Goal: Task Accomplishment & Management: Manage account settings

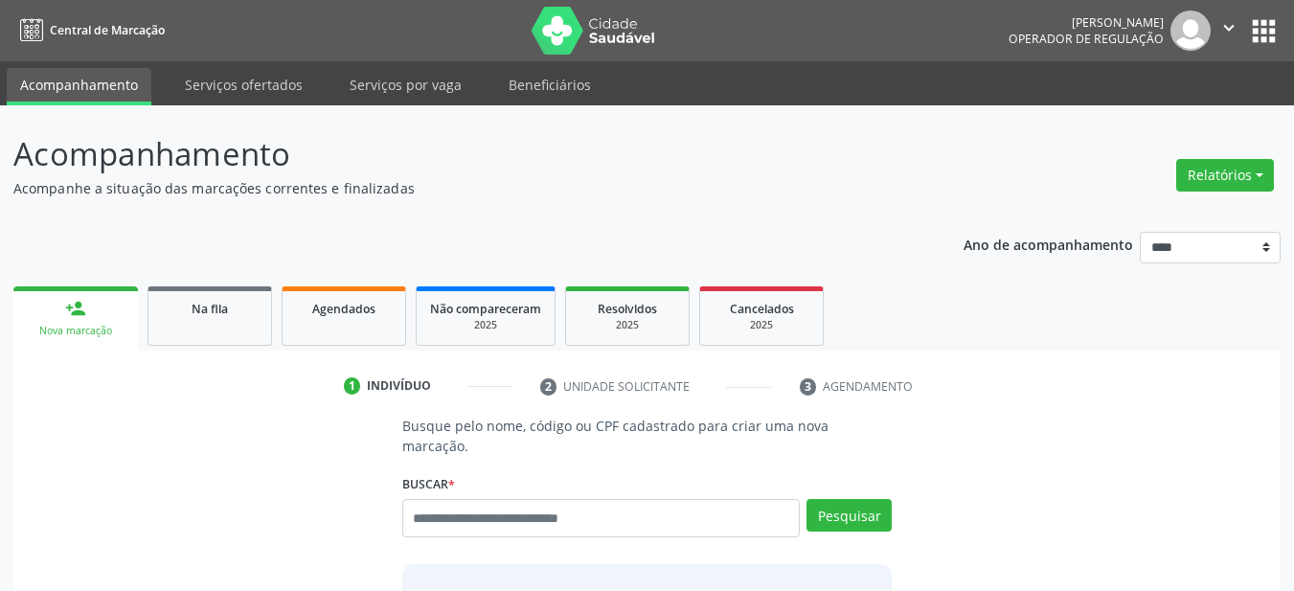
scroll to position [204, 0]
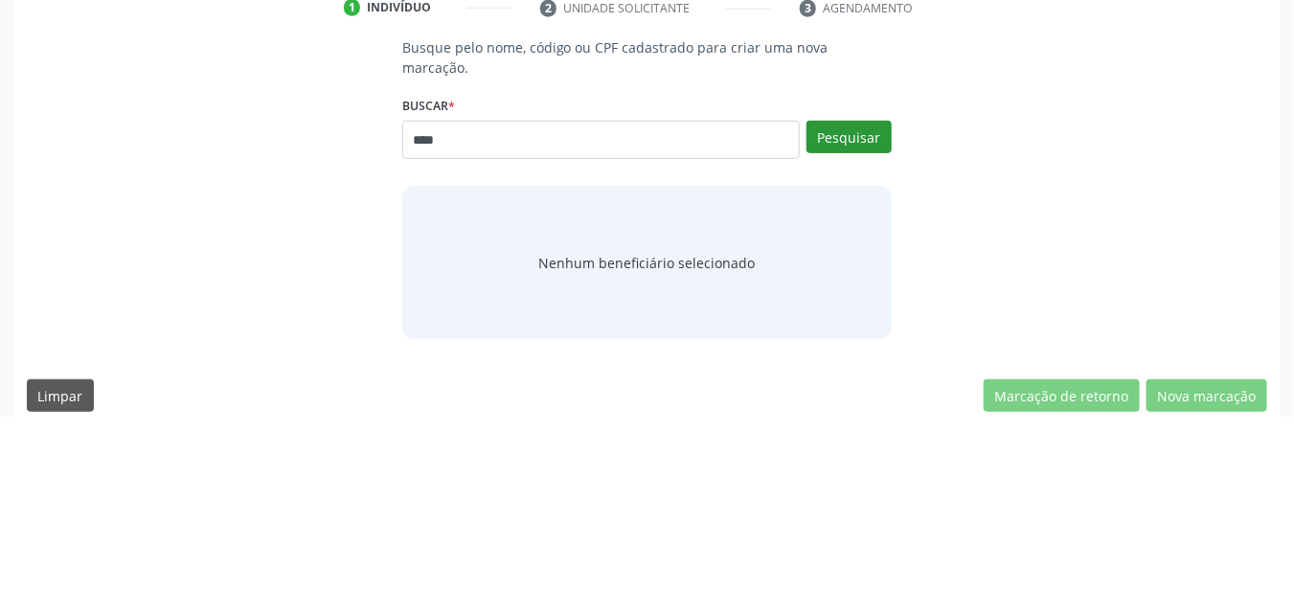
type input "****"
click at [845, 295] on button "Pesquisar" at bounding box center [848, 311] width 85 height 33
type input "****"
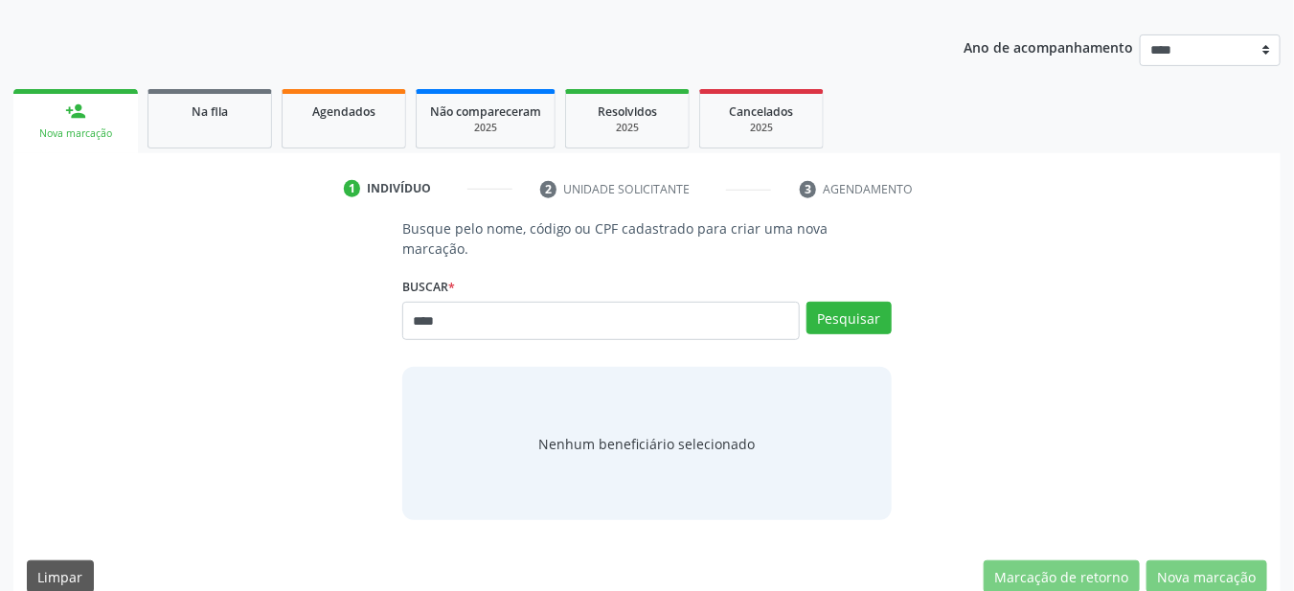
scroll to position [0, 0]
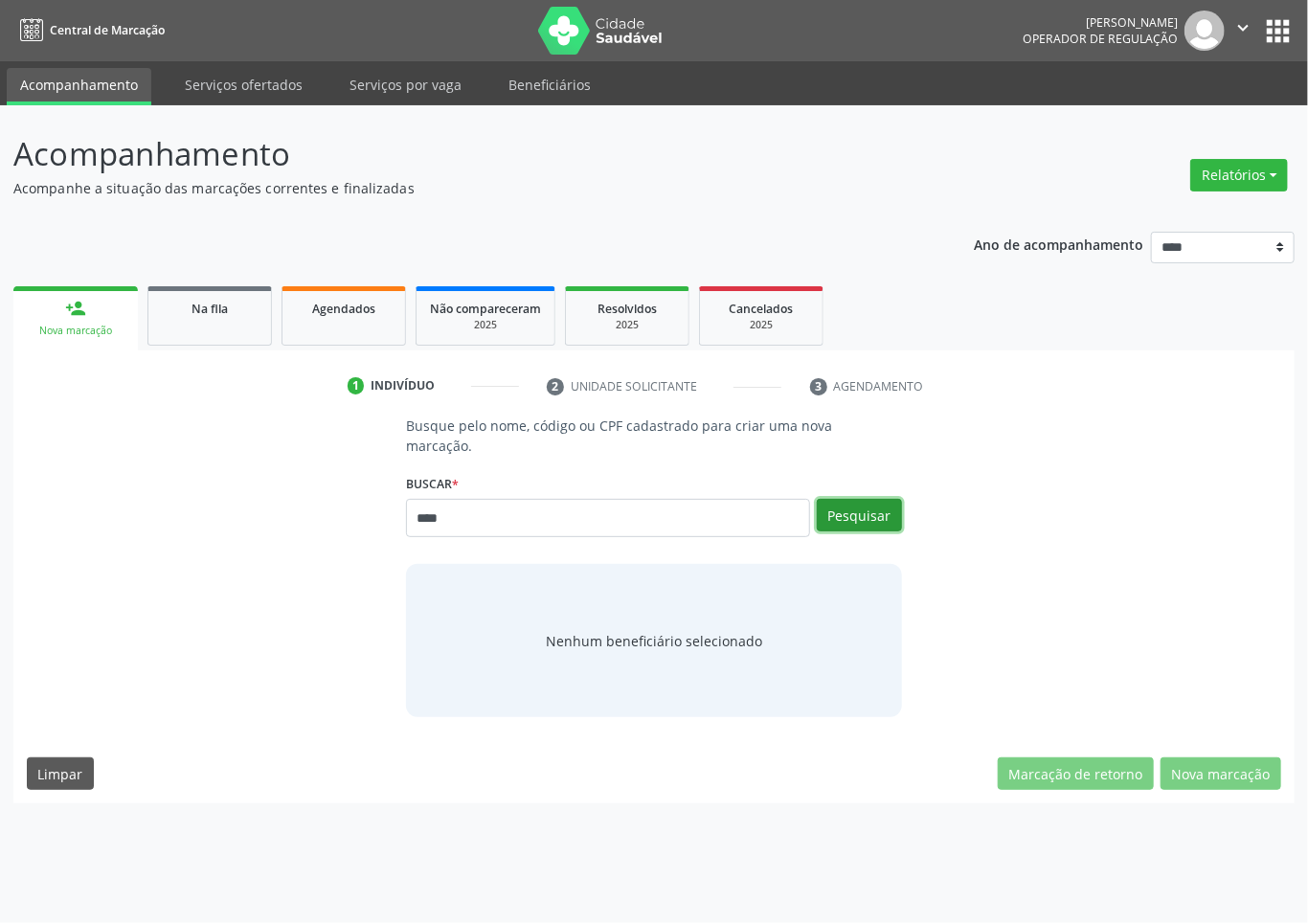
click at [848, 499] on button "Pesquisar" at bounding box center [859, 515] width 85 height 33
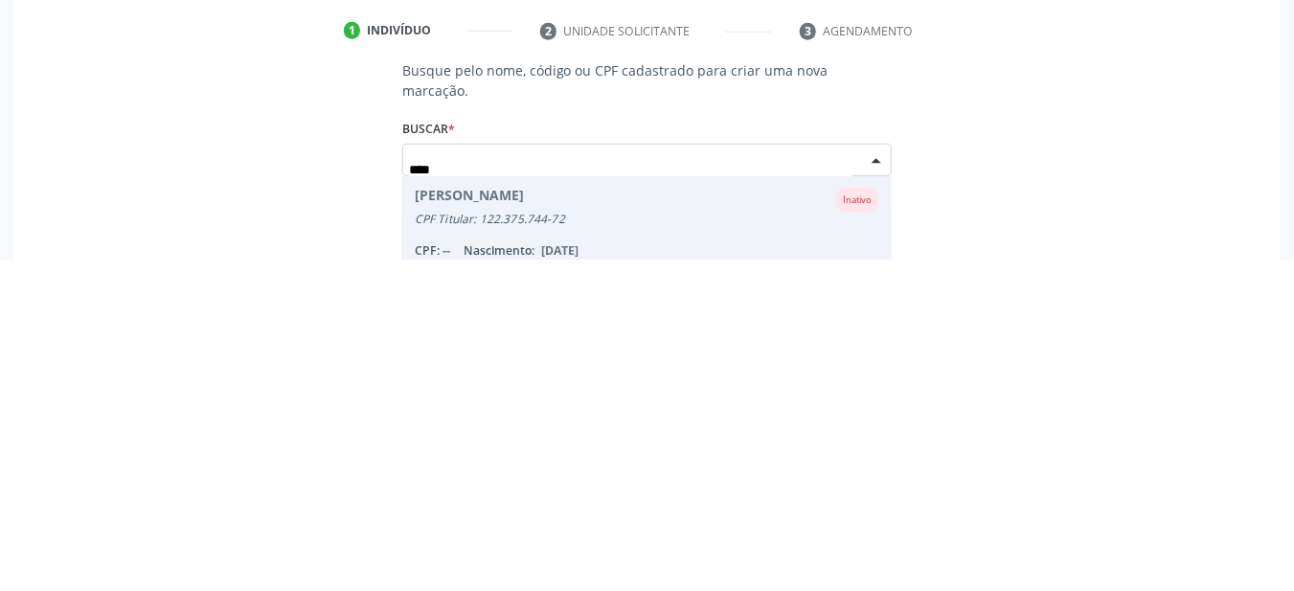
scroll to position [41, 0]
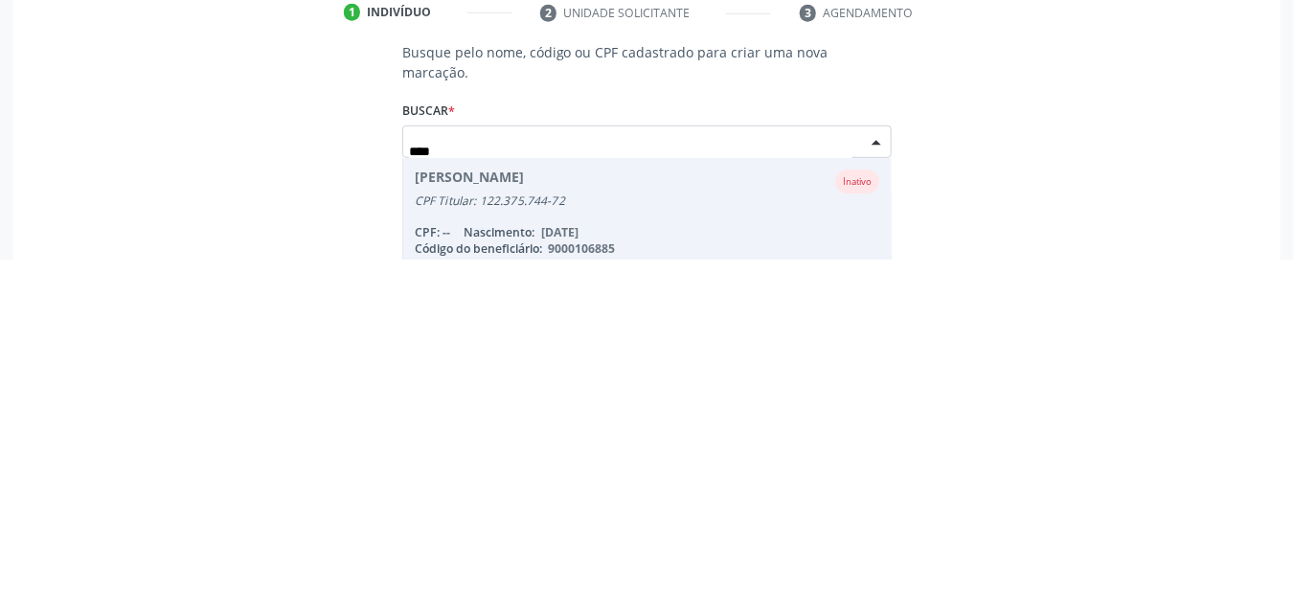
click at [1019, 539] on div "Busque pelo nome, código ou CPF cadastrado para criar uma nova marcação. Buscar…" at bounding box center [647, 521] width 1240 height 295
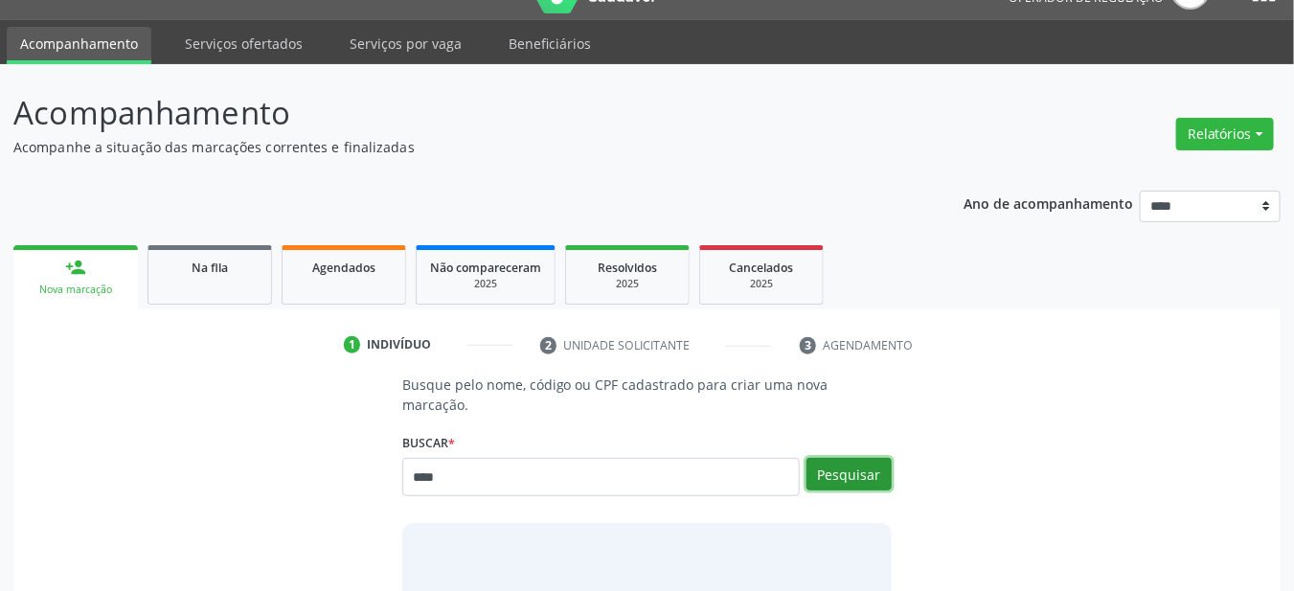
click at [856, 458] on button "Pesquisar" at bounding box center [848, 474] width 85 height 33
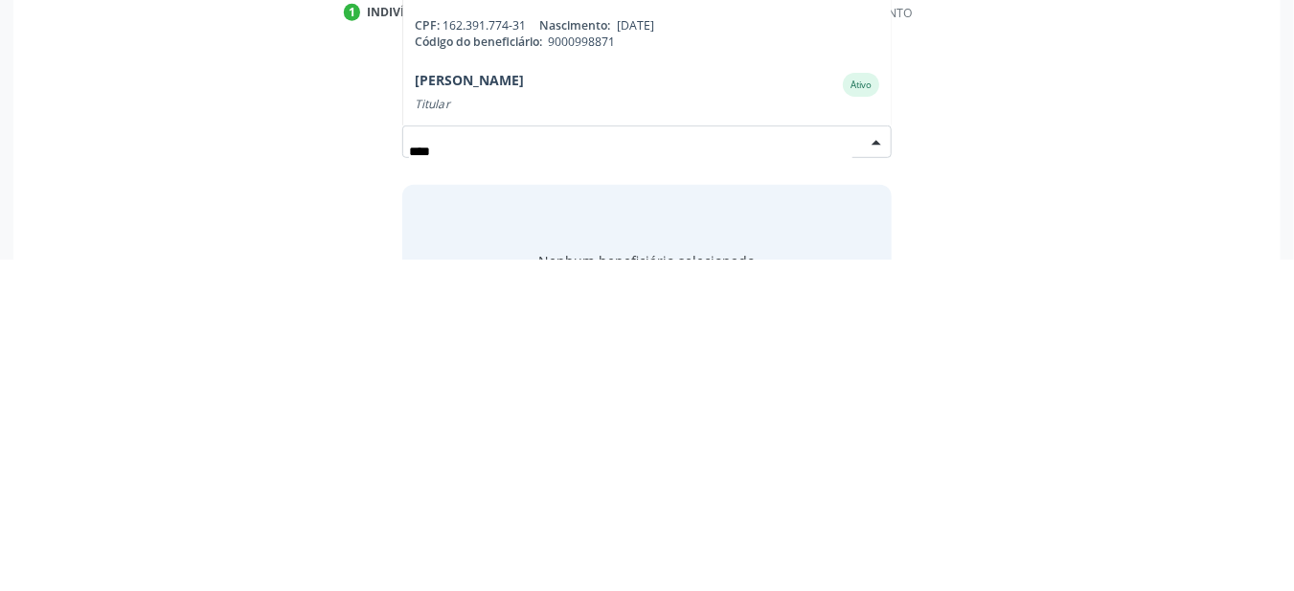
click at [660, 429] on div "Titular" at bounding box center [647, 436] width 465 height 15
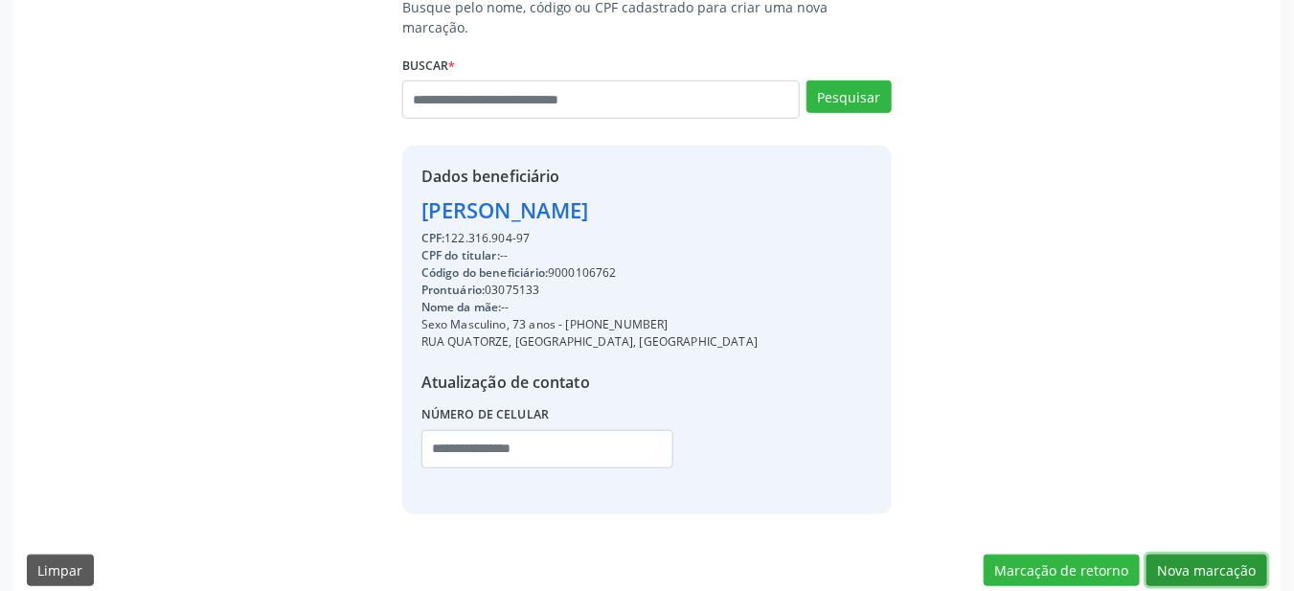
click at [1221, 555] on button "Nova marcação" at bounding box center [1206, 570] width 121 height 33
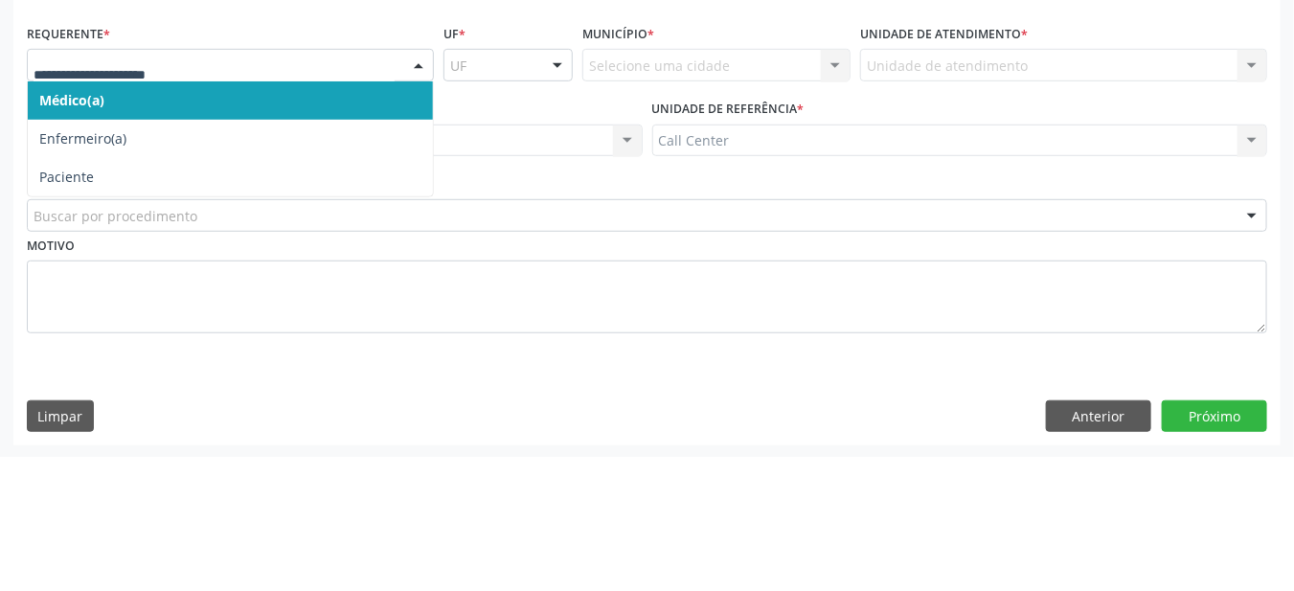
scroll to position [262, 0]
click at [79, 315] on span "Paciente" at bounding box center [66, 311] width 55 height 18
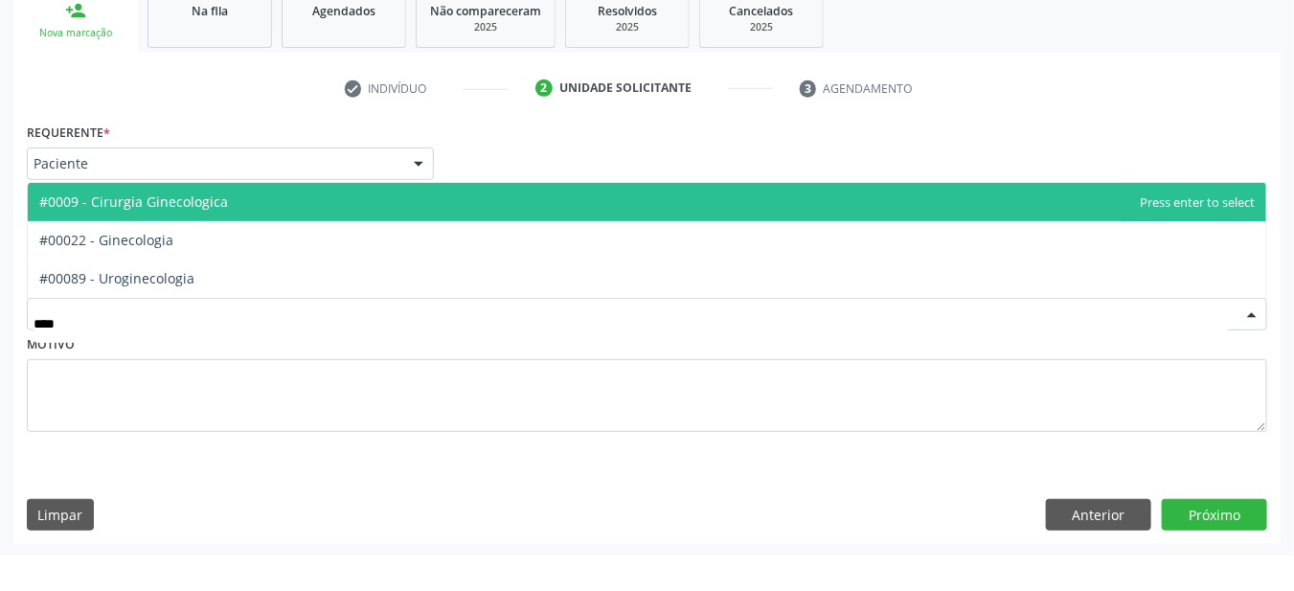
click at [103, 263] on span "#00022 - Ginecologia" at bounding box center [647, 276] width 1238 height 38
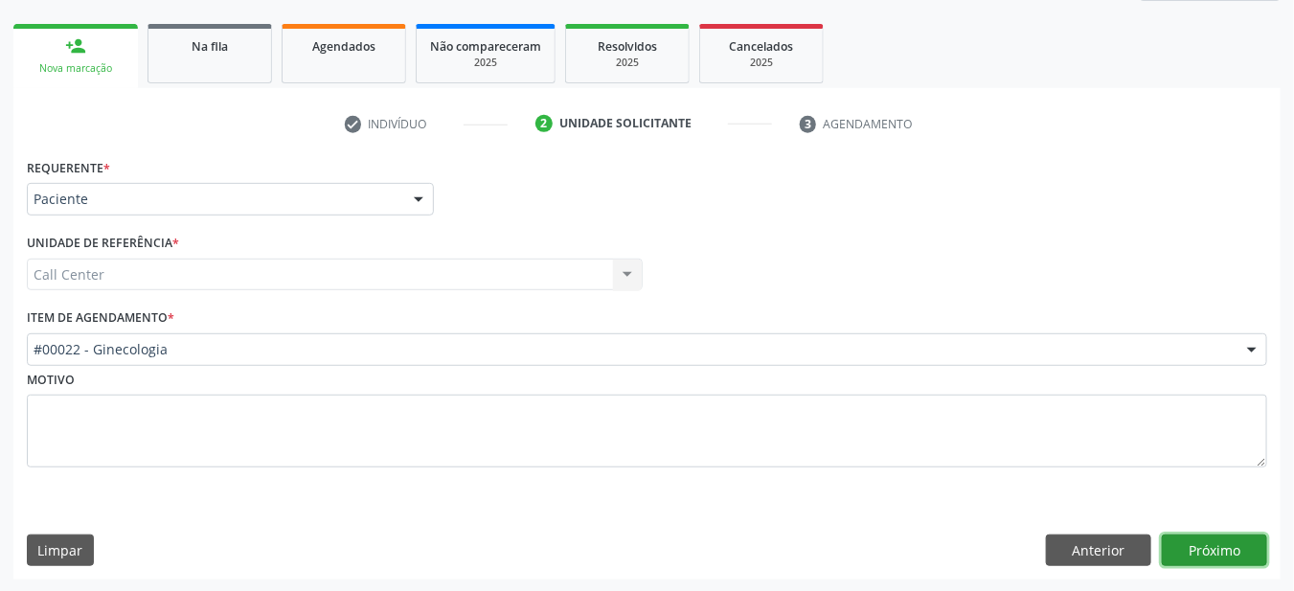
click at [1211, 544] on button "Próximo" at bounding box center [1214, 550] width 105 height 33
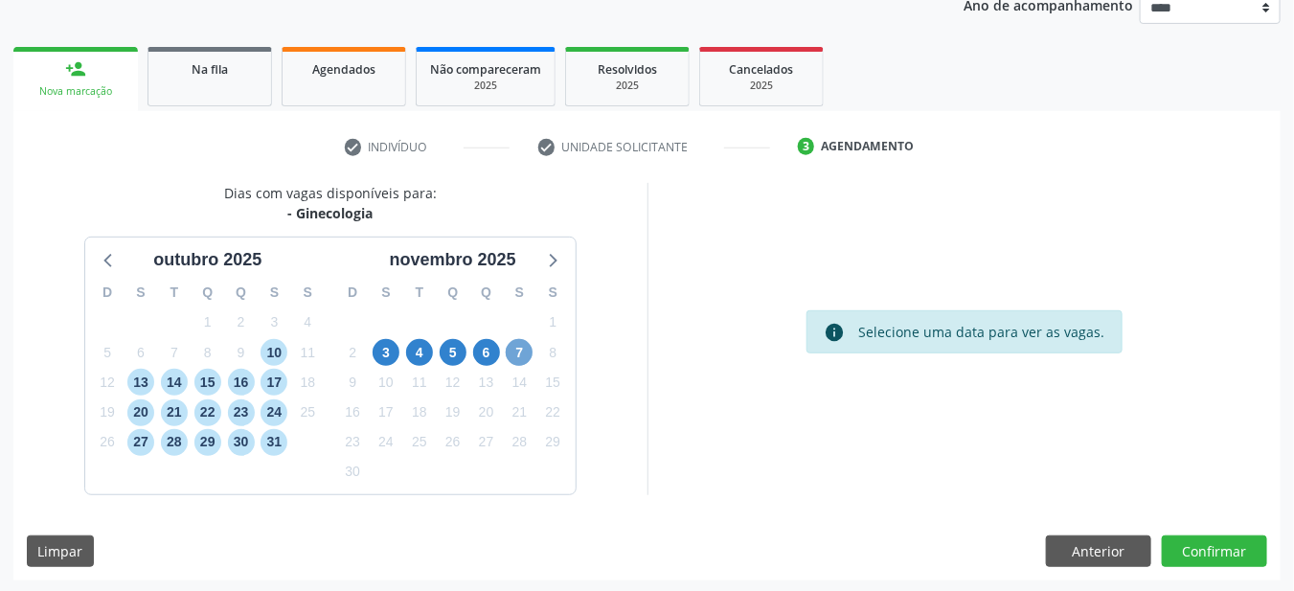
click at [522, 348] on span "7" at bounding box center [519, 352] width 27 height 27
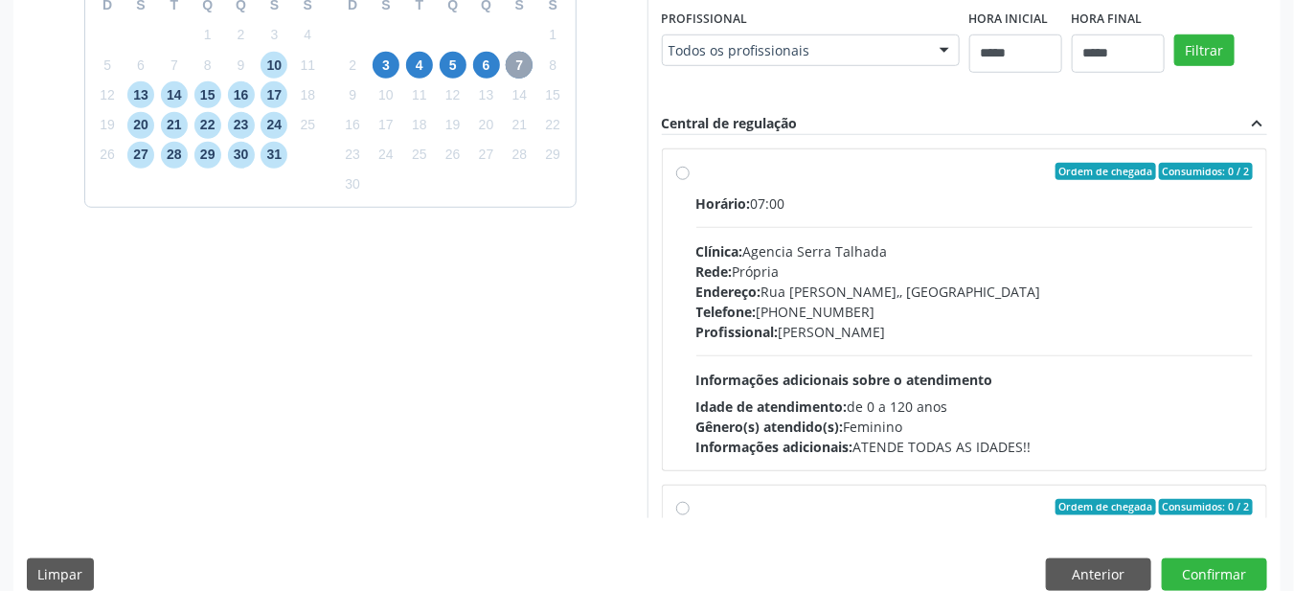
scroll to position [528, 0]
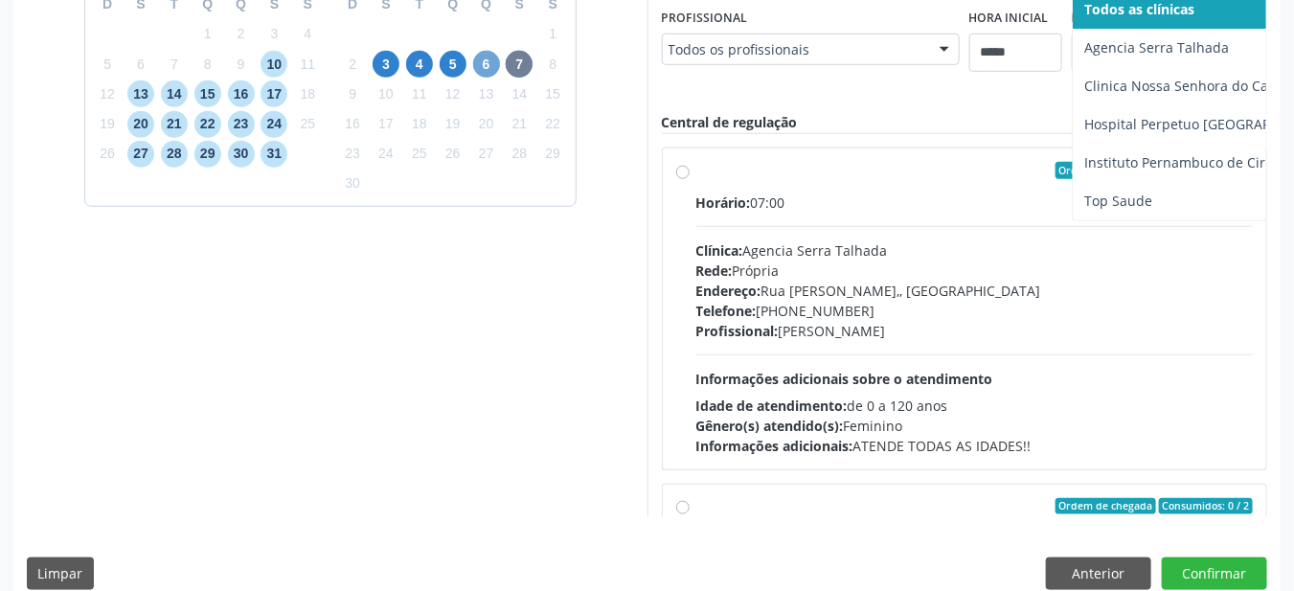
click at [486, 66] on span "6" at bounding box center [486, 64] width 27 height 27
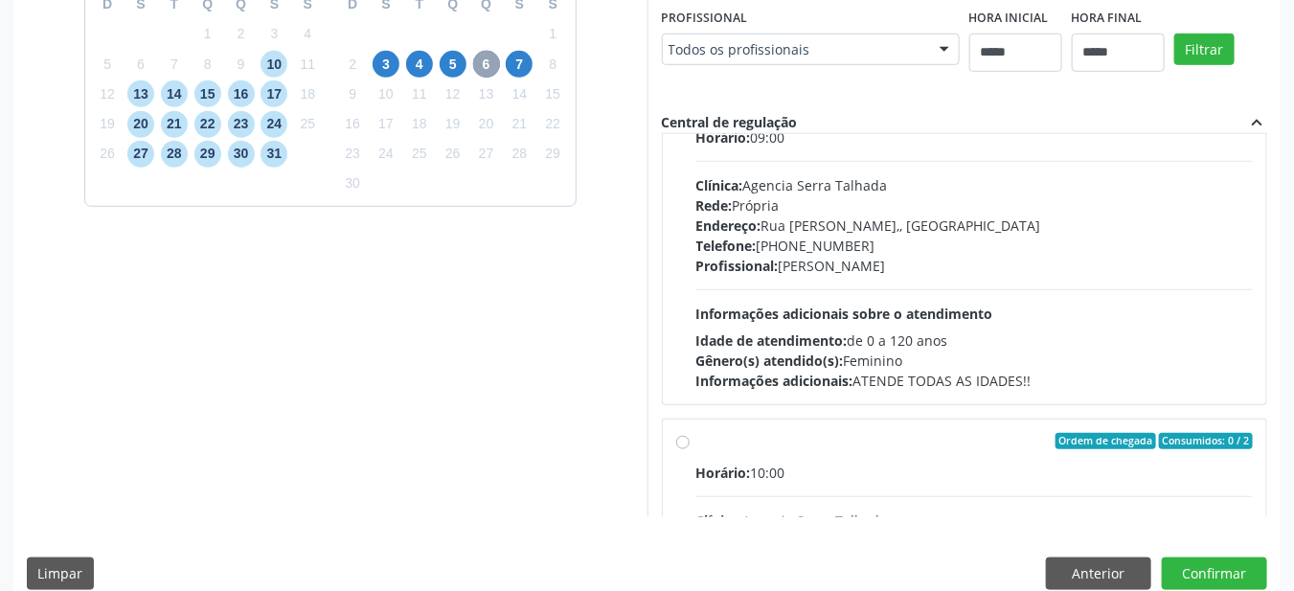
scroll to position [737, 0]
click at [1098, 570] on button "Anterior" at bounding box center [1098, 573] width 105 height 33
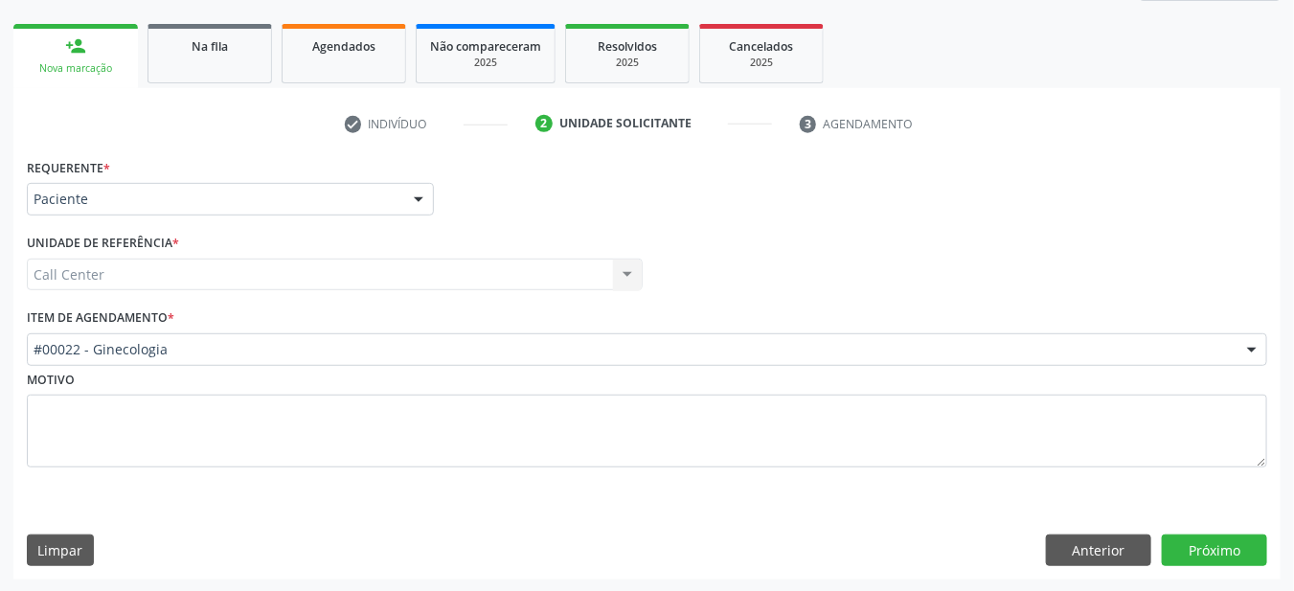
click at [169, 366] on div "Motivo" at bounding box center [647, 417] width 1240 height 102
click at [143, 367] on div "Motivo" at bounding box center [647, 417] width 1240 height 102
click at [109, 366] on div "Motivo" at bounding box center [647, 417] width 1240 height 102
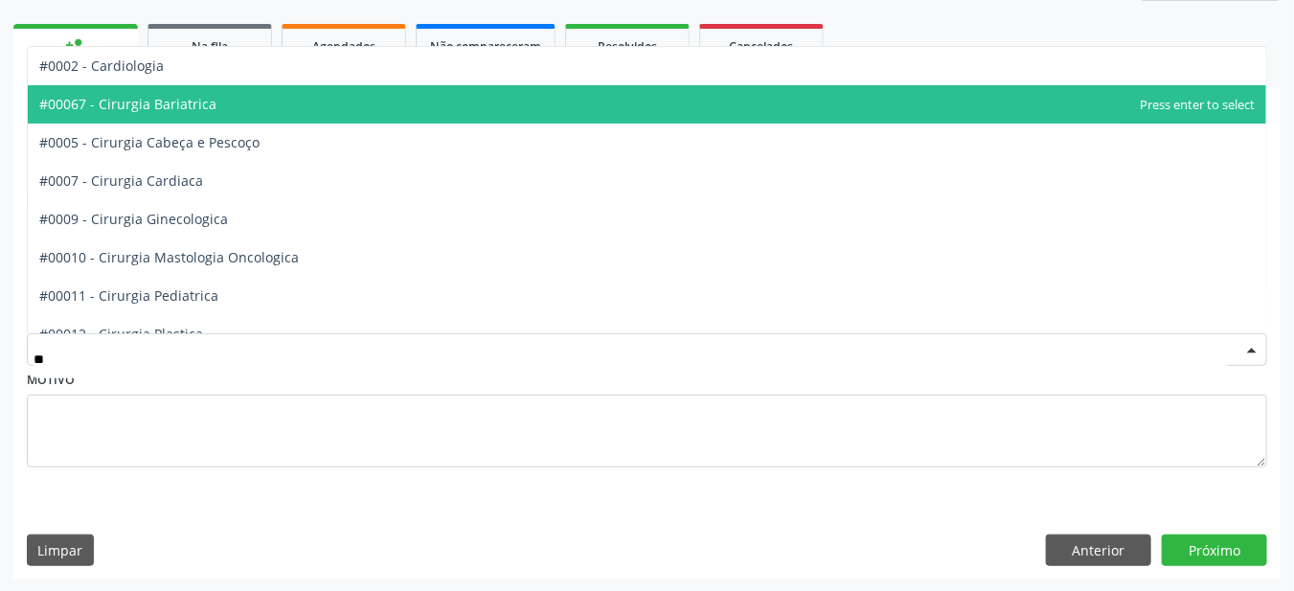
type input "***"
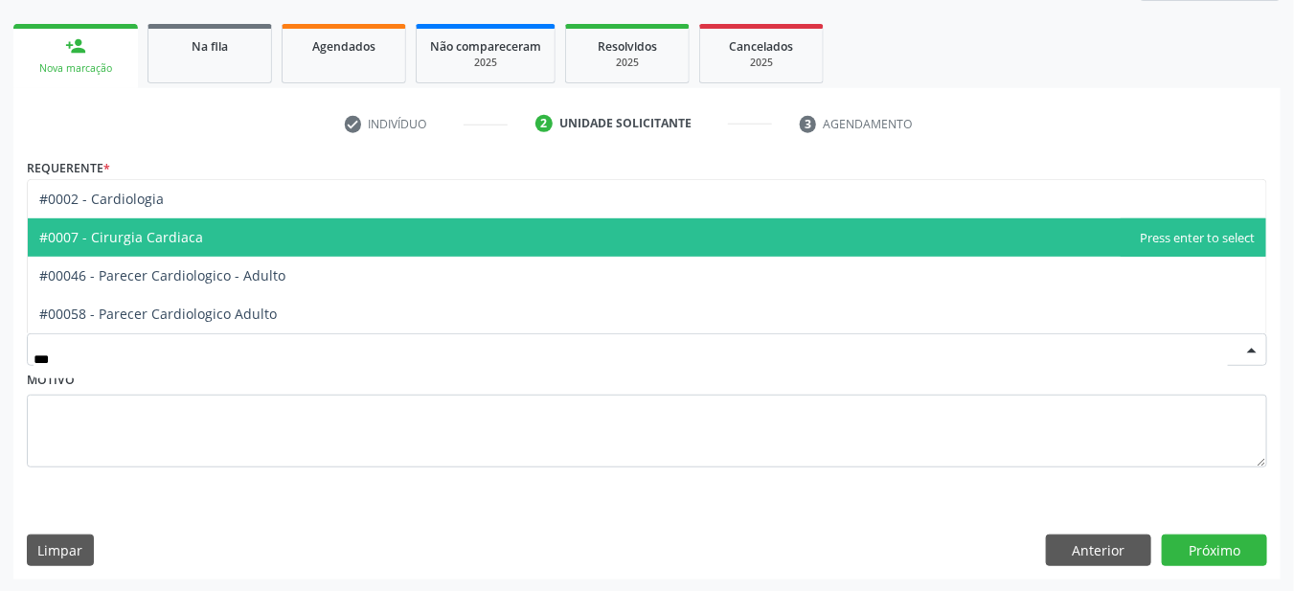
click at [119, 215] on span "#0002 - Cardiologia" at bounding box center [647, 199] width 1238 height 38
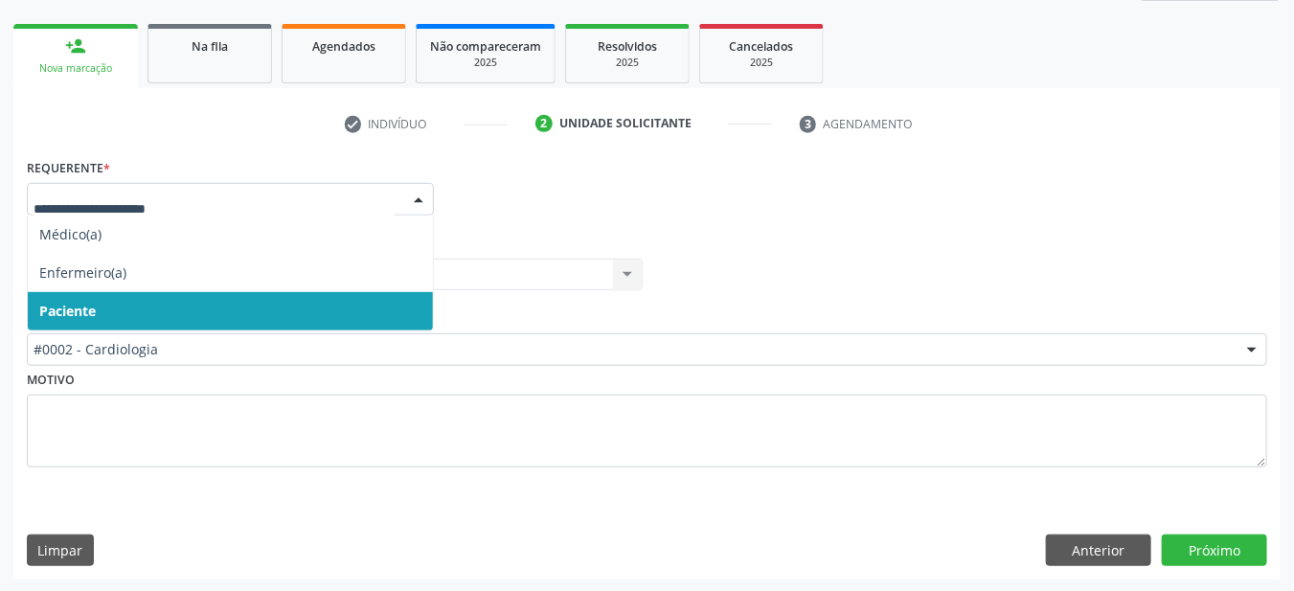
click at [163, 183] on div at bounding box center [230, 199] width 407 height 33
click at [1228, 555] on button "Próximo" at bounding box center [1214, 550] width 105 height 33
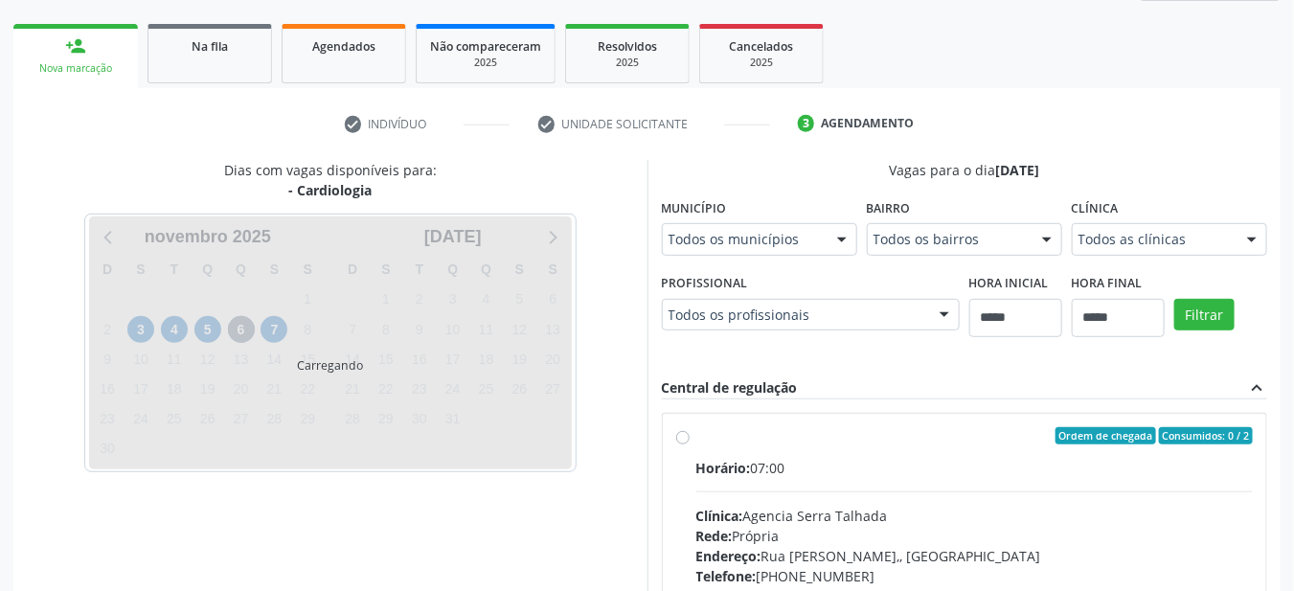
click at [1235, 549] on div "Endereço: Rua Tiburtino Noguiera,, Serra Talhada - PE" at bounding box center [974, 556] width 557 height 20
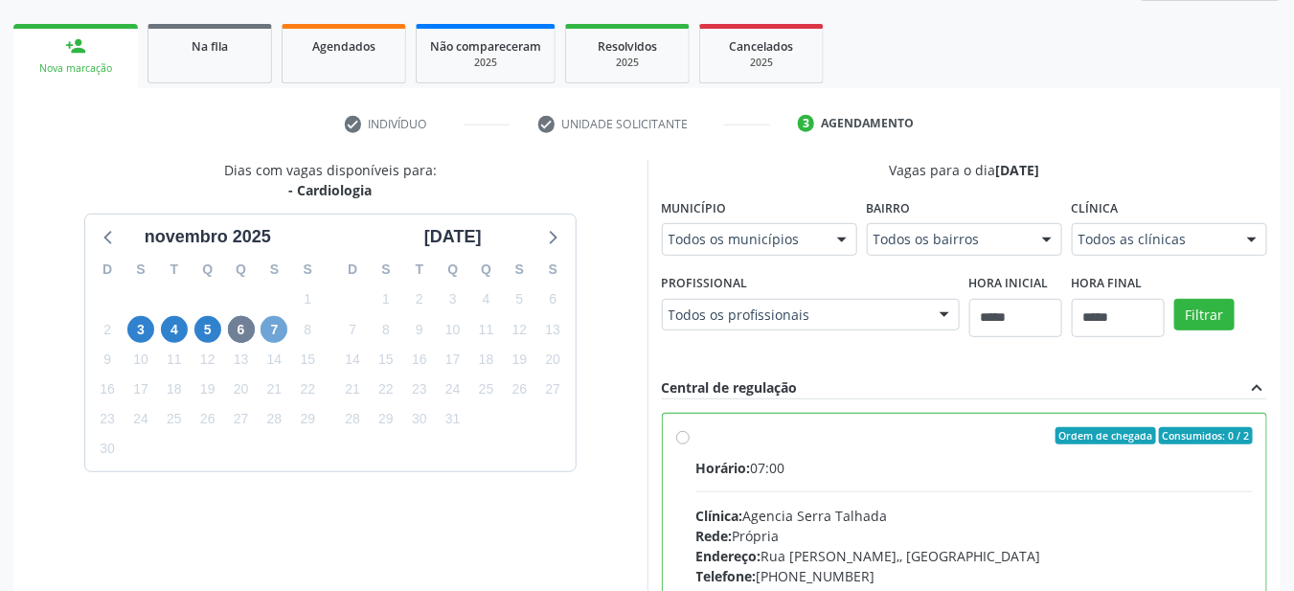
click at [274, 323] on span "7" at bounding box center [273, 329] width 27 height 27
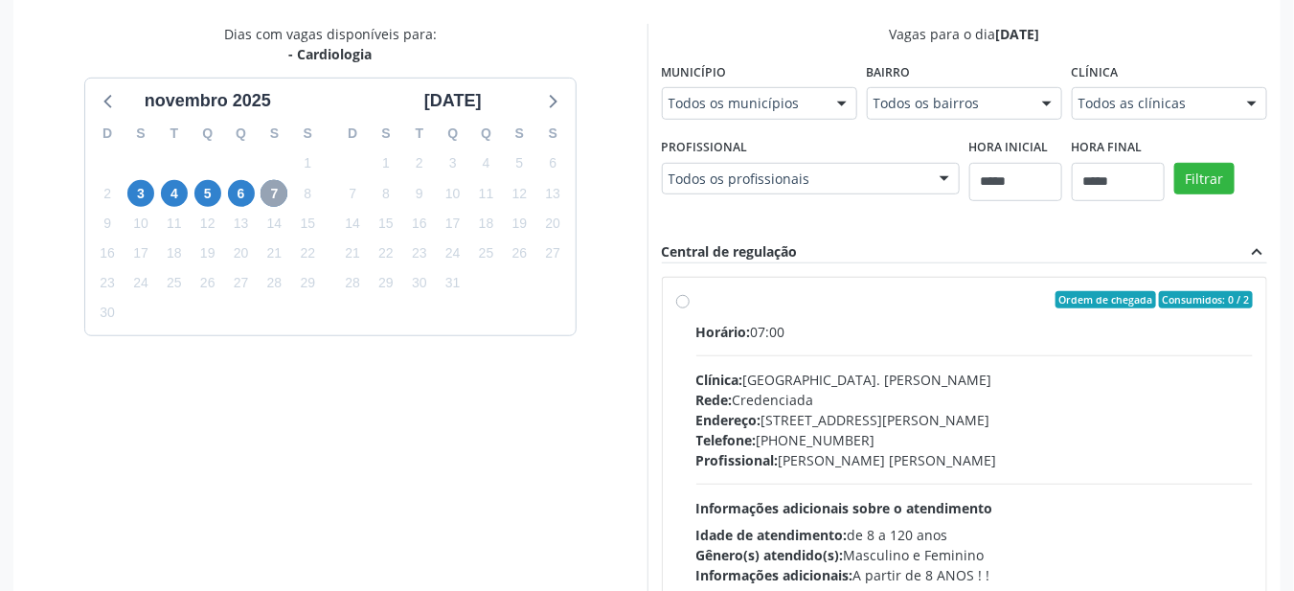
scroll to position [392, 0]
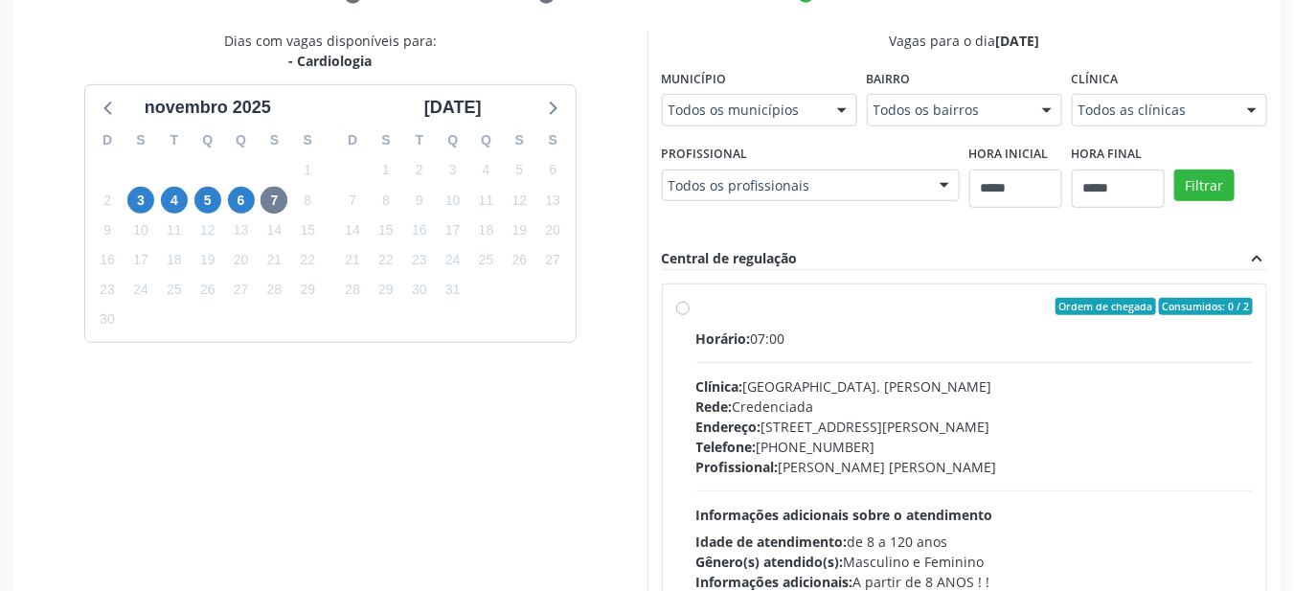
click at [153, 203] on div "3" at bounding box center [140, 201] width 27 height 30
click at [104, 107] on icon at bounding box center [109, 107] width 25 height 25
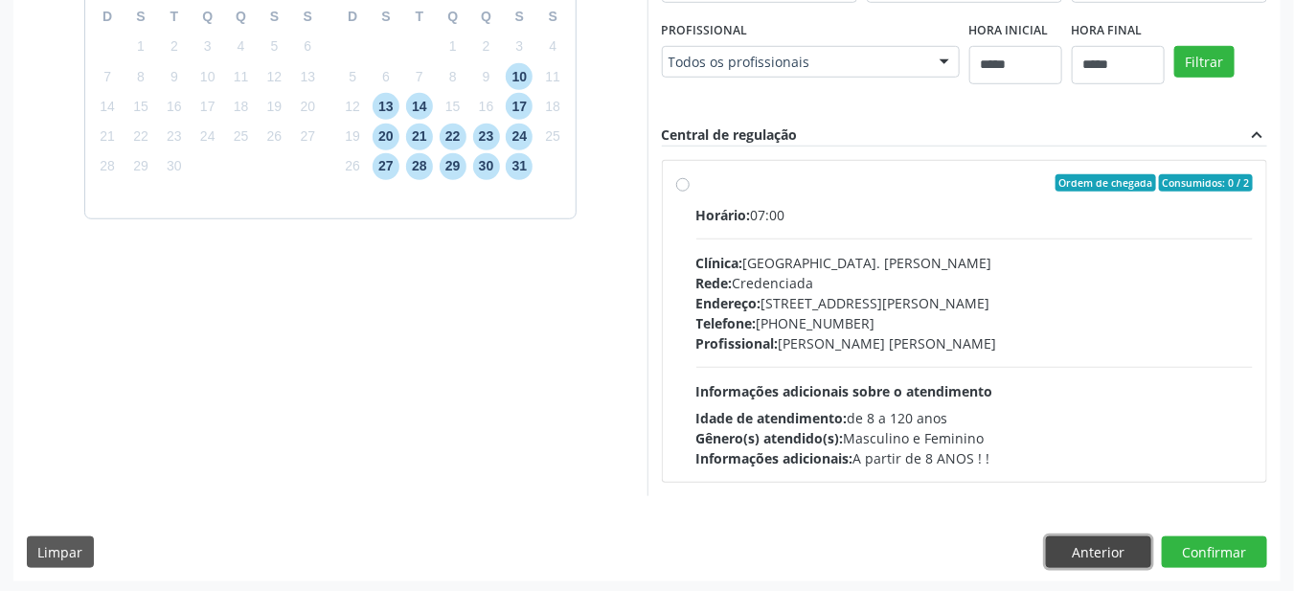
click at [1108, 552] on button "Anterior" at bounding box center [1098, 552] width 105 height 33
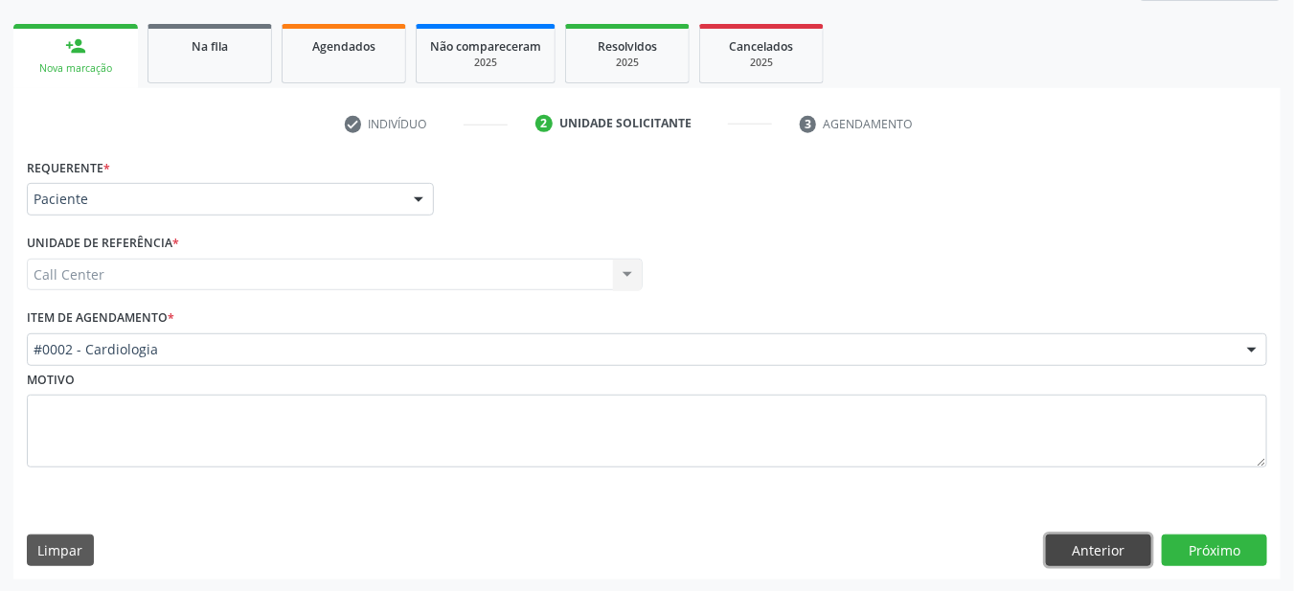
click at [1104, 544] on button "Anterior" at bounding box center [1098, 550] width 105 height 33
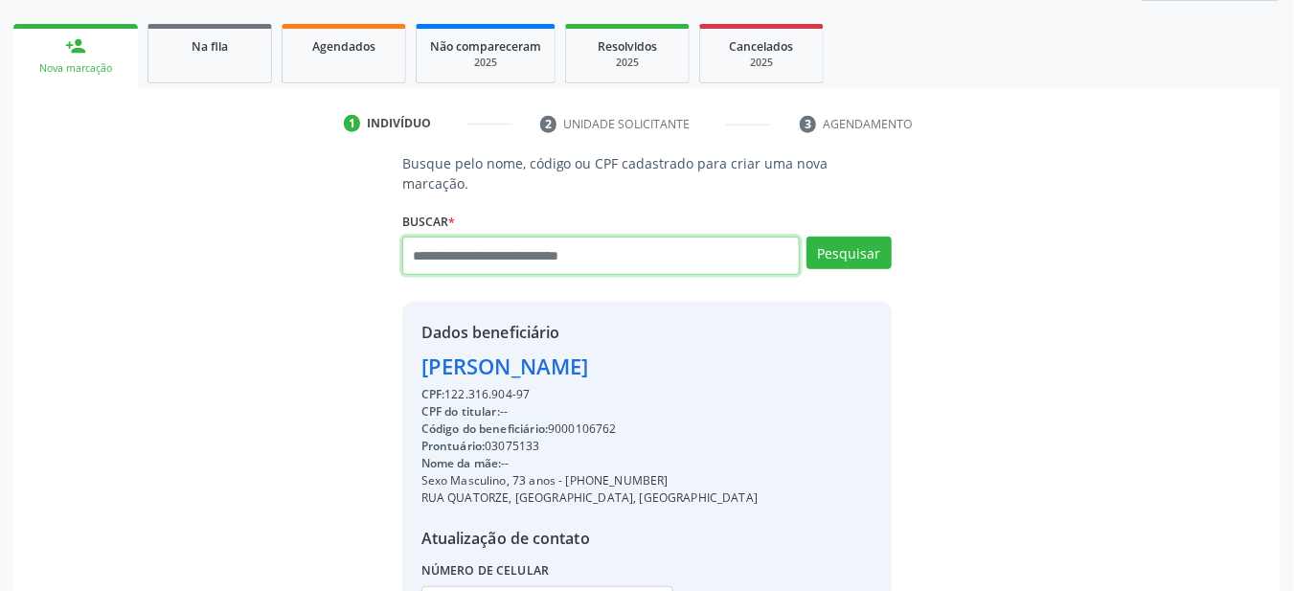
click at [481, 242] on input "text" at bounding box center [601, 256] width 398 height 38
click at [495, 237] on input "text" at bounding box center [601, 256] width 398 height 38
click at [509, 237] on input "text" at bounding box center [601, 256] width 398 height 38
click at [450, 241] on input "text" at bounding box center [601, 256] width 398 height 38
type input "***"
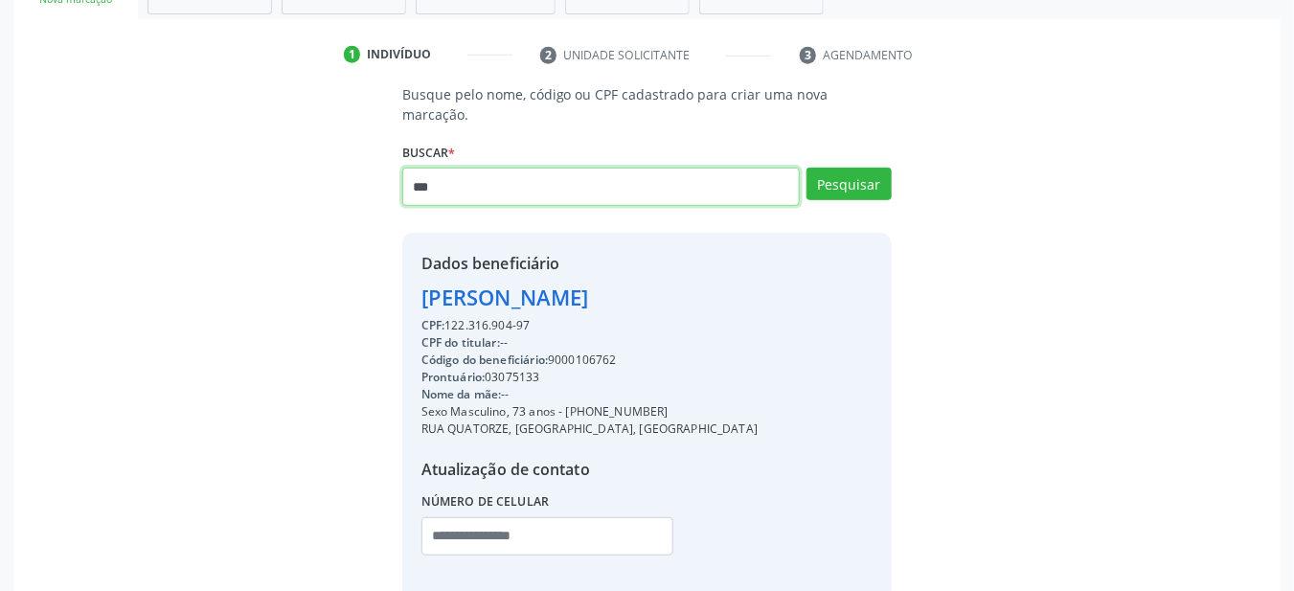
scroll to position [418, 0]
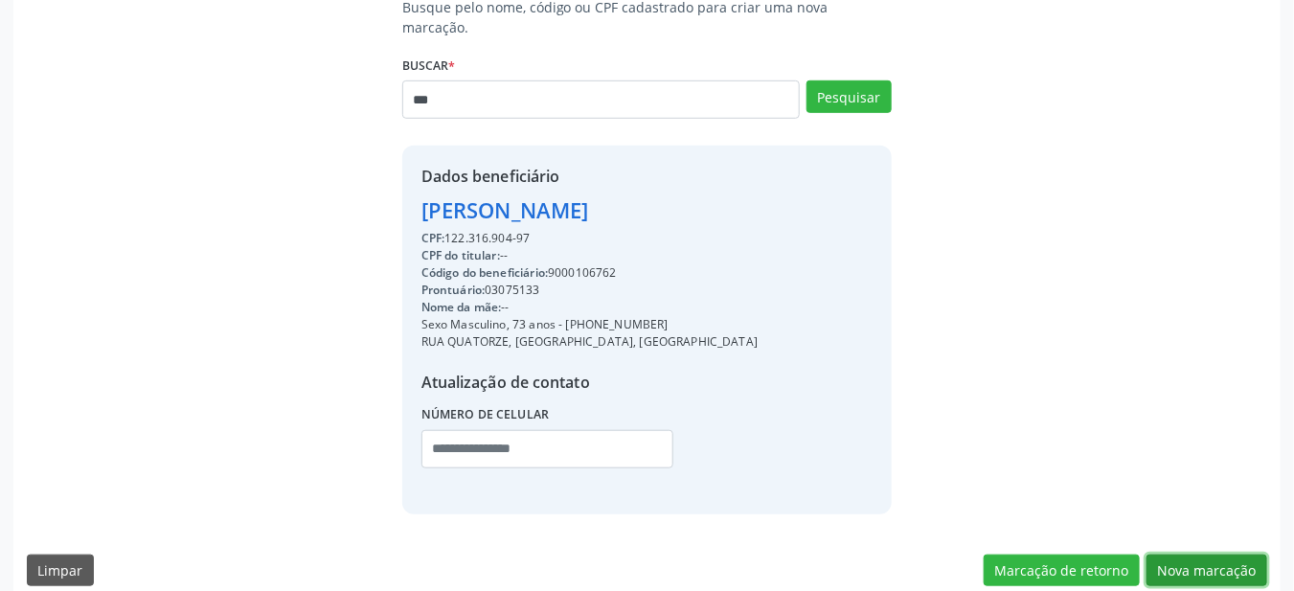
click at [1202, 554] on button "Nova marcação" at bounding box center [1206, 570] width 121 height 33
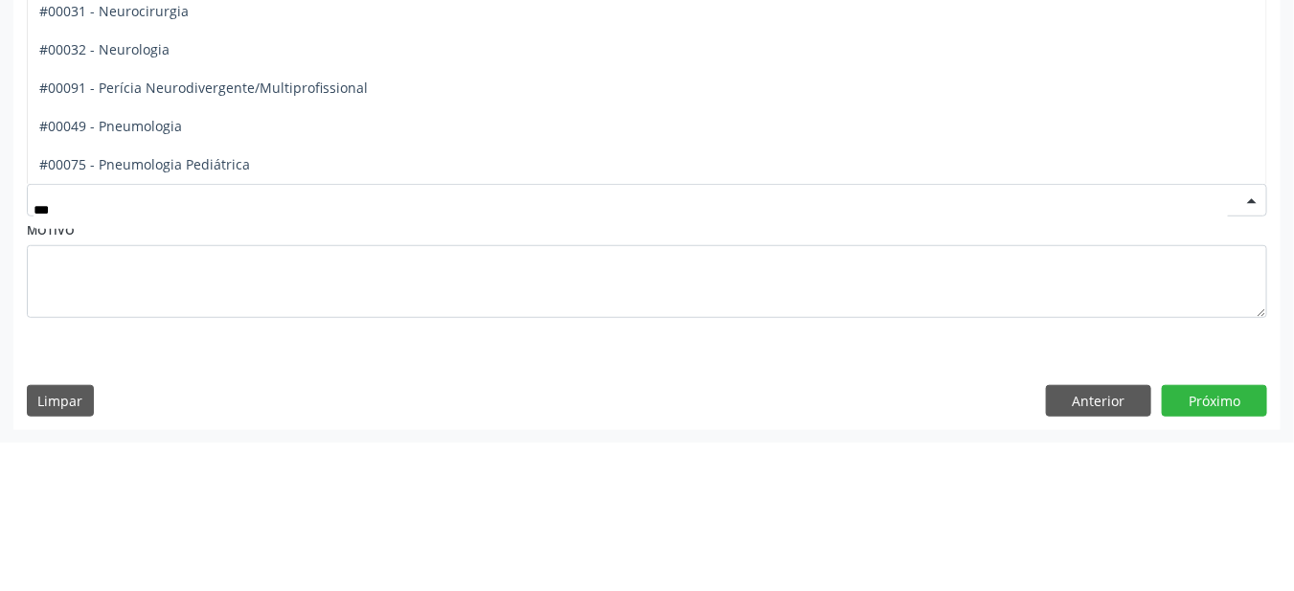
scroll to position [262, 0]
click at [121, 192] on span "#00032 - Neurologia" at bounding box center [104, 199] width 130 height 18
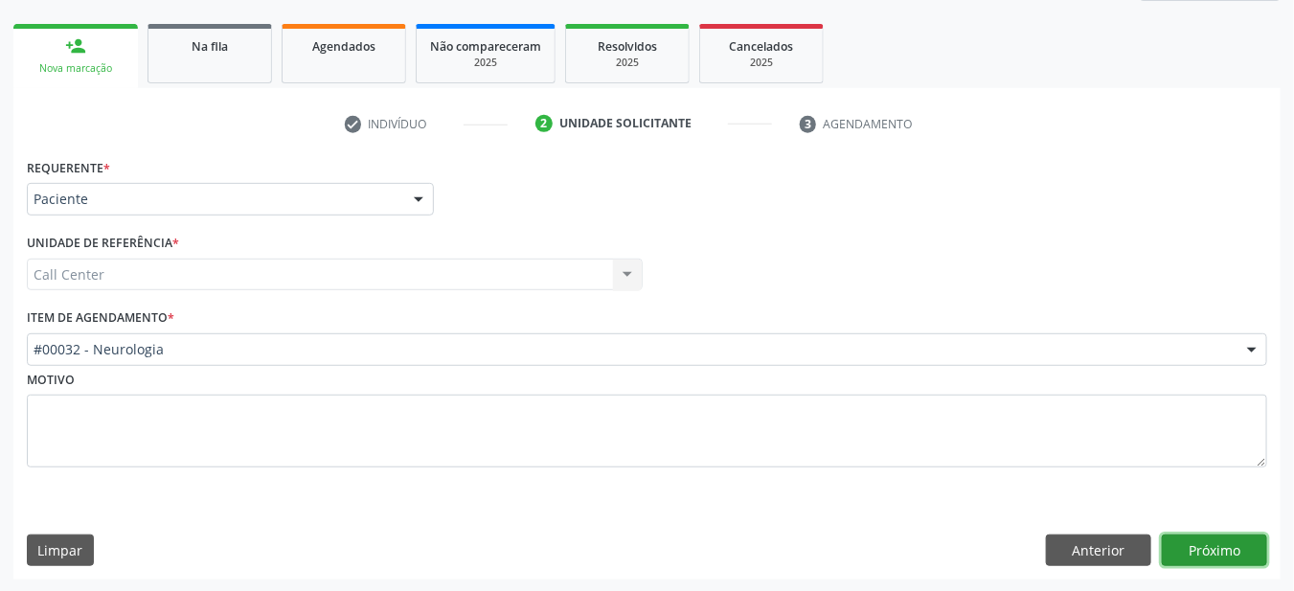
click at [1238, 548] on button "Próximo" at bounding box center [1214, 550] width 105 height 33
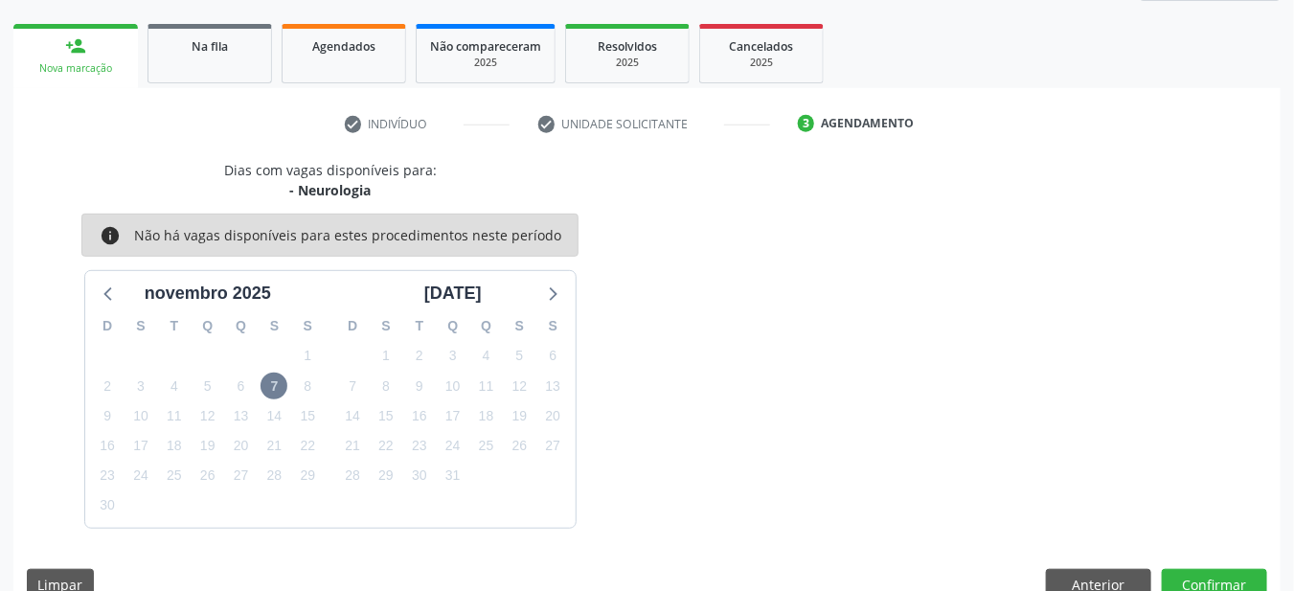
click at [98, 287] on icon at bounding box center [109, 293] width 25 height 25
click at [1096, 571] on button "Anterior" at bounding box center [1098, 585] width 105 height 33
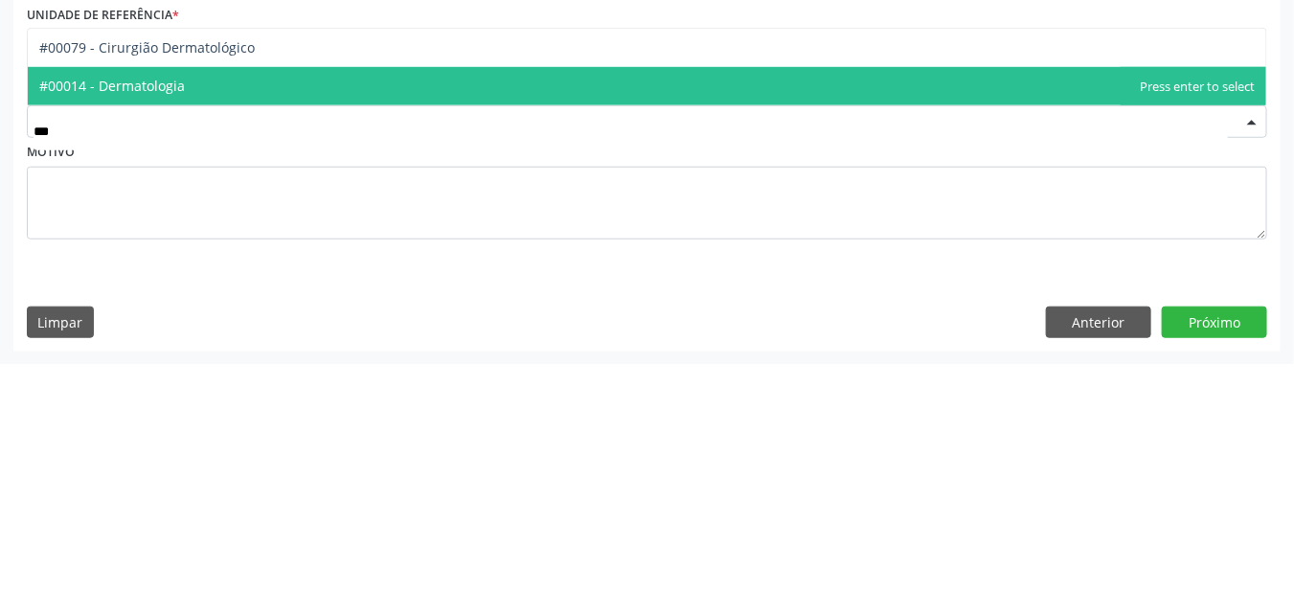
click at [186, 316] on span "#00014 - Dermatologia" at bounding box center [647, 314] width 1238 height 38
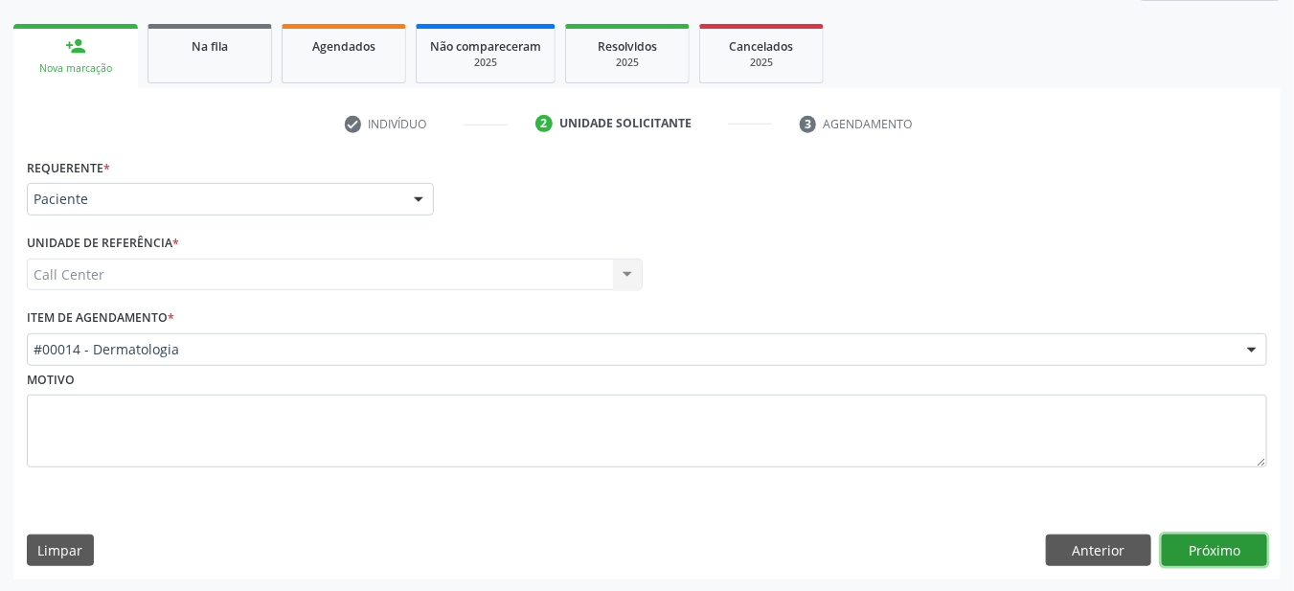
click at [1215, 546] on button "Próximo" at bounding box center [1214, 550] width 105 height 33
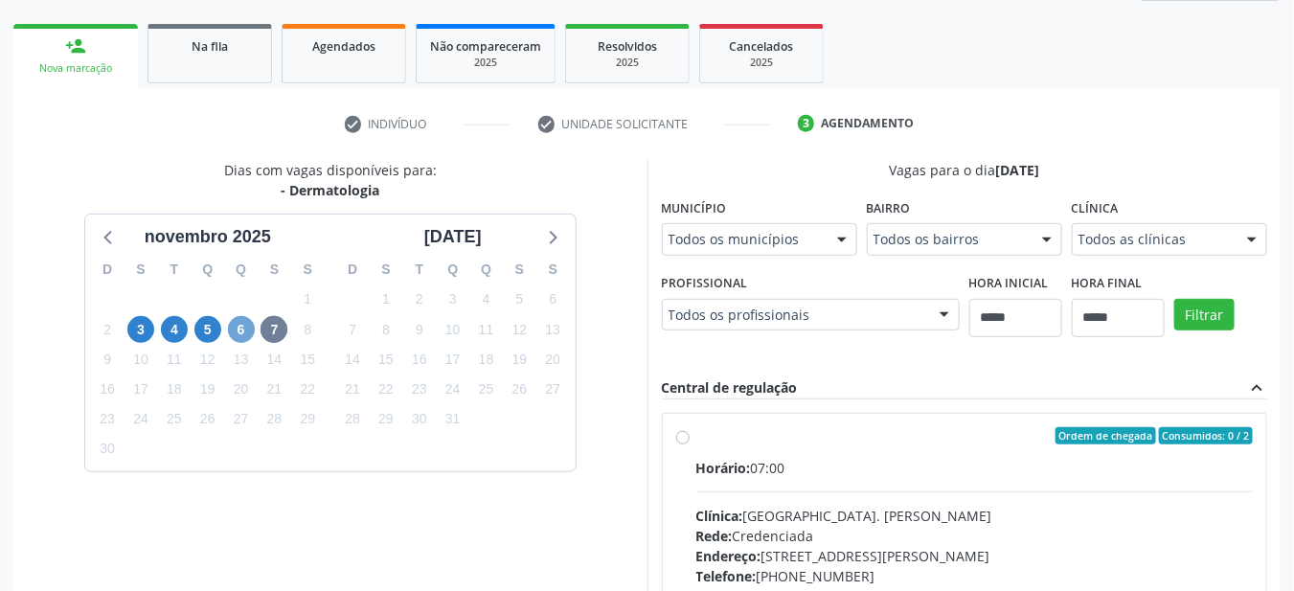
click at [240, 327] on span "6" at bounding box center [241, 329] width 27 height 27
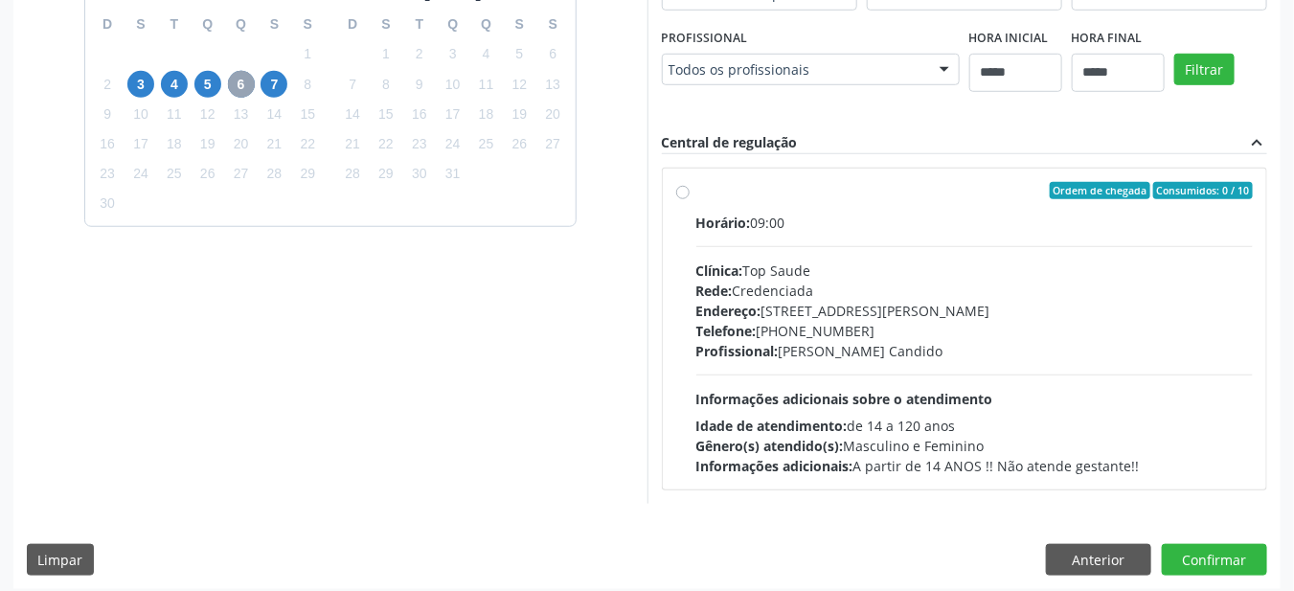
scroll to position [515, 0]
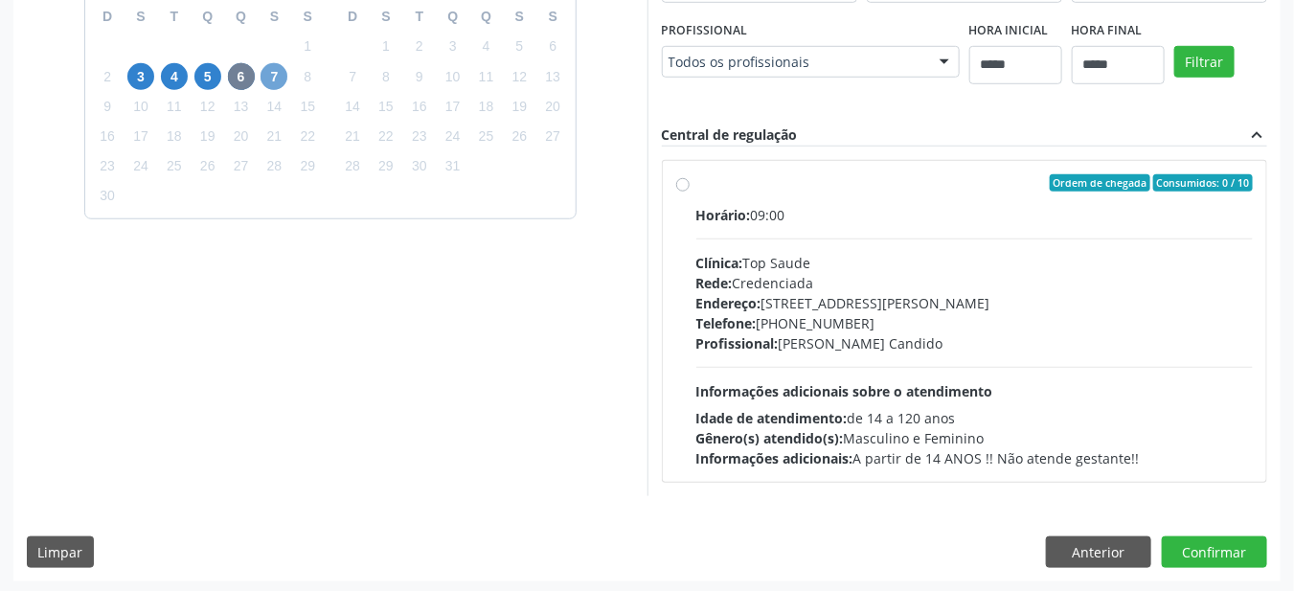
click at [274, 66] on span "7" at bounding box center [273, 76] width 27 height 27
click at [139, 77] on span "3" at bounding box center [140, 76] width 27 height 27
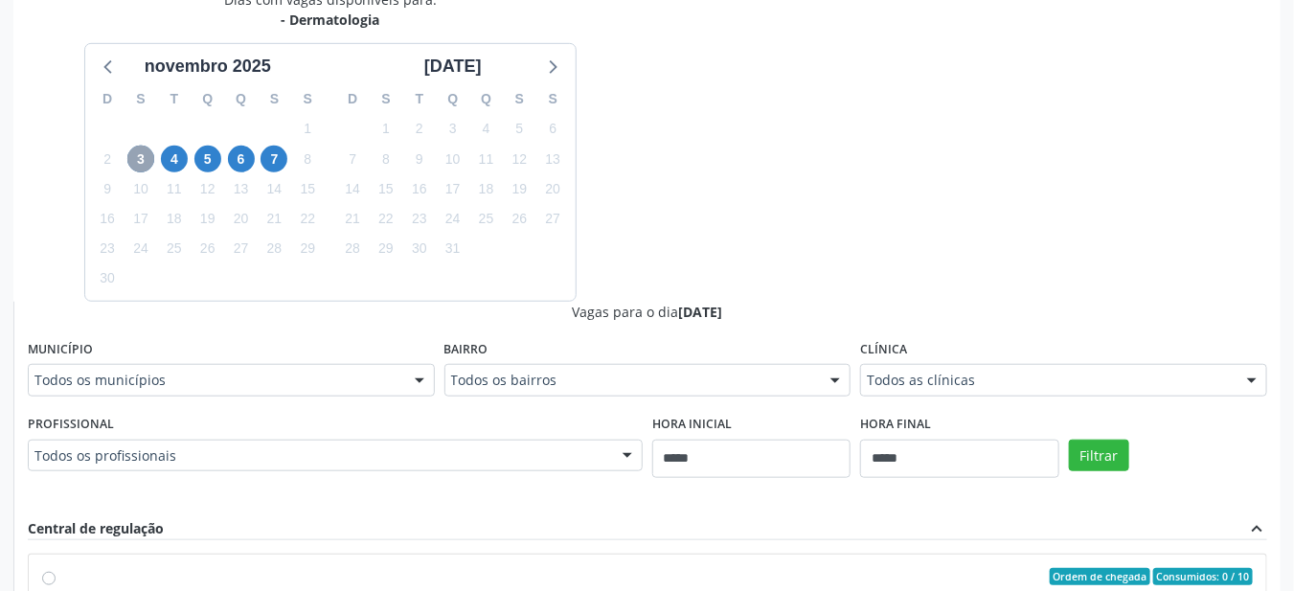
scroll to position [432, 0]
click at [209, 161] on span "5" at bounding box center [207, 160] width 27 height 27
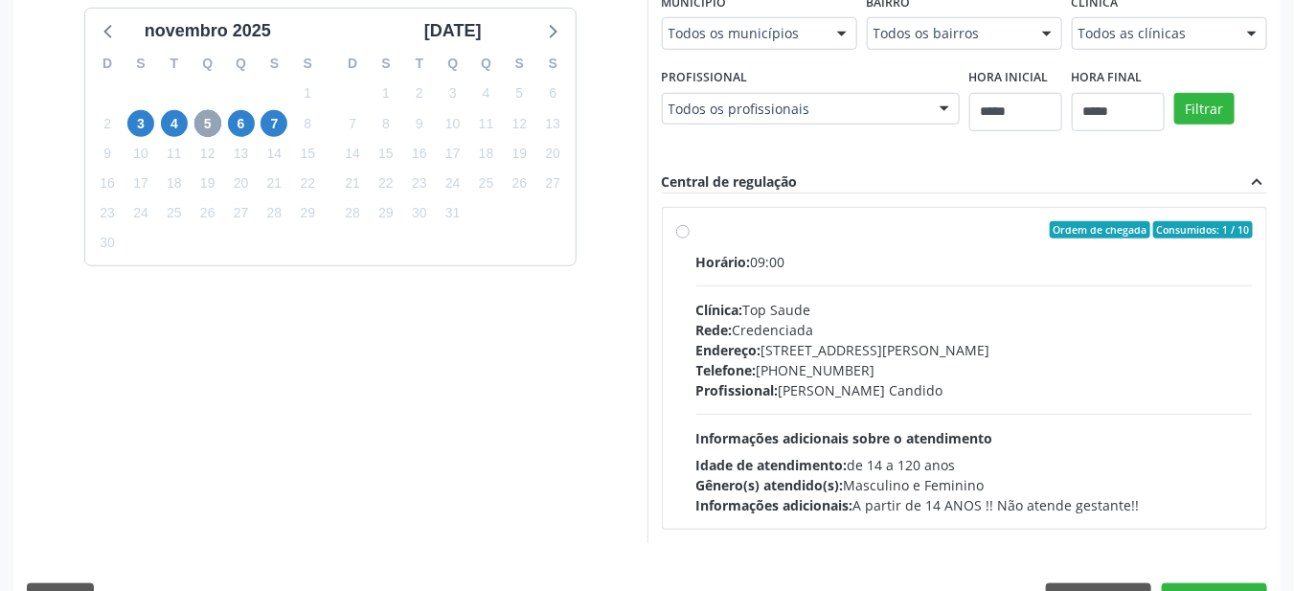
scroll to position [515, 0]
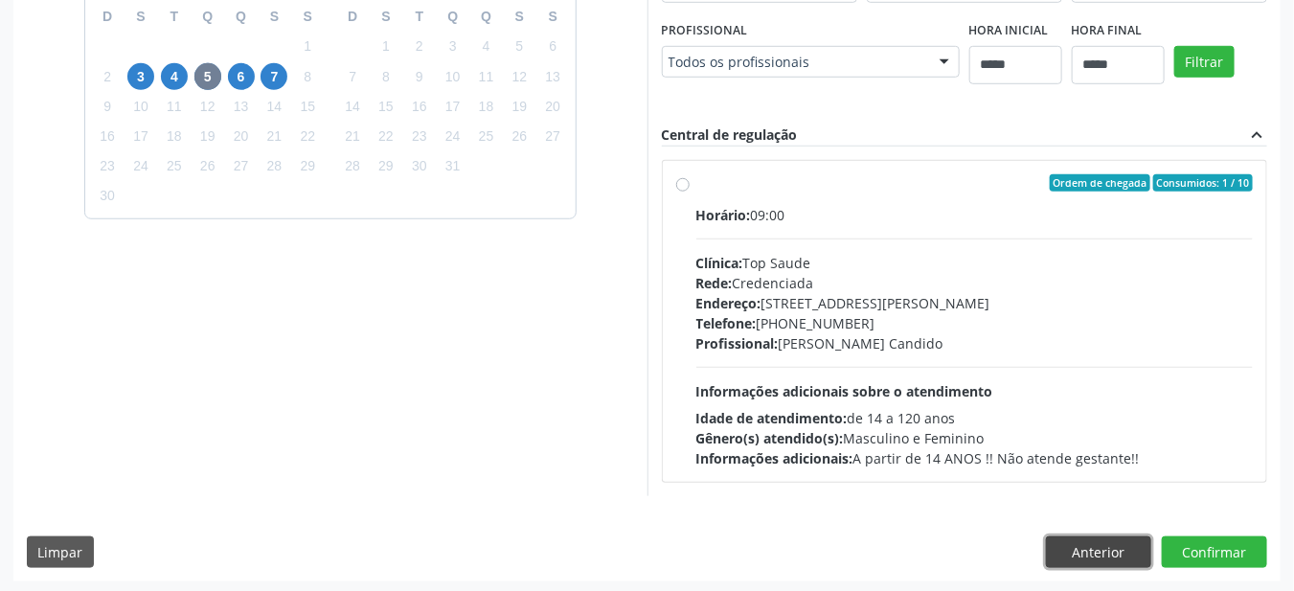
click at [1084, 543] on button "Anterior" at bounding box center [1098, 552] width 105 height 33
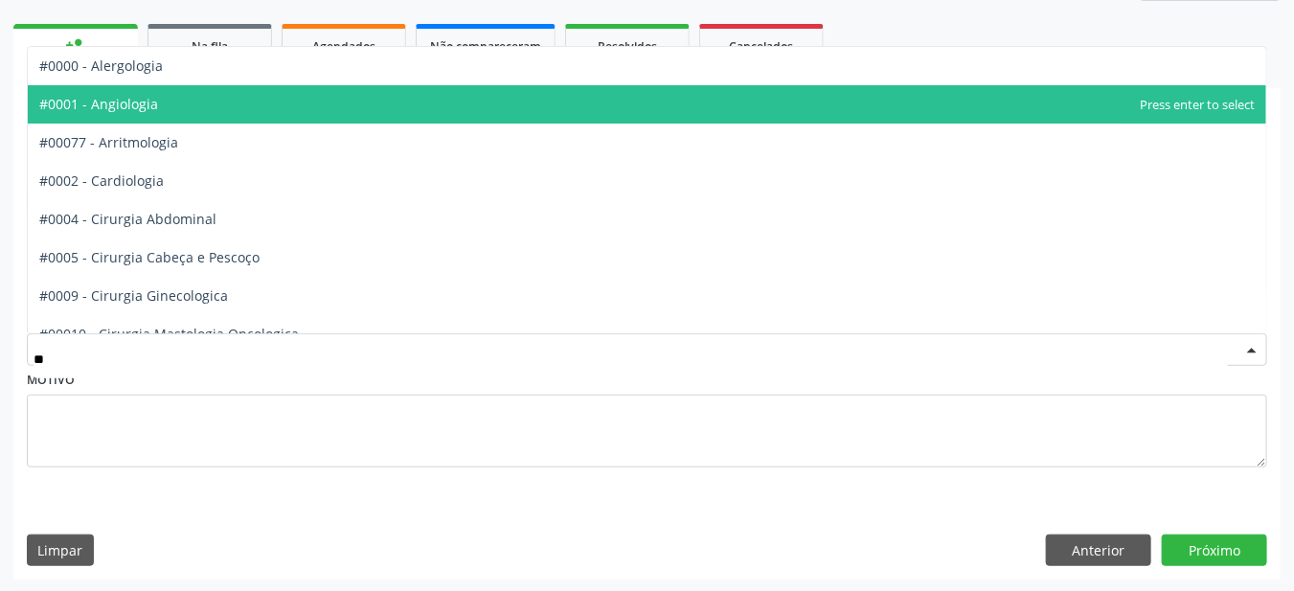
type input "***"
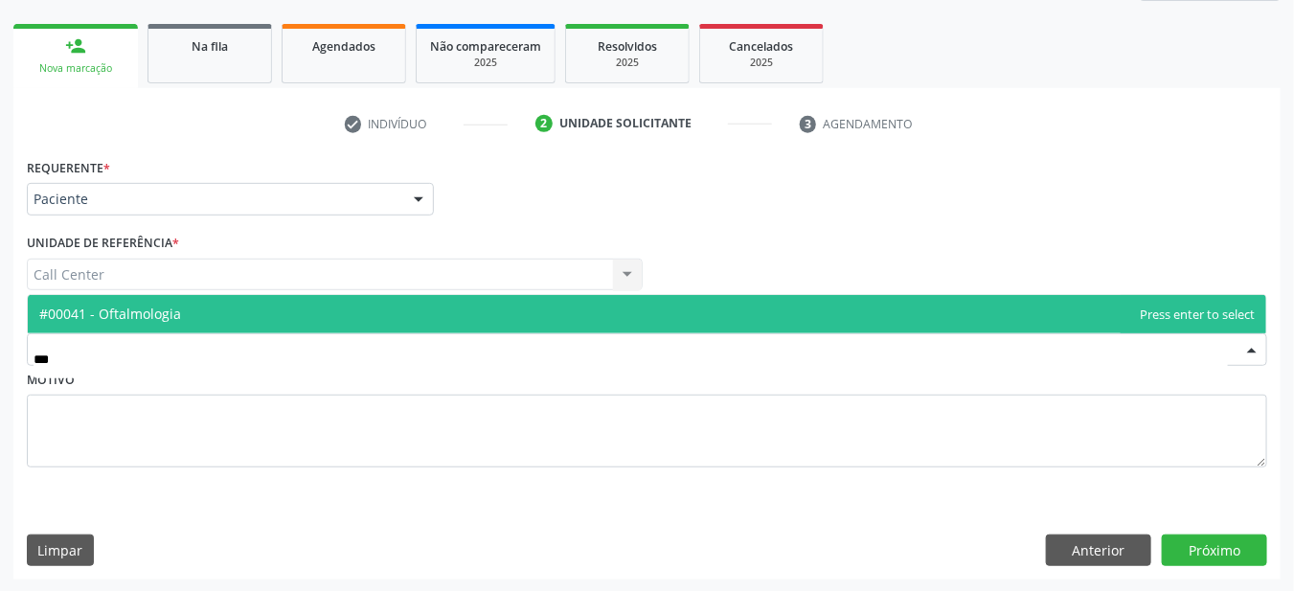
click at [140, 311] on span "#00041 - Oftalmologia" at bounding box center [110, 314] width 142 height 18
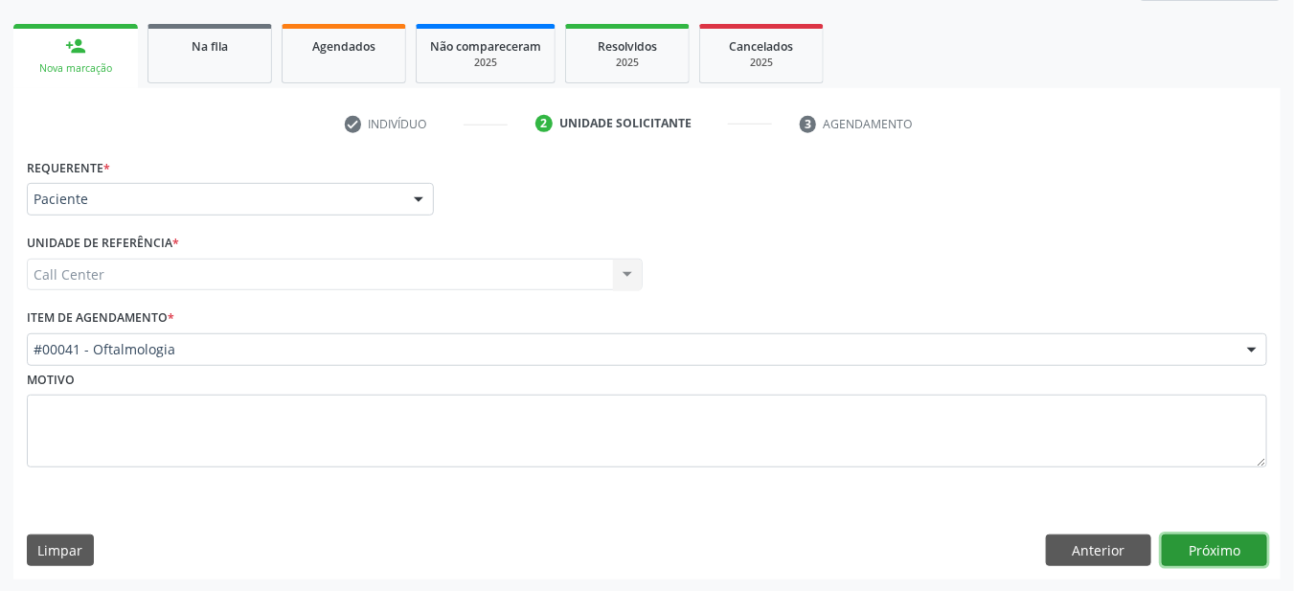
click at [1227, 553] on button "Próximo" at bounding box center [1214, 550] width 105 height 33
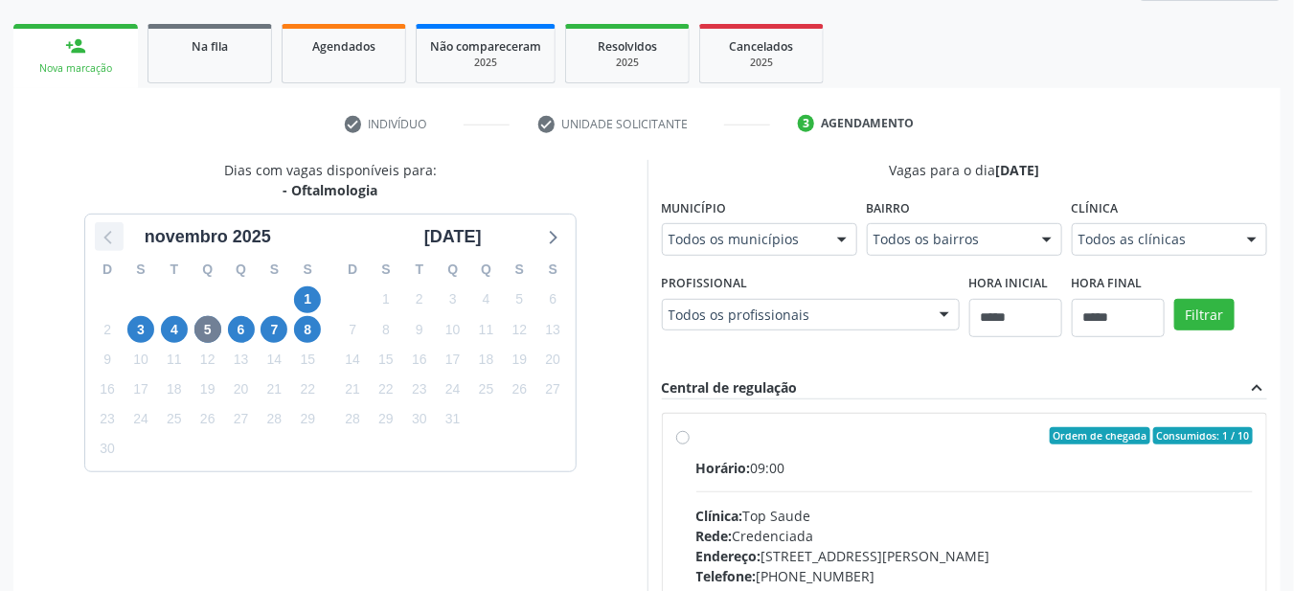
click at [99, 228] on icon at bounding box center [109, 236] width 25 height 25
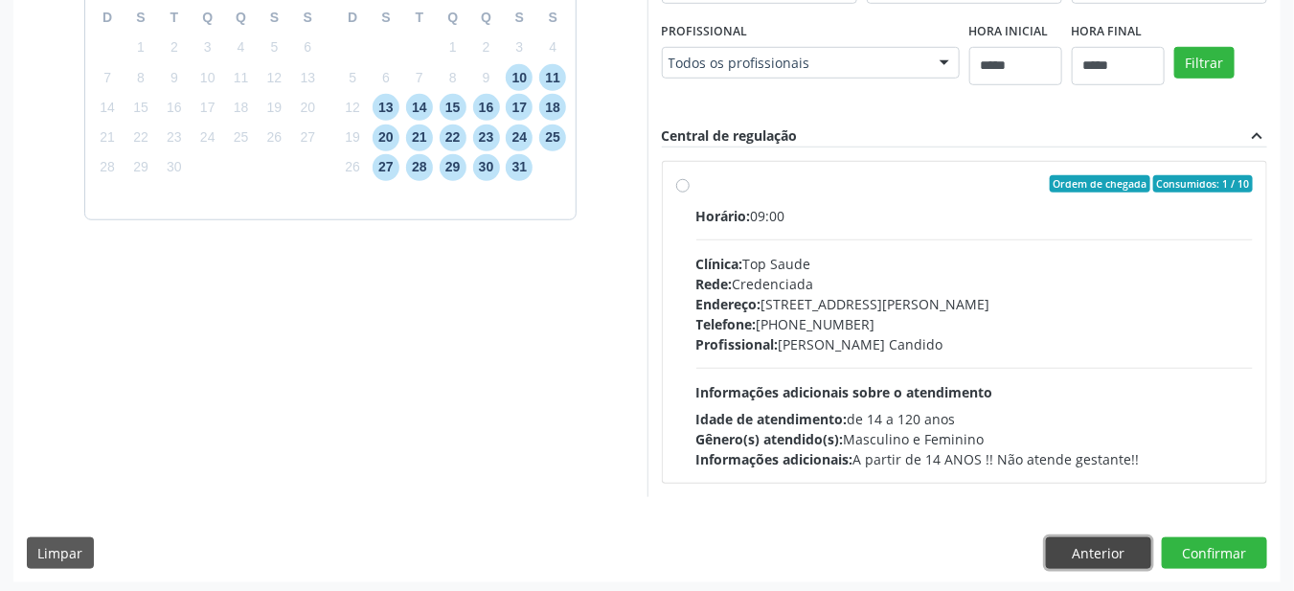
click at [1101, 554] on button "Anterior" at bounding box center [1098, 553] width 105 height 33
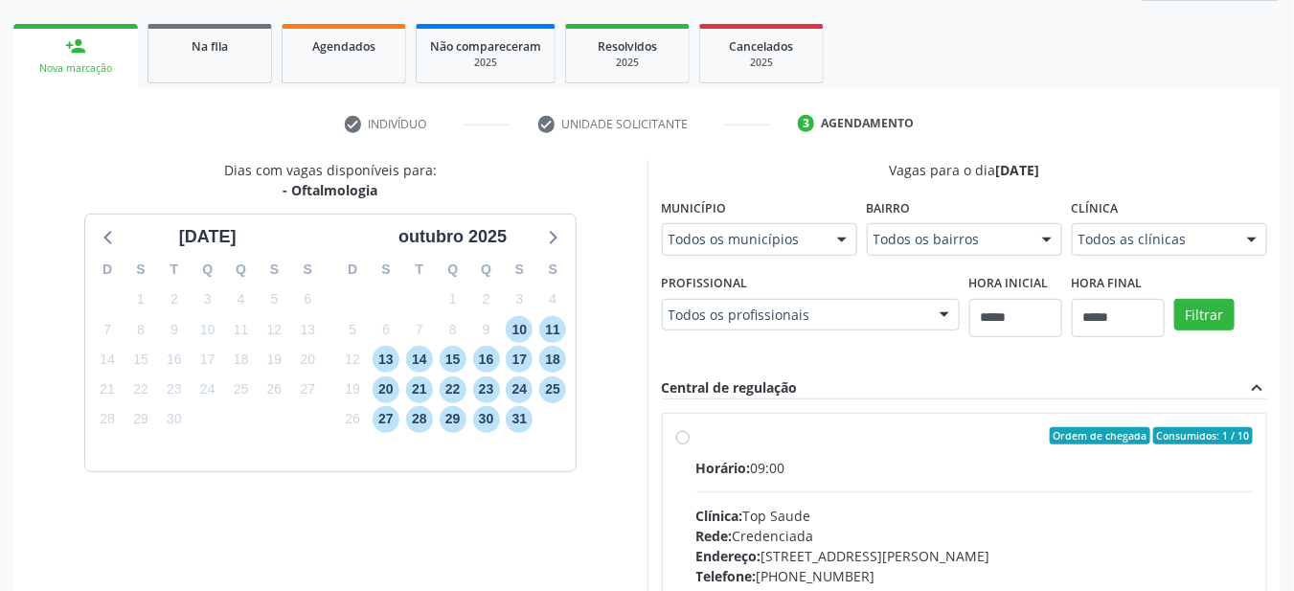
click at [0, 0] on button "Anterior" at bounding box center [0, 0] width 0 height 0
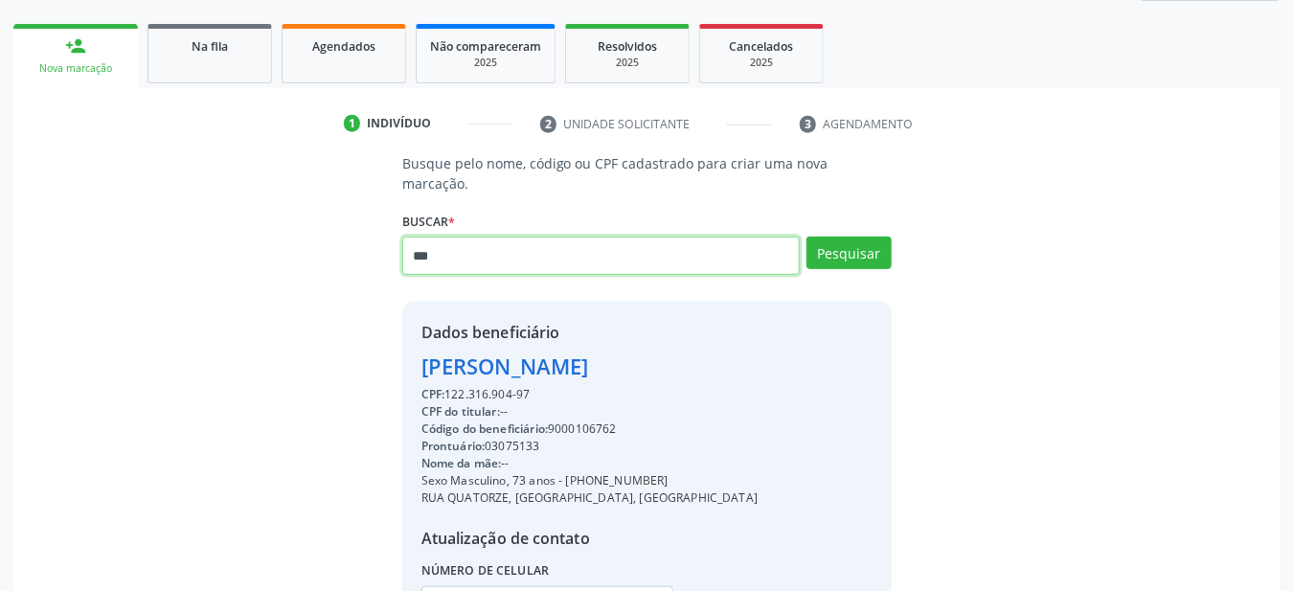
click at [467, 242] on input "***" at bounding box center [601, 256] width 398 height 38
click at [498, 239] on input "***" at bounding box center [601, 256] width 398 height 38
click at [445, 239] on input "***" at bounding box center [601, 256] width 398 height 38
click at [436, 241] on input "***" at bounding box center [601, 256] width 398 height 38
click at [451, 240] on input "***" at bounding box center [601, 256] width 398 height 38
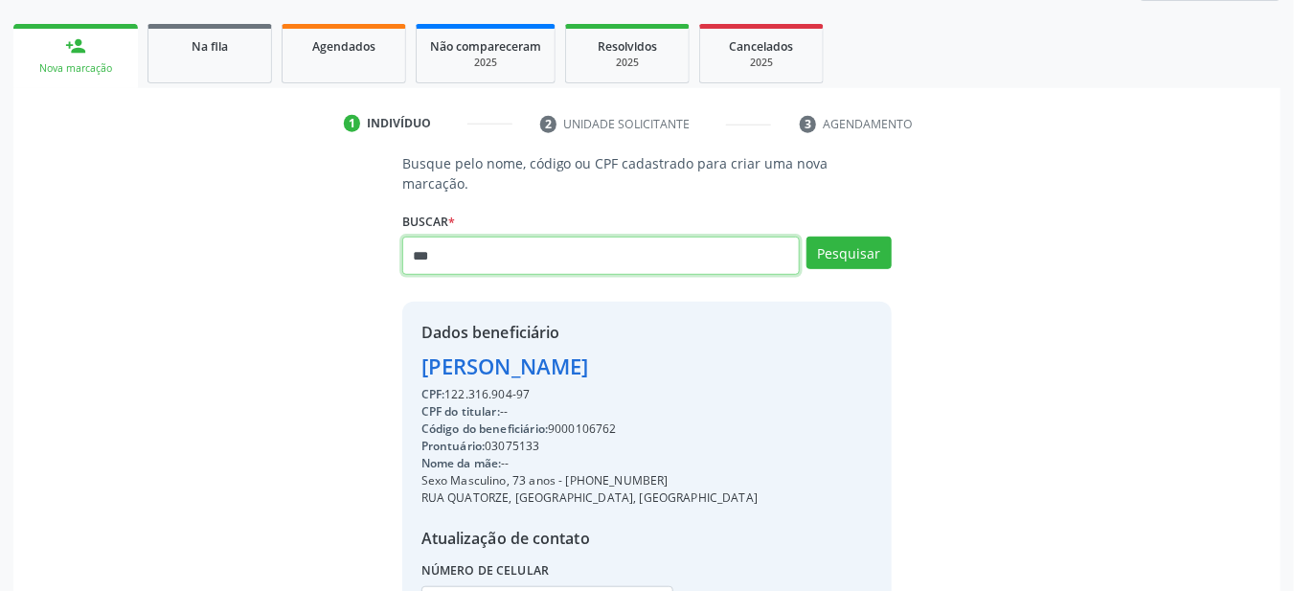
click at [439, 237] on input "***" at bounding box center [601, 256] width 398 height 38
click at [453, 250] on input "***" at bounding box center [601, 256] width 398 height 38
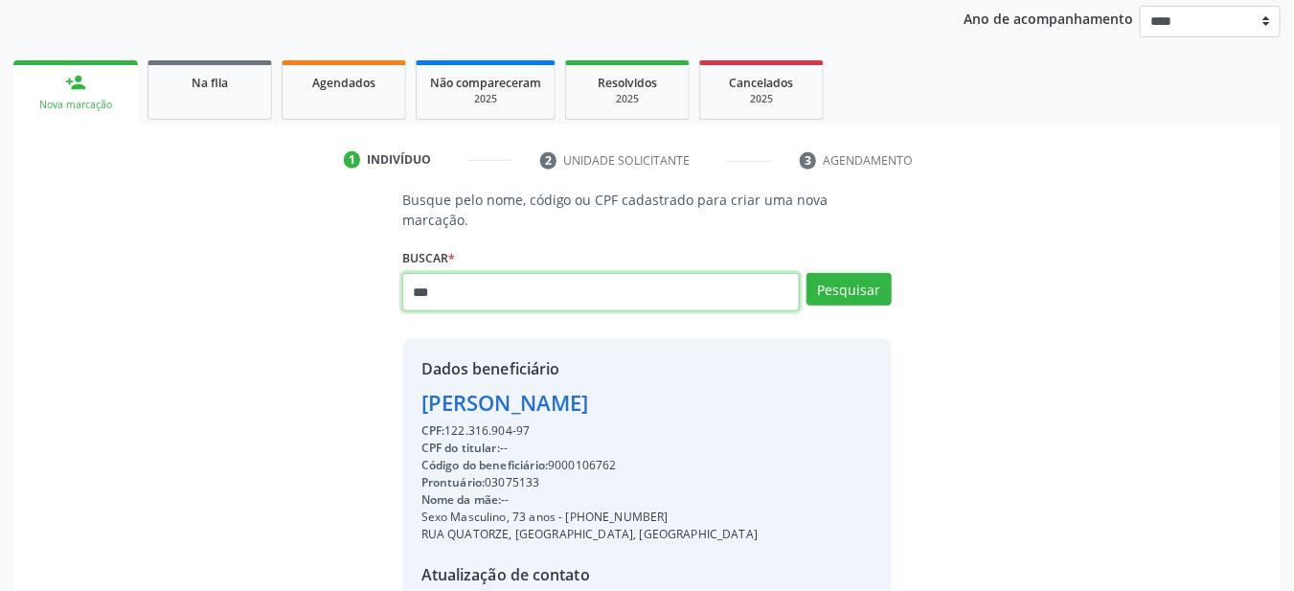
scroll to position [225, 0]
click at [516, 274] on input "***" at bounding box center [601, 293] width 398 height 38
click at [670, 278] on input "***" at bounding box center [601, 293] width 398 height 38
click at [680, 280] on input "***" at bounding box center [601, 293] width 398 height 38
type input "*"
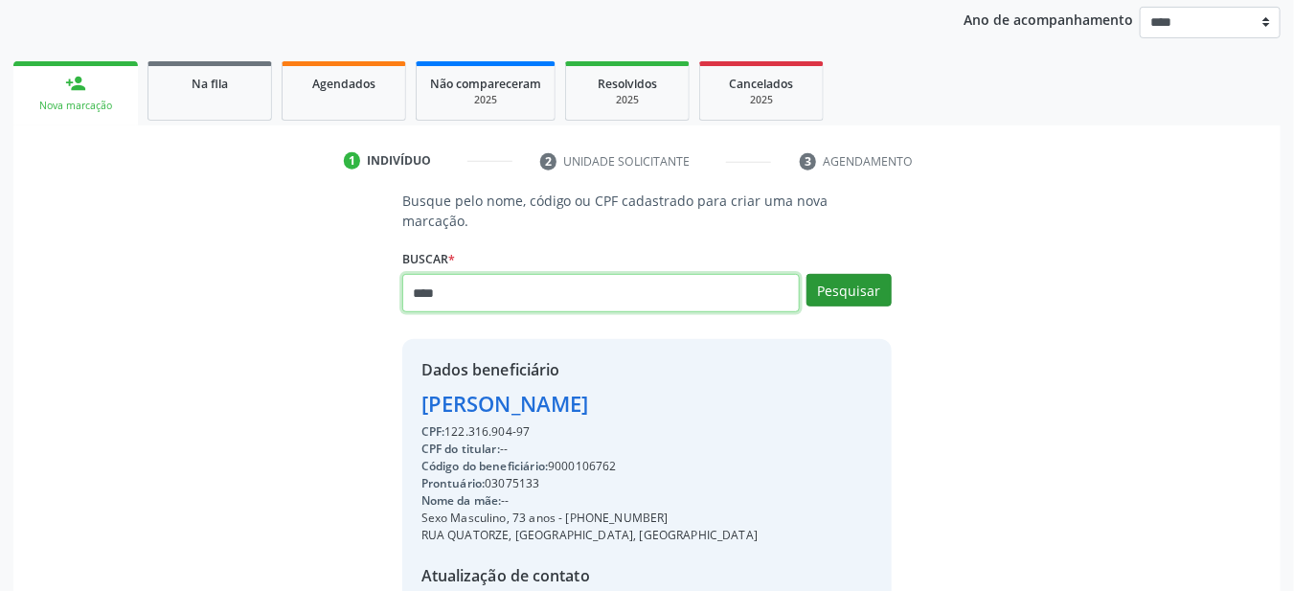
type input "****"
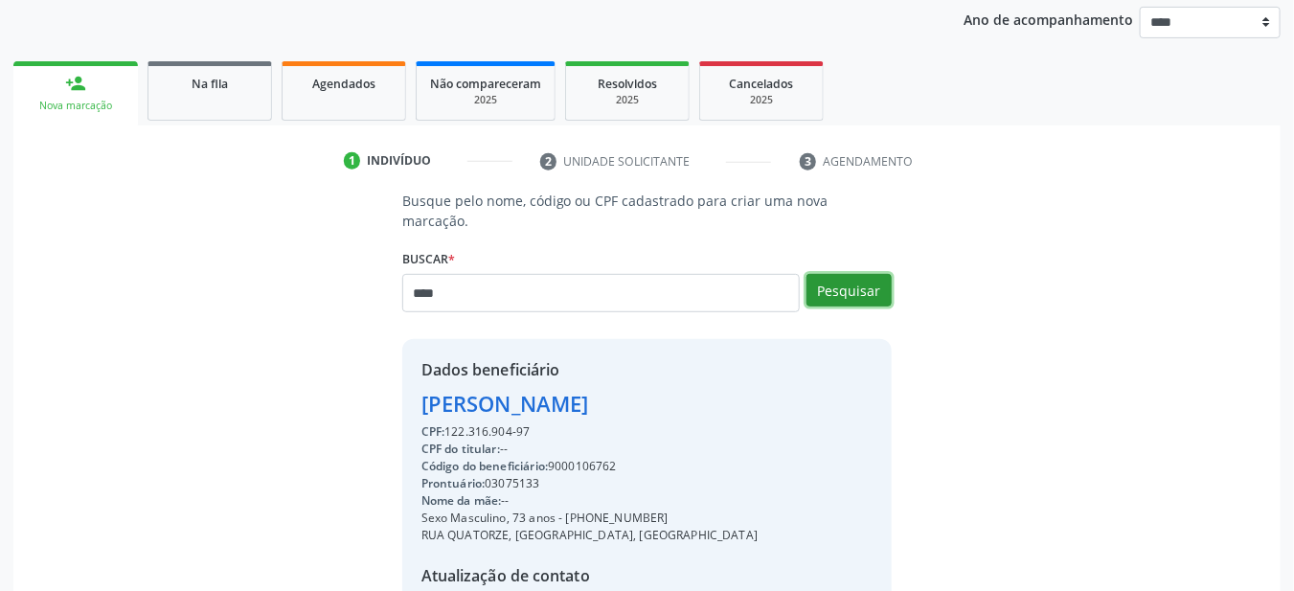
click at [846, 275] on button "Pesquisar" at bounding box center [848, 290] width 85 height 33
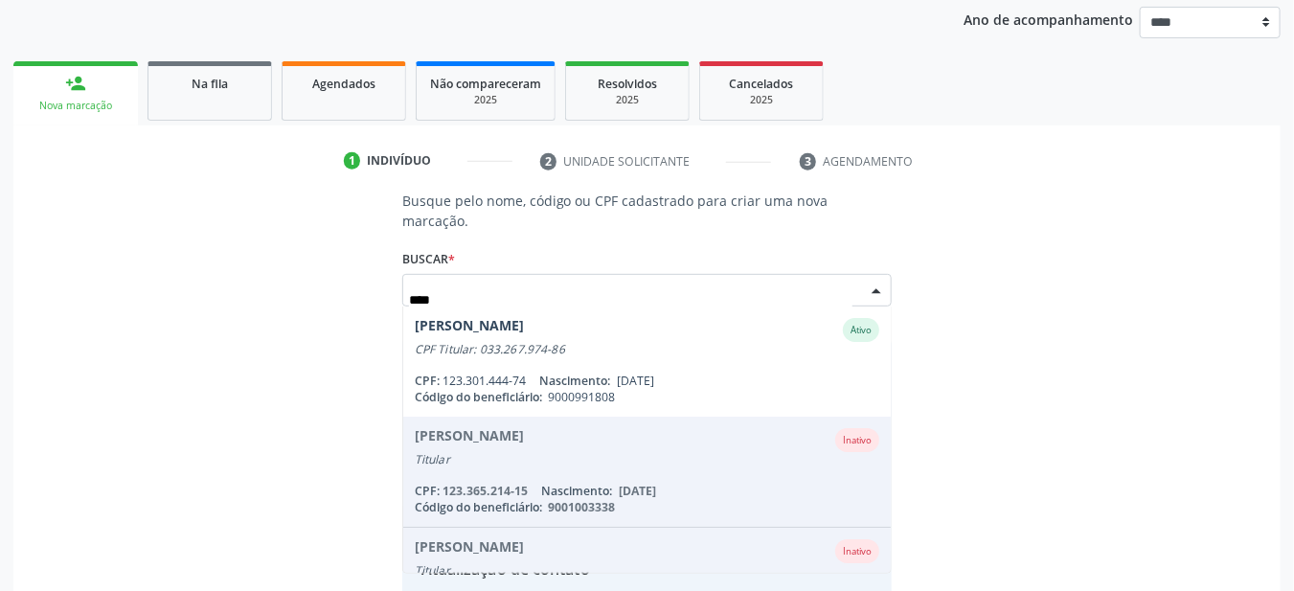
click at [477, 373] on div "CPF: 123.301.444-74 Nascimento: [DATE]" at bounding box center [647, 381] width 465 height 16
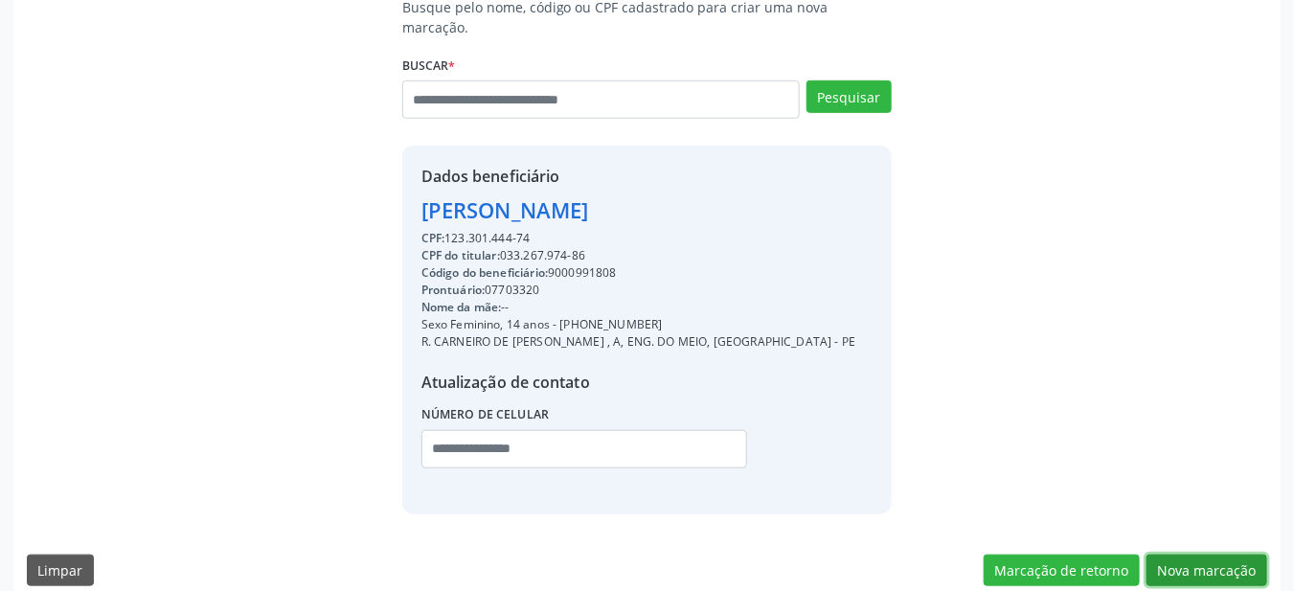
click at [1238, 562] on button "Nova marcação" at bounding box center [1206, 570] width 121 height 33
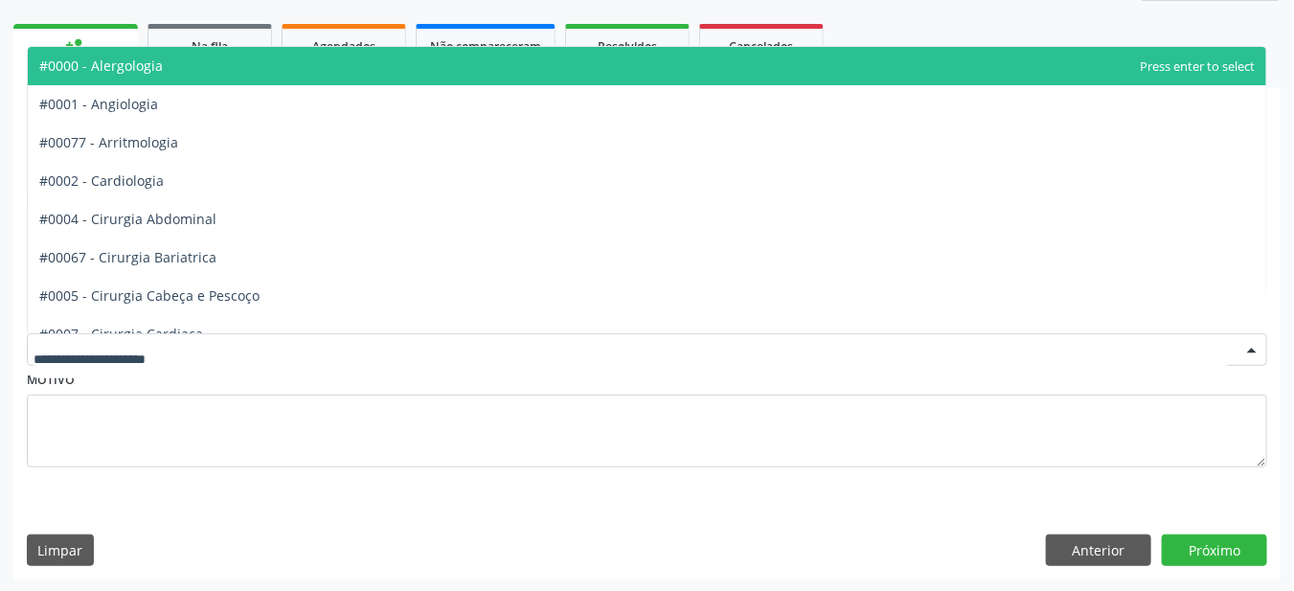
click at [1237, 579] on div "Acompanhamento Acompanhe a situação das marcações correntes e finalizadas Relat…" at bounding box center [647, 218] width 1294 height 750
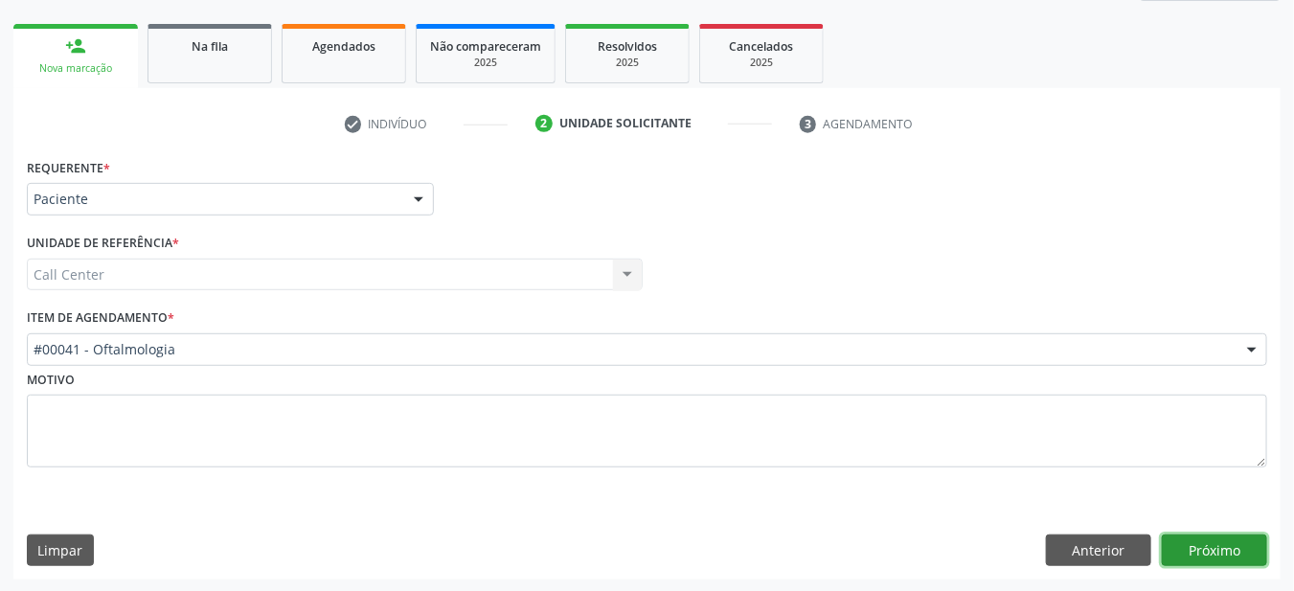
click at [1232, 548] on button "Próximo" at bounding box center [1214, 550] width 105 height 33
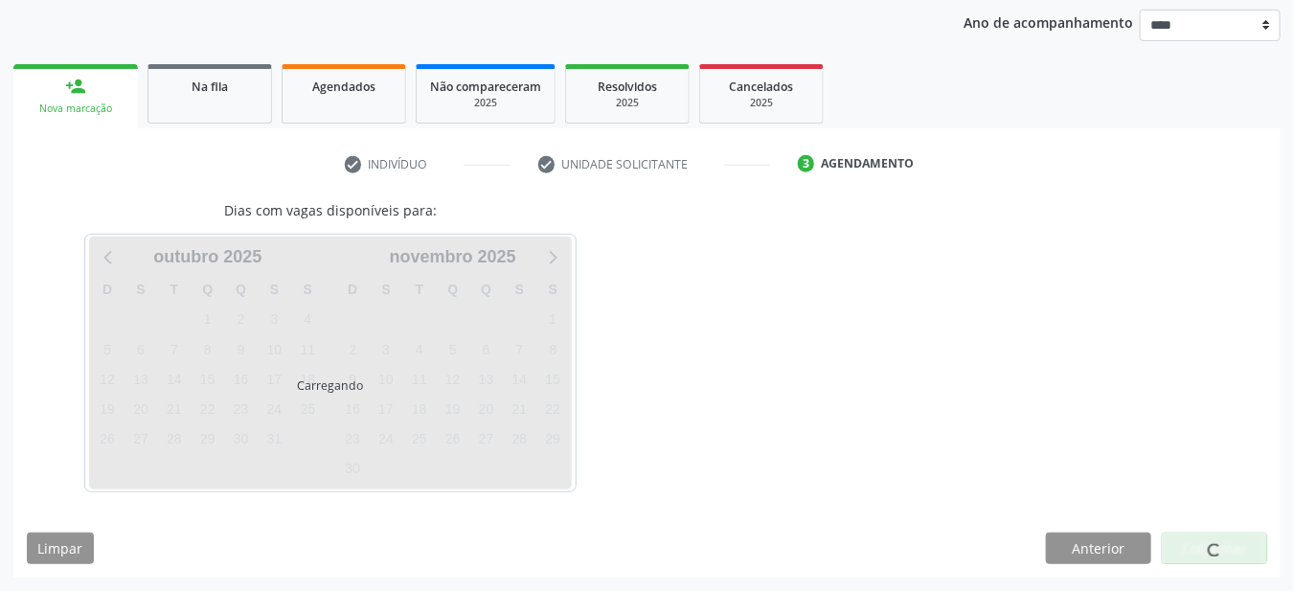
scroll to position [219, 0]
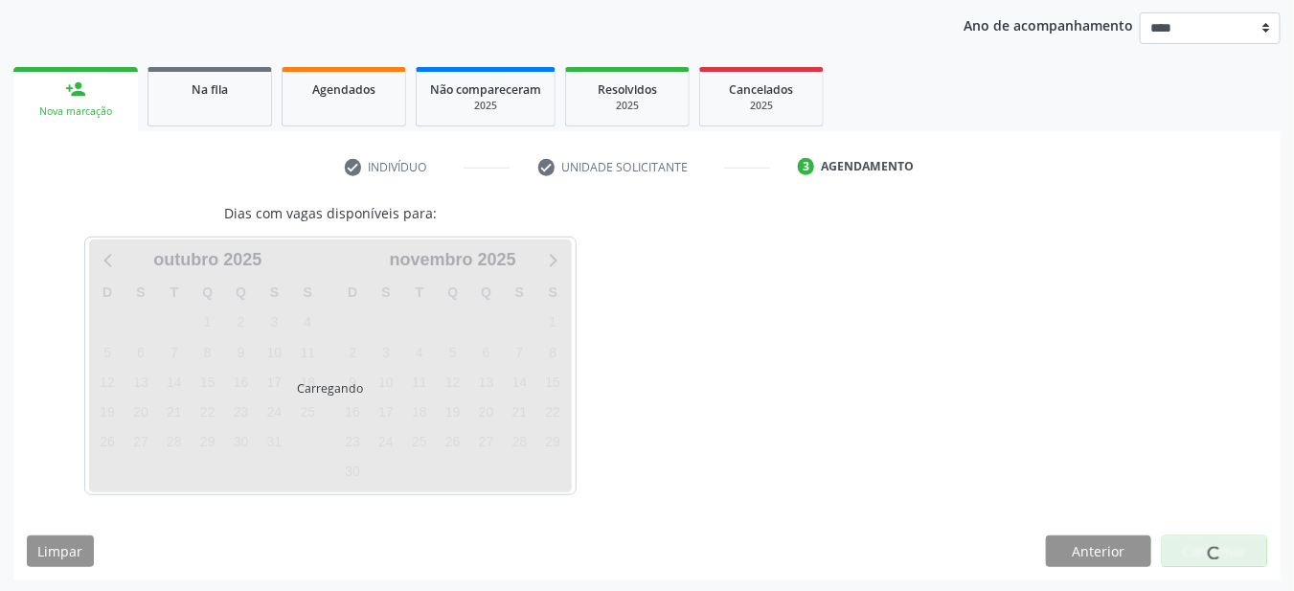
click at [1226, 554] on div at bounding box center [1214, 551] width 105 height 33
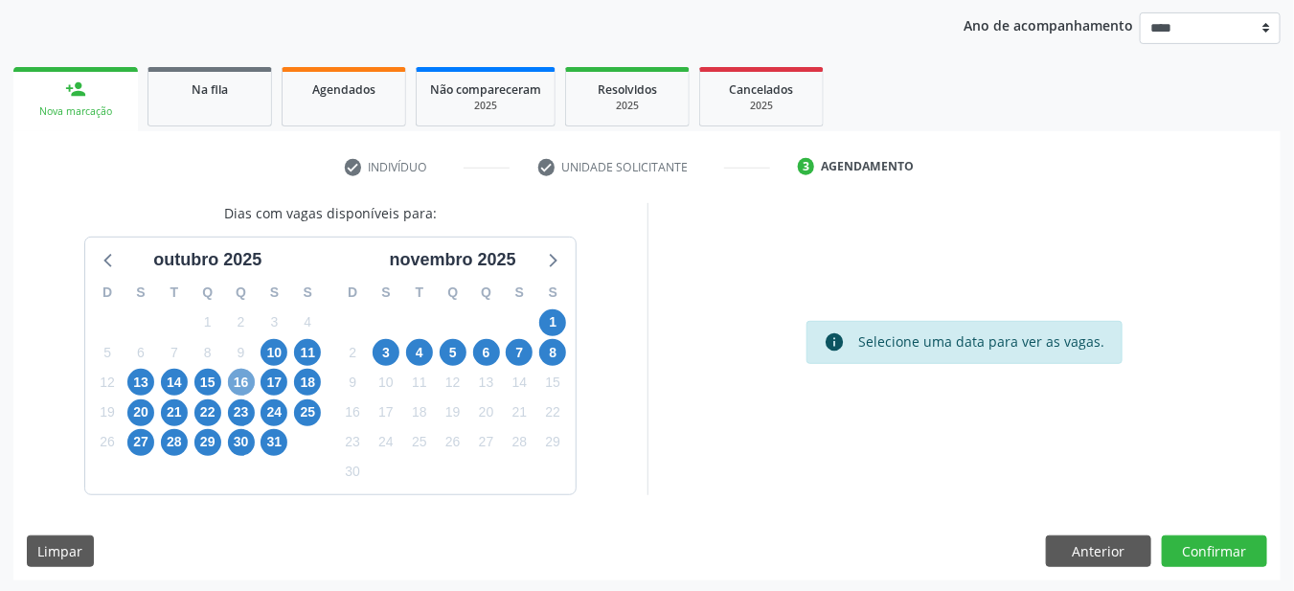
click at [236, 380] on span "16" at bounding box center [241, 382] width 27 height 27
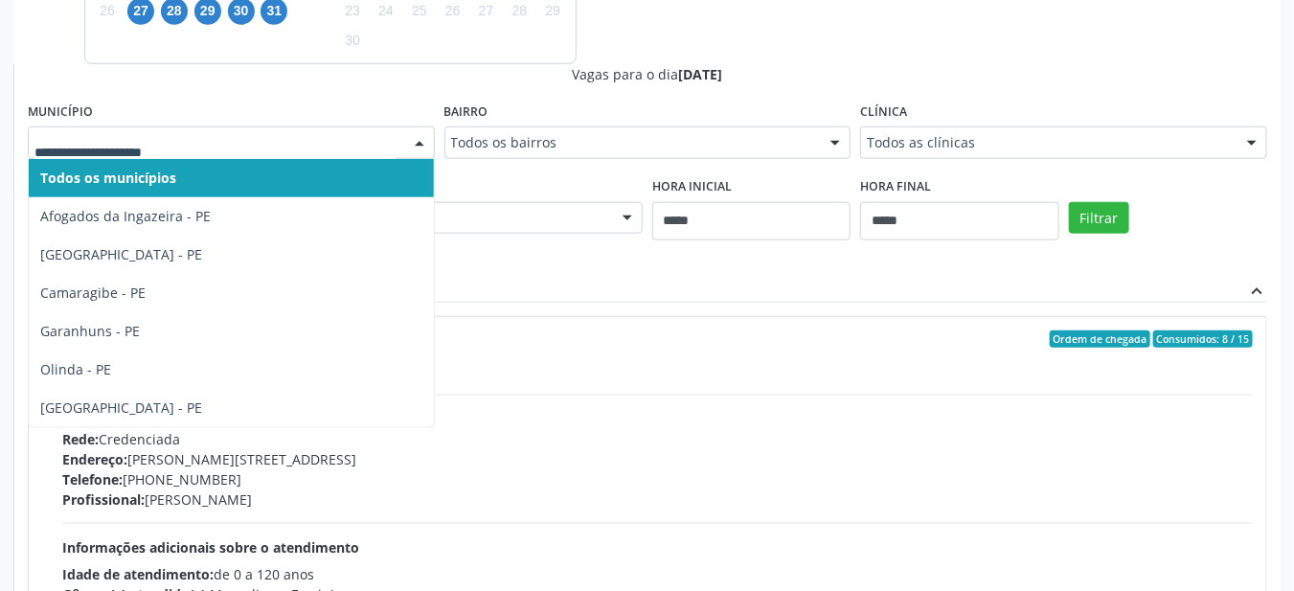
scroll to position [632, 0]
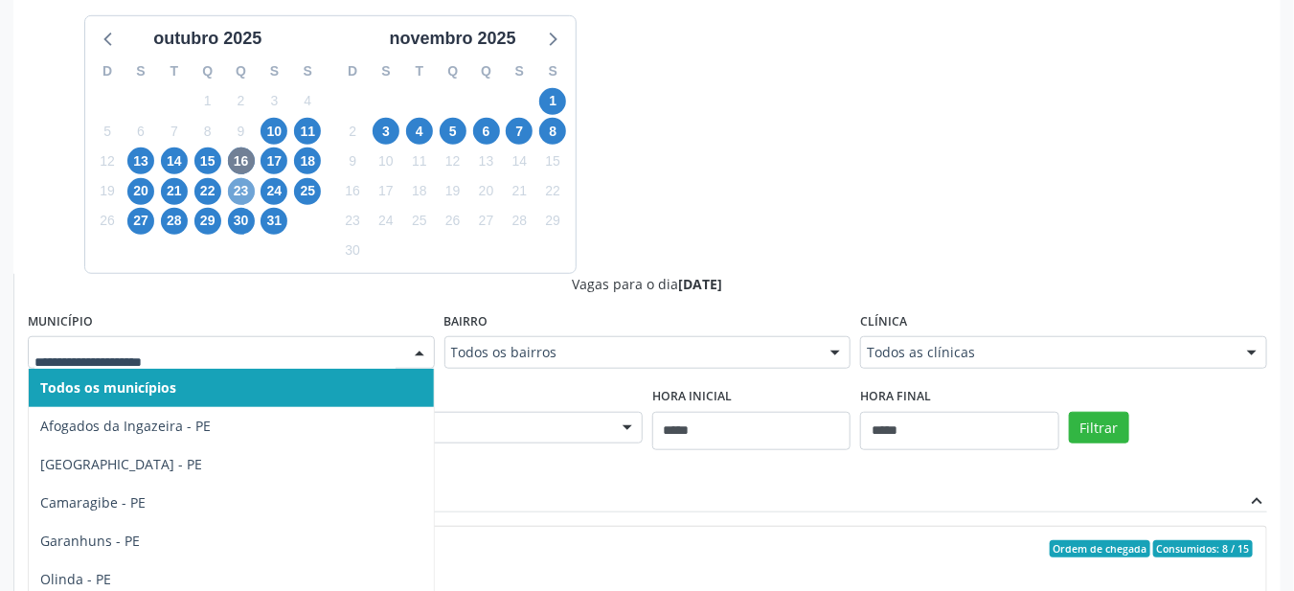
click at [240, 194] on span "23" at bounding box center [241, 191] width 27 height 27
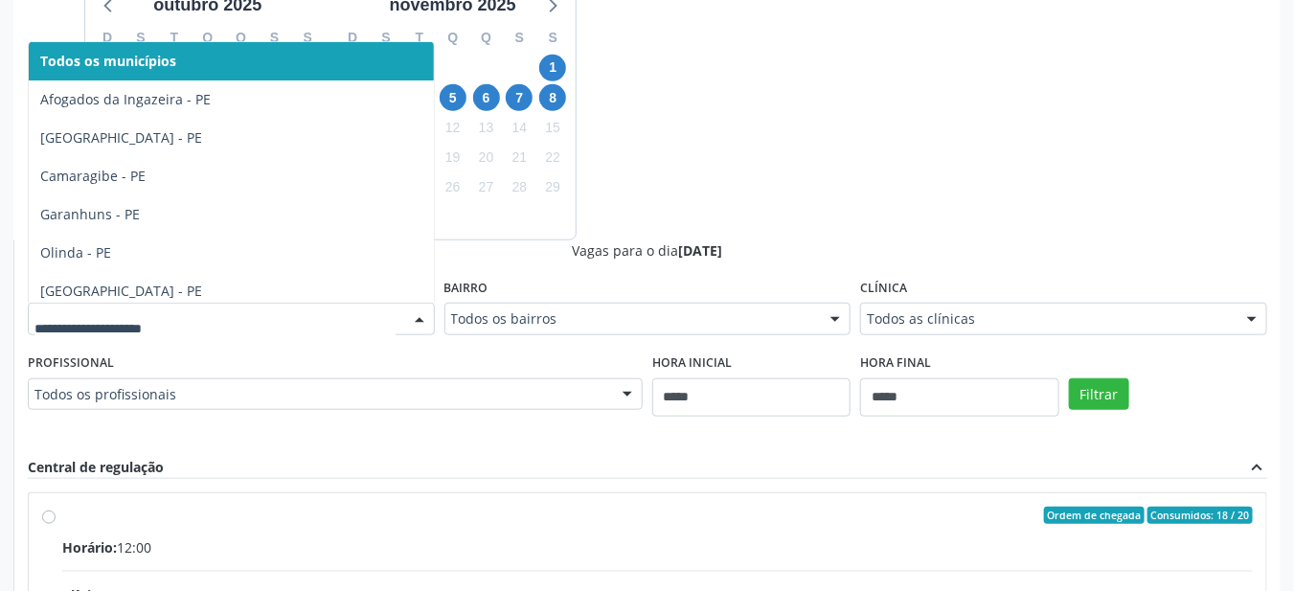
scroll to position [6, 0]
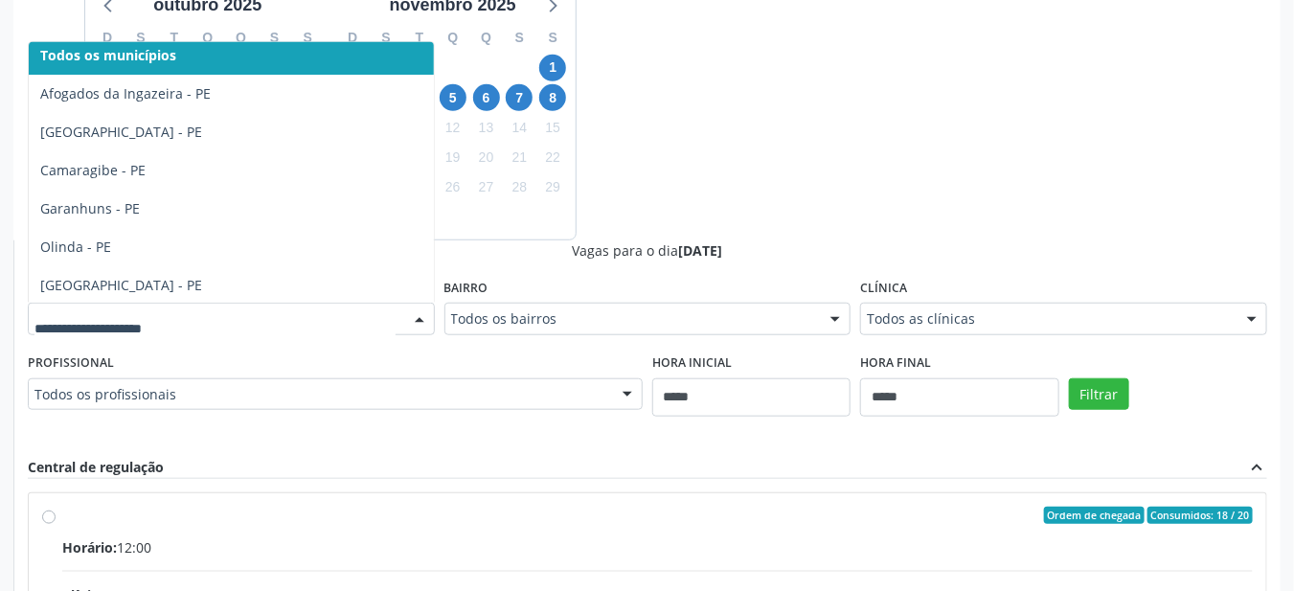
click at [610, 274] on div "Bairro Todos os bairros Todos os bairros 0 Boa Vista Casa Caiada Centro Derby E…" at bounding box center [647, 304] width 407 height 61
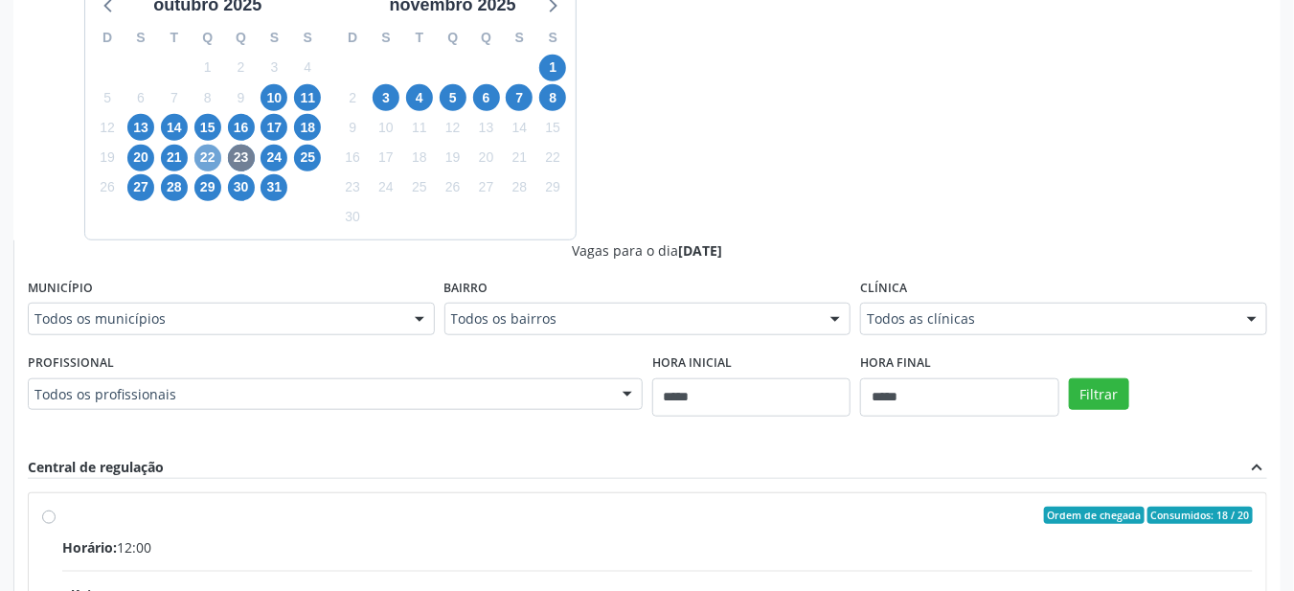
click at [207, 158] on span "22" at bounding box center [207, 158] width 27 height 27
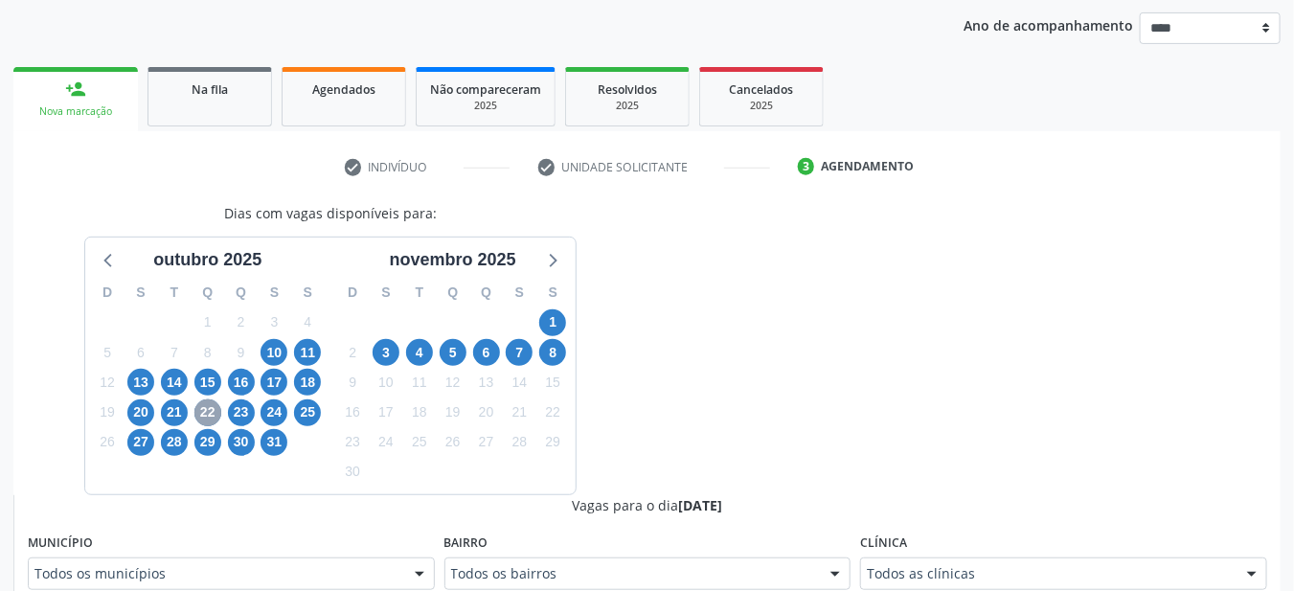
scroll to position [474, 0]
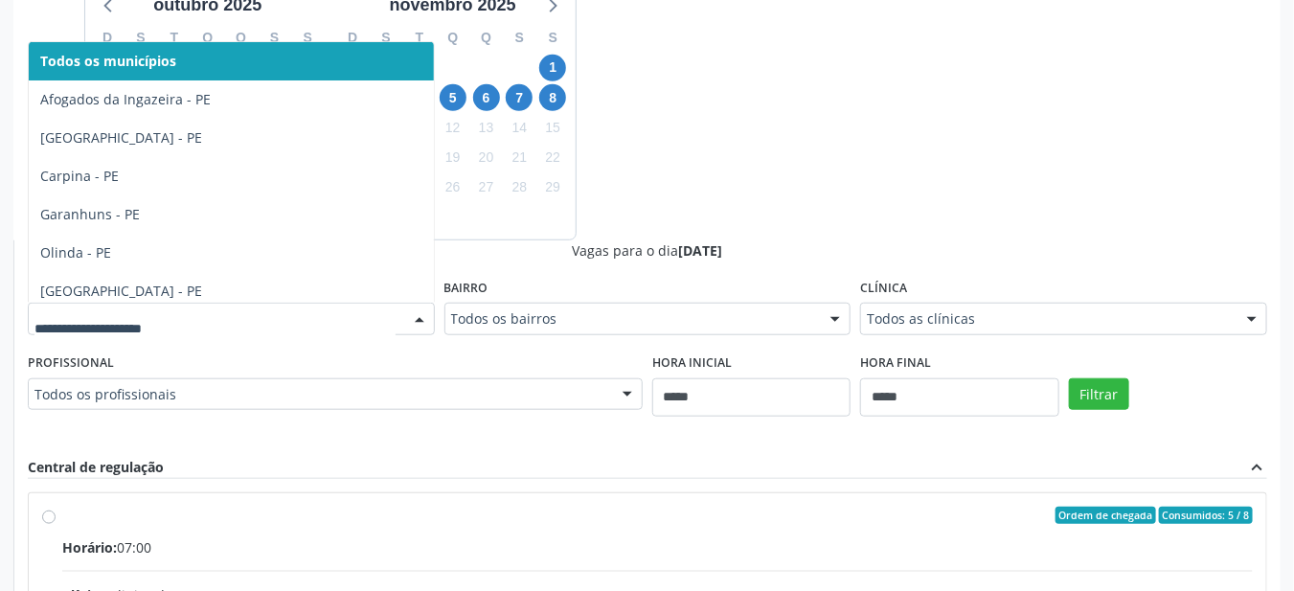
click at [73, 183] on span "Carpina - PE" at bounding box center [231, 176] width 405 height 38
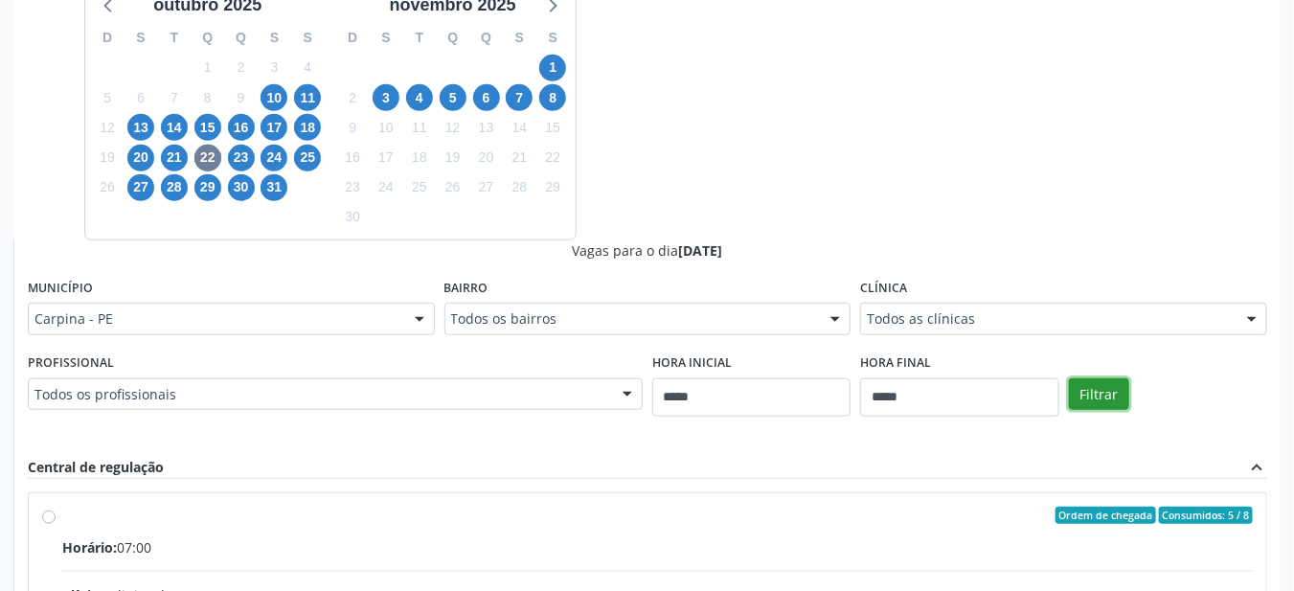
click at [1113, 387] on button "Filtrar" at bounding box center [1099, 394] width 60 height 33
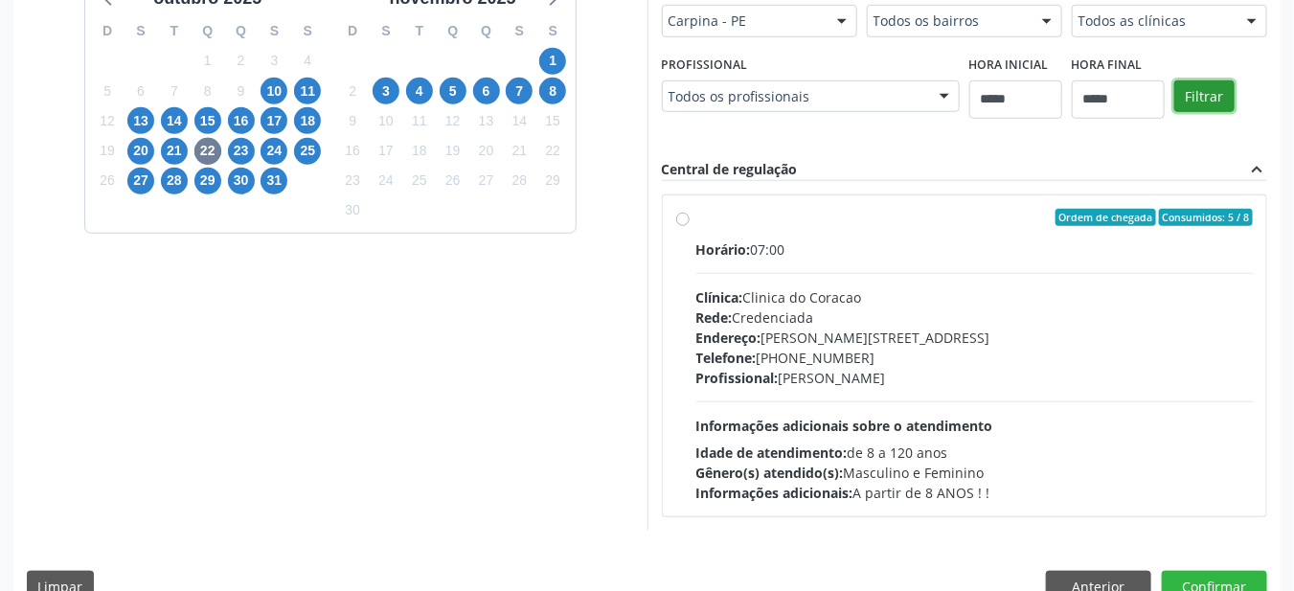
scroll to position [515, 0]
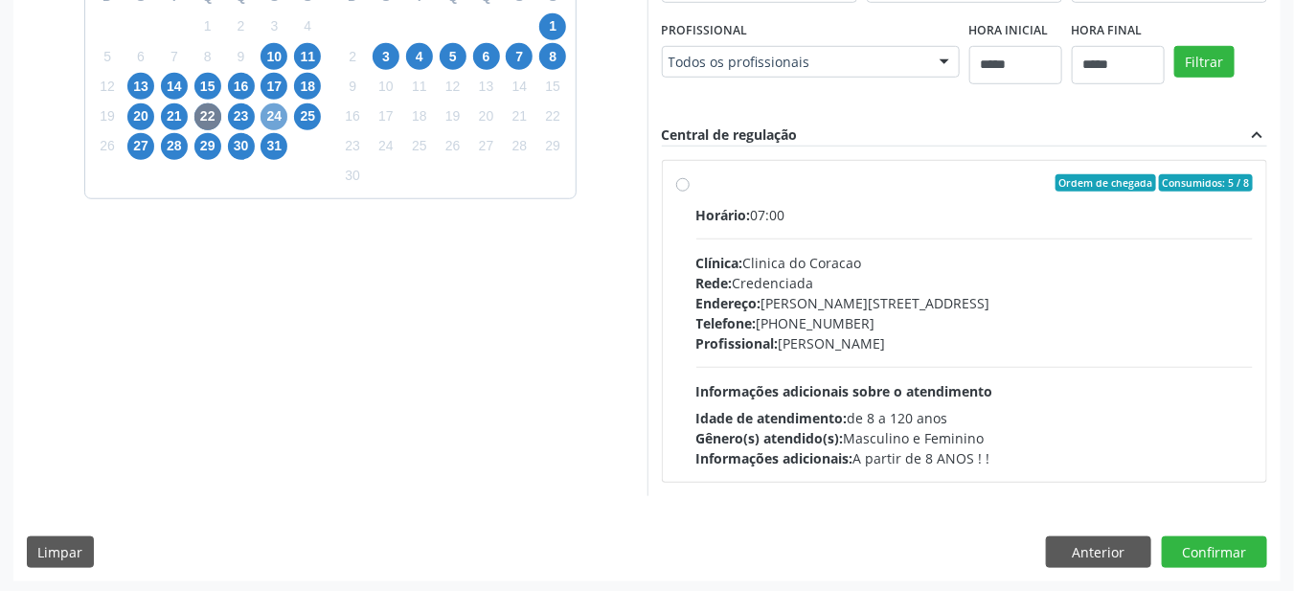
click at [269, 115] on span "24" at bounding box center [273, 116] width 27 height 27
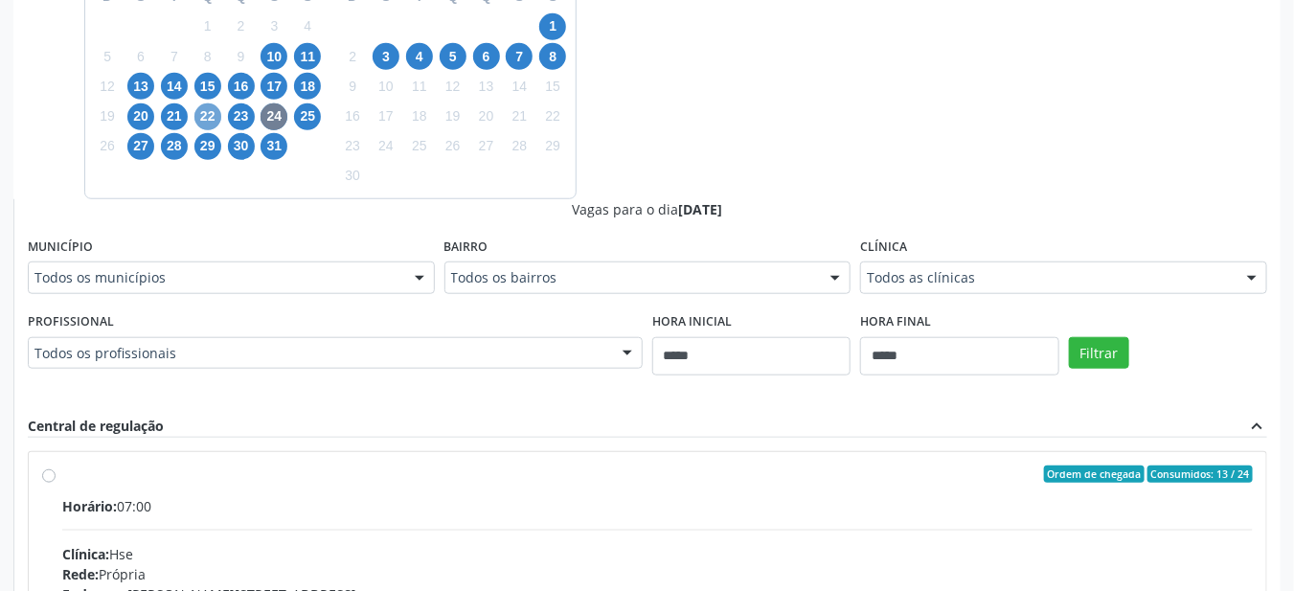
click at [202, 116] on span "22" at bounding box center [207, 116] width 27 height 27
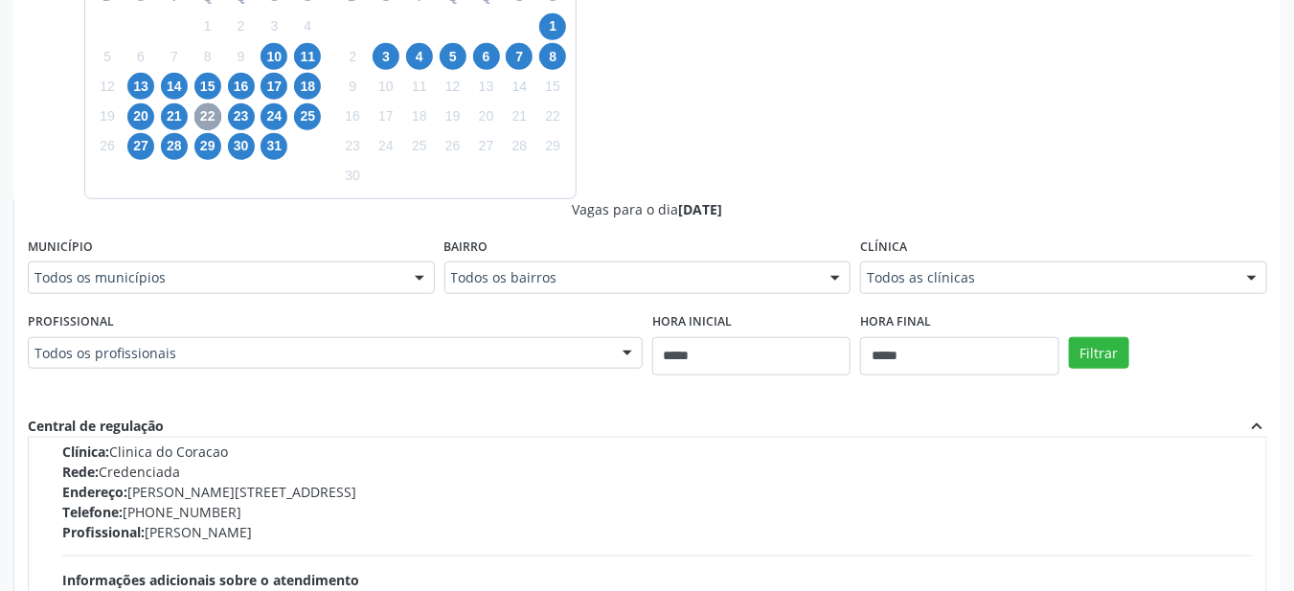
scroll to position [0, 0]
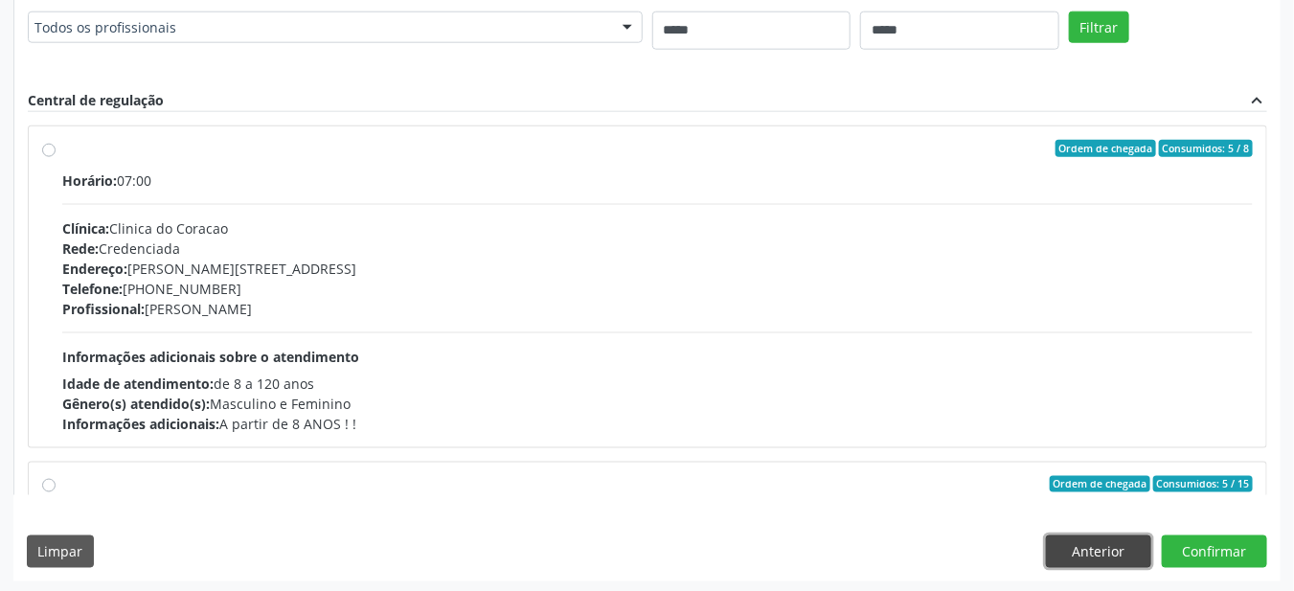
click at [1095, 553] on button "Anterior" at bounding box center [1098, 551] width 105 height 33
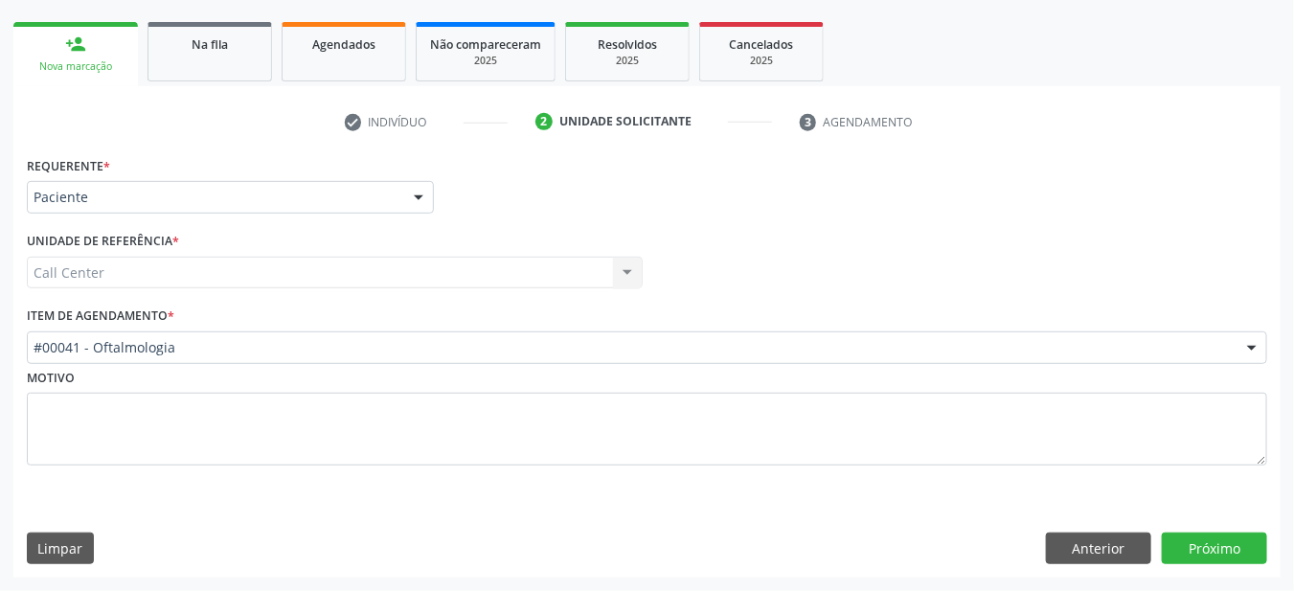
scroll to position [262, 0]
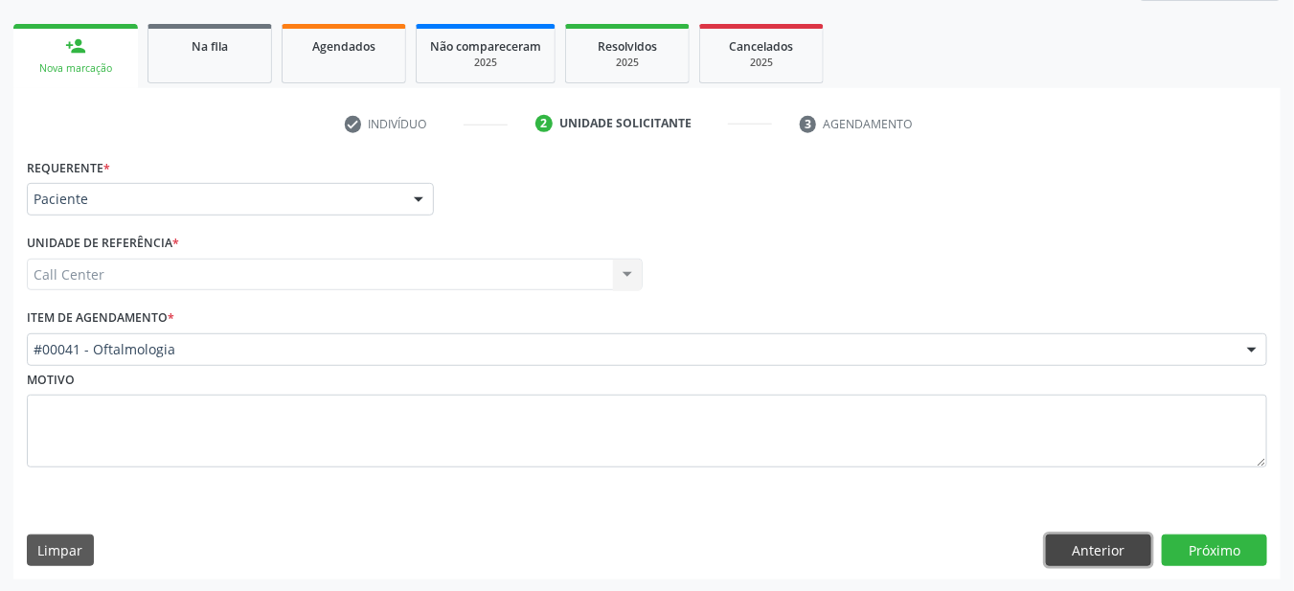
click at [1096, 555] on button "Anterior" at bounding box center [1098, 550] width 105 height 33
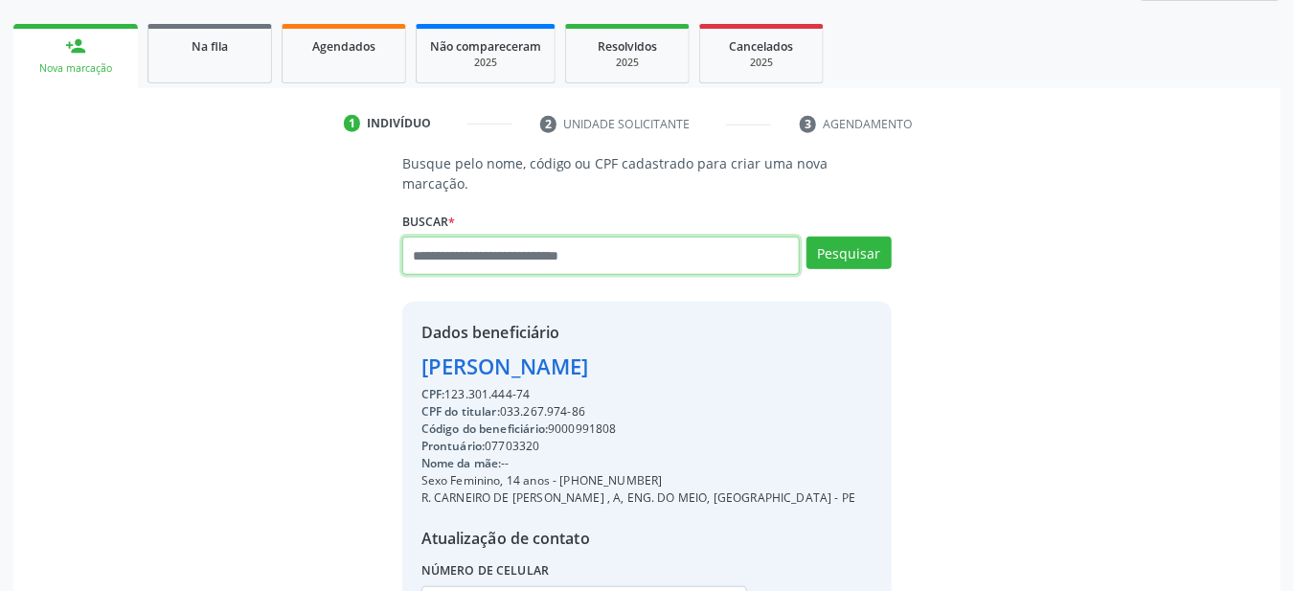
click at [544, 237] on input "text" at bounding box center [601, 256] width 398 height 38
type input "**********"
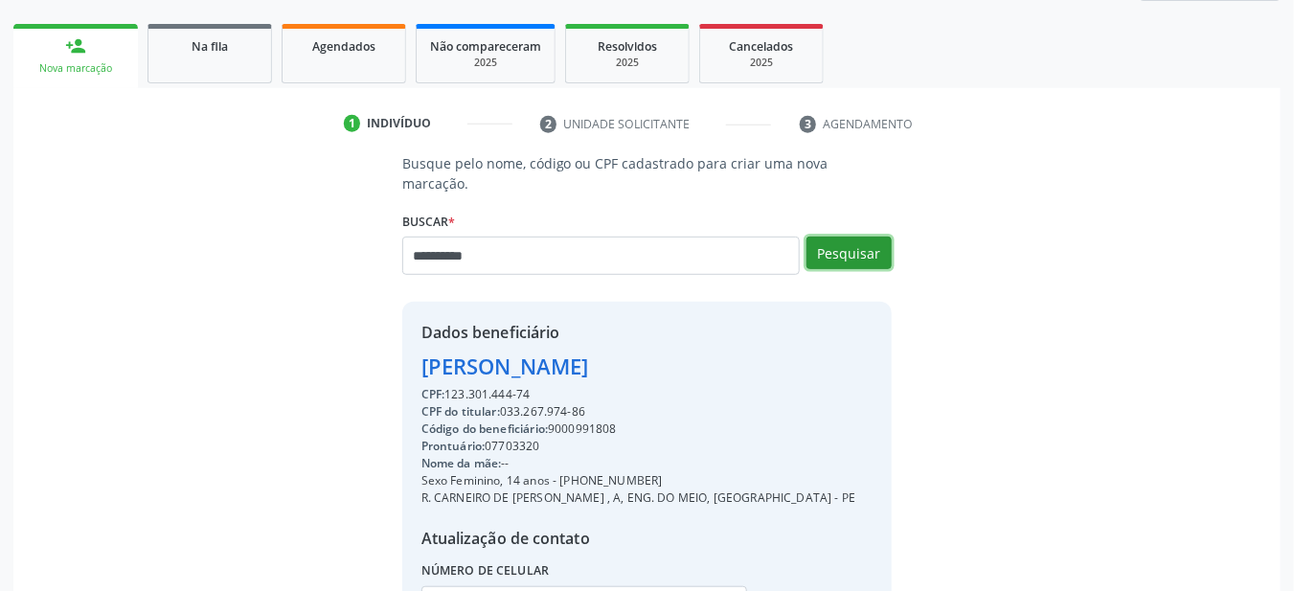
click at [853, 237] on button "Pesquisar" at bounding box center [848, 253] width 85 height 33
type input "**********"
click at [860, 237] on button "Pesquisar" at bounding box center [848, 253] width 85 height 33
type input "**********"
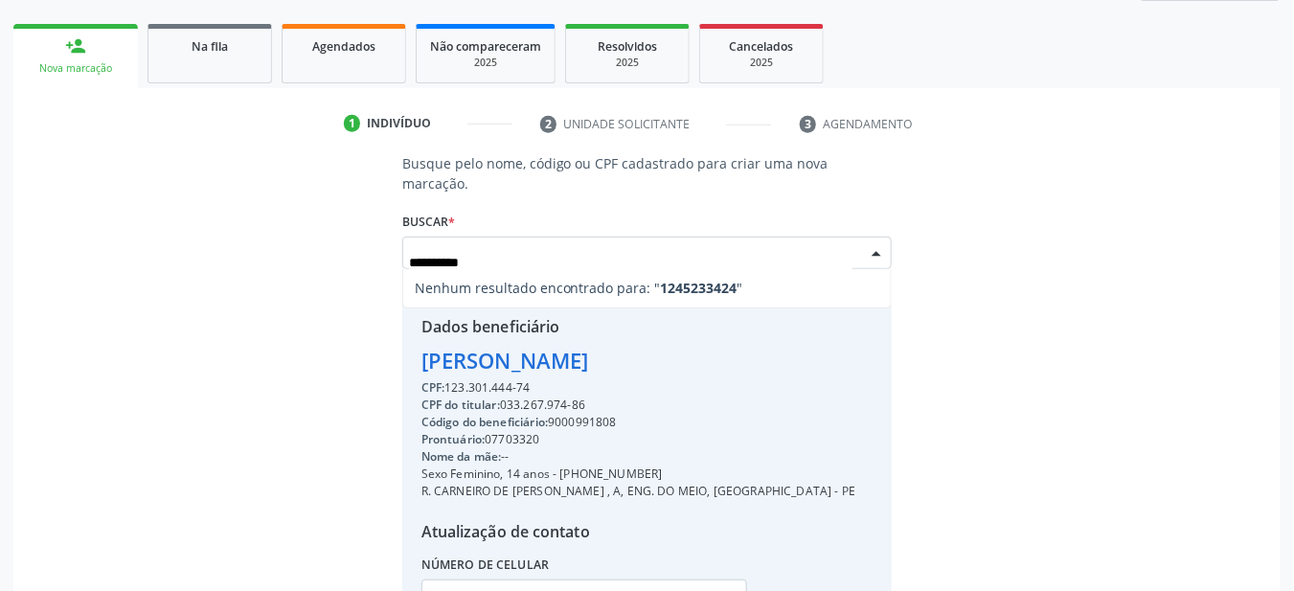
click at [526, 243] on input "**********" at bounding box center [631, 262] width 444 height 38
click at [574, 243] on input "**********" at bounding box center [631, 262] width 444 height 38
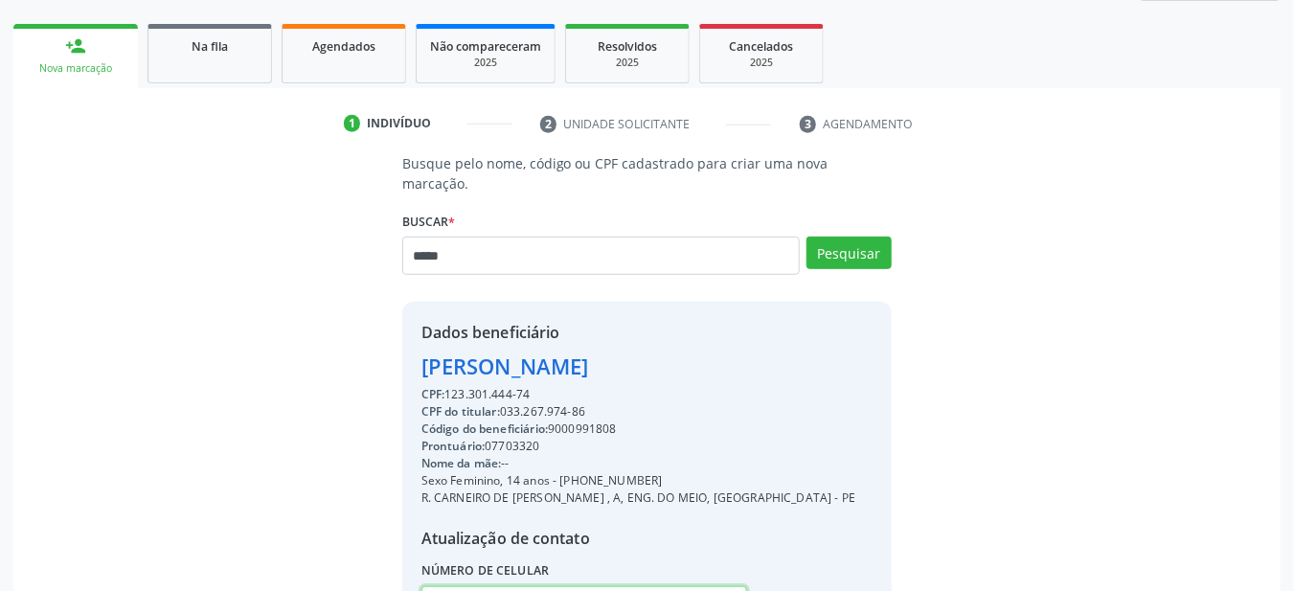
scroll to position [418, 0]
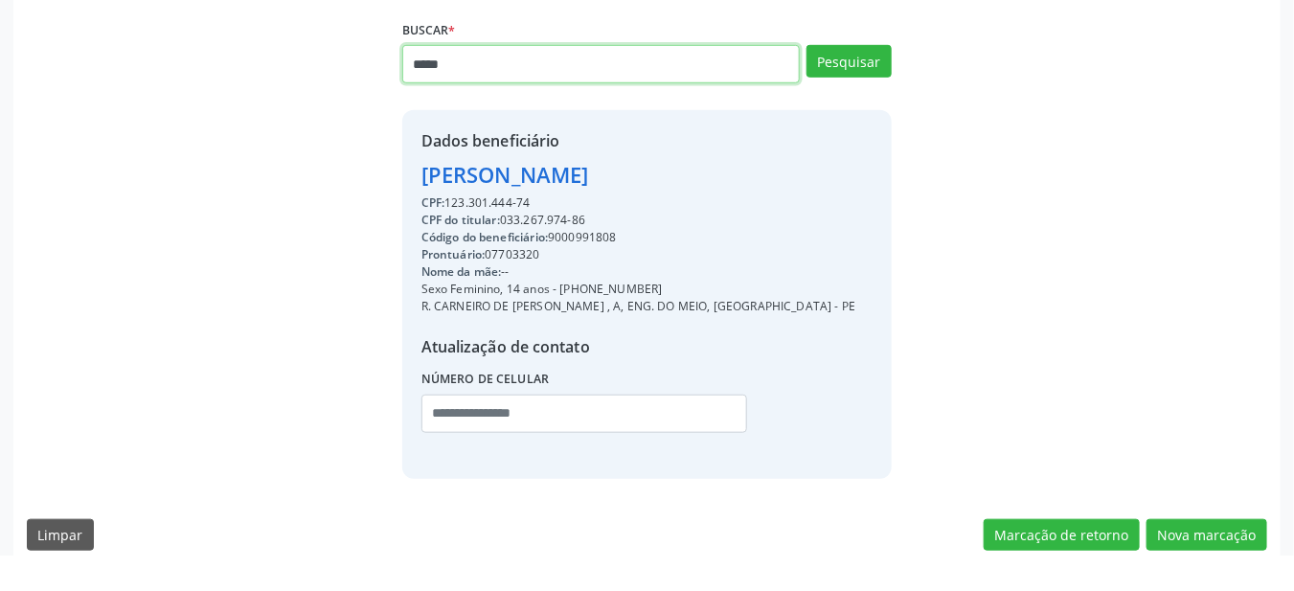
click at [632, 80] on input "*****" at bounding box center [601, 99] width 398 height 38
type input "******"
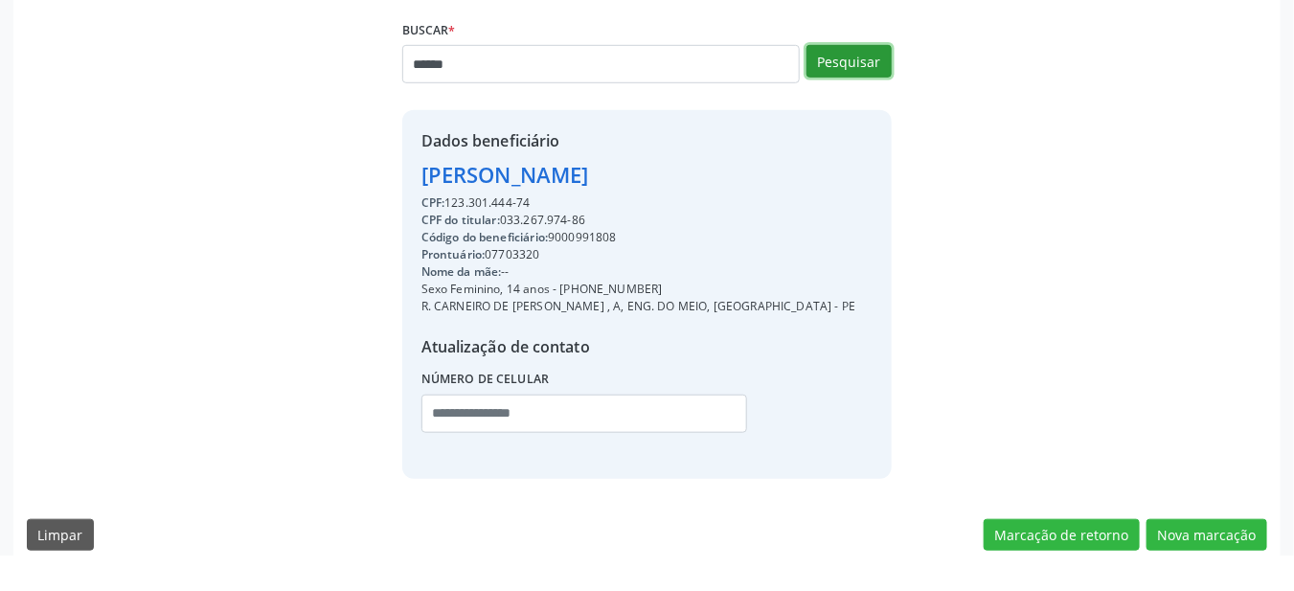
click at [854, 80] on button "Pesquisar" at bounding box center [848, 96] width 85 height 33
type input "******"
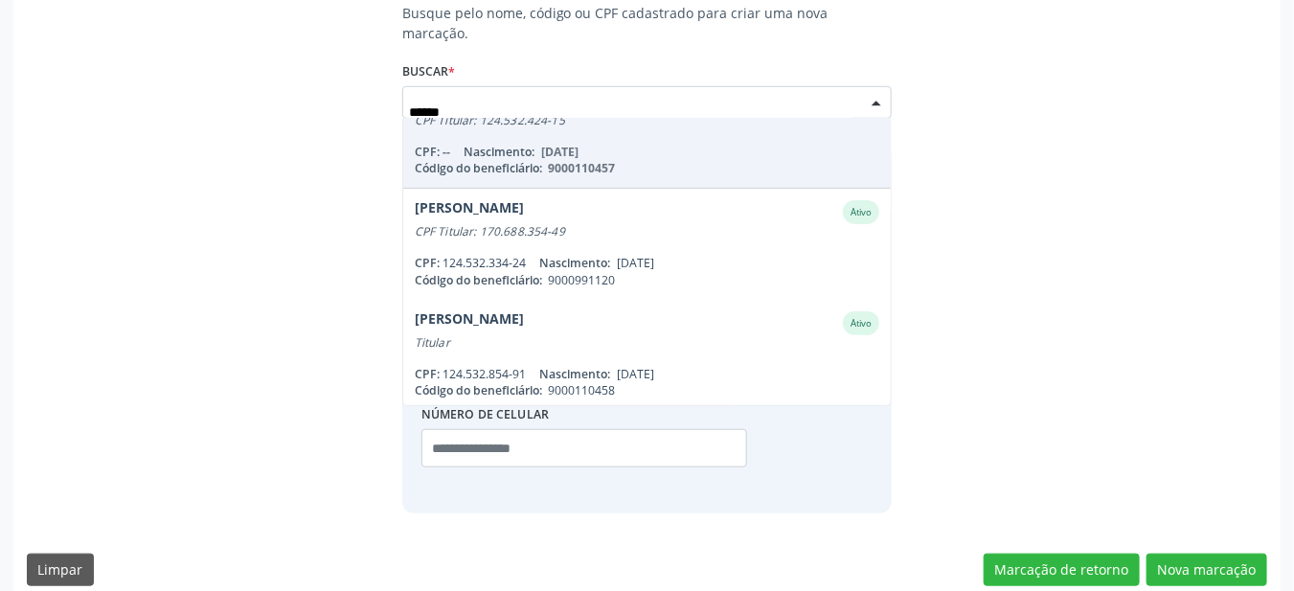
scroll to position [155, 0]
click at [475, 216] on span "Joao Vitor Barbosa da Silva Ativo CPF Titular: 170.688.354-49 CPF: 124.532.334-…" at bounding box center [647, 241] width 488 height 110
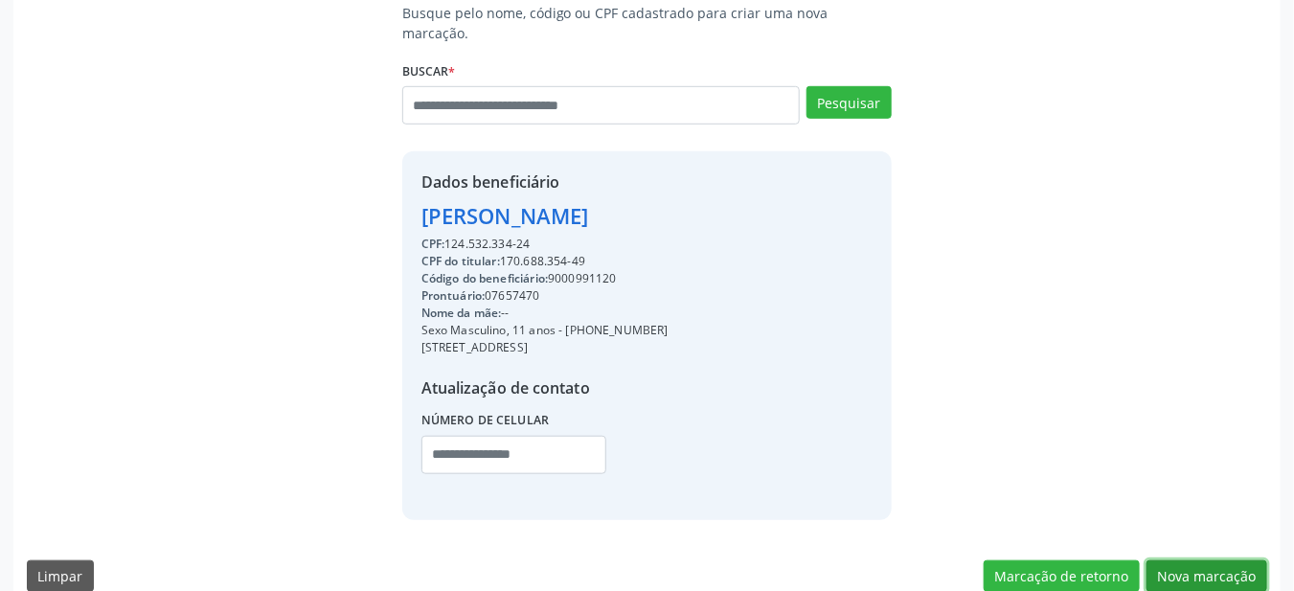
click at [1196, 561] on button "Nova marcação" at bounding box center [1206, 576] width 121 height 33
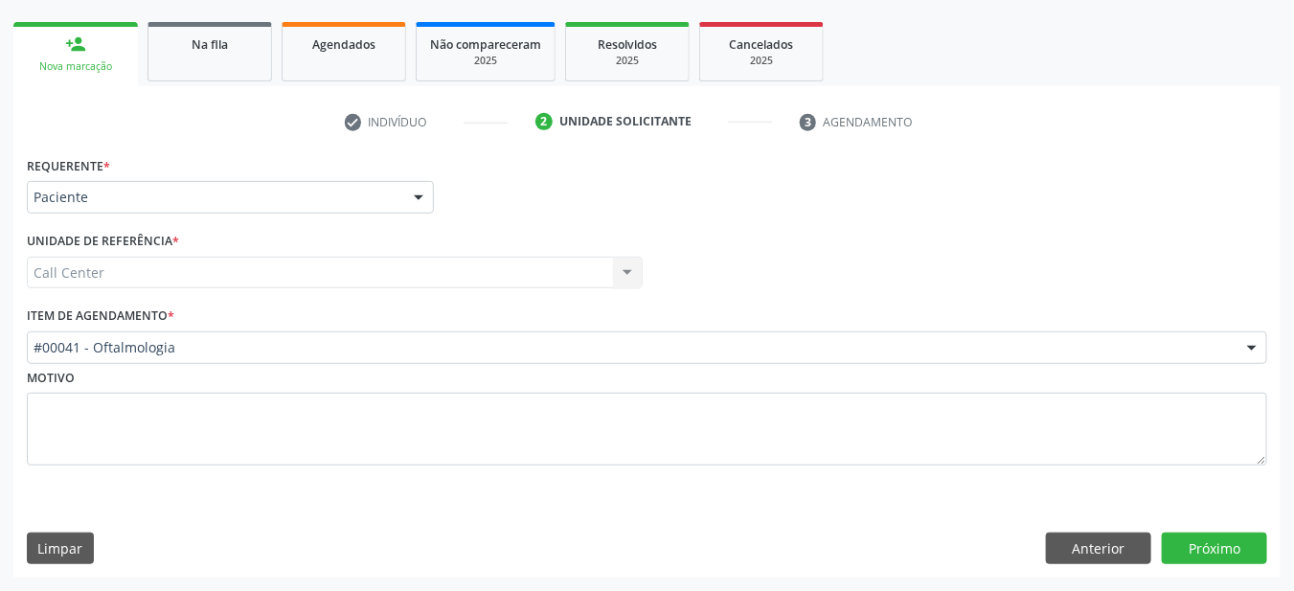
scroll to position [262, 0]
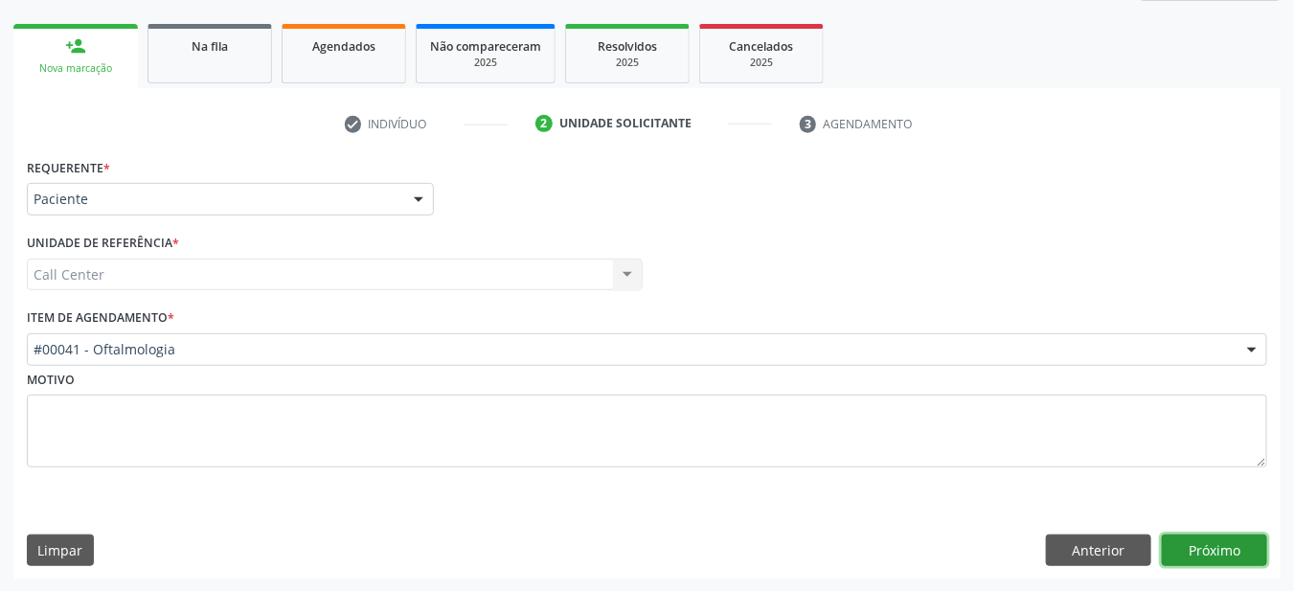
click at [1232, 553] on button "Próximo" at bounding box center [1214, 550] width 105 height 33
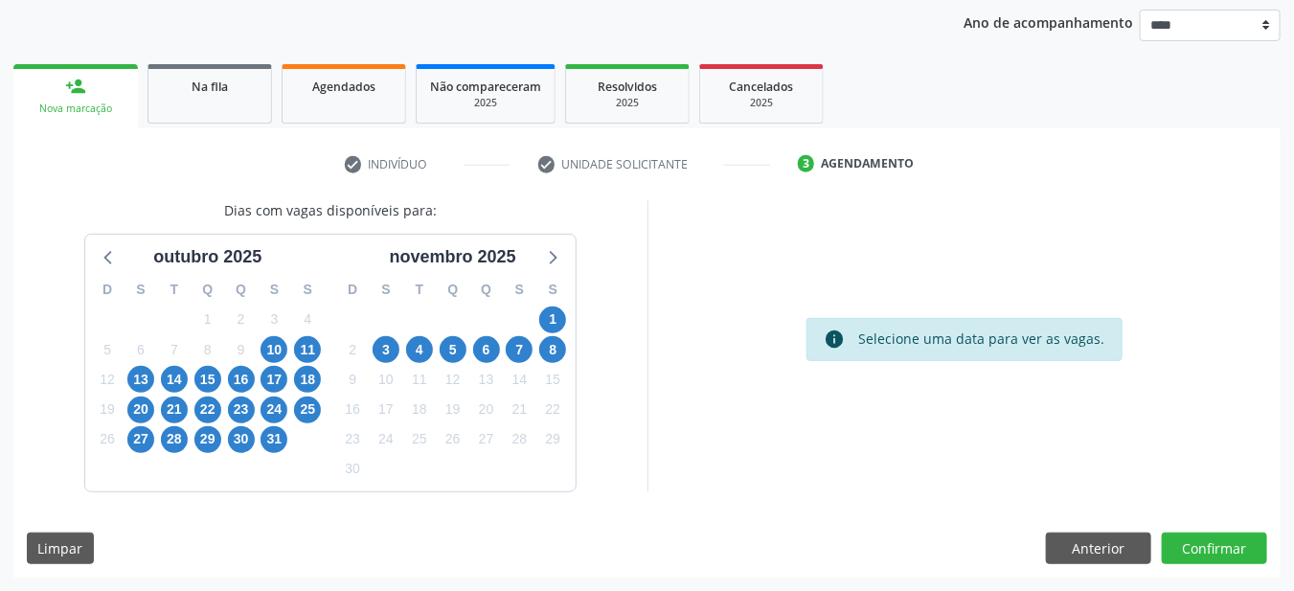
scroll to position [219, 0]
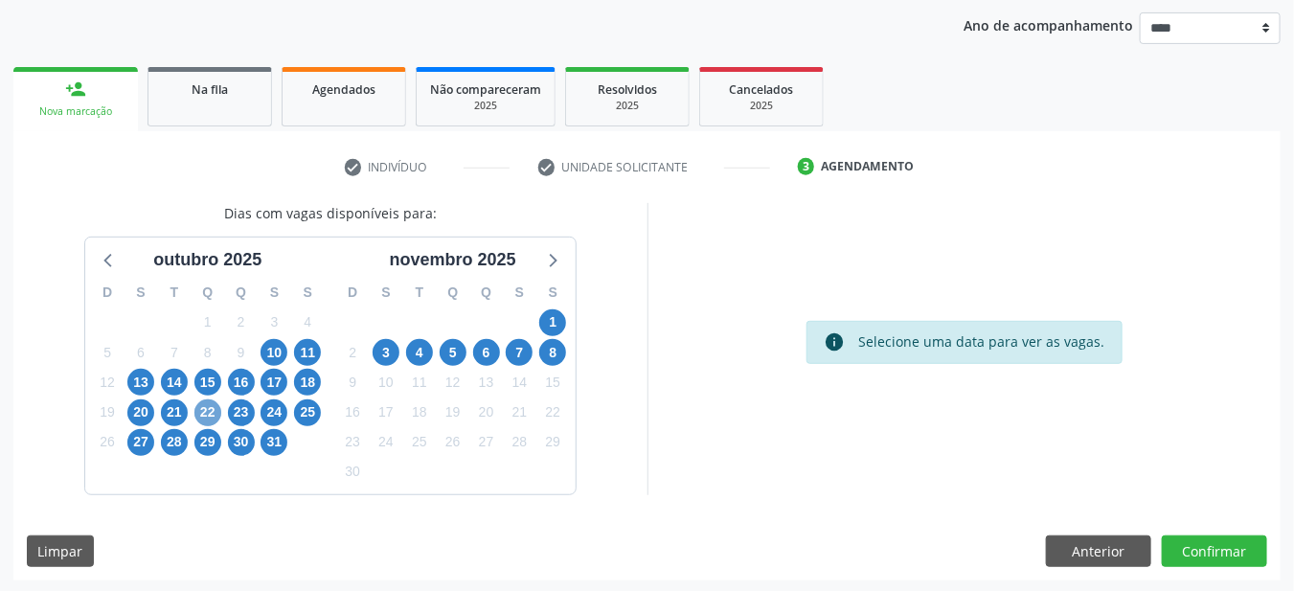
click at [200, 403] on span "22" at bounding box center [207, 412] width 27 height 27
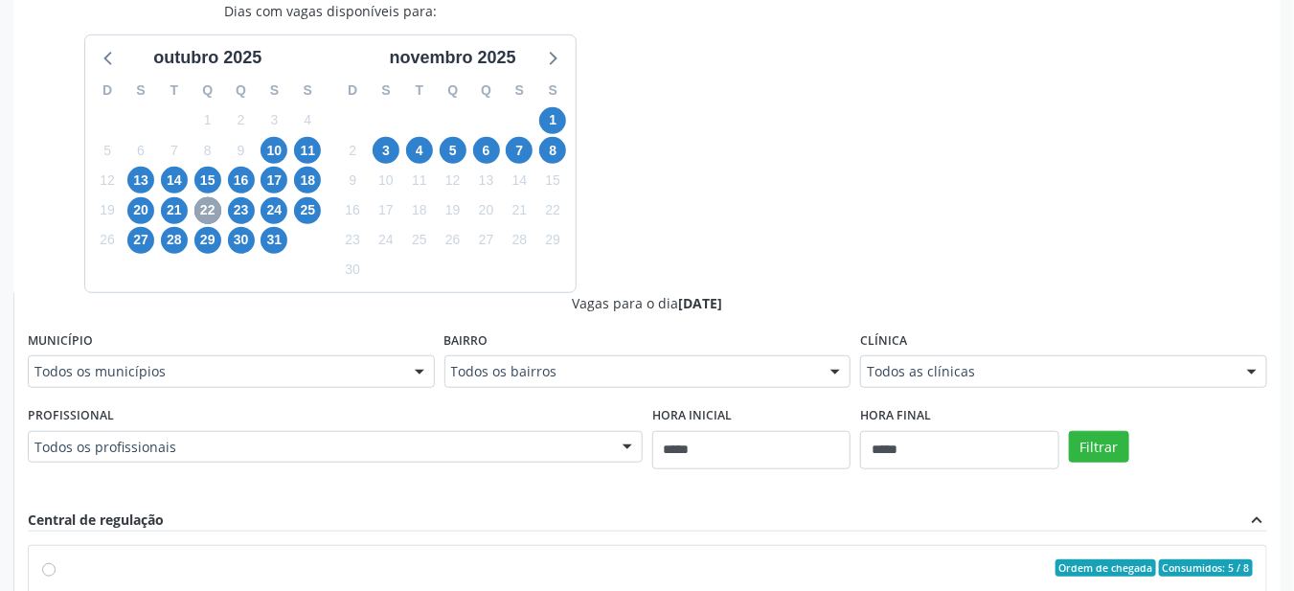
scroll to position [445, 0]
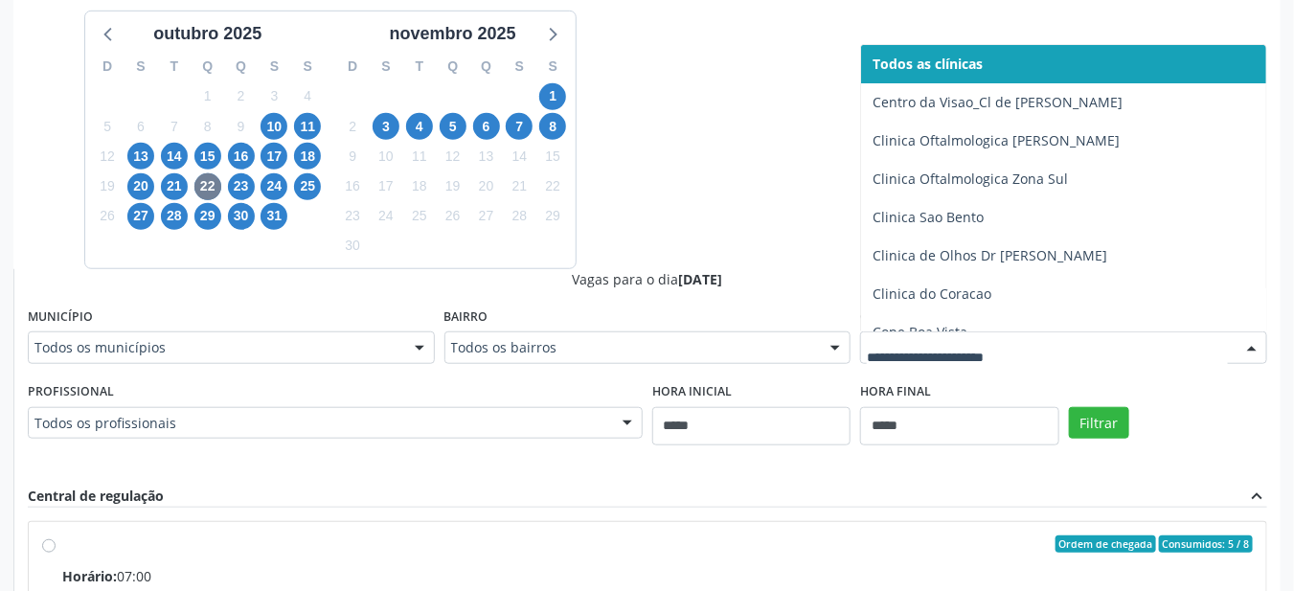
click at [918, 284] on span "Clinica do Coracao" at bounding box center [931, 293] width 119 height 18
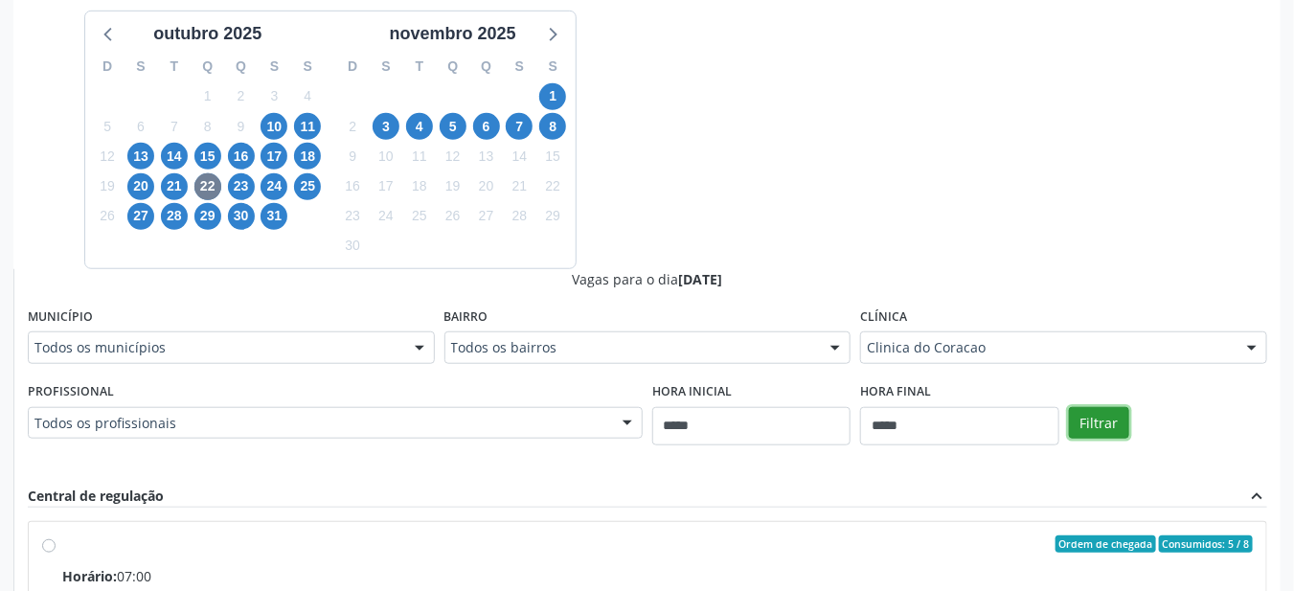
click at [1101, 425] on button "Filtrar" at bounding box center [1099, 423] width 60 height 33
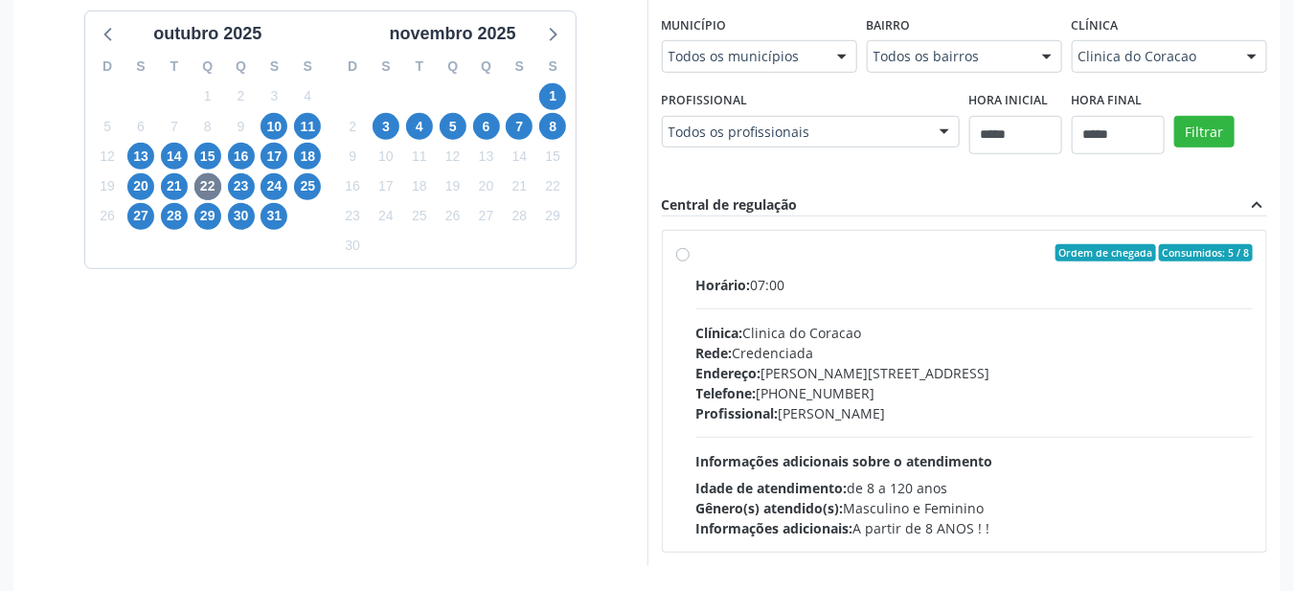
click at [709, 442] on div "Horário: 07:00 Clínica: Clinica do Coracao Rede: Credenciada Endereço: Av Getul…" at bounding box center [974, 406] width 557 height 263
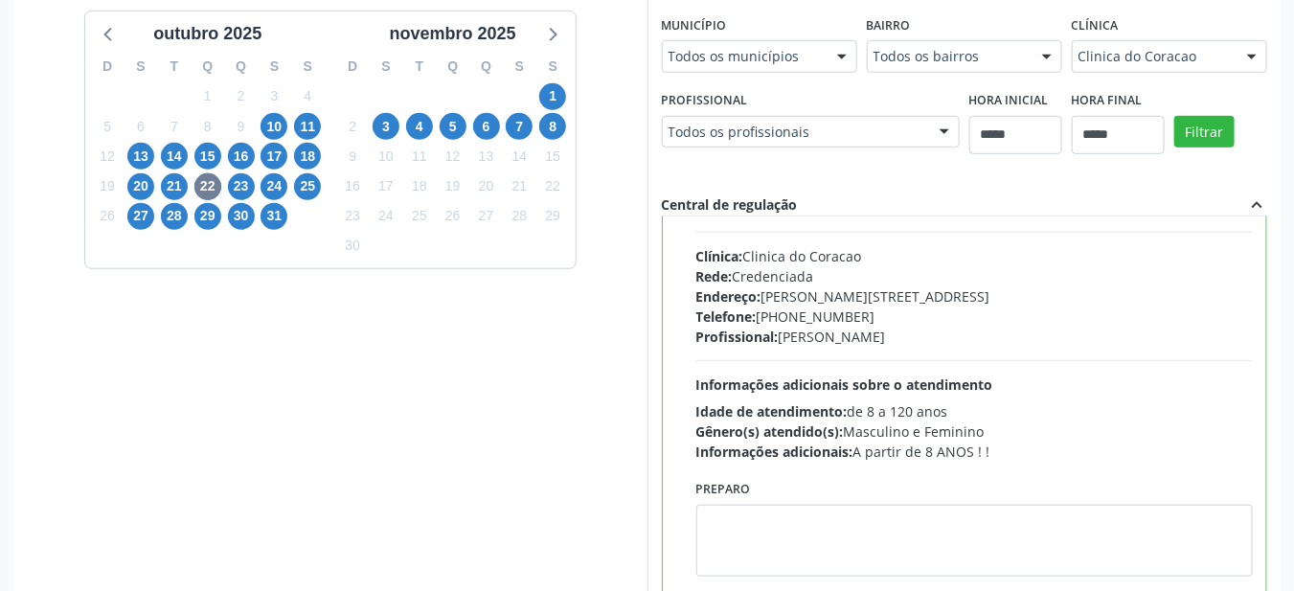
scroll to position [92, 0]
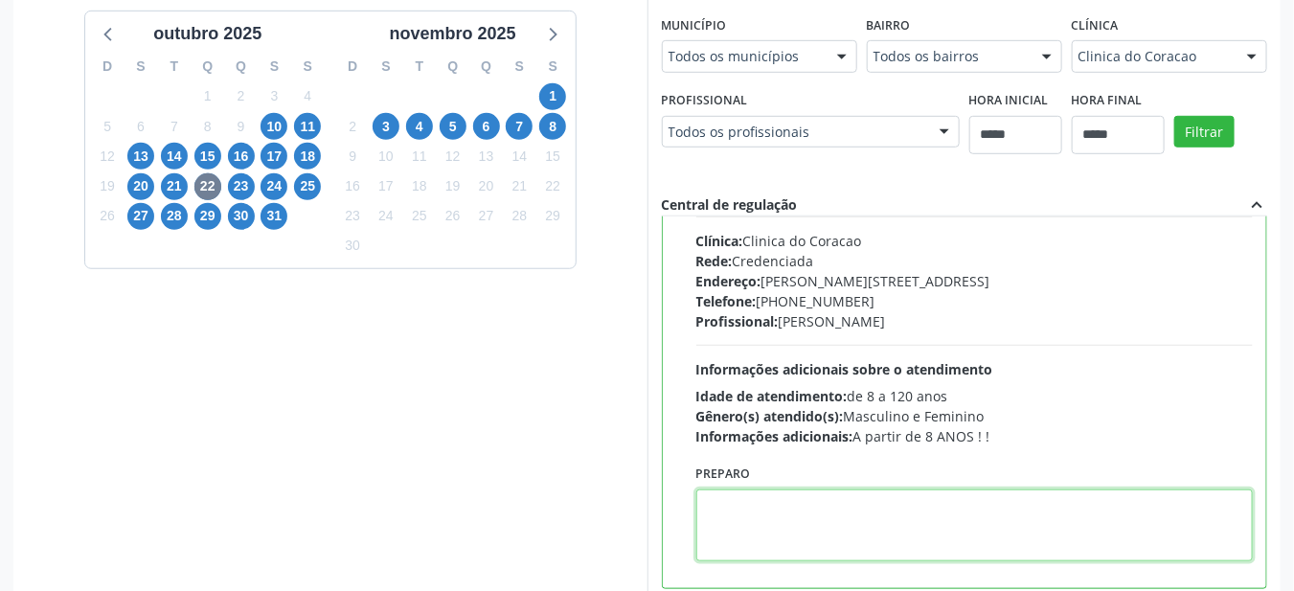
click at [795, 507] on textarea at bounding box center [974, 525] width 557 height 72
click at [783, 507] on textarea at bounding box center [974, 525] width 557 height 72
click at [785, 508] on textarea at bounding box center [974, 525] width 557 height 72
click at [744, 502] on textarea at bounding box center [974, 525] width 557 height 72
paste textarea "**********"
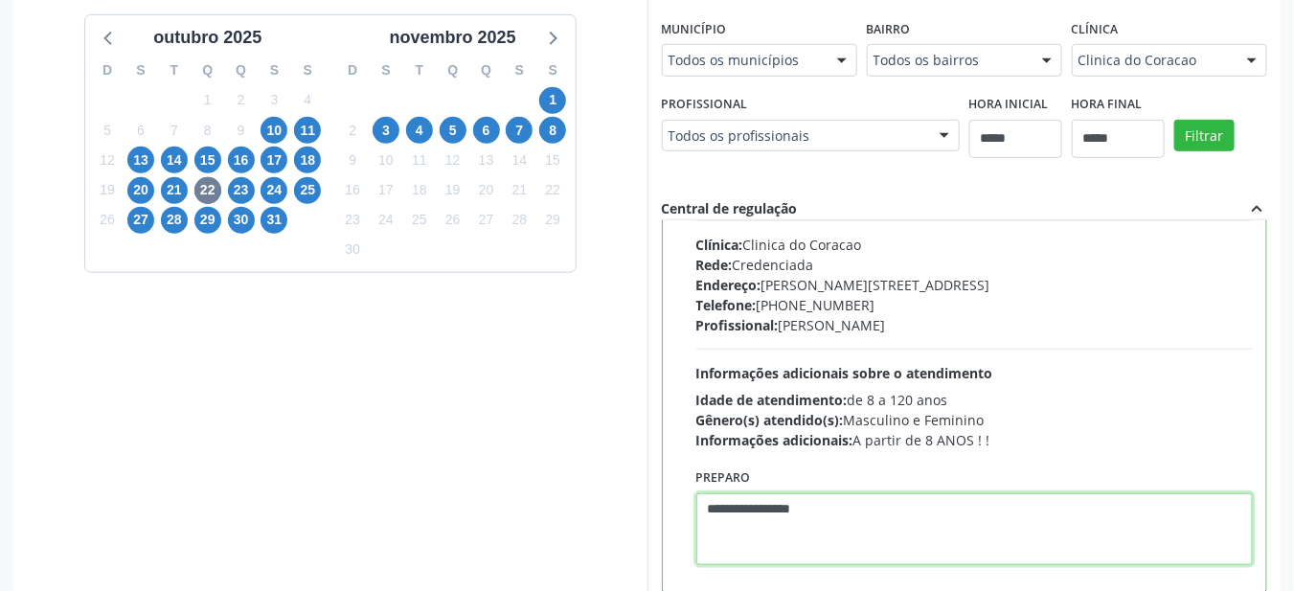
scroll to position [552, 0]
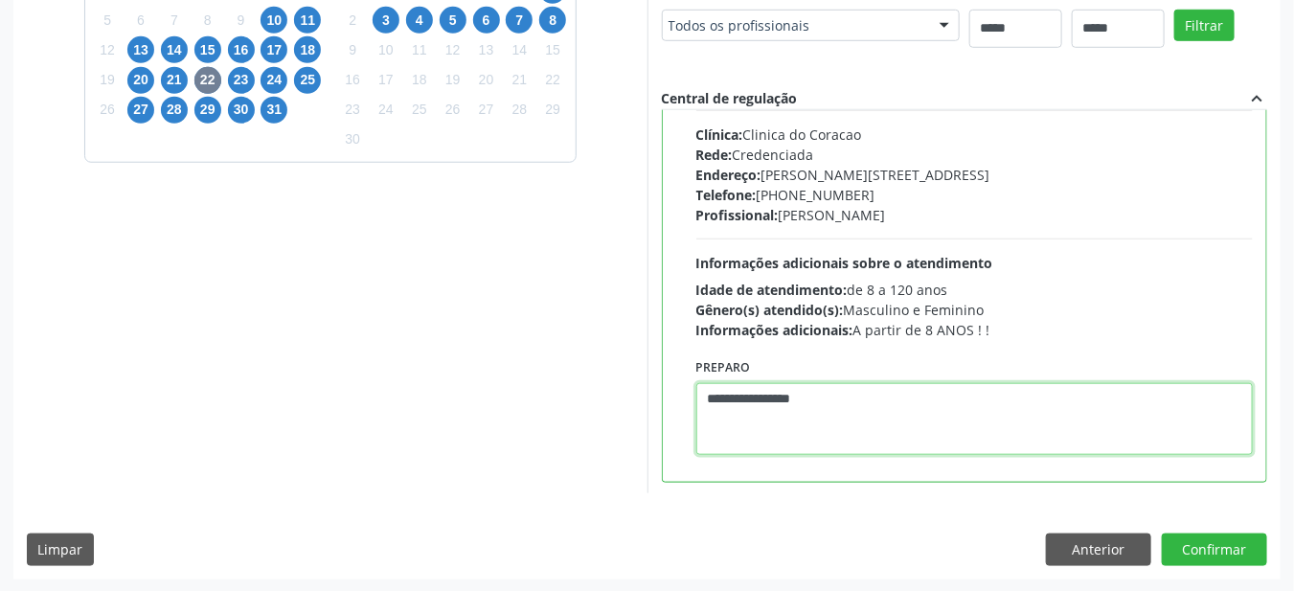
type textarea "**********"
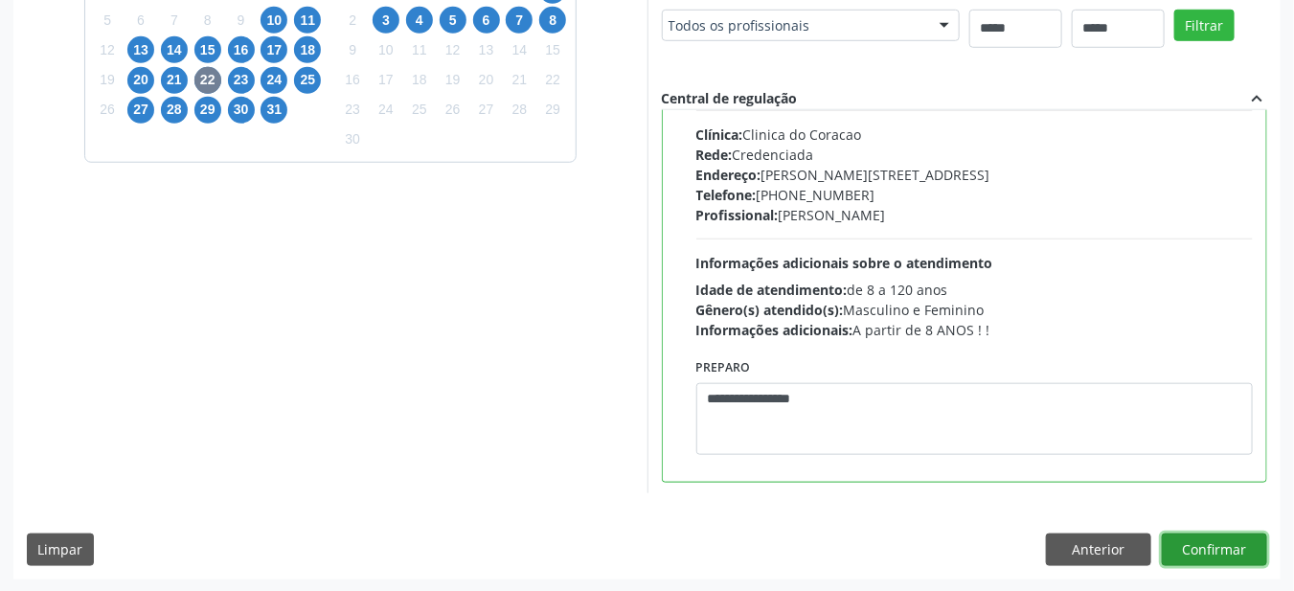
click at [1232, 542] on button "Confirmar" at bounding box center [1214, 549] width 105 height 33
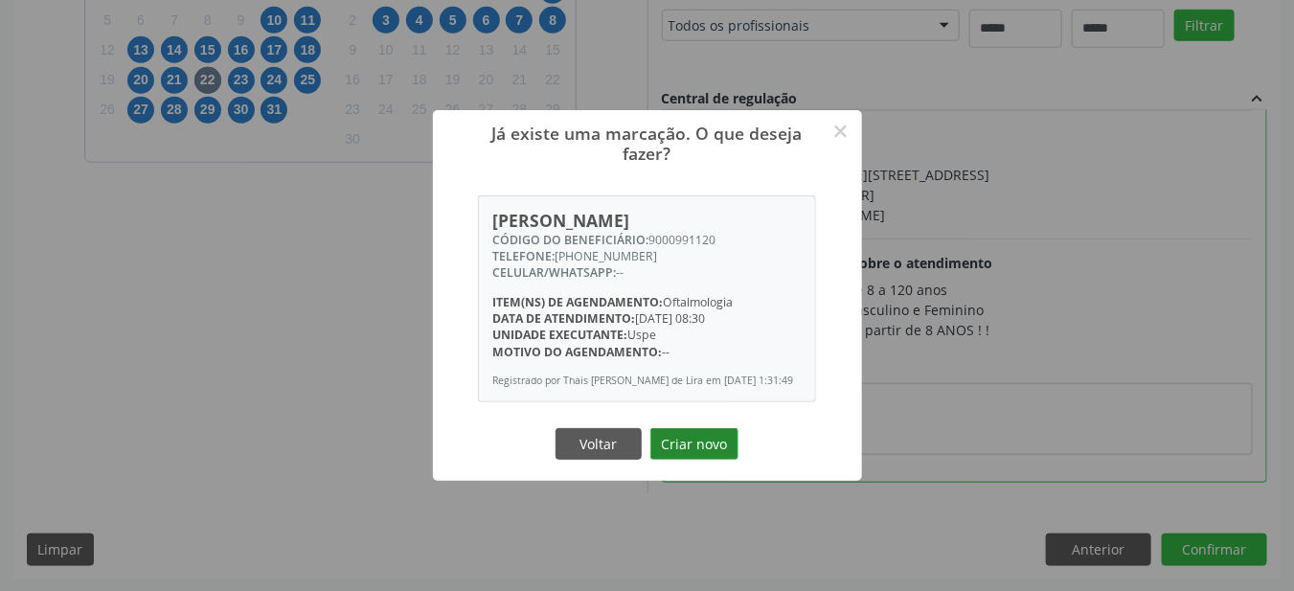
click at [690, 441] on button "Criar novo" at bounding box center [694, 444] width 88 height 33
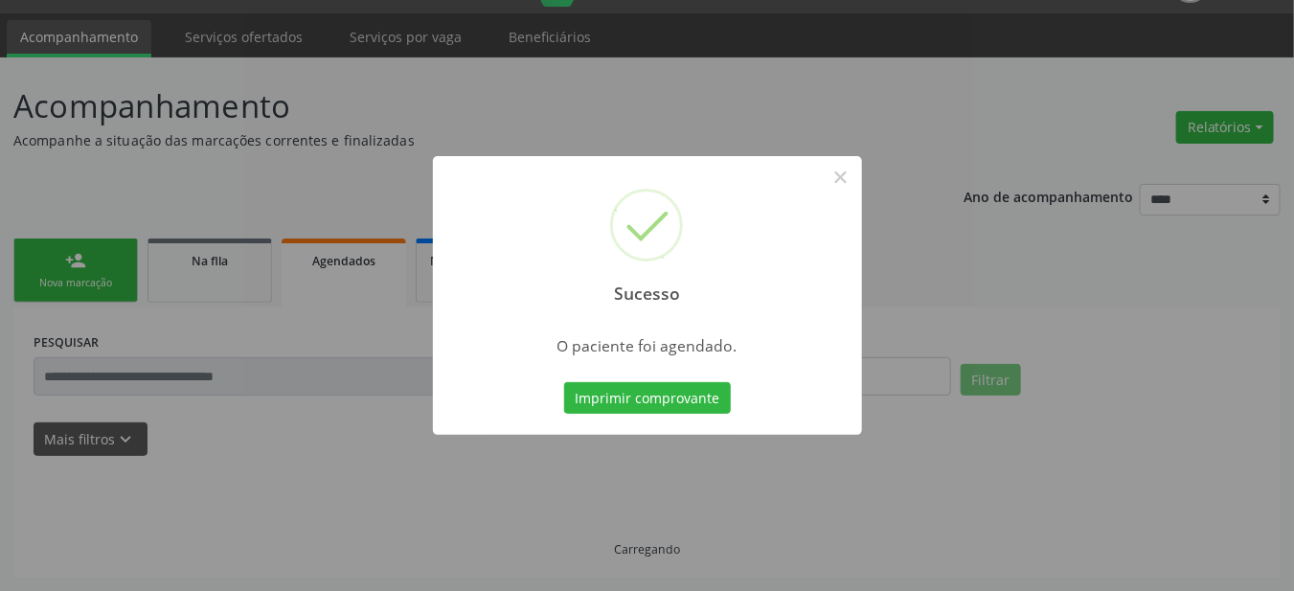
scroll to position [46, 0]
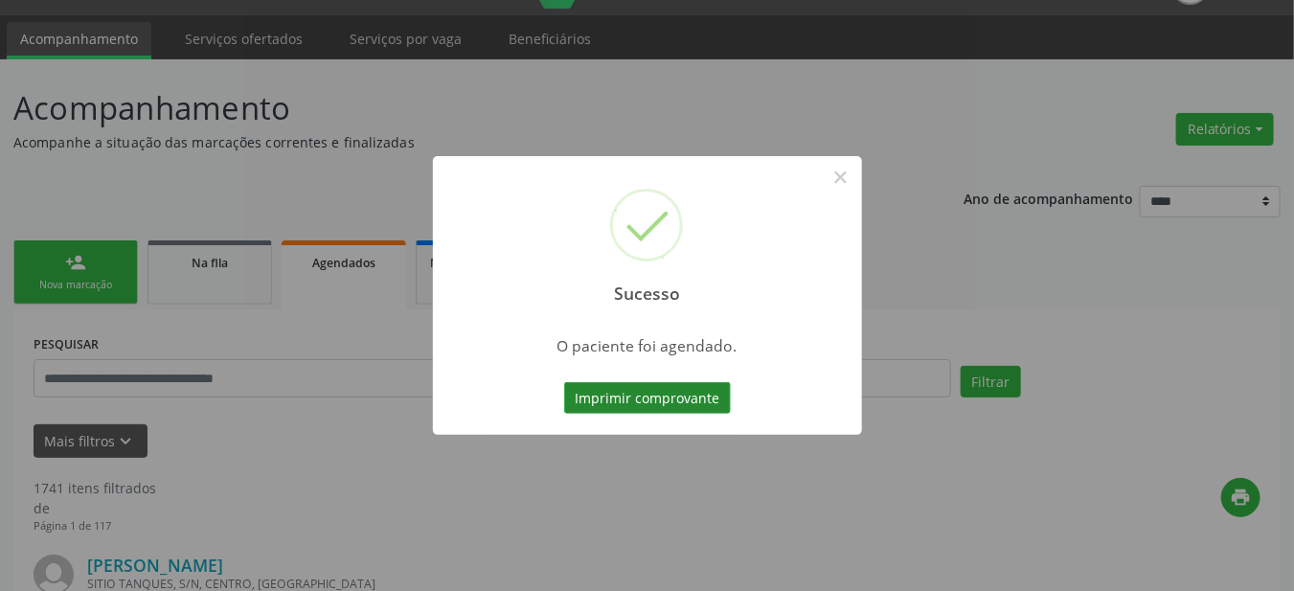
click at [617, 400] on button "Imprimir comprovante" at bounding box center [647, 398] width 167 height 33
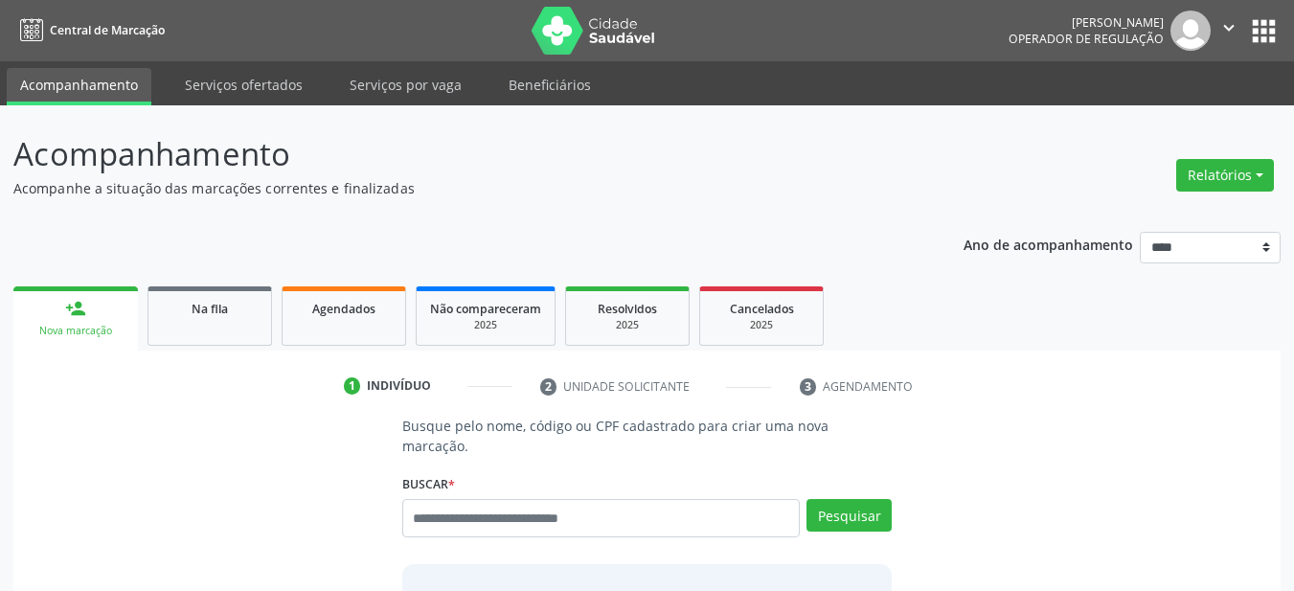
scroll to position [20, 0]
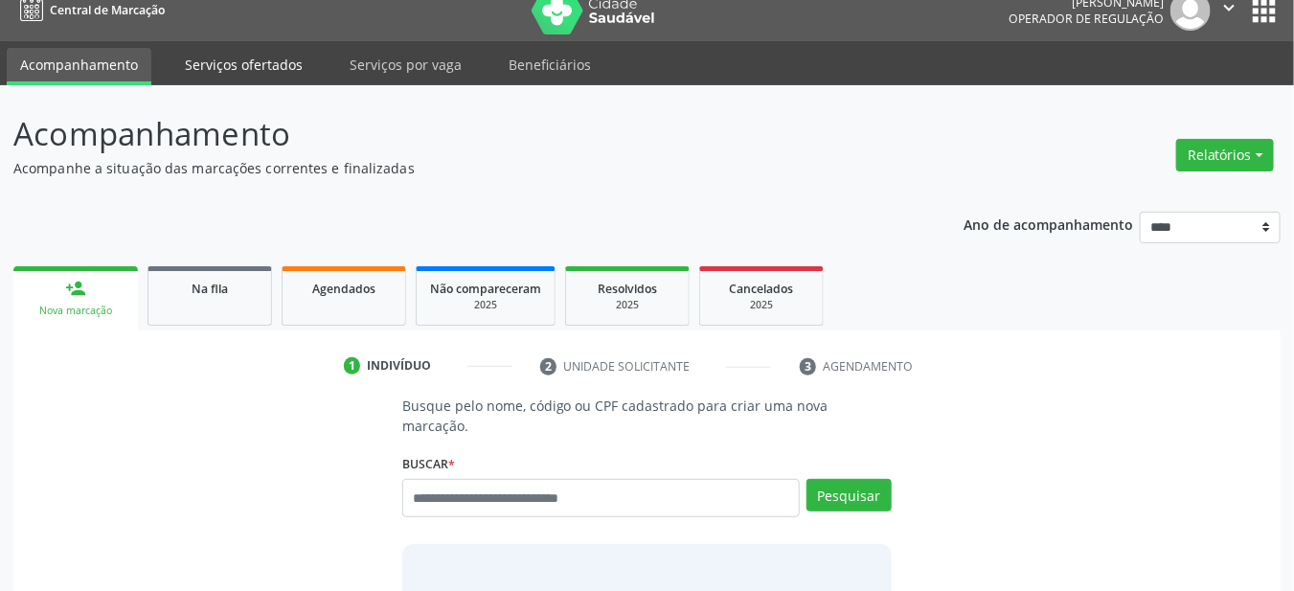
click at [218, 78] on link "Serviços ofertados" at bounding box center [243, 65] width 145 height 34
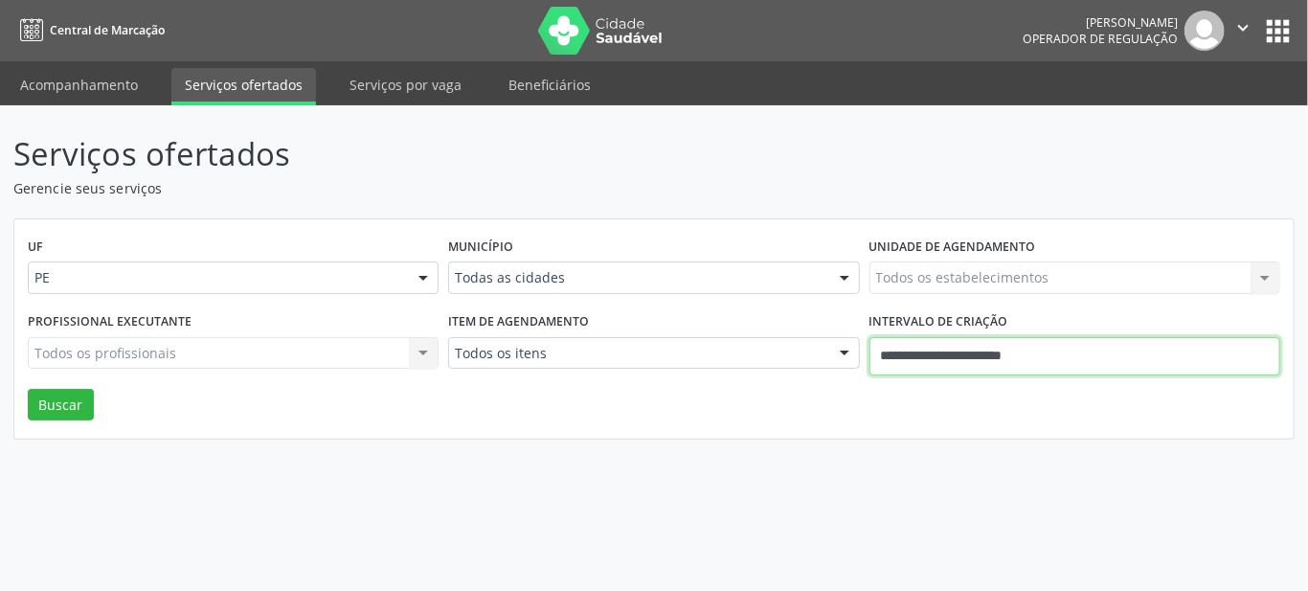
click at [1096, 363] on input "**********" at bounding box center [1075, 356] width 411 height 38
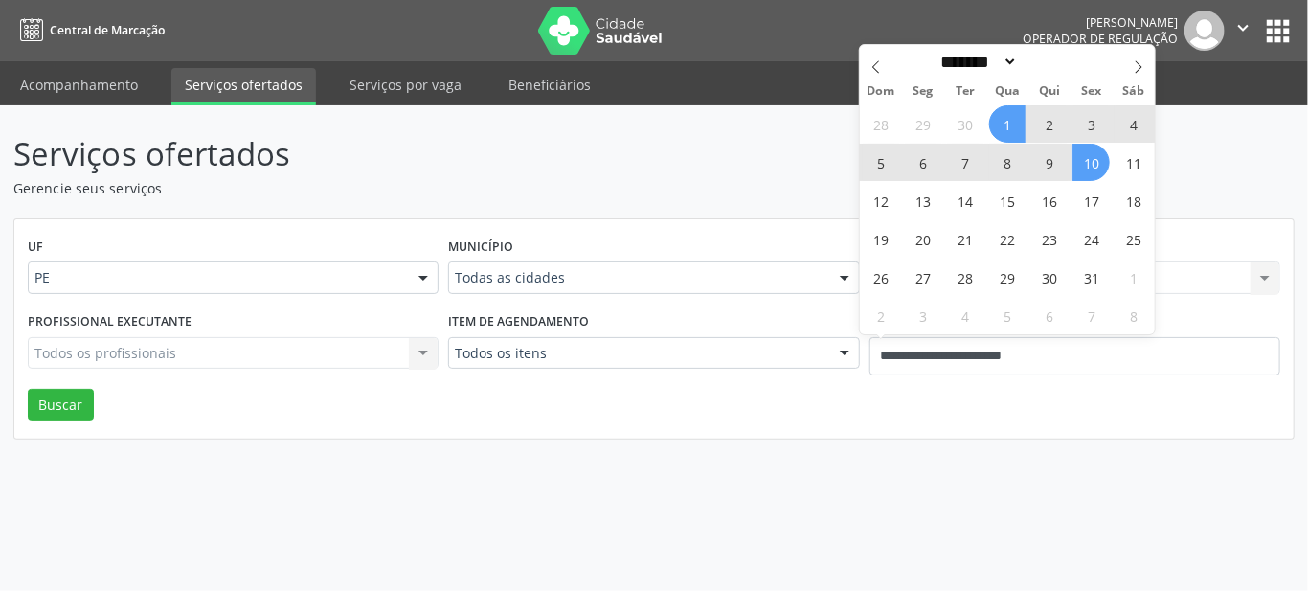
click at [1086, 158] on span "10" at bounding box center [1091, 162] width 37 height 37
type input "**********"
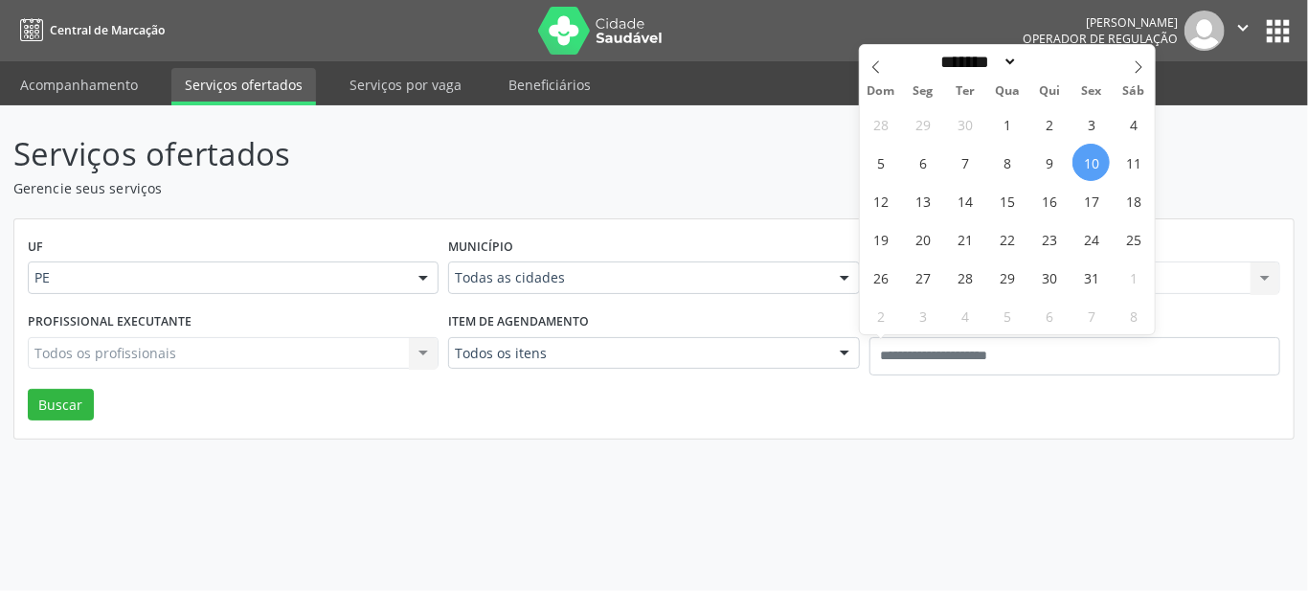
click at [1215, 157] on header "Serviços ofertados Gerencie seus serviços" at bounding box center [653, 164] width 1281 height 68
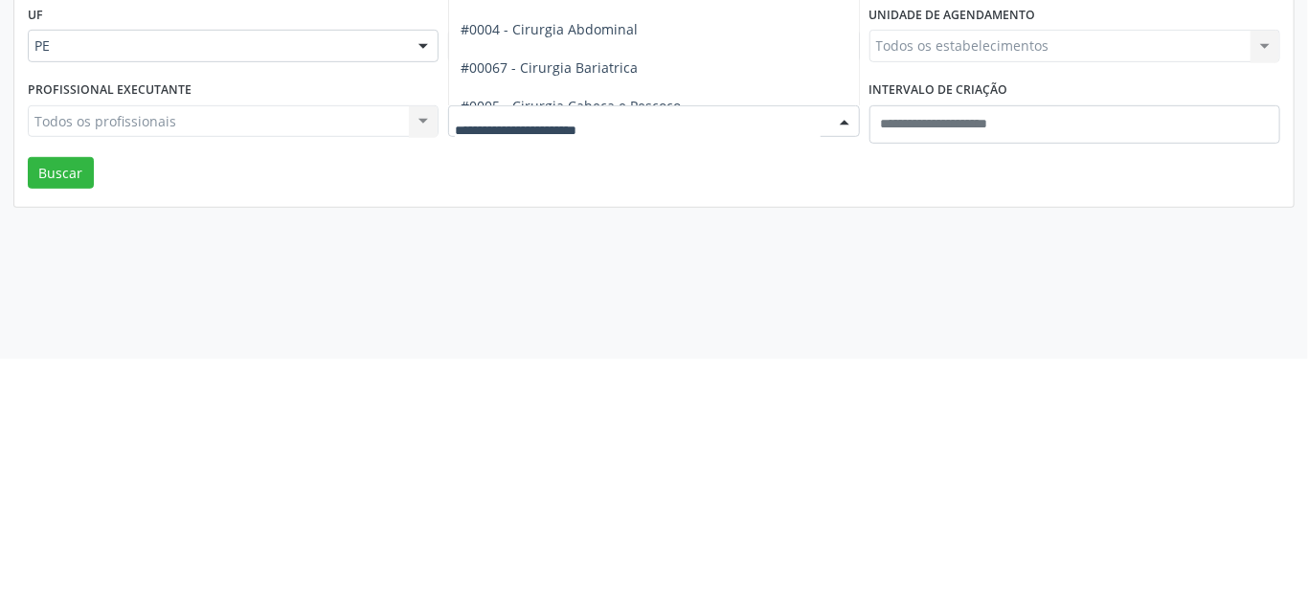
type input "*"
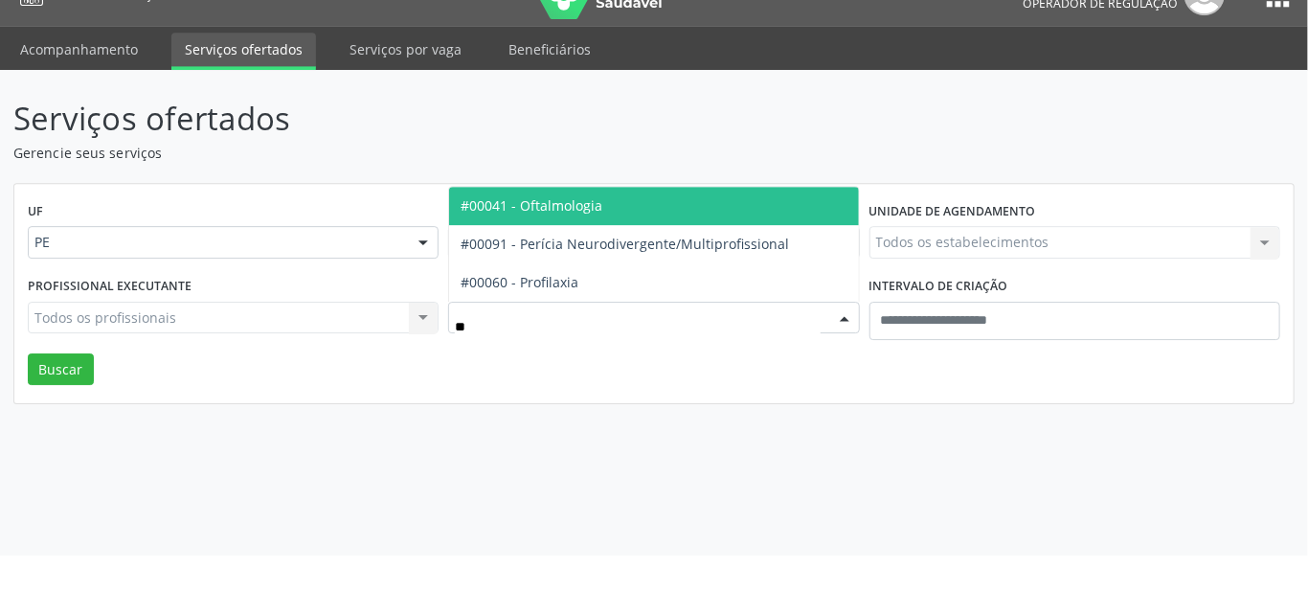
type input "***"
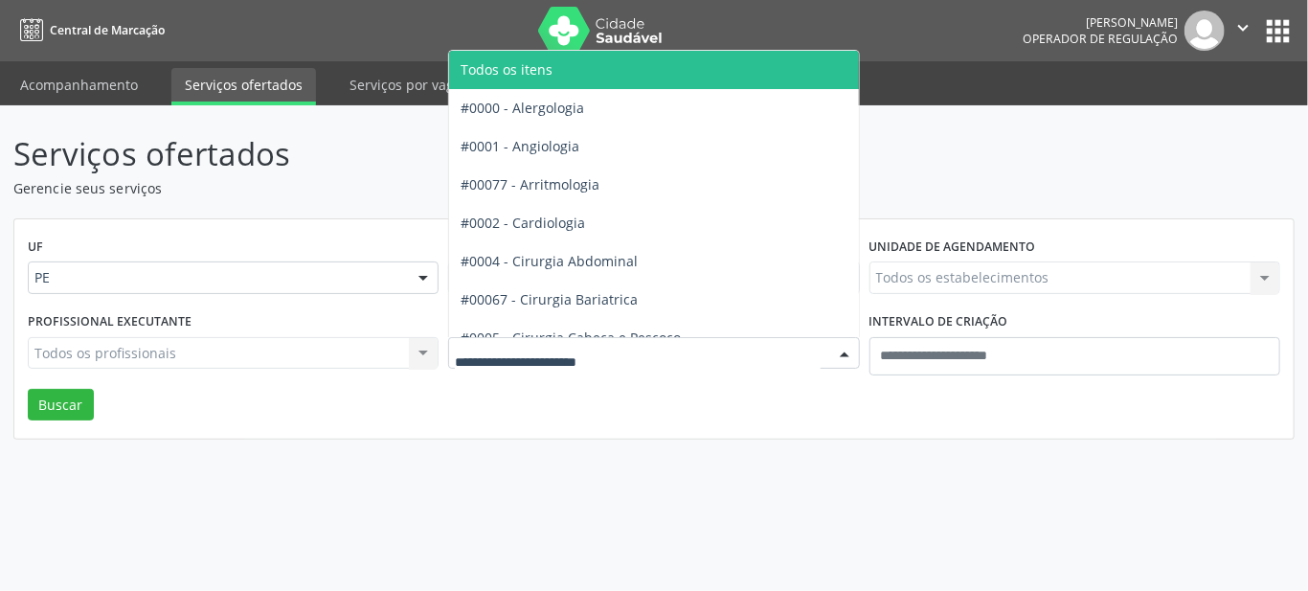
click at [567, 418] on div "UF PE PE Nenhum resultado encontrado para: " " Não há nenhuma opção para ser ex…" at bounding box center [653, 329] width 1279 height 220
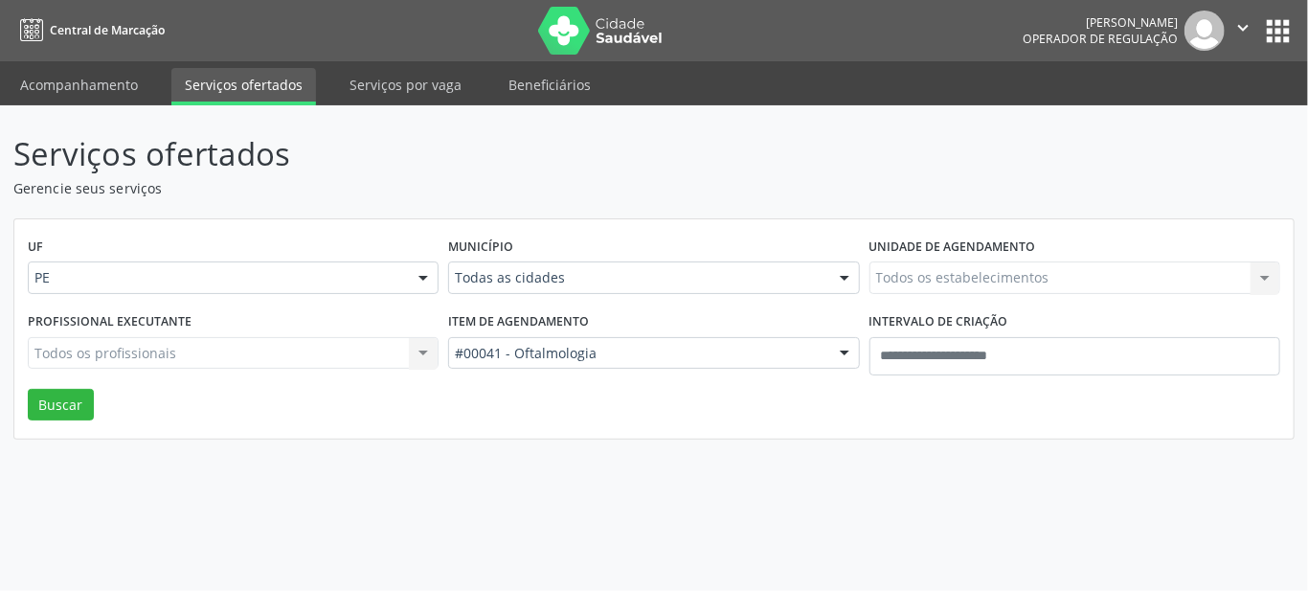
click at [933, 277] on div "Todos os estabelecimentos Todos os estabelecimentos Nenhum resultado encontrado…" at bounding box center [1075, 277] width 411 height 33
click at [516, 303] on div "Município Todas as cidades Todas as cidades Abreu e Lima Afogados da Ingazeira …" at bounding box center [653, 270] width 420 height 75
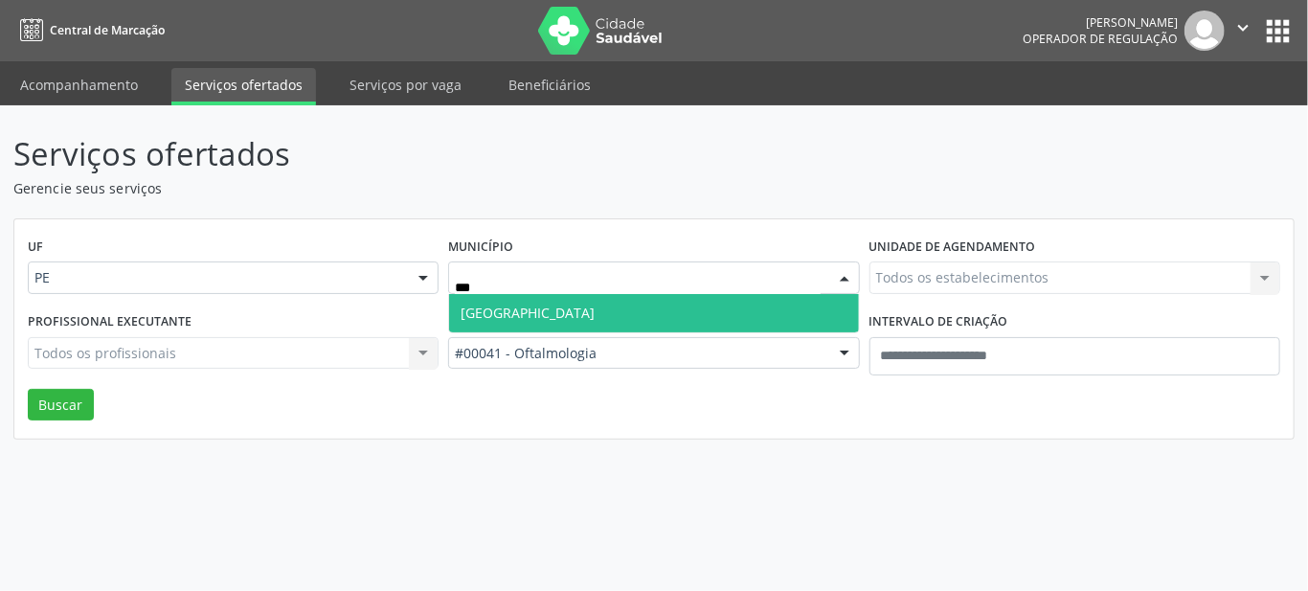
type input "****"
click at [486, 314] on span "Recife" at bounding box center [528, 313] width 134 height 18
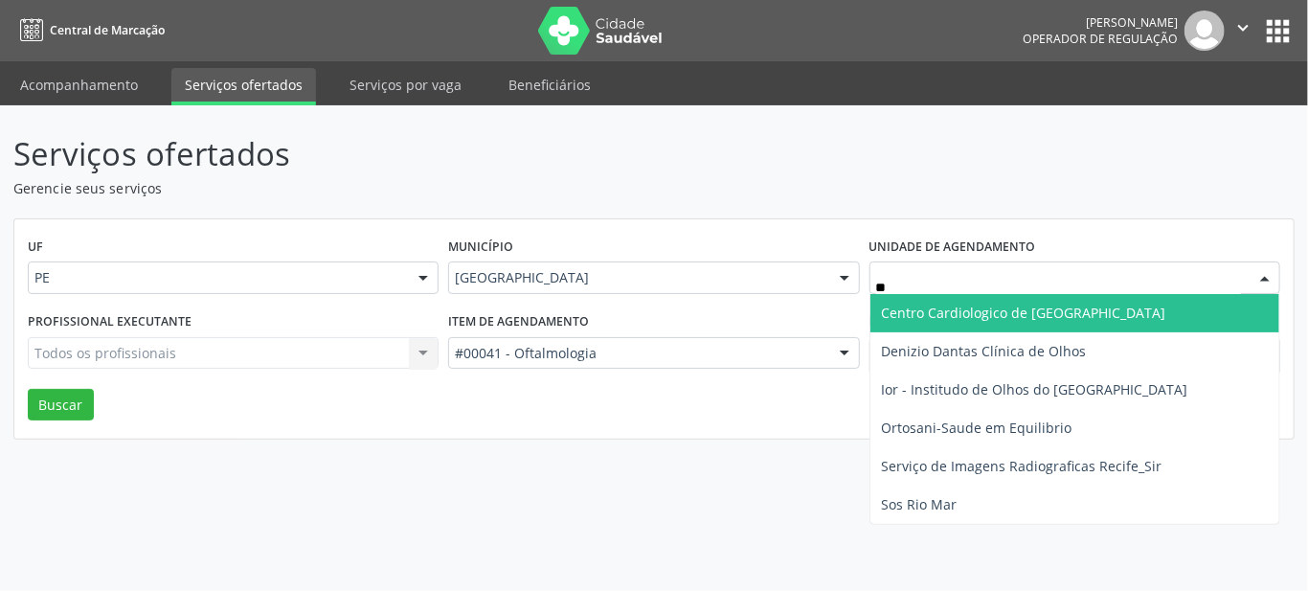
type input "***"
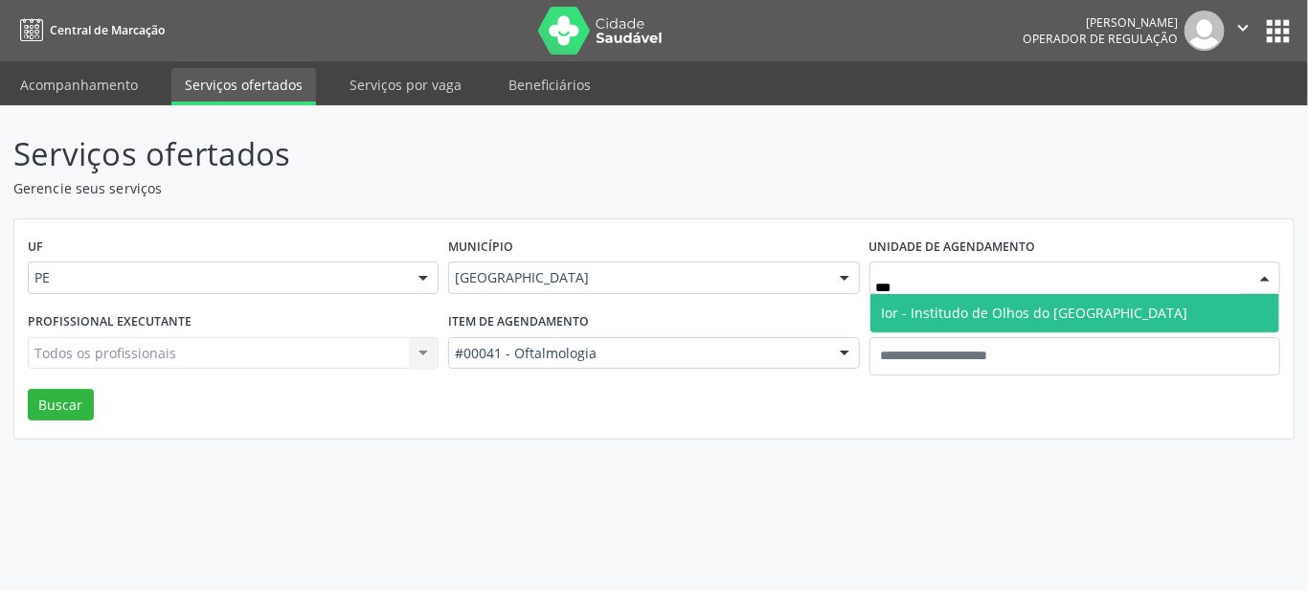
click at [908, 327] on span "Ior - Institudo de Olhos do [GEOGRAPHIC_DATA]" at bounding box center [1074, 313] width 409 height 38
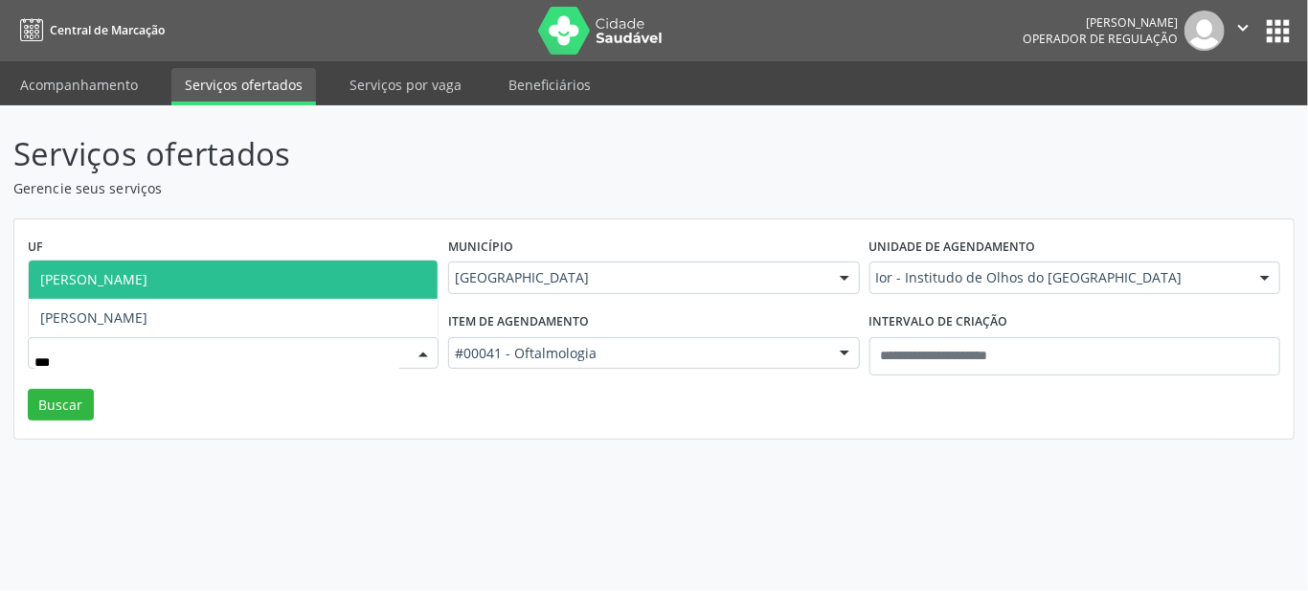
type input "****"
click at [73, 279] on span "Adriana Maia Valenca" at bounding box center [93, 279] width 107 height 18
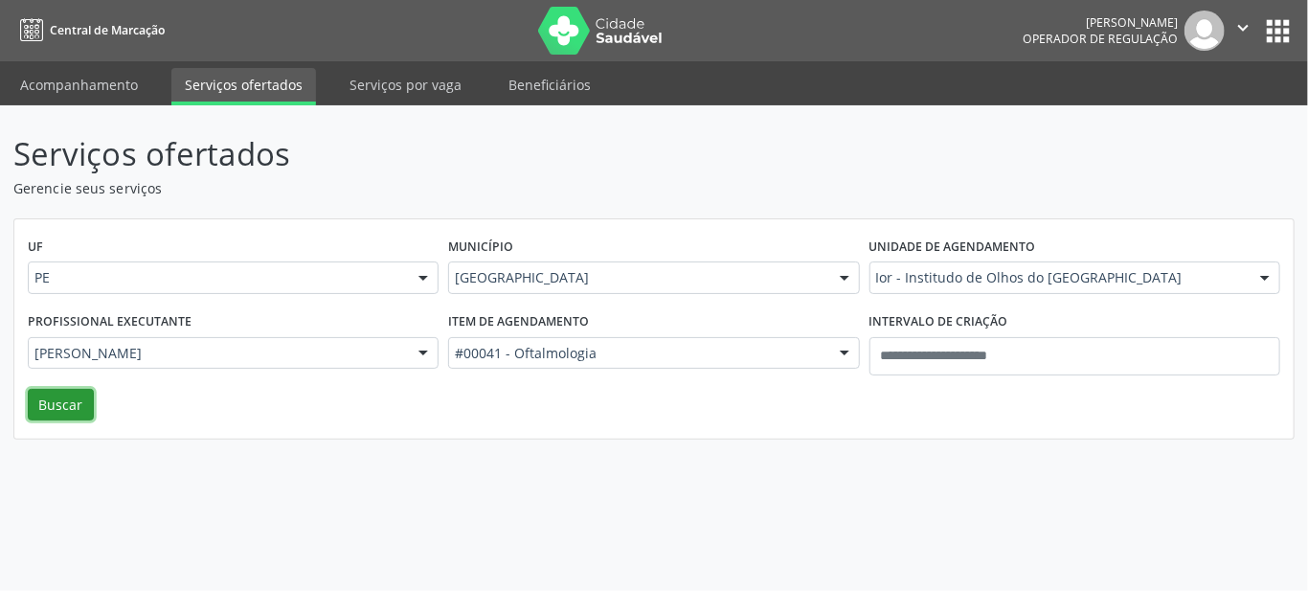
click at [74, 395] on button "Buscar" at bounding box center [61, 405] width 66 height 33
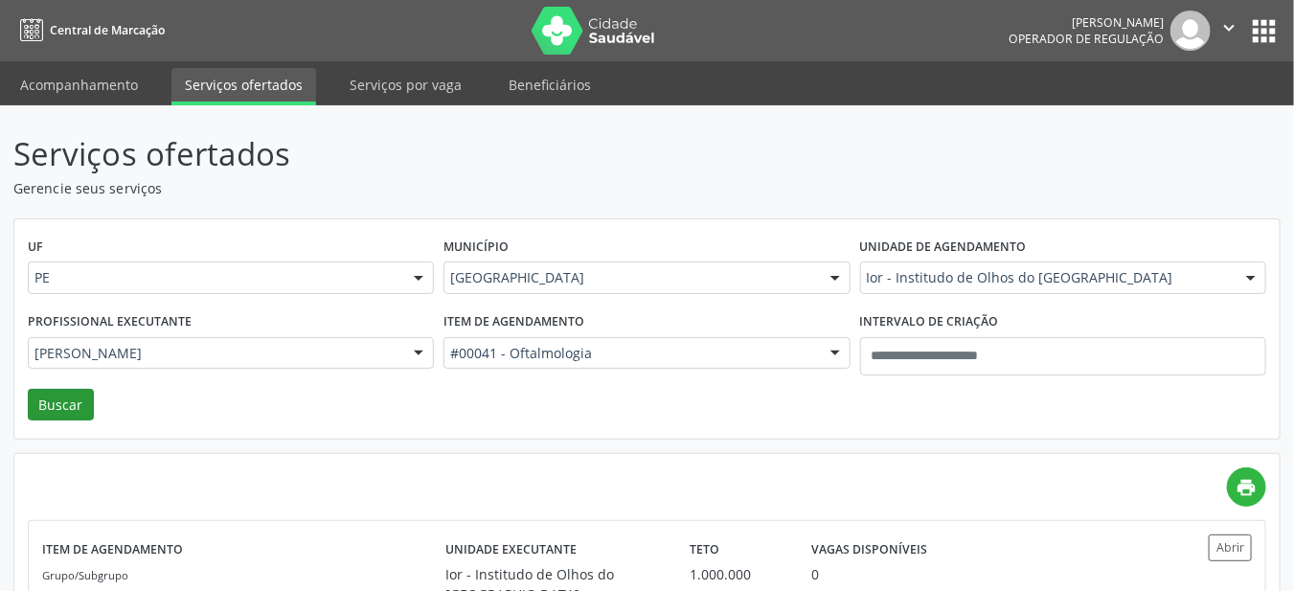
scroll to position [126, 0]
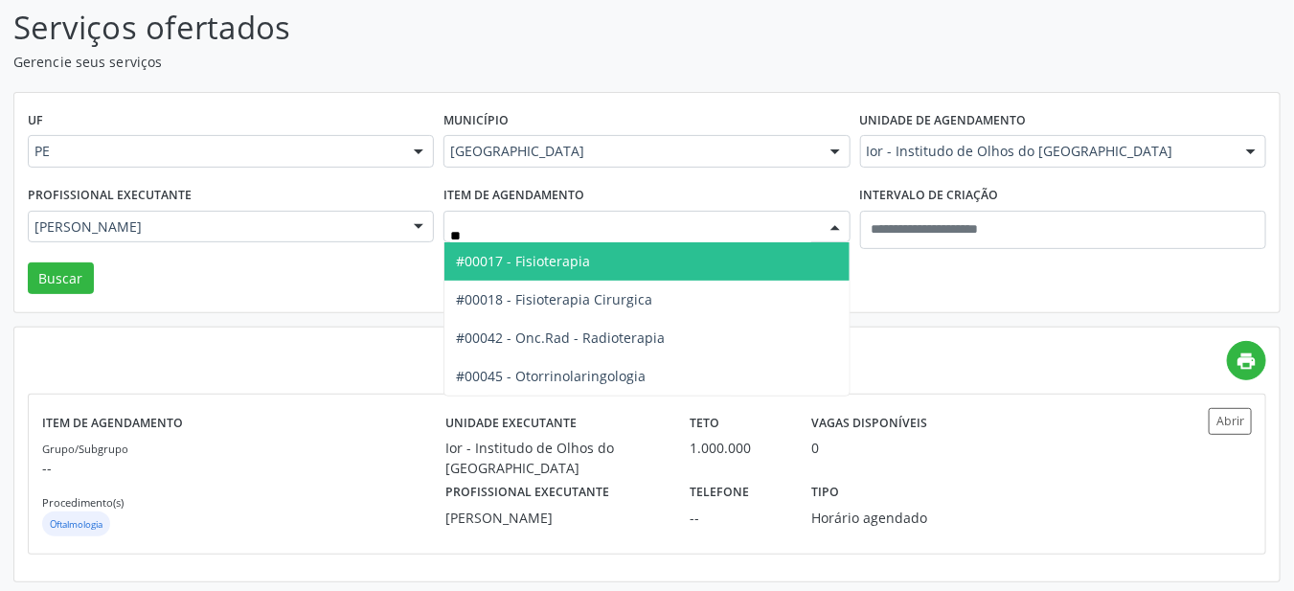
type input "***"
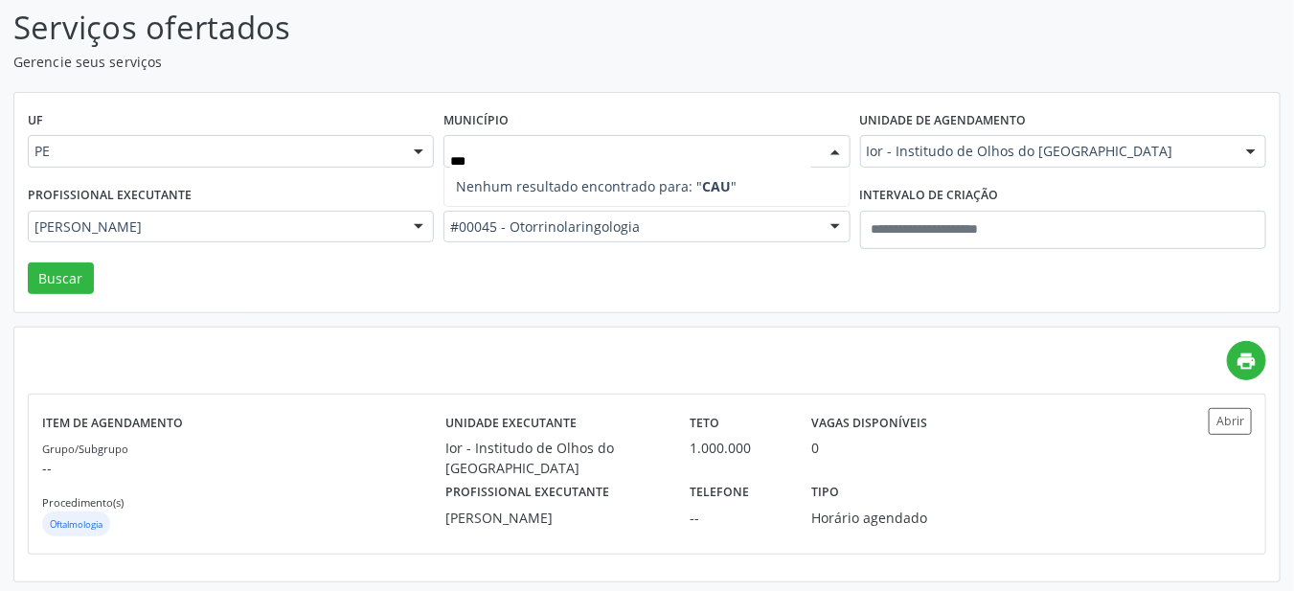
type input "**"
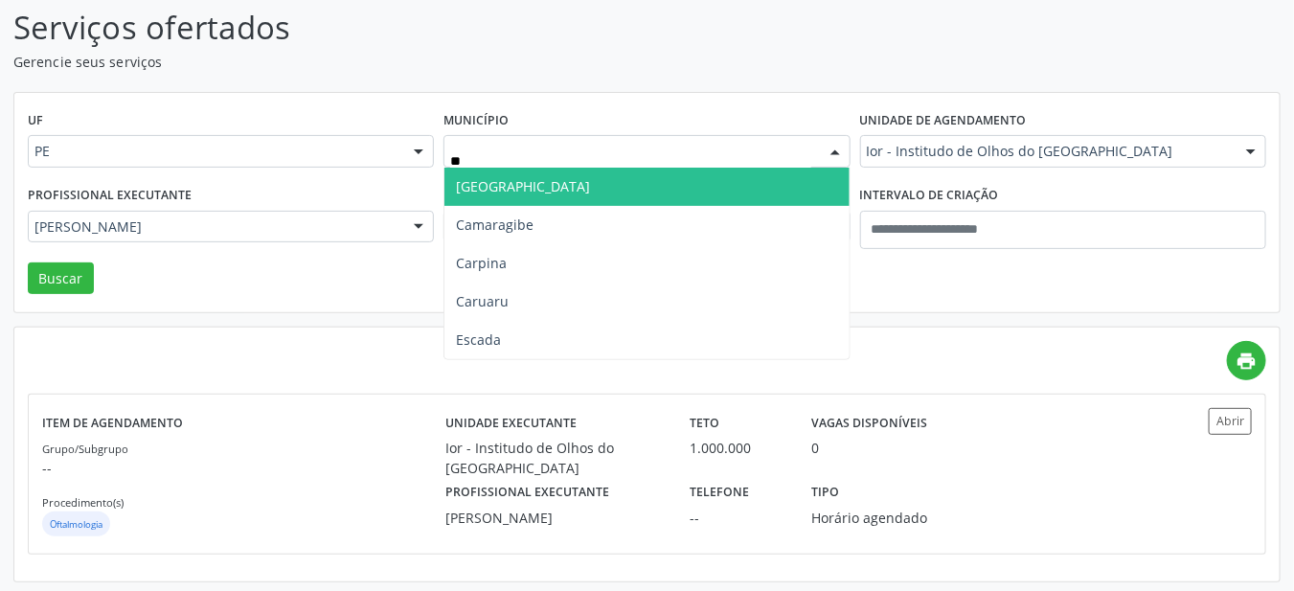
click at [611, 299] on span "Caruaru" at bounding box center [646, 301] width 404 height 38
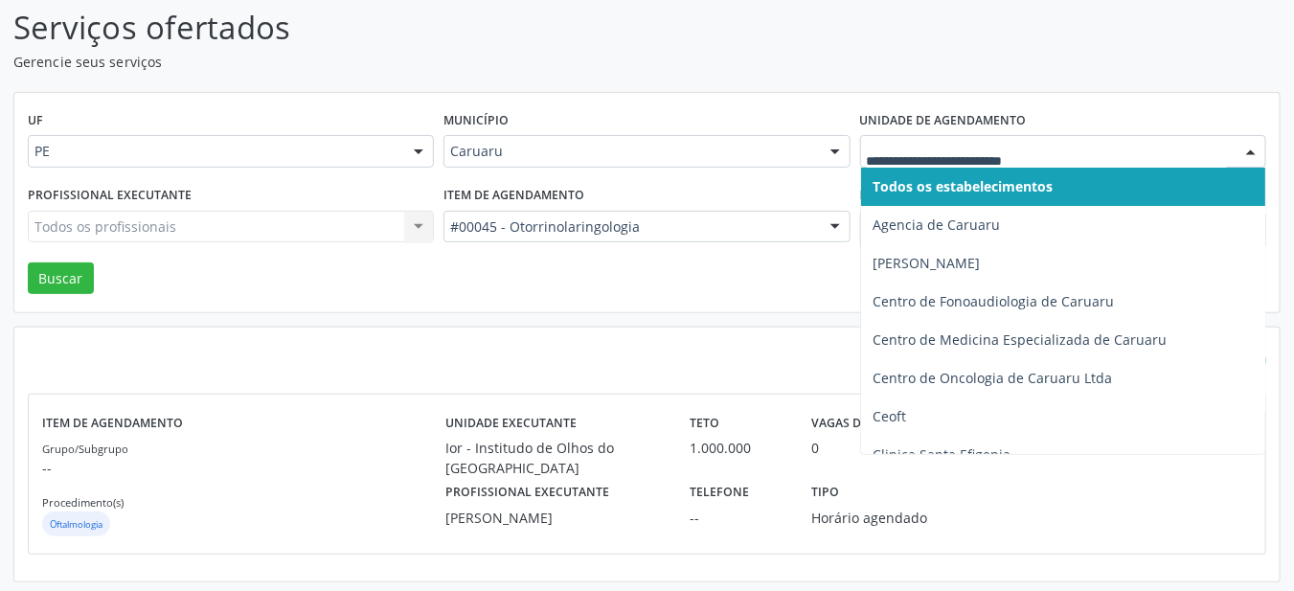
type input "*"
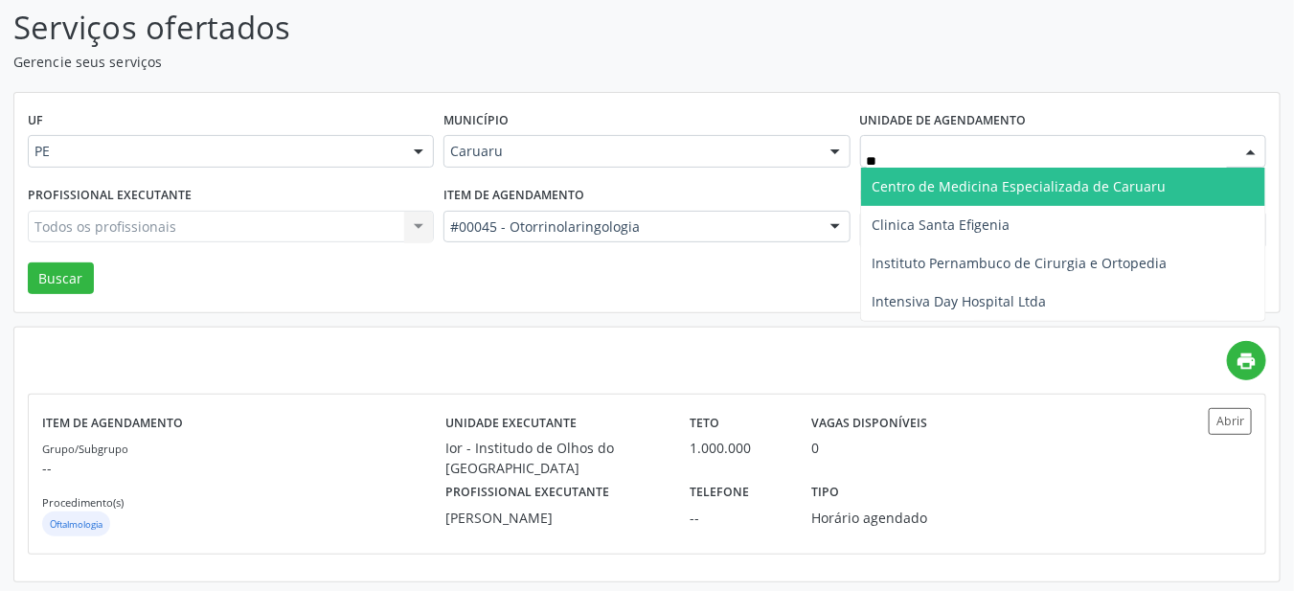
type input "***"
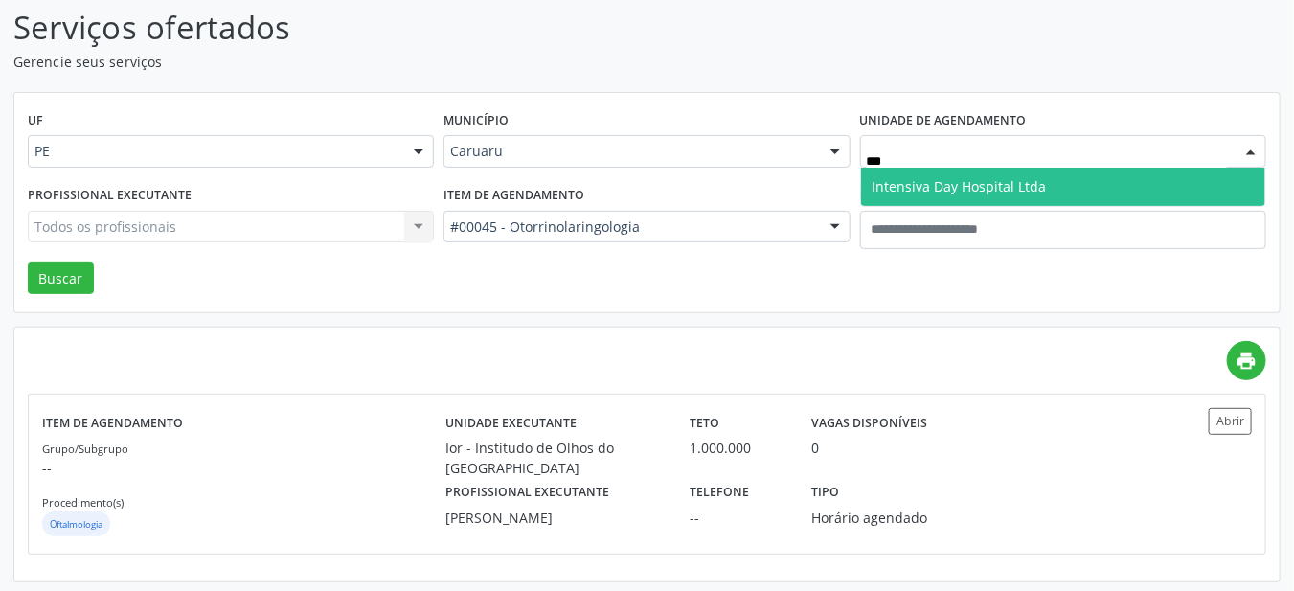
click at [1120, 182] on span "Intensiva Day Hospital Ltda" at bounding box center [1063, 187] width 404 height 38
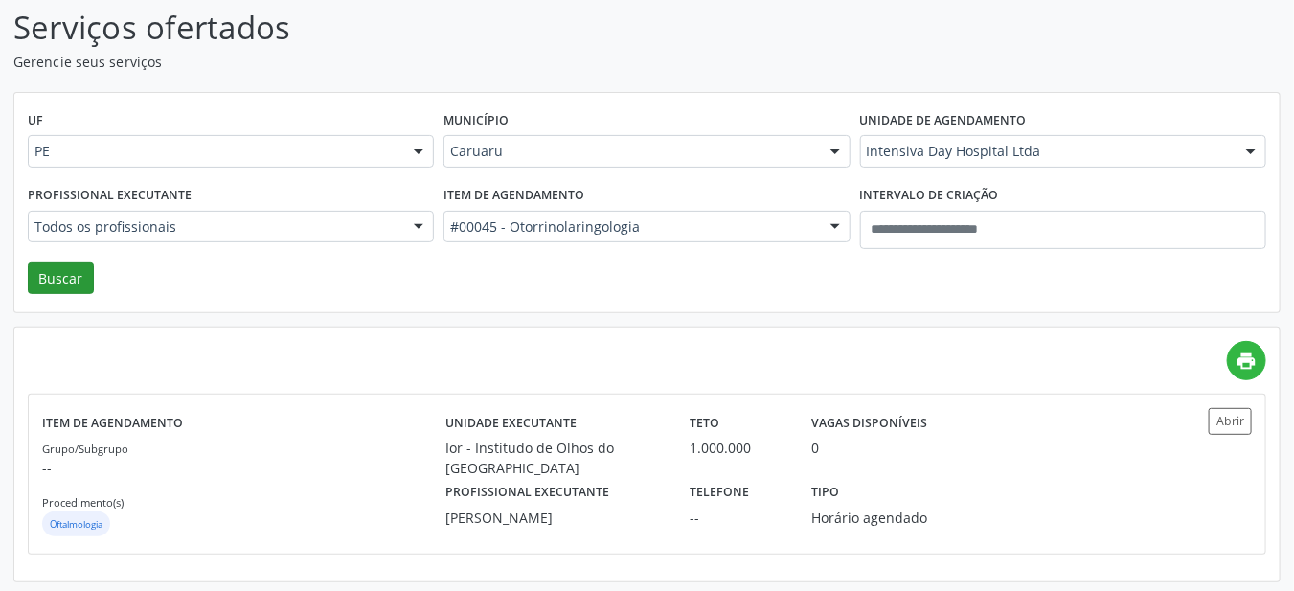
click at [62, 269] on button "Buscar" at bounding box center [61, 278] width 66 height 33
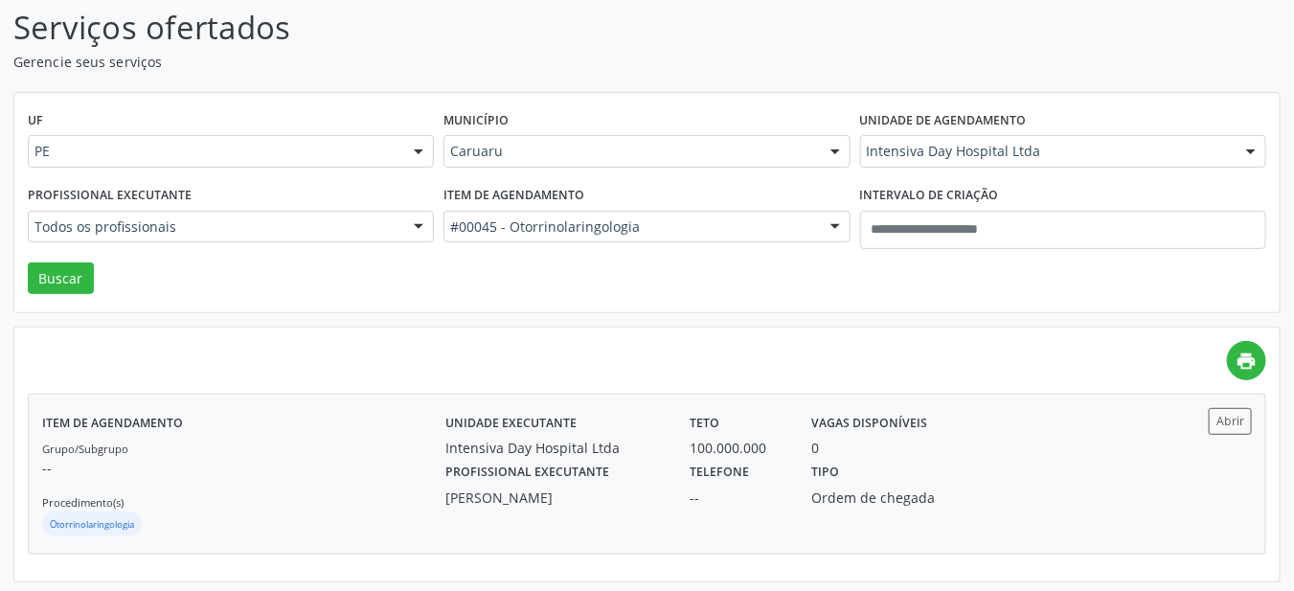
click at [460, 458] on label "Profissional executante" at bounding box center [527, 473] width 164 height 30
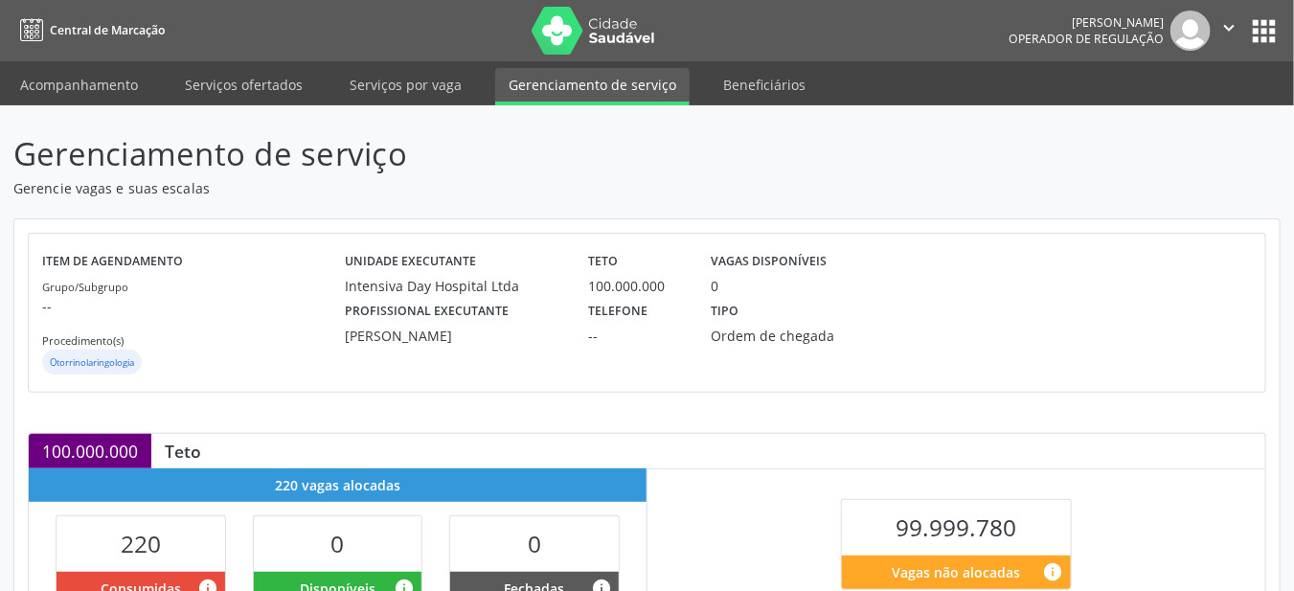
scroll to position [438, 0]
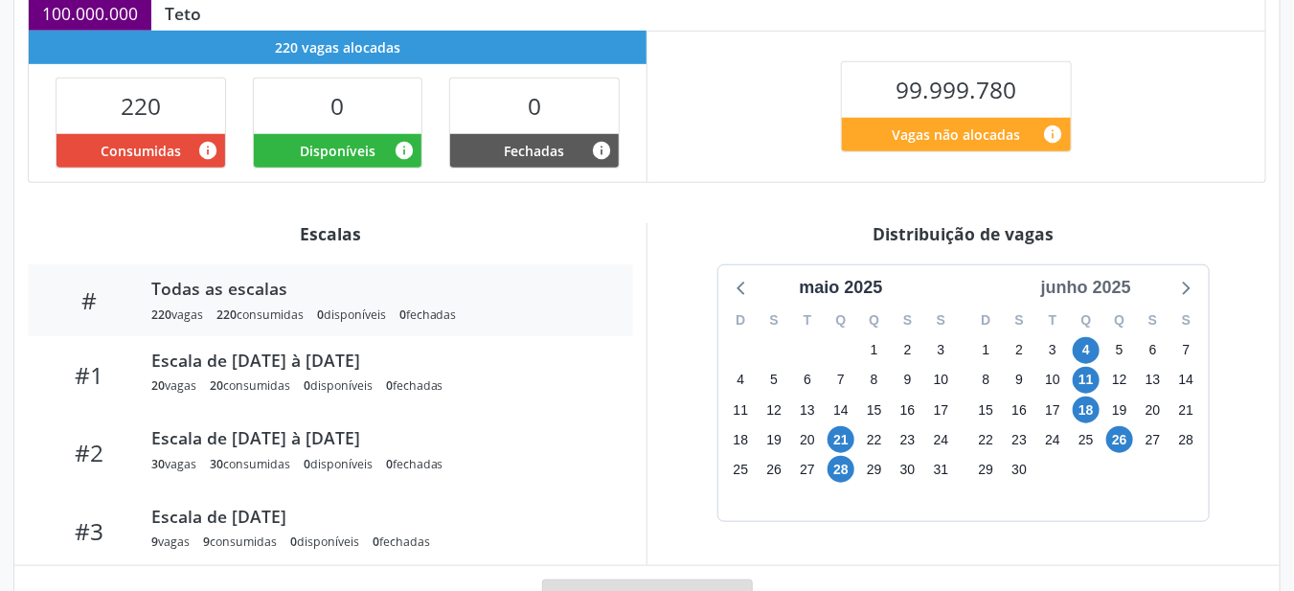
click at [1054, 291] on div "junho 2025" at bounding box center [1085, 288] width 105 height 26
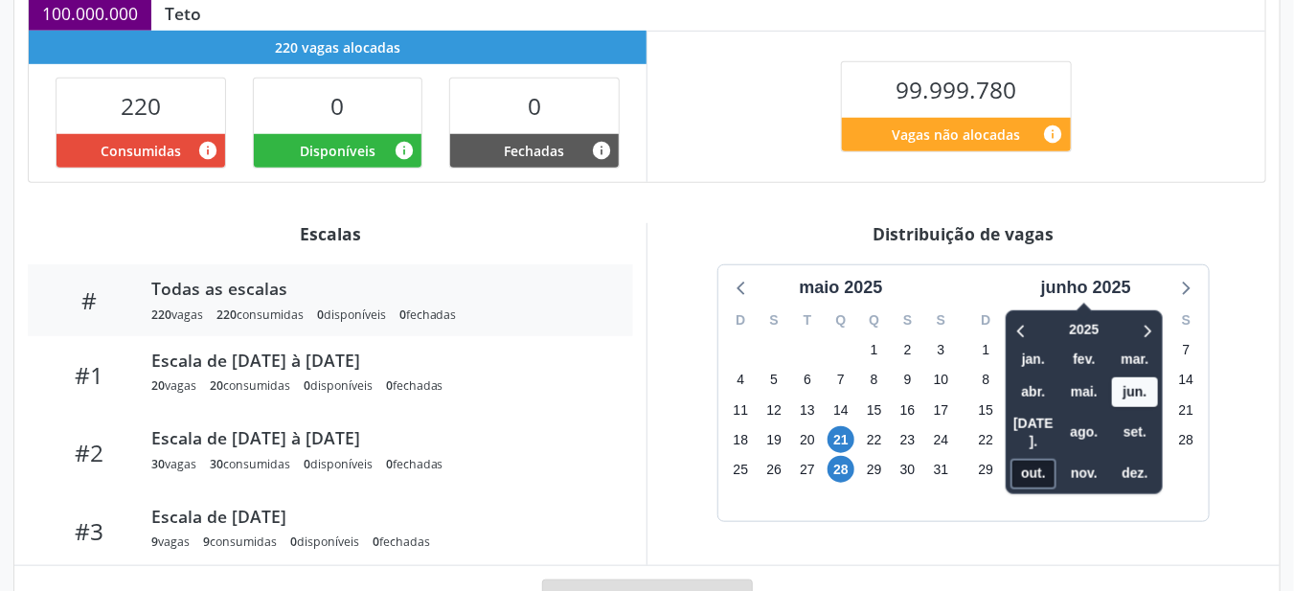
click at [1024, 459] on span "out." at bounding box center [1033, 474] width 46 height 30
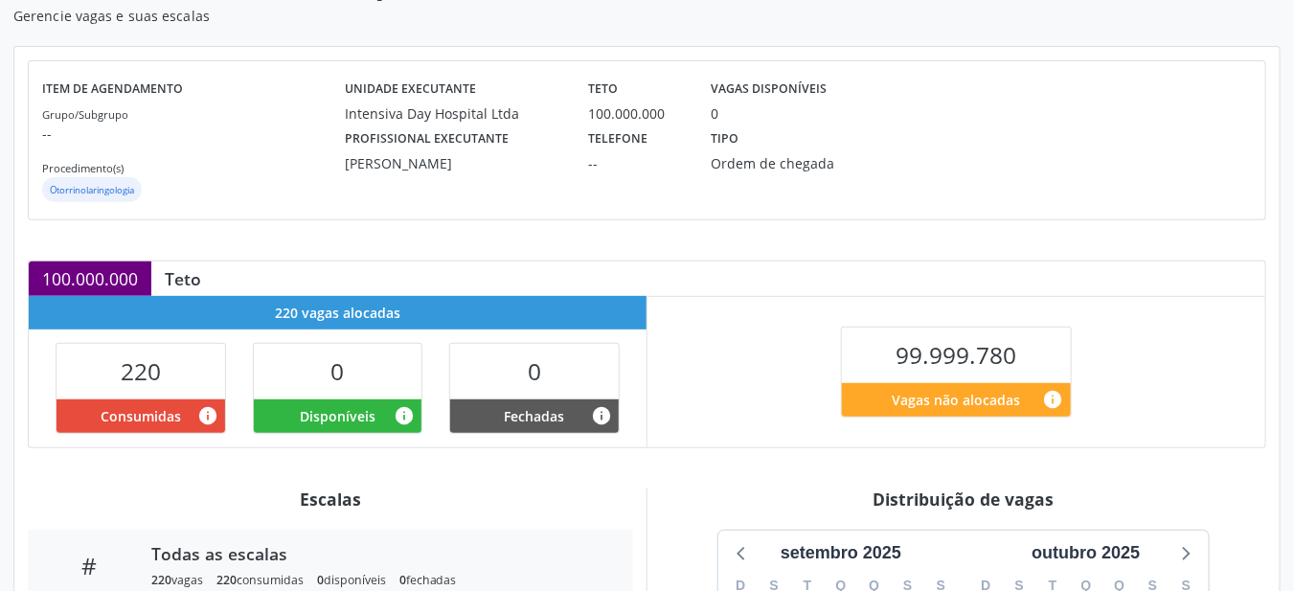
scroll to position [0, 0]
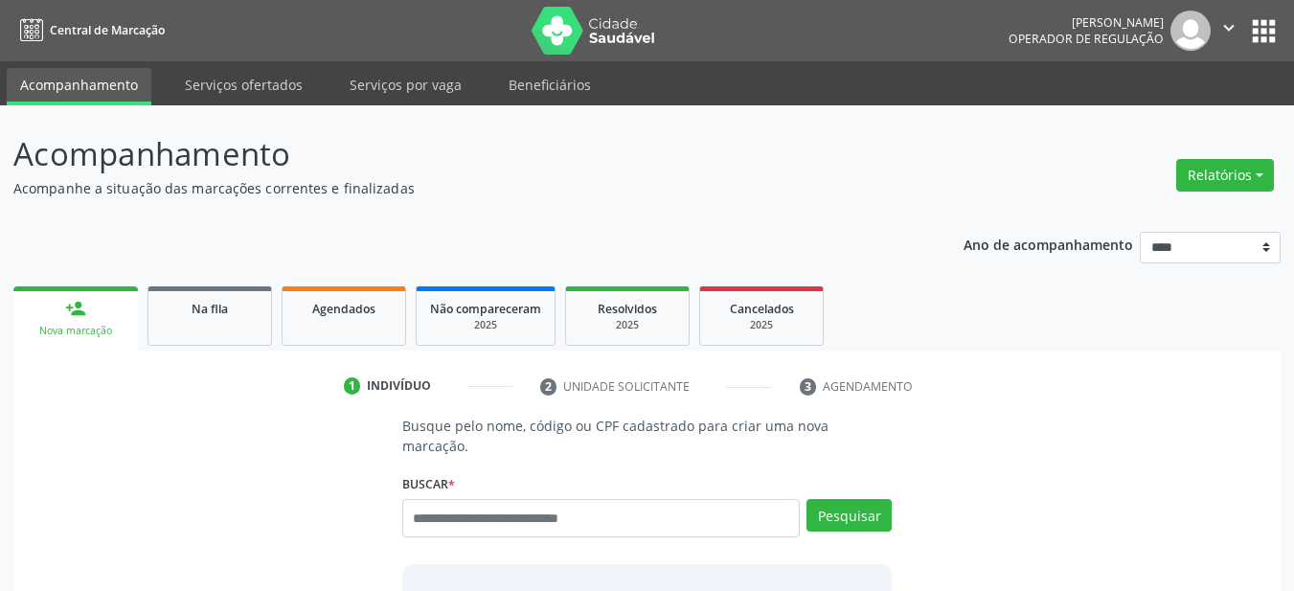
scroll to position [46, 0]
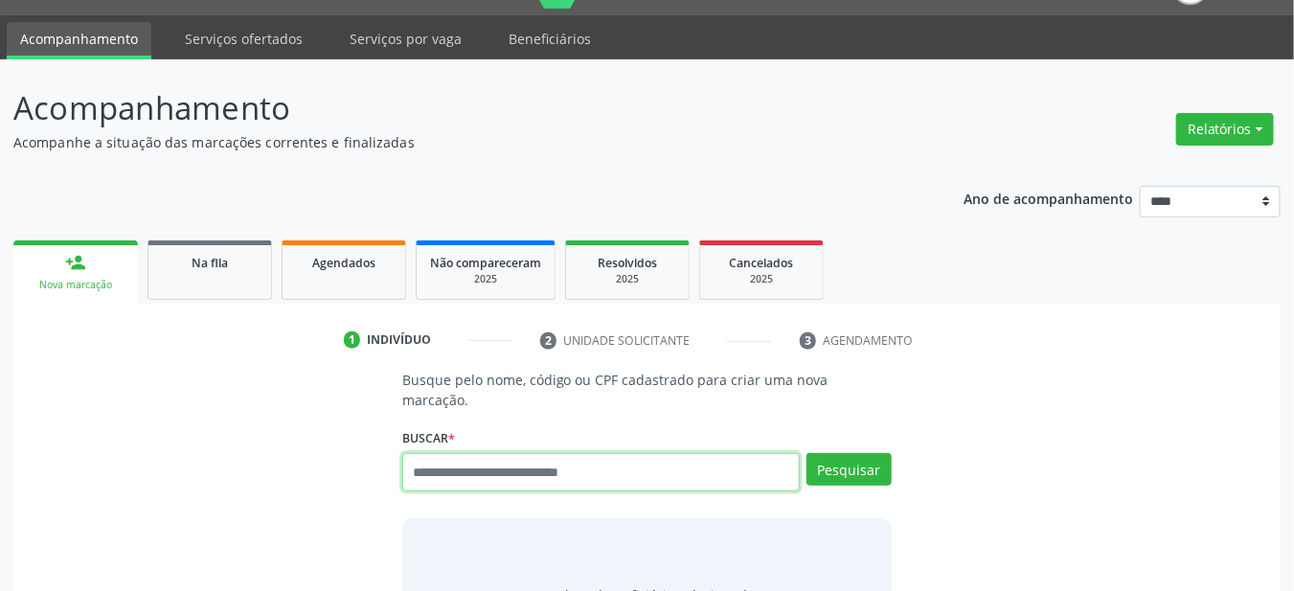
click at [500, 455] on input "text" at bounding box center [601, 472] width 398 height 38
type input "**********"
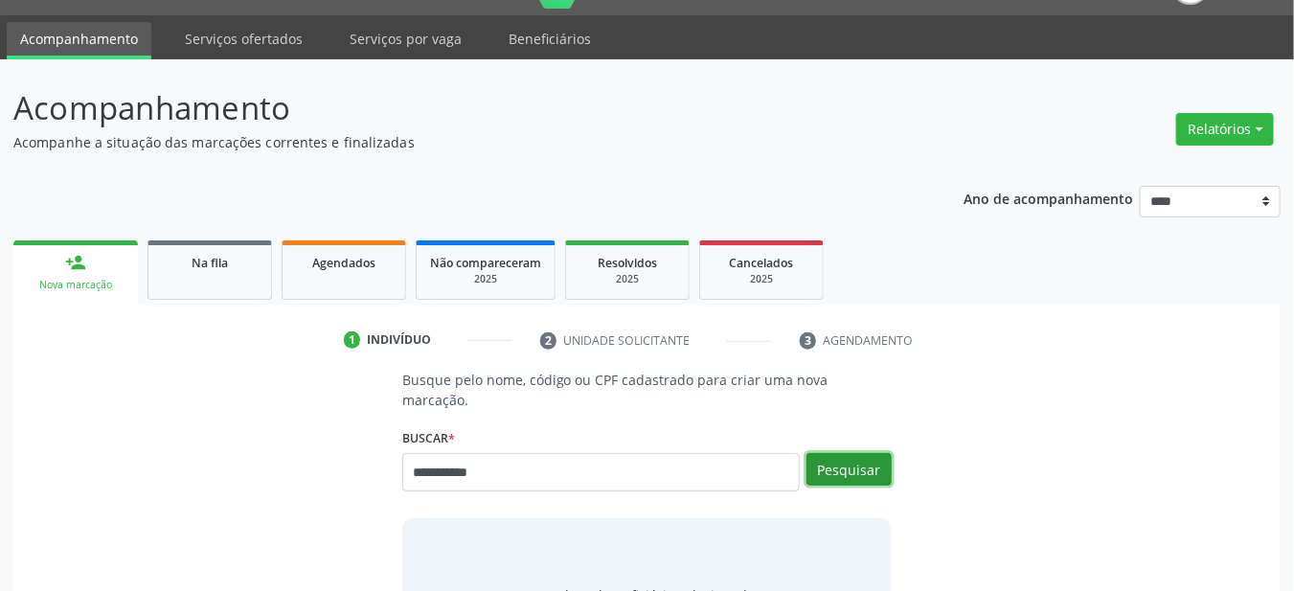
click at [864, 453] on button "Pesquisar" at bounding box center [848, 469] width 85 height 33
type input "**********"
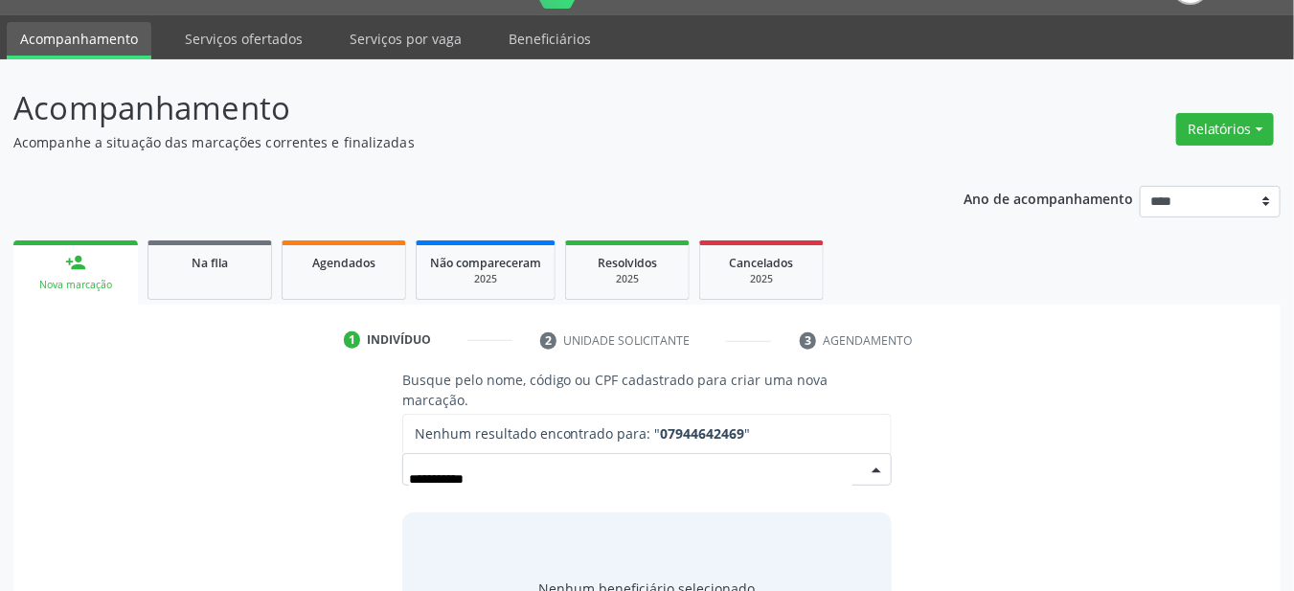
click at [591, 463] on input "**********" at bounding box center [631, 479] width 444 height 38
click at [621, 460] on input "**********" at bounding box center [631, 479] width 444 height 38
click at [598, 460] on input "**********" at bounding box center [631, 479] width 444 height 38
click at [644, 460] on input "**********" at bounding box center [631, 479] width 444 height 38
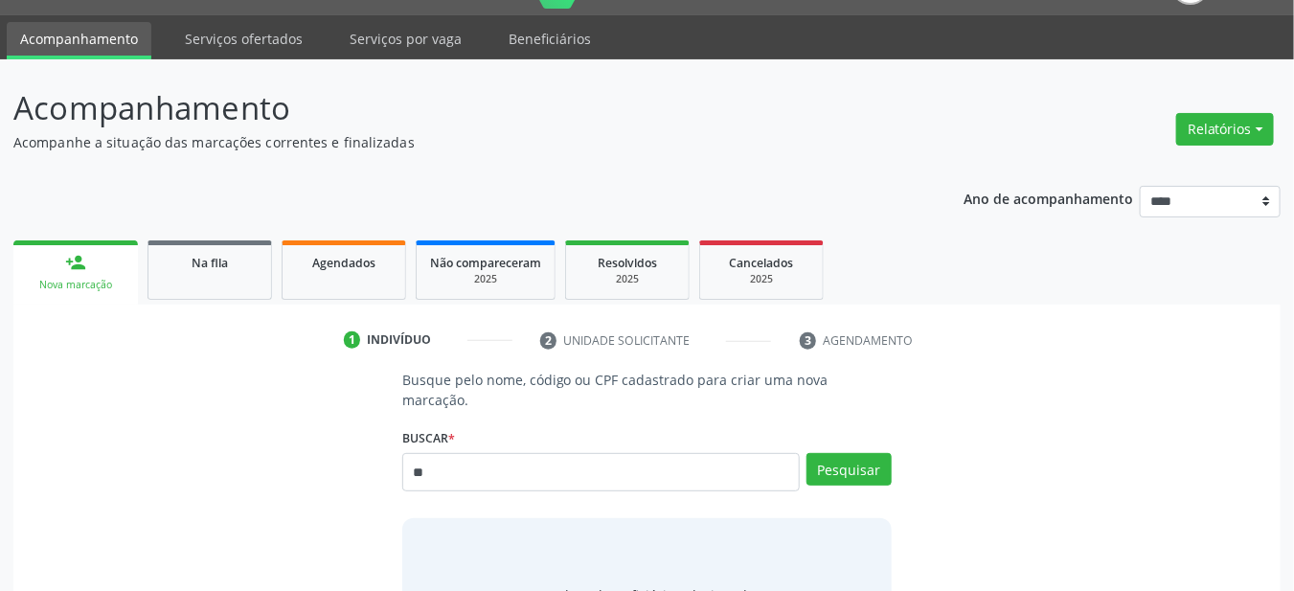
type input "*"
type input "*********"
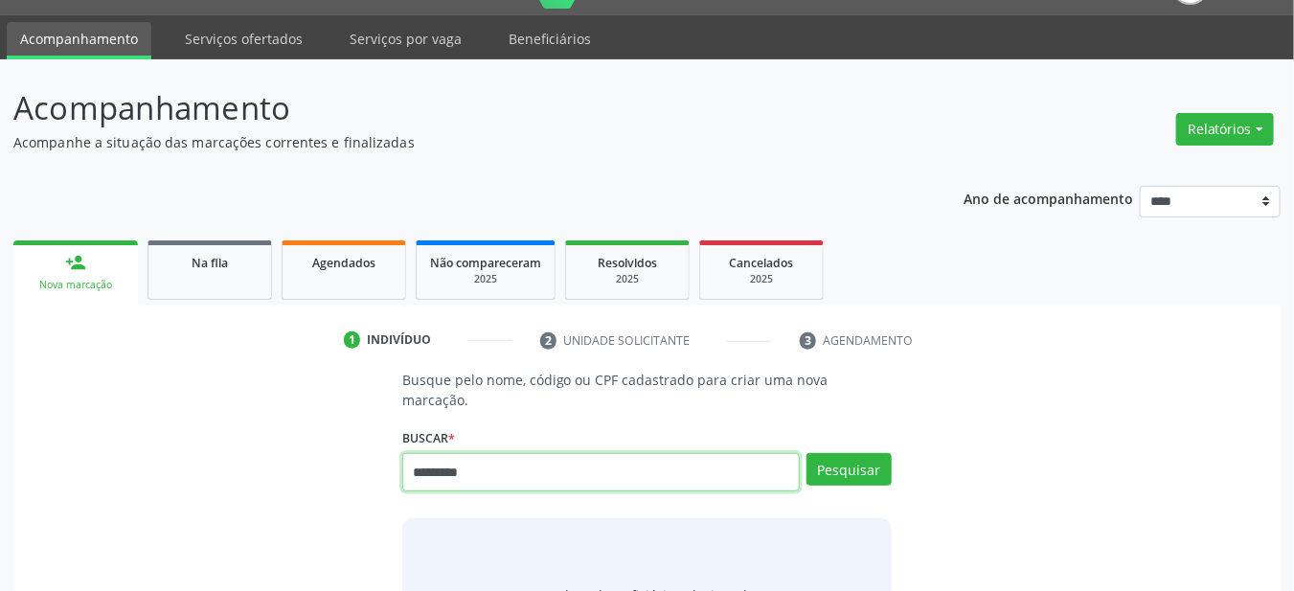
click at [576, 455] on input "*********" at bounding box center [601, 472] width 398 height 38
click at [587, 455] on input "*********" at bounding box center [601, 472] width 398 height 38
click at [562, 453] on input "*********" at bounding box center [601, 472] width 398 height 38
click at [584, 453] on input "*********" at bounding box center [601, 472] width 398 height 38
click at [596, 457] on input "*********" at bounding box center [601, 472] width 398 height 38
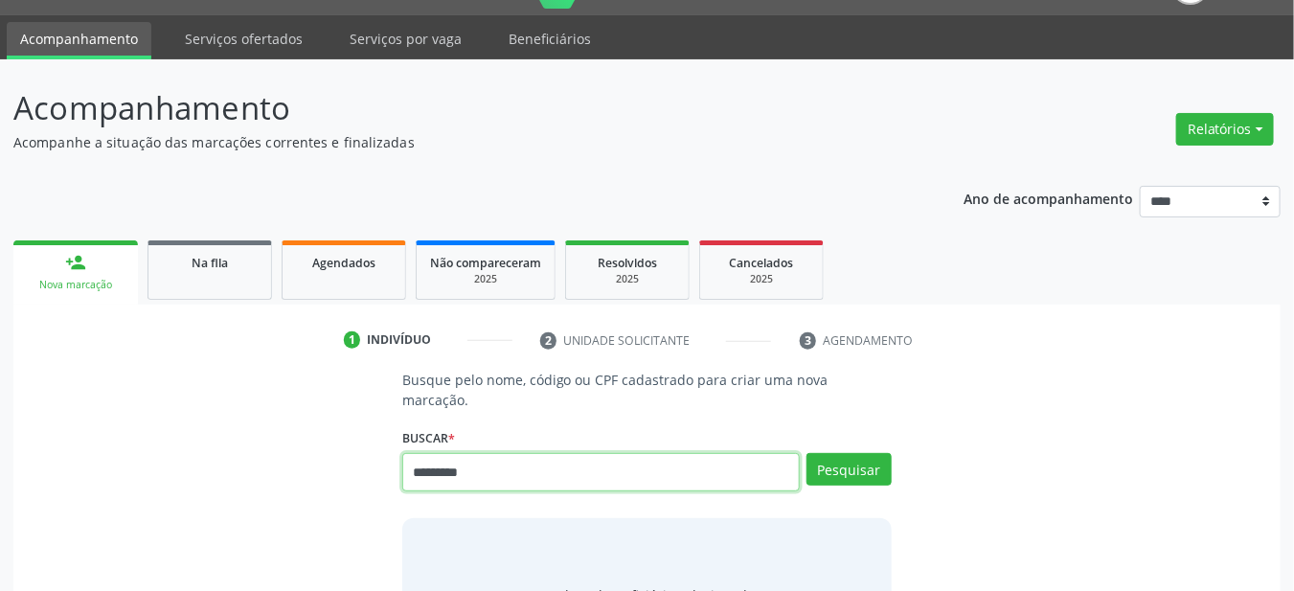
click at [622, 453] on input "*********" at bounding box center [601, 472] width 398 height 38
click at [621, 453] on input "*********" at bounding box center [601, 472] width 398 height 38
click at [624, 453] on input "*********" at bounding box center [601, 472] width 398 height 38
click at [602, 458] on input "*********" at bounding box center [601, 472] width 398 height 38
type input "******"
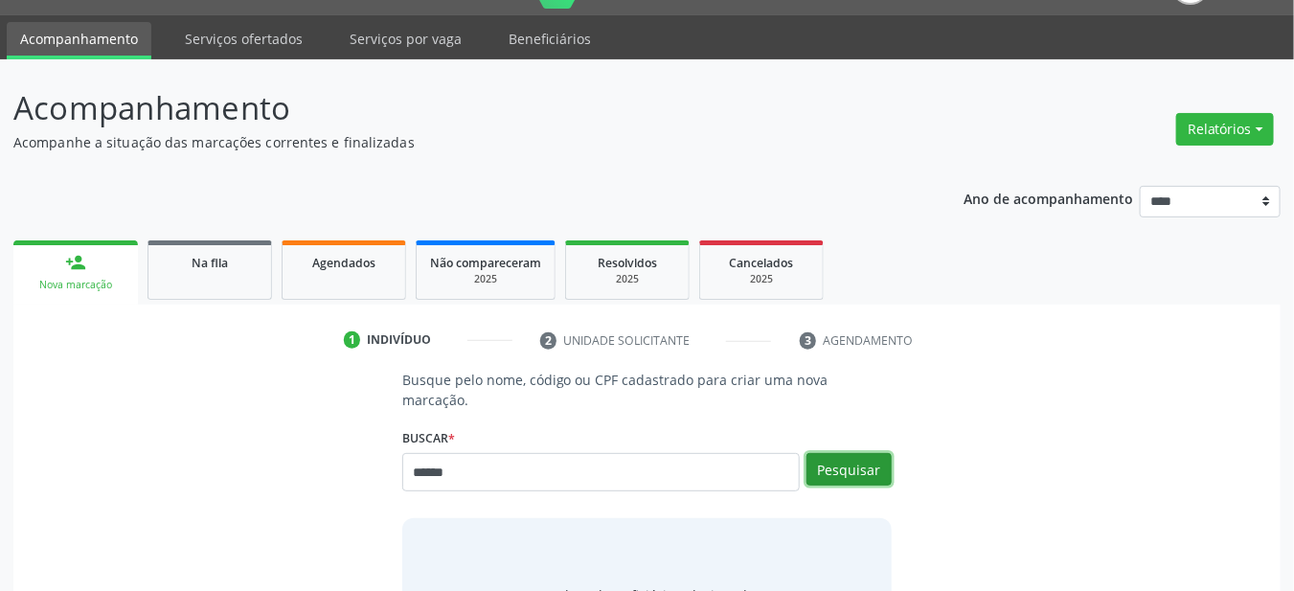
click at [859, 453] on button "Pesquisar" at bounding box center [848, 469] width 85 height 33
type input "******"
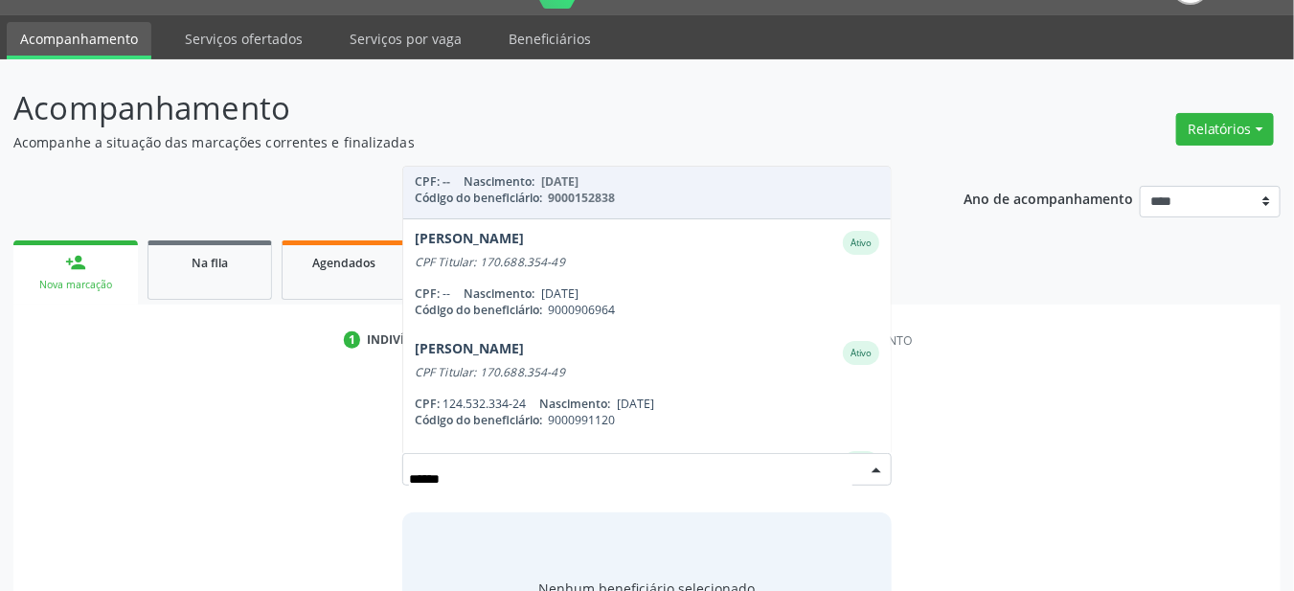
scroll to position [69, 0]
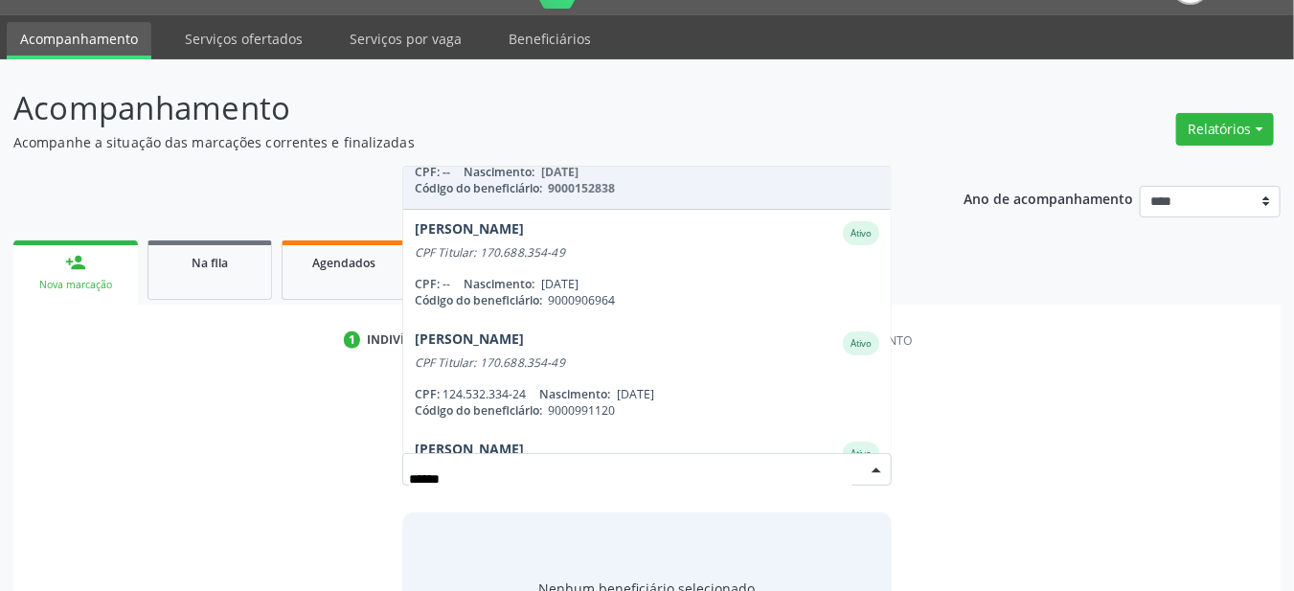
click at [729, 276] on div "CPF: -- Nascimento: 18/11/2003" at bounding box center [647, 284] width 465 height 16
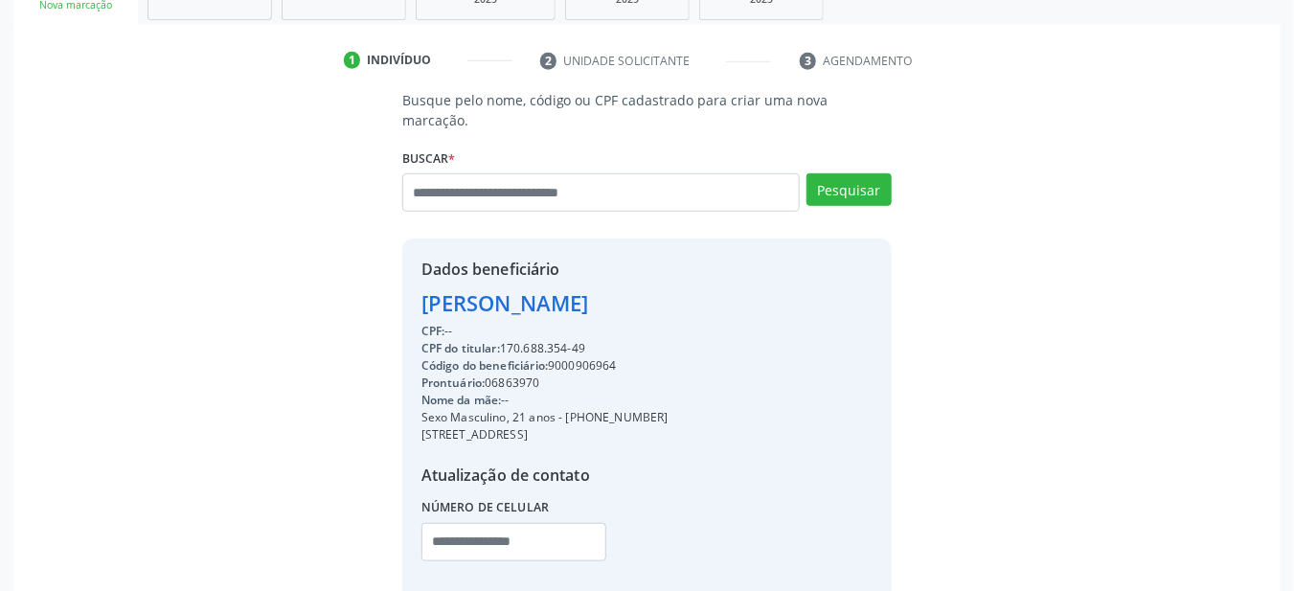
scroll to position [418, 0]
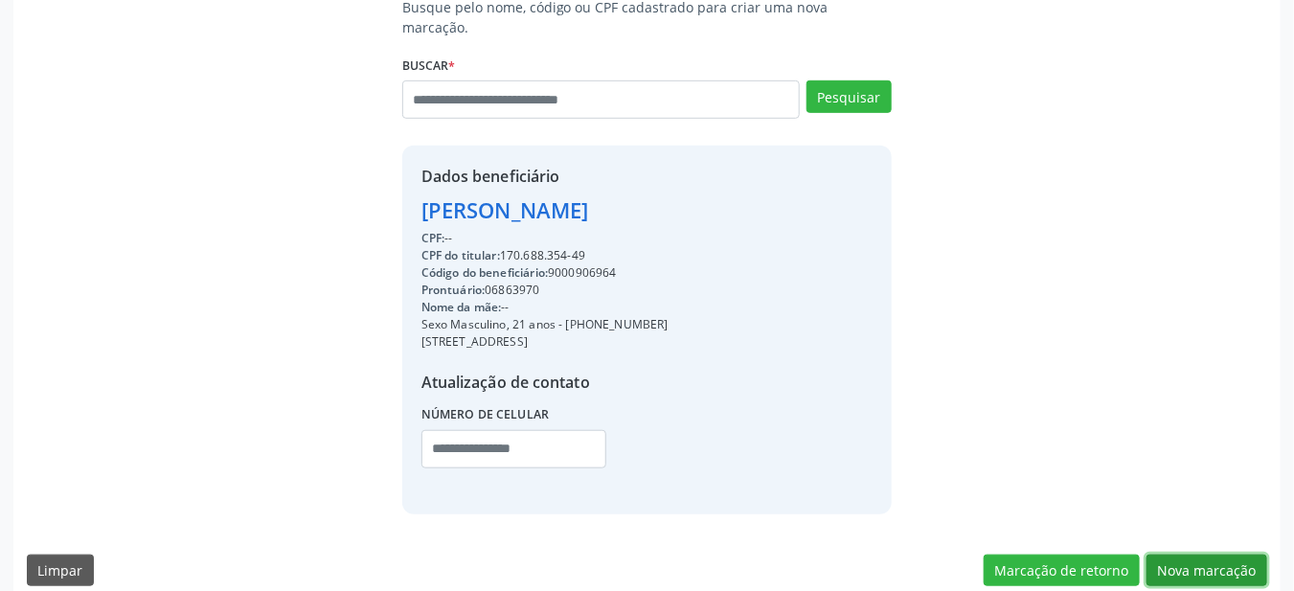
click at [1186, 554] on button "Nova marcação" at bounding box center [1206, 570] width 121 height 33
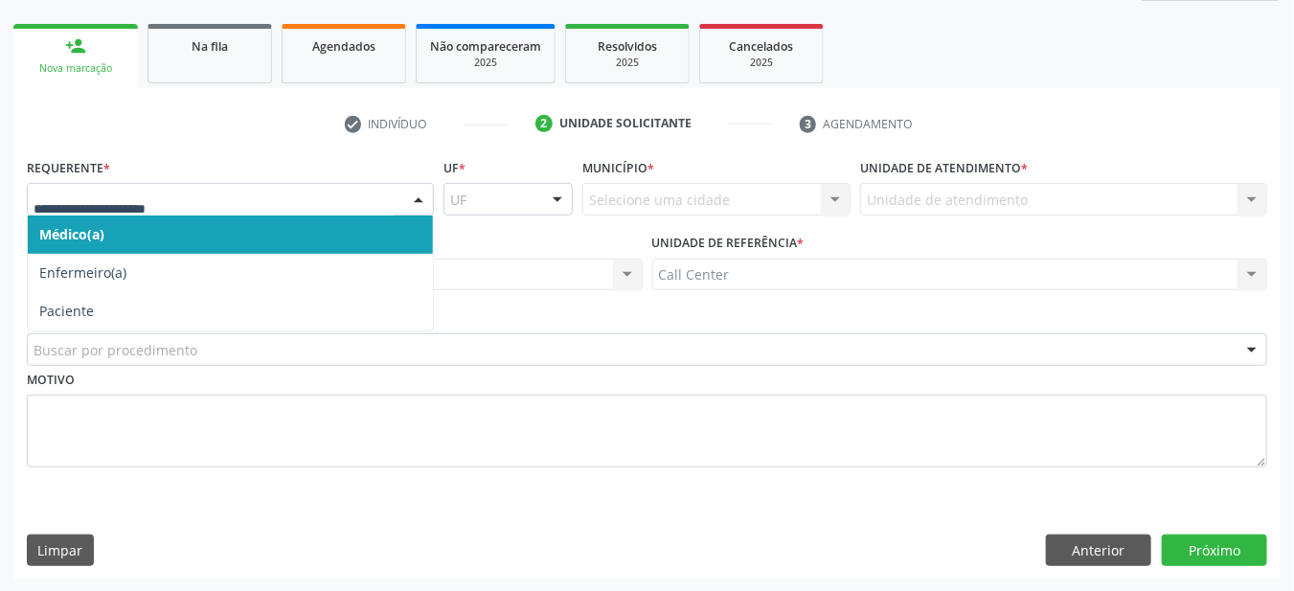
click at [293, 313] on span "Paciente" at bounding box center [230, 311] width 405 height 38
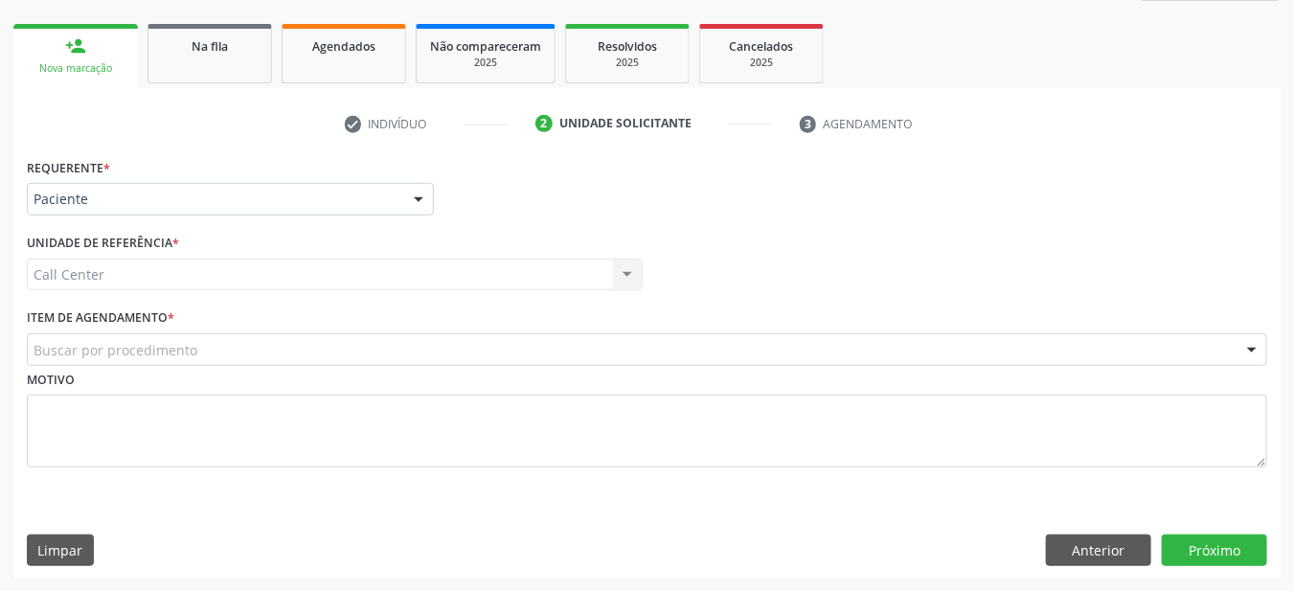
click at [317, 362] on div "Buscar por procedimento" at bounding box center [647, 349] width 1240 height 33
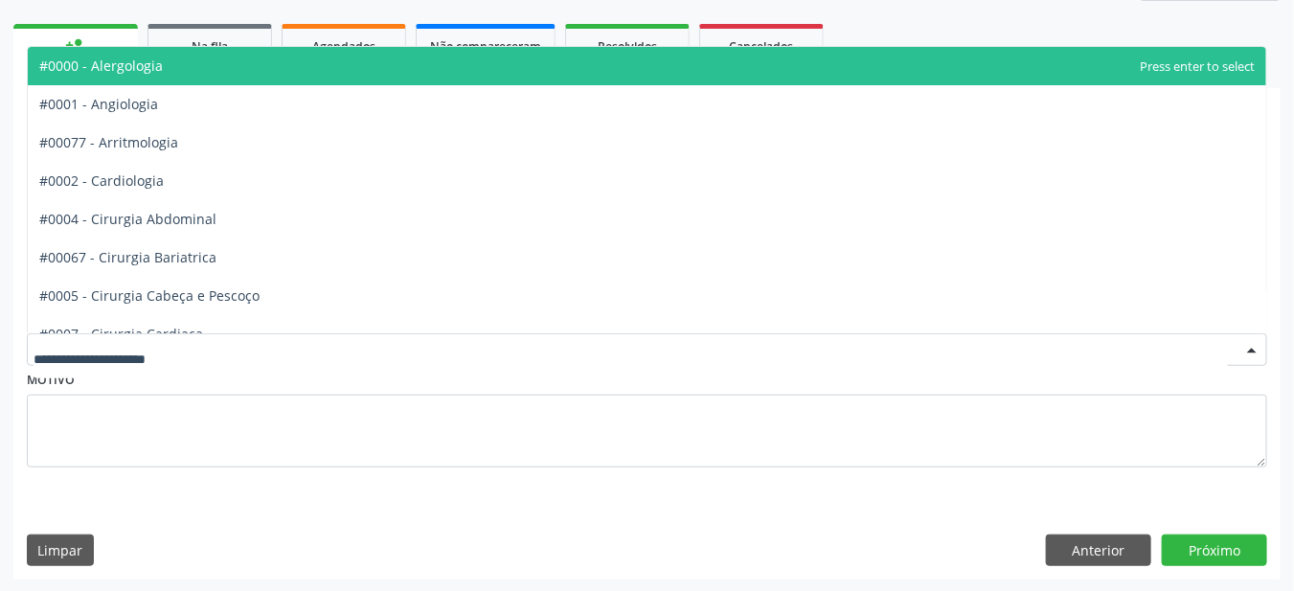
click at [664, 355] on input "text" at bounding box center [631, 359] width 1194 height 38
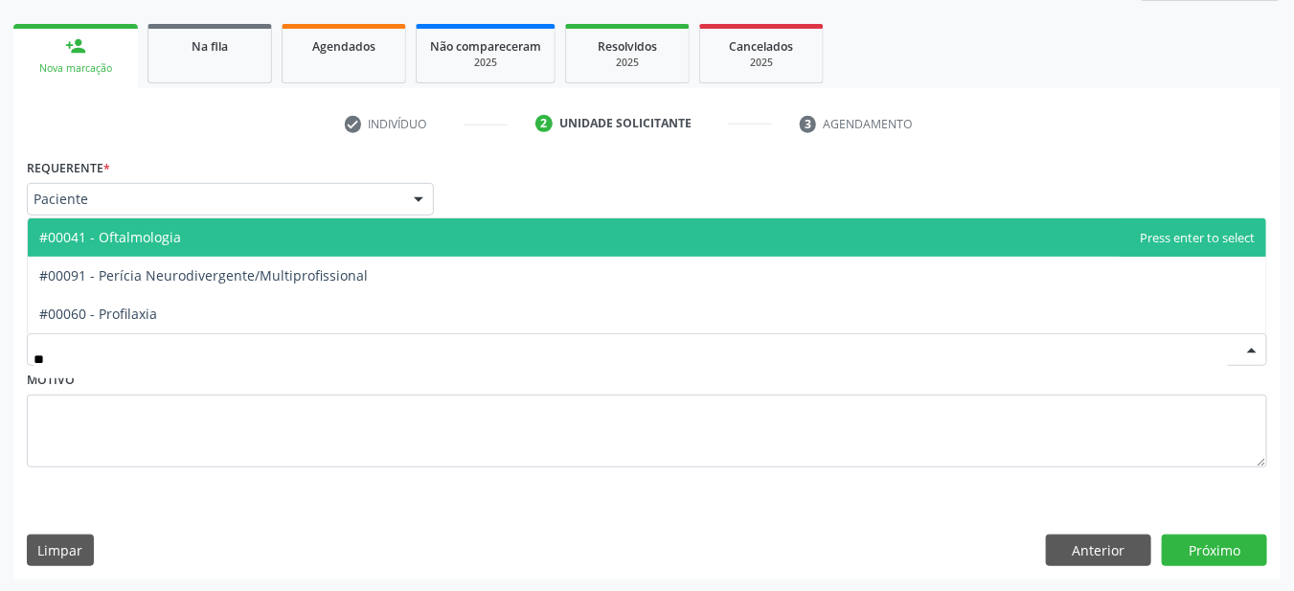
type input "***"
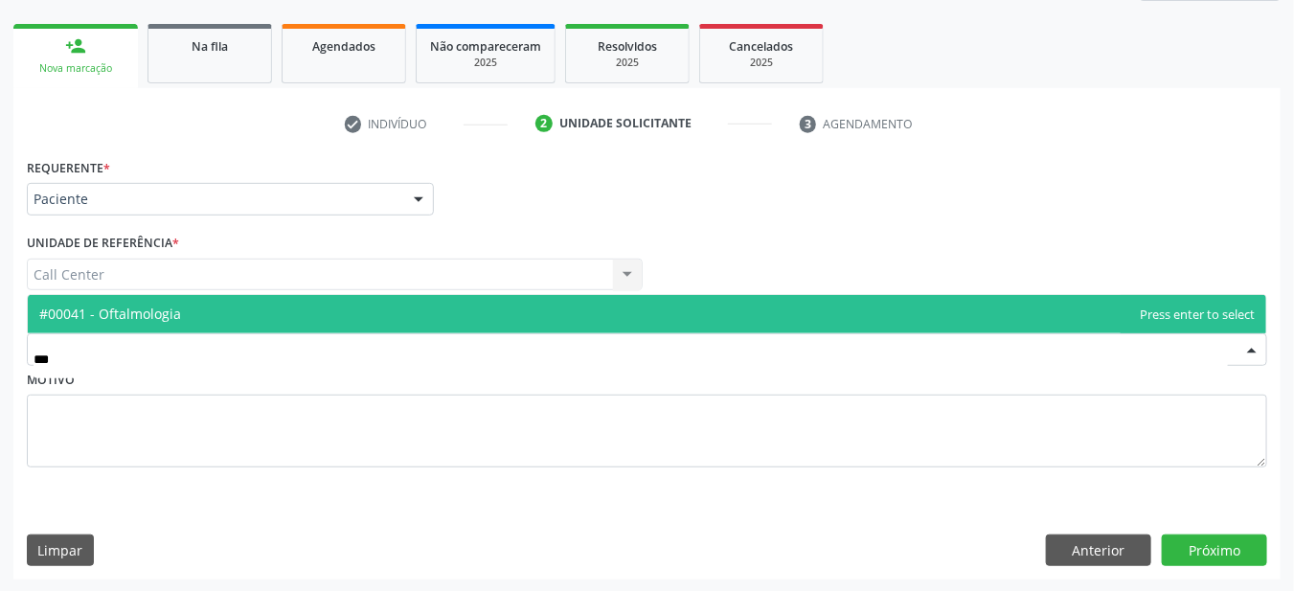
click at [492, 318] on span "#00041 - Oftalmologia" at bounding box center [647, 314] width 1238 height 38
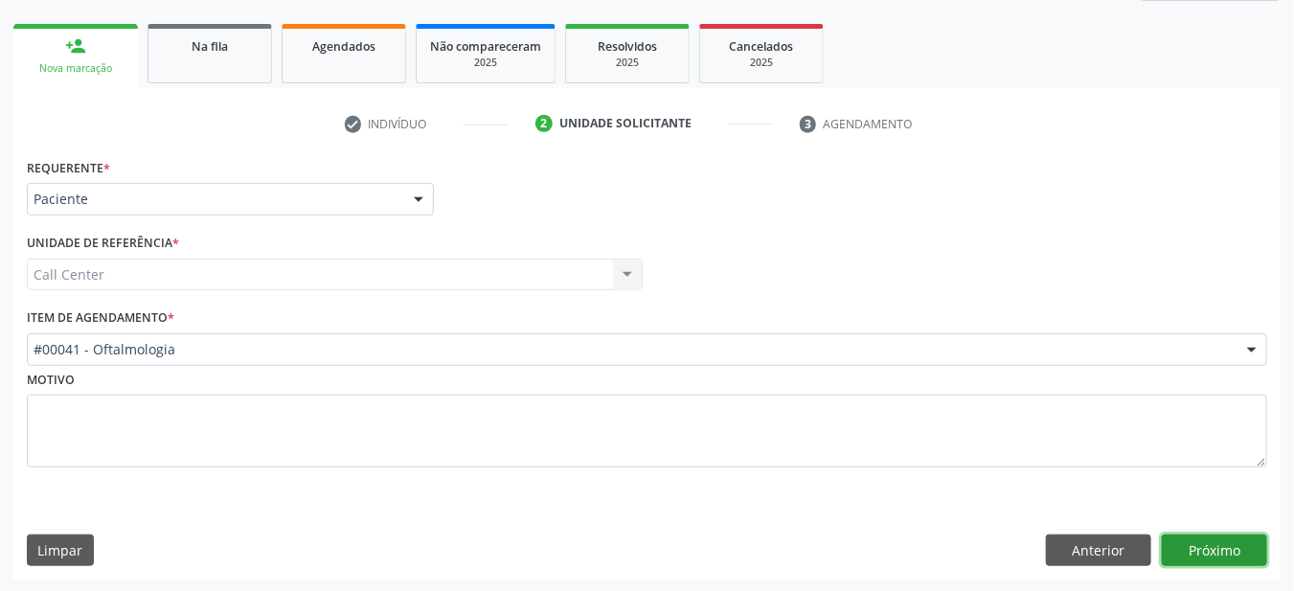
click at [1220, 548] on button "Próximo" at bounding box center [1214, 550] width 105 height 33
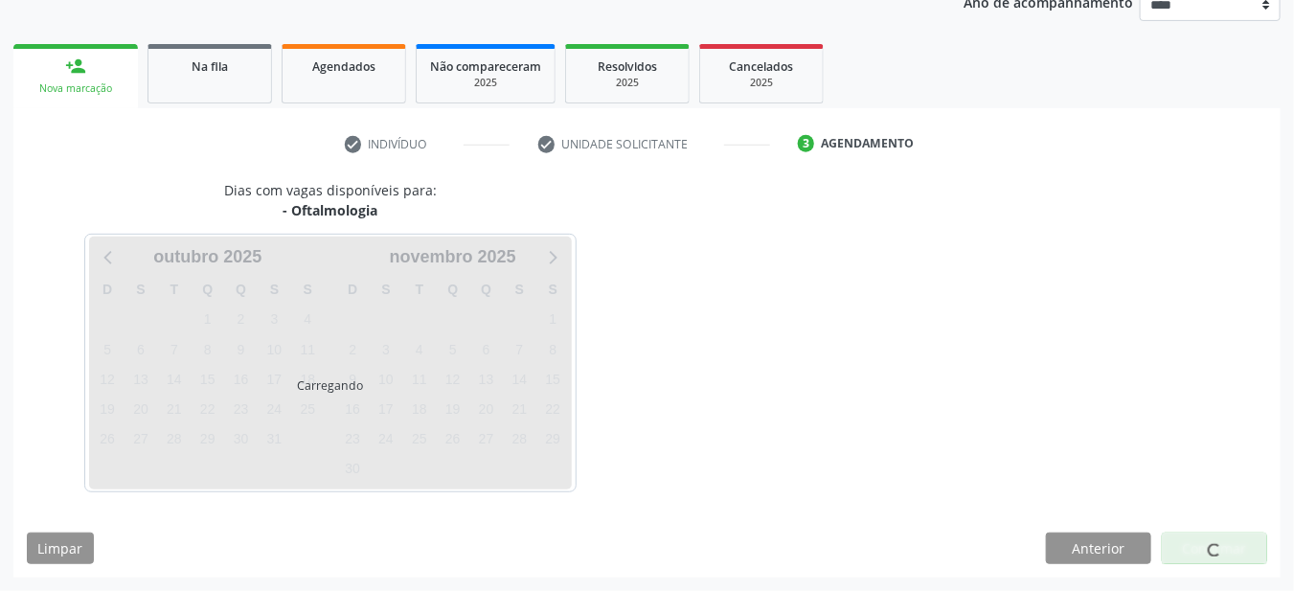
scroll to position [239, 0]
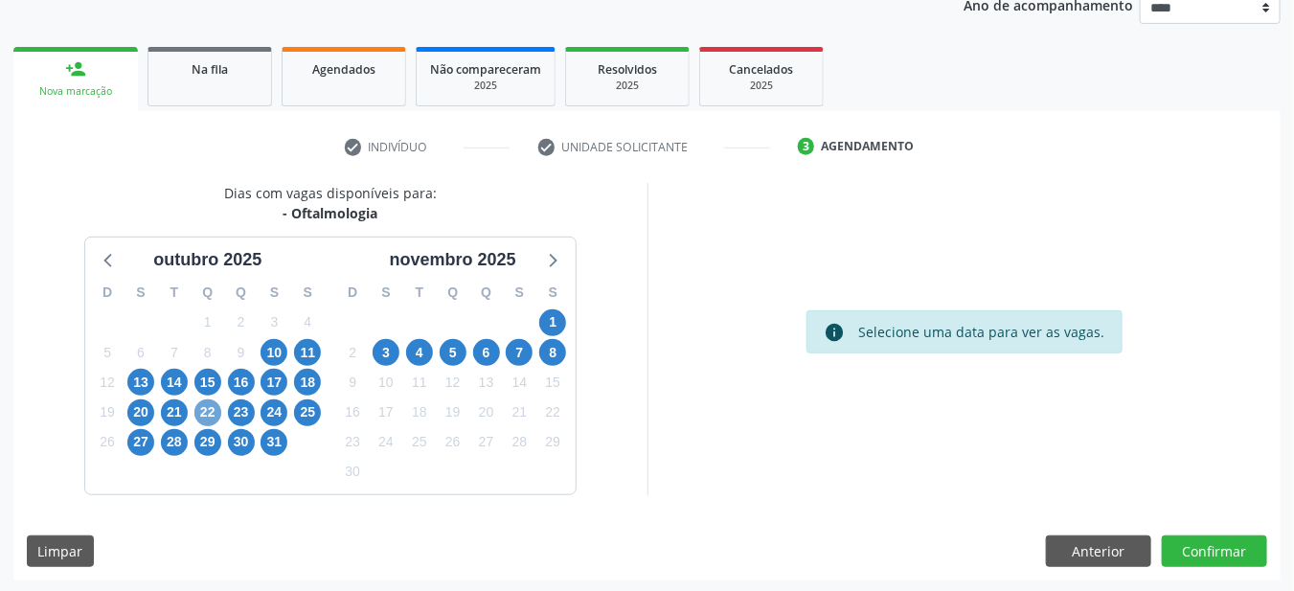
click at [211, 409] on span "22" at bounding box center [207, 412] width 27 height 27
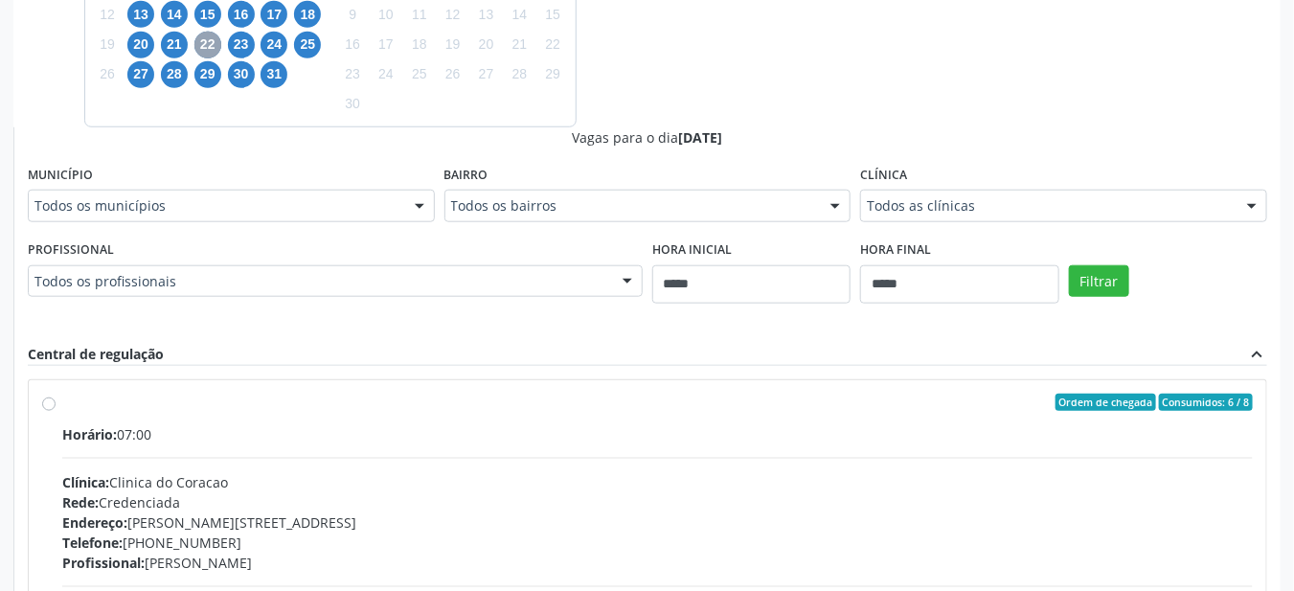
scroll to position [614, 0]
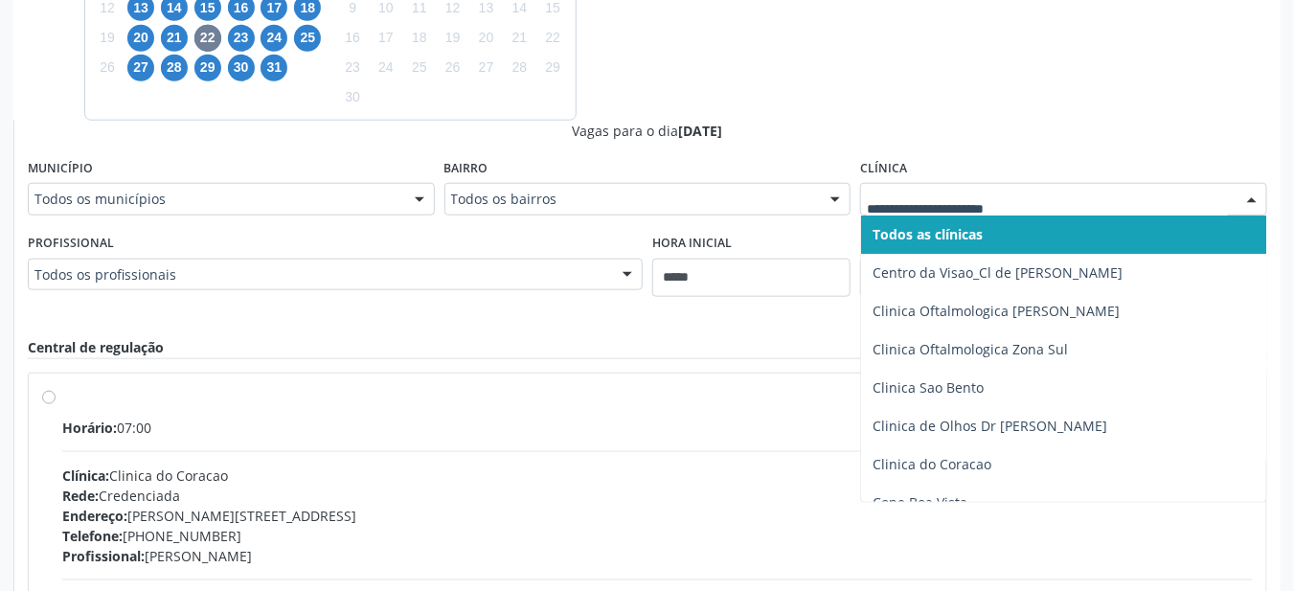
click at [960, 464] on span "Clinica do Coracao" at bounding box center [931, 464] width 119 height 18
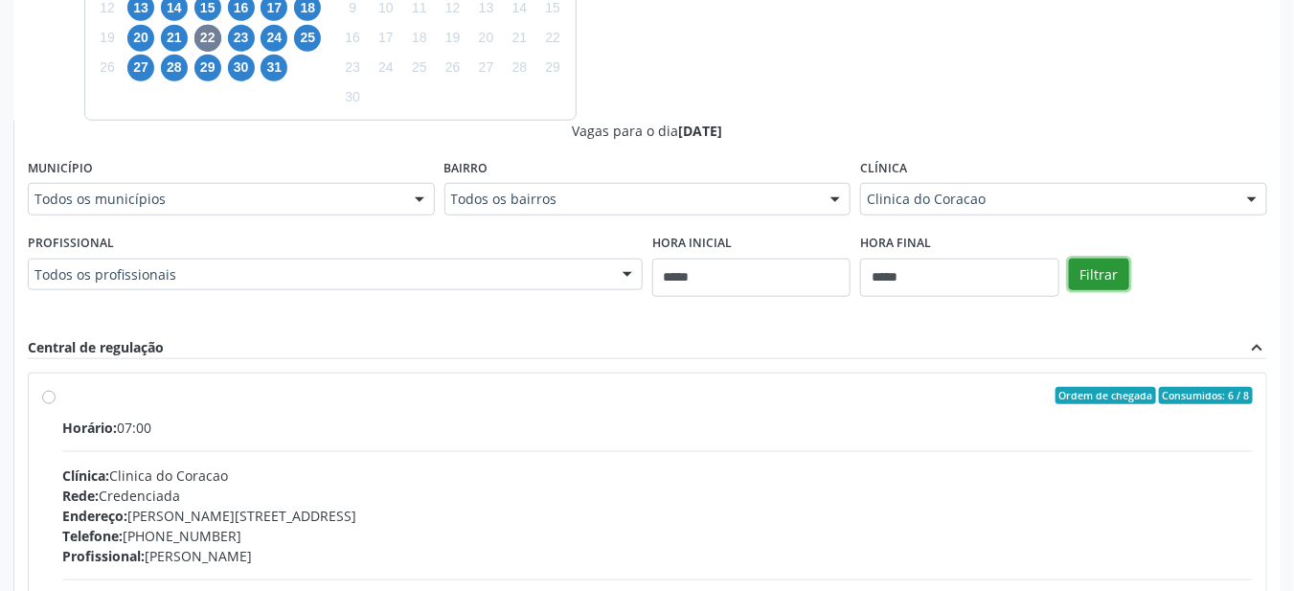
click at [1116, 272] on button "Filtrar" at bounding box center [1099, 275] width 60 height 33
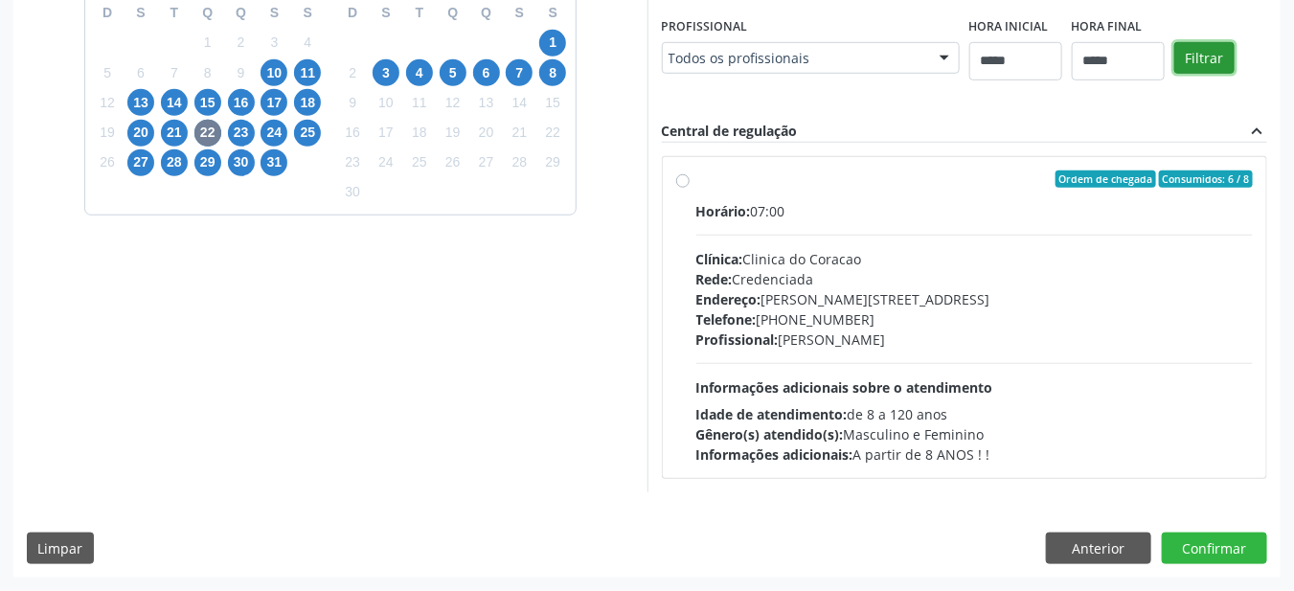
scroll to position [515, 0]
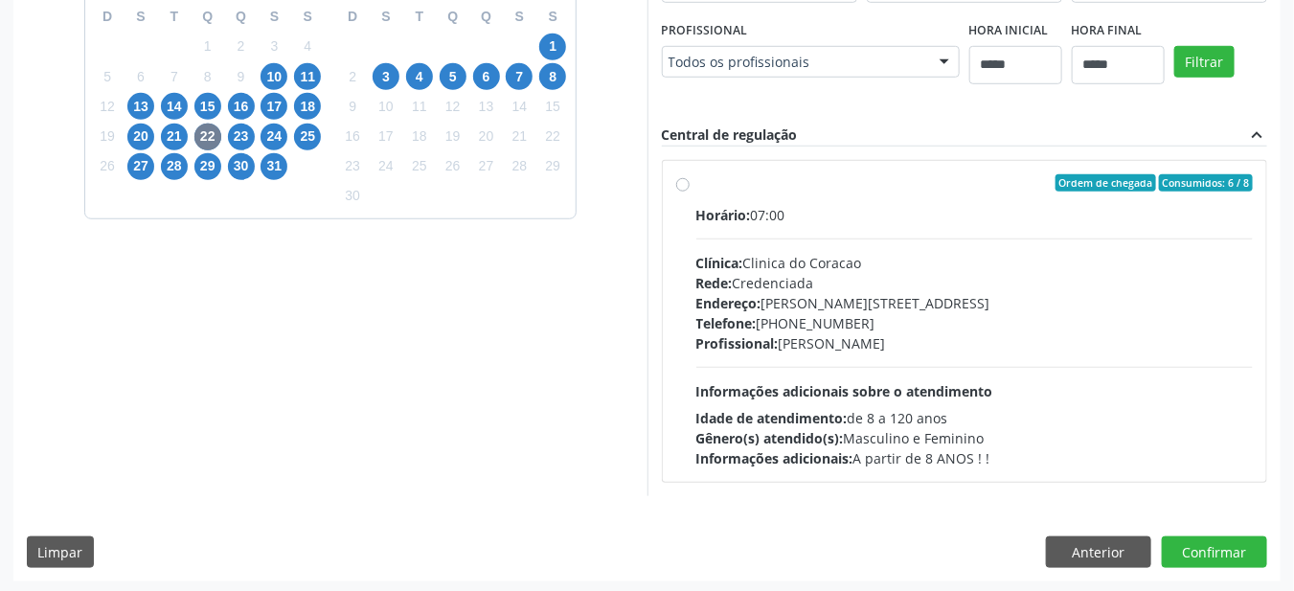
click at [1062, 385] on div "Horário: 07:00 Clínica: Clinica do Coracao Rede: Credenciada Endereço: Av Getul…" at bounding box center [974, 336] width 557 height 263
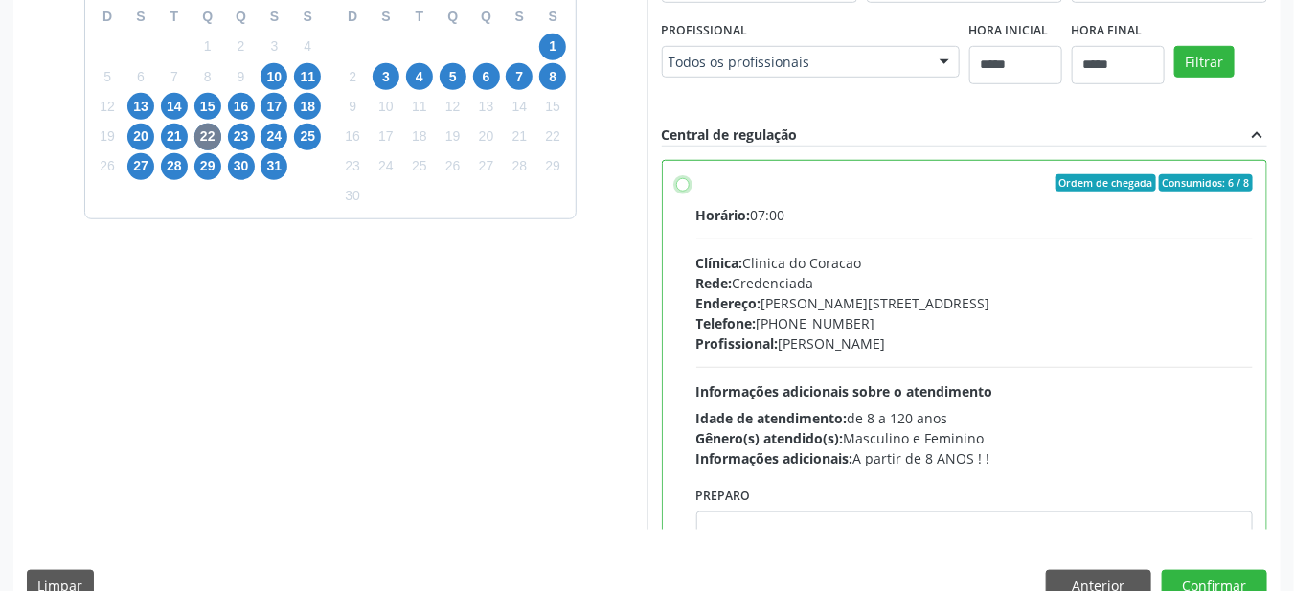
scroll to position [92, 0]
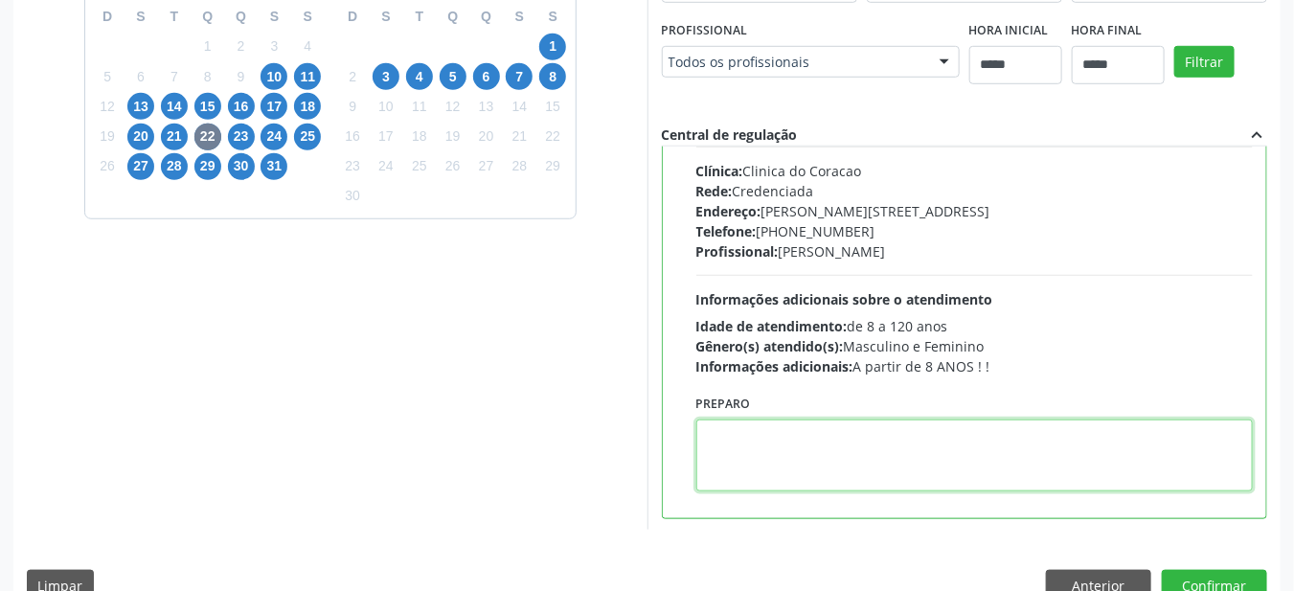
click at [960, 463] on textarea at bounding box center [974, 455] width 557 height 72
click at [954, 464] on textarea at bounding box center [974, 455] width 557 height 72
click at [877, 453] on textarea at bounding box center [974, 455] width 557 height 72
click at [868, 450] on textarea at bounding box center [974, 455] width 557 height 72
paste textarea "**********"
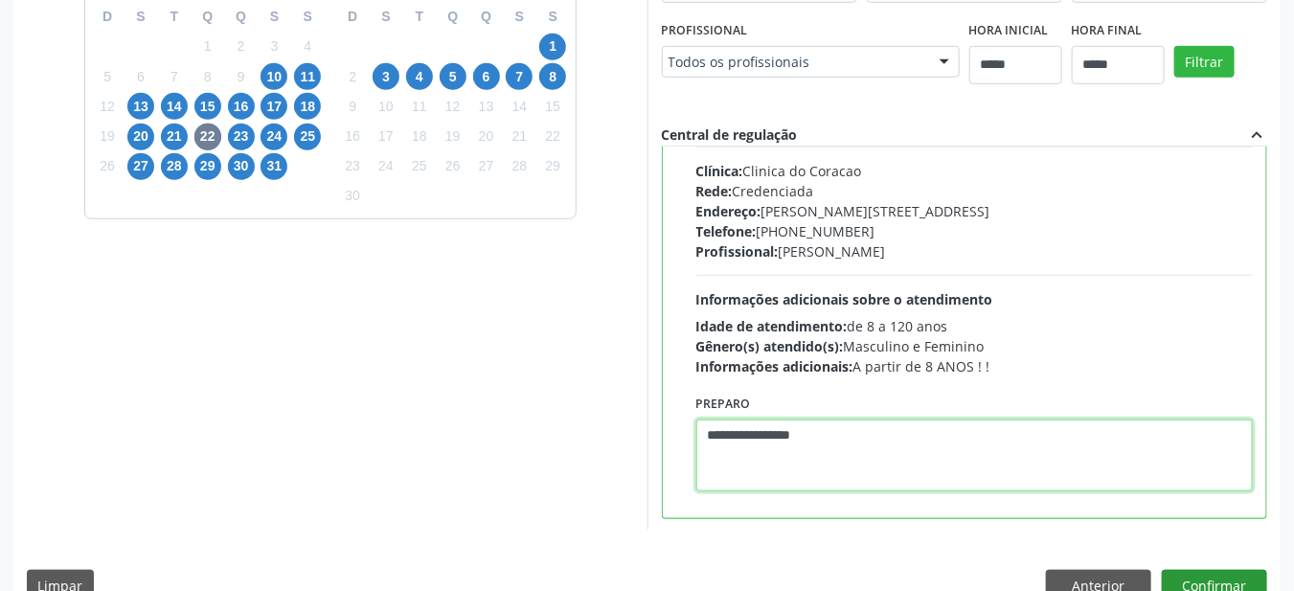
type textarea "**********"
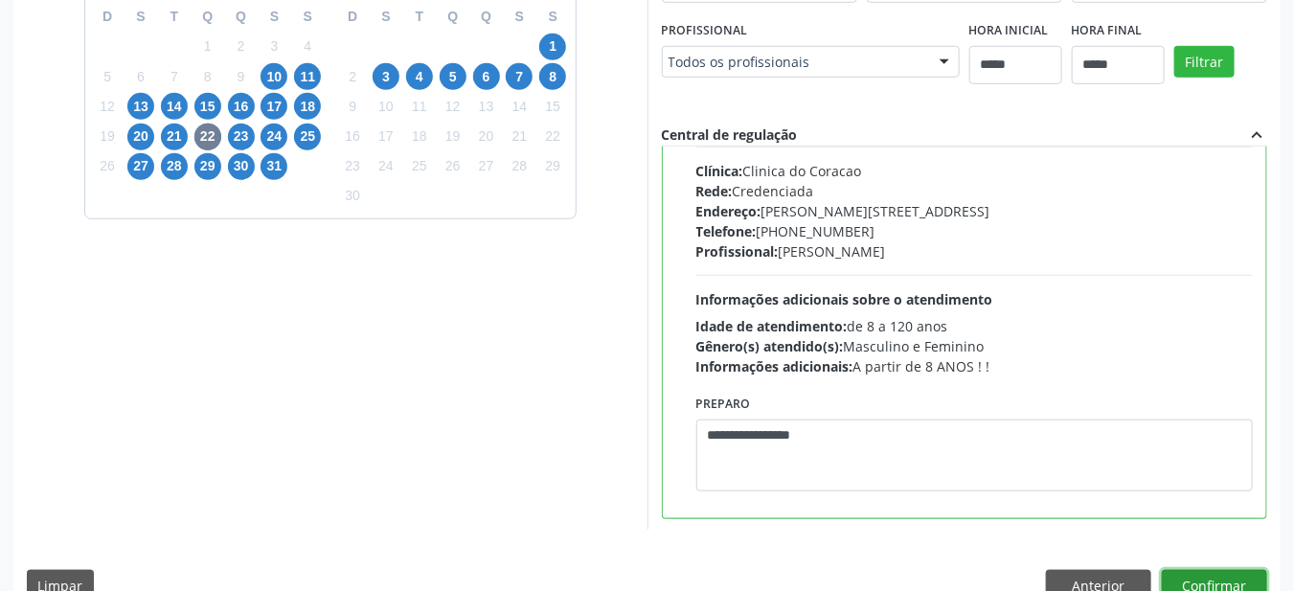
click at [1236, 578] on button "Confirmar" at bounding box center [1214, 586] width 105 height 33
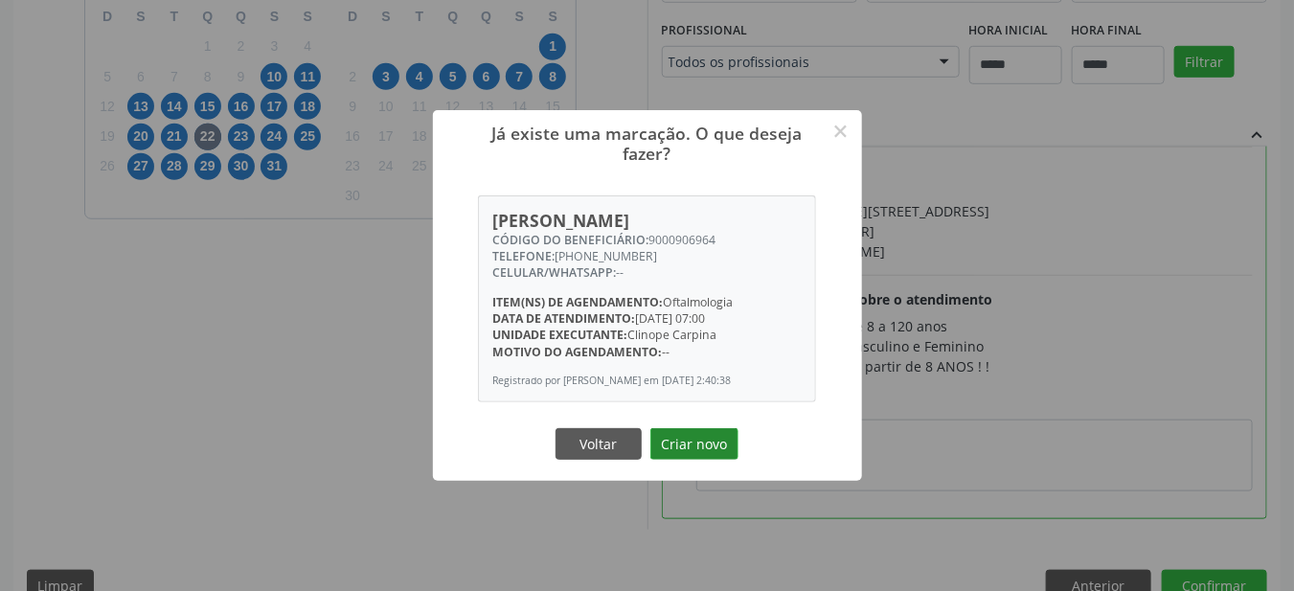
click at [701, 445] on button "Criar novo" at bounding box center [694, 444] width 88 height 33
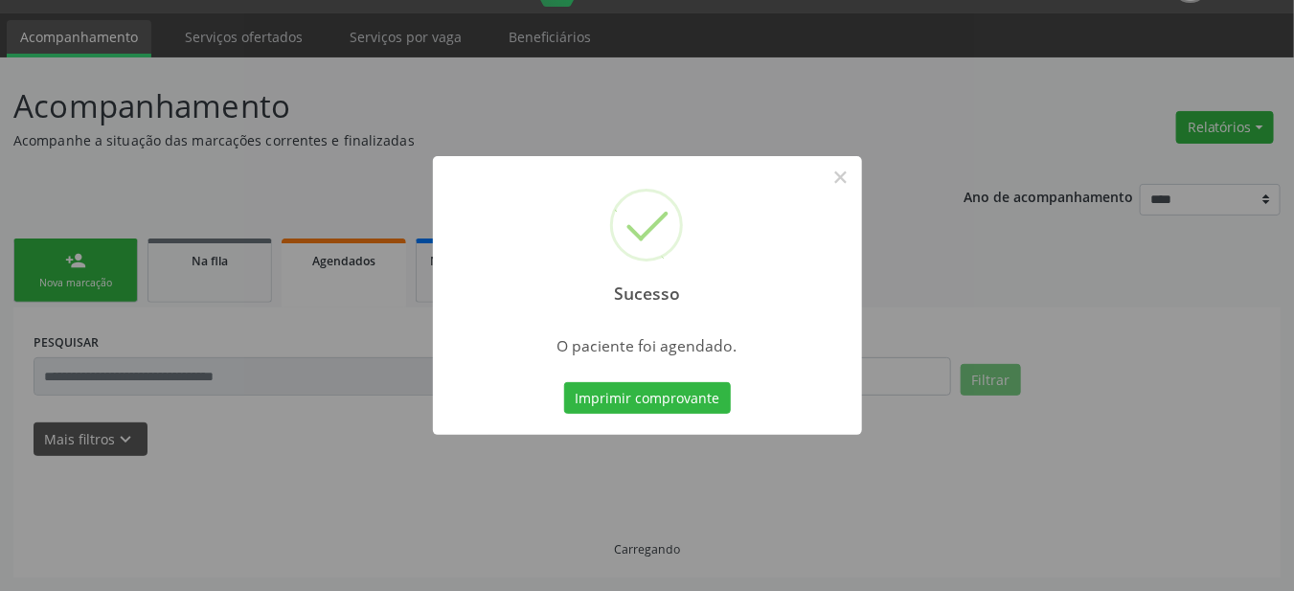
scroll to position [46, 0]
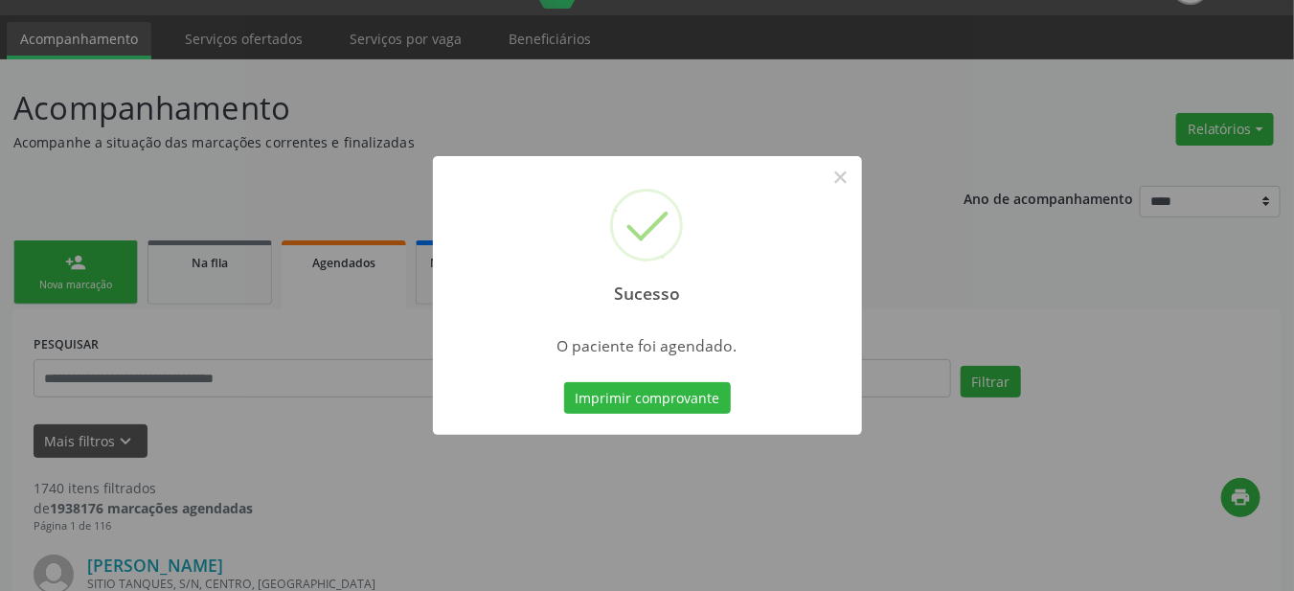
click at [684, 399] on button "Imprimir comprovante" at bounding box center [647, 398] width 167 height 33
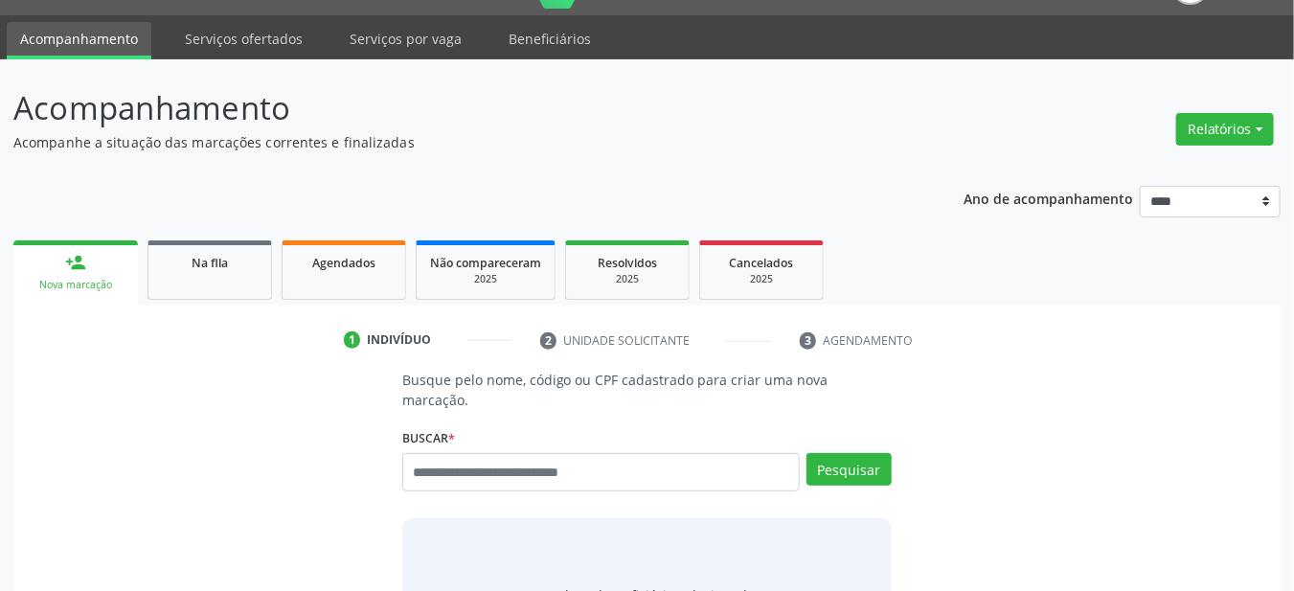
scroll to position [46, 0]
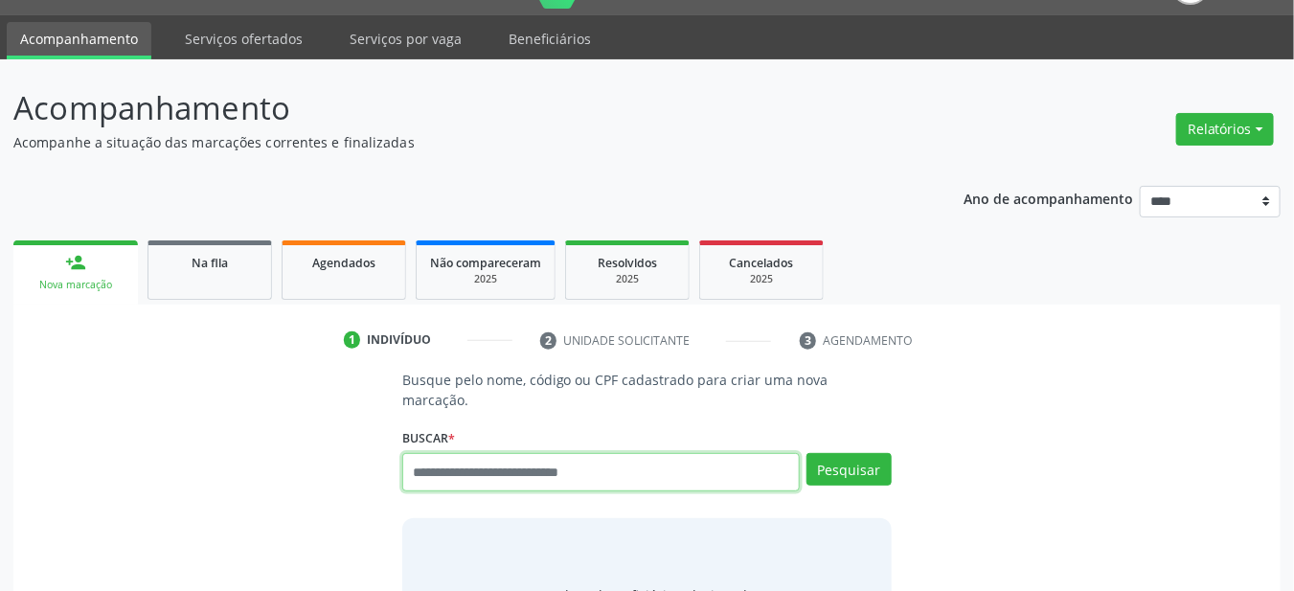
click at [532, 453] on input "text" at bounding box center [601, 472] width 398 height 38
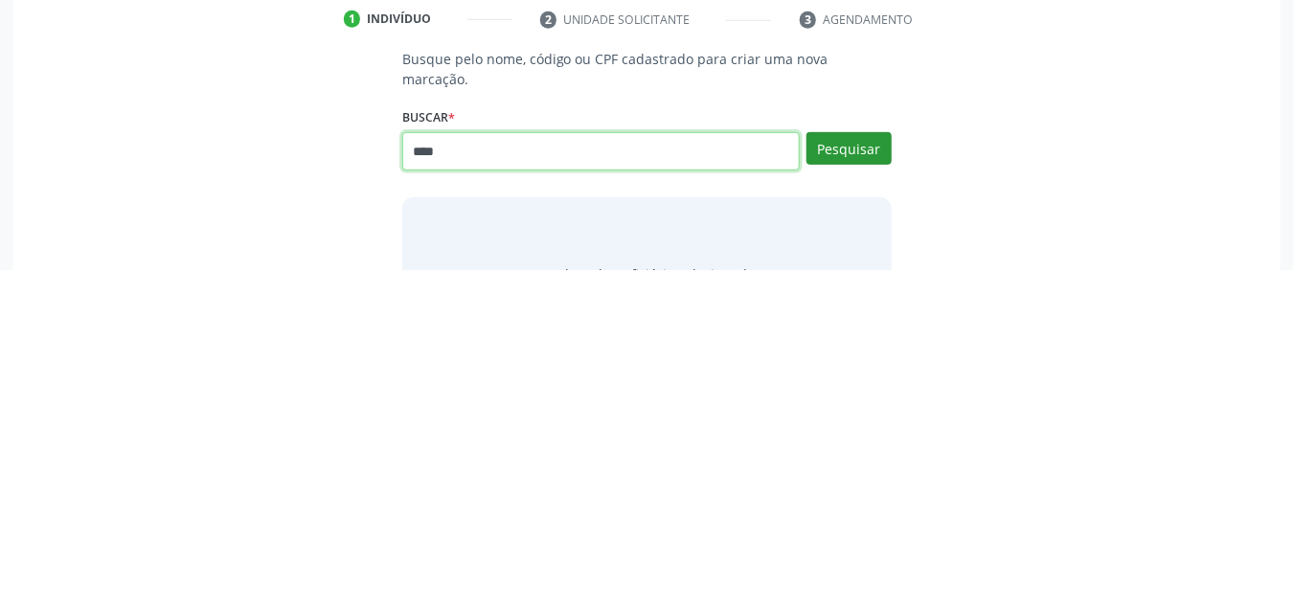
type input "****"
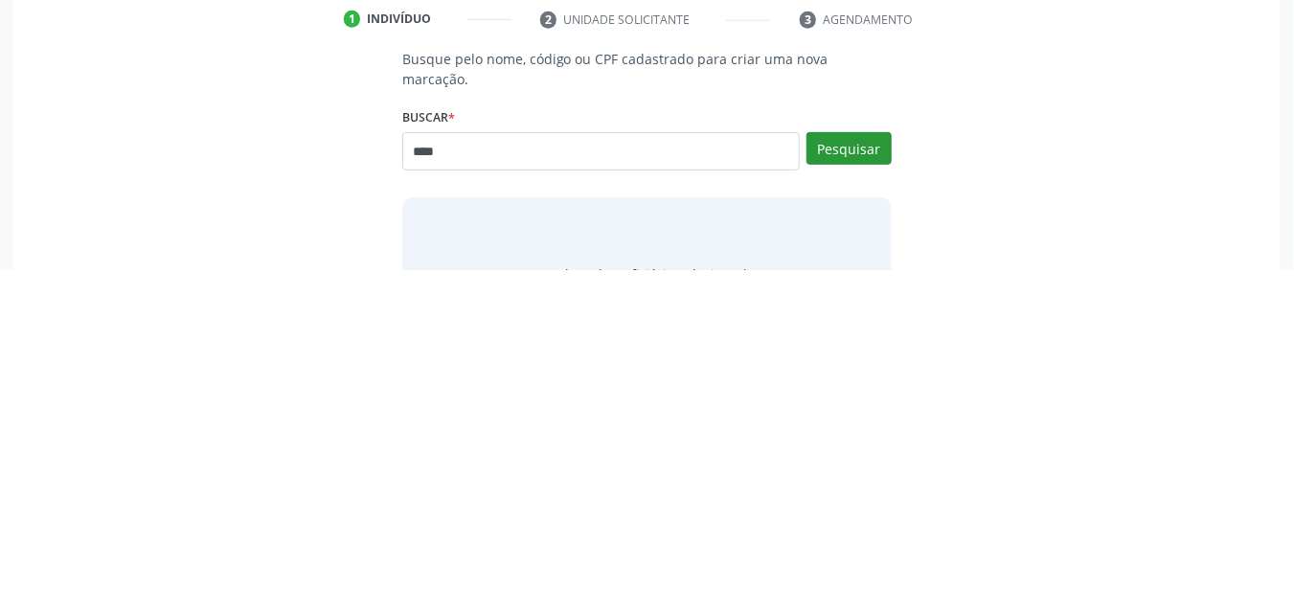
click at [864, 453] on button "Pesquisar" at bounding box center [848, 469] width 85 height 33
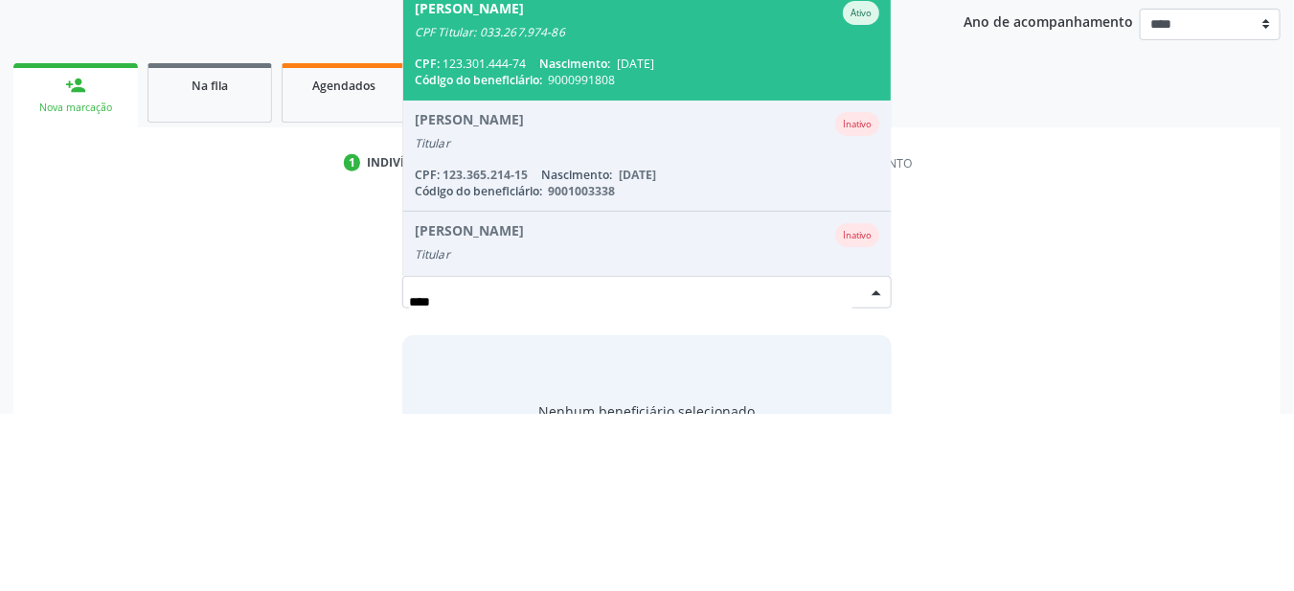
click at [463, 249] on span "Código do beneficiário:" at bounding box center [478, 257] width 127 height 16
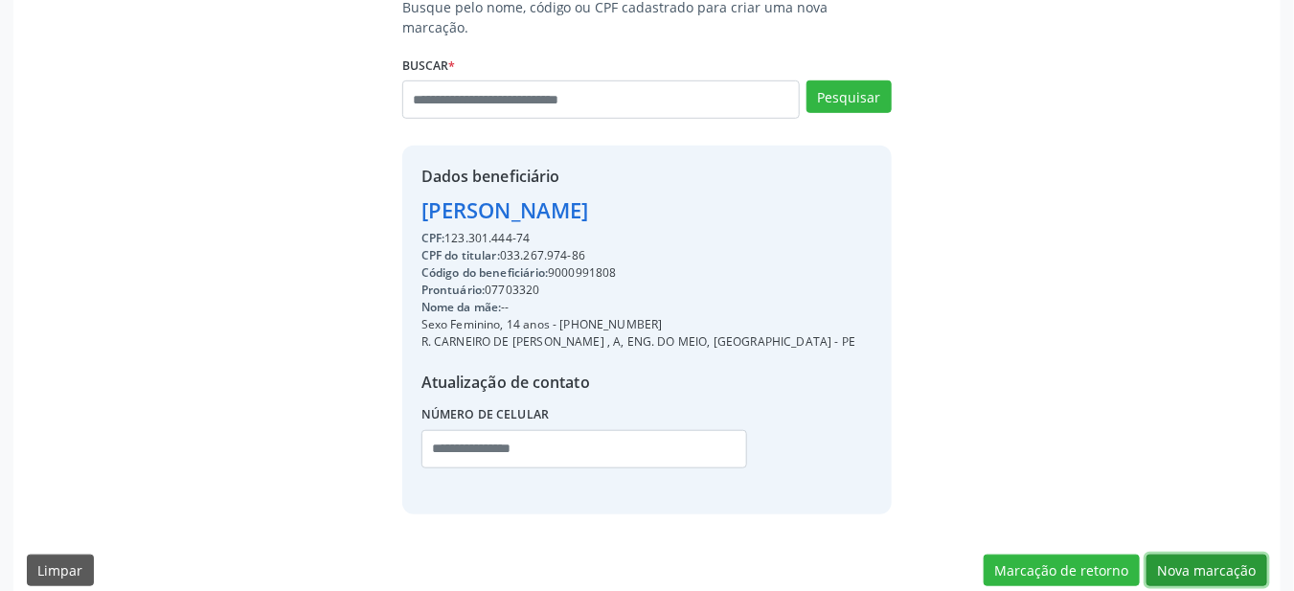
click at [1193, 556] on button "Nova marcação" at bounding box center [1206, 570] width 121 height 33
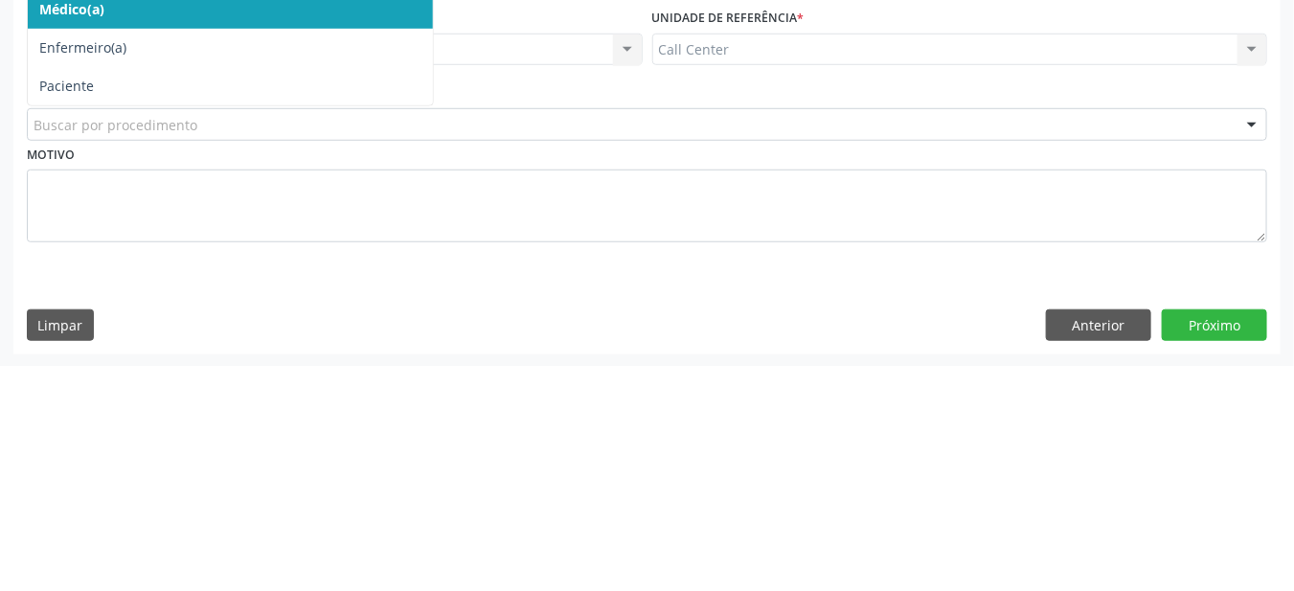
scroll to position [262, 0]
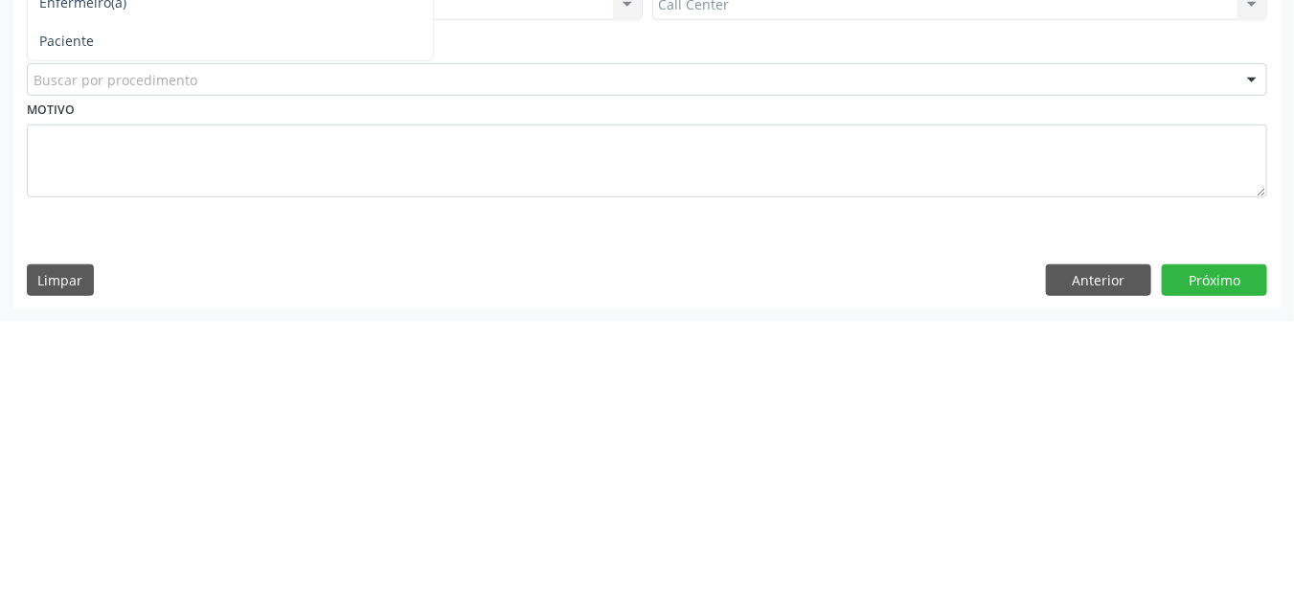
click at [80, 311] on span "Paciente" at bounding box center [66, 311] width 55 height 18
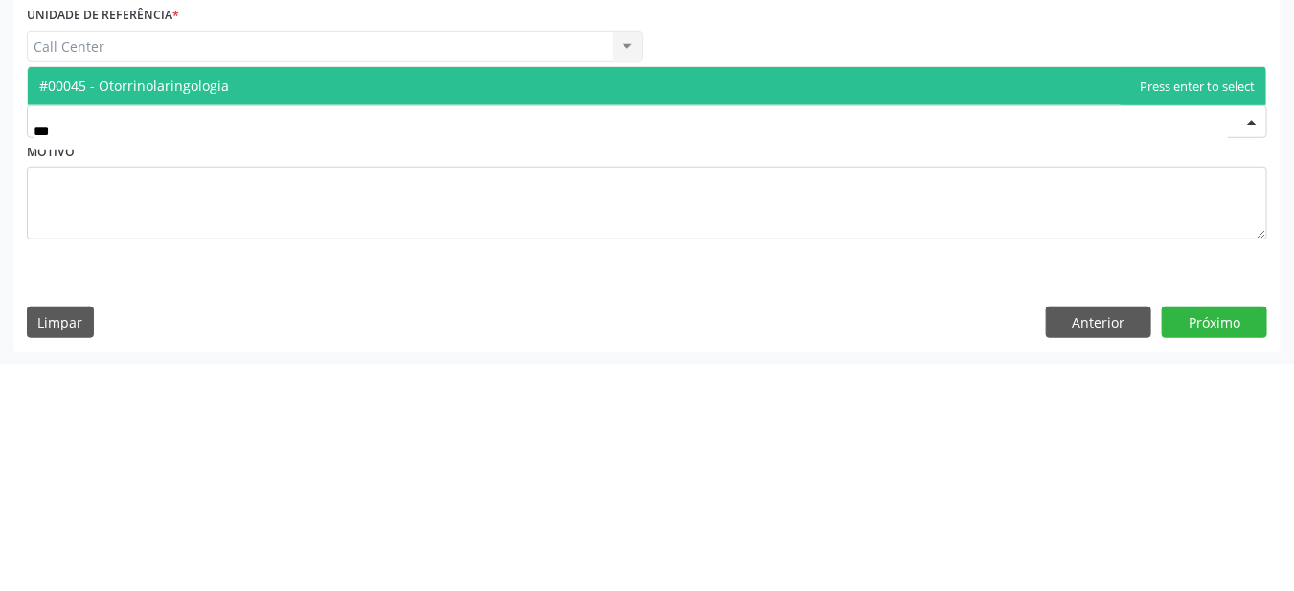
click at [185, 299] on span "#00045 - Otorrinolaringologia" at bounding box center [647, 314] width 1238 height 38
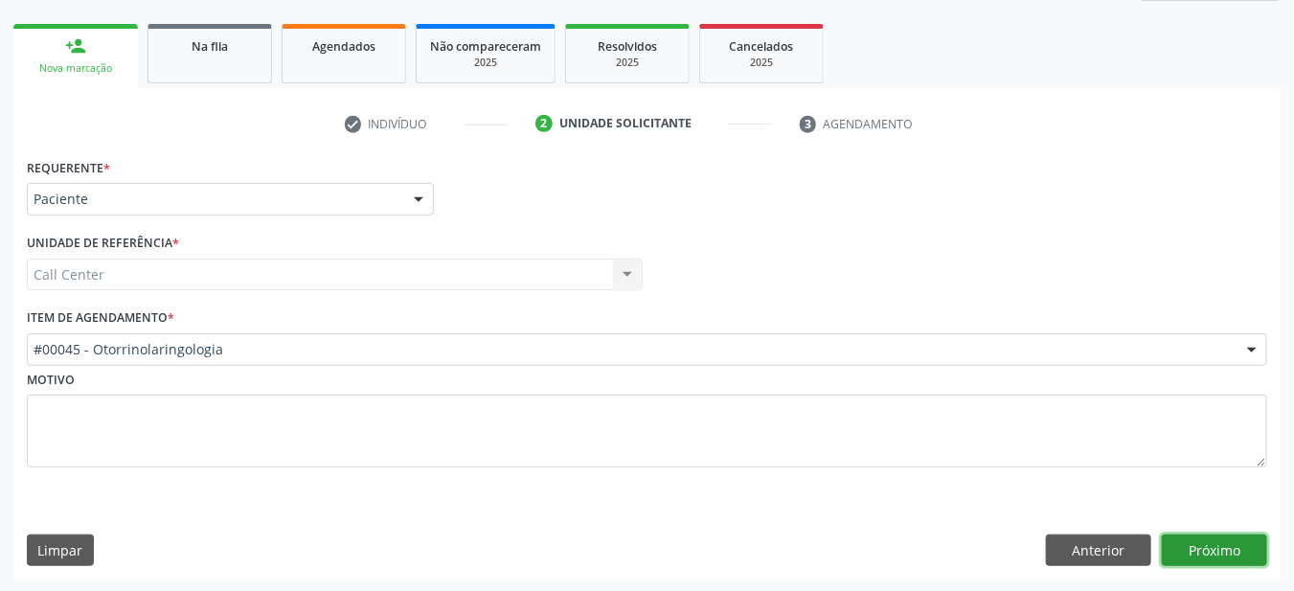
click at [1203, 550] on button "Próximo" at bounding box center [1214, 550] width 105 height 33
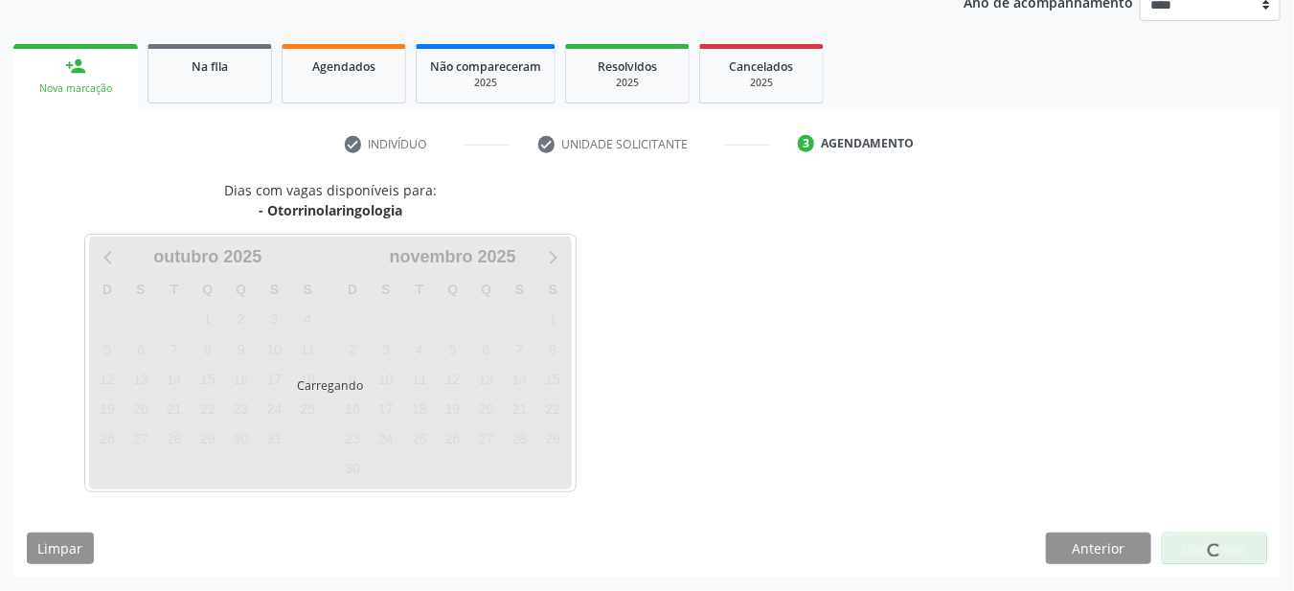
scroll to position [239, 0]
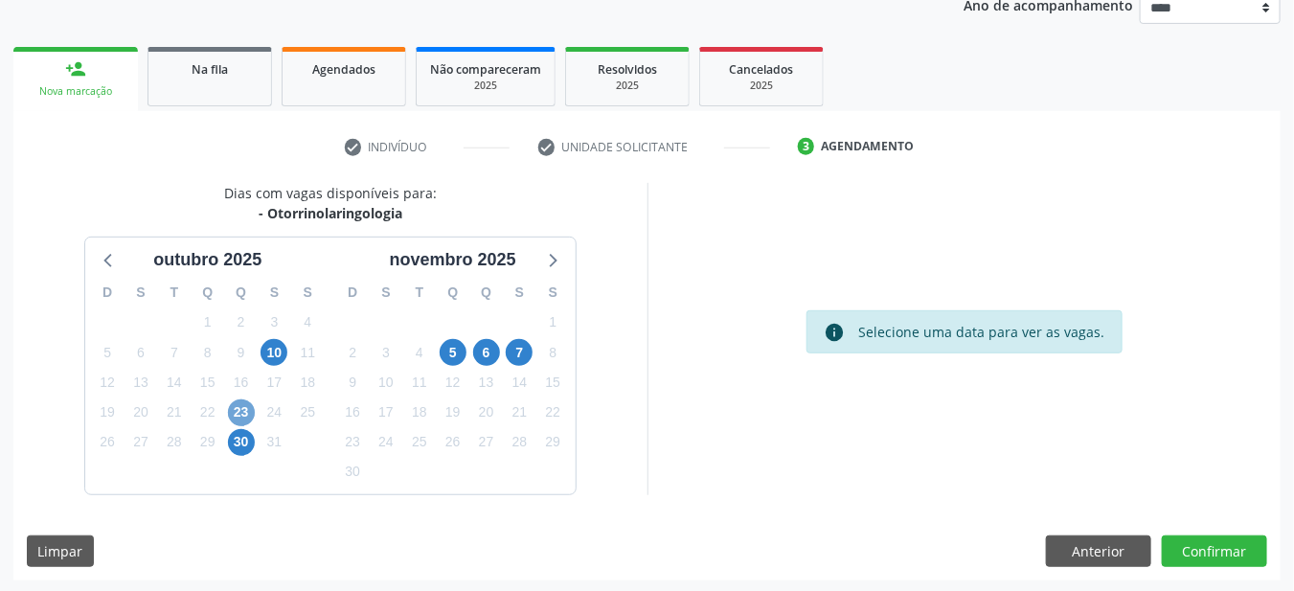
click at [244, 412] on span "23" at bounding box center [241, 412] width 27 height 27
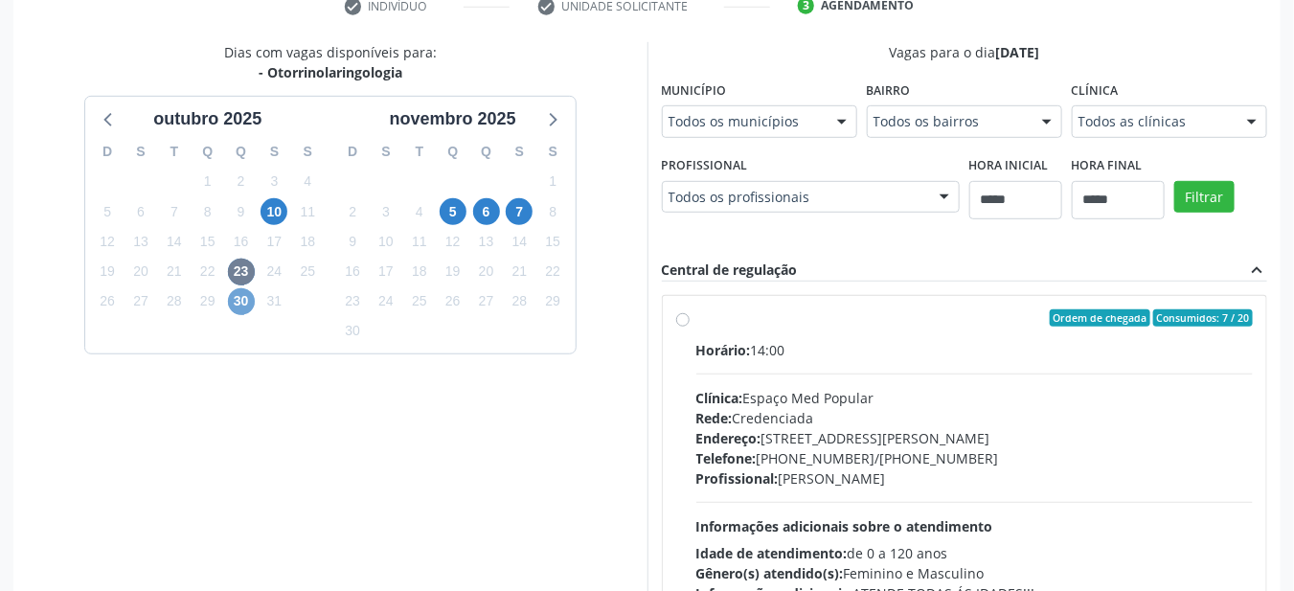
click at [229, 300] on span "30" at bounding box center [241, 301] width 27 height 27
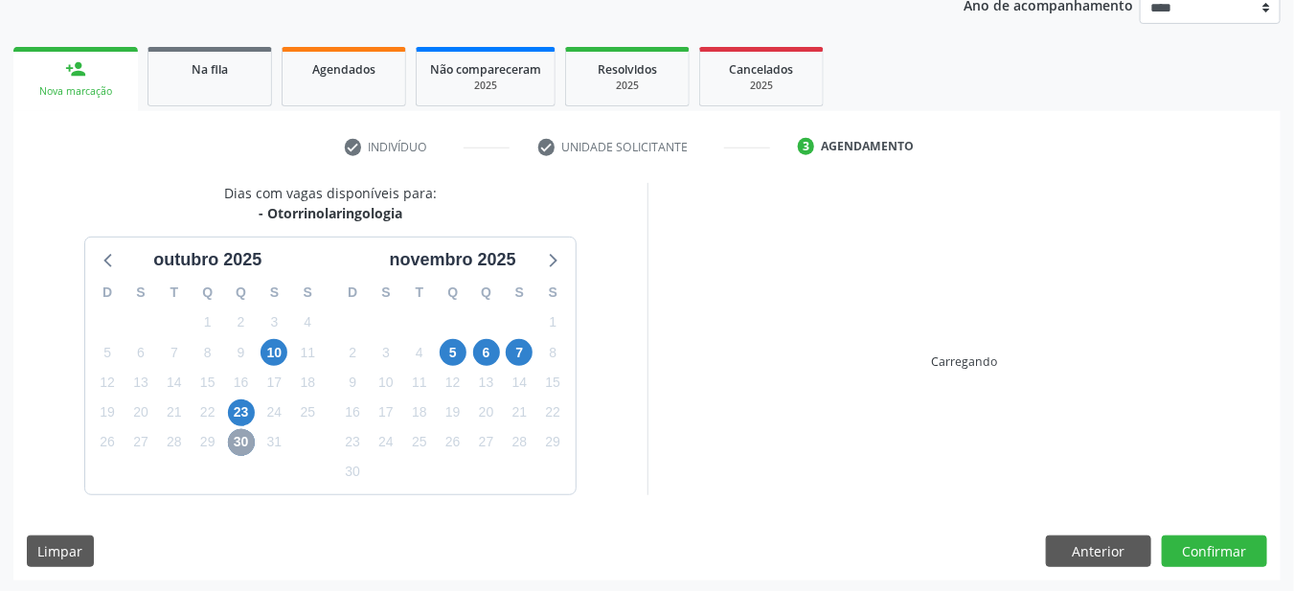
scroll to position [380, 0]
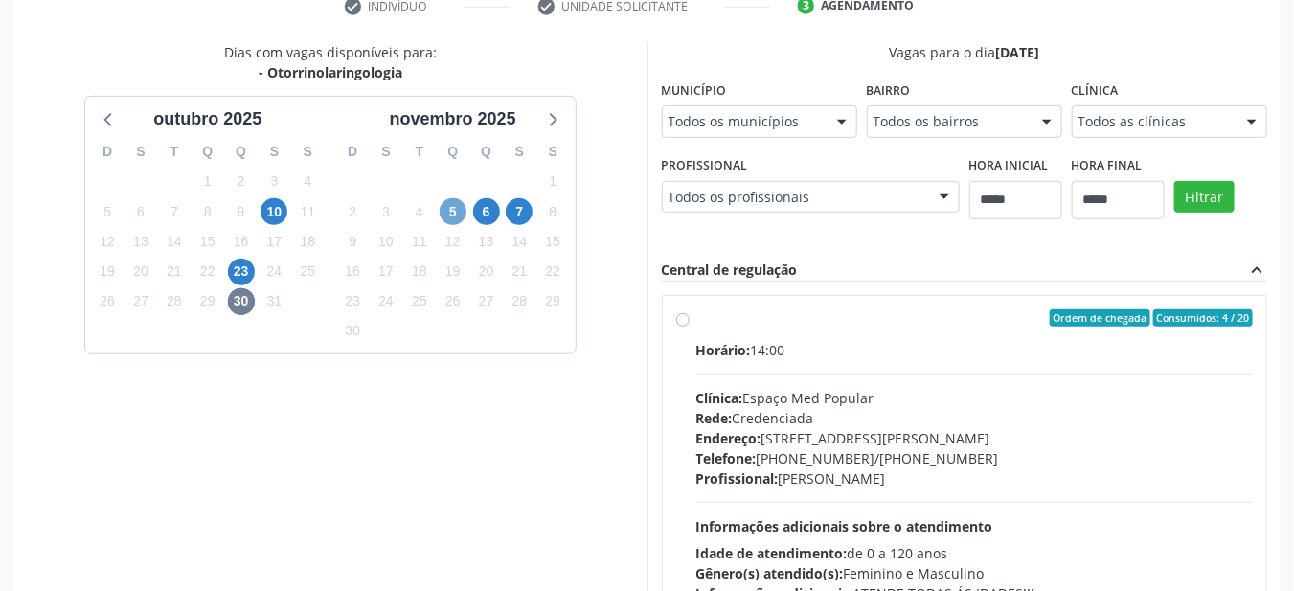
click at [453, 213] on span "5" at bounding box center [453, 211] width 27 height 27
click at [486, 209] on span "6" at bounding box center [486, 211] width 27 height 27
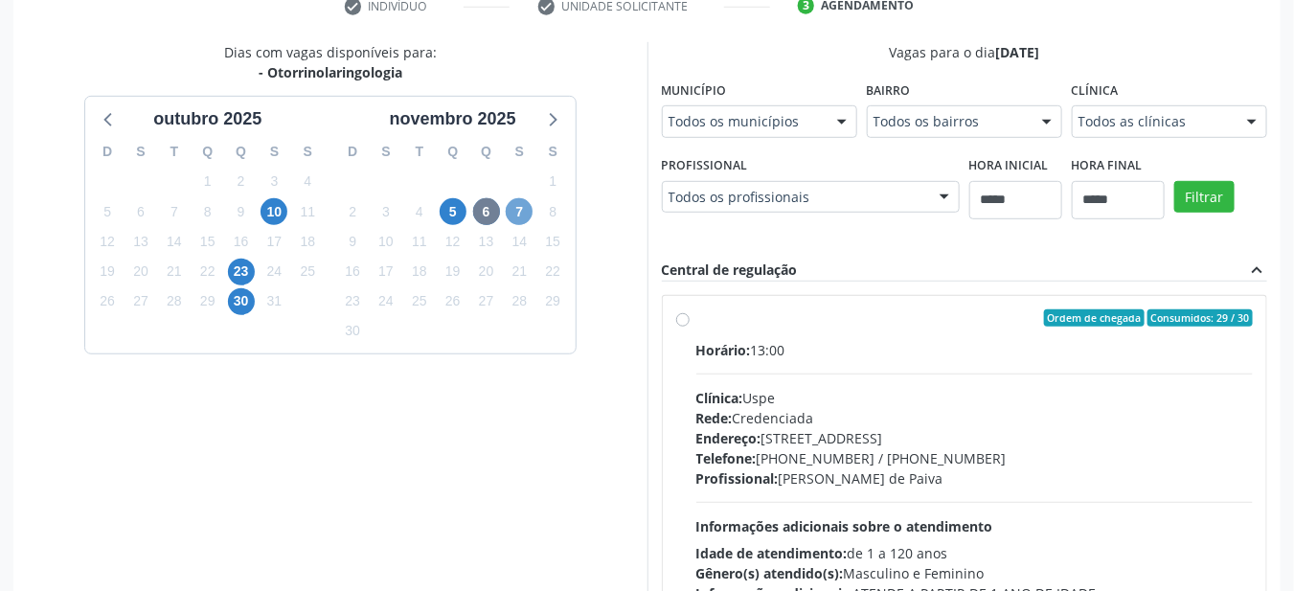
click at [519, 213] on span "7" at bounding box center [519, 211] width 27 height 27
click at [487, 202] on span "6" at bounding box center [486, 211] width 27 height 27
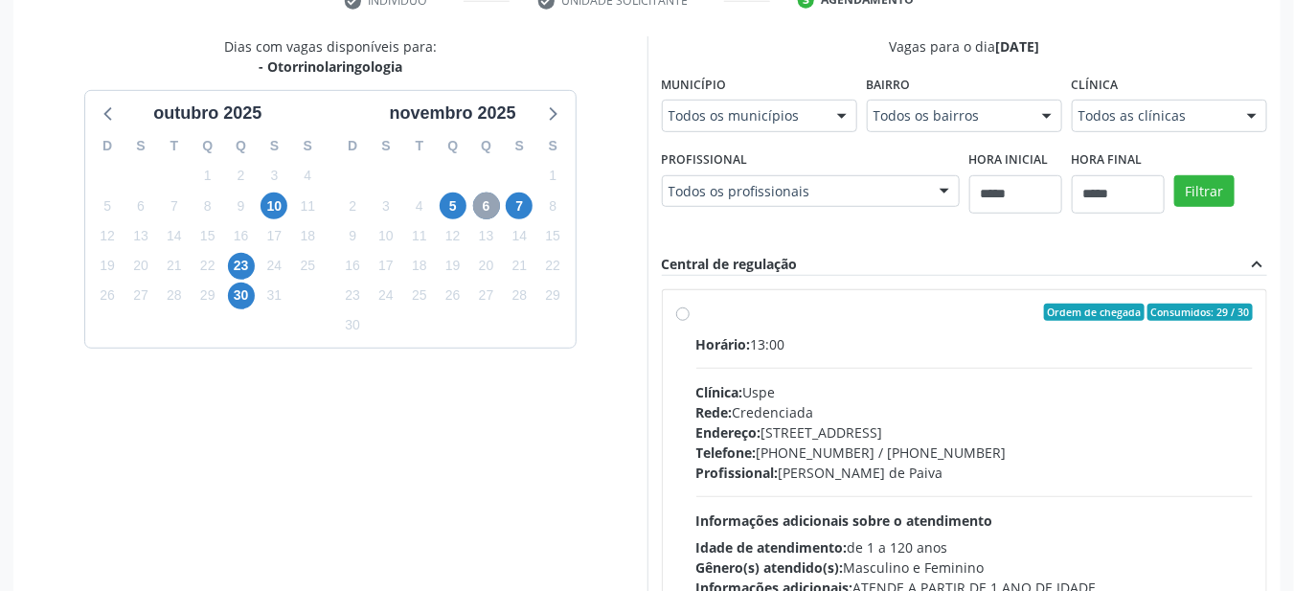
scroll to position [552, 0]
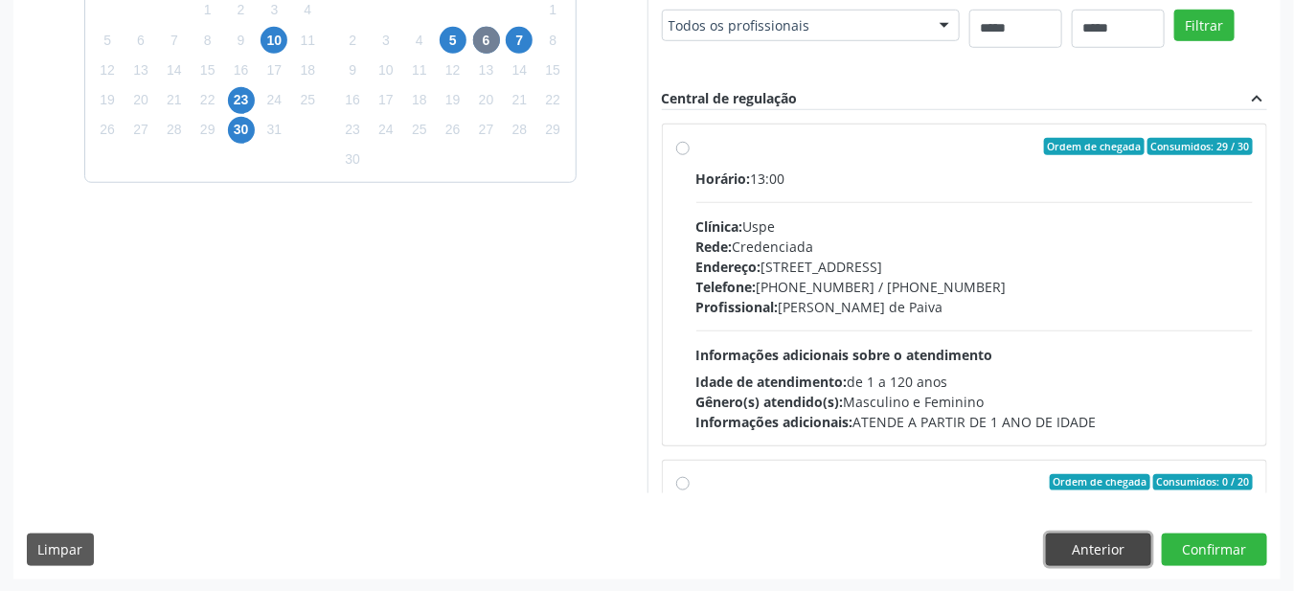
click at [1084, 553] on button "Anterior" at bounding box center [1098, 549] width 105 height 33
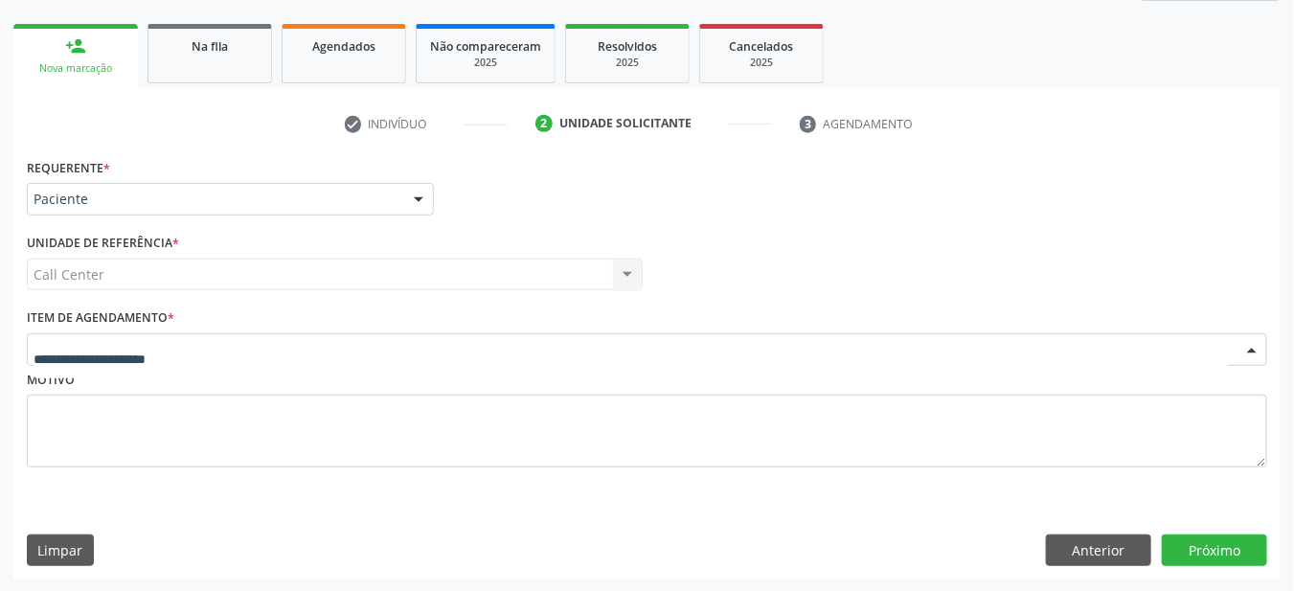
scroll to position [262, 0]
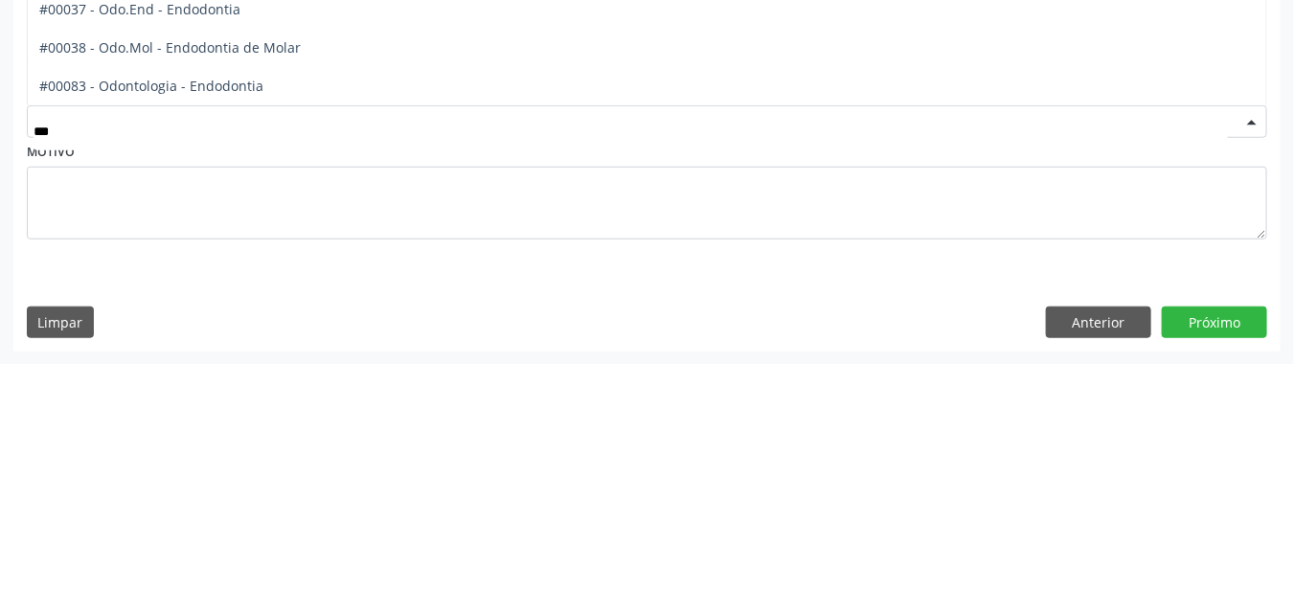
type input "****"
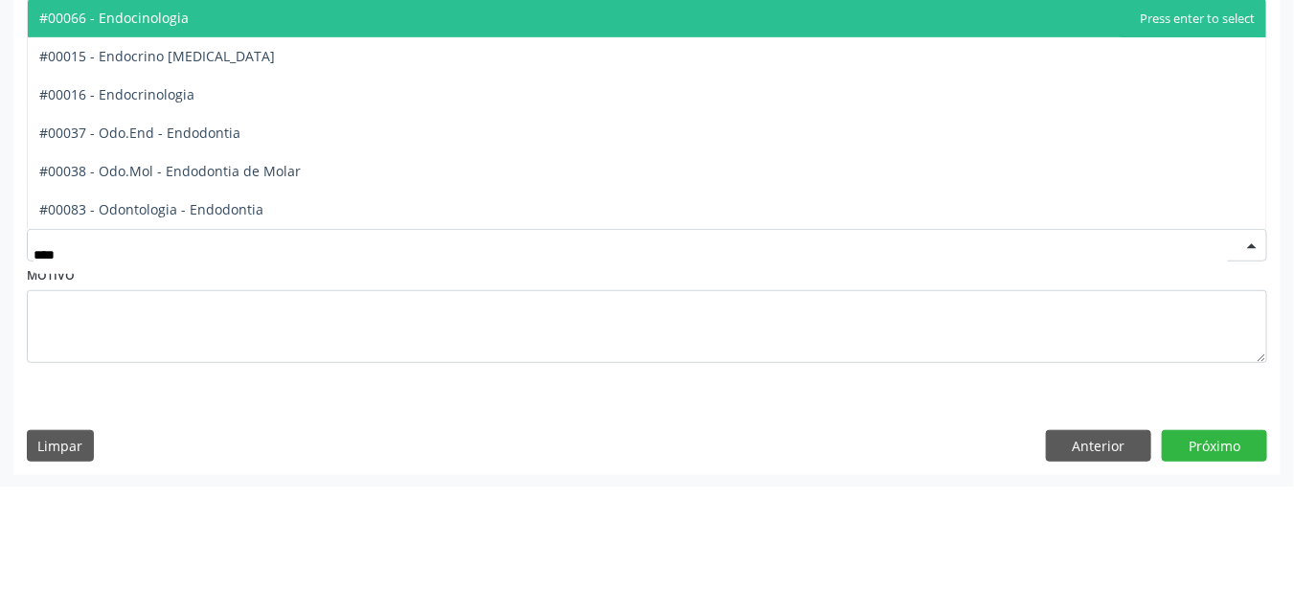
click at [101, 190] on span "#00016 - Endocrinologia" at bounding box center [116, 199] width 155 height 18
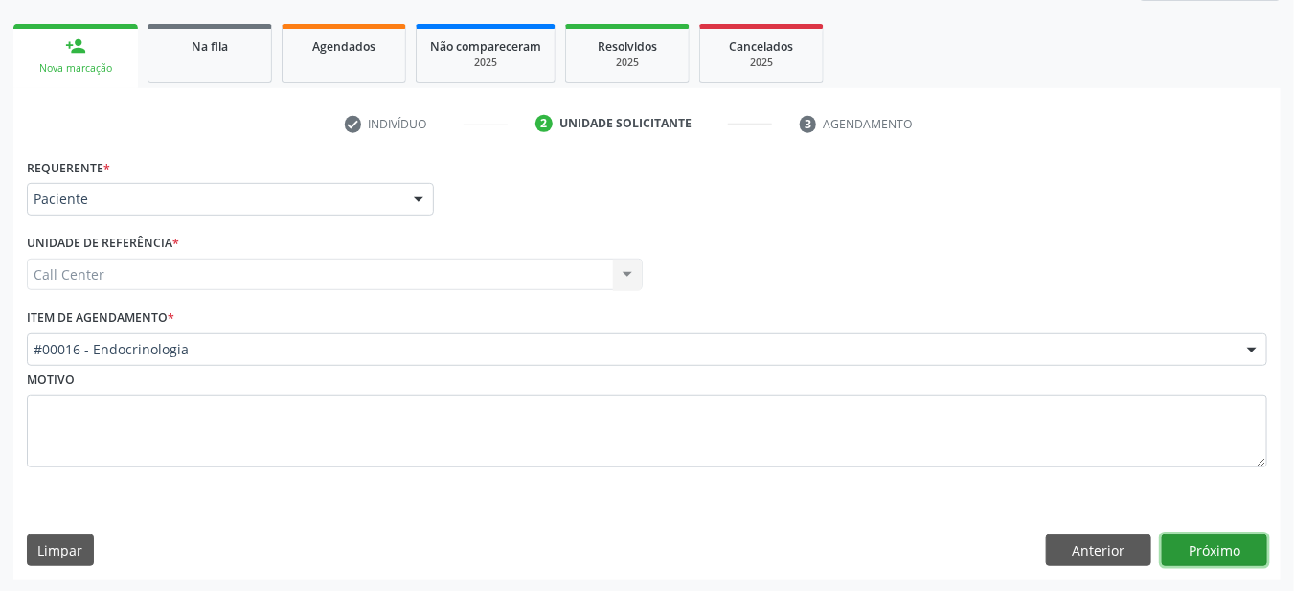
click at [1223, 551] on button "Próximo" at bounding box center [1214, 550] width 105 height 33
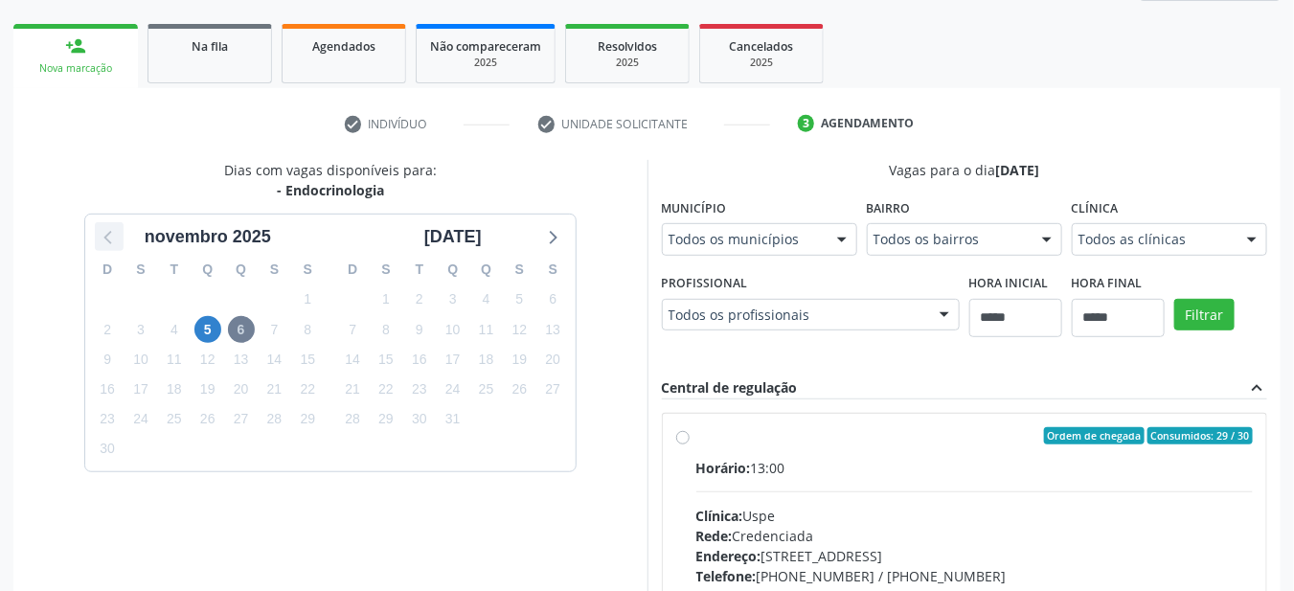
click at [121, 235] on icon at bounding box center [109, 236] width 25 height 25
click at [451, 361] on span "15" at bounding box center [453, 359] width 27 height 27
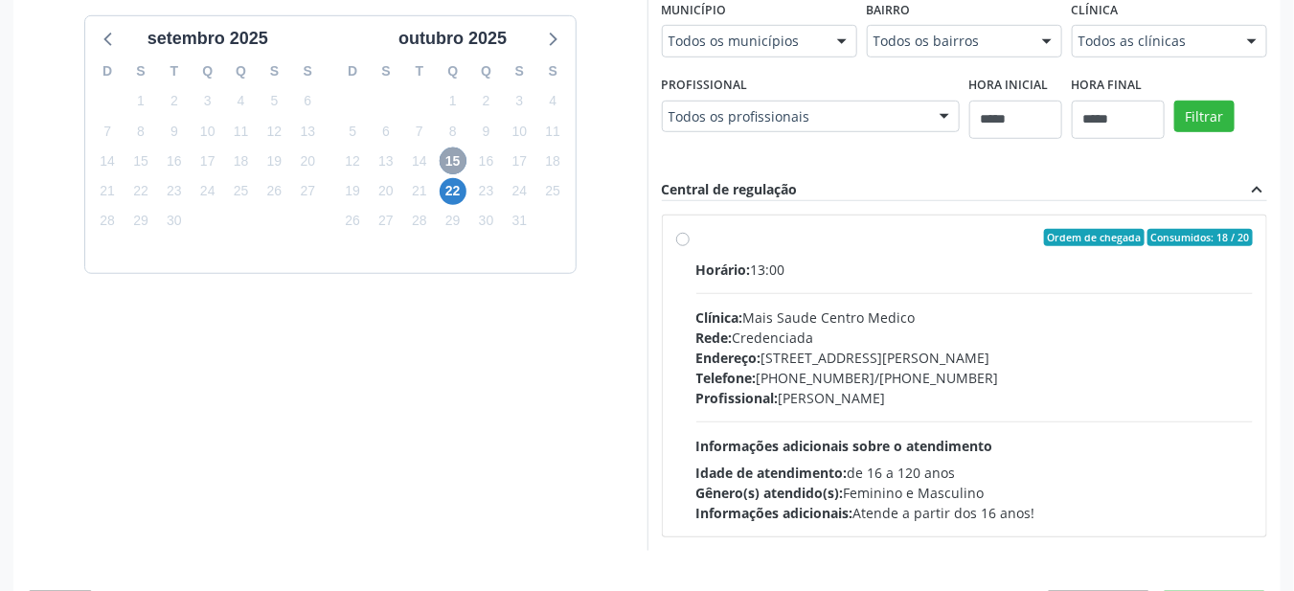
scroll to position [460, 0]
click at [721, 337] on span "Rede:" at bounding box center [714, 338] width 36 height 18
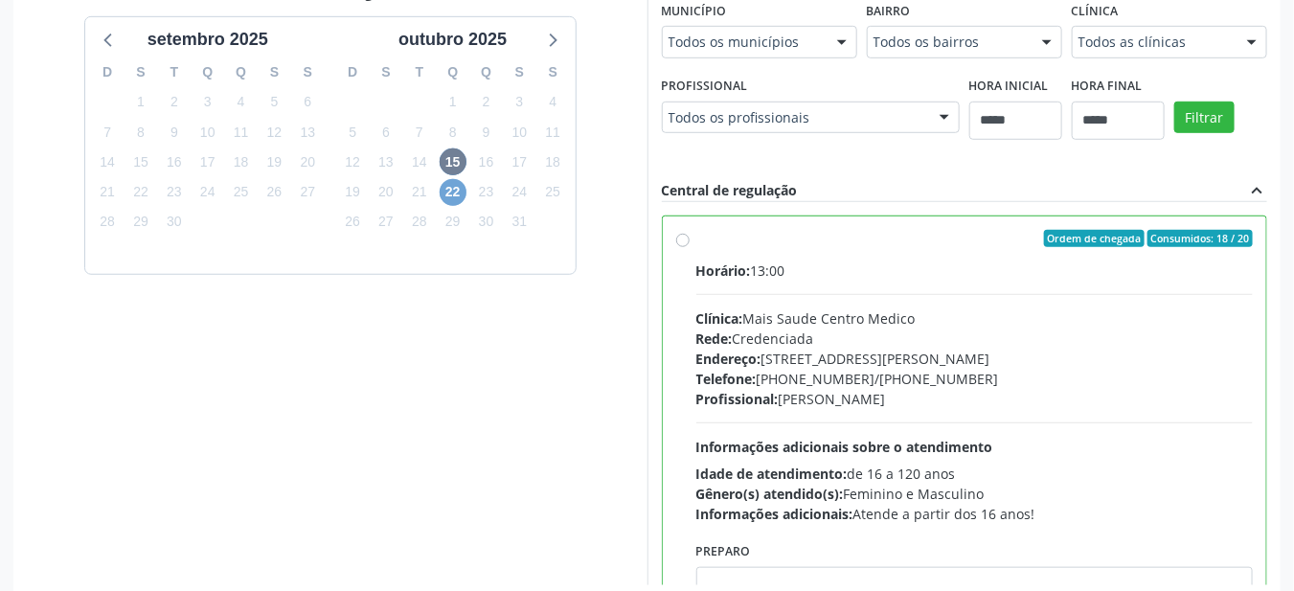
click at [452, 195] on span "22" at bounding box center [453, 192] width 27 height 27
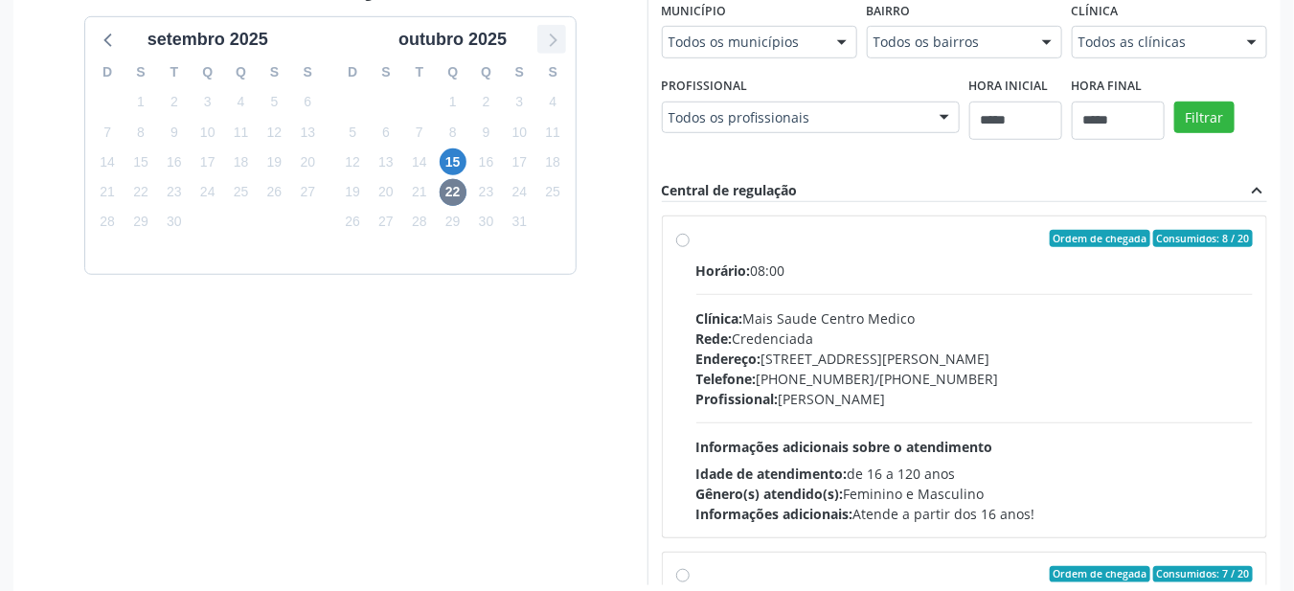
click at [557, 50] on div at bounding box center [551, 39] width 29 height 29
click at [207, 129] on span "5" at bounding box center [207, 132] width 27 height 27
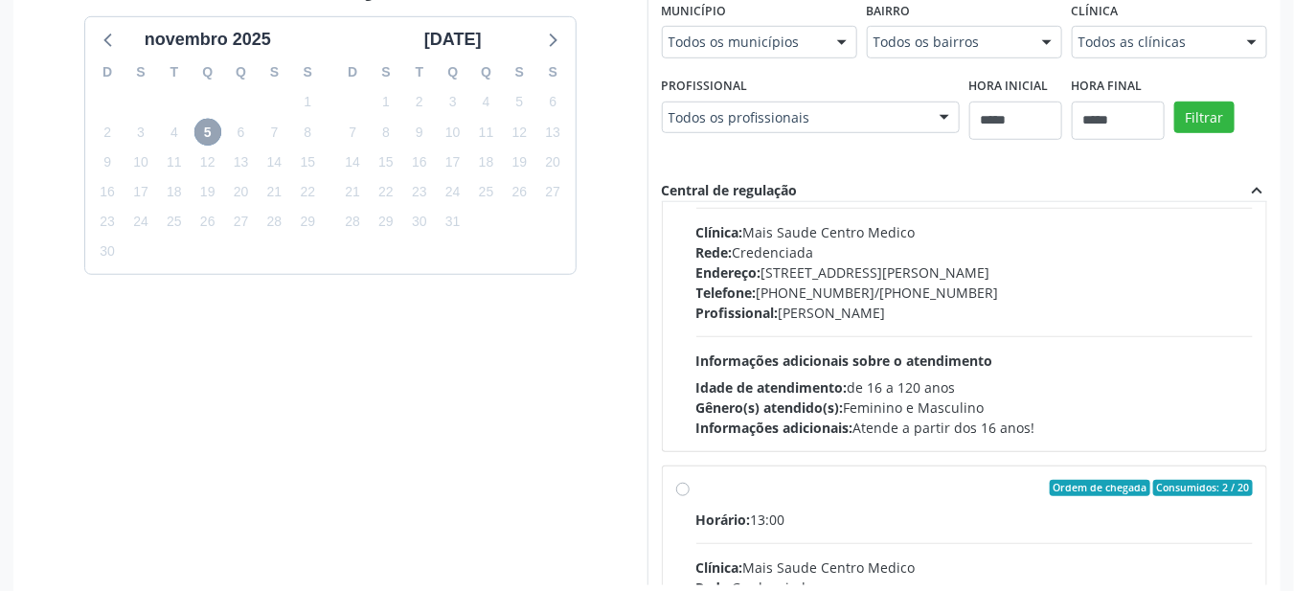
scroll to position [153, 0]
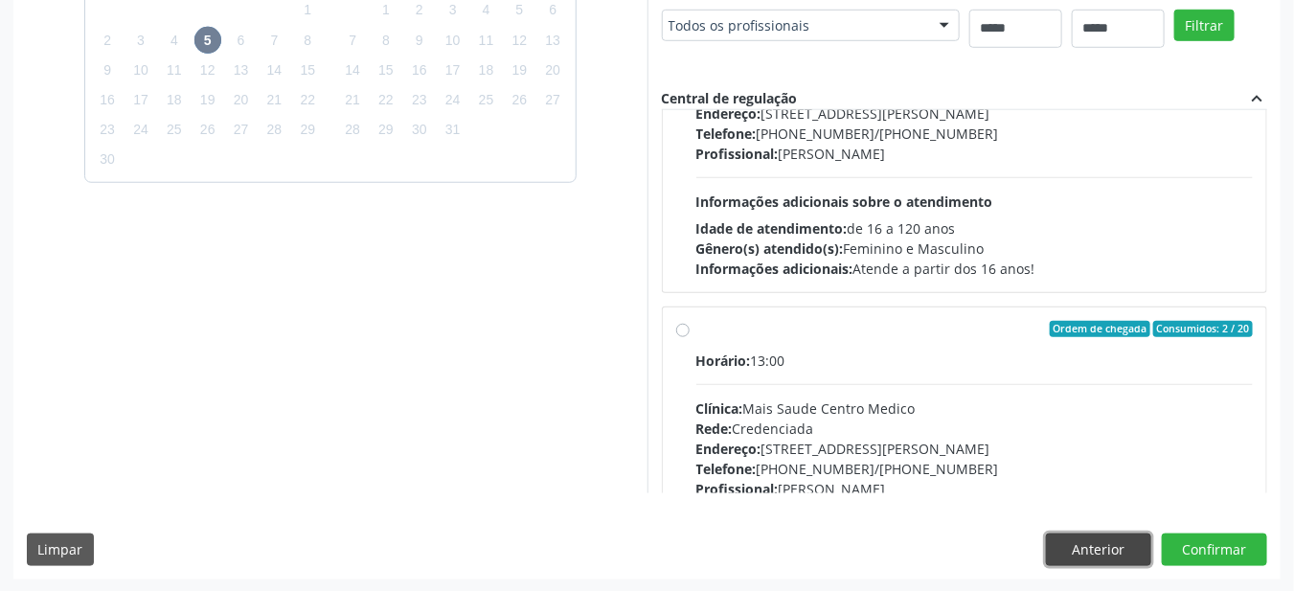
click at [1074, 547] on button "Anterior" at bounding box center [1098, 549] width 105 height 33
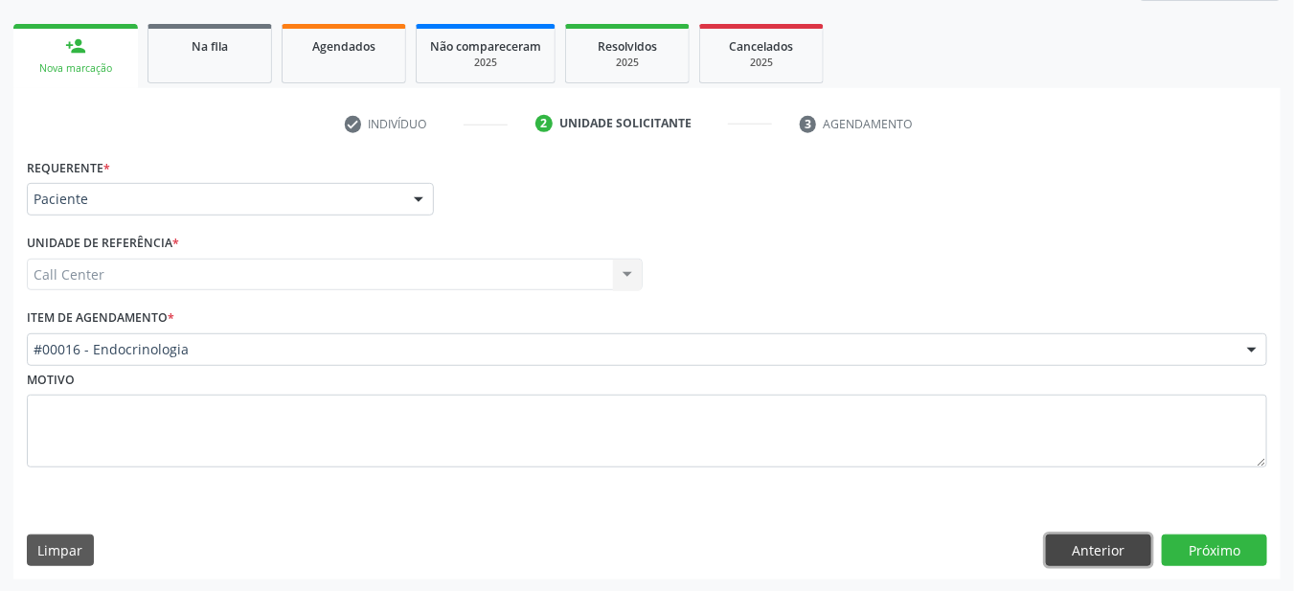
click at [1080, 555] on button "Anterior" at bounding box center [1098, 550] width 105 height 33
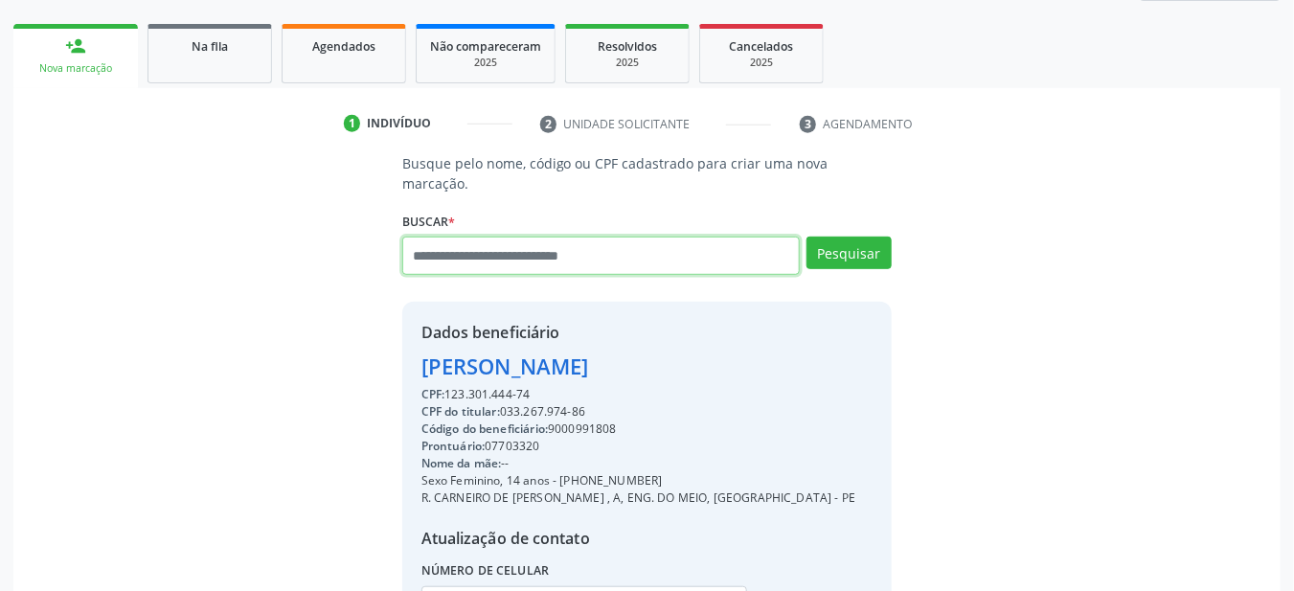
click at [499, 241] on input "text" at bounding box center [601, 256] width 398 height 38
type input "**********"
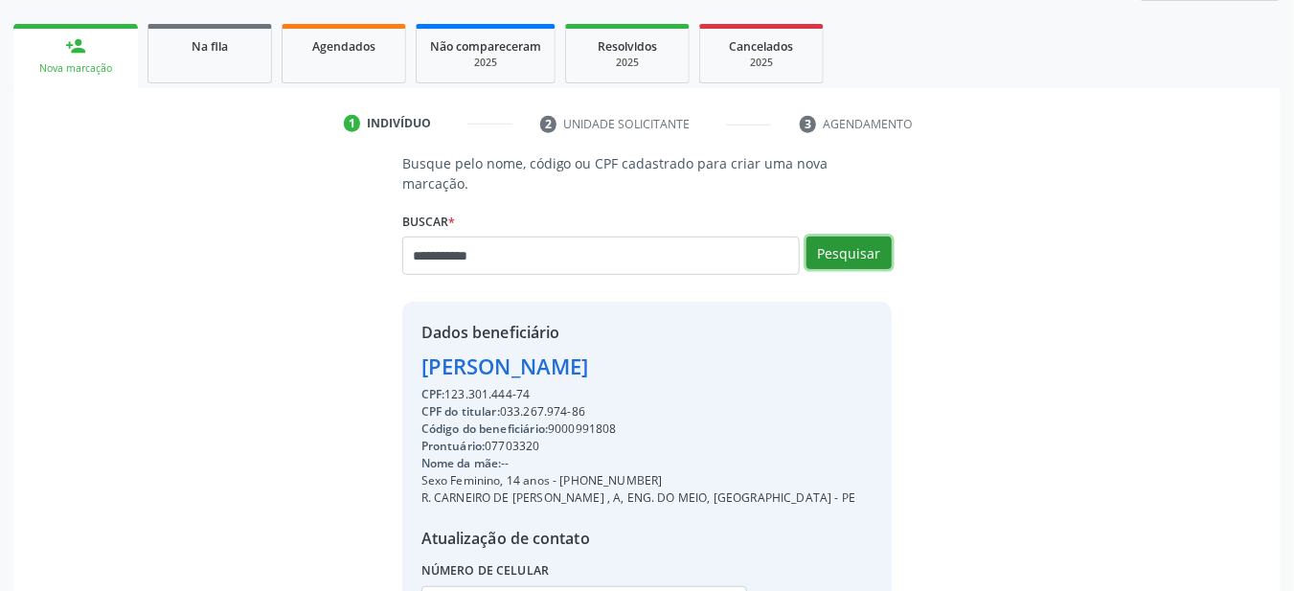
click at [839, 237] on button "Pesquisar" at bounding box center [848, 253] width 85 height 33
type input "**********"
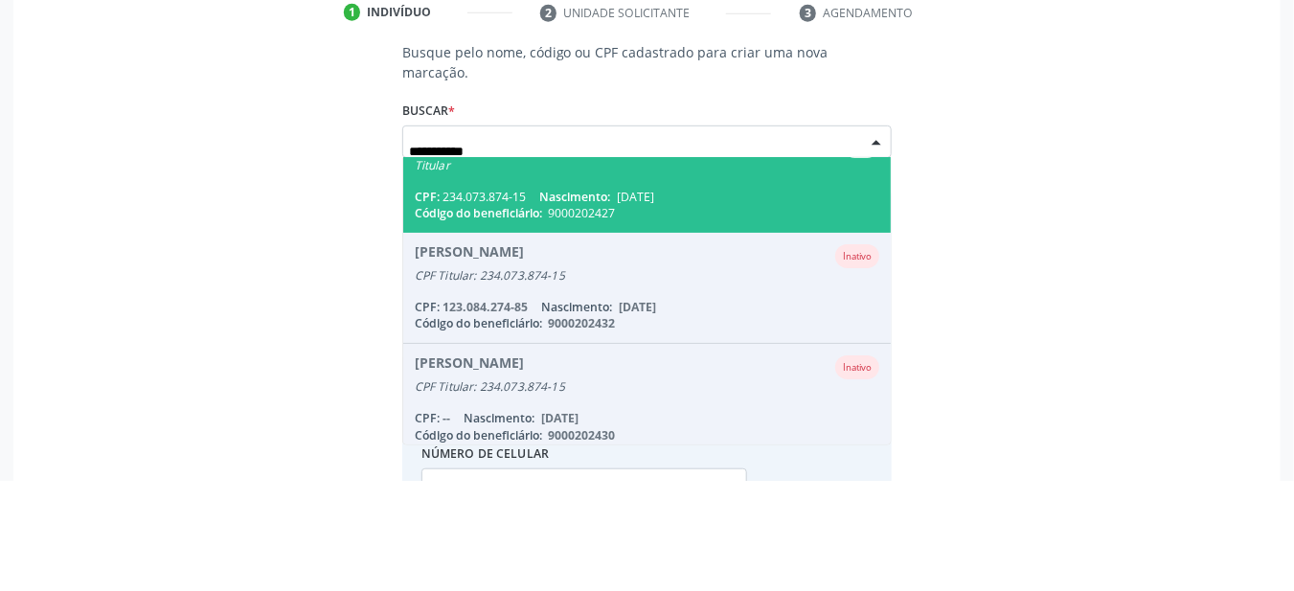
scroll to position [72, 0]
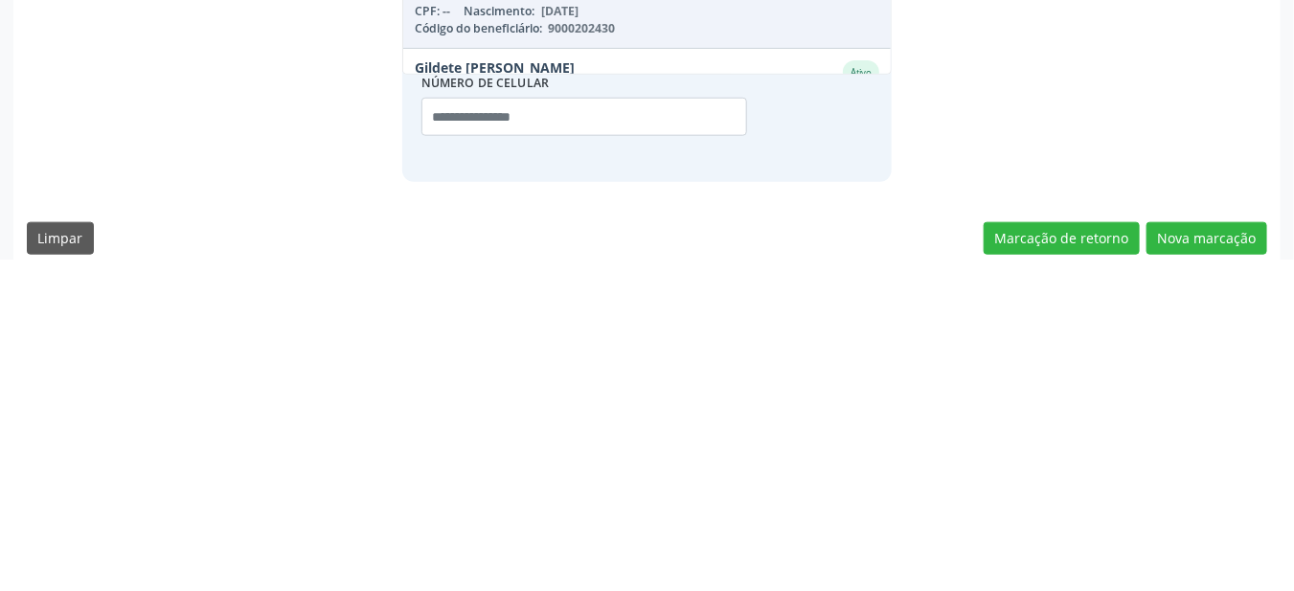
click at [441, 399] on label "Número de celular" at bounding box center [485, 414] width 128 height 30
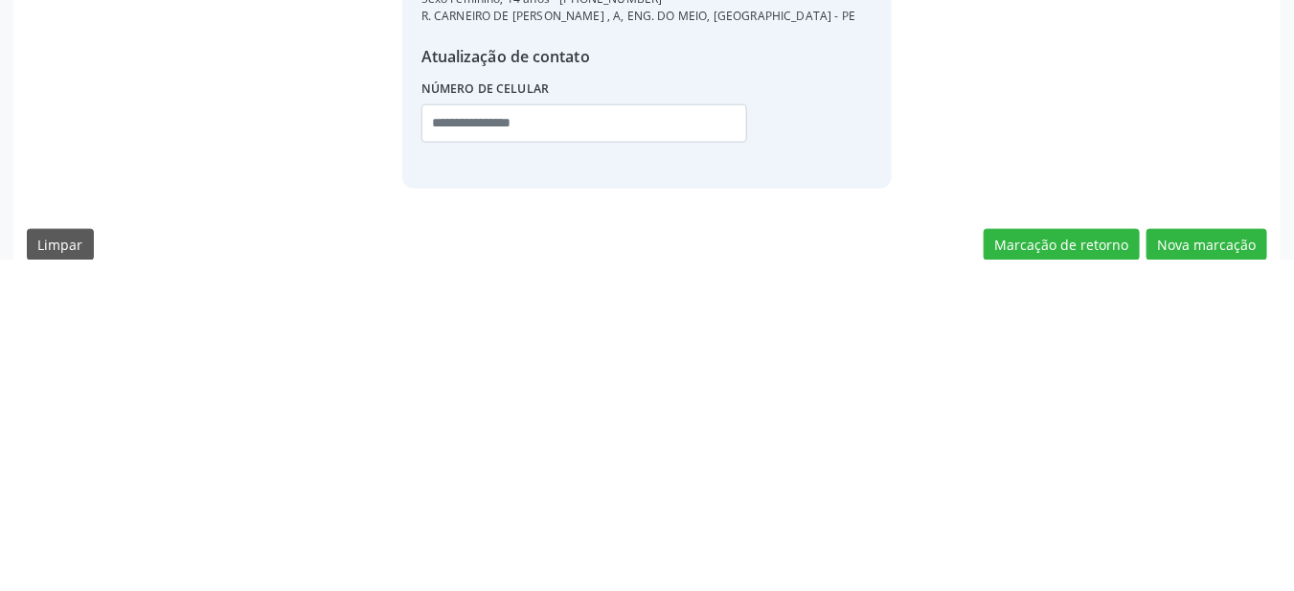
scroll to position [413, 0]
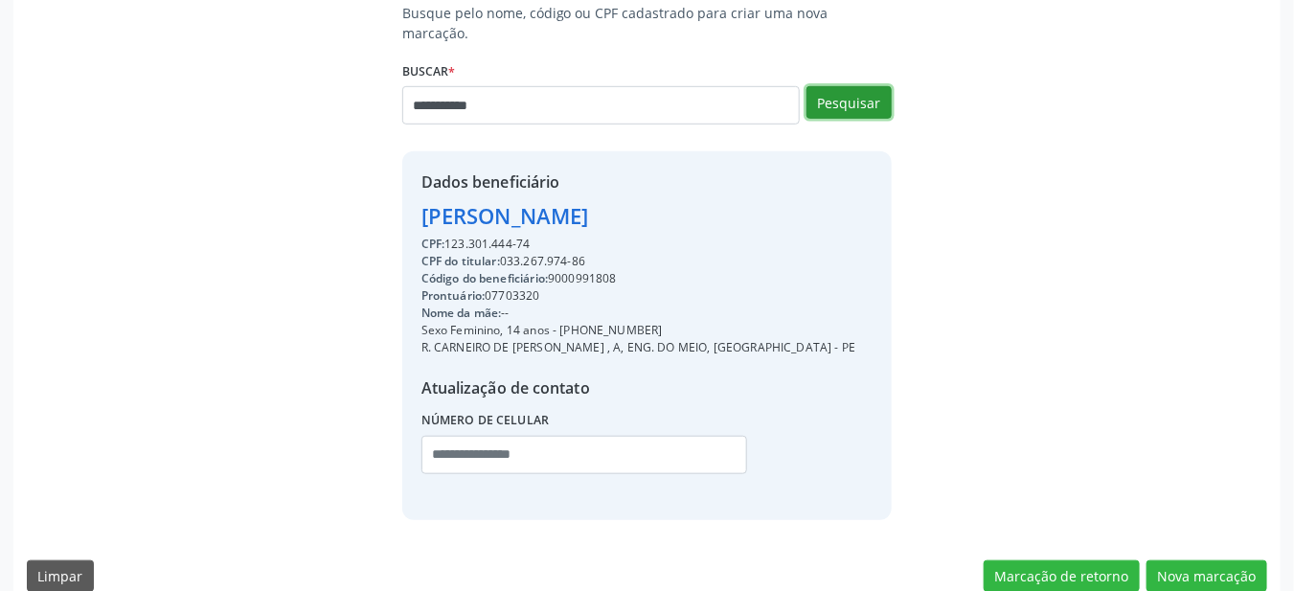
click at [859, 86] on button "Pesquisar" at bounding box center [848, 102] width 85 height 33
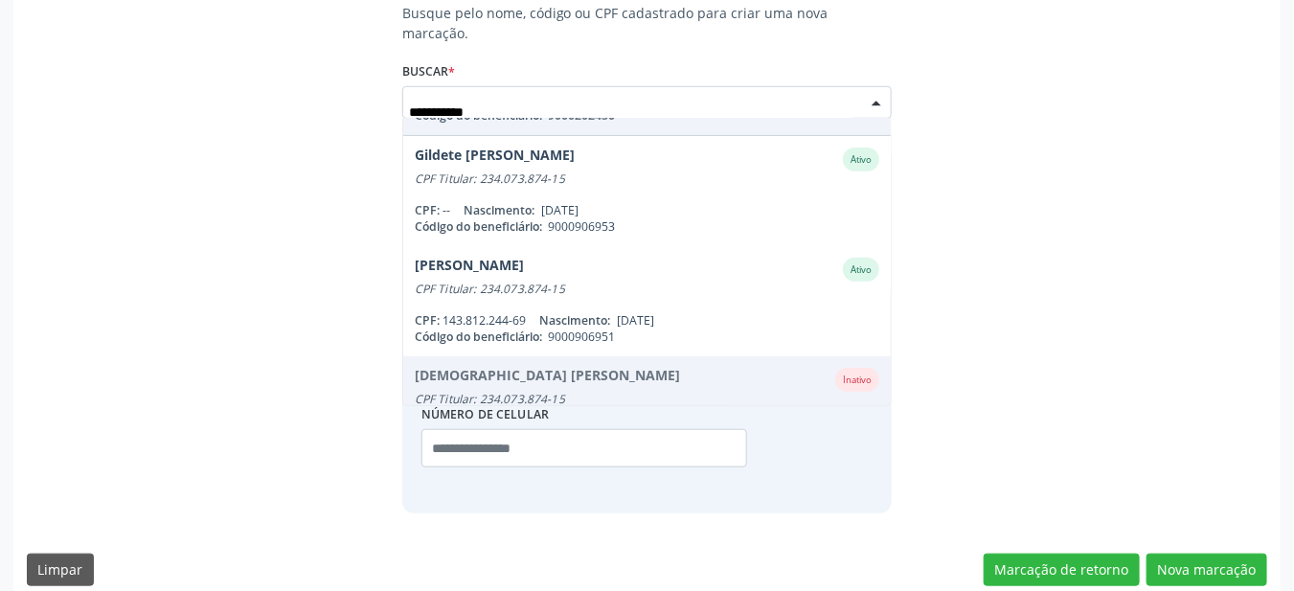
scroll to position [314, 0]
click at [441, 149] on div "Gildete [PERSON_NAME]" at bounding box center [495, 161] width 160 height 24
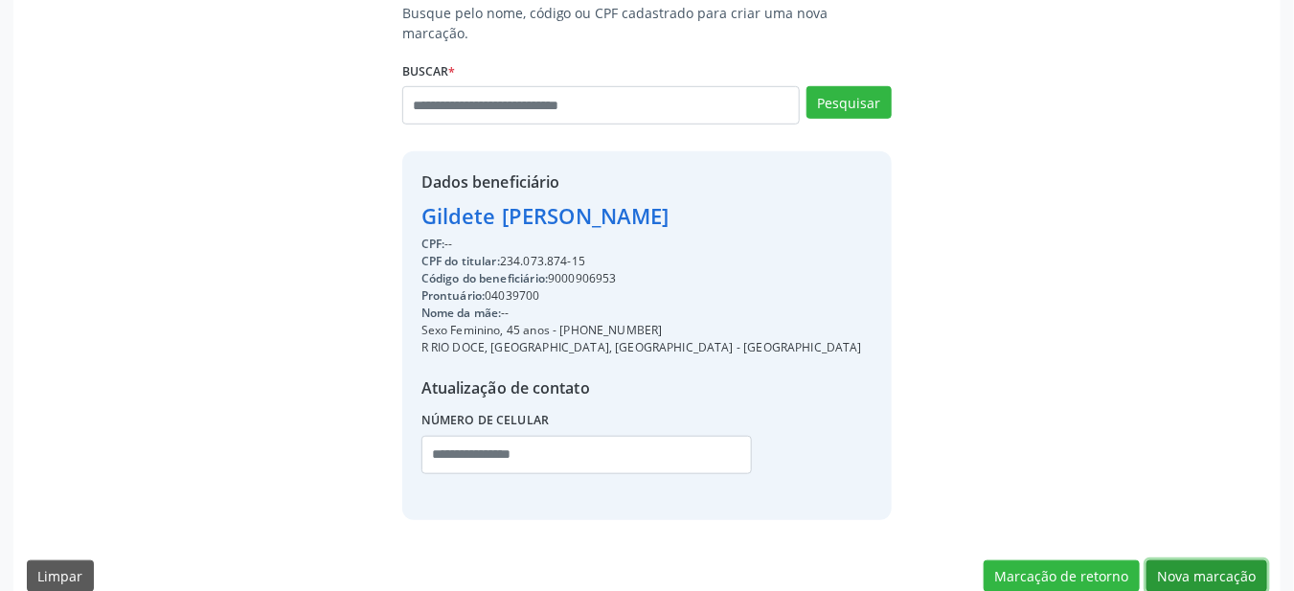
click at [1207, 560] on button "Nova marcação" at bounding box center [1206, 576] width 121 height 33
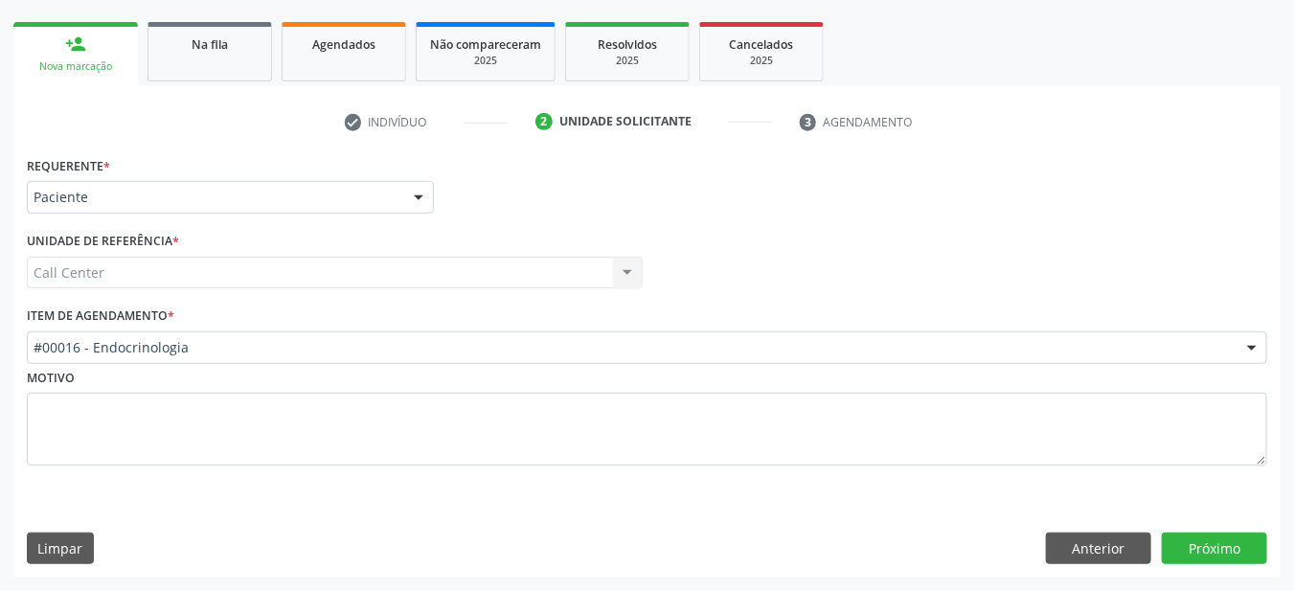
scroll to position [262, 0]
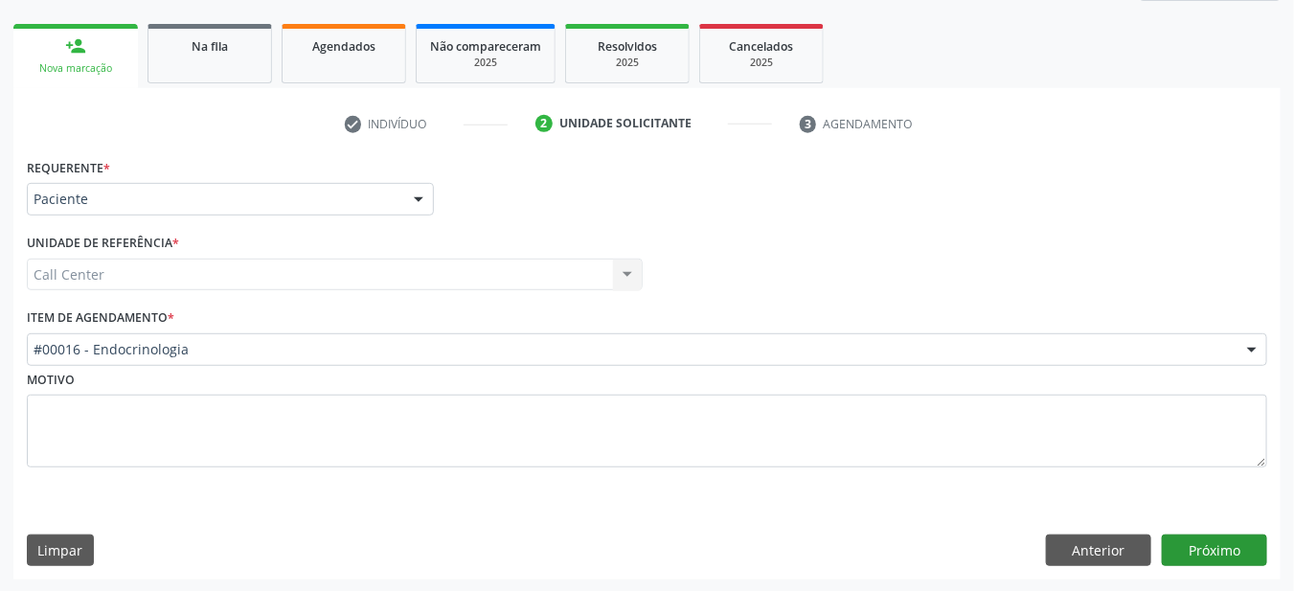
click at [1204, 554] on button "Próximo" at bounding box center [1214, 550] width 105 height 33
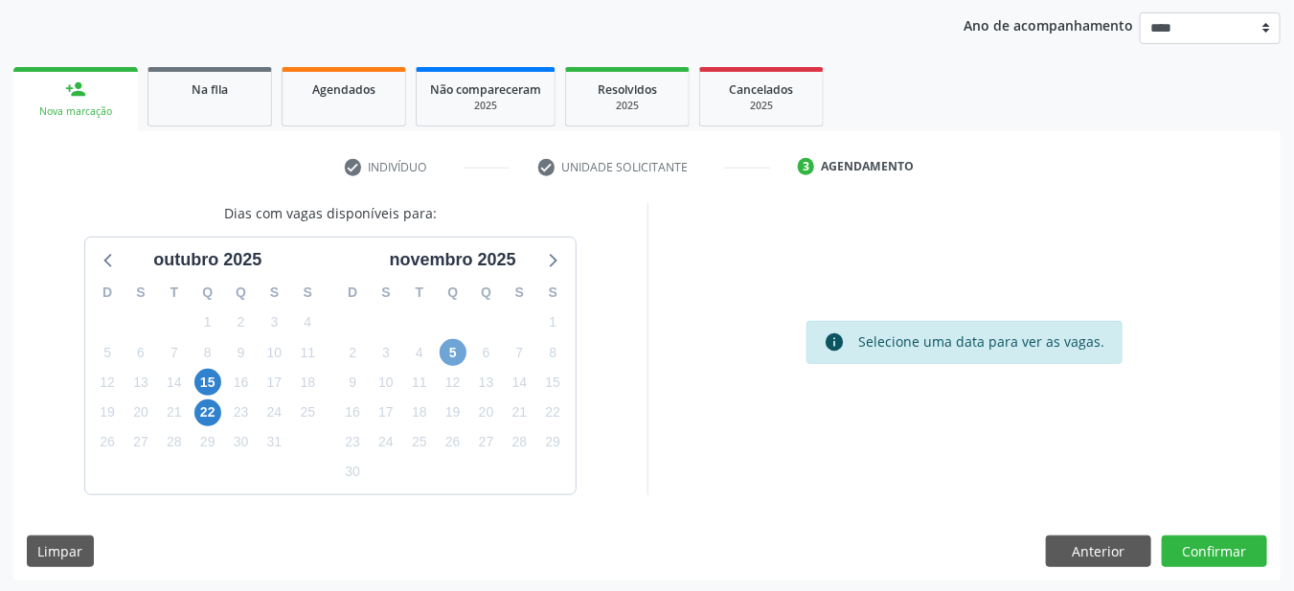
click at [456, 348] on span "5" at bounding box center [453, 352] width 27 height 27
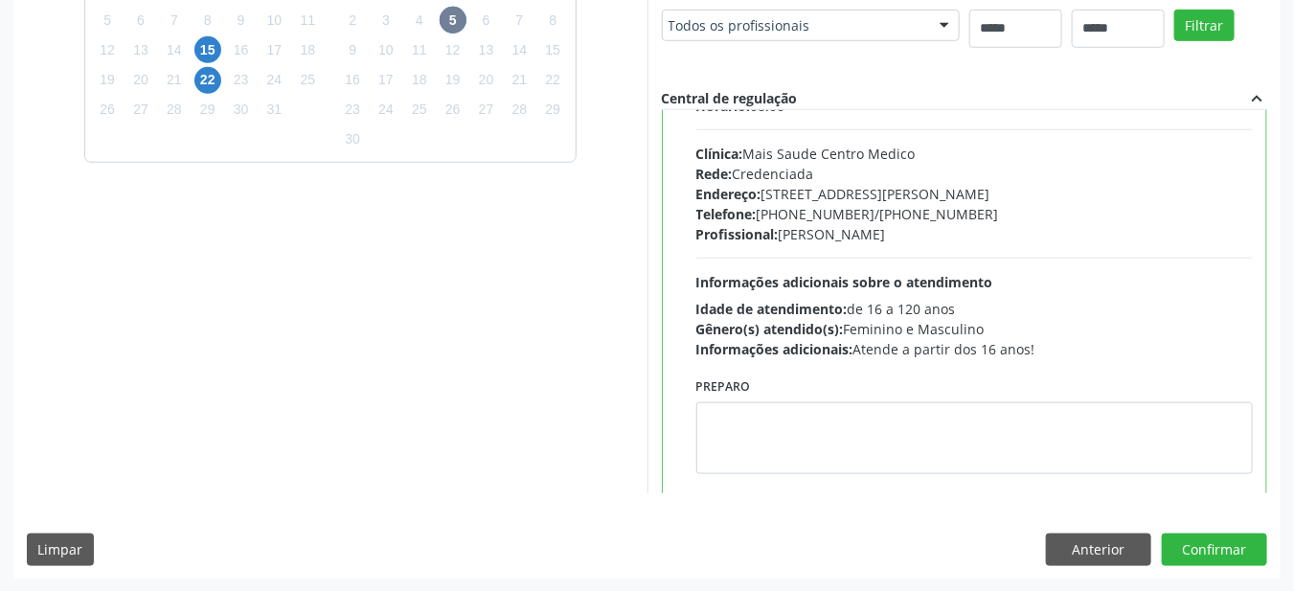
scroll to position [75, 0]
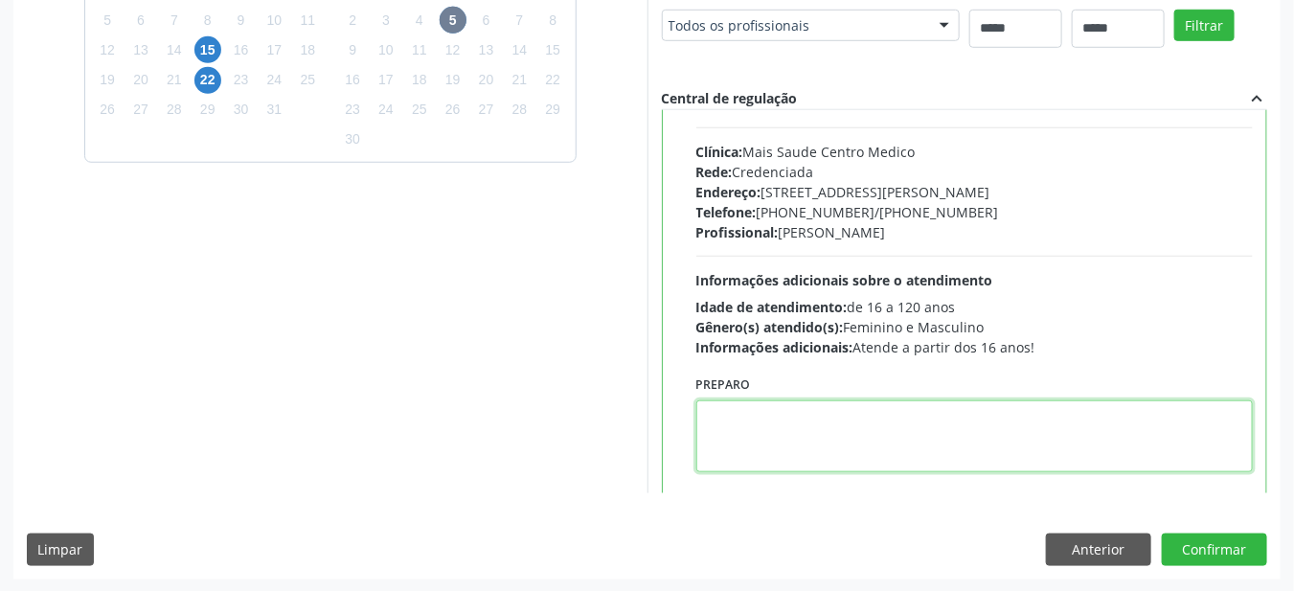
click at [739, 414] on textarea at bounding box center [974, 436] width 557 height 72
click at [754, 402] on textarea at bounding box center [974, 436] width 557 height 72
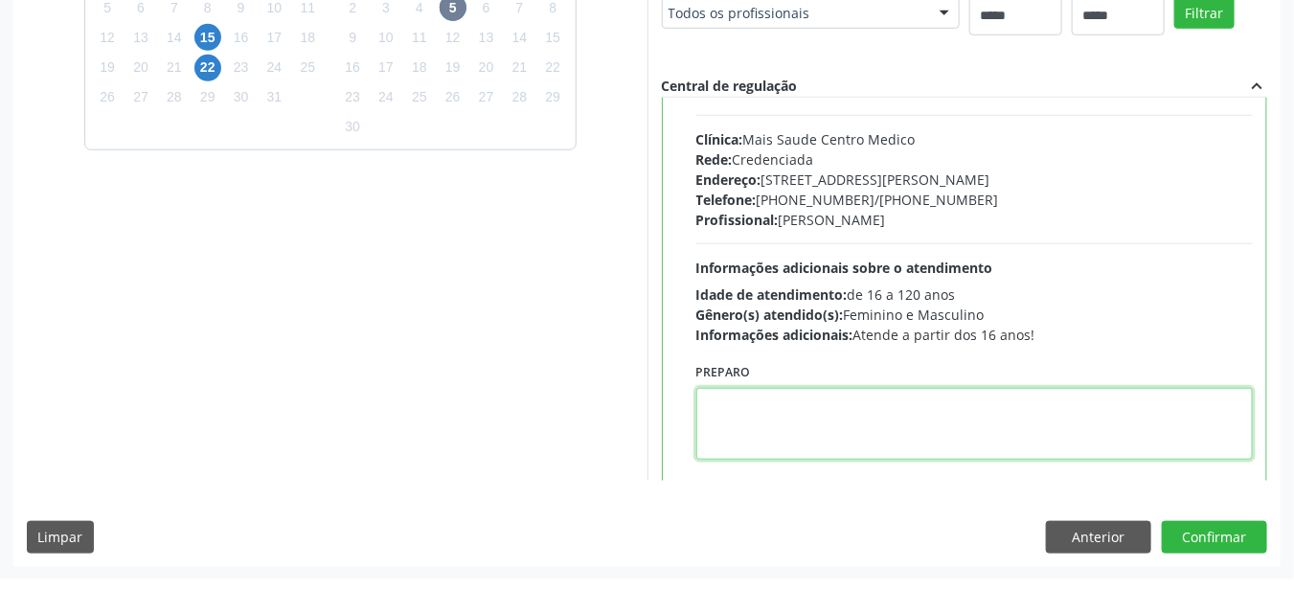
scroll to position [552, 0]
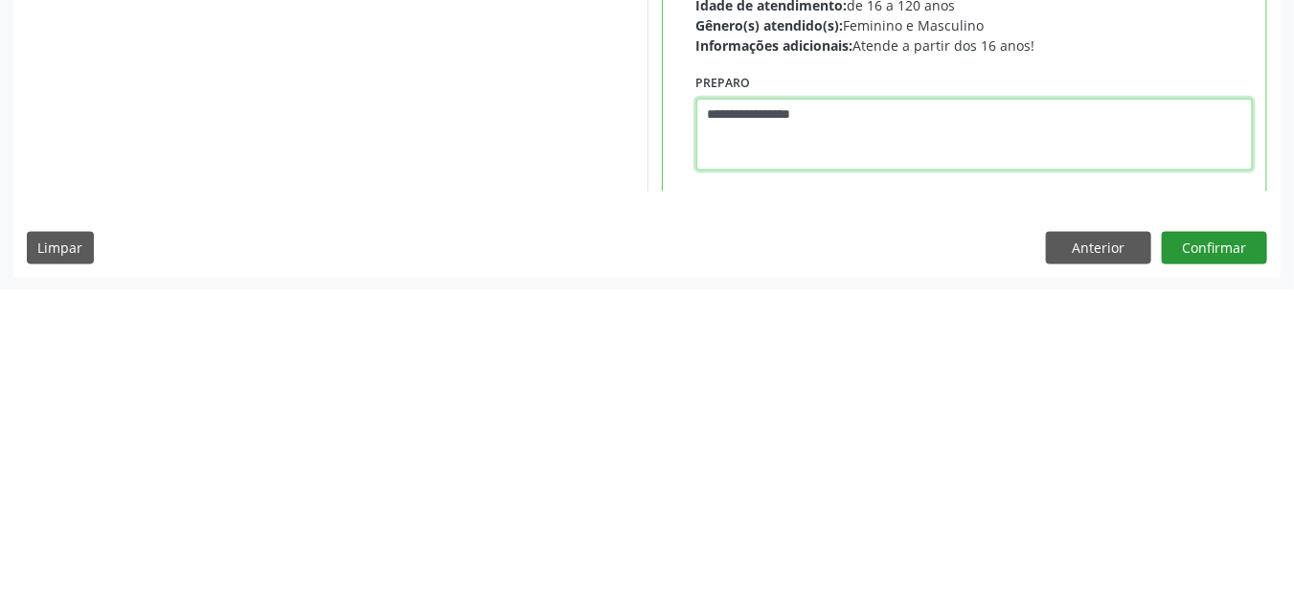
type textarea "**********"
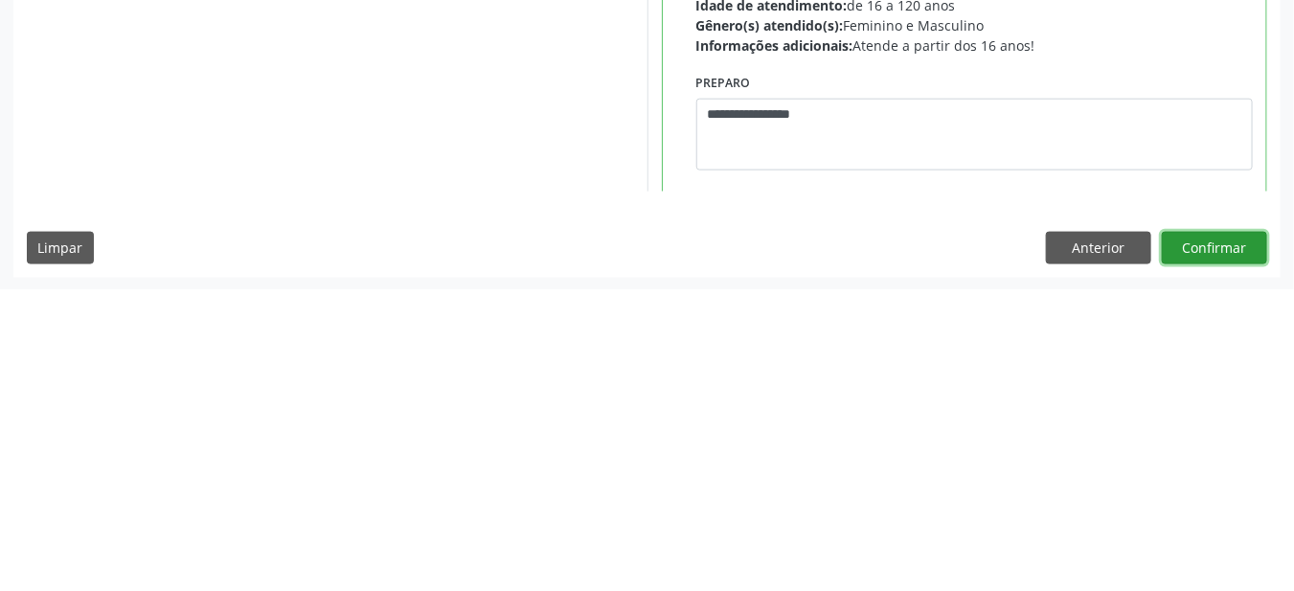
click at [1222, 550] on button "Confirmar" at bounding box center [1214, 549] width 105 height 33
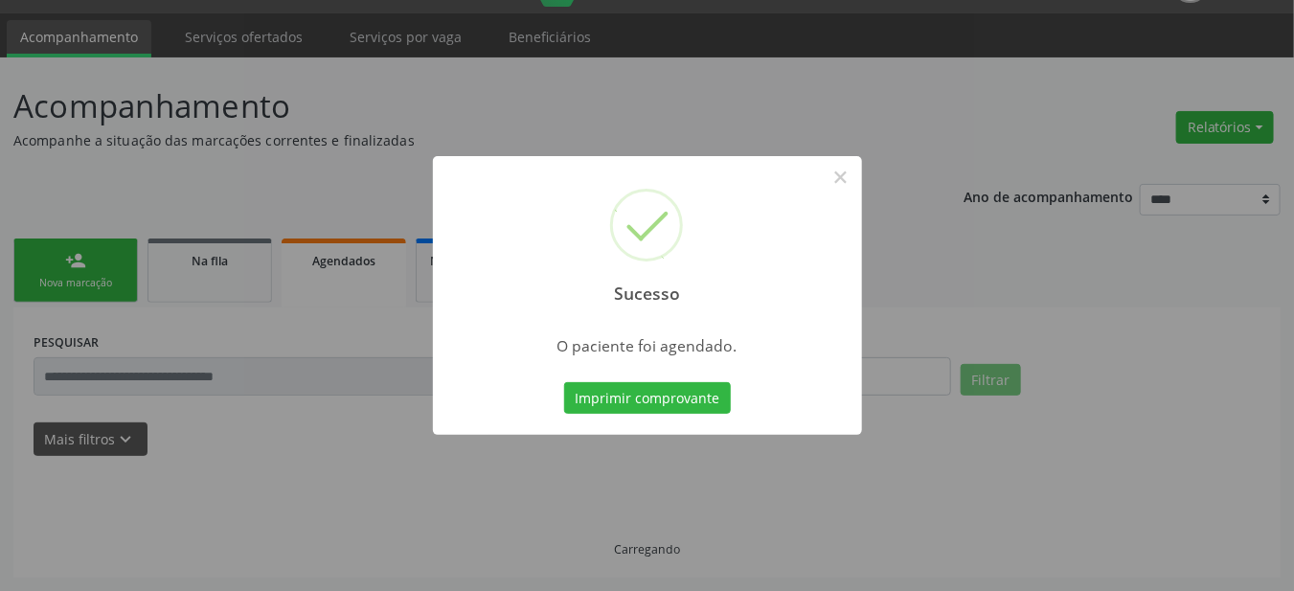
scroll to position [46, 0]
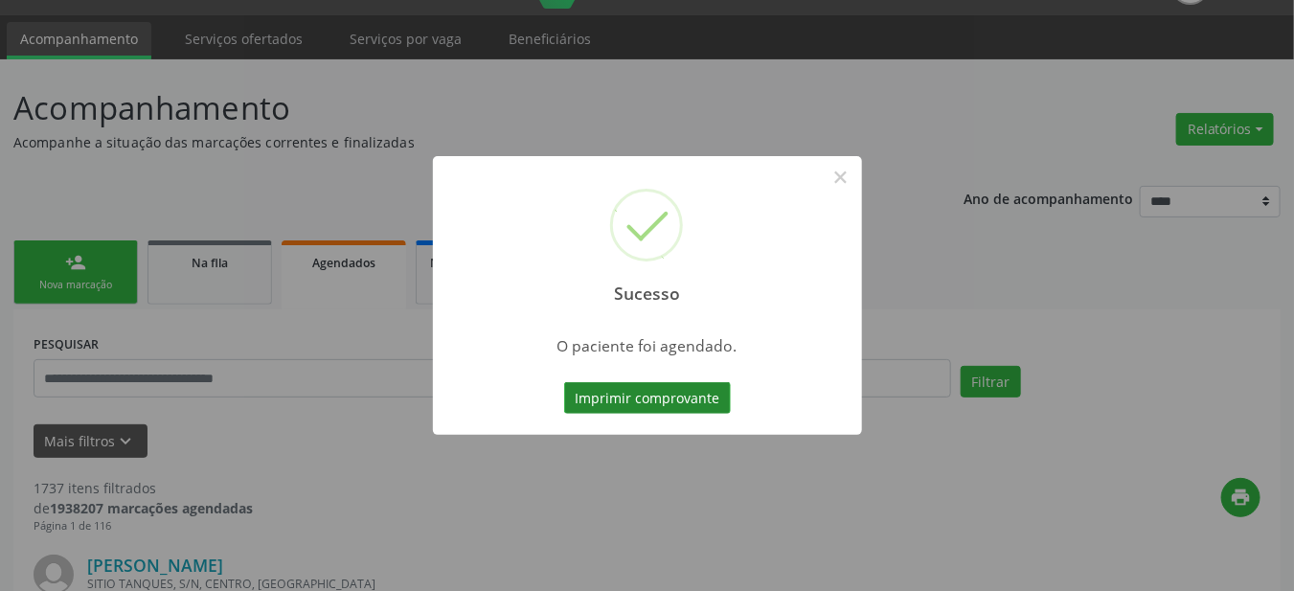
click at [639, 385] on button "Imprimir comprovante" at bounding box center [647, 398] width 167 height 33
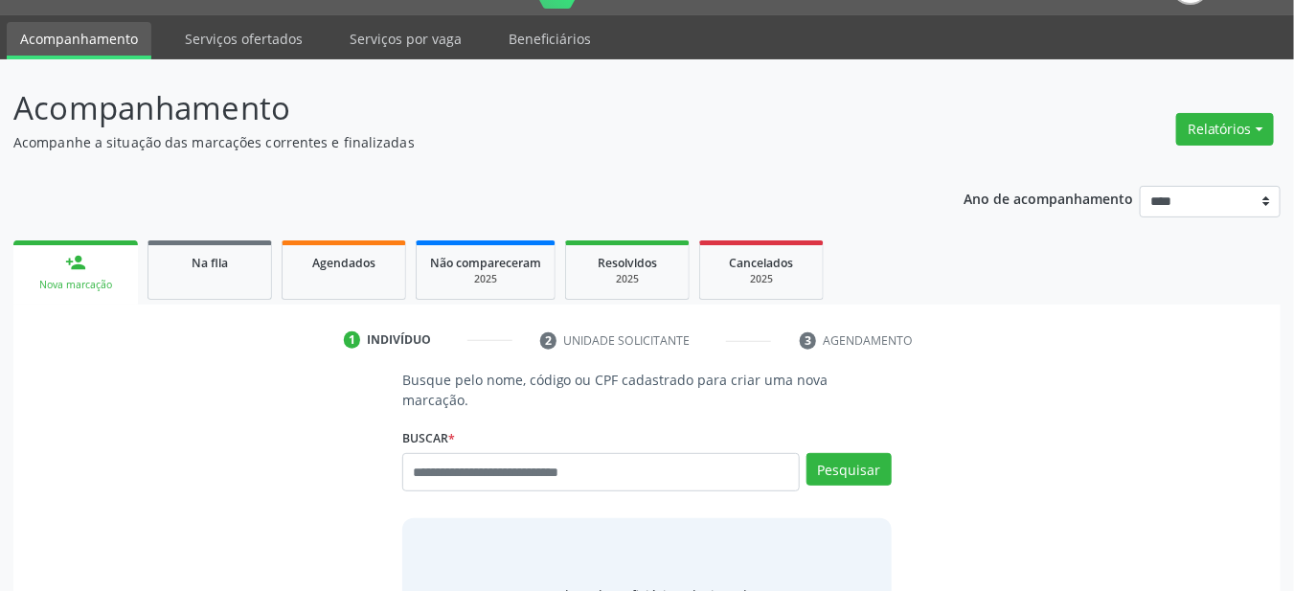
scroll to position [46, 0]
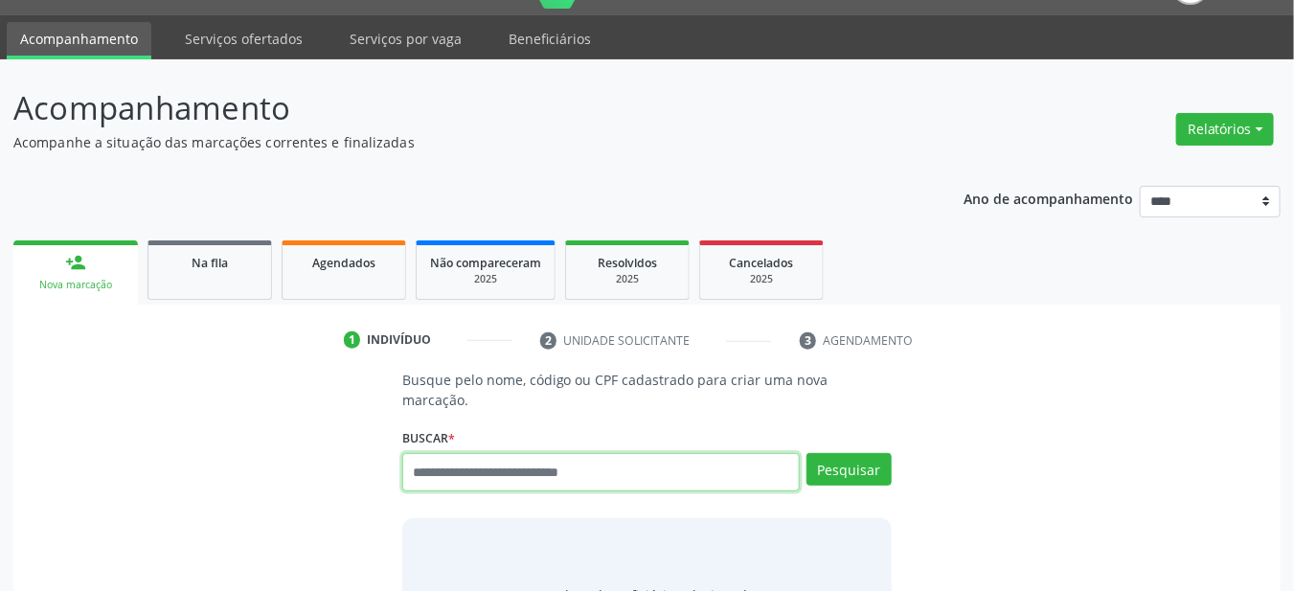
click at [559, 458] on input "text" at bounding box center [601, 472] width 398 height 38
click at [580, 469] on input "text" at bounding box center [601, 472] width 398 height 38
click at [510, 453] on input "text" at bounding box center [601, 472] width 398 height 38
click at [478, 453] on input "text" at bounding box center [601, 472] width 398 height 38
click at [474, 453] on input "text" at bounding box center [601, 472] width 398 height 38
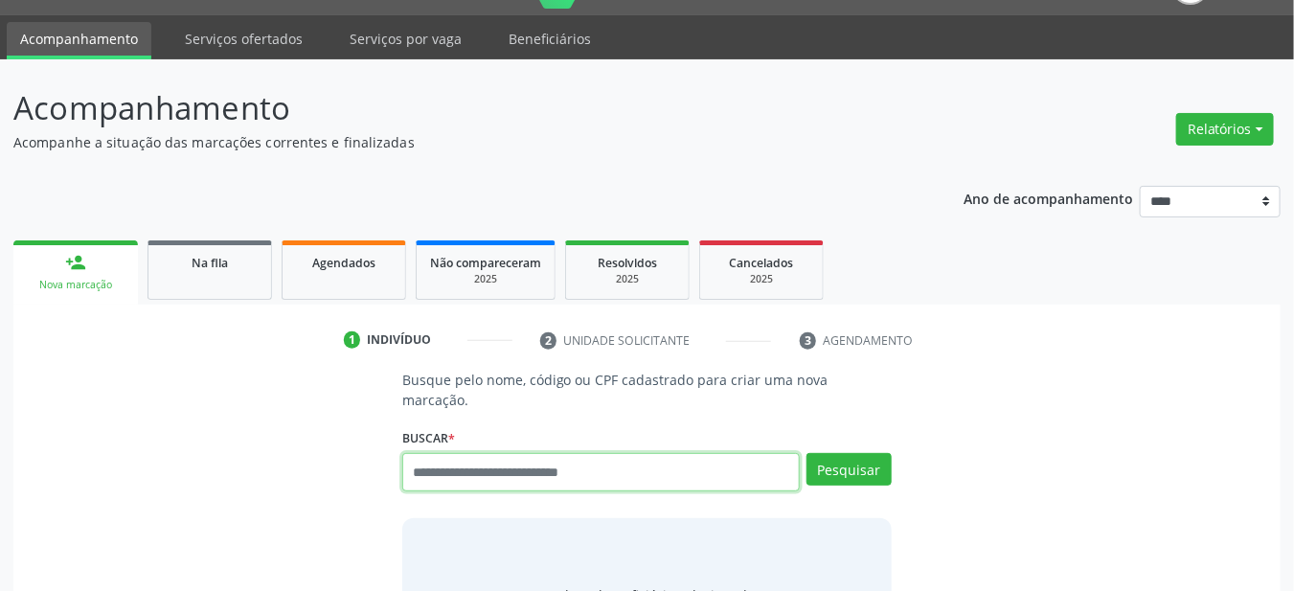
click at [625, 453] on input "text" at bounding box center [601, 472] width 398 height 38
click at [612, 453] on input "text" at bounding box center [601, 472] width 398 height 38
click at [434, 458] on input "text" at bounding box center [601, 472] width 398 height 38
click at [445, 453] on input "text" at bounding box center [601, 472] width 398 height 38
click at [442, 453] on input "text" at bounding box center [601, 472] width 398 height 38
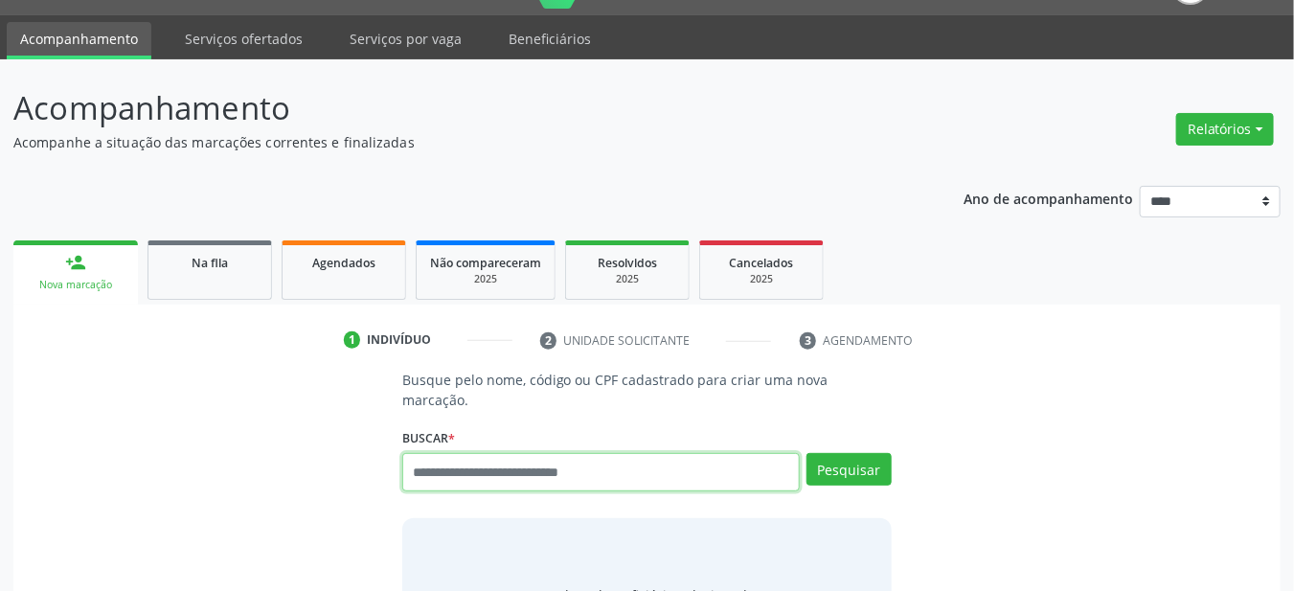
click at [486, 456] on input "text" at bounding box center [601, 472] width 398 height 38
click at [402, 453] on input "text" at bounding box center [601, 472] width 398 height 38
click at [418, 453] on input "text" at bounding box center [601, 472] width 398 height 38
click at [431, 453] on input "text" at bounding box center [601, 472] width 398 height 38
click at [575, 469] on input "text" at bounding box center [601, 472] width 398 height 38
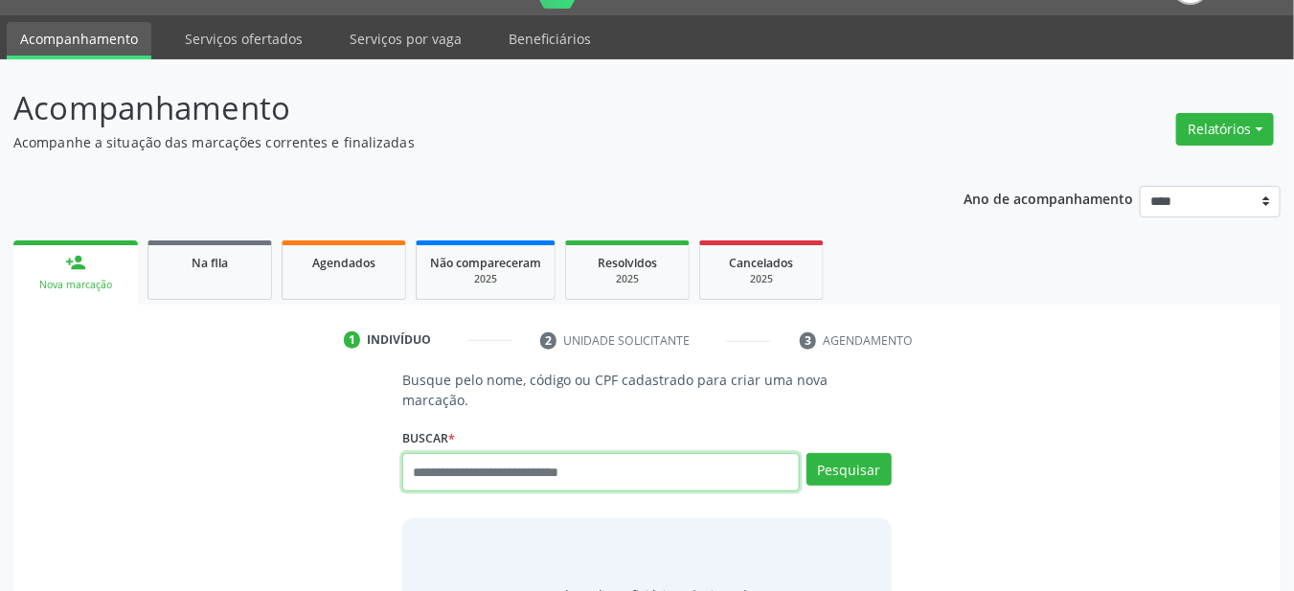
click at [576, 455] on input "text" at bounding box center [601, 472] width 398 height 38
click at [563, 458] on input "text" at bounding box center [601, 472] width 398 height 38
paste input "**********"
type input "**********"
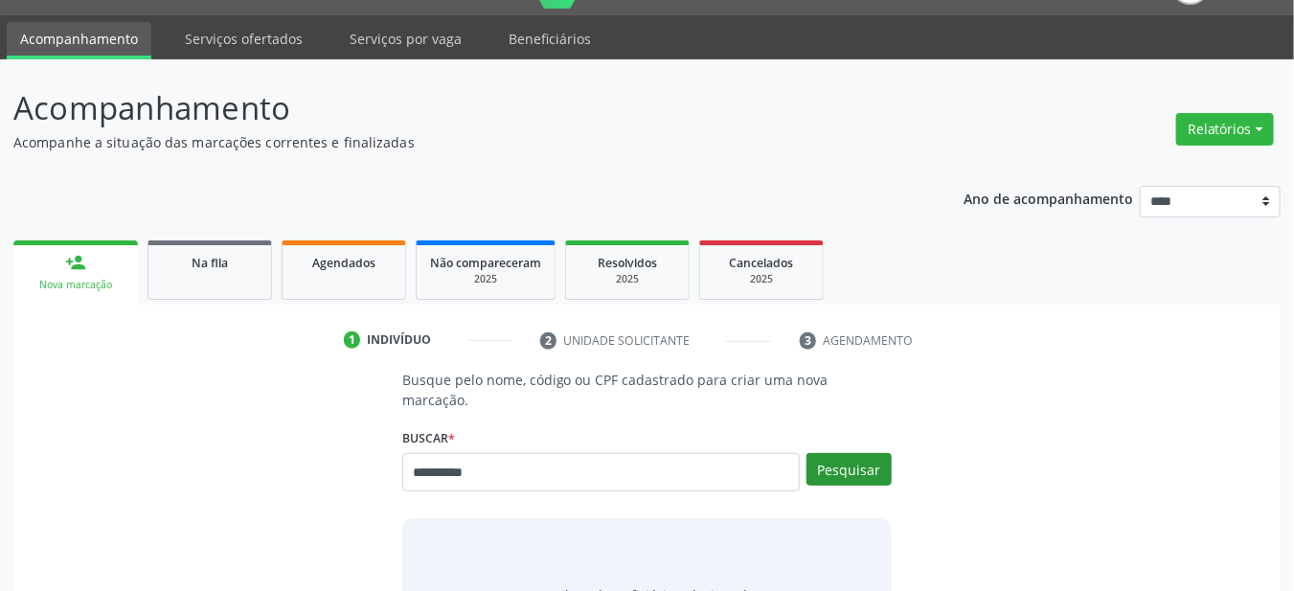
click at [876, 453] on button "Pesquisar" at bounding box center [848, 469] width 85 height 33
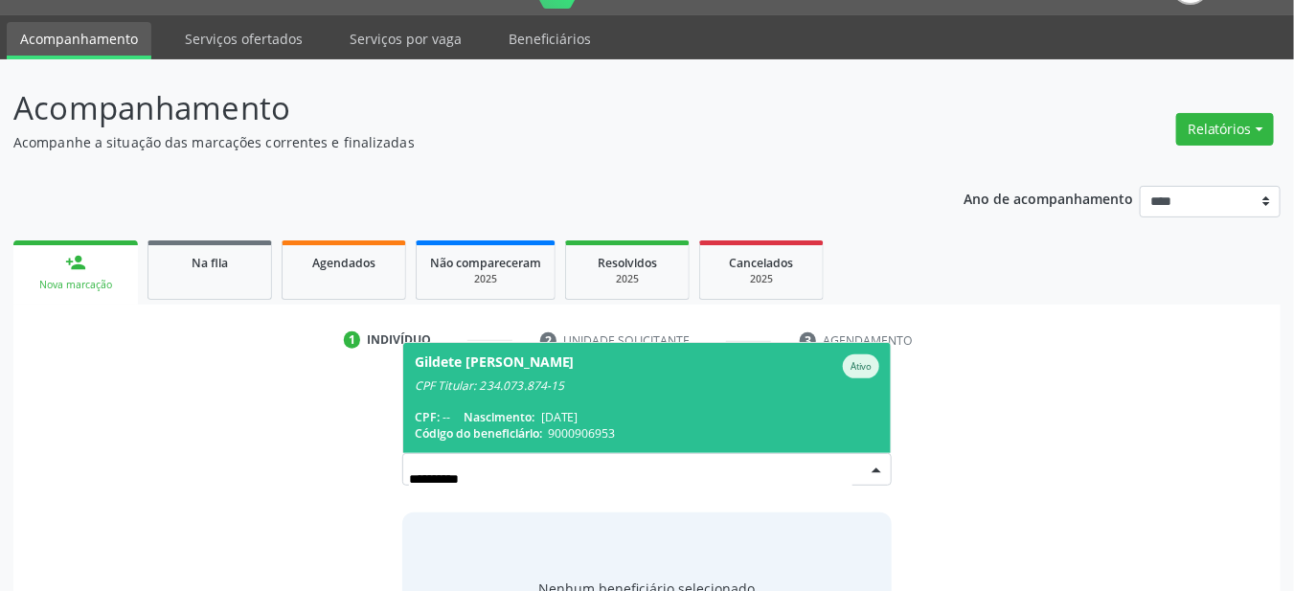
click at [734, 382] on span "Gildete [PERSON_NAME] CPF Titular: 234.073.874-15 CPF: -- Nascimento: [DATE] Có…" at bounding box center [647, 398] width 488 height 110
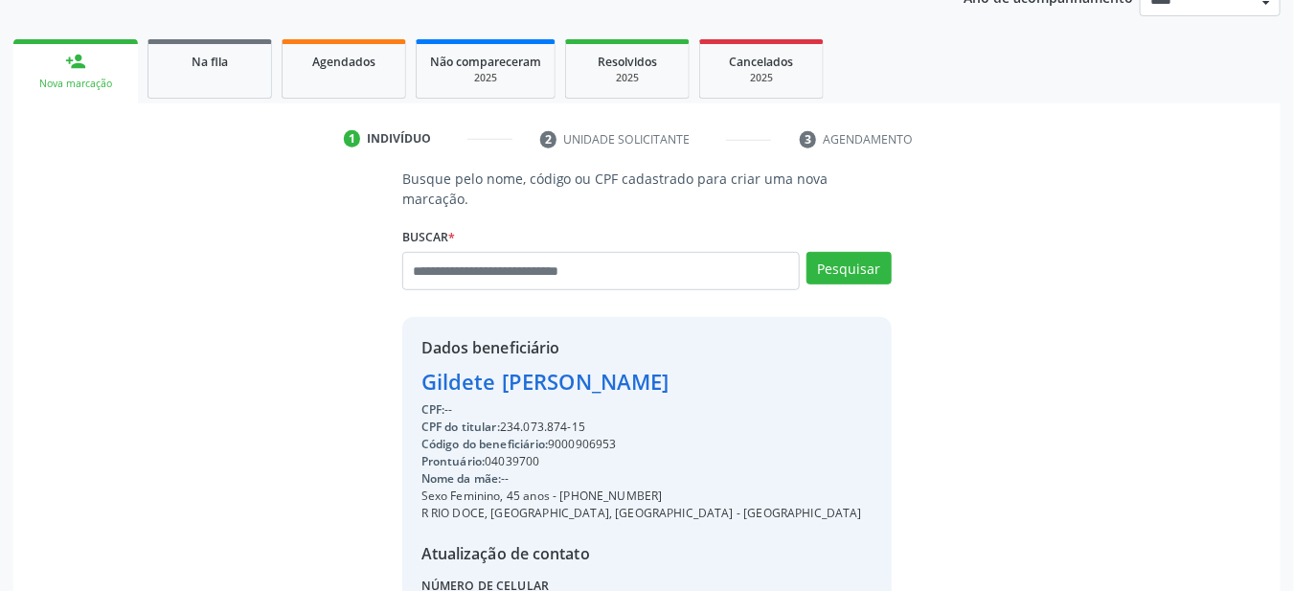
scroll to position [248, 0]
copy div "234.073.874-15"
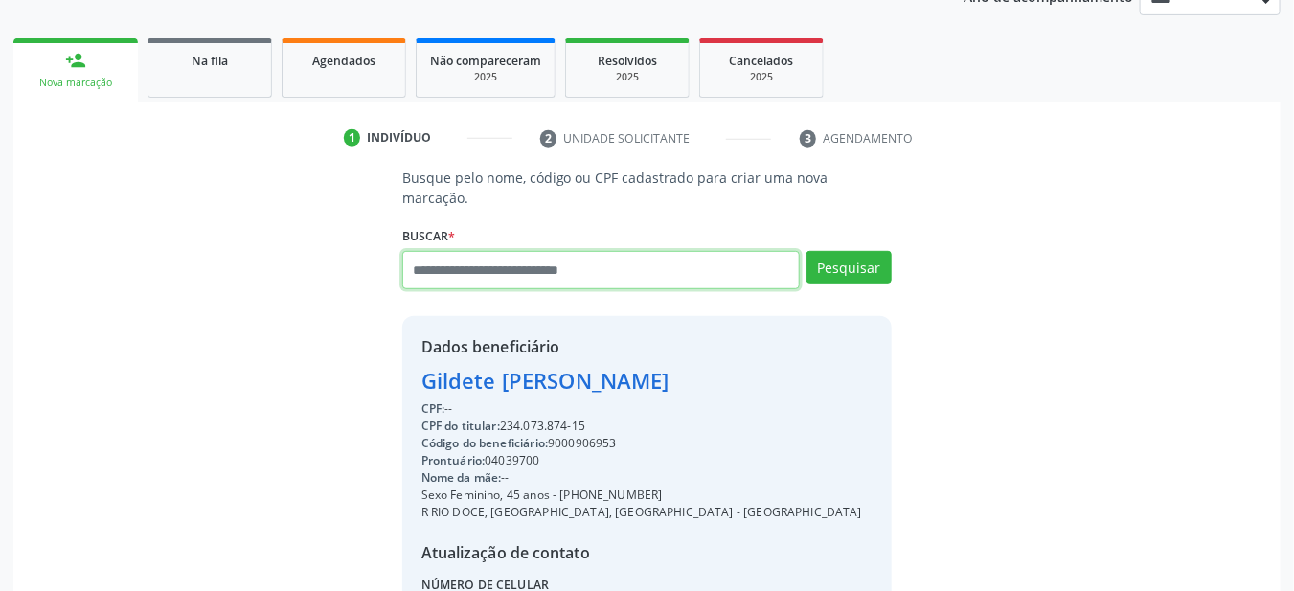
click at [560, 251] on input "text" at bounding box center [601, 270] width 398 height 38
click at [591, 256] on input "text" at bounding box center [601, 270] width 398 height 38
click at [592, 256] on input "text" at bounding box center [601, 270] width 398 height 38
paste input "**********"
type input "**********"
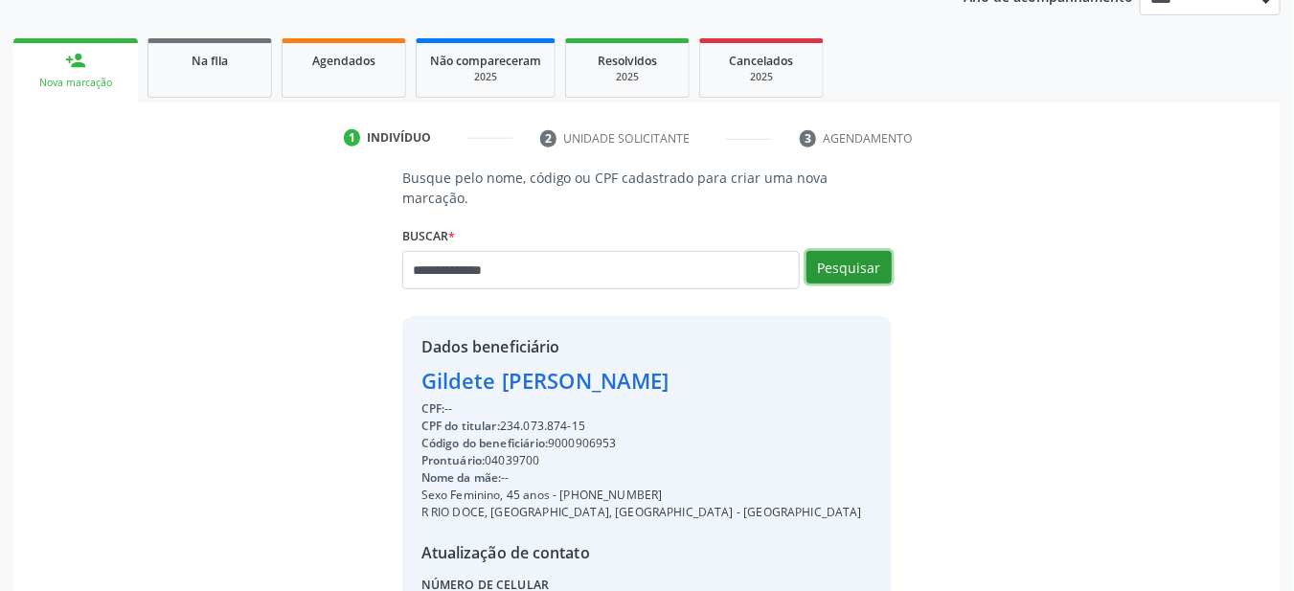
click at [872, 253] on button "Pesquisar" at bounding box center [848, 267] width 85 height 33
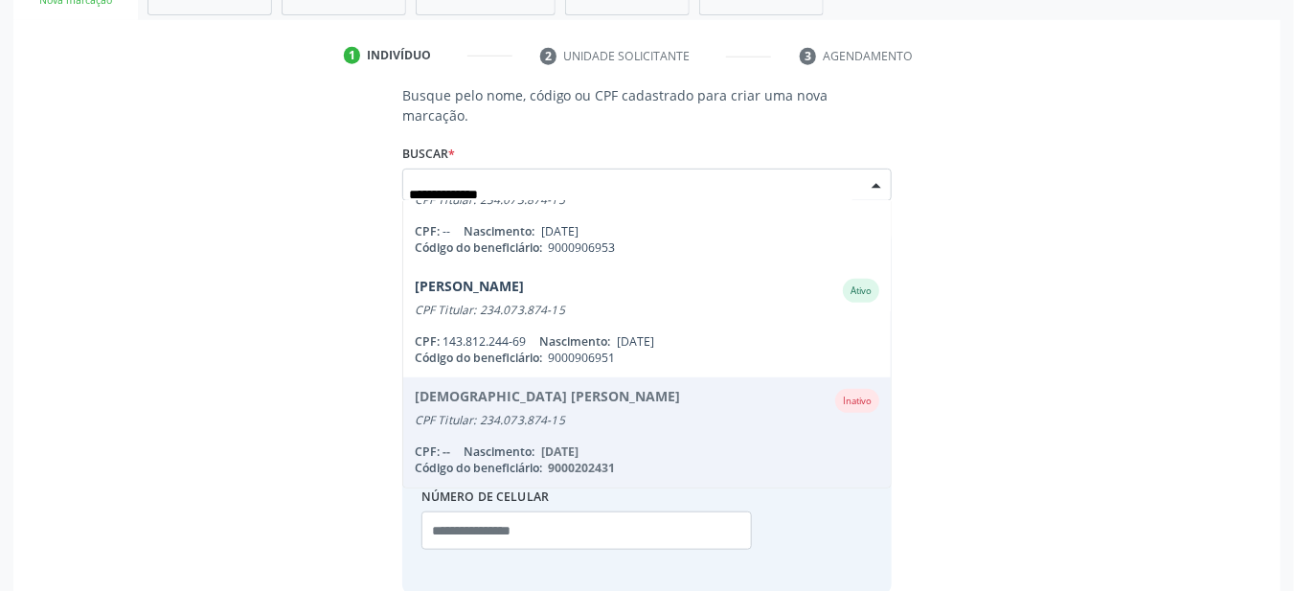
scroll to position [337, 0]
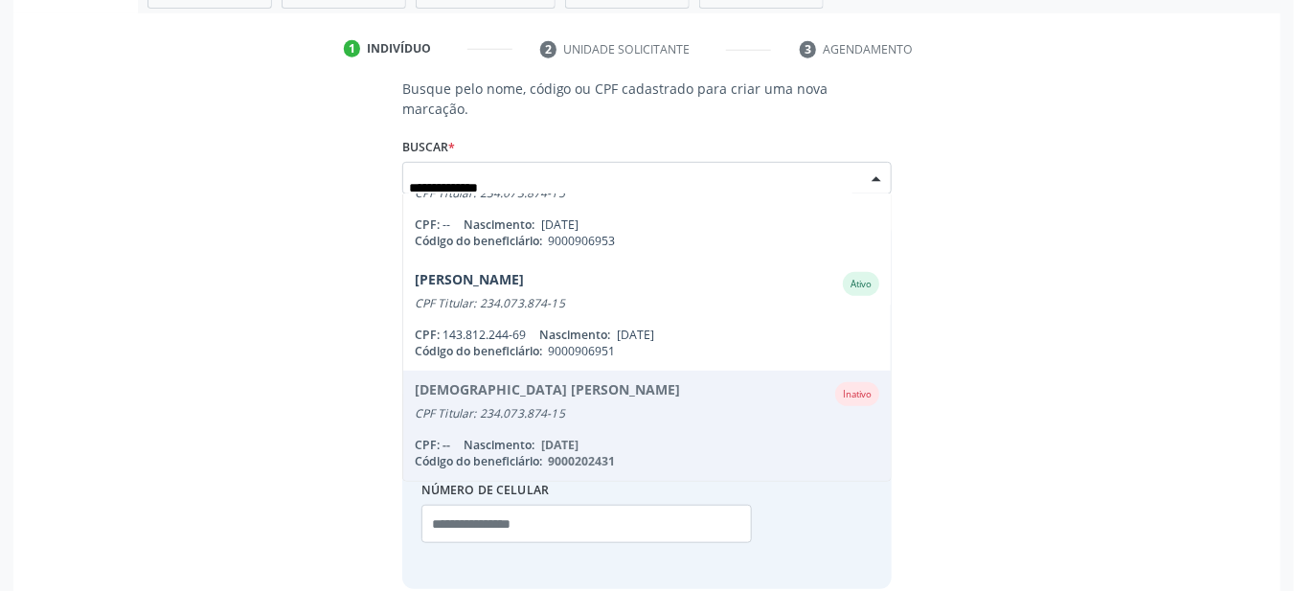
click at [715, 327] on div "CPF: 143.812.244-69 Nascimento: 31/07/2003" at bounding box center [647, 335] width 465 height 16
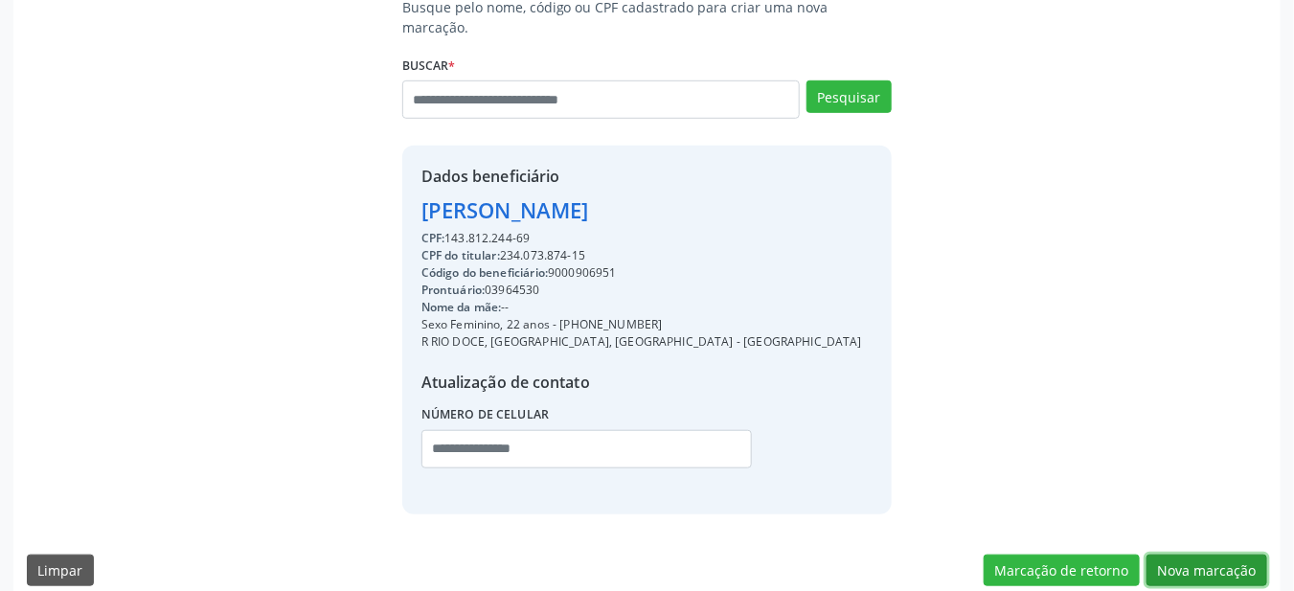
click at [1242, 554] on button "Nova marcação" at bounding box center [1206, 570] width 121 height 33
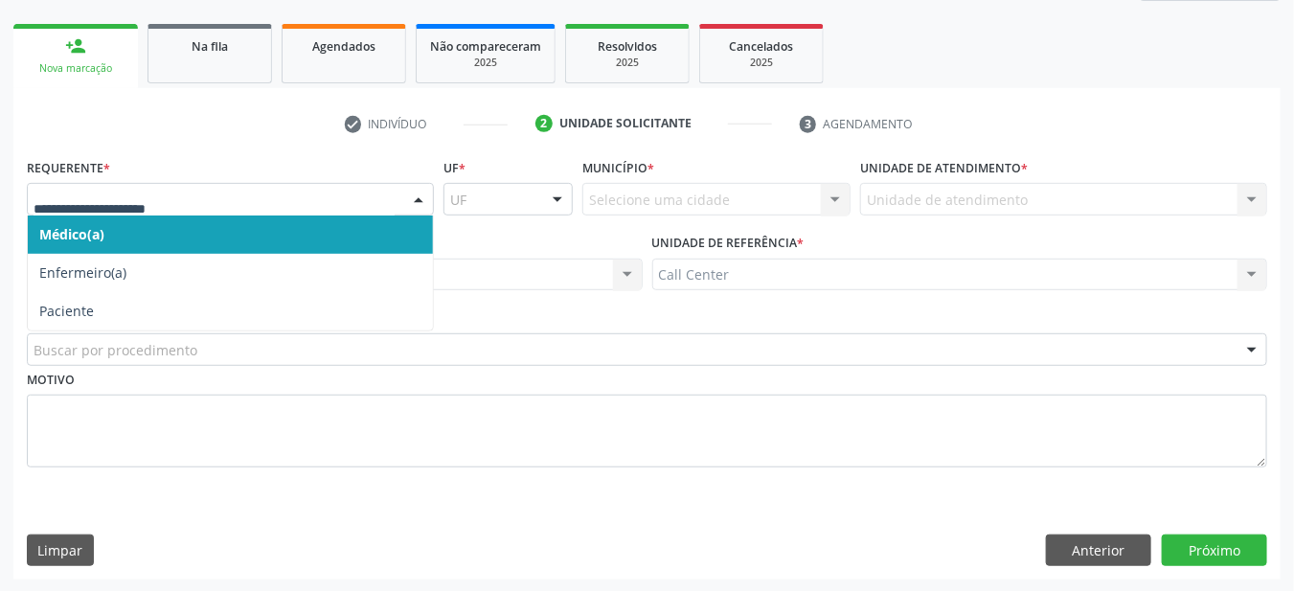
click at [286, 318] on span "Paciente" at bounding box center [230, 311] width 405 height 38
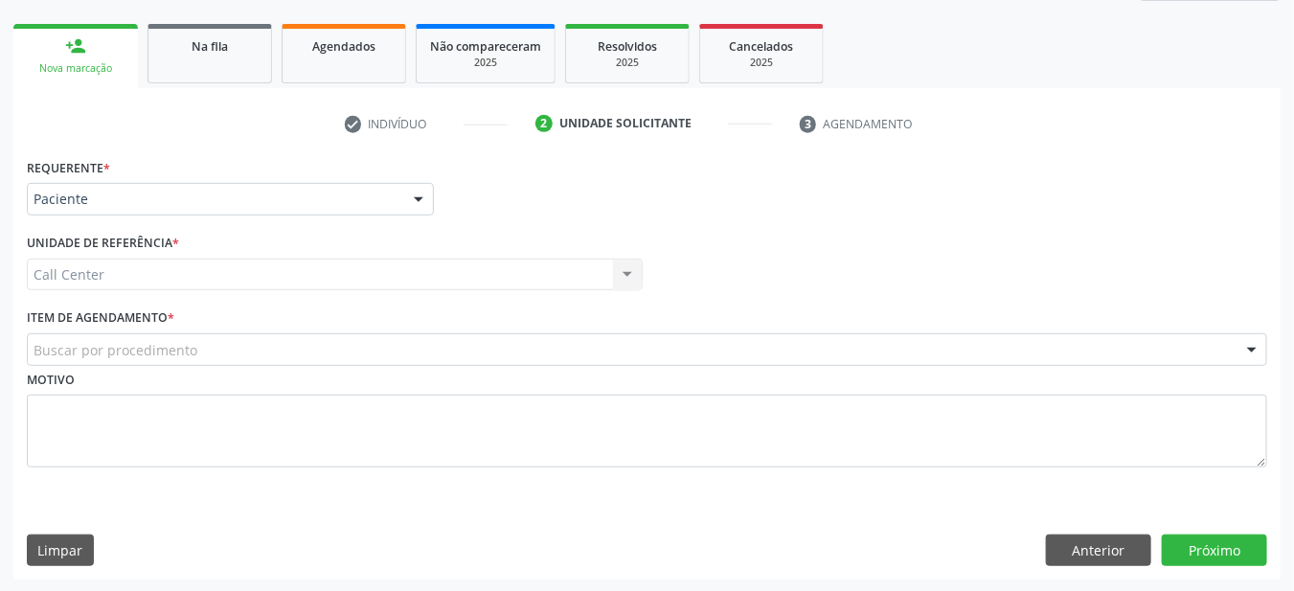
click at [297, 368] on div "Motivo" at bounding box center [647, 417] width 1240 height 102
click at [300, 366] on div "Motivo" at bounding box center [647, 417] width 1240 height 102
click at [330, 350] on div "Buscar por procedimento" at bounding box center [647, 349] width 1240 height 33
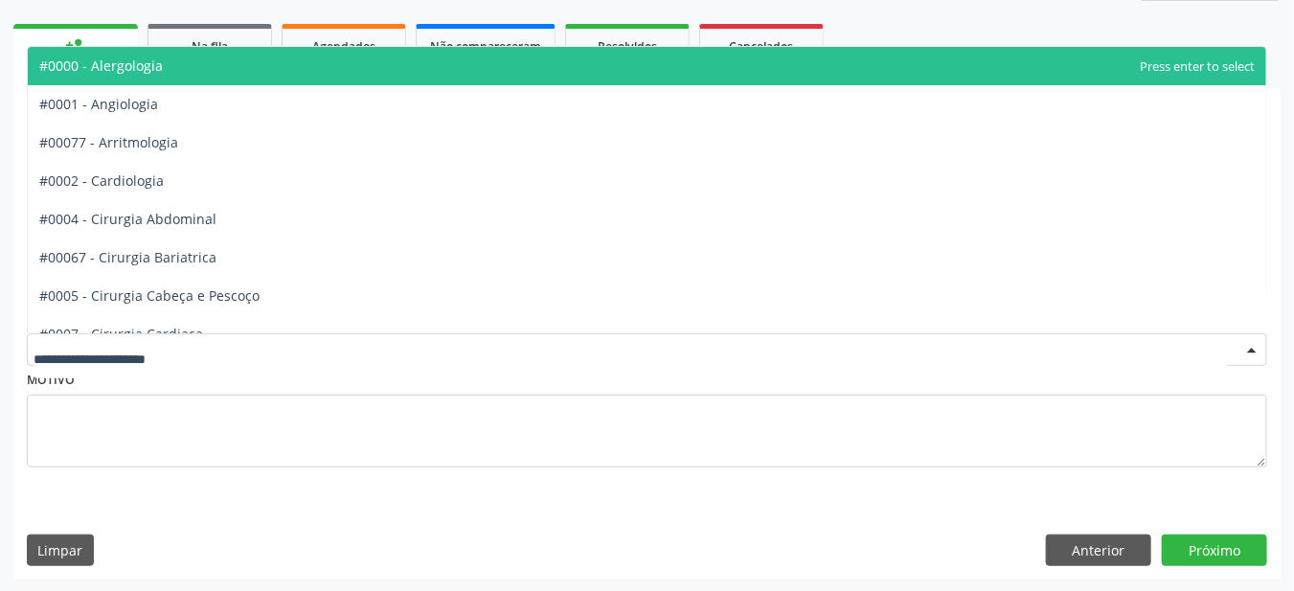
type input "*"
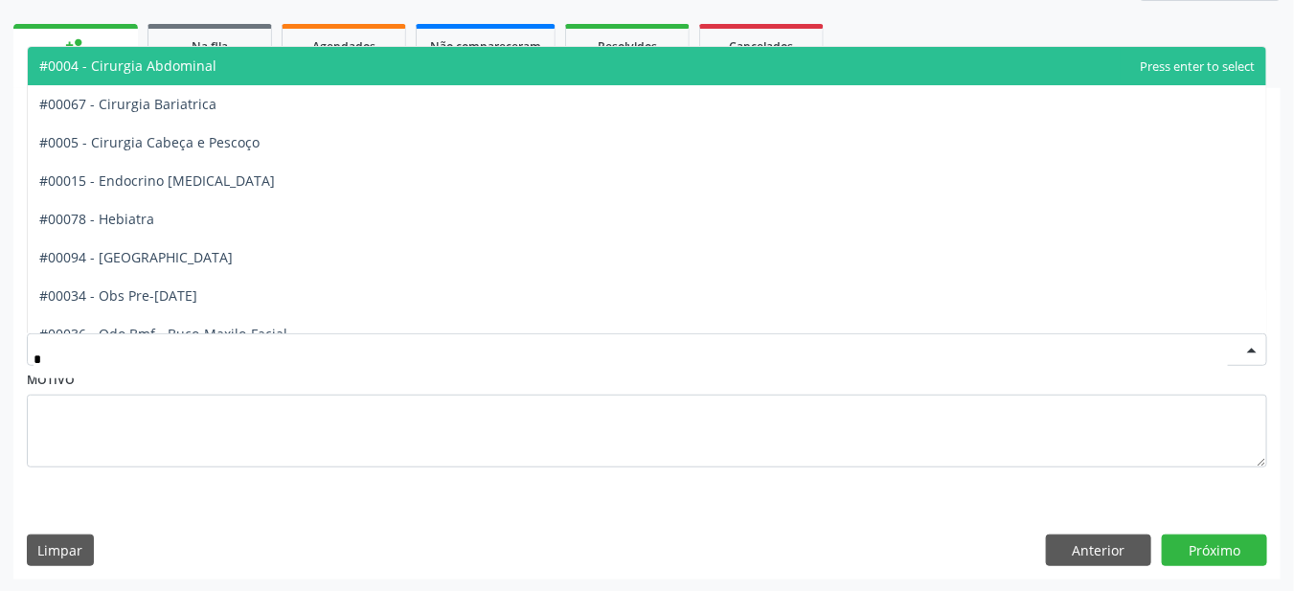
type input "**"
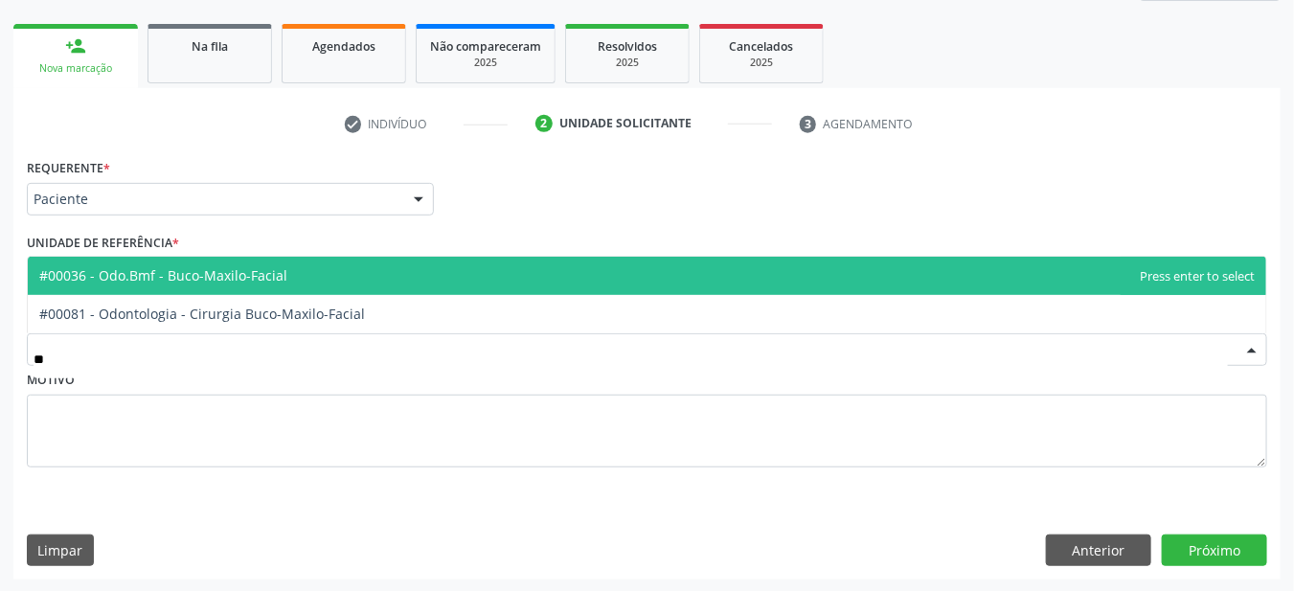
click at [634, 285] on span "#00036 - Odo.Bmf - Buco-Maxilo-Facial" at bounding box center [647, 276] width 1238 height 38
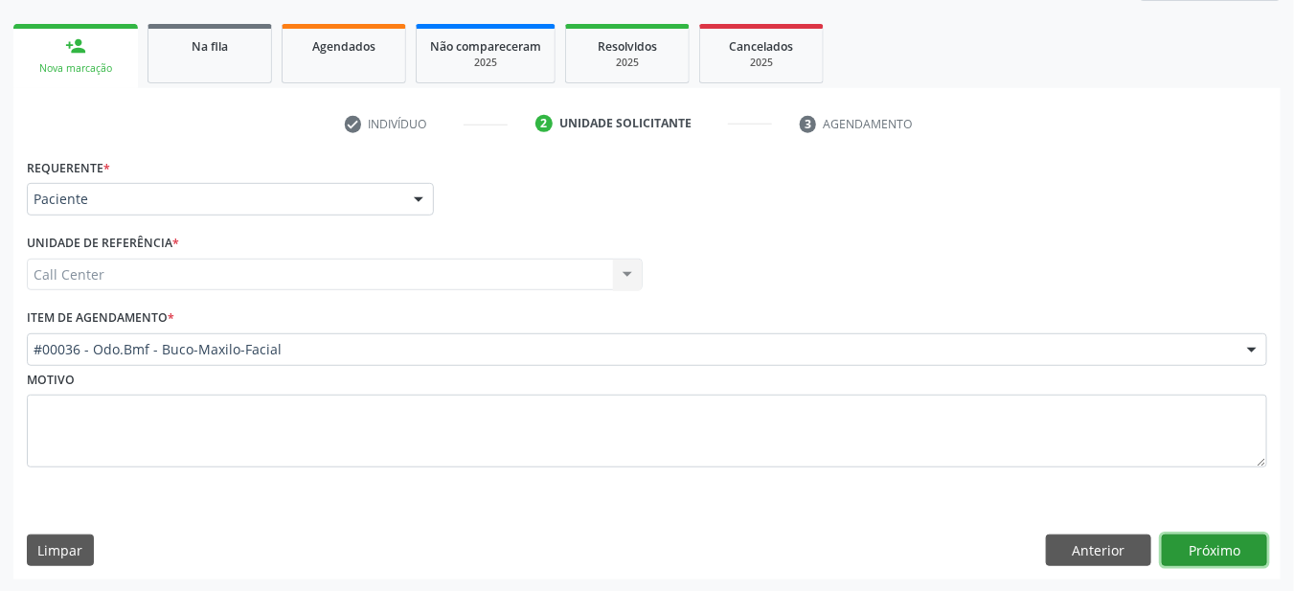
click at [1230, 540] on button "Próximo" at bounding box center [1214, 550] width 105 height 33
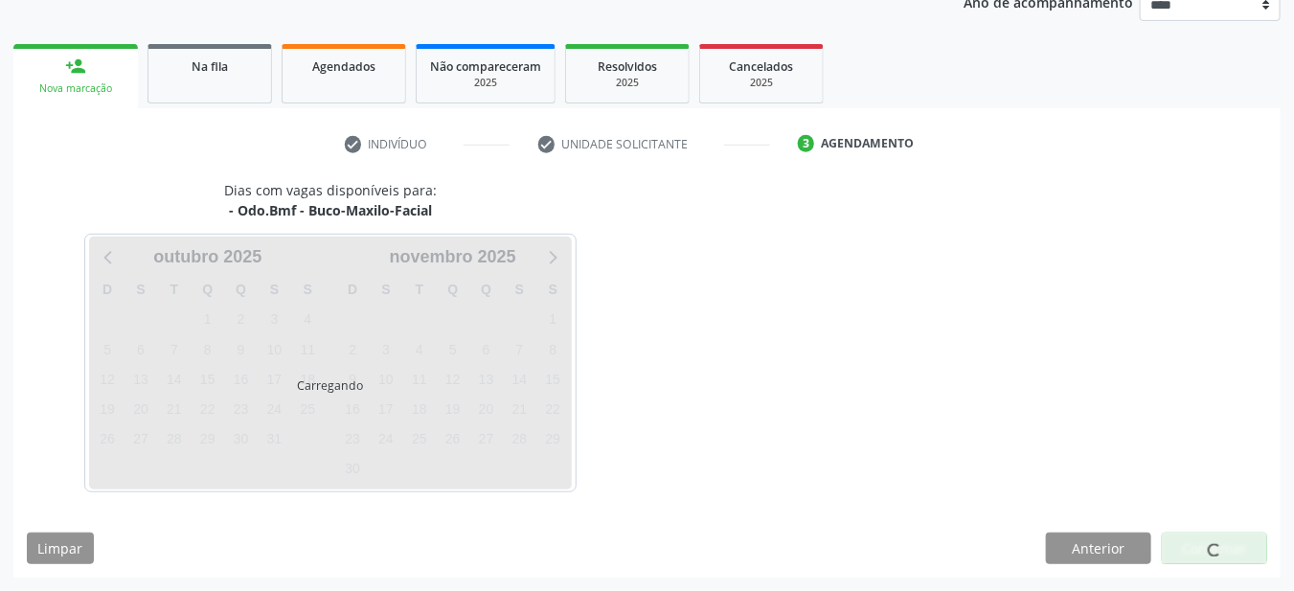
scroll to position [239, 0]
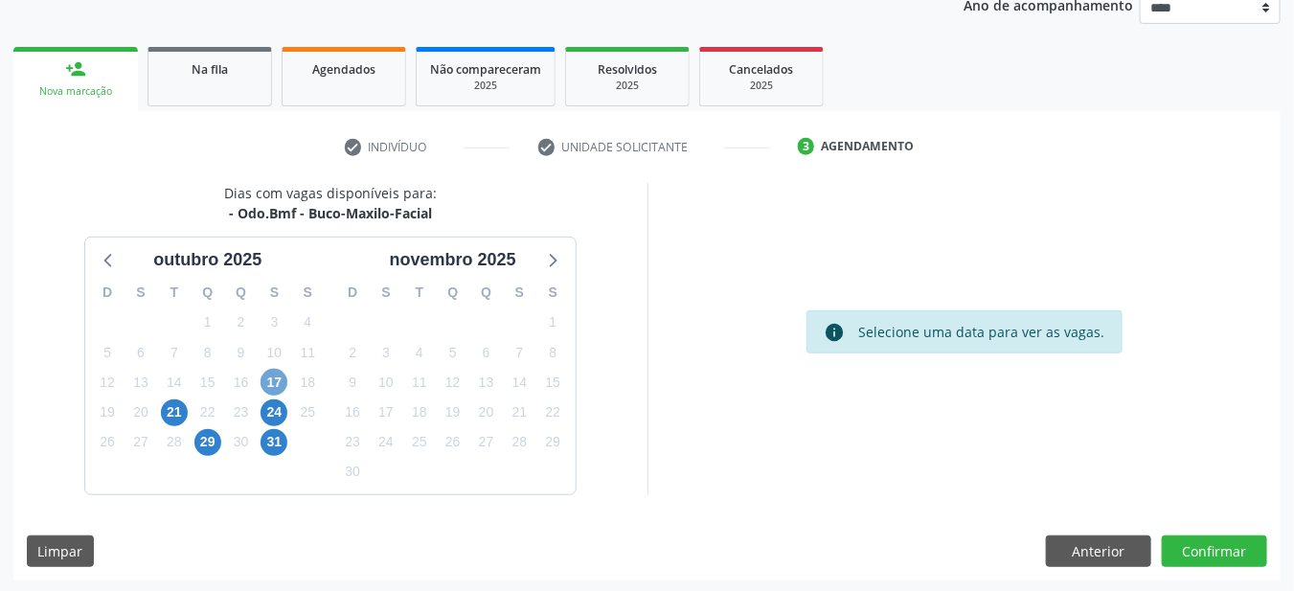
click at [279, 378] on span "17" at bounding box center [273, 382] width 27 height 27
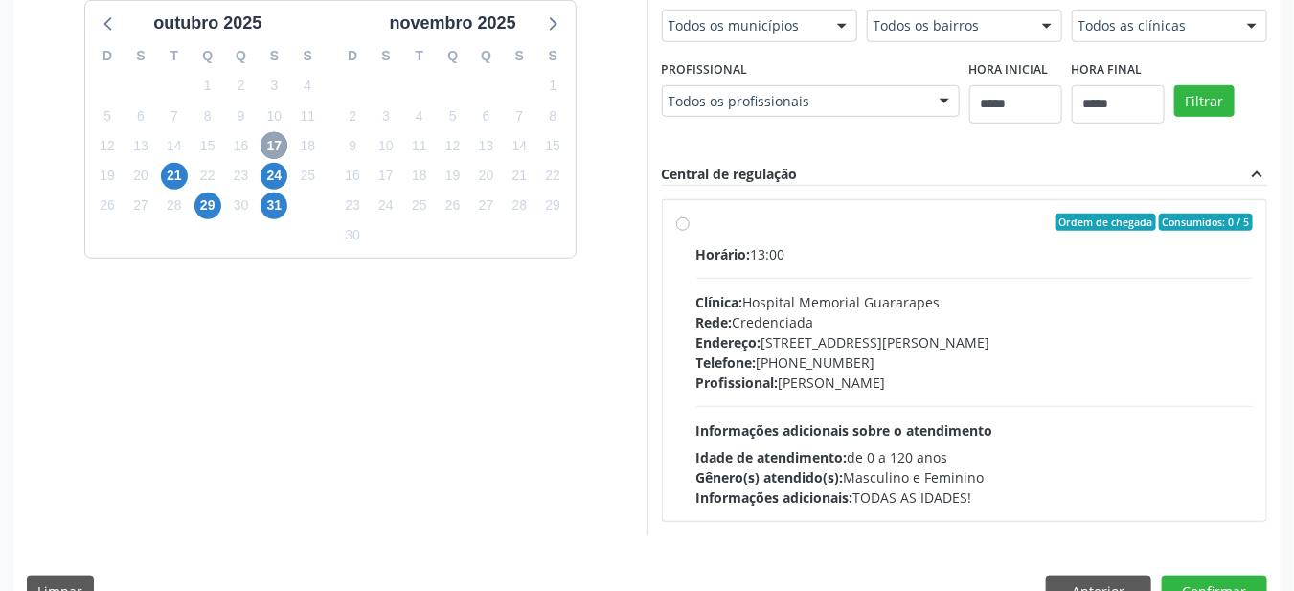
scroll to position [478, 0]
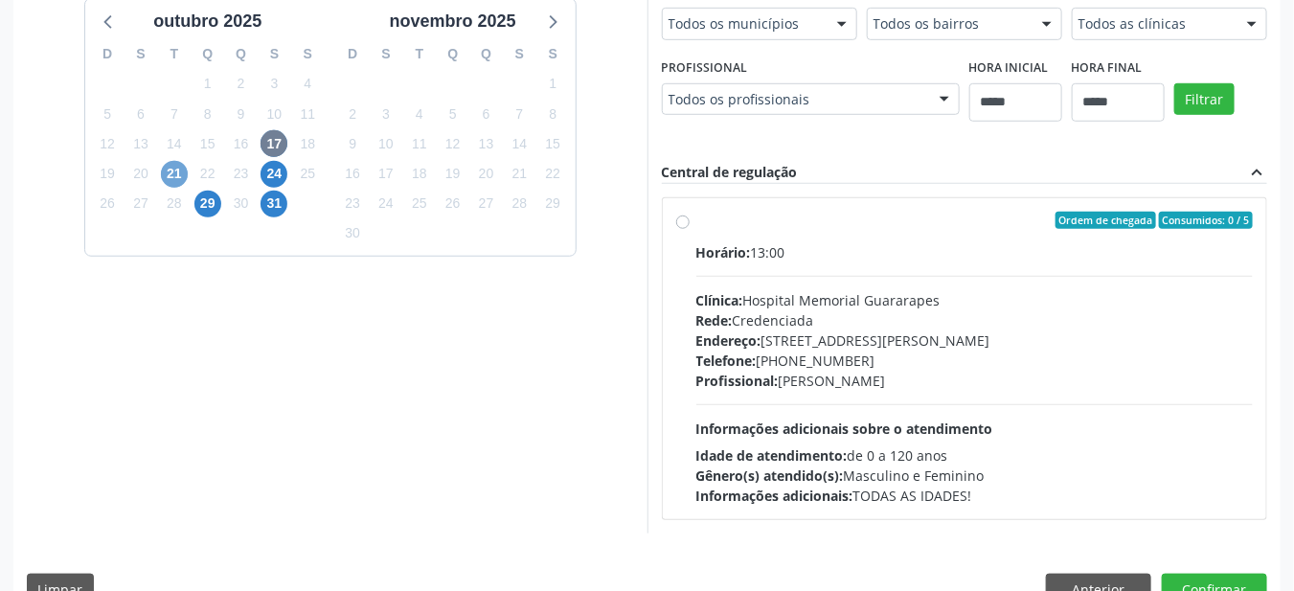
click at [172, 173] on span "21" at bounding box center [174, 174] width 27 height 27
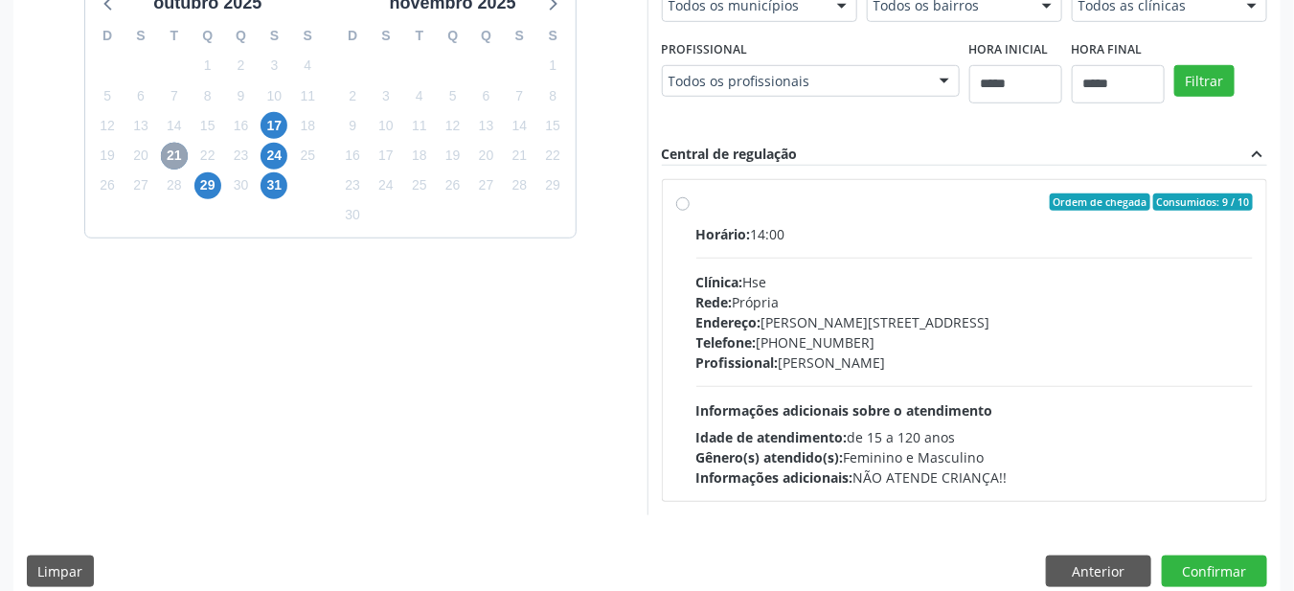
scroll to position [515, 0]
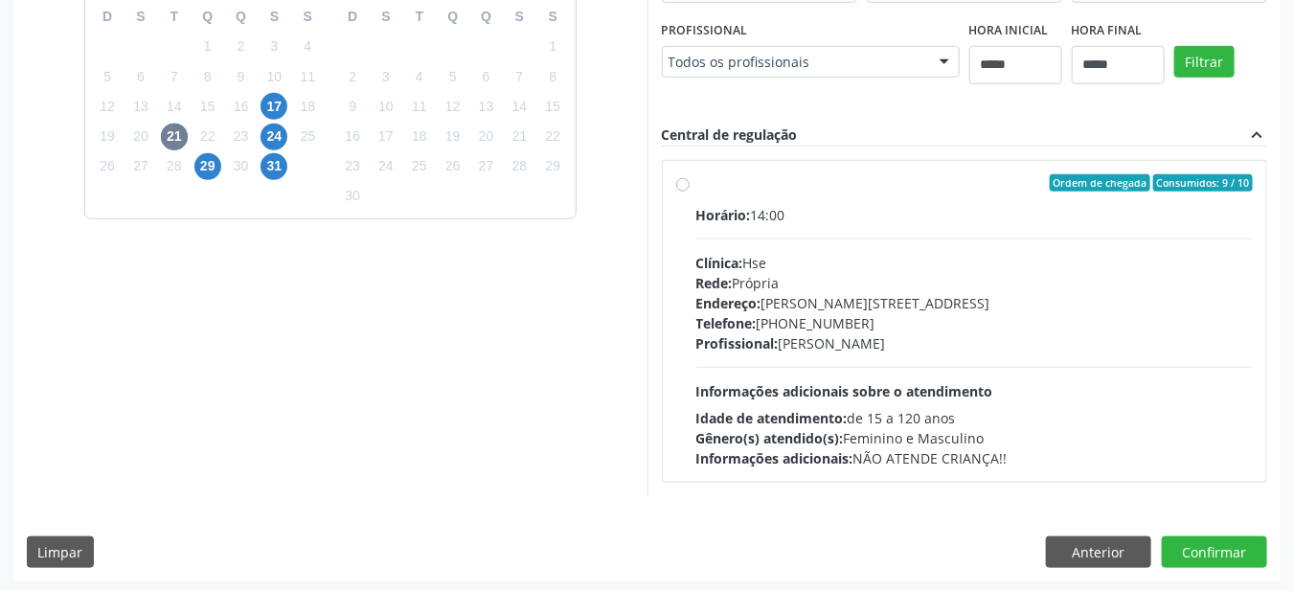
click at [744, 410] on span "Idade de atendimento:" at bounding box center [771, 418] width 151 height 18
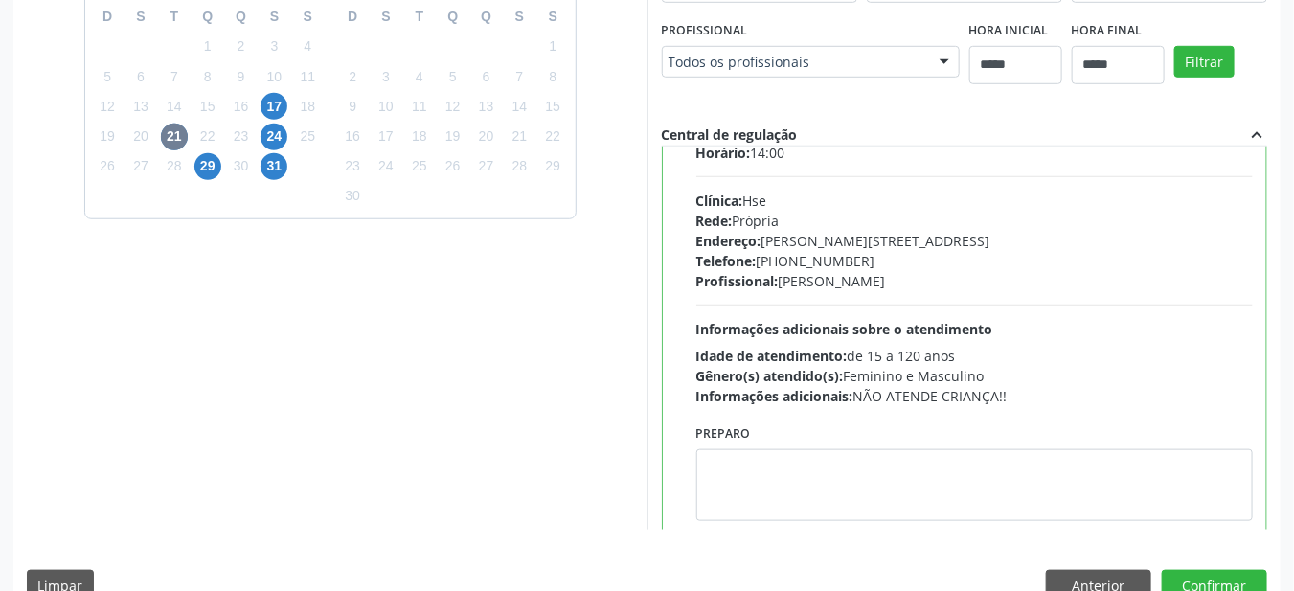
scroll to position [92, 0]
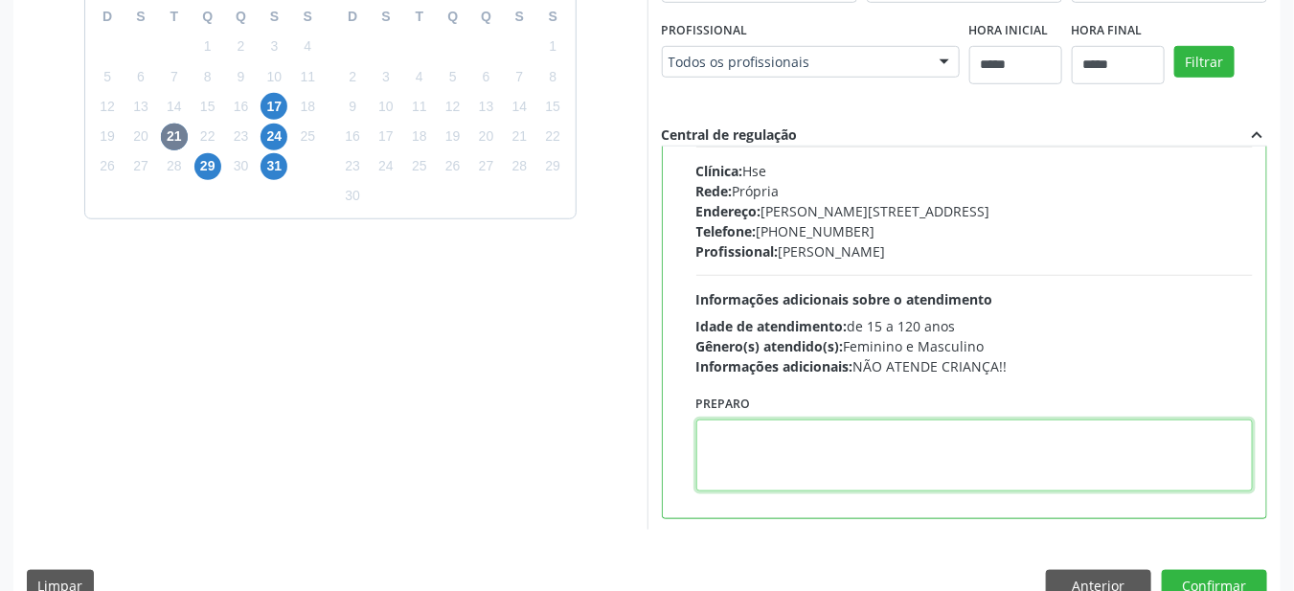
click at [752, 476] on textarea at bounding box center [974, 455] width 557 height 72
click at [770, 439] on textarea at bounding box center [974, 455] width 557 height 72
click at [762, 437] on textarea at bounding box center [974, 455] width 557 height 72
paste textarea "**********"
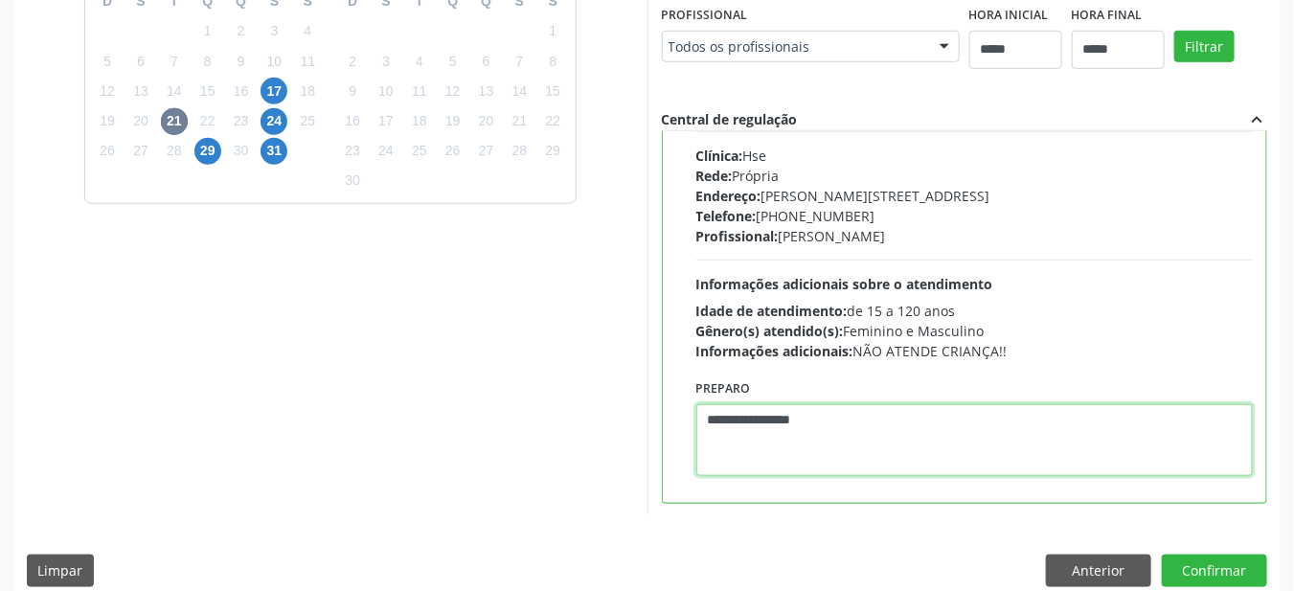
scroll to position [552, 0]
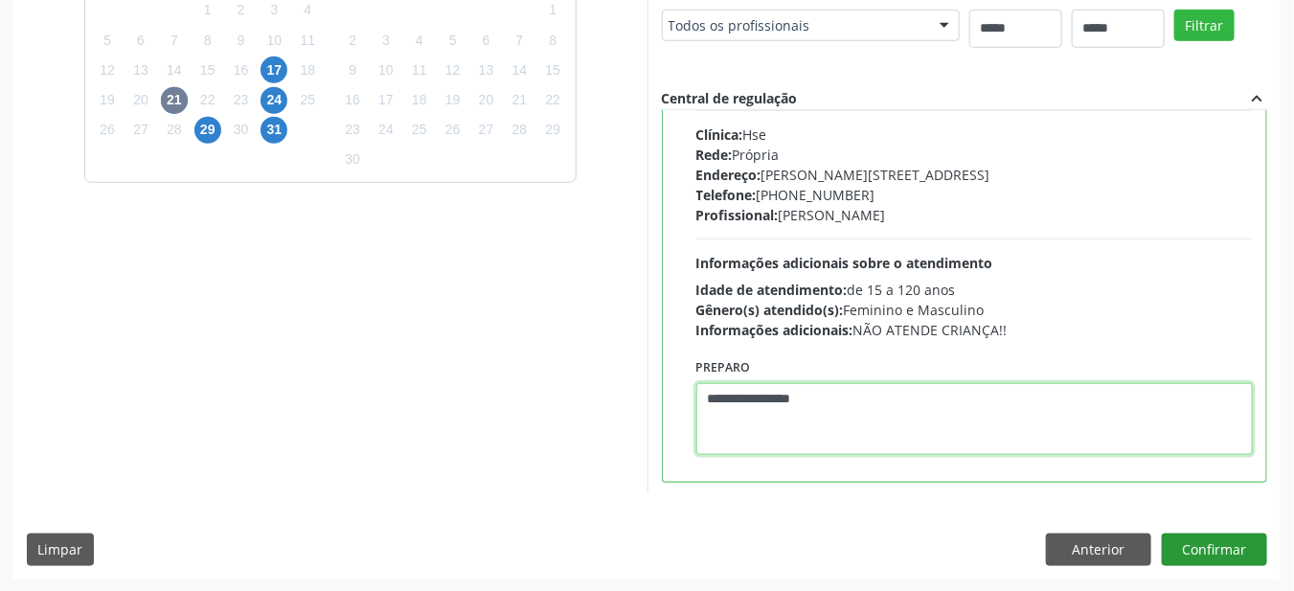
type textarea "**********"
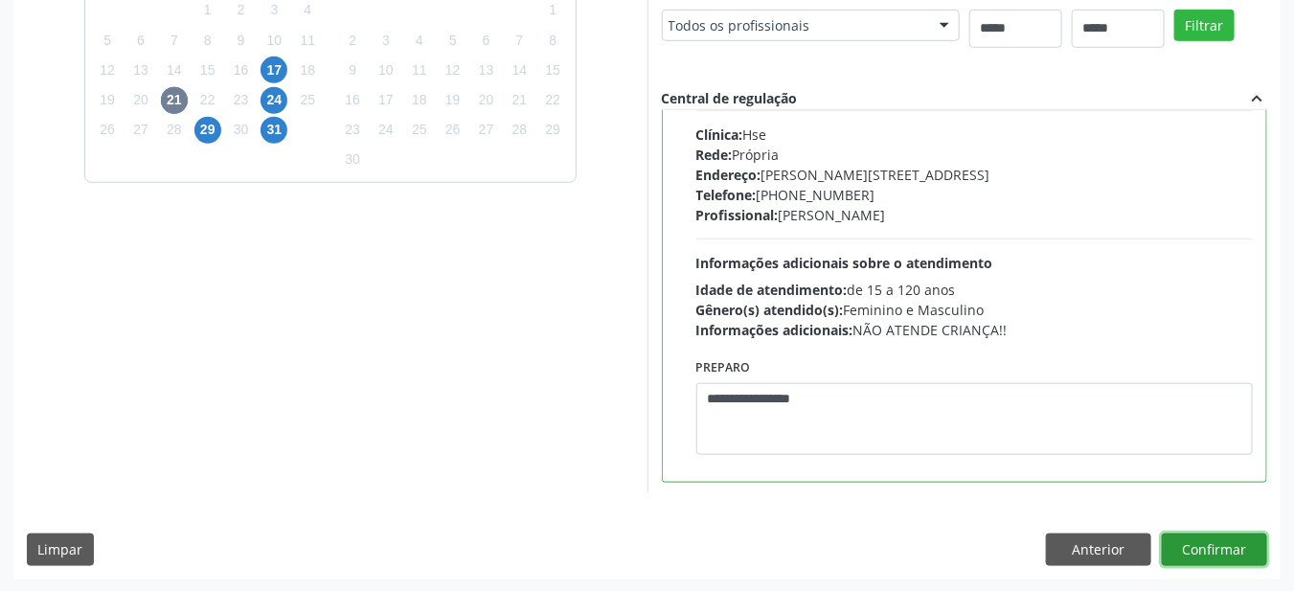
click at [1207, 554] on button "Confirmar" at bounding box center [1214, 549] width 105 height 33
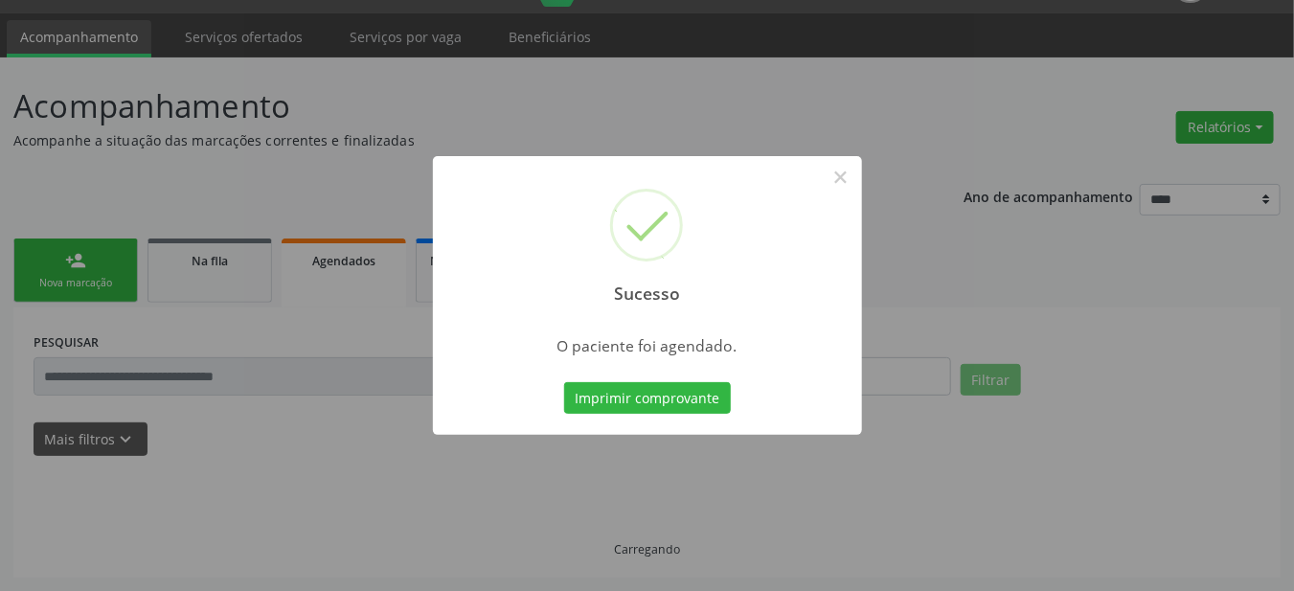
scroll to position [46, 0]
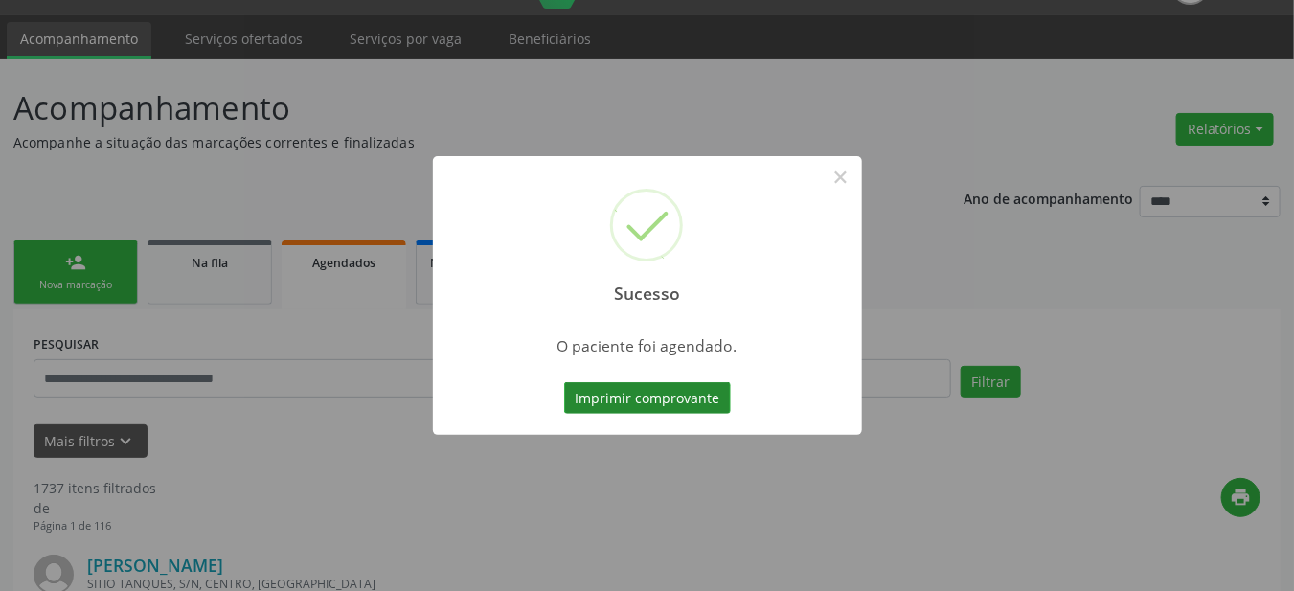
click at [627, 401] on button "Imprimir comprovante" at bounding box center [647, 398] width 167 height 33
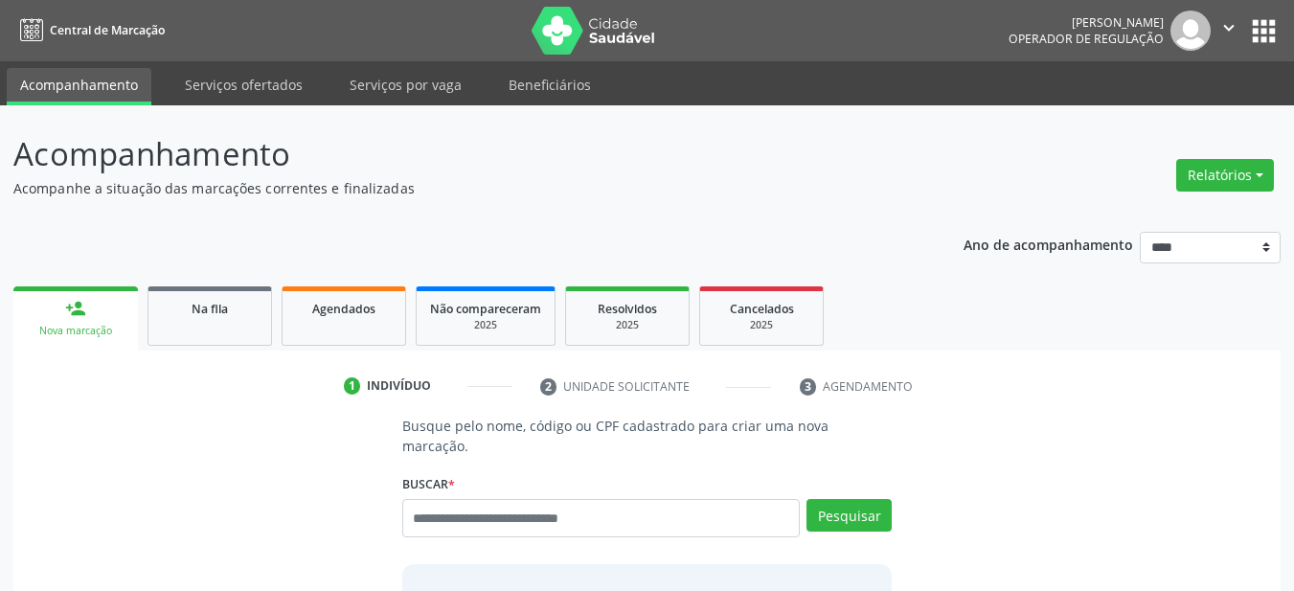
scroll to position [46, 0]
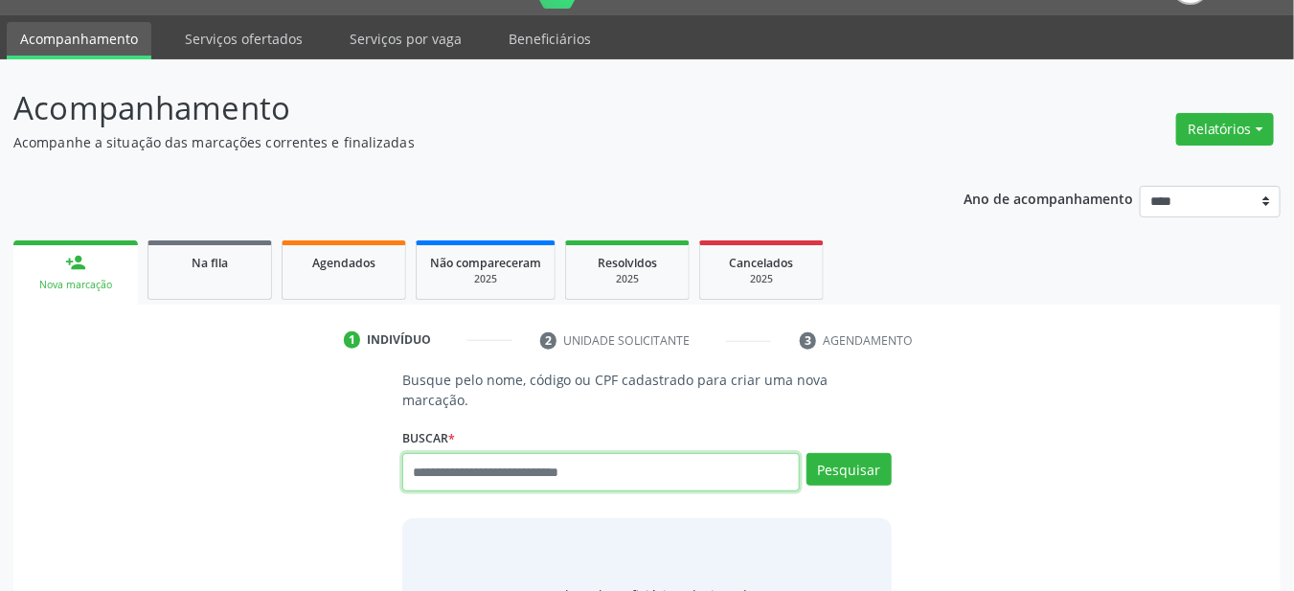
click at [506, 457] on input "text" at bounding box center [601, 472] width 398 height 38
click at [464, 453] on input "text" at bounding box center [601, 472] width 398 height 38
click at [463, 453] on input "text" at bounding box center [601, 472] width 398 height 38
click at [449, 466] on input "text" at bounding box center [601, 472] width 398 height 38
click at [445, 453] on input "text" at bounding box center [601, 472] width 398 height 38
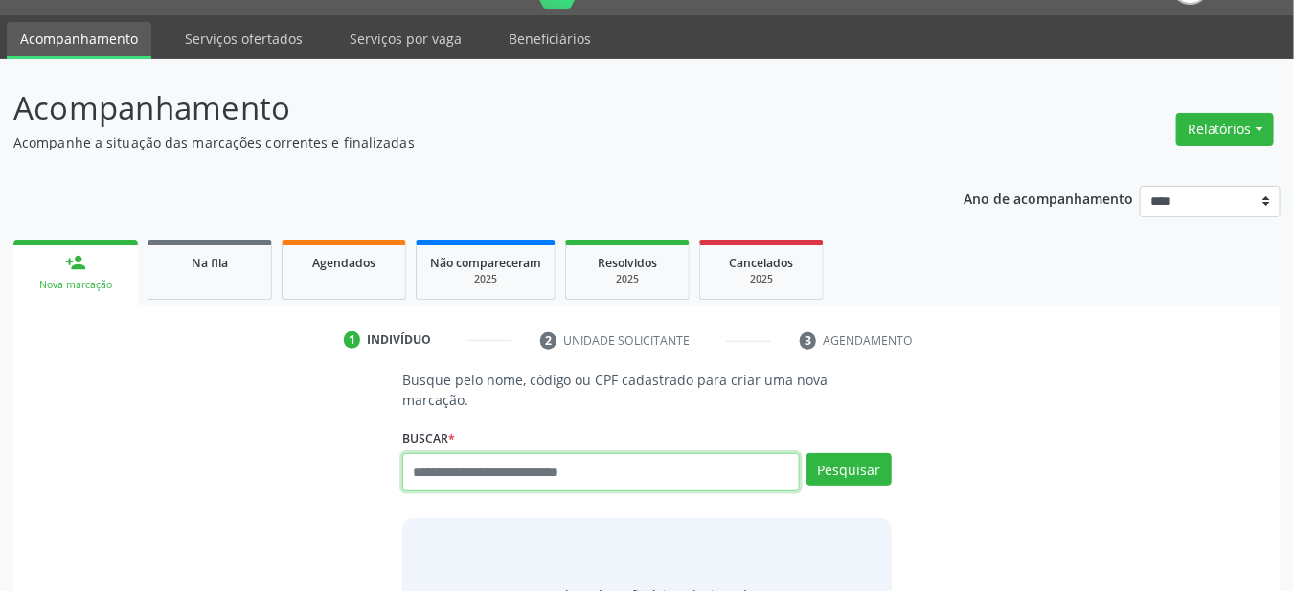
paste input "**********"
type input "**********"
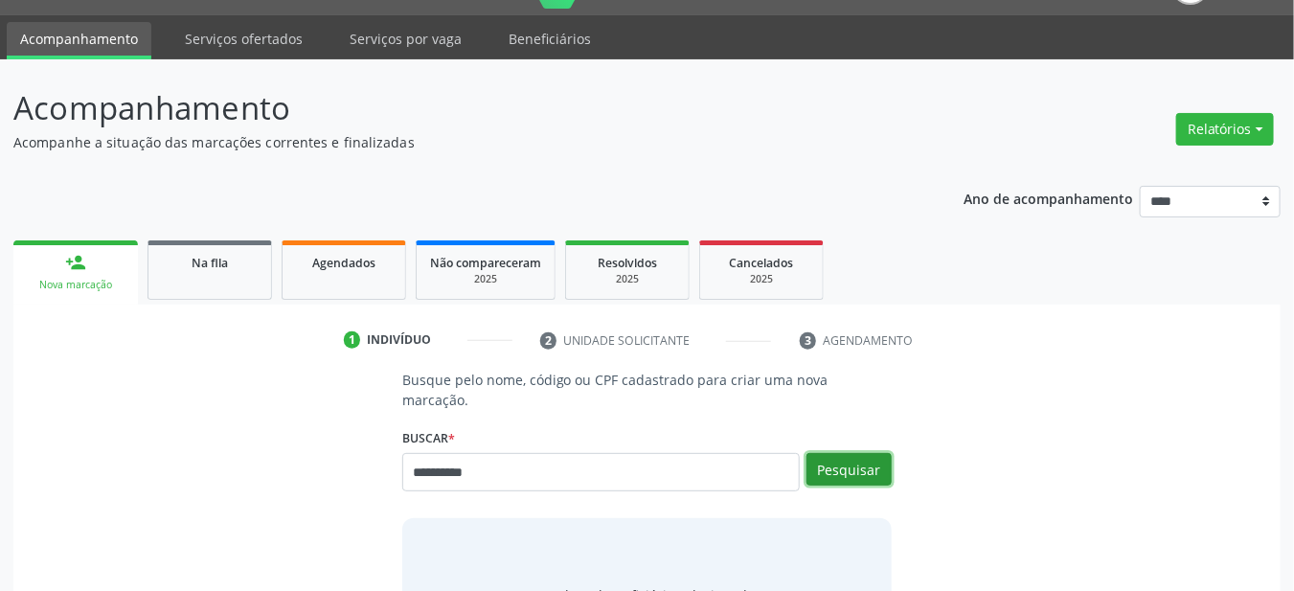
click at [873, 453] on button "Pesquisar" at bounding box center [848, 469] width 85 height 33
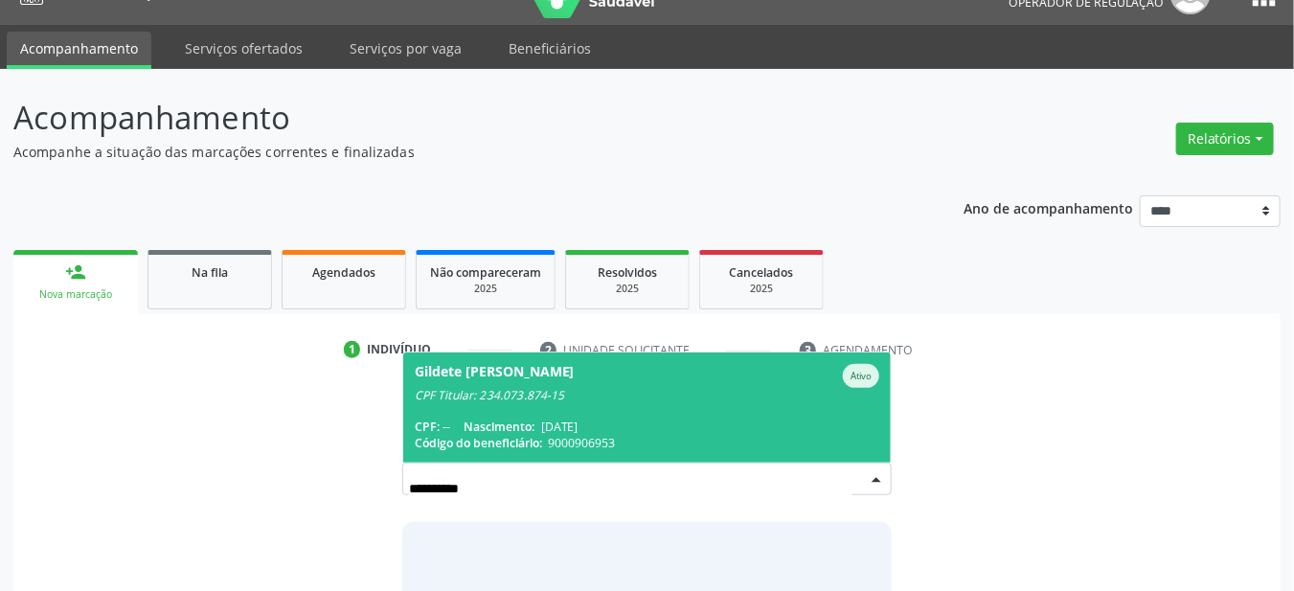
click at [496, 388] on span "Gildete [PERSON_NAME] CPF Titular: 234.073.874-15 CPF: -- Nascimento: [DATE] Có…" at bounding box center [647, 407] width 488 height 110
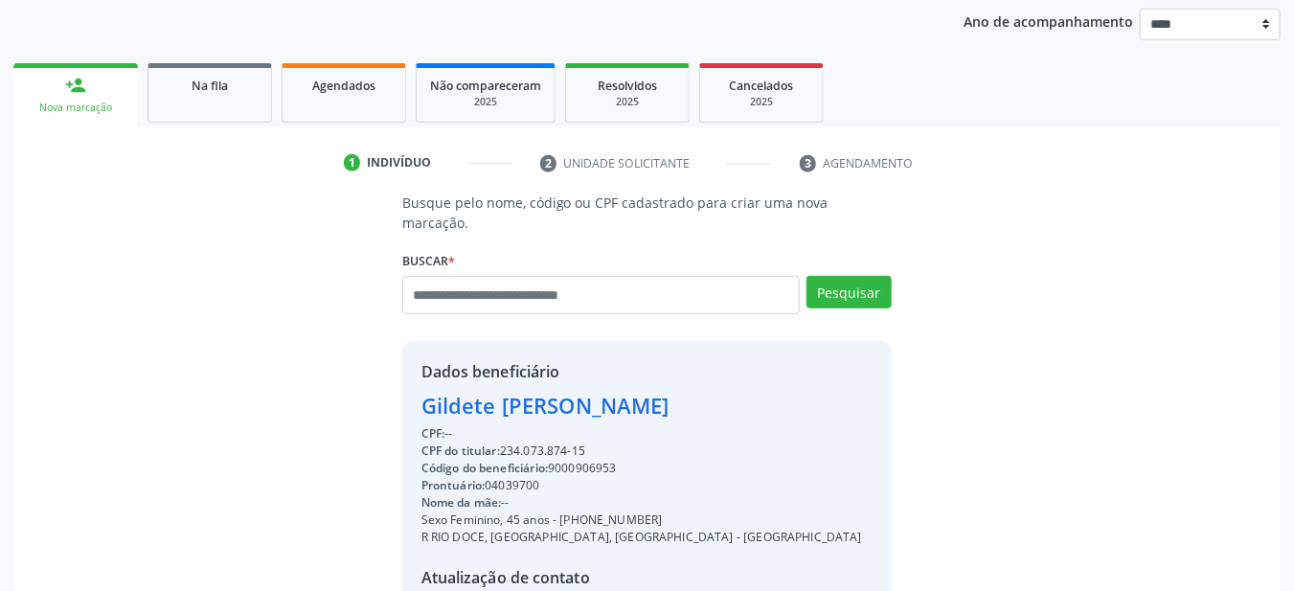
scroll to position [237, 0]
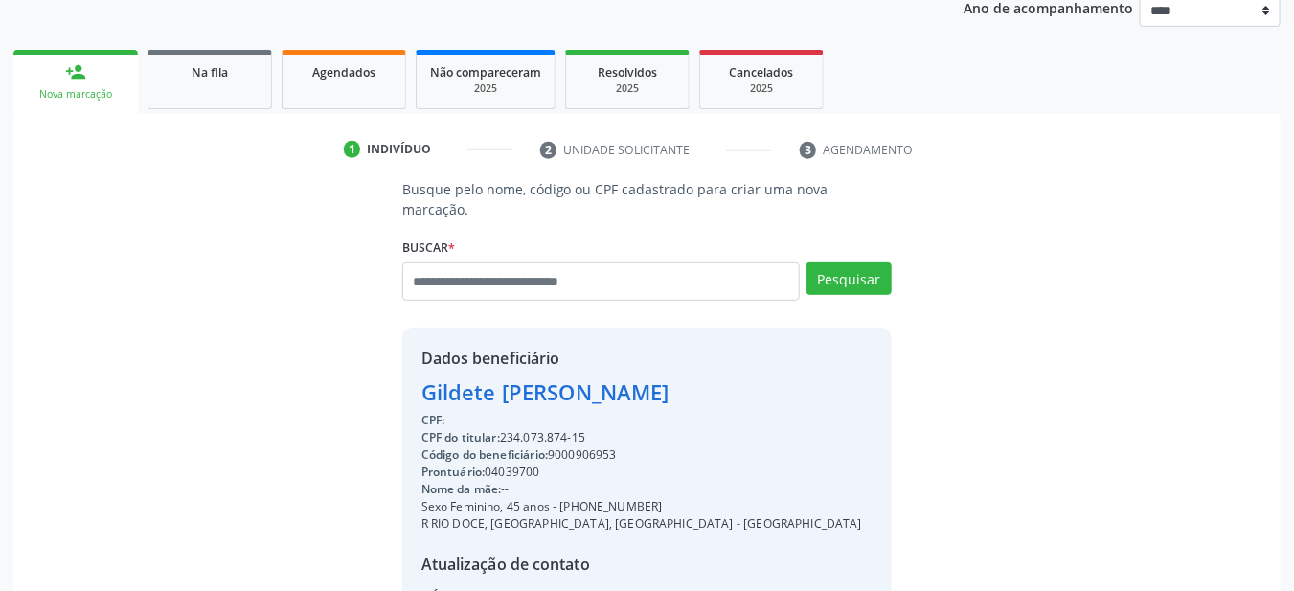
copy div "234.073.874-15"
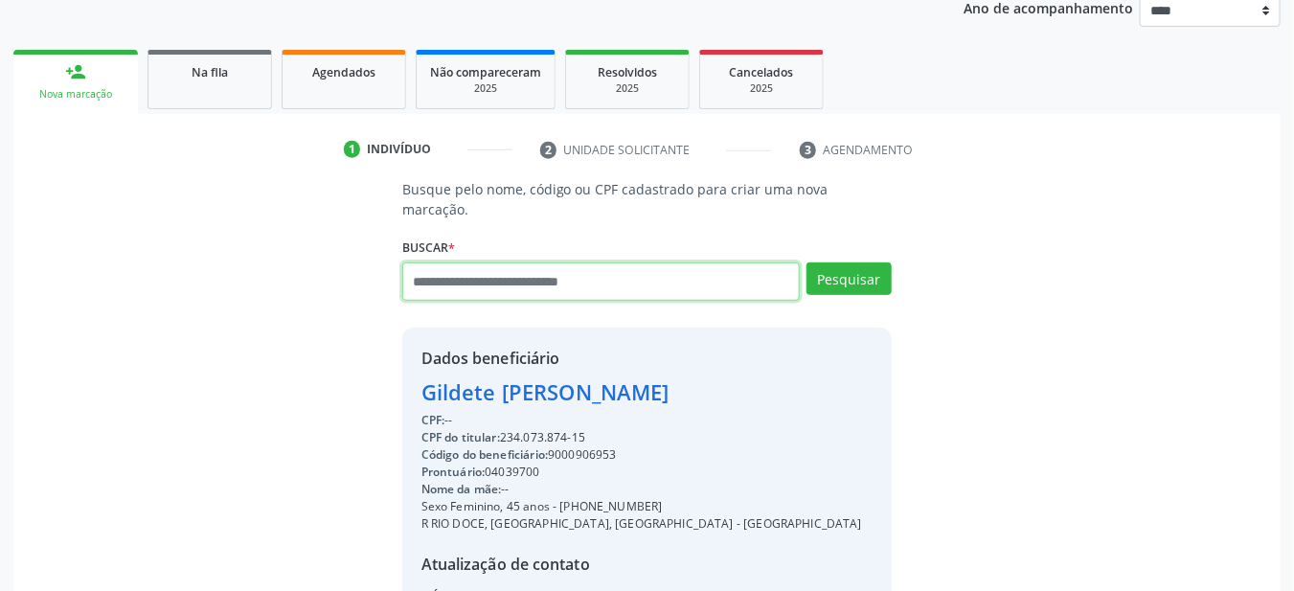
click at [452, 262] on input "text" at bounding box center [601, 281] width 398 height 38
click at [445, 262] on input "text" at bounding box center [601, 281] width 398 height 38
paste input "**********"
type input "**********"
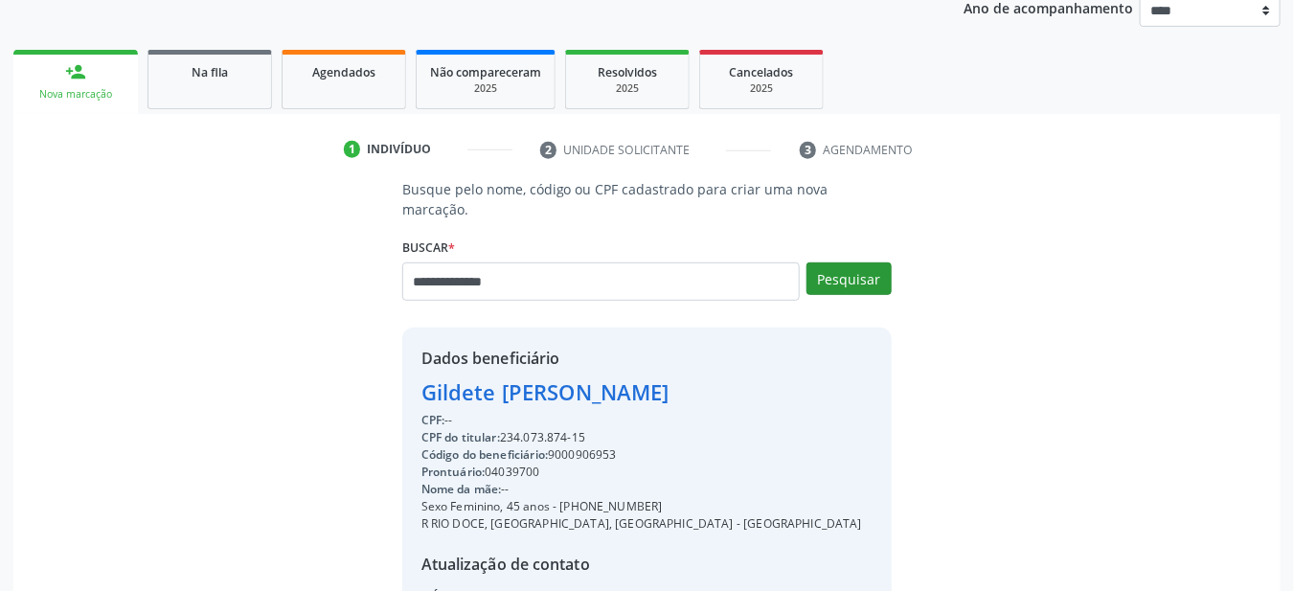
click at [843, 264] on button "Pesquisar" at bounding box center [848, 278] width 85 height 33
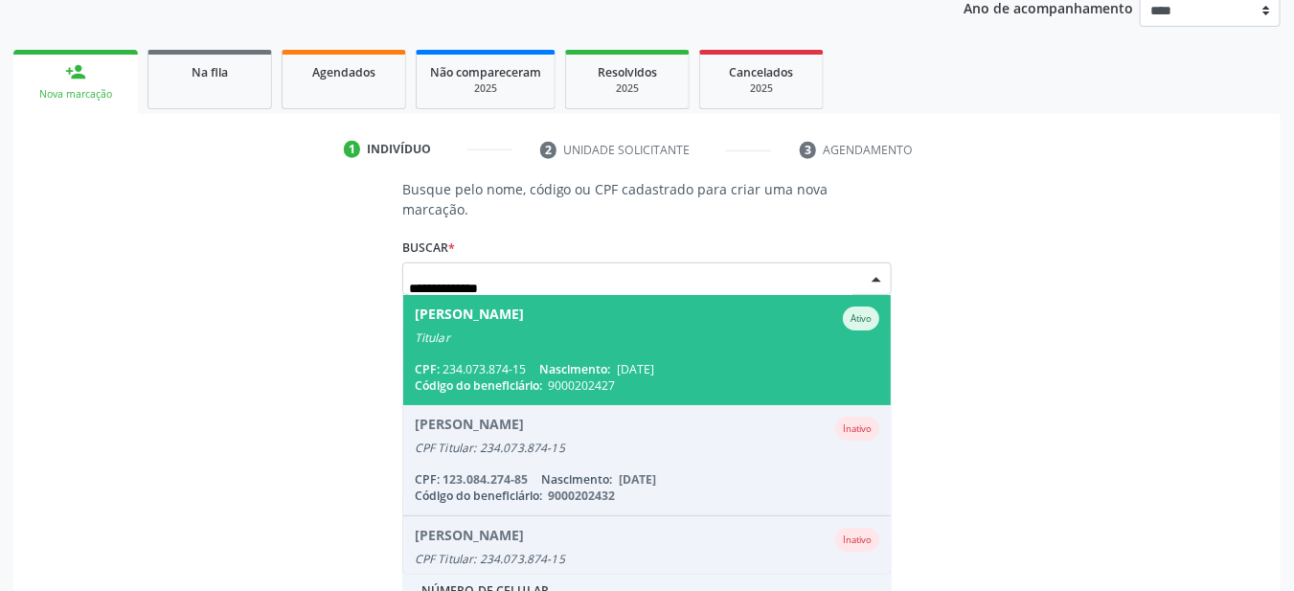
click at [448, 361] on div "CPF: 234.073.874-15 Nascimento: 30/07/1960" at bounding box center [647, 369] width 465 height 16
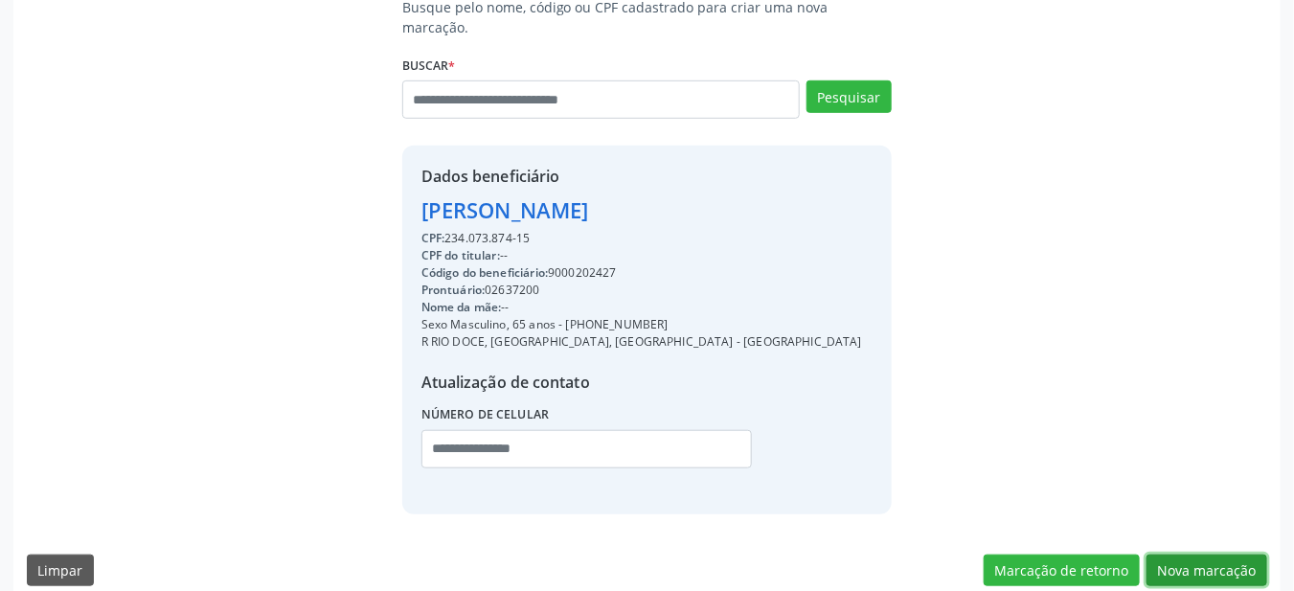
click at [1210, 554] on button "Nova marcação" at bounding box center [1206, 570] width 121 height 33
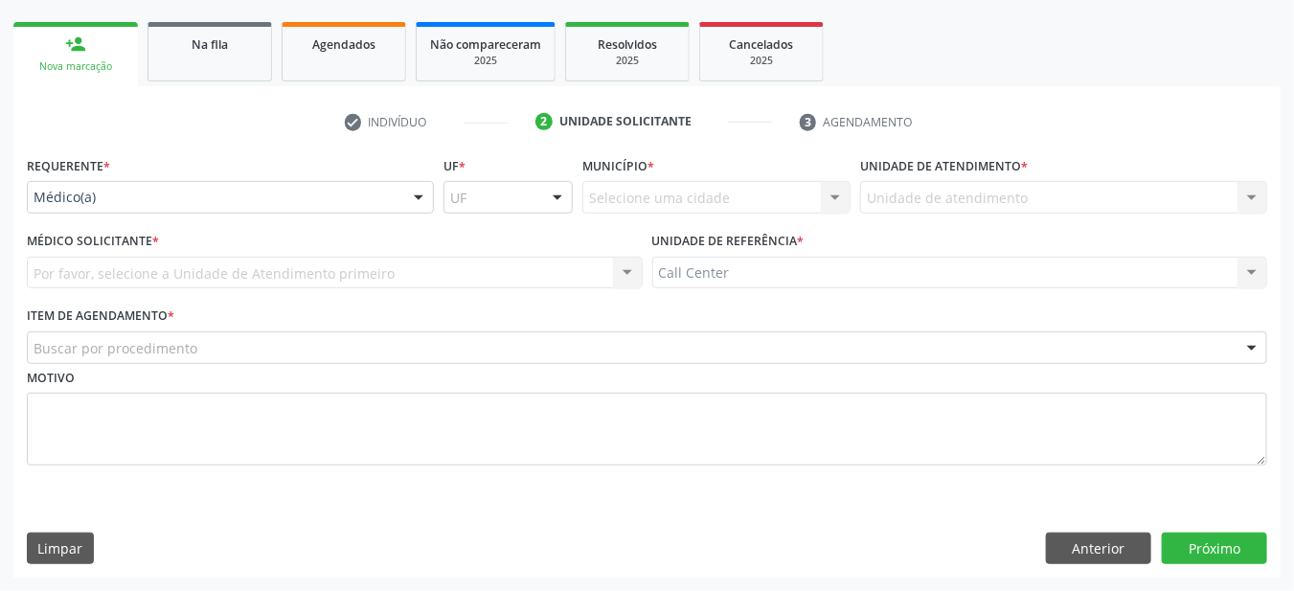
scroll to position [262, 0]
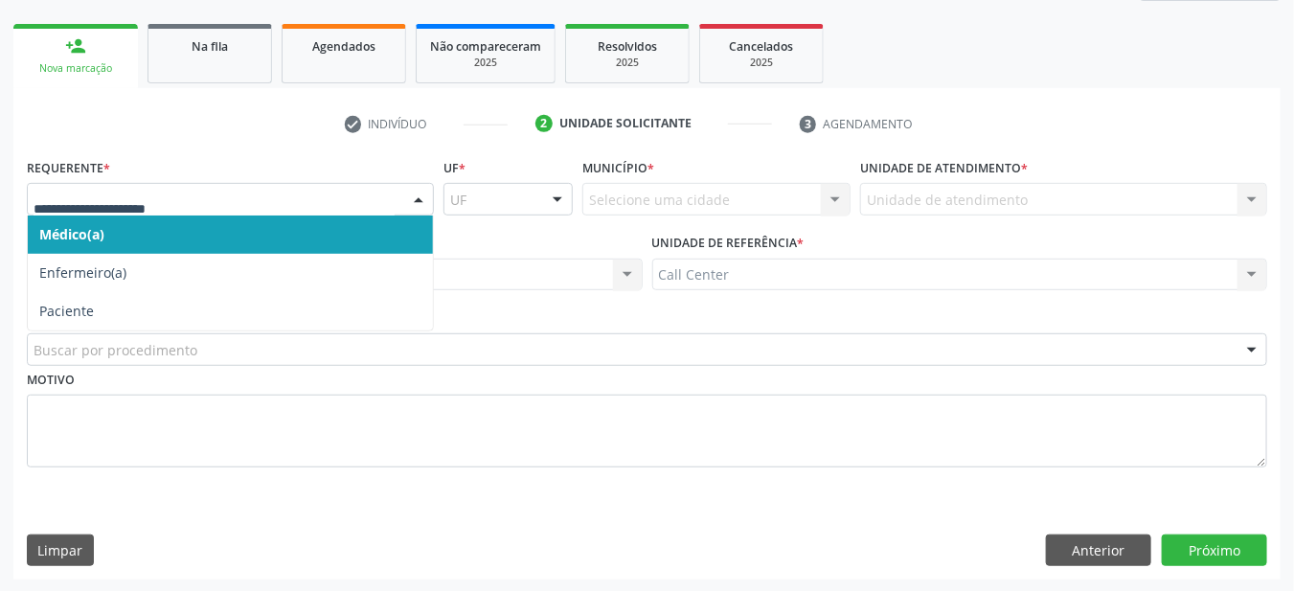
click at [52, 317] on span "Paciente" at bounding box center [66, 311] width 55 height 18
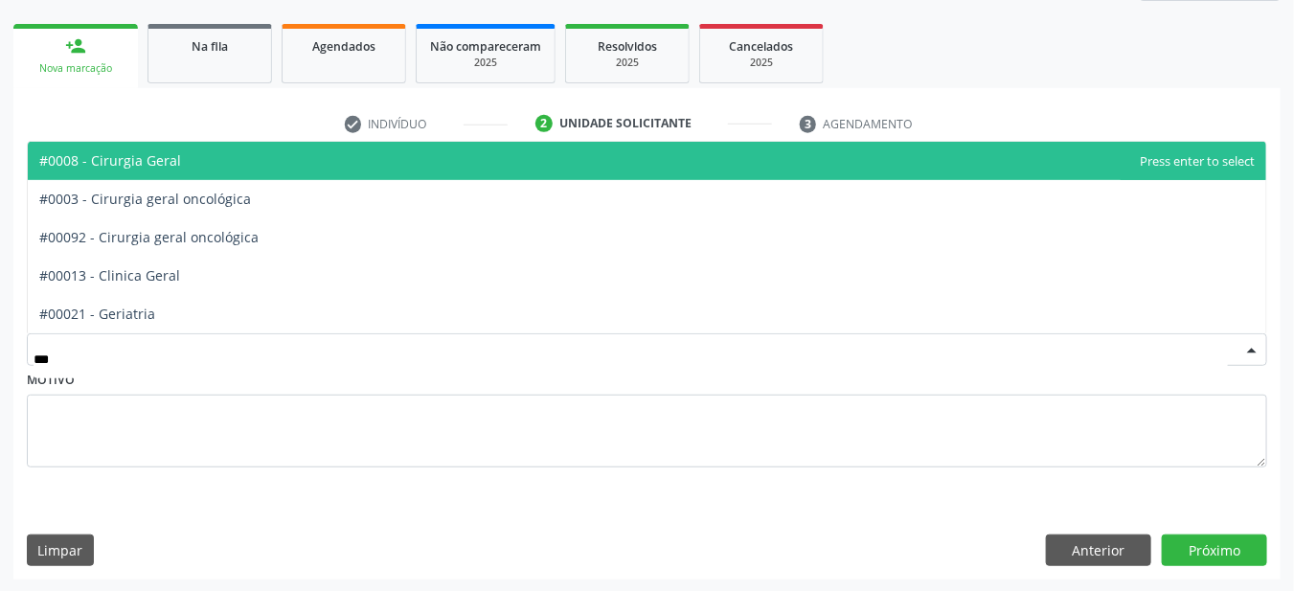
click at [110, 308] on span "#00021 - Geriatria" at bounding box center [97, 314] width 116 height 18
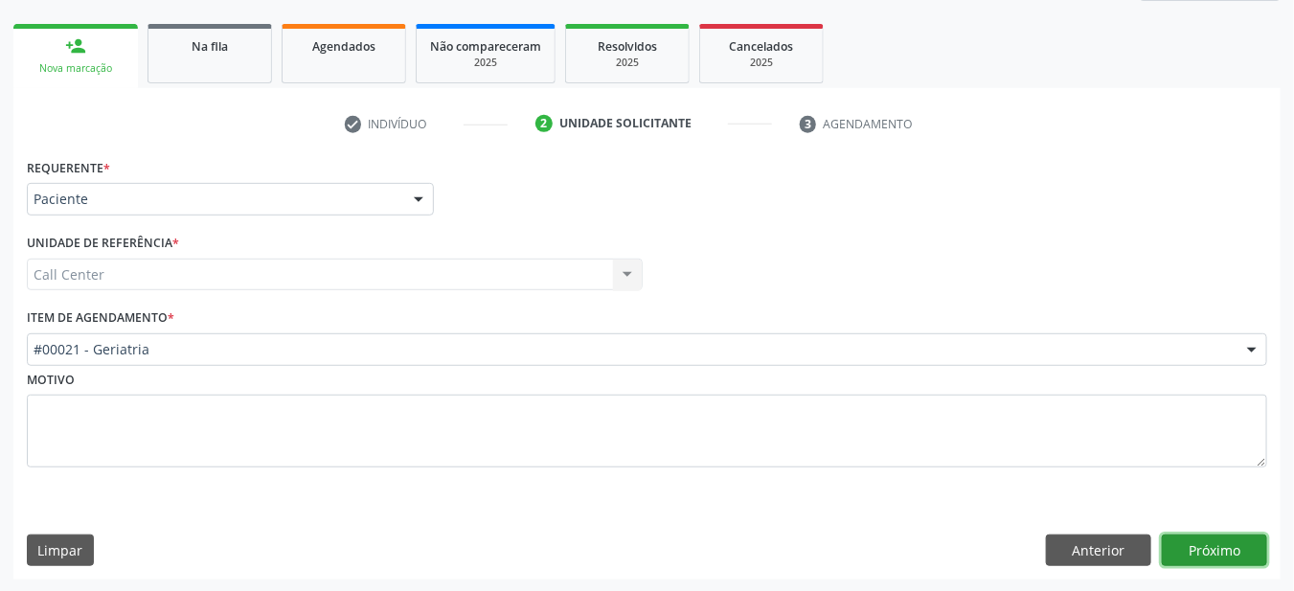
click at [1231, 550] on button "Próximo" at bounding box center [1214, 550] width 105 height 33
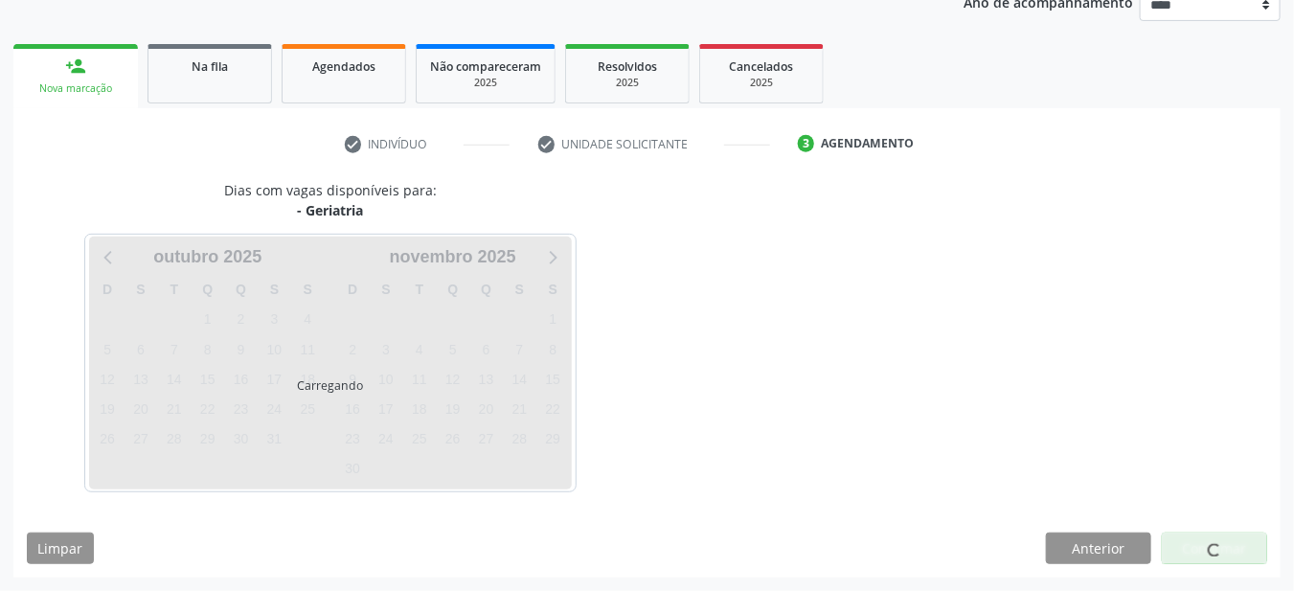
scroll to position [239, 0]
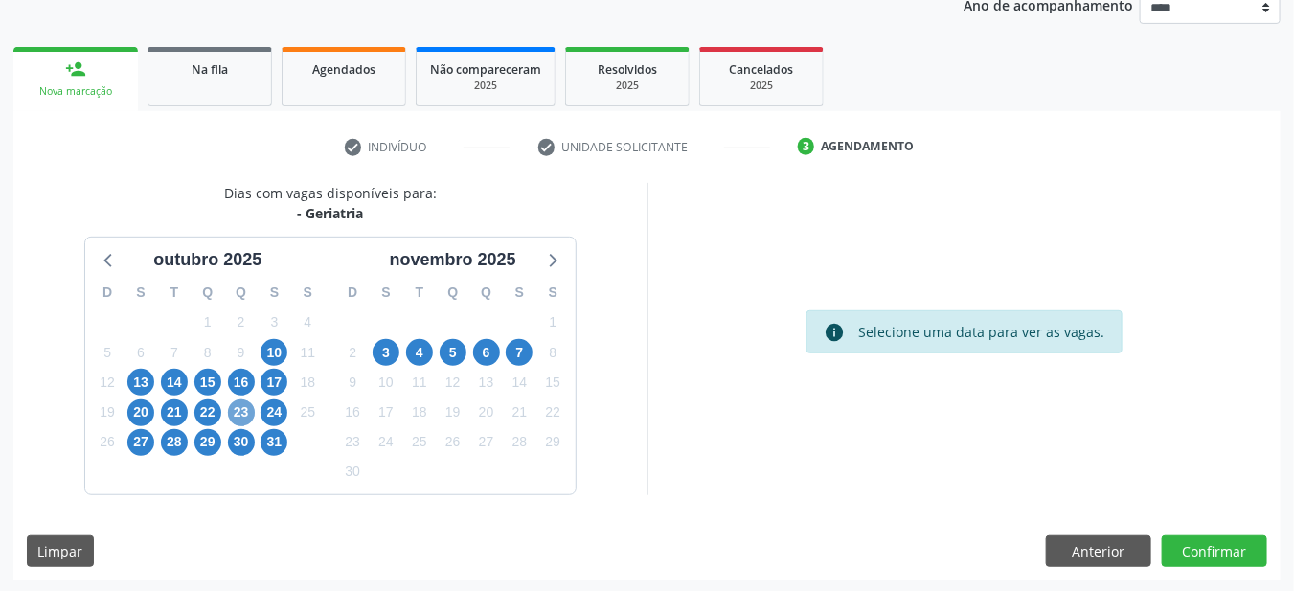
click at [236, 408] on span "23" at bounding box center [241, 412] width 27 height 27
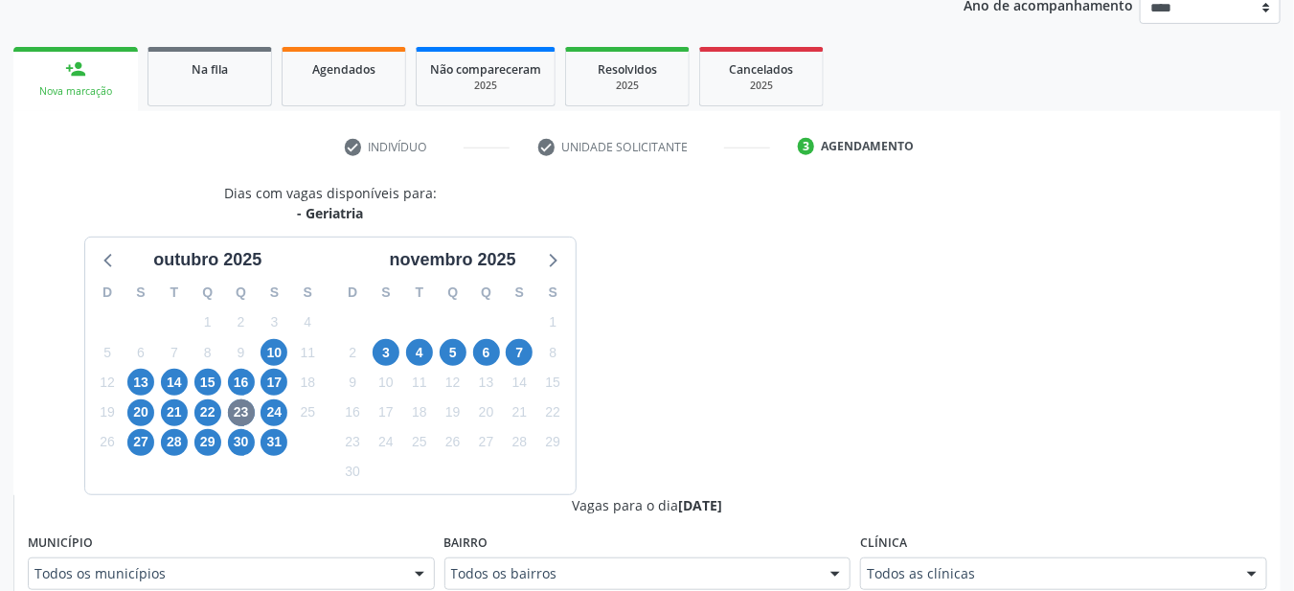
click at [913, 557] on div "Todos as clínicas" at bounding box center [1063, 573] width 407 height 33
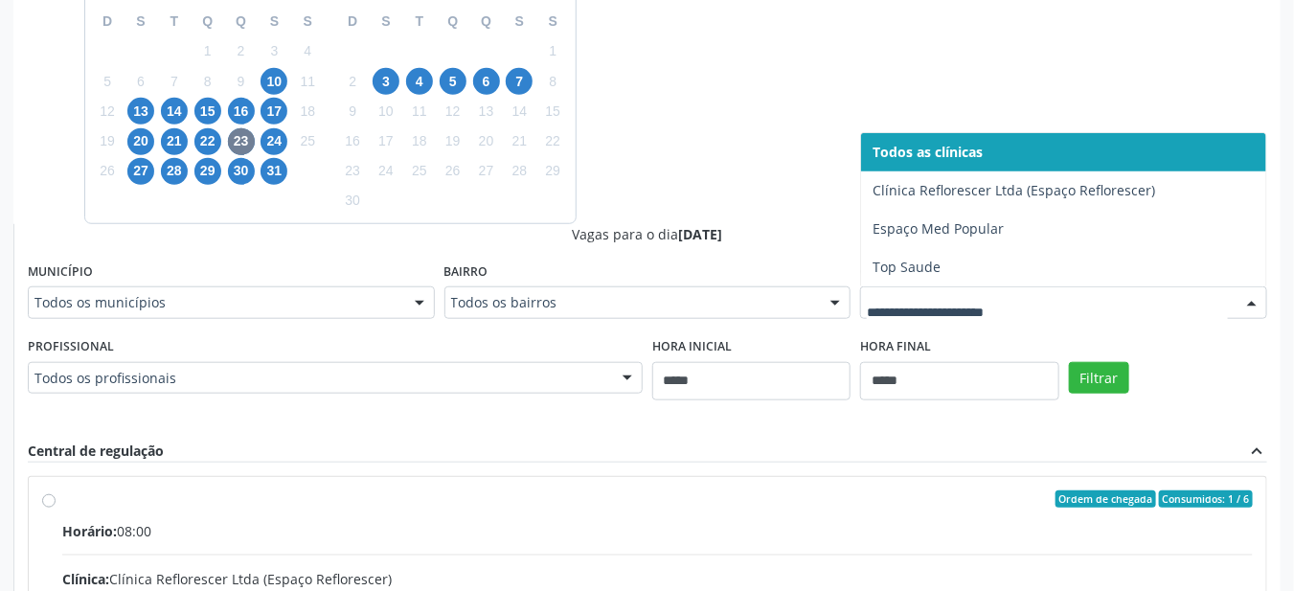
click at [912, 589] on div "Rede: Credenciada" at bounding box center [657, 599] width 1190 height 20
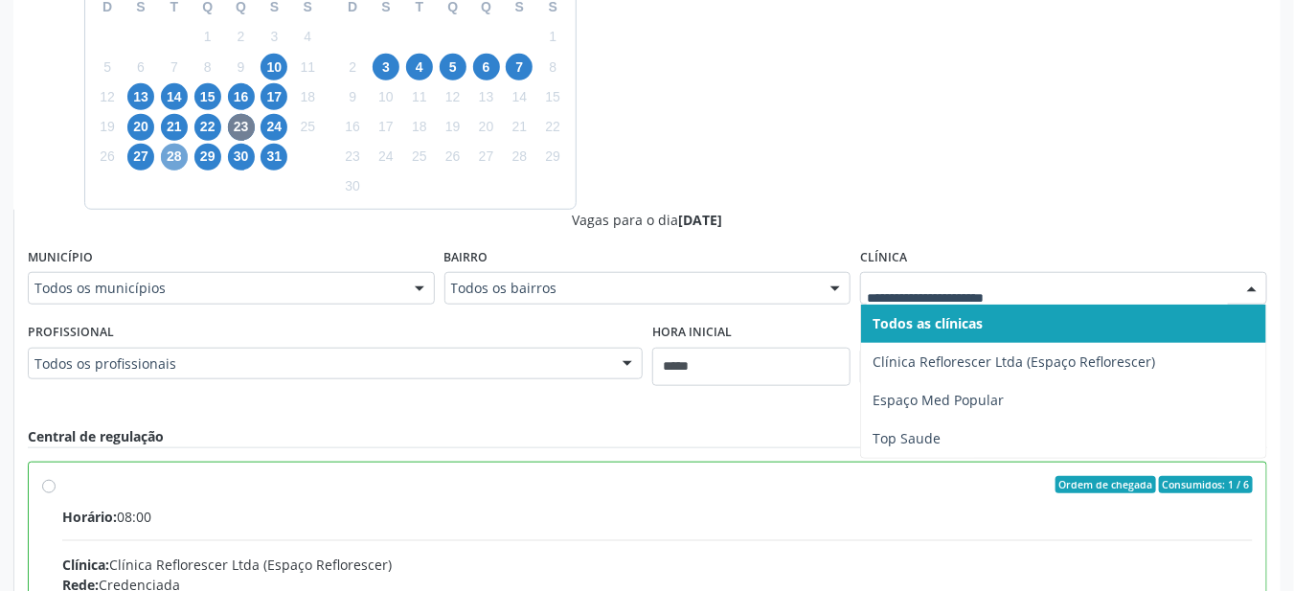
click at [177, 159] on span "28" at bounding box center [174, 157] width 27 height 27
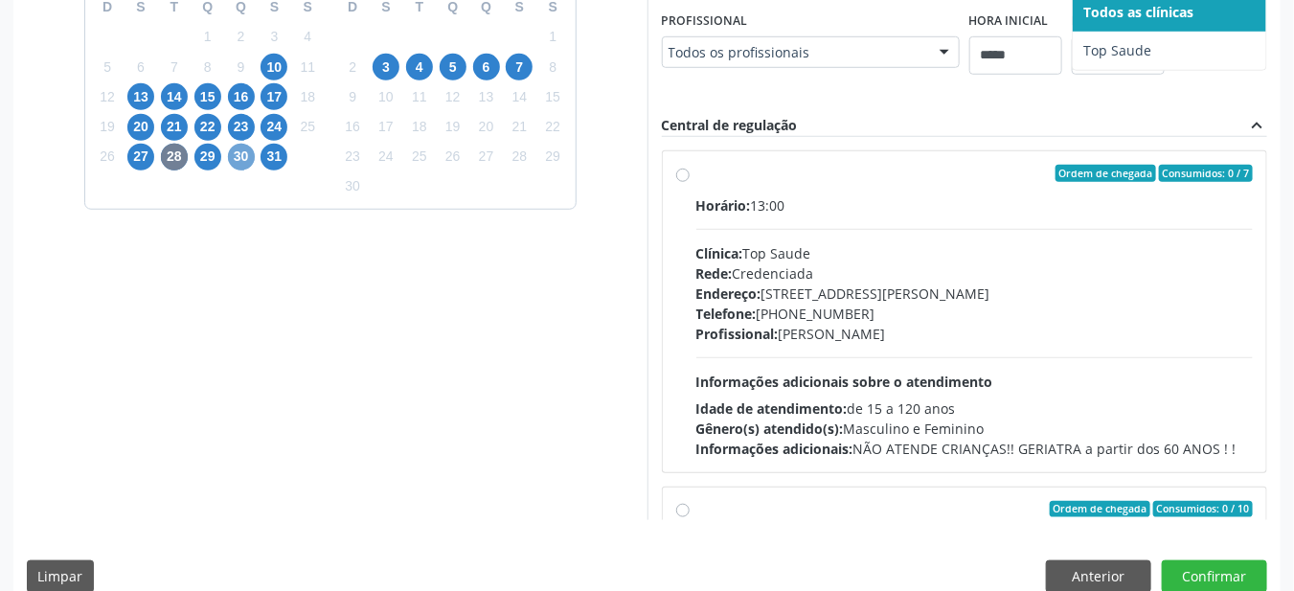
click at [251, 159] on span "30" at bounding box center [241, 157] width 27 height 27
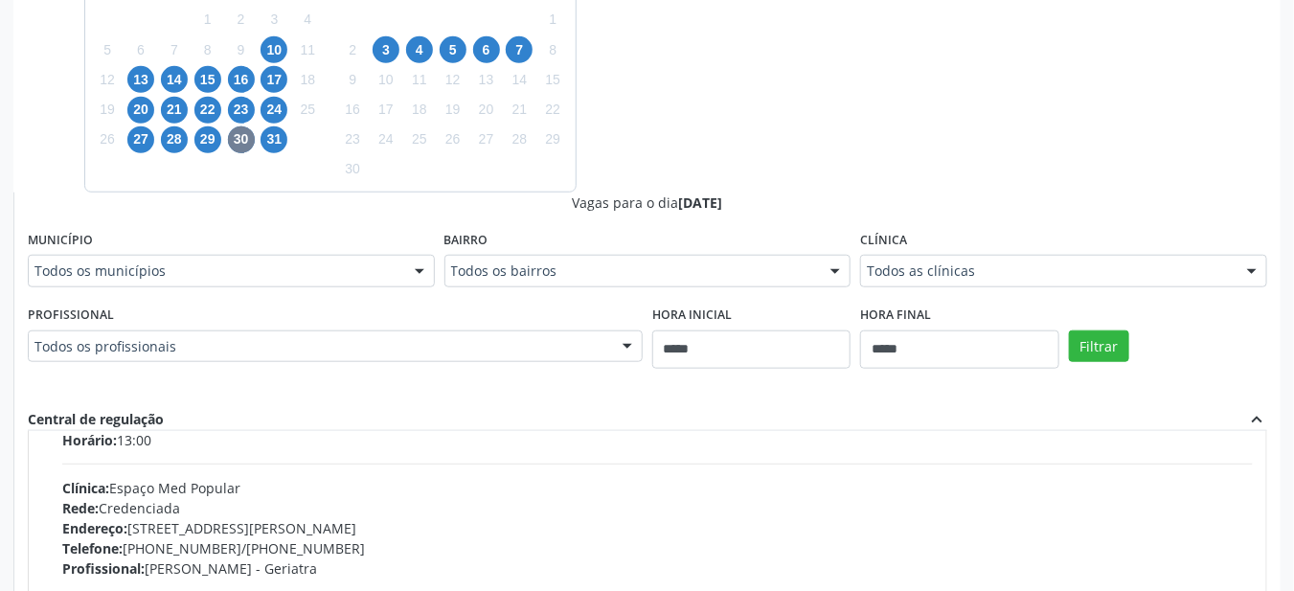
scroll to position [862, 0]
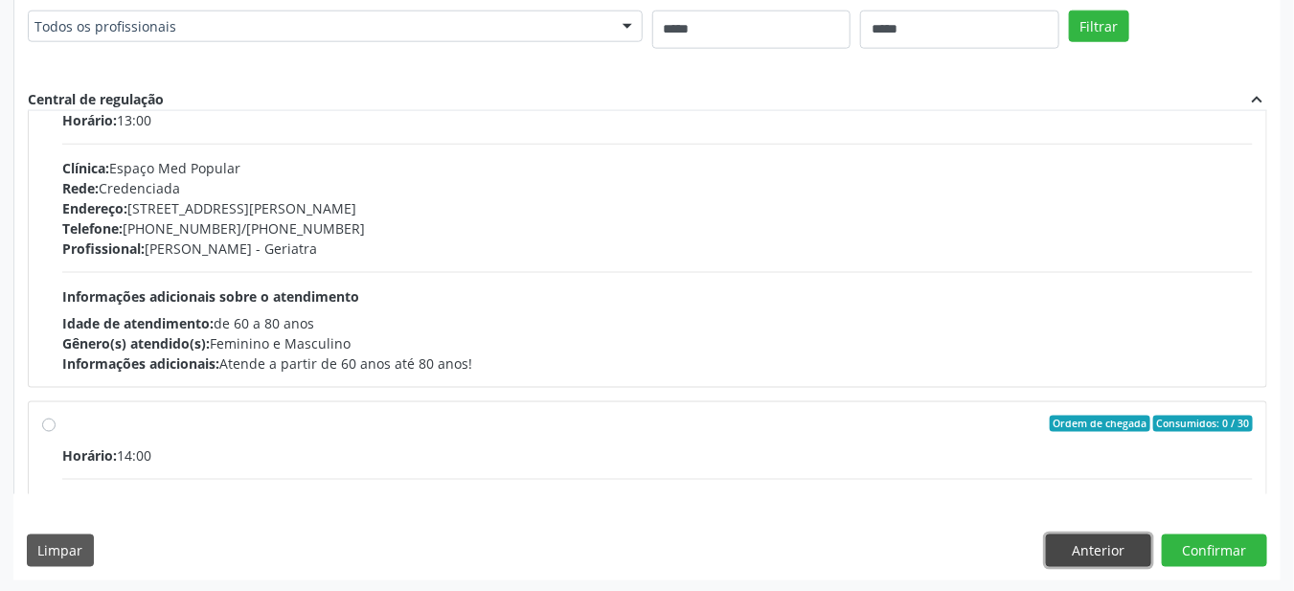
click at [1098, 540] on button "Anterior" at bounding box center [1098, 550] width 105 height 33
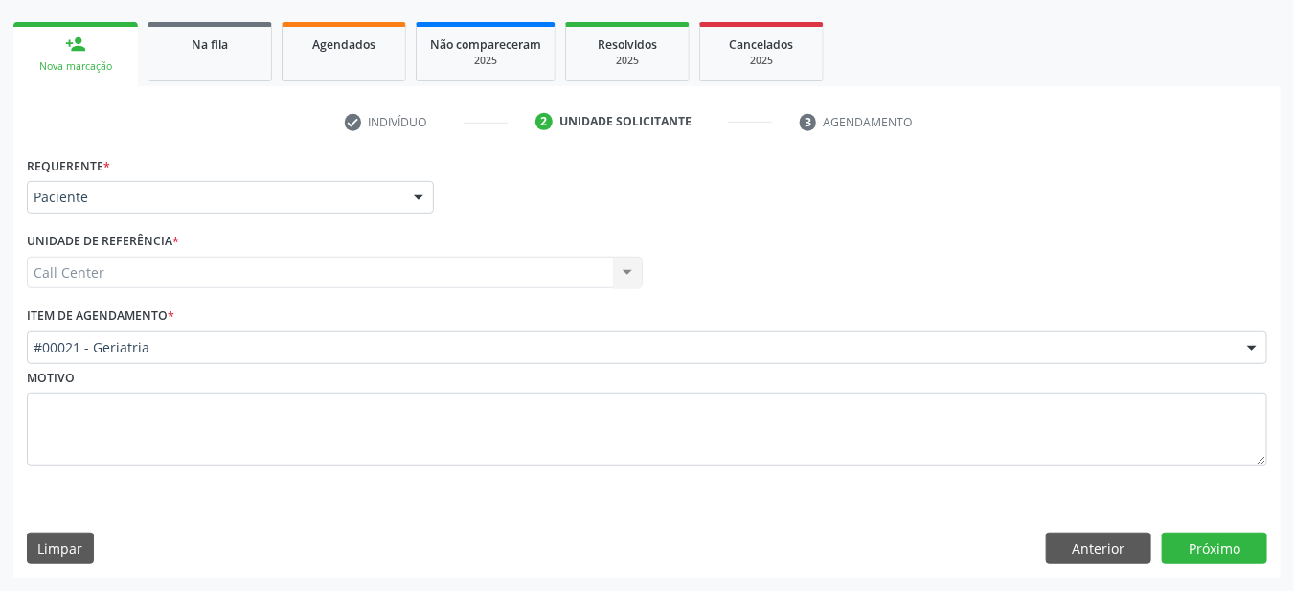
scroll to position [262, 0]
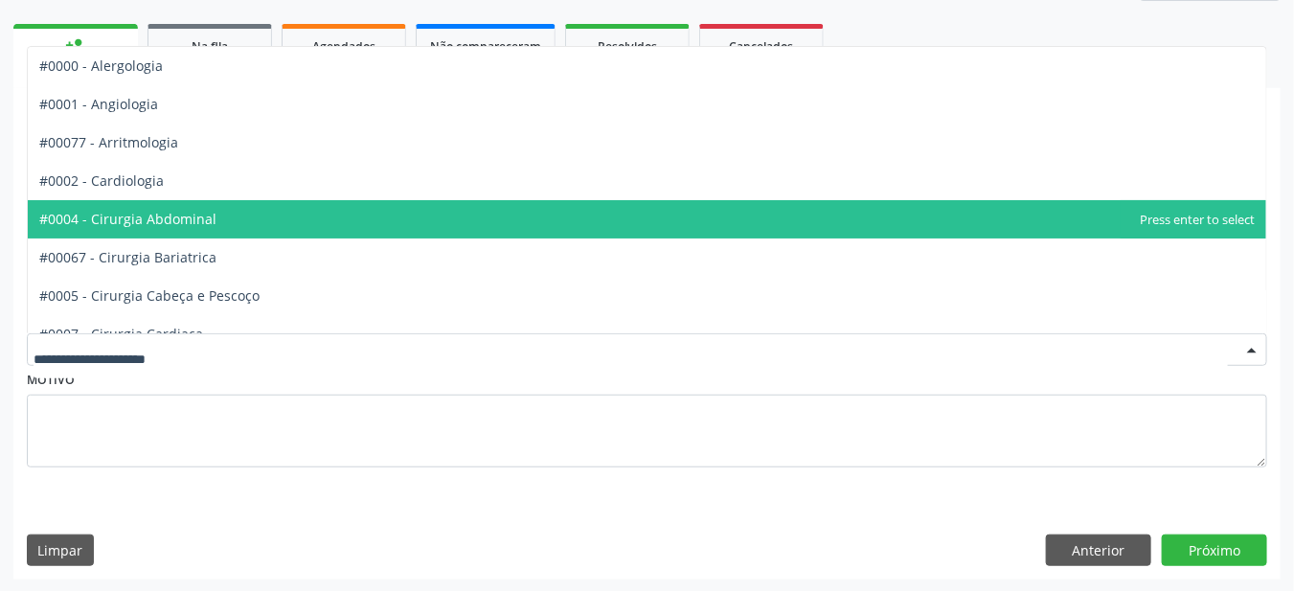
click at [118, 363] on input "text" at bounding box center [631, 359] width 1194 height 38
click at [87, 362] on input "text" at bounding box center [631, 359] width 1194 height 38
click at [80, 365] on input "text" at bounding box center [631, 359] width 1194 height 38
click at [97, 374] on input "text" at bounding box center [631, 359] width 1194 height 38
click at [113, 371] on input "text" at bounding box center [631, 359] width 1194 height 38
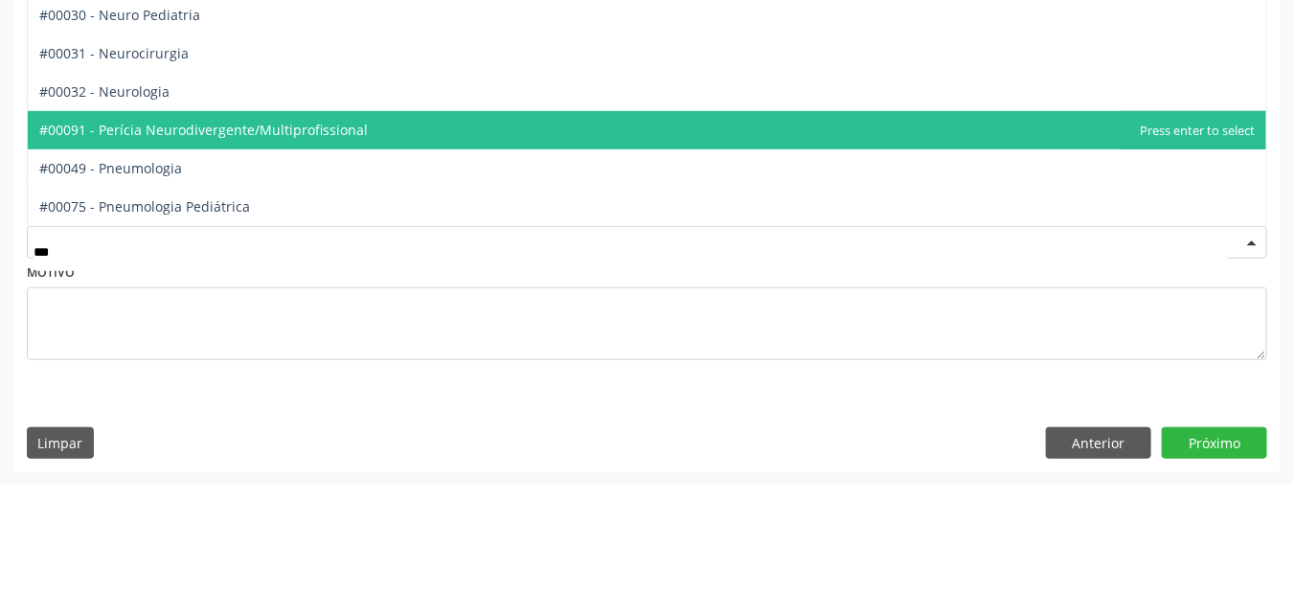
click at [105, 194] on span "#00032 - Neurologia" at bounding box center [104, 199] width 130 height 18
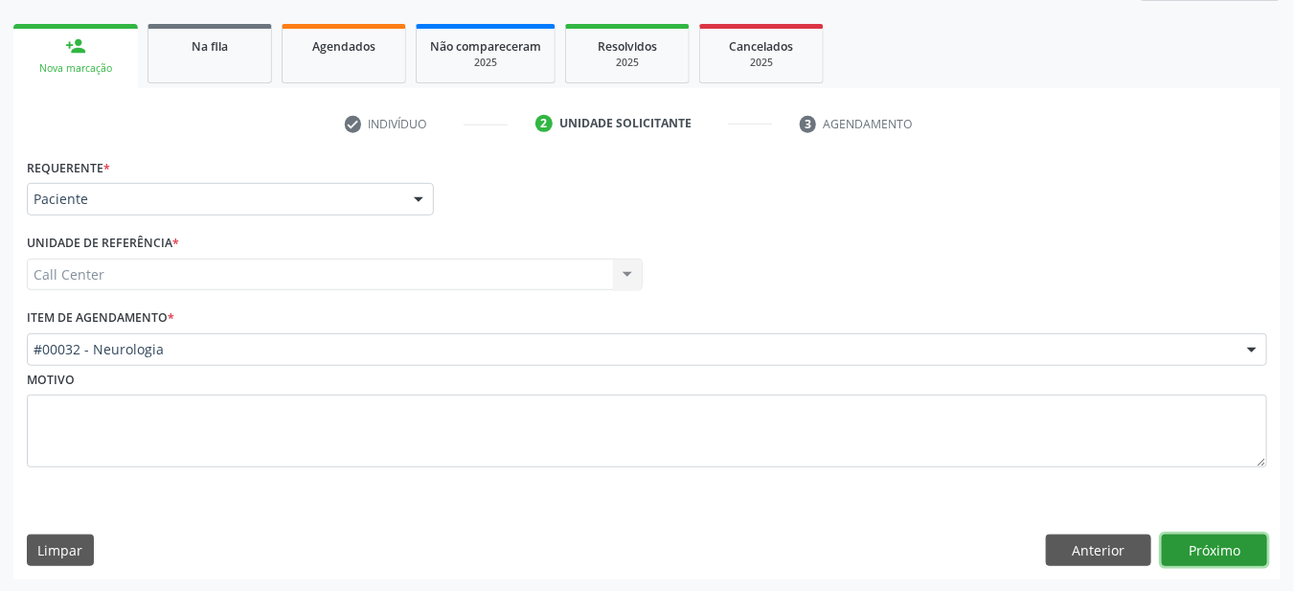
click at [1206, 554] on button "Próximo" at bounding box center [1214, 550] width 105 height 33
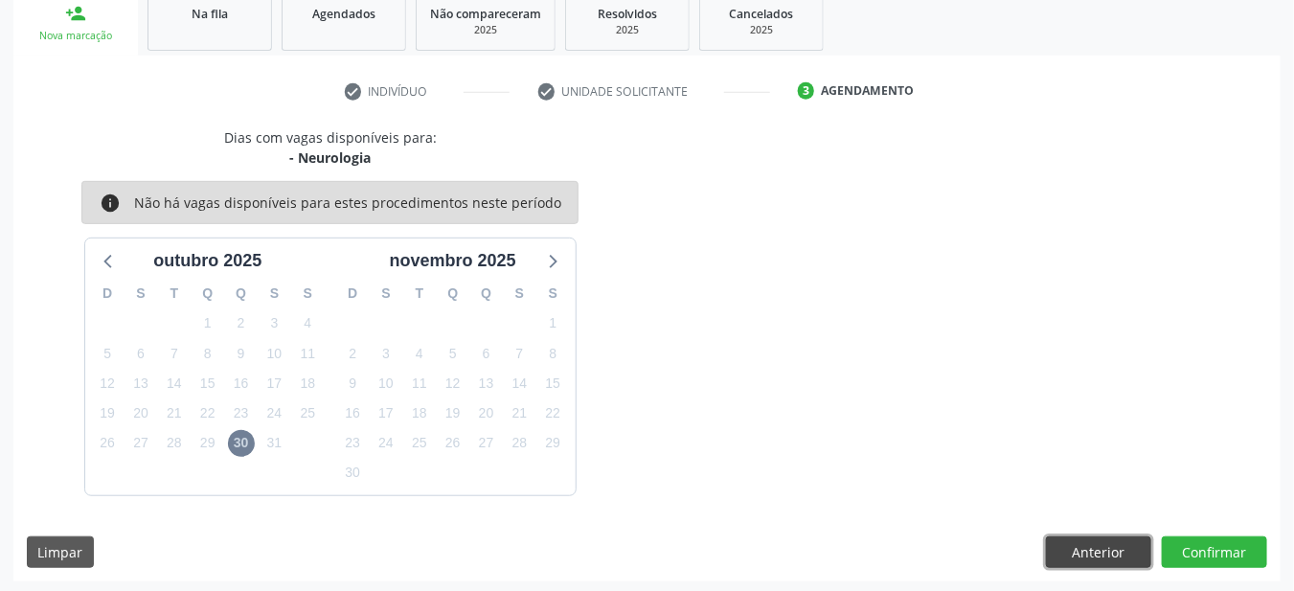
click at [1086, 555] on button "Anterior" at bounding box center [1098, 552] width 105 height 33
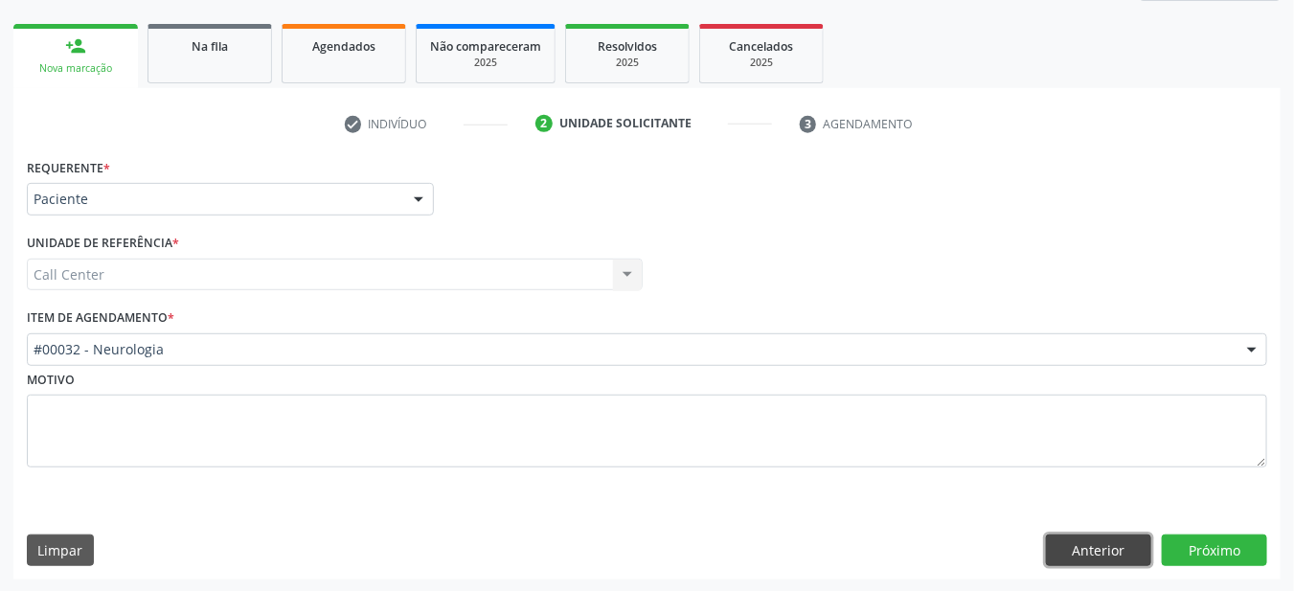
click at [1097, 555] on button "Anterior" at bounding box center [1098, 550] width 105 height 33
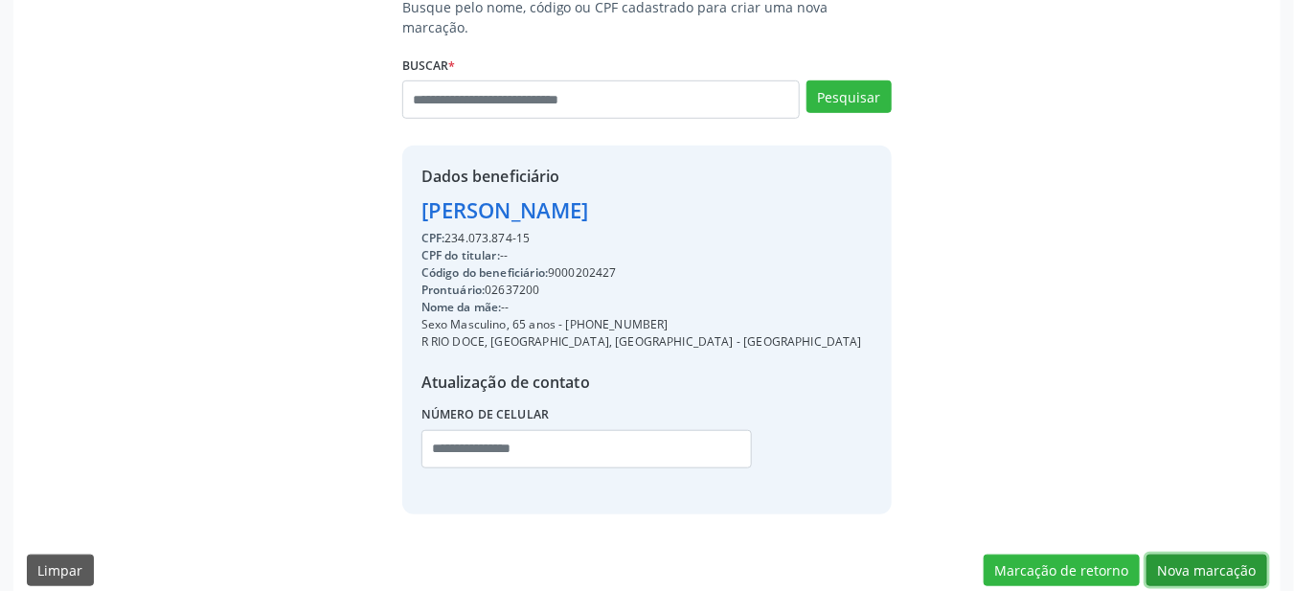
click at [1201, 554] on button "Nova marcação" at bounding box center [1206, 570] width 121 height 33
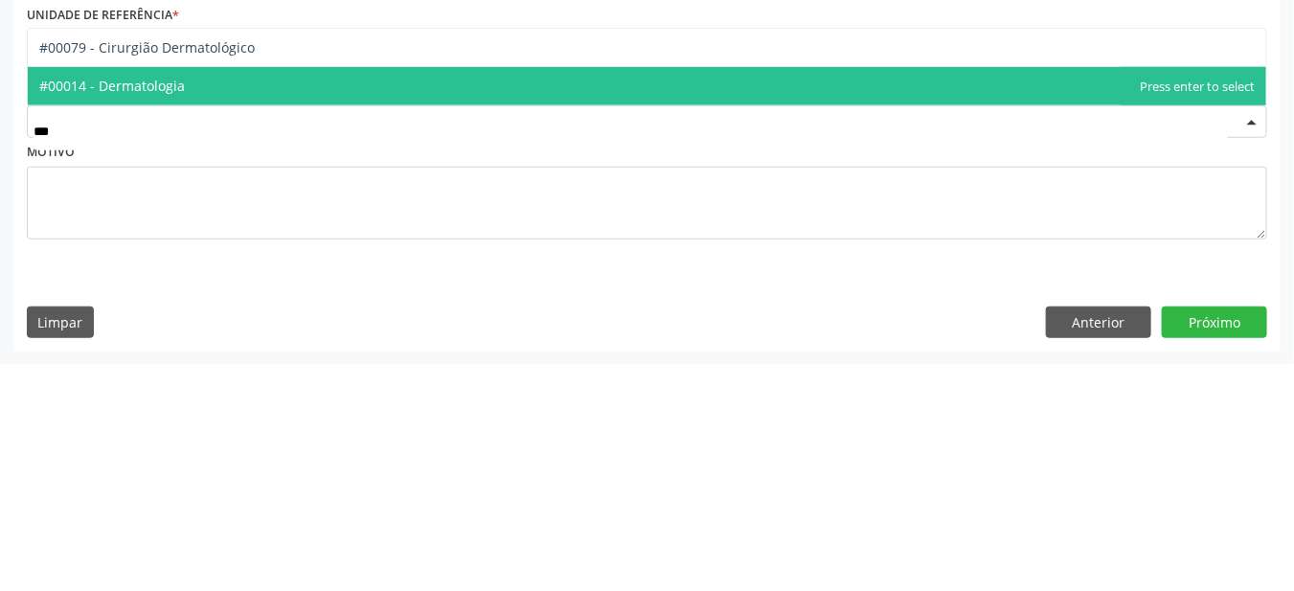
click at [131, 328] on span "#00014 - Dermatologia" at bounding box center [647, 314] width 1238 height 38
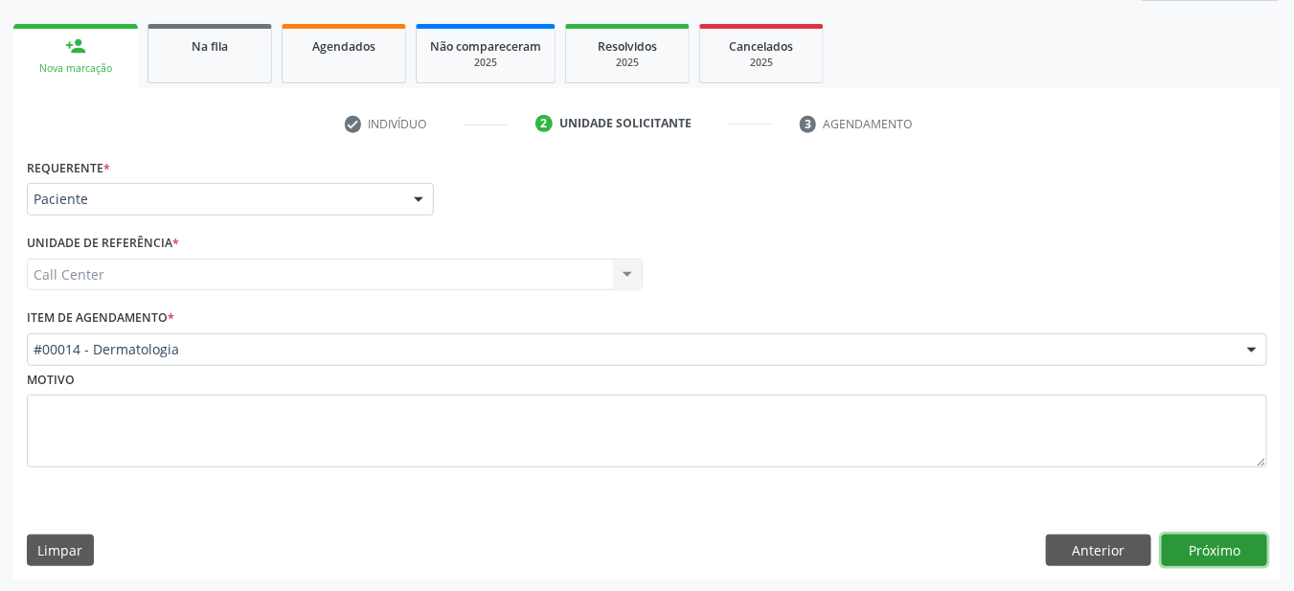
click at [1220, 550] on button "Próximo" at bounding box center [1214, 550] width 105 height 33
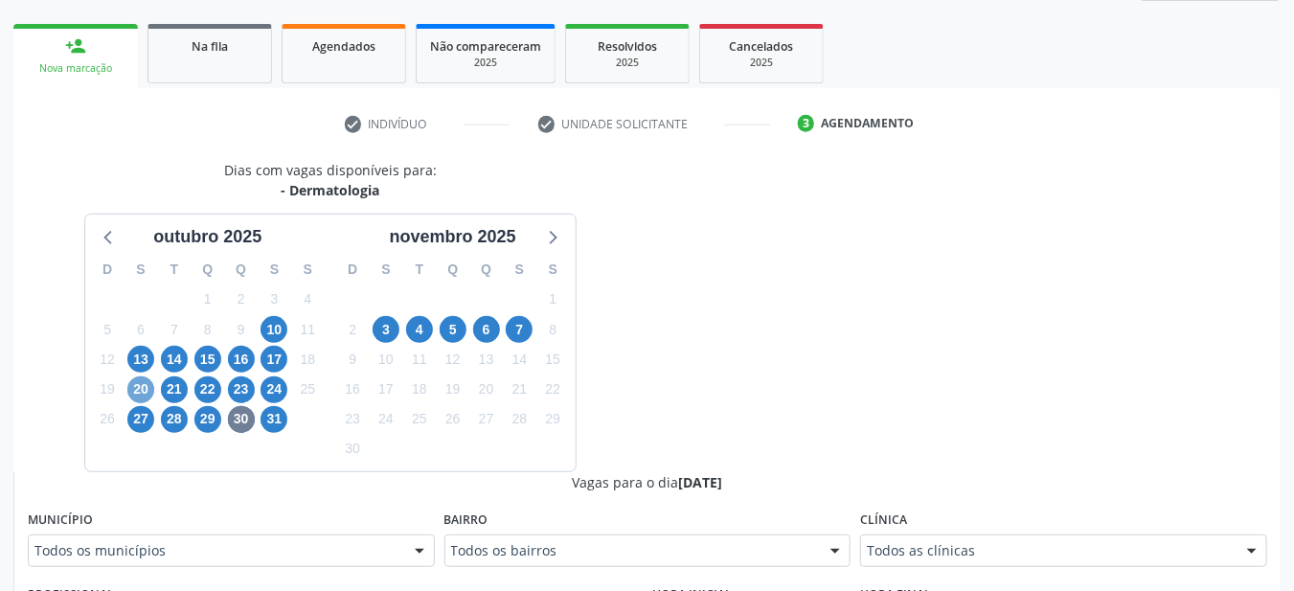
click at [146, 389] on span "20" at bounding box center [140, 389] width 27 height 27
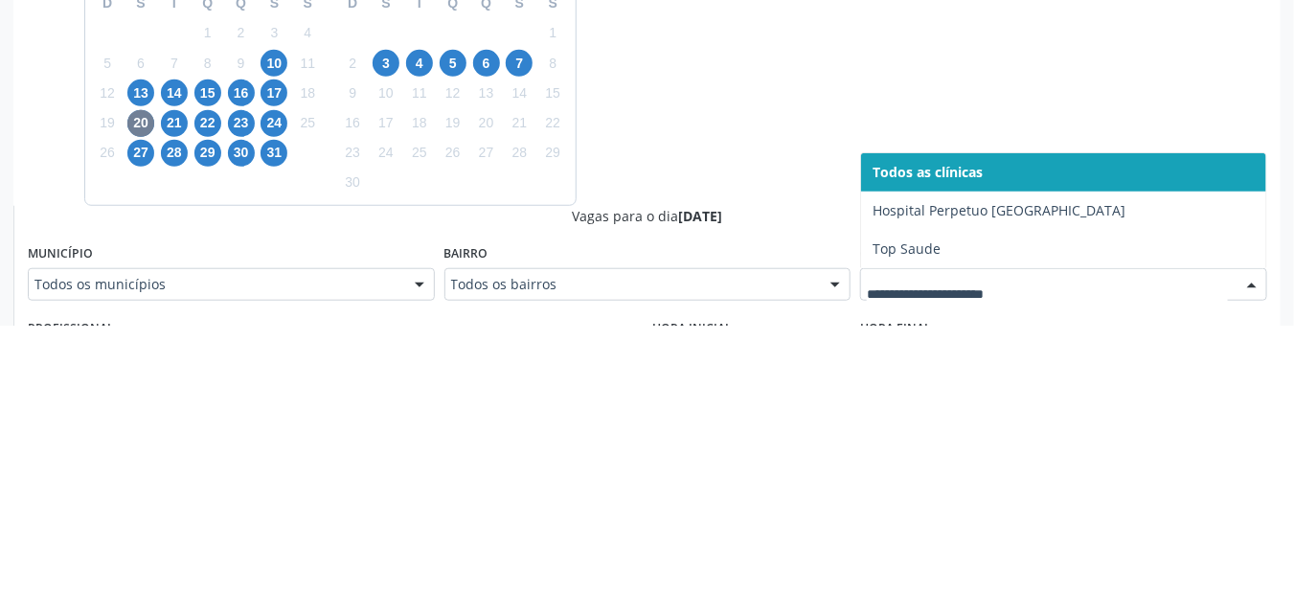
scroll to position [358, 0]
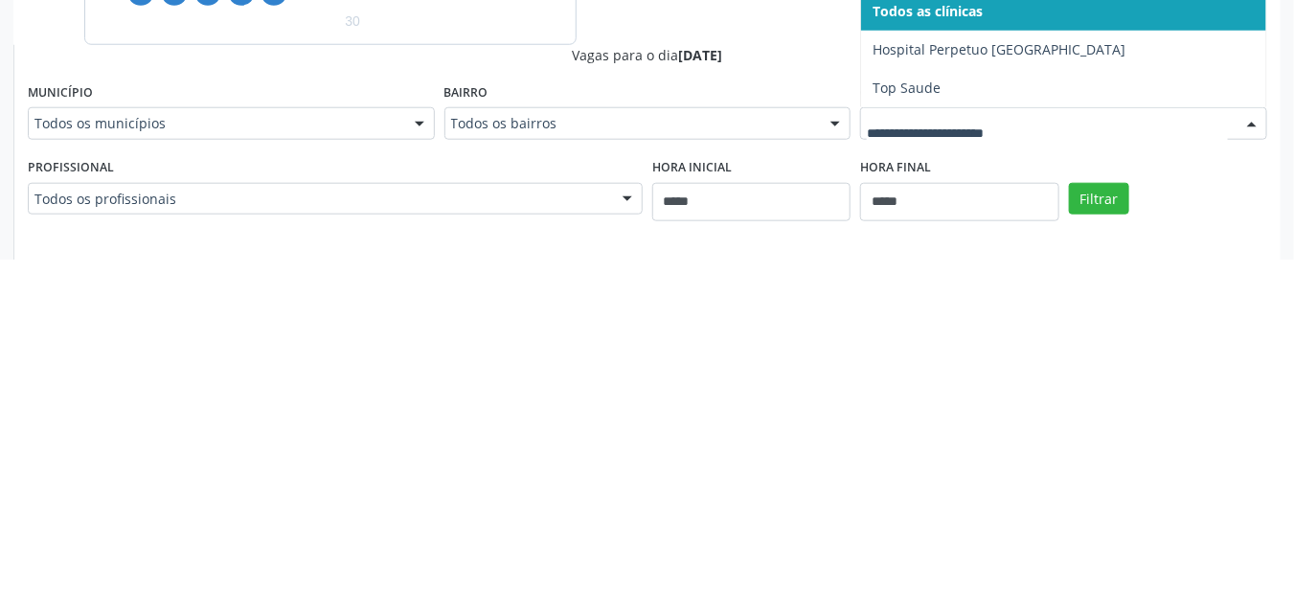
click at [893, 412] on span "Top Saude" at bounding box center [906, 419] width 68 height 18
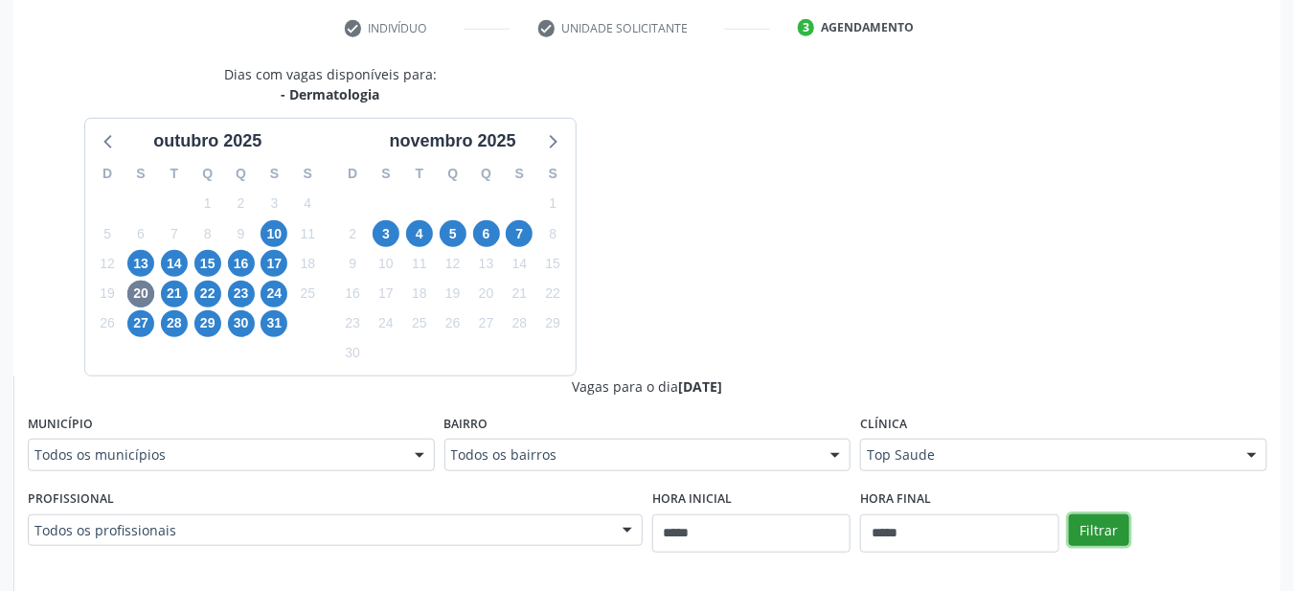
click at [1102, 533] on button "Filtrar" at bounding box center [1099, 530] width 60 height 33
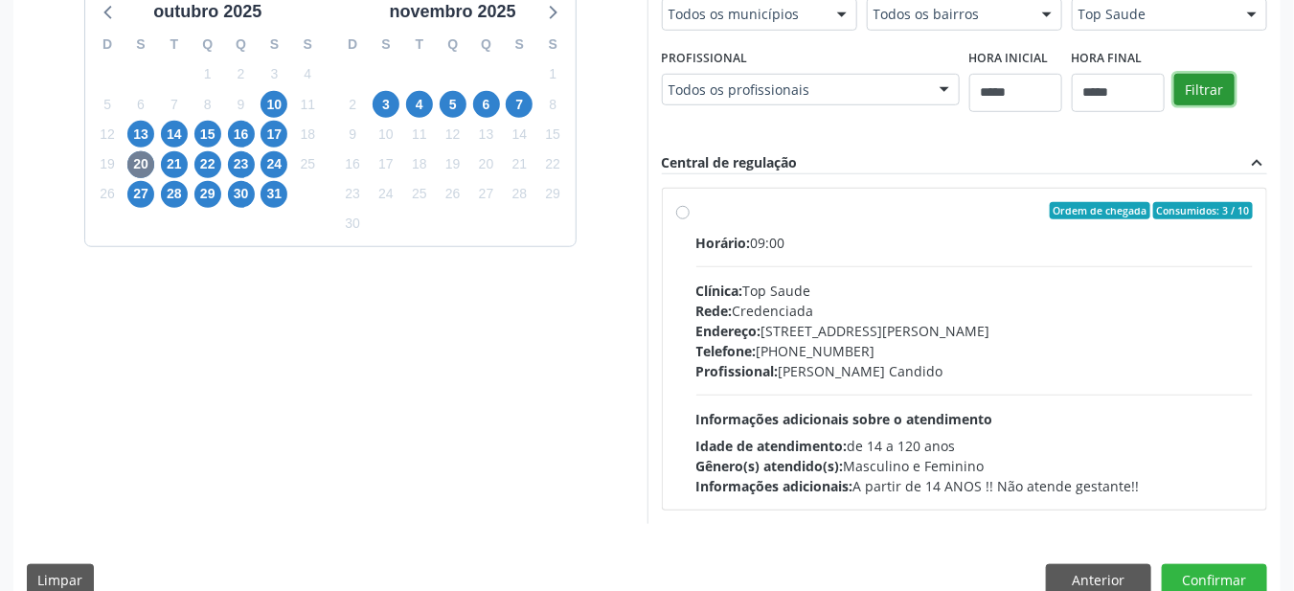
scroll to position [515, 0]
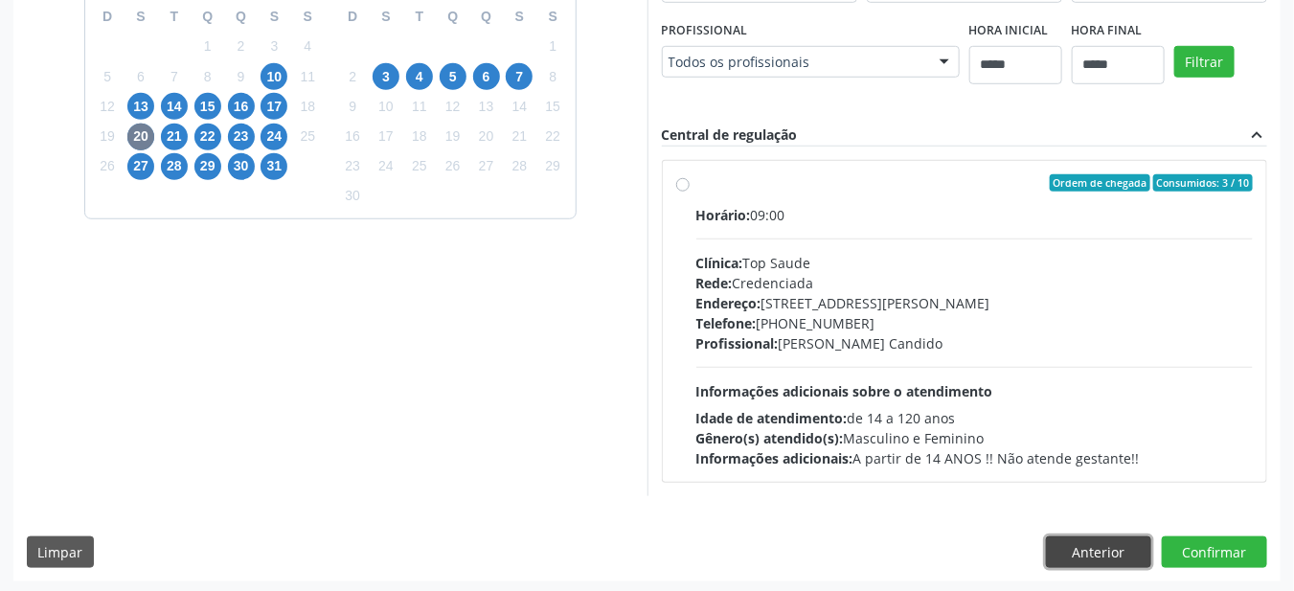
click at [1084, 561] on button "Anterior" at bounding box center [1098, 552] width 105 height 33
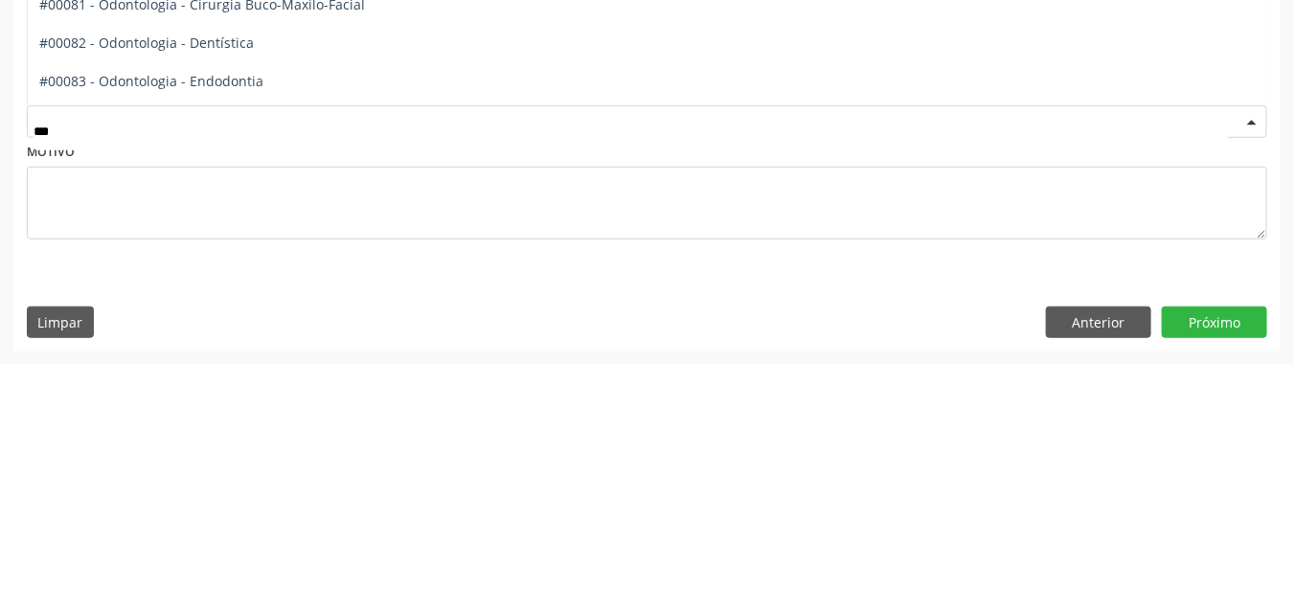
scroll to position [103, 0]
click at [120, 269] on span "#00082 - Odontologia - Dentística" at bounding box center [146, 269] width 215 height 18
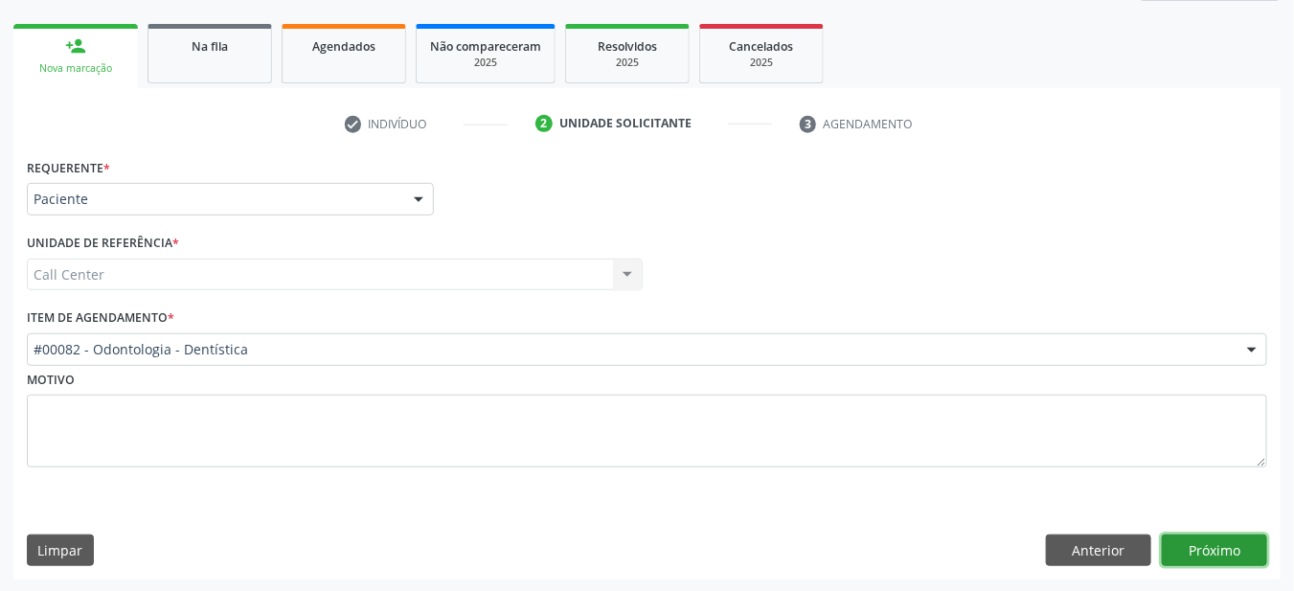
click at [1198, 556] on button "Próximo" at bounding box center [1214, 550] width 105 height 33
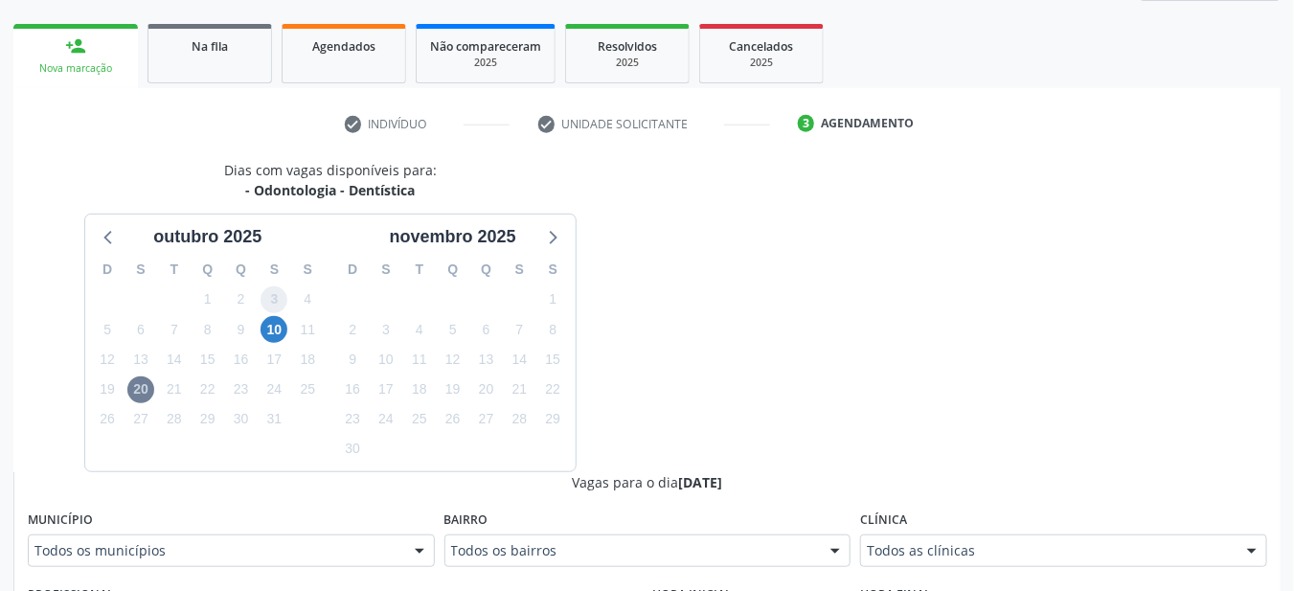
click at [263, 306] on span "3" at bounding box center [273, 299] width 27 height 27
click at [277, 331] on span "10" at bounding box center [273, 329] width 27 height 27
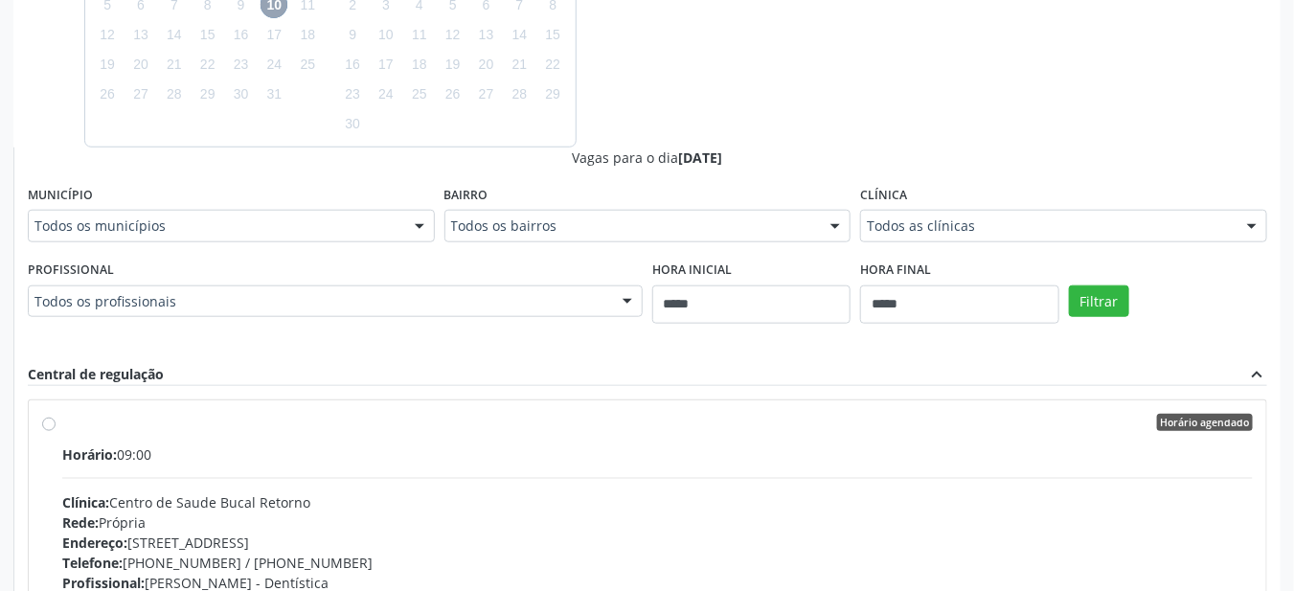
scroll to position [825, 0]
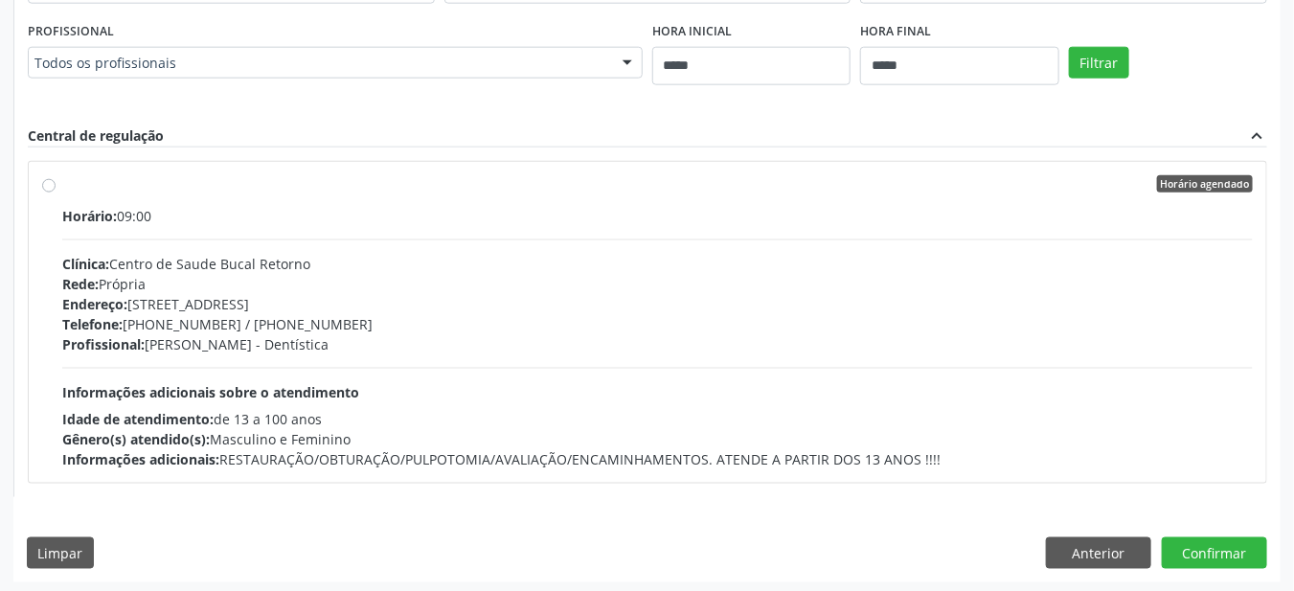
click at [130, 285] on div "Rede: Própria" at bounding box center [657, 284] width 1190 height 20
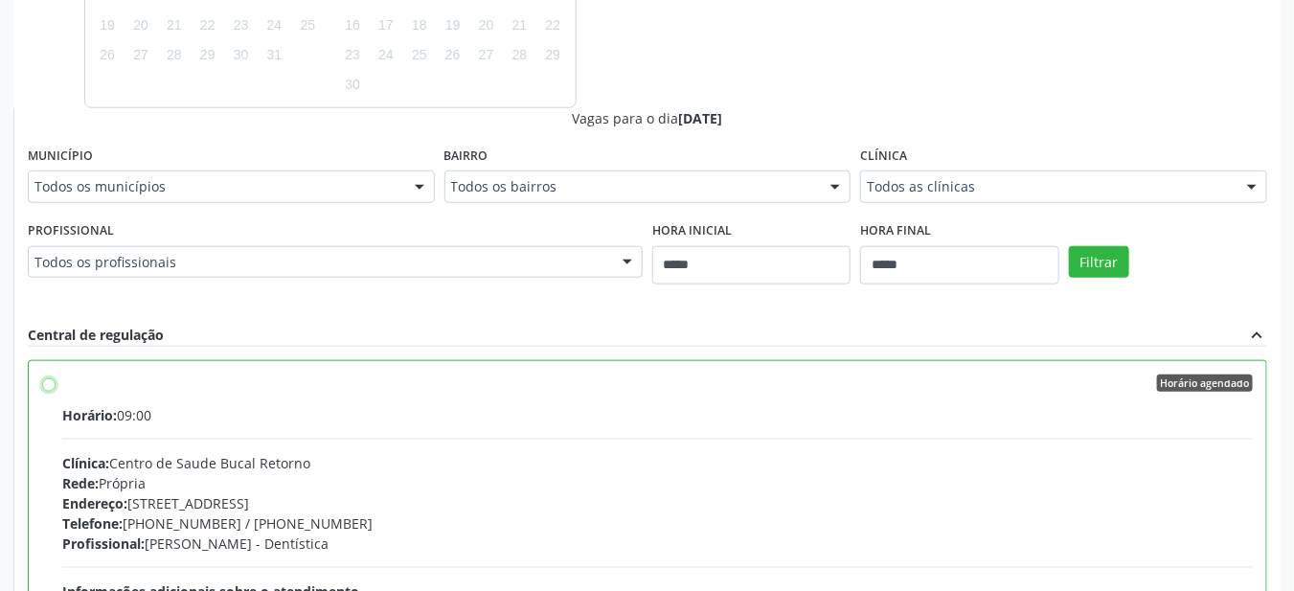
scroll to position [862, 0]
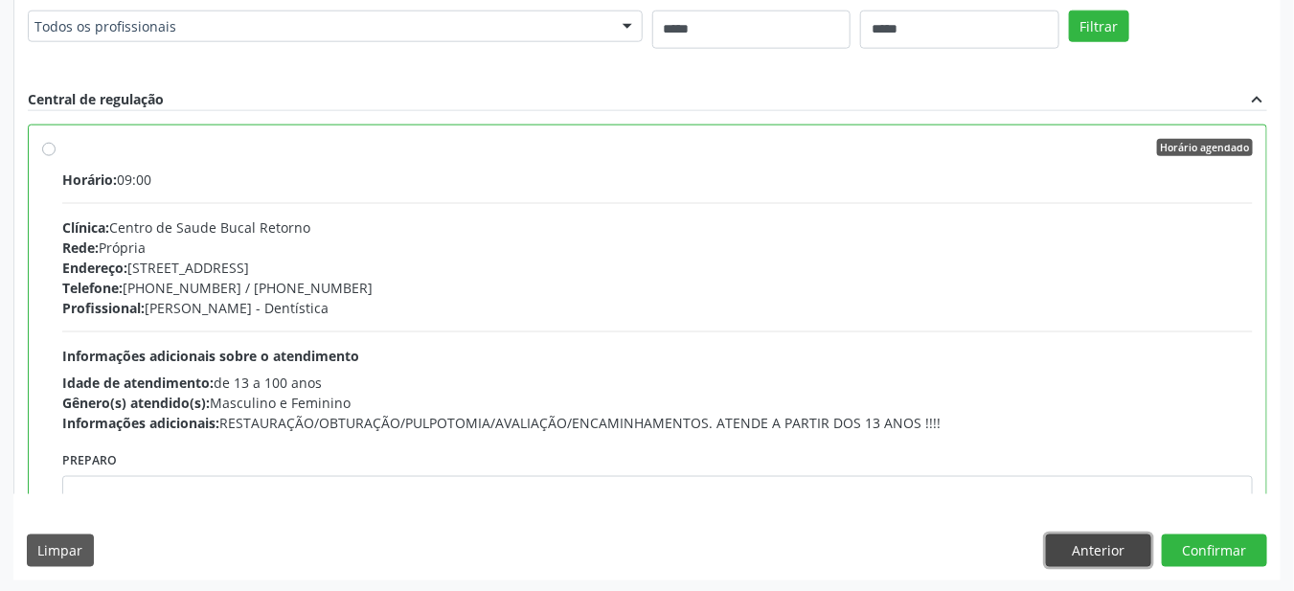
click at [1081, 554] on button "Anterior" at bounding box center [1098, 550] width 105 height 33
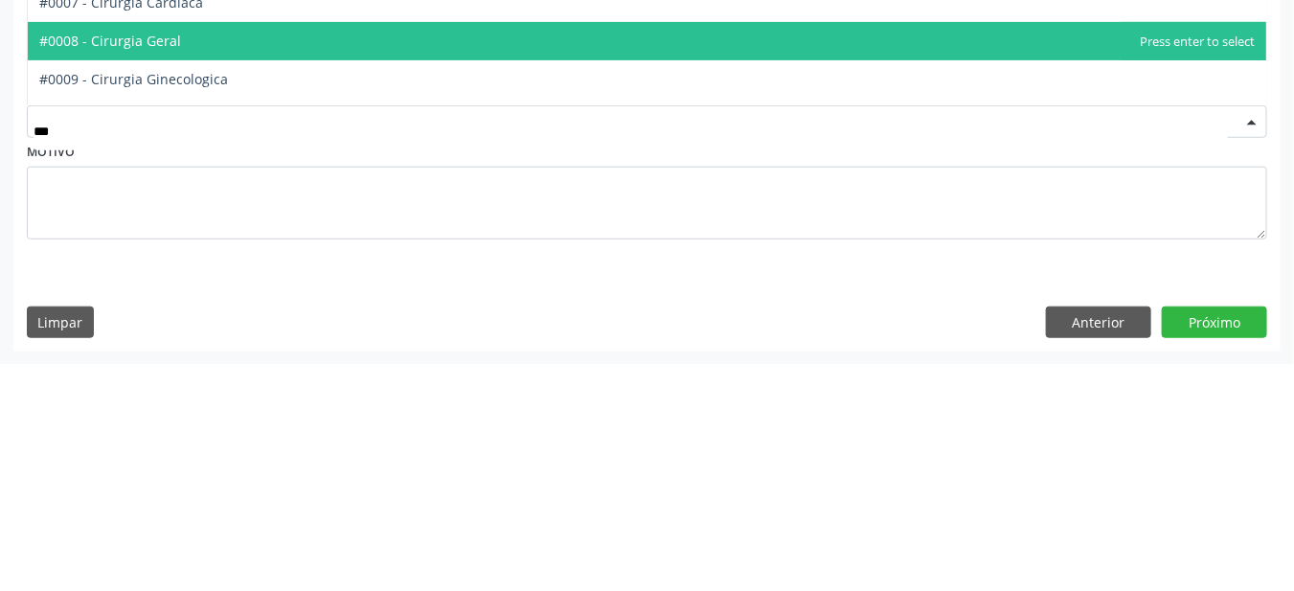
scroll to position [0, 0]
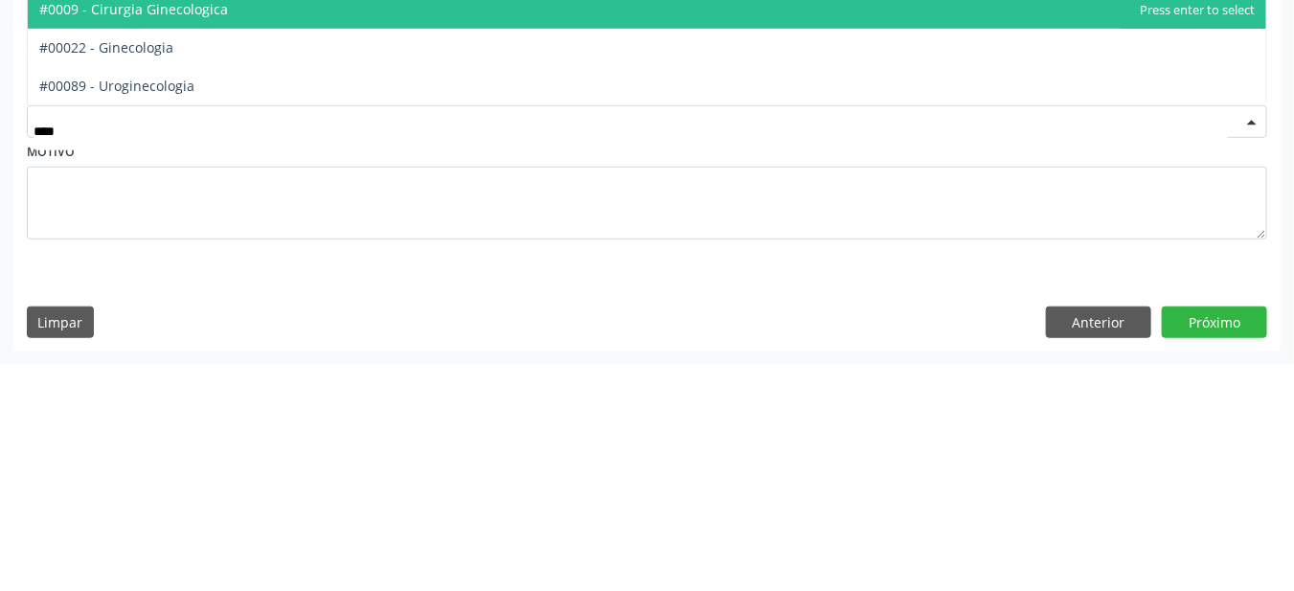
click at [119, 281] on span "#00022 - Ginecologia" at bounding box center [106, 275] width 134 height 18
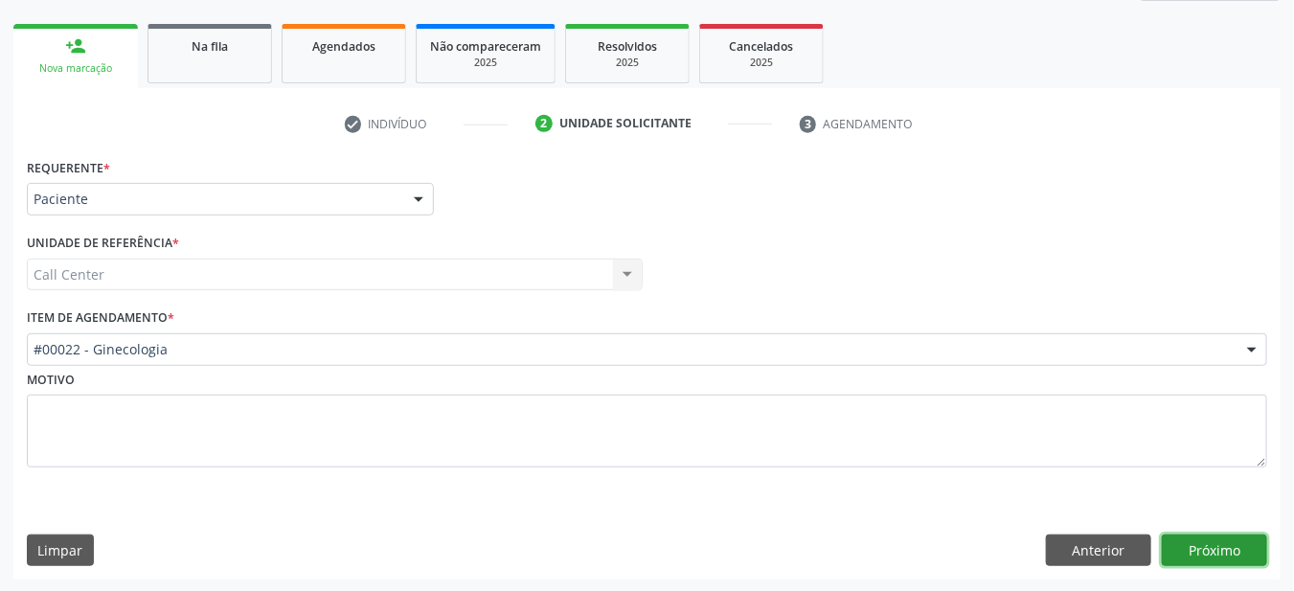
click at [1199, 543] on button "Próximo" at bounding box center [1214, 550] width 105 height 33
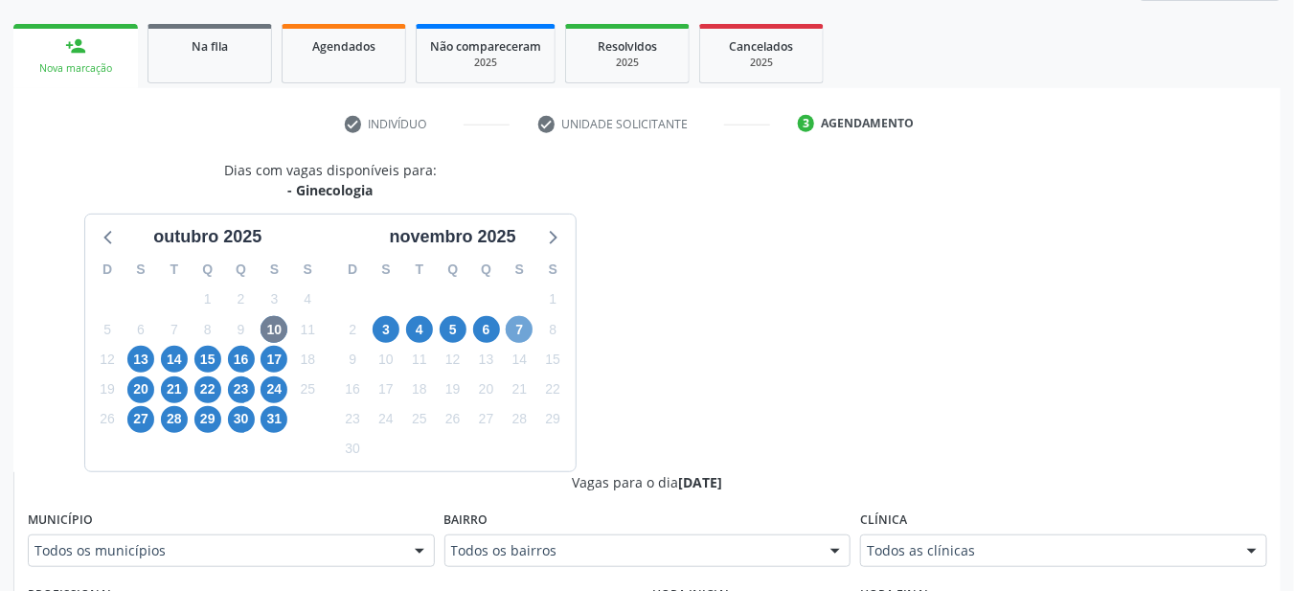
click at [516, 328] on span "7" at bounding box center [519, 329] width 27 height 27
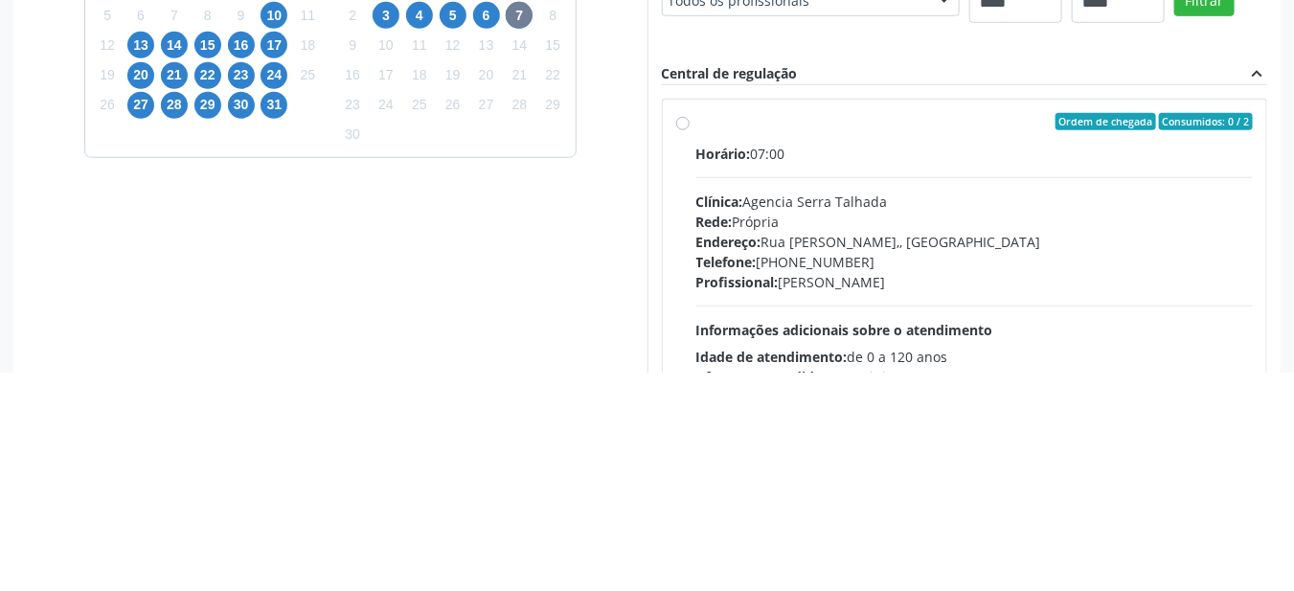
scroll to position [358, 0]
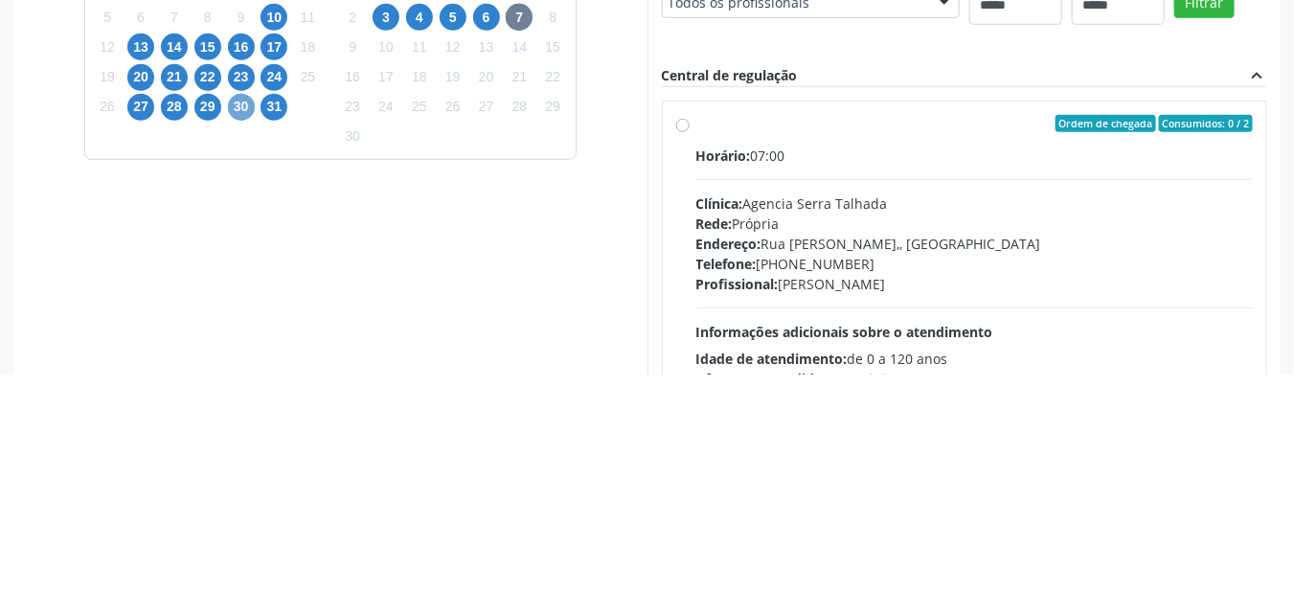
click at [237, 324] on span "30" at bounding box center [241, 323] width 27 height 27
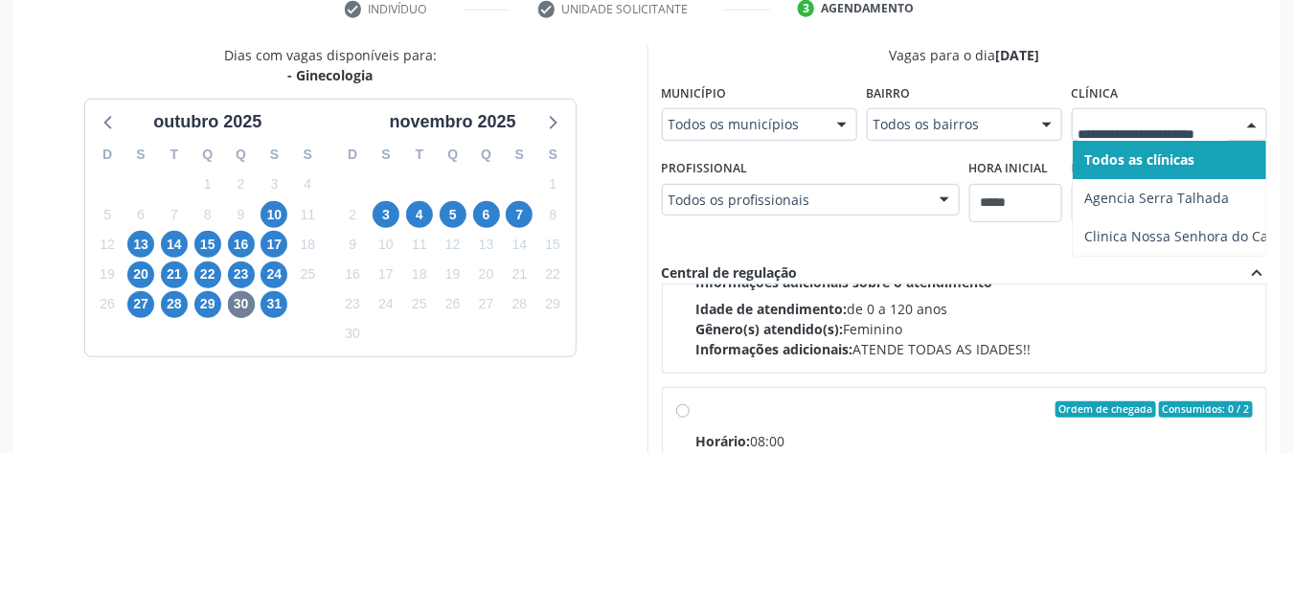
scroll to position [239, 0]
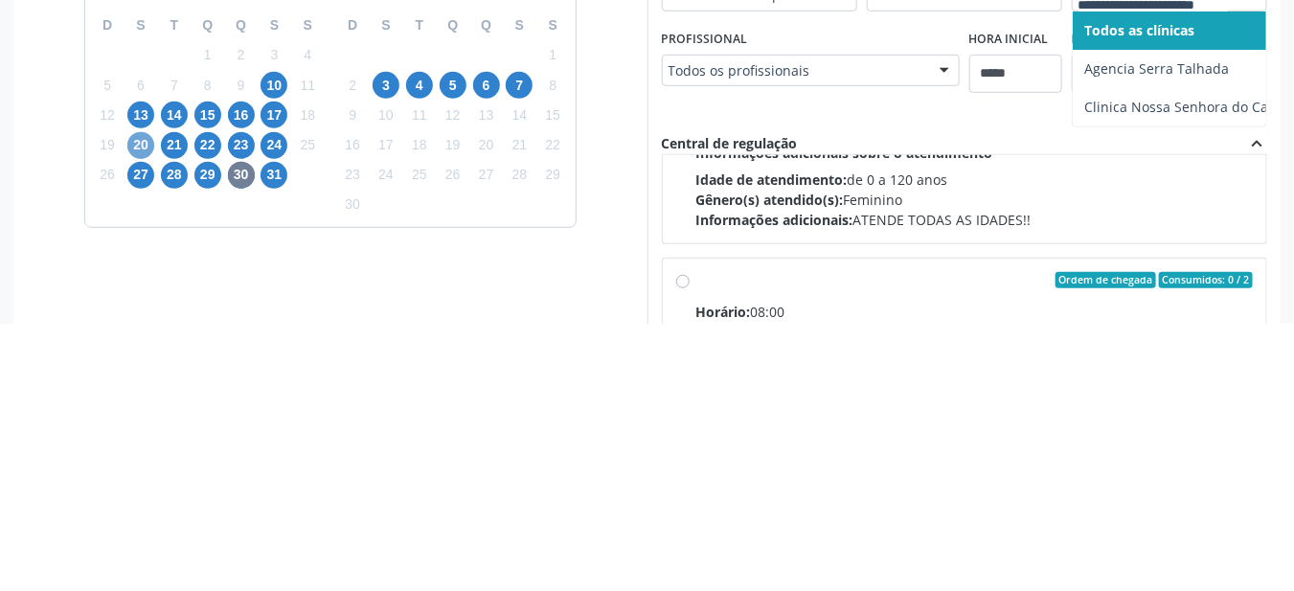
click at [132, 414] on span "20" at bounding box center [140, 412] width 27 height 27
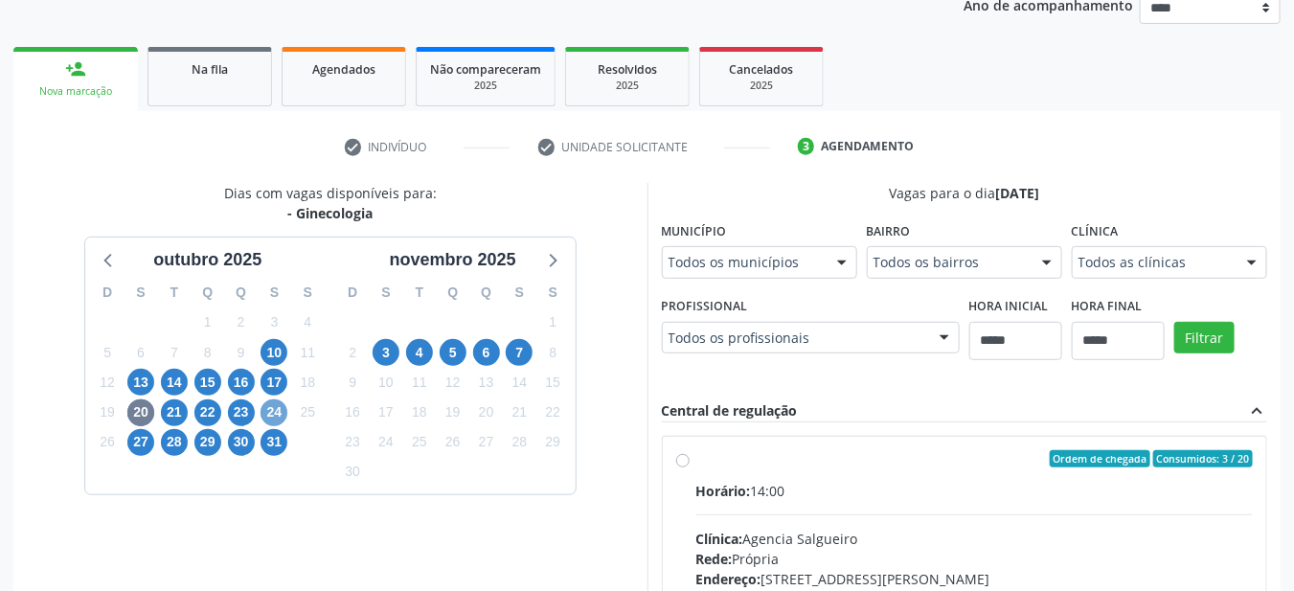
click at [269, 415] on span "24" at bounding box center [273, 412] width 27 height 27
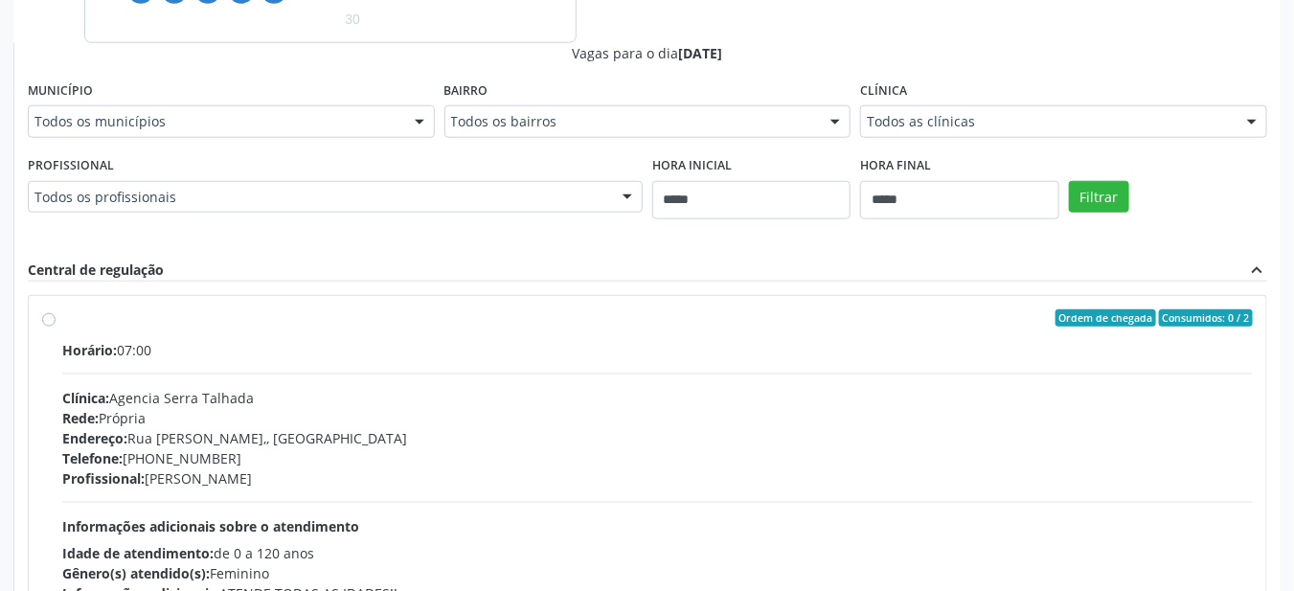
scroll to position [862, 0]
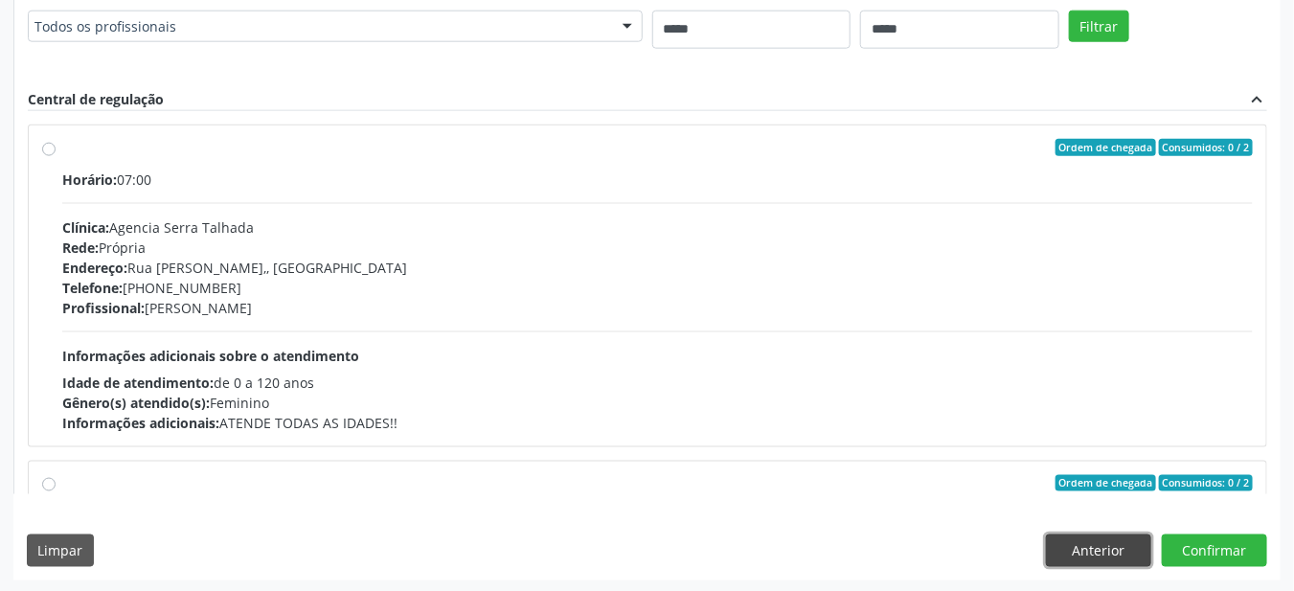
click at [1107, 545] on button "Anterior" at bounding box center [1098, 550] width 105 height 33
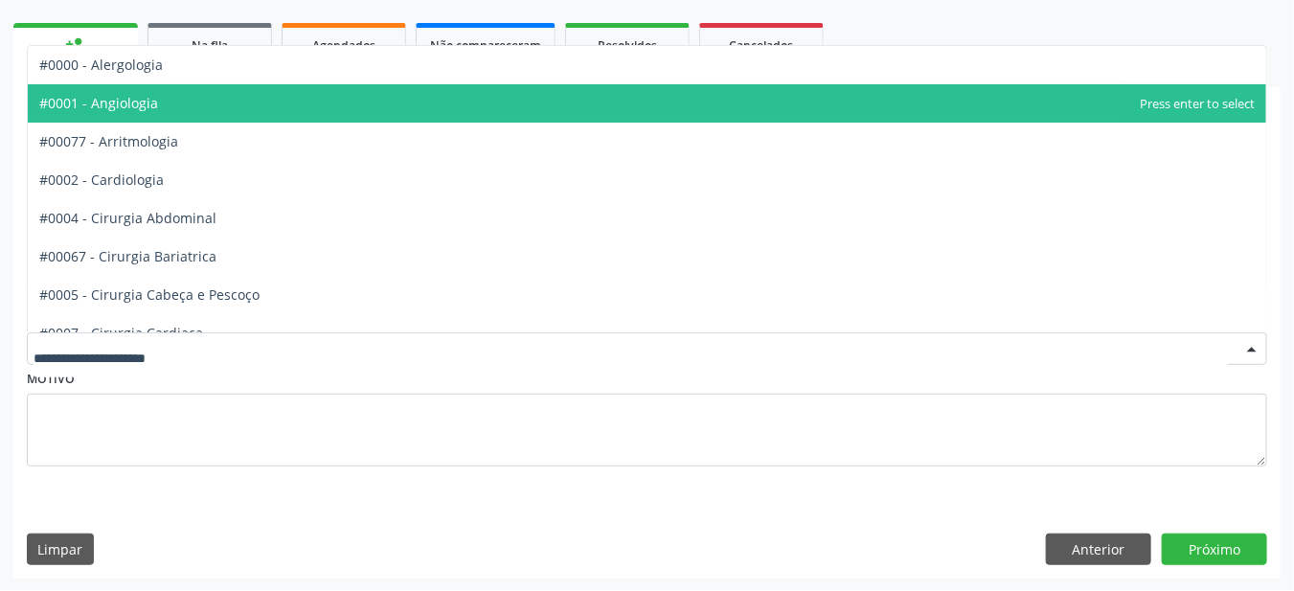
scroll to position [262, 0]
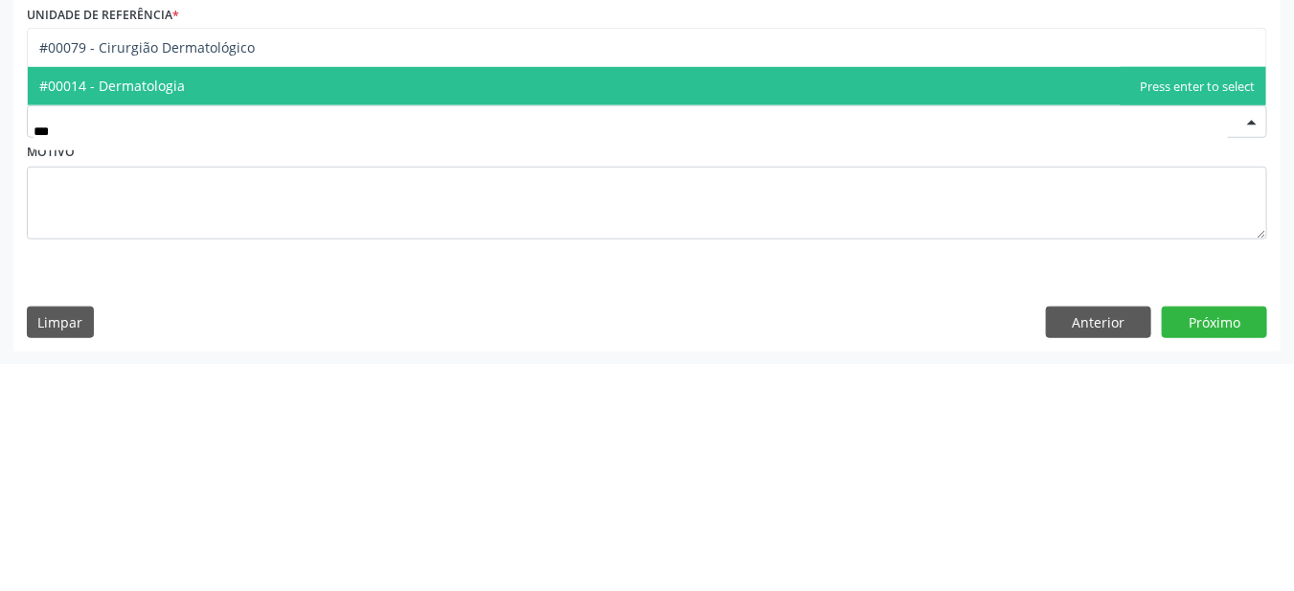
click at [171, 329] on span "#00014 - Dermatologia" at bounding box center [647, 314] width 1238 height 38
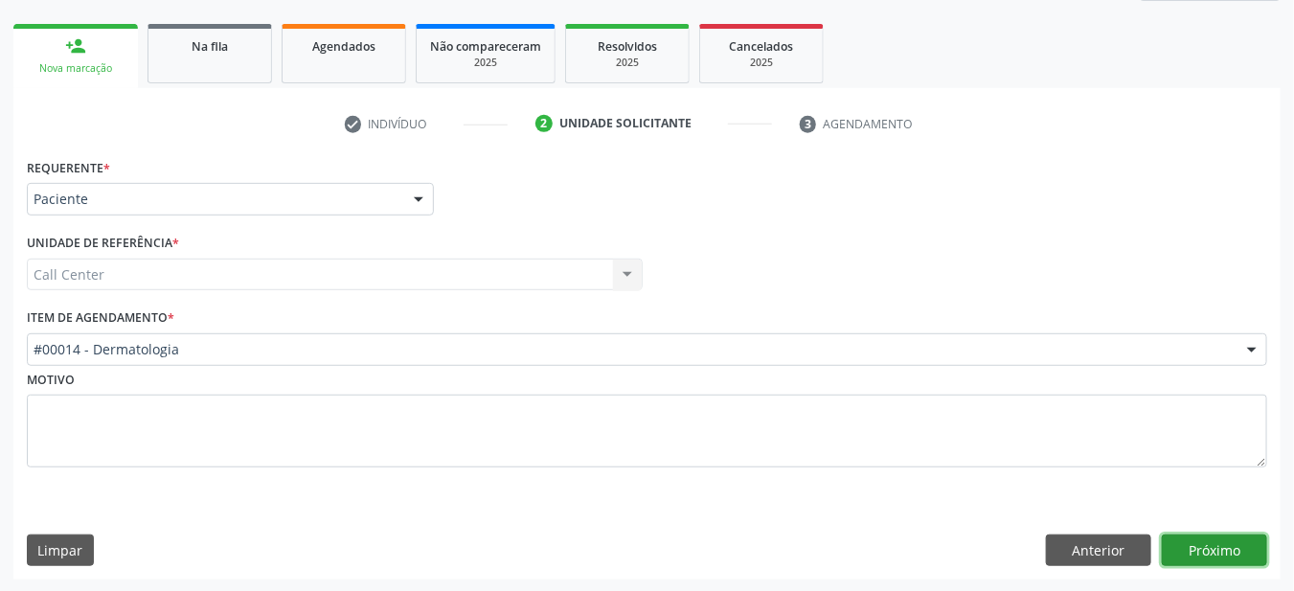
click at [1214, 549] on button "Próximo" at bounding box center [1214, 550] width 105 height 33
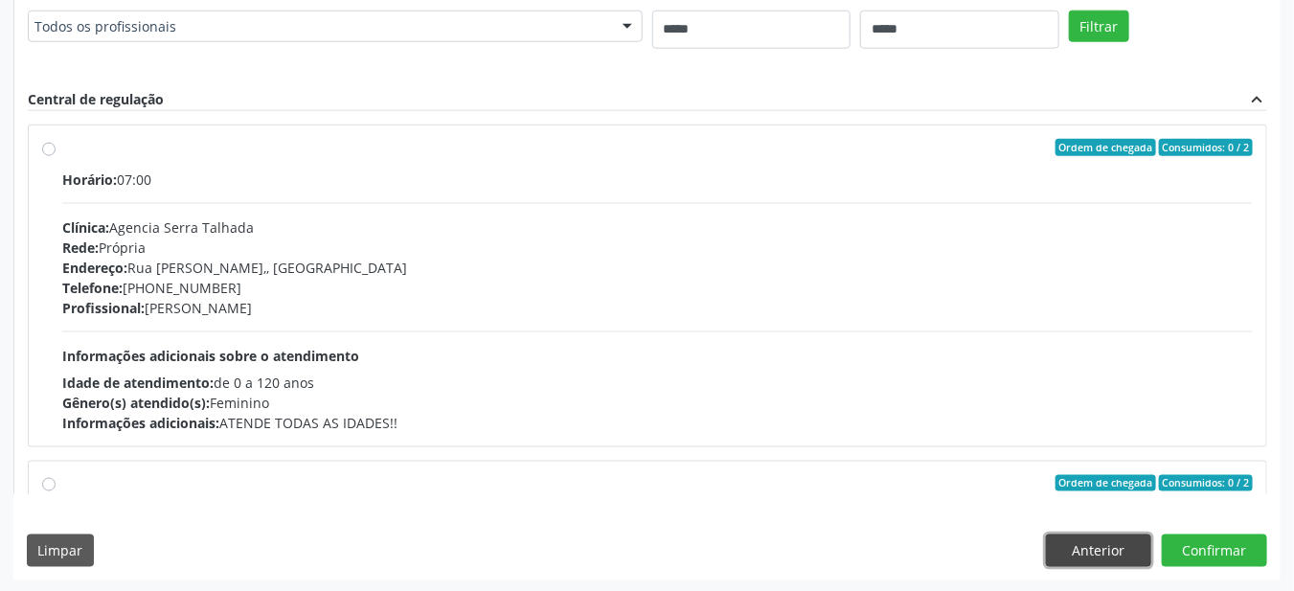
click at [1106, 554] on button "Anterior" at bounding box center [1098, 550] width 105 height 33
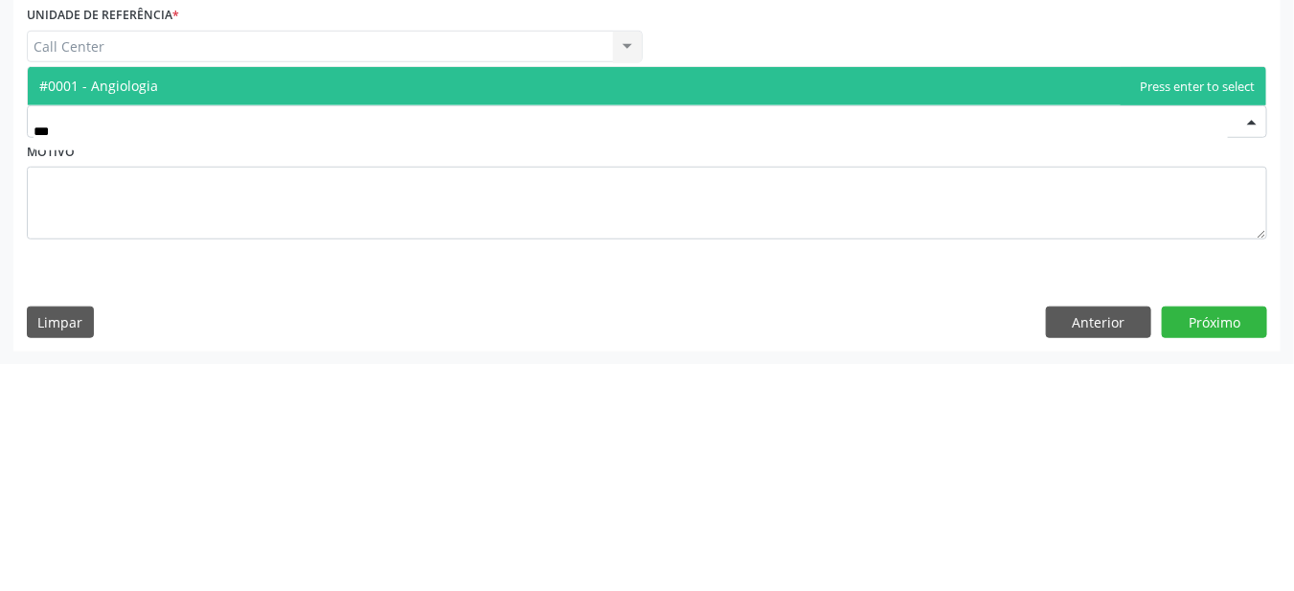
click at [96, 326] on span "#0001 - Angiologia" at bounding box center [647, 314] width 1238 height 38
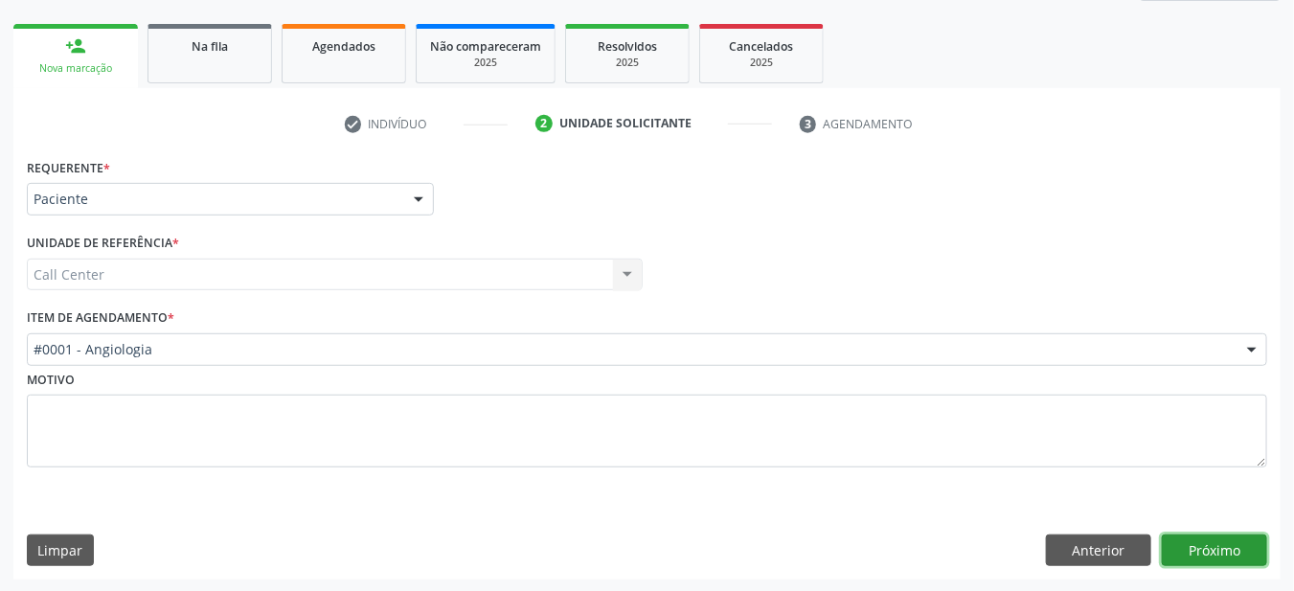
click at [1227, 544] on button "Próximo" at bounding box center [1214, 550] width 105 height 33
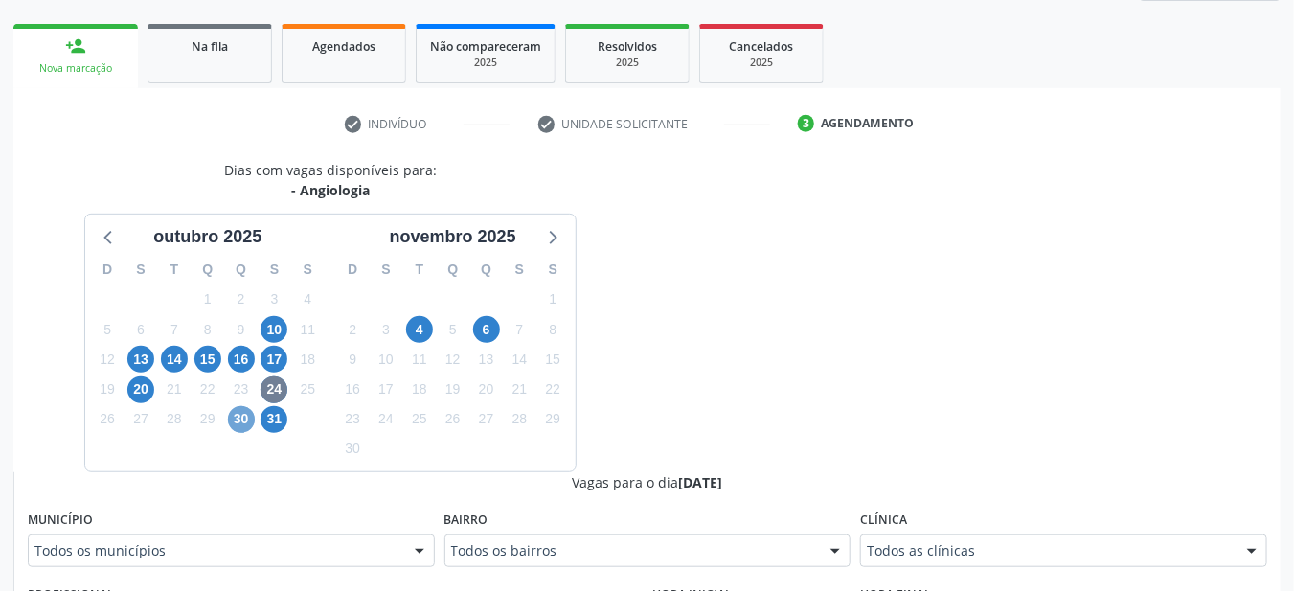
click at [244, 419] on span "30" at bounding box center [241, 419] width 27 height 27
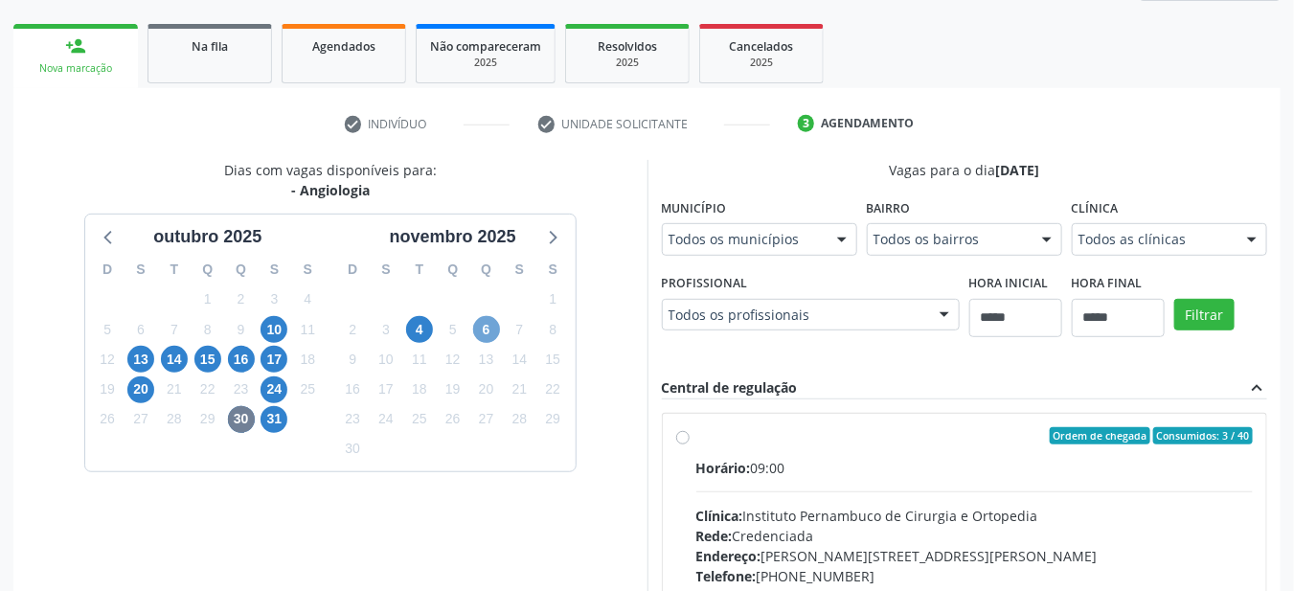
click at [485, 333] on span "6" at bounding box center [486, 329] width 27 height 27
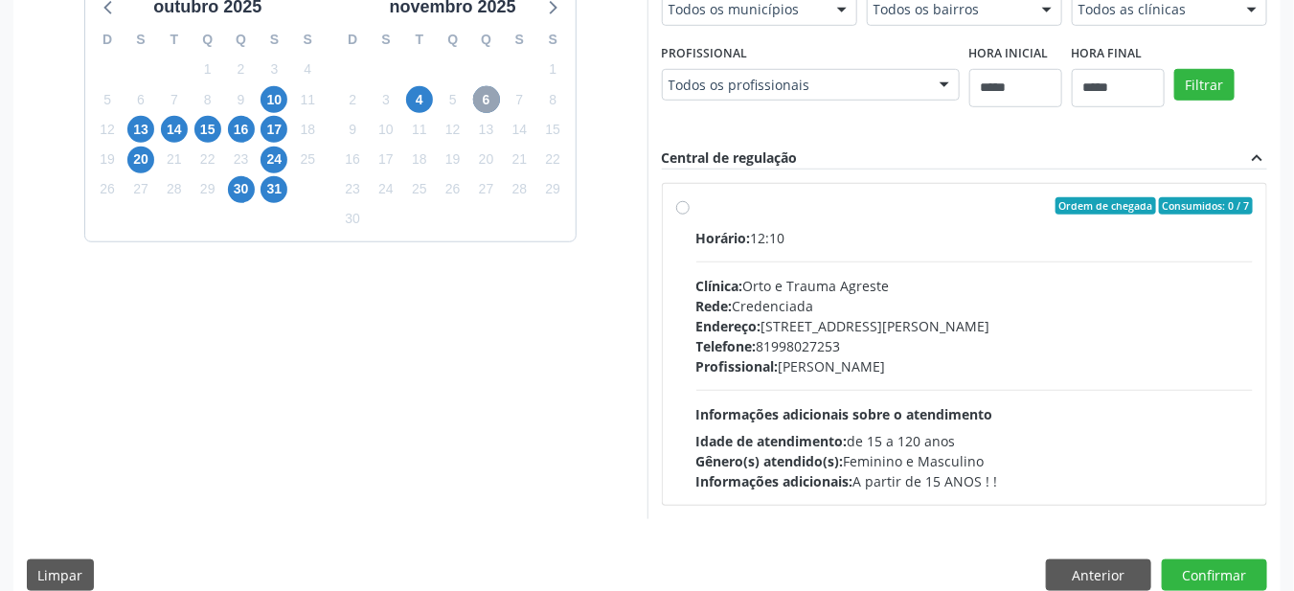
scroll to position [515, 0]
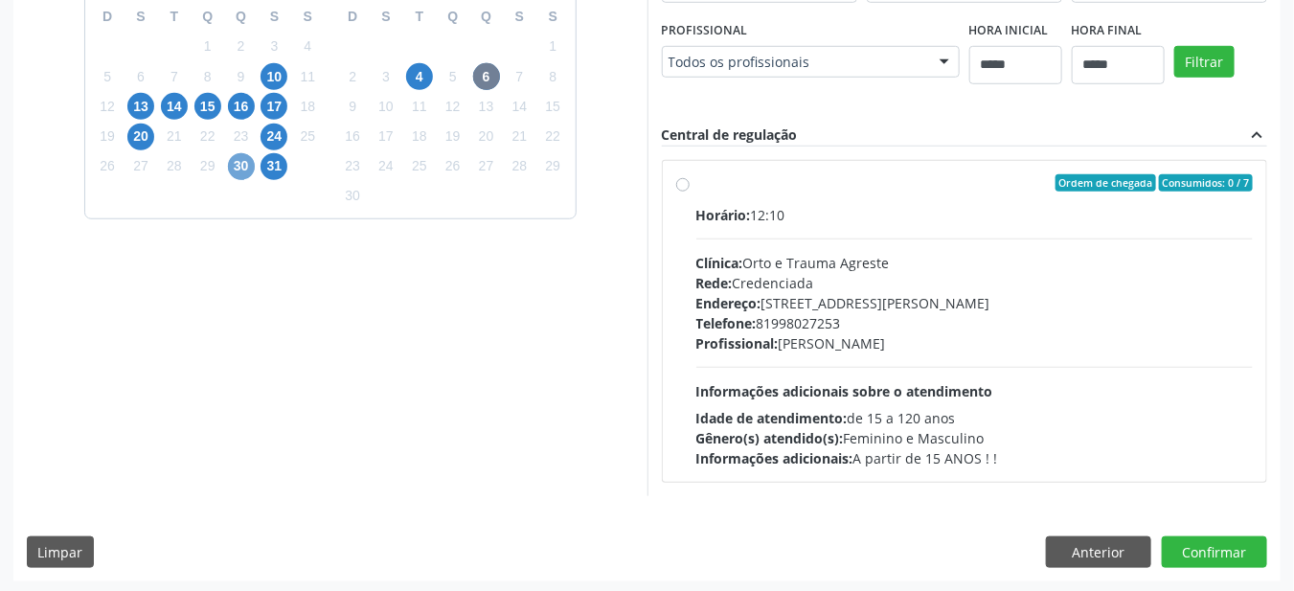
click at [236, 165] on span "30" at bounding box center [241, 166] width 27 height 27
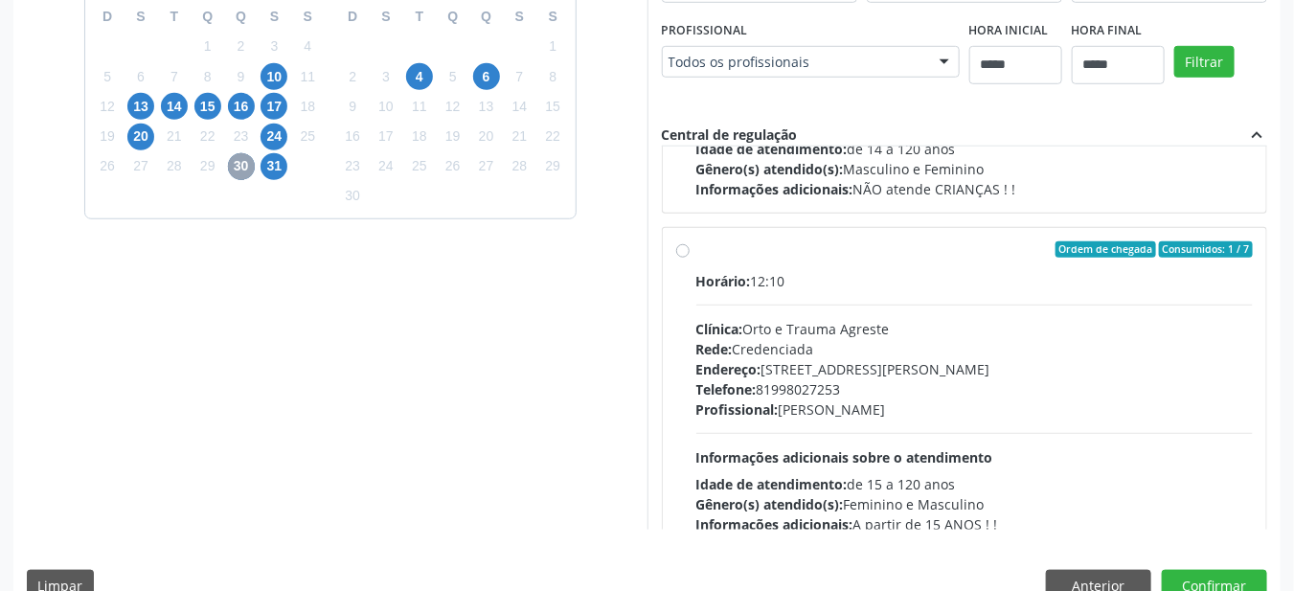
scroll to position [269, 0]
click at [237, 107] on span "16" at bounding box center [241, 106] width 27 height 27
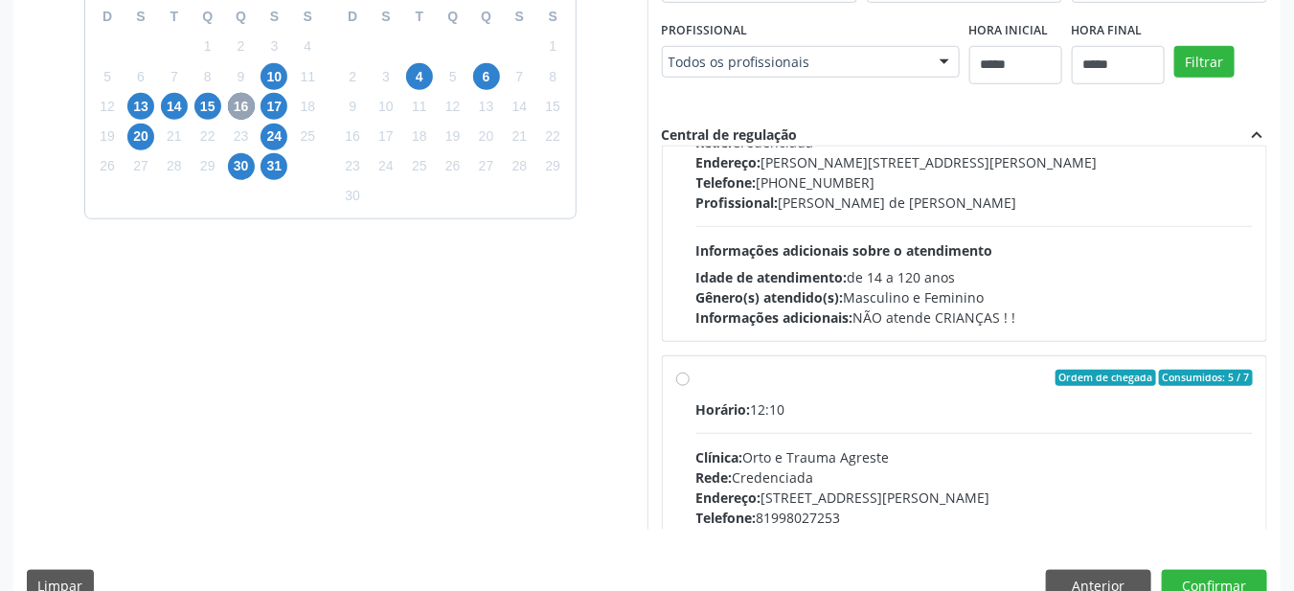
scroll to position [142, 0]
click at [1095, 576] on button "Anterior" at bounding box center [1098, 586] width 105 height 33
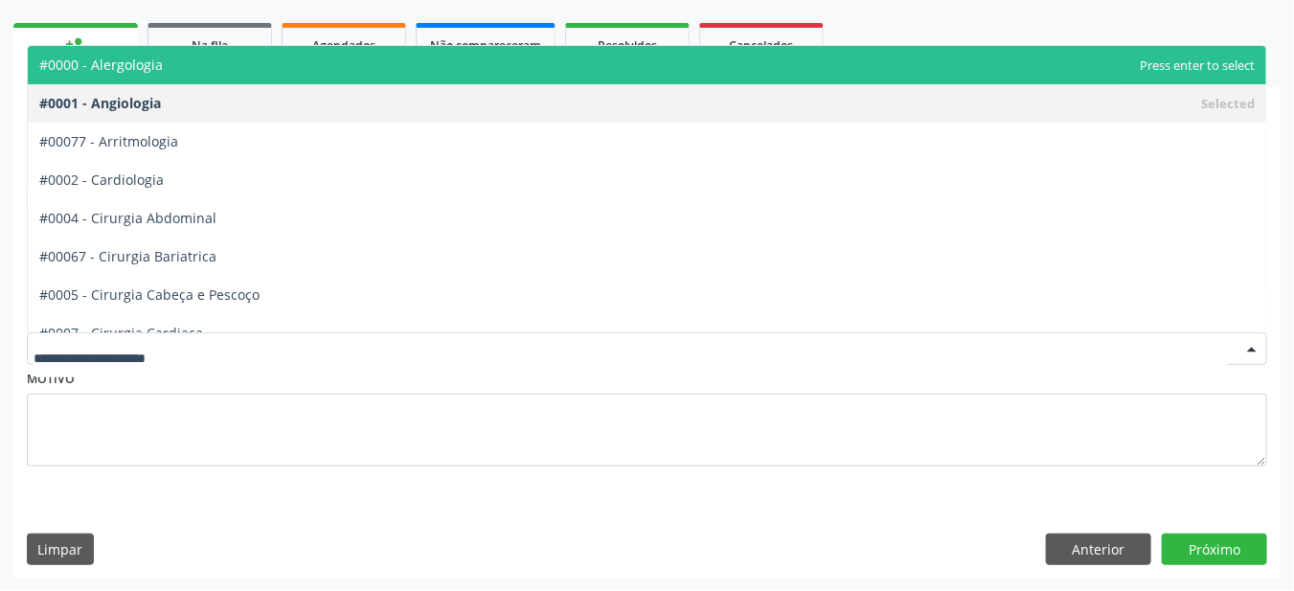
scroll to position [262, 0]
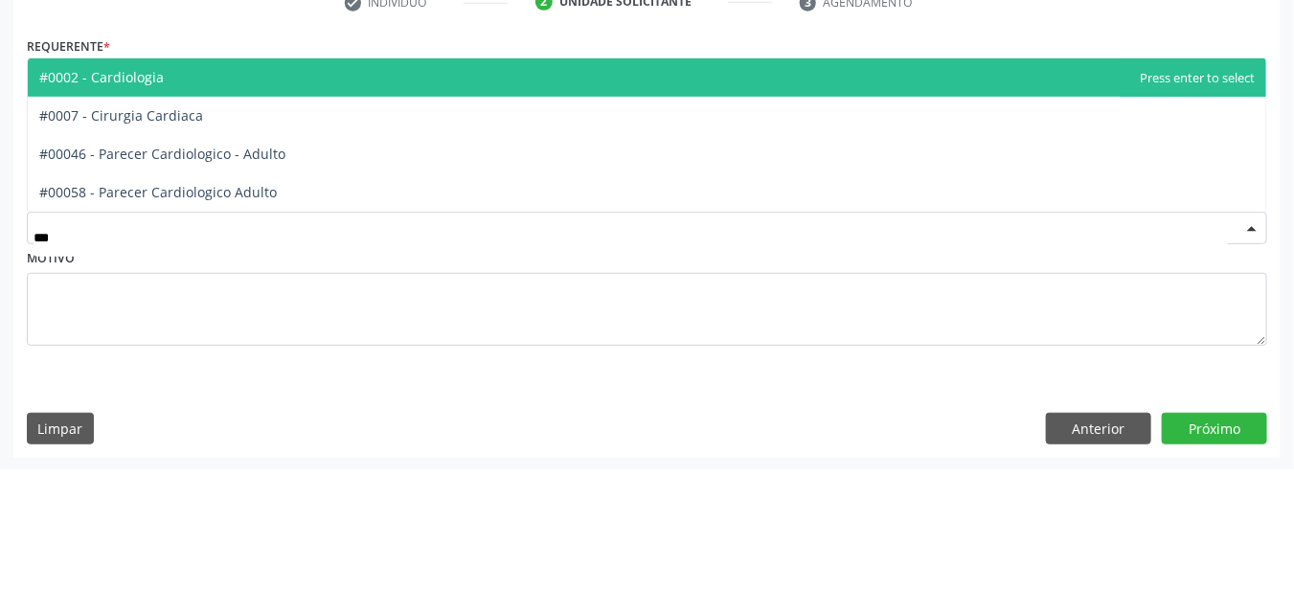
click at [339, 215] on span "#0002 - Cardiologia" at bounding box center [647, 199] width 1238 height 38
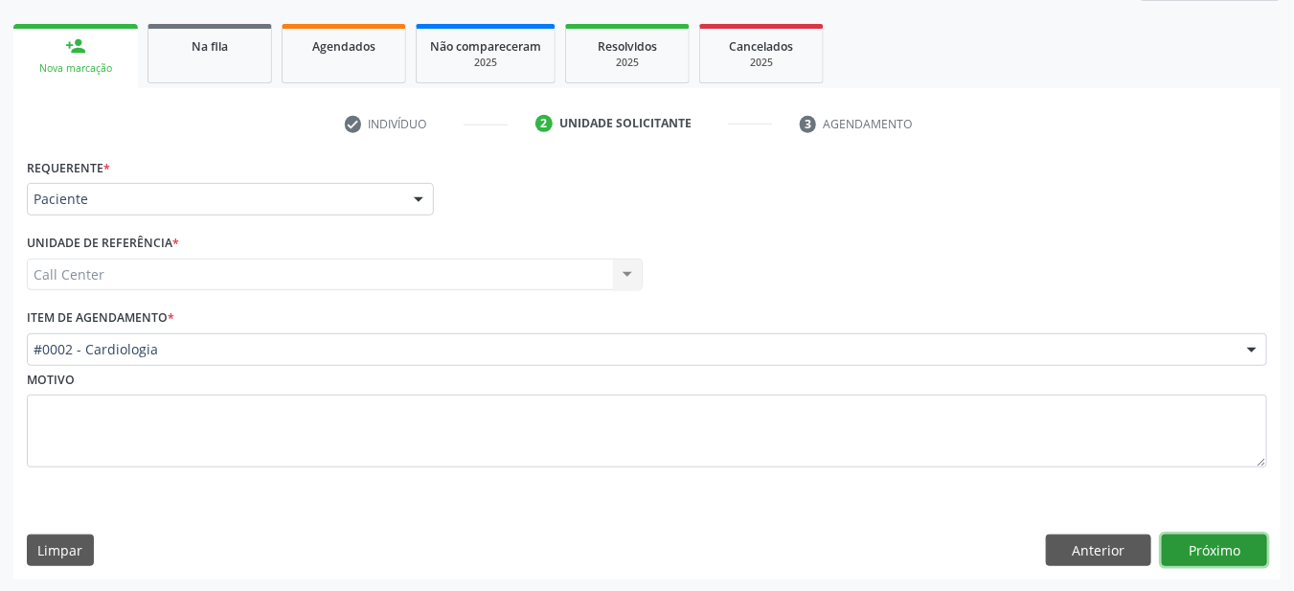
click at [1209, 548] on button "Próximo" at bounding box center [1214, 550] width 105 height 33
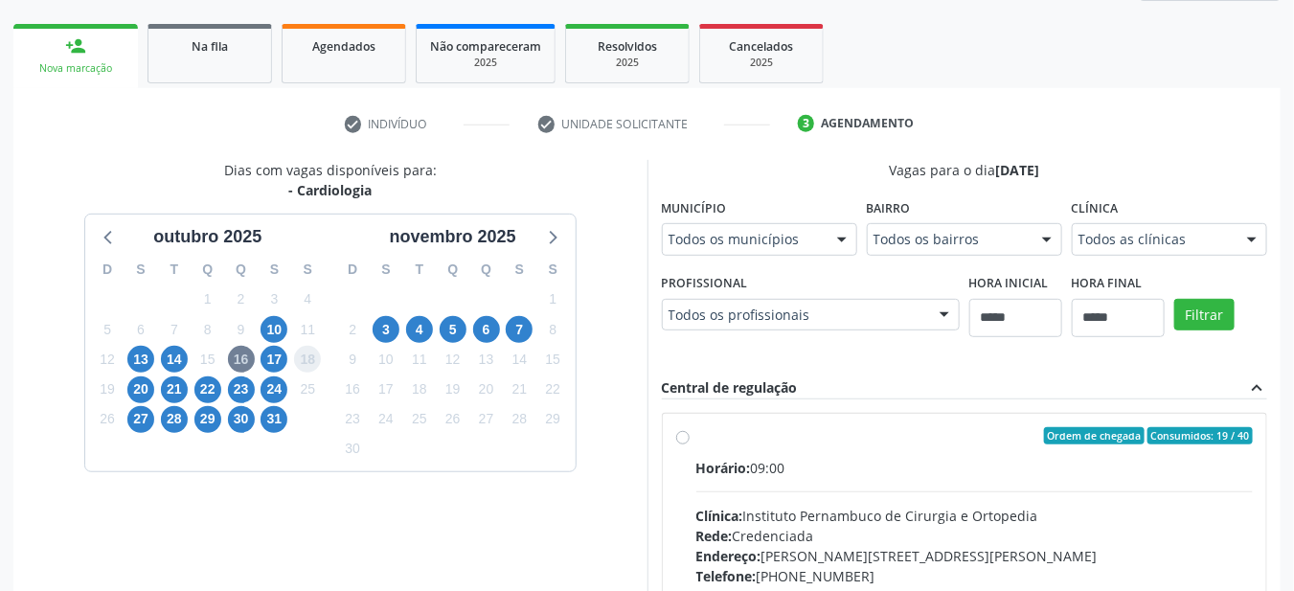
click at [307, 361] on span "18" at bounding box center [307, 359] width 27 height 27
click at [273, 362] on span "17" at bounding box center [273, 359] width 27 height 27
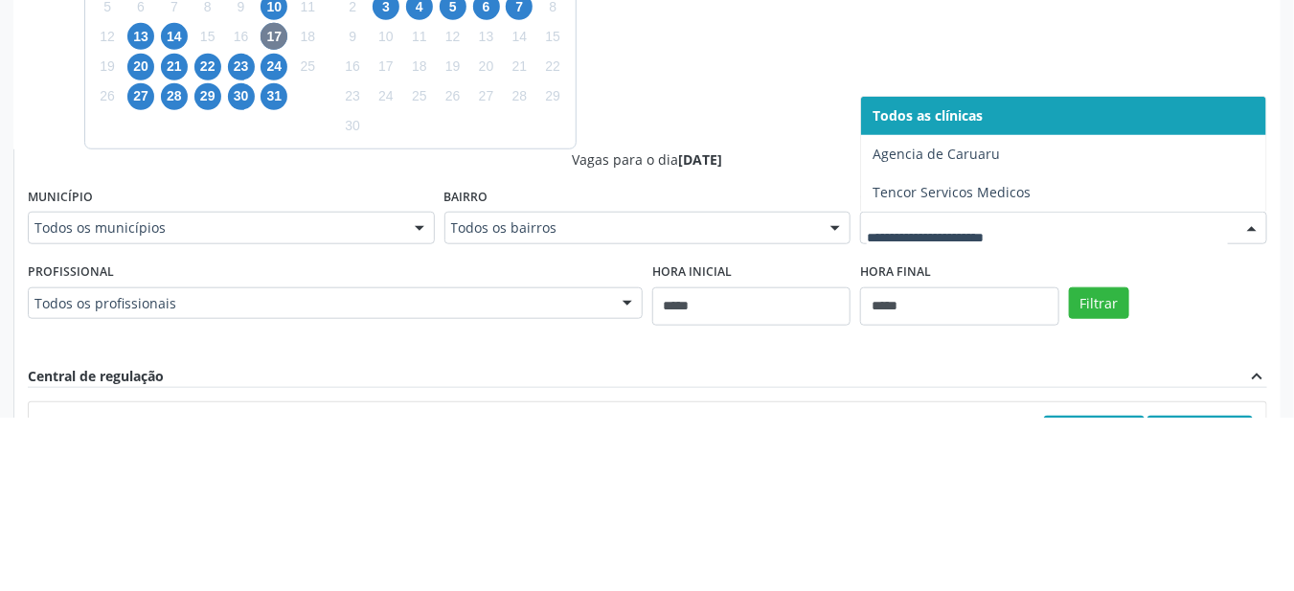
scroll to position [412, 0]
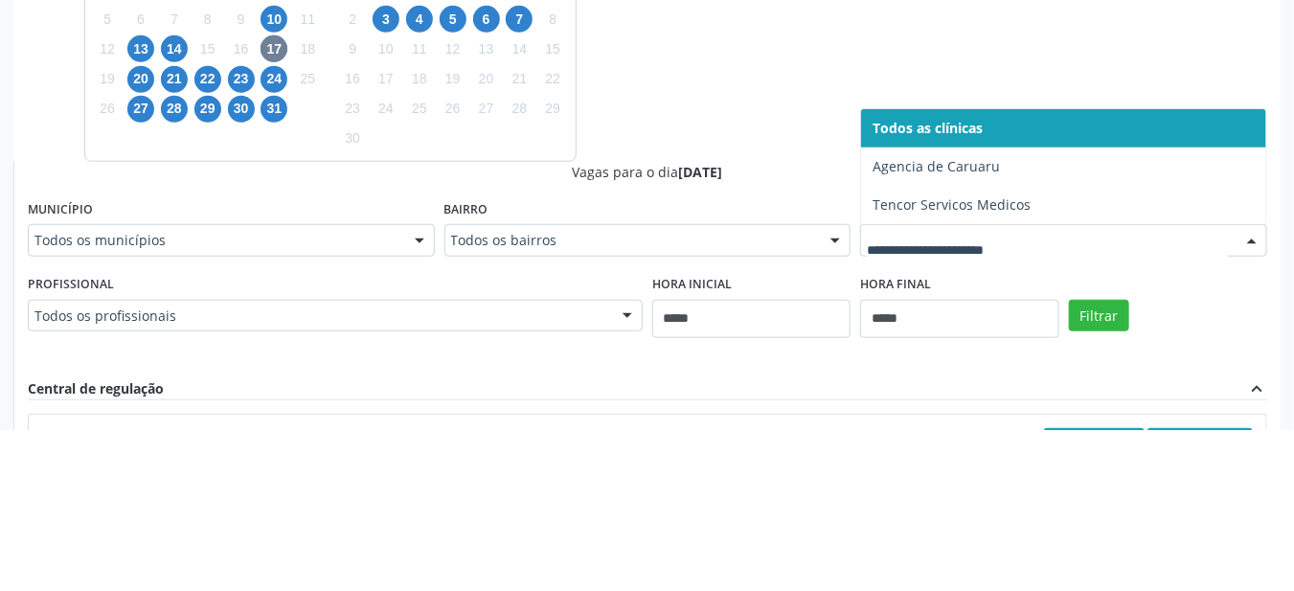
click at [1040, 335] on span "Agencia de Caruaru" at bounding box center [1063, 327] width 405 height 38
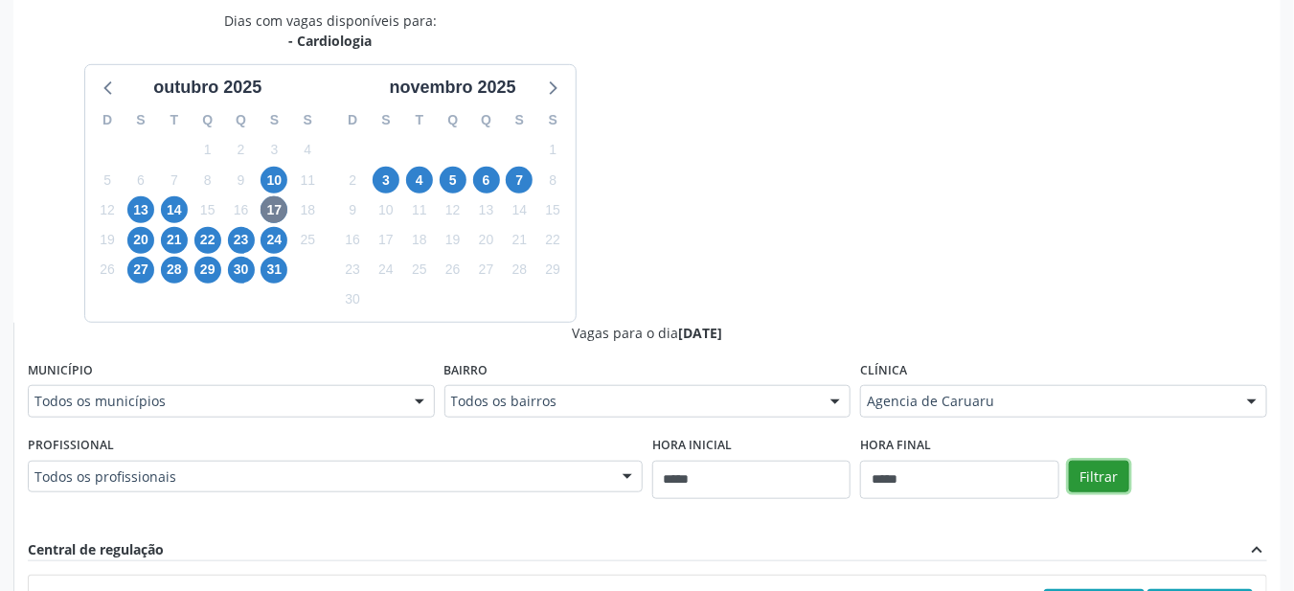
click at [1114, 487] on button "Filtrar" at bounding box center [1099, 477] width 60 height 33
click at [1111, 476] on button "Filtrar" at bounding box center [1099, 477] width 60 height 33
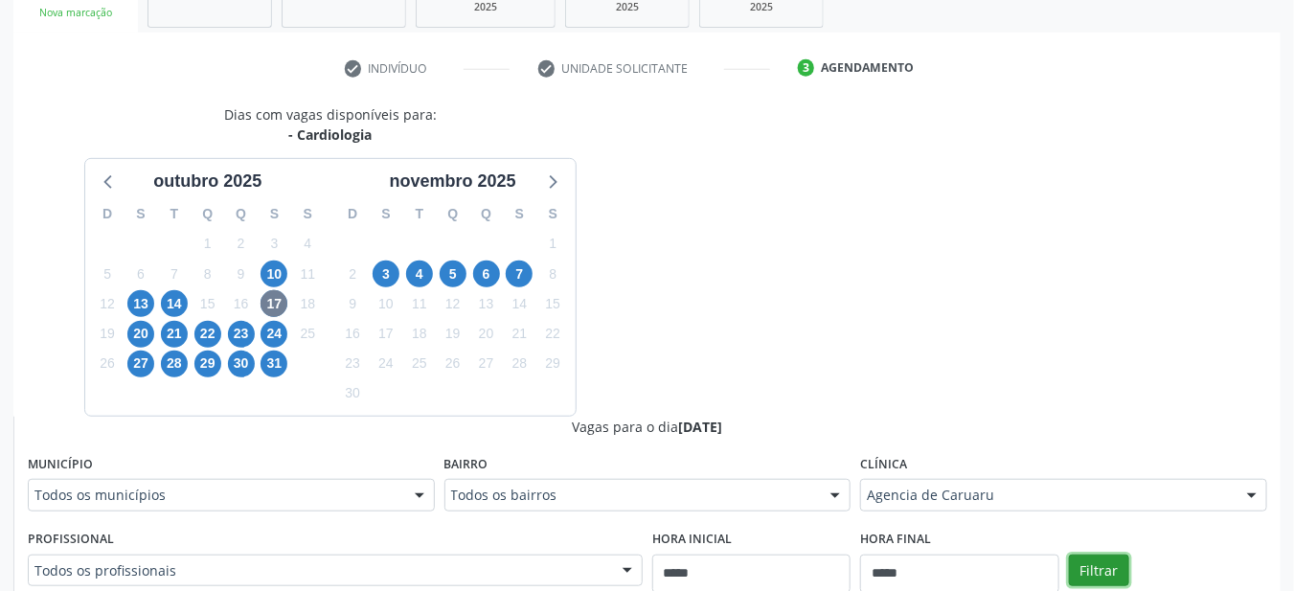
scroll to position [318, 0]
click at [296, 335] on span "25" at bounding box center [307, 334] width 27 height 27
click at [271, 328] on span "24" at bounding box center [273, 334] width 27 height 27
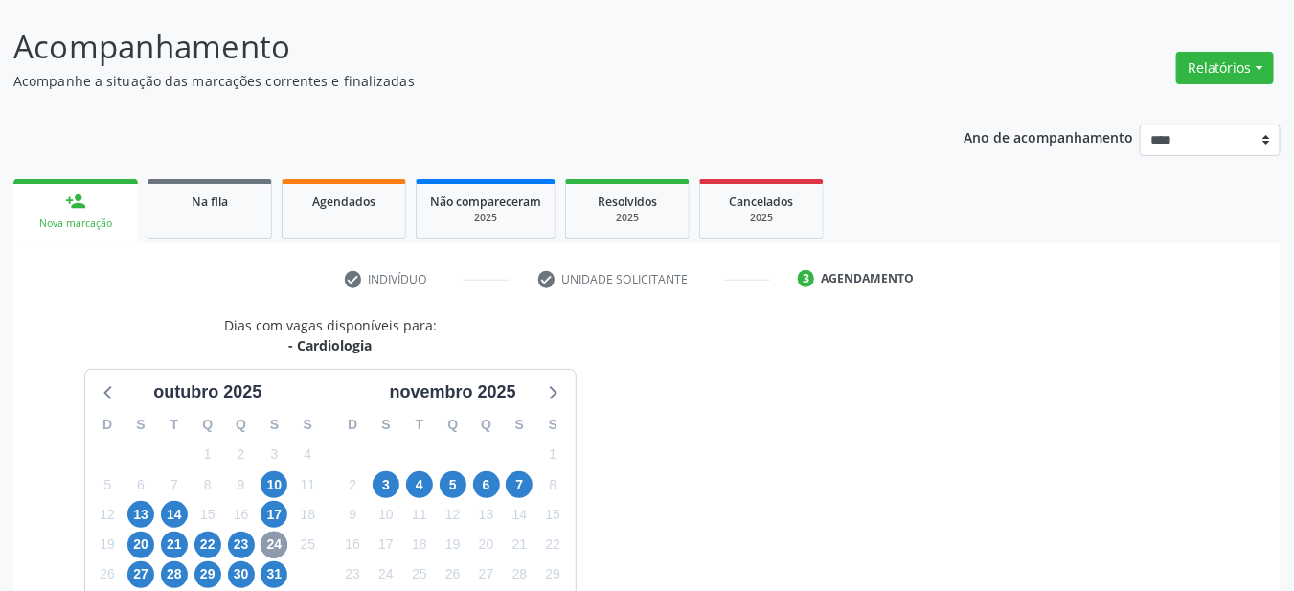
scroll to position [106, 0]
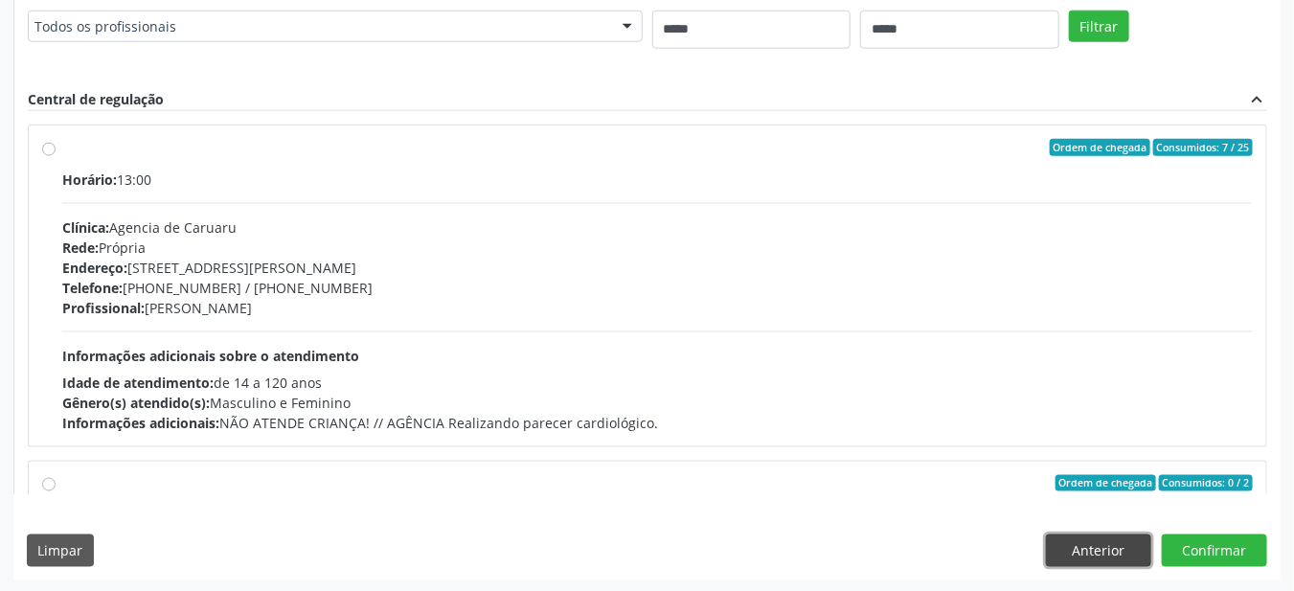
click at [1096, 543] on button "Anterior" at bounding box center [1098, 550] width 105 height 33
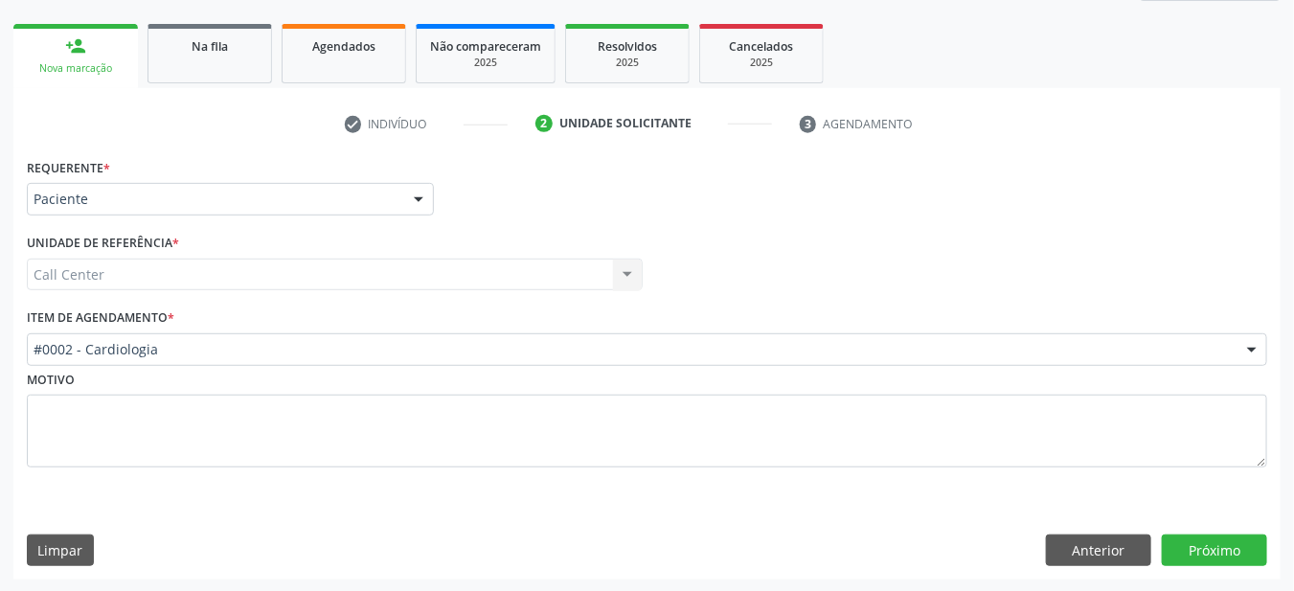
click at [366, 372] on div "Motivo" at bounding box center [647, 417] width 1240 height 102
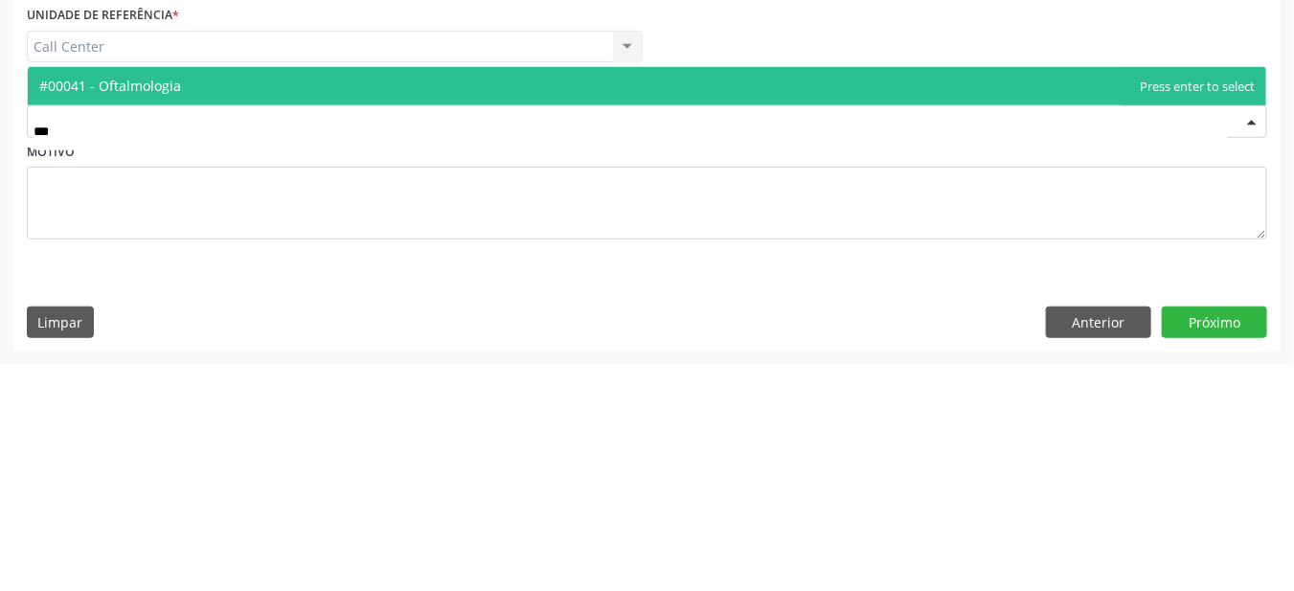
click at [618, 324] on span "#00041 - Oftalmologia" at bounding box center [647, 314] width 1238 height 38
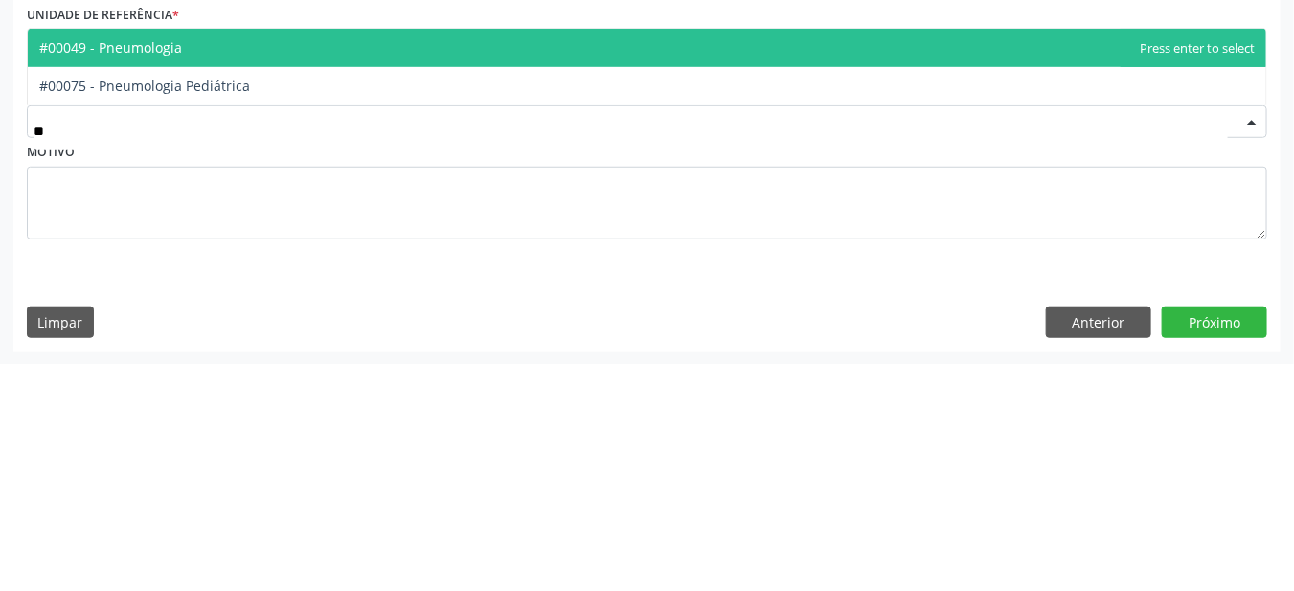
click at [409, 289] on span "#00049 - Pneumologia" at bounding box center [647, 276] width 1238 height 38
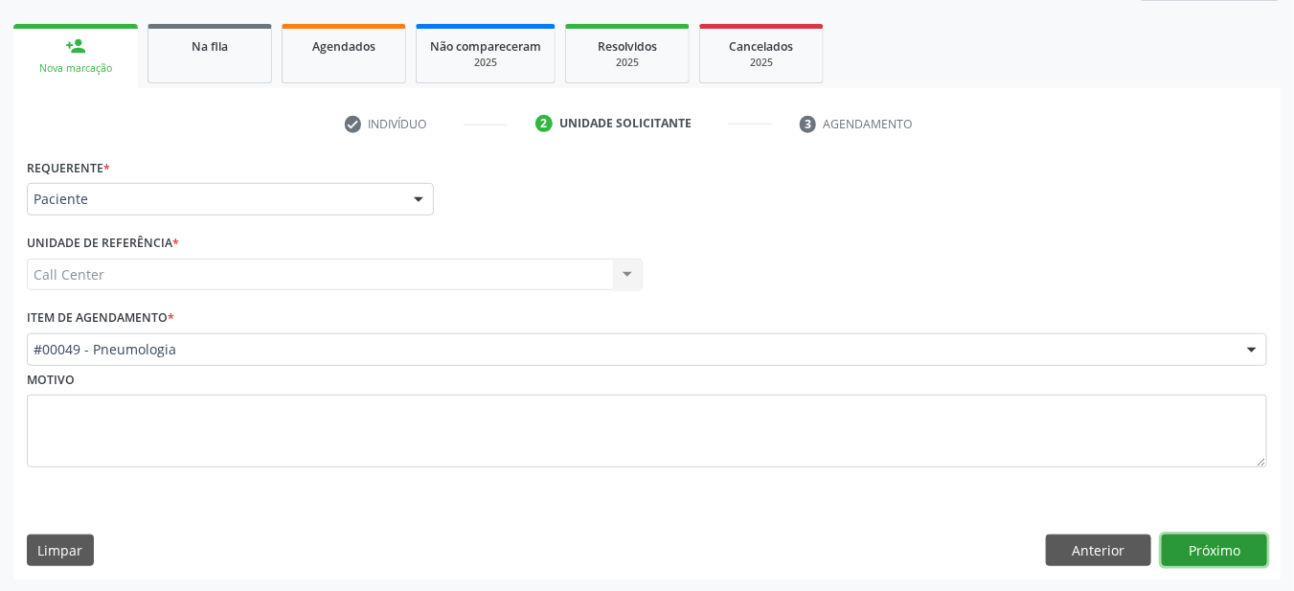
click at [1232, 542] on button "Próximo" at bounding box center [1214, 550] width 105 height 33
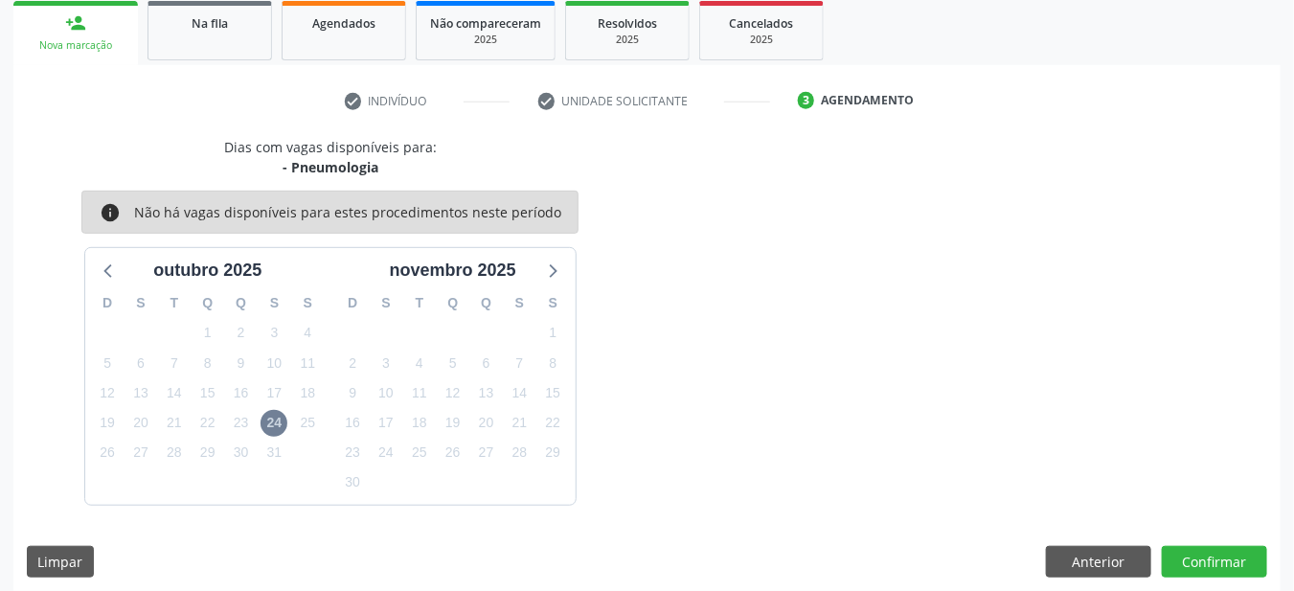
scroll to position [295, 0]
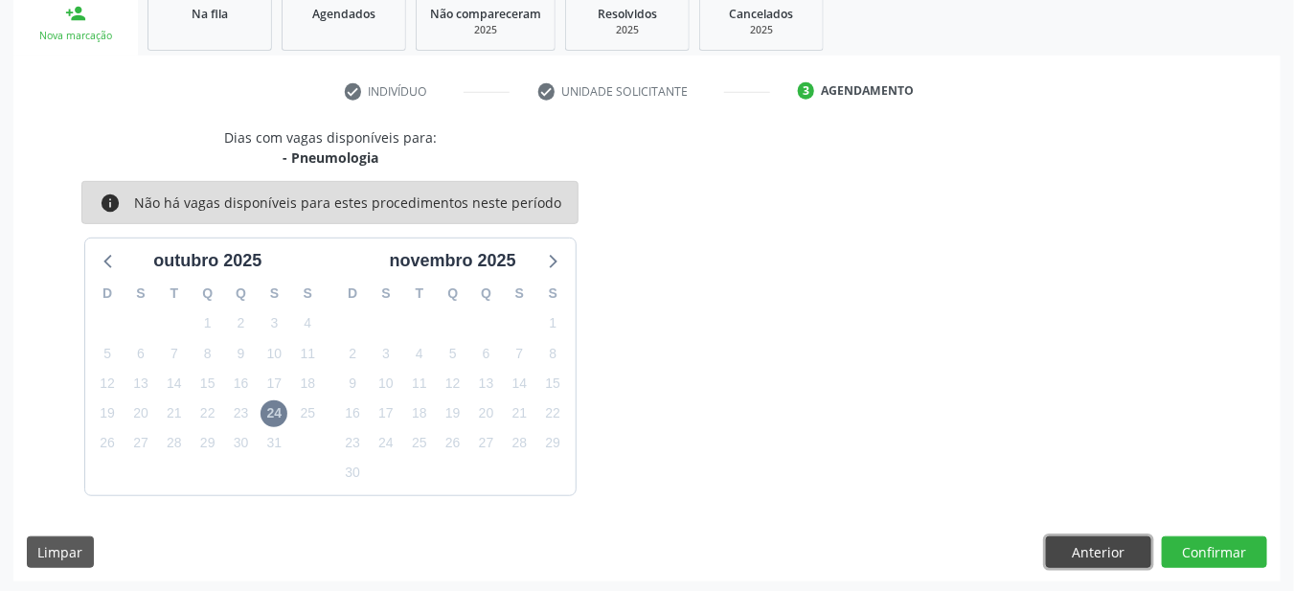
click at [1091, 554] on button "Anterior" at bounding box center [1098, 552] width 105 height 33
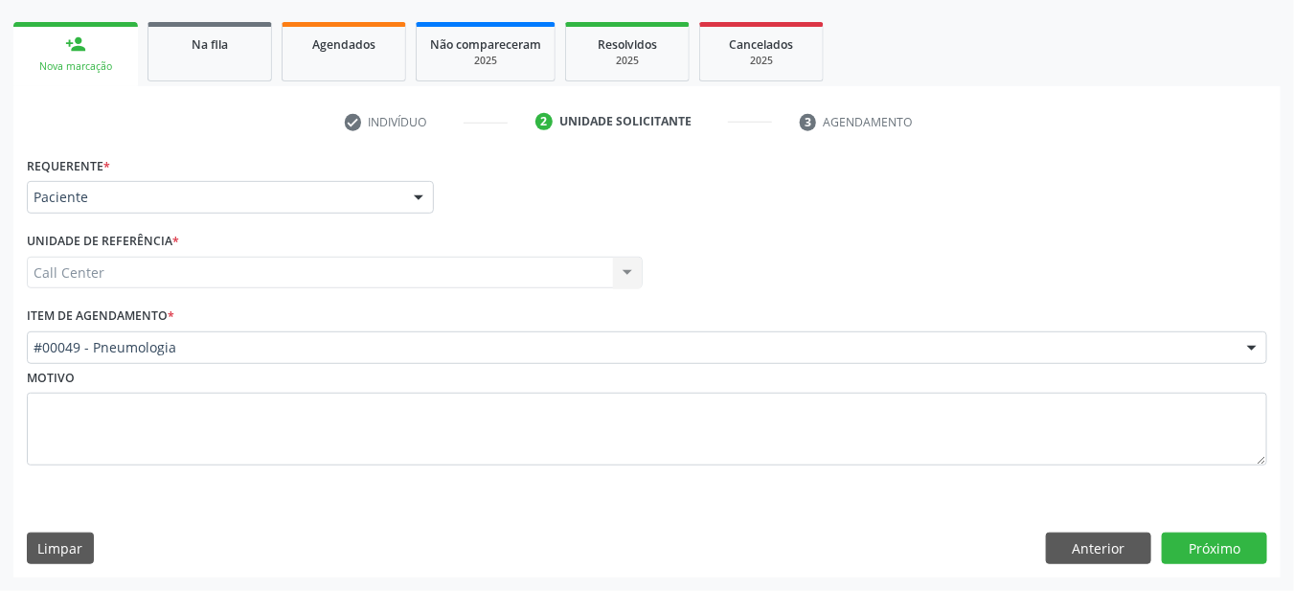
scroll to position [262, 0]
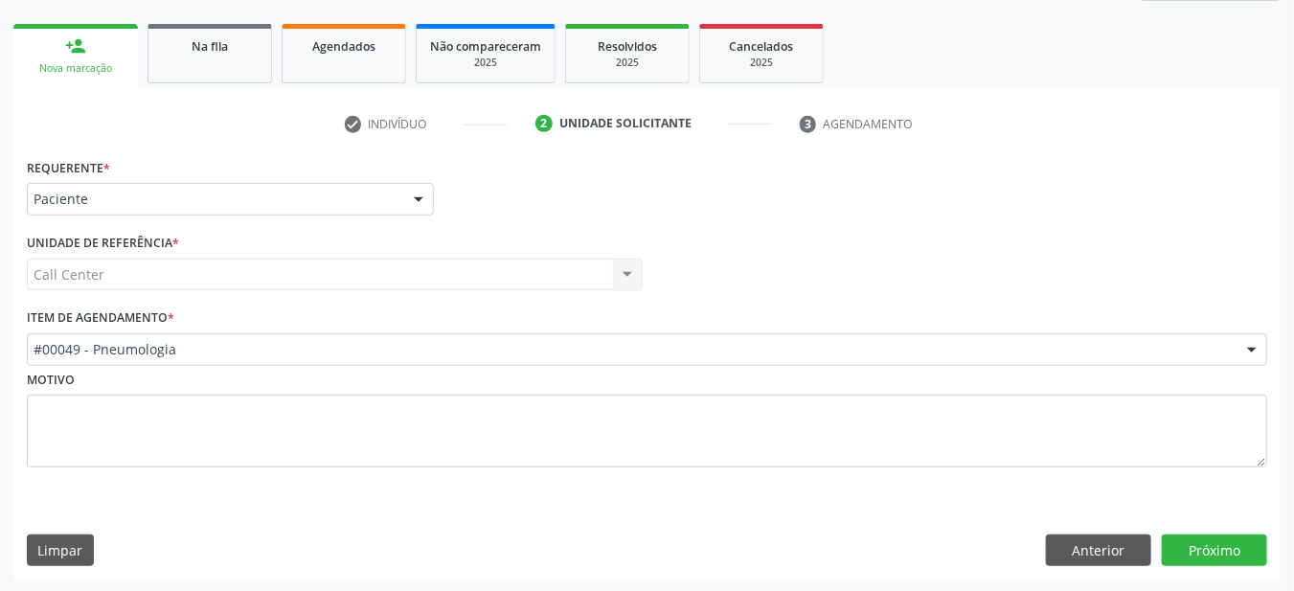
click at [438, 366] on div "Motivo" at bounding box center [647, 417] width 1240 height 102
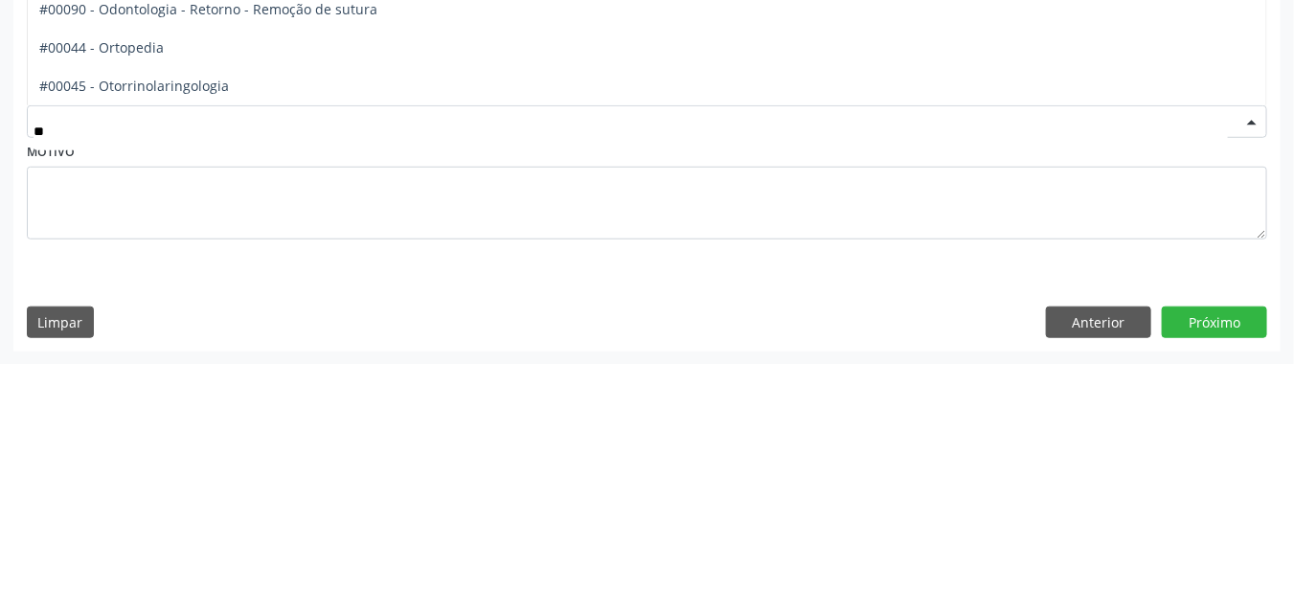
type input "*"
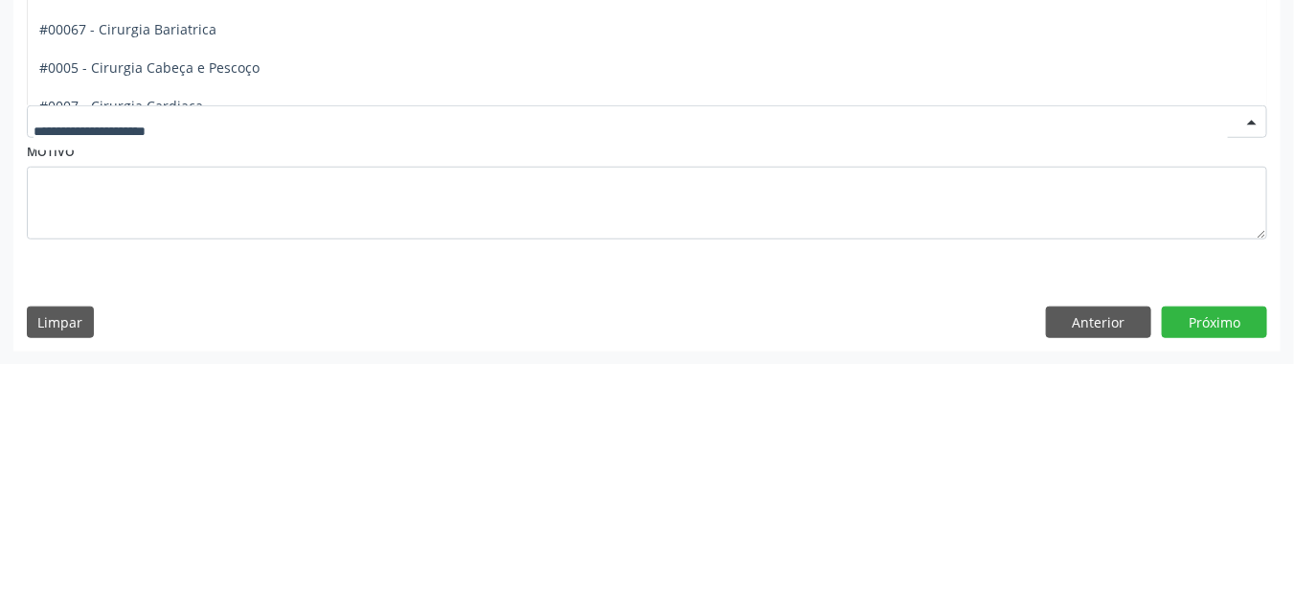
type input "*"
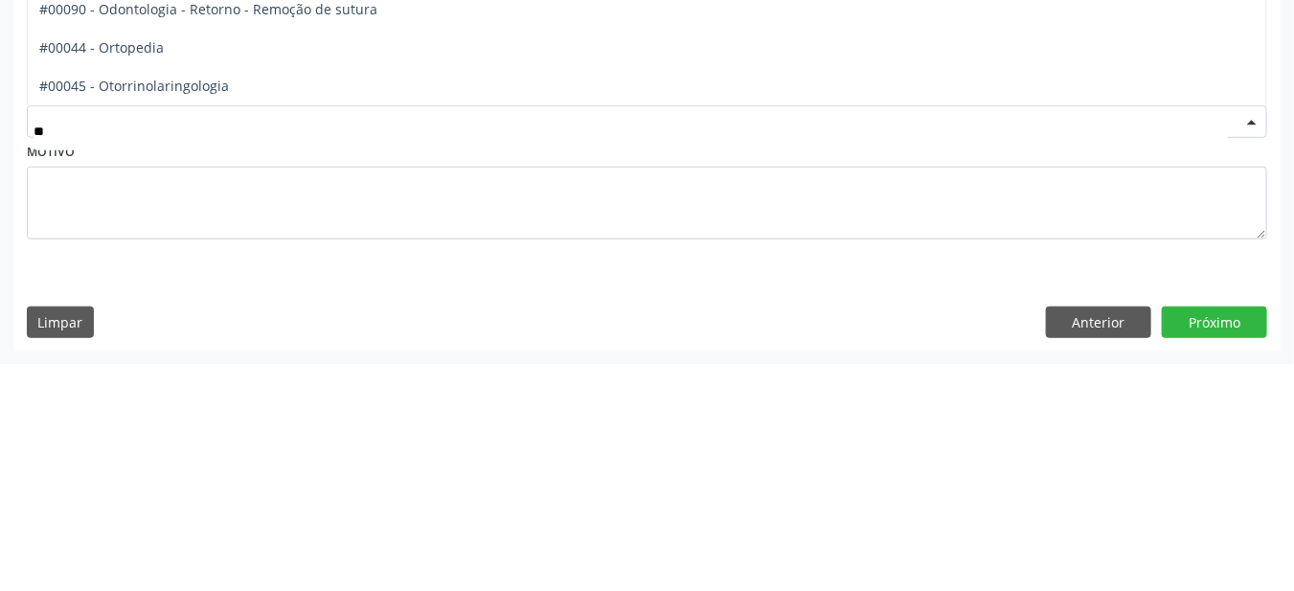
type input "***"
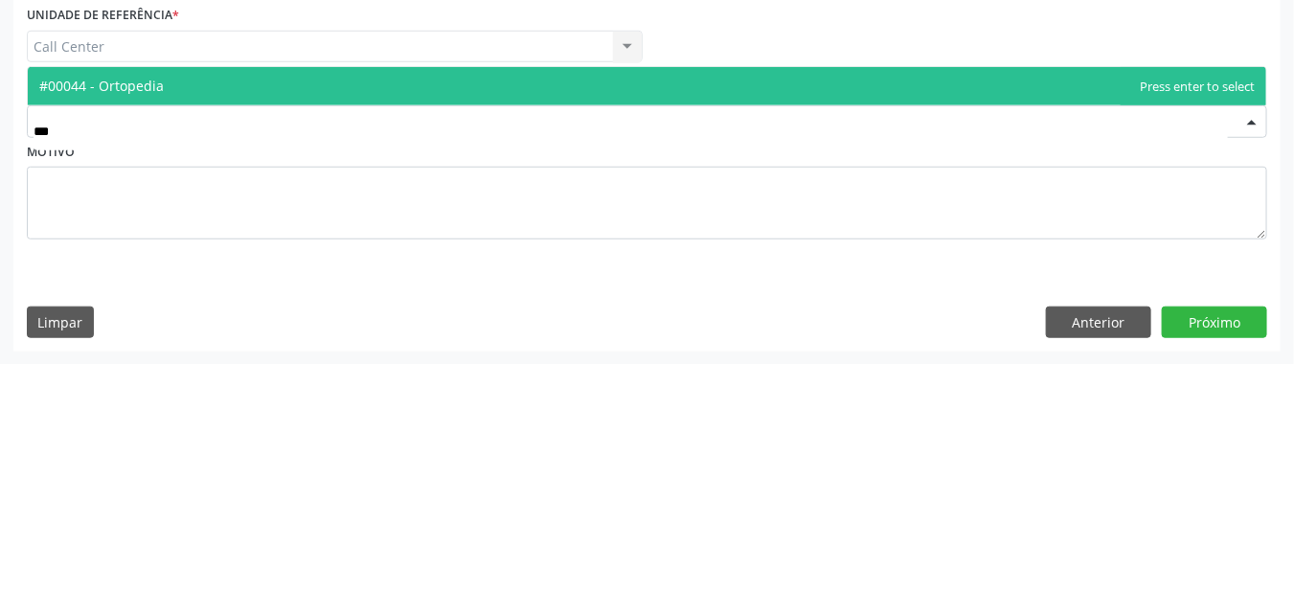
click at [601, 298] on span "#00044 - Ortopedia" at bounding box center [647, 314] width 1238 height 38
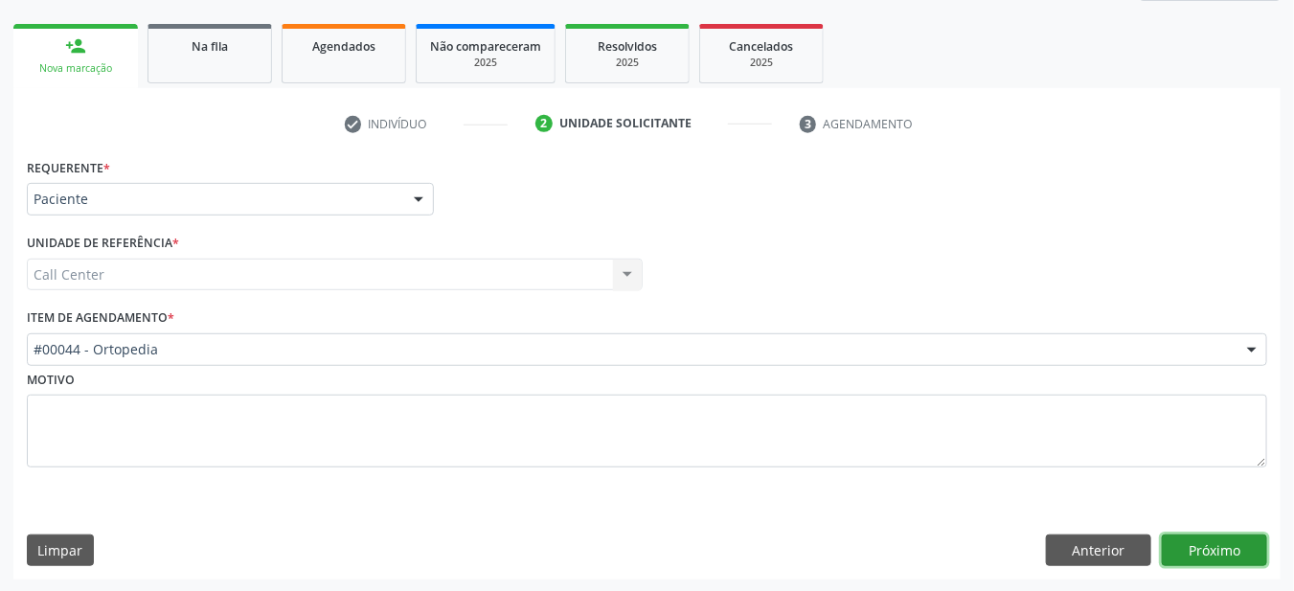
click at [1234, 553] on button "Próximo" at bounding box center [1214, 550] width 105 height 33
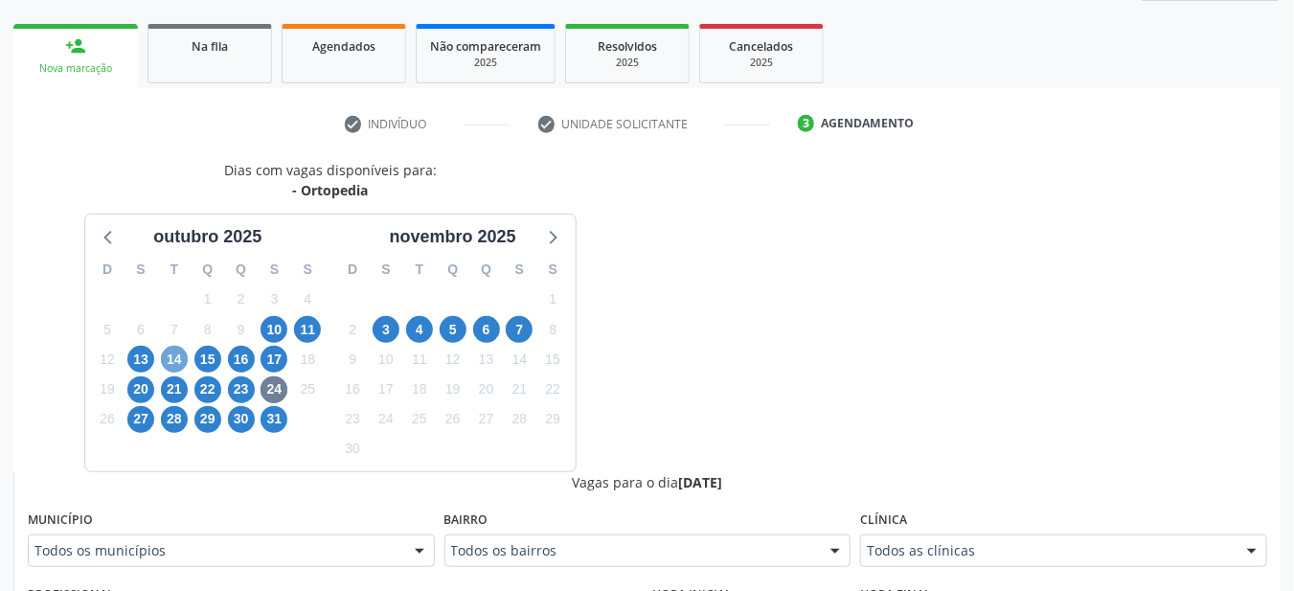
click at [168, 362] on span "14" at bounding box center [174, 359] width 27 height 27
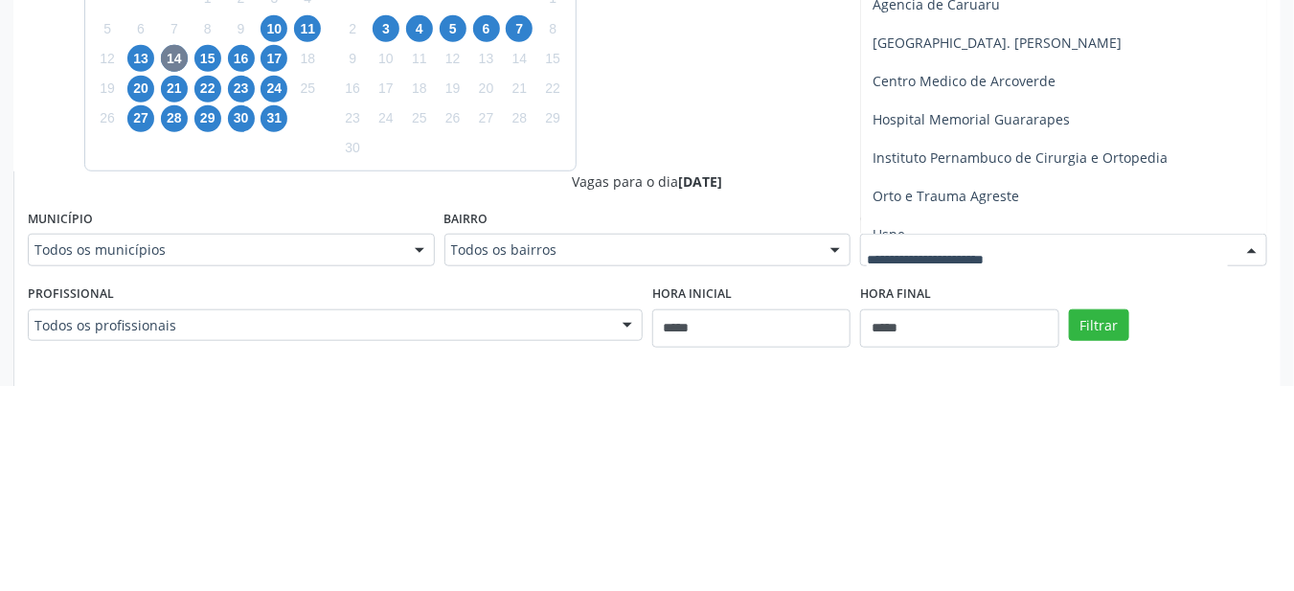
scroll to position [19, 0]
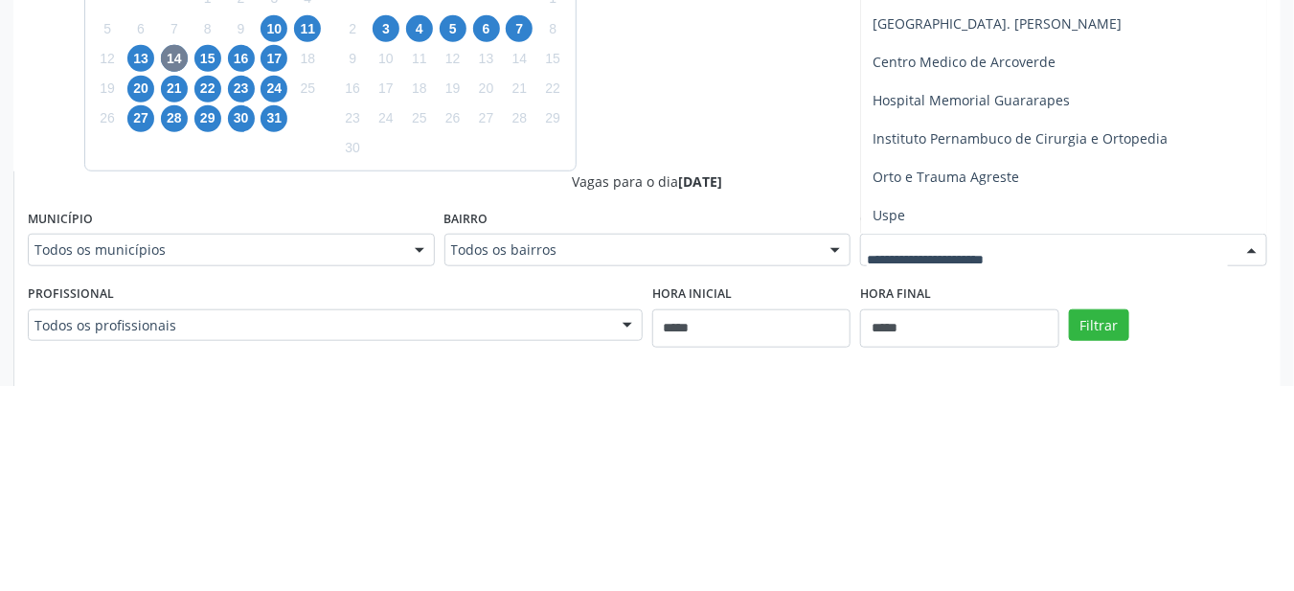
click at [984, 268] on span "Centro Medico de Arcoverde" at bounding box center [963, 267] width 183 height 18
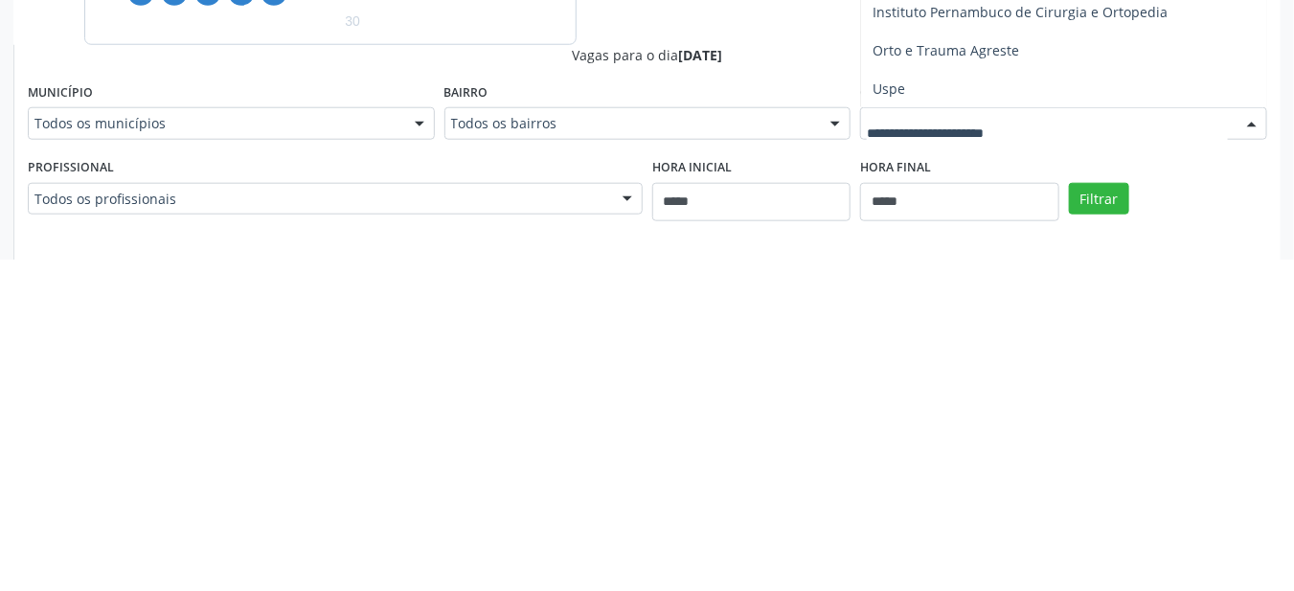
scroll to position [0, 0]
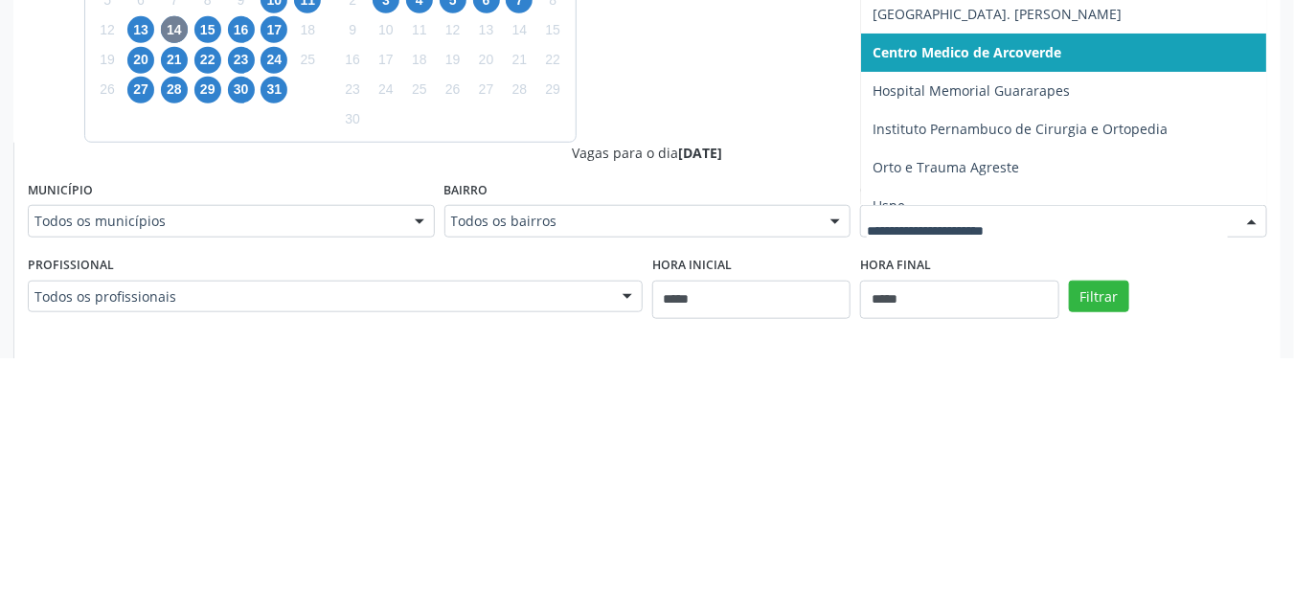
click at [1013, 318] on span "Hospital Memorial Guararapes" at bounding box center [970, 324] width 197 height 18
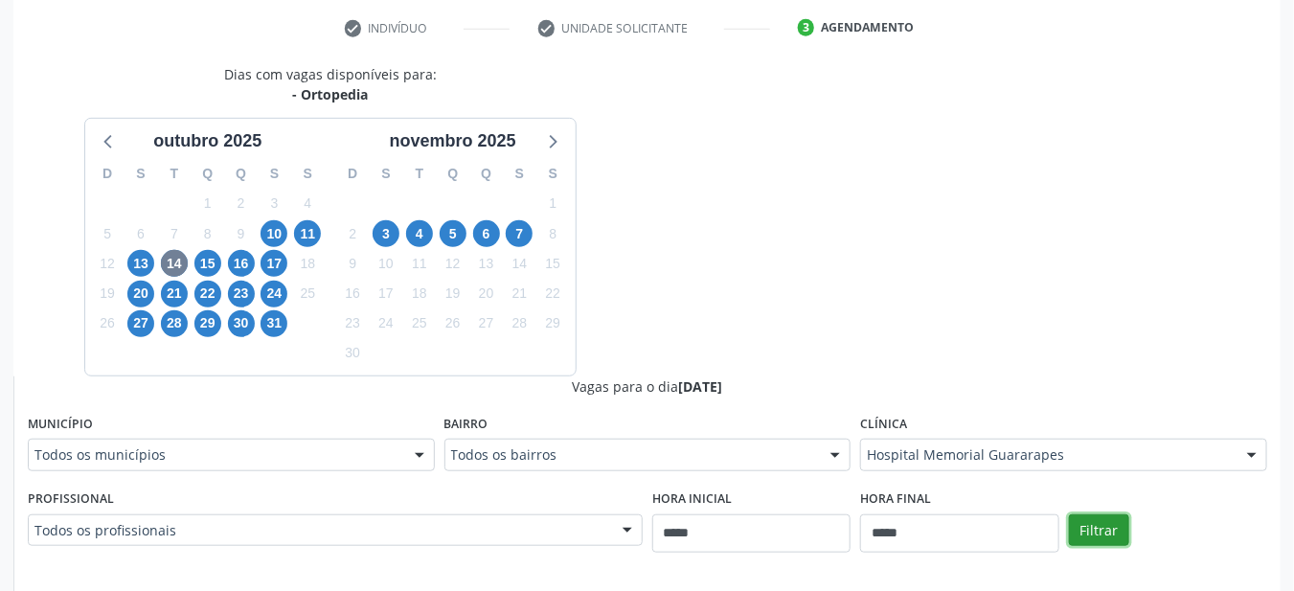
click at [1106, 526] on button "Filtrar" at bounding box center [1099, 530] width 60 height 33
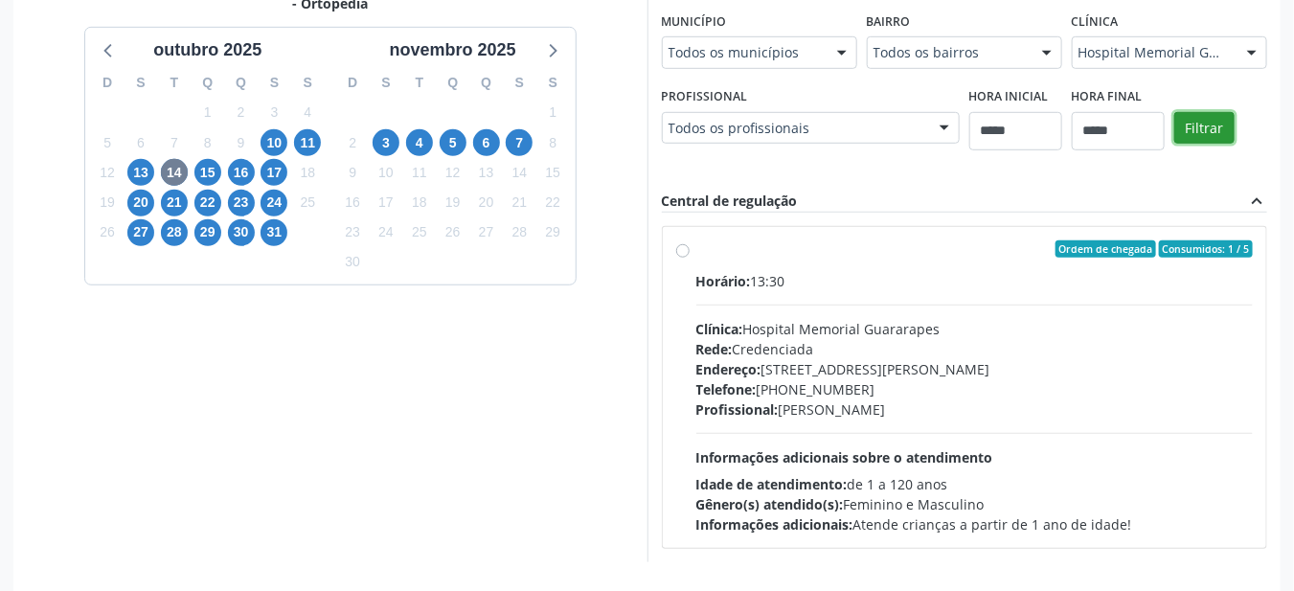
scroll to position [446, 0]
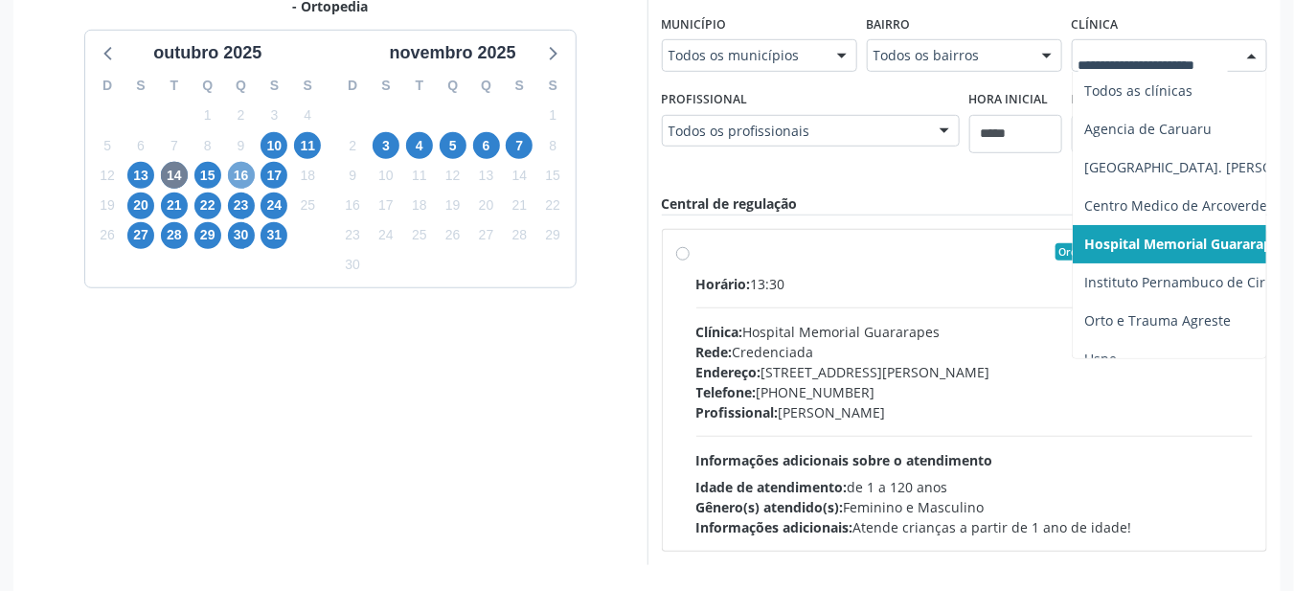
click at [245, 177] on span "16" at bounding box center [241, 175] width 27 height 27
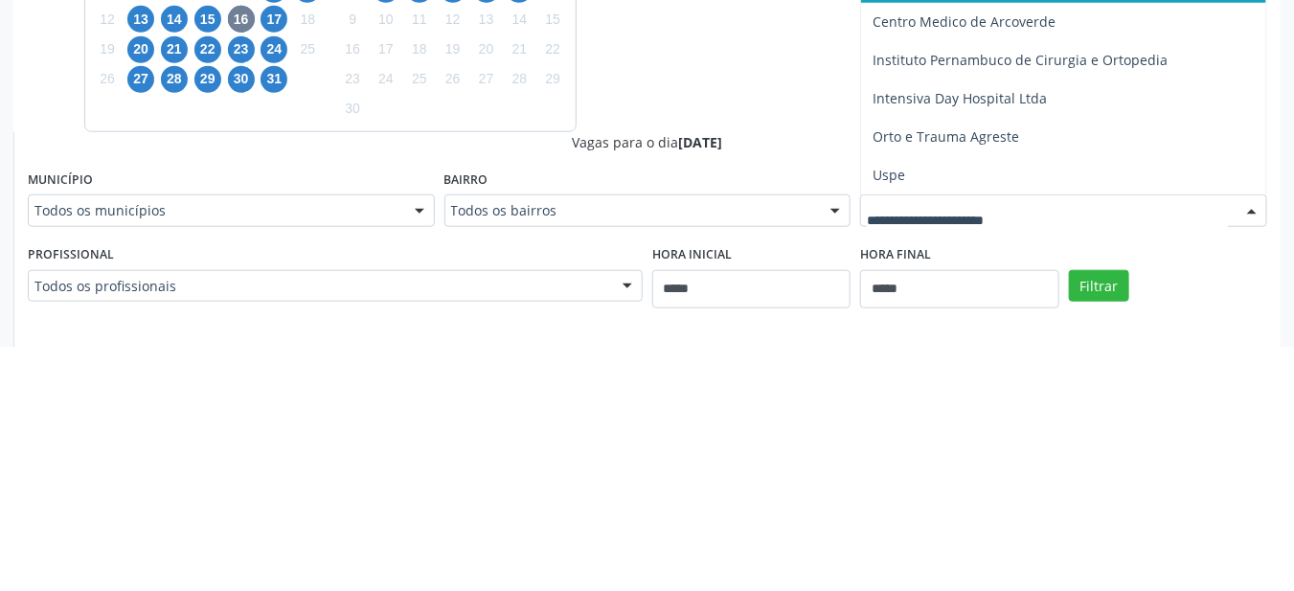
scroll to position [358, 0]
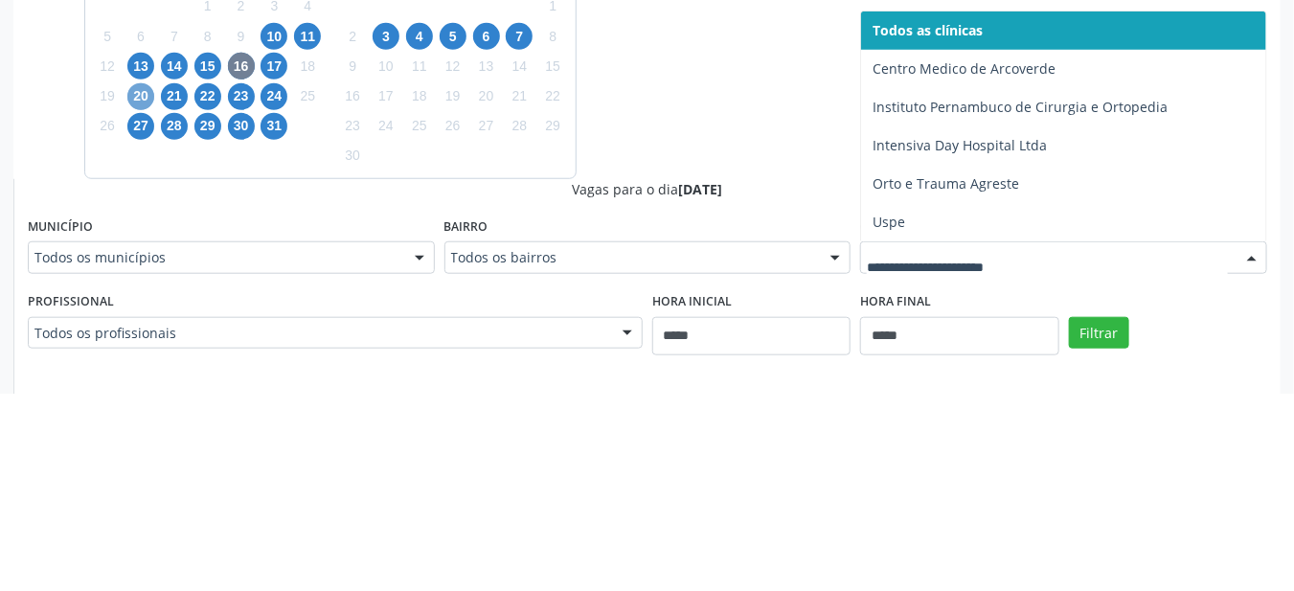
click at [141, 294] on span "20" at bounding box center [140, 294] width 27 height 27
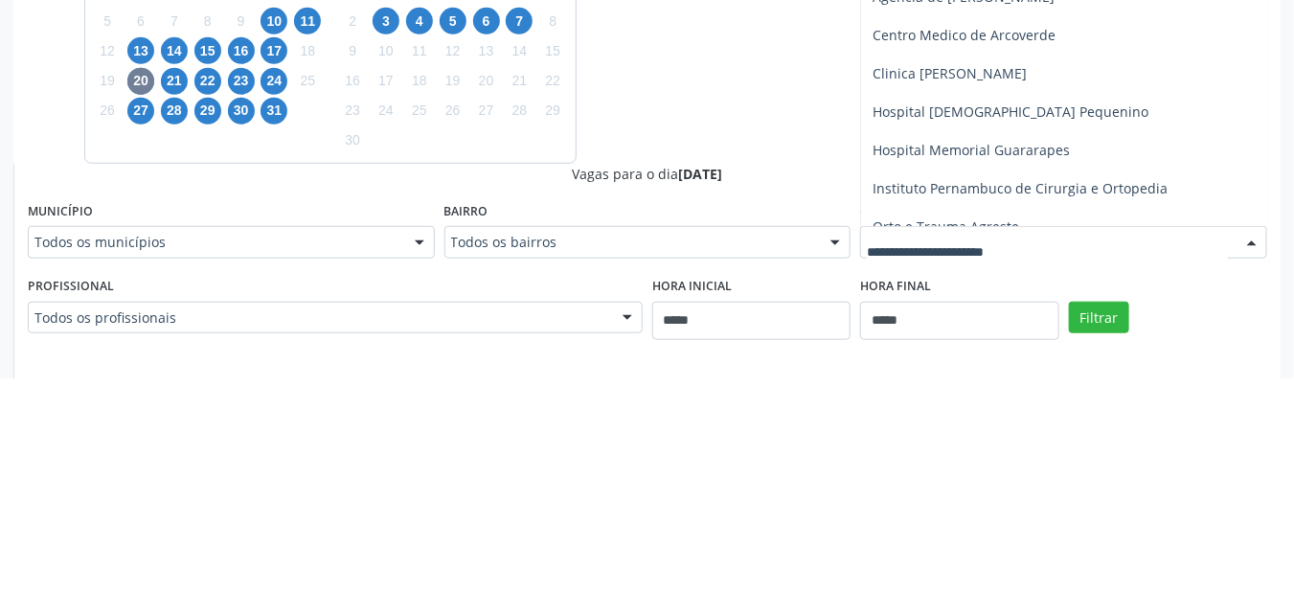
click at [1029, 364] on span "Hospital Memorial Guararapes" at bounding box center [970, 362] width 197 height 18
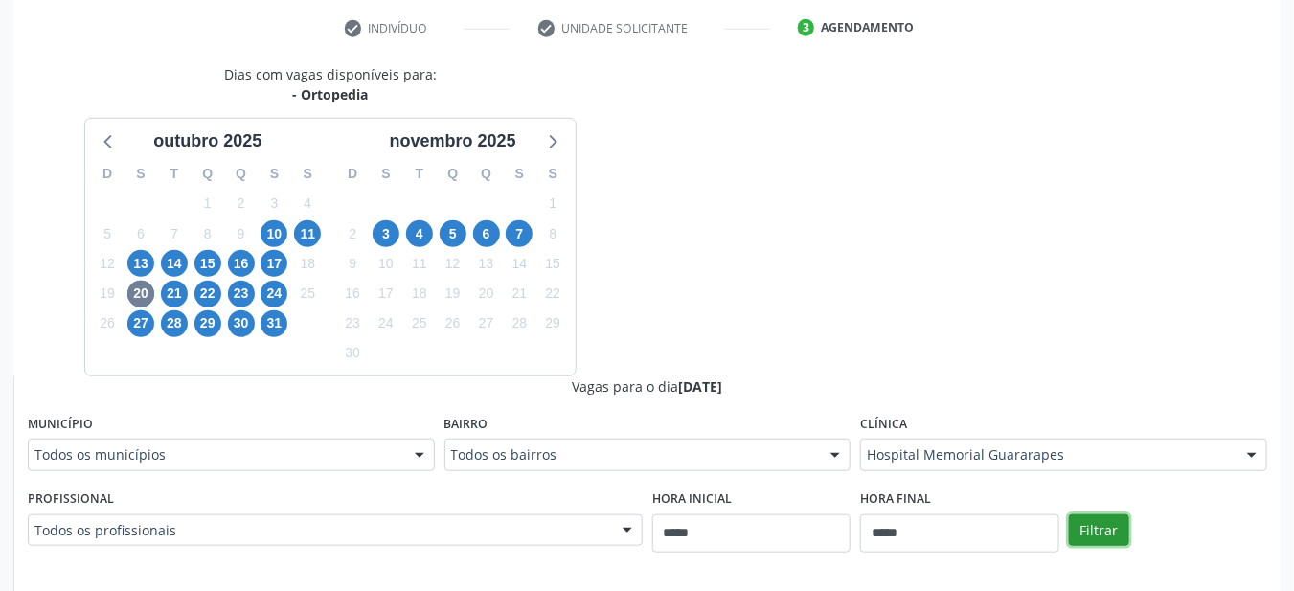
click at [1111, 523] on button "Filtrar" at bounding box center [1099, 530] width 60 height 33
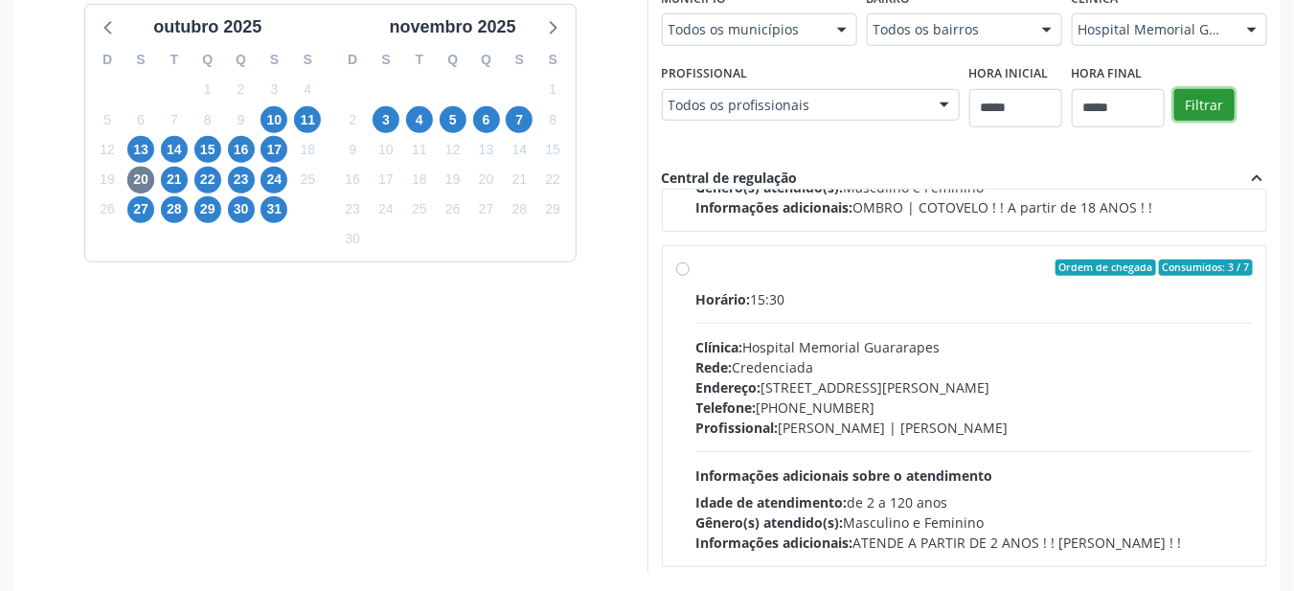
scroll to position [292, 0]
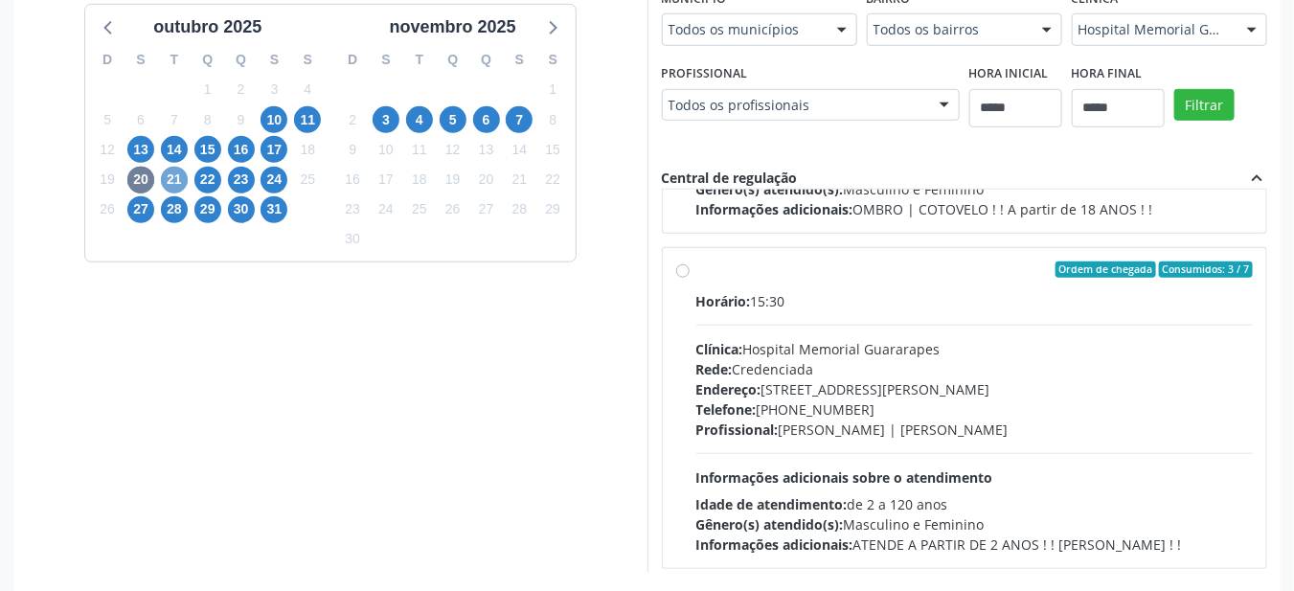
click at [178, 180] on span "21" at bounding box center [174, 180] width 27 height 27
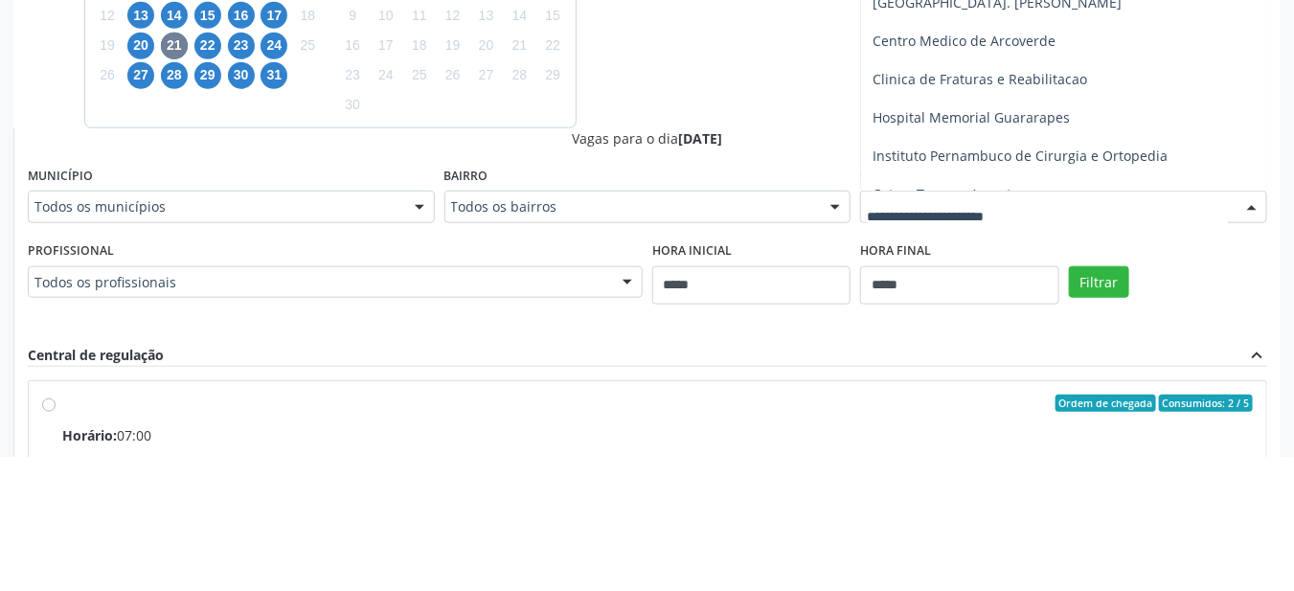
scroll to position [472, 0]
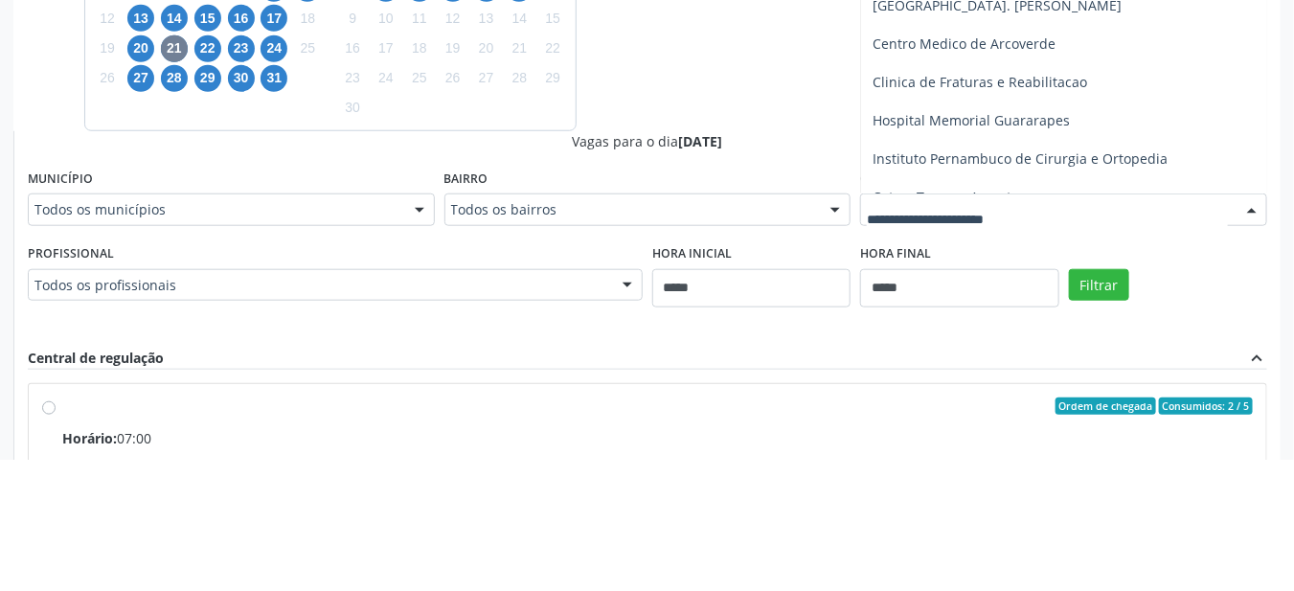
click at [1020, 259] on span "Hospital Memorial Guararapes" at bounding box center [1063, 252] width 405 height 38
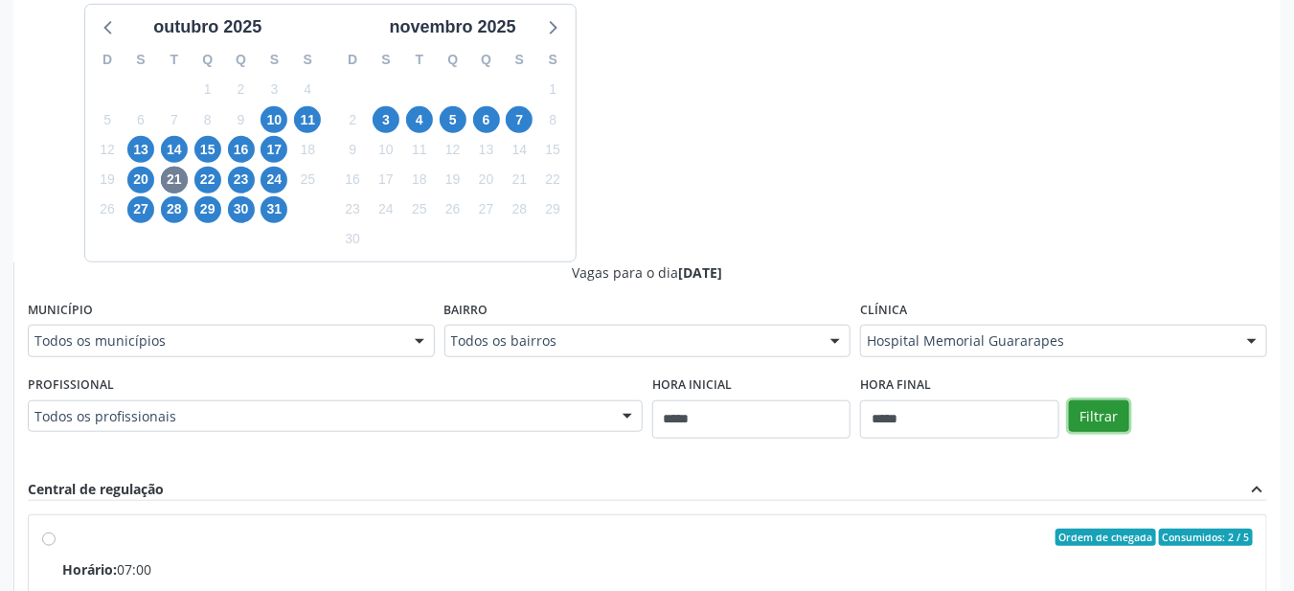
click at [1113, 416] on button "Filtrar" at bounding box center [1099, 416] width 60 height 33
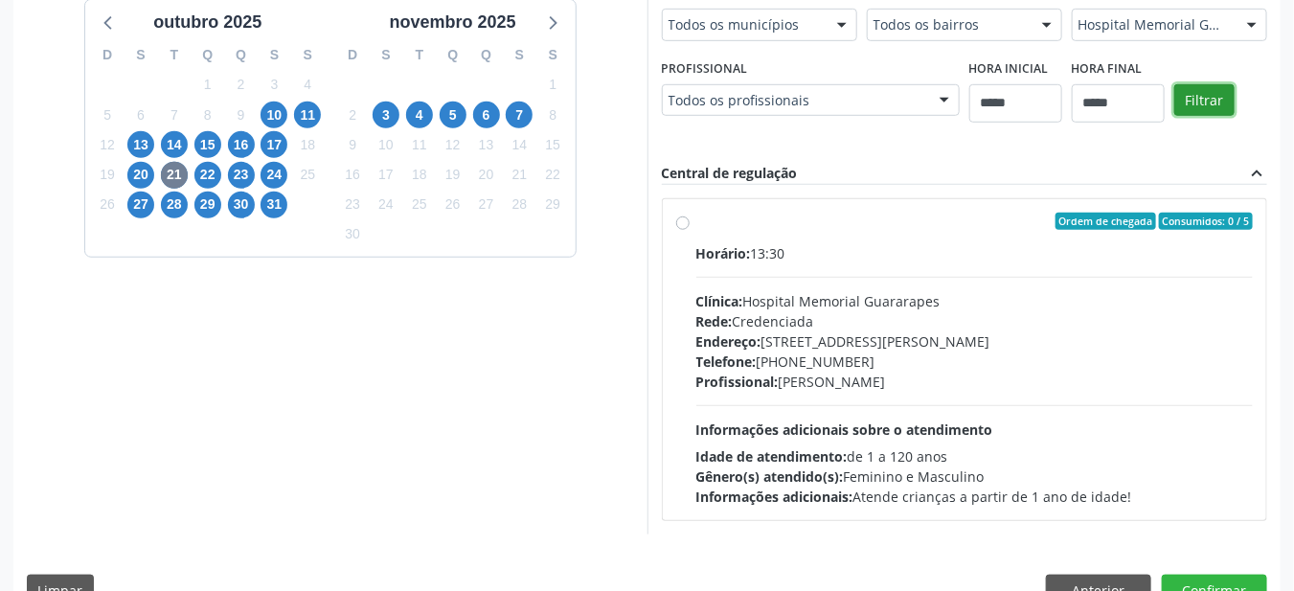
scroll to position [417, 0]
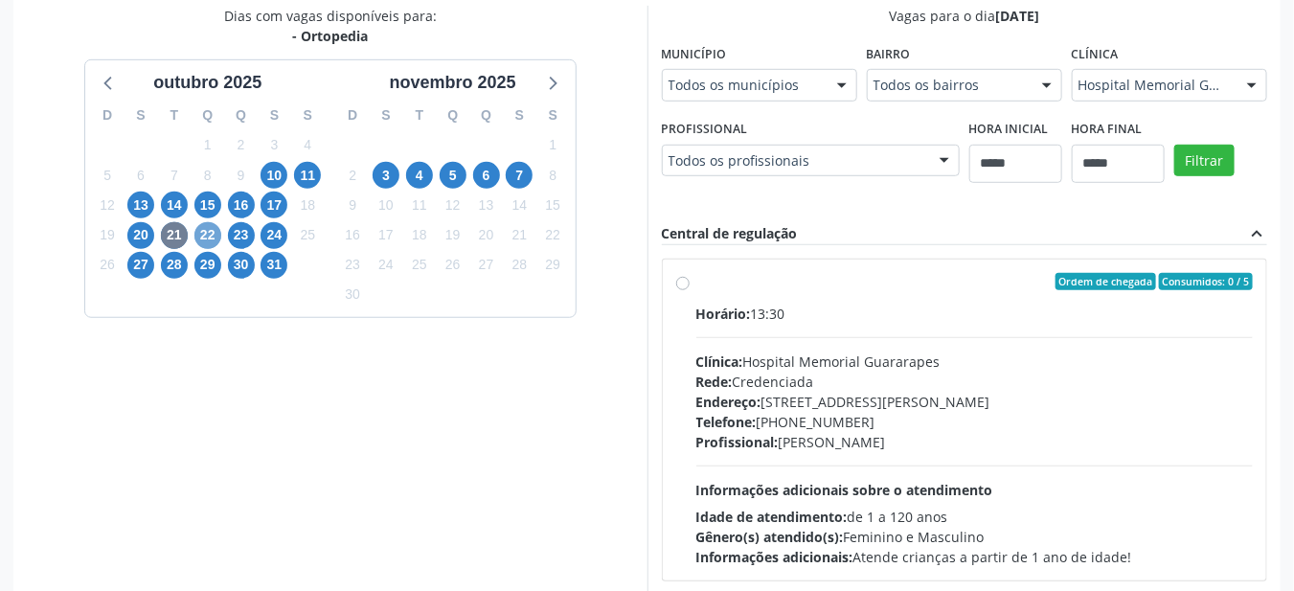
click at [215, 234] on span "22" at bounding box center [207, 235] width 27 height 27
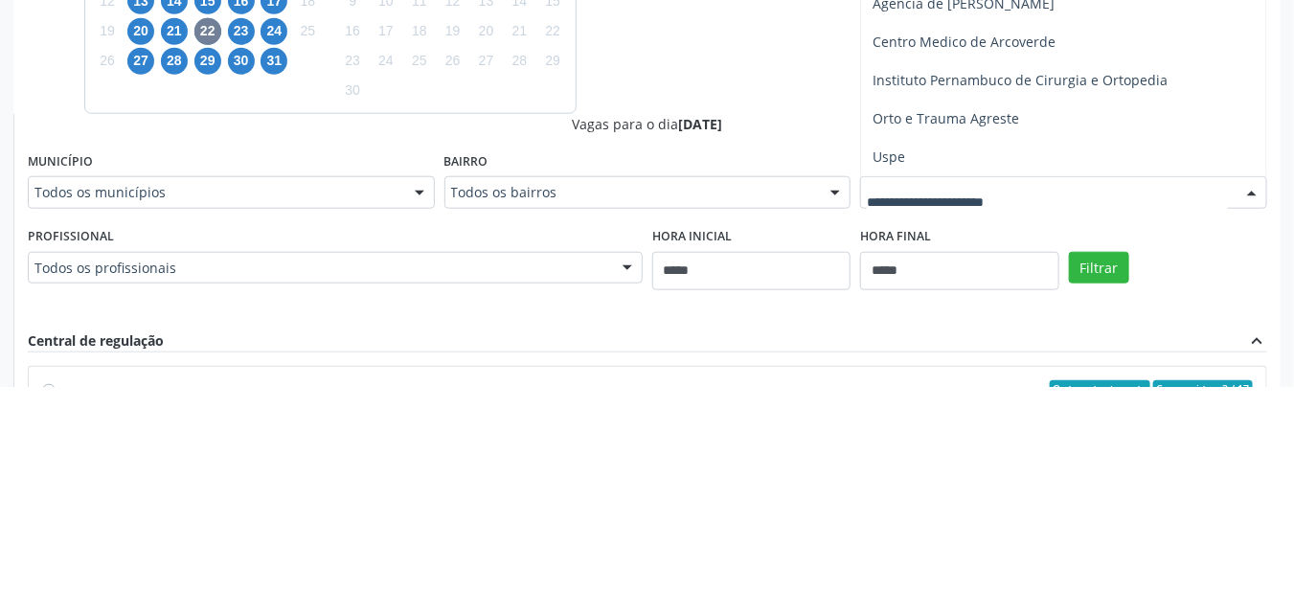
click at [912, 358] on span "Uspe" at bounding box center [1063, 361] width 405 height 38
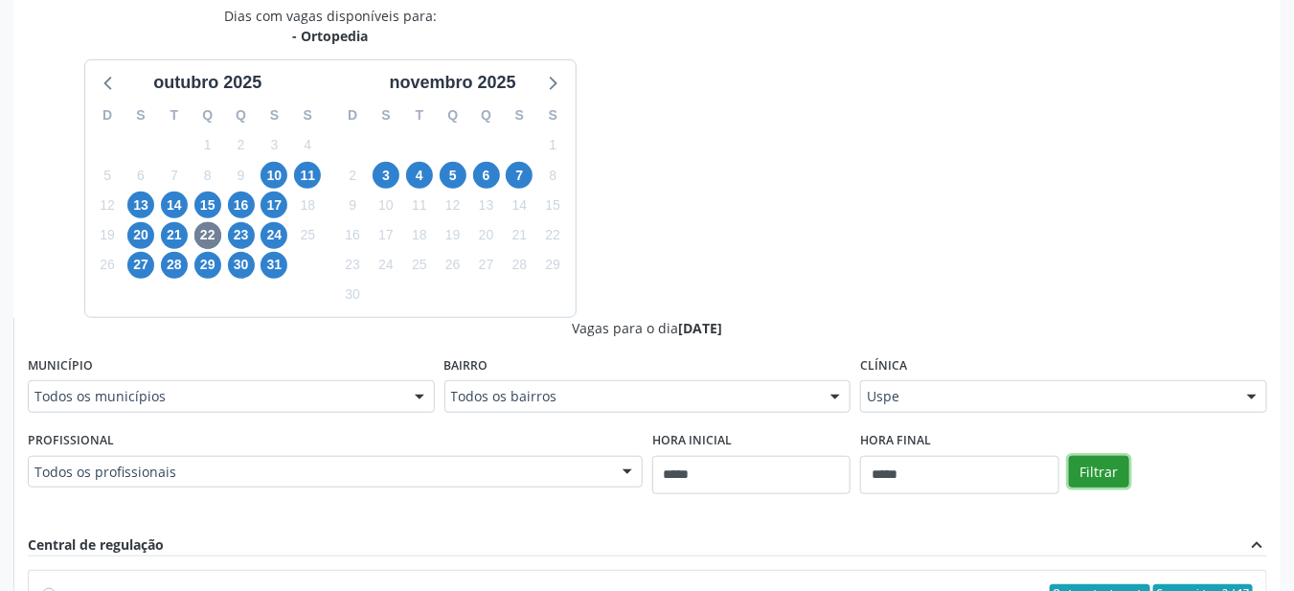
click at [1098, 461] on button "Filtrar" at bounding box center [1099, 472] width 60 height 33
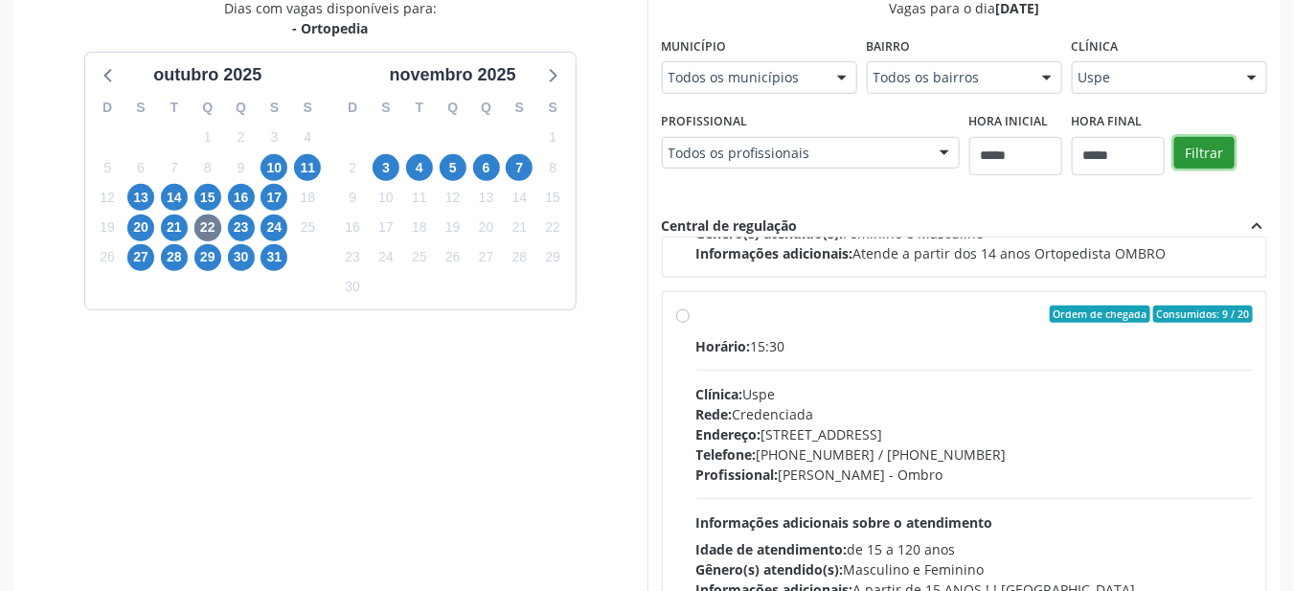
scroll to position [552, 0]
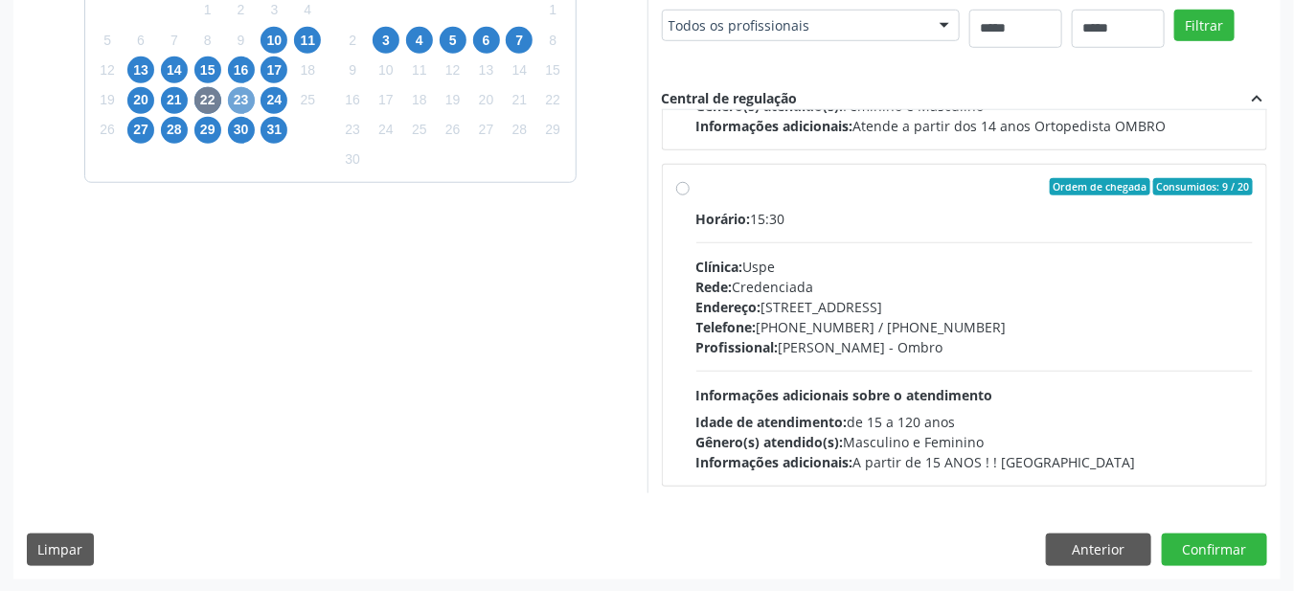
click at [241, 102] on span "23" at bounding box center [241, 100] width 27 height 27
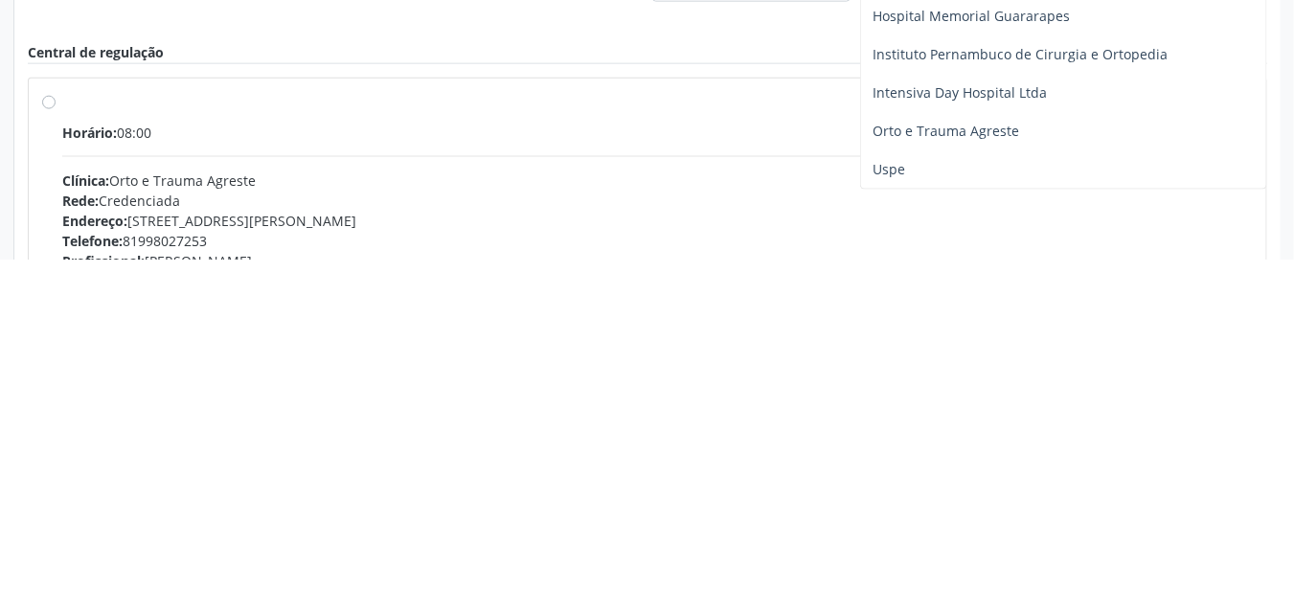
click at [904, 522] on div "Rede: Credenciada" at bounding box center [657, 532] width 1190 height 20
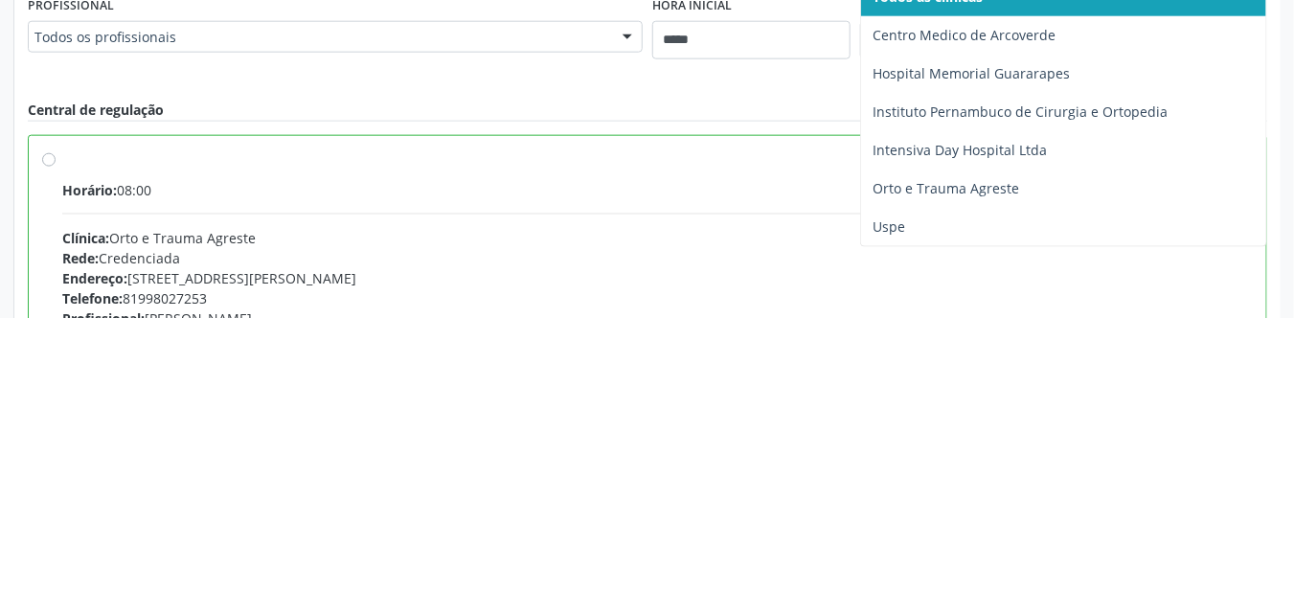
scroll to position [577, 0]
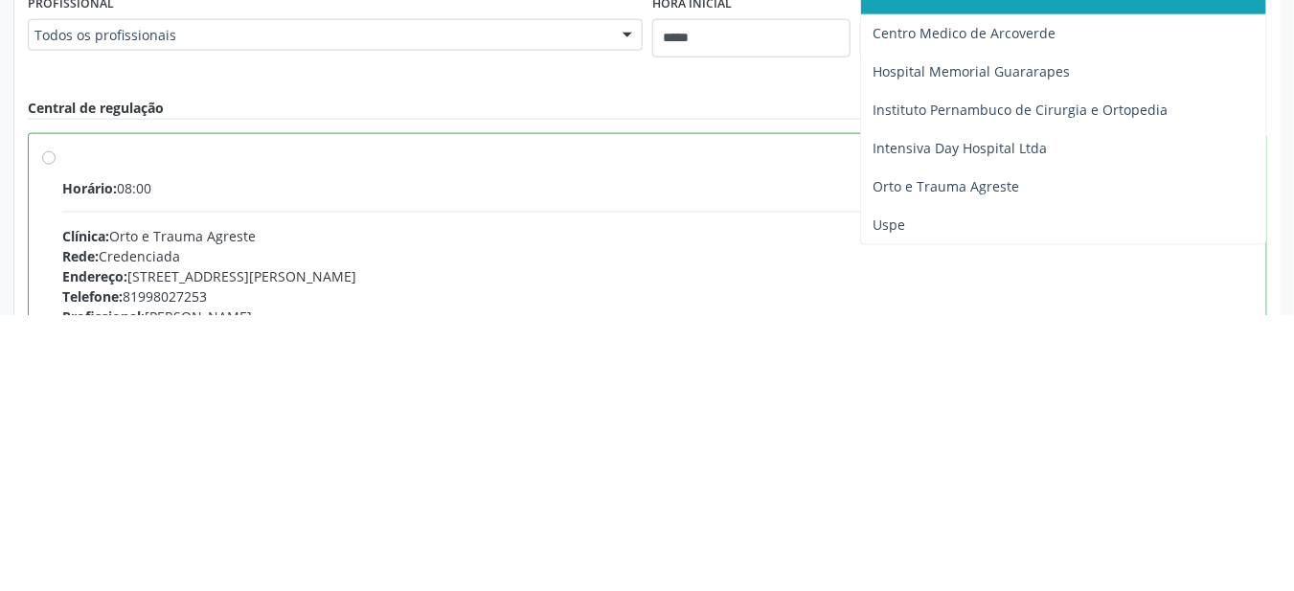
click at [1080, 356] on span "Hospital Memorial Guararapes" at bounding box center [1063, 347] width 405 height 38
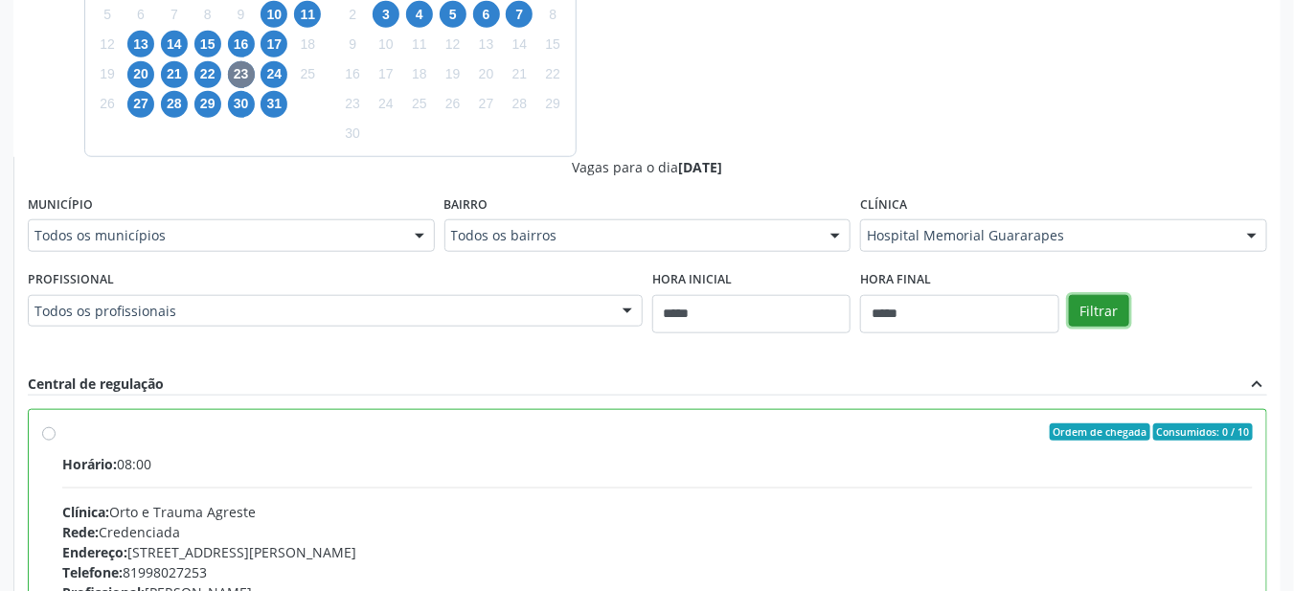
click at [1107, 315] on button "Filtrar" at bounding box center [1099, 311] width 60 height 33
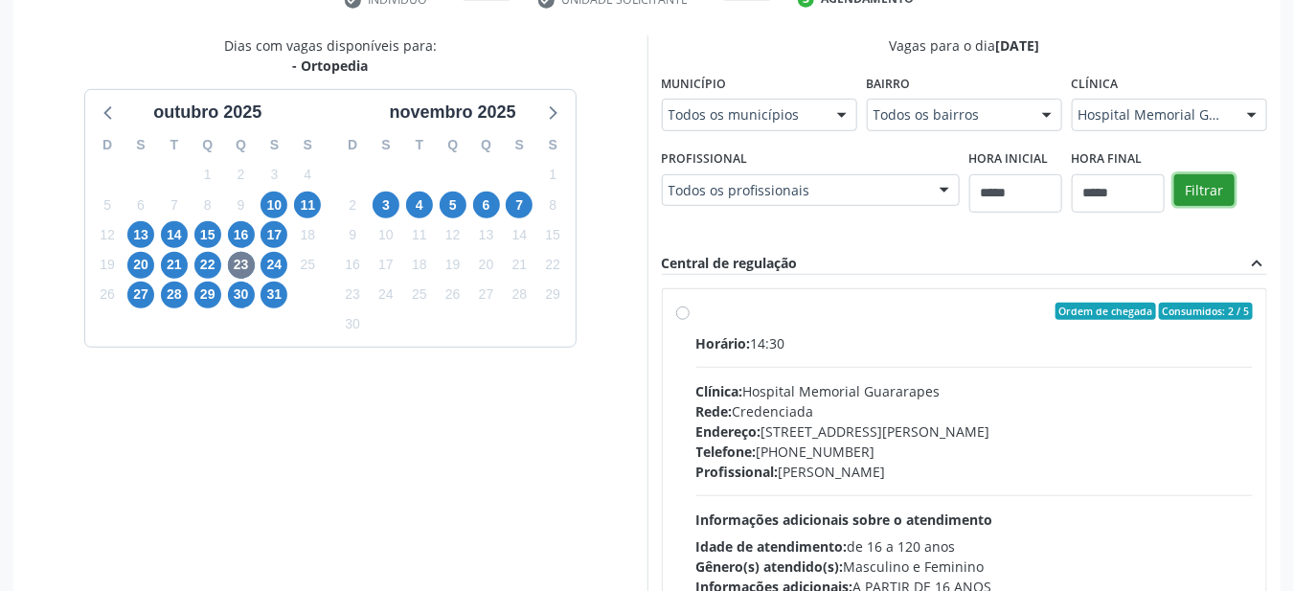
scroll to position [377, 0]
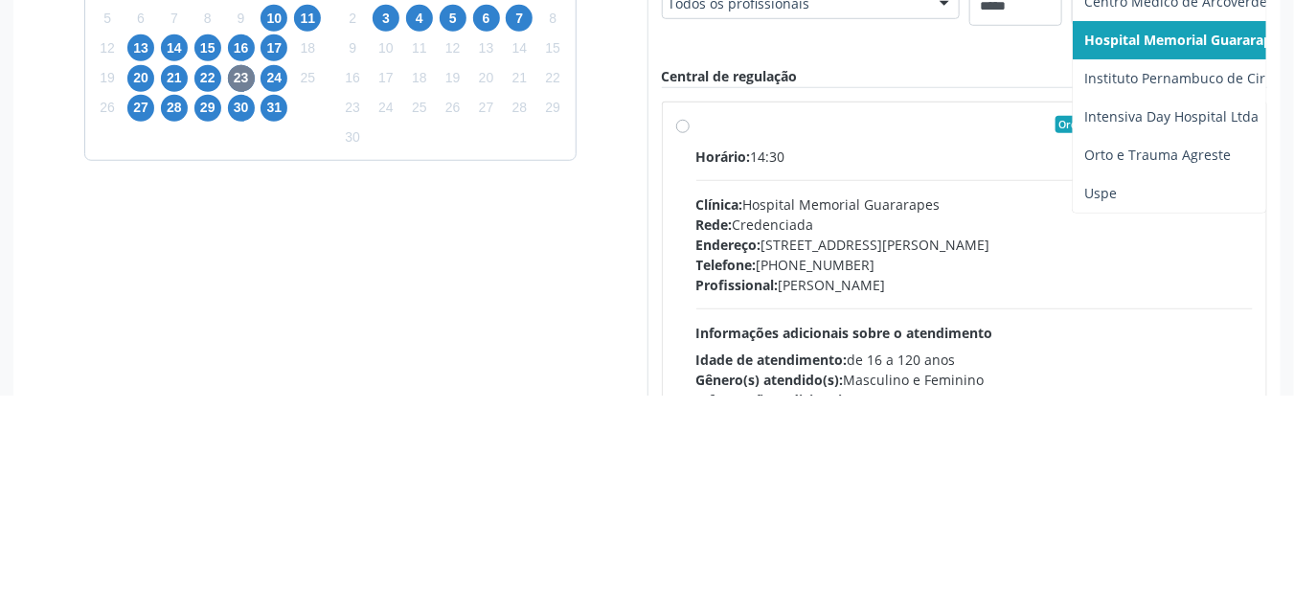
click at [1127, 381] on span "Uspe" at bounding box center [1232, 390] width 318 height 38
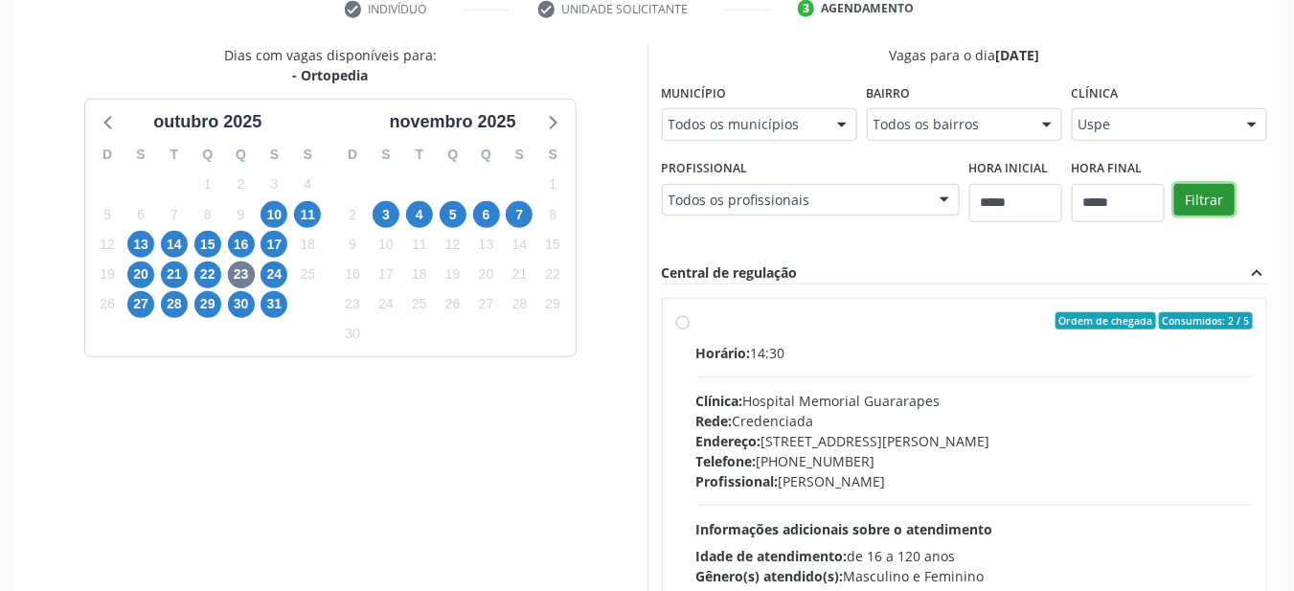
click at [1196, 204] on button "Filtrar" at bounding box center [1204, 200] width 60 height 33
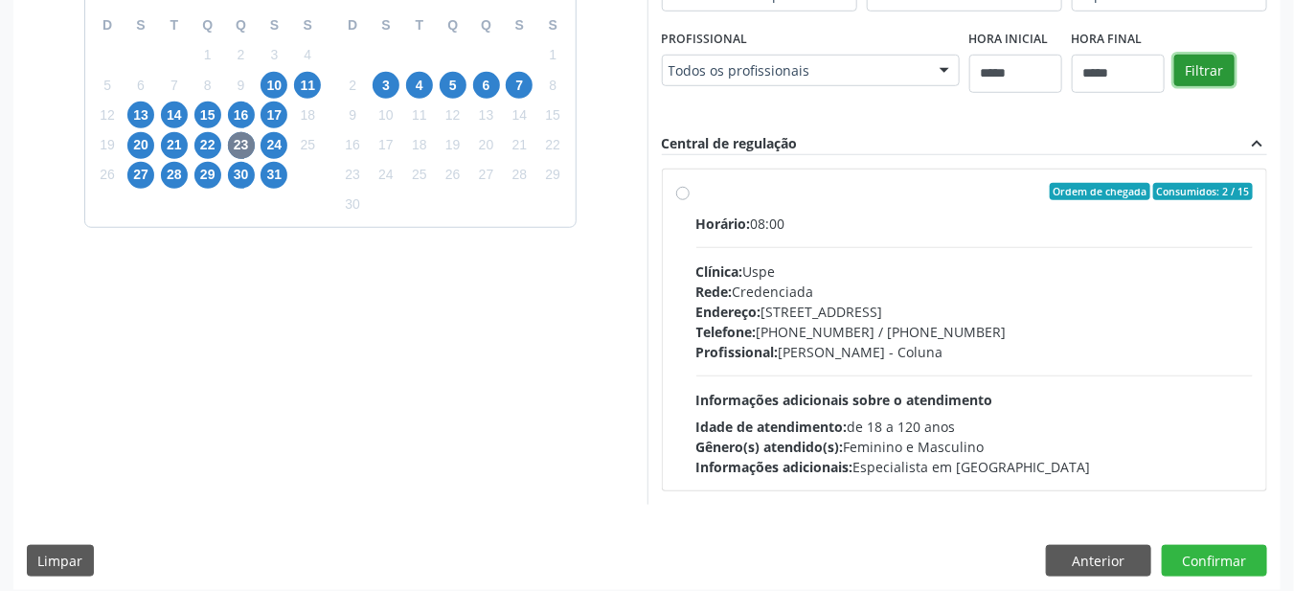
scroll to position [515, 0]
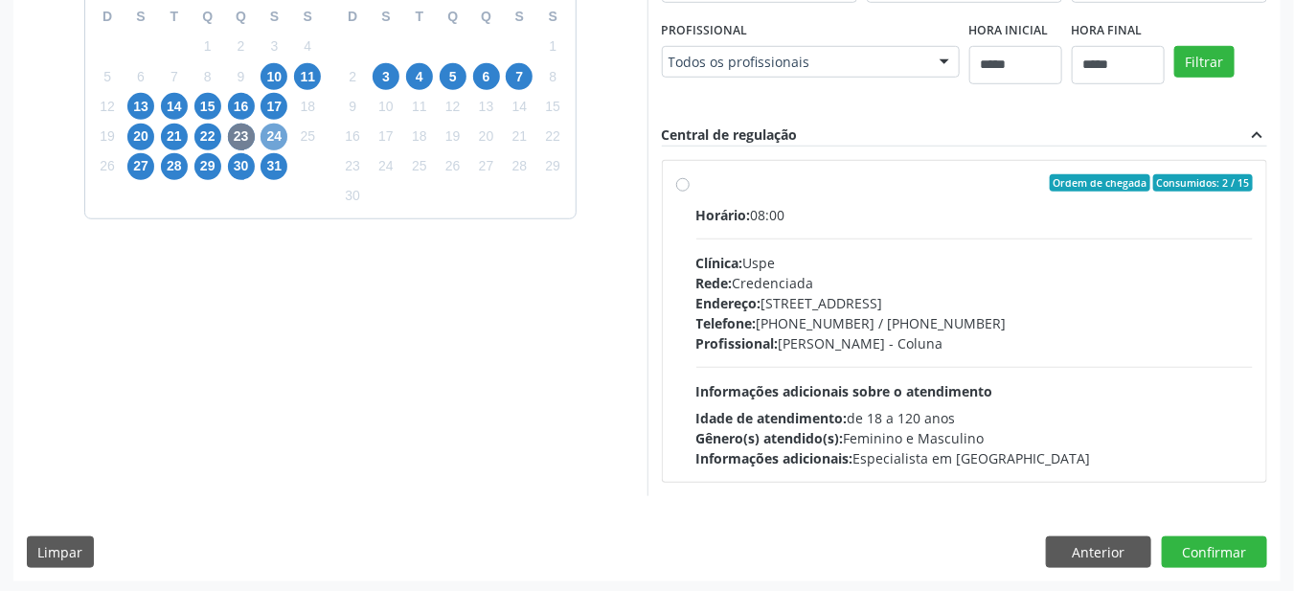
click at [277, 137] on span "24" at bounding box center [273, 137] width 27 height 27
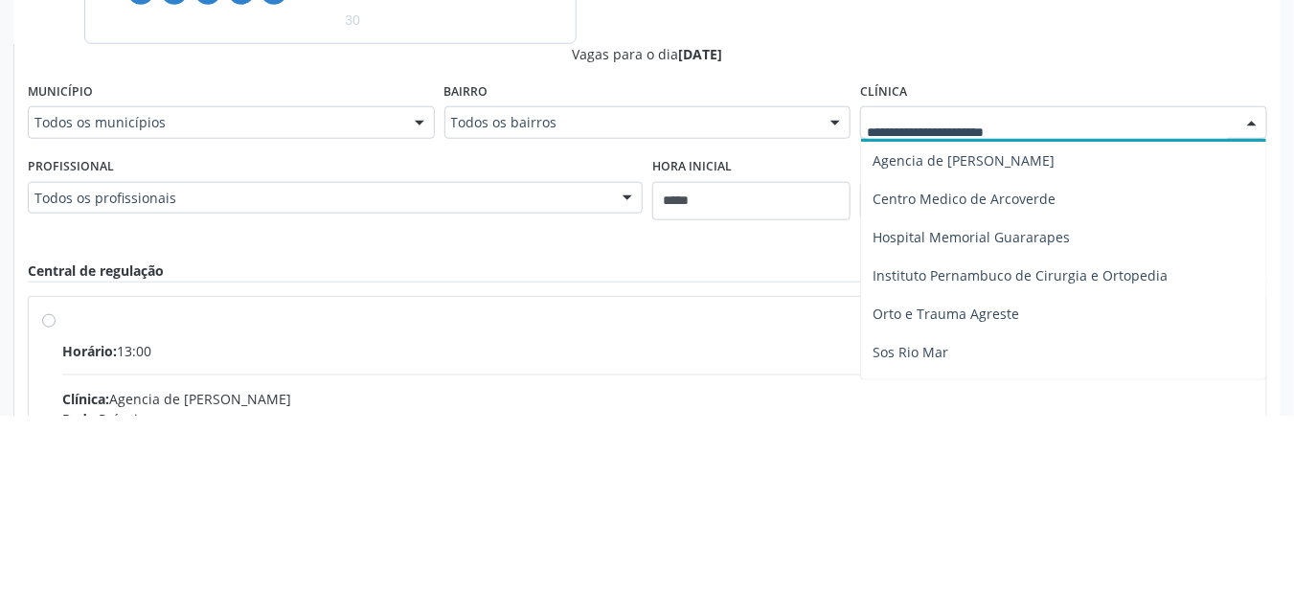
scroll to position [65, 0]
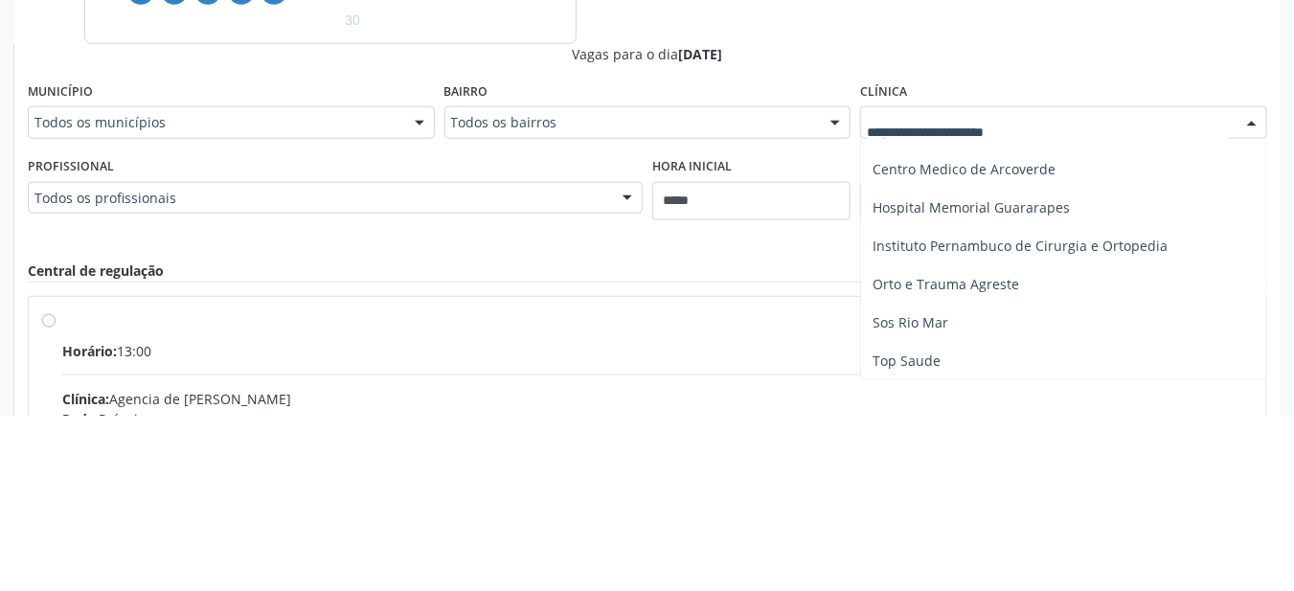
click at [1124, 382] on span "Hospital Memorial Guararapes" at bounding box center [1063, 383] width 405 height 38
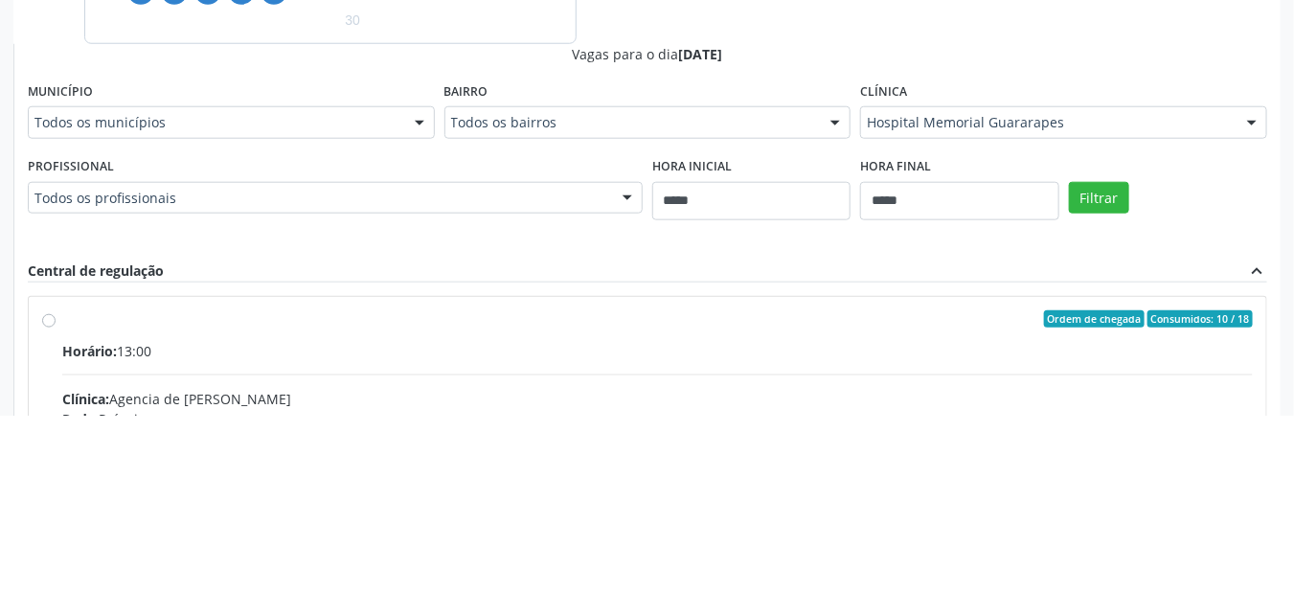
scroll to position [515, 0]
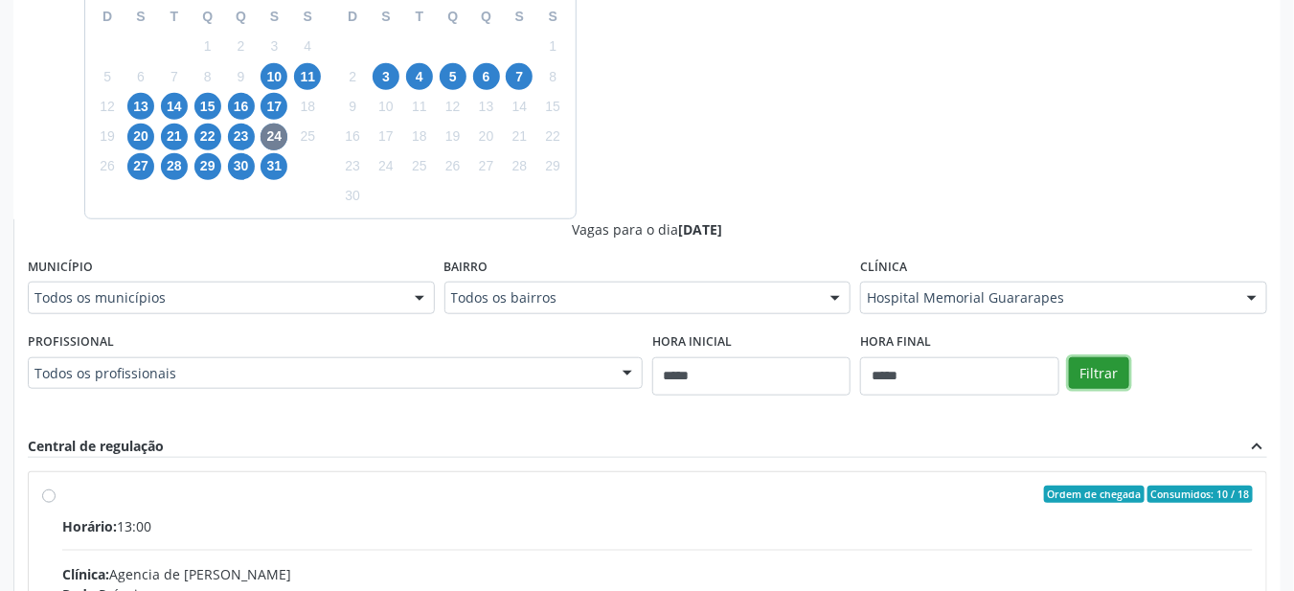
click at [1103, 376] on button "Filtrar" at bounding box center [1099, 373] width 60 height 33
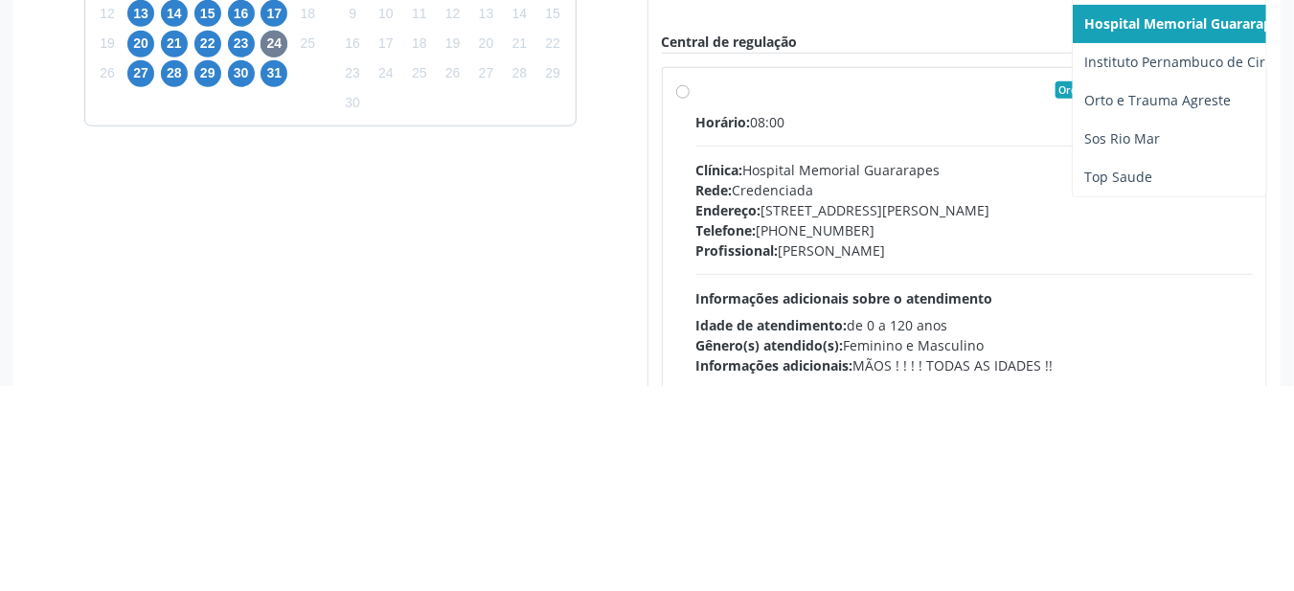
scroll to position [403, 0]
click at [1165, 326] on span "Sos Rio Mar" at bounding box center [1232, 344] width 318 height 38
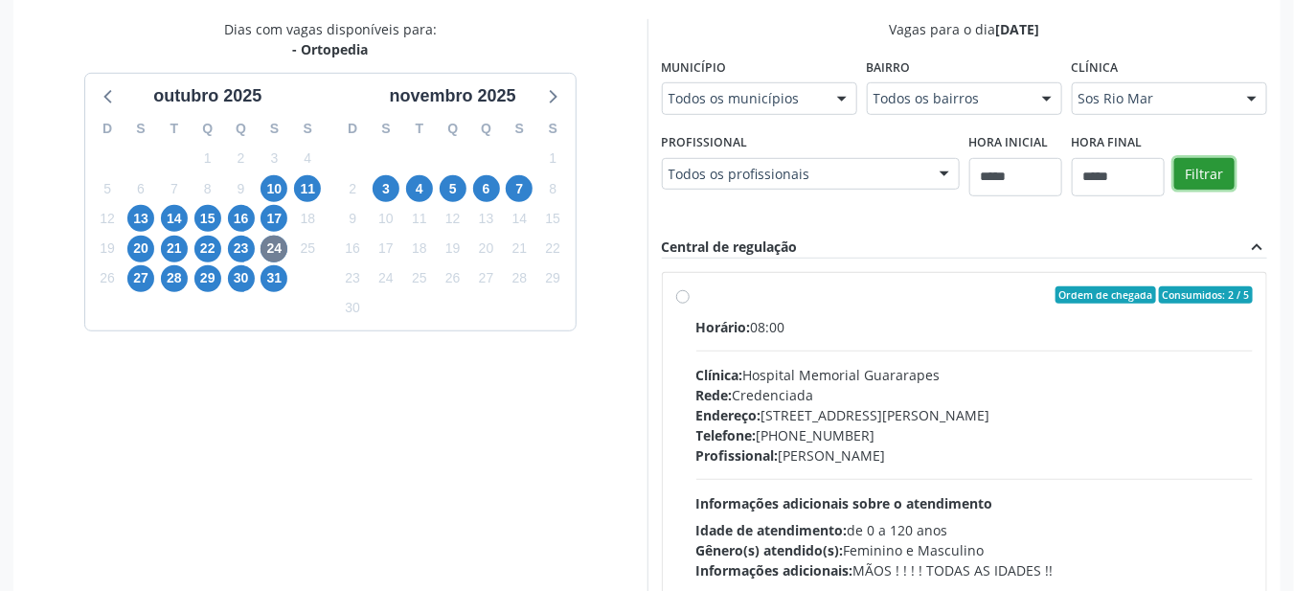
click at [1206, 177] on button "Filtrar" at bounding box center [1204, 174] width 60 height 33
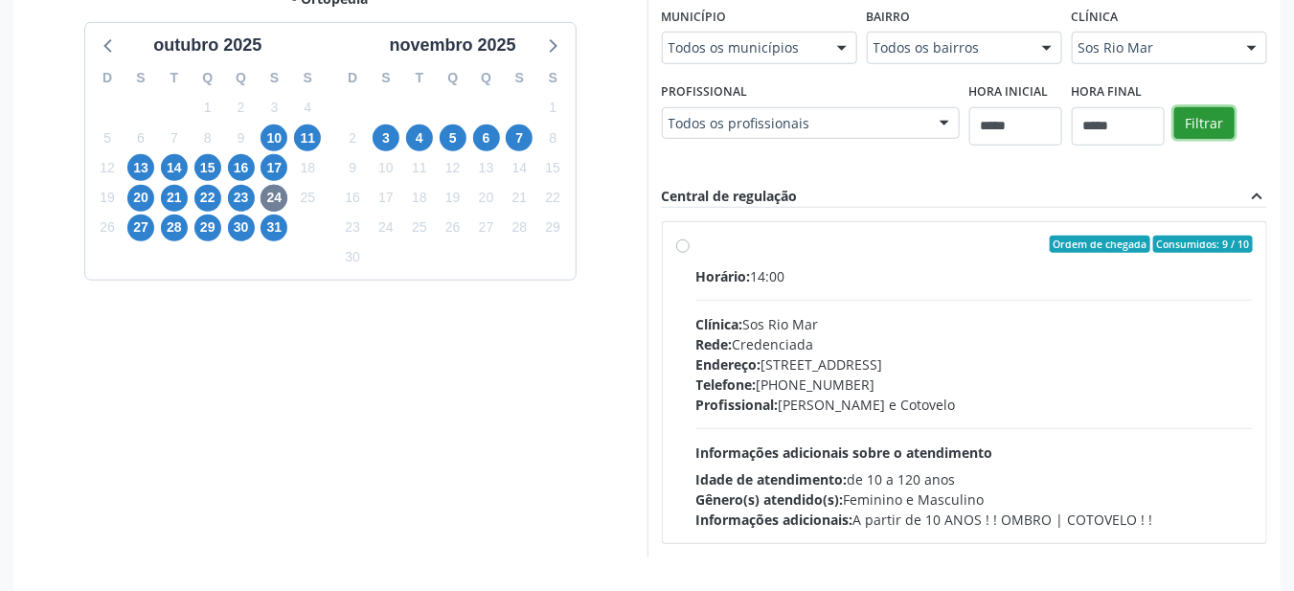
scroll to position [453, 0]
click at [135, 193] on span "20" at bounding box center [140, 199] width 27 height 27
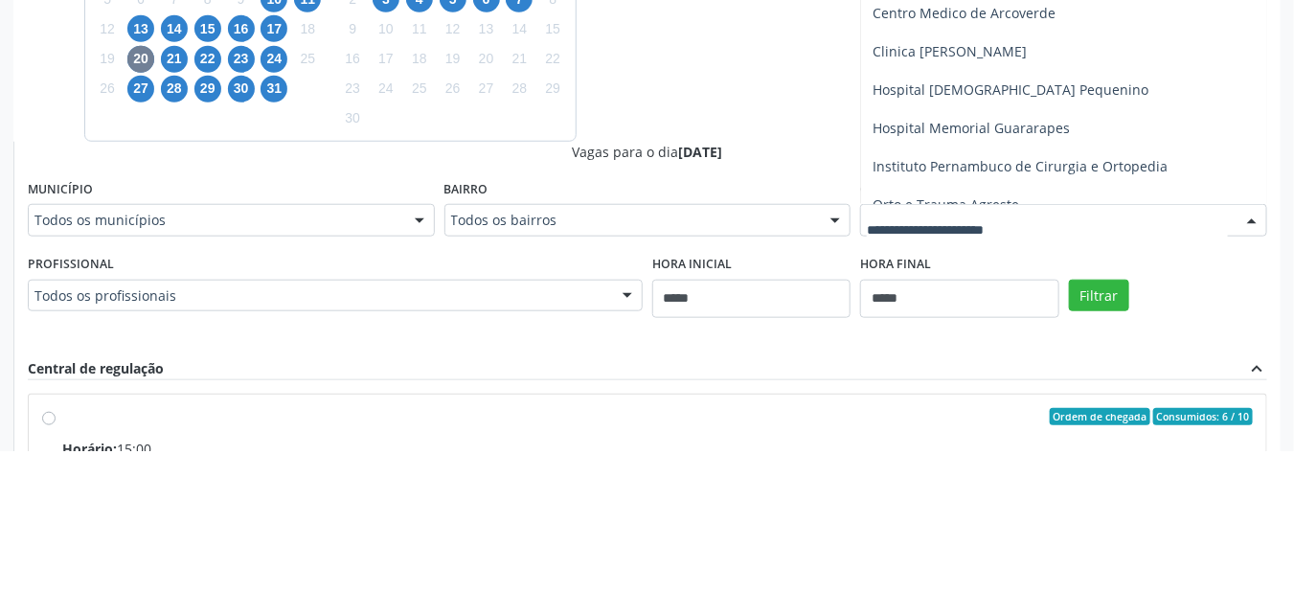
click at [1057, 263] on span "Hospital Memorial Guararapes" at bounding box center [970, 268] width 197 height 18
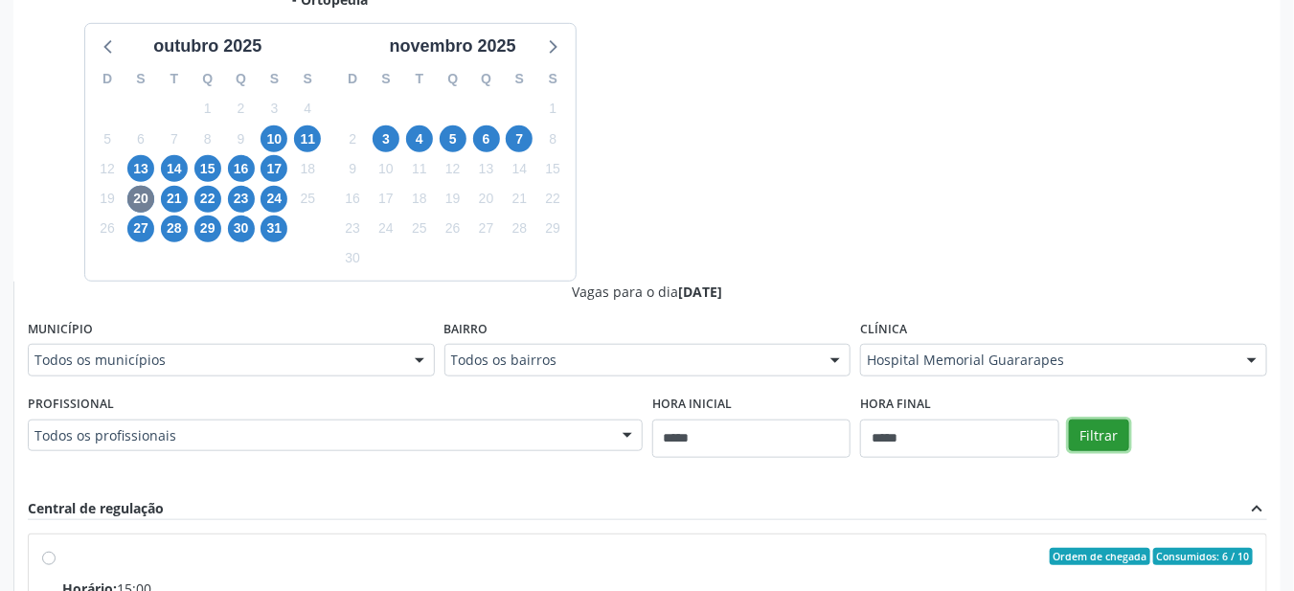
click at [1095, 423] on button "Filtrar" at bounding box center [1099, 435] width 60 height 33
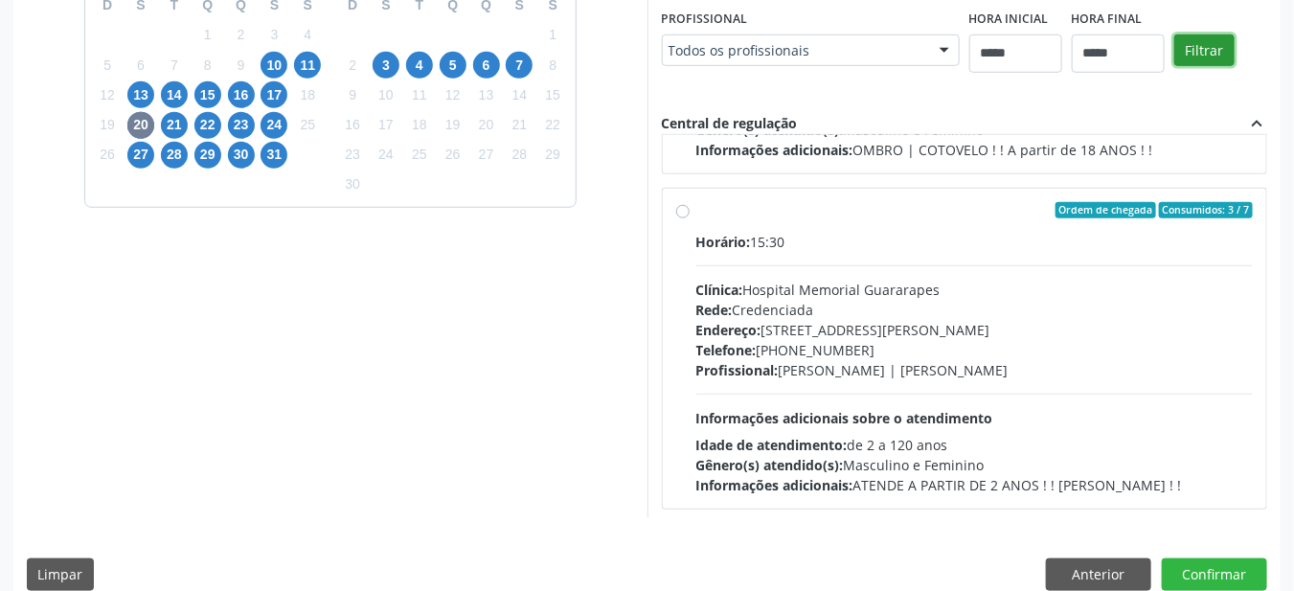
scroll to position [501, 0]
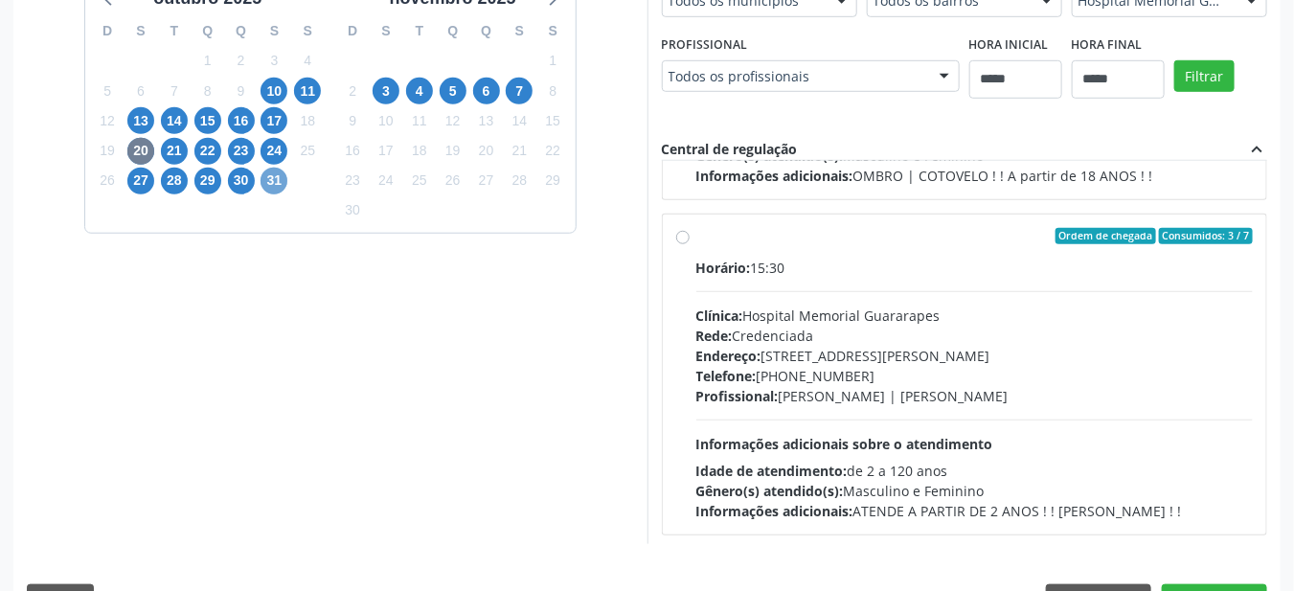
click at [281, 181] on span "31" at bounding box center [273, 181] width 27 height 27
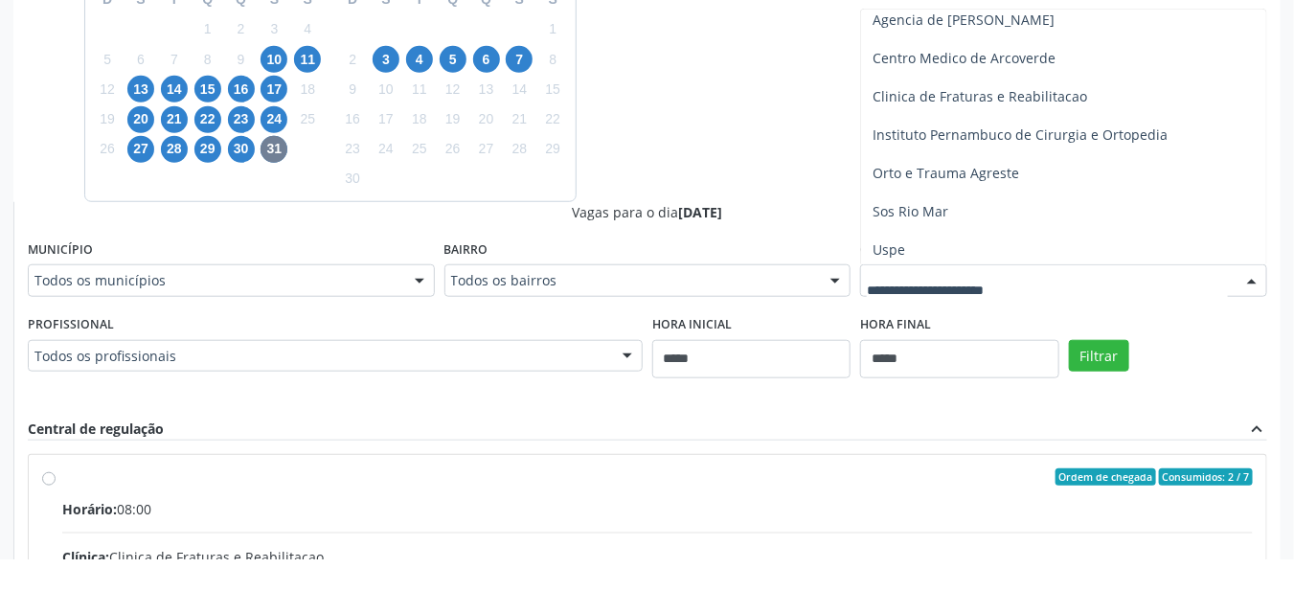
scroll to position [51, 0]
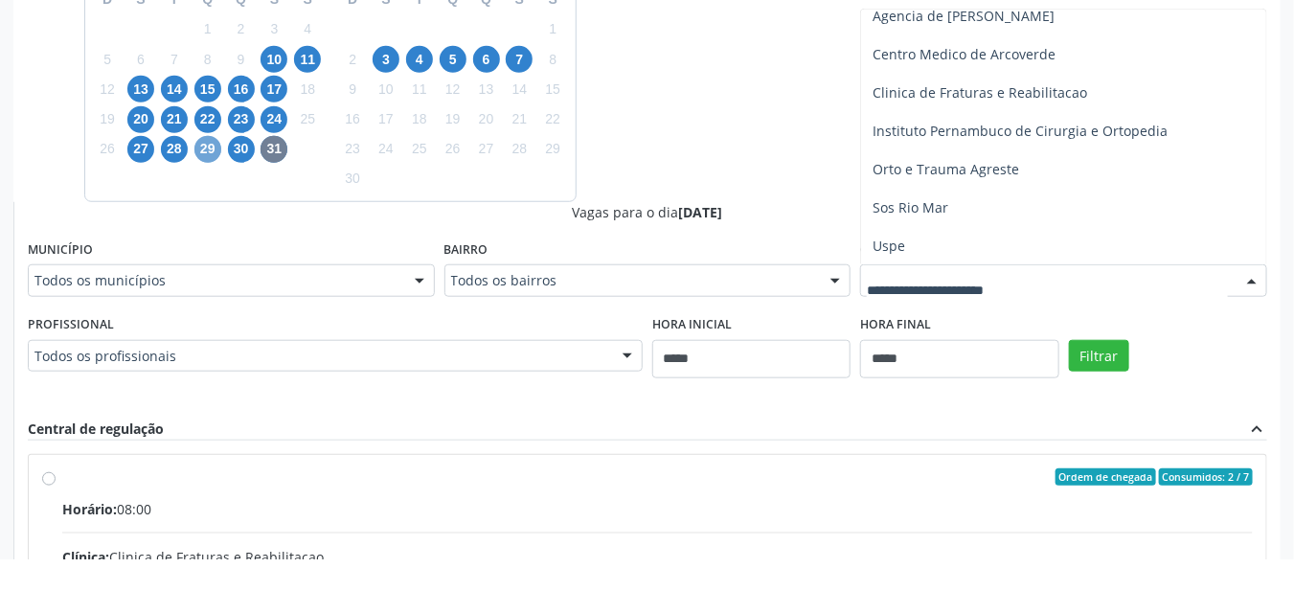
click at [210, 182] on span "29" at bounding box center [207, 181] width 27 height 27
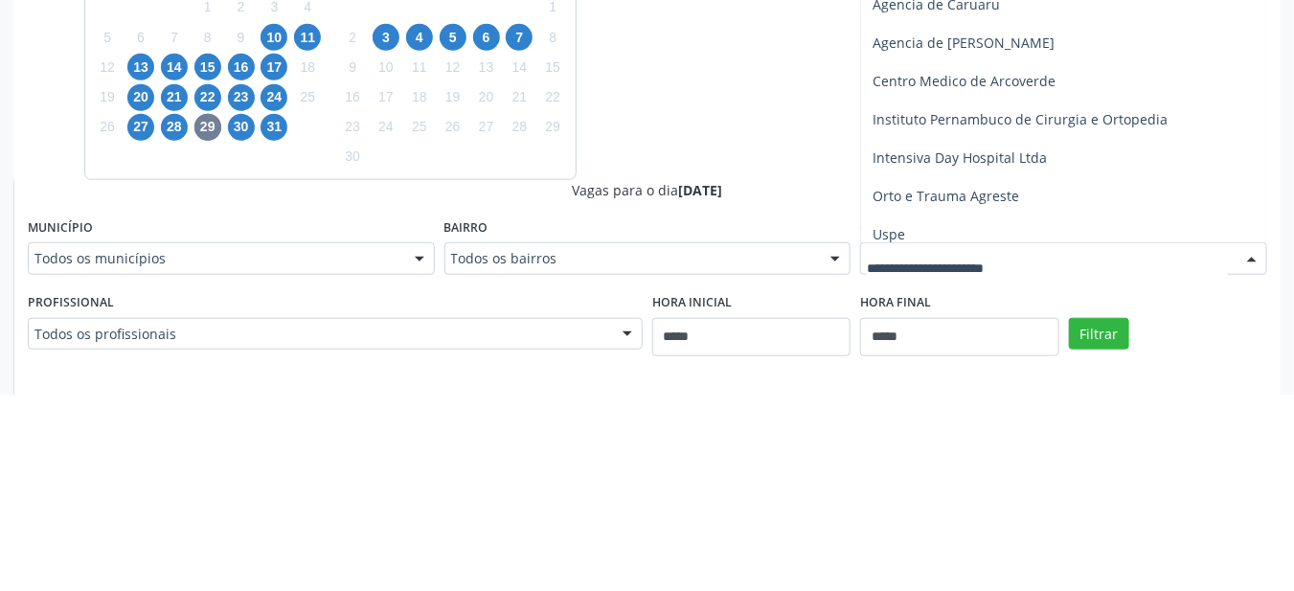
scroll to position [19, 0]
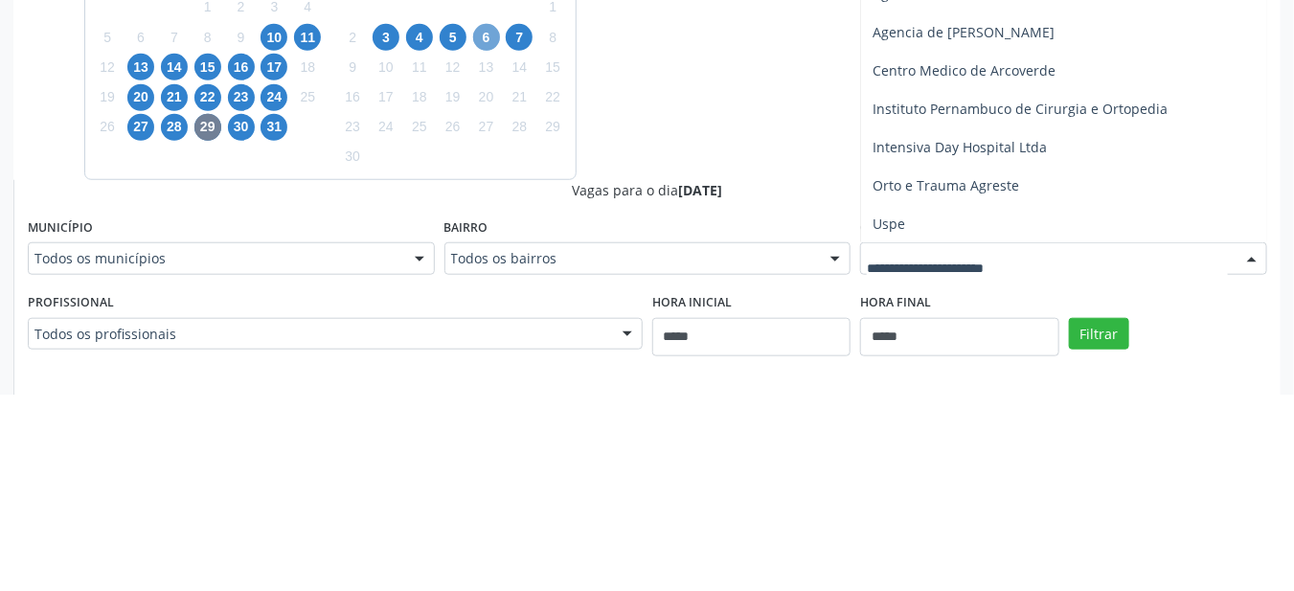
click at [487, 235] on span "6" at bounding box center [486, 233] width 27 height 27
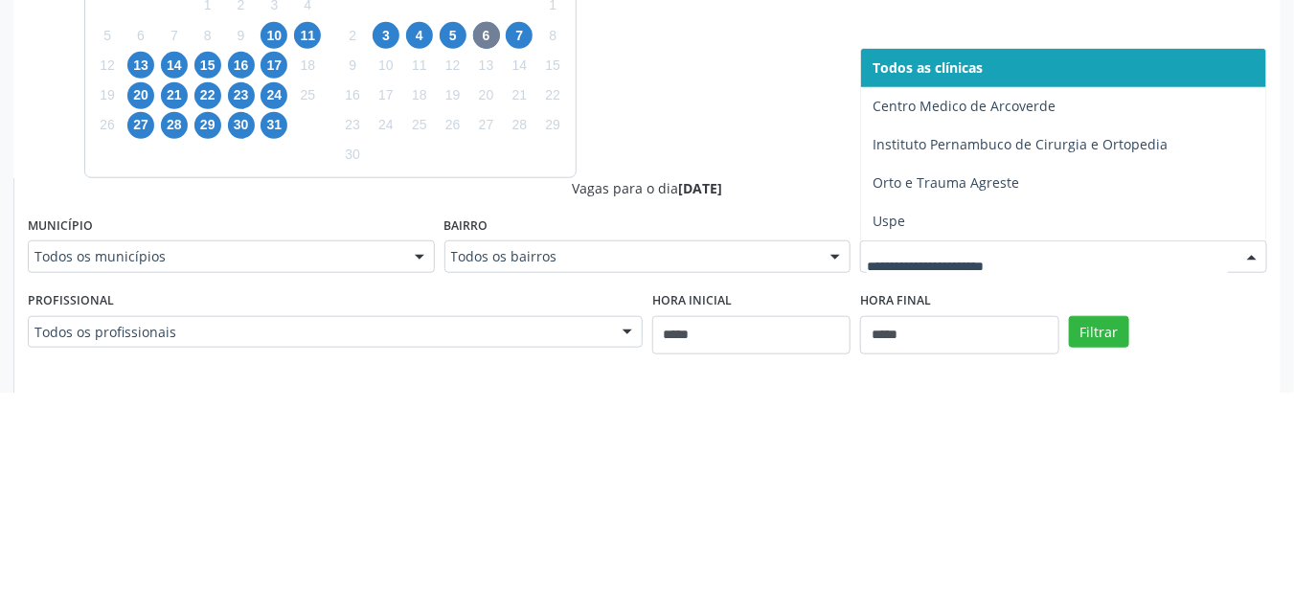
scroll to position [358, 0]
click at [143, 293] on span "20" at bounding box center [140, 294] width 27 height 27
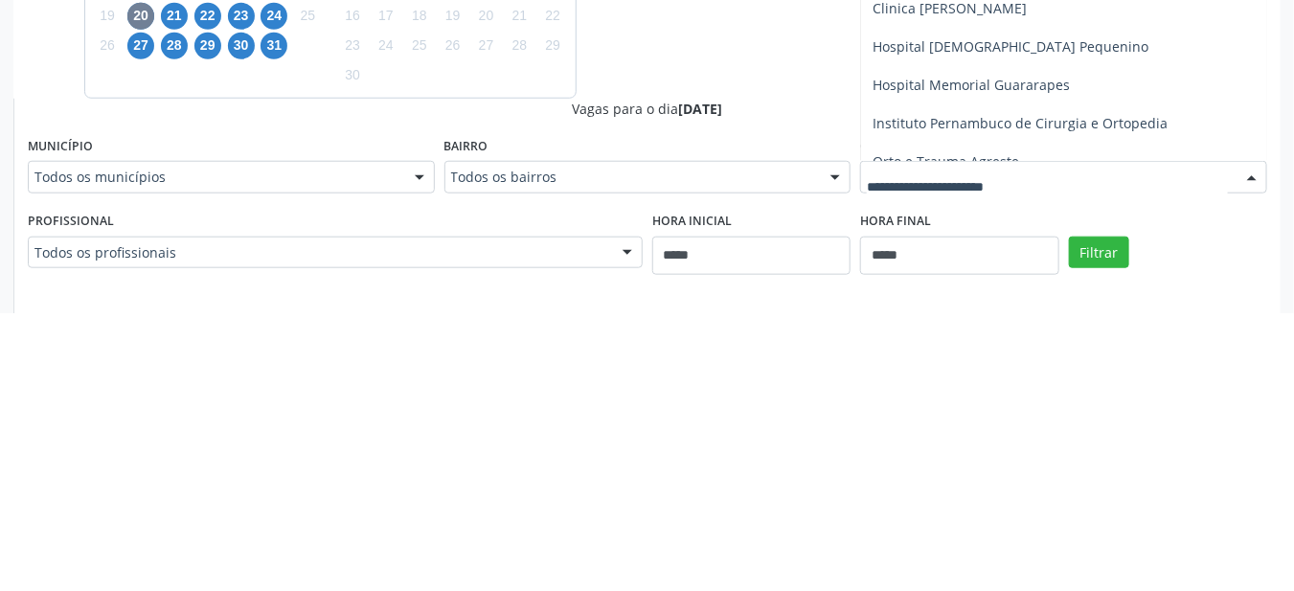
click at [1073, 357] on span "Hospital Memorial Guararapes" at bounding box center [1063, 363] width 405 height 38
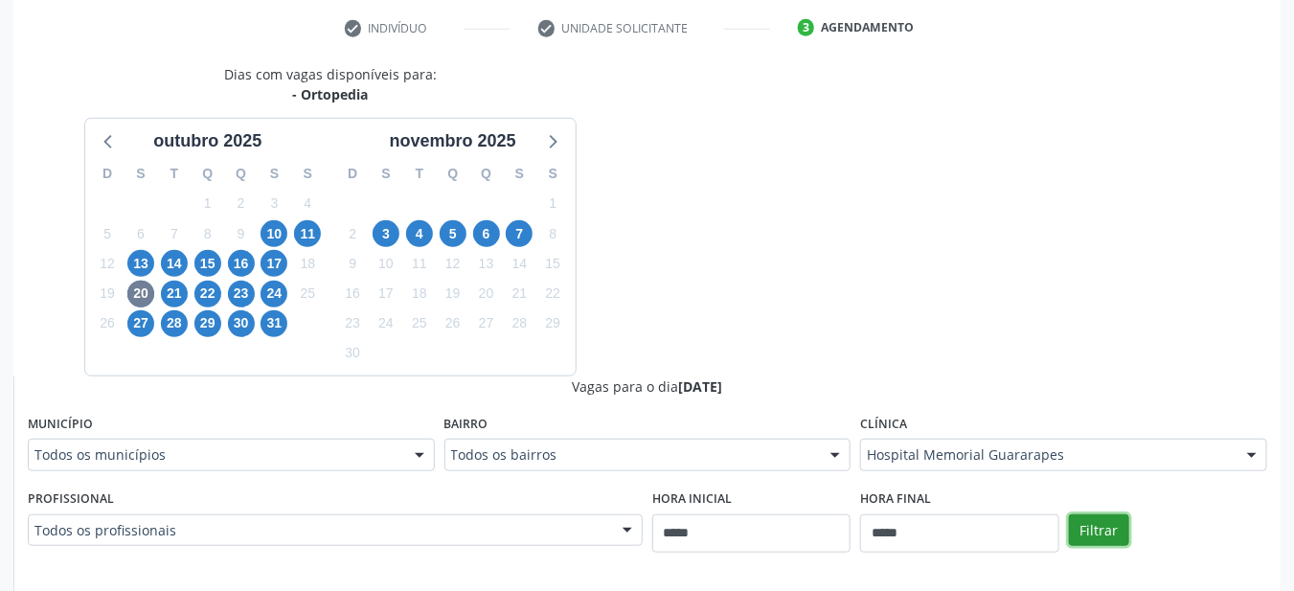
click at [1113, 531] on button "Filtrar" at bounding box center [1099, 530] width 60 height 33
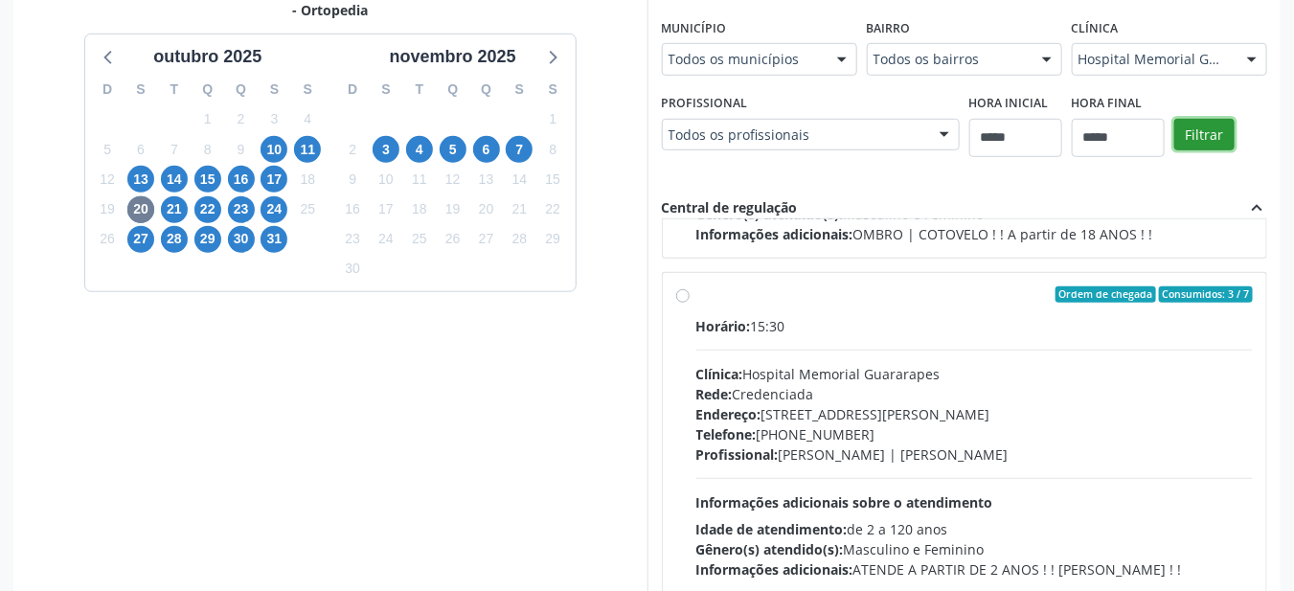
scroll to position [462, 0]
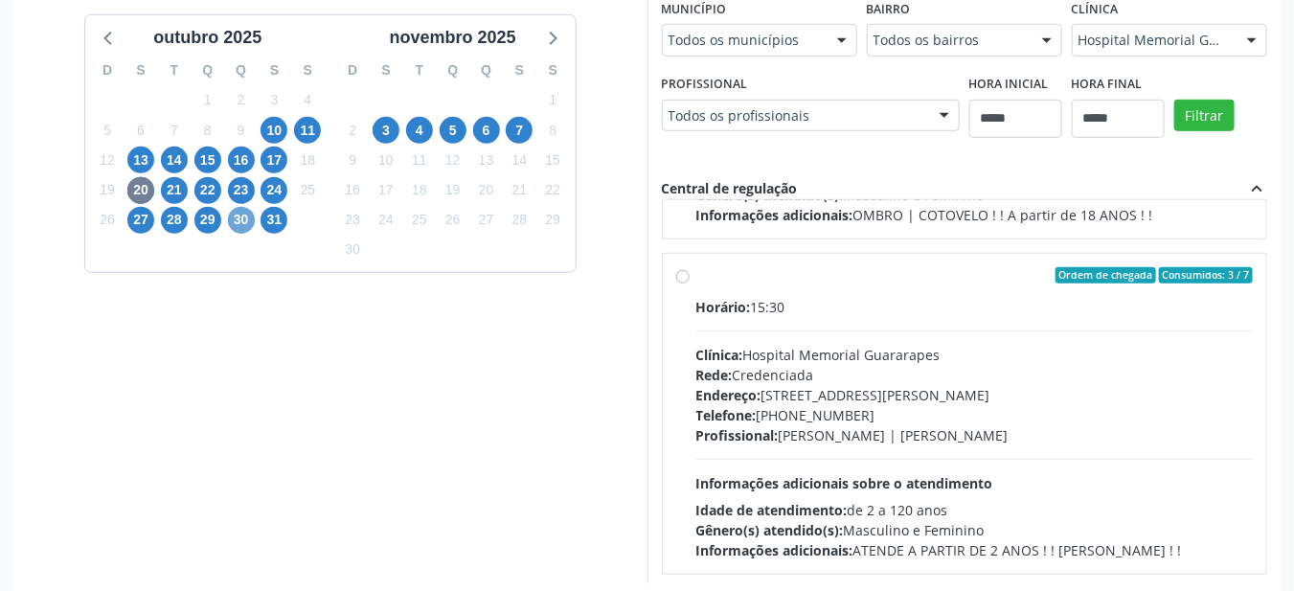
click at [236, 220] on span "30" at bounding box center [241, 220] width 27 height 27
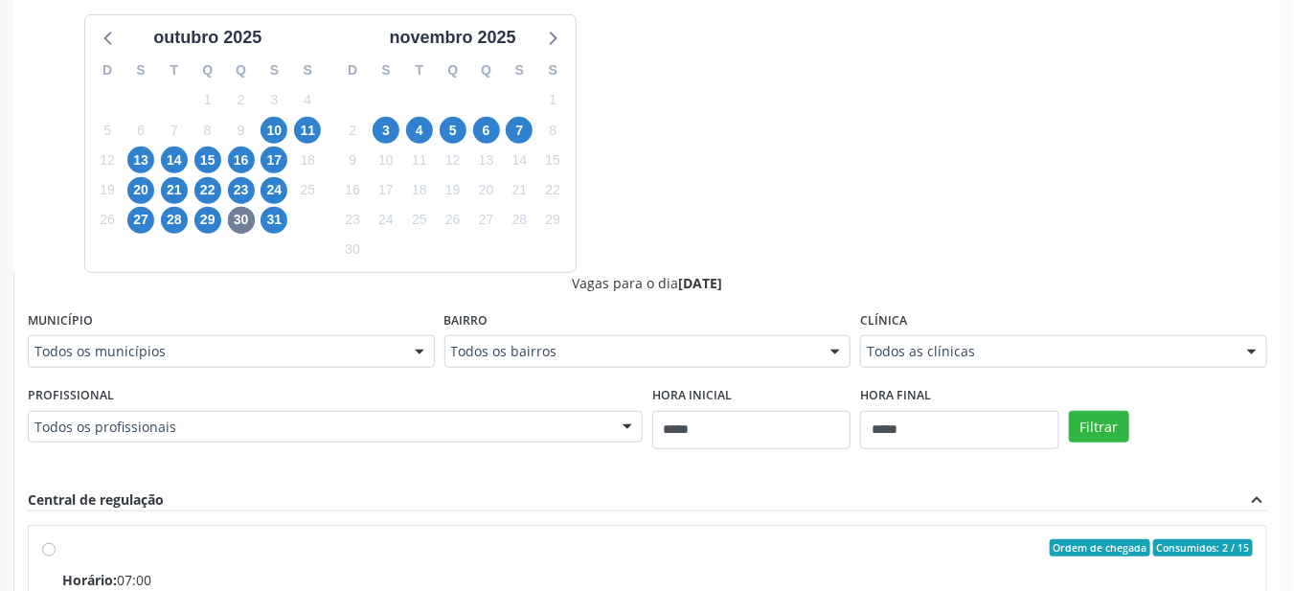
click at [1165, 308] on div "Clínica Todos as clínicas Todos as clínicas Centro Medico de Arcoverde Institut…" at bounding box center [1063, 336] width 407 height 61
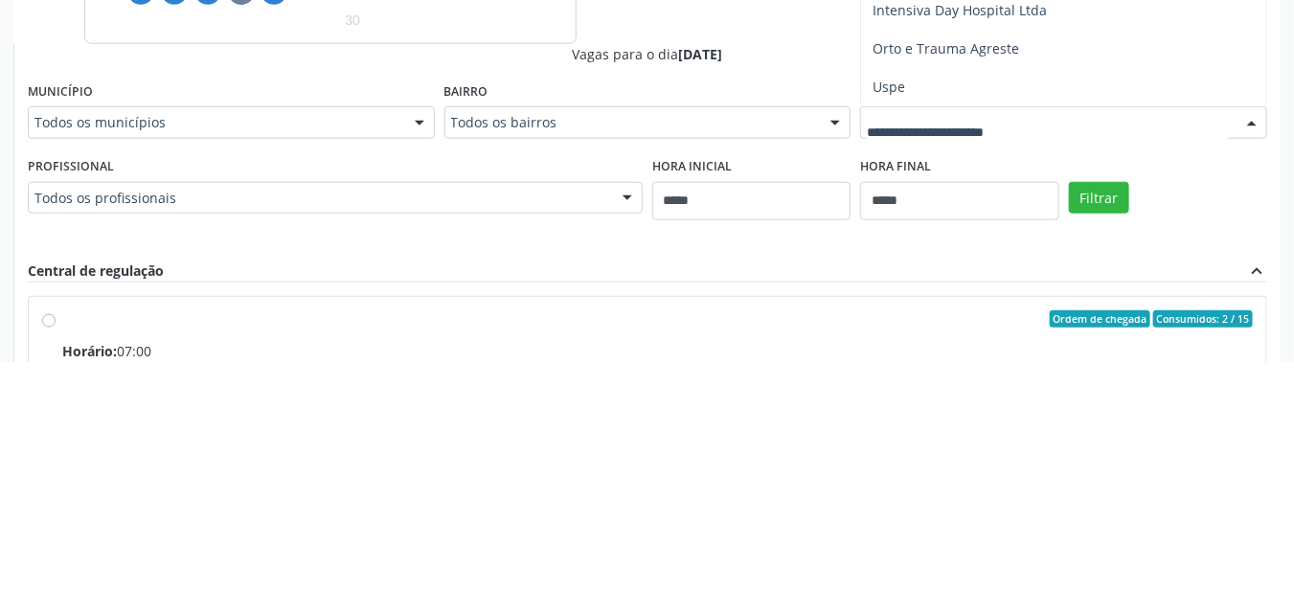
click at [1119, 317] on span "Uspe" at bounding box center [1063, 316] width 405 height 38
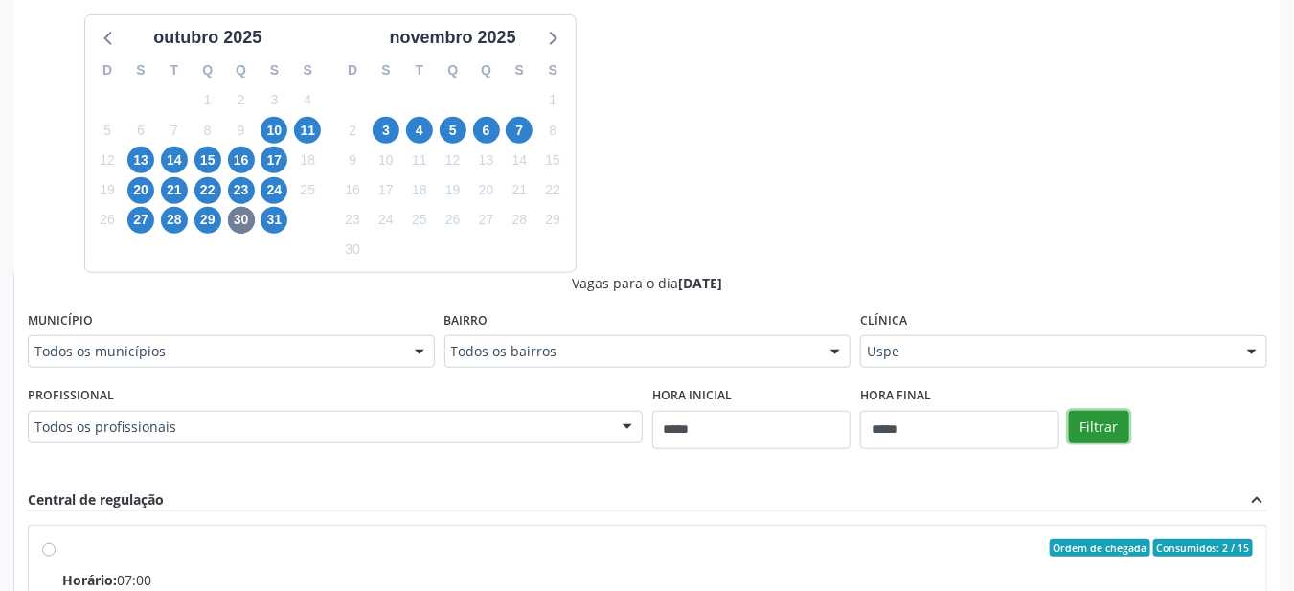
click at [1104, 416] on button "Filtrar" at bounding box center [1099, 427] width 60 height 33
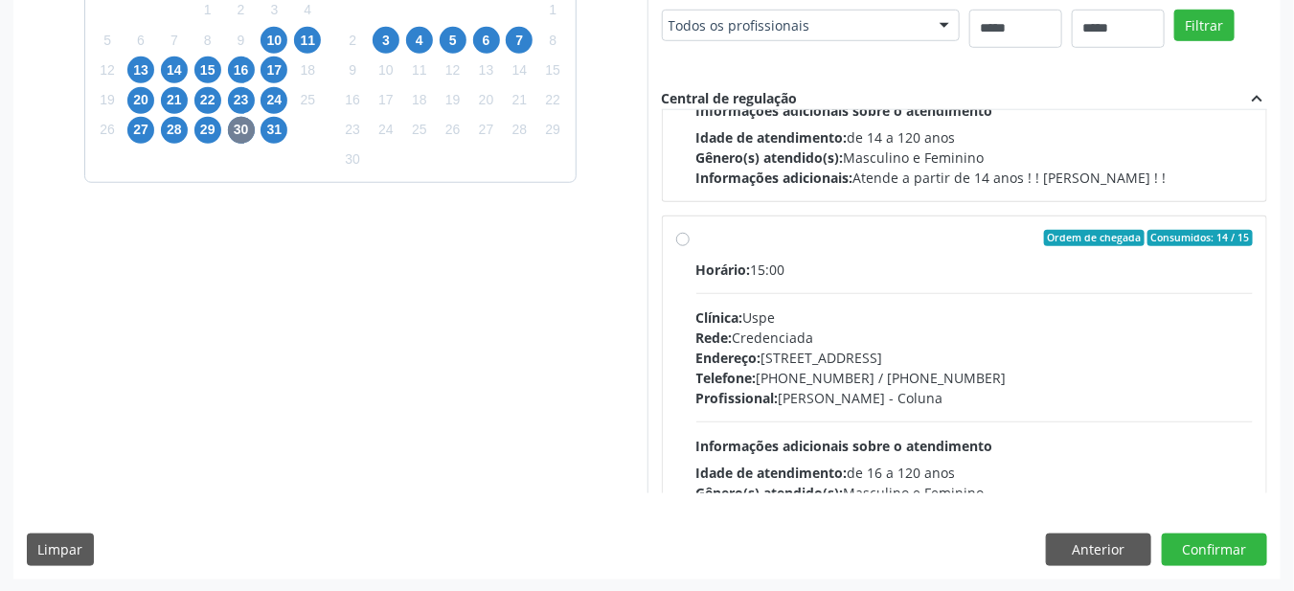
scroll to position [2257, 0]
click at [418, 43] on span "4" at bounding box center [419, 40] width 27 height 27
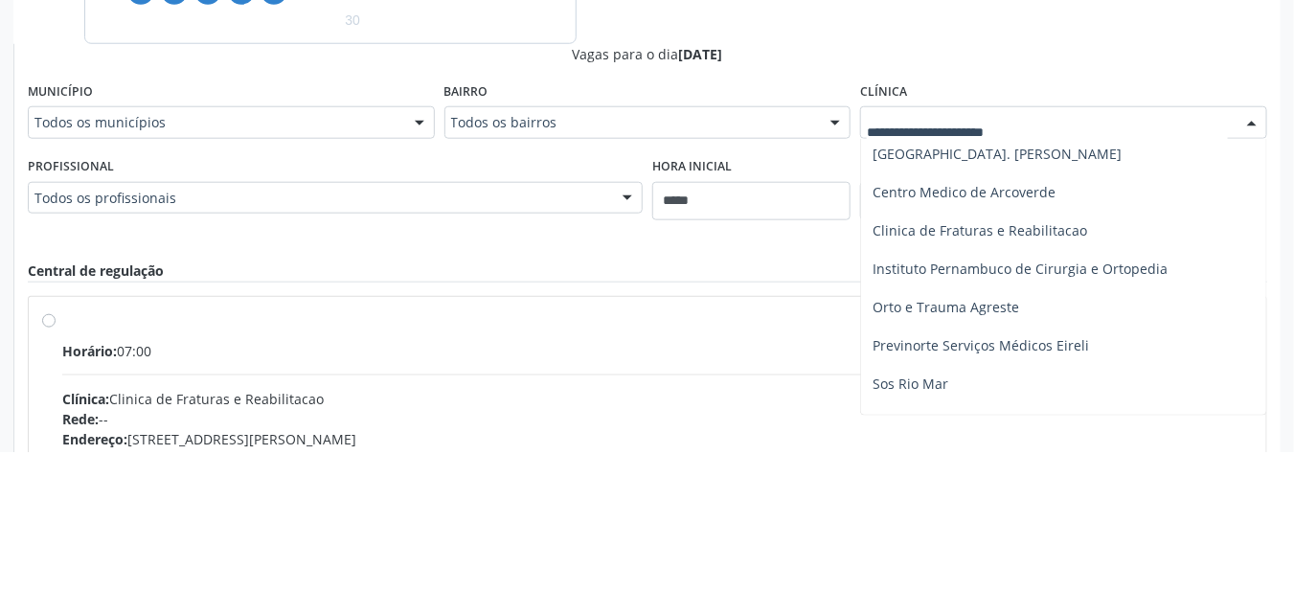
scroll to position [106, 0]
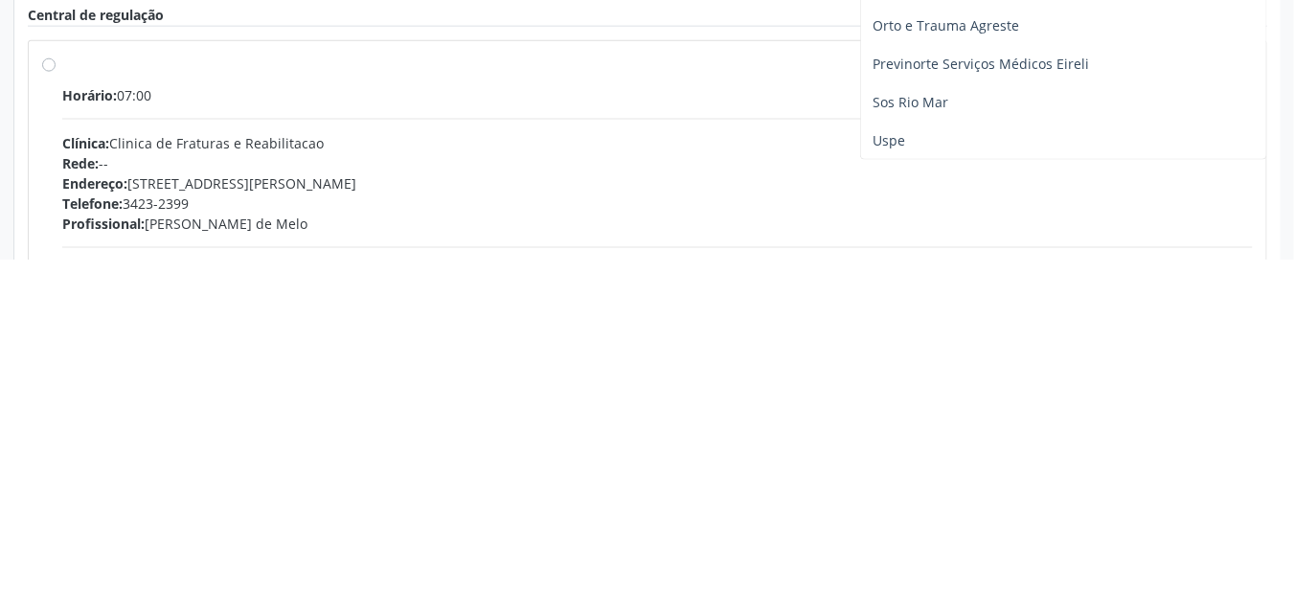
click at [963, 467] on span "Uspe" at bounding box center [1063, 472] width 405 height 38
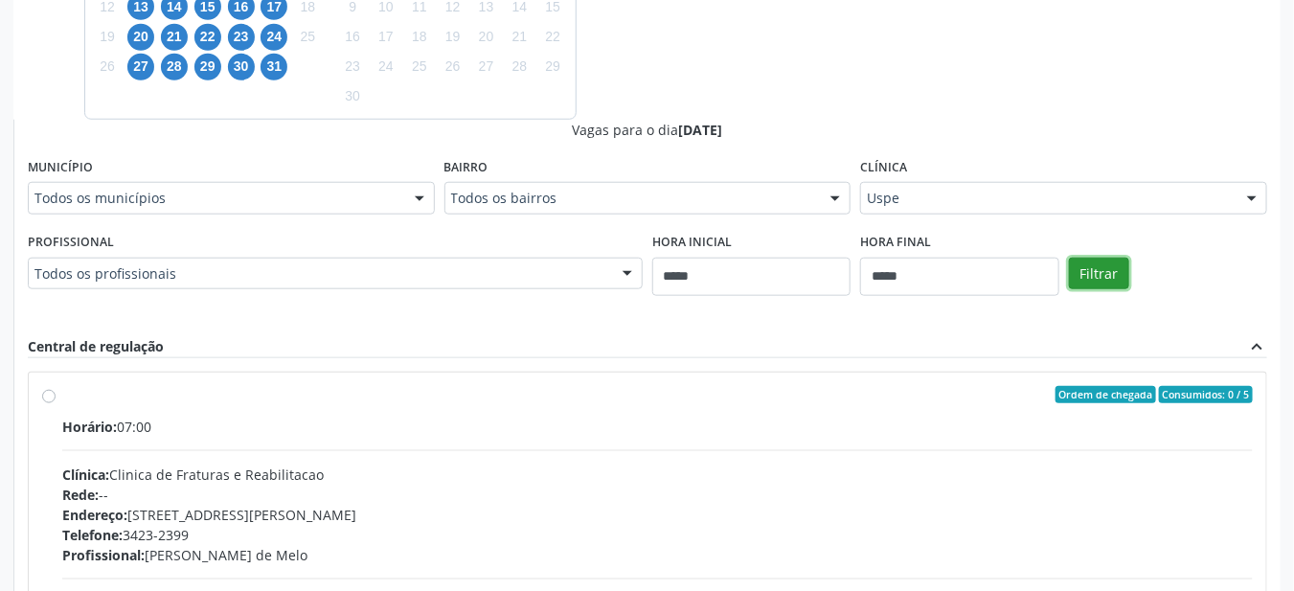
click at [1102, 262] on button "Filtrar" at bounding box center [1099, 274] width 60 height 33
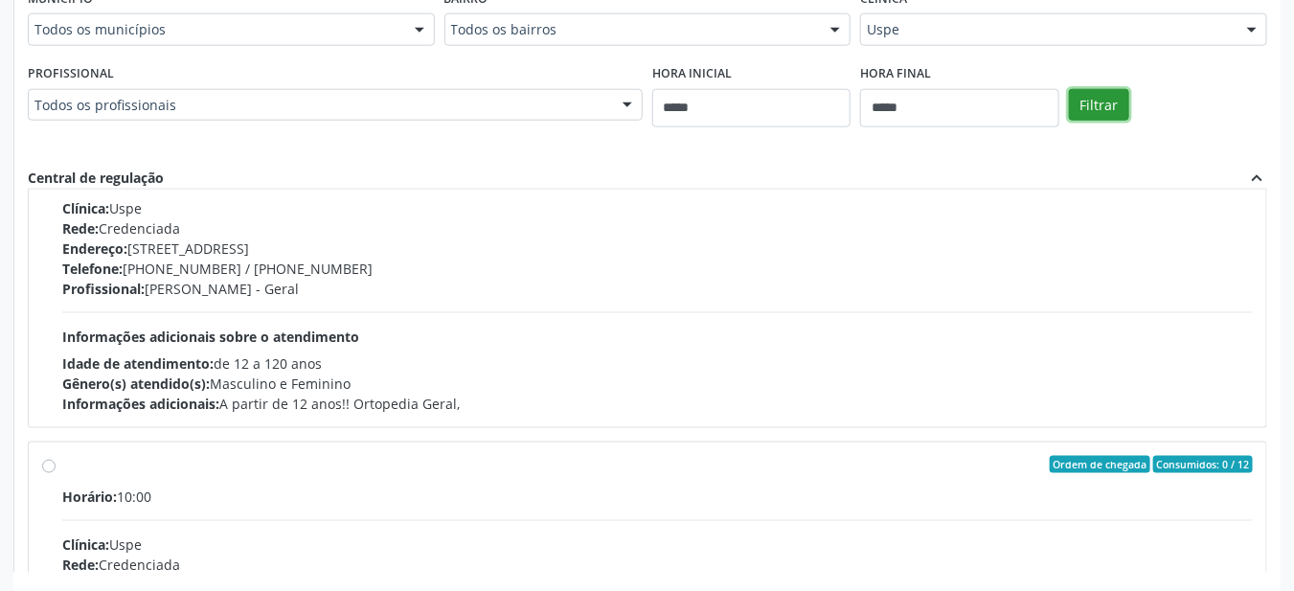
scroll to position [0, 0]
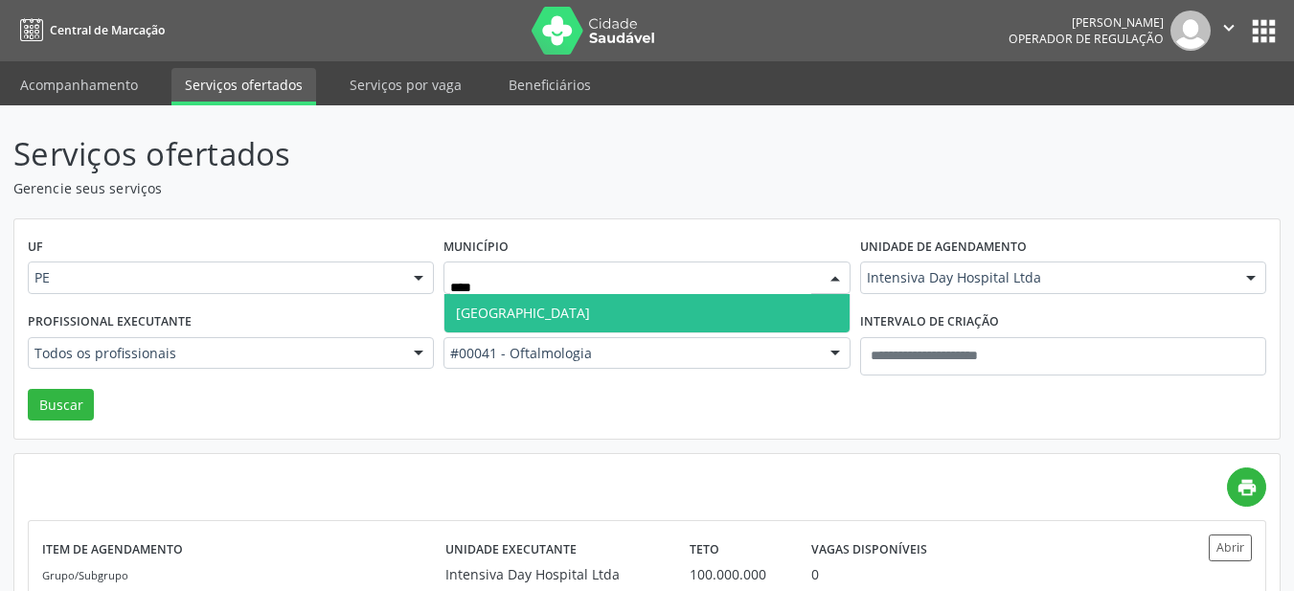
scroll to position [126, 0]
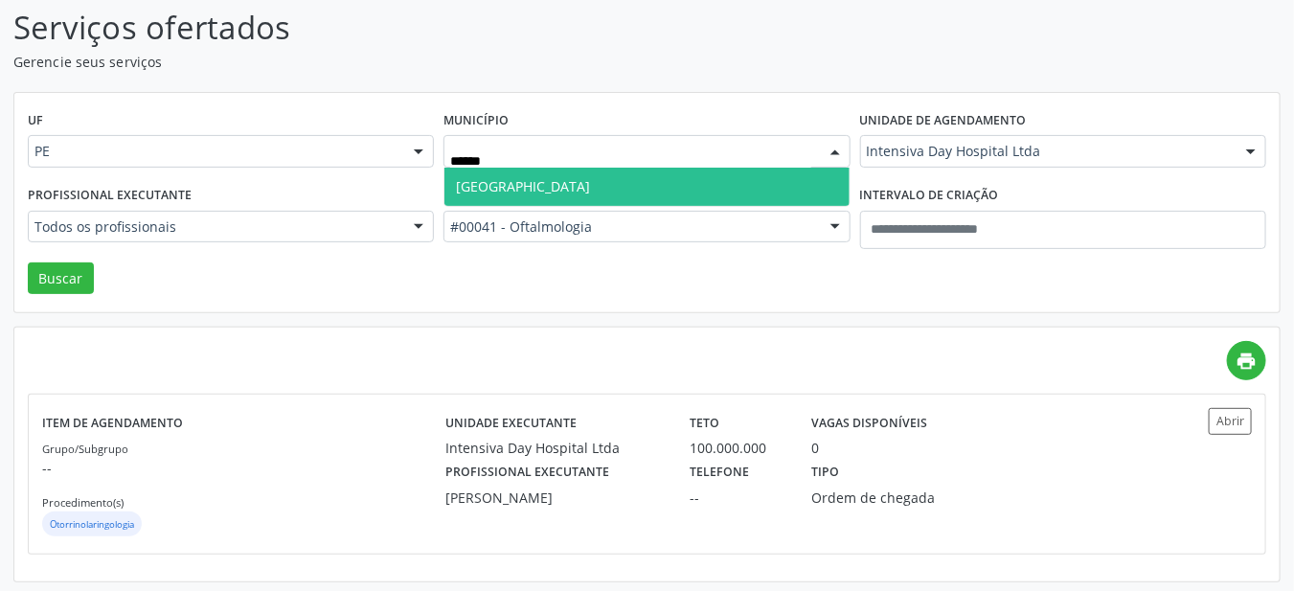
type input "******"
click at [777, 178] on span "[GEOGRAPHIC_DATA]" at bounding box center [646, 187] width 404 height 38
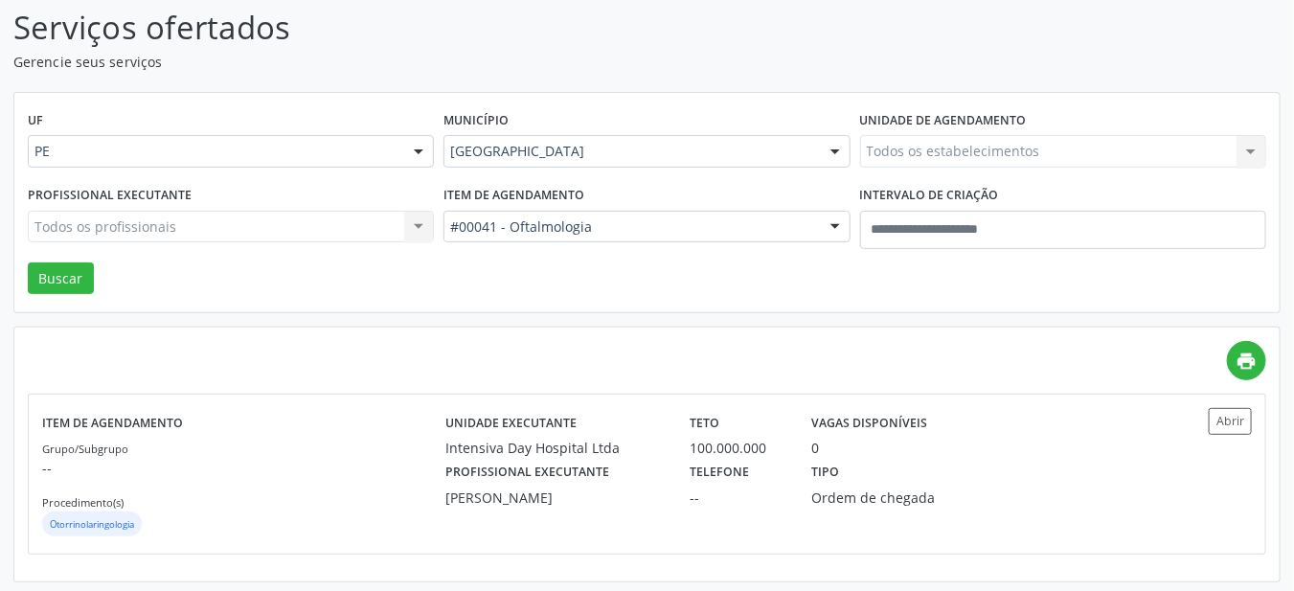
click at [975, 156] on div "Todos os estabelecimentos Todos os estabelecimentos Agencia de Caruaru Alergoim…" at bounding box center [1063, 151] width 406 height 33
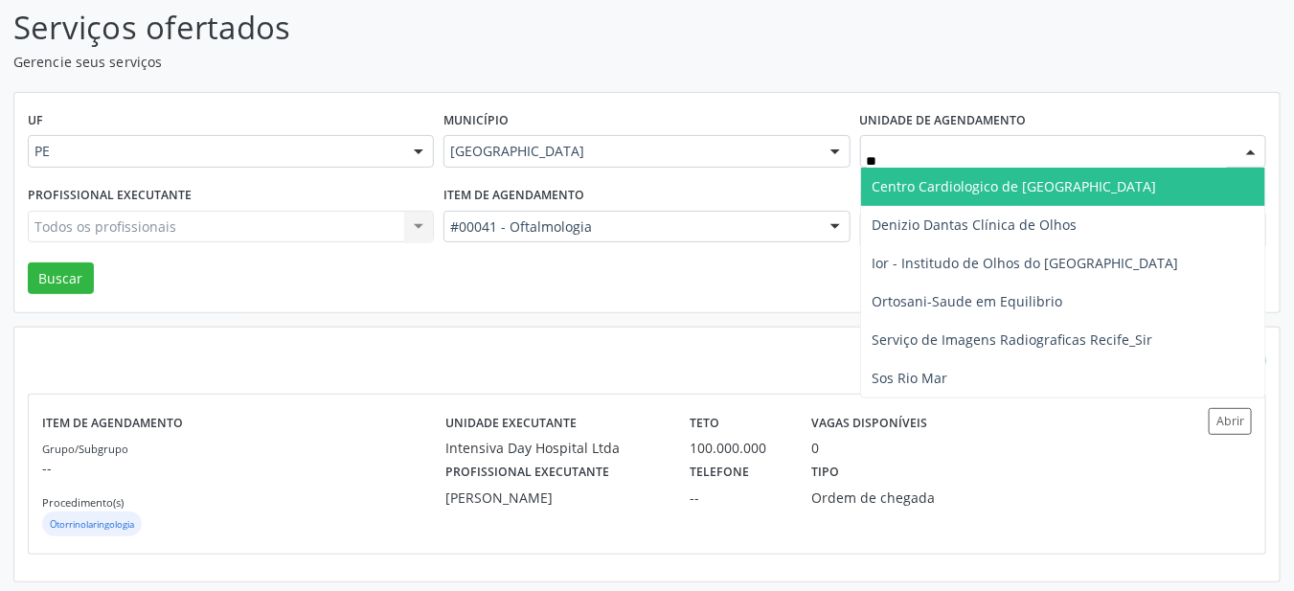
type input "***"
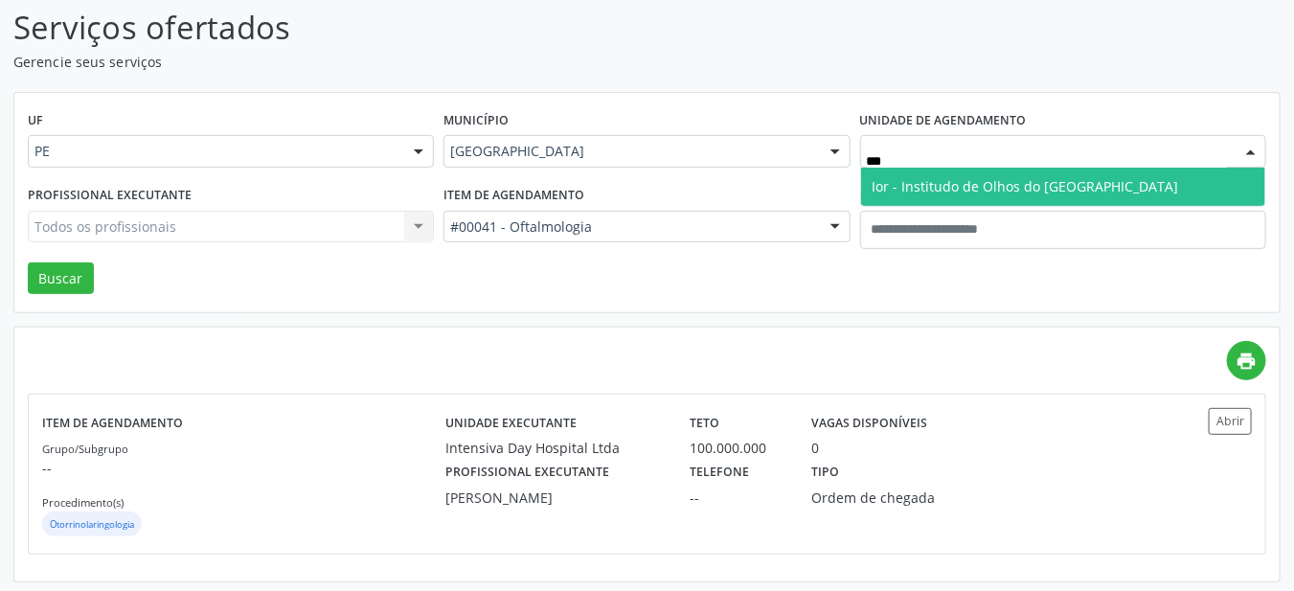
click at [1027, 192] on span "Ior - Institudo de Olhos do [GEOGRAPHIC_DATA]" at bounding box center [1025, 186] width 306 height 18
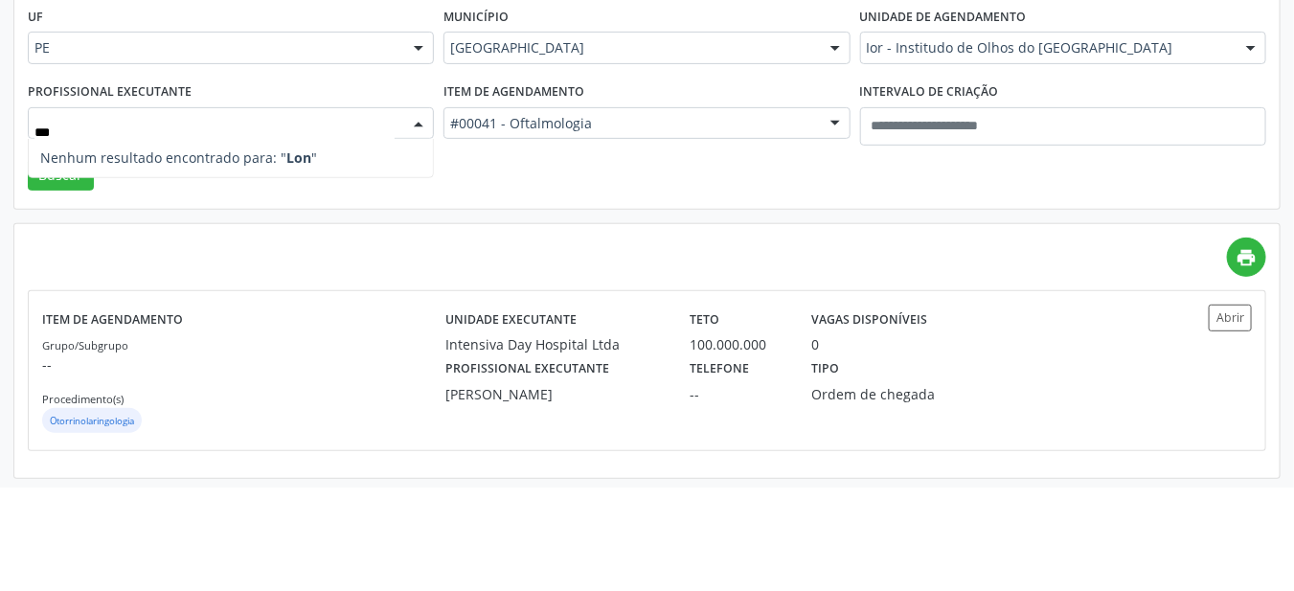
type input "**"
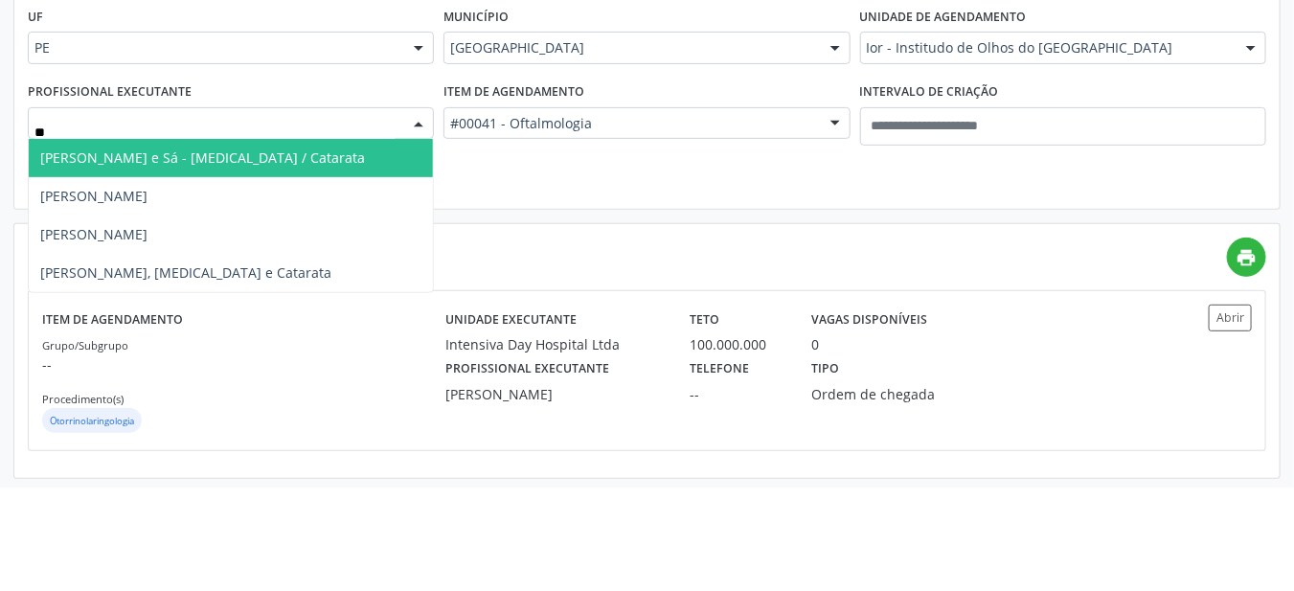
click at [220, 293] on span "[PERSON_NAME]" at bounding box center [231, 300] width 404 height 38
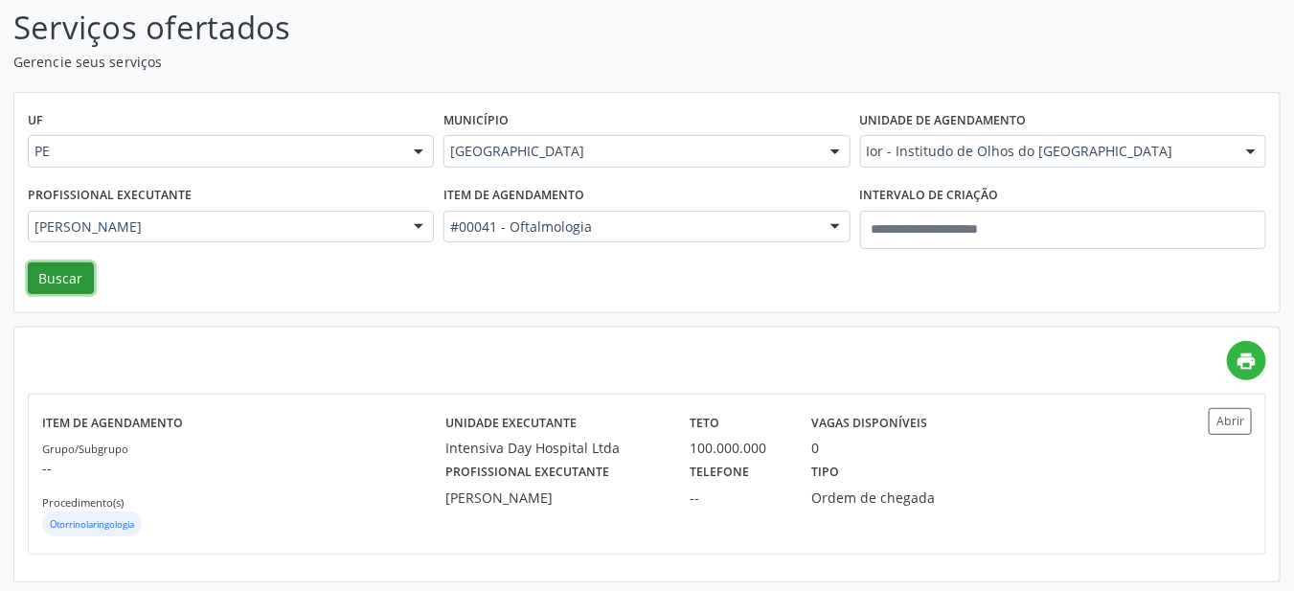
click at [73, 282] on button "Buscar" at bounding box center [61, 278] width 66 height 33
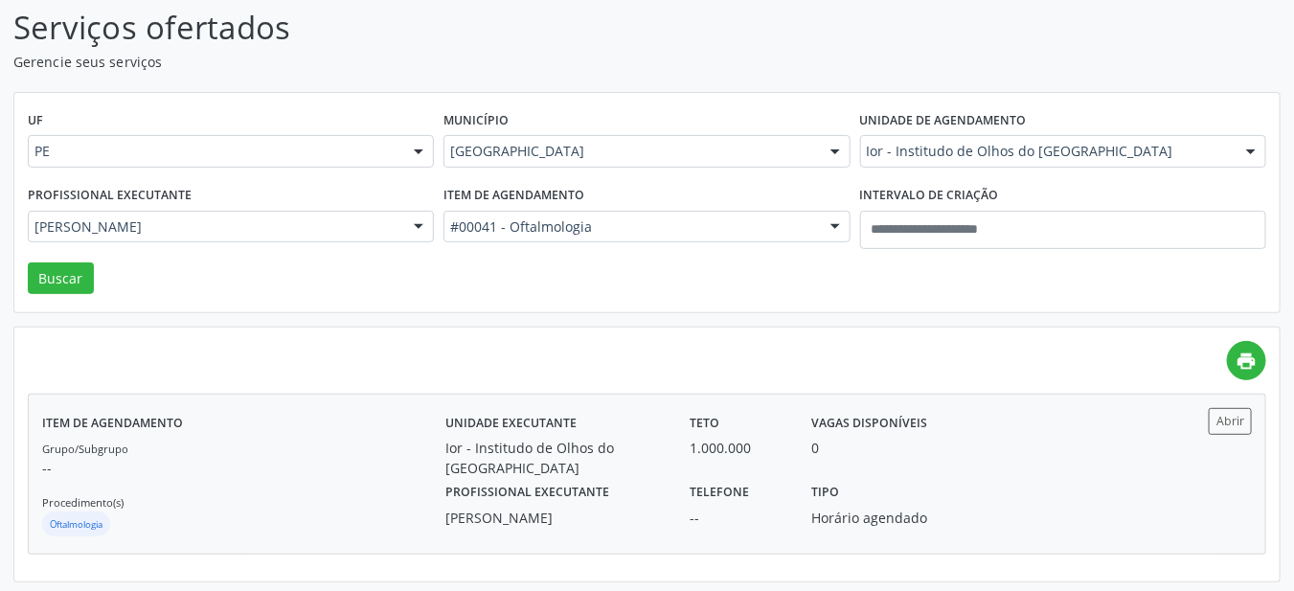
click at [916, 440] on div "0" at bounding box center [889, 448] width 156 height 20
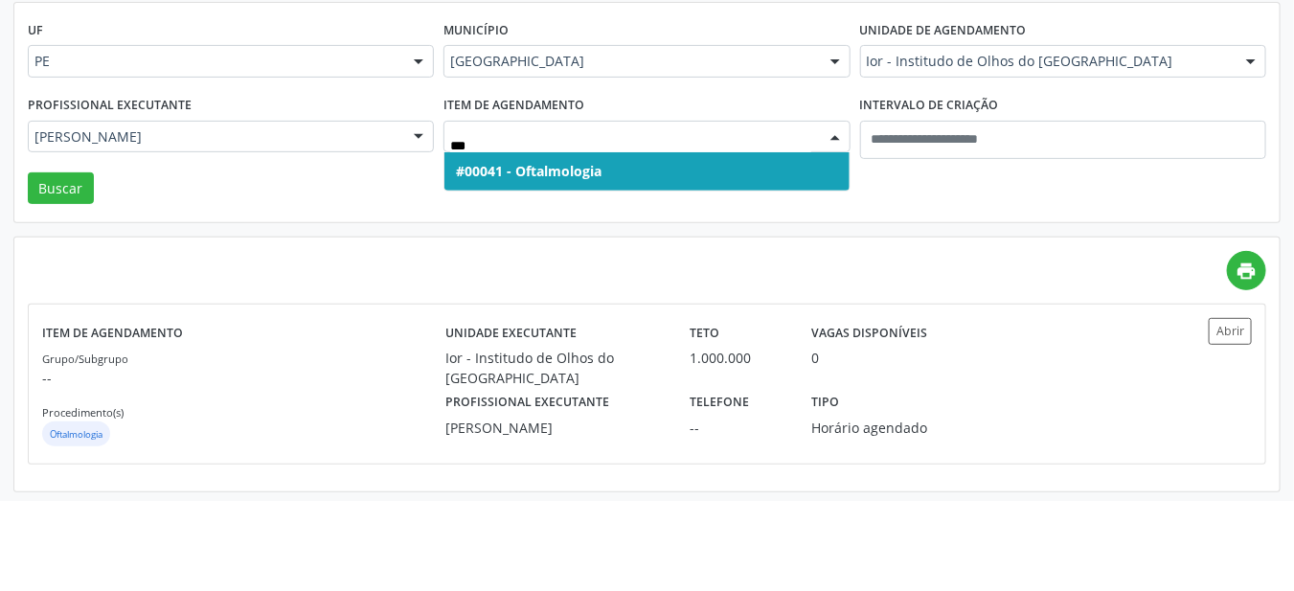
click at [699, 271] on span "#00041 - Oftalmologia" at bounding box center [646, 261] width 404 height 38
type input "***"
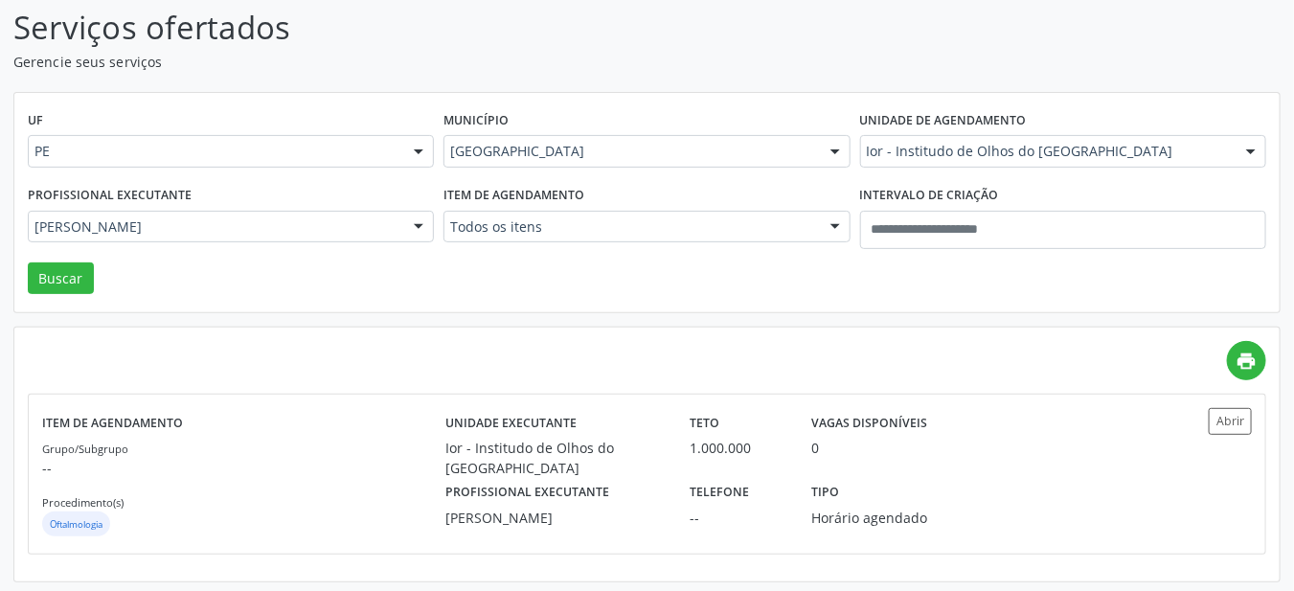
click at [691, 237] on div "Todos os itens" at bounding box center [646, 227] width 406 height 33
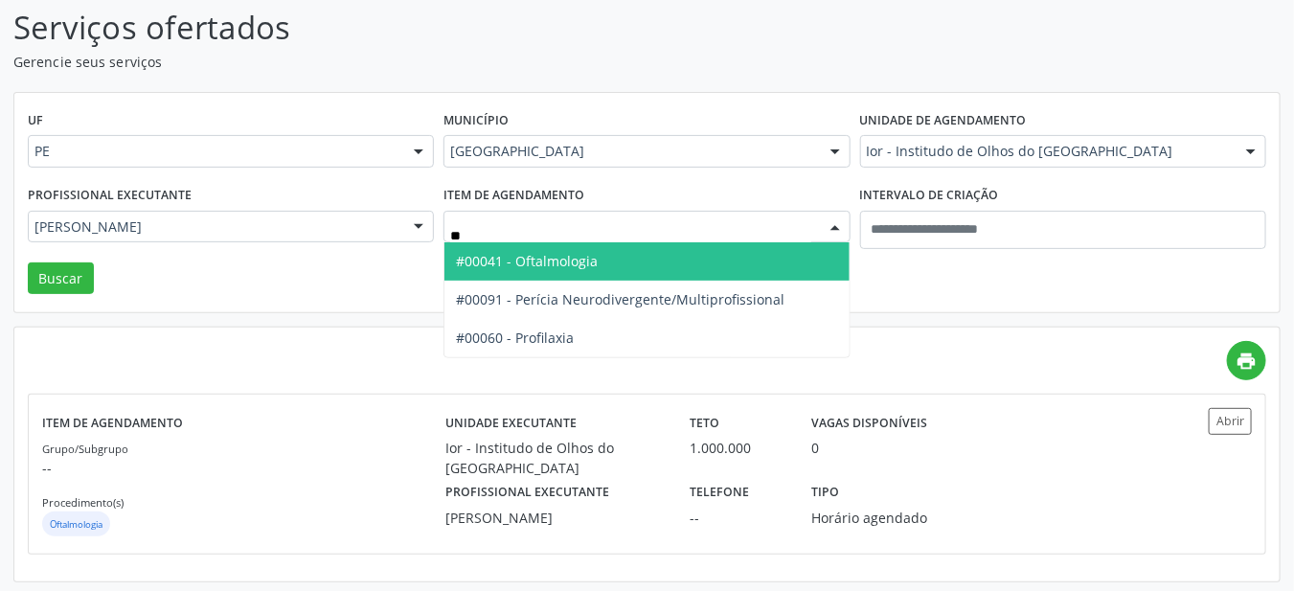
type input "***"
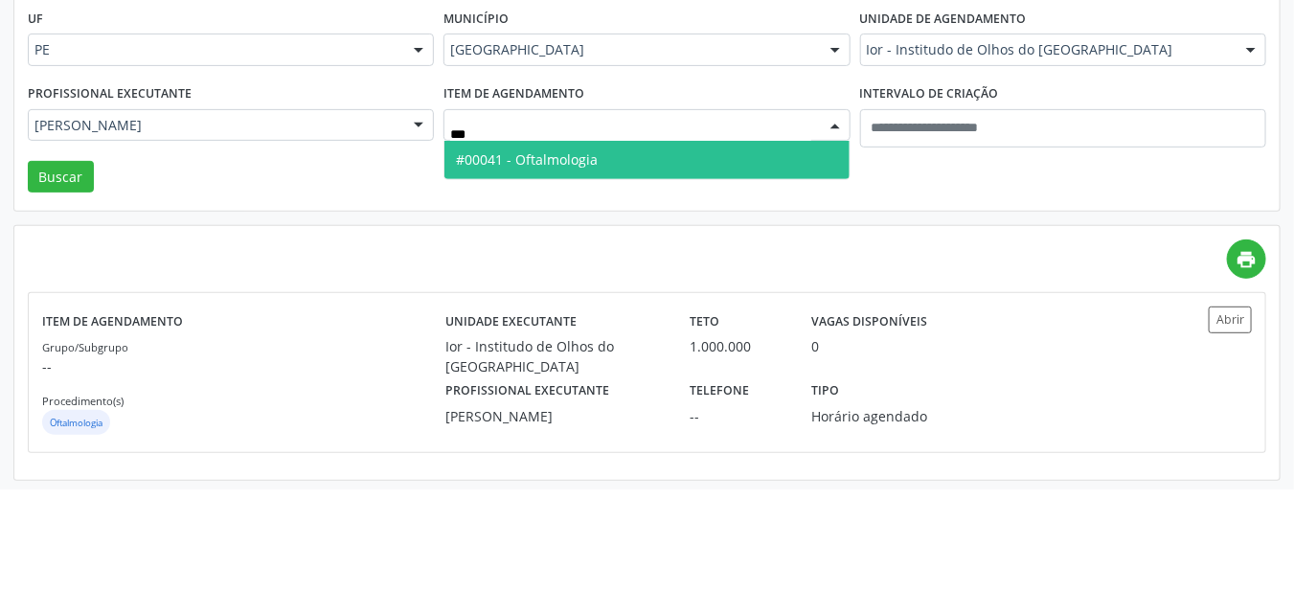
click at [696, 267] on span "#00041 - Oftalmologia" at bounding box center [646, 261] width 404 height 38
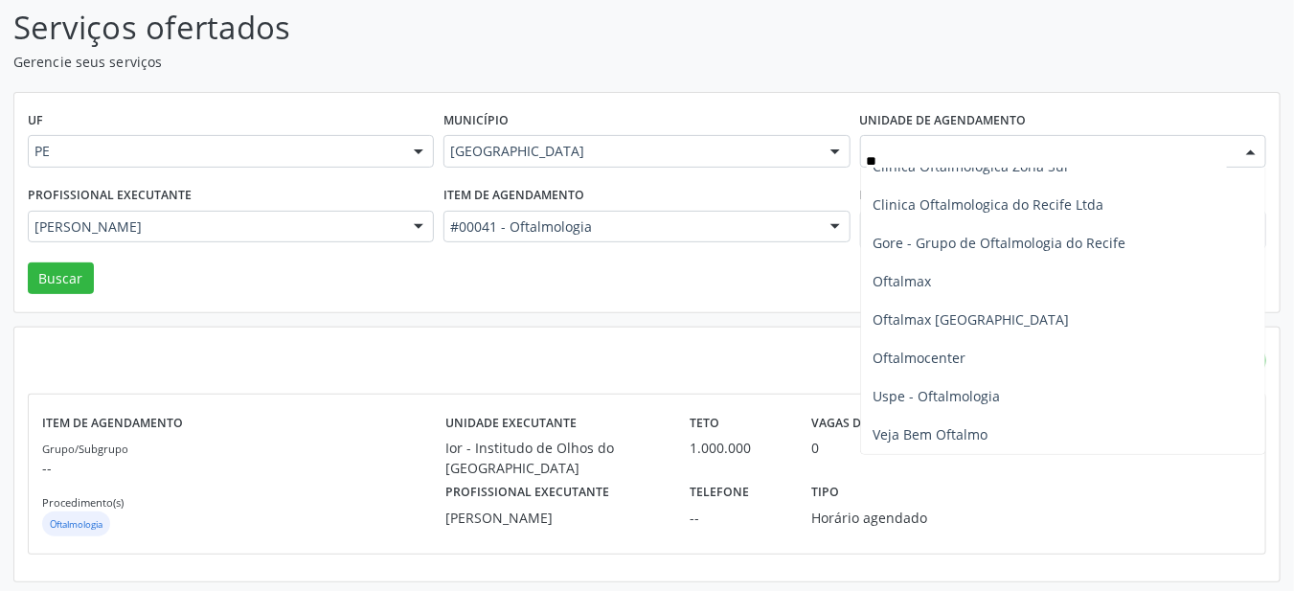
scroll to position [134, 0]
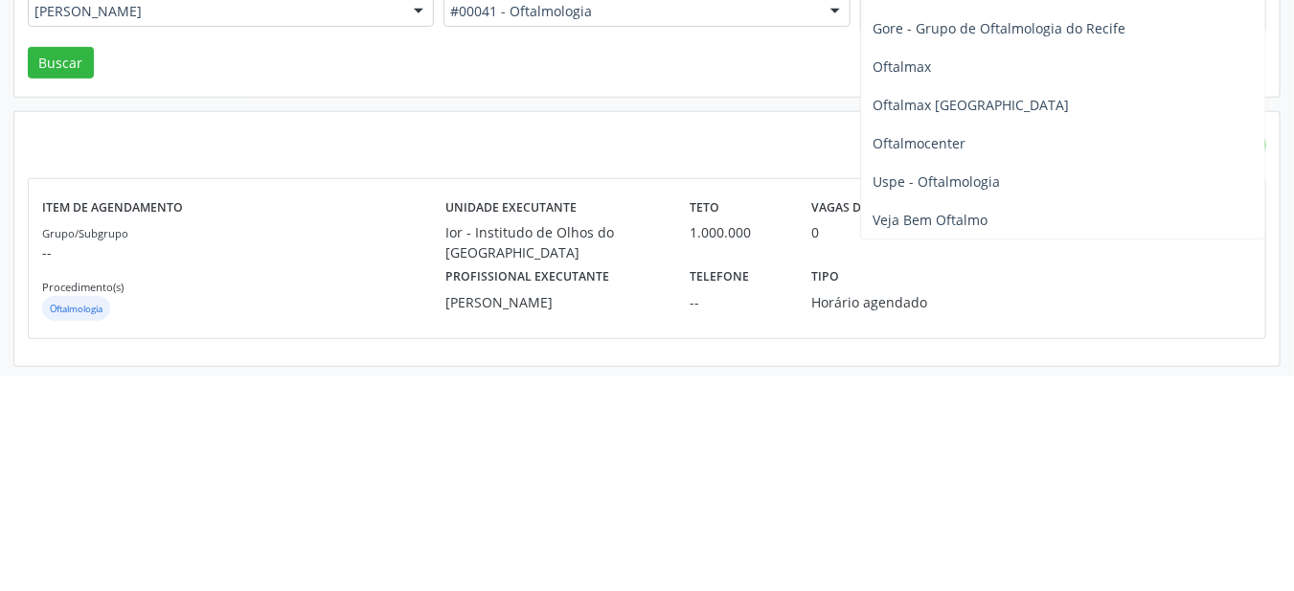
click at [960, 289] on span "Oftalmax" at bounding box center [1063, 282] width 404 height 38
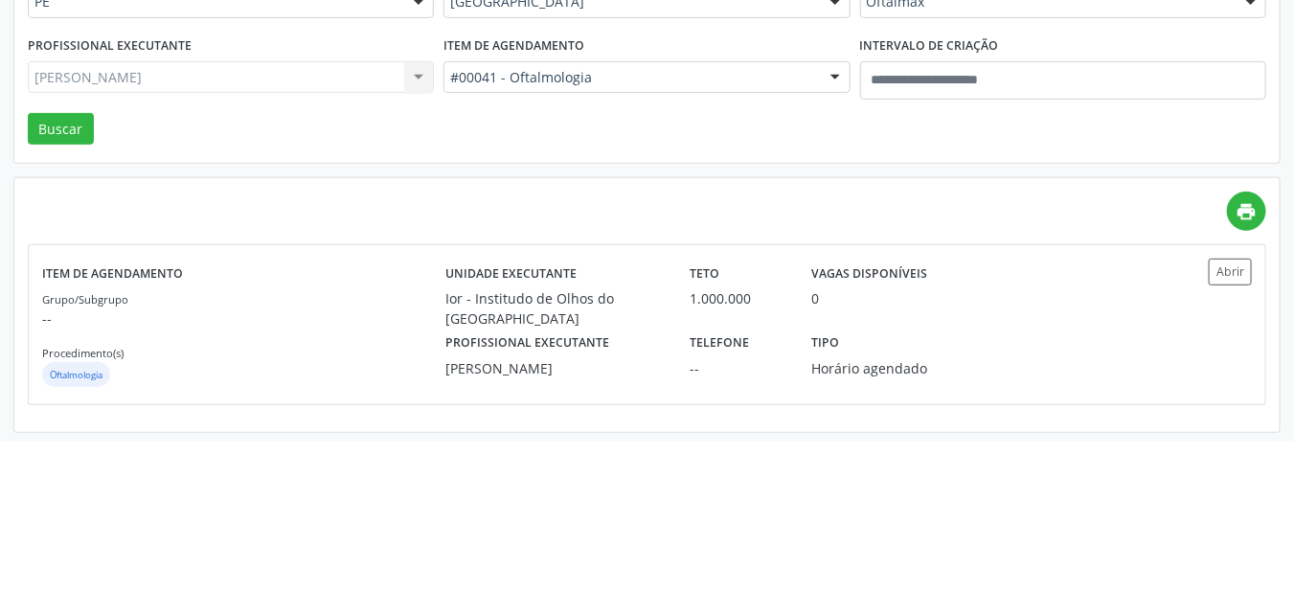
scroll to position [126, 0]
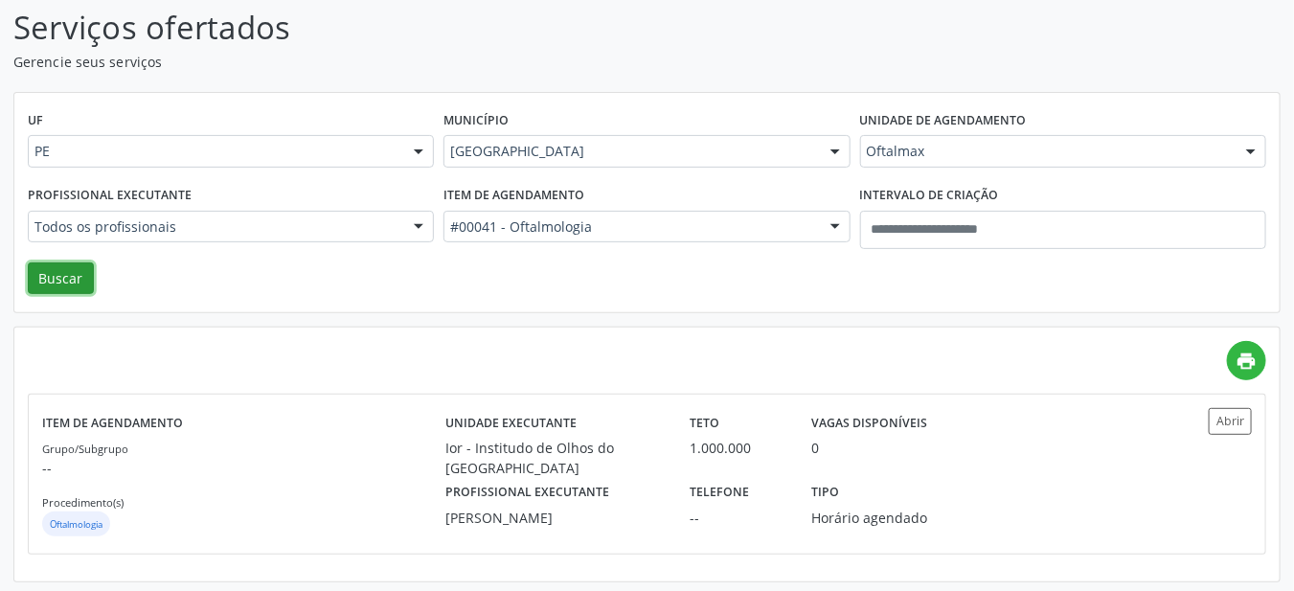
click at [73, 281] on button "Buscar" at bounding box center [61, 278] width 66 height 33
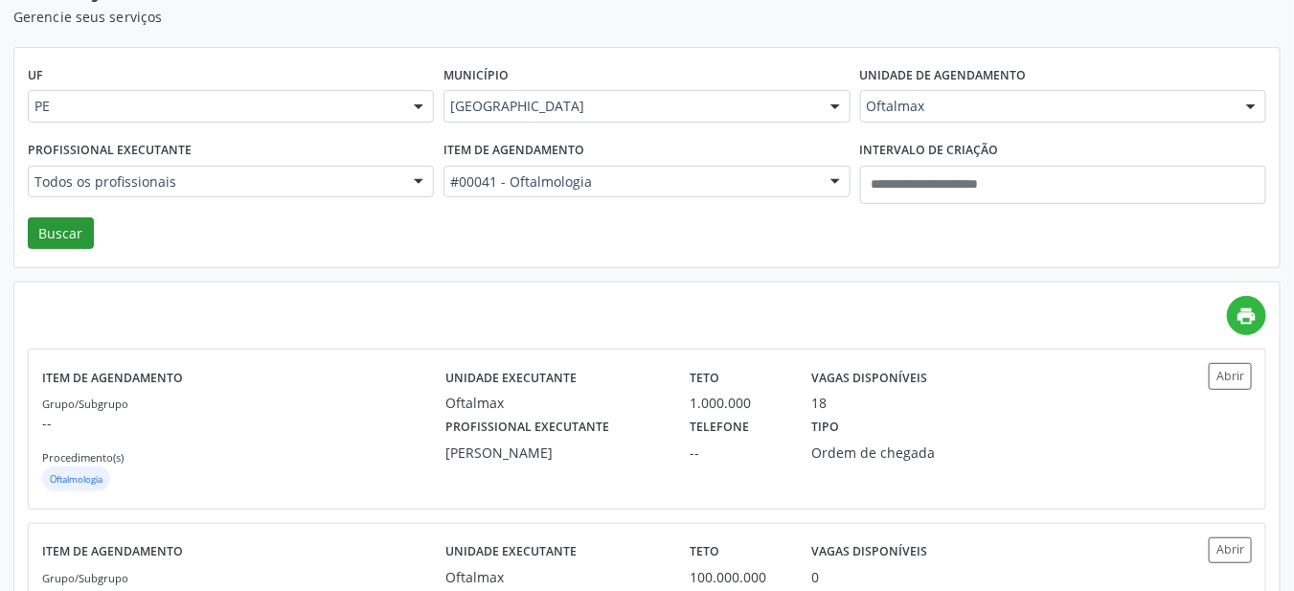
scroll to position [100, 0]
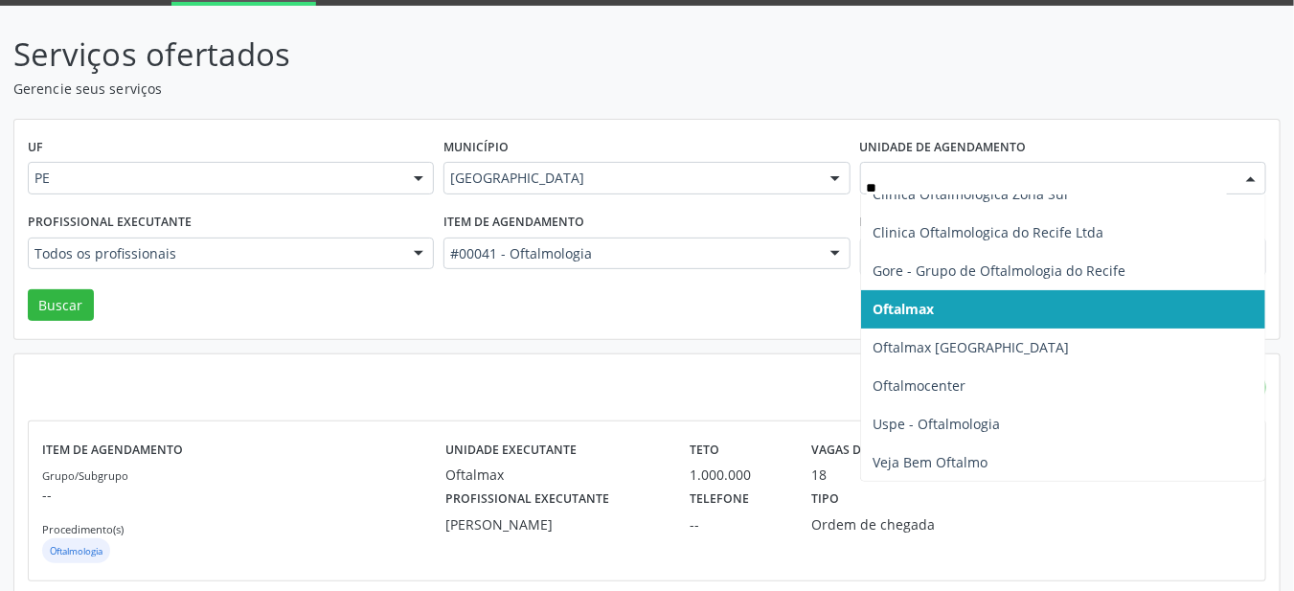
type input "***"
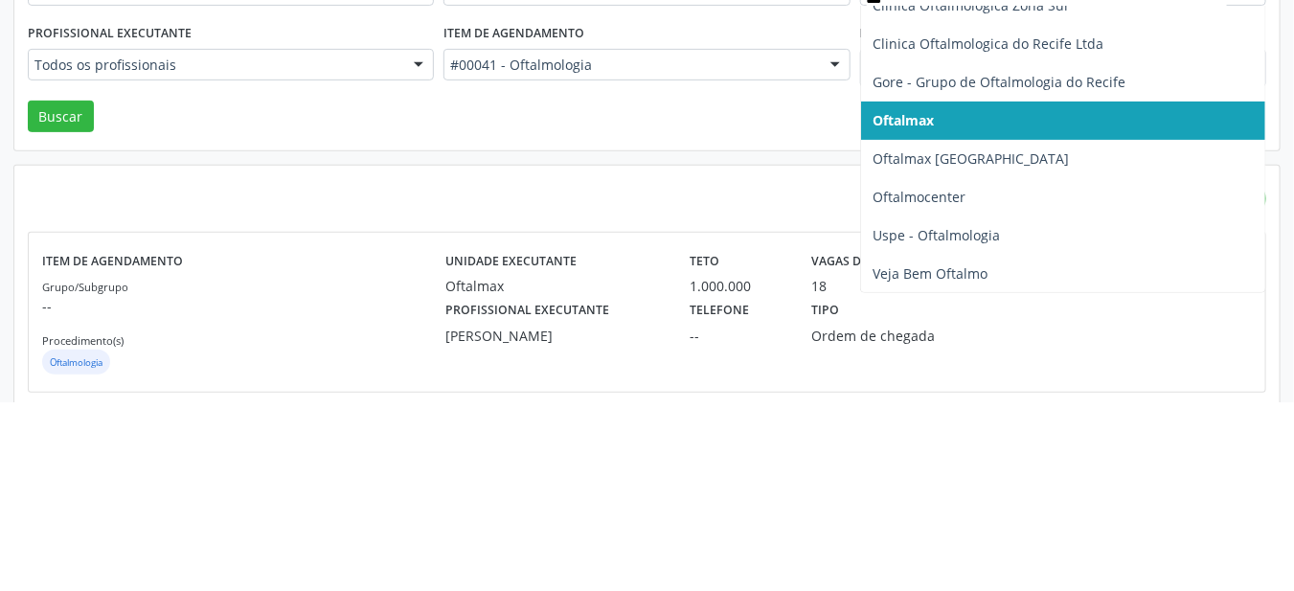
click at [1020, 339] on span "Oftalmax Hospital de Olhos" at bounding box center [970, 347] width 196 height 18
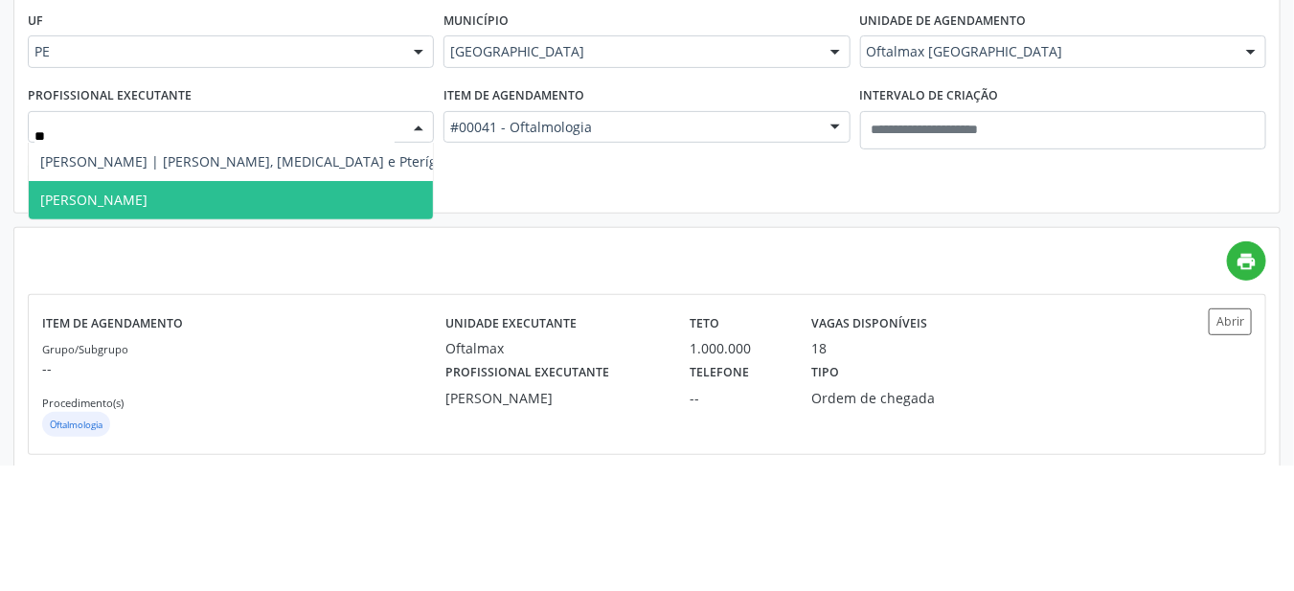
click at [361, 244] on input "**" at bounding box center [214, 263] width 360 height 38
type input "*"
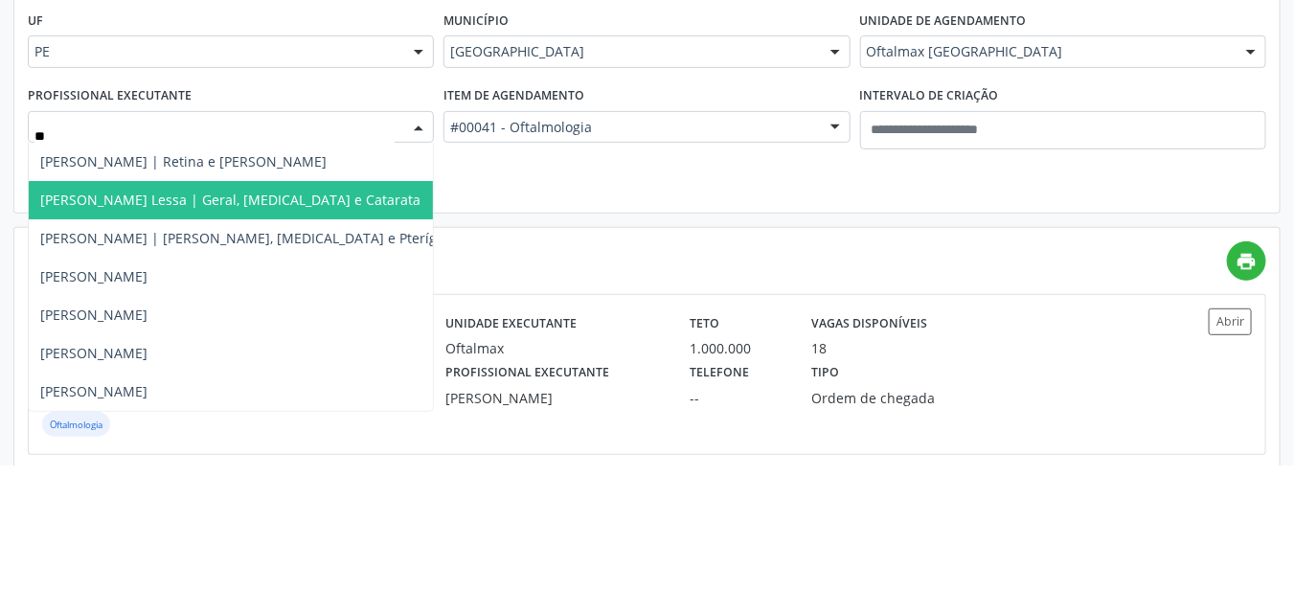
type input "***"
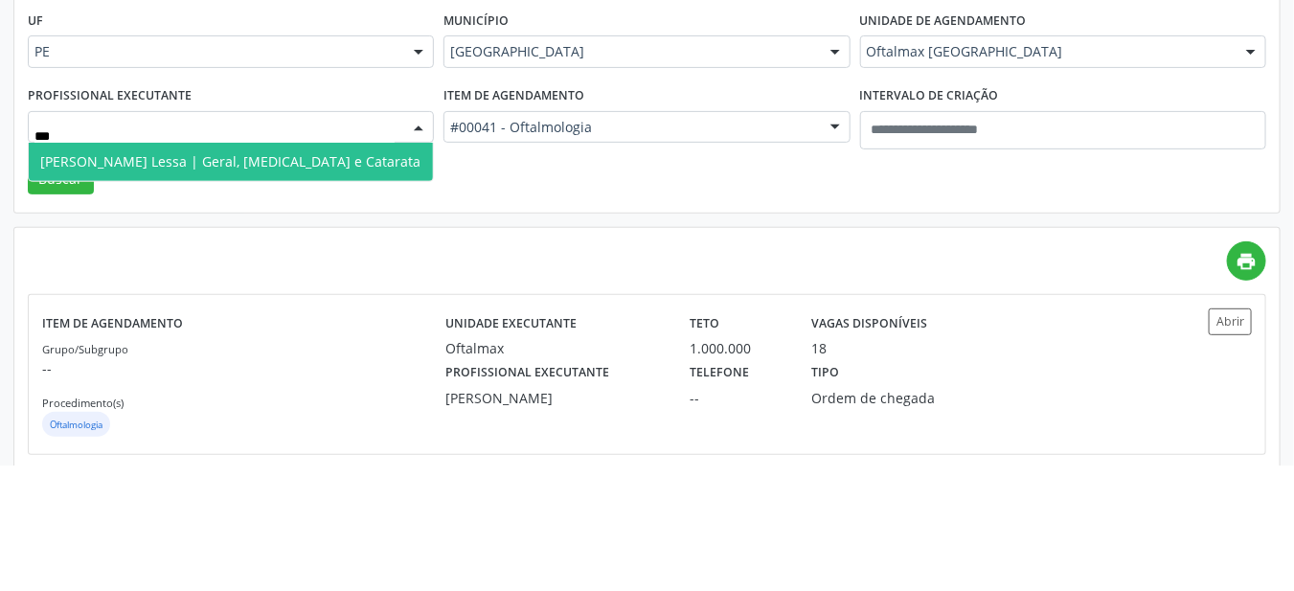
click at [367, 288] on span "Carolina Falcao Lessa | Geral, Cornea e Catarata" at bounding box center [231, 288] width 404 height 38
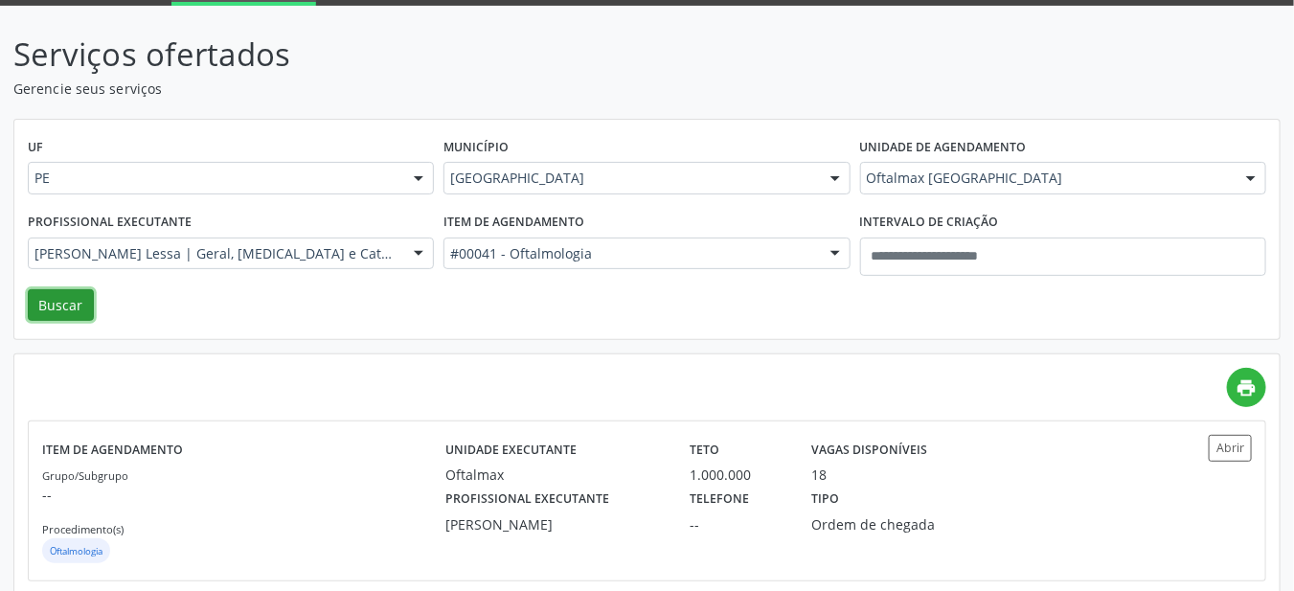
click at [78, 307] on button "Buscar" at bounding box center [61, 305] width 66 height 33
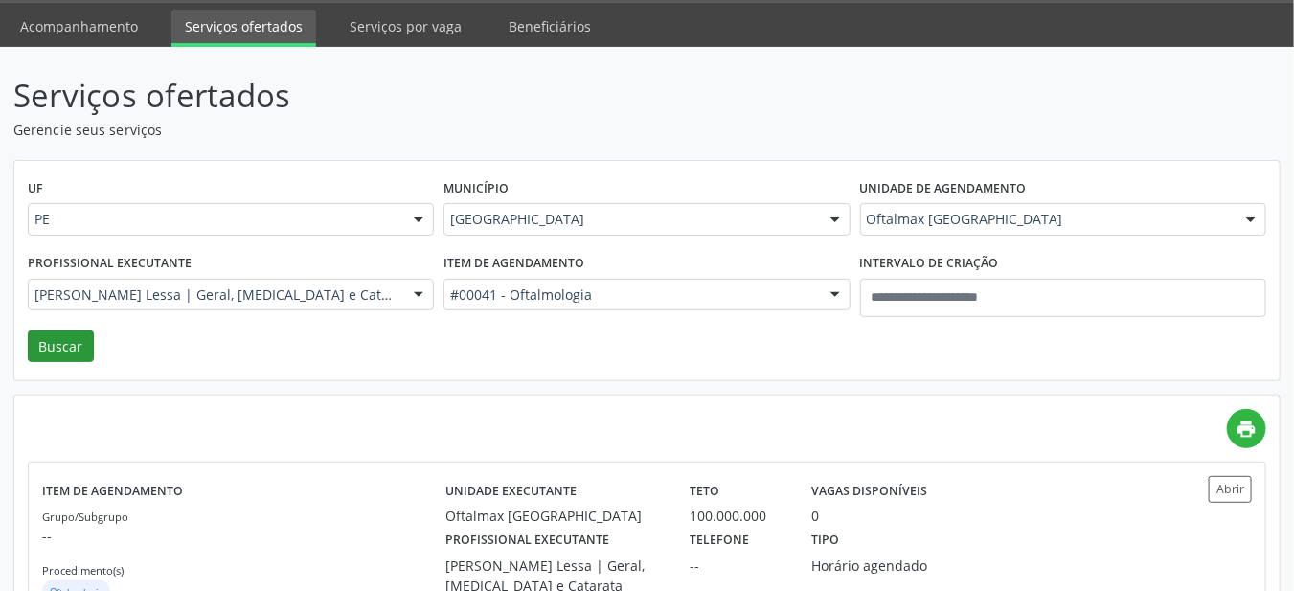
scroll to position [47, 0]
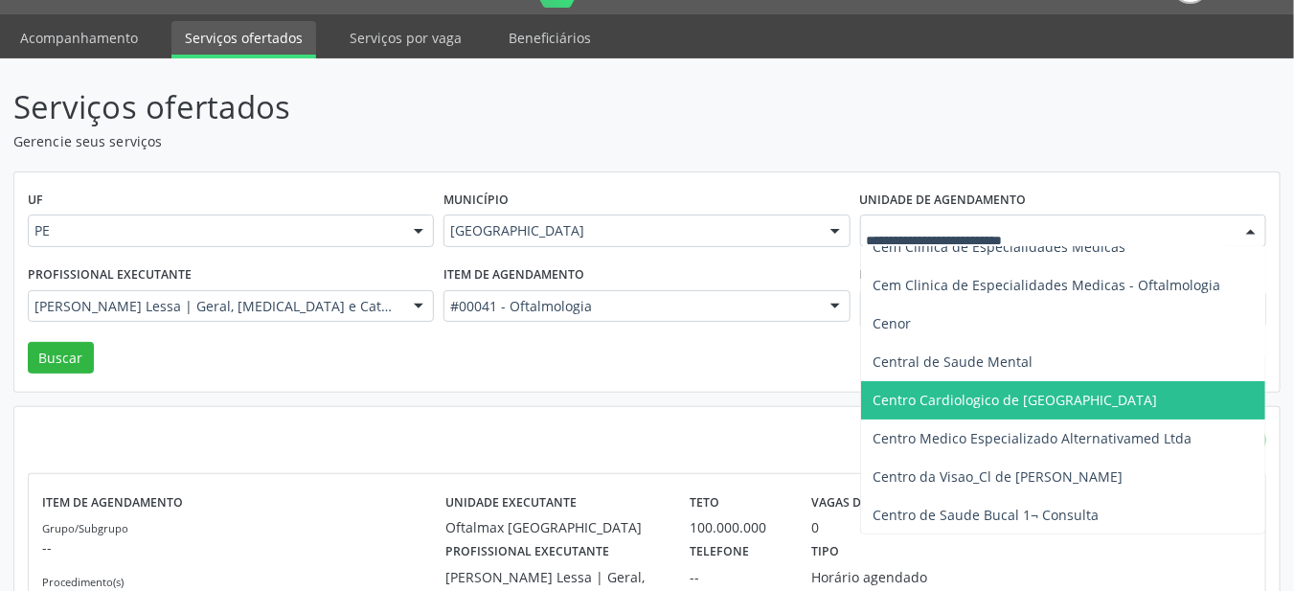
click at [1017, 148] on header "Serviços ofertados Gerencie seus serviços" at bounding box center [646, 117] width 1267 height 68
click at [1048, 142] on header "Serviços ofertados Gerencie seus serviços" at bounding box center [646, 117] width 1267 height 68
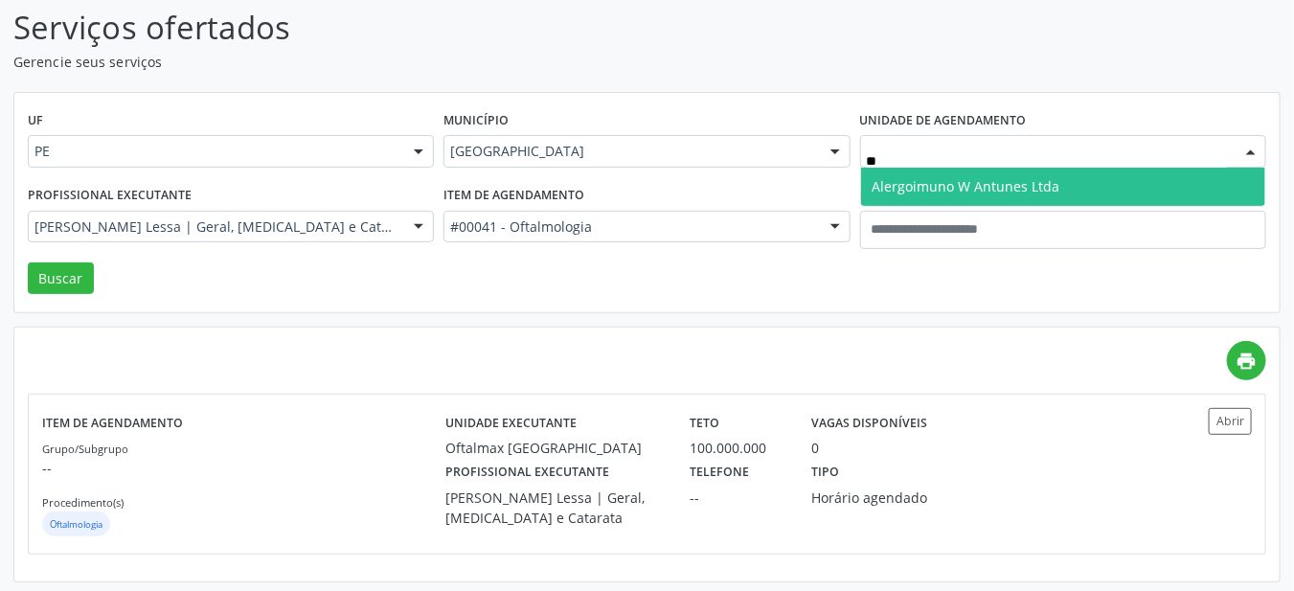
scroll to position [0, 0]
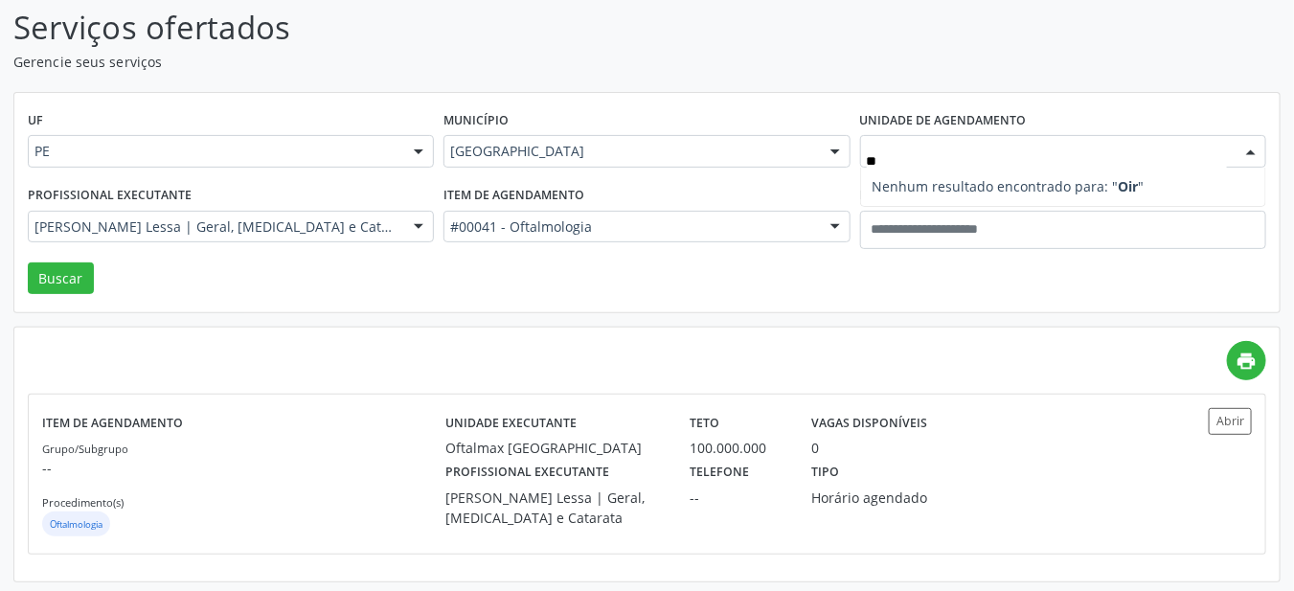
type input "*"
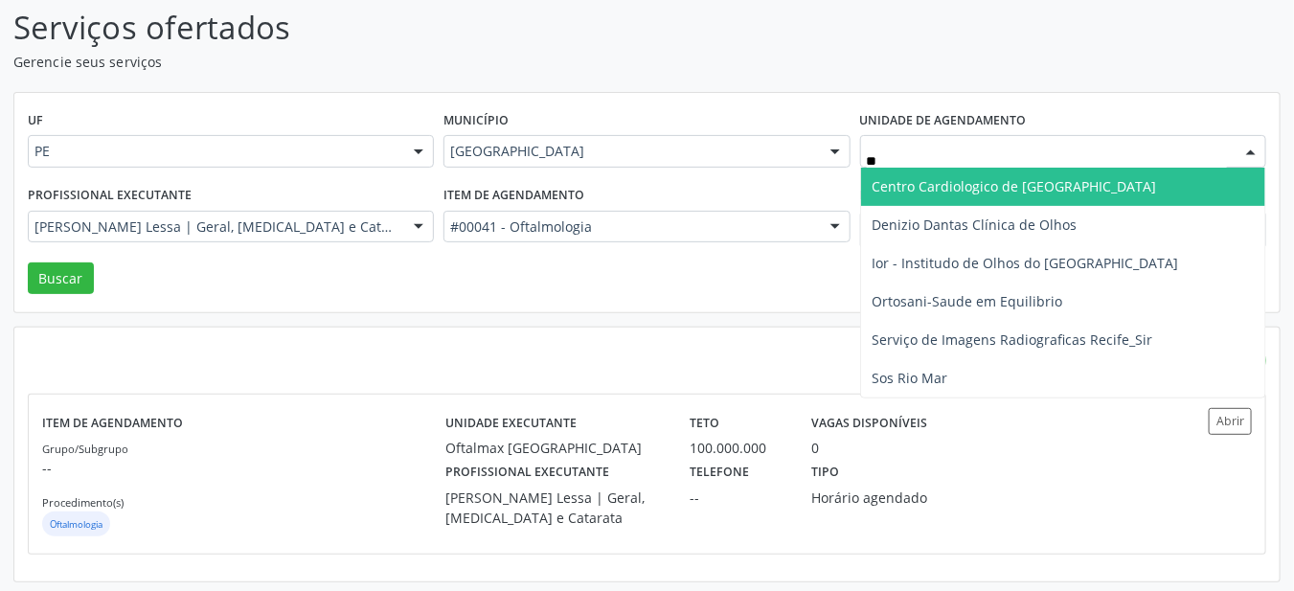
type input "***"
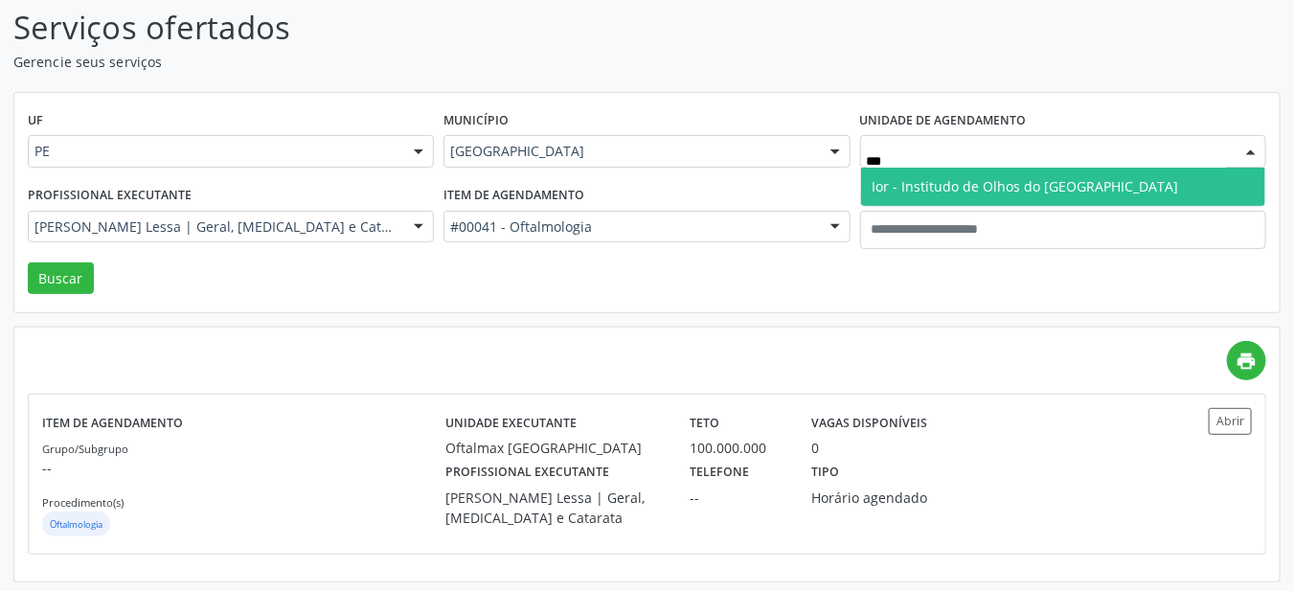
click at [992, 197] on span "Ior - Institudo de Olhos do Recife" at bounding box center [1063, 187] width 404 height 38
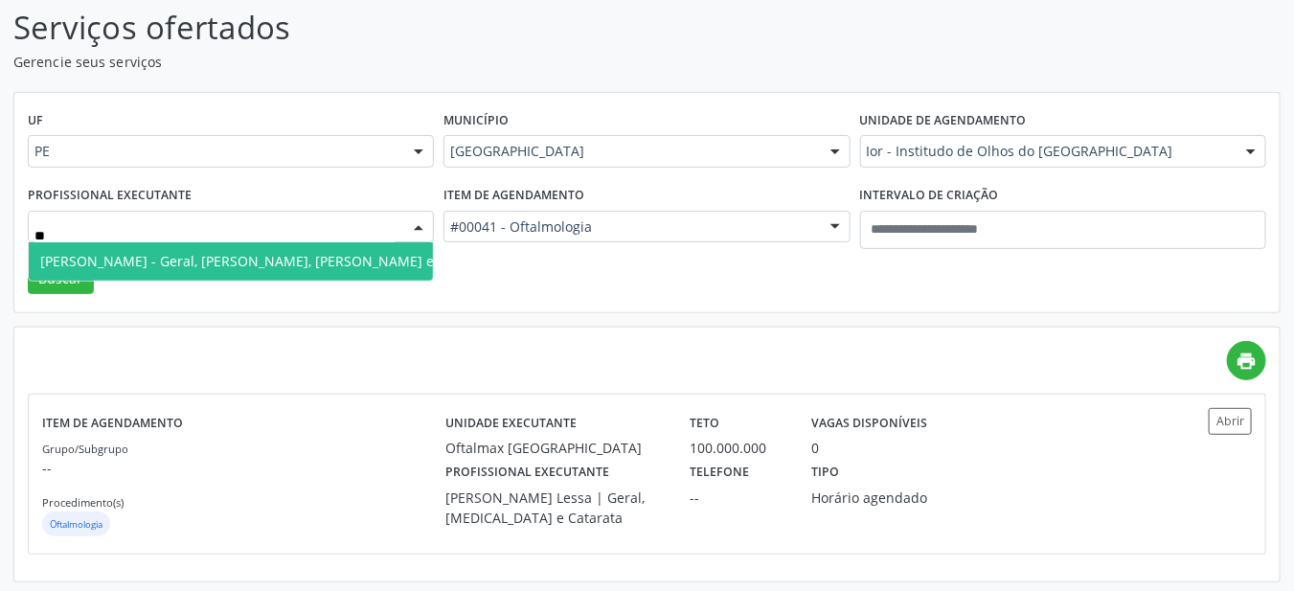
type input "***"
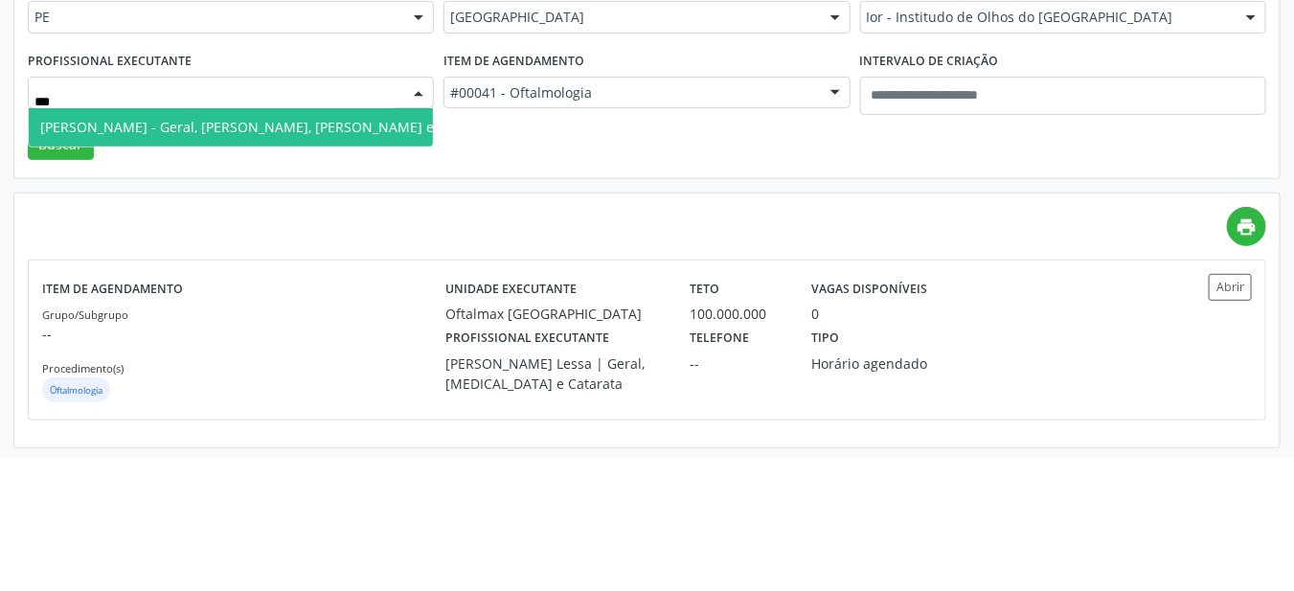
scroll to position [126, 0]
click at [355, 272] on span "Durval Valenca Filho - Geral, Retina, Catarata e Refrativa" at bounding box center [268, 261] width 478 height 38
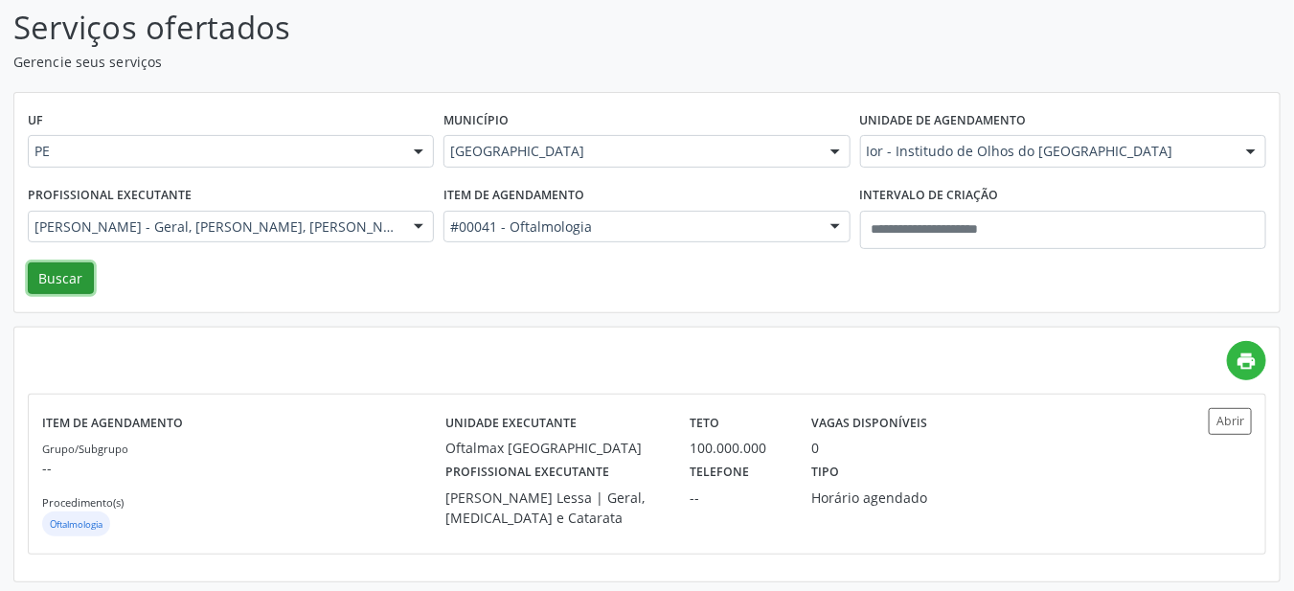
click at [77, 279] on button "Buscar" at bounding box center [61, 278] width 66 height 33
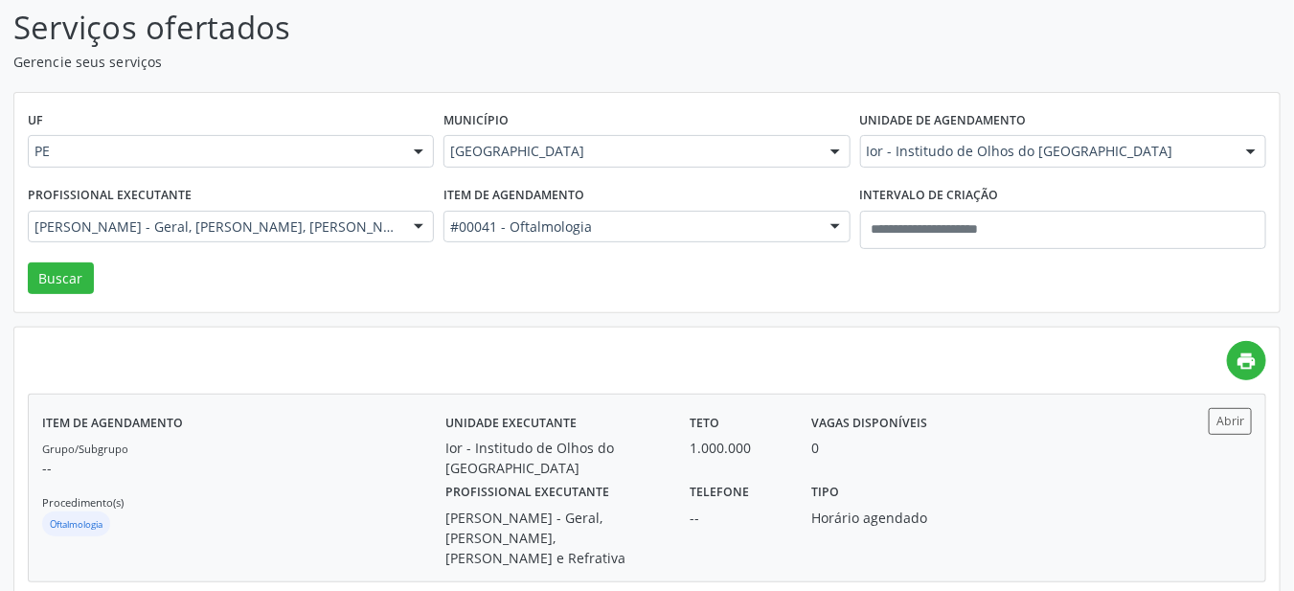
click at [893, 478] on div "Tipo Horário agendado" at bounding box center [889, 523] width 183 height 90
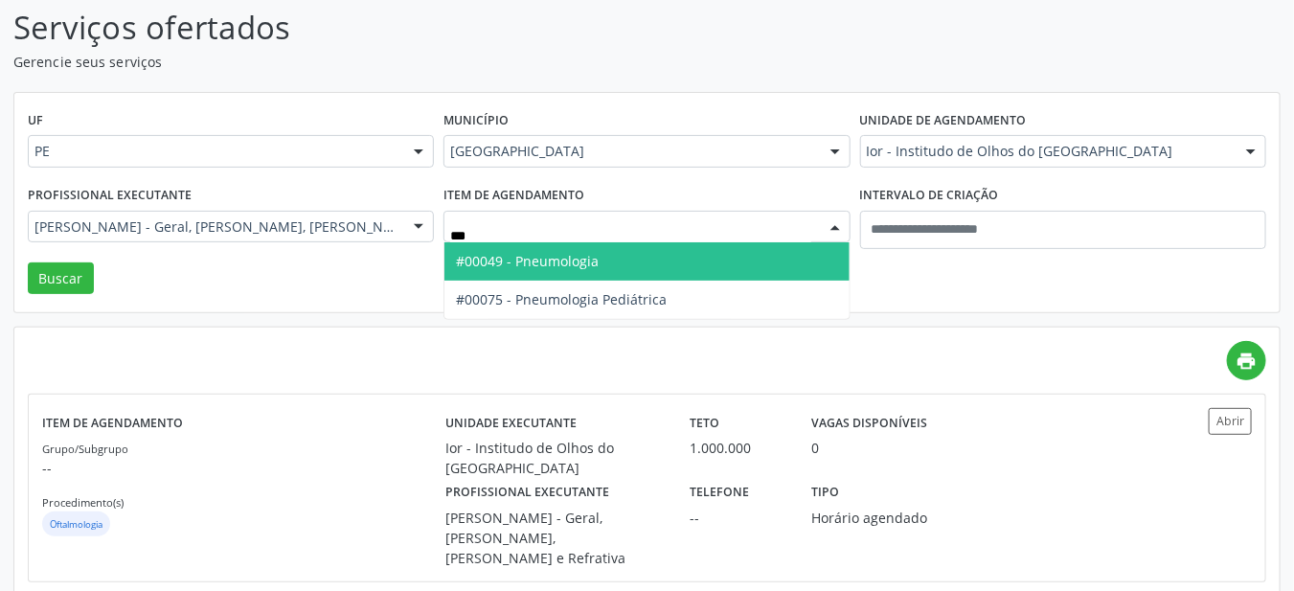
type input "****"
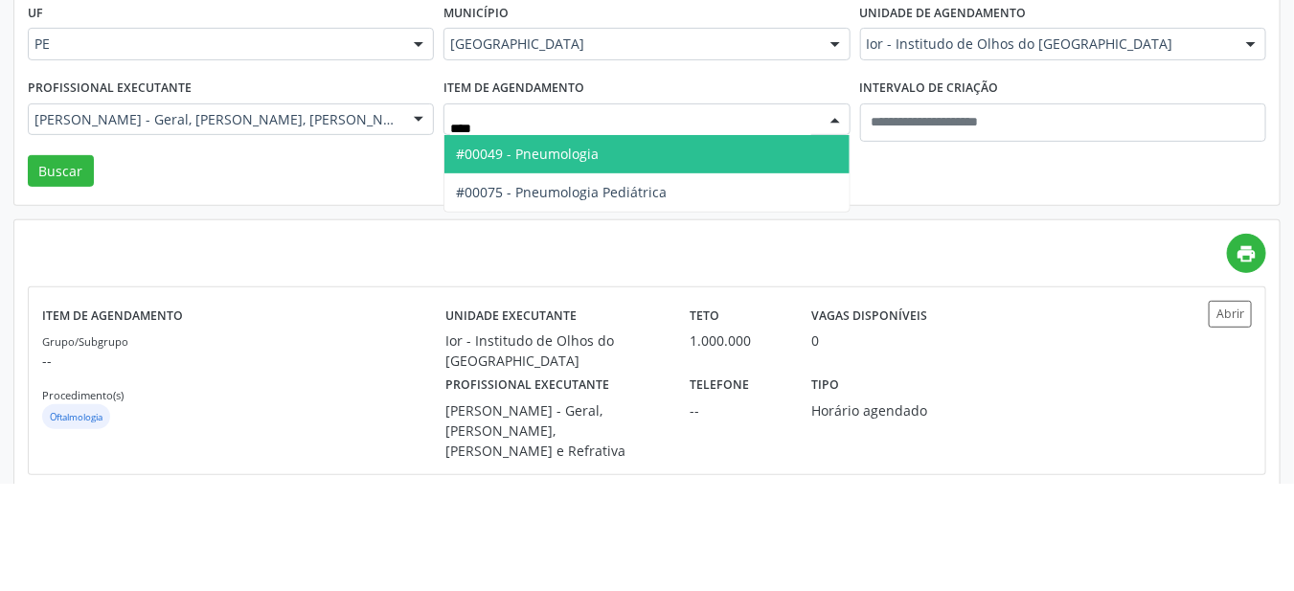
click at [690, 269] on span "#00049 - Pneumologia" at bounding box center [646, 261] width 404 height 38
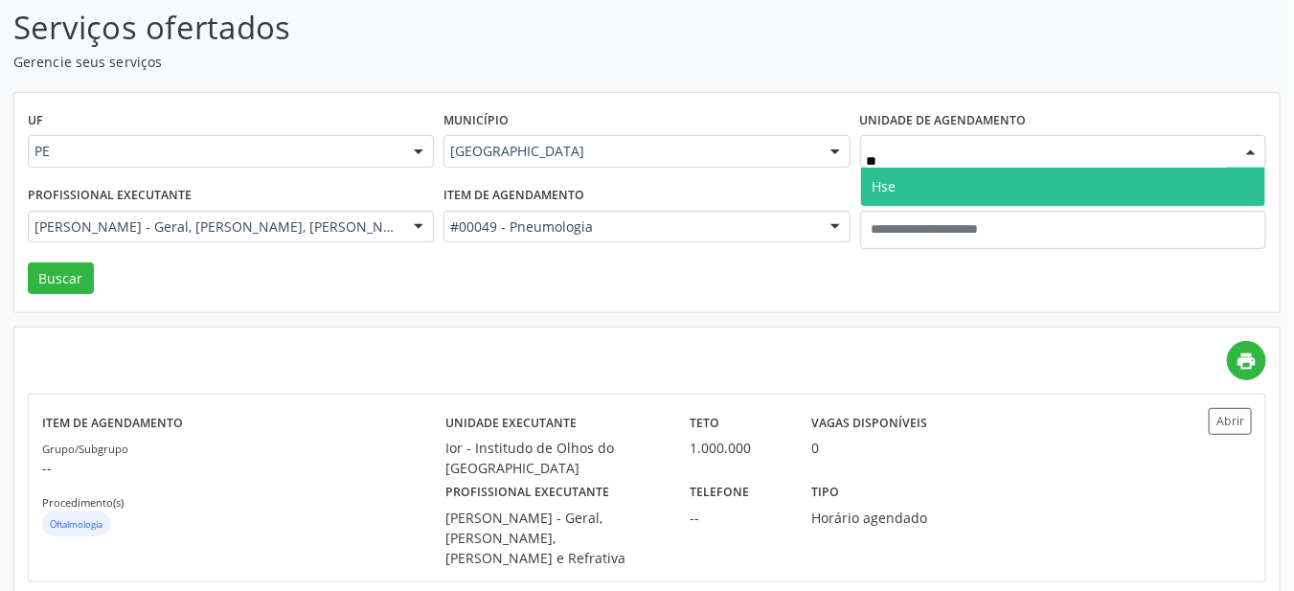
type input "***"
click at [959, 184] on span "Hse" at bounding box center [1063, 187] width 404 height 38
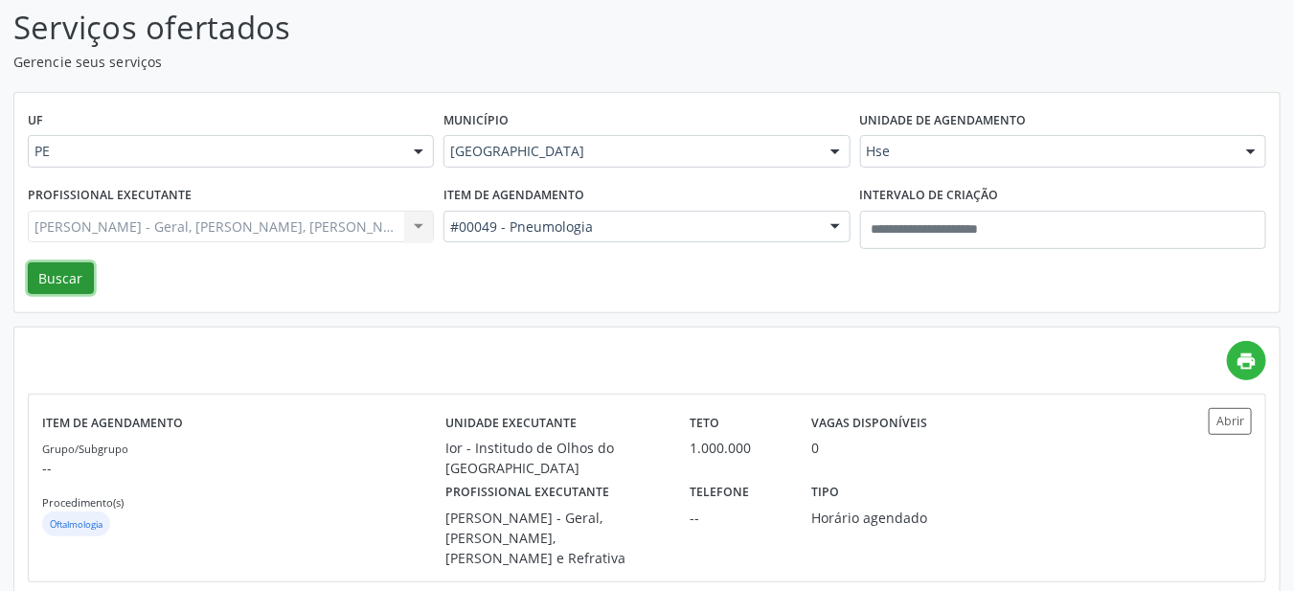
click at [78, 280] on button "Buscar" at bounding box center [61, 278] width 66 height 33
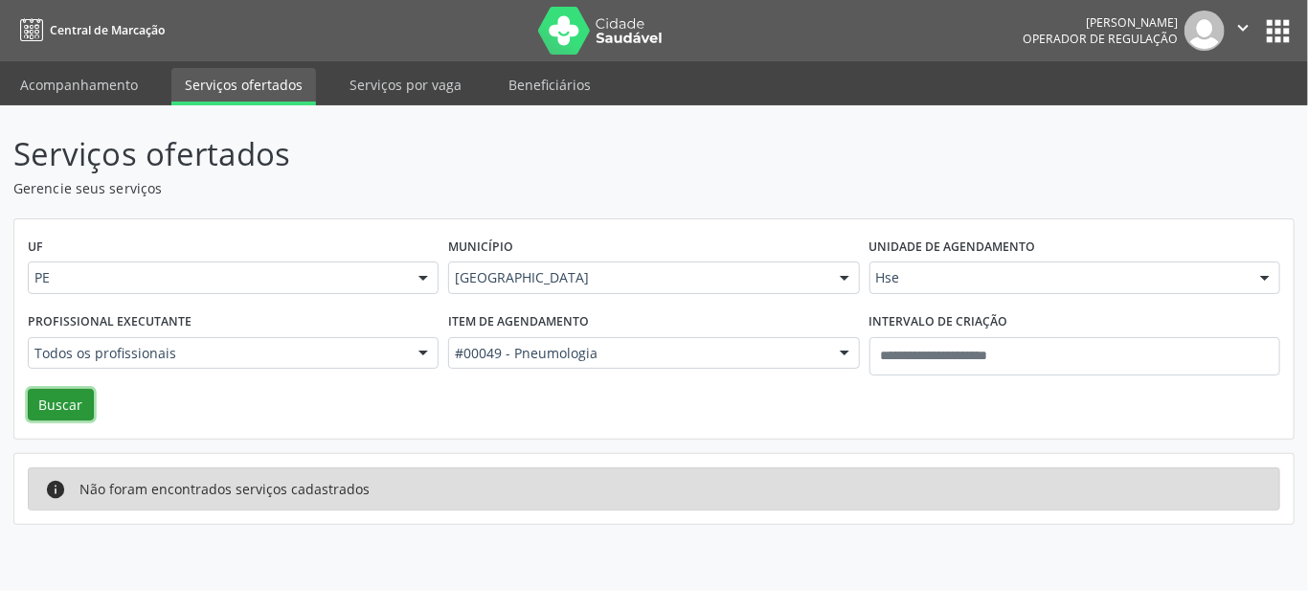
click at [75, 394] on button "Buscar" at bounding box center [61, 405] width 66 height 33
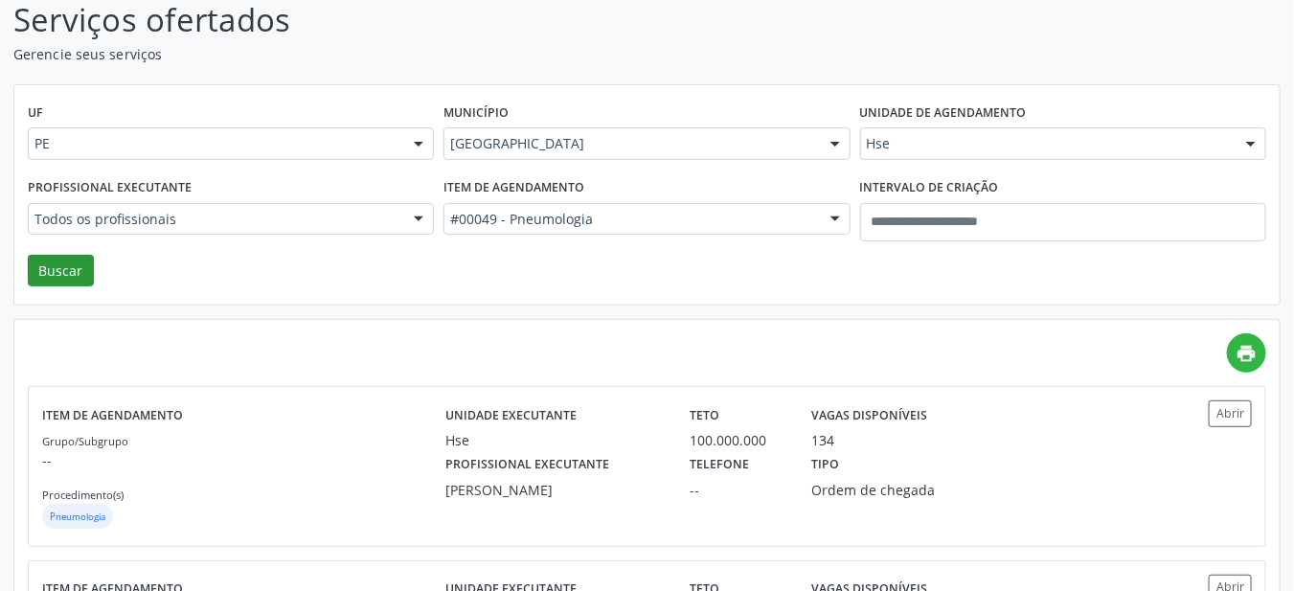
scroll to position [132, 0]
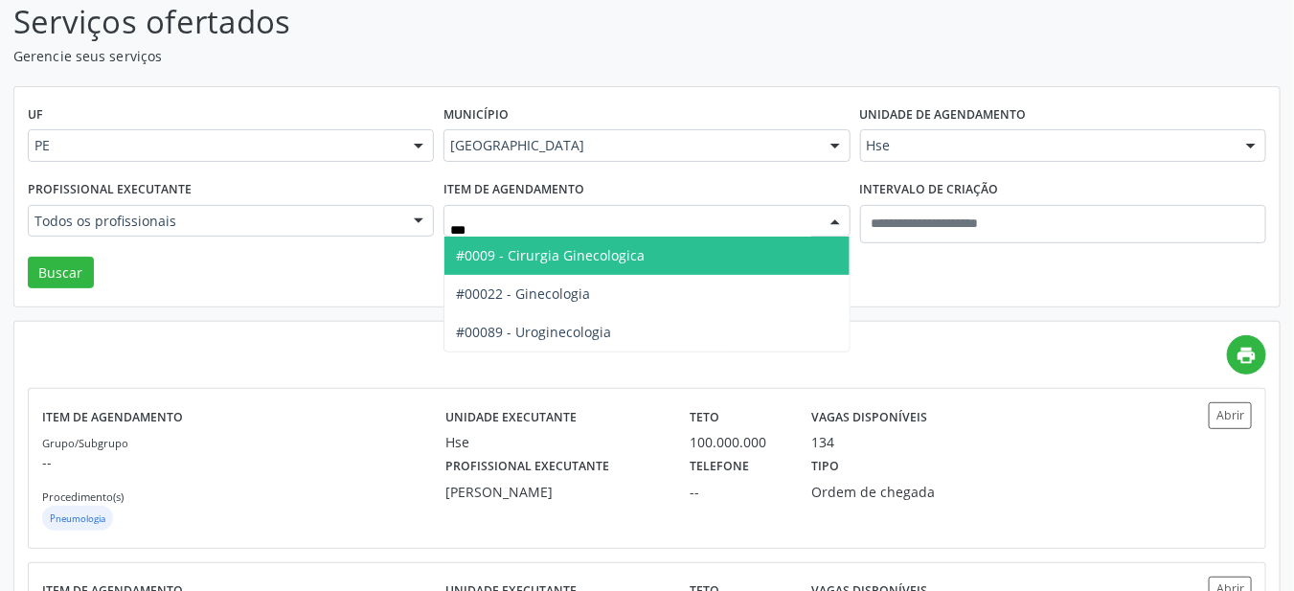
type input "****"
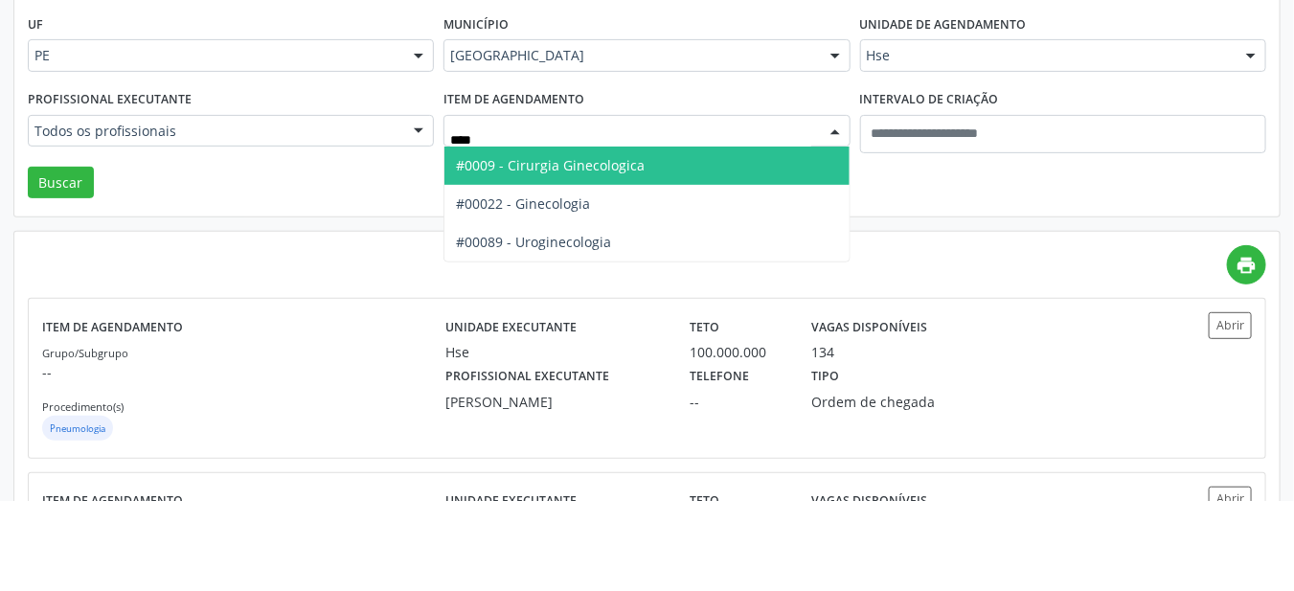
click at [599, 300] on span "#00022 - Ginecologia" at bounding box center [646, 294] width 404 height 38
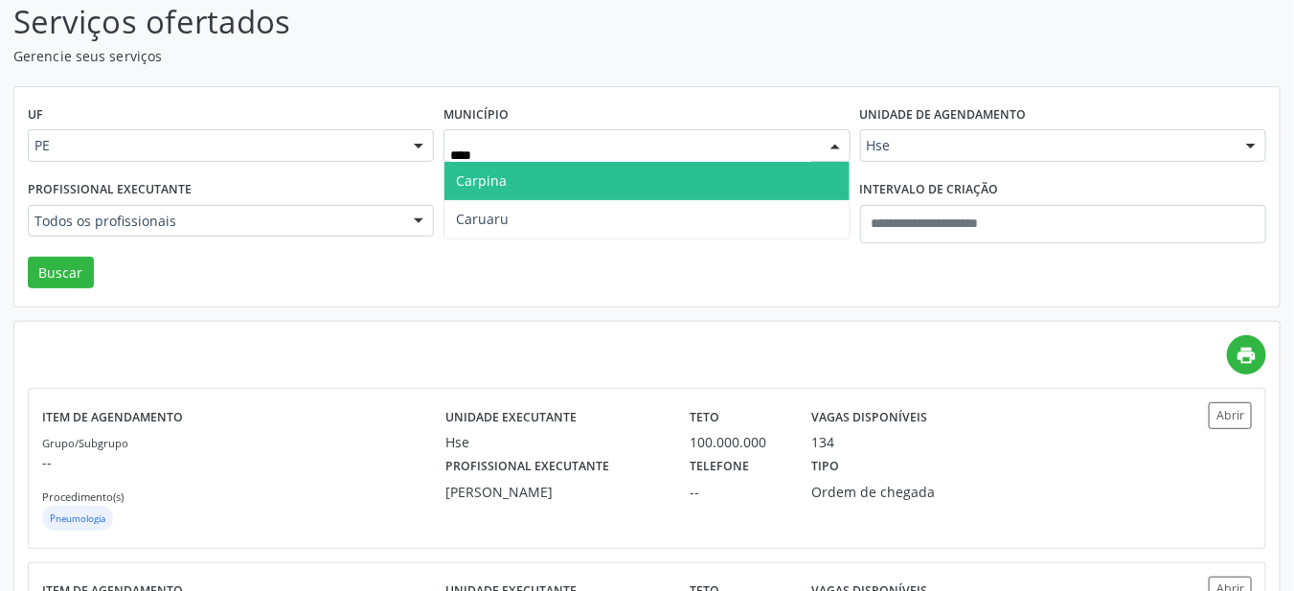
type input "*****"
click at [573, 185] on span "Caruaru" at bounding box center [646, 181] width 404 height 38
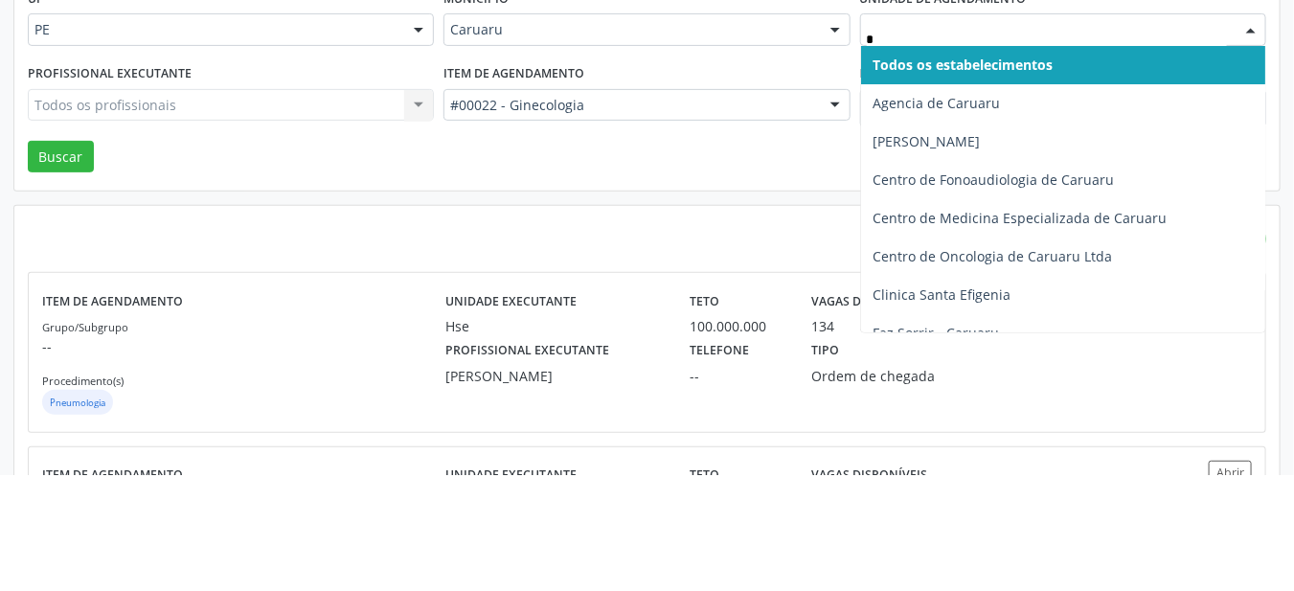
type input "**"
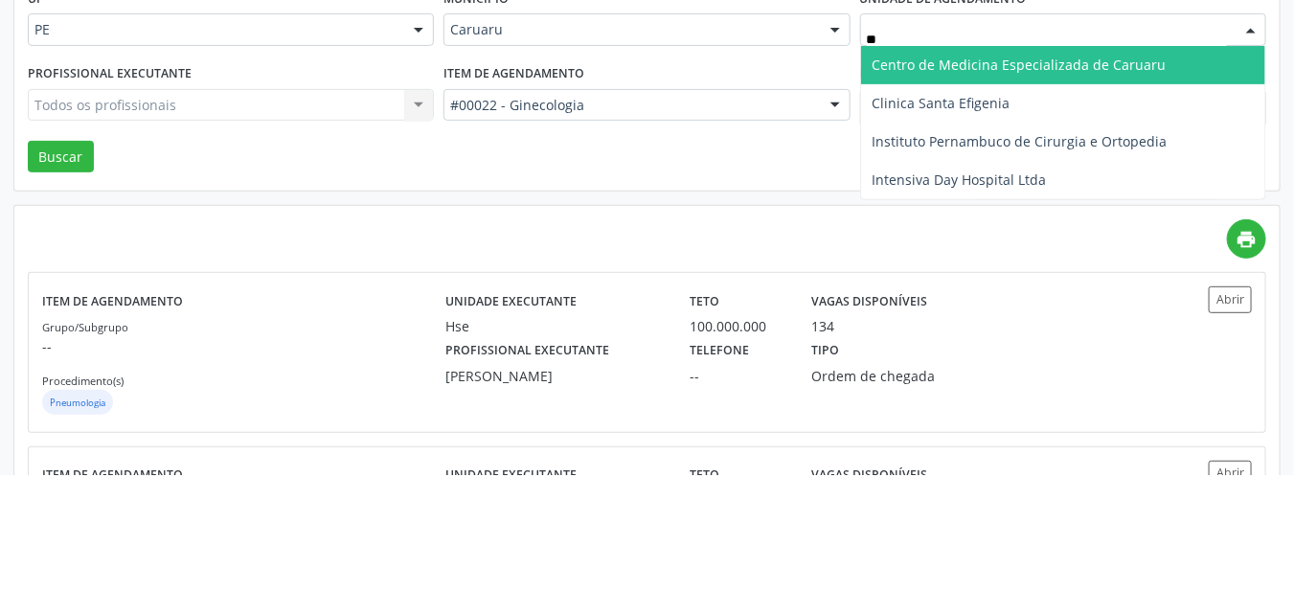
click at [1032, 257] on span "Instituto Pernambuco de Cirurgia e Ortopedia" at bounding box center [1019, 257] width 295 height 18
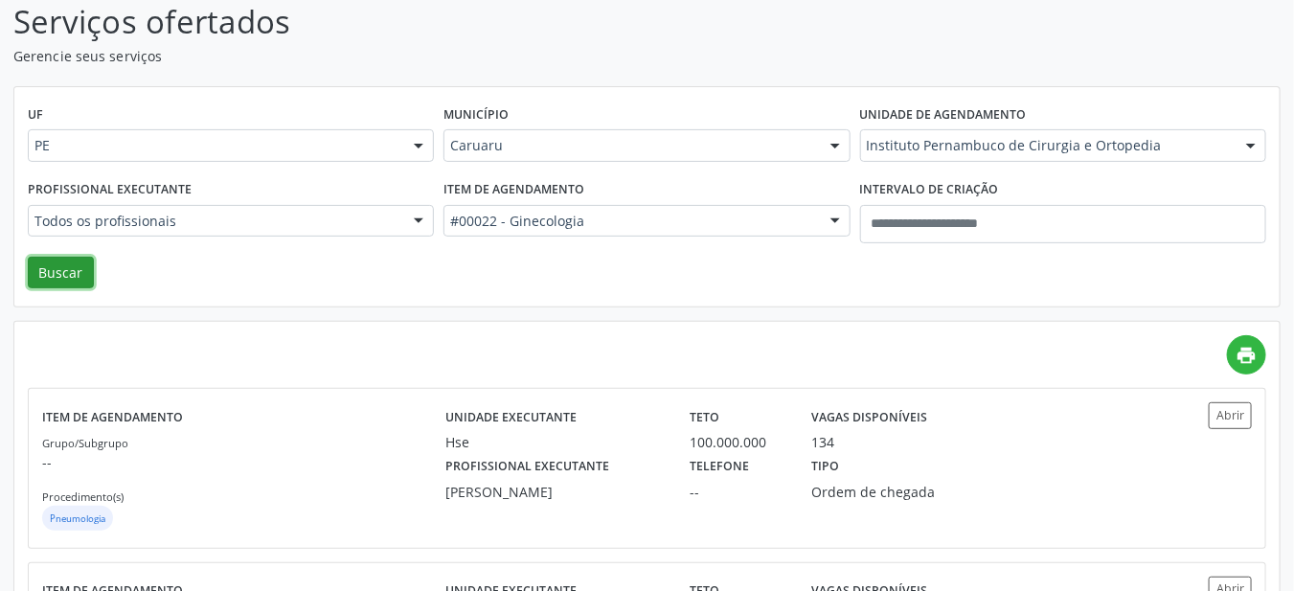
click at [71, 277] on button "Buscar" at bounding box center [61, 273] width 66 height 33
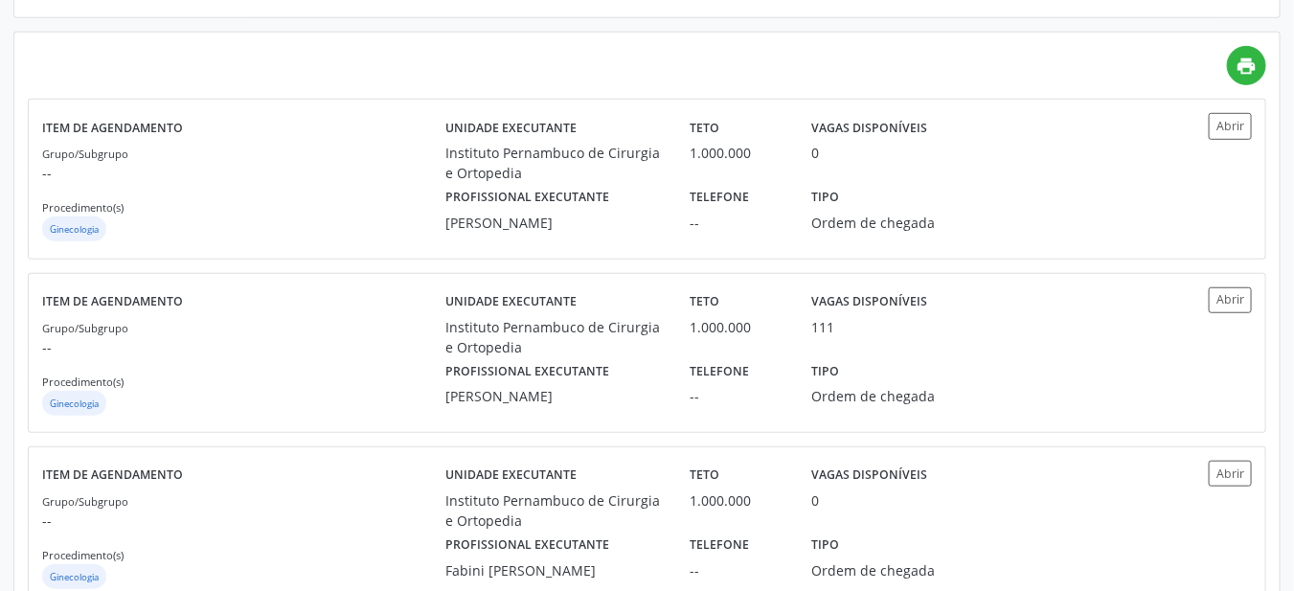
scroll to position [424, 0]
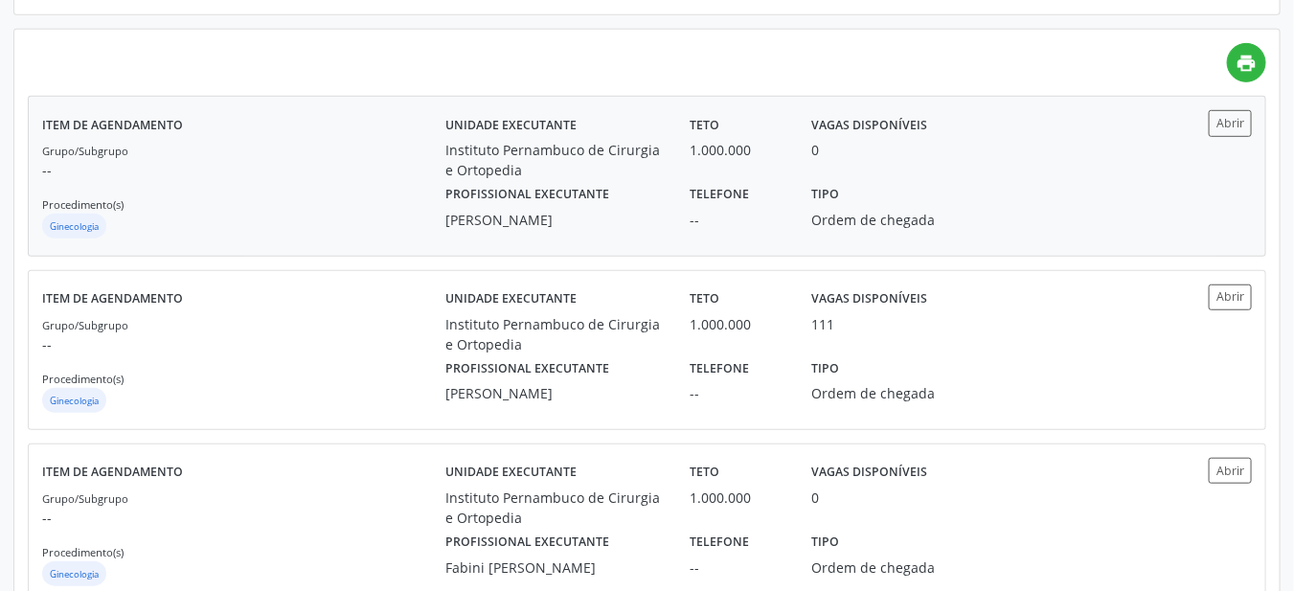
click at [886, 197] on div "Tipo Ordem de chegada" at bounding box center [889, 205] width 183 height 50
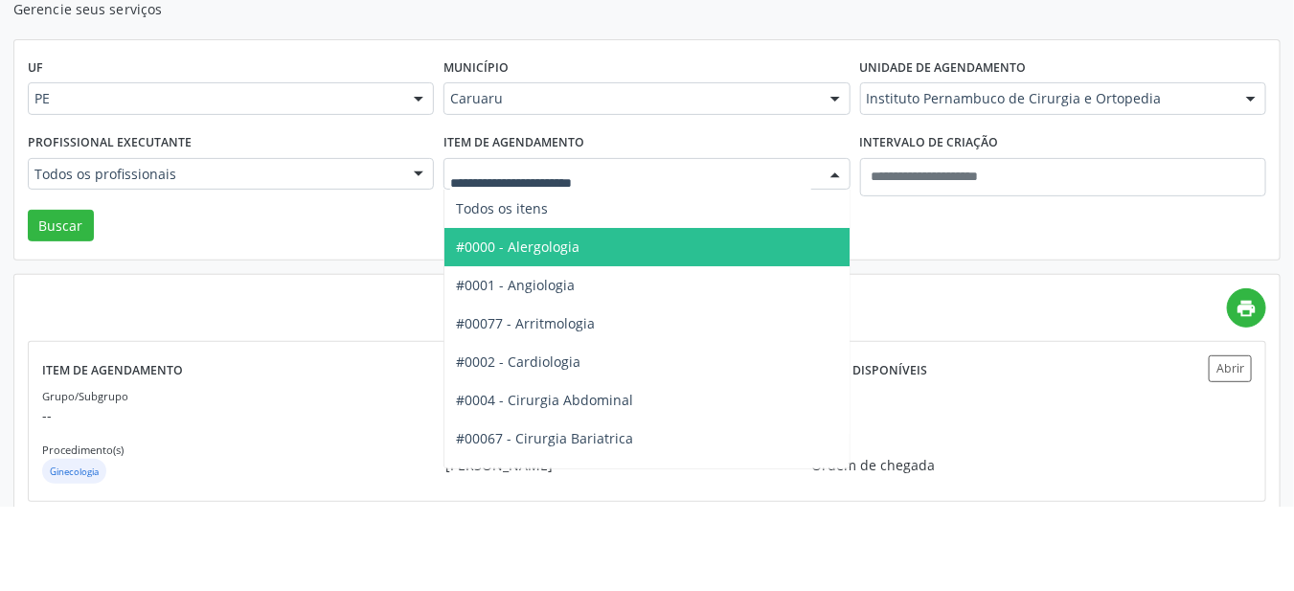
scroll to position [95, 0]
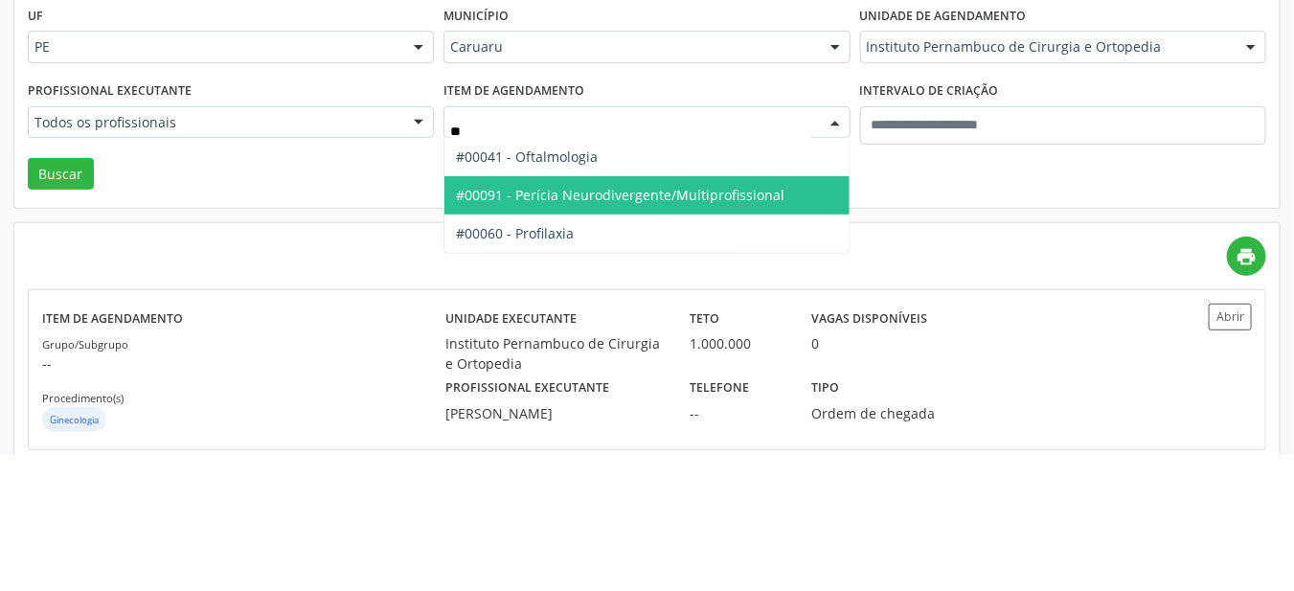
type input "***"
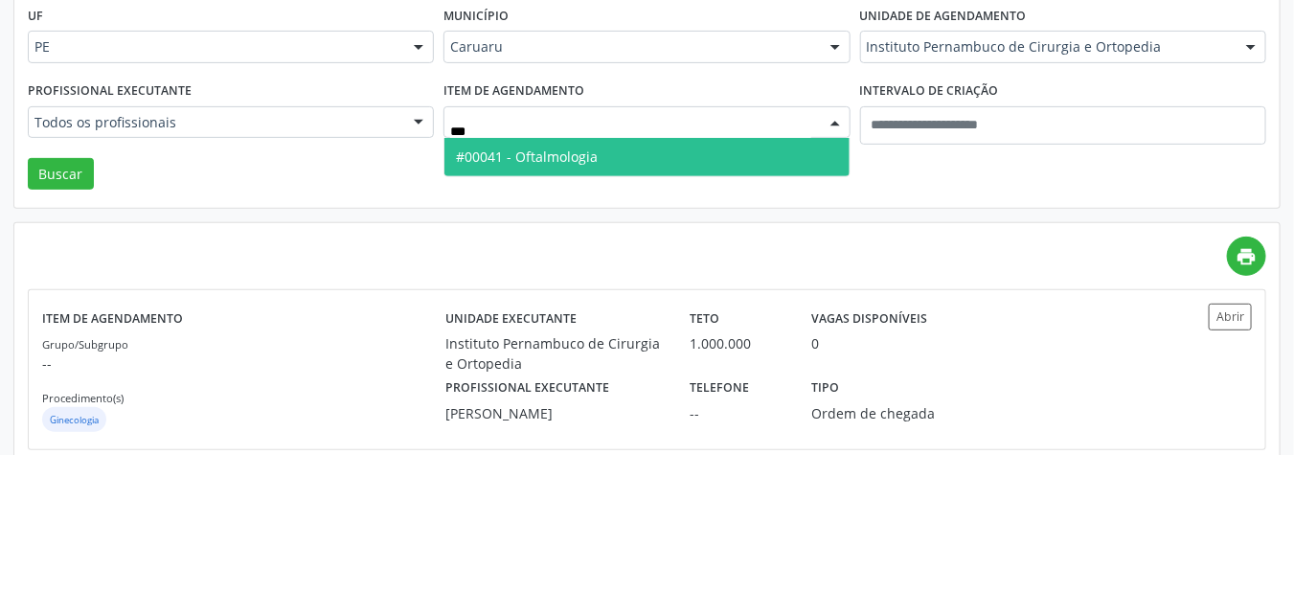
click at [623, 297] on span "#00041 - Oftalmologia" at bounding box center [646, 293] width 404 height 38
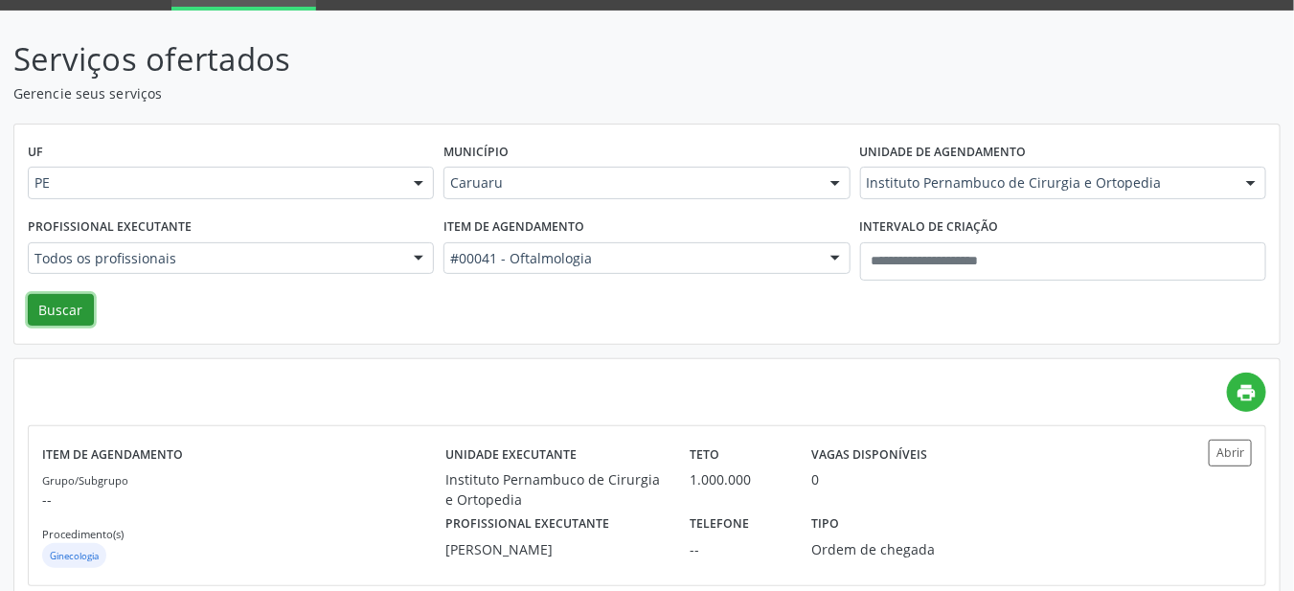
click at [73, 305] on button "Buscar" at bounding box center [61, 310] width 66 height 33
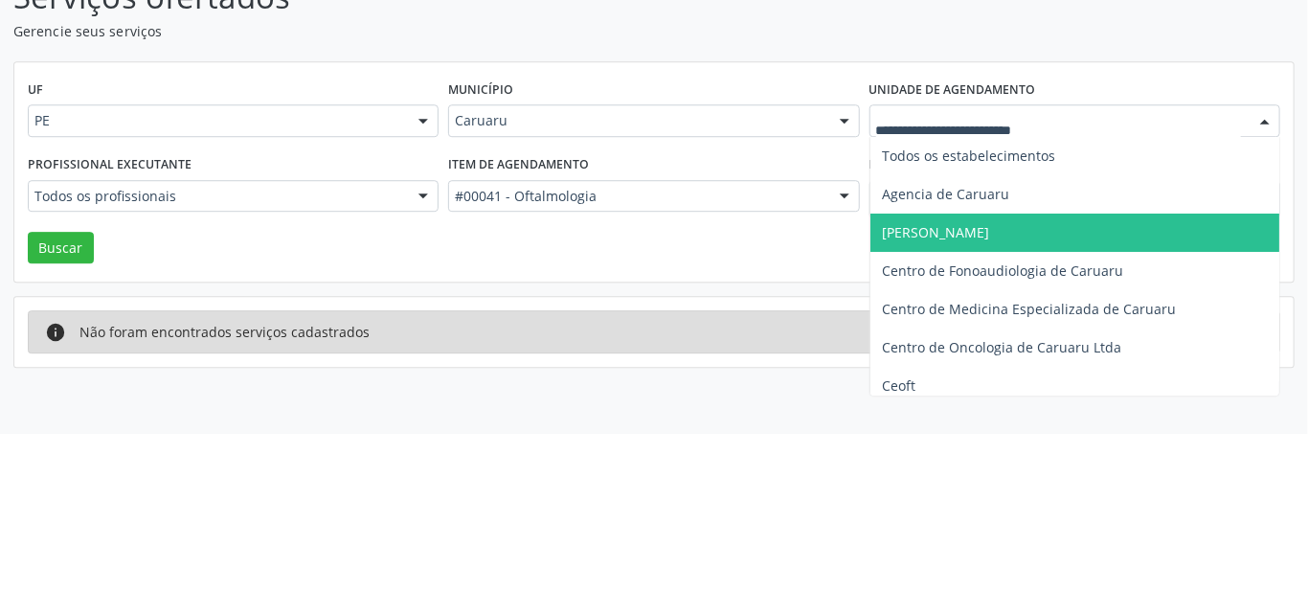
click at [962, 325] on span "Todos os estabelecimentos" at bounding box center [1074, 313] width 409 height 38
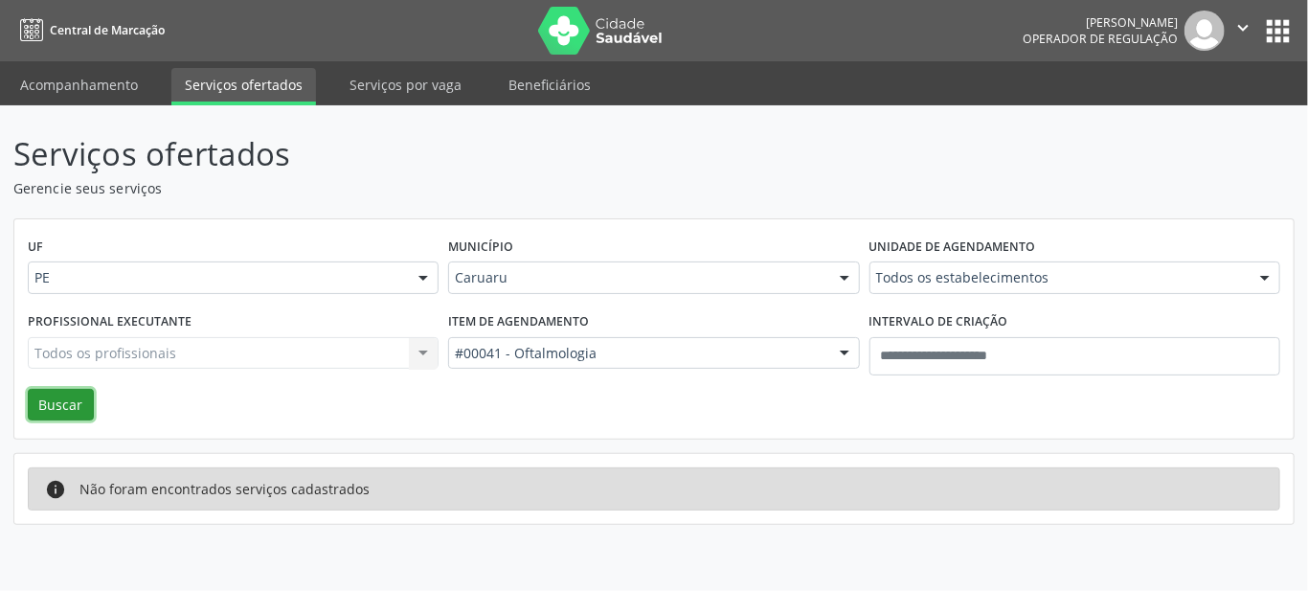
click at [52, 418] on button "Buscar" at bounding box center [61, 405] width 66 height 33
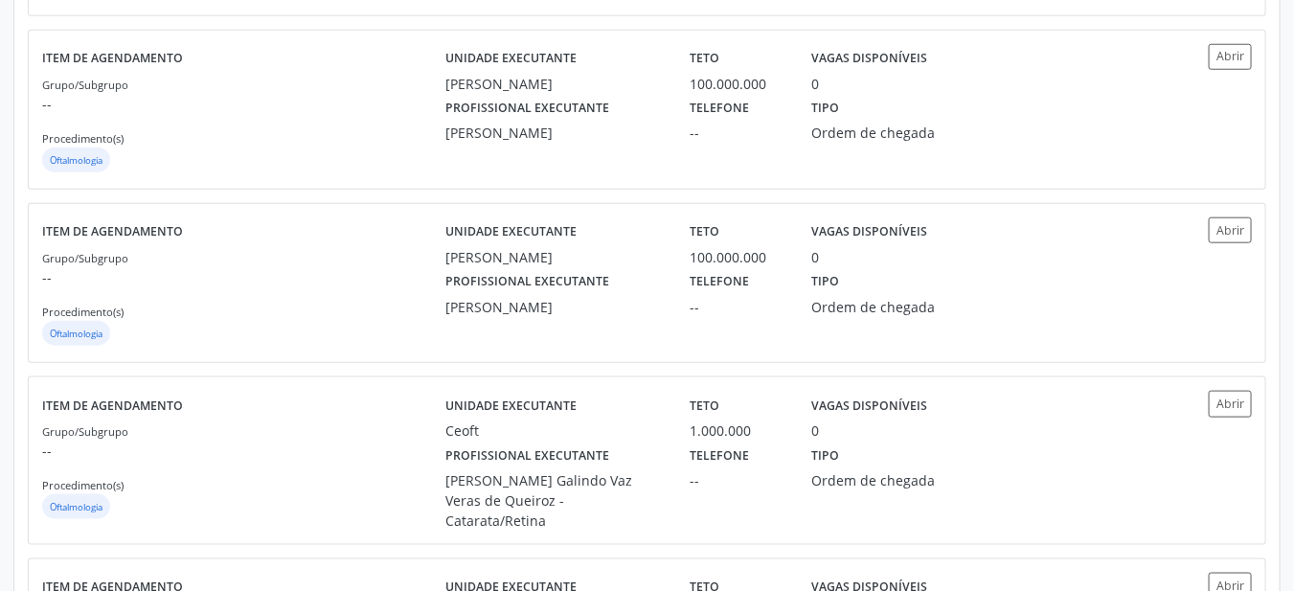
scroll to position [667, 0]
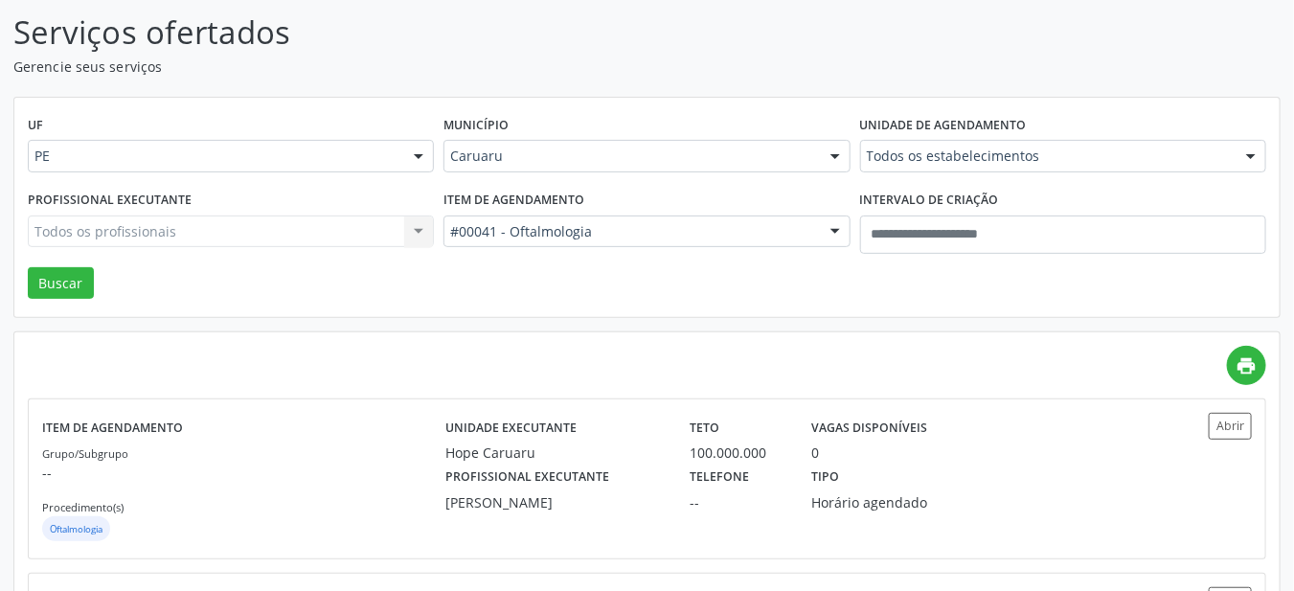
scroll to position [0, 0]
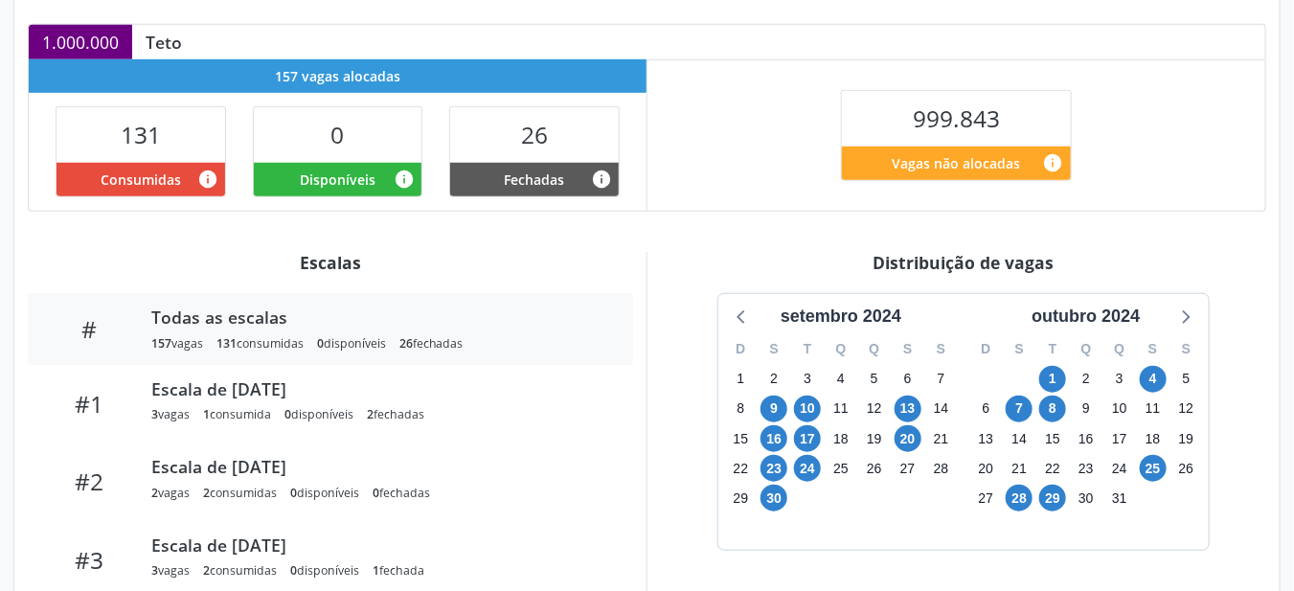
scroll to position [414, 0]
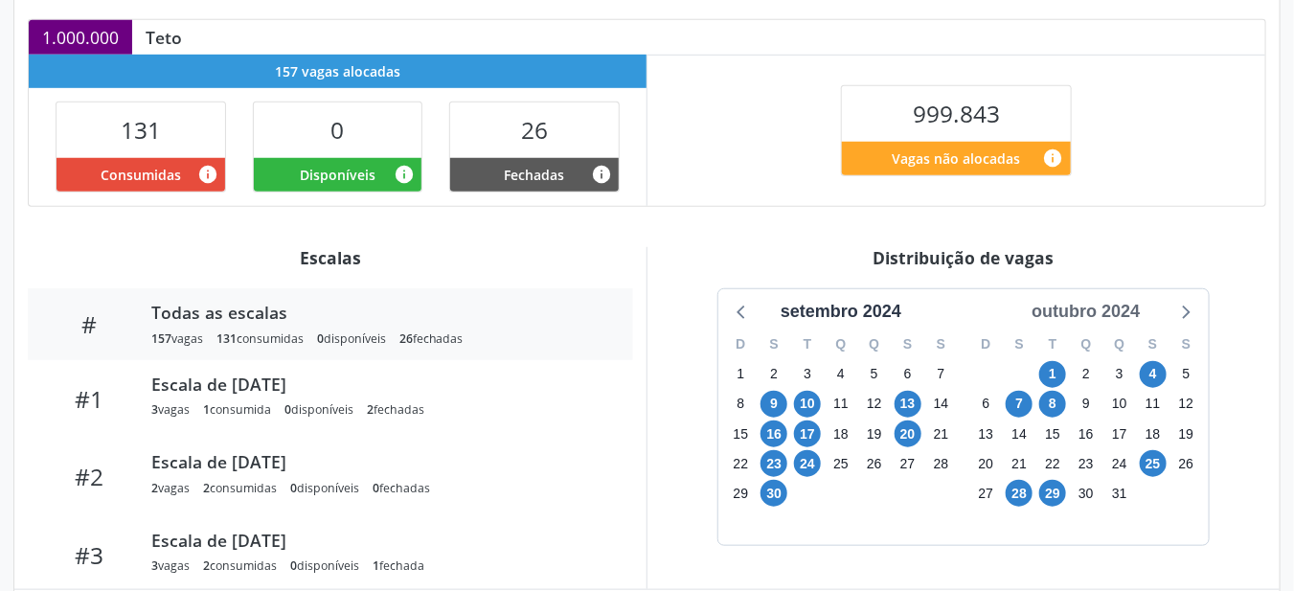
click at [1111, 308] on div "outubro 2024" at bounding box center [1086, 312] width 124 height 26
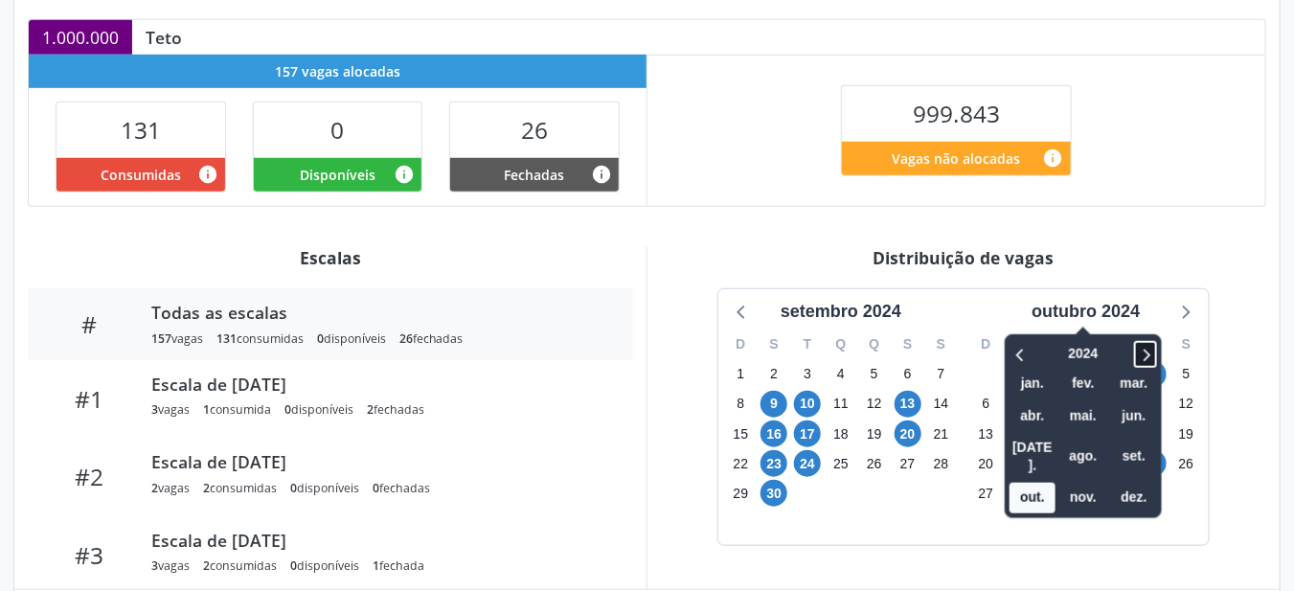
click at [1152, 348] on icon at bounding box center [1145, 354] width 19 height 23
click at [1034, 483] on span "out." at bounding box center [1032, 498] width 46 height 30
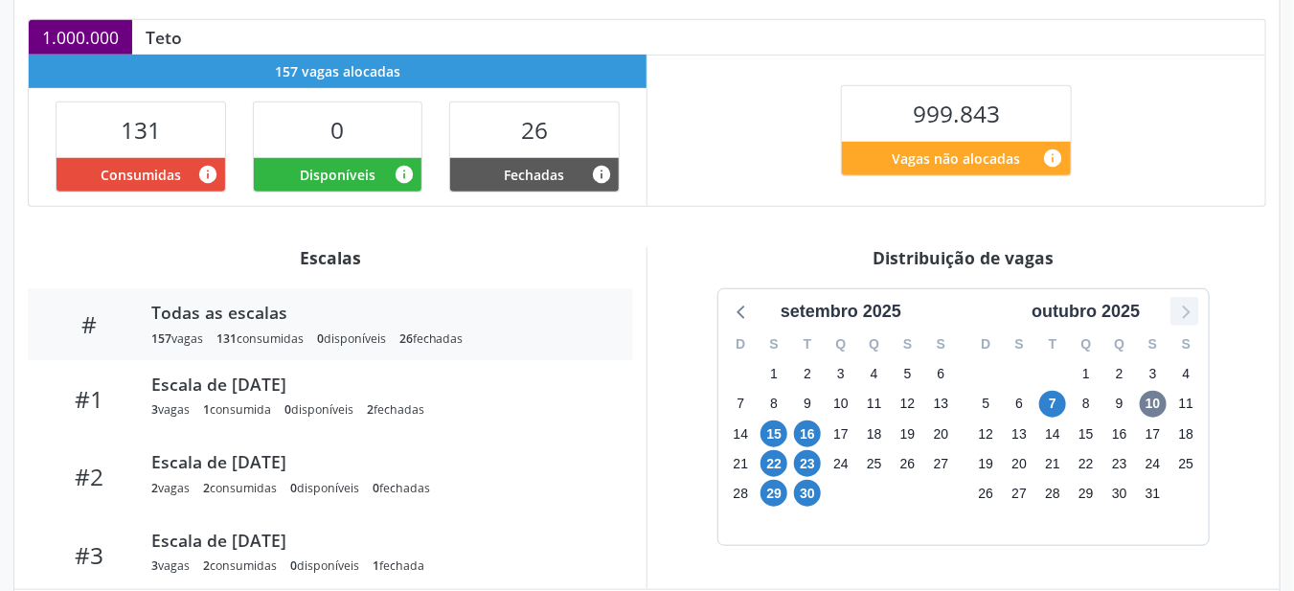
click at [1183, 312] on icon at bounding box center [1184, 311] width 25 height 25
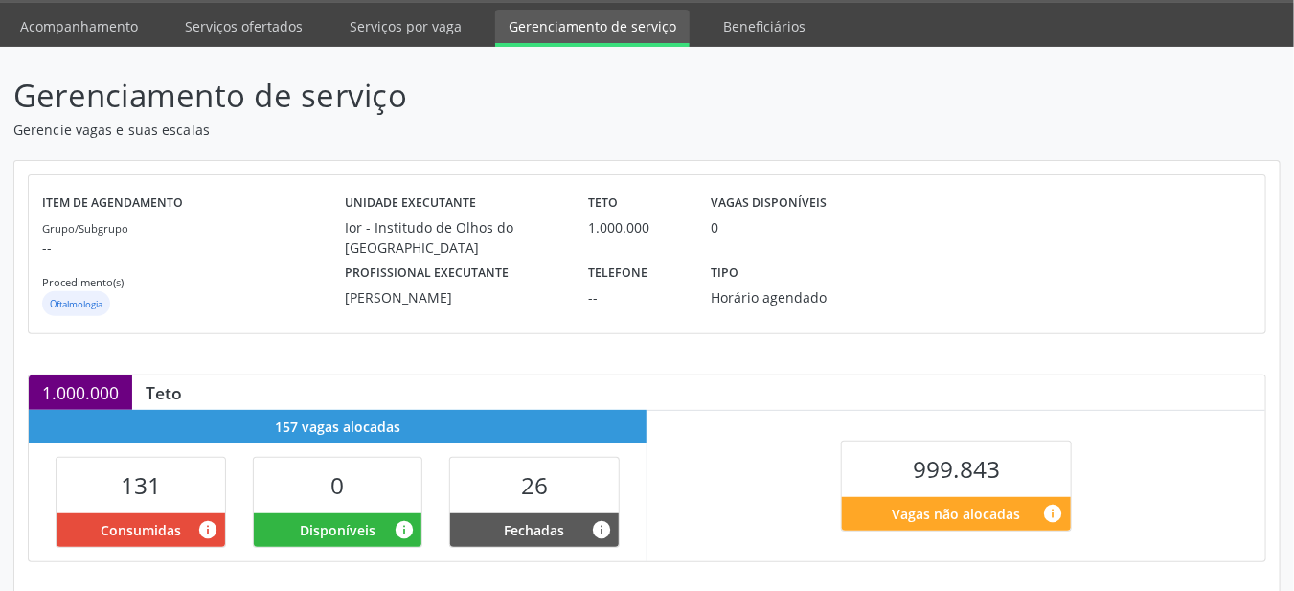
scroll to position [0, 0]
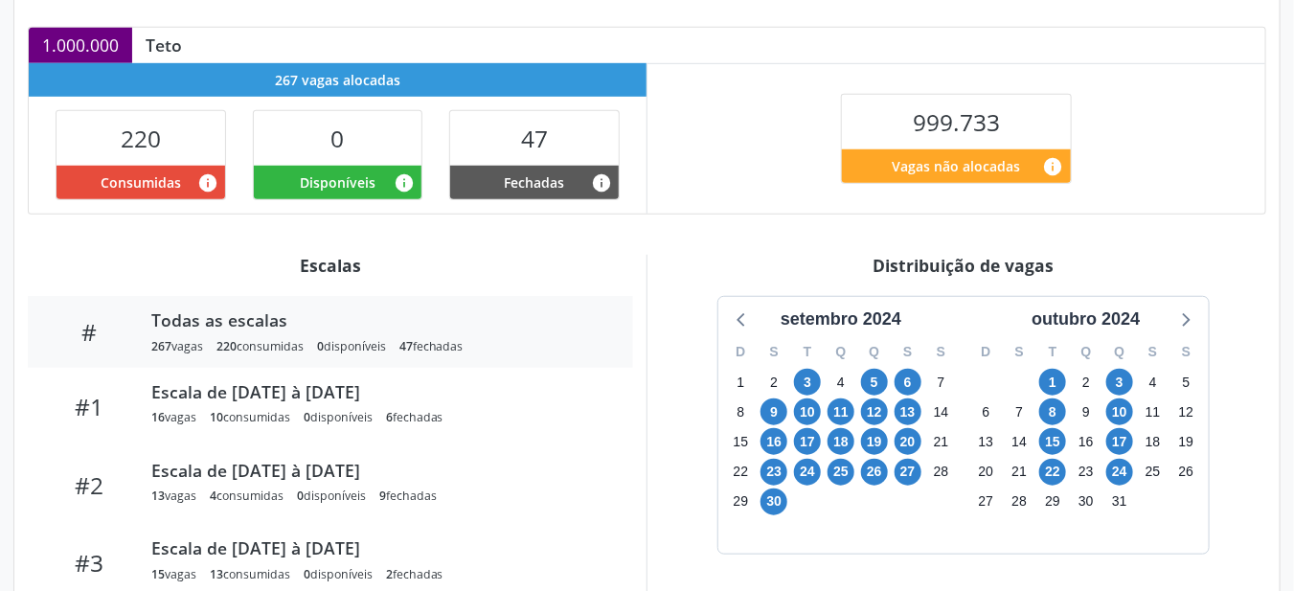
scroll to position [438, 0]
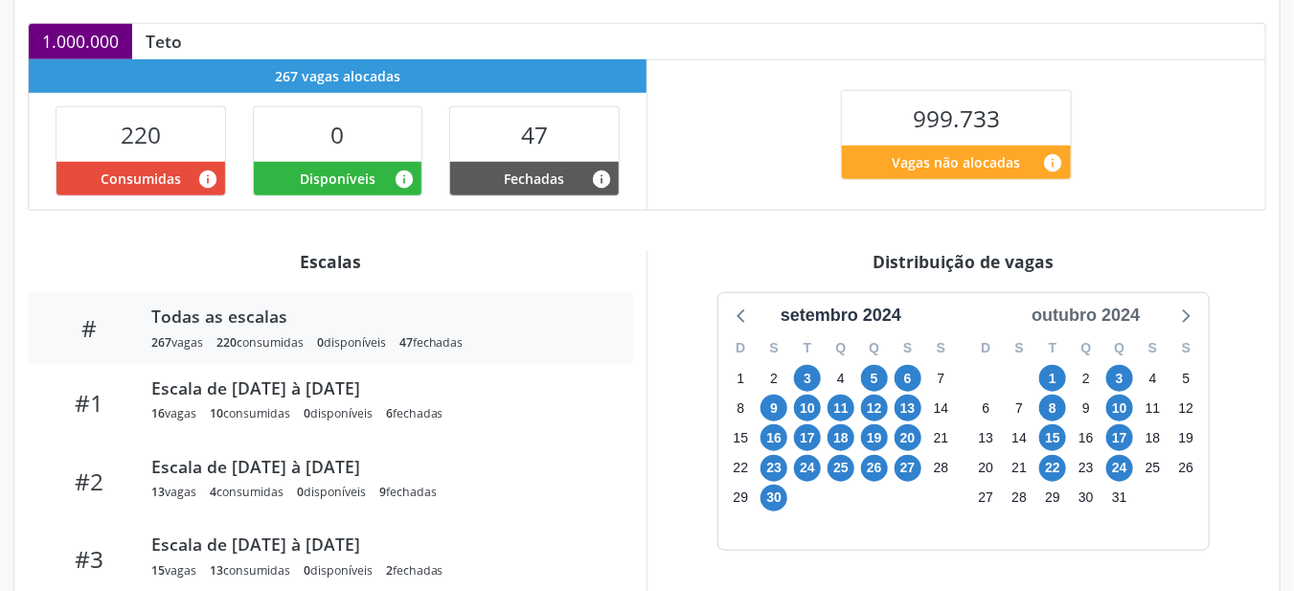
click at [1127, 303] on div "outubro 2024" at bounding box center [1086, 316] width 124 height 26
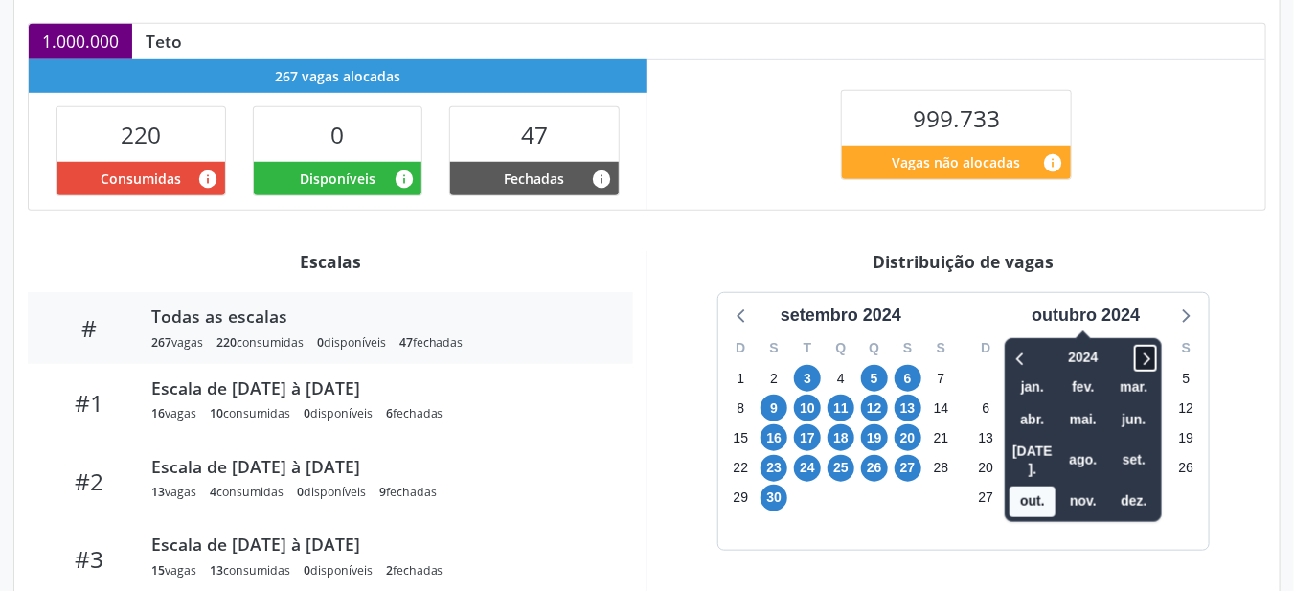
click at [1157, 345] on span at bounding box center [1145, 358] width 23 height 27
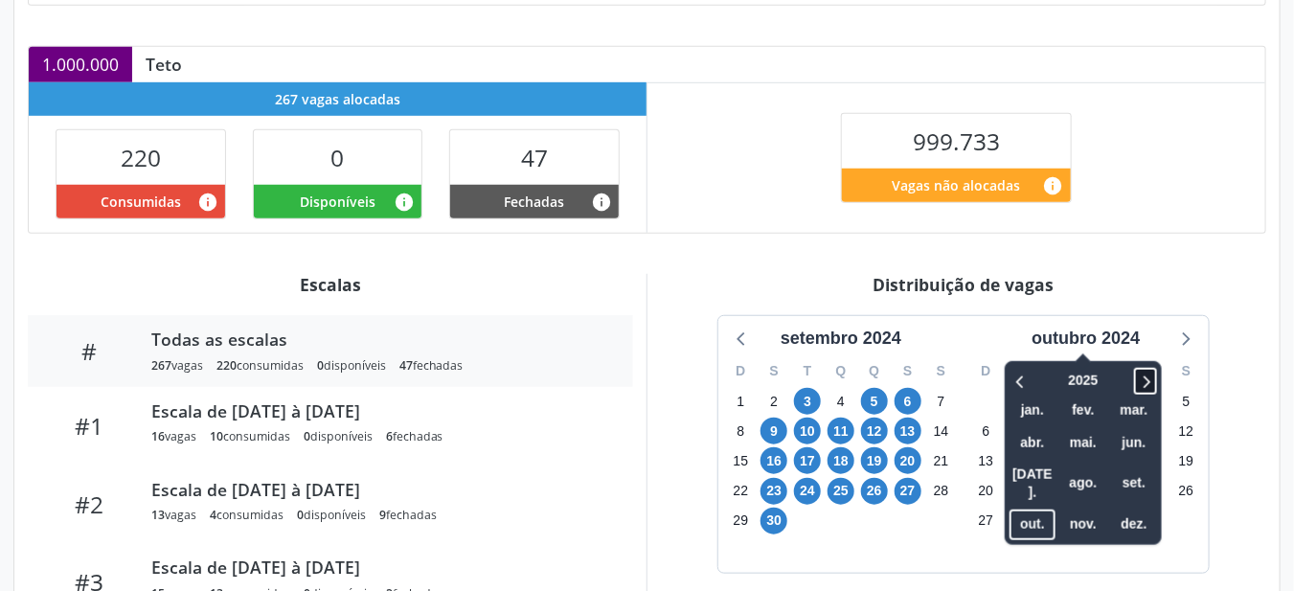
scroll to position [442, 0]
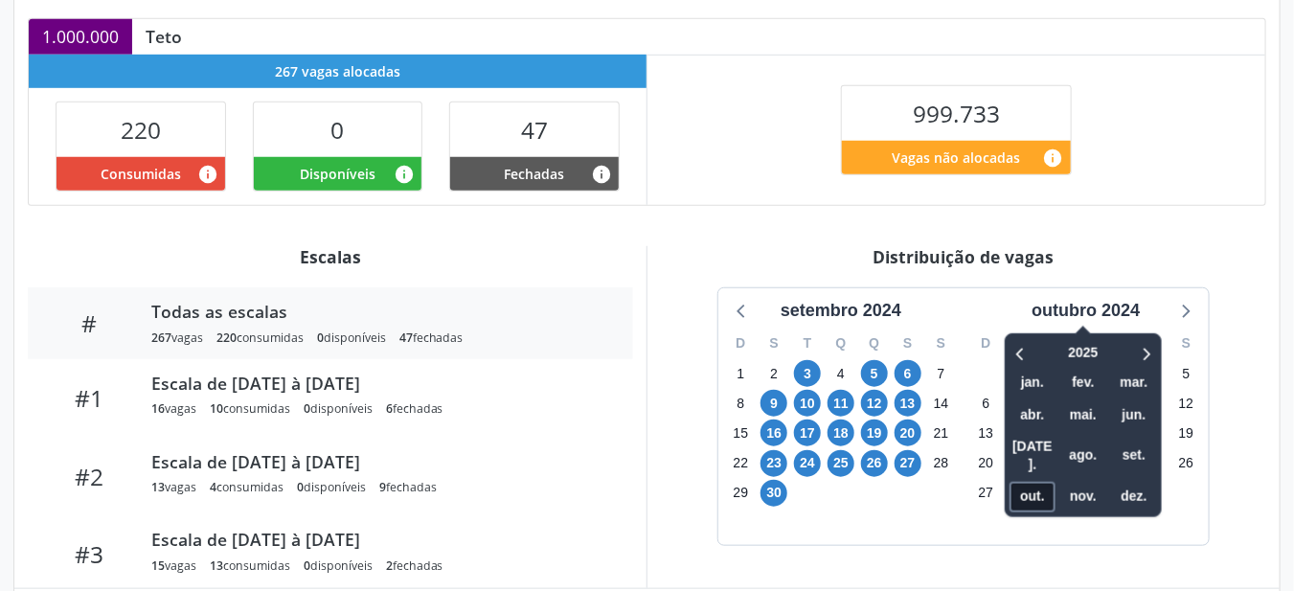
click at [1045, 483] on span "out." at bounding box center [1032, 498] width 46 height 30
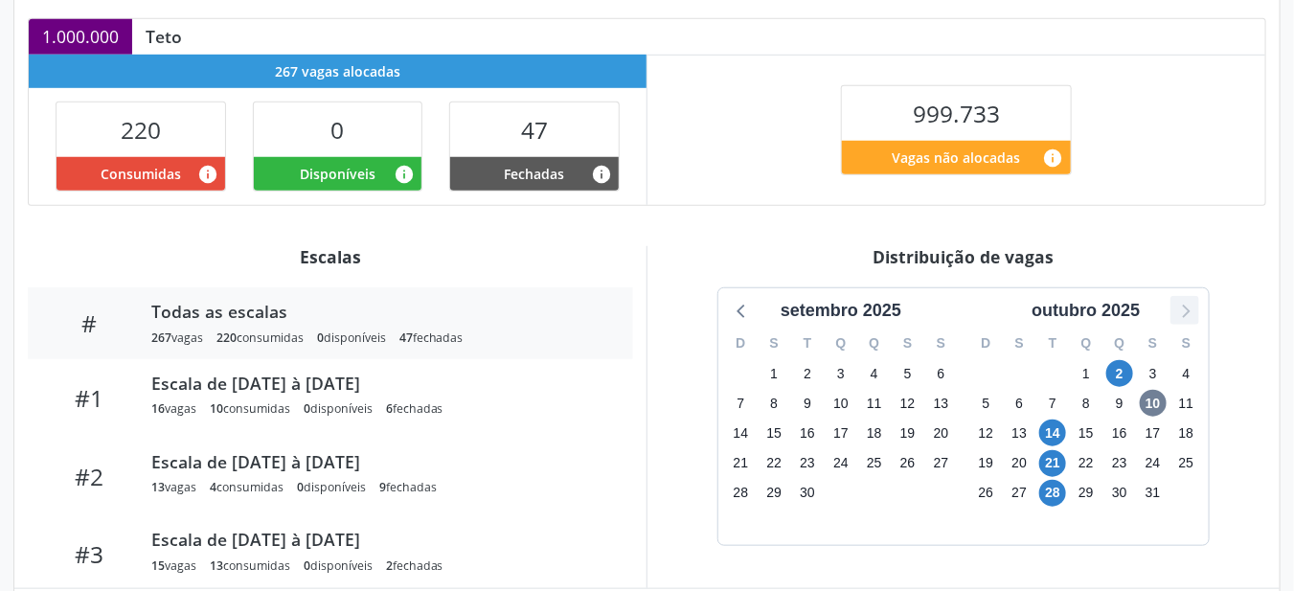
click at [1180, 298] on icon at bounding box center [1184, 310] width 25 height 25
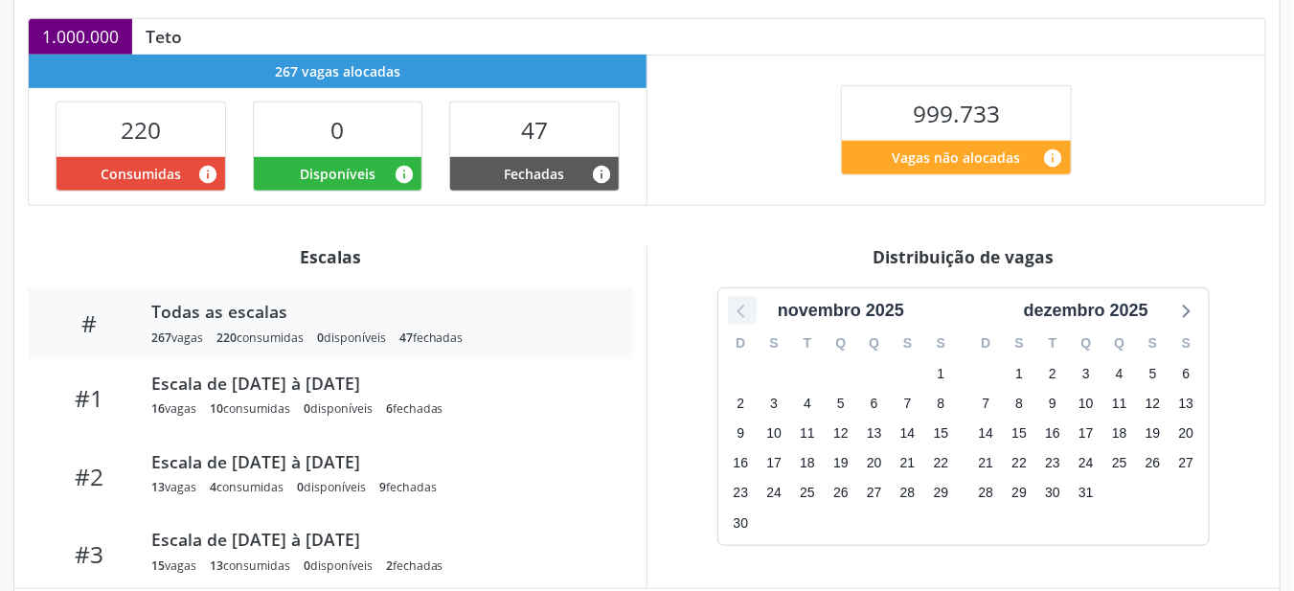
click at [753, 298] on icon at bounding box center [742, 310] width 25 height 25
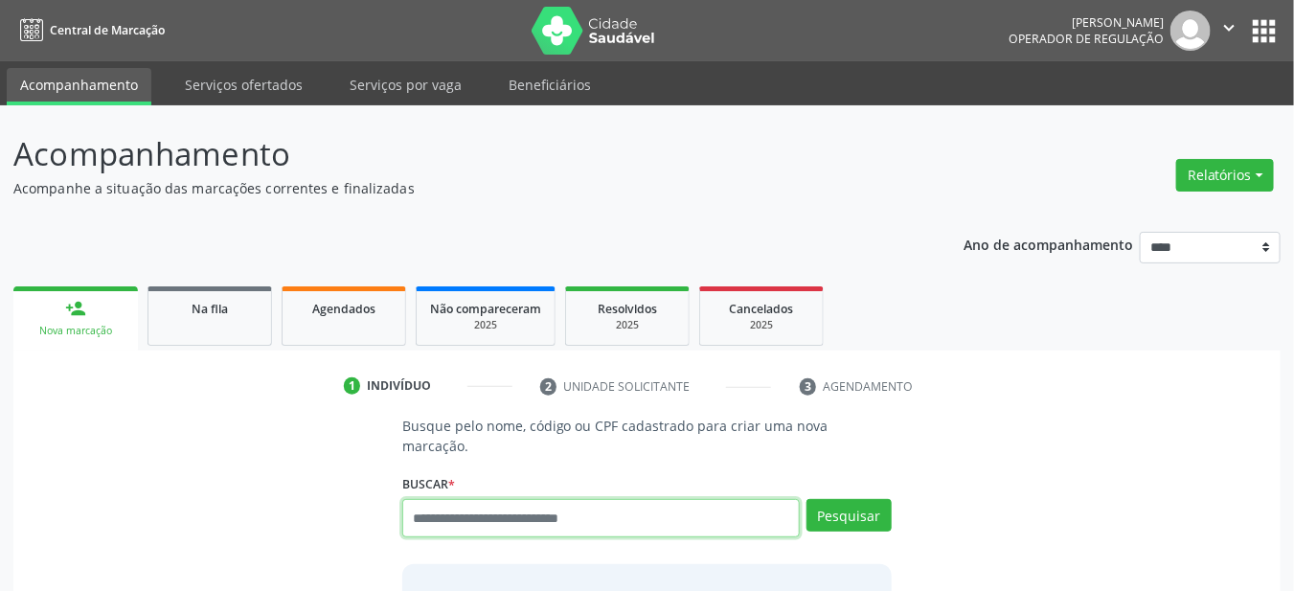
click at [659, 499] on input "text" at bounding box center [601, 518] width 398 height 38
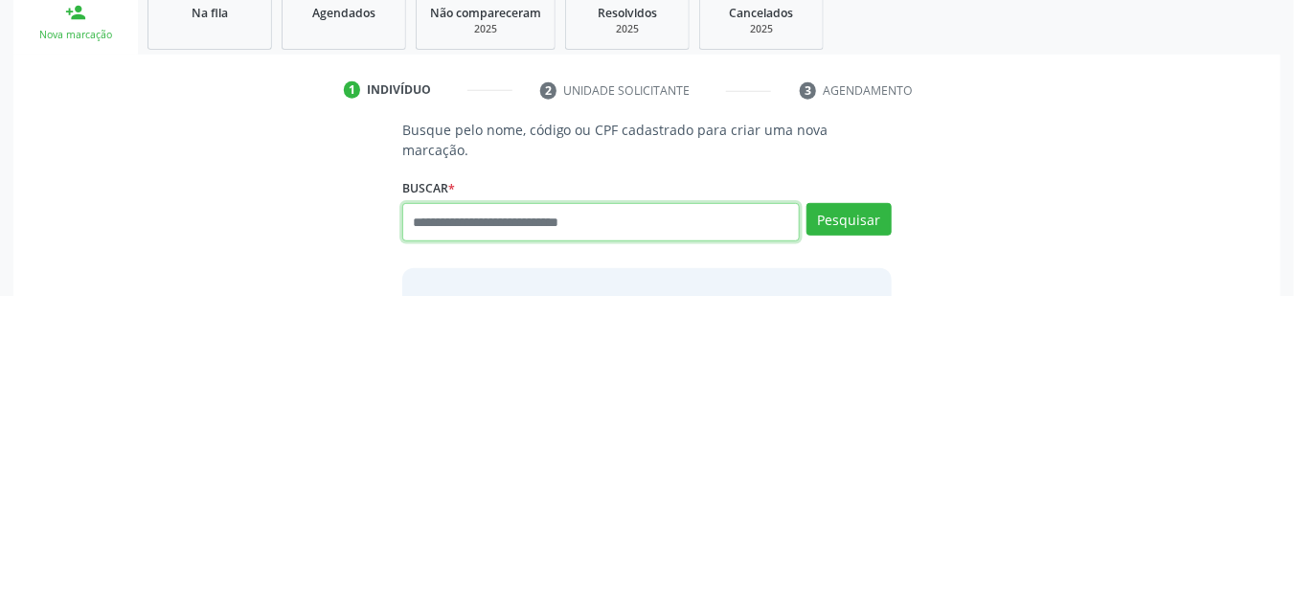
scroll to position [34, 0]
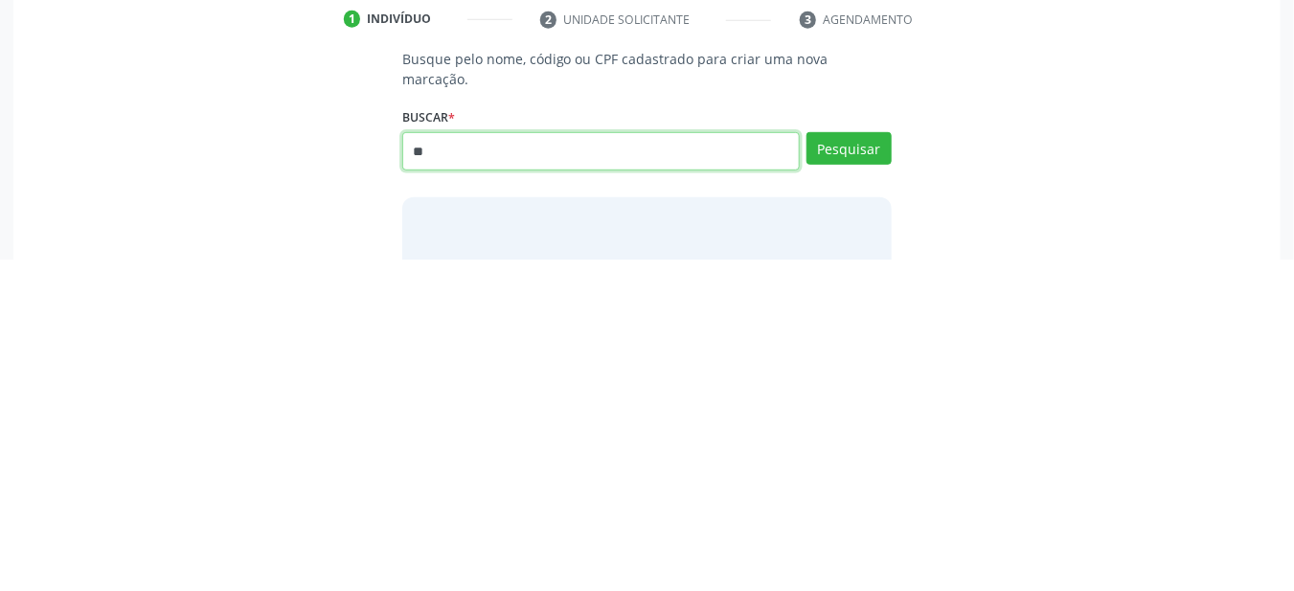
type input "*"
type input "****"
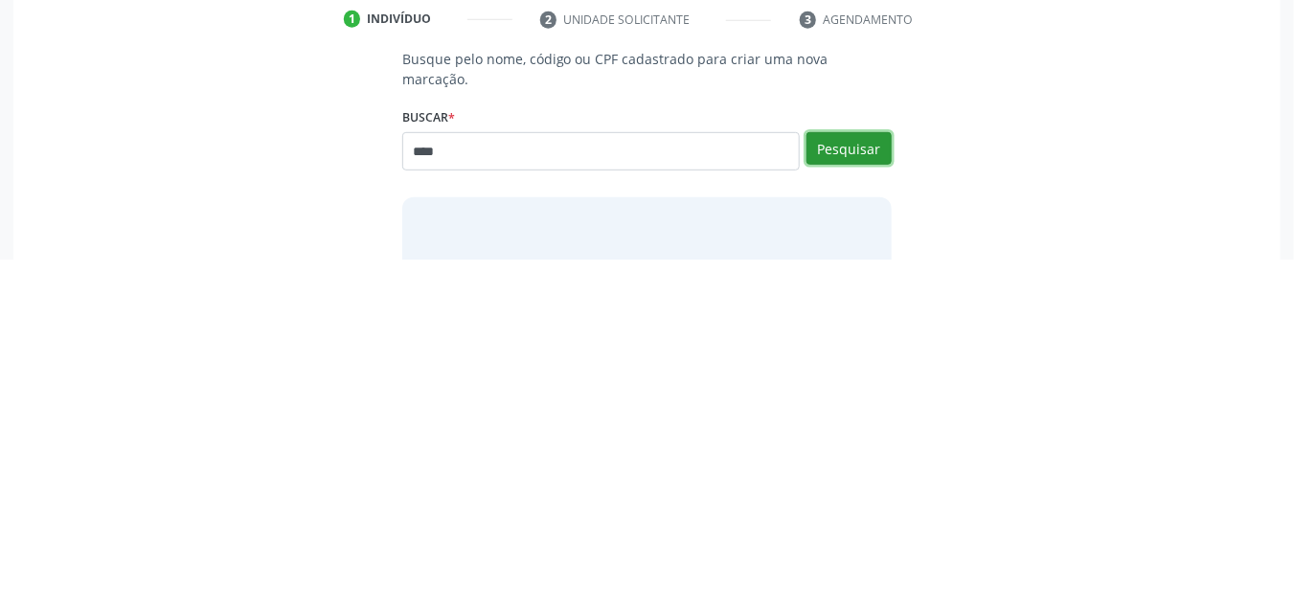
click at [853, 466] on button "Pesquisar" at bounding box center [848, 480] width 85 height 33
type input "****"
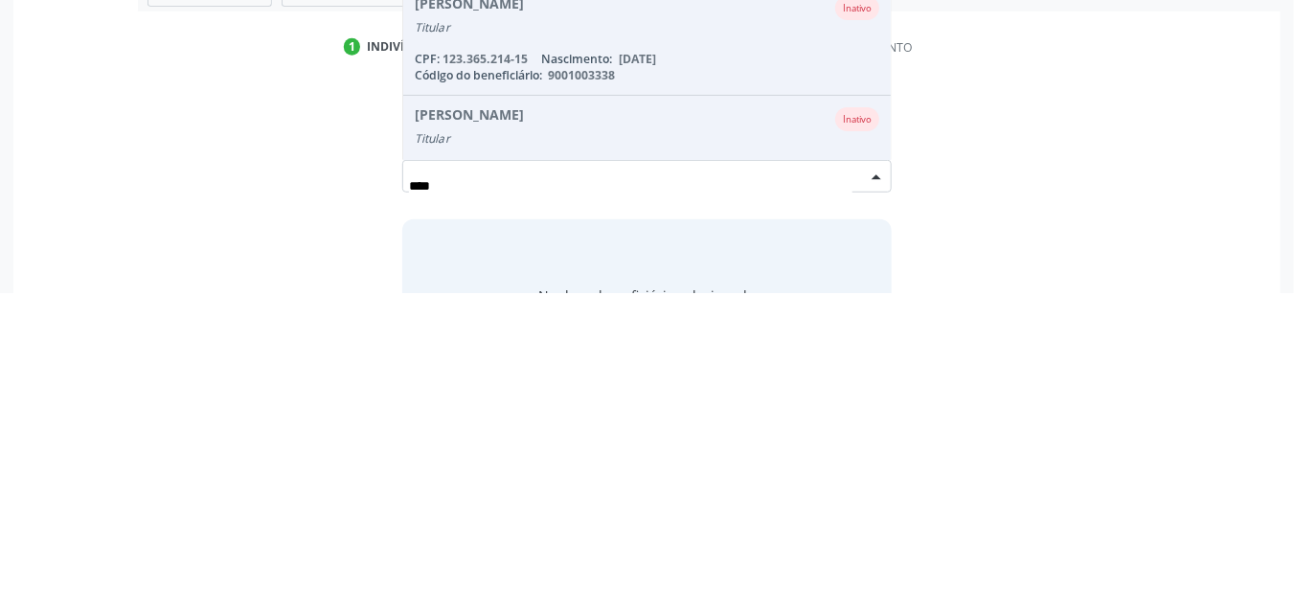
scroll to position [41, 0]
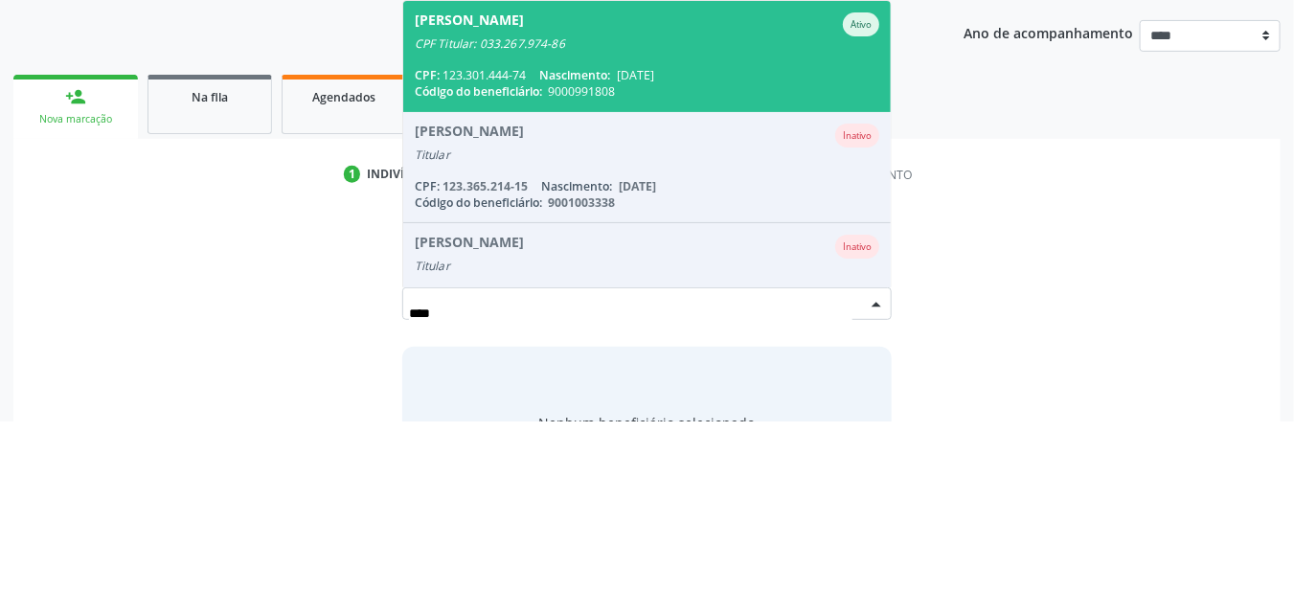
click at [775, 237] on div "CPF: 123.301.444-74 Nascimento: [DATE]" at bounding box center [647, 245] width 465 height 16
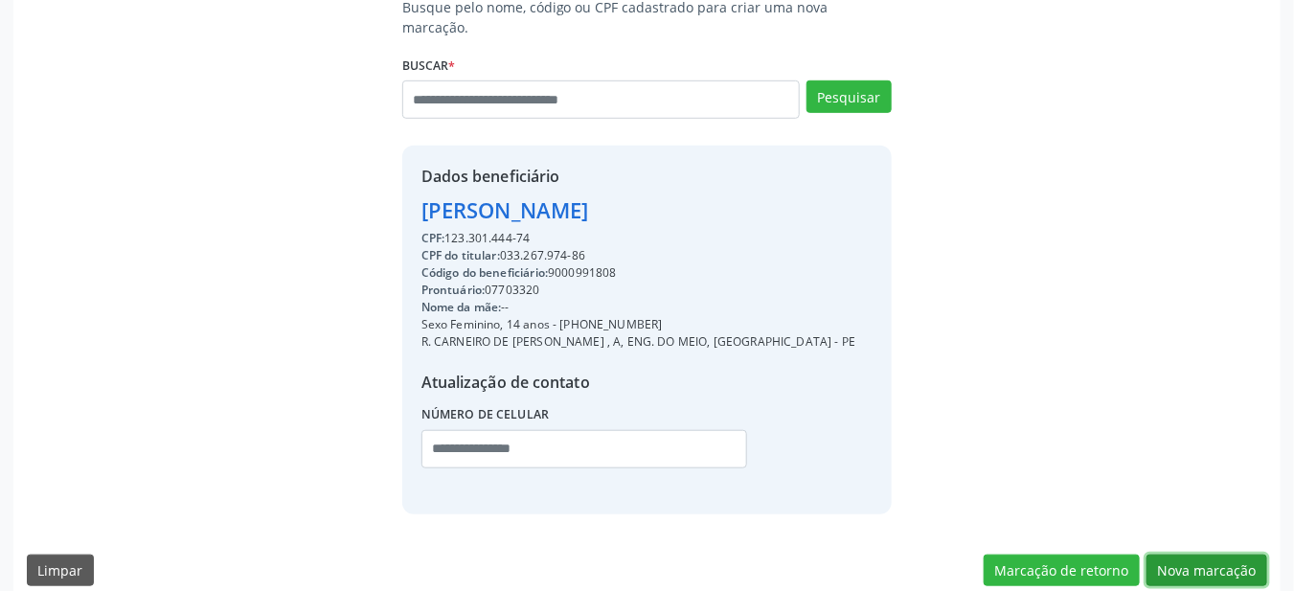
click at [1242, 554] on button "Nova marcação" at bounding box center [1206, 570] width 121 height 33
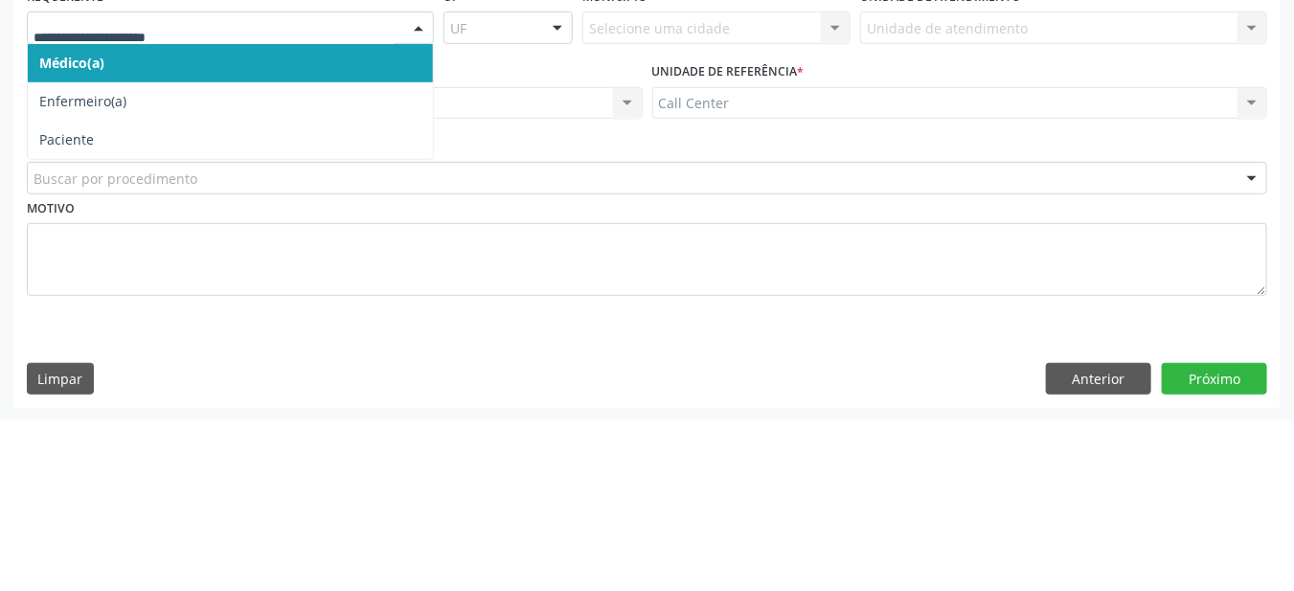
click at [179, 316] on span "Paciente" at bounding box center [230, 311] width 405 height 38
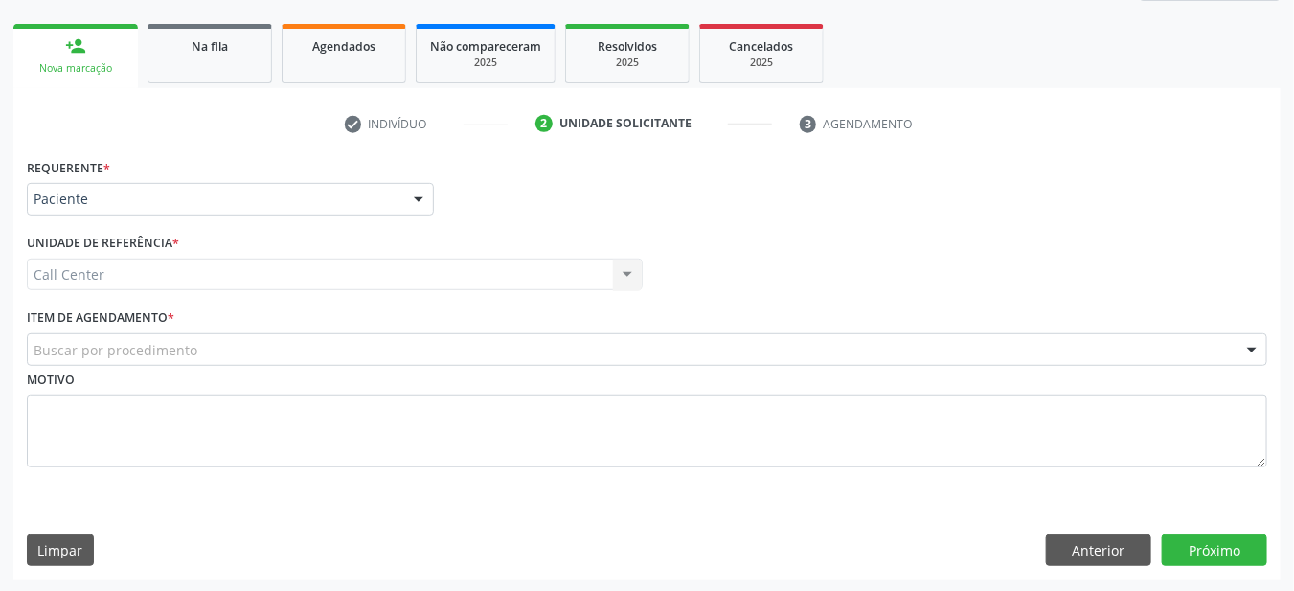
click at [381, 360] on div "Buscar por procedimento" at bounding box center [647, 349] width 1240 height 33
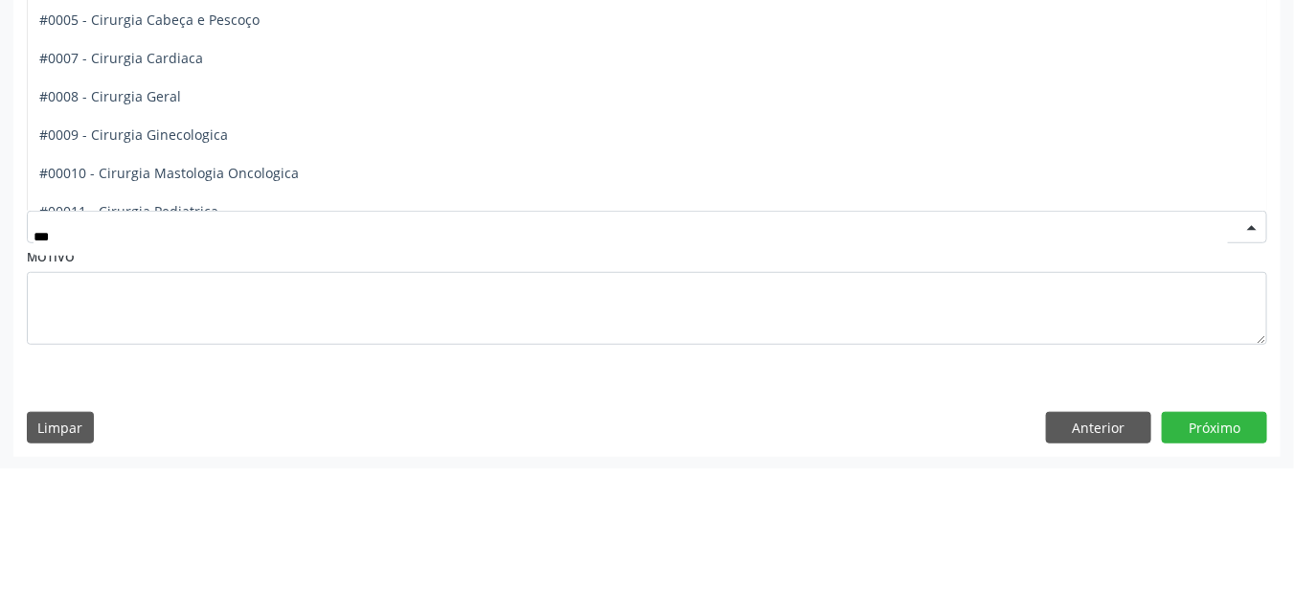
click at [228, 218] on span "#0008 - Cirurgia Geral" at bounding box center [647, 219] width 1238 height 38
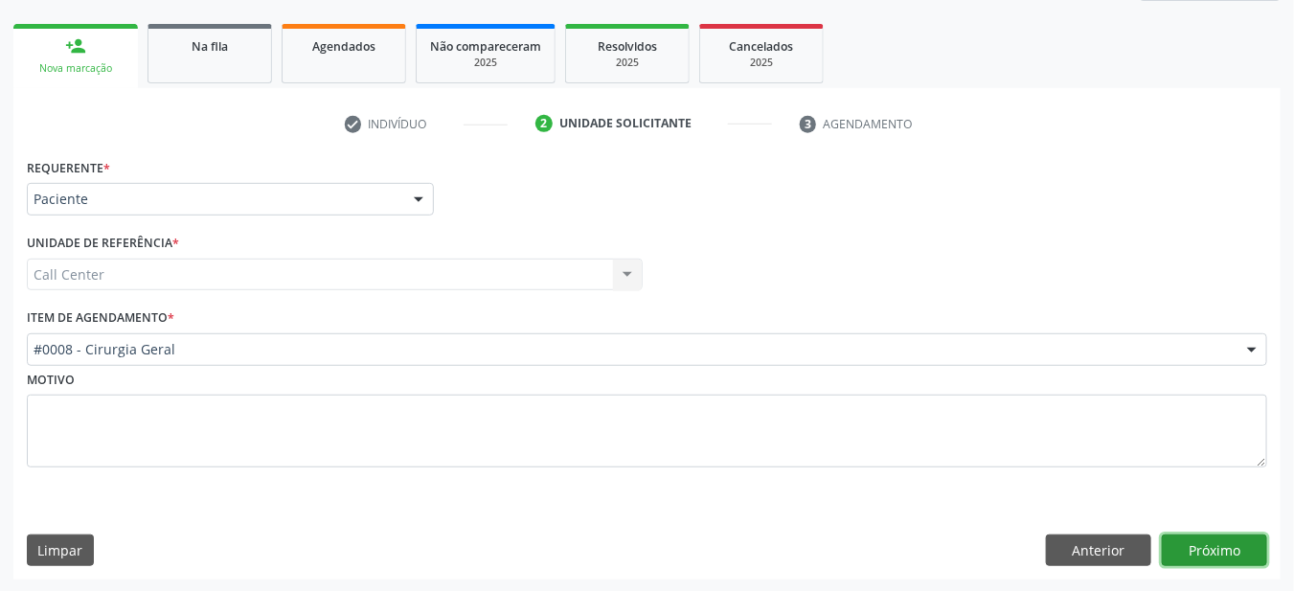
click at [1227, 555] on button "Próximo" at bounding box center [1214, 550] width 105 height 33
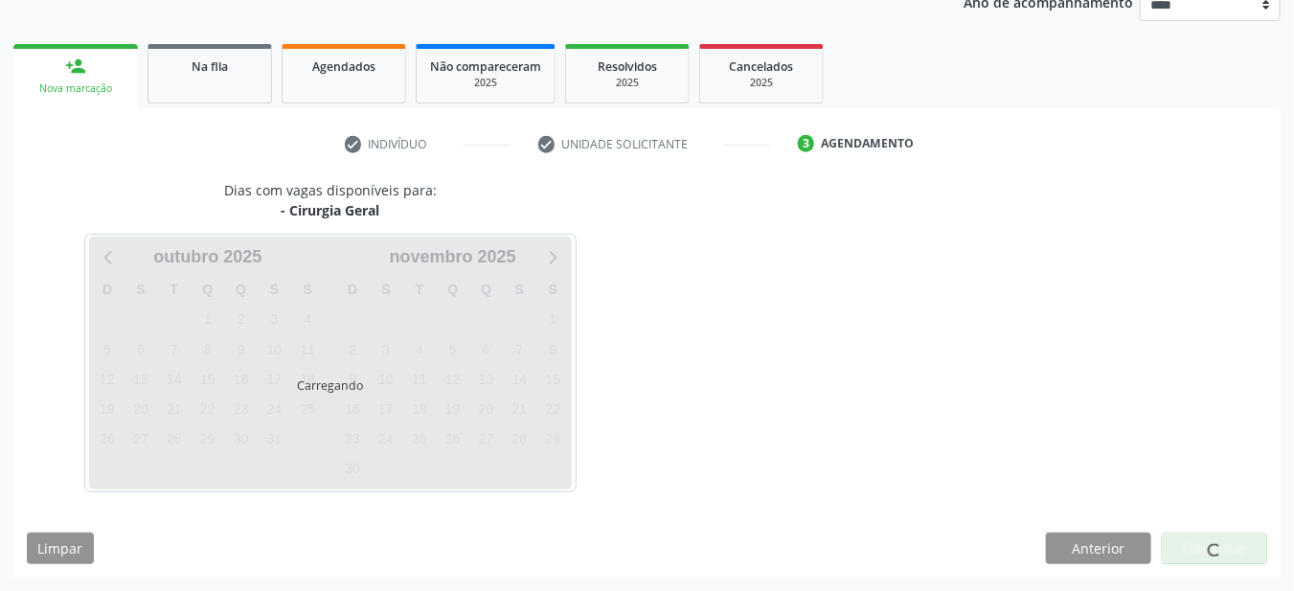
scroll to position [239, 0]
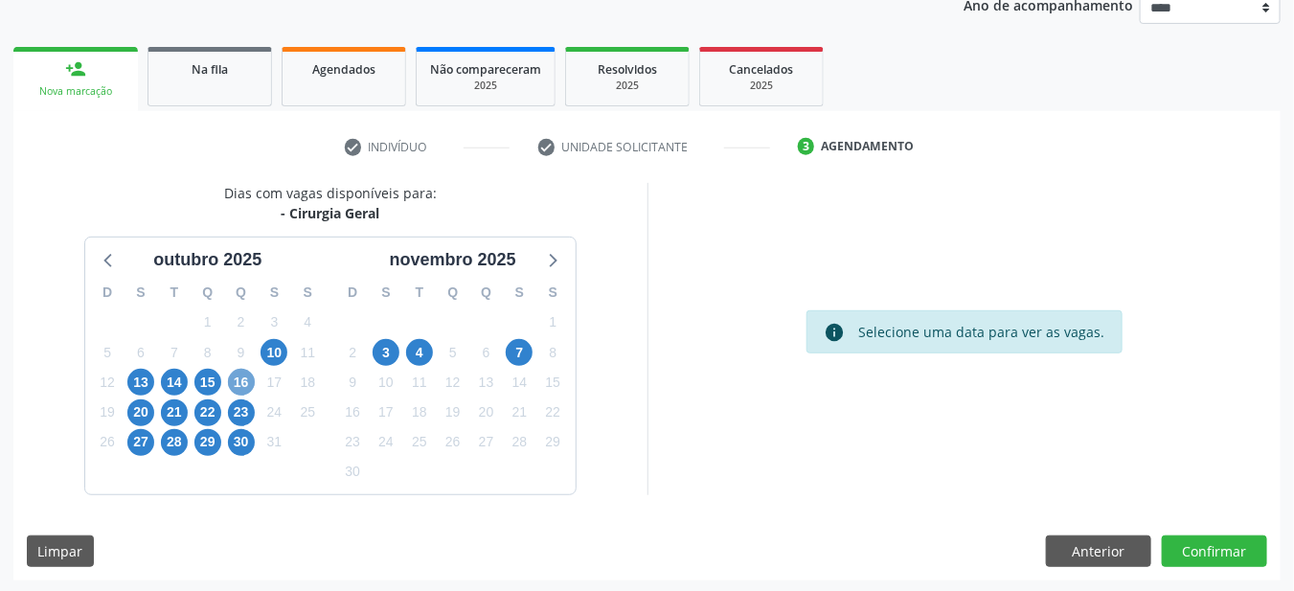
click at [245, 386] on span "16" at bounding box center [241, 382] width 27 height 27
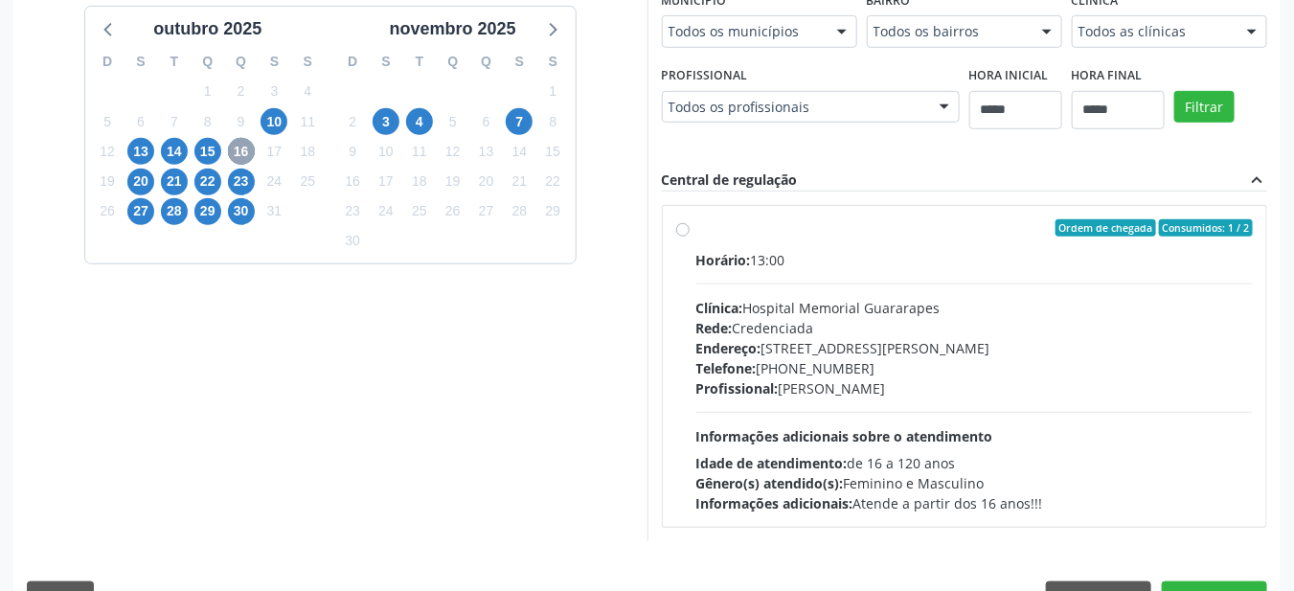
scroll to position [479, 0]
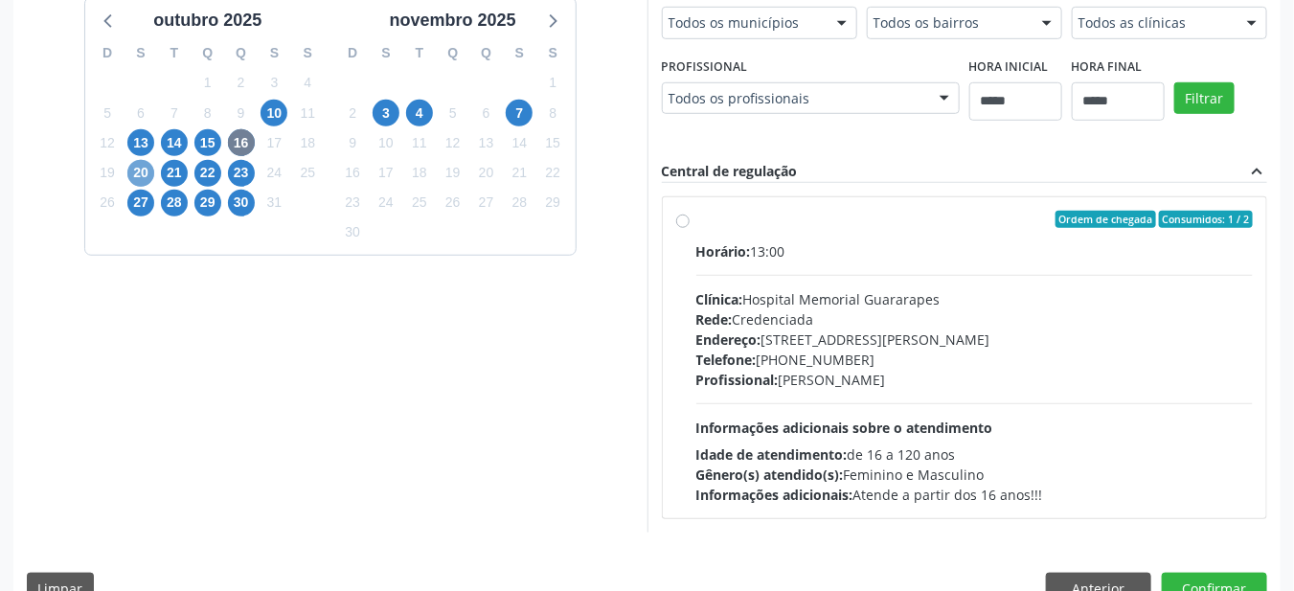
click at [144, 171] on span "20" at bounding box center [140, 173] width 27 height 27
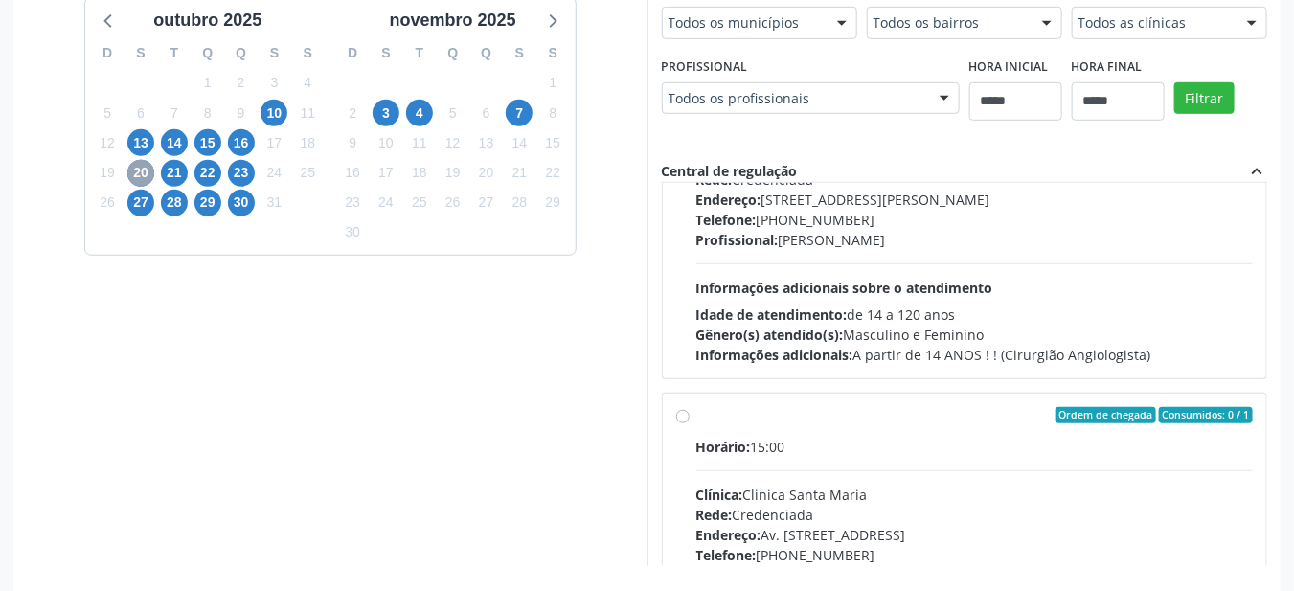
scroll to position [148, 0]
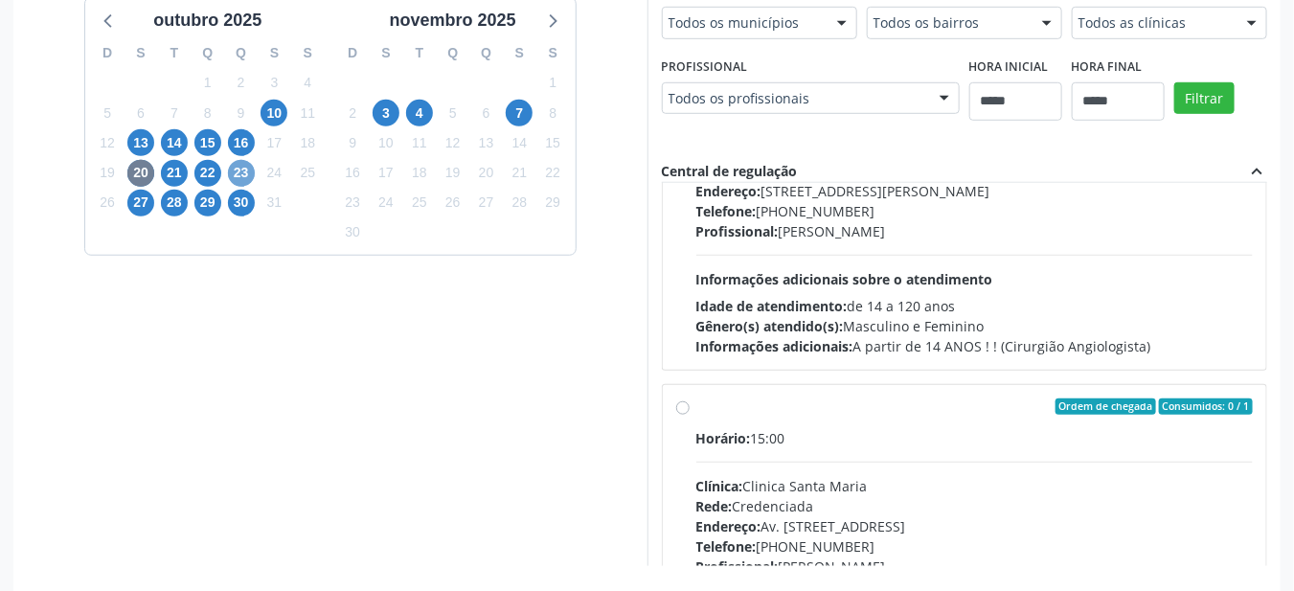
click at [236, 169] on span "23" at bounding box center [241, 173] width 27 height 27
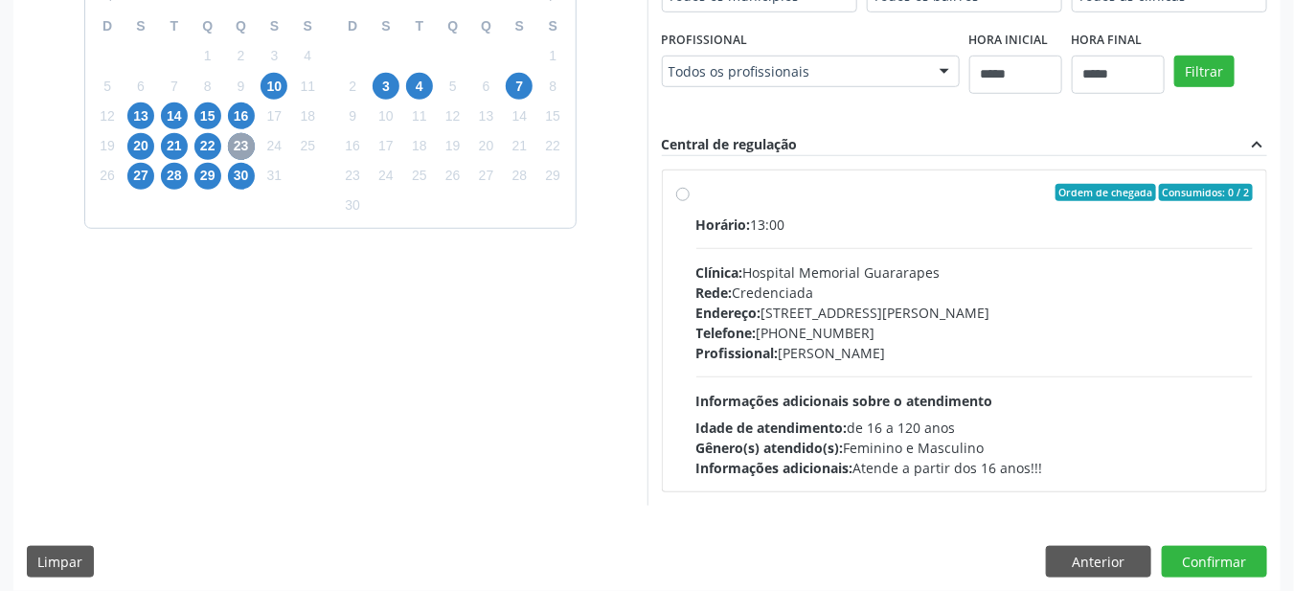
scroll to position [515, 0]
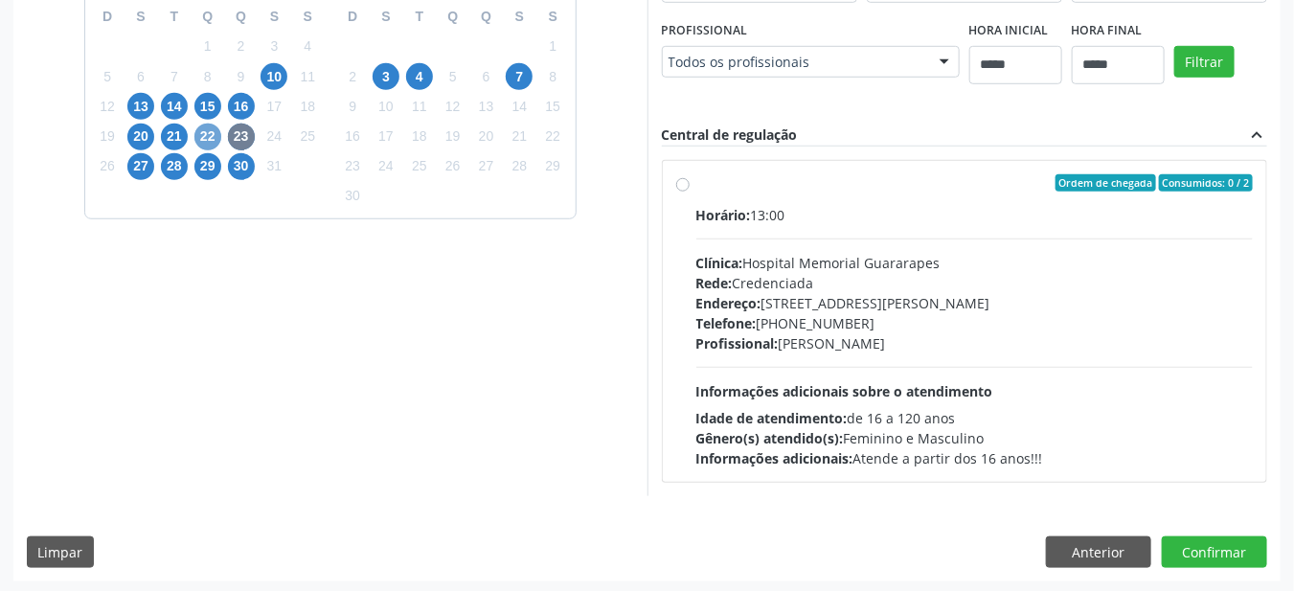
click at [210, 135] on span "22" at bounding box center [207, 137] width 27 height 27
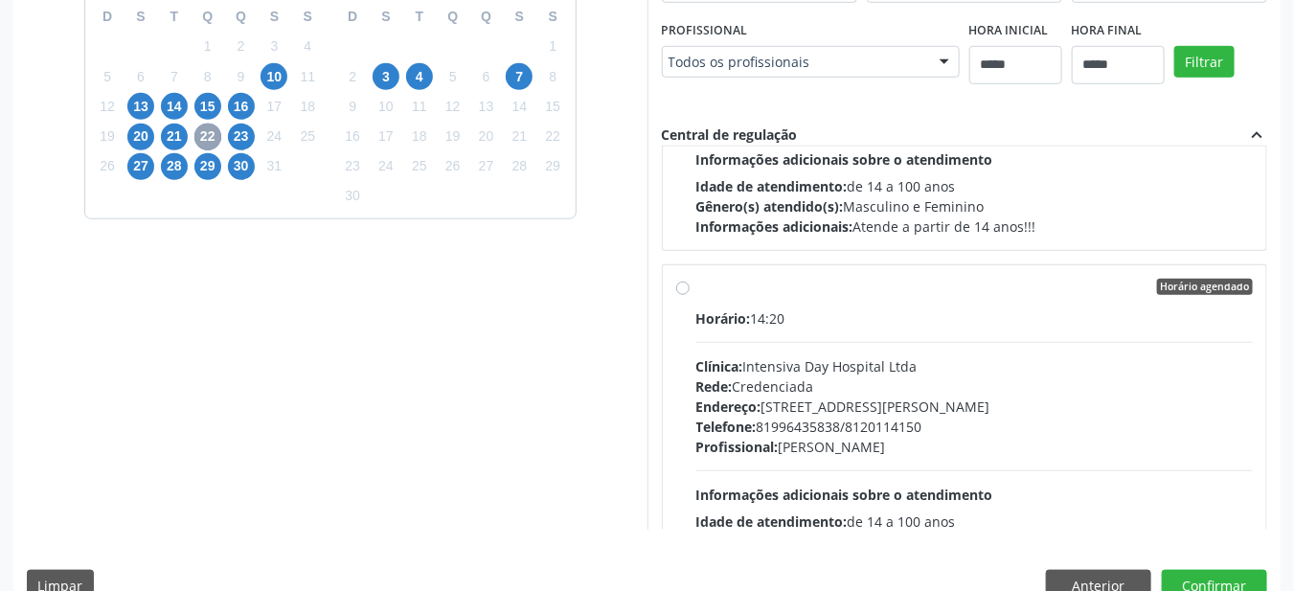
scroll to position [230, 0]
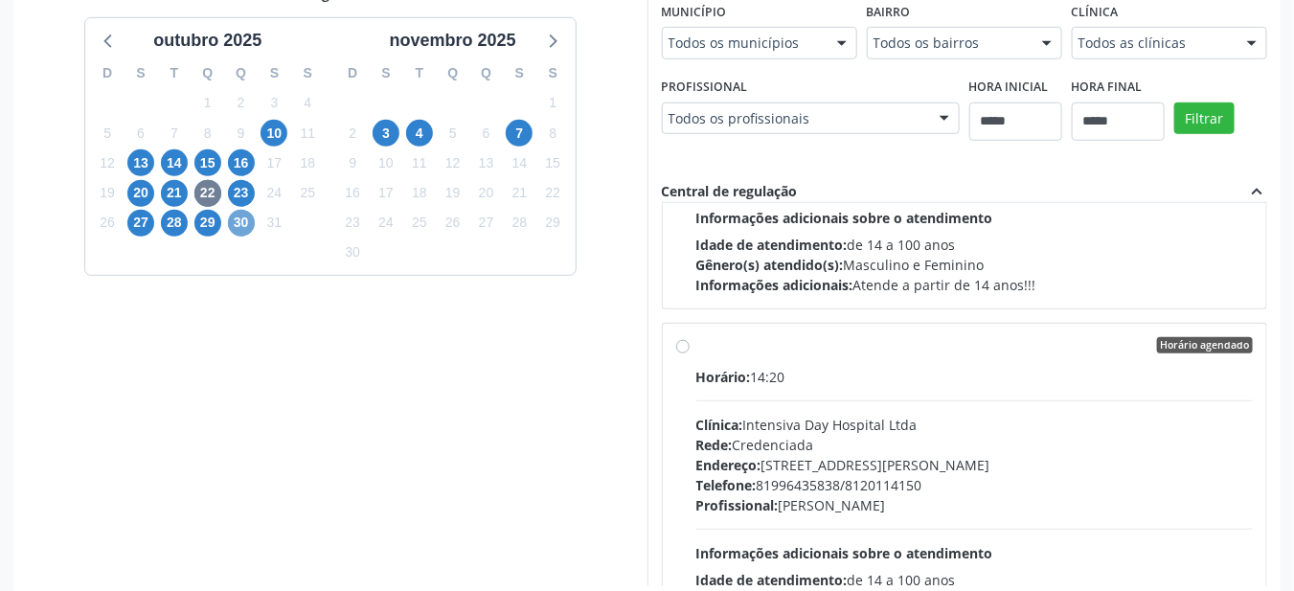
click at [242, 223] on span "30" at bounding box center [241, 223] width 27 height 27
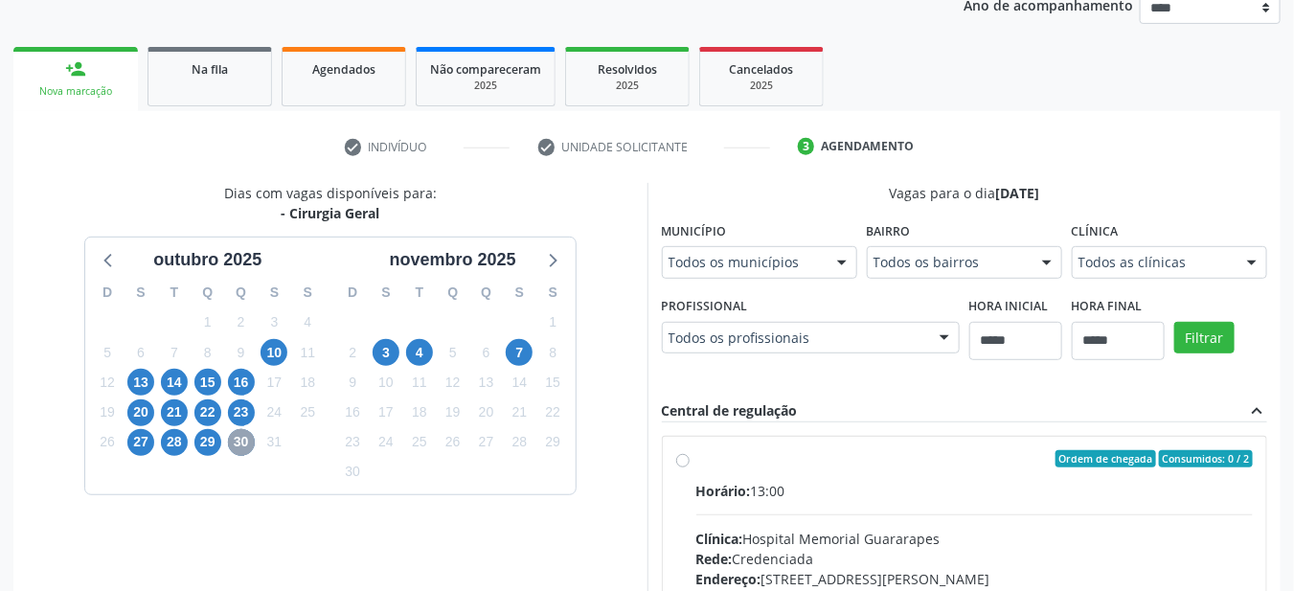
scroll to position [459, 0]
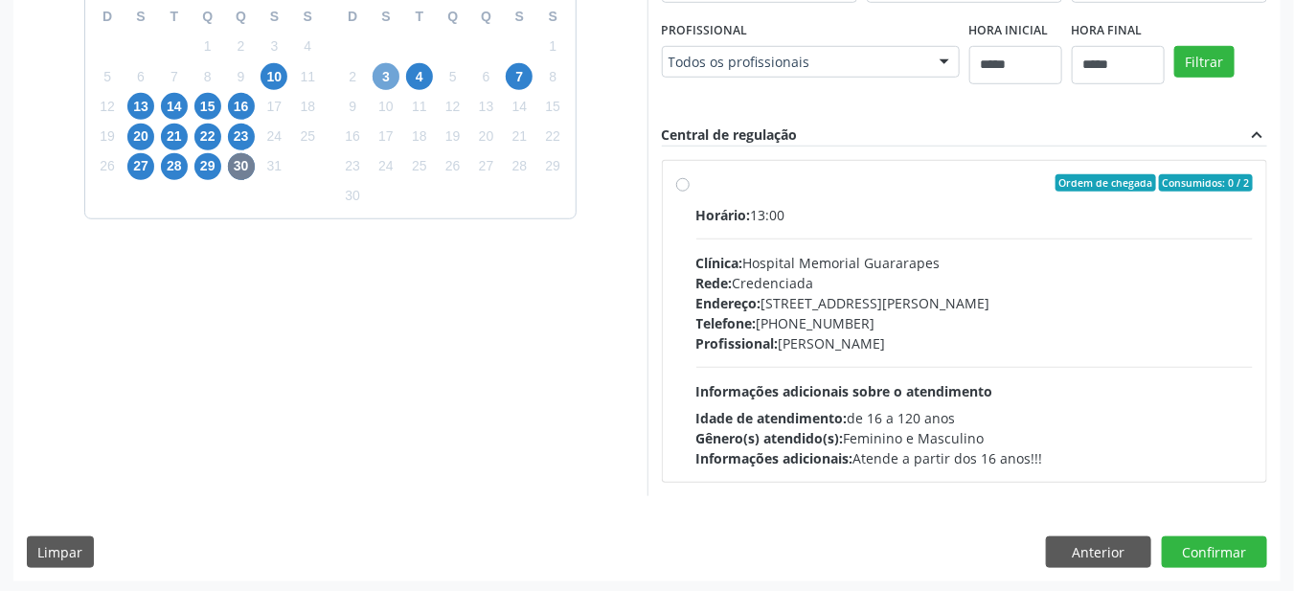
click at [384, 75] on span "3" at bounding box center [386, 76] width 27 height 27
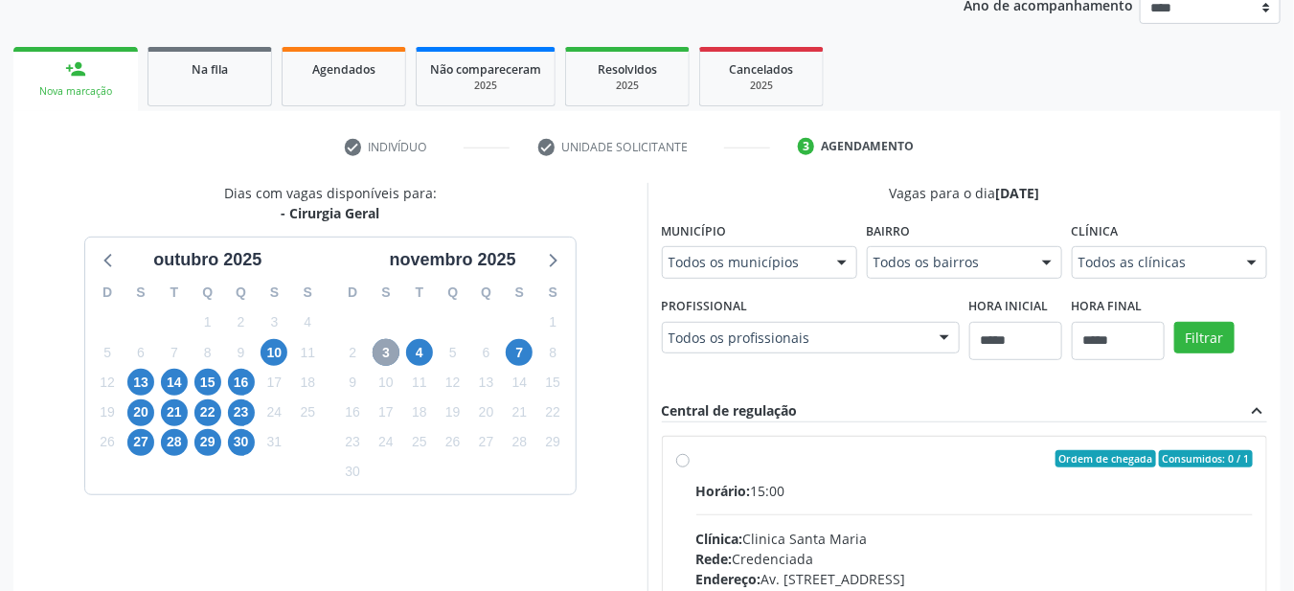
scroll to position [515, 0]
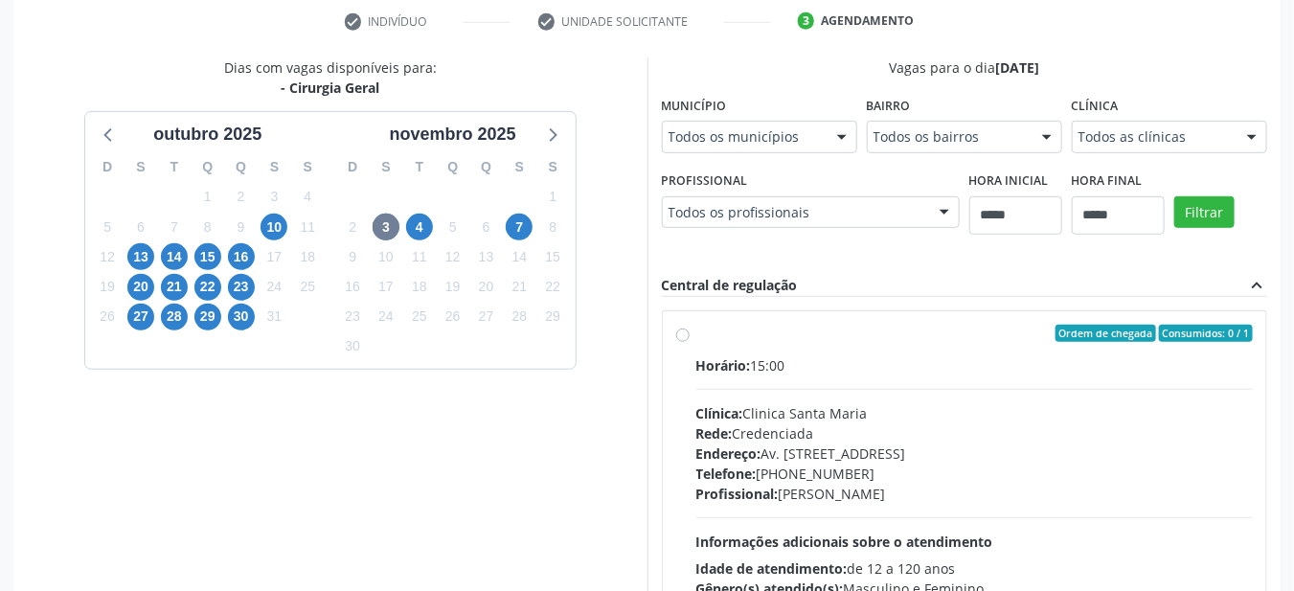
click at [519, 182] on div "31" at bounding box center [520, 197] width 34 height 30
click at [519, 231] on span "7" at bounding box center [519, 227] width 27 height 27
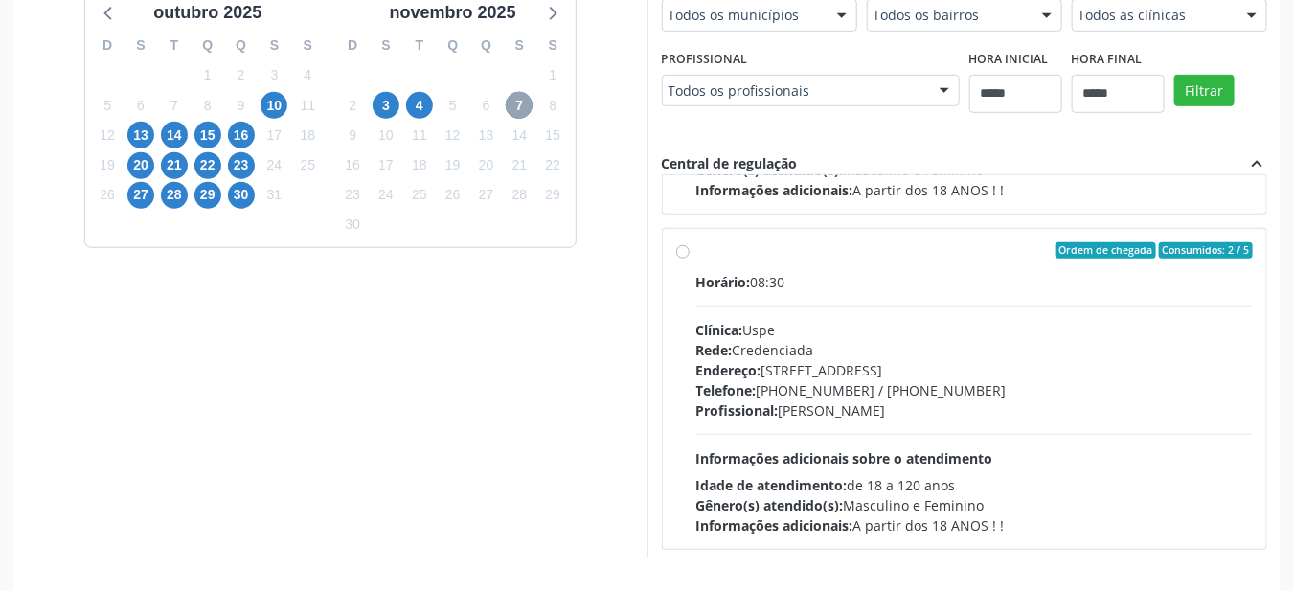
scroll to position [552, 0]
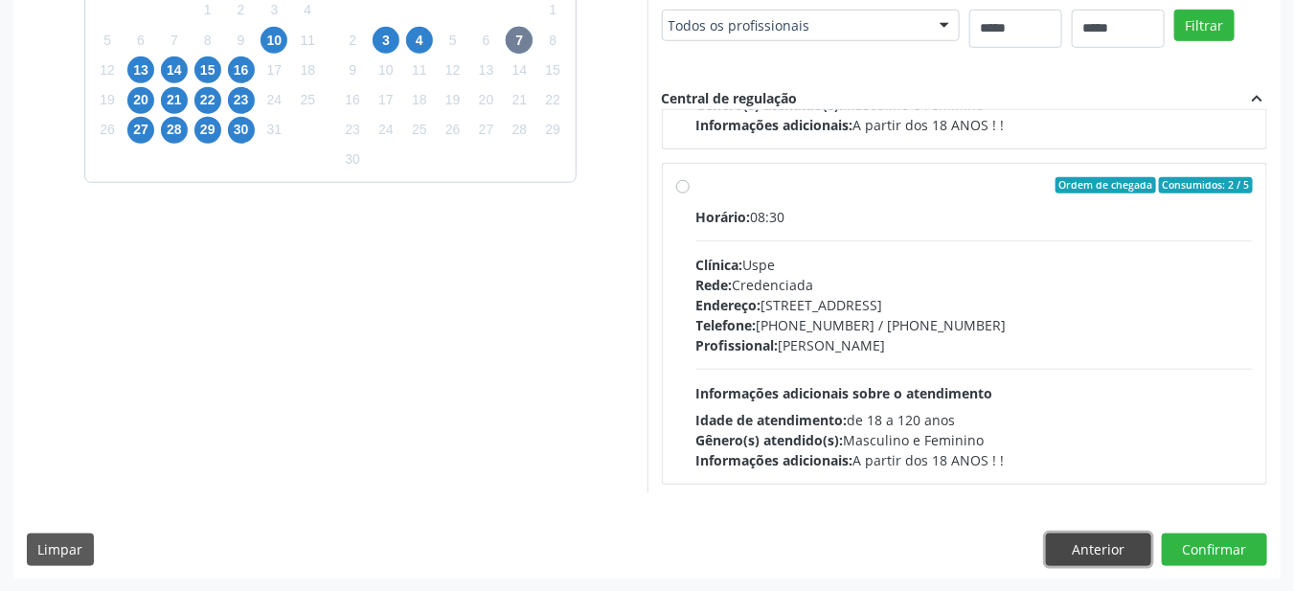
click at [1082, 554] on button "Anterior" at bounding box center [1098, 549] width 105 height 33
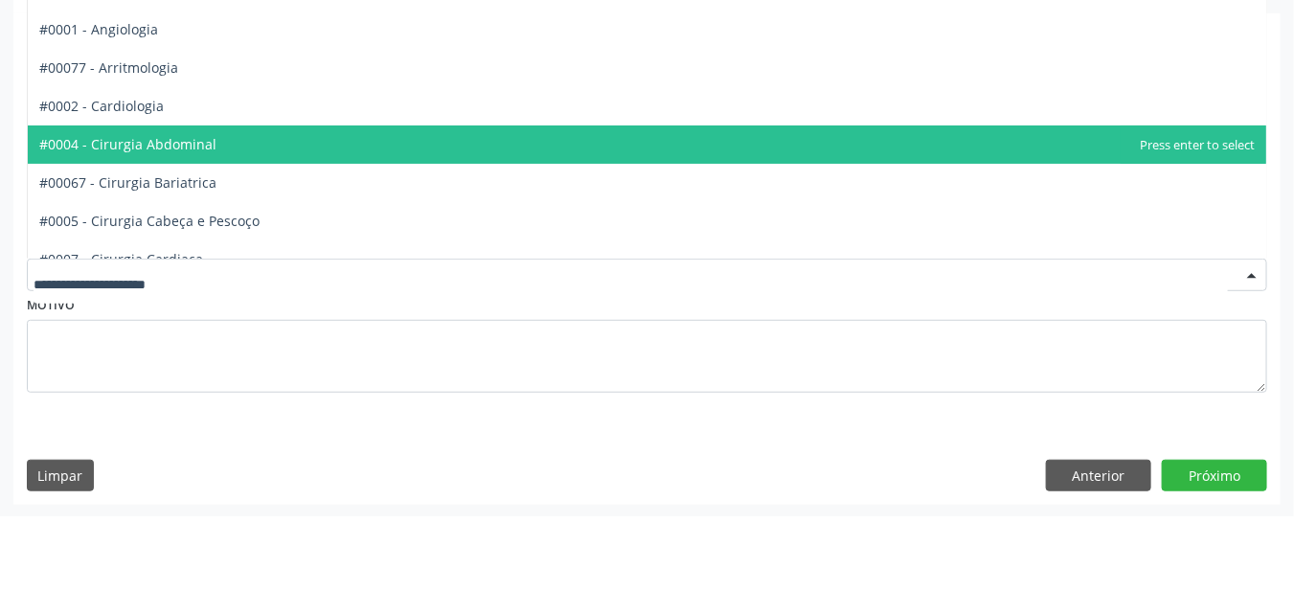
scroll to position [262, 0]
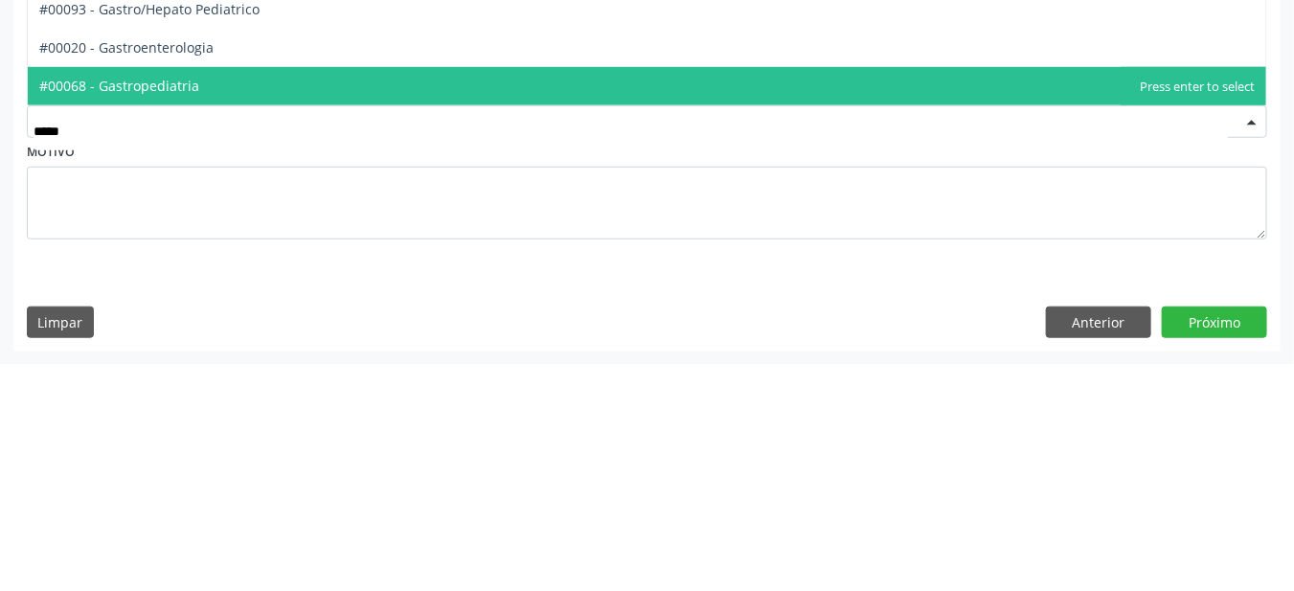
click at [242, 274] on span "#00020 - Gastroenterologia" at bounding box center [647, 276] width 1238 height 38
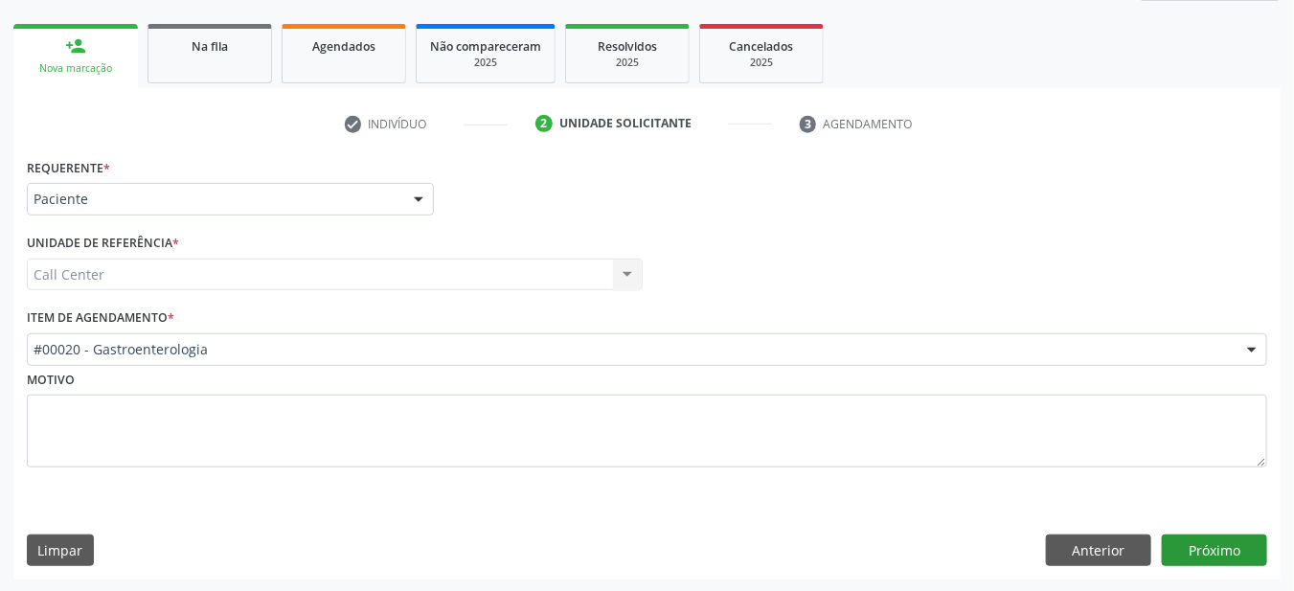
click at [1222, 555] on button "Próximo" at bounding box center [1214, 550] width 105 height 33
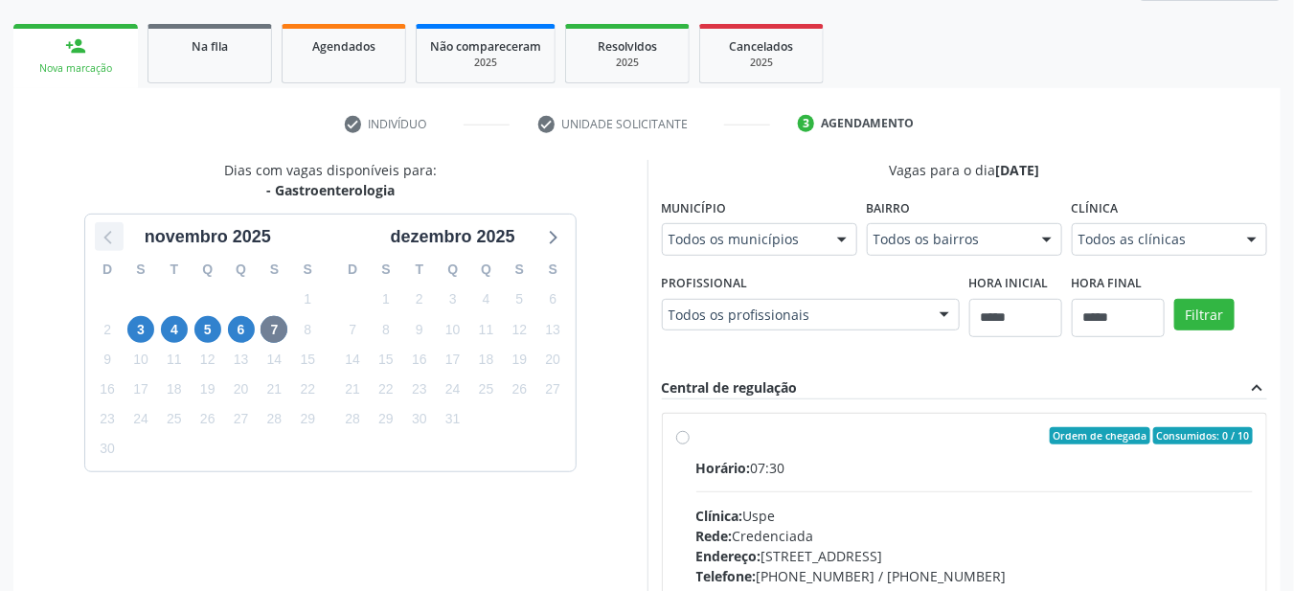
click at [104, 242] on icon at bounding box center [109, 236] width 25 height 25
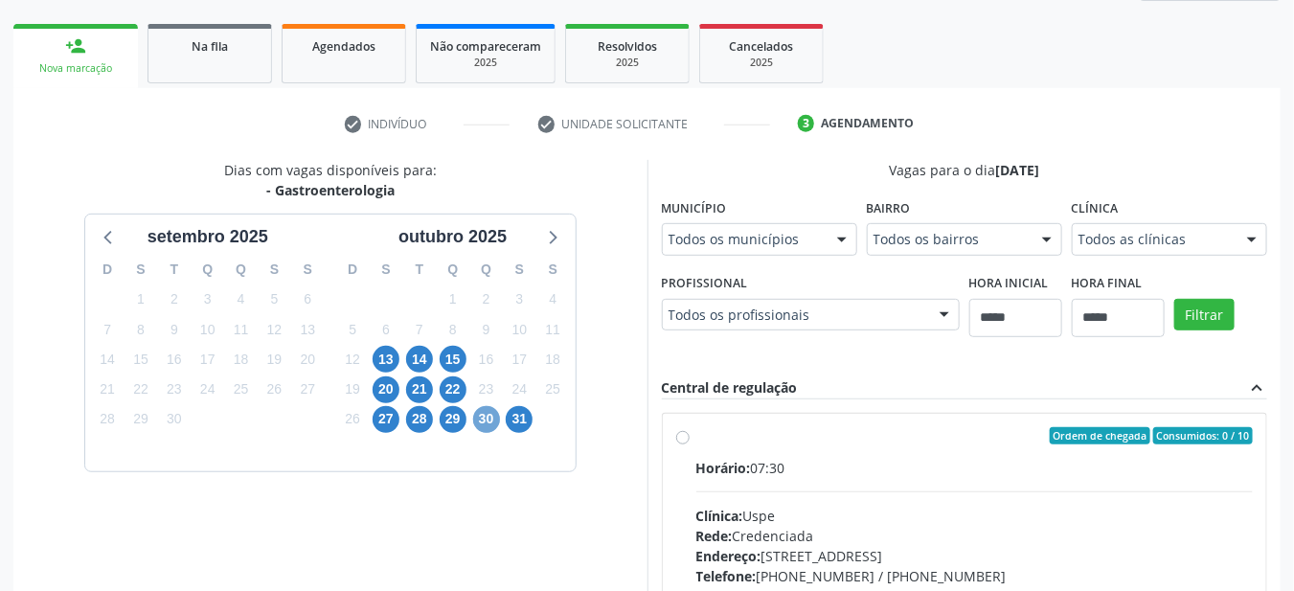
click at [490, 417] on span "30" at bounding box center [486, 419] width 27 height 27
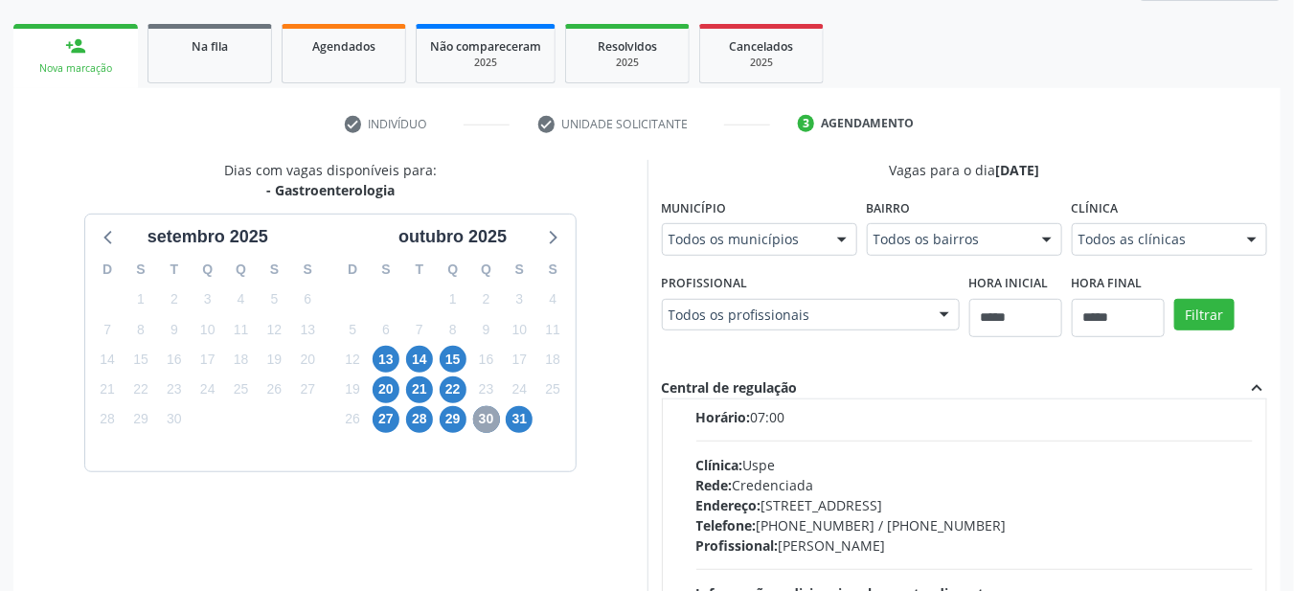
scroll to position [150, 0]
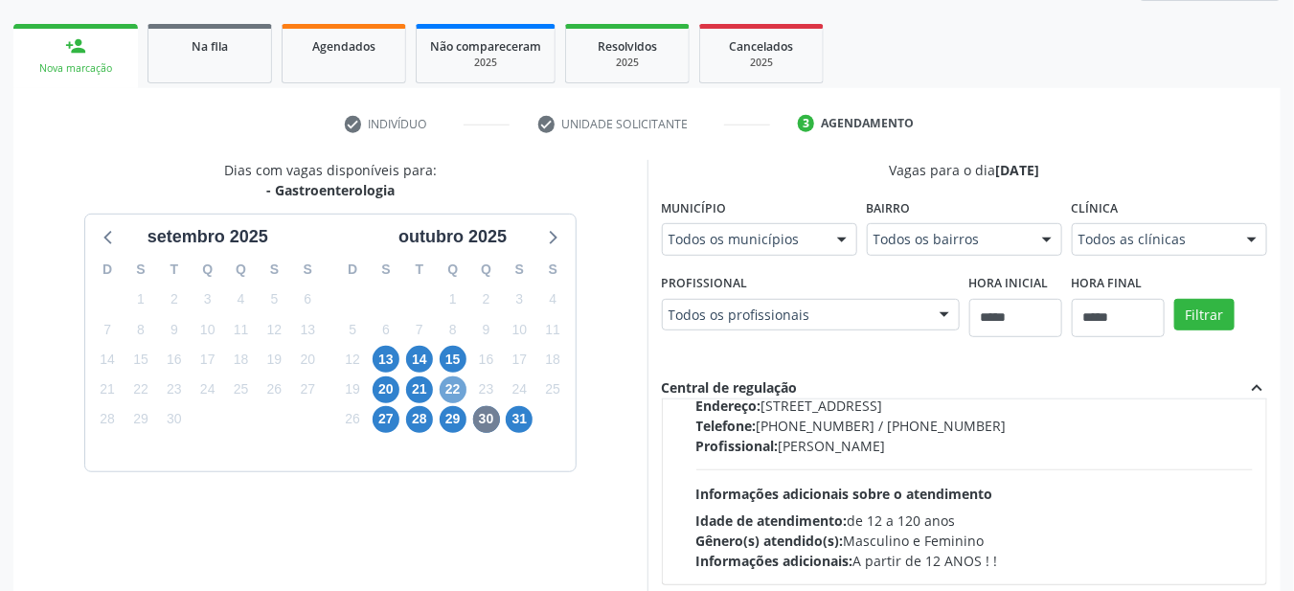
click at [448, 384] on span "22" at bounding box center [453, 389] width 27 height 27
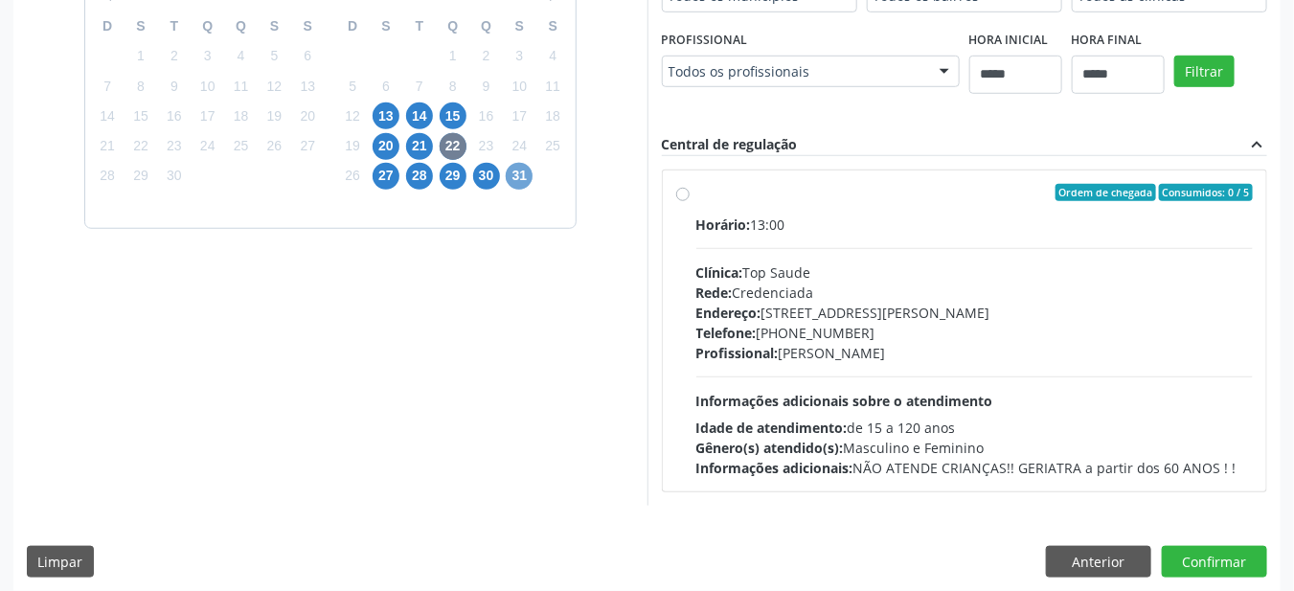
click at [522, 176] on span "31" at bounding box center [519, 176] width 27 height 27
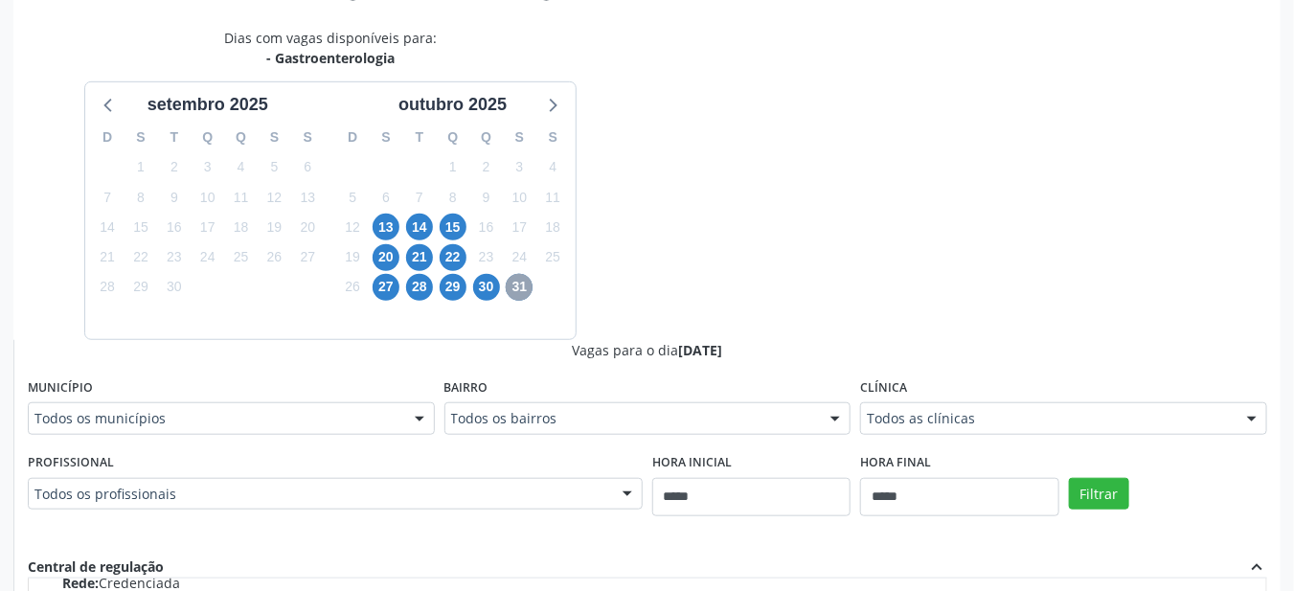
scroll to position [386, 0]
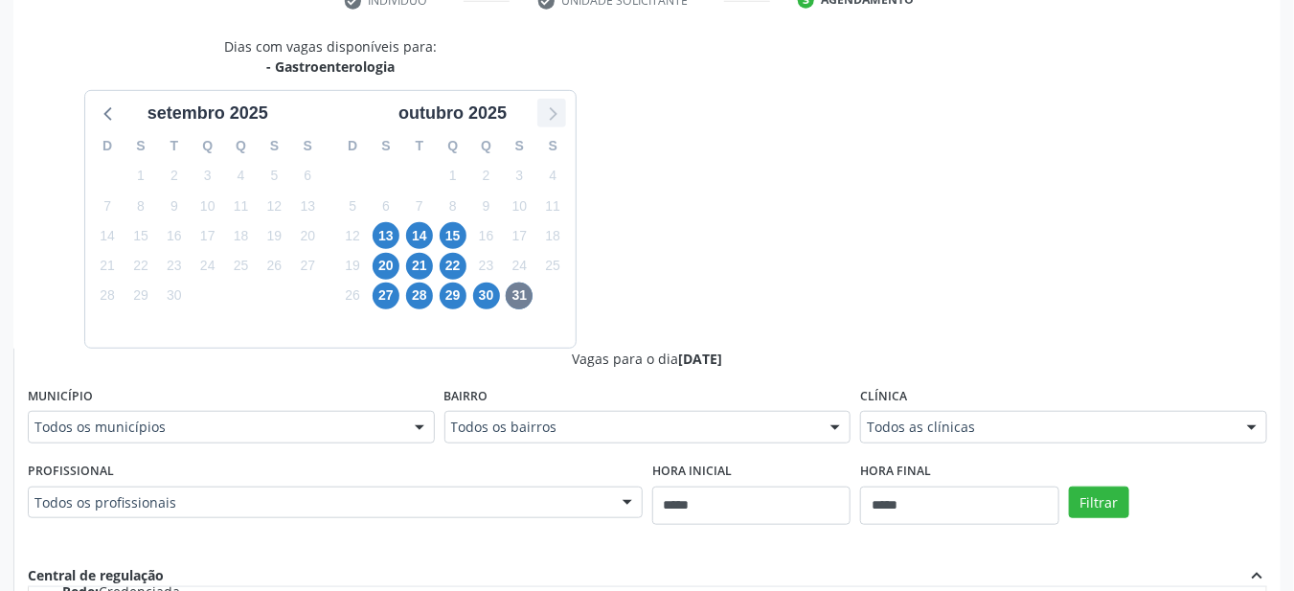
click at [549, 115] on icon at bounding box center [551, 113] width 25 height 25
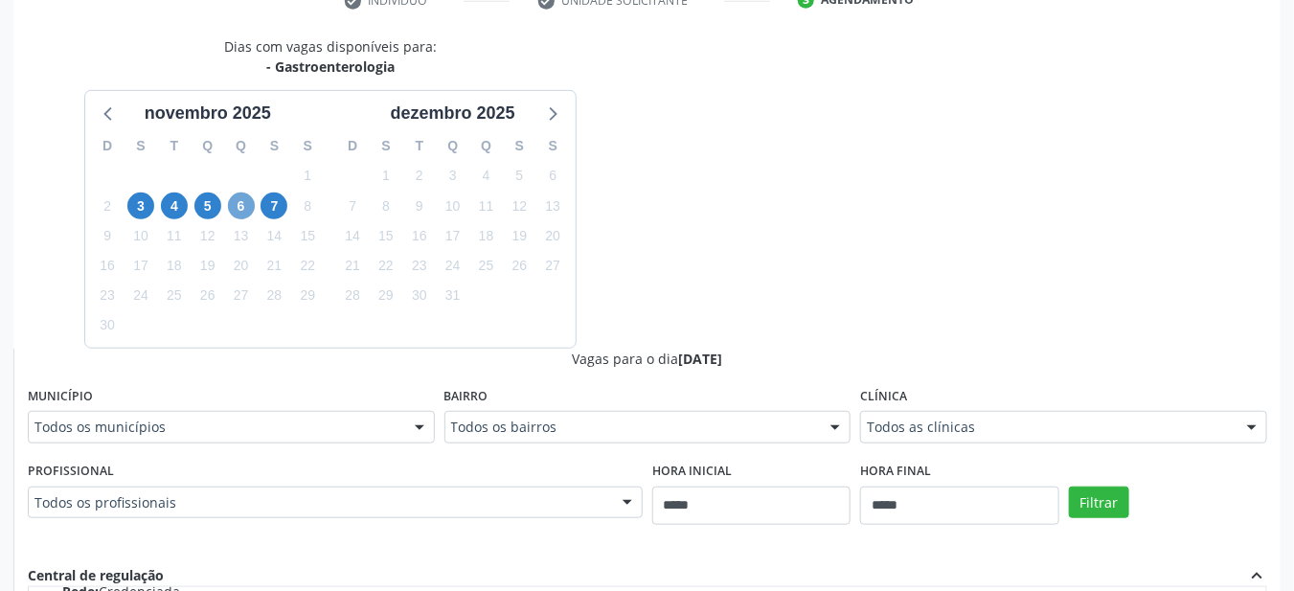
click at [240, 199] on span "6" at bounding box center [241, 205] width 27 height 27
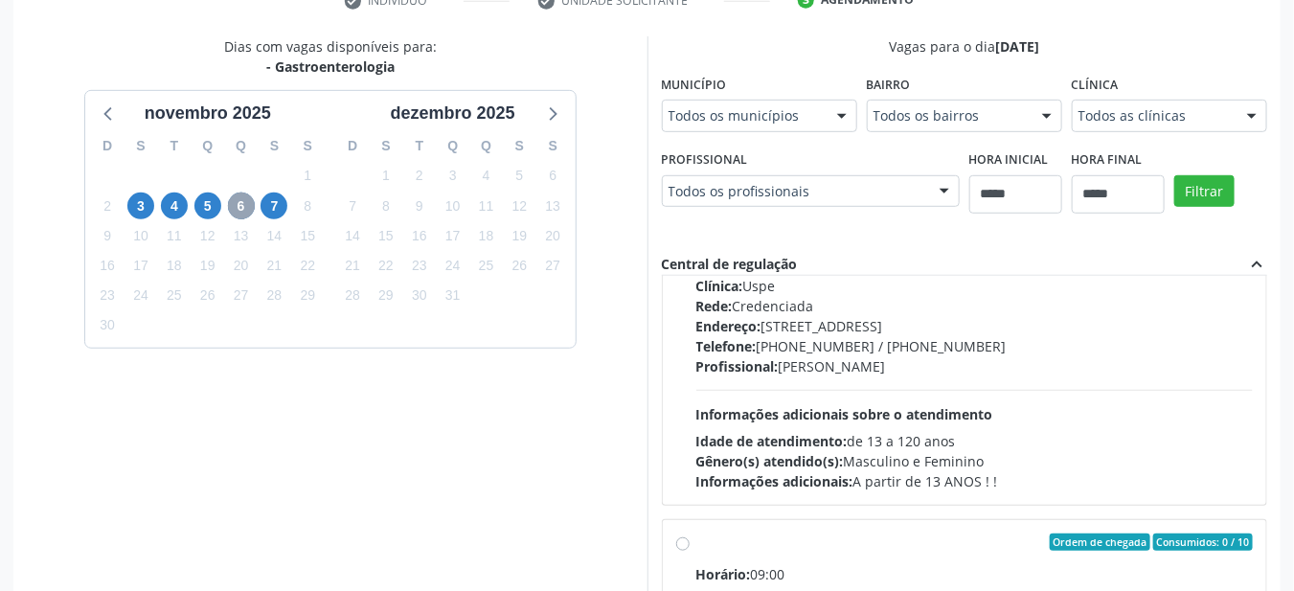
scroll to position [552, 0]
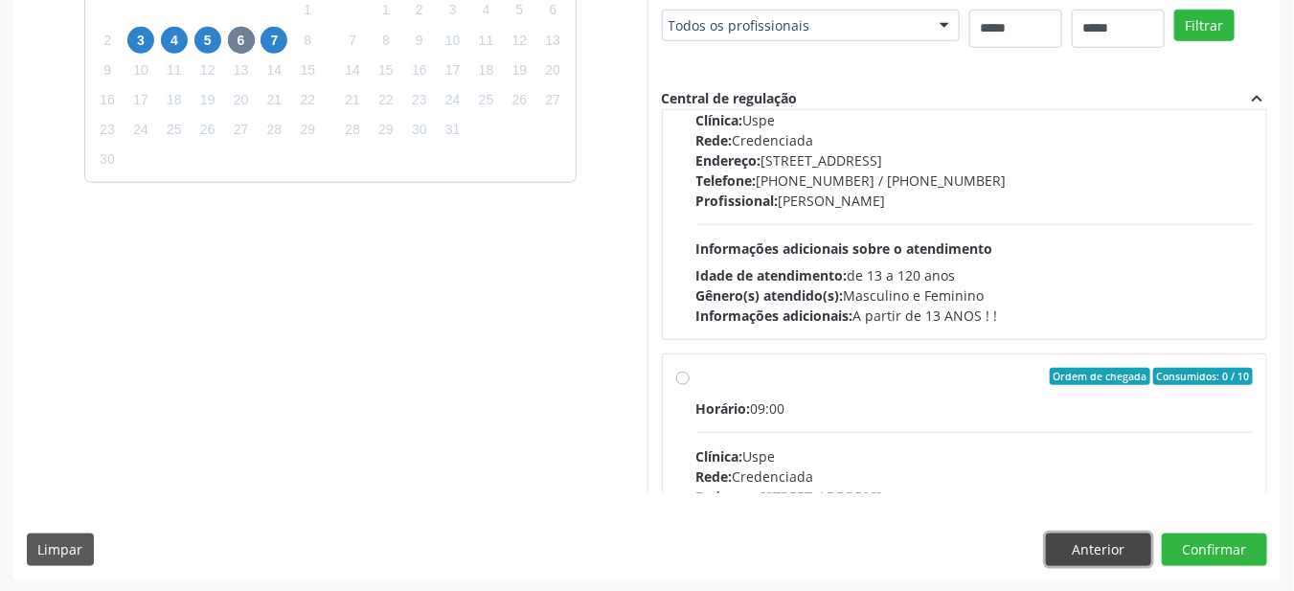
click at [1103, 541] on button "Anterior" at bounding box center [1098, 549] width 105 height 33
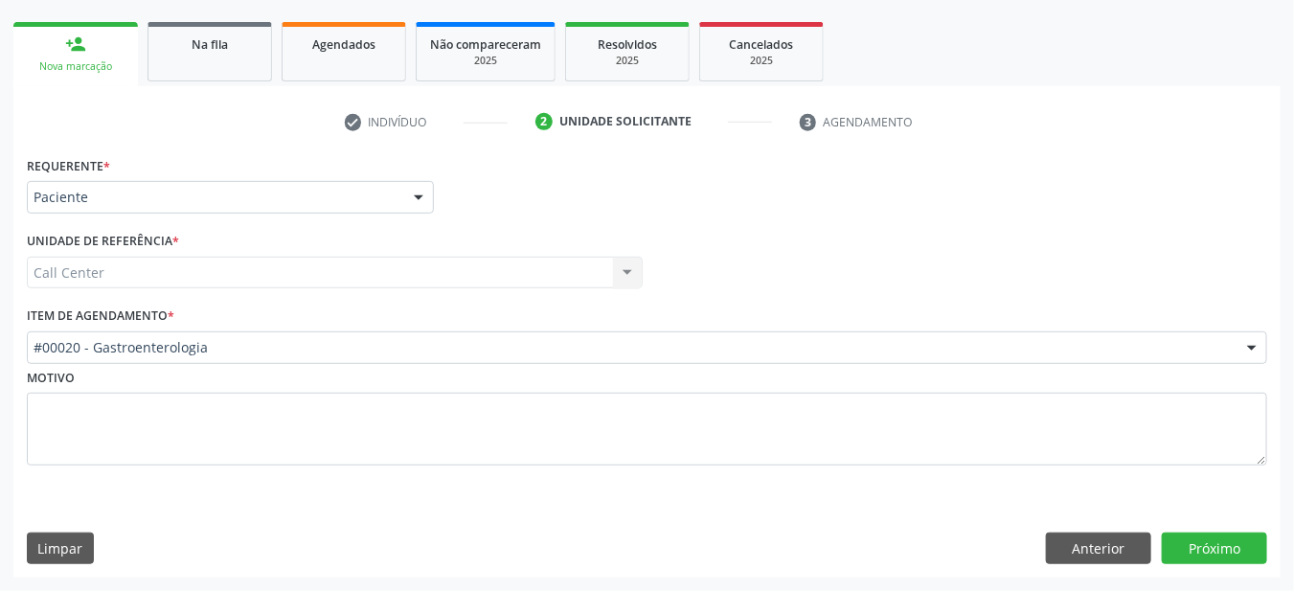
scroll to position [262, 0]
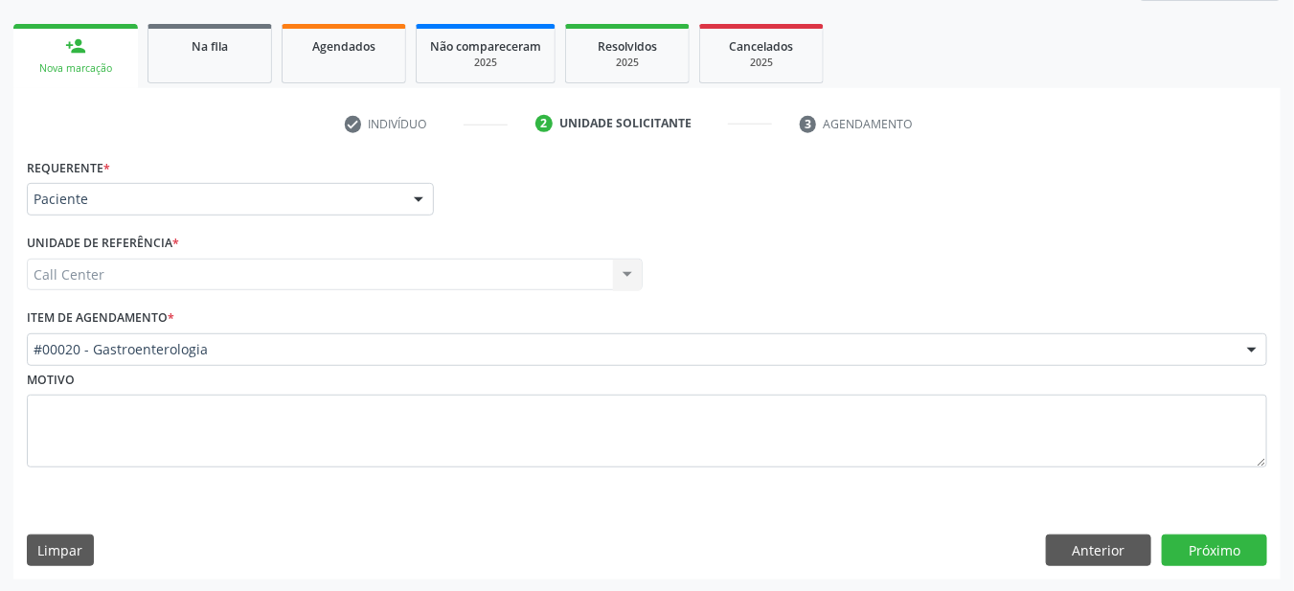
click at [190, 311] on div "Item de agendamento * #00020 - Gastroenterologia #0000 - Alergologia #0001 - An…" at bounding box center [647, 334] width 1240 height 61
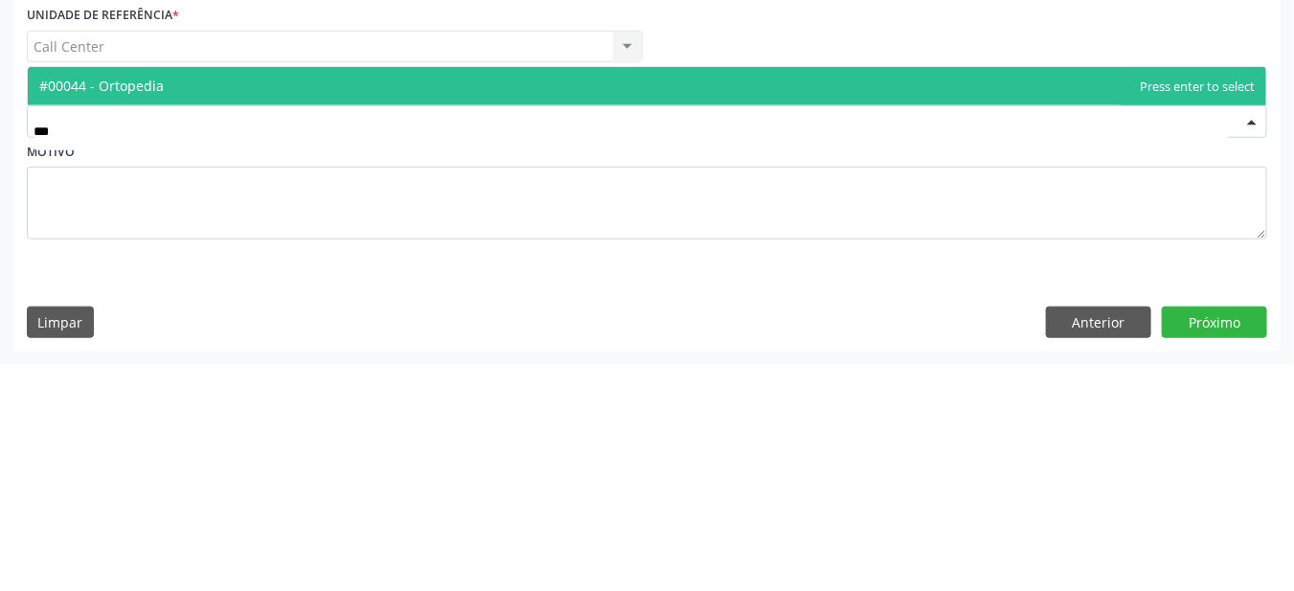
click at [305, 316] on span "#00044 - Ortopedia" at bounding box center [647, 314] width 1238 height 38
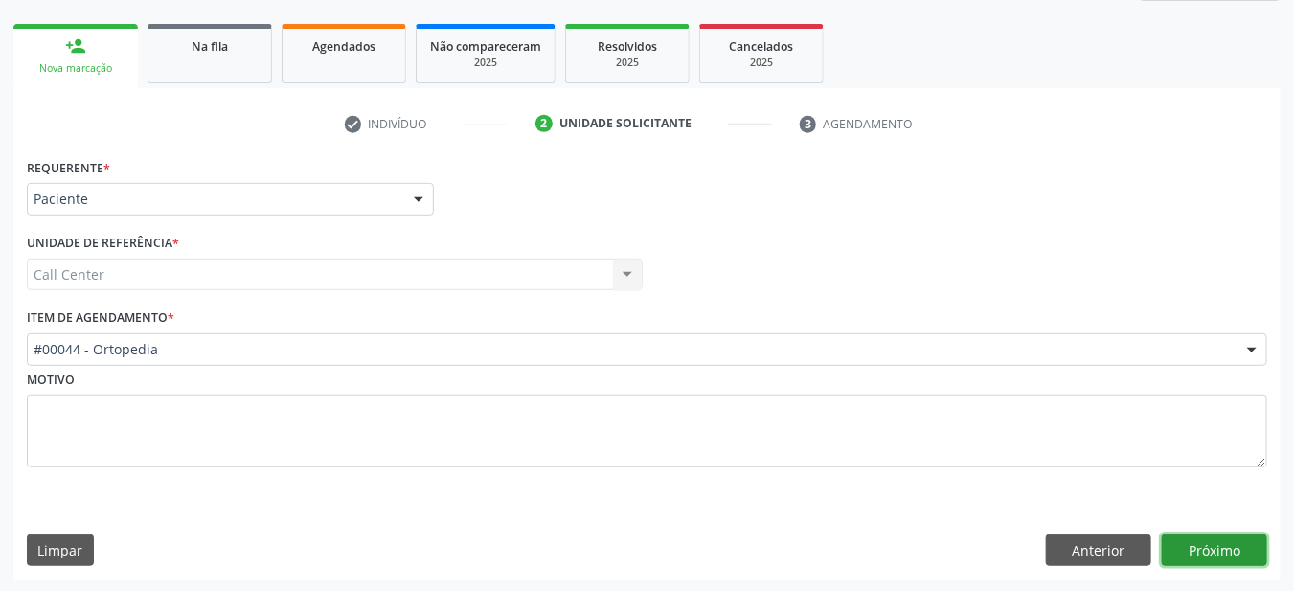
click at [1228, 550] on button "Próximo" at bounding box center [1214, 550] width 105 height 33
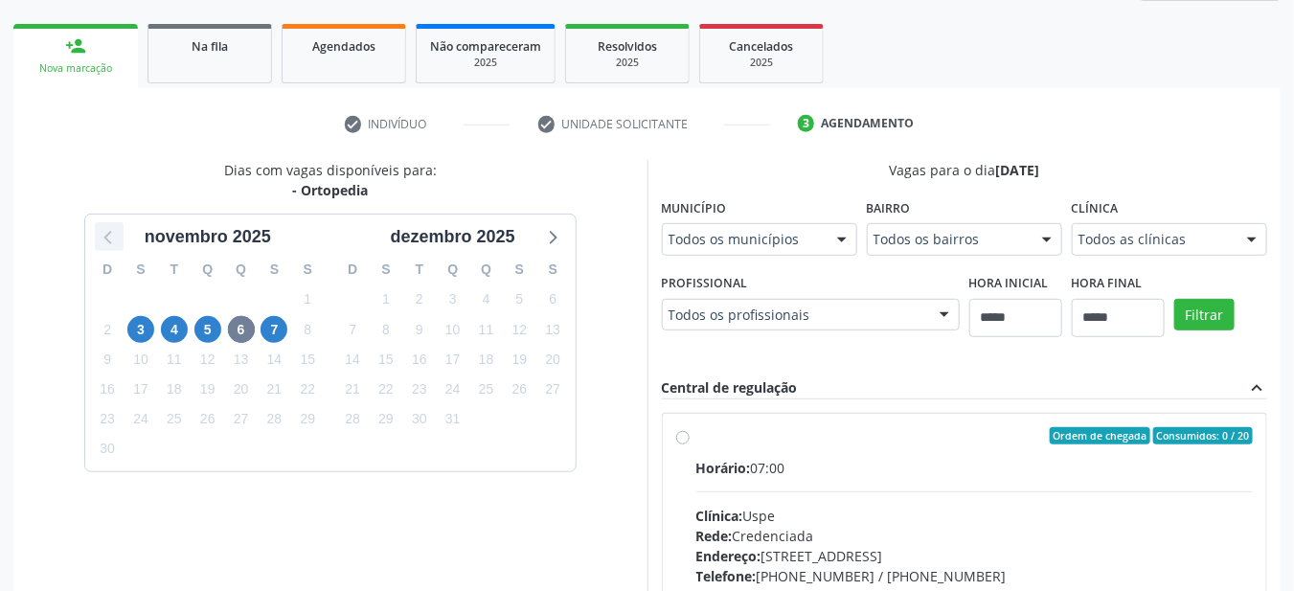
click at [119, 241] on icon at bounding box center [109, 236] width 25 height 25
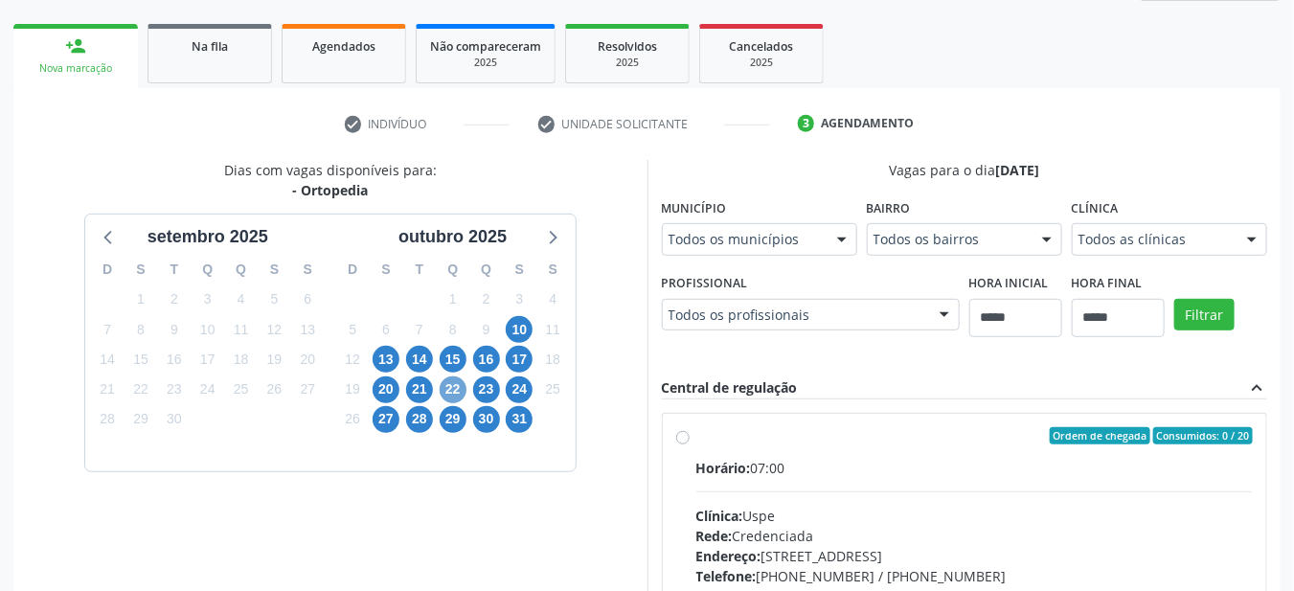
click at [459, 394] on span "22" at bounding box center [453, 389] width 27 height 27
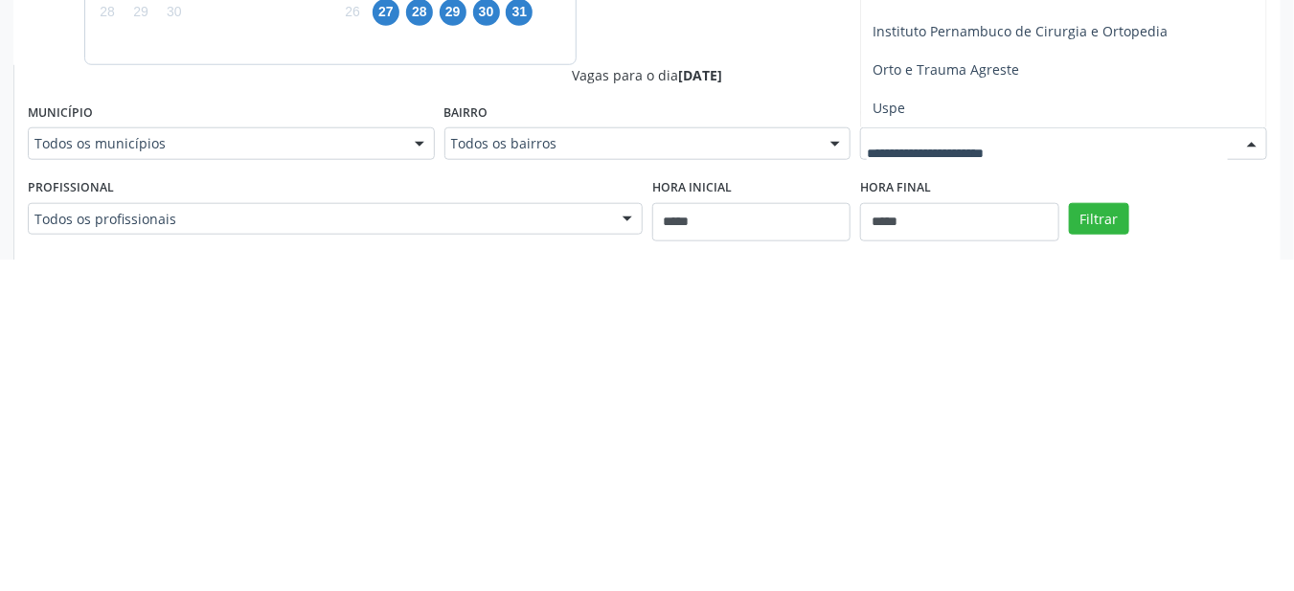
scroll to position [358, 0]
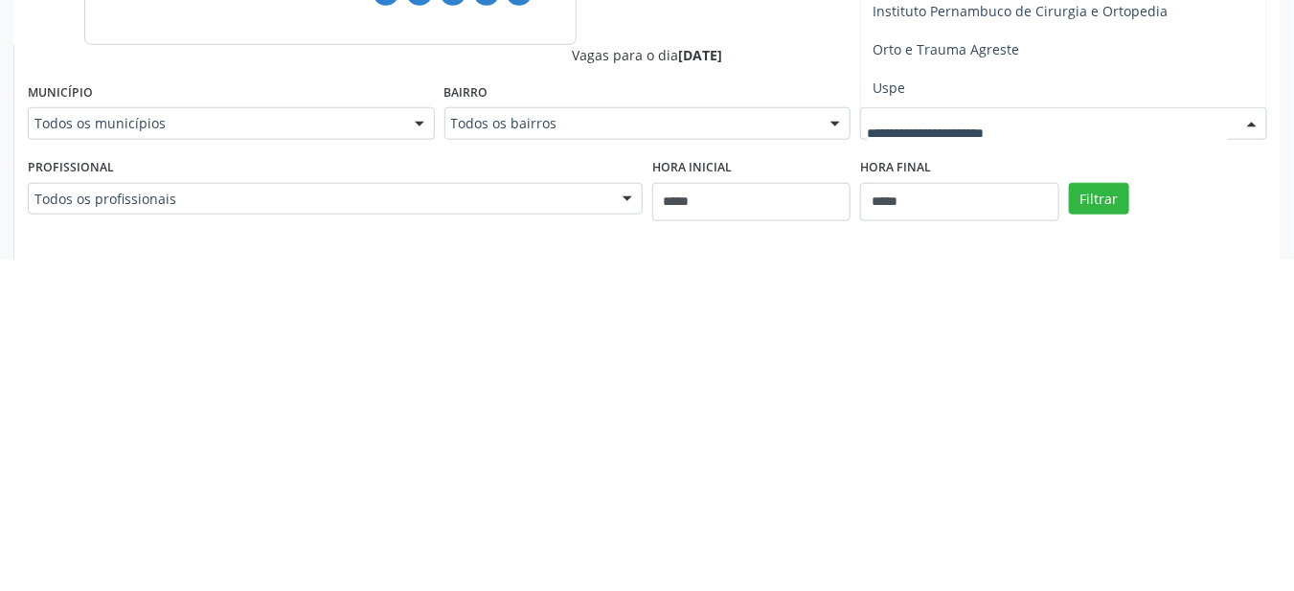
click at [892, 421] on span "Uspe" at bounding box center [888, 419] width 33 height 18
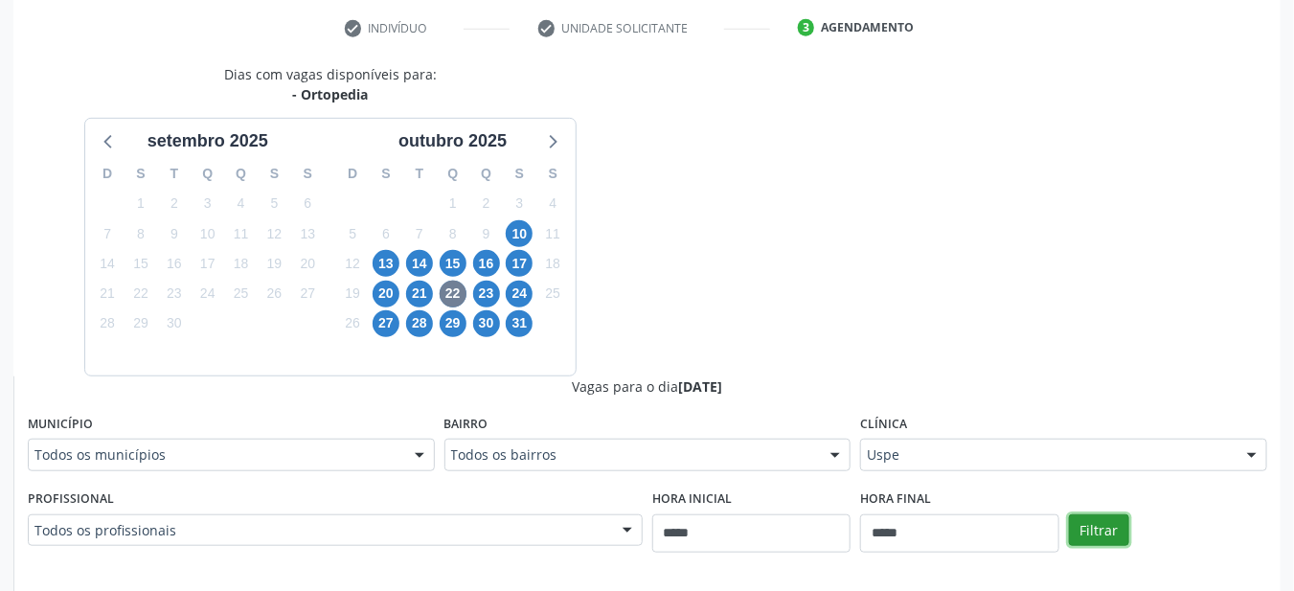
click at [1090, 519] on button "Filtrar" at bounding box center [1099, 530] width 60 height 33
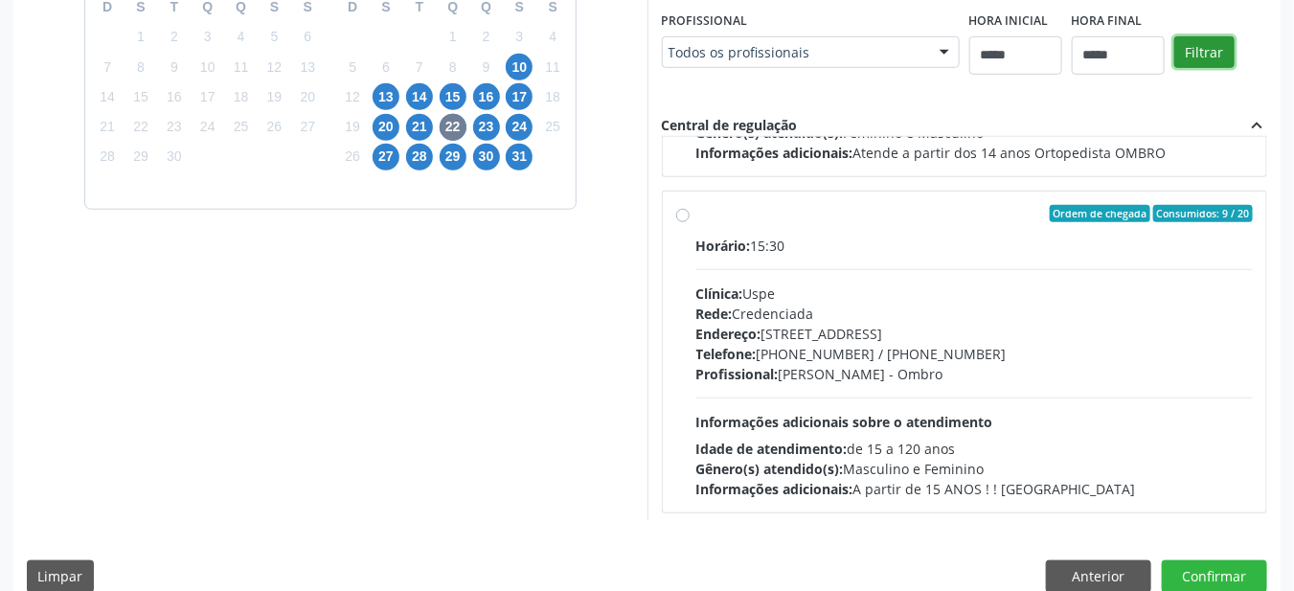
scroll to position [552, 0]
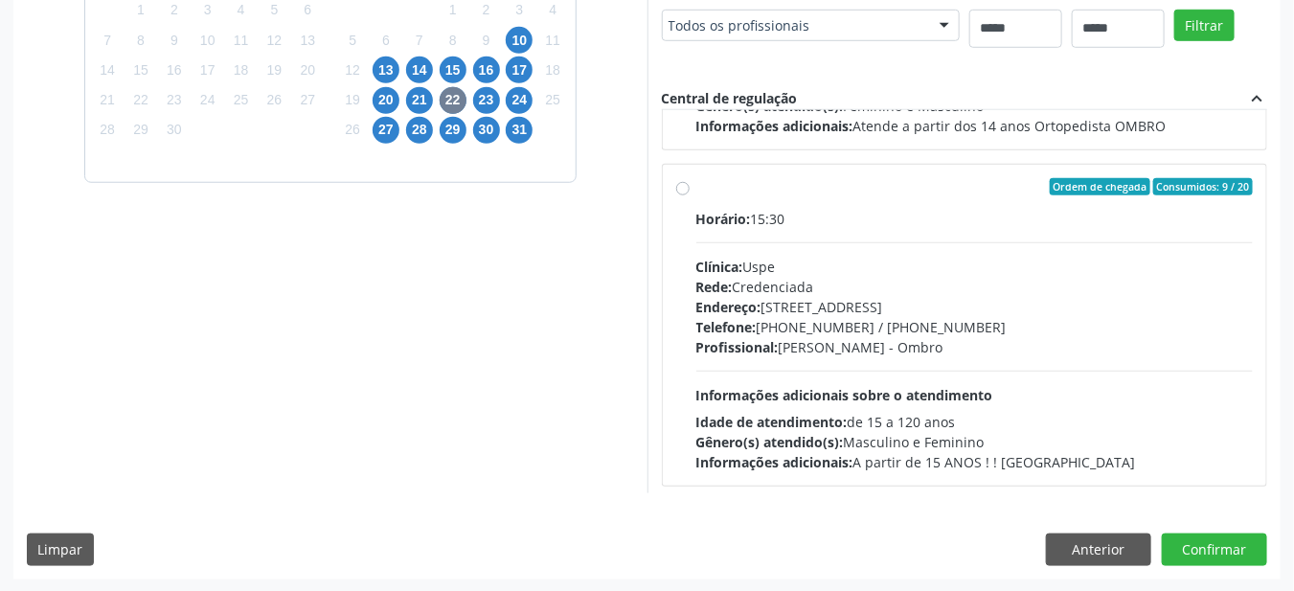
click at [508, 135] on div "31" at bounding box center [519, 130] width 27 height 30
click at [489, 127] on span "30" at bounding box center [486, 130] width 27 height 27
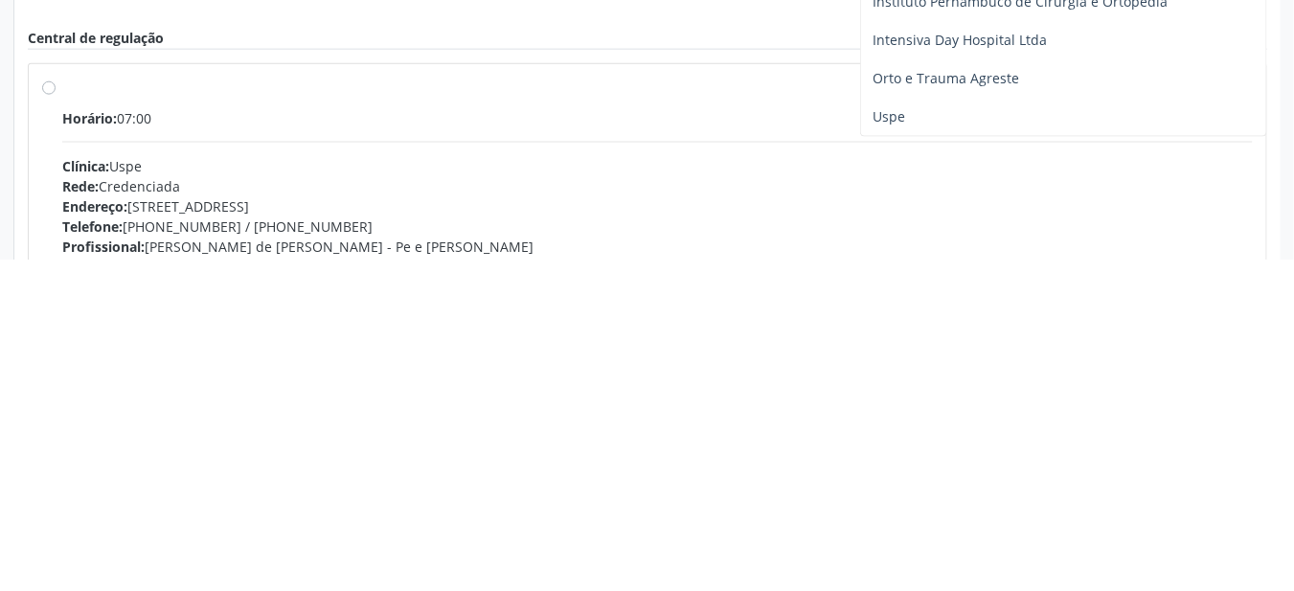
click at [899, 449] on span "Uspe" at bounding box center [888, 448] width 33 height 18
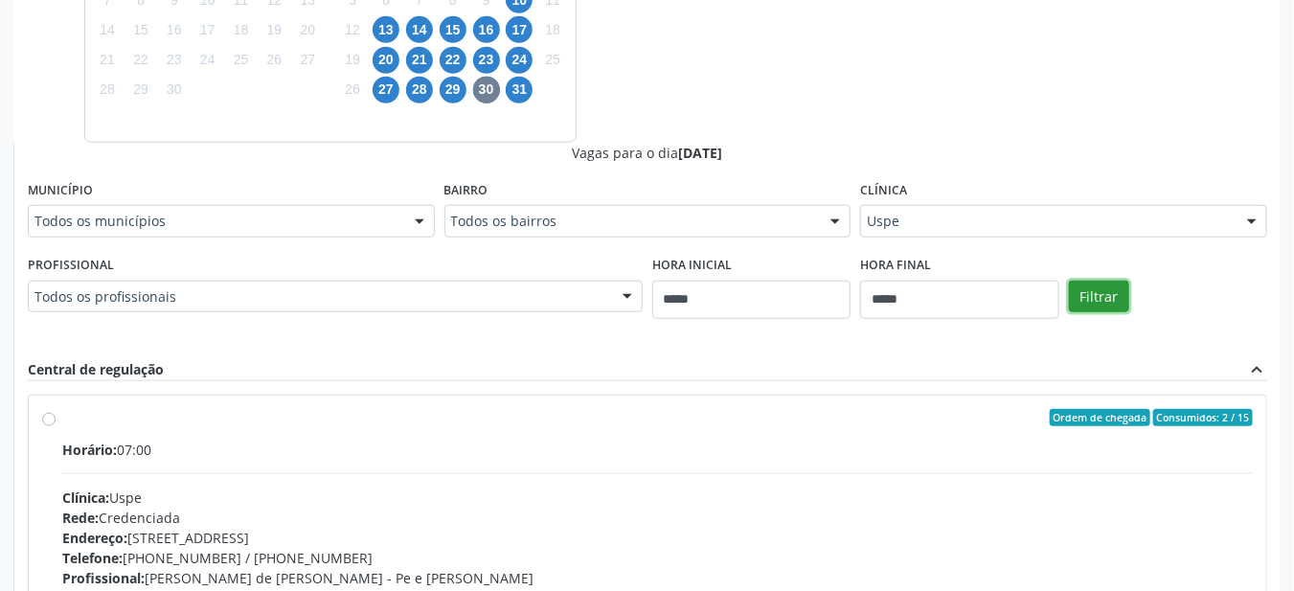
click at [1085, 293] on button "Filtrar" at bounding box center [1099, 297] width 60 height 33
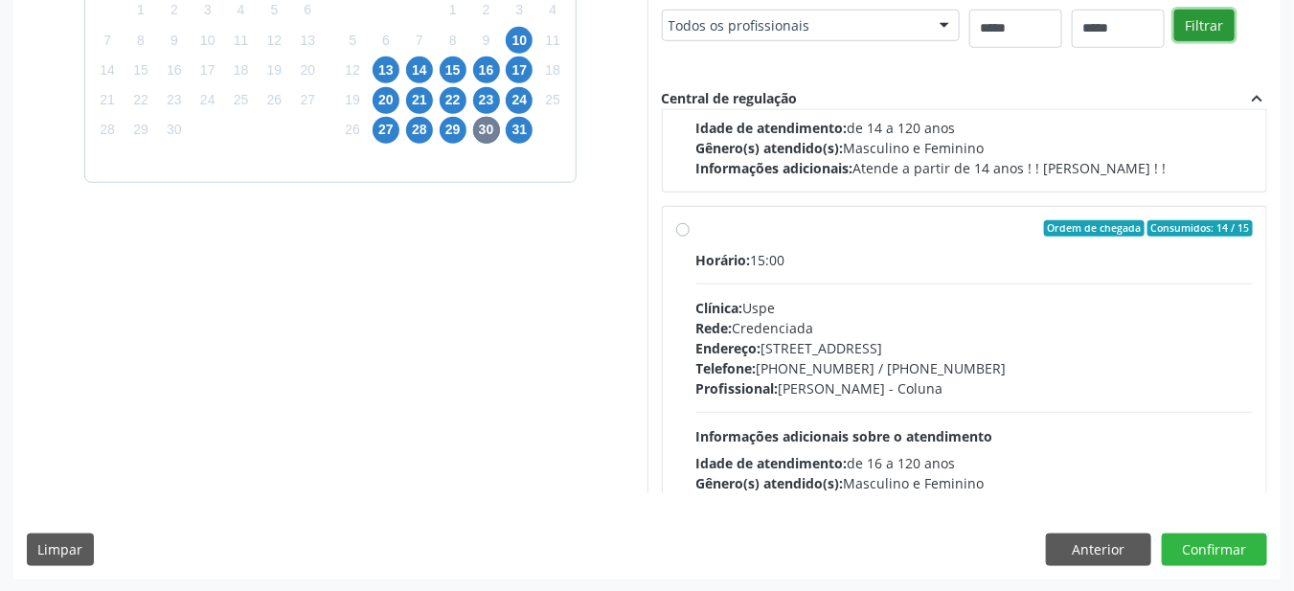
scroll to position [2300, 0]
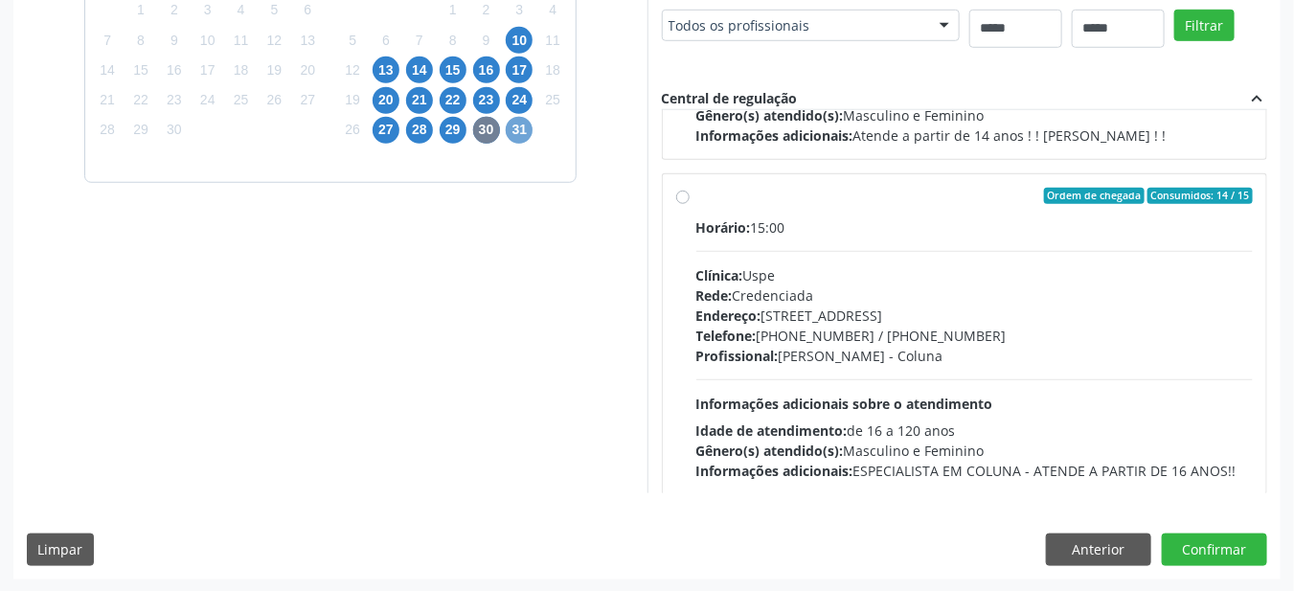
click at [517, 128] on span "31" at bounding box center [519, 130] width 27 height 27
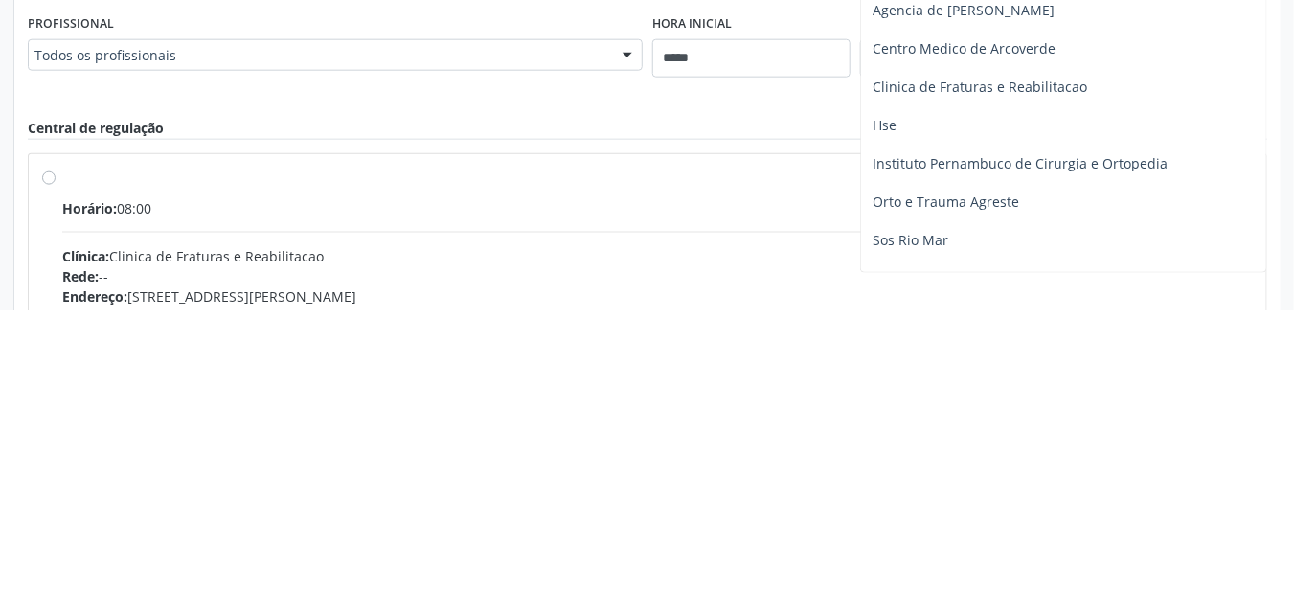
scroll to position [68, 0]
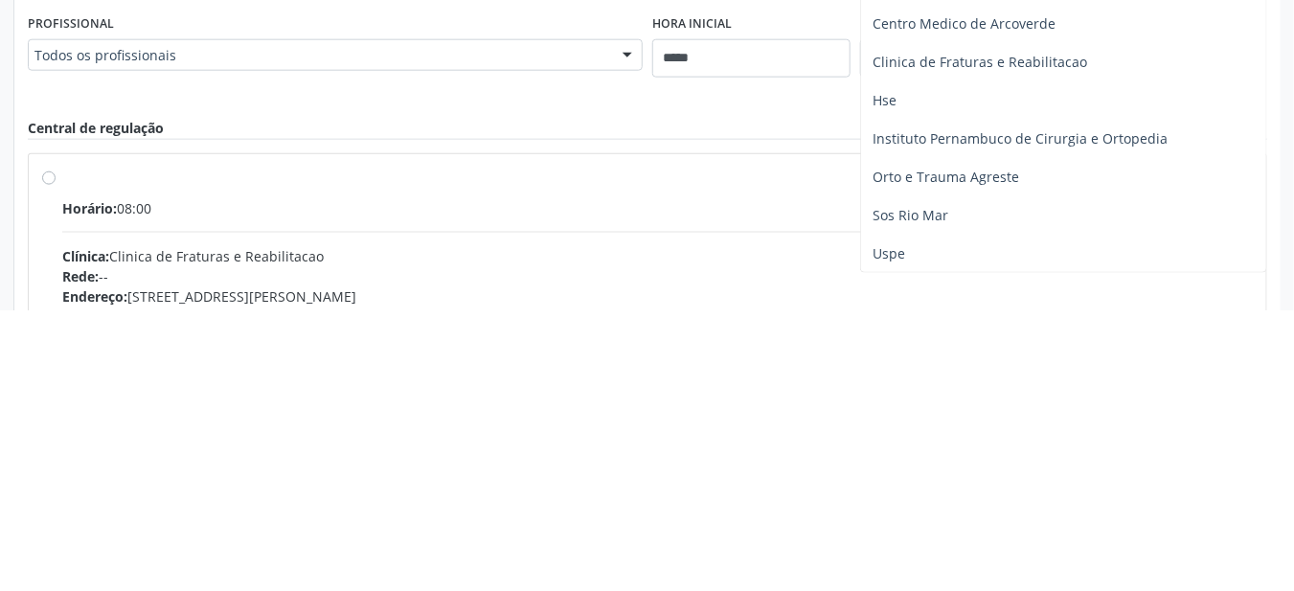
click at [914, 518] on span "Uspe" at bounding box center [1063, 535] width 405 height 38
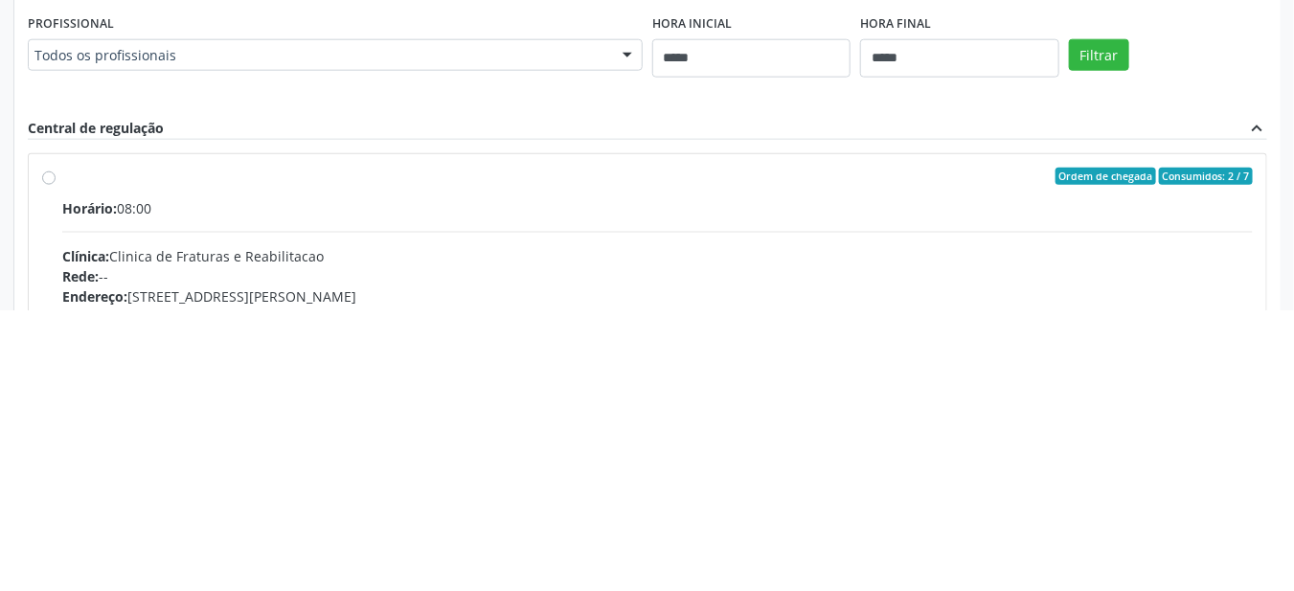
scroll to position [552, 0]
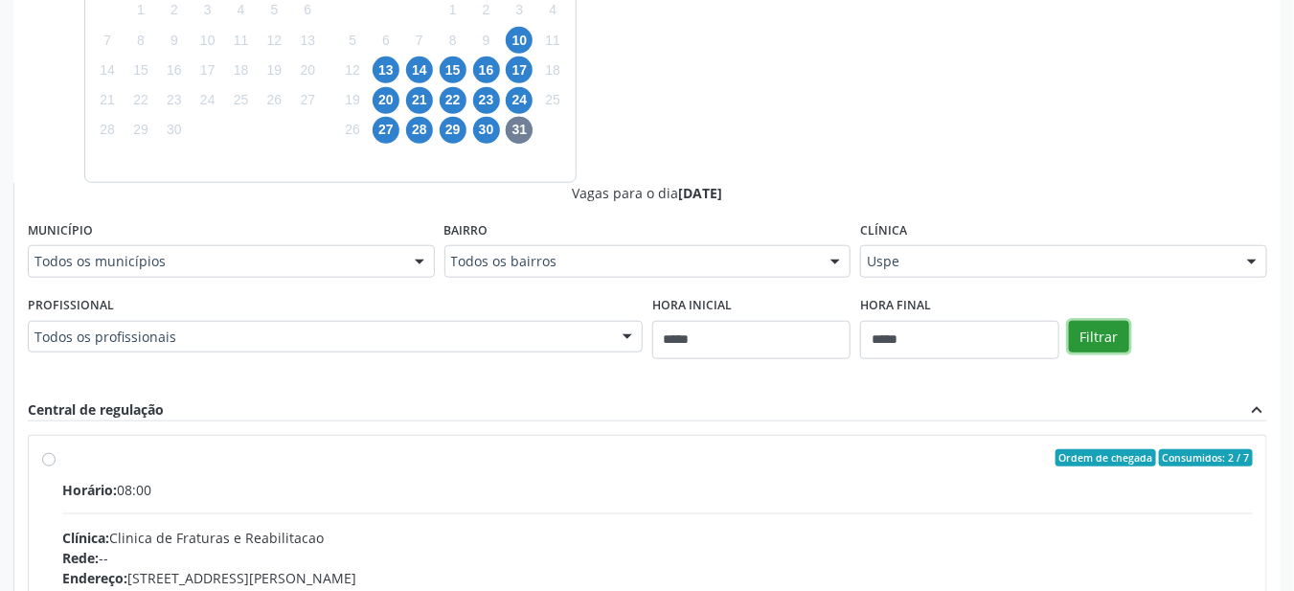
click at [1108, 333] on button "Filtrar" at bounding box center [1099, 337] width 60 height 33
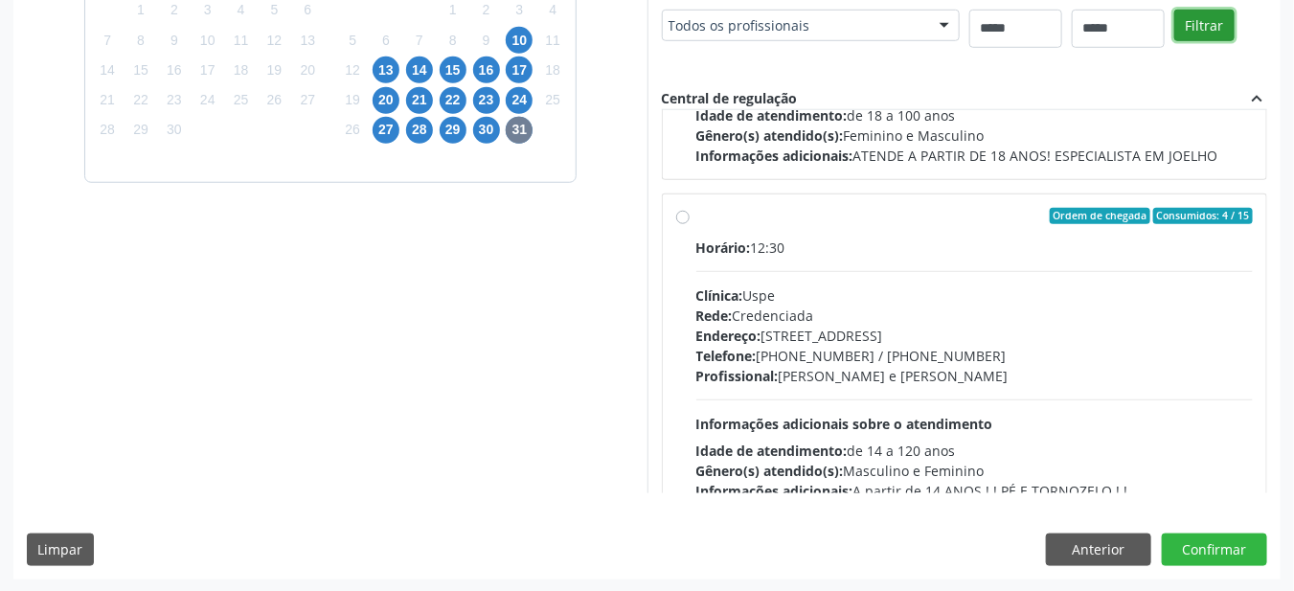
scroll to position [297, 0]
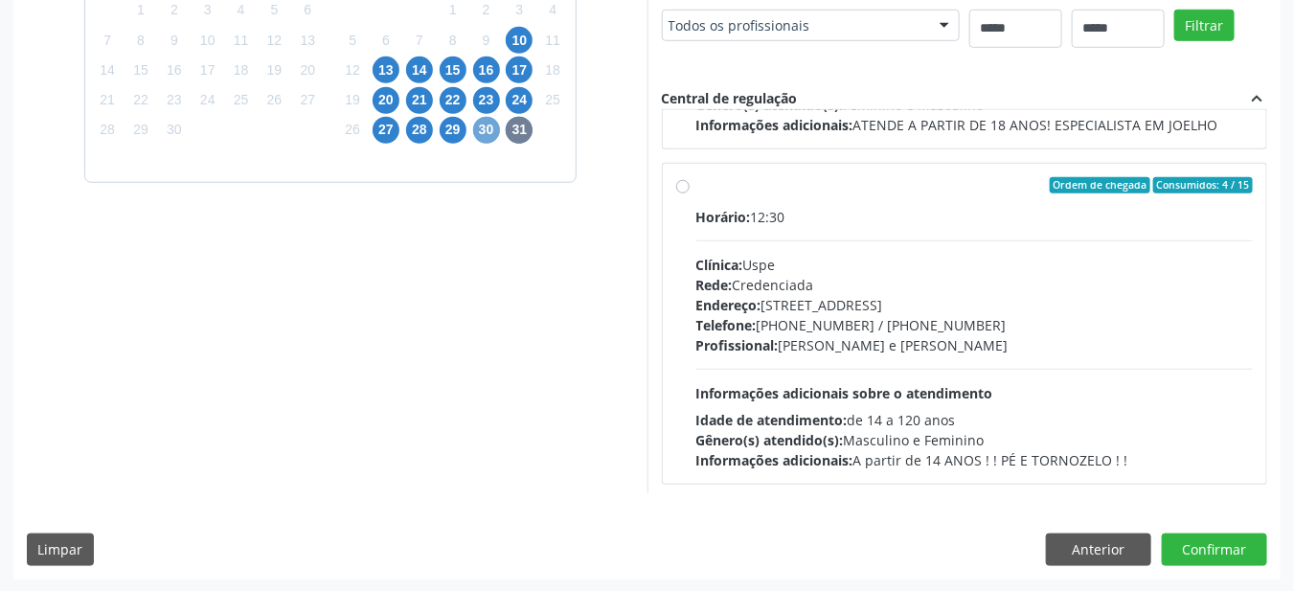
click at [489, 124] on span "30" at bounding box center [486, 130] width 27 height 27
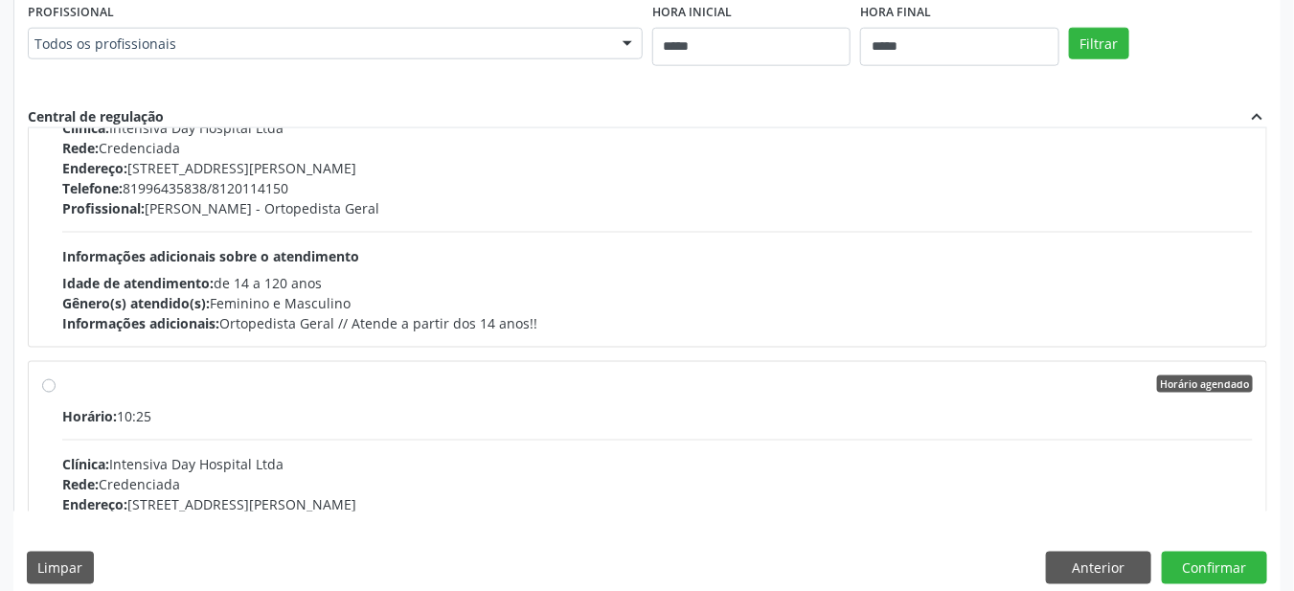
scroll to position [862, 0]
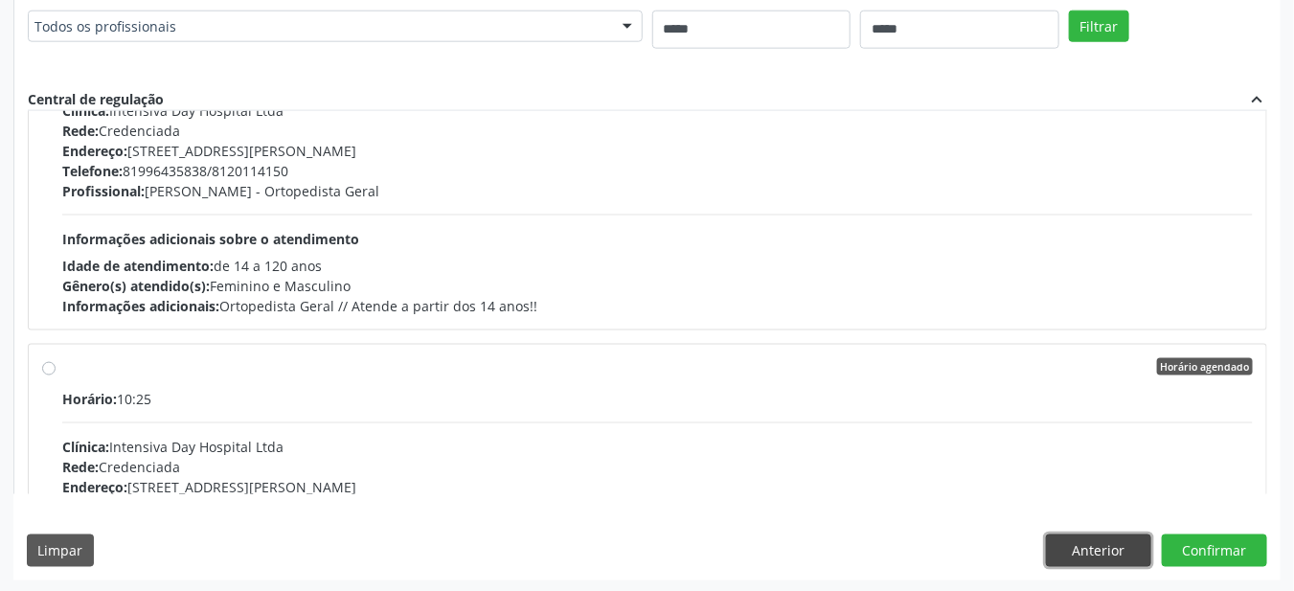
click at [1112, 553] on button "Anterior" at bounding box center [1098, 550] width 105 height 33
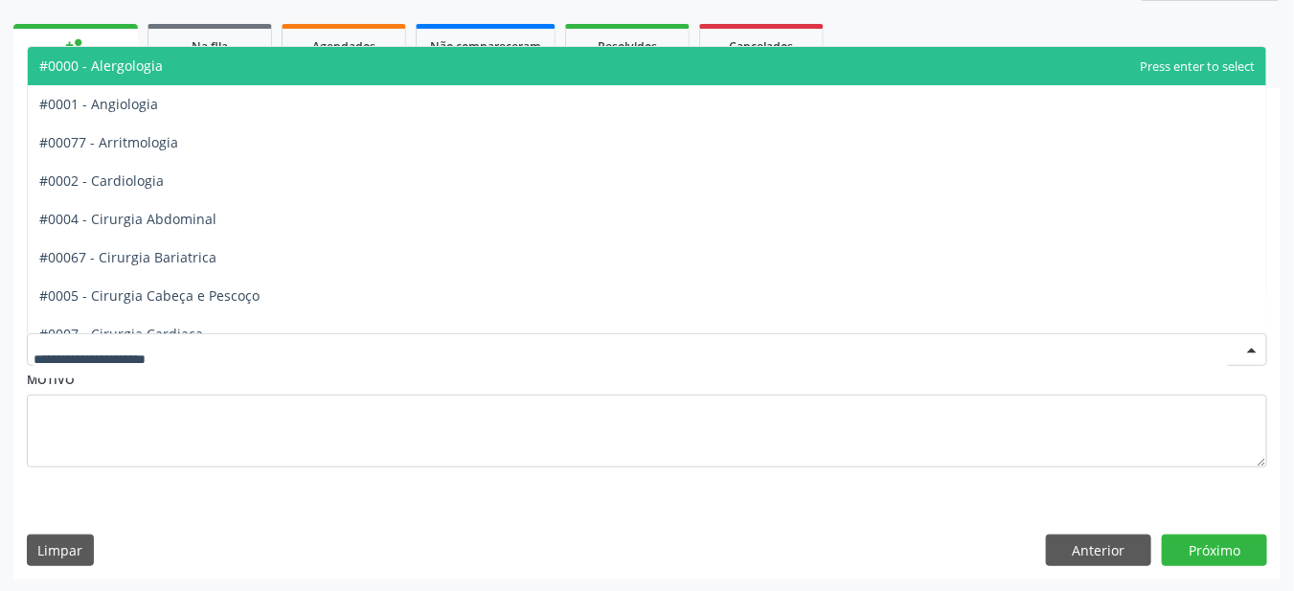
scroll to position [262, 0]
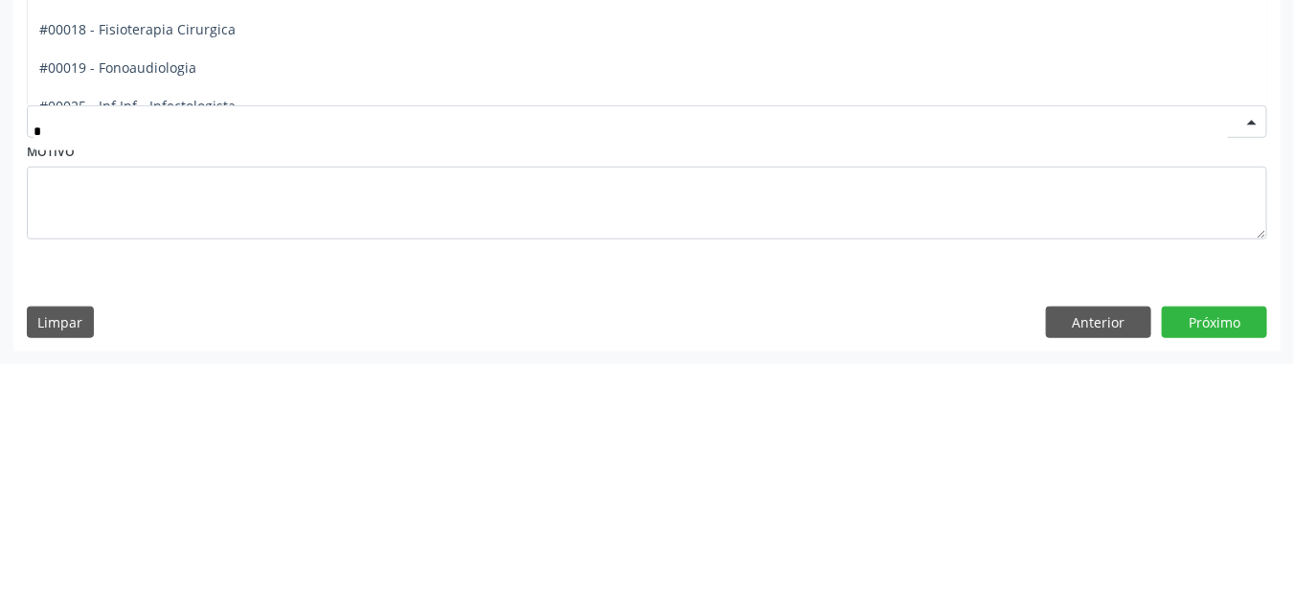
type input "**"
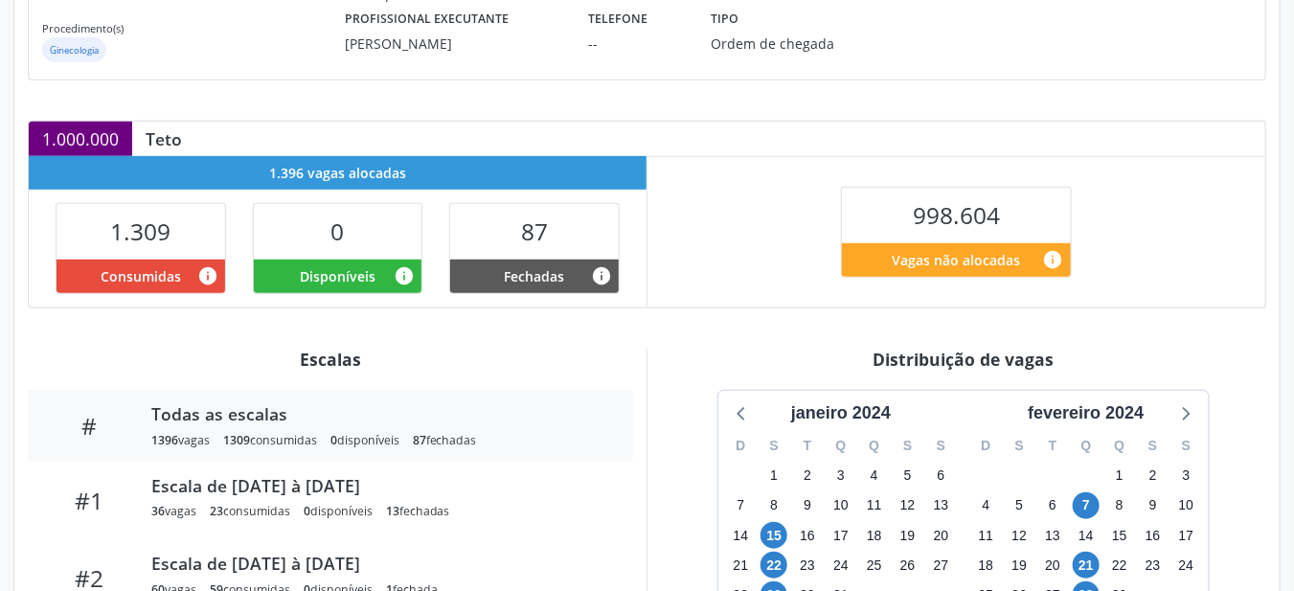
scroll to position [312, 0]
click at [1117, 404] on div "fevereiro 2024" at bounding box center [1085, 413] width 131 height 26
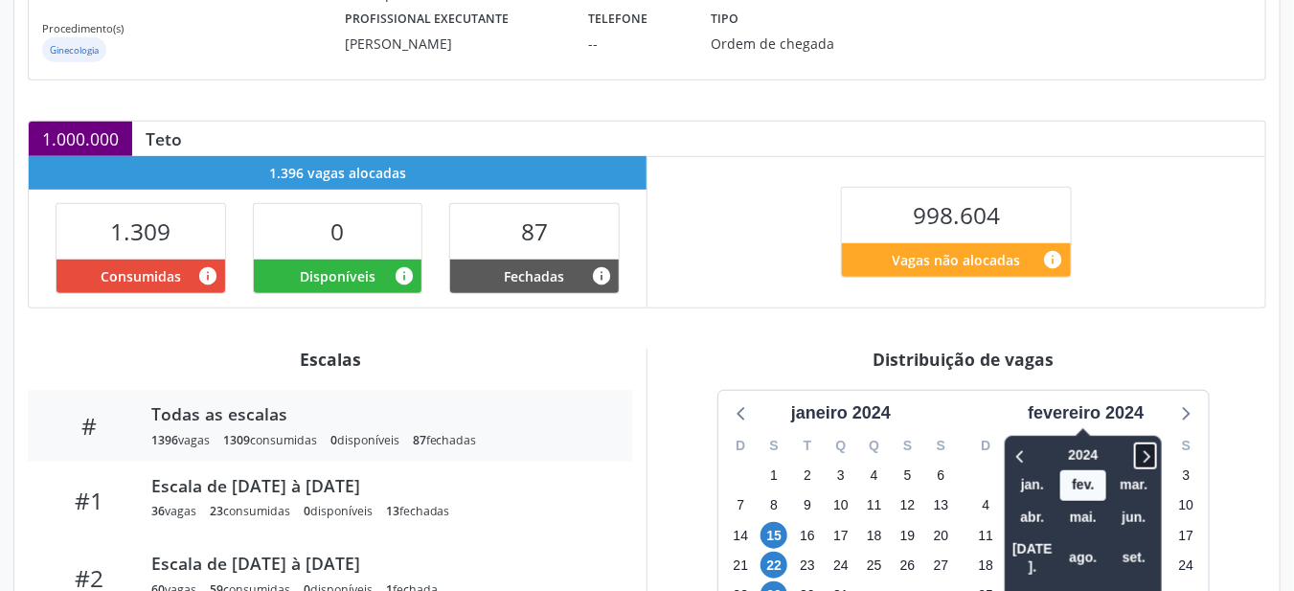
click at [1152, 460] on icon at bounding box center [1145, 455] width 19 height 23
click at [1043, 584] on span "out." at bounding box center [1032, 599] width 46 height 30
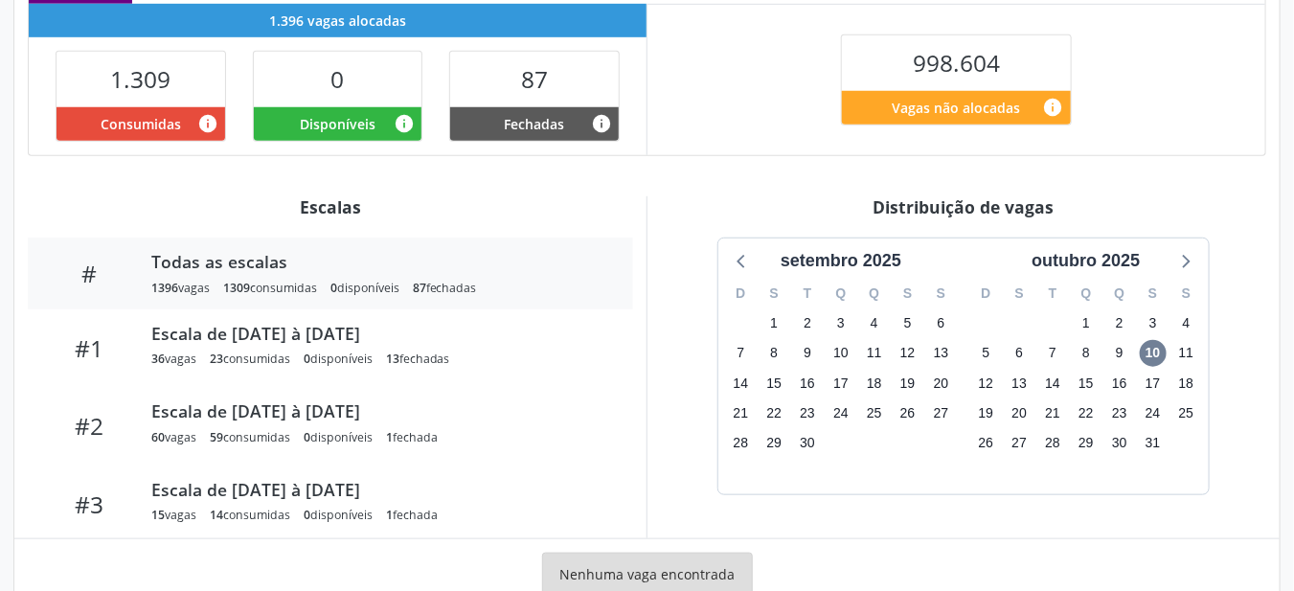
scroll to position [473, 0]
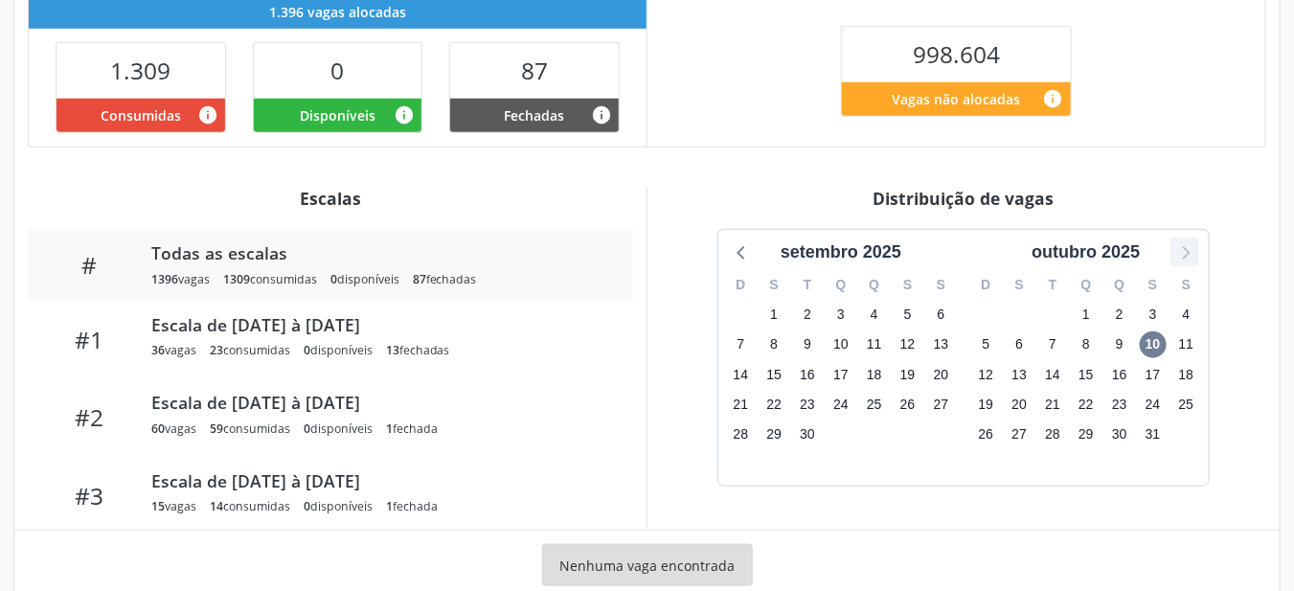
click at [1193, 239] on icon at bounding box center [1184, 251] width 25 height 25
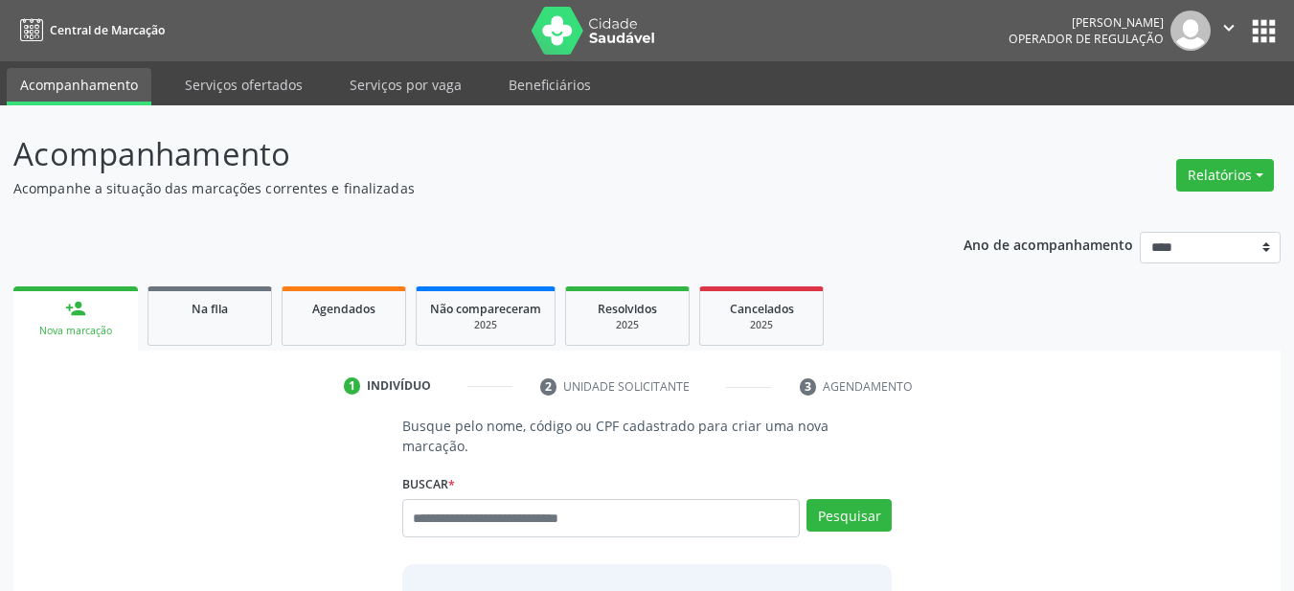
click at [470, 499] on input "text" at bounding box center [601, 518] width 398 height 38
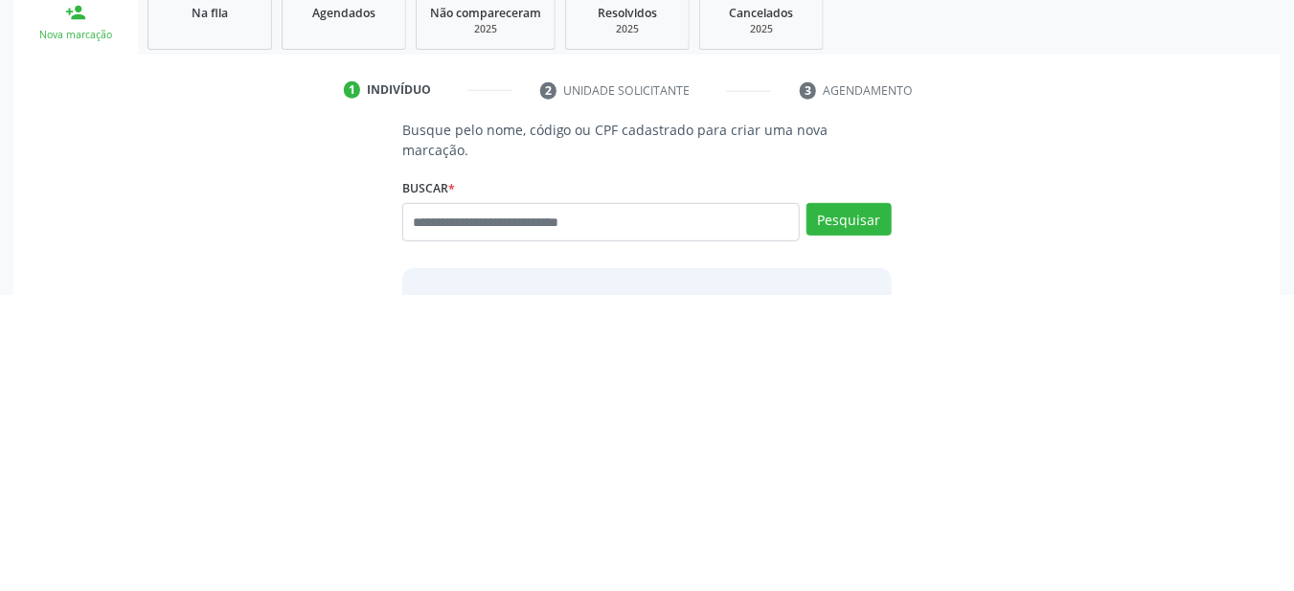
scroll to position [34, 0]
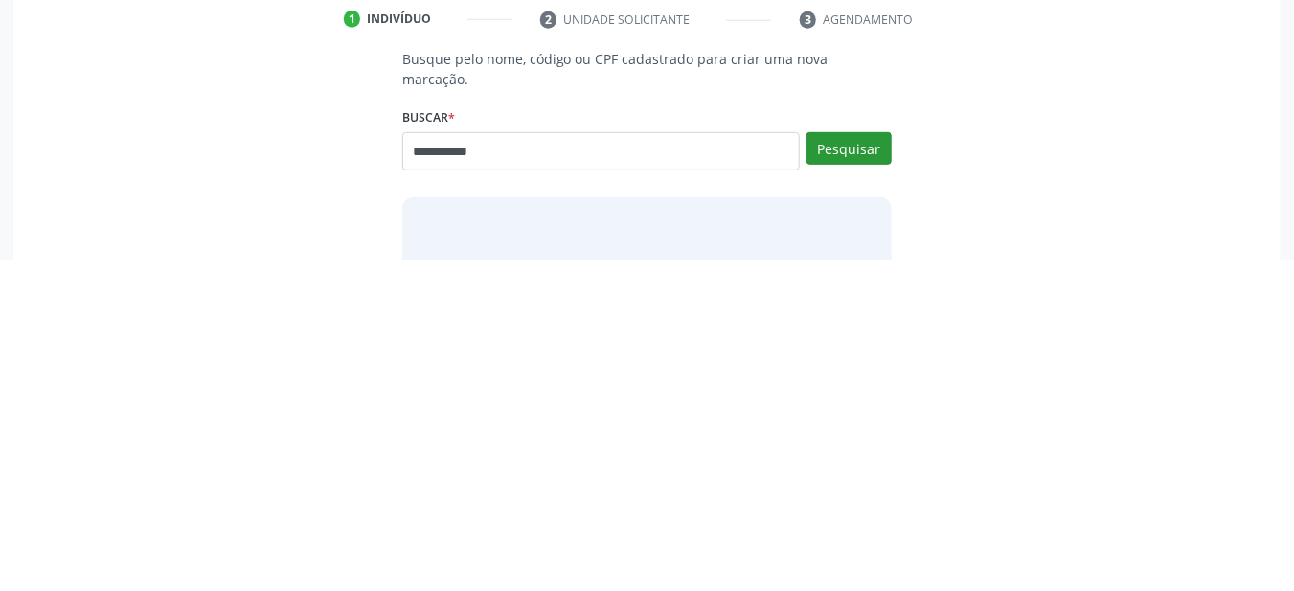
type input "**********"
click at [838, 464] on button "Pesquisar" at bounding box center [848, 480] width 85 height 33
type input "**********"
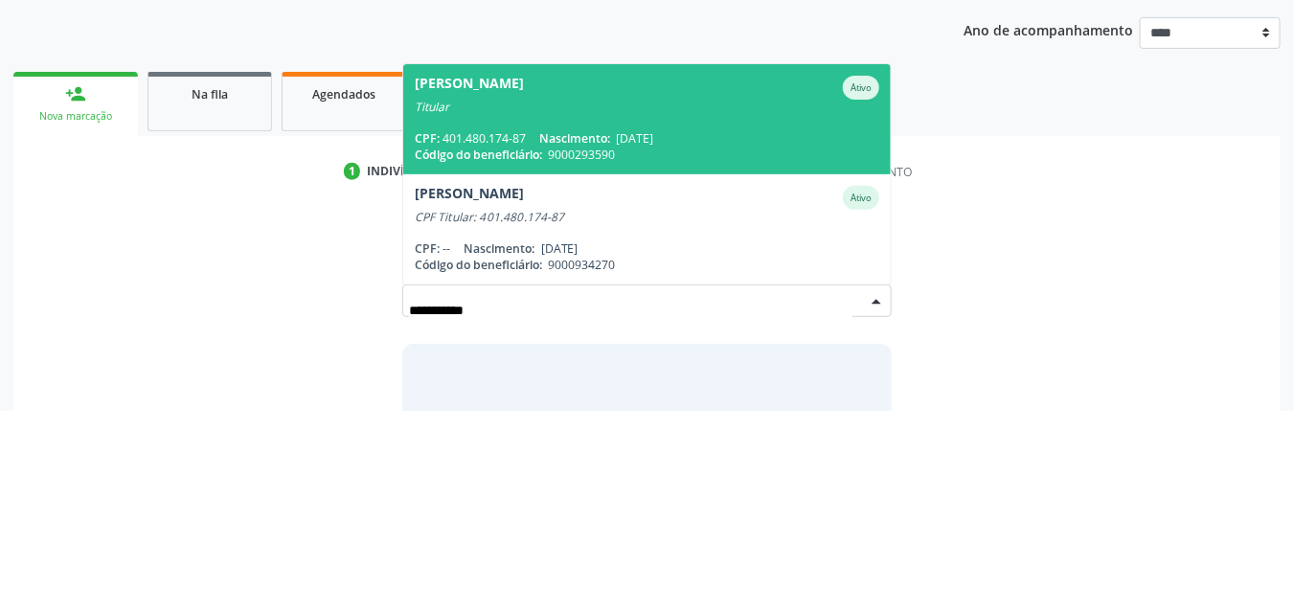
click at [481, 280] on div "Titular" at bounding box center [647, 287] width 465 height 15
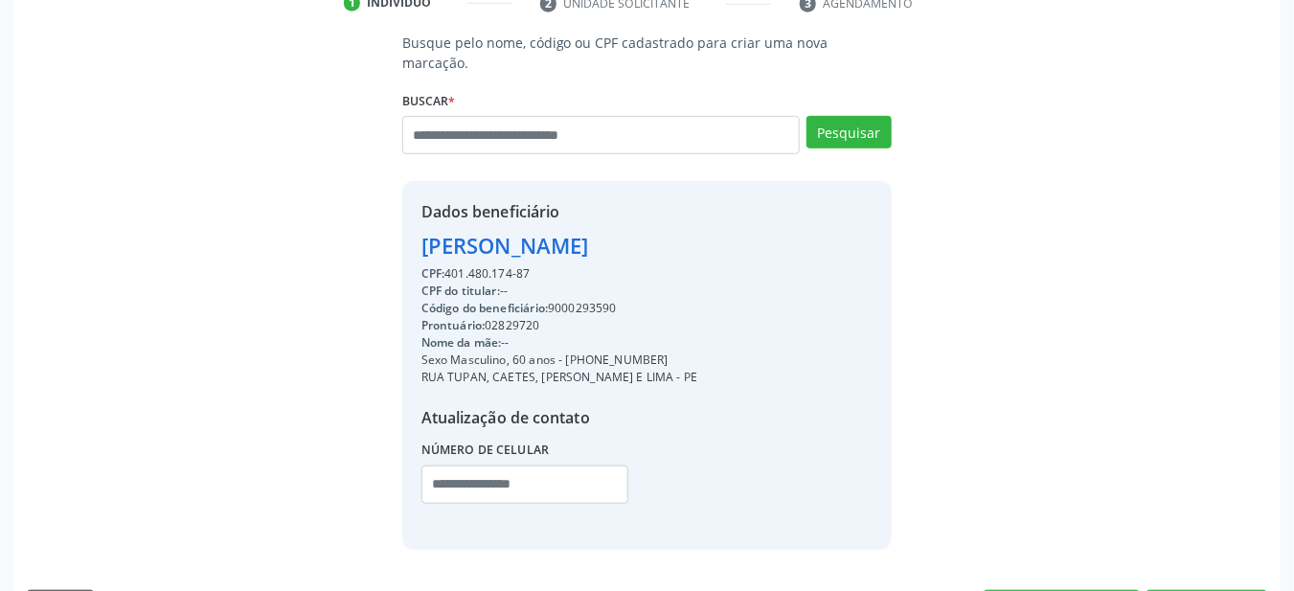
scroll to position [418, 0]
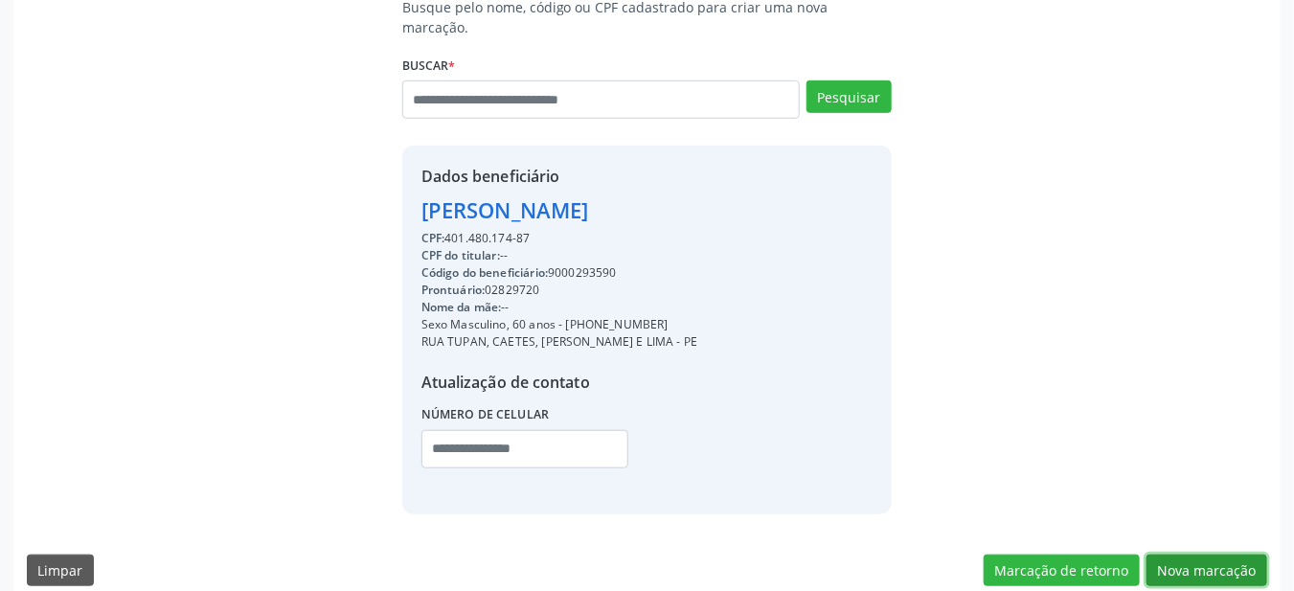
click at [1219, 554] on button "Nova marcação" at bounding box center [1206, 570] width 121 height 33
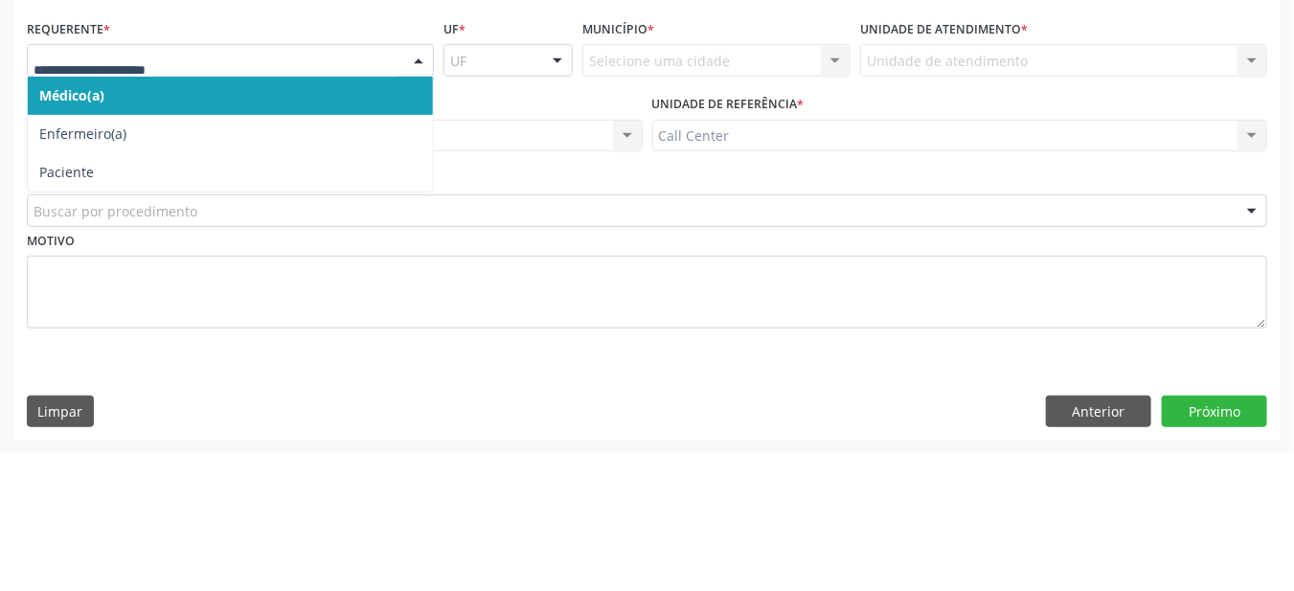
click at [70, 308] on span "Paciente" at bounding box center [66, 311] width 55 height 18
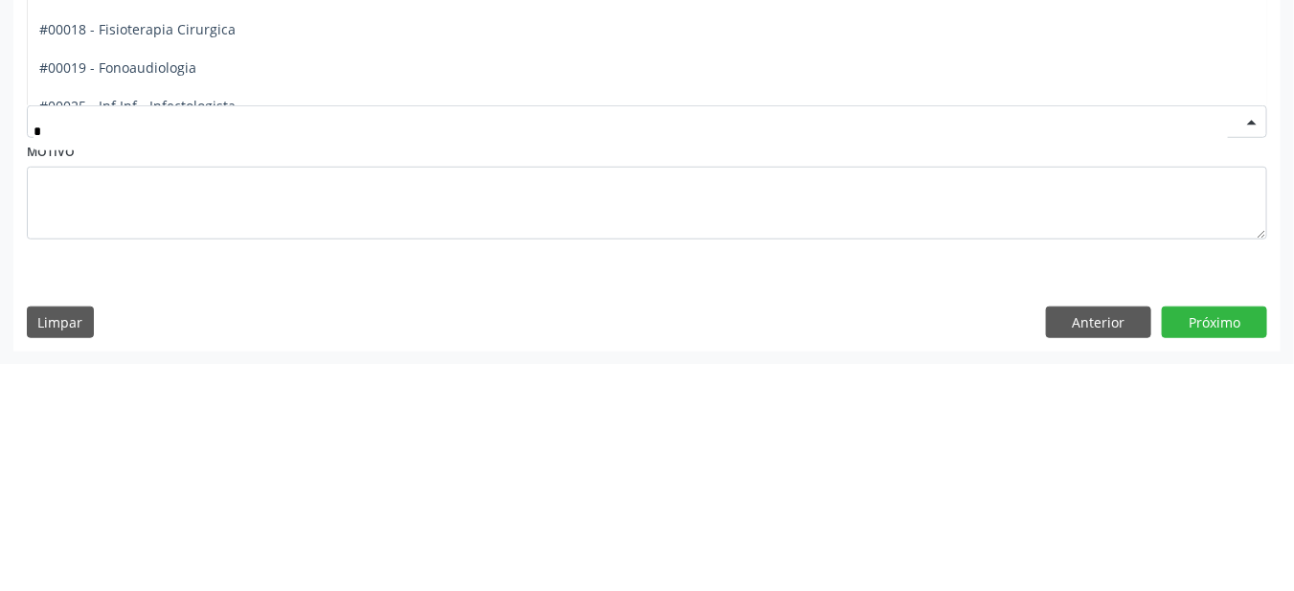
type input "**"
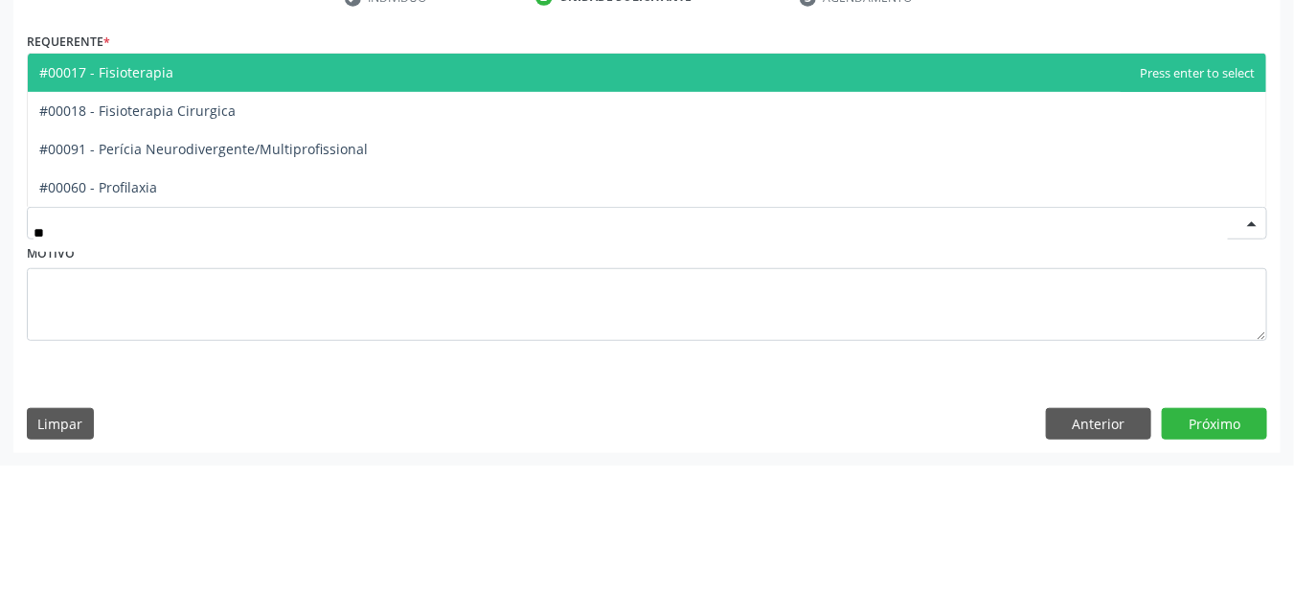
click at [126, 209] on span "#00017 - Fisioterapia" at bounding box center [647, 199] width 1238 height 38
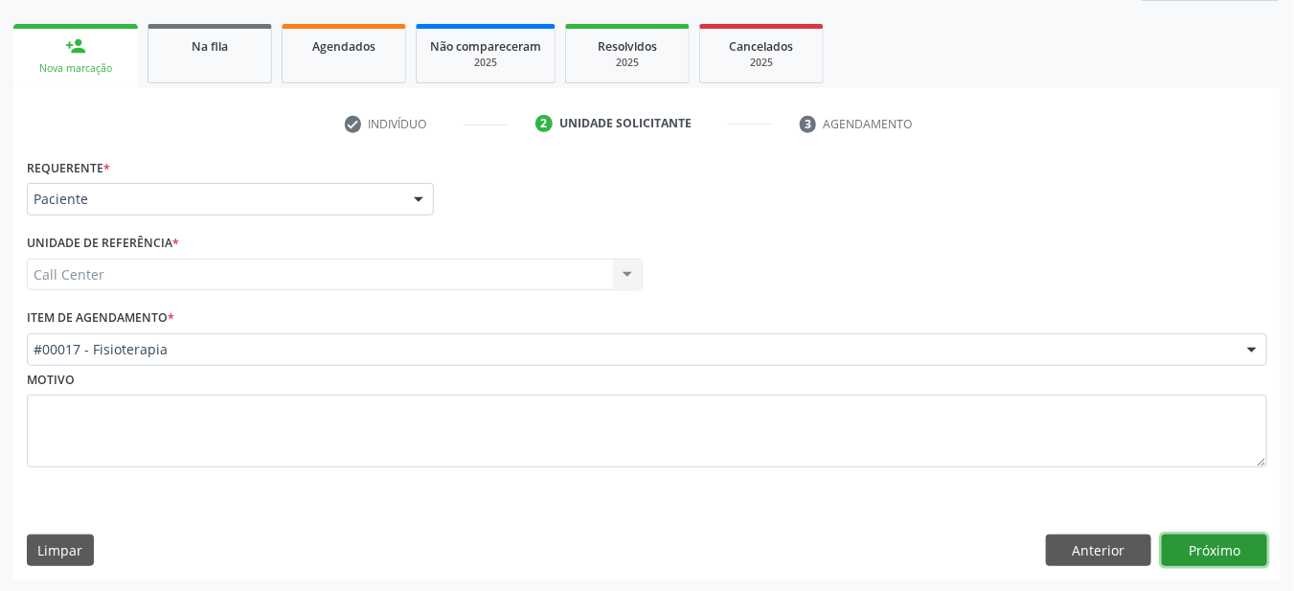
click at [1189, 545] on button "Próximo" at bounding box center [1214, 550] width 105 height 33
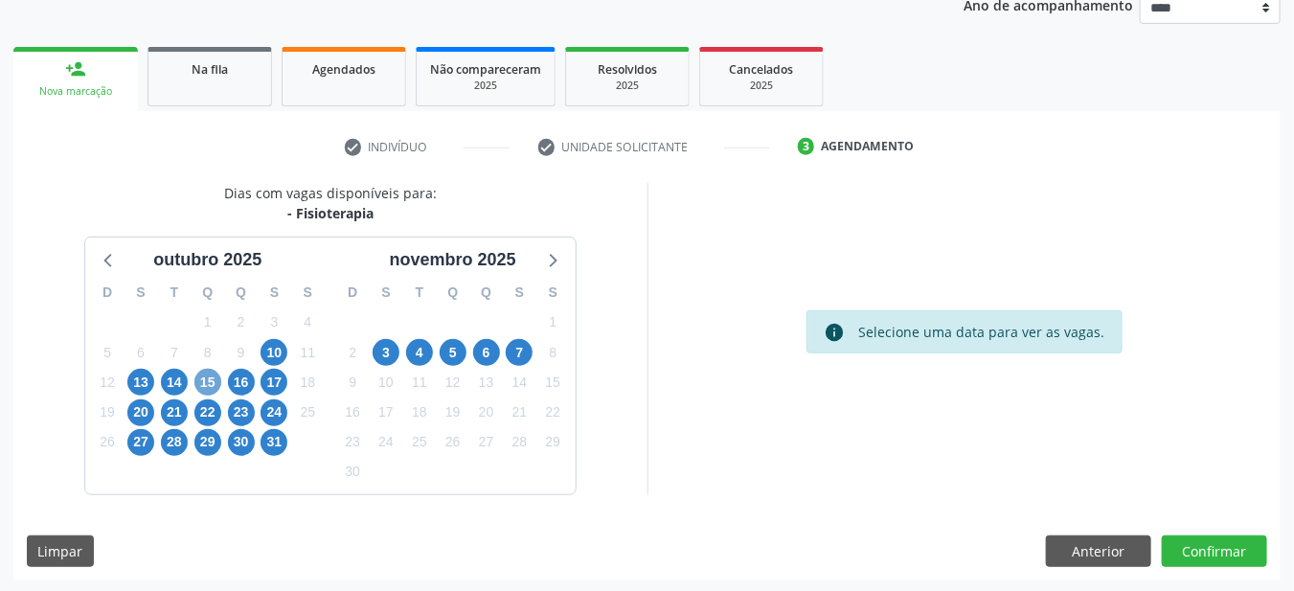
click at [200, 373] on span "15" at bounding box center [207, 382] width 27 height 27
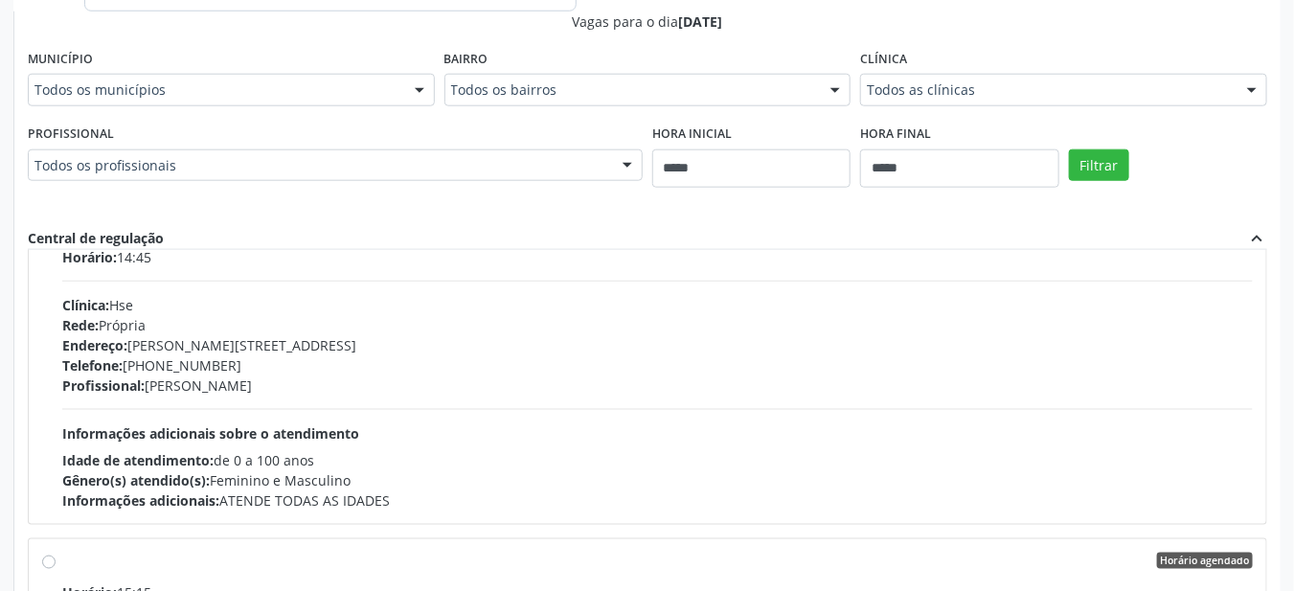
scroll to position [751, 0]
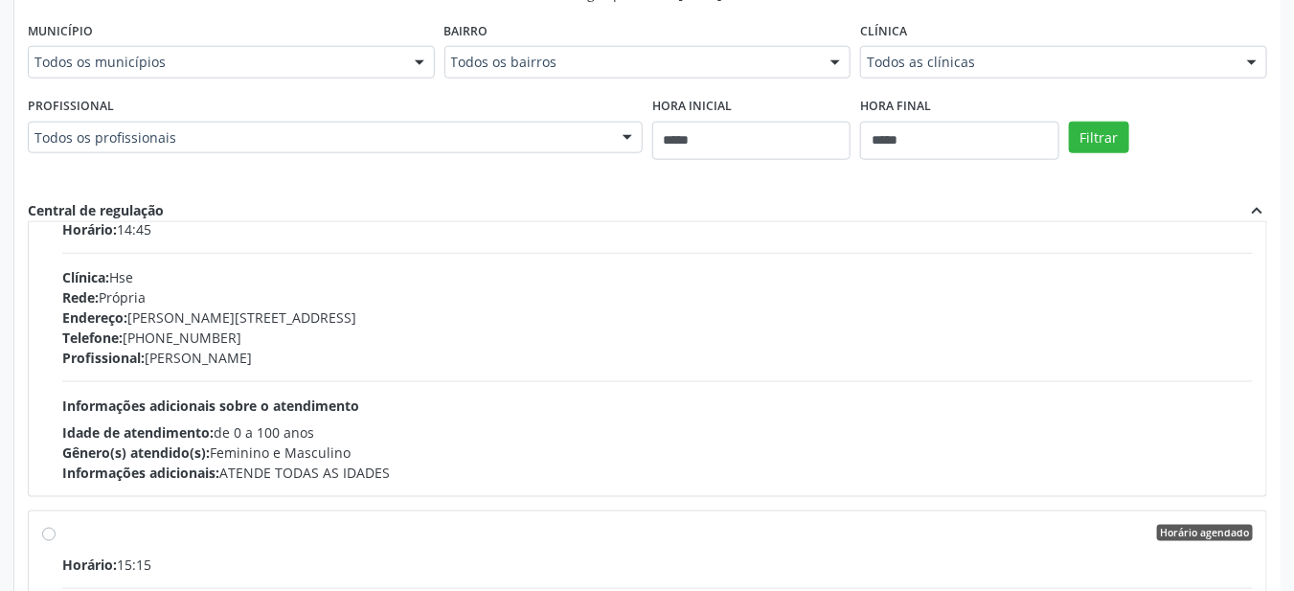
click at [126, 311] on span "Endereço:" at bounding box center [94, 317] width 65 height 18
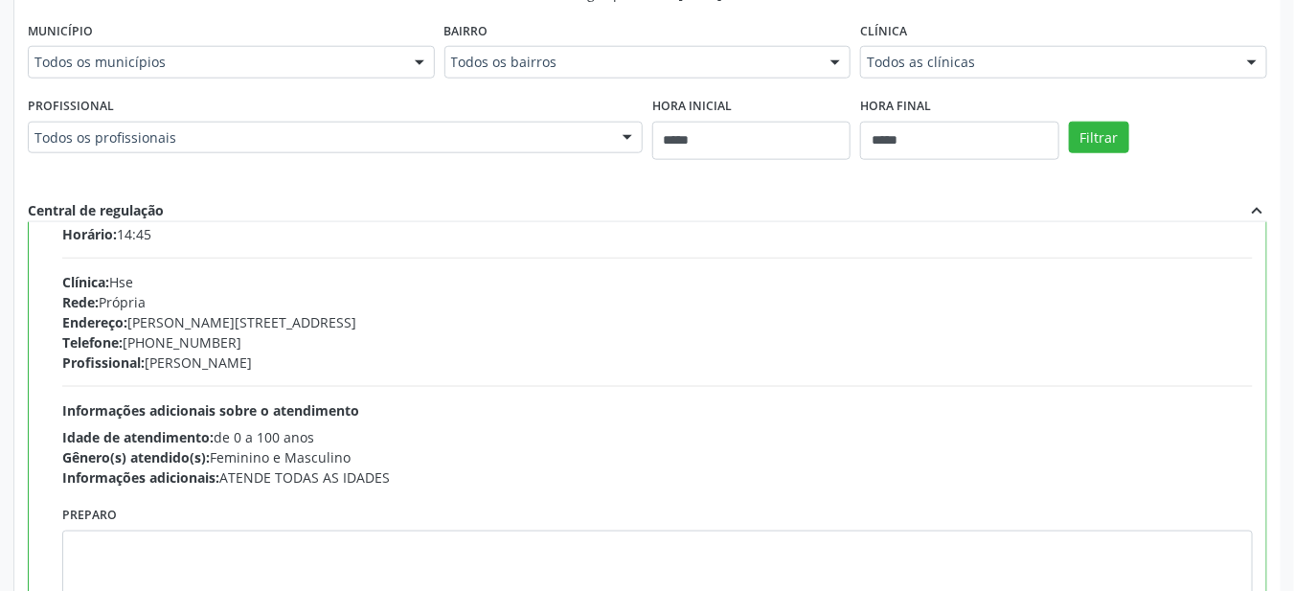
scroll to position [56, 0]
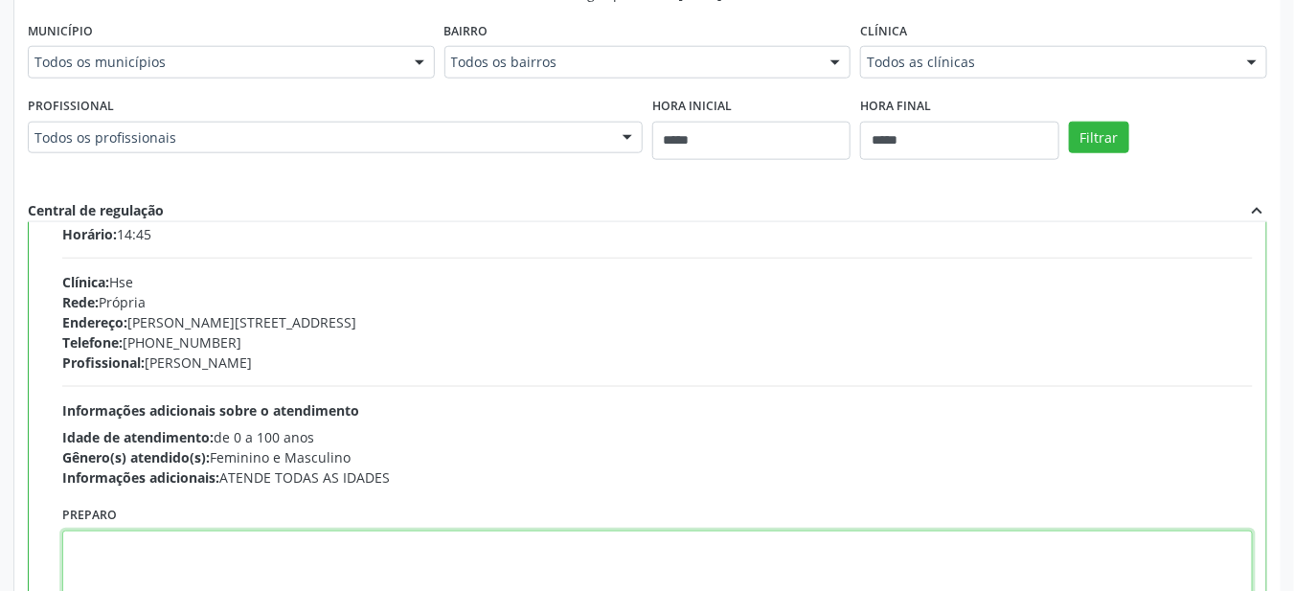
click at [106, 531] on textarea at bounding box center [657, 567] width 1190 height 72
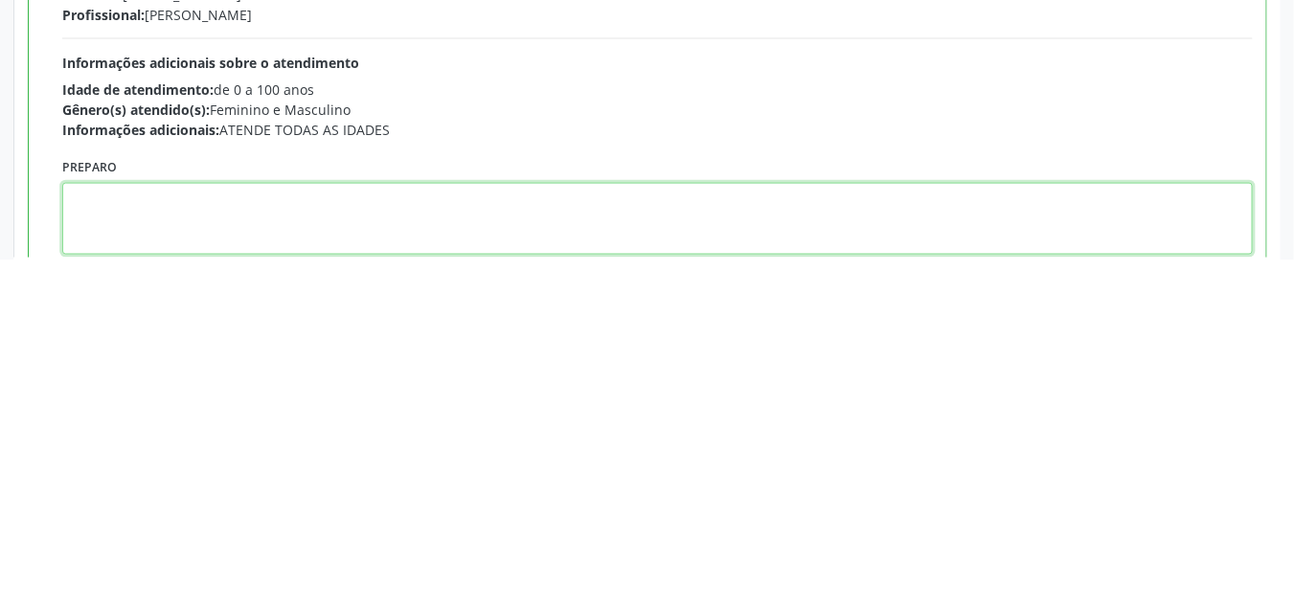
scroll to position [850, 0]
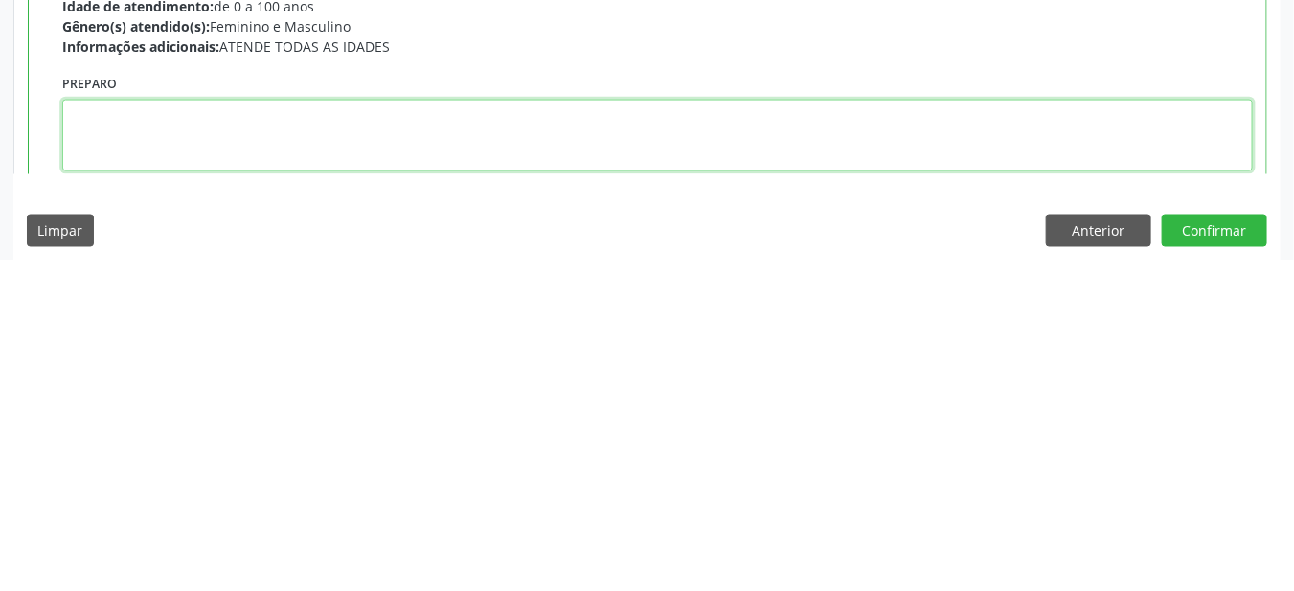
click at [118, 445] on textarea at bounding box center [657, 467] width 1190 height 72
click at [127, 447] on textarea at bounding box center [657, 467] width 1190 height 72
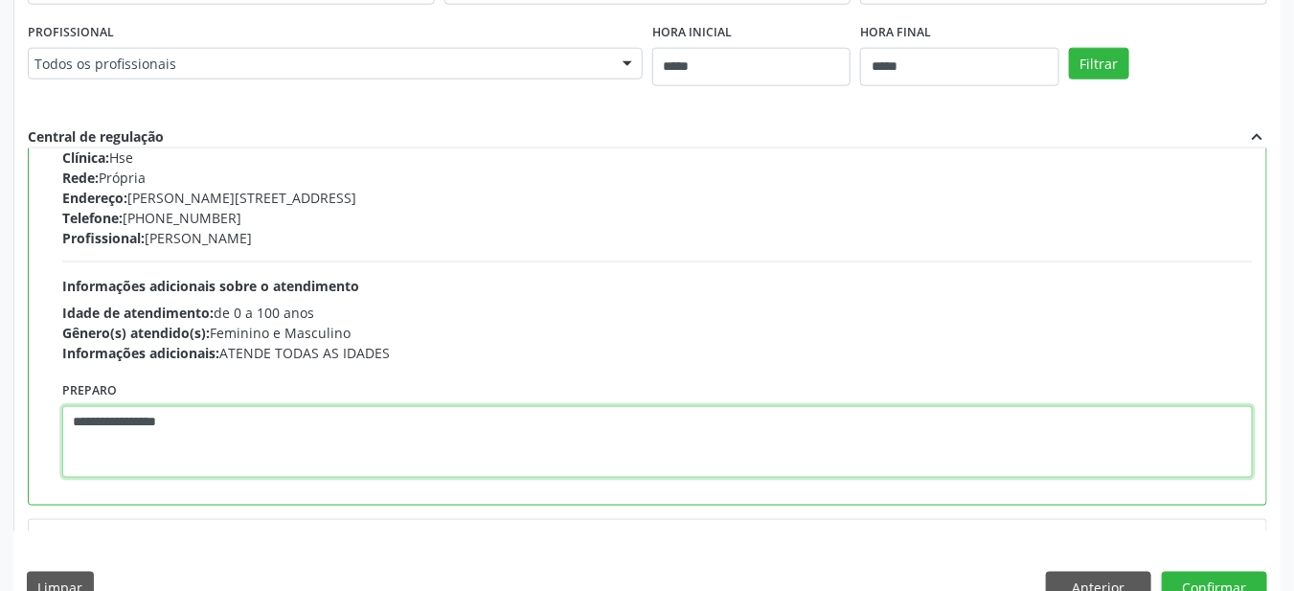
scroll to position [862, 0]
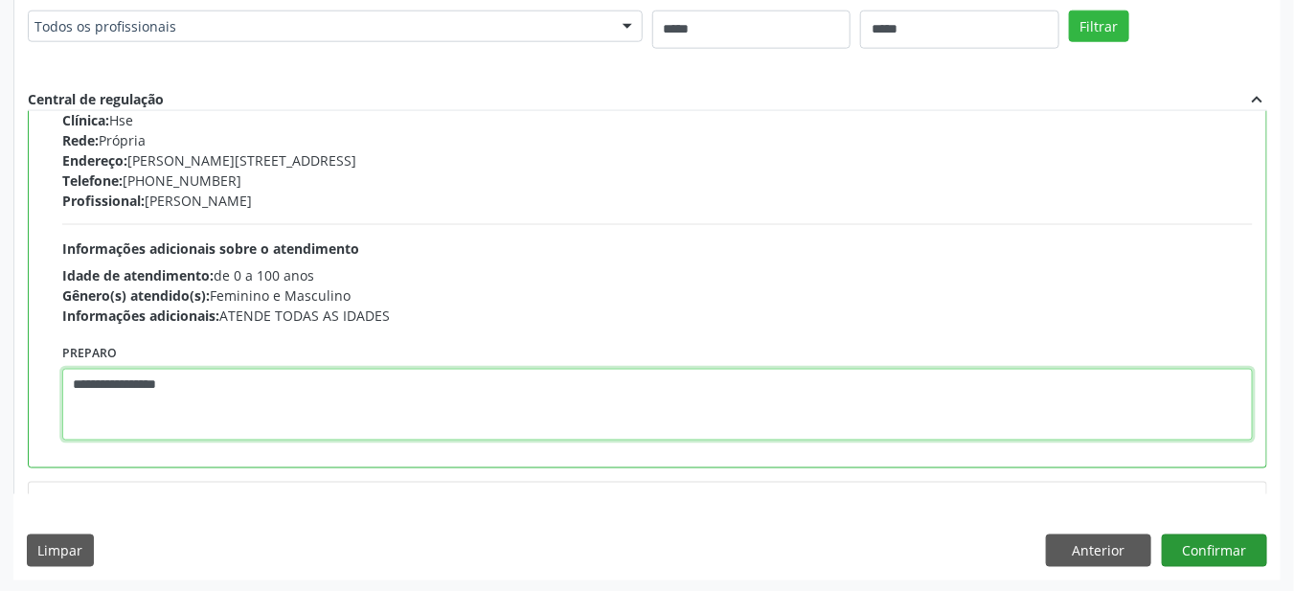
type textarea "**********"
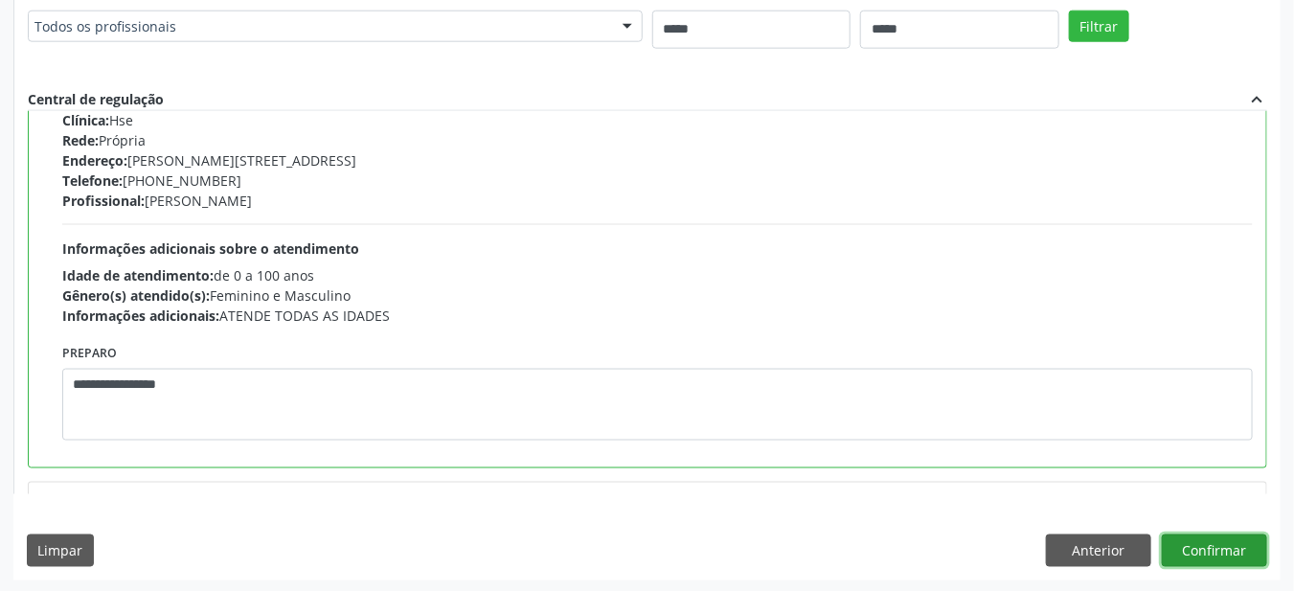
click at [1218, 553] on button "Confirmar" at bounding box center [1214, 550] width 105 height 33
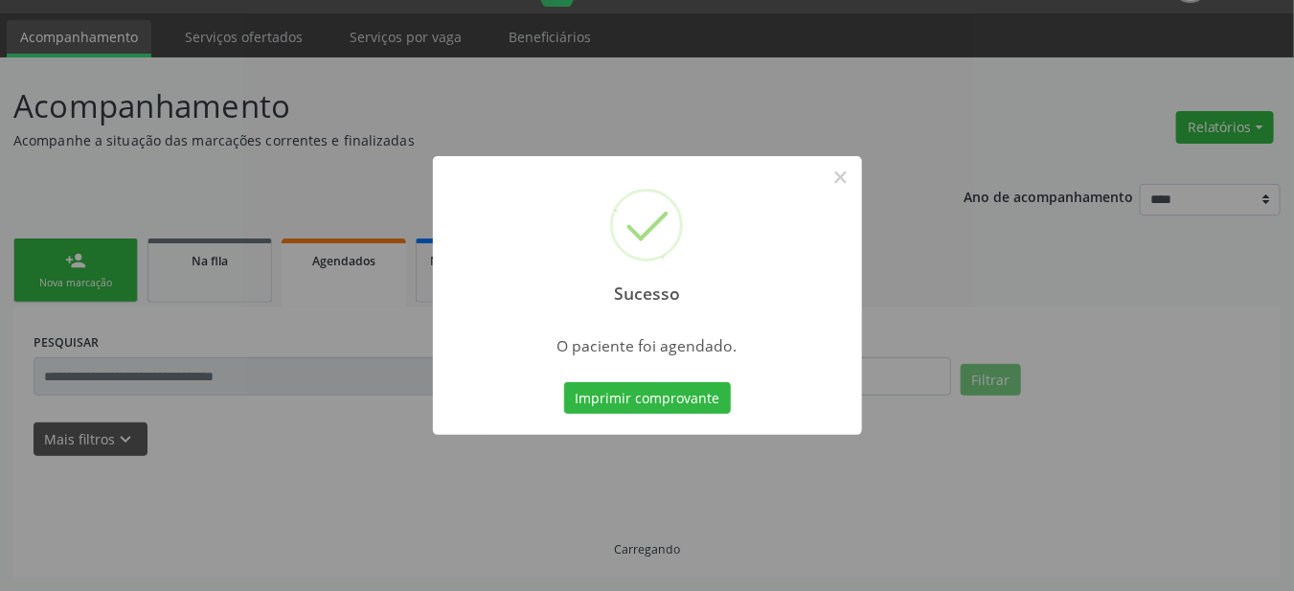
scroll to position [46, 0]
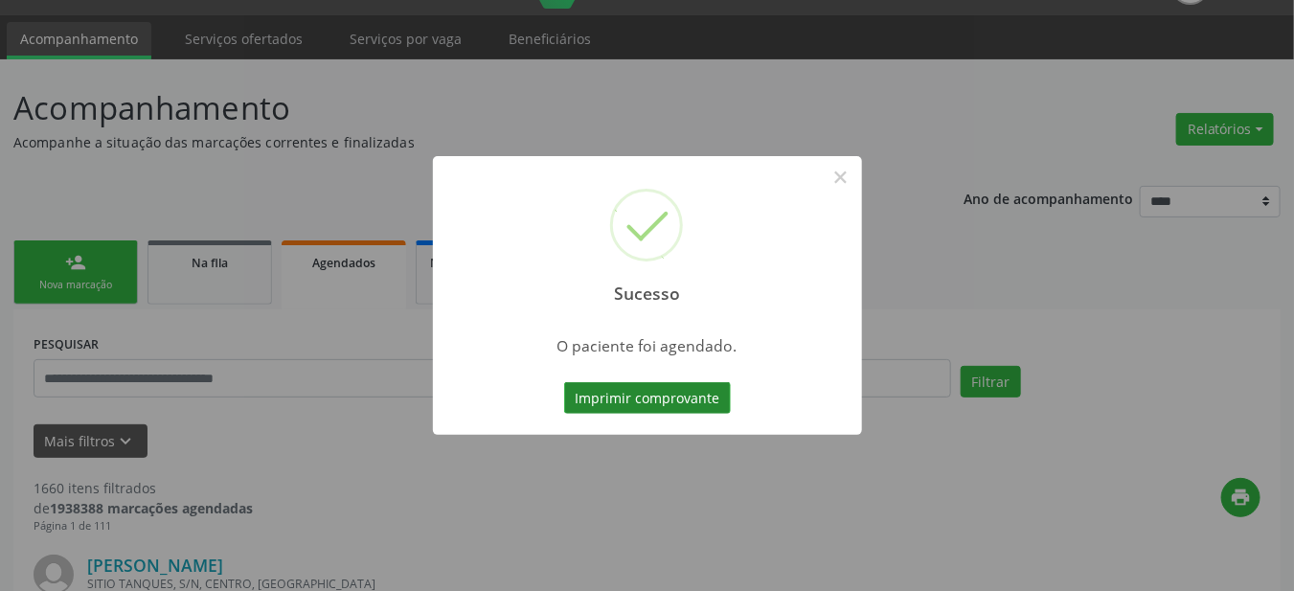
click at [603, 398] on button "Imprimir comprovante" at bounding box center [647, 398] width 167 height 33
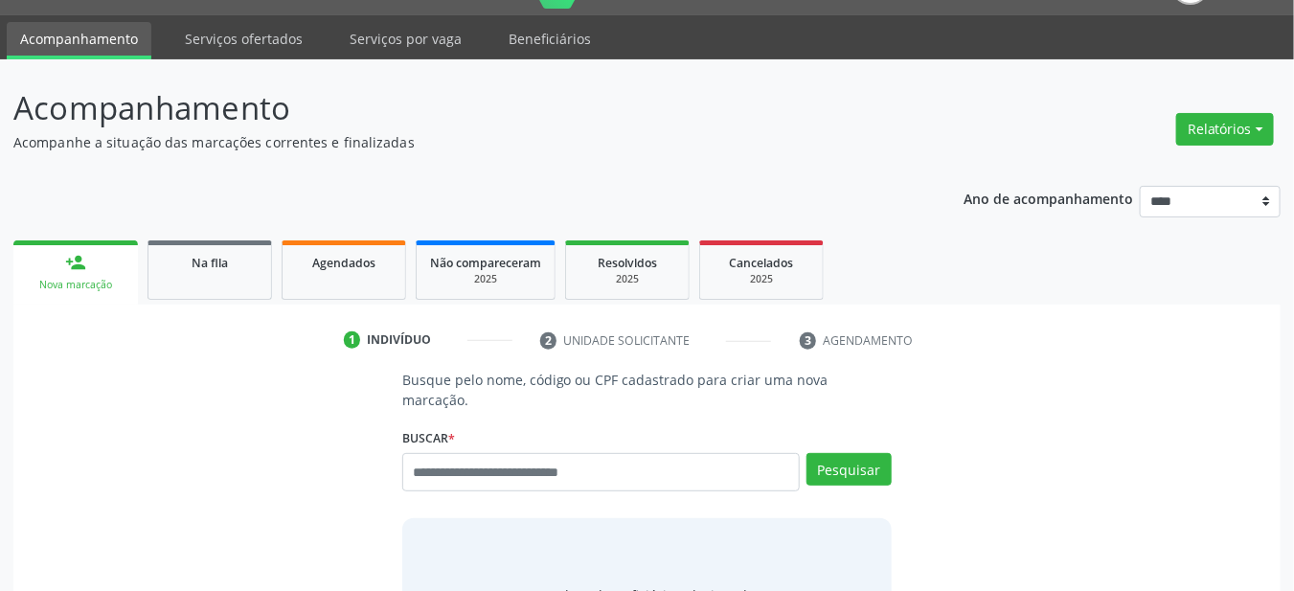
scroll to position [46, 0]
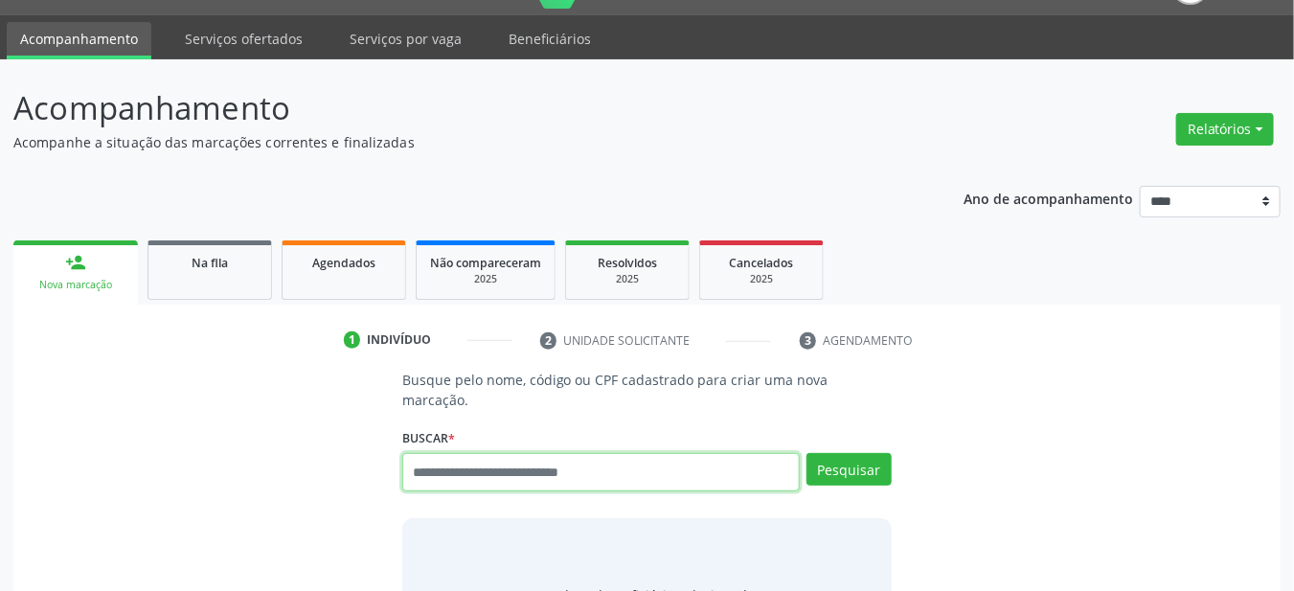
click at [468, 457] on input "text" at bounding box center [601, 472] width 398 height 38
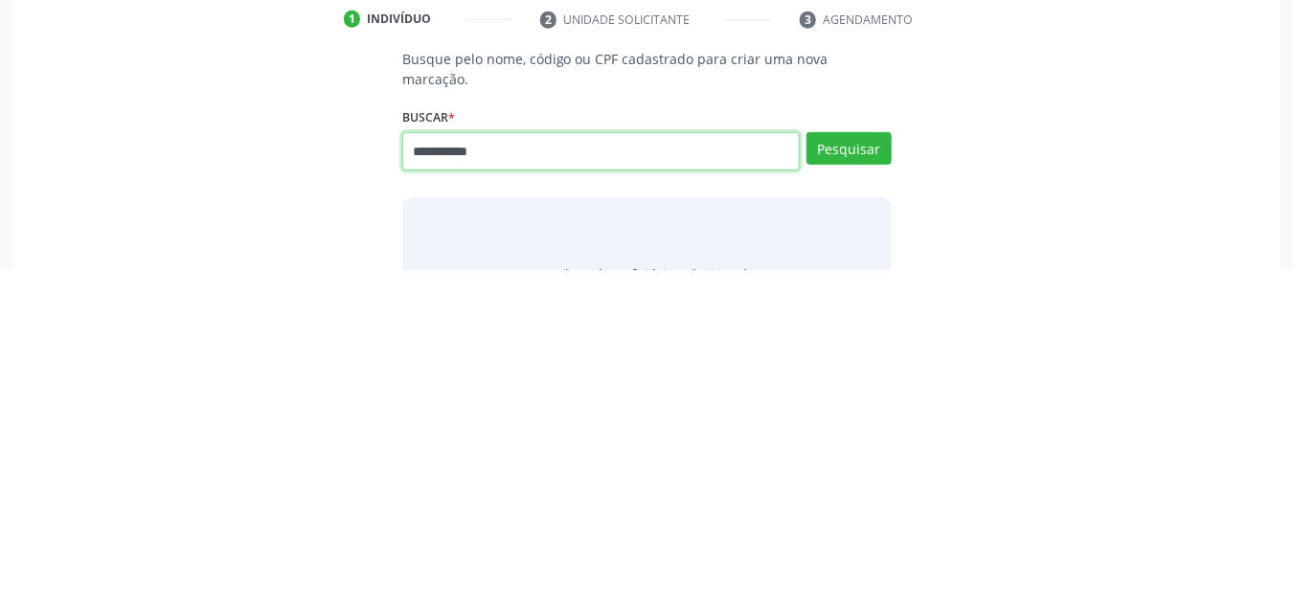
type input "**********"
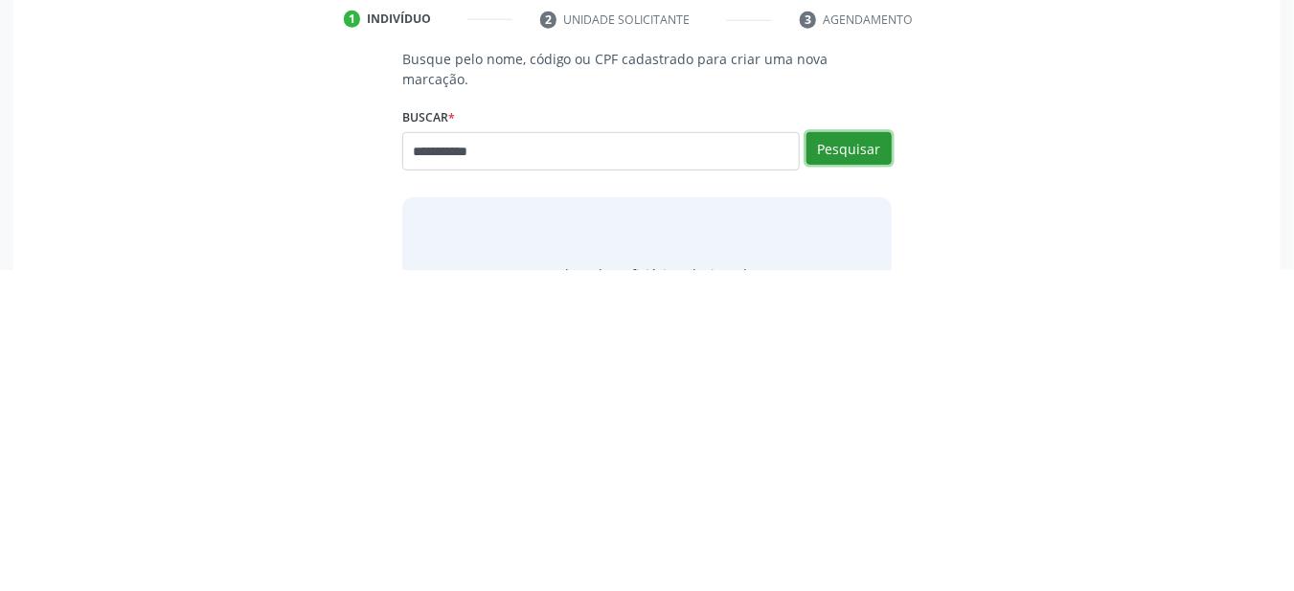
click at [852, 453] on button "Pesquisar" at bounding box center [848, 469] width 85 height 33
type input "**********"
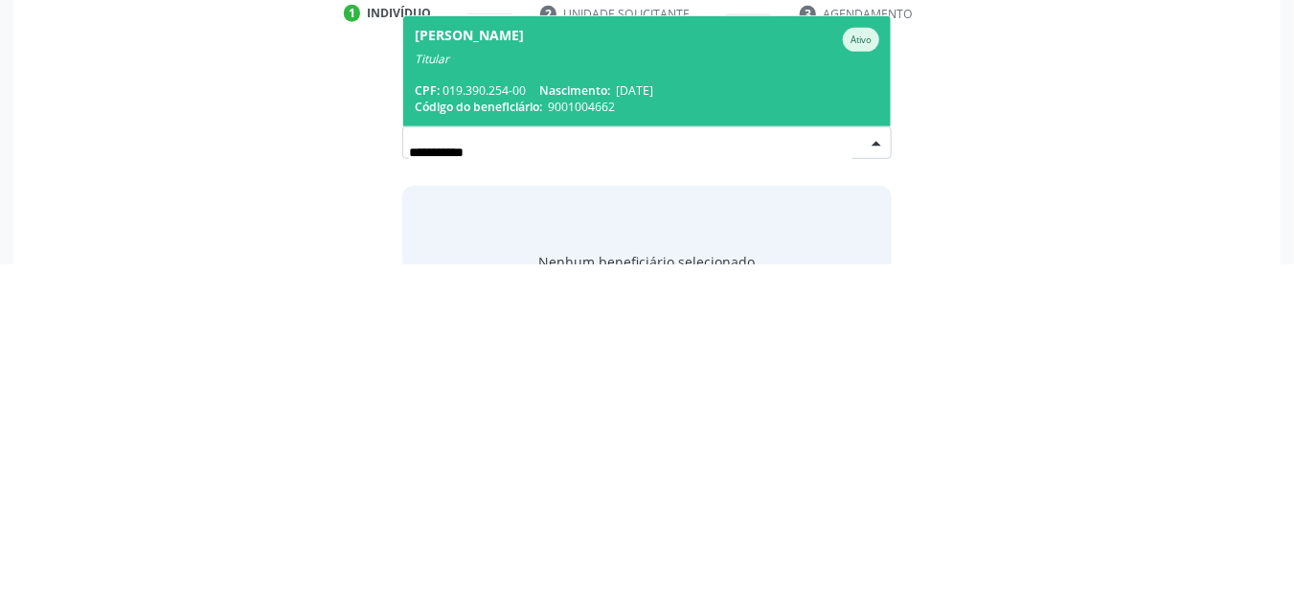
click at [737, 409] on div "CPF: 019.390.254-00 Nascimento: 30/05/1932" at bounding box center [647, 417] width 465 height 16
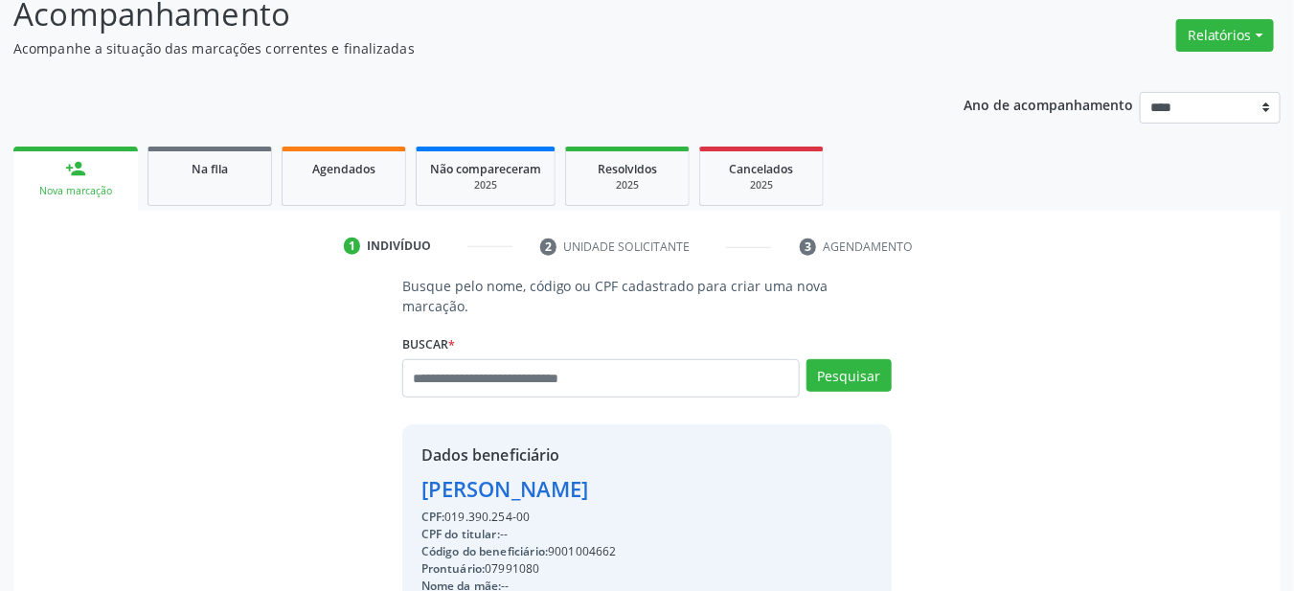
scroll to position [271, 0]
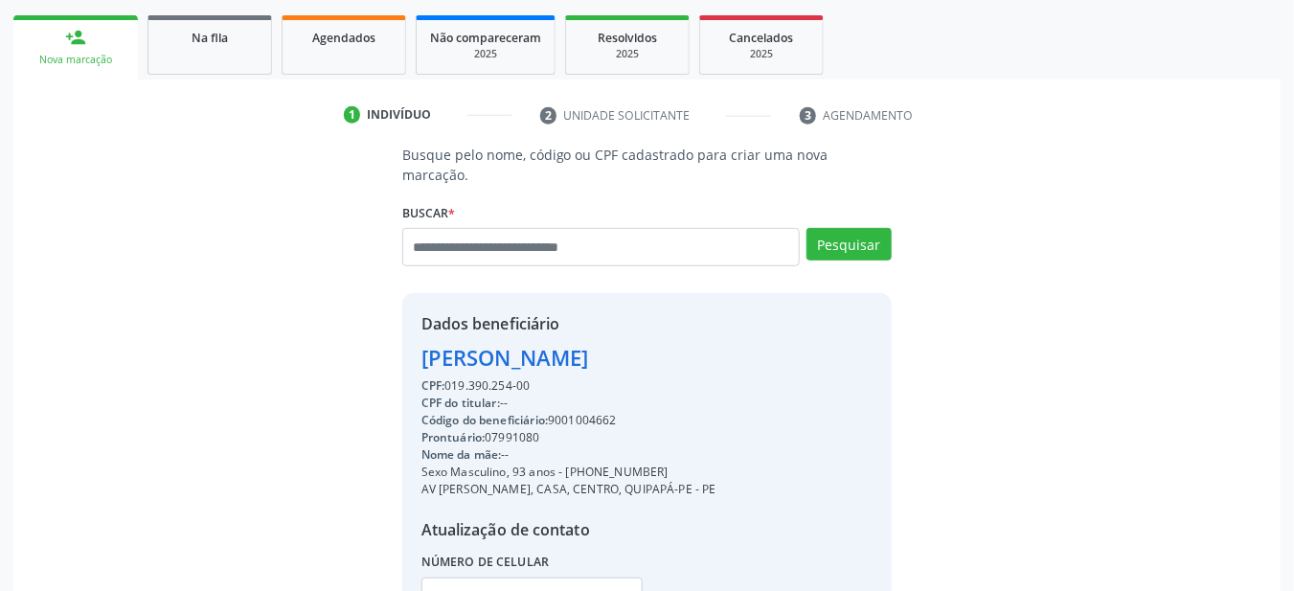
copy div "9001004662"
click at [356, 52] on link "Agendados" at bounding box center [344, 44] width 124 height 59
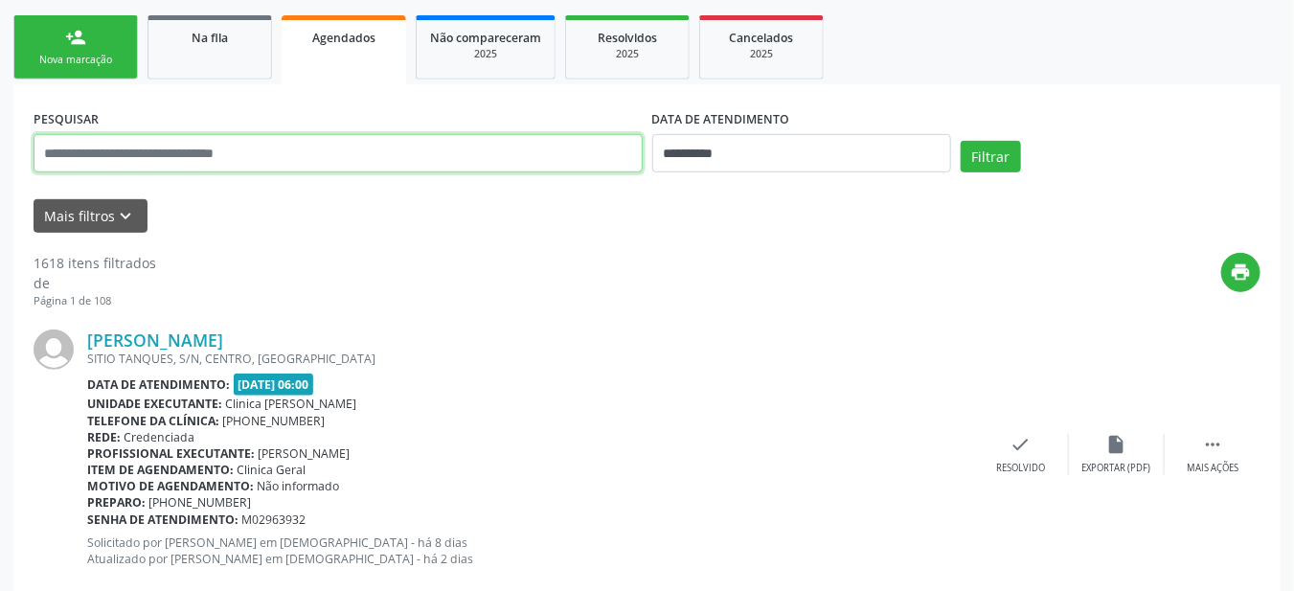
click at [404, 159] on input "text" at bounding box center [338, 153] width 609 height 38
click at [409, 159] on input "text" at bounding box center [338, 153] width 609 height 38
click at [485, 157] on input "text" at bounding box center [338, 153] width 609 height 38
click at [479, 167] on input "text" at bounding box center [338, 153] width 609 height 38
type input "**********"
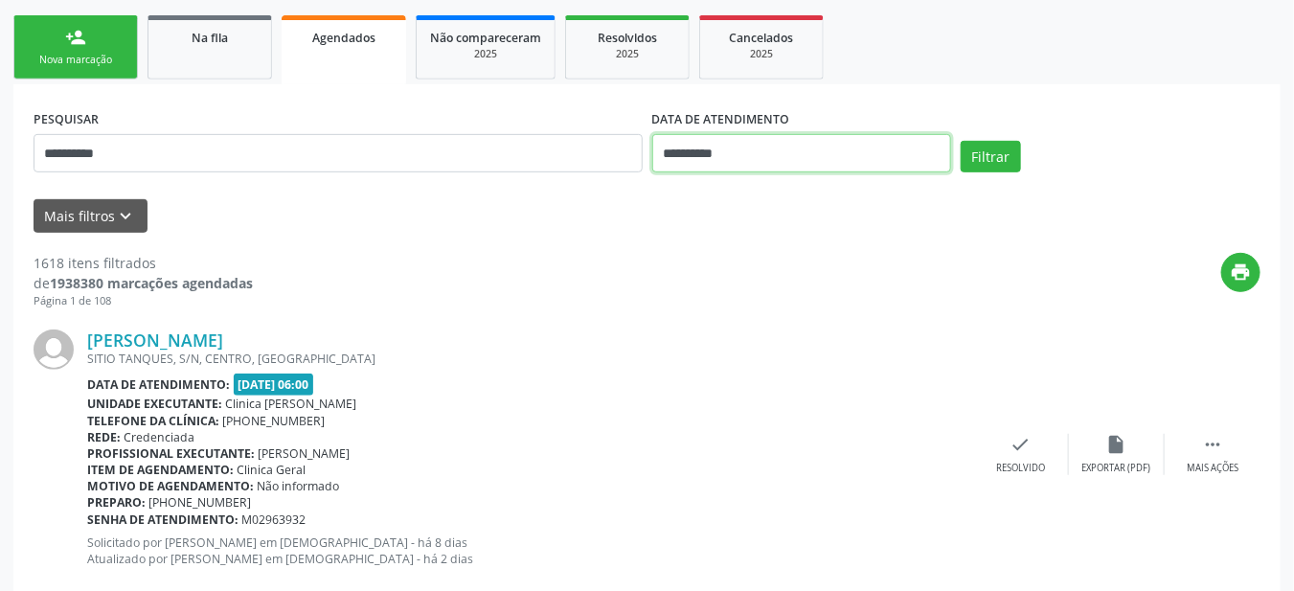
click at [844, 170] on body "**********" at bounding box center [647, 24] width 1294 height 591
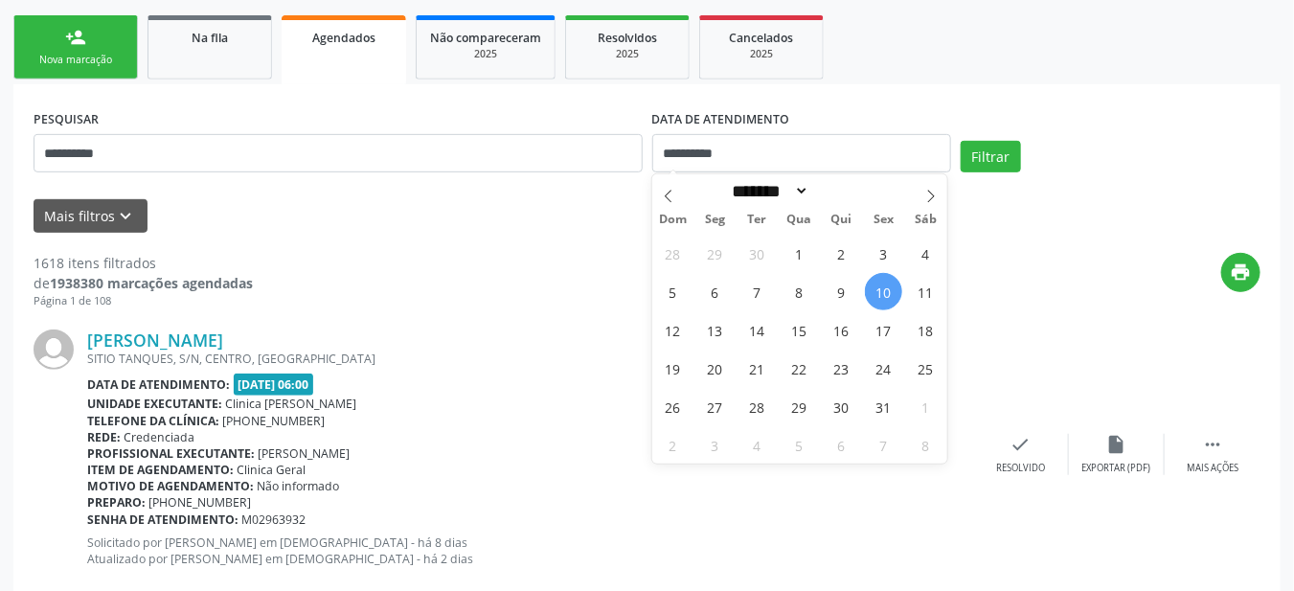
click at [885, 297] on span "10" at bounding box center [883, 291] width 37 height 37
type input "**********"
click at [881, 407] on span "31" at bounding box center [883, 406] width 37 height 37
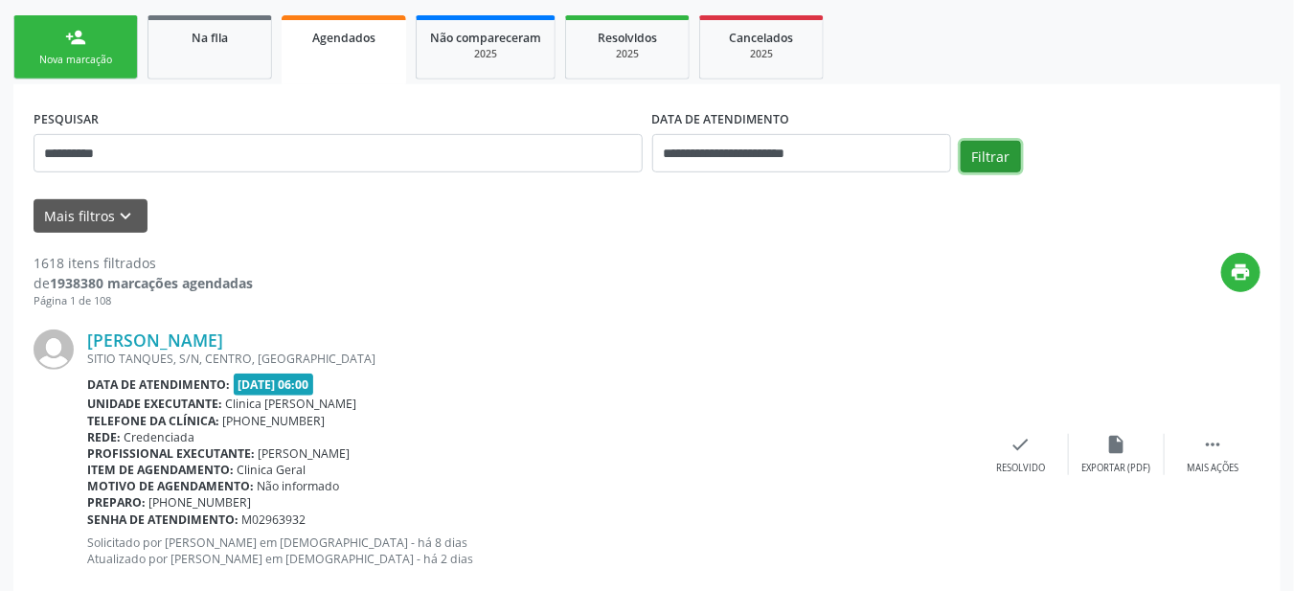
click at [988, 161] on button "Filtrar" at bounding box center [990, 157] width 60 height 33
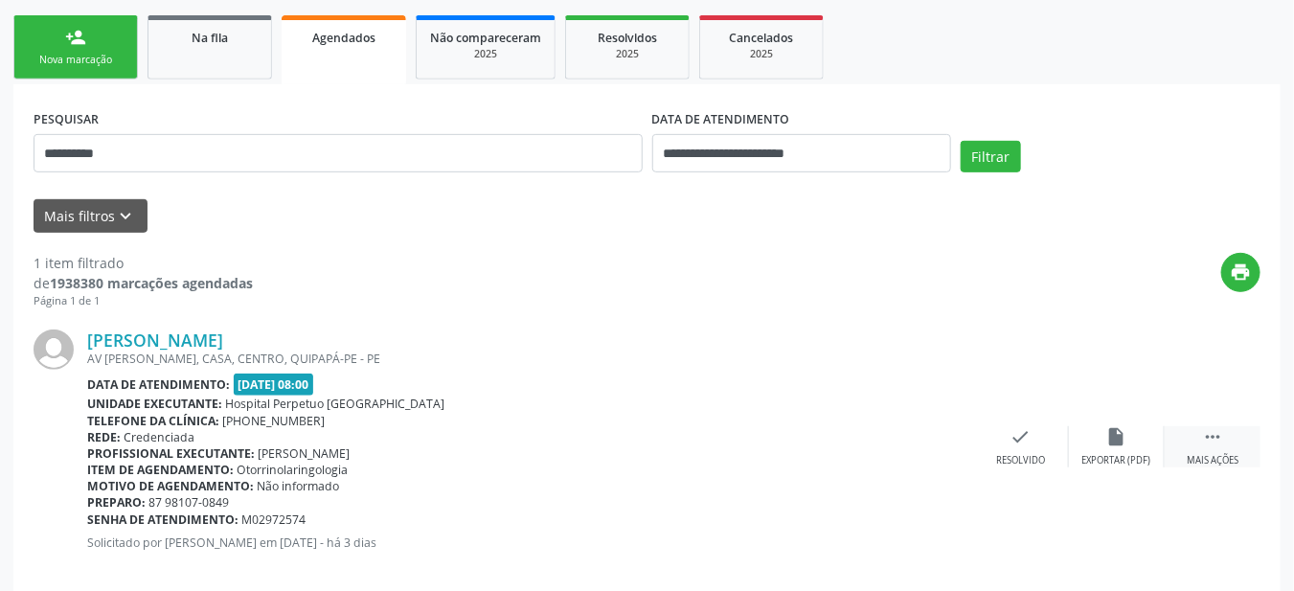
click at [1213, 446] on div " Mais ações" at bounding box center [1212, 446] width 96 height 41
click at [947, 442] on div "cancel Cancelar" at bounding box center [925, 446] width 96 height 41
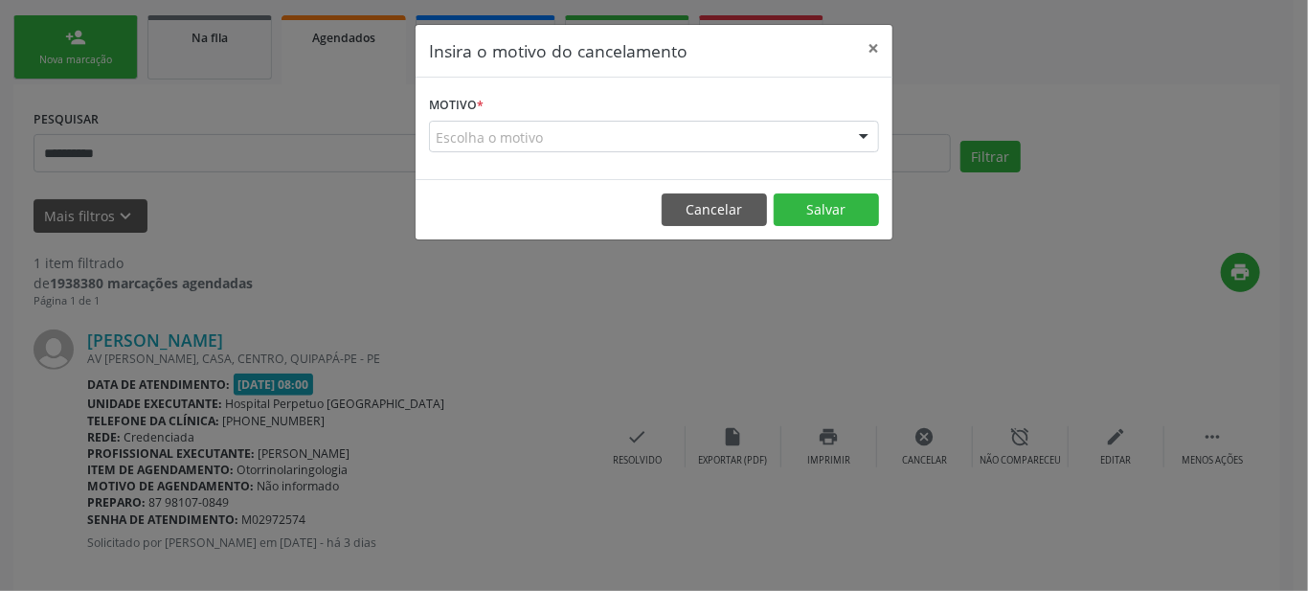
click at [800, 135] on div "Escolha o motivo" at bounding box center [654, 137] width 450 height 33
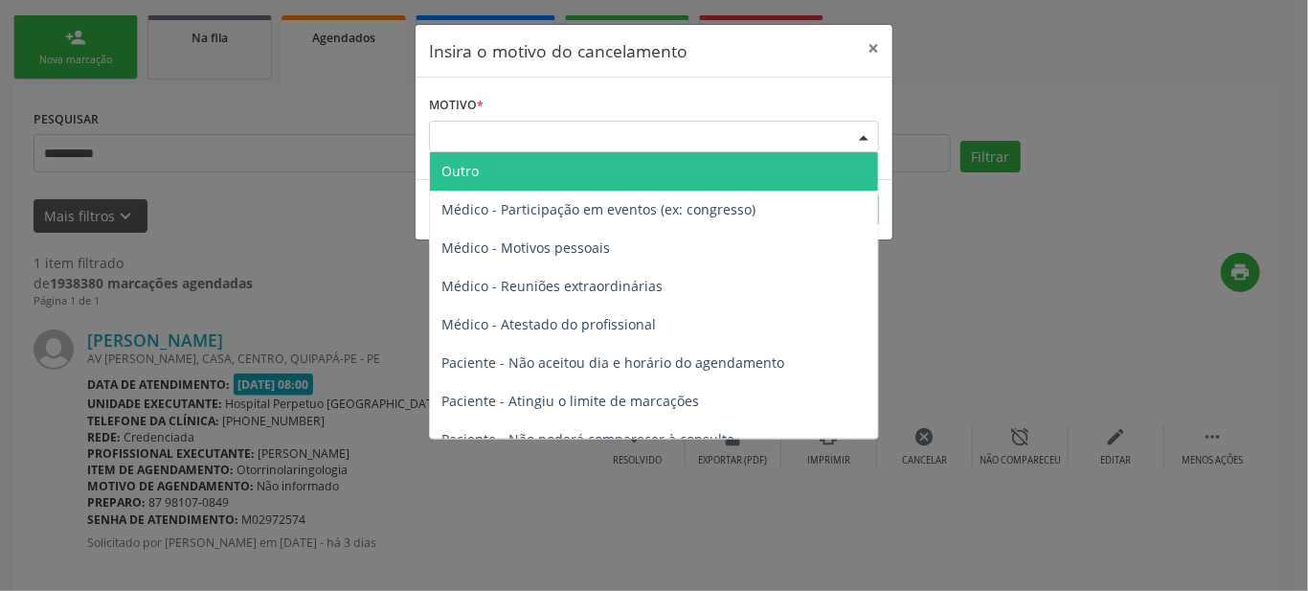
click at [714, 334] on span "Médico - Atestado do profissional" at bounding box center [654, 324] width 448 height 38
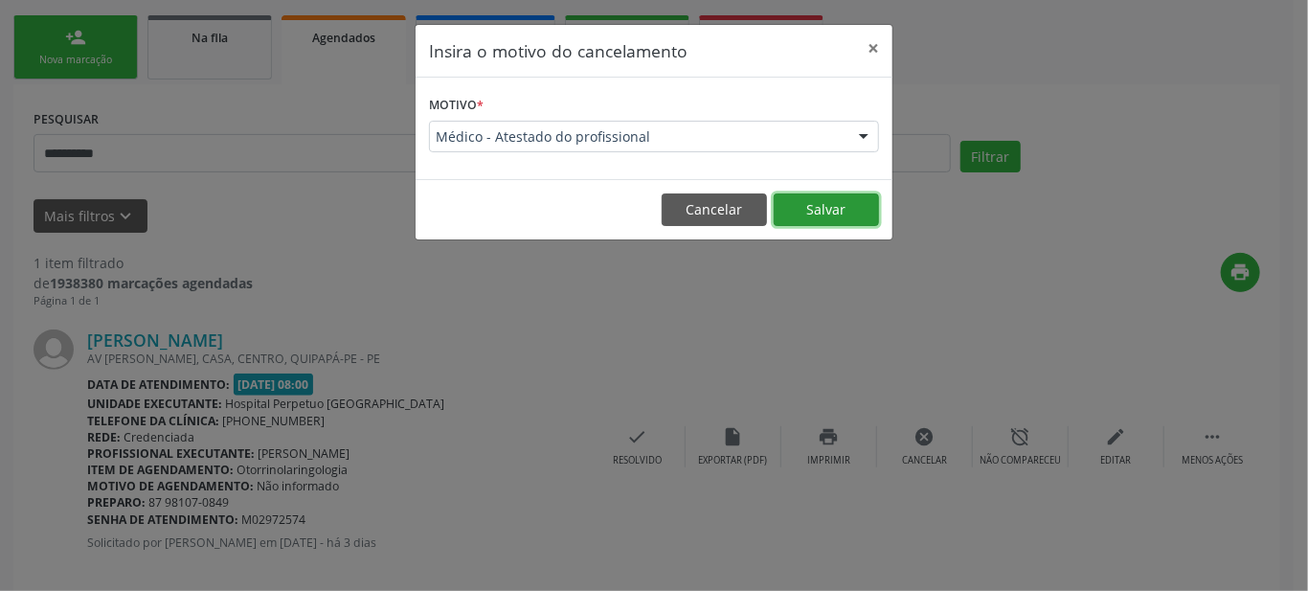
click at [841, 215] on button "Salvar" at bounding box center [826, 209] width 105 height 33
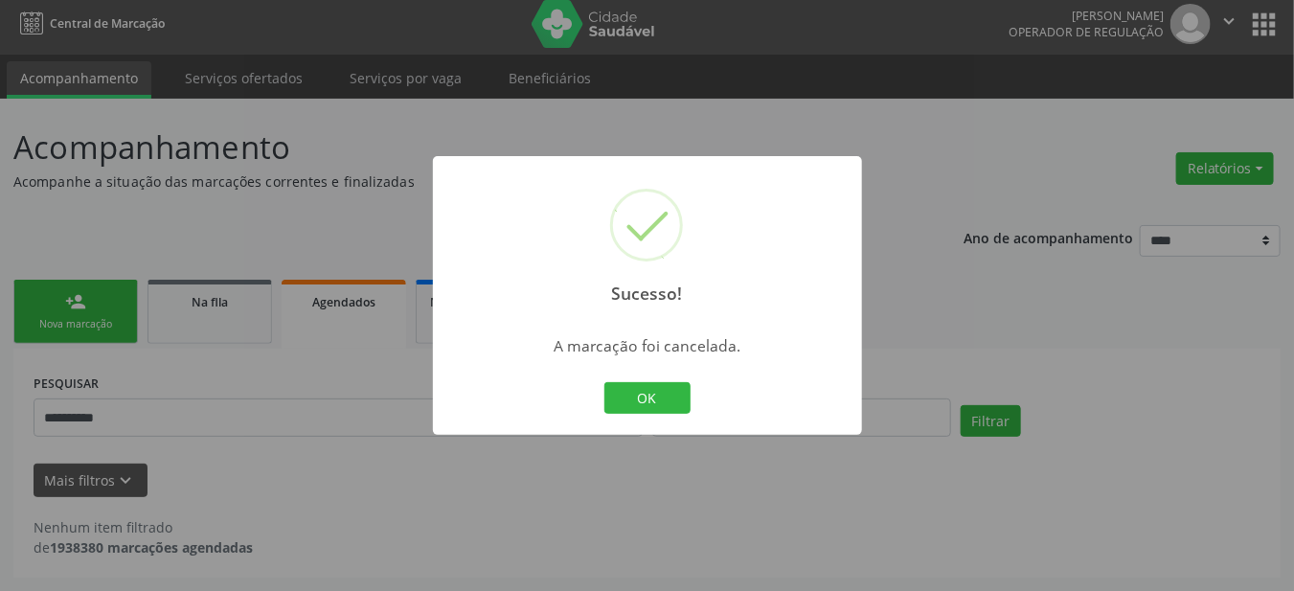
scroll to position [5, 0]
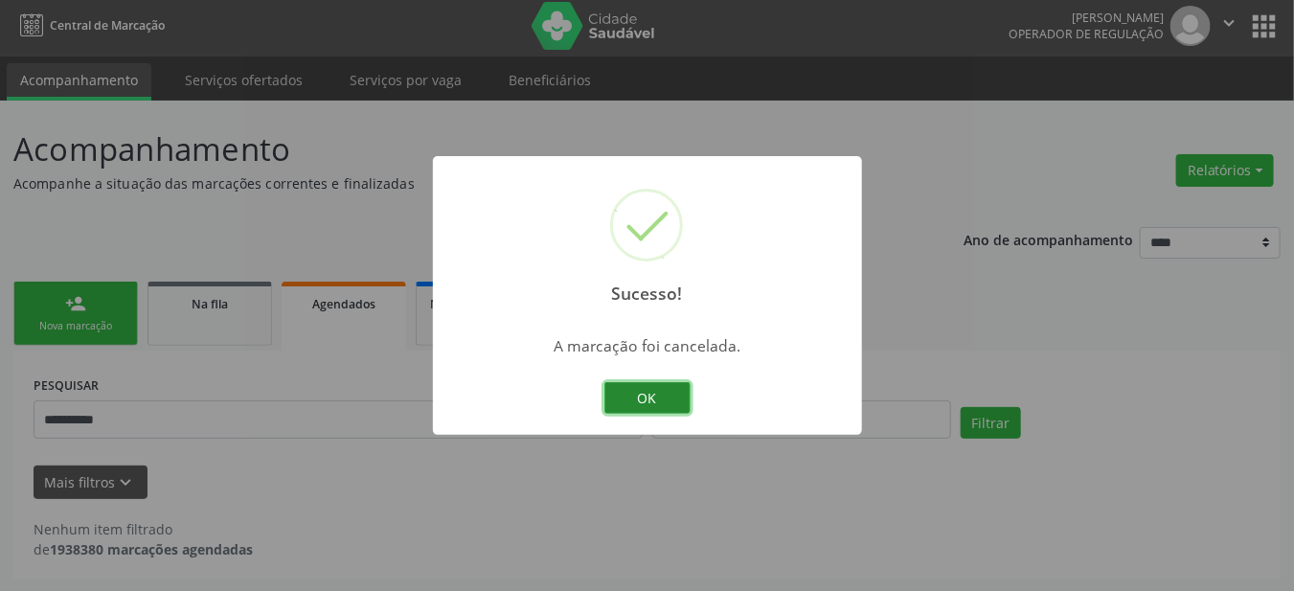
click at [638, 411] on button "OK" at bounding box center [647, 398] width 86 height 33
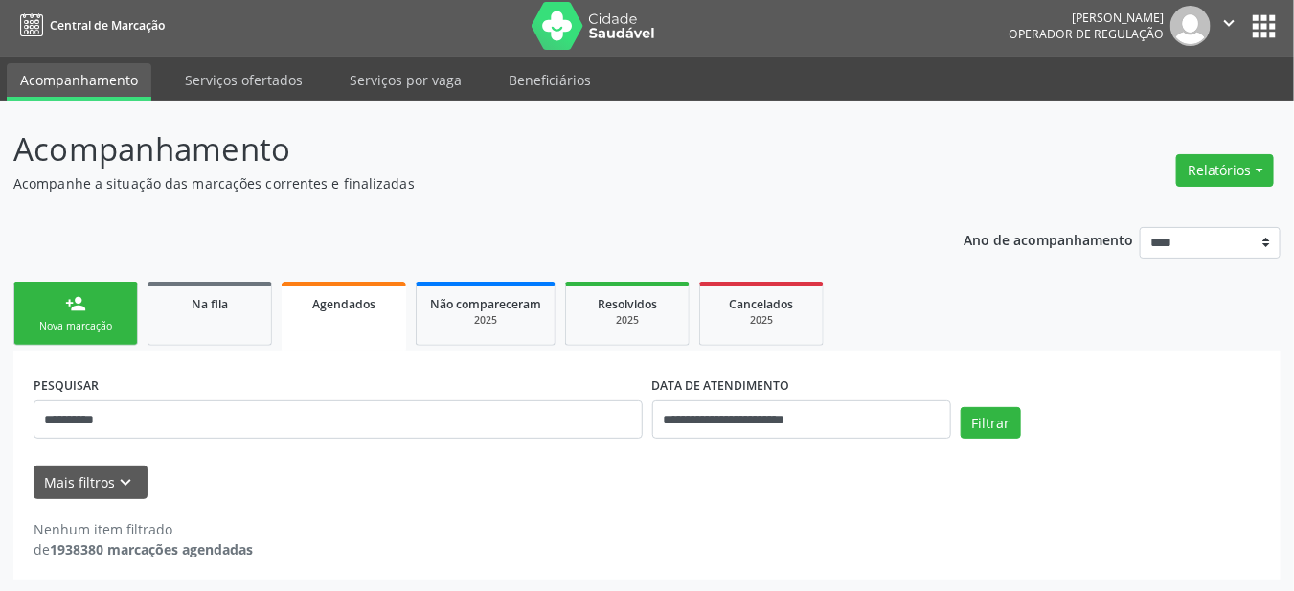
click at [54, 315] on link "person_add Nova marcação" at bounding box center [75, 314] width 124 height 64
click at [53, 309] on link "person_add Nova marcação" at bounding box center [75, 314] width 124 height 64
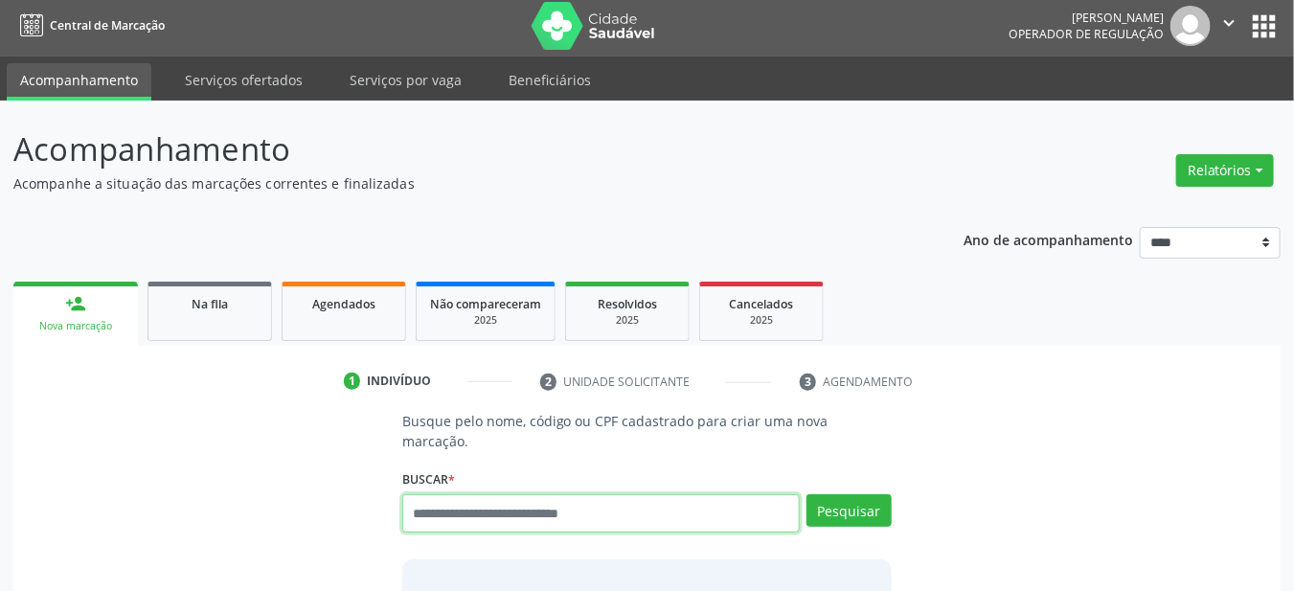
click at [481, 494] on input "text" at bounding box center [601, 513] width 398 height 38
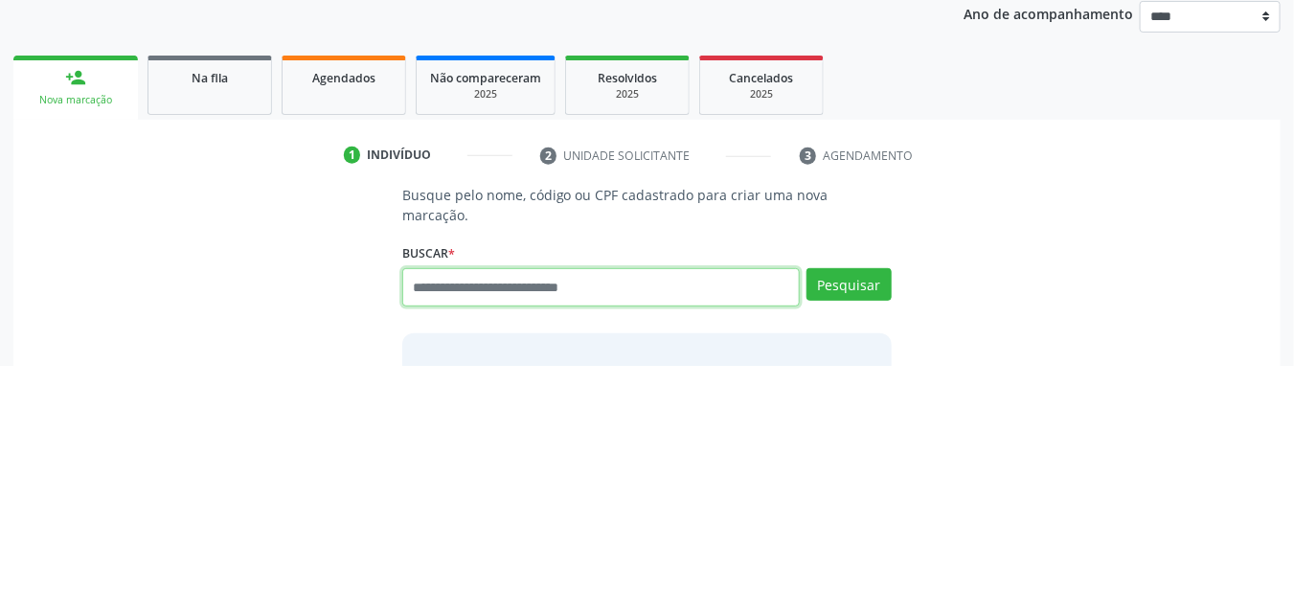
scroll to position [34, 0]
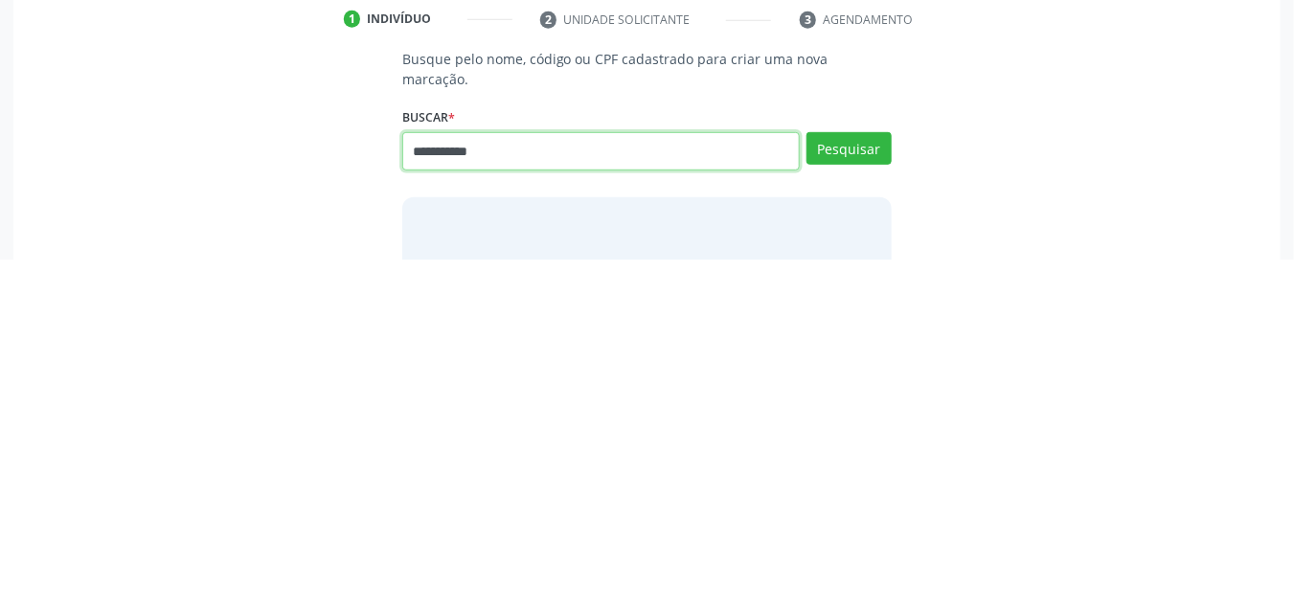
type input "**********"
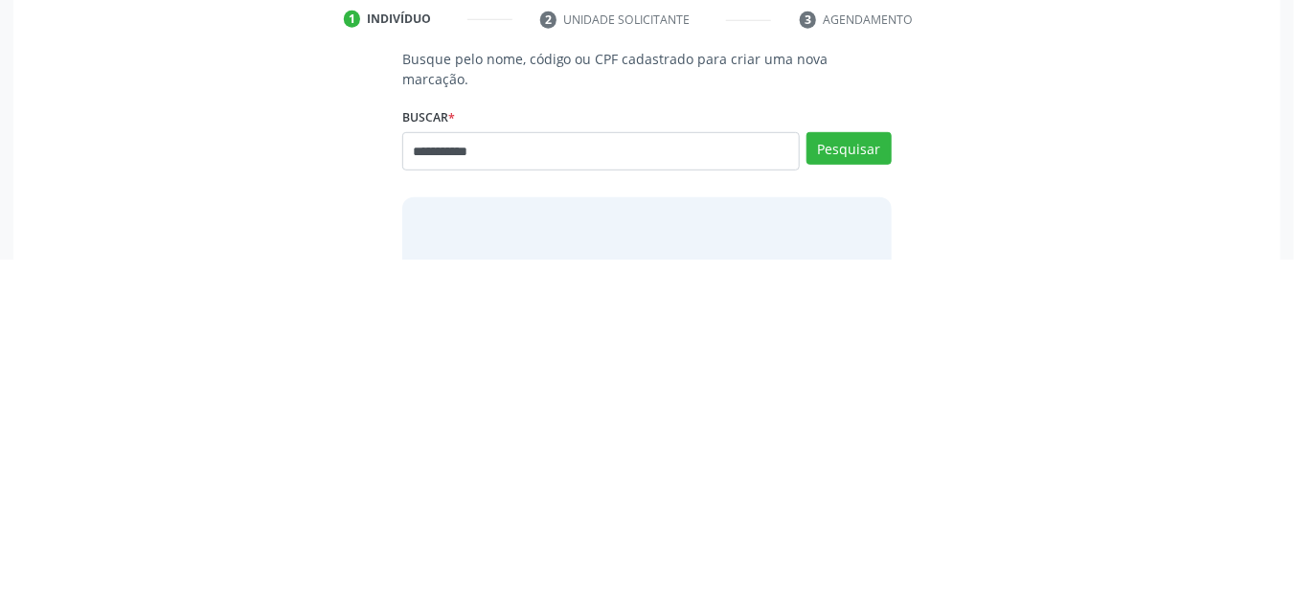
click at [829, 487] on div "Pesquisar" at bounding box center [846, 490] width 92 height 52
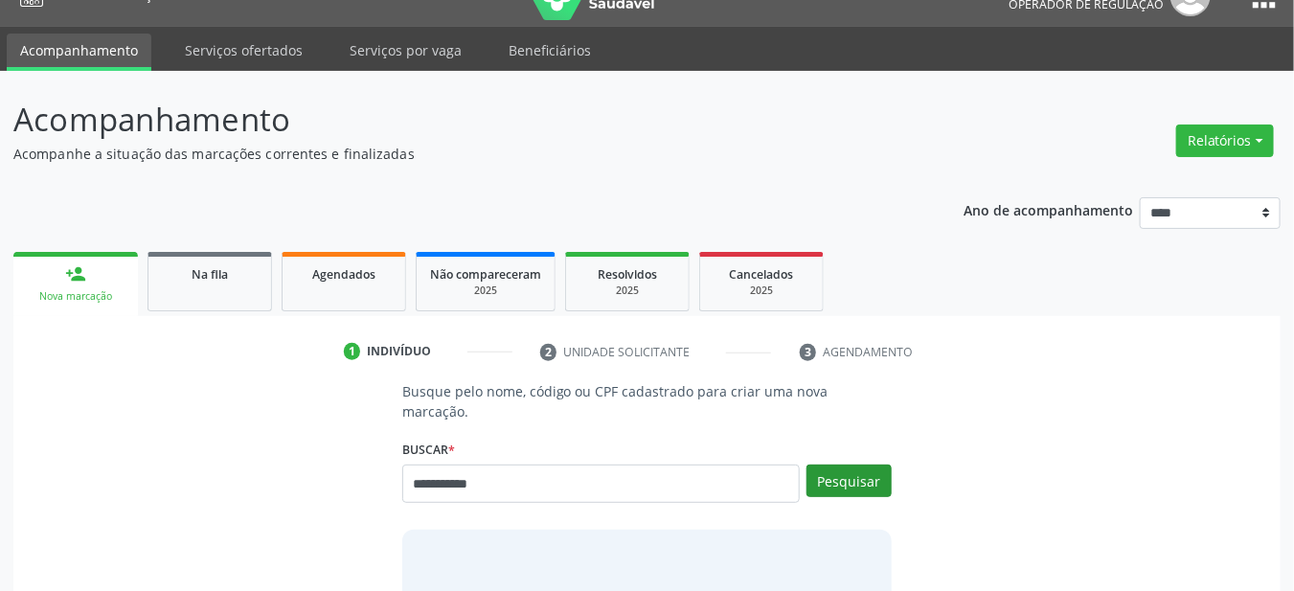
click at [829, 464] on button "Pesquisar" at bounding box center [848, 480] width 85 height 33
type input "**********"
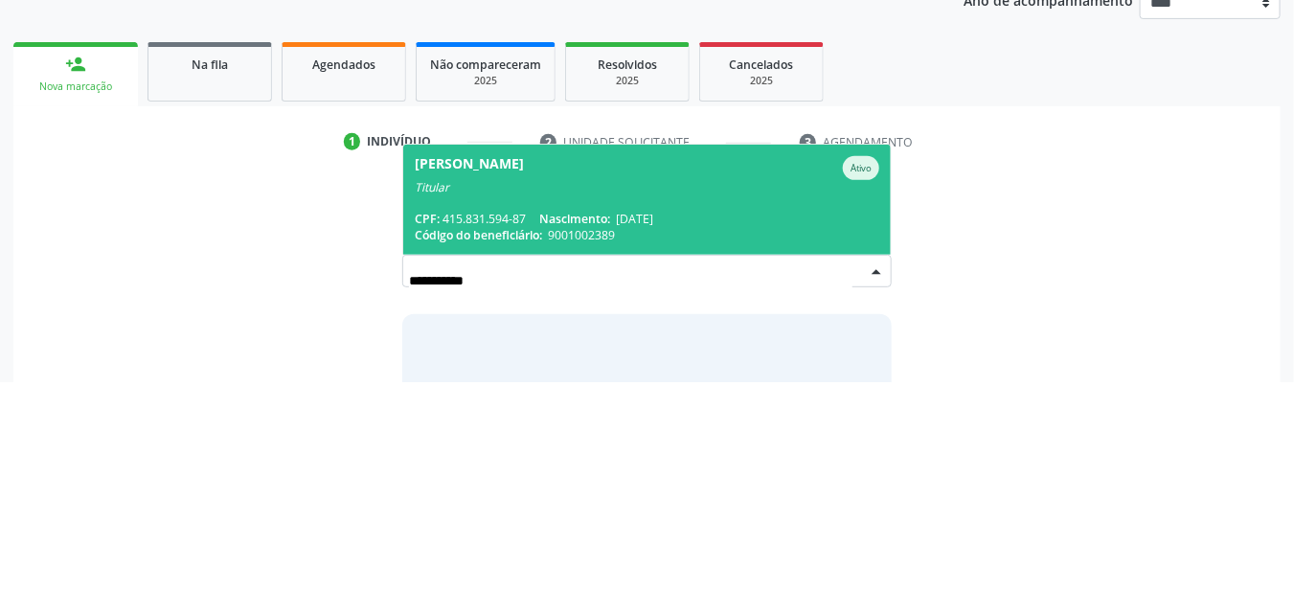
scroll to position [41, 0]
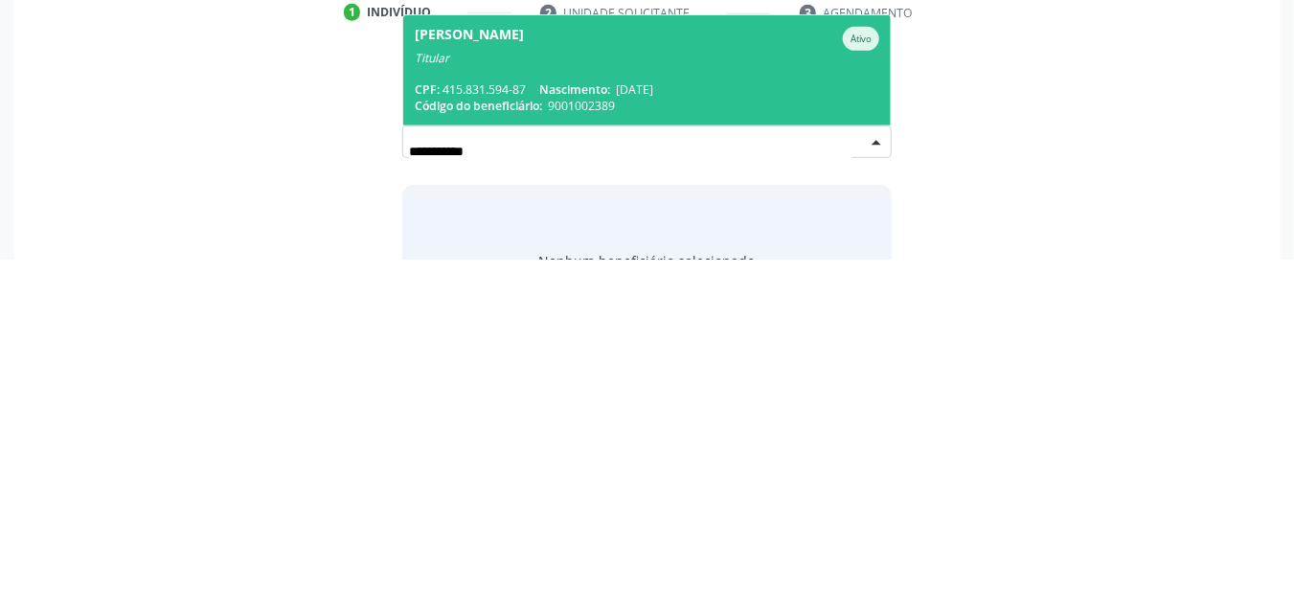
click at [452, 414] on div "CPF: 415.831.594-87 Nascimento: 12/03/1964" at bounding box center [647, 422] width 465 height 16
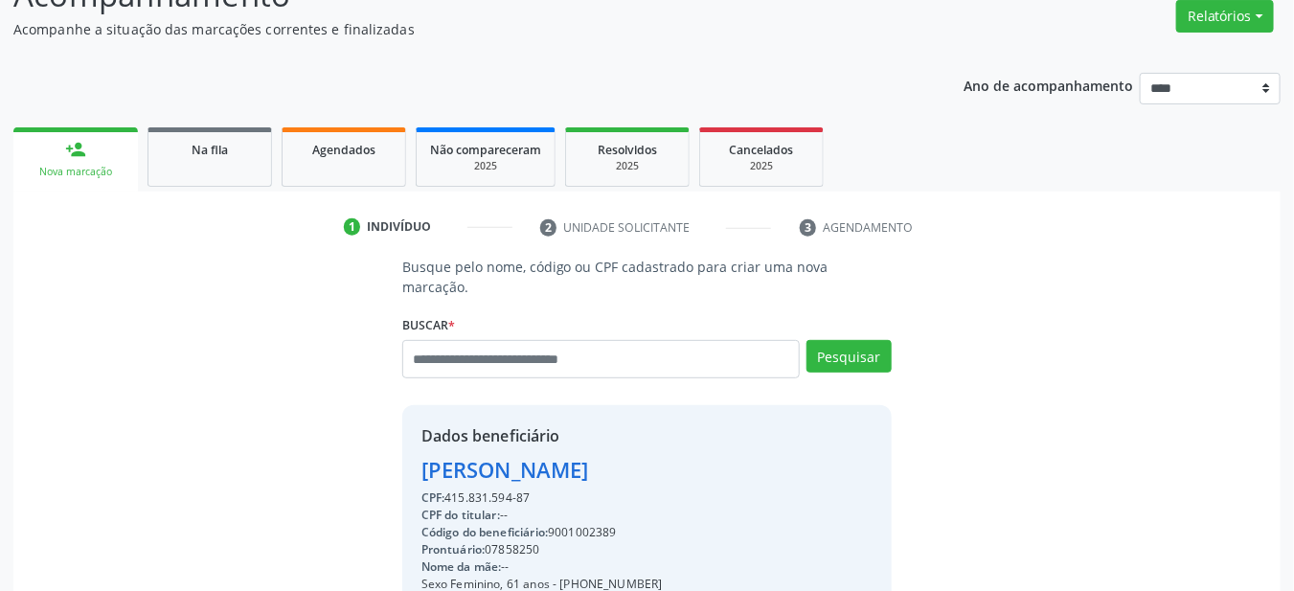
scroll to position [161, 0]
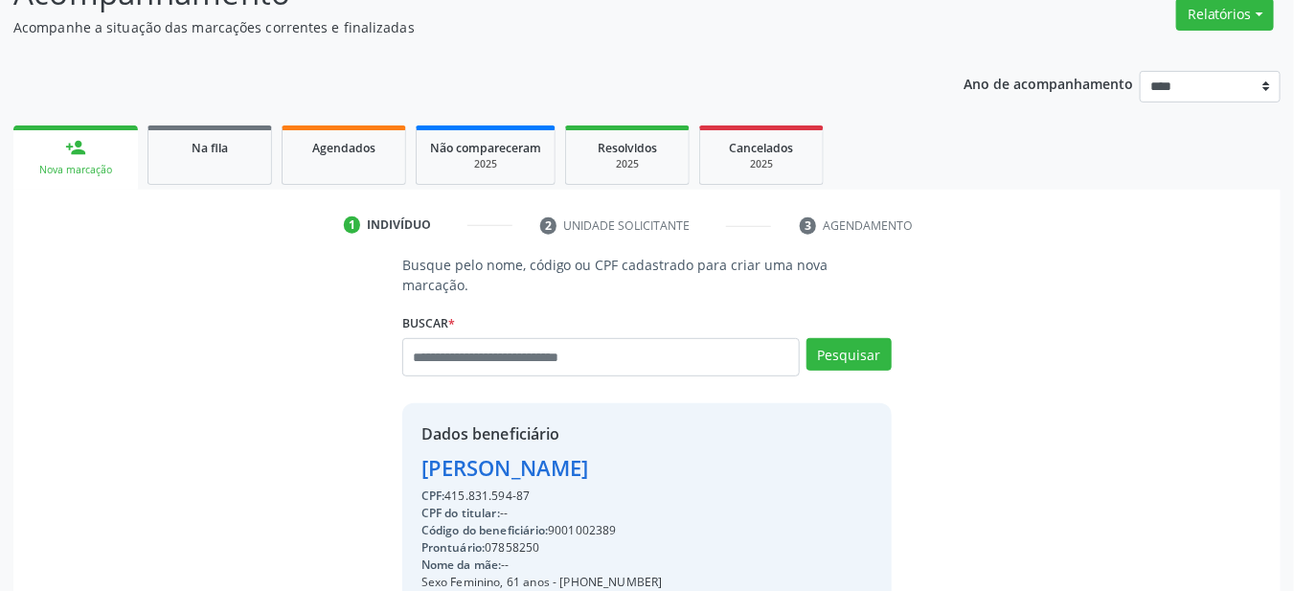
copy div "9001002389"
click at [333, 156] on div "Agendados" at bounding box center [344, 147] width 96 height 20
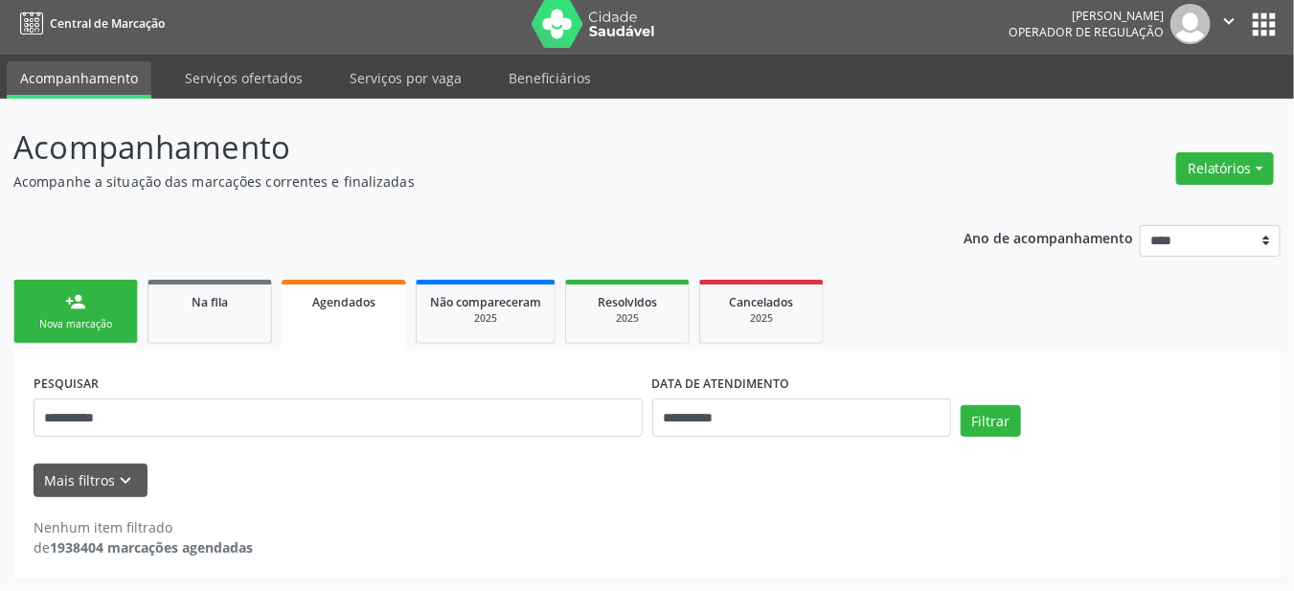
scroll to position [5, 0]
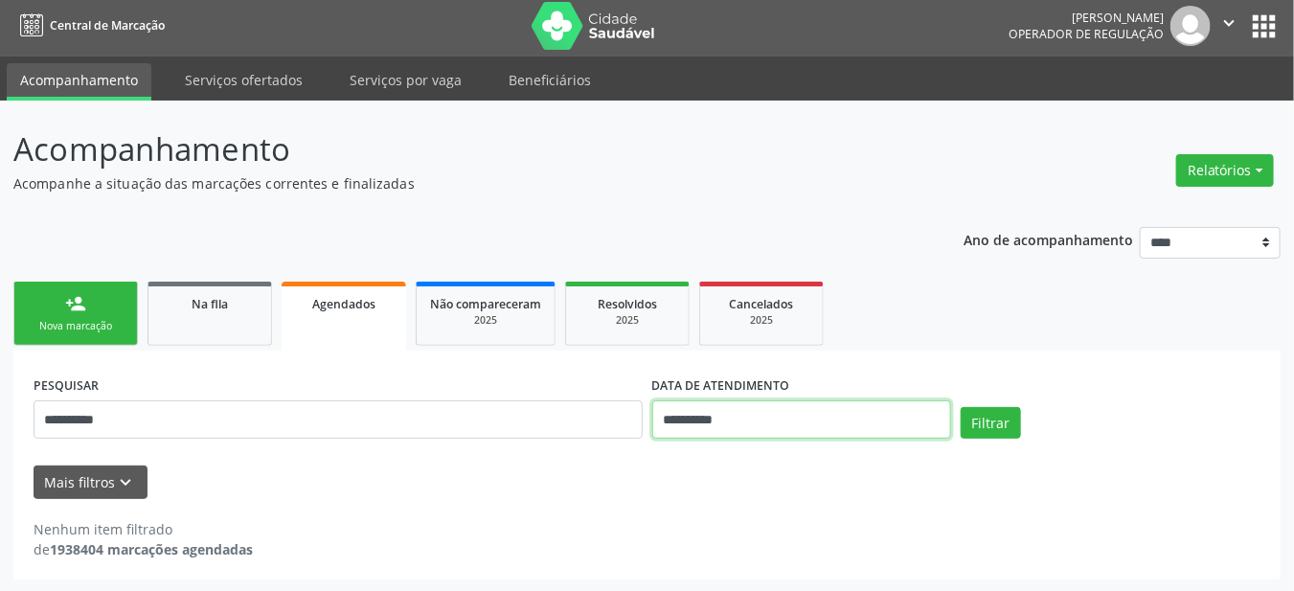
click at [683, 424] on body "**********" at bounding box center [647, 290] width 1294 height 591
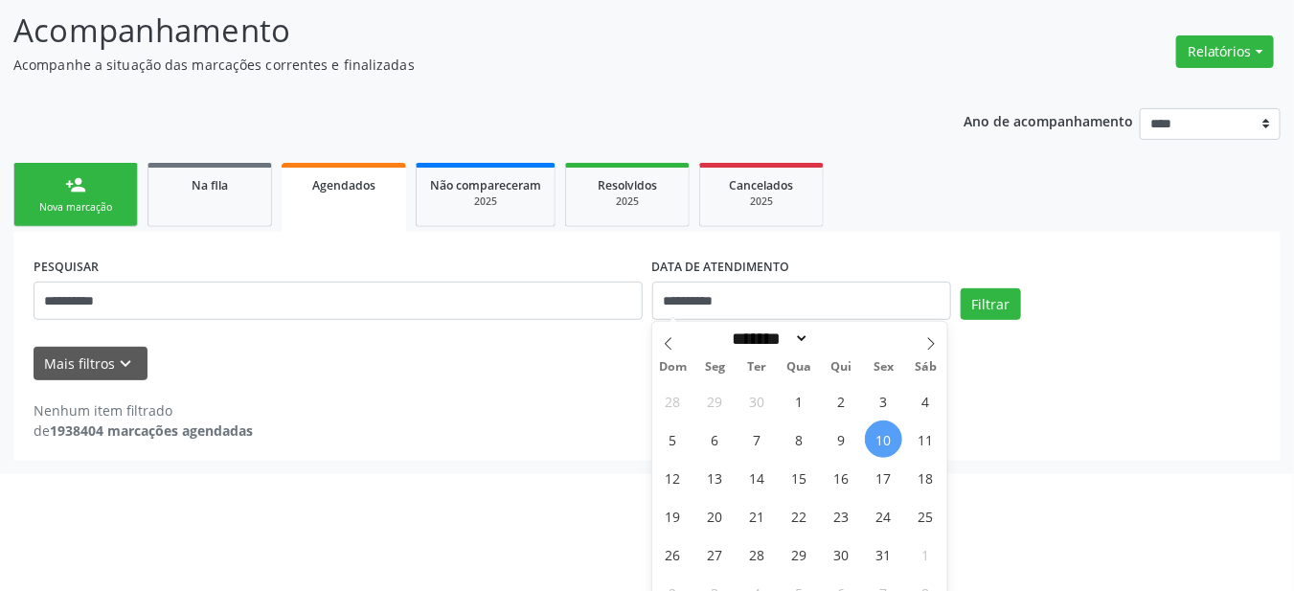
click at [882, 441] on span "10" at bounding box center [883, 438] width 37 height 37
type input "**********"
click at [917, 339] on span at bounding box center [931, 338] width 33 height 33
select select "**"
click at [921, 553] on span "29" at bounding box center [925, 553] width 37 height 37
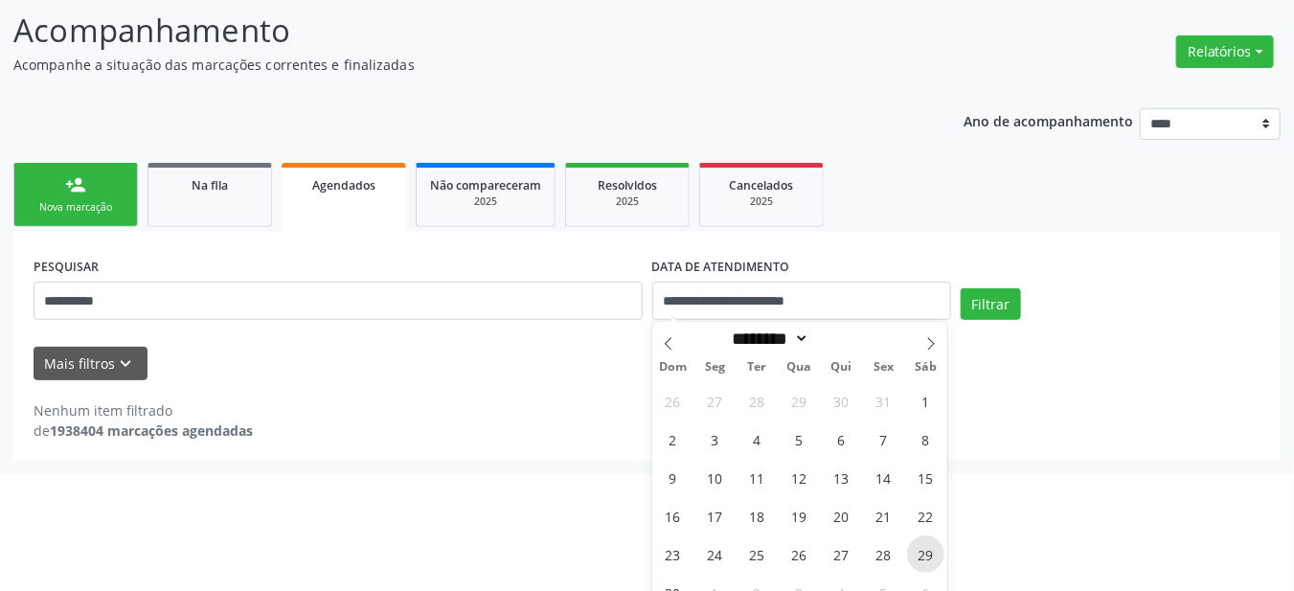
scroll to position [5, 0]
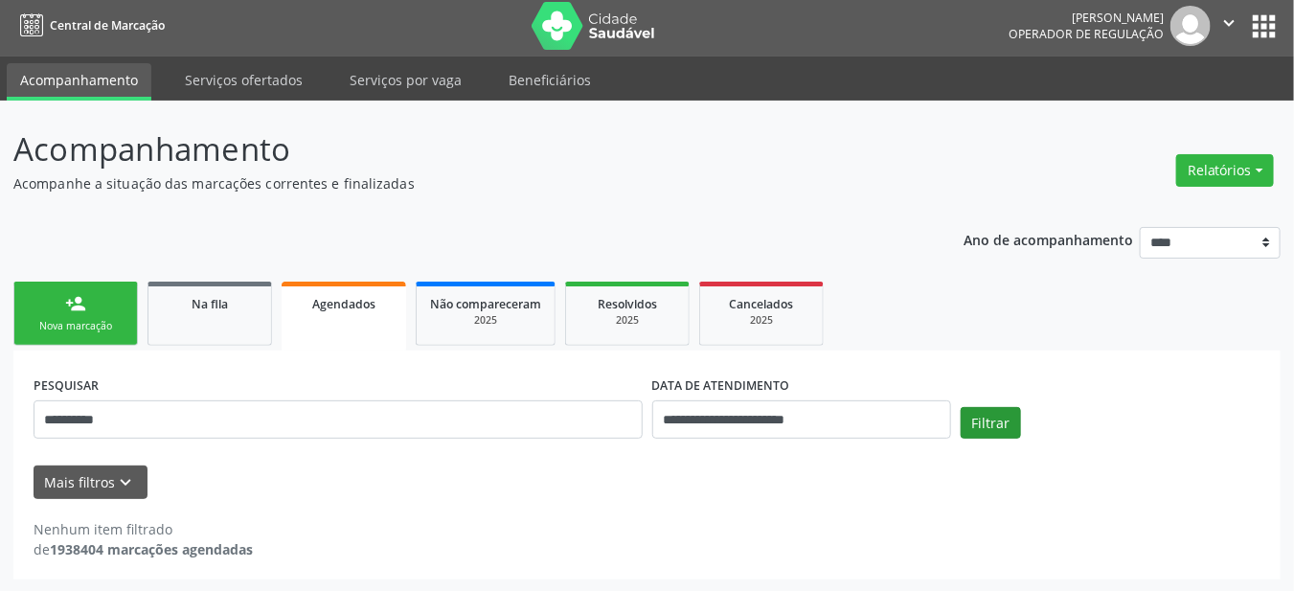
click at [990, 424] on button "Filtrar" at bounding box center [990, 423] width 60 height 33
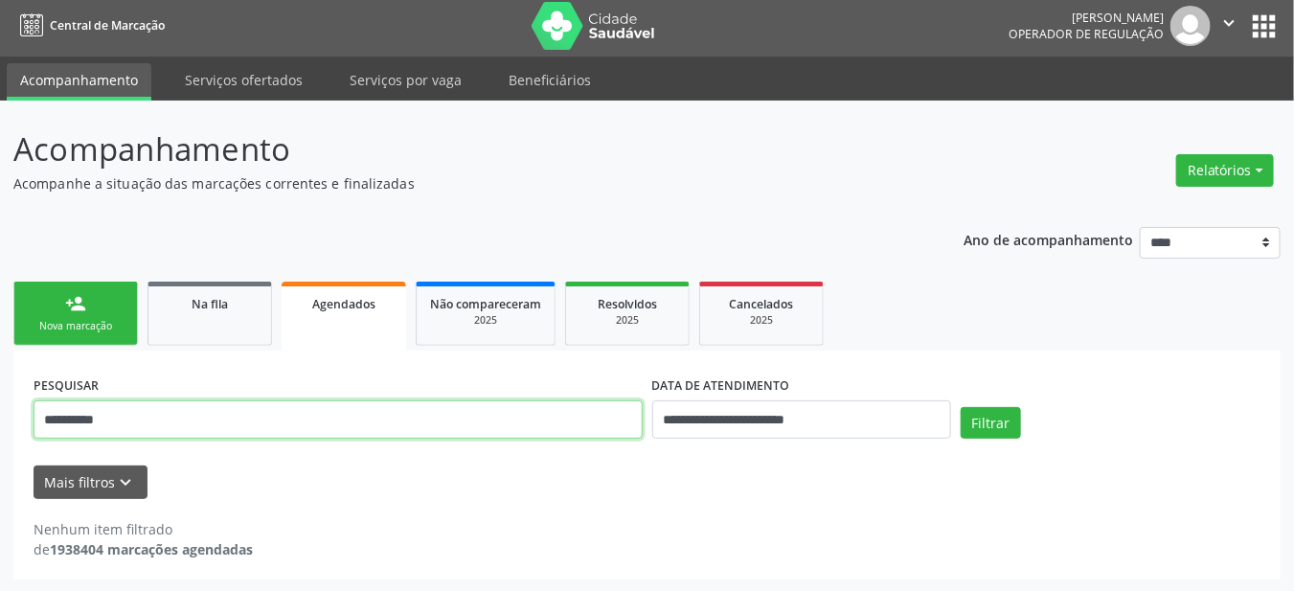
click at [185, 410] on input "**********" at bounding box center [338, 419] width 609 height 38
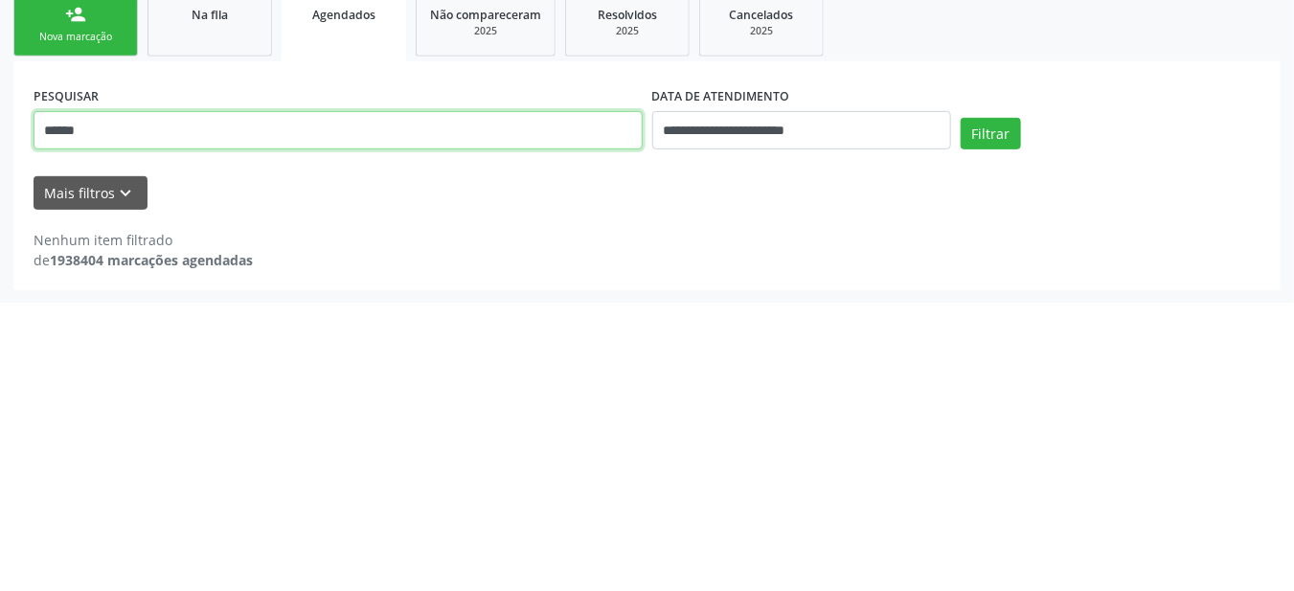
click at [960, 407] on button "Filtrar" at bounding box center [990, 423] width 60 height 33
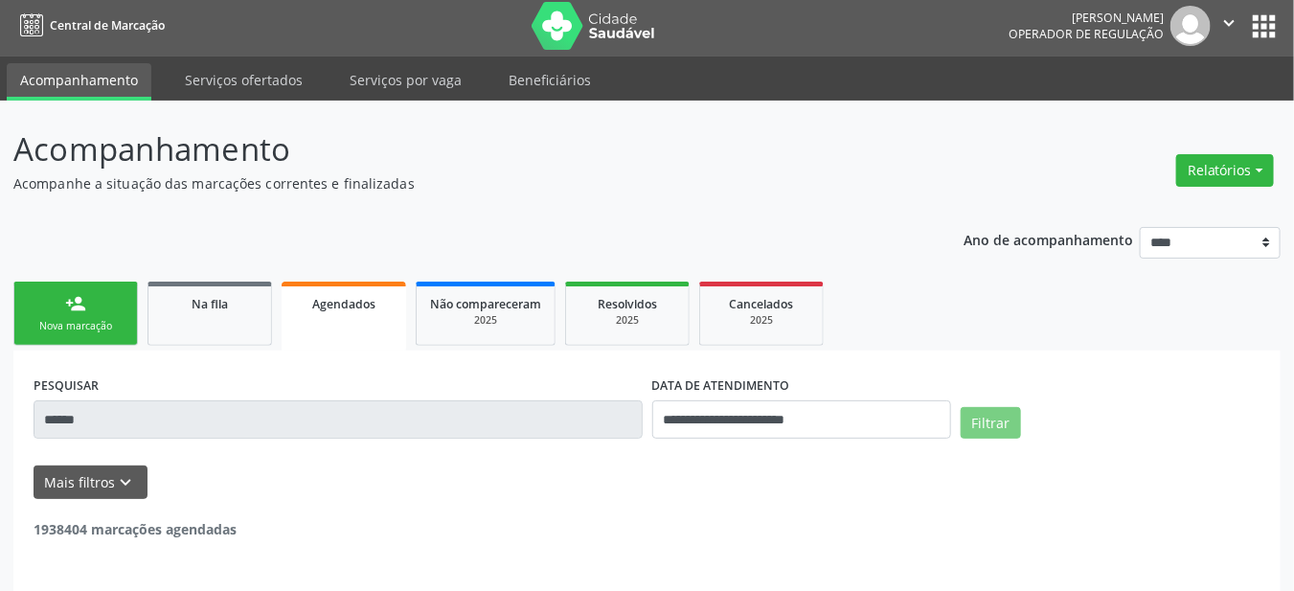
click at [1082, 422] on div "Filtrar" at bounding box center [1110, 430] width 309 height 46
click at [1079, 428] on div "Filtrar" at bounding box center [1110, 430] width 309 height 46
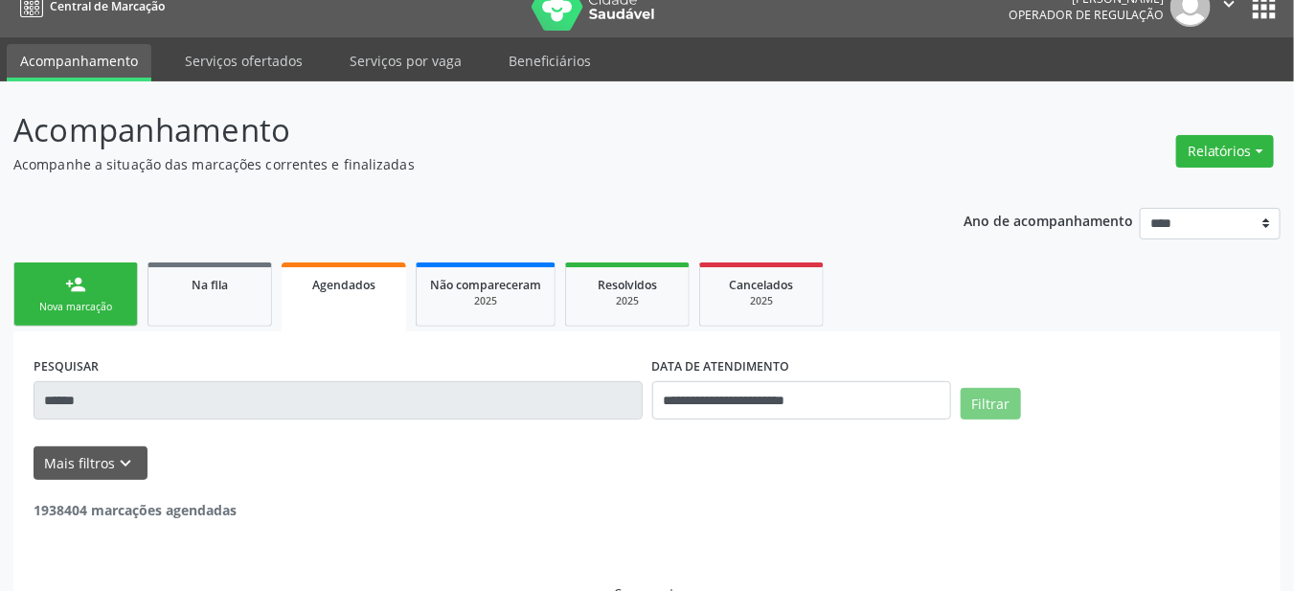
scroll to position [66, 0]
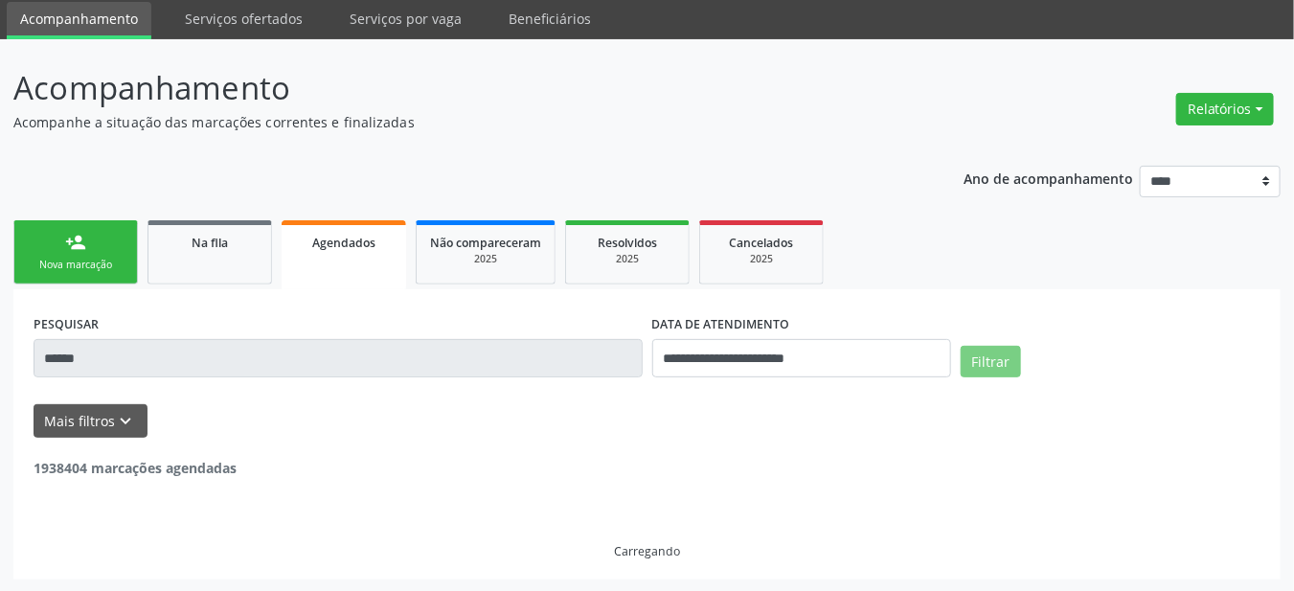
click at [284, 398] on form "**********" at bounding box center [647, 372] width 1227 height 127
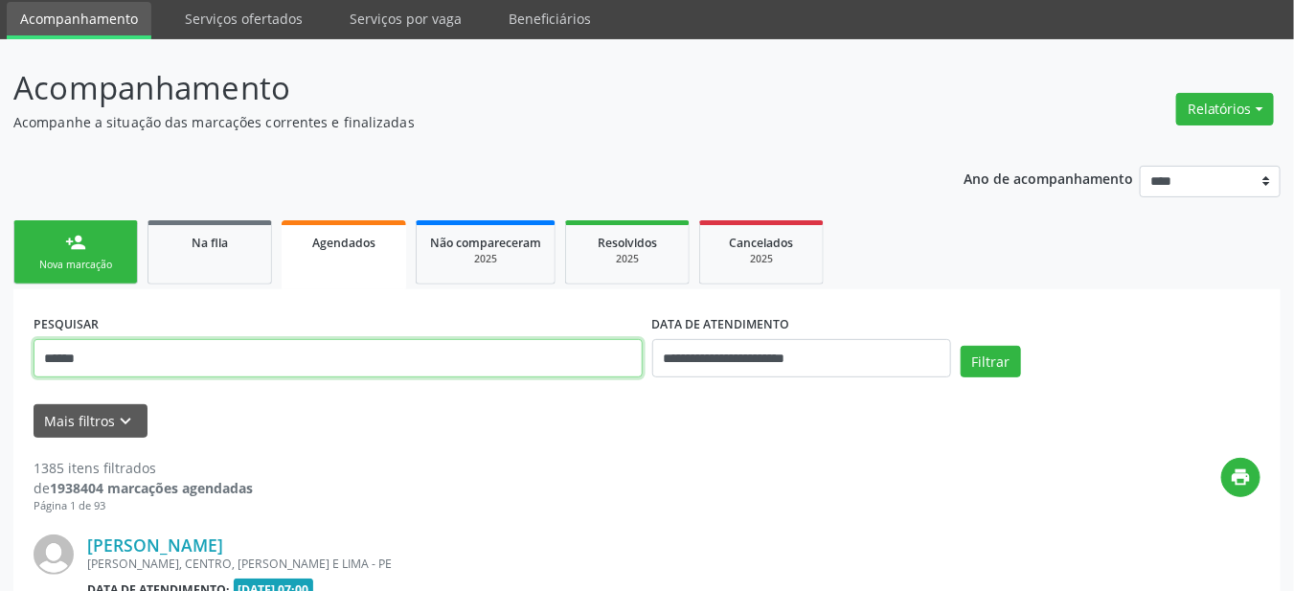
click at [155, 355] on input "******" at bounding box center [338, 358] width 609 height 38
click at [155, 364] on input "******" at bounding box center [338, 358] width 609 height 38
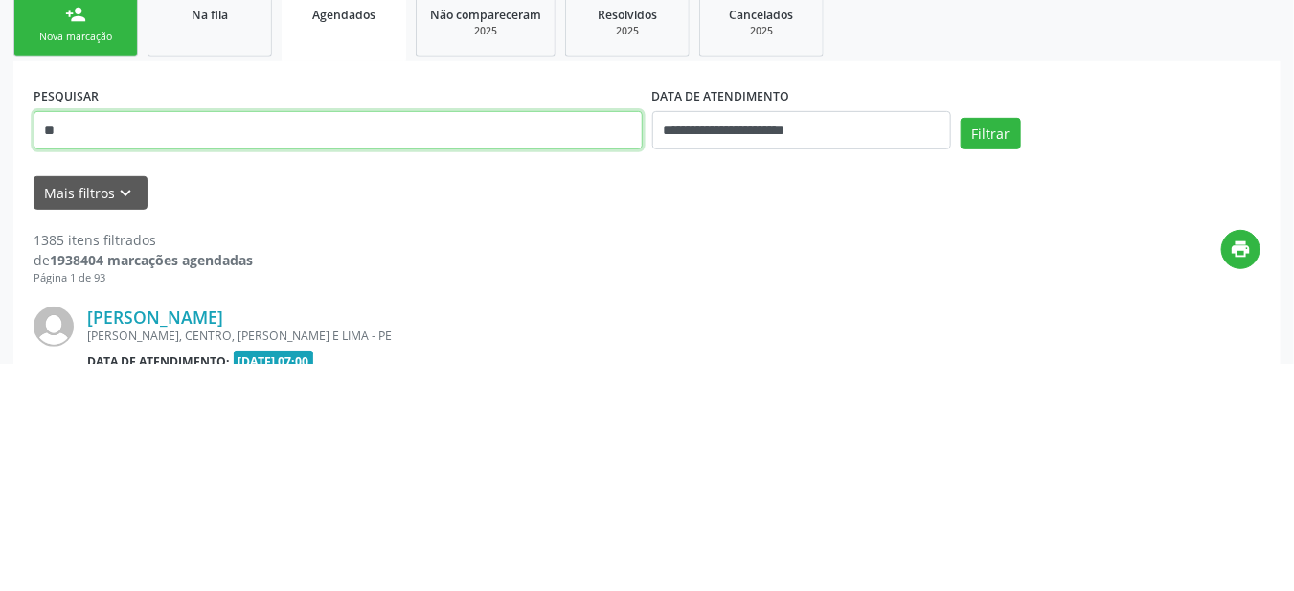
type input "*"
type input "**********"
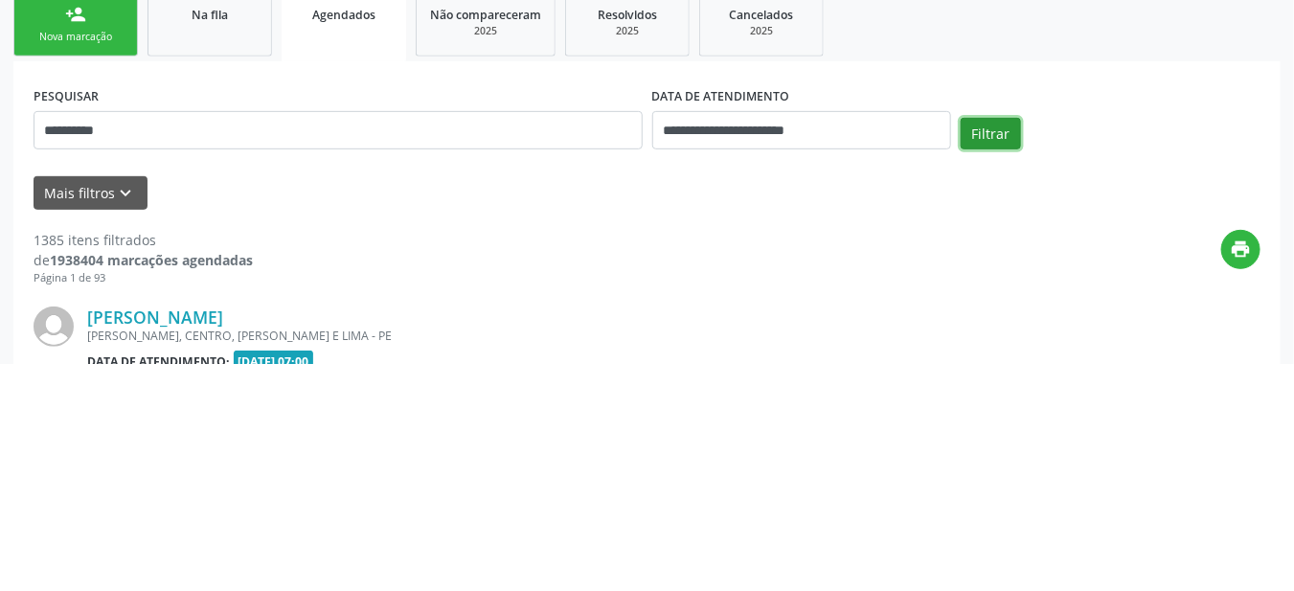
click at [990, 360] on button "Filtrar" at bounding box center [990, 362] width 60 height 33
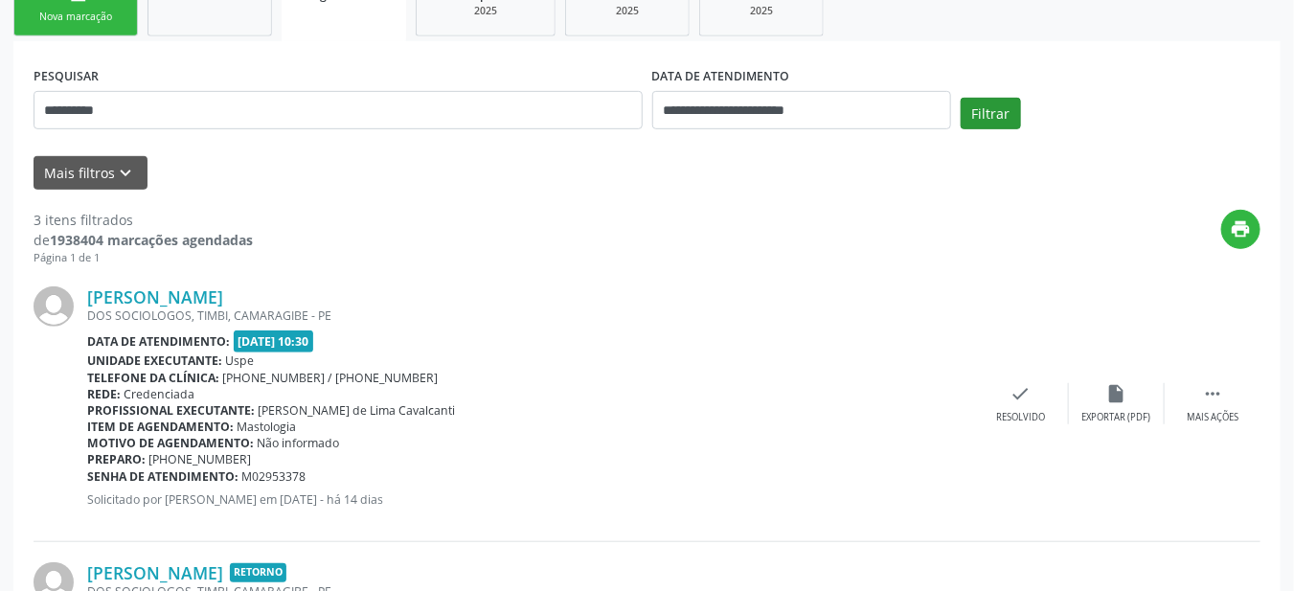
scroll to position [312, 0]
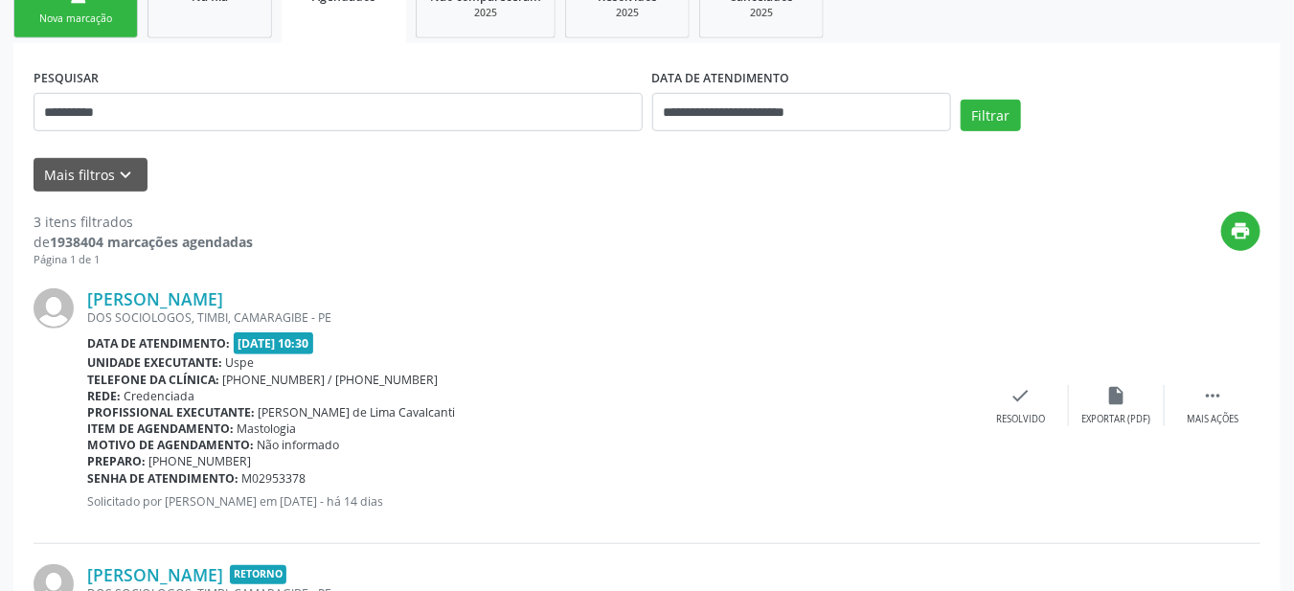
click at [55, 34] on link "person_add Nova marcação" at bounding box center [75, 6] width 124 height 64
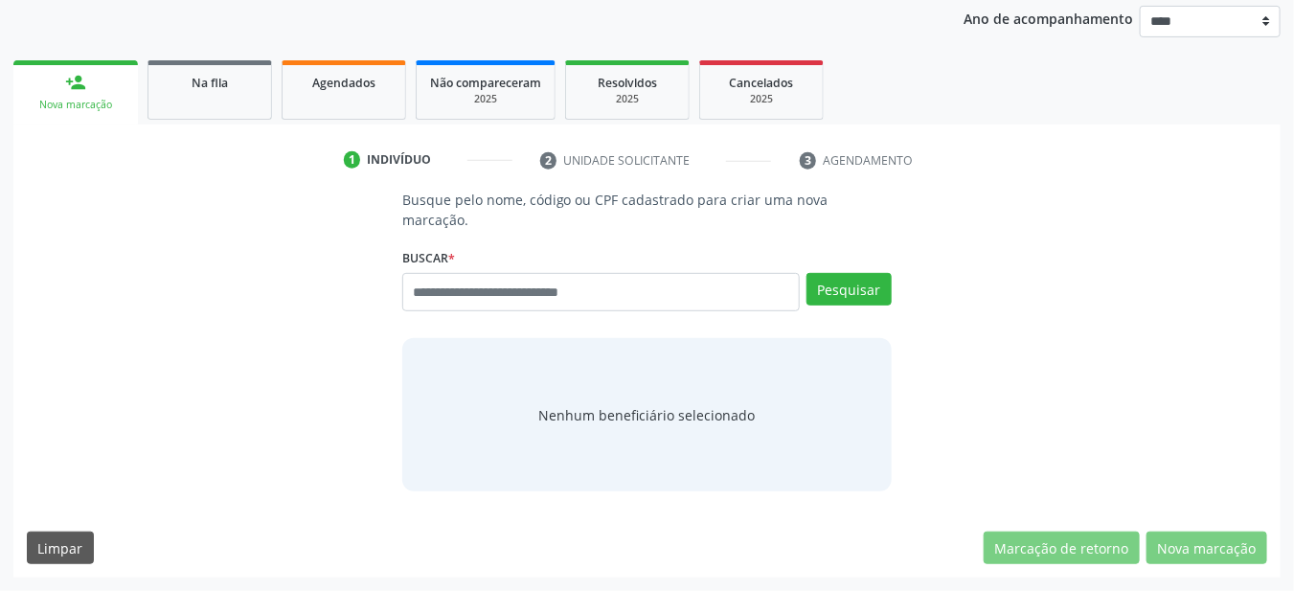
scroll to position [204, 0]
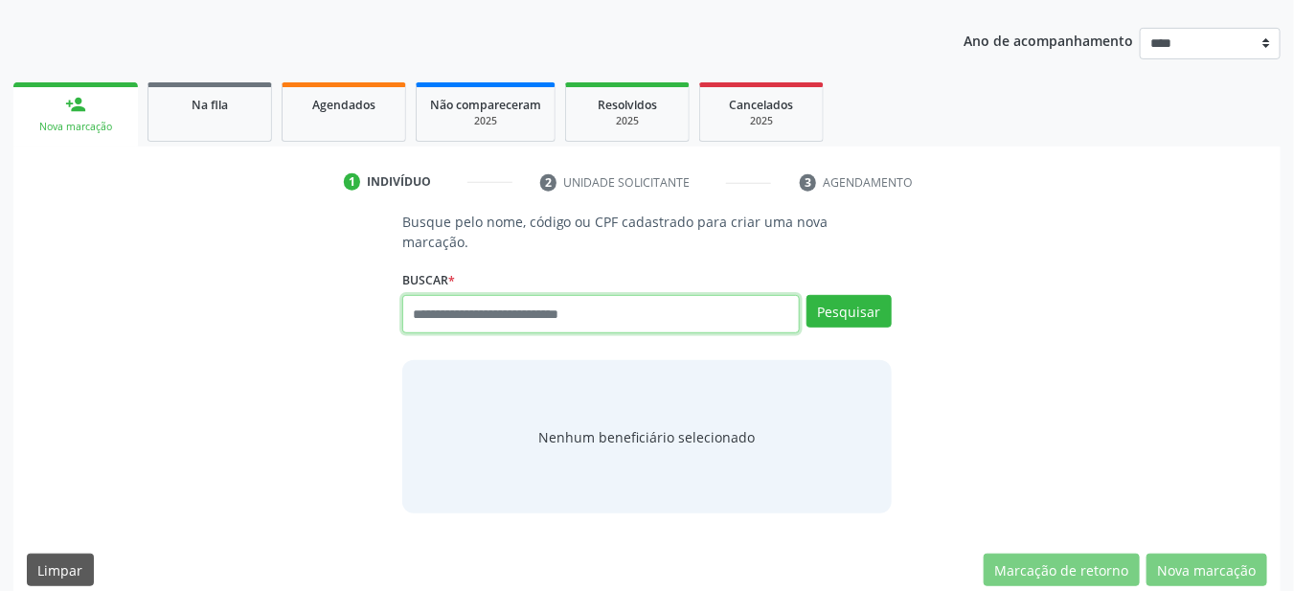
click at [508, 295] on input "text" at bounding box center [601, 314] width 398 height 38
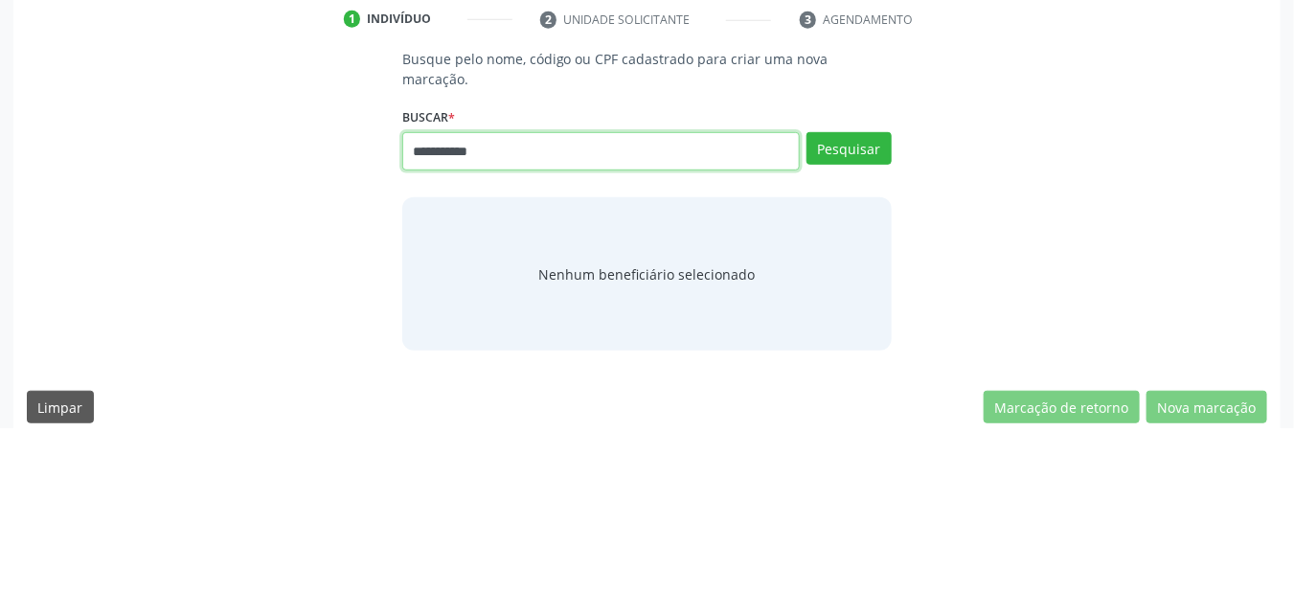
type input "**********"
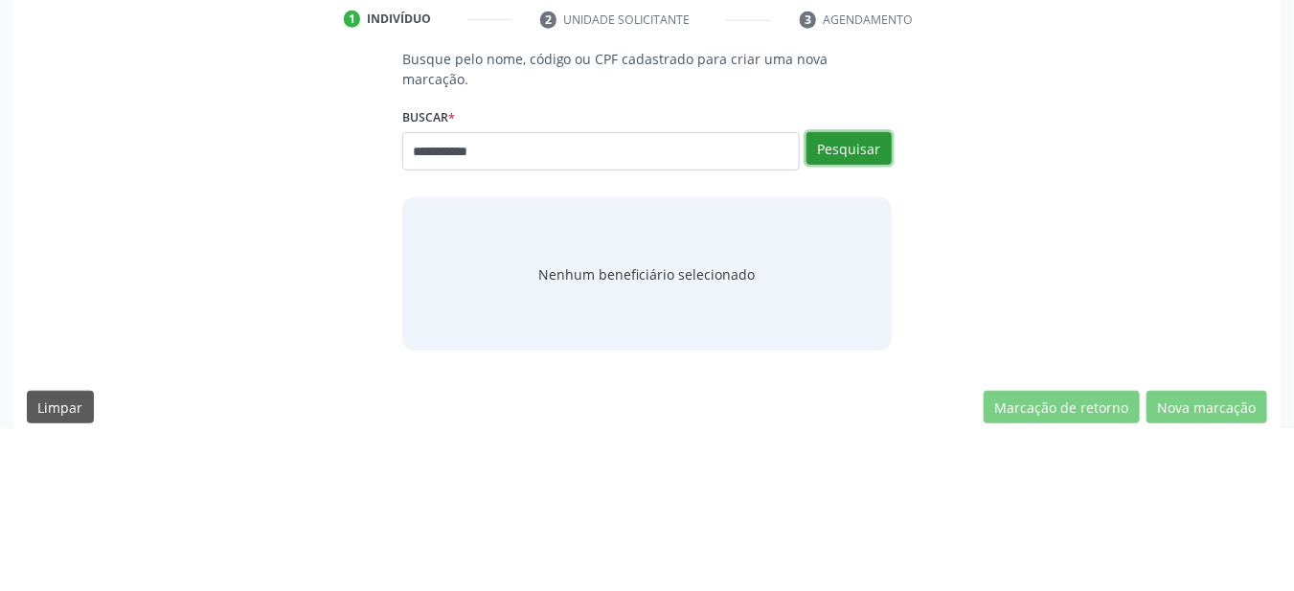
click at [851, 296] on button "Pesquisar" at bounding box center [848, 311] width 85 height 33
type input "**********"
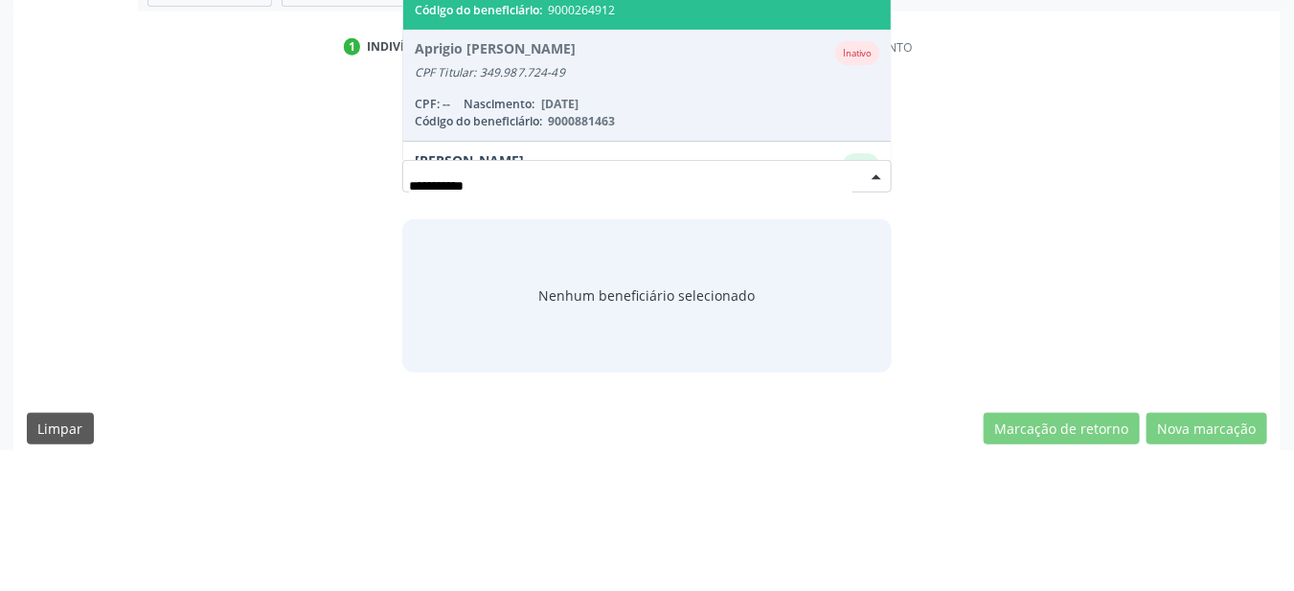
scroll to position [197, 0]
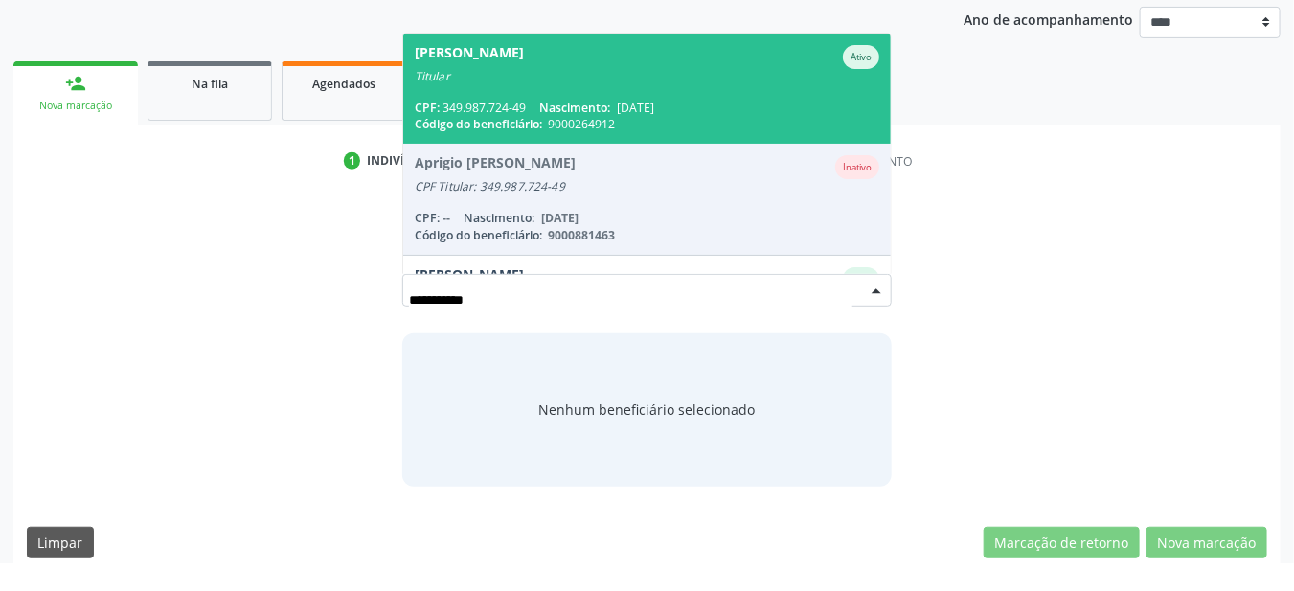
click at [510, 102] on span "Agnaldo Manso de Melo Ativo Titular CPF: 349.987.724-49 Nascimento: 08/04/1961 …" at bounding box center [647, 116] width 488 height 110
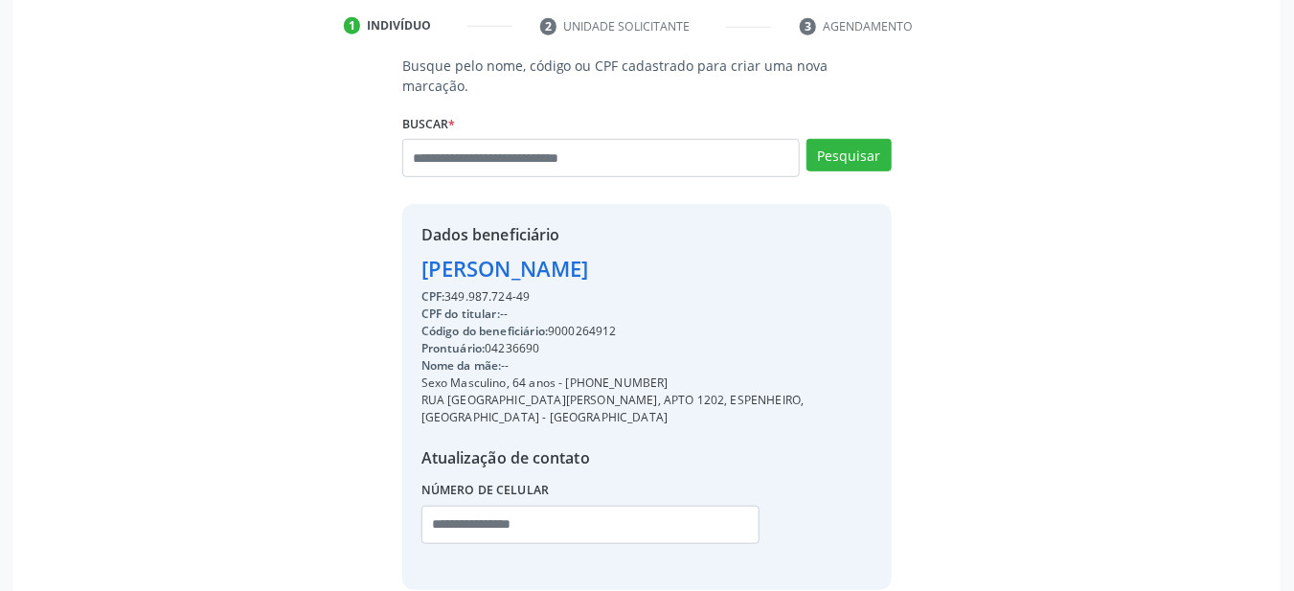
scroll to position [418, 0]
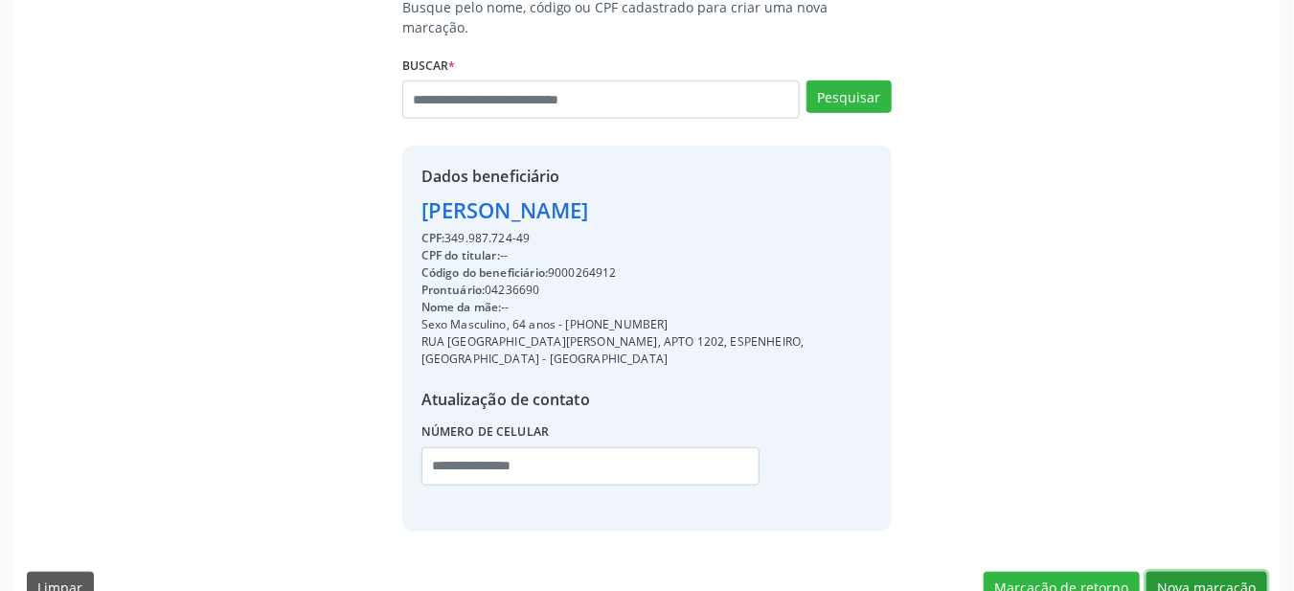
click at [1182, 572] on button "Nova marcação" at bounding box center [1206, 588] width 121 height 33
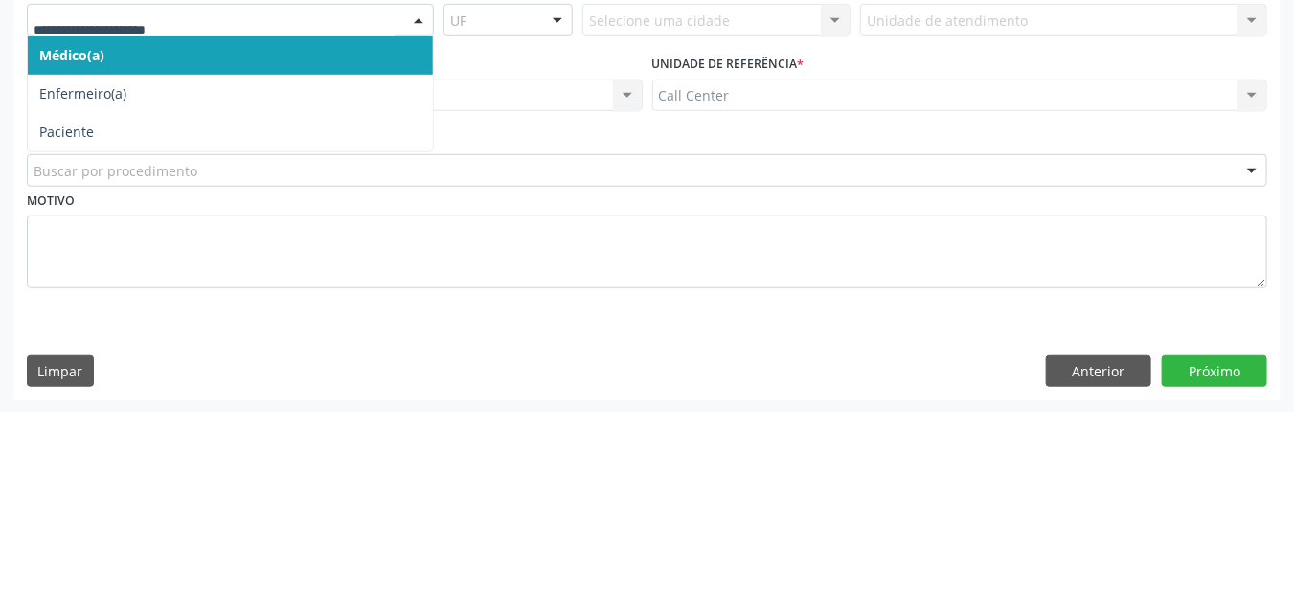
click at [72, 311] on span "Paciente" at bounding box center [66, 311] width 55 height 18
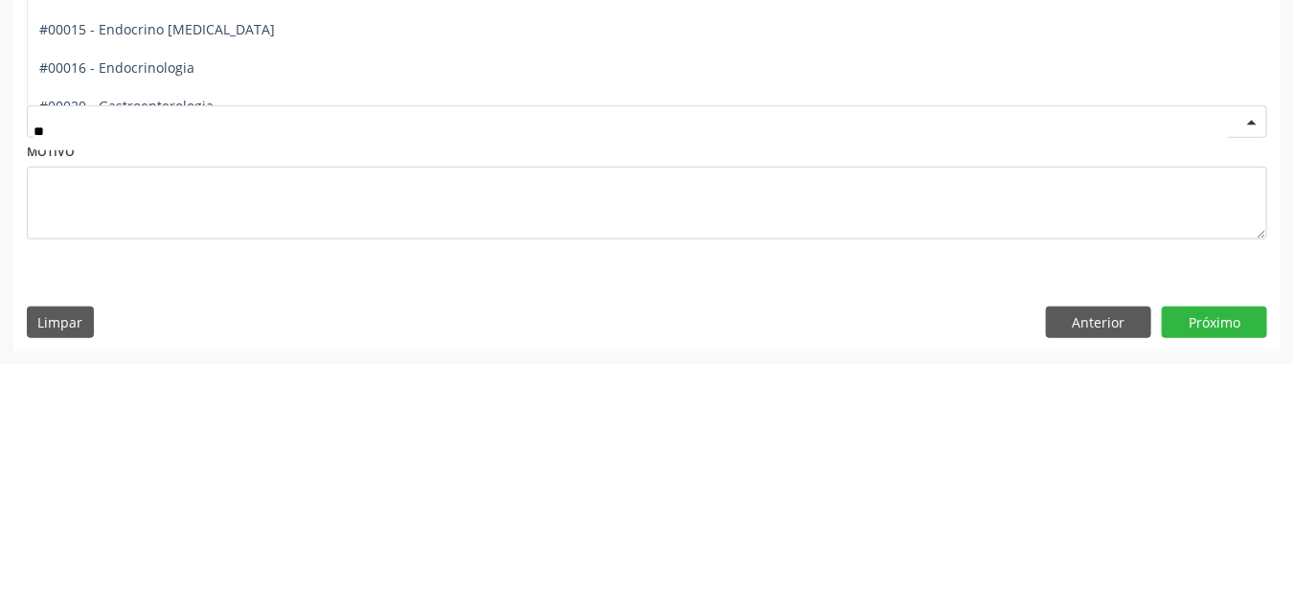
click at [147, 288] on span "#00016 - Endocrinologia" at bounding box center [116, 295] width 155 height 18
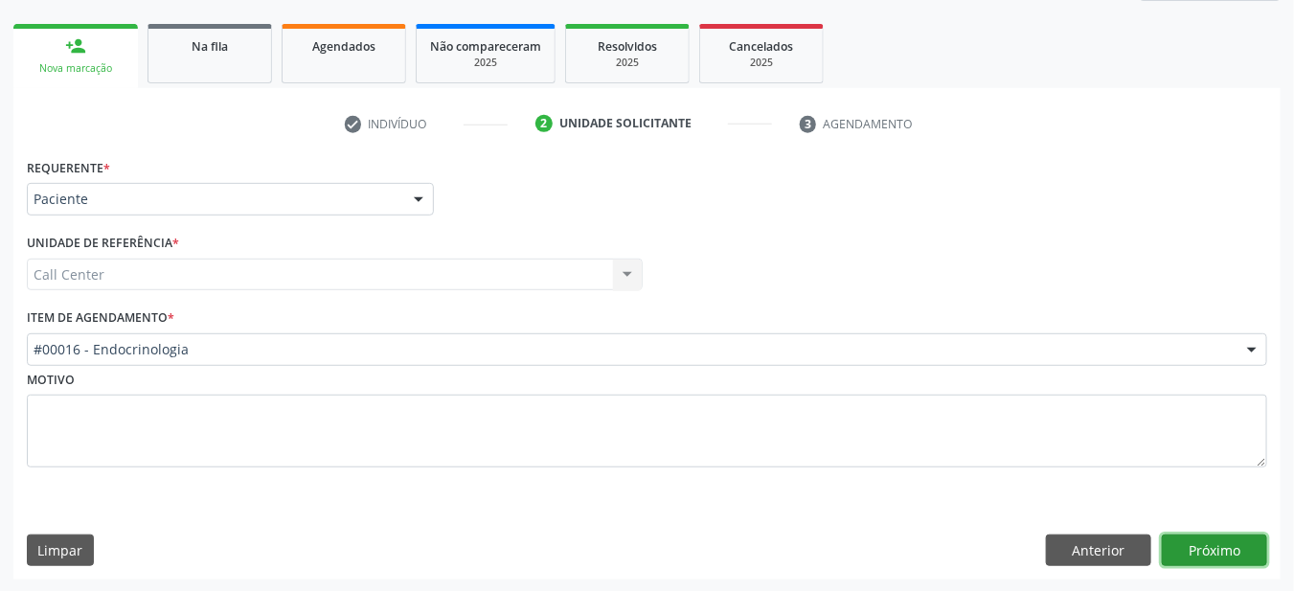
click at [1177, 553] on button "Próximo" at bounding box center [1214, 550] width 105 height 33
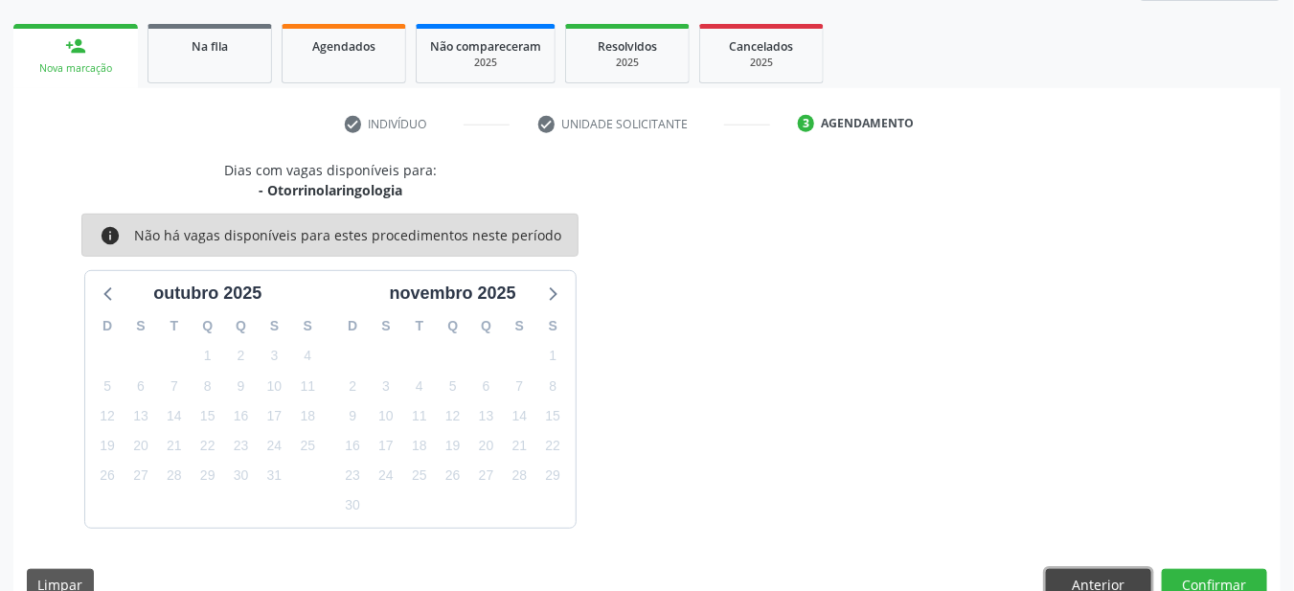
click at [1076, 576] on button "Anterior" at bounding box center [1098, 585] width 105 height 33
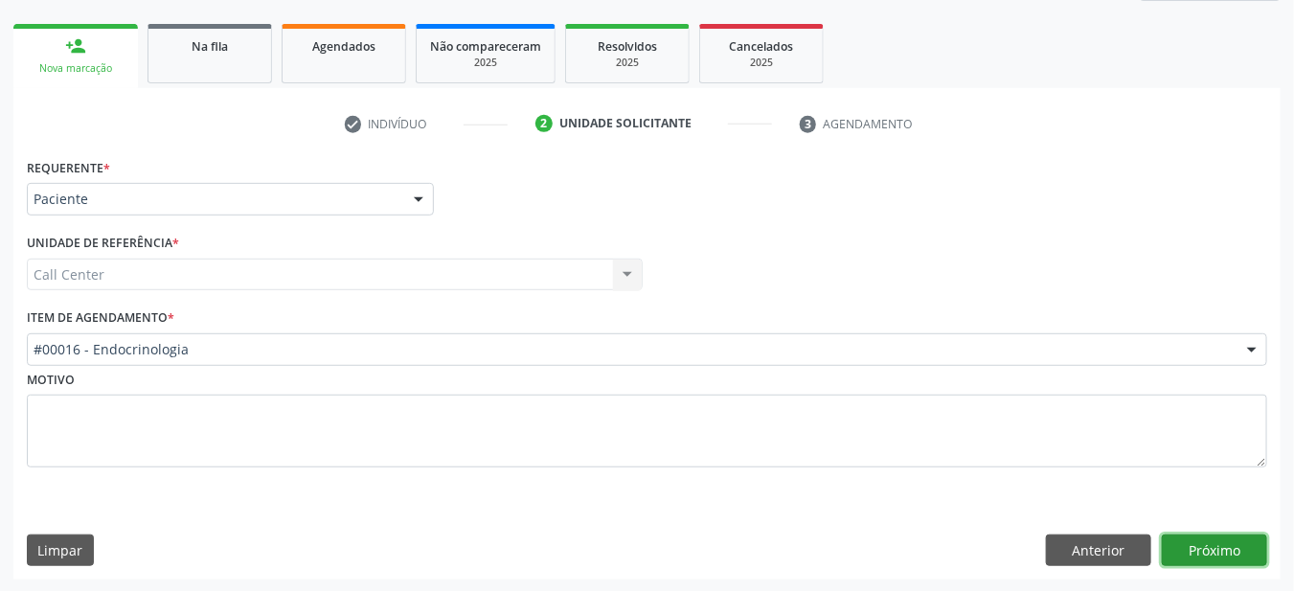
click at [1190, 550] on button "Próximo" at bounding box center [1214, 550] width 105 height 33
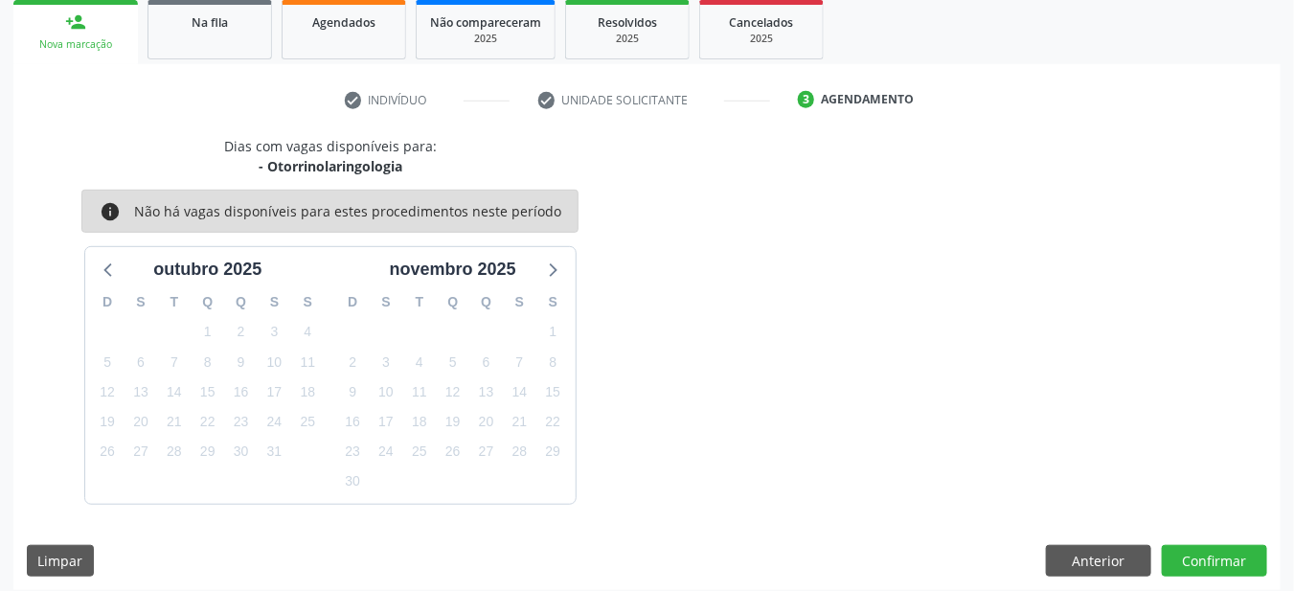
scroll to position [295, 0]
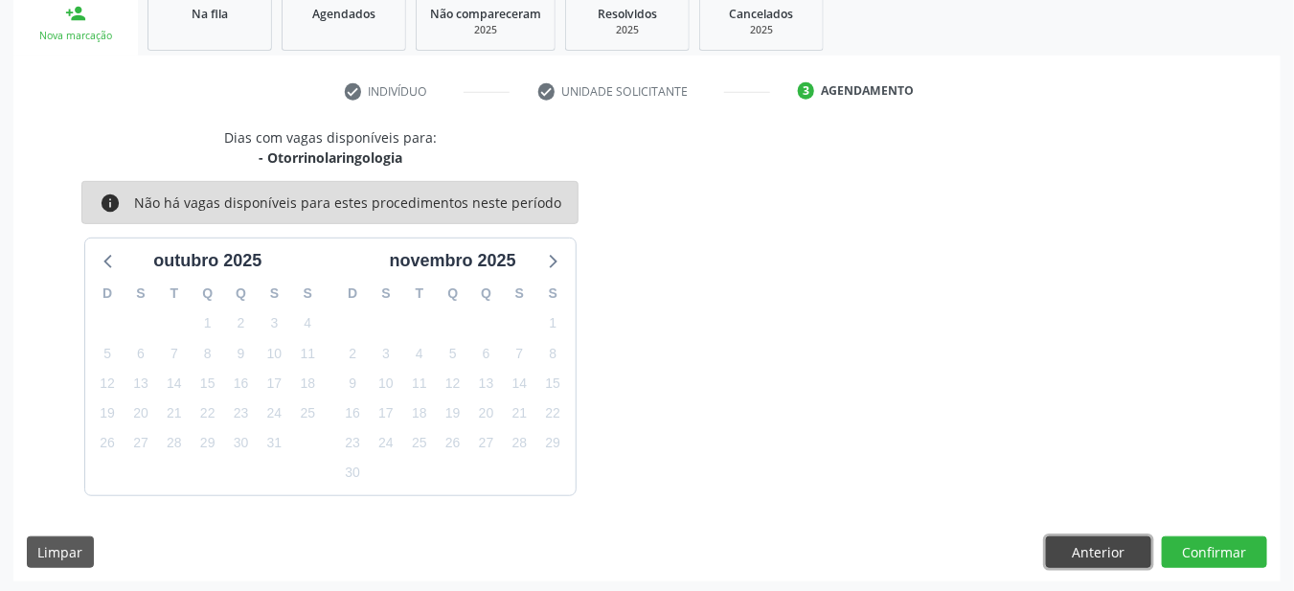
click at [1090, 544] on button "Anterior" at bounding box center [1098, 552] width 105 height 33
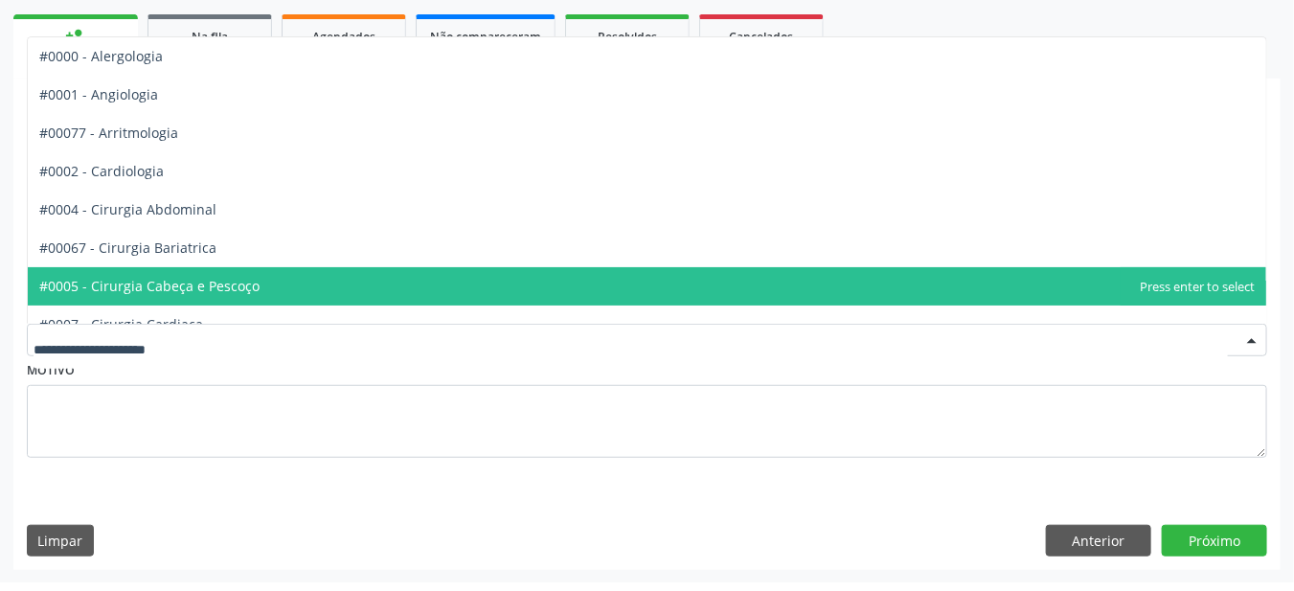
scroll to position [262, 0]
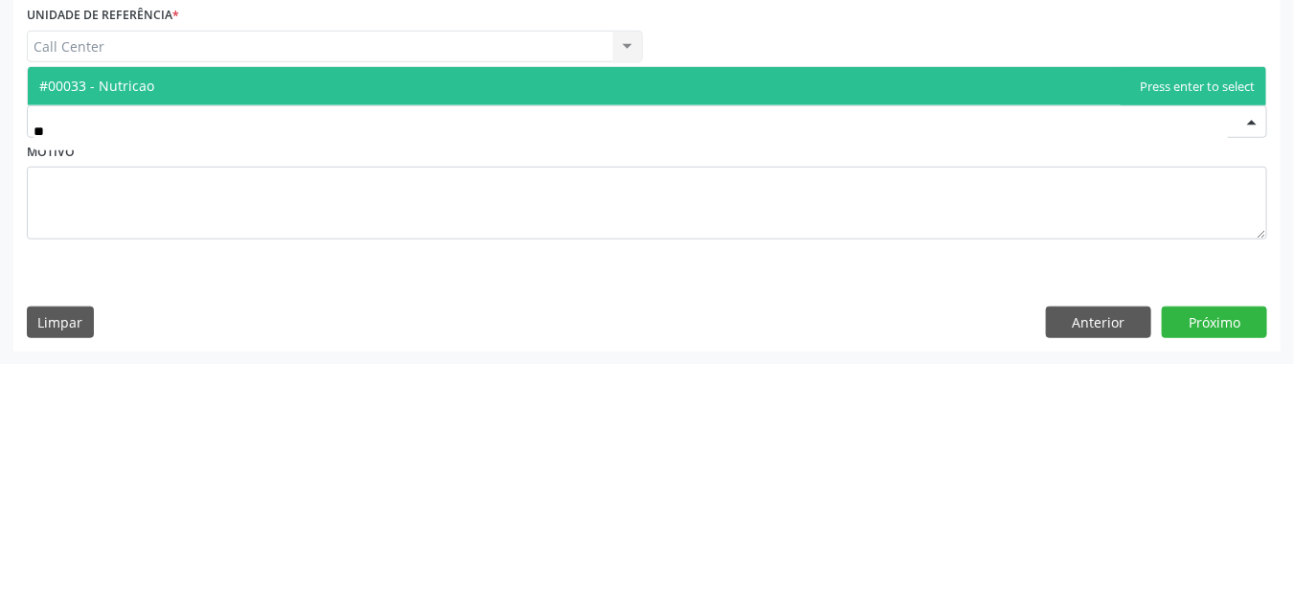
type input "***"
click at [660, 322] on span "#00033 - Nutricao" at bounding box center [647, 314] width 1238 height 38
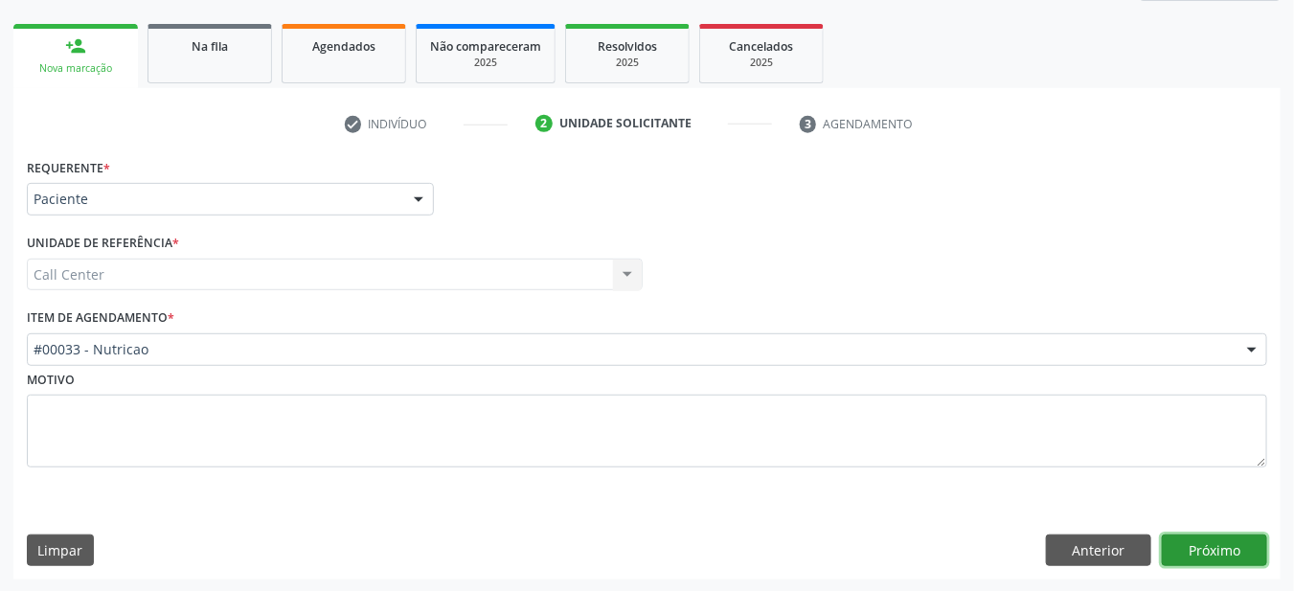
click at [1238, 552] on button "Próximo" at bounding box center [1214, 550] width 105 height 33
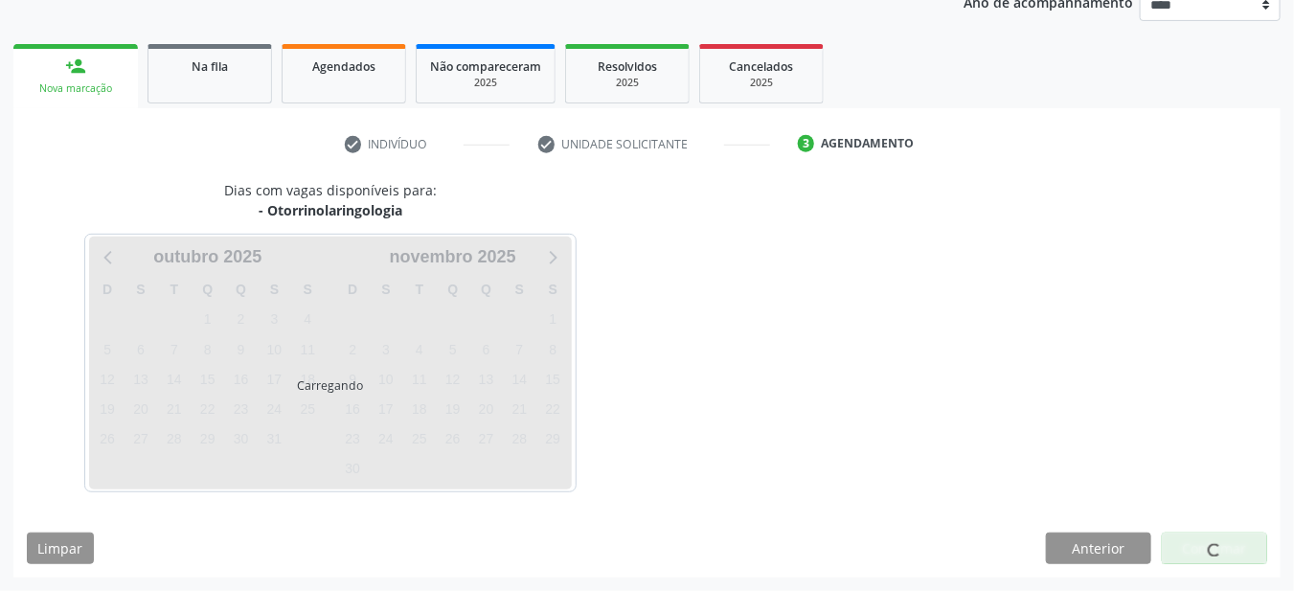
scroll to position [239, 0]
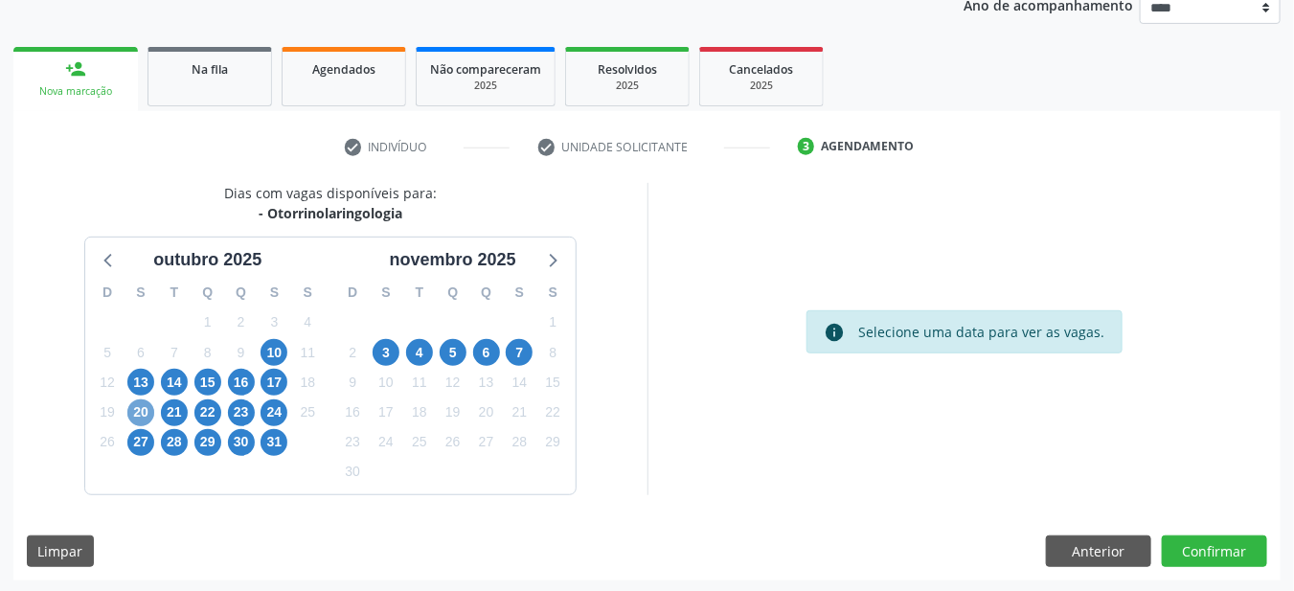
click at [135, 413] on span "20" at bounding box center [140, 412] width 27 height 27
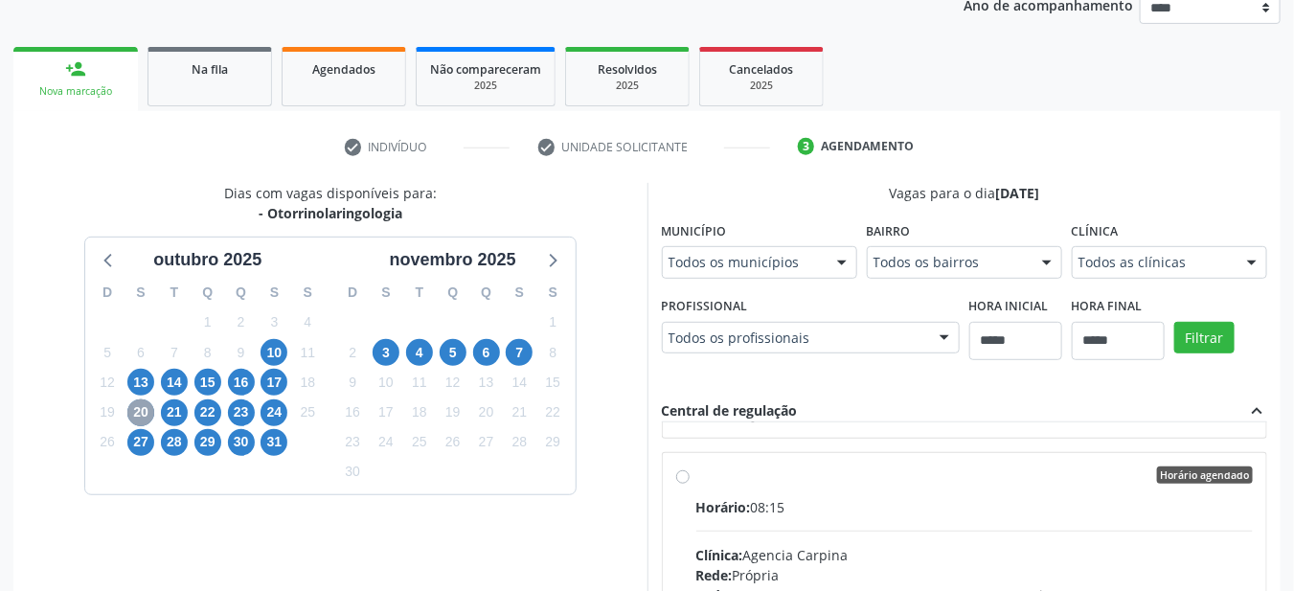
scroll to position [655, 0]
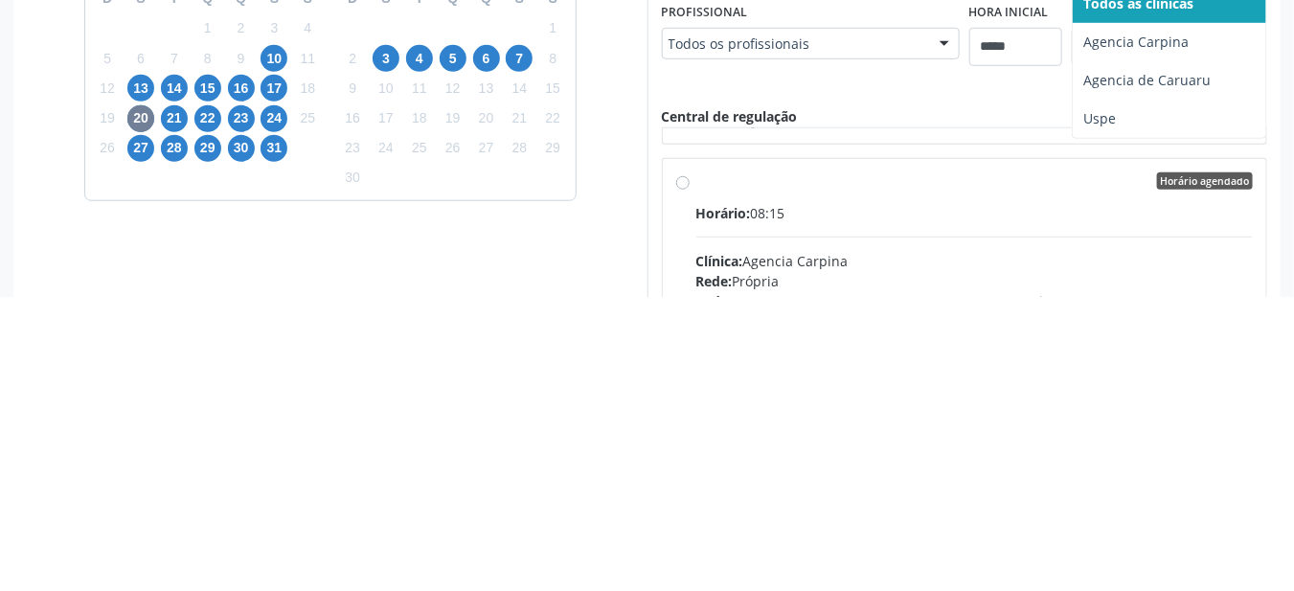
click at [1161, 423] on span "Uspe" at bounding box center [1169, 413] width 193 height 38
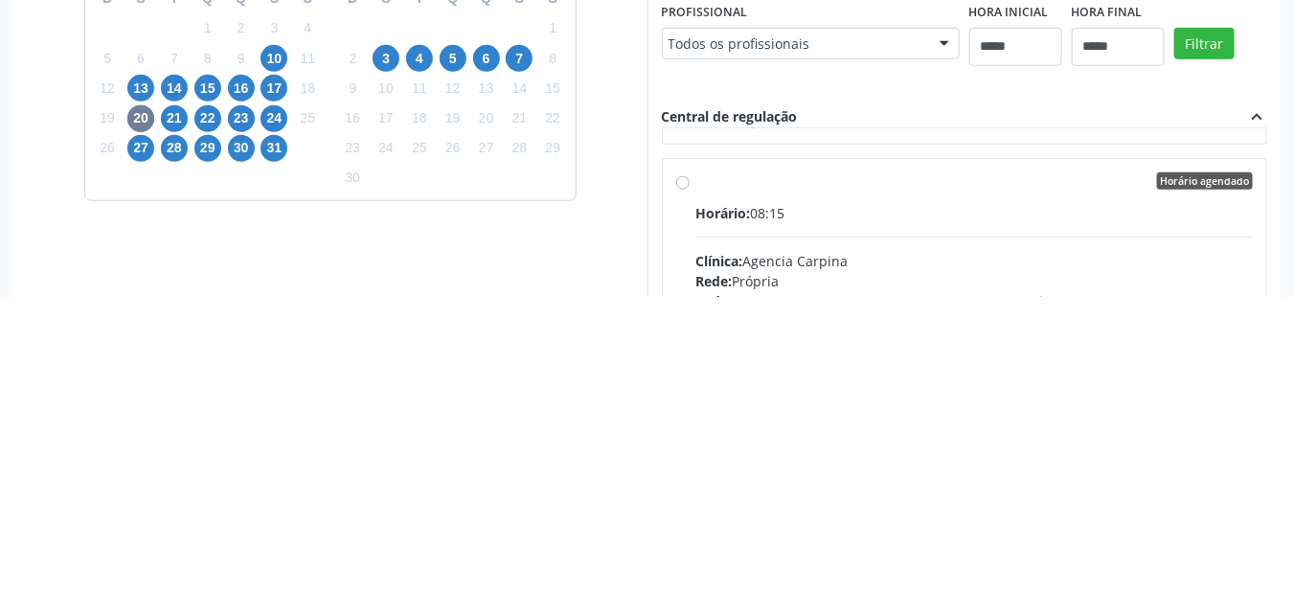
scroll to position [239, 0]
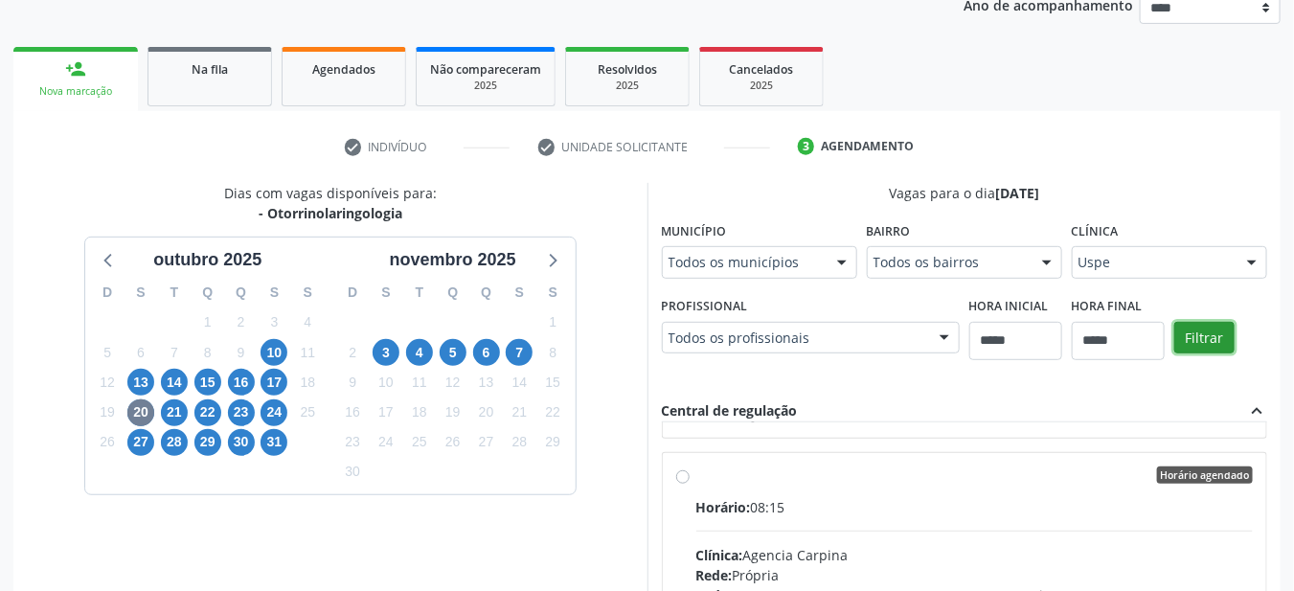
click at [1215, 342] on button "Filtrar" at bounding box center [1204, 338] width 60 height 33
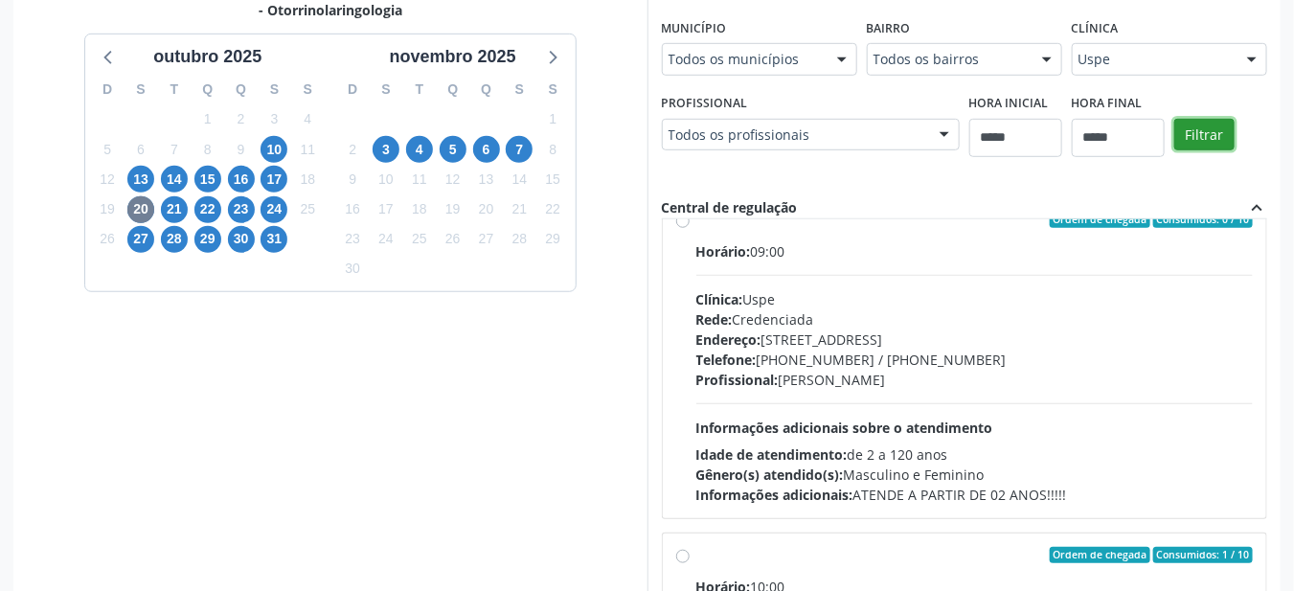
scroll to position [0, 0]
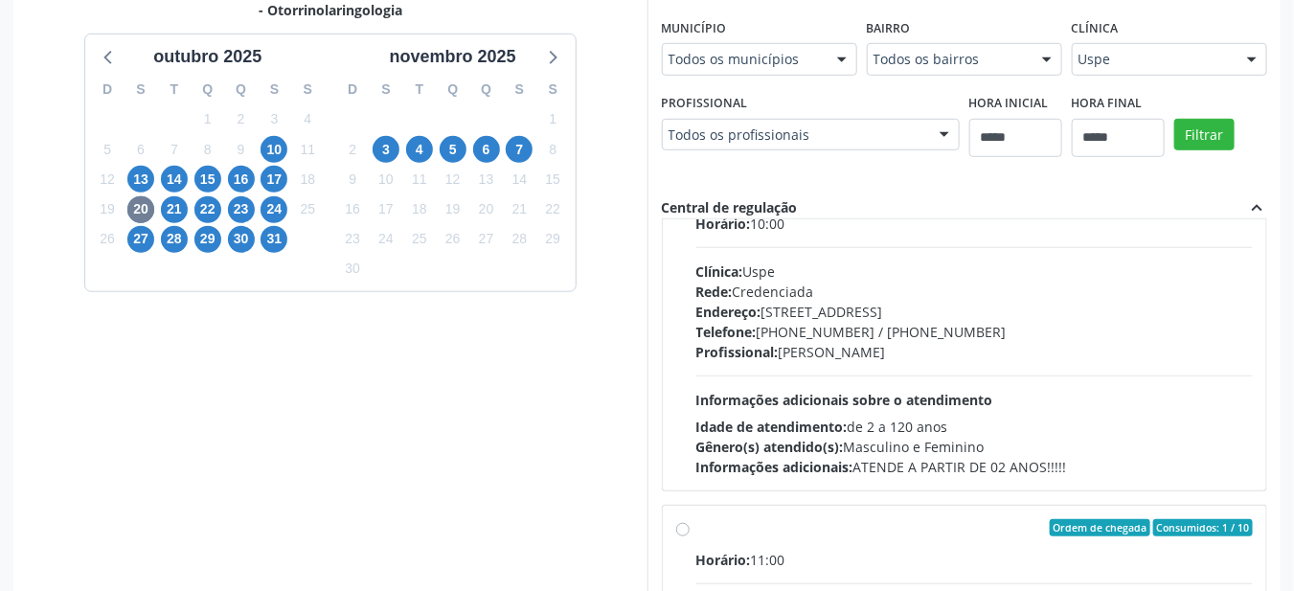
click at [760, 343] on span "Profissional:" at bounding box center [737, 352] width 82 height 18
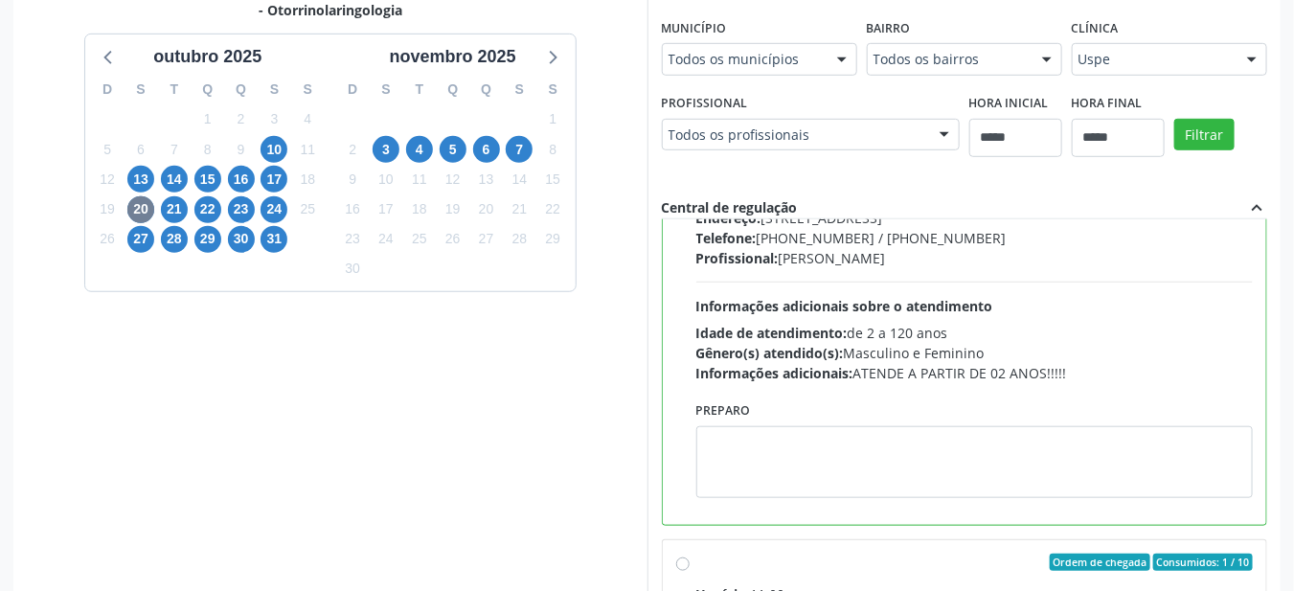
scroll to position [494, 0]
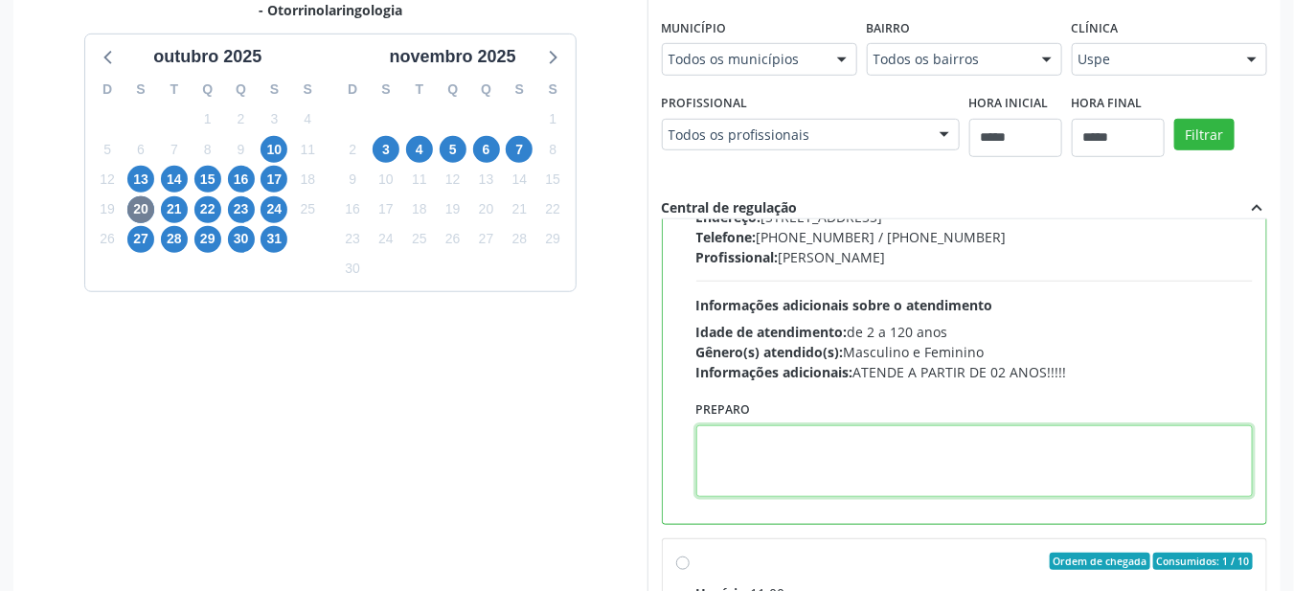
click at [741, 444] on textarea at bounding box center [974, 461] width 557 height 72
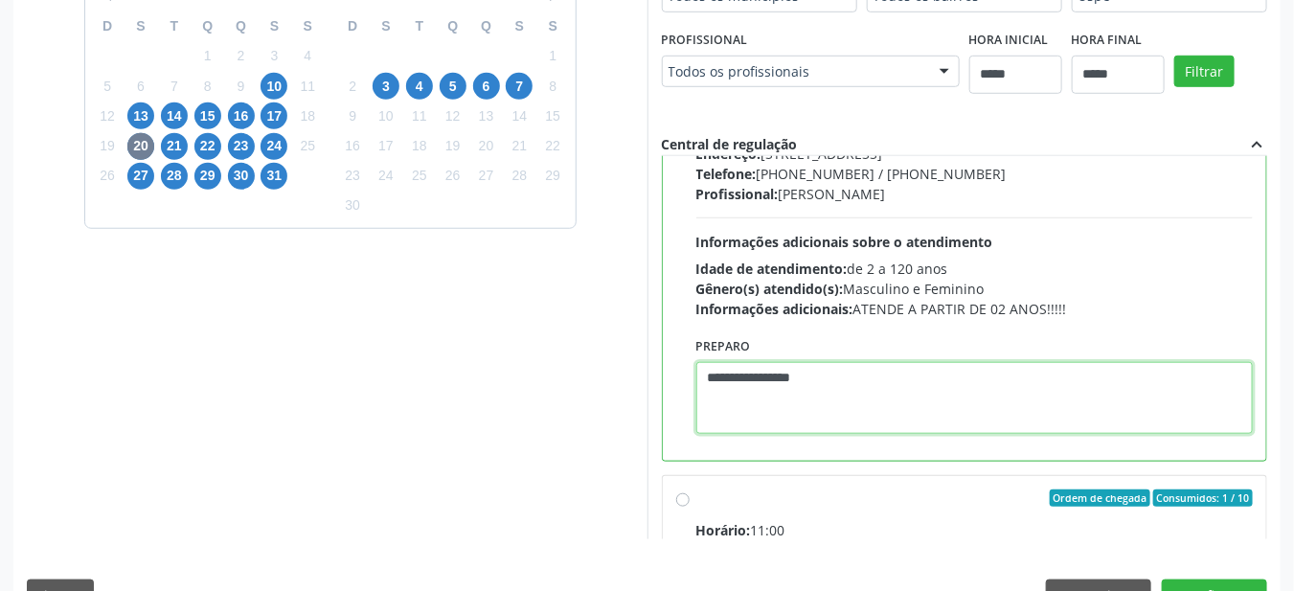
scroll to position [552, 0]
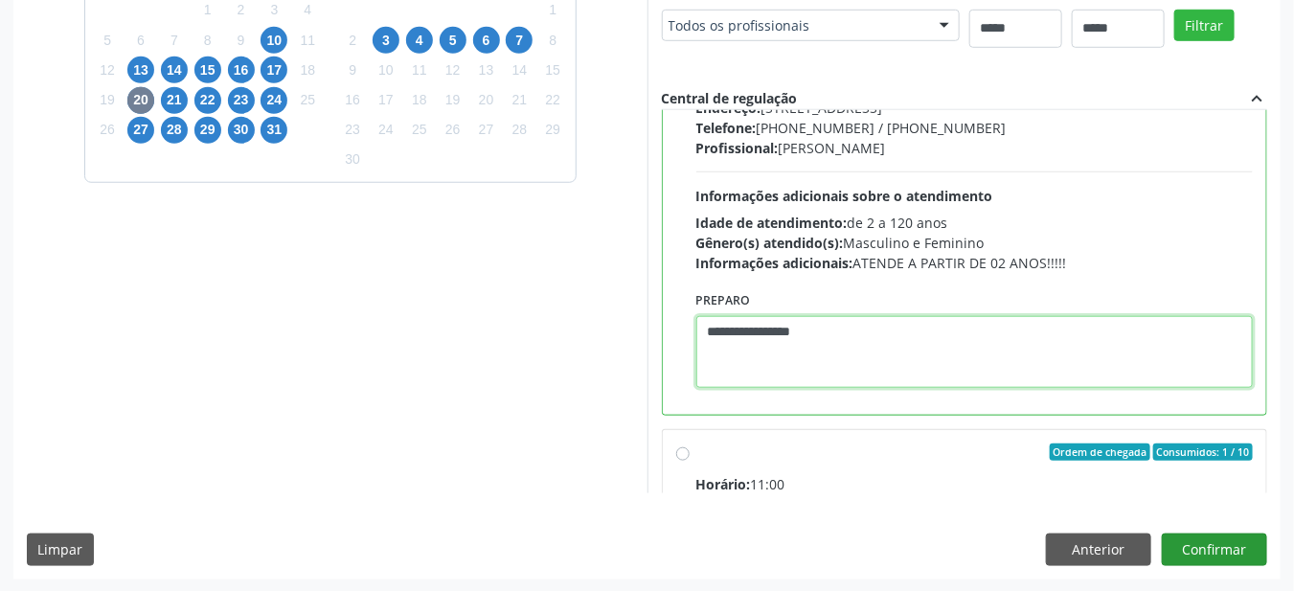
type textarea "**********"
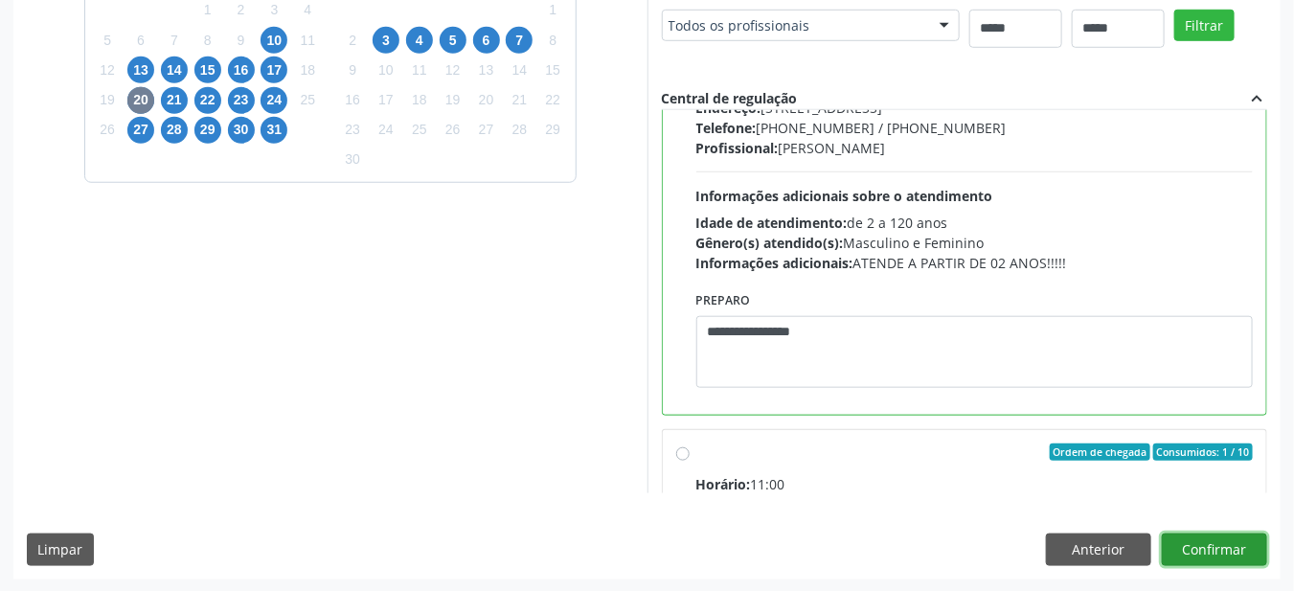
click at [1209, 553] on button "Confirmar" at bounding box center [1214, 549] width 105 height 33
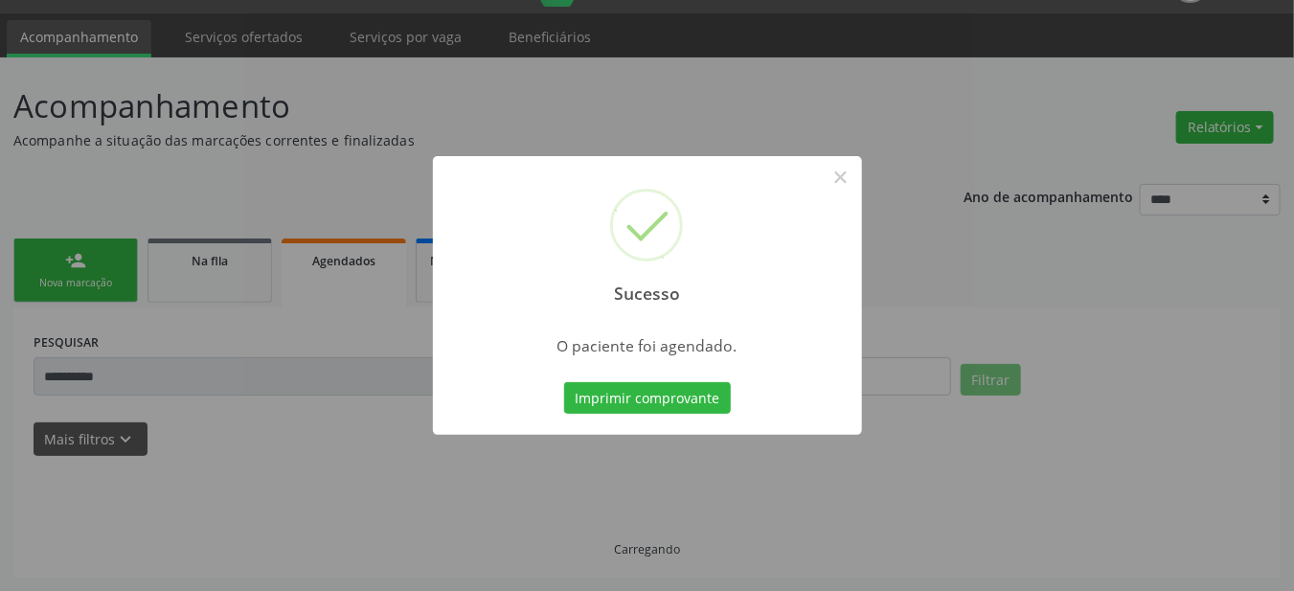
scroll to position [46, 0]
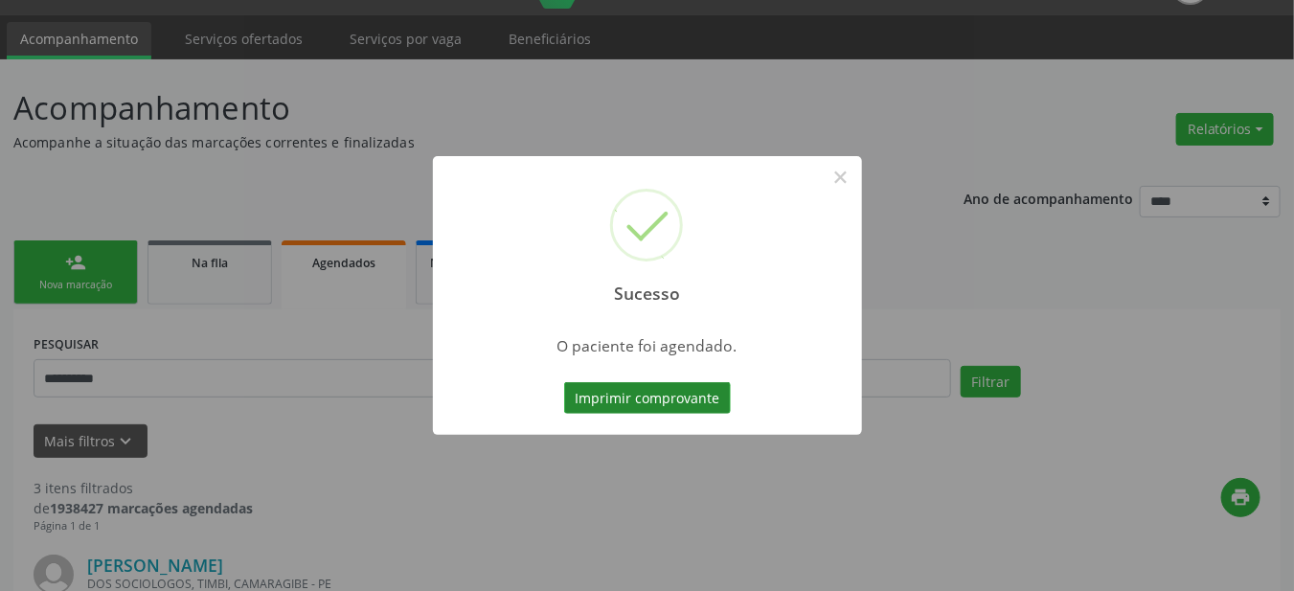
click at [605, 402] on button "Imprimir comprovante" at bounding box center [647, 398] width 167 height 33
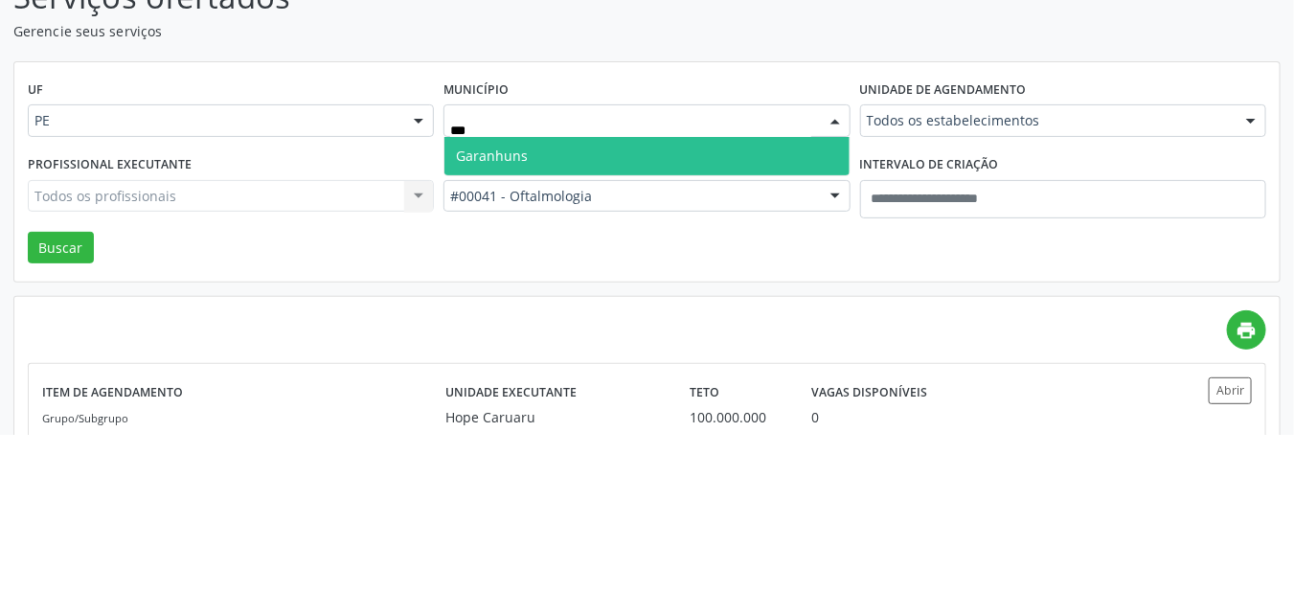
type input "****"
click at [734, 319] on span "Garanhuns" at bounding box center [646, 313] width 404 height 38
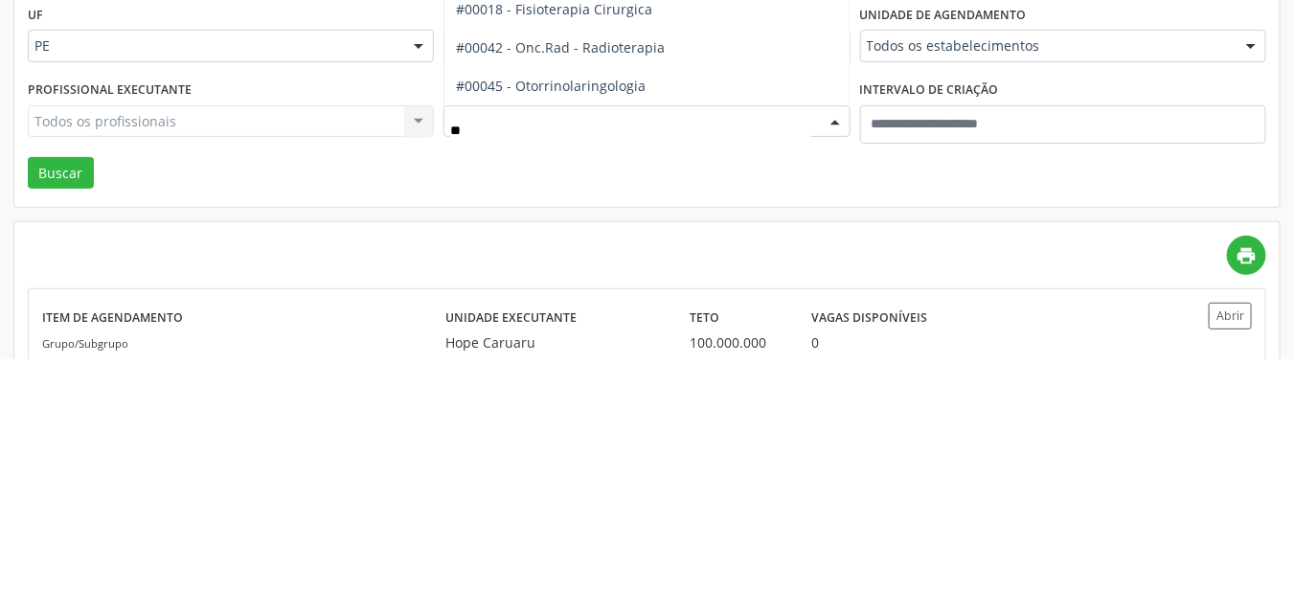
type input "***"
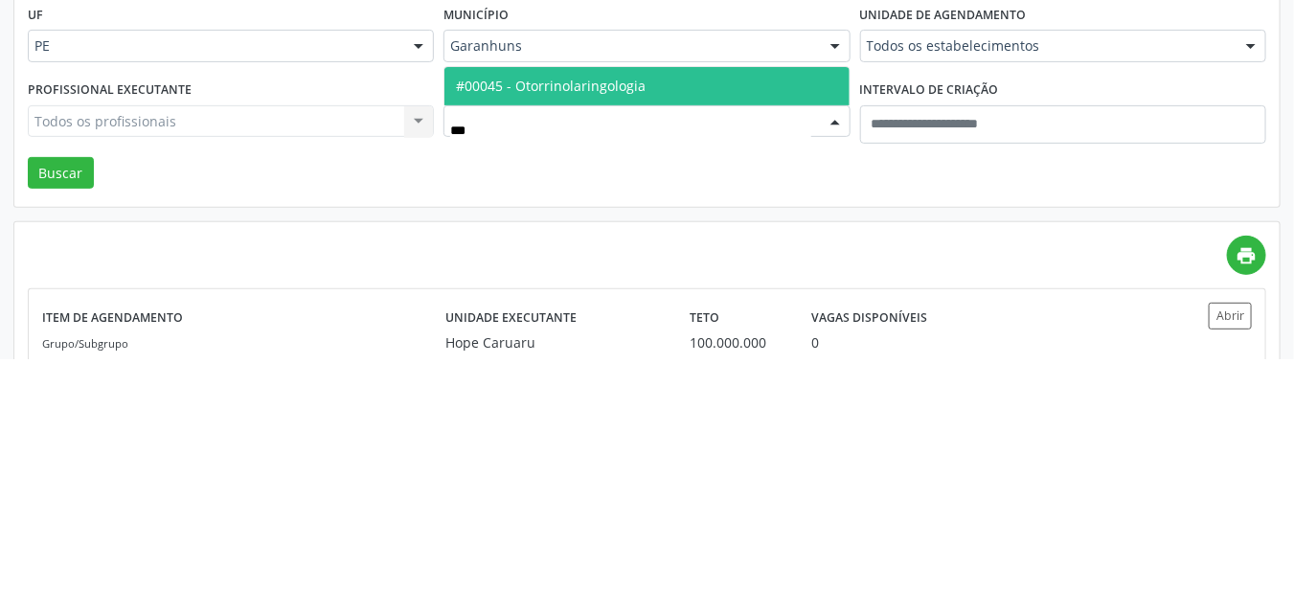
click at [726, 322] on span "#00045 - Otorrinolaringologia" at bounding box center [646, 318] width 404 height 38
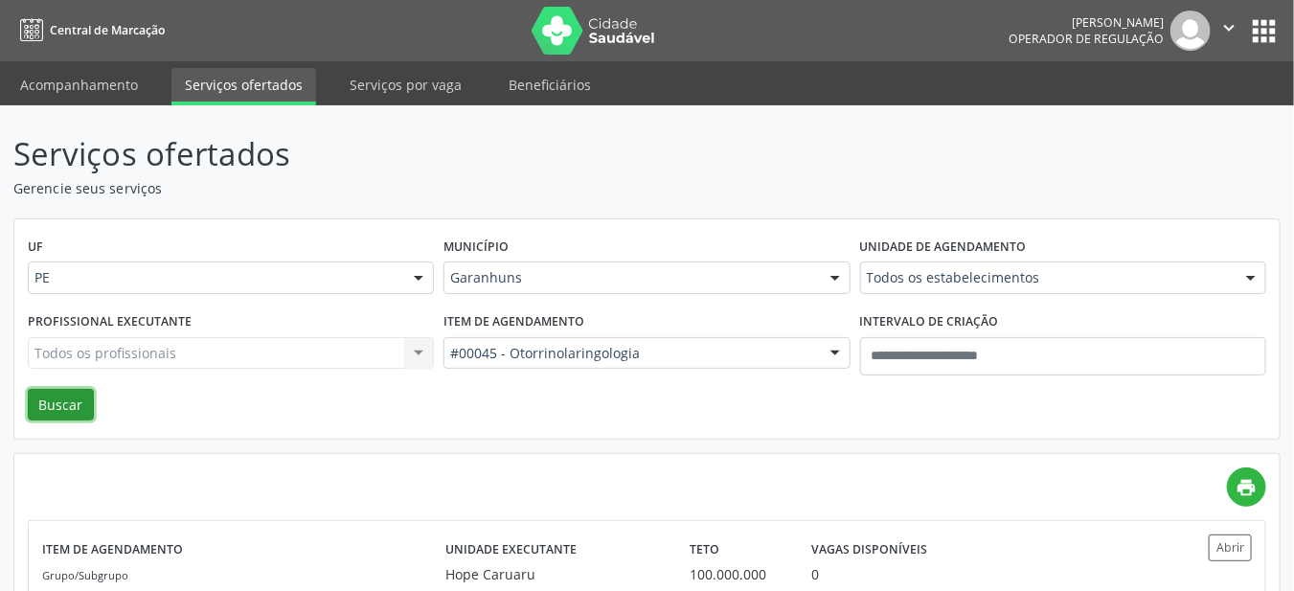
click at [56, 407] on button "Buscar" at bounding box center [61, 405] width 66 height 33
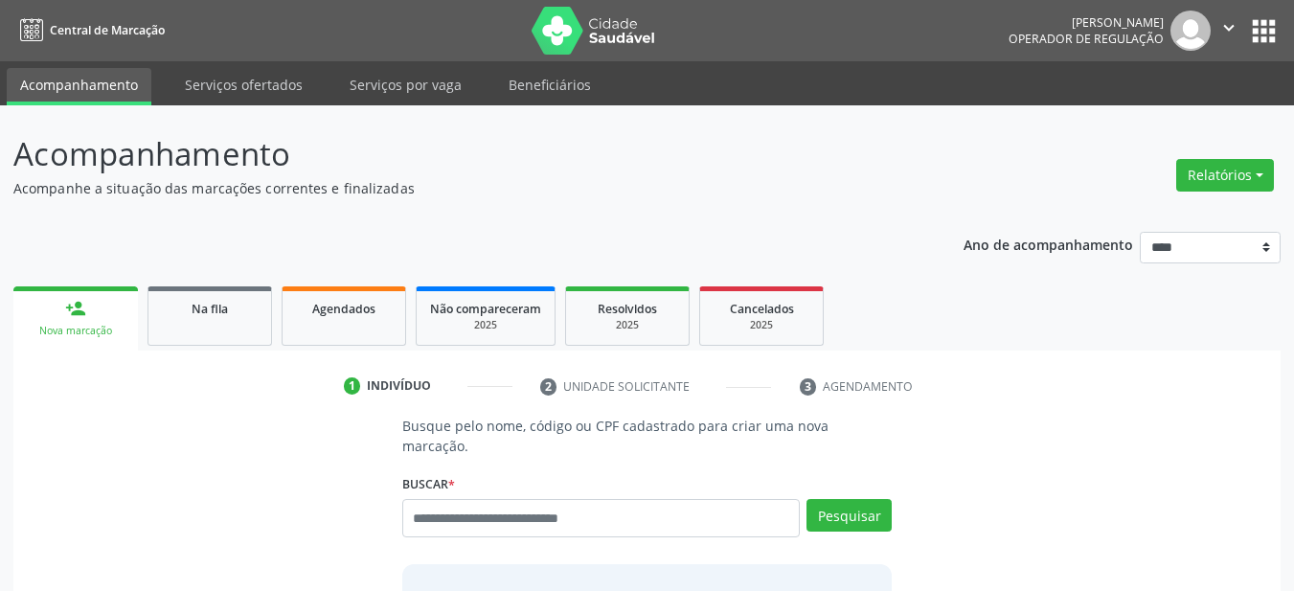
scroll to position [46, 0]
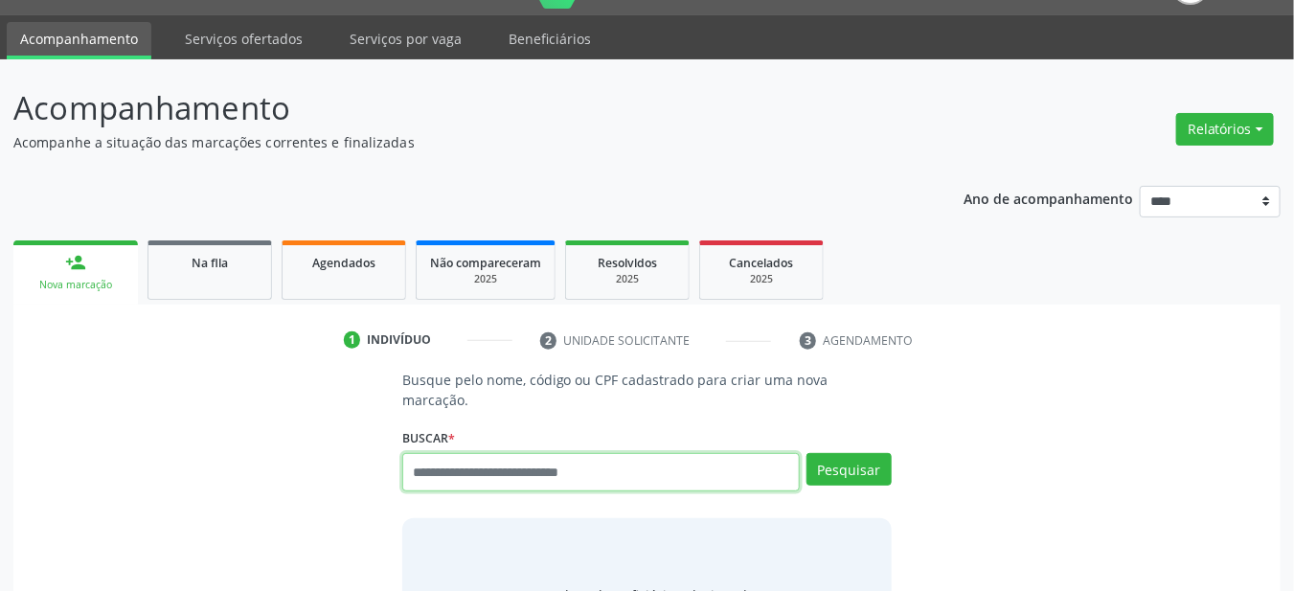
click at [682, 453] on input "text" at bounding box center [601, 472] width 398 height 38
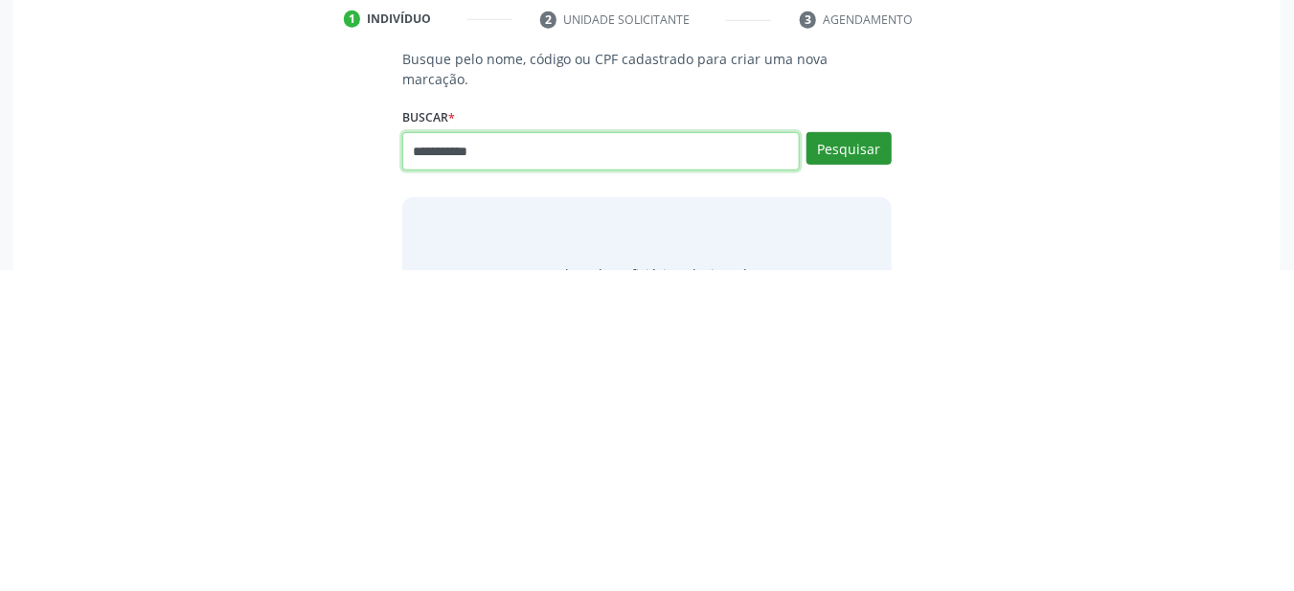
type input "**********"
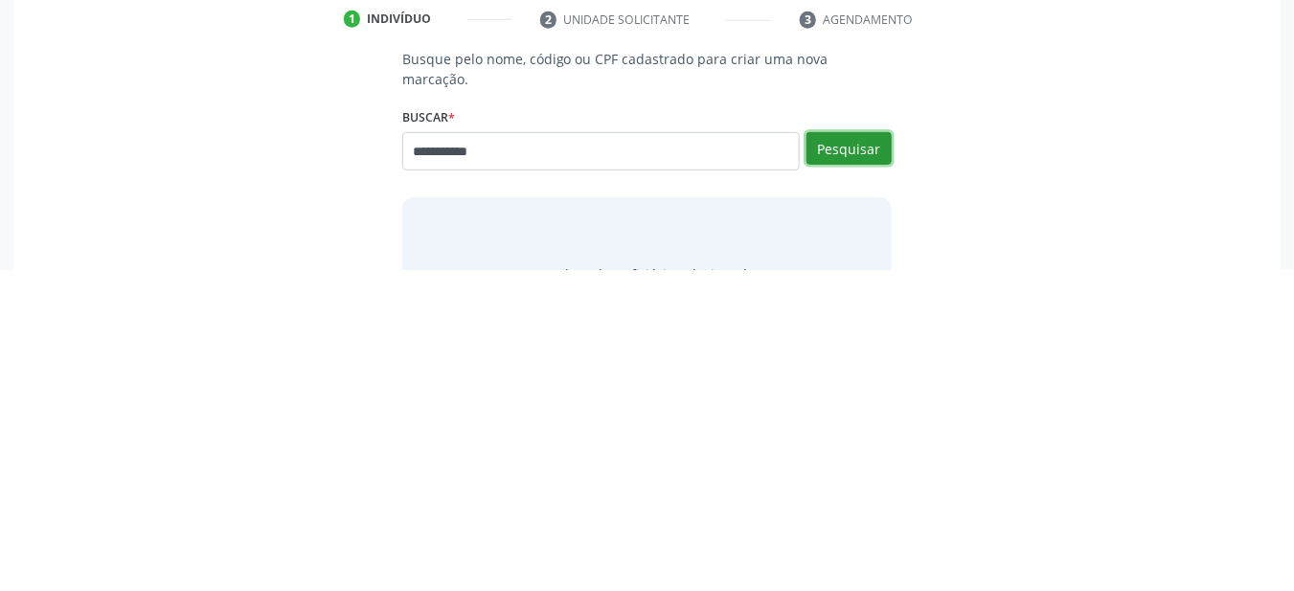
click at [846, 455] on button "Pesquisar" at bounding box center [848, 469] width 85 height 33
type input "**********"
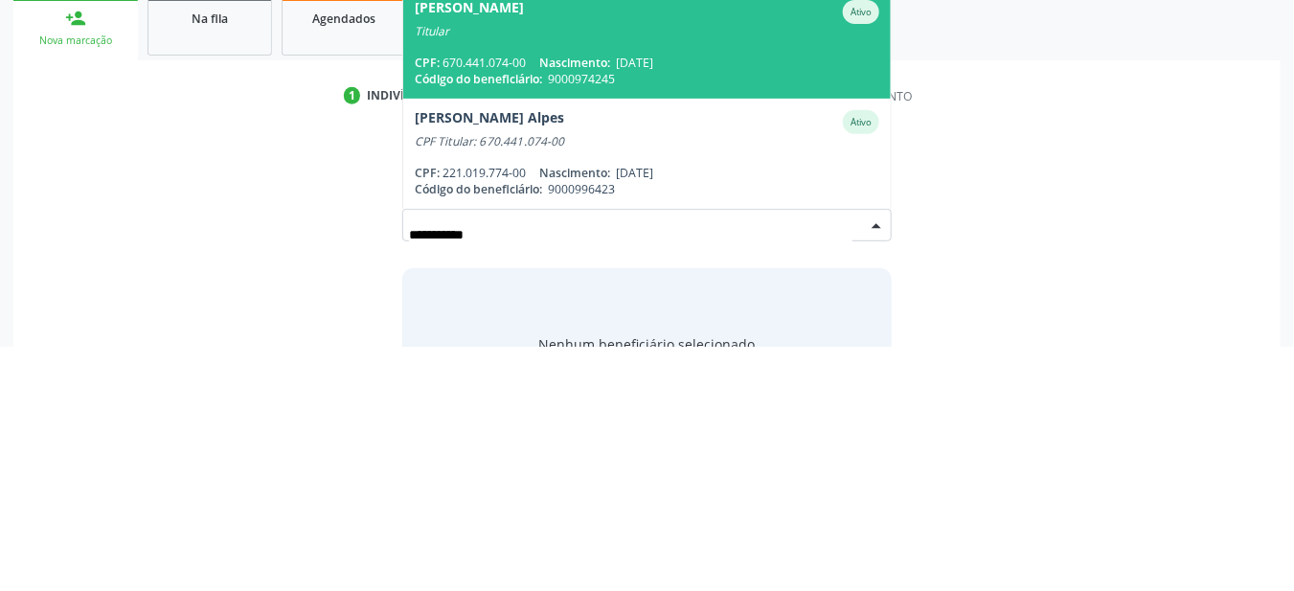
click at [774, 299] on div "CPF: 670.441.074-00 Nascimento: [DATE]" at bounding box center [647, 307] width 465 height 16
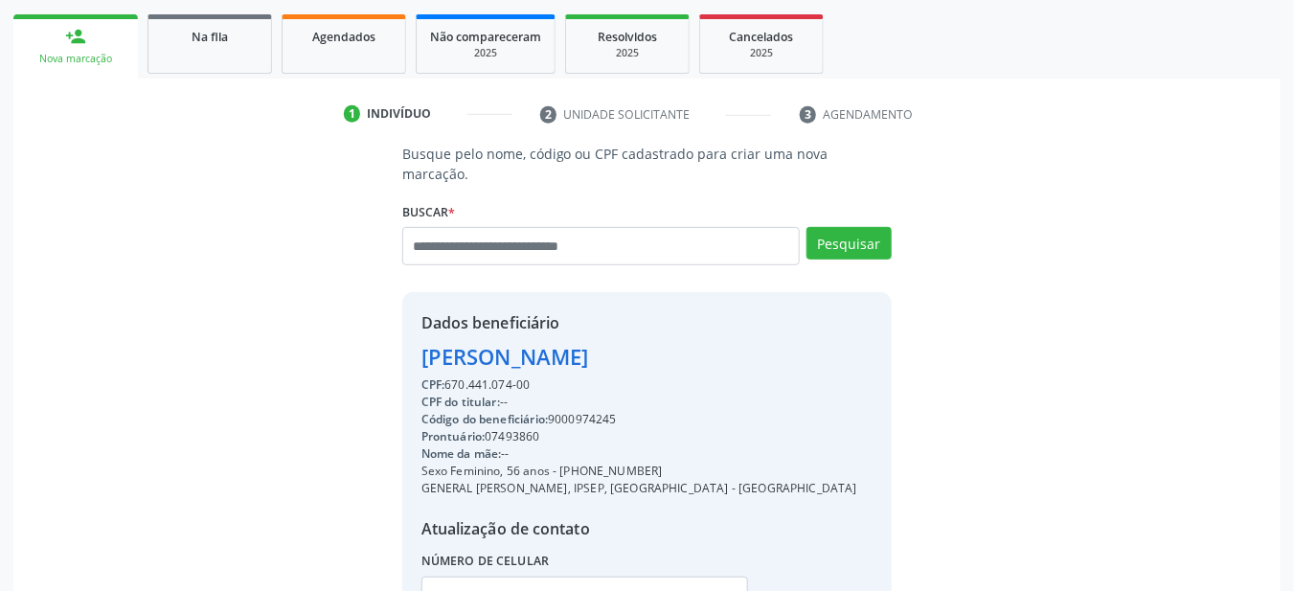
scroll to position [278, 0]
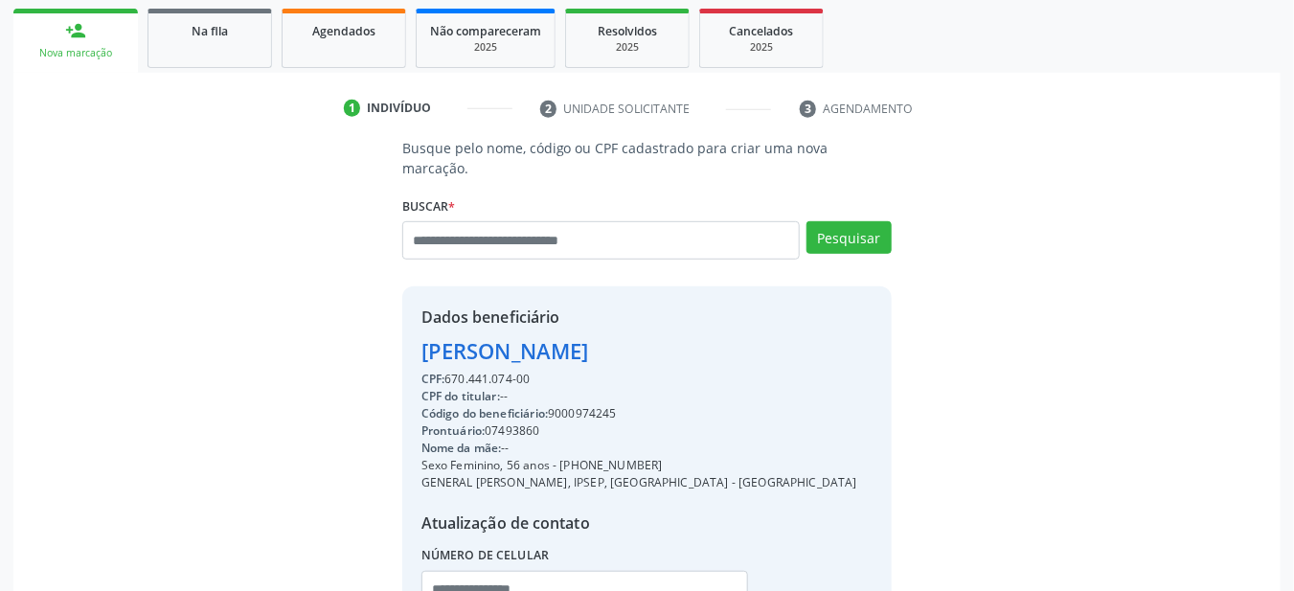
copy div "9000974245"
click at [353, 50] on link "Agendados" at bounding box center [344, 38] width 124 height 59
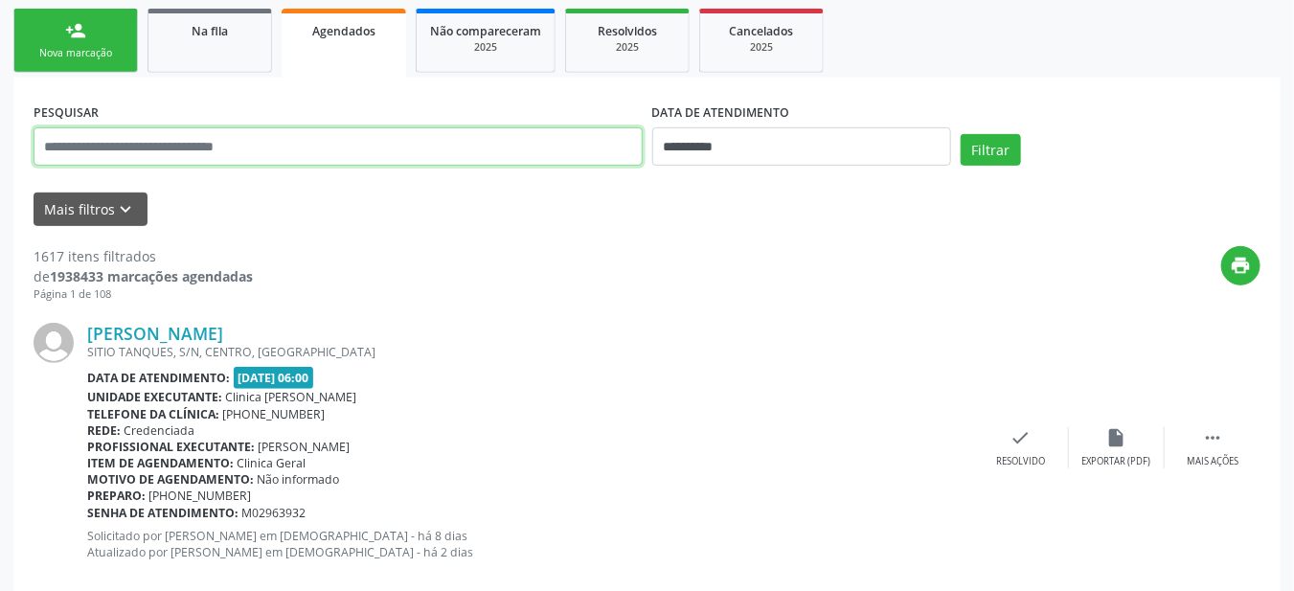
click at [549, 151] on input "text" at bounding box center [338, 146] width 609 height 38
click at [554, 148] on input "text" at bounding box center [338, 146] width 609 height 38
type input "**********"
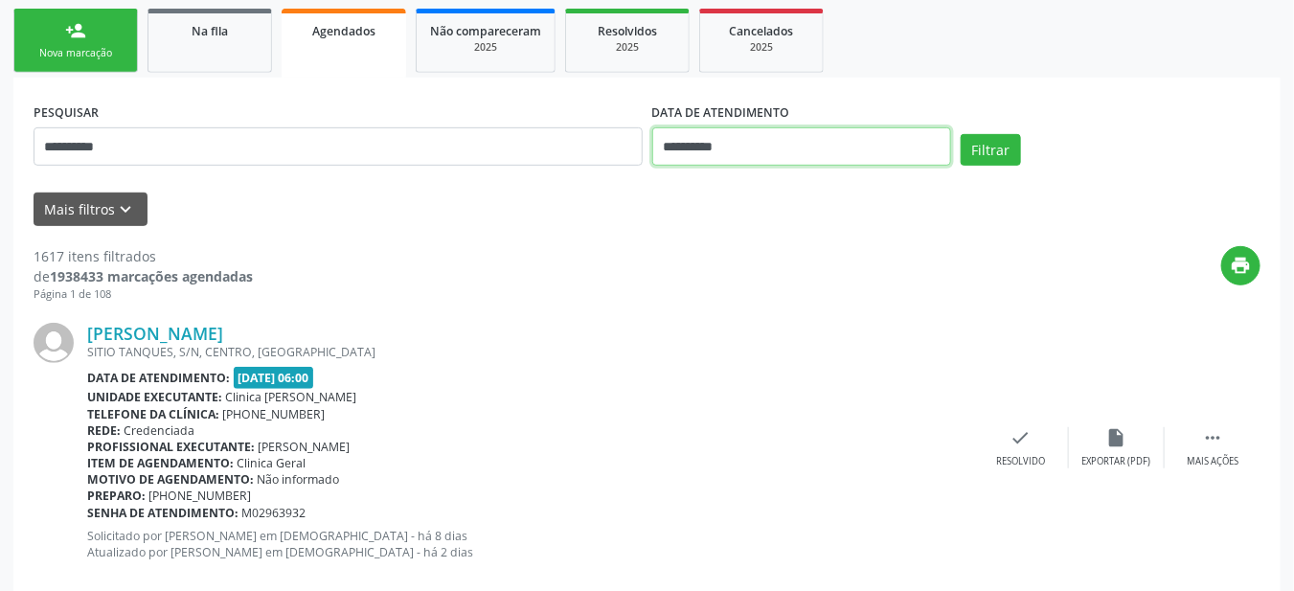
click at [882, 161] on body "**********" at bounding box center [647, 17] width 1294 height 591
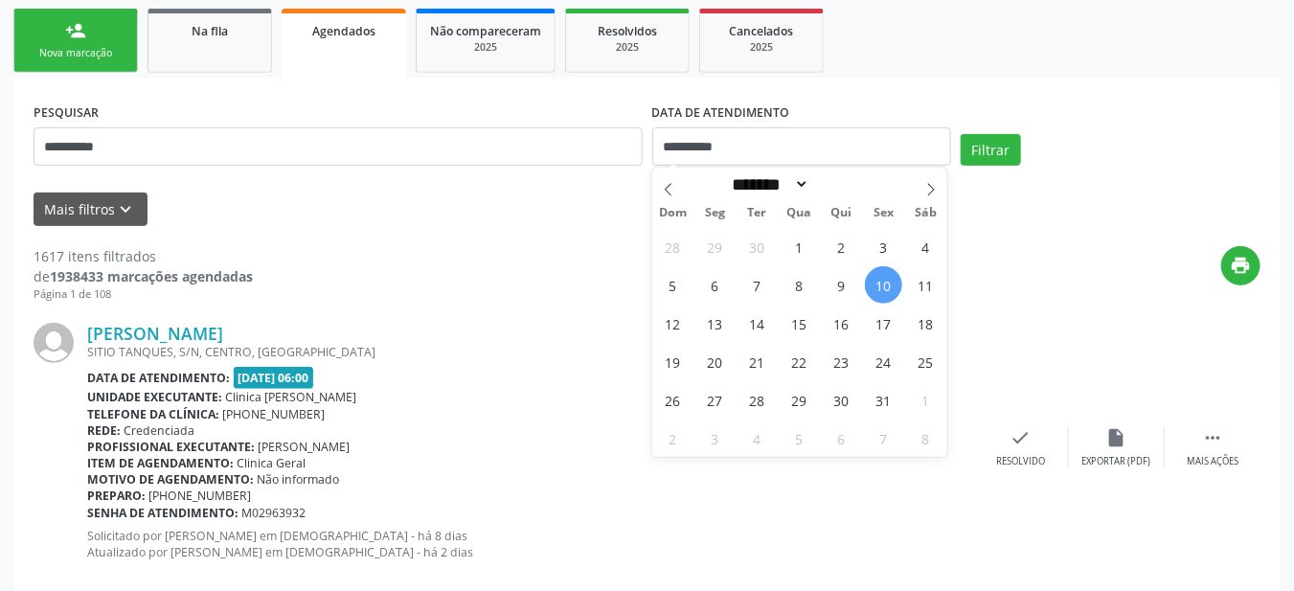
click at [880, 283] on span "10" at bounding box center [883, 284] width 37 height 37
type input "**********"
click at [920, 187] on span at bounding box center [931, 184] width 33 height 33
select select "**"
click at [925, 393] on span "29" at bounding box center [925, 399] width 37 height 37
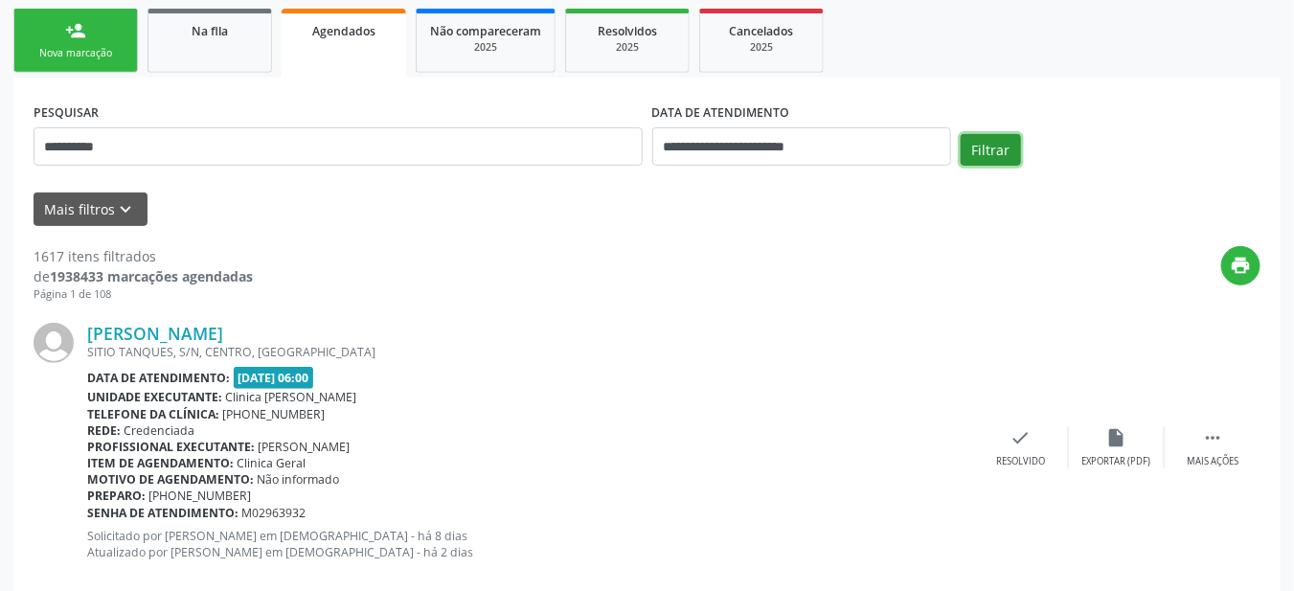
click at [983, 156] on button "Filtrar" at bounding box center [990, 150] width 60 height 33
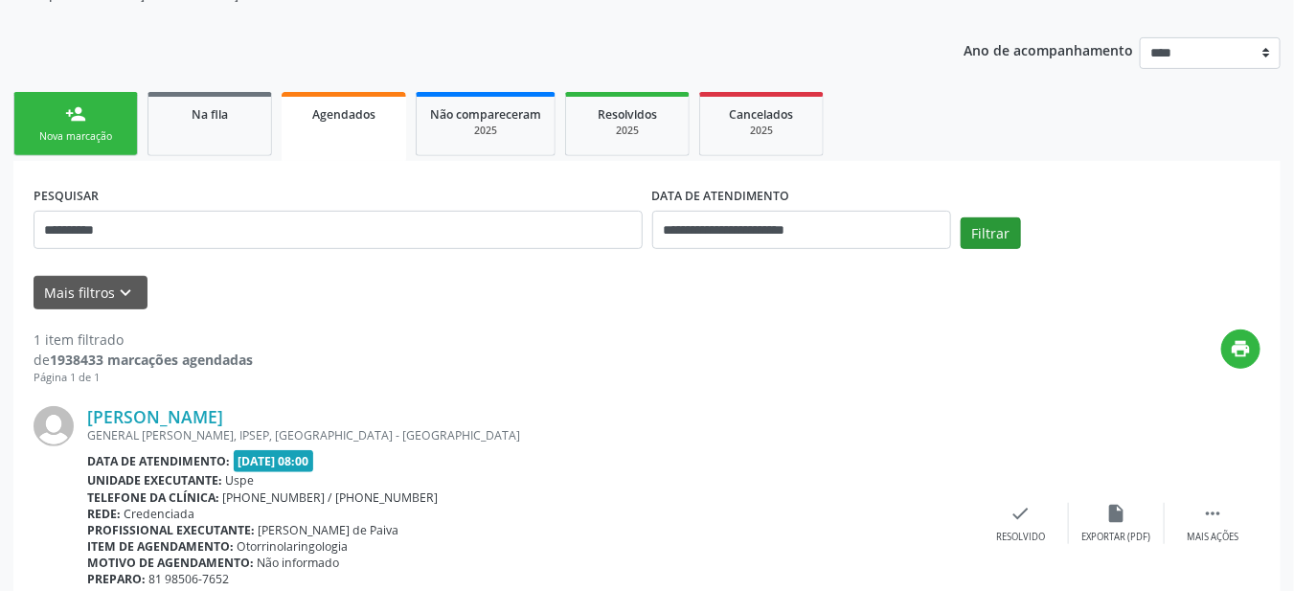
scroll to position [193, 0]
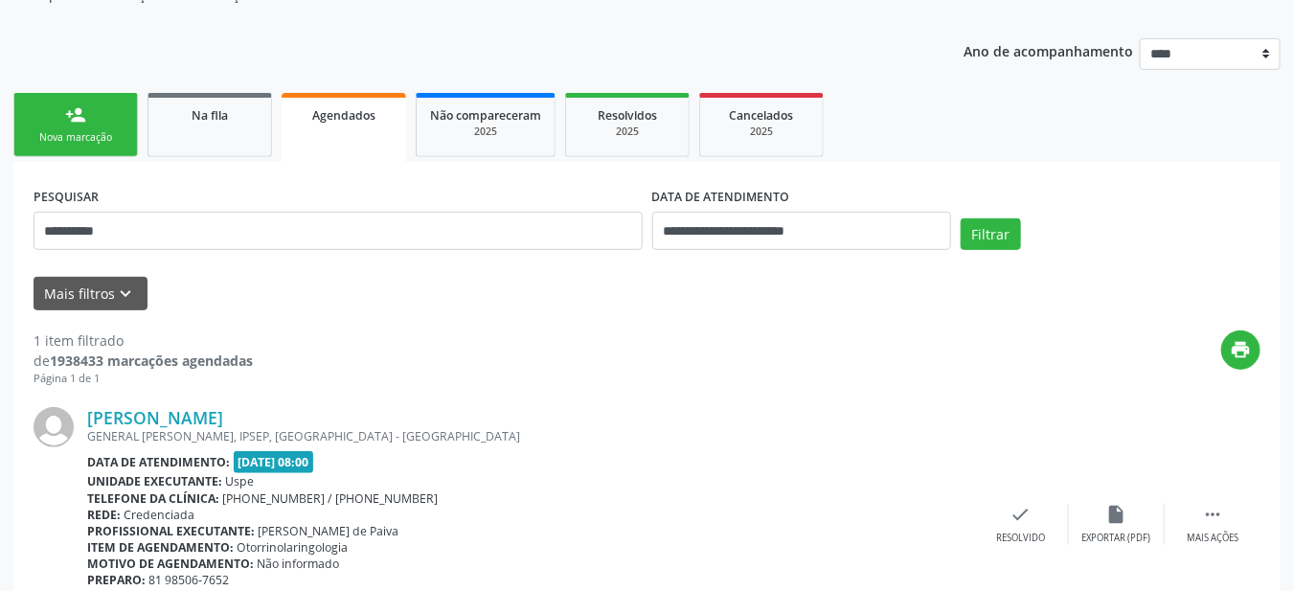
click at [95, 132] on div "Nova marcação" at bounding box center [76, 137] width 96 height 14
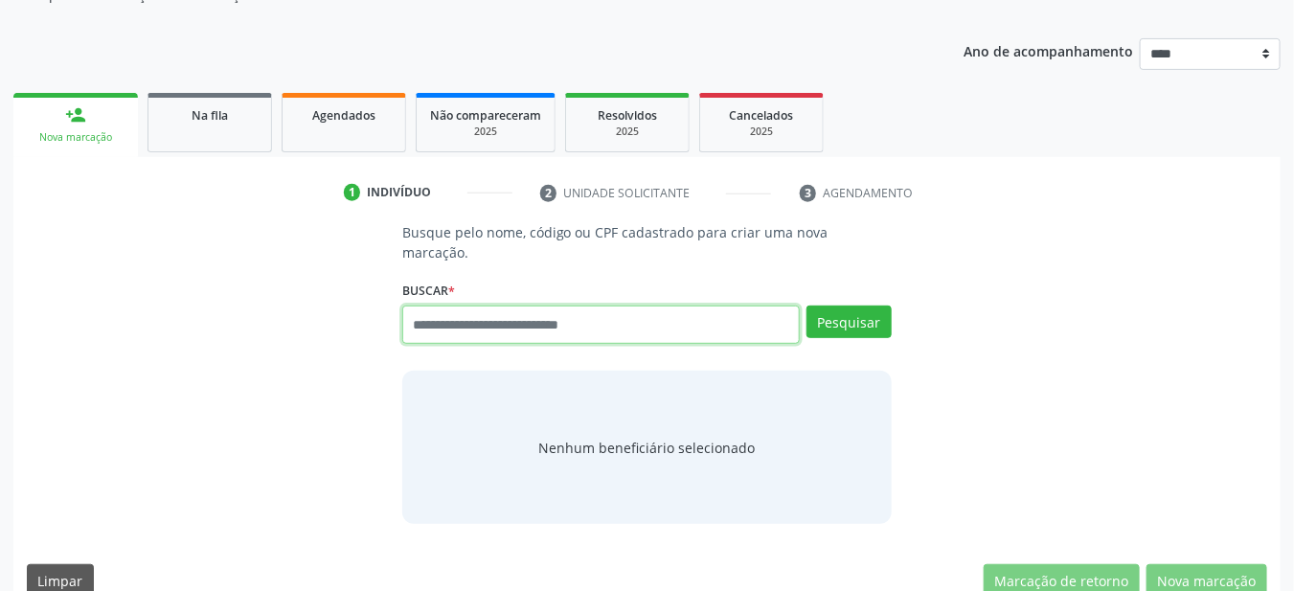
click at [534, 305] on input "text" at bounding box center [601, 324] width 398 height 38
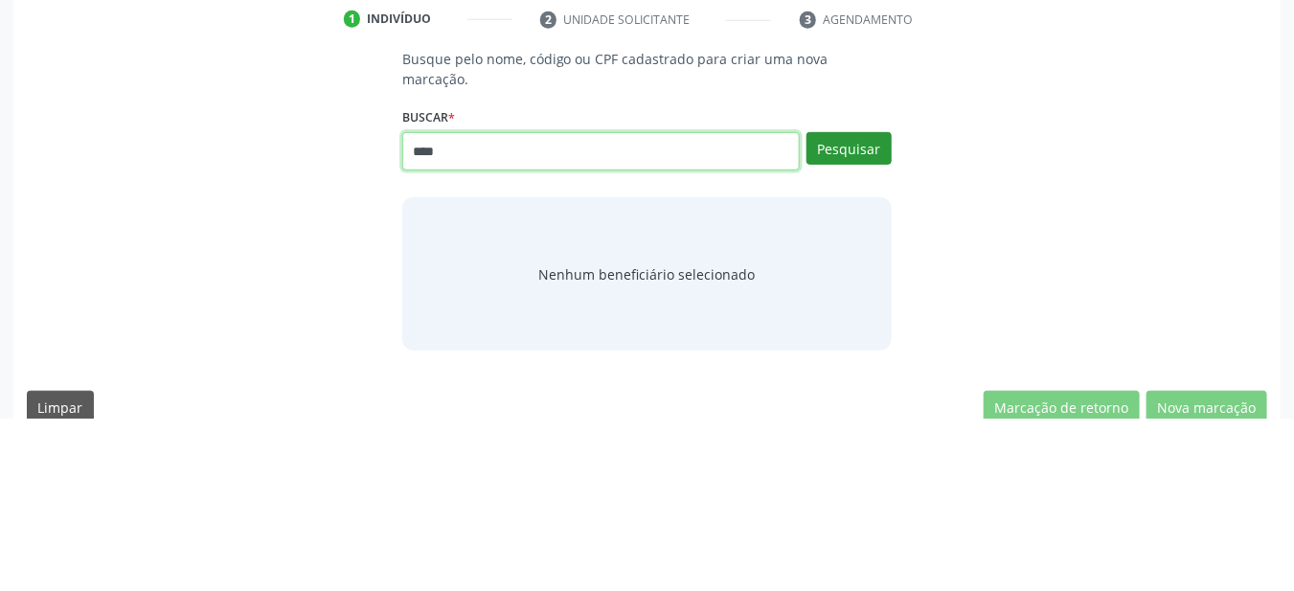
type input "****"
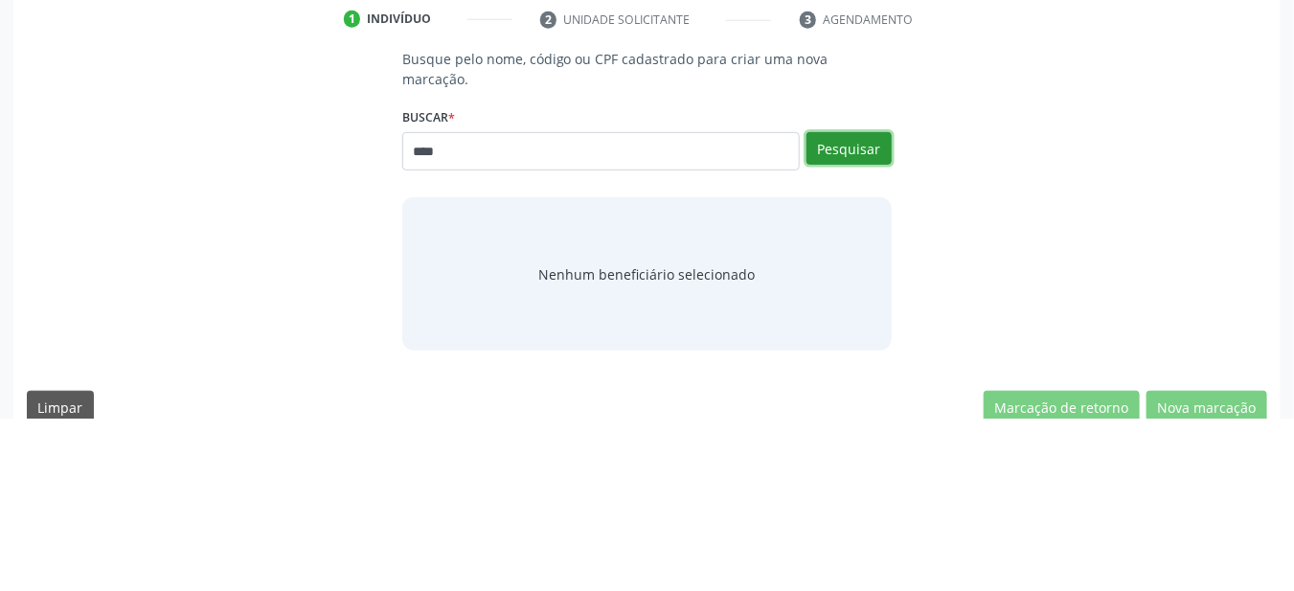
click at [851, 305] on button "Pesquisar" at bounding box center [848, 321] width 85 height 33
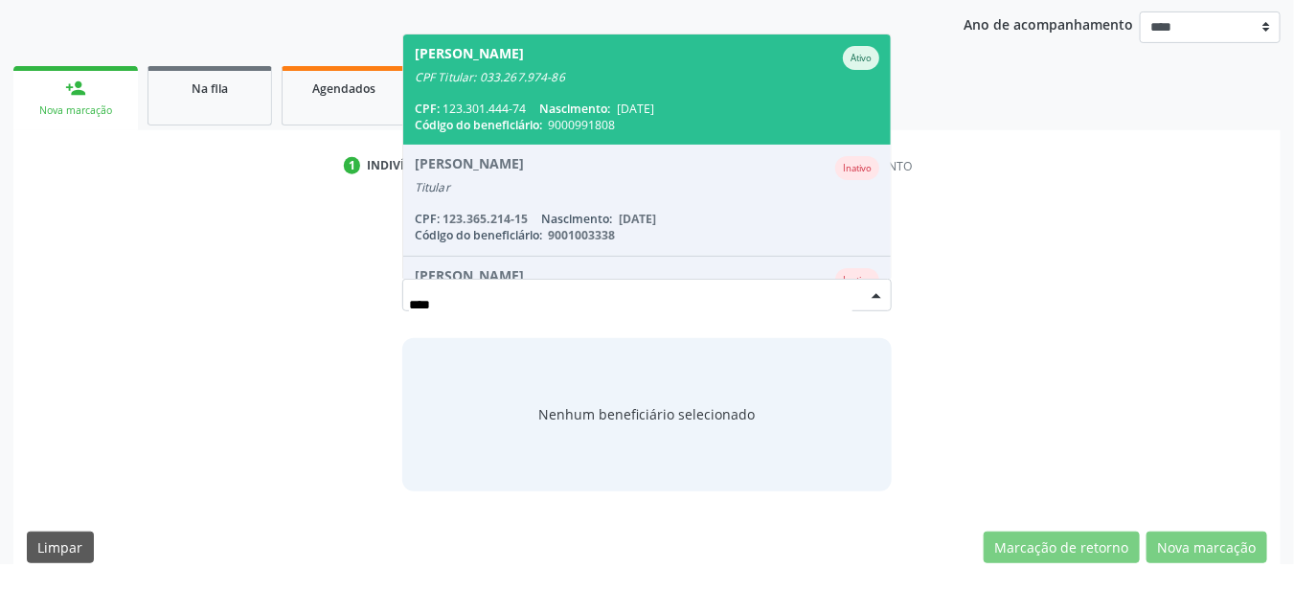
click at [519, 127] on div "CPF: 123.301.444-74 Nascimento: [DATE]" at bounding box center [647, 135] width 465 height 16
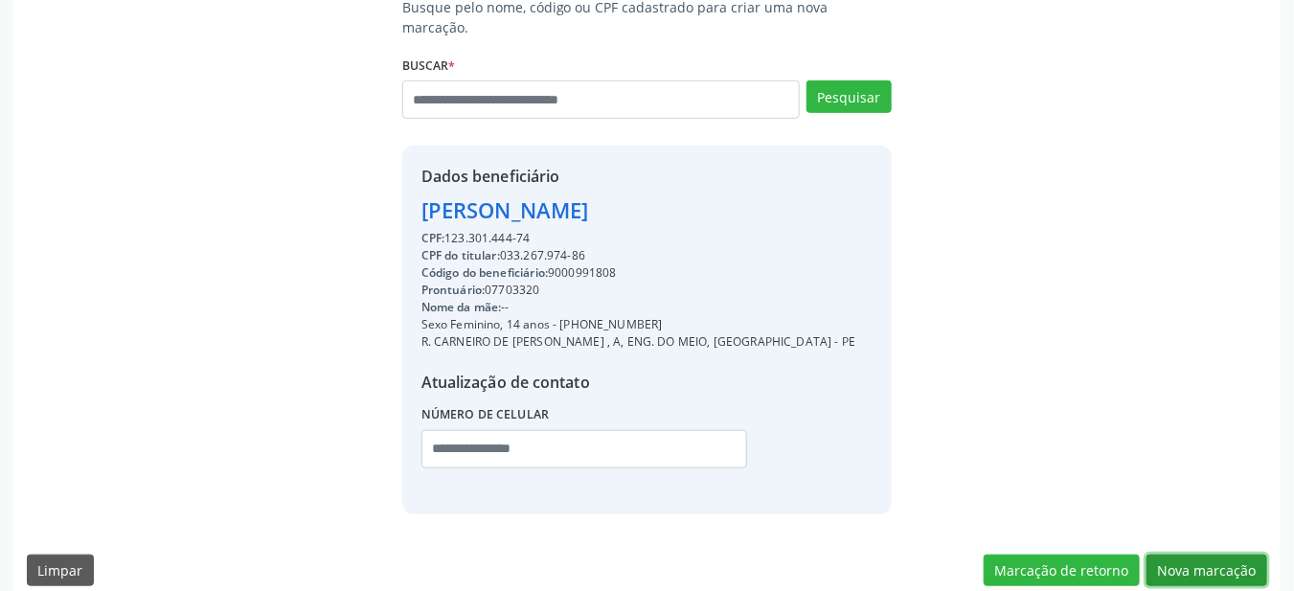
click at [1195, 554] on button "Nova marcação" at bounding box center [1206, 570] width 121 height 33
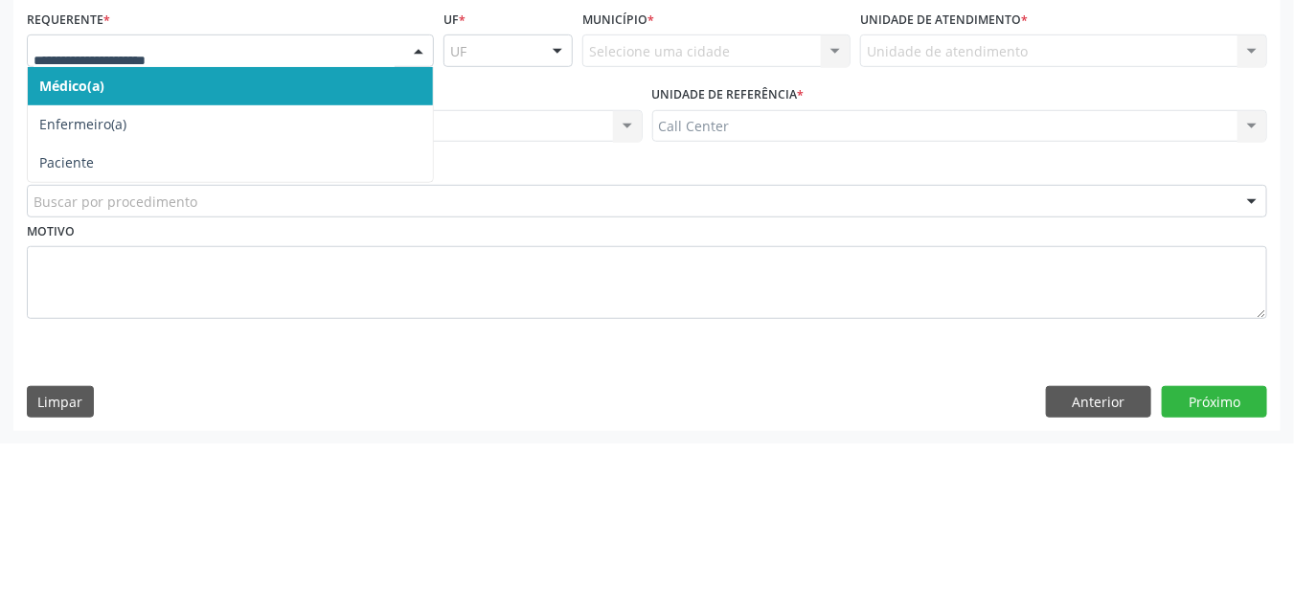
click at [75, 323] on span "Paciente" at bounding box center [230, 311] width 405 height 38
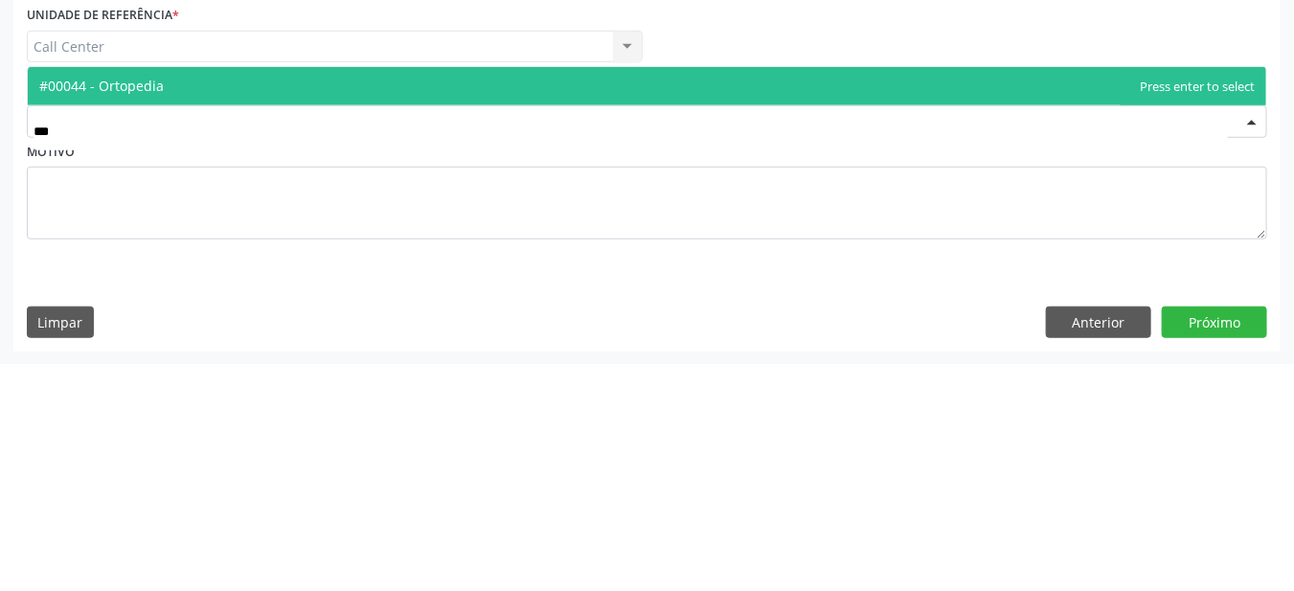
click at [811, 315] on span "#00044 - Ortopedia" at bounding box center [647, 314] width 1238 height 38
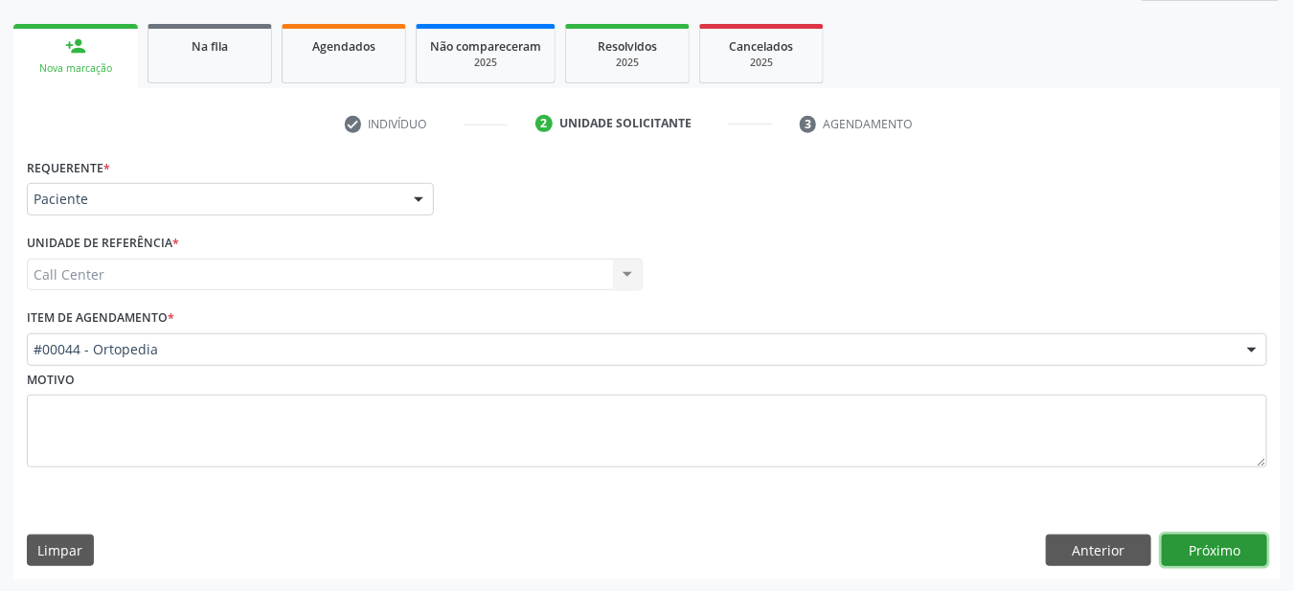
click at [1223, 548] on button "Próximo" at bounding box center [1214, 550] width 105 height 33
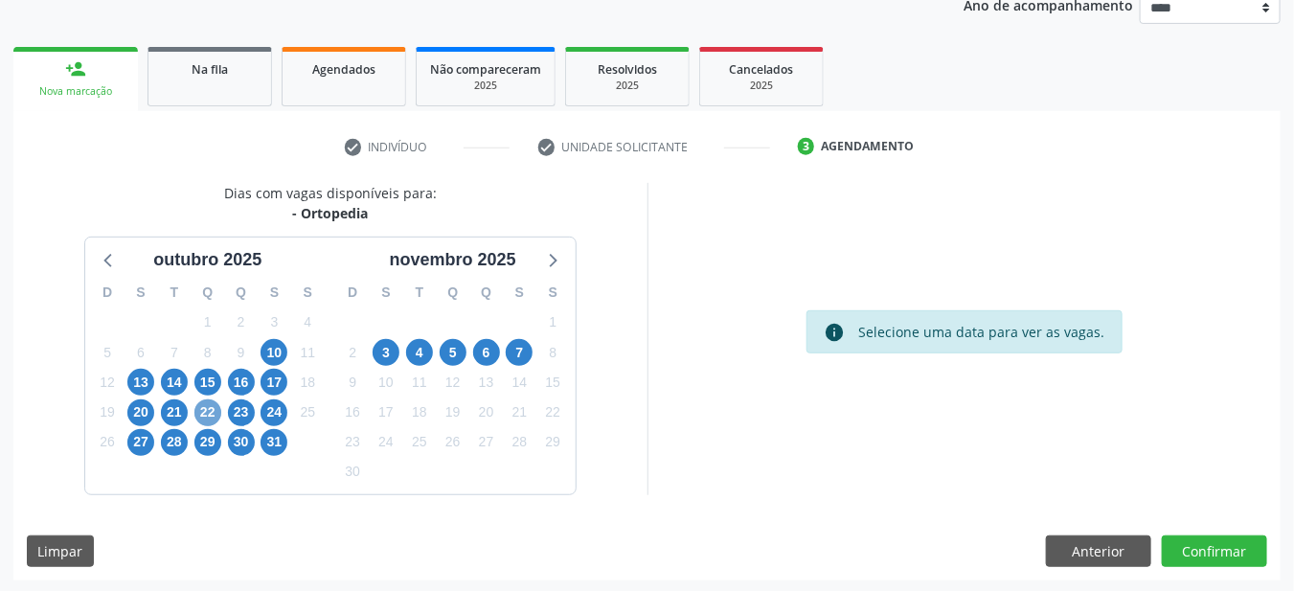
click at [206, 413] on span "22" at bounding box center [207, 412] width 27 height 27
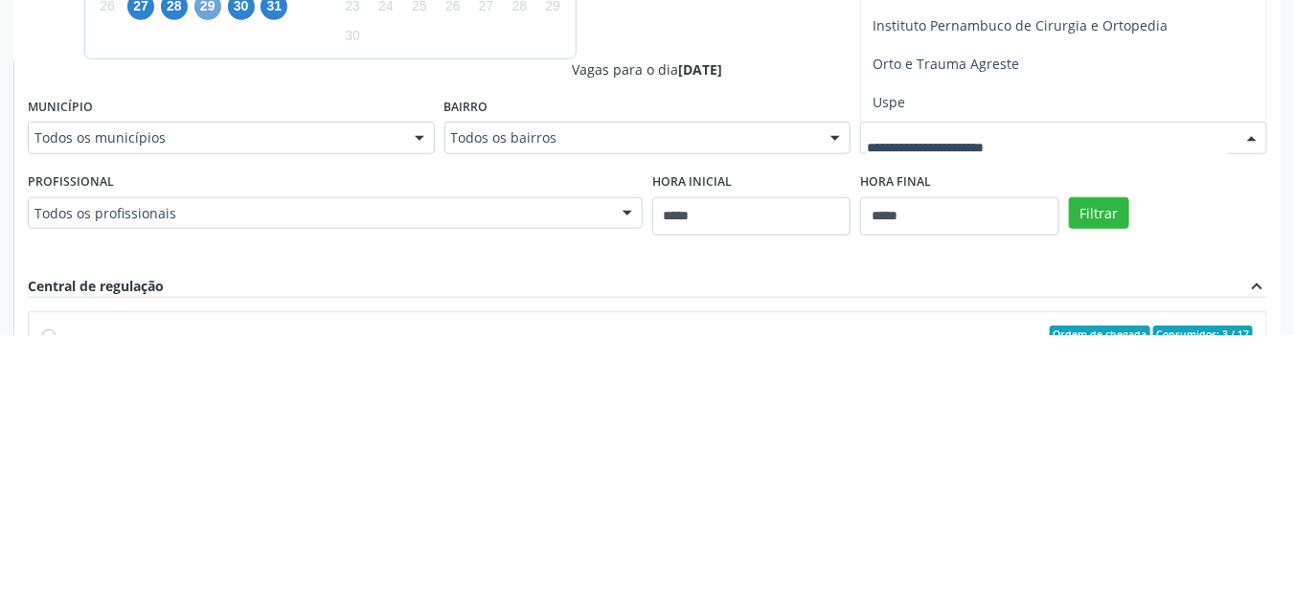
click at [213, 270] on span "29" at bounding box center [207, 262] width 27 height 27
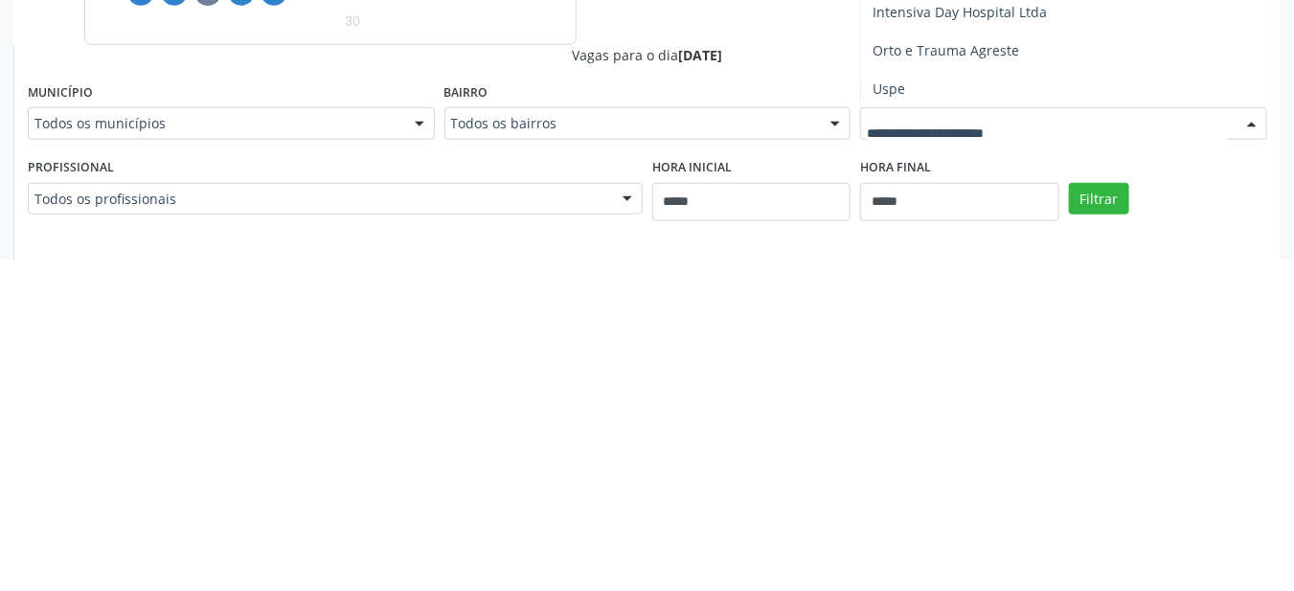
scroll to position [0, 0]
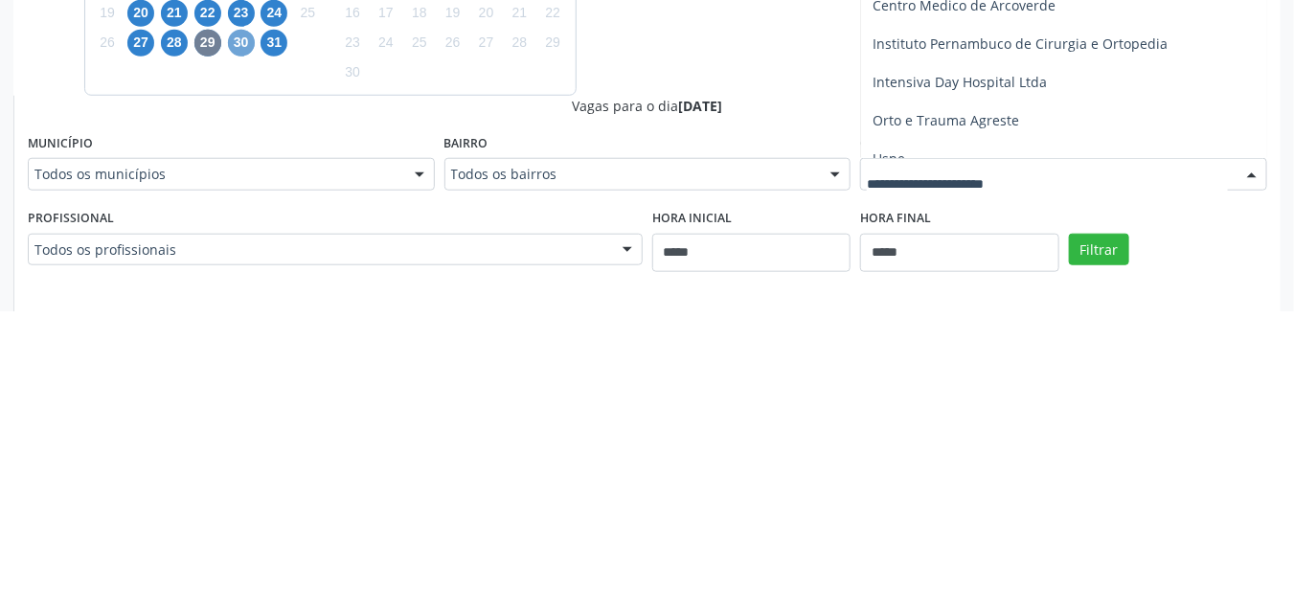
click at [240, 324] on span "30" at bounding box center [241, 323] width 27 height 27
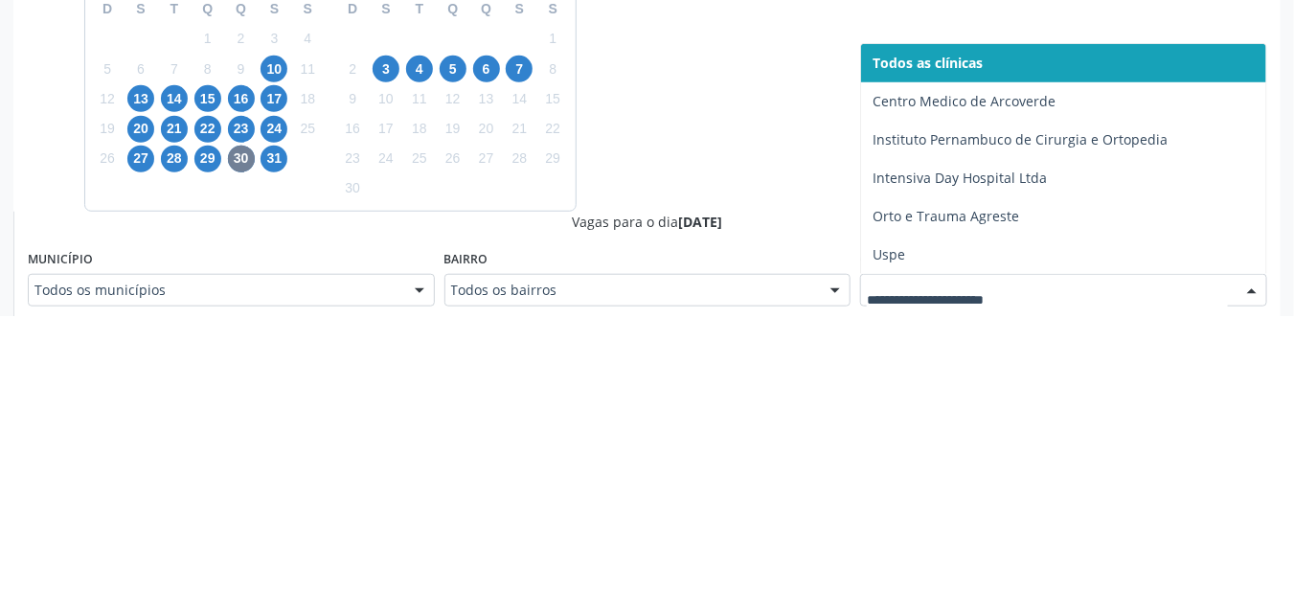
scroll to position [358, 0]
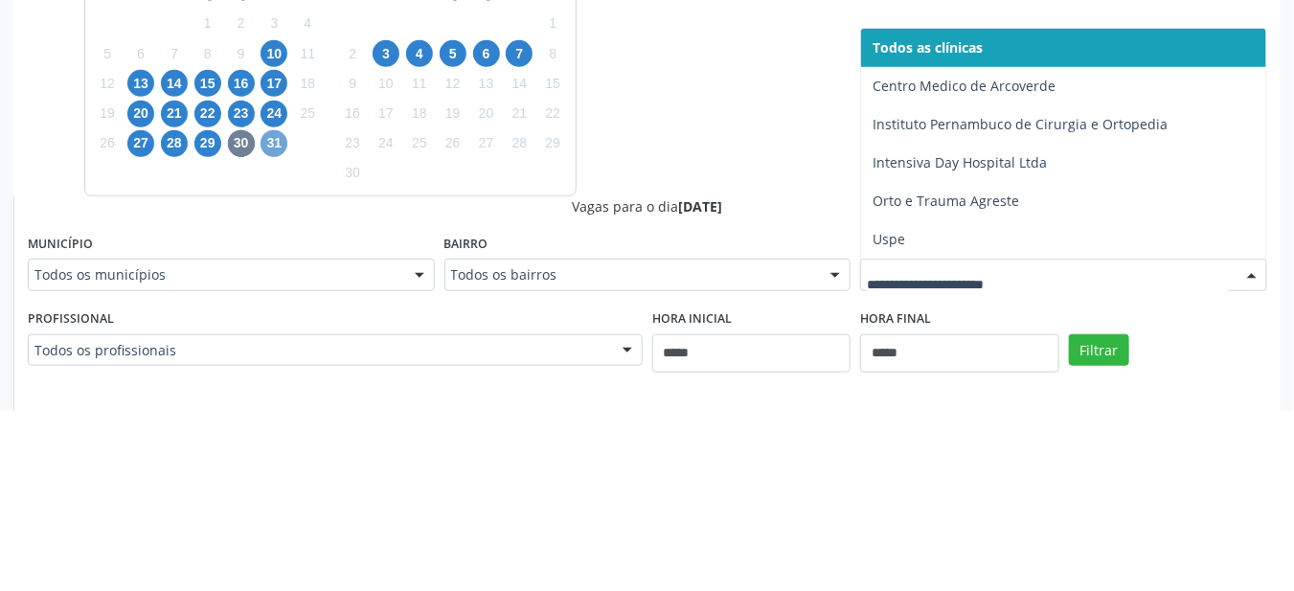
click at [271, 320] on span "31" at bounding box center [273, 323] width 27 height 27
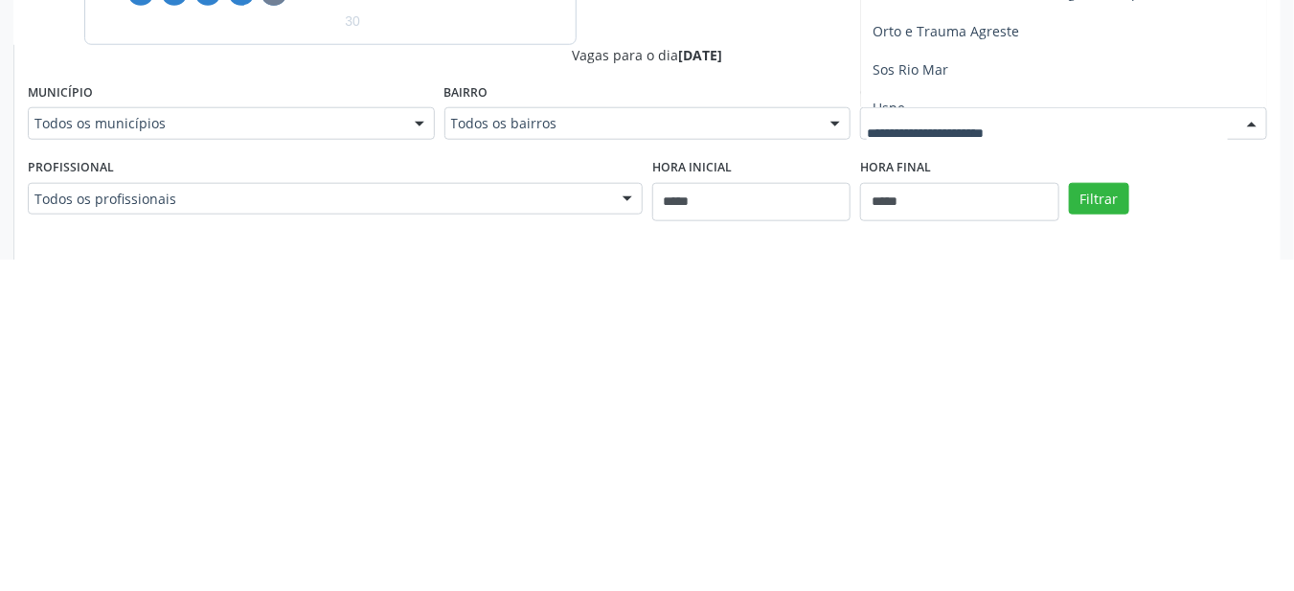
click at [1012, 414] on span "Sos Rio Mar" at bounding box center [1063, 401] width 405 height 38
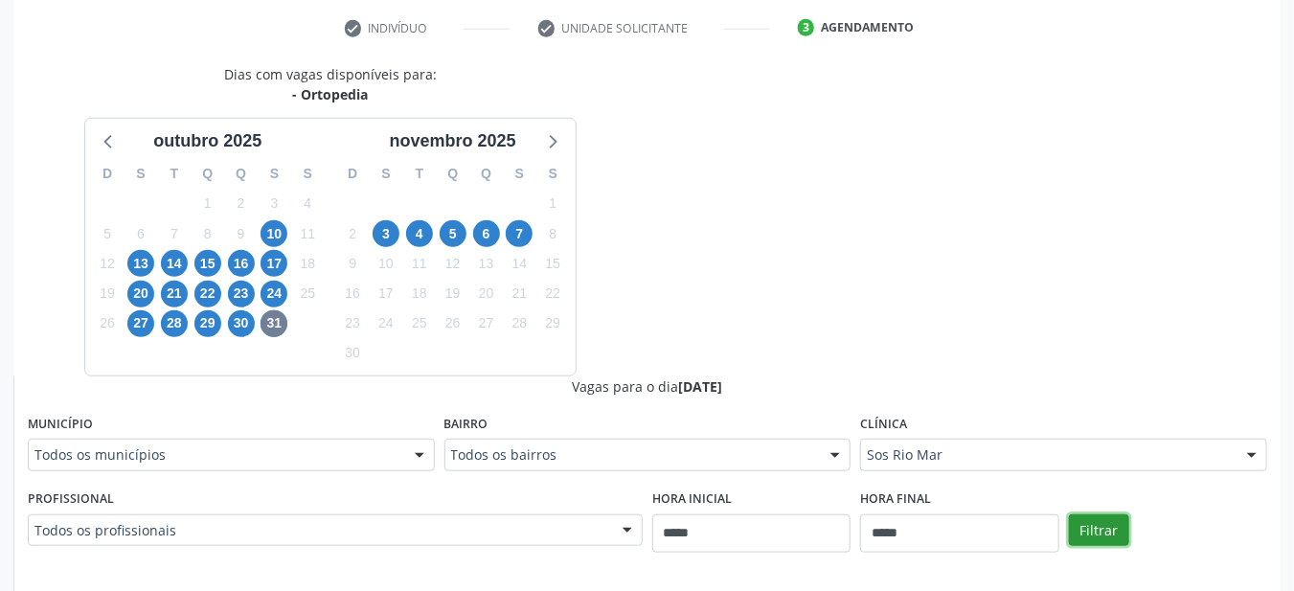
click at [1100, 529] on button "Filtrar" at bounding box center [1099, 530] width 60 height 33
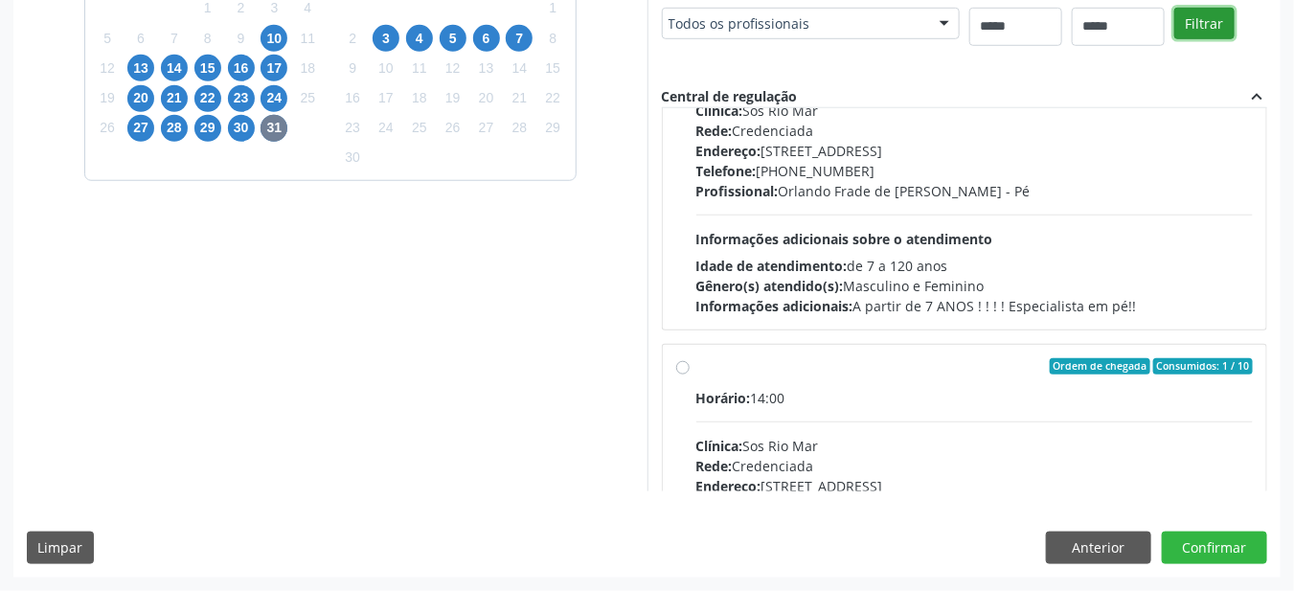
scroll to position [297, 0]
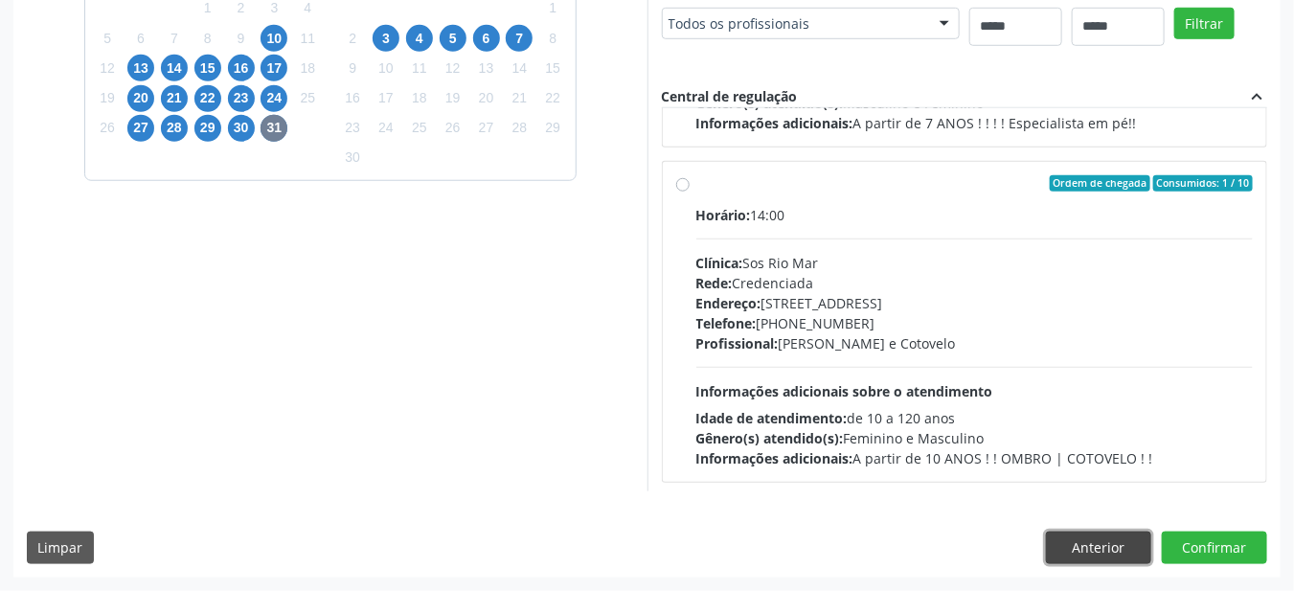
click at [1090, 540] on button "Anterior" at bounding box center [1098, 547] width 105 height 33
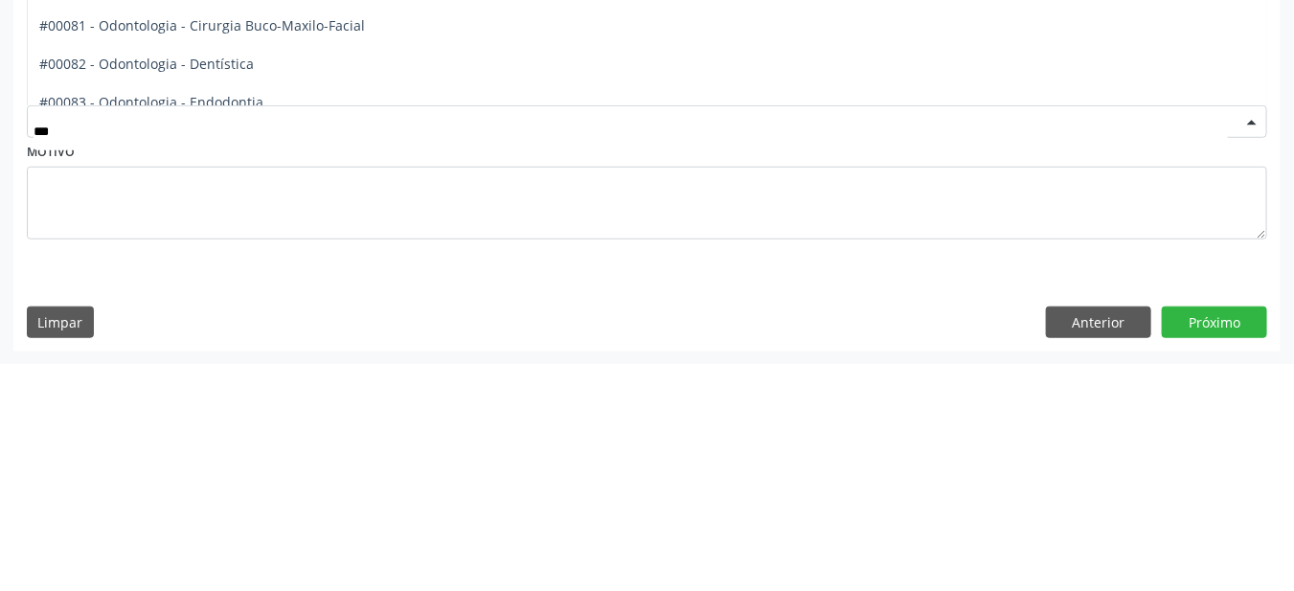
scroll to position [85, 0]
click at [138, 288] on span "#00082 - Odontologia - Dentística" at bounding box center [146, 287] width 215 height 18
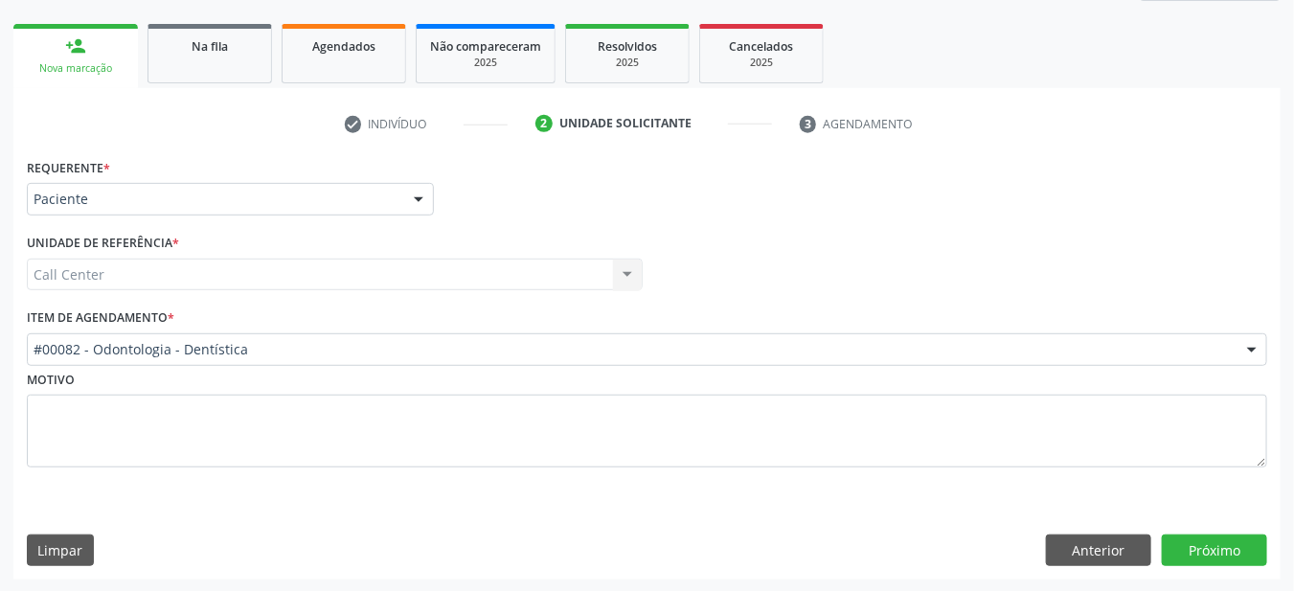
click at [176, 372] on div "Motivo" at bounding box center [647, 417] width 1240 height 102
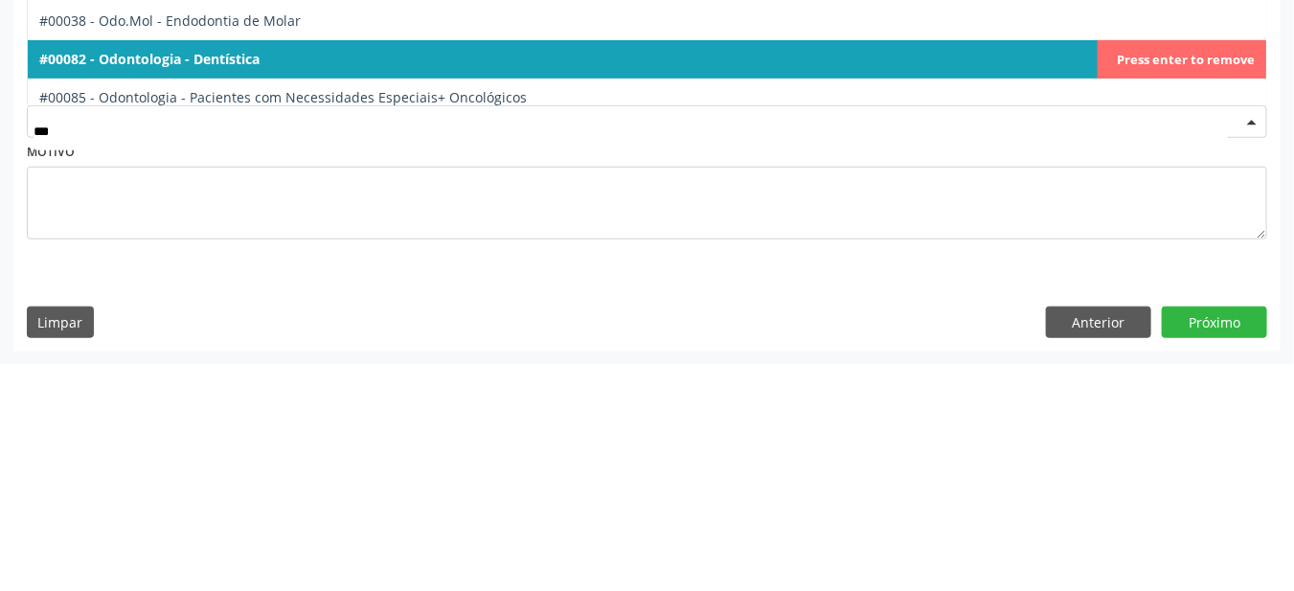
scroll to position [0, 0]
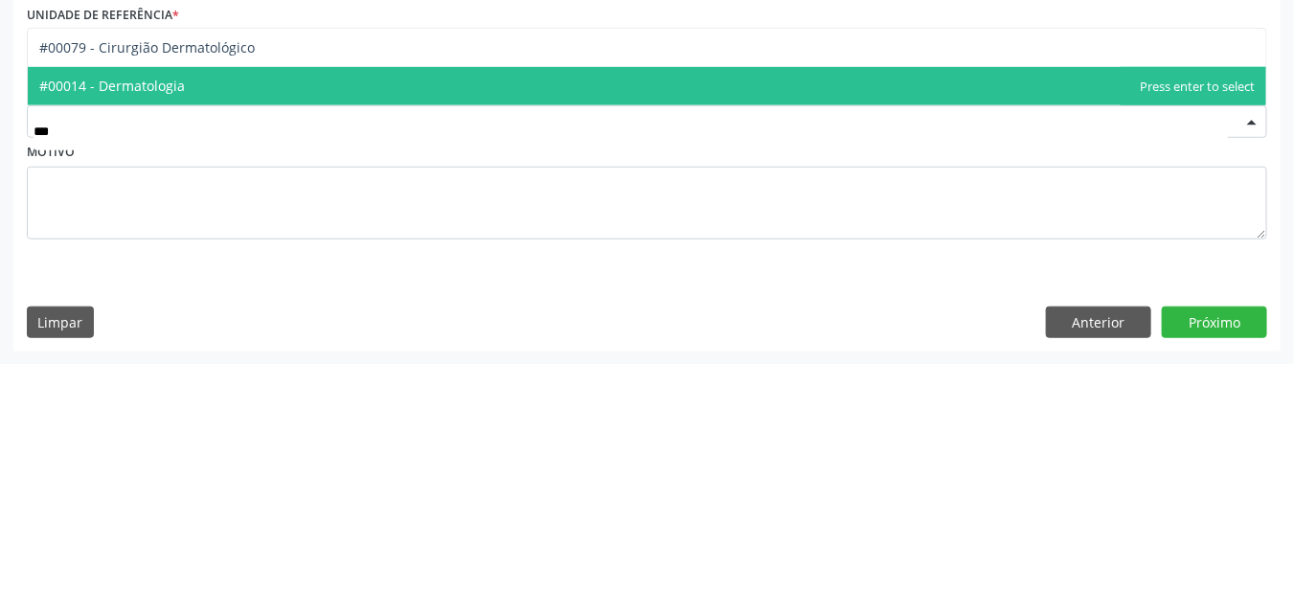
click at [94, 321] on span "#00014 - Dermatologia" at bounding box center [112, 314] width 146 height 18
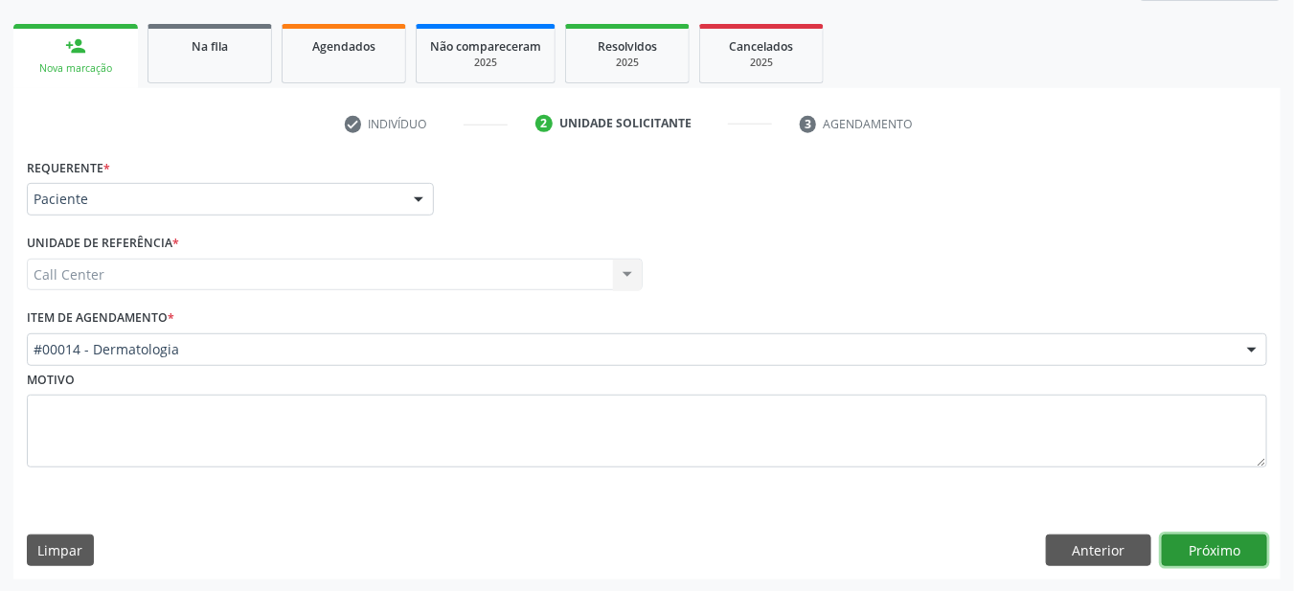
click at [1202, 544] on button "Próximo" at bounding box center [1214, 550] width 105 height 33
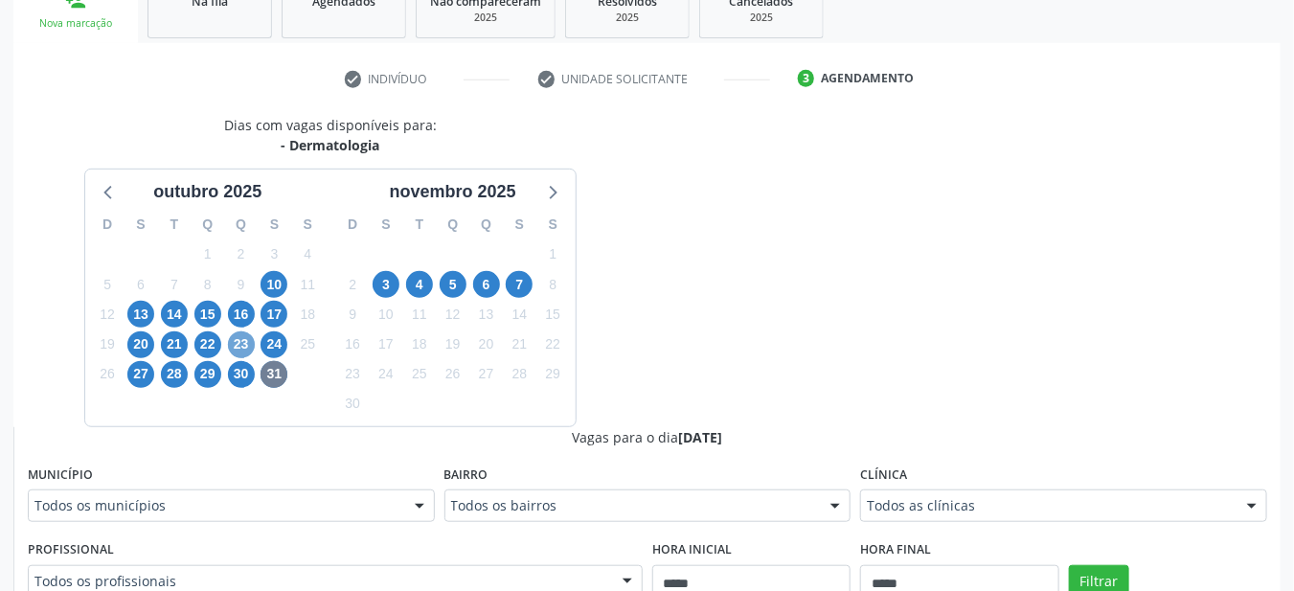
click at [236, 341] on span "23" at bounding box center [241, 344] width 27 height 27
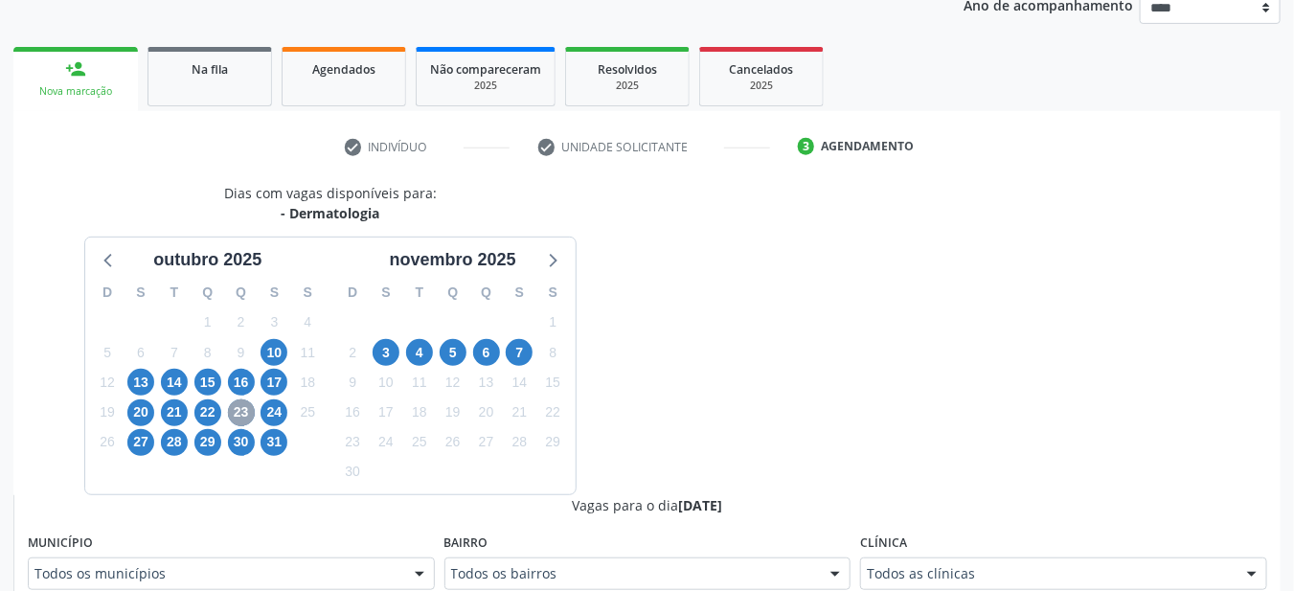
scroll to position [307, 0]
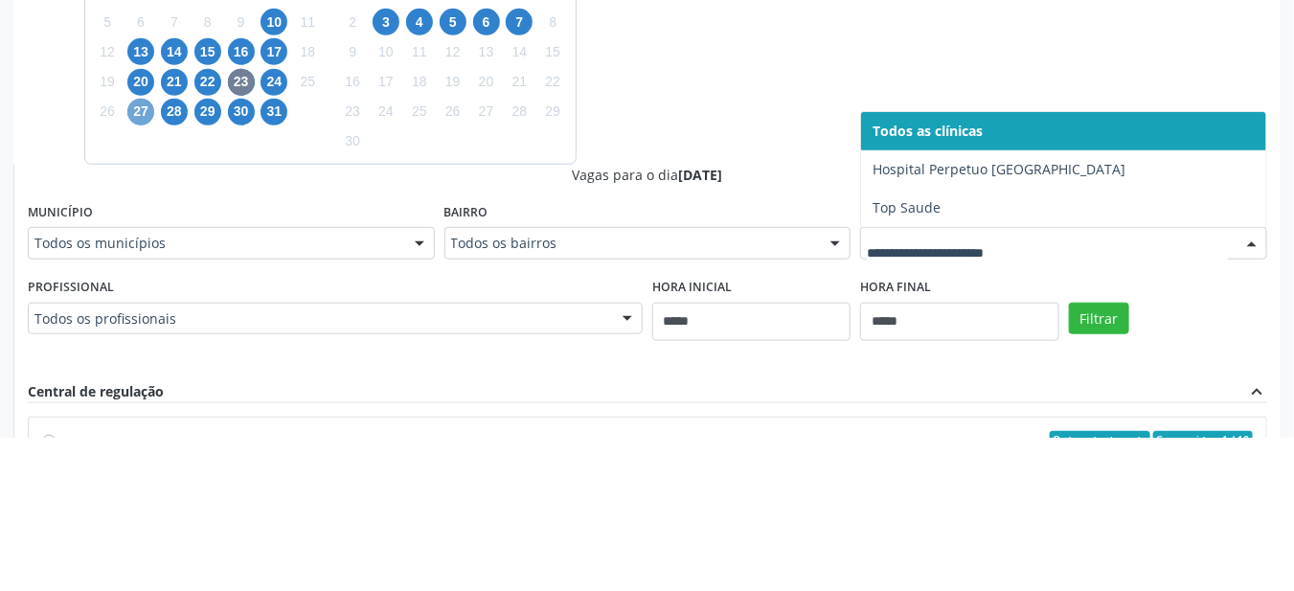
click at [139, 266] on span "27" at bounding box center [140, 265] width 27 height 27
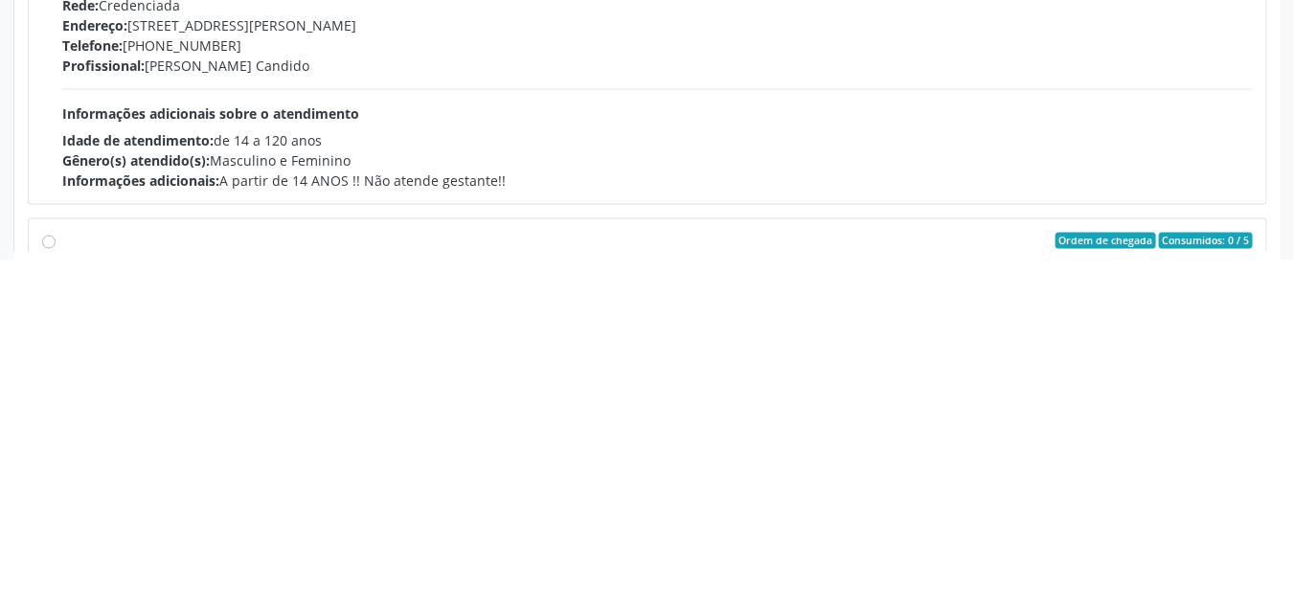
scroll to position [862, 0]
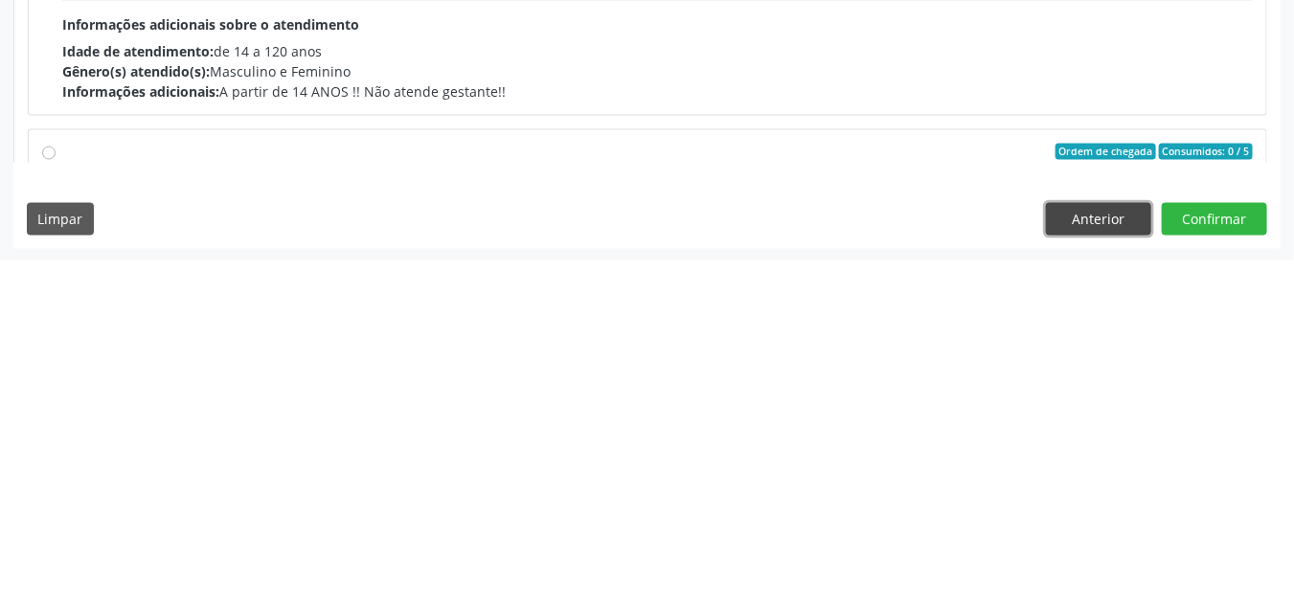
click at [1085, 551] on button "Anterior" at bounding box center [1098, 550] width 105 height 33
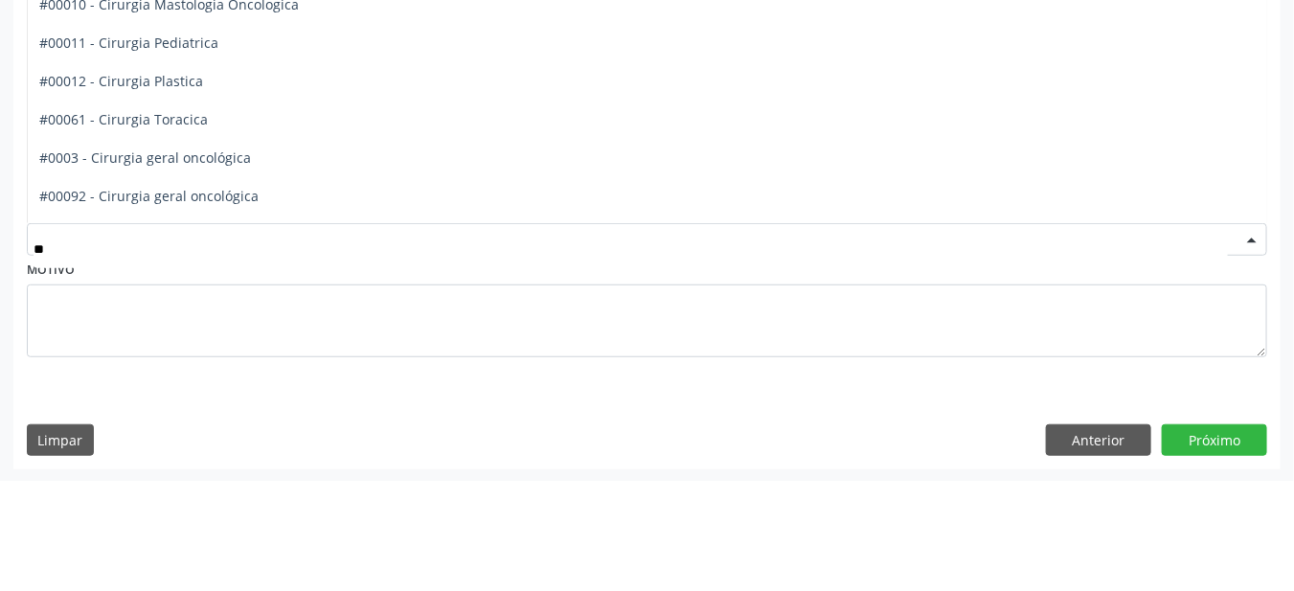
scroll to position [0, 0]
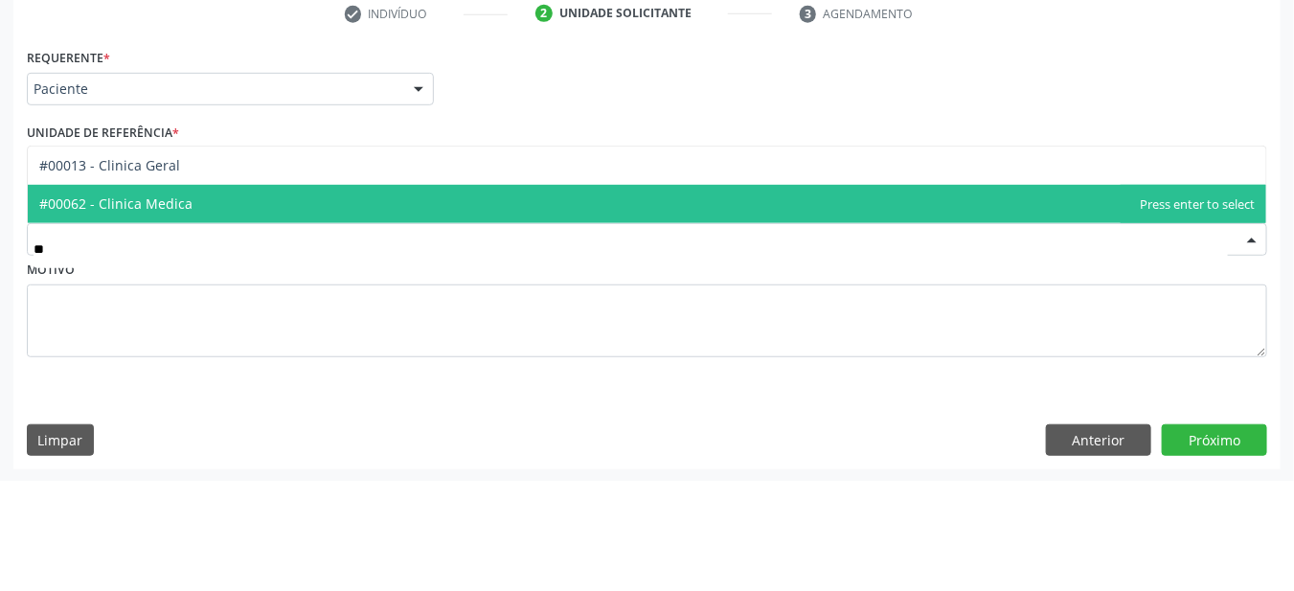
type input "***"
click at [105, 279] on span "#00013 - Clinica Geral" at bounding box center [109, 275] width 141 height 18
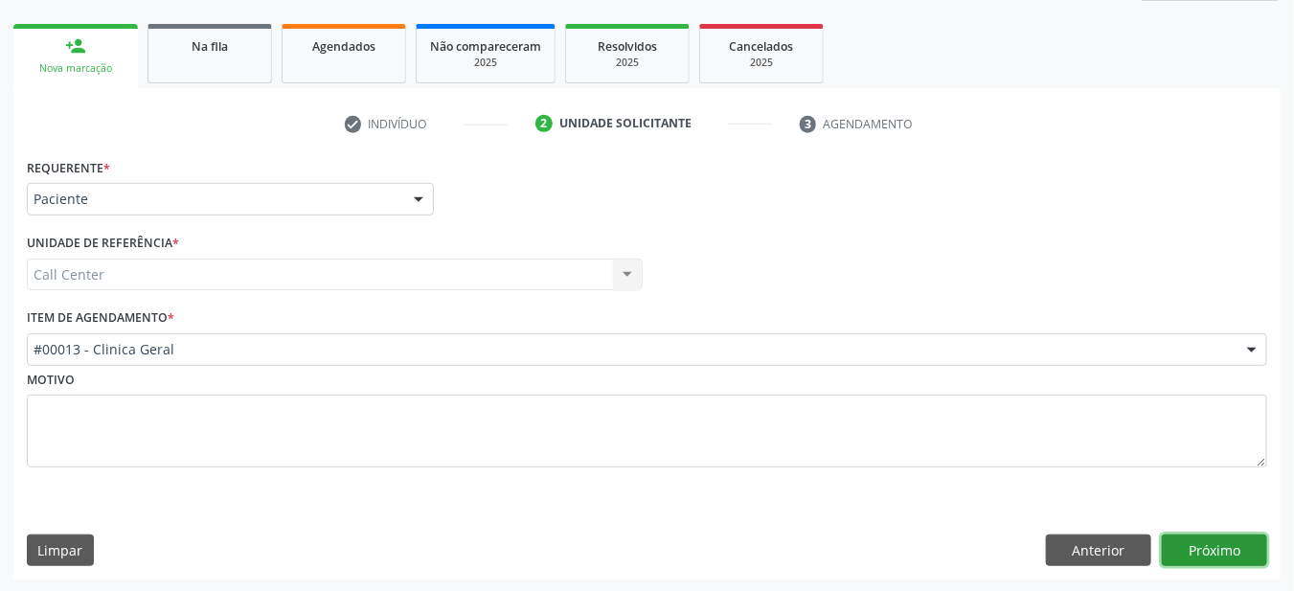
click at [1198, 554] on button "Próximo" at bounding box center [1214, 550] width 105 height 33
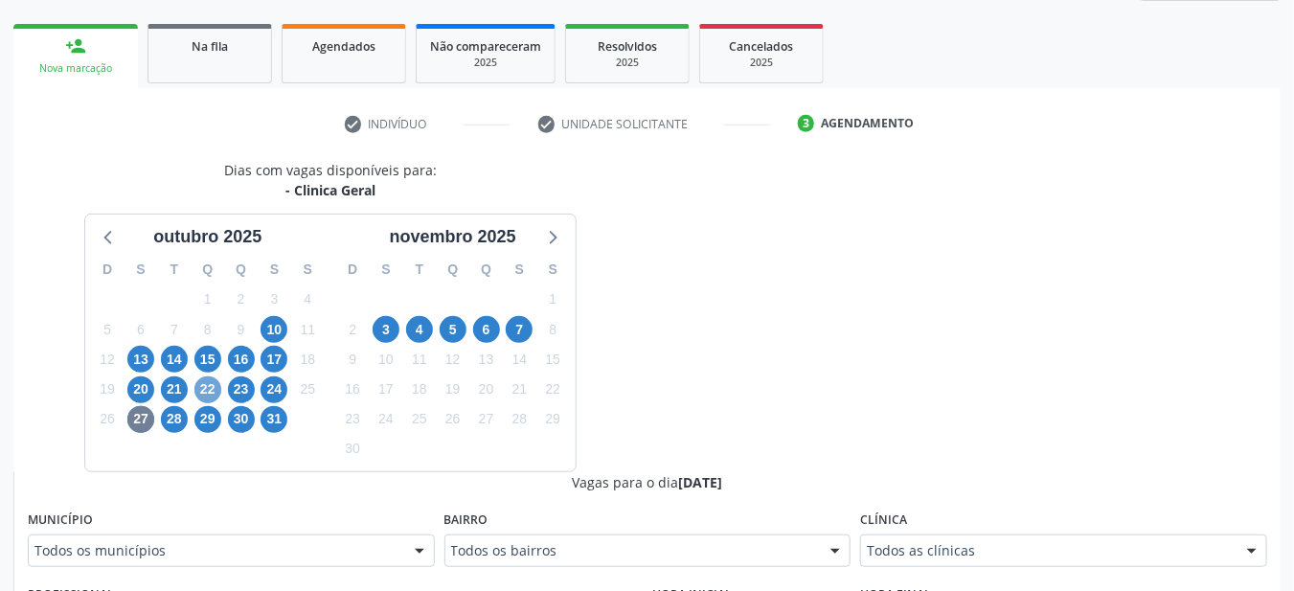
click at [204, 385] on span "22" at bounding box center [207, 389] width 27 height 27
click at [201, 379] on span "22" at bounding box center [207, 389] width 27 height 27
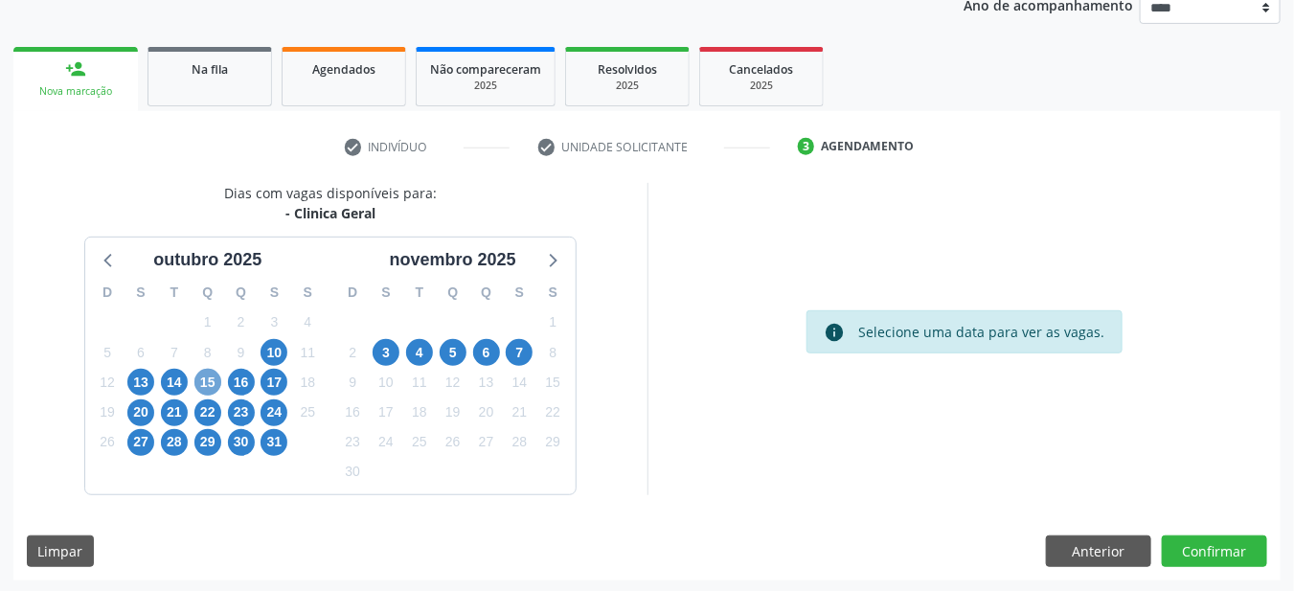
click at [209, 377] on span "15" at bounding box center [207, 382] width 27 height 27
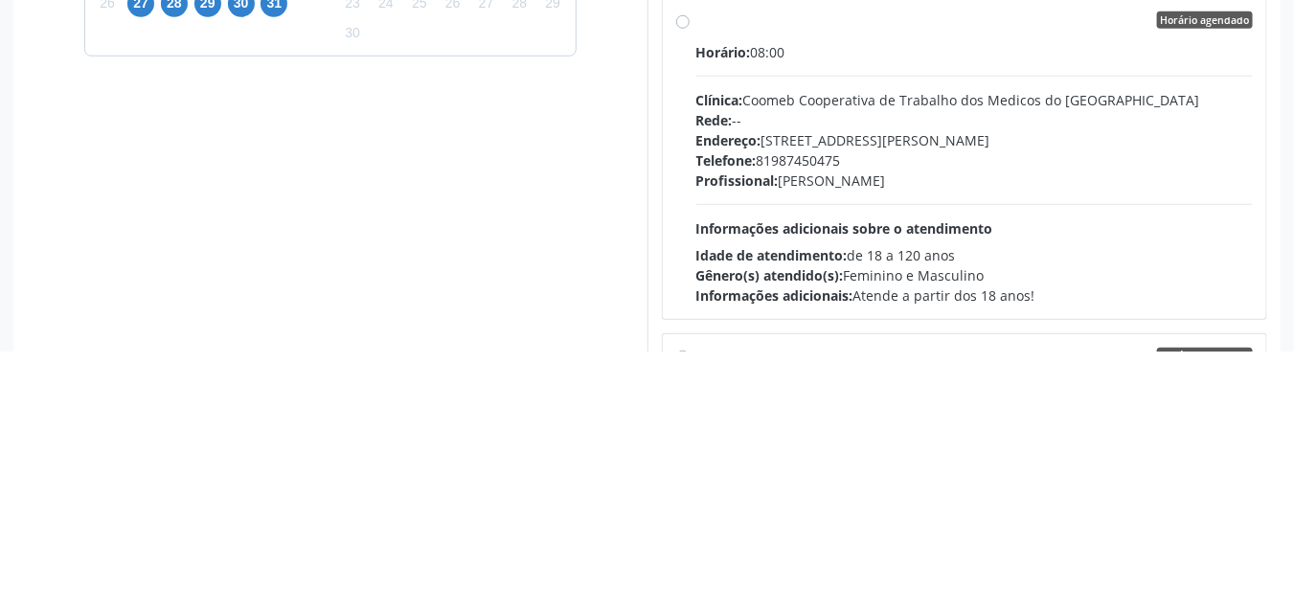
scroll to position [439, 0]
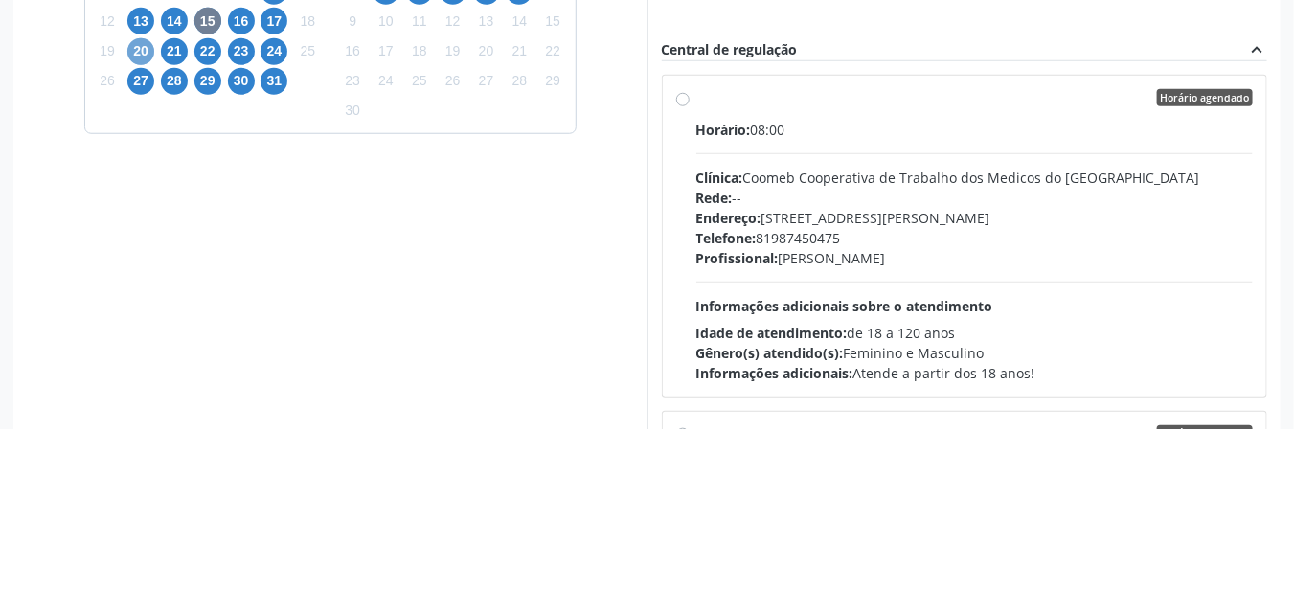
click at [135, 215] on span "20" at bounding box center [140, 213] width 27 height 27
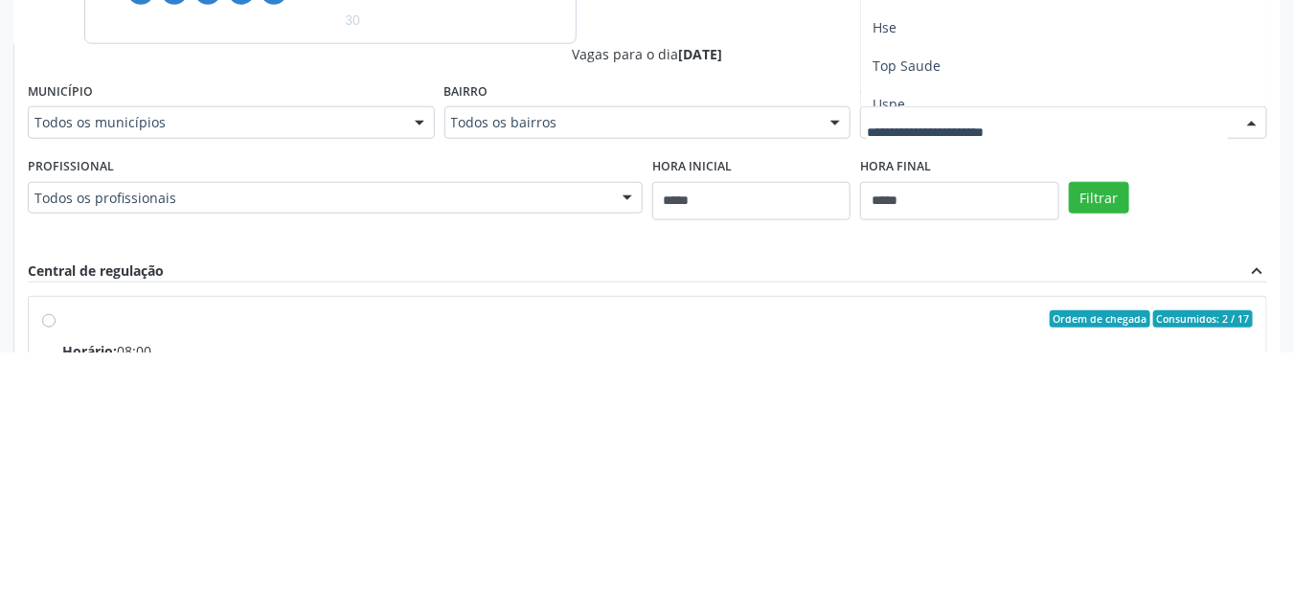
scroll to position [287, 0]
click at [897, 320] on span "Uspe" at bounding box center [888, 326] width 33 height 18
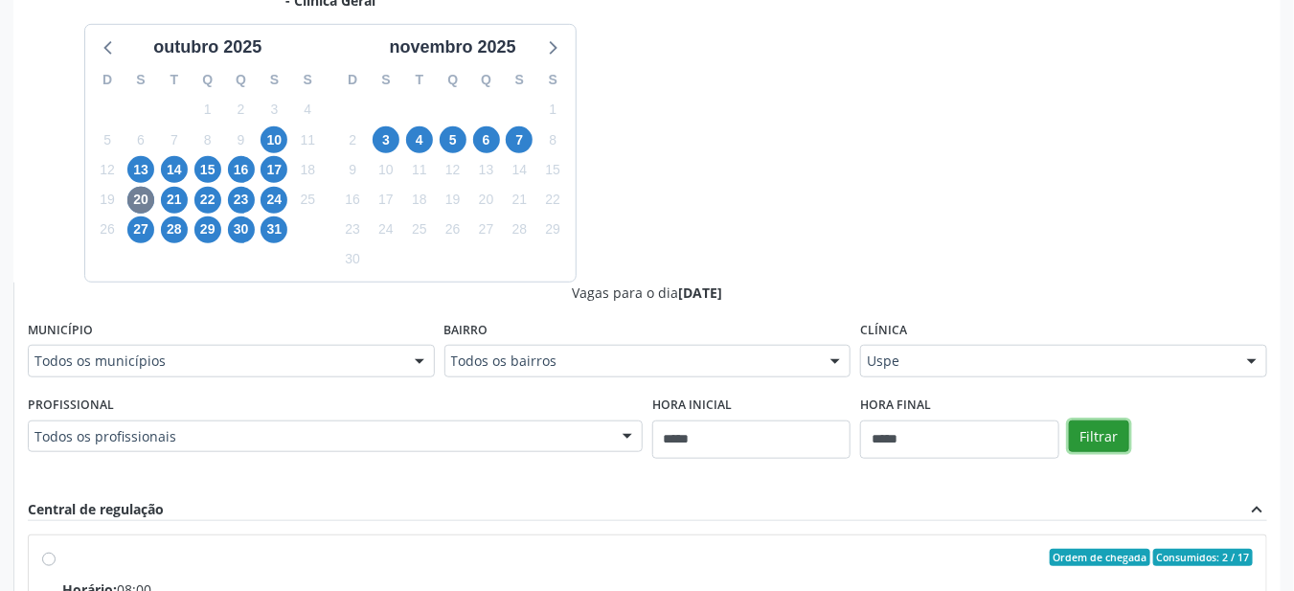
click at [1095, 432] on button "Filtrar" at bounding box center [1099, 436] width 60 height 33
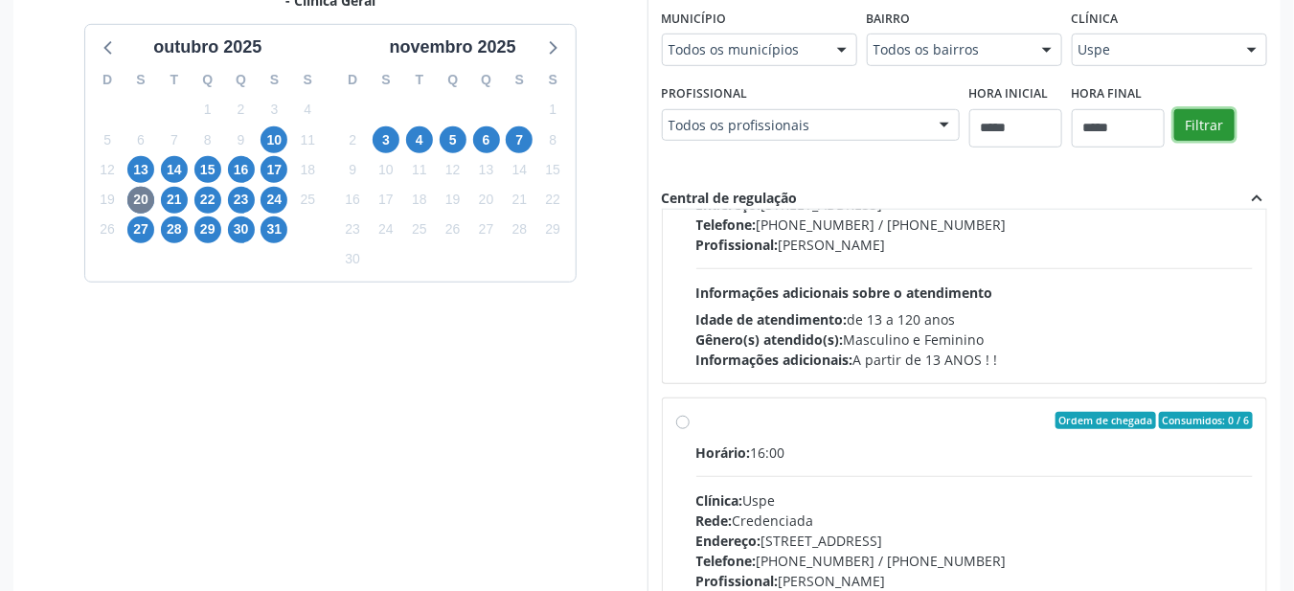
scroll to position [1967, 0]
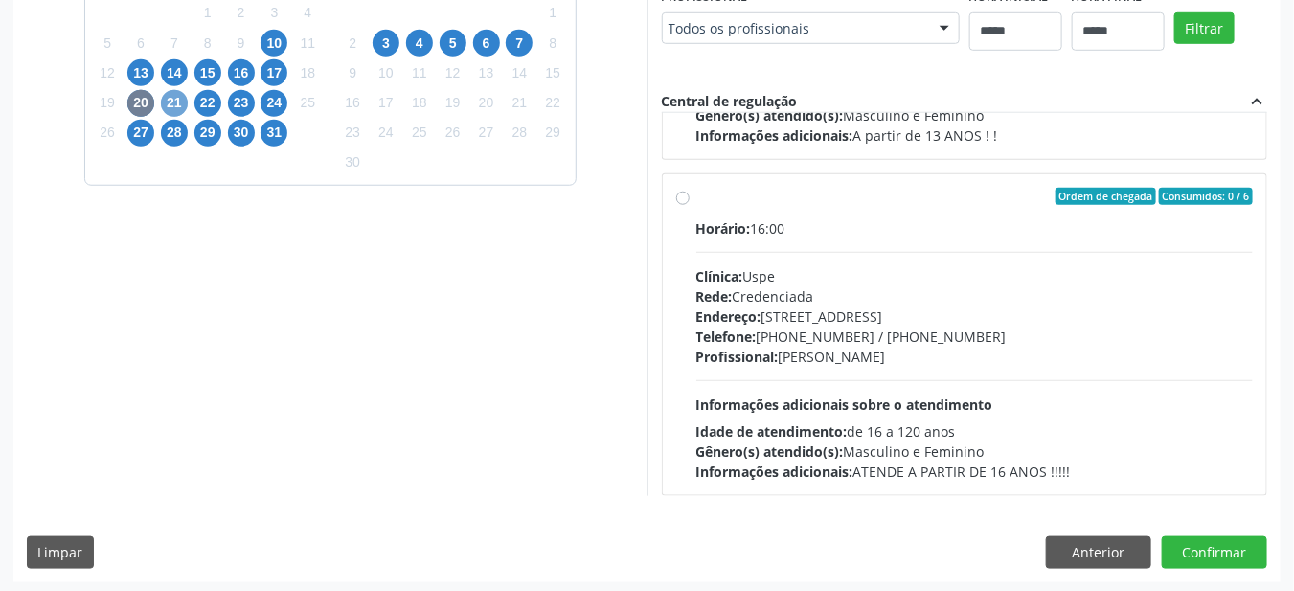
click at [173, 100] on span "21" at bounding box center [174, 103] width 27 height 27
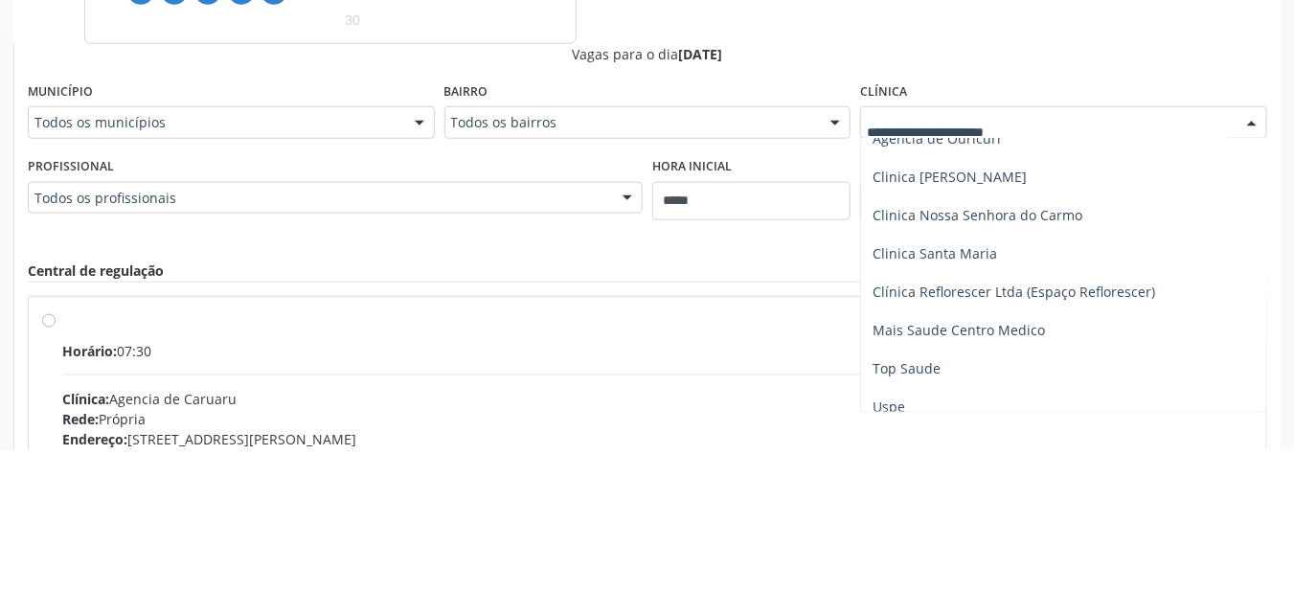
scroll to position [301, 0]
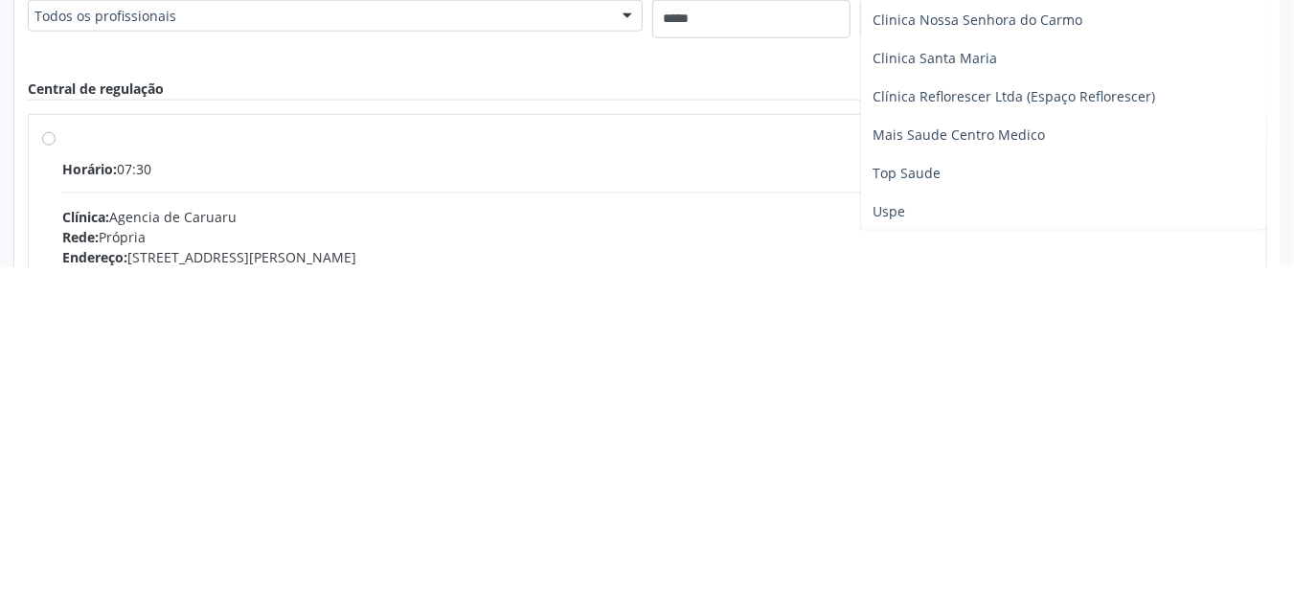
click at [907, 533] on span "Uspe" at bounding box center [1063, 535] width 405 height 38
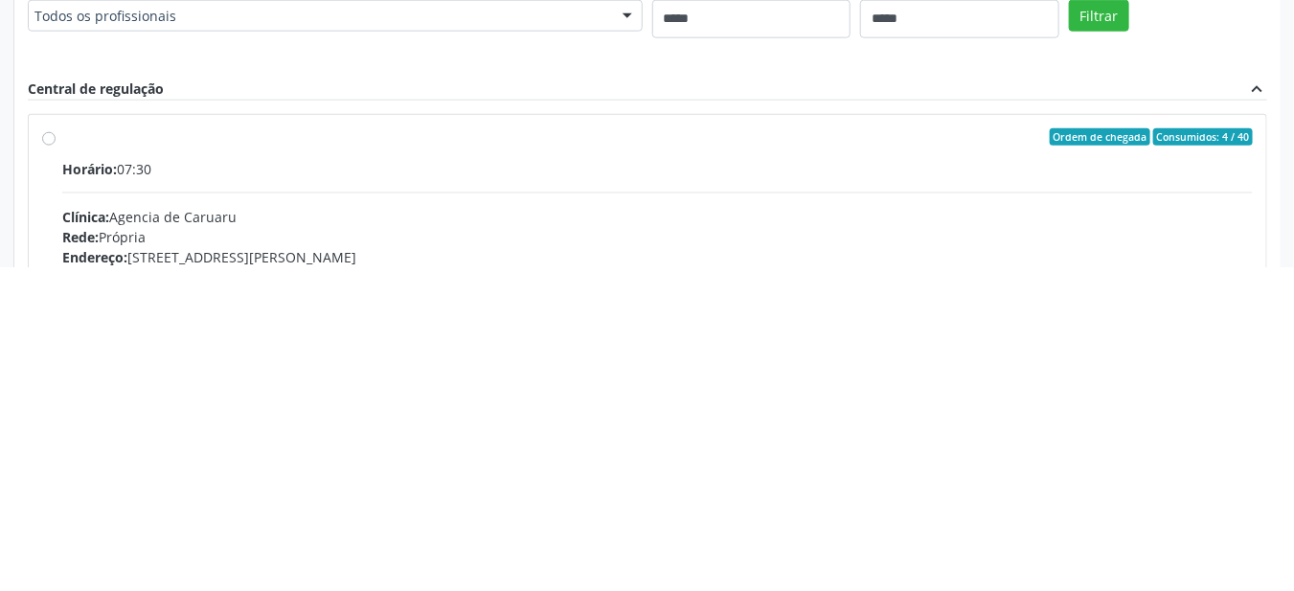
scroll to position [549, 0]
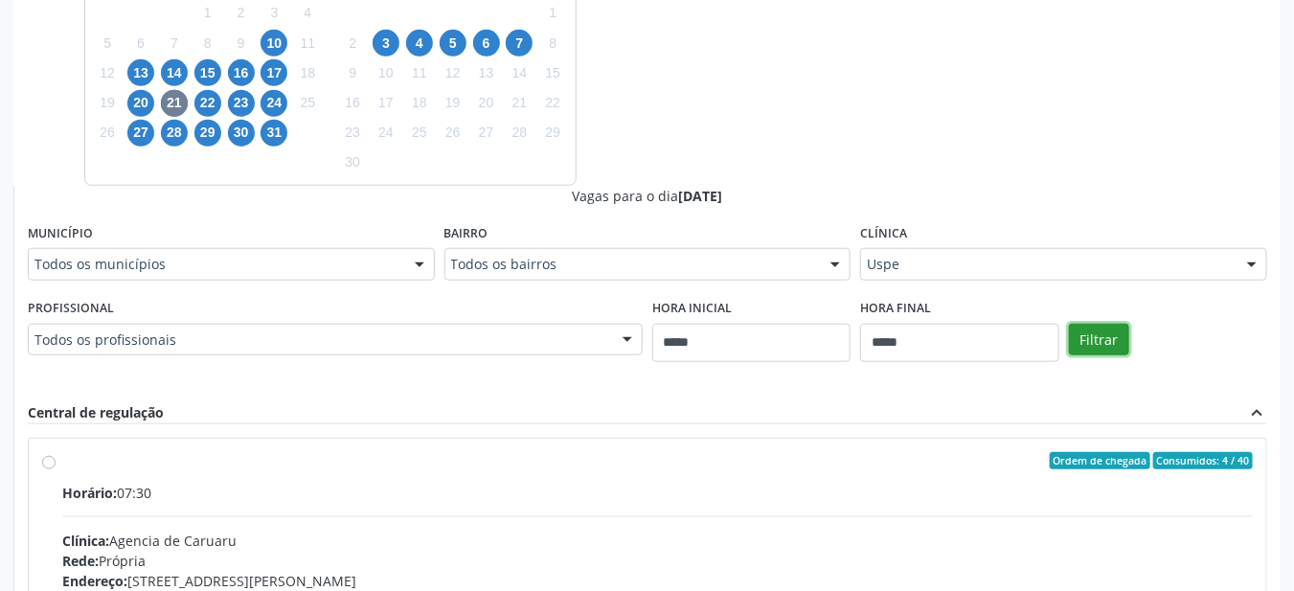
click at [1107, 338] on button "Filtrar" at bounding box center [1099, 340] width 60 height 33
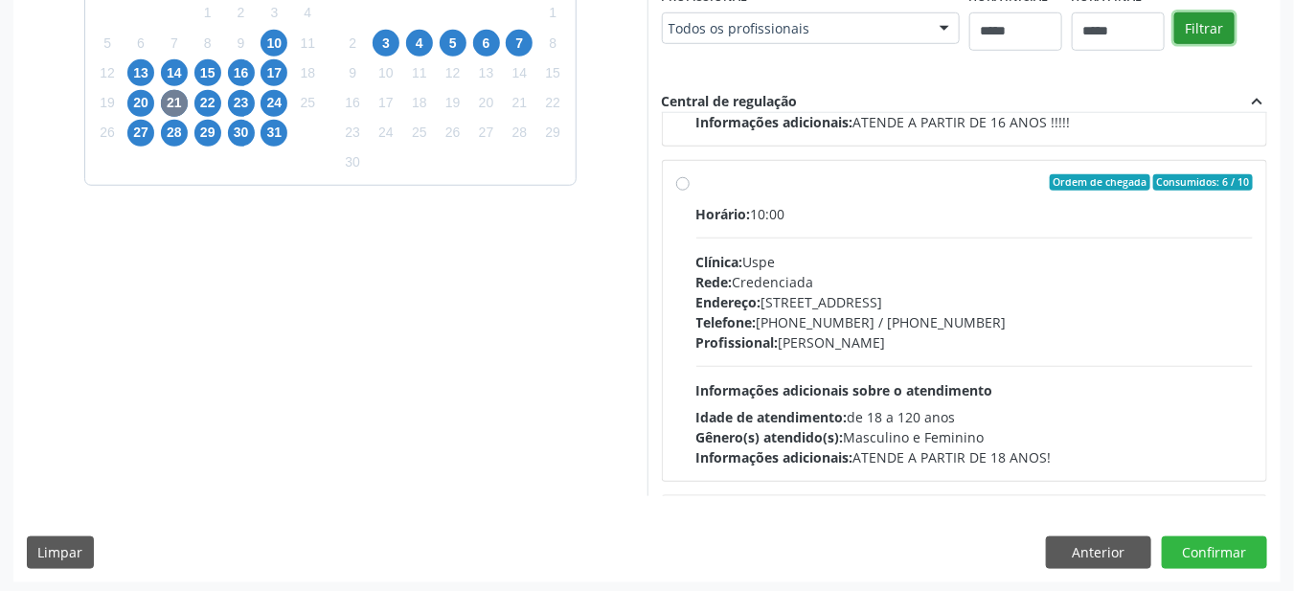
scroll to position [2314, 0]
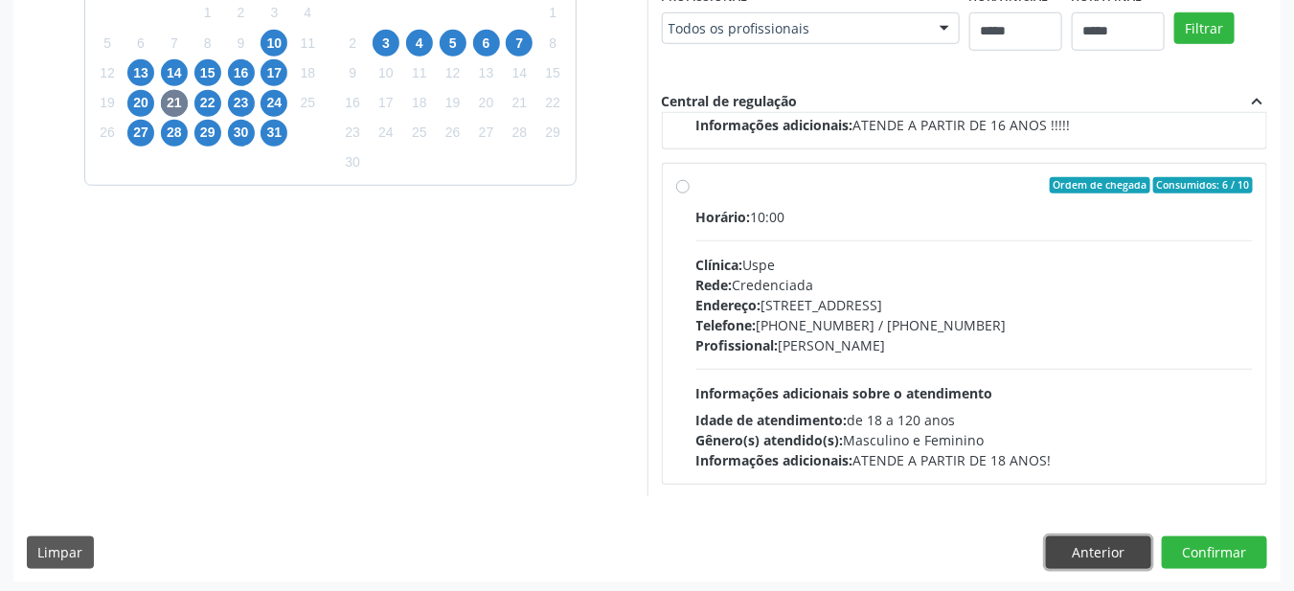
click at [1099, 547] on button "Anterior" at bounding box center [1098, 552] width 105 height 33
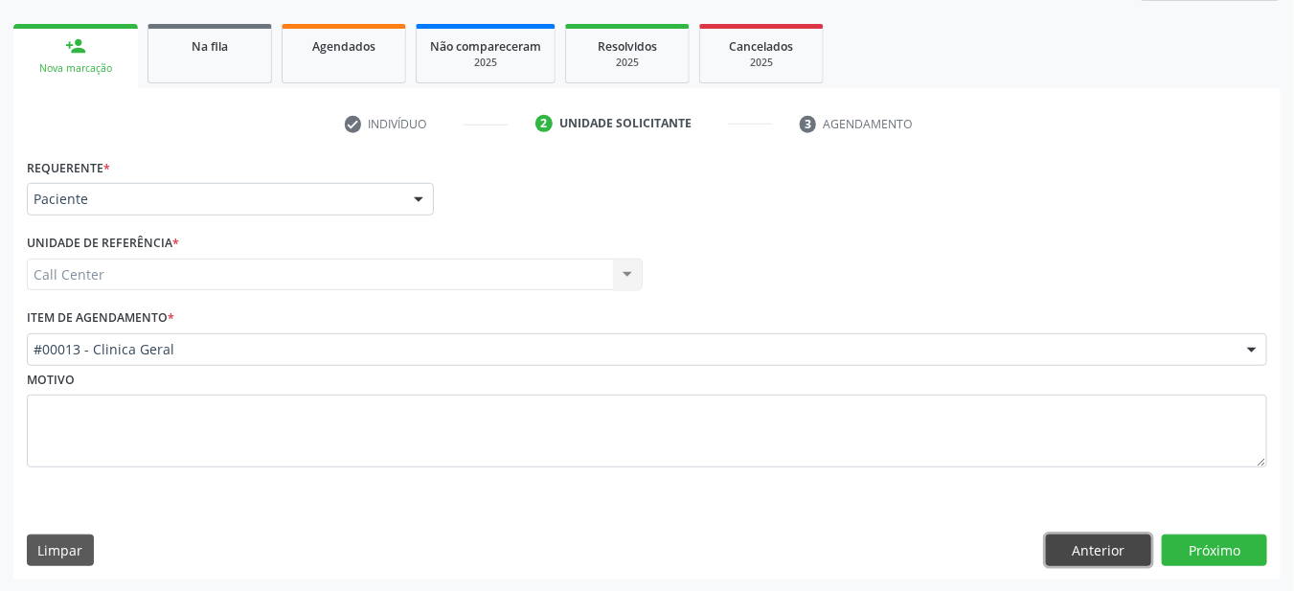
click at [1103, 554] on button "Anterior" at bounding box center [1098, 550] width 105 height 33
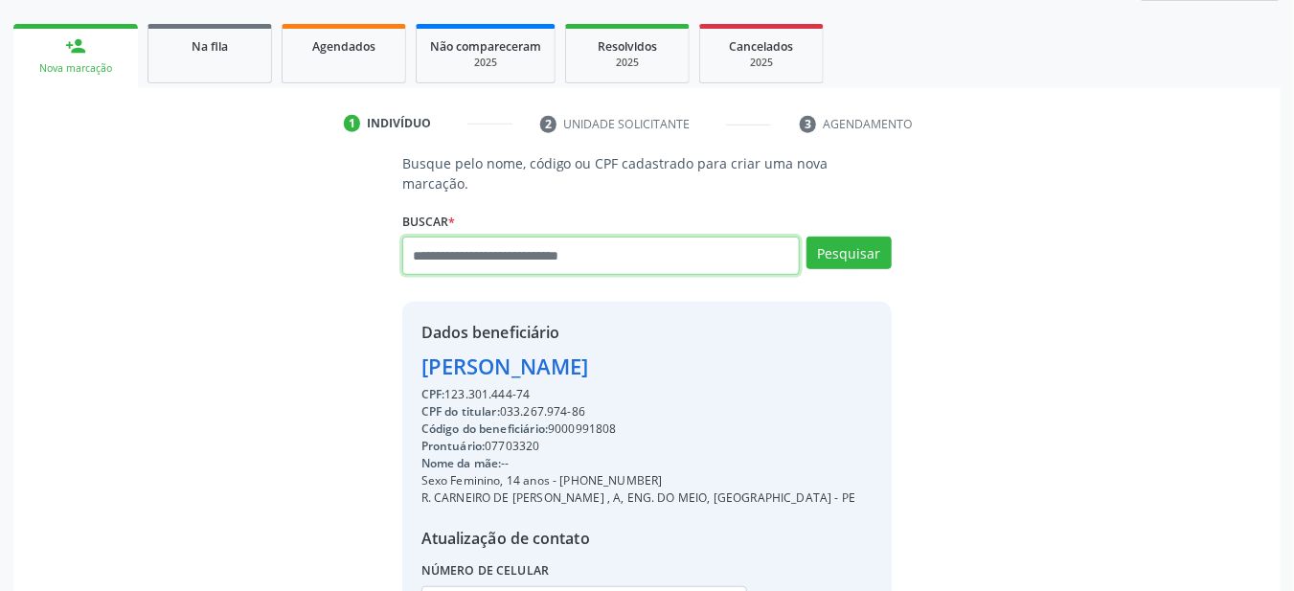
click at [509, 237] on input "text" at bounding box center [601, 256] width 398 height 38
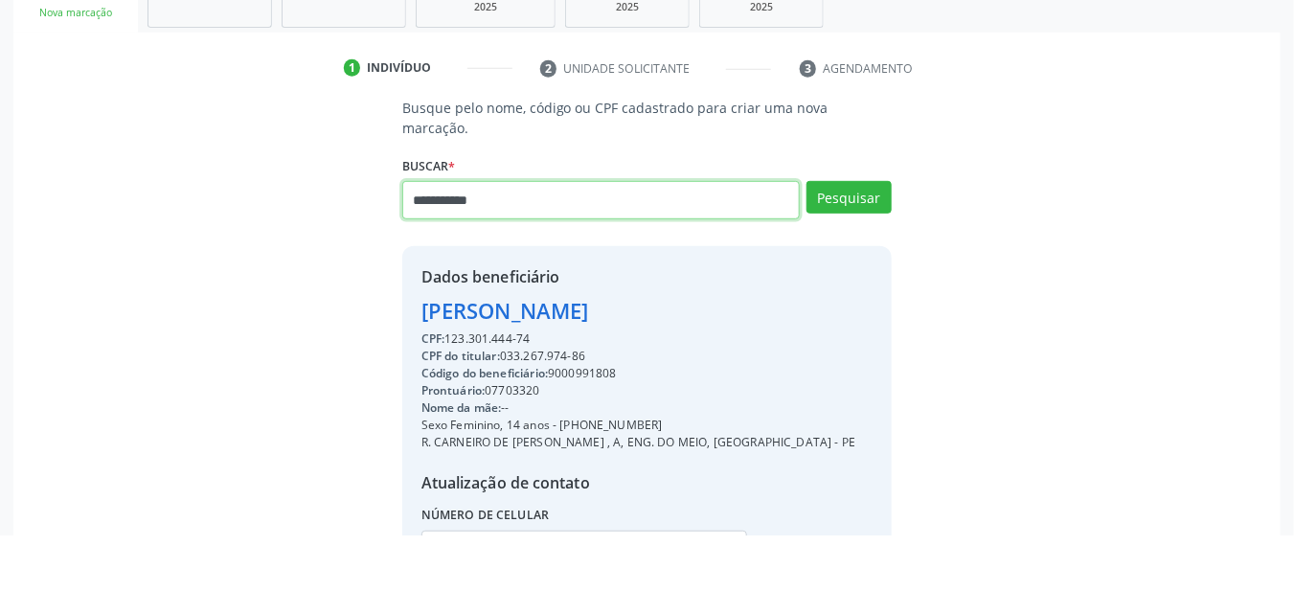
type input "**********"
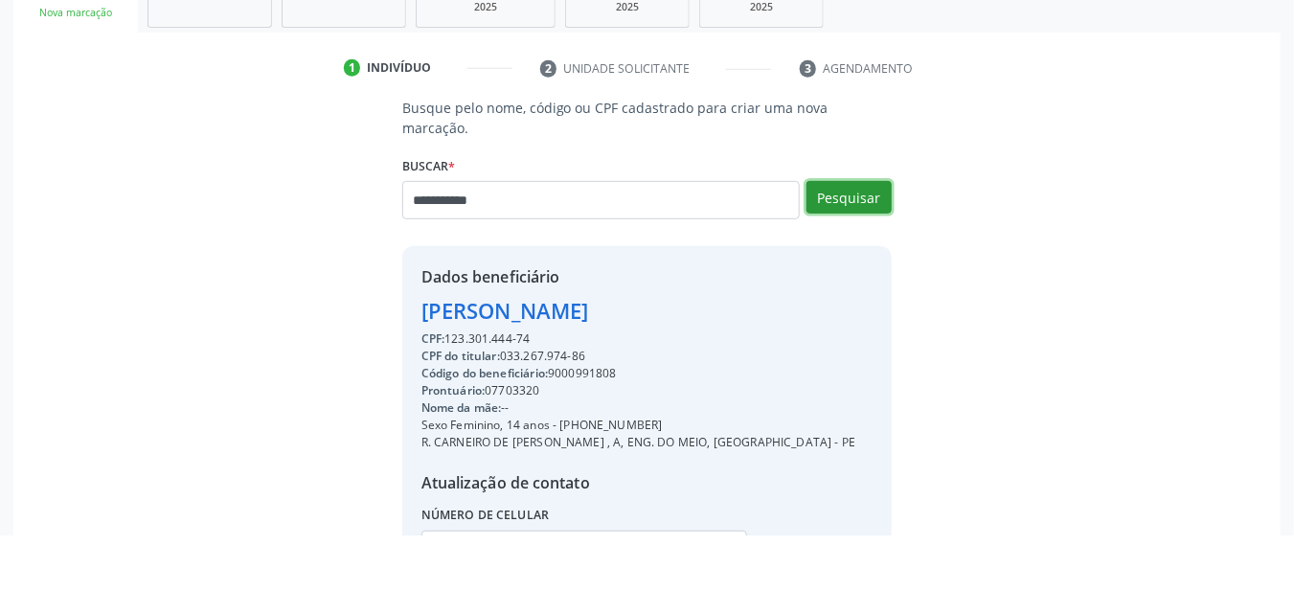
click at [857, 237] on button "Pesquisar" at bounding box center [848, 253] width 85 height 33
type input "**********"
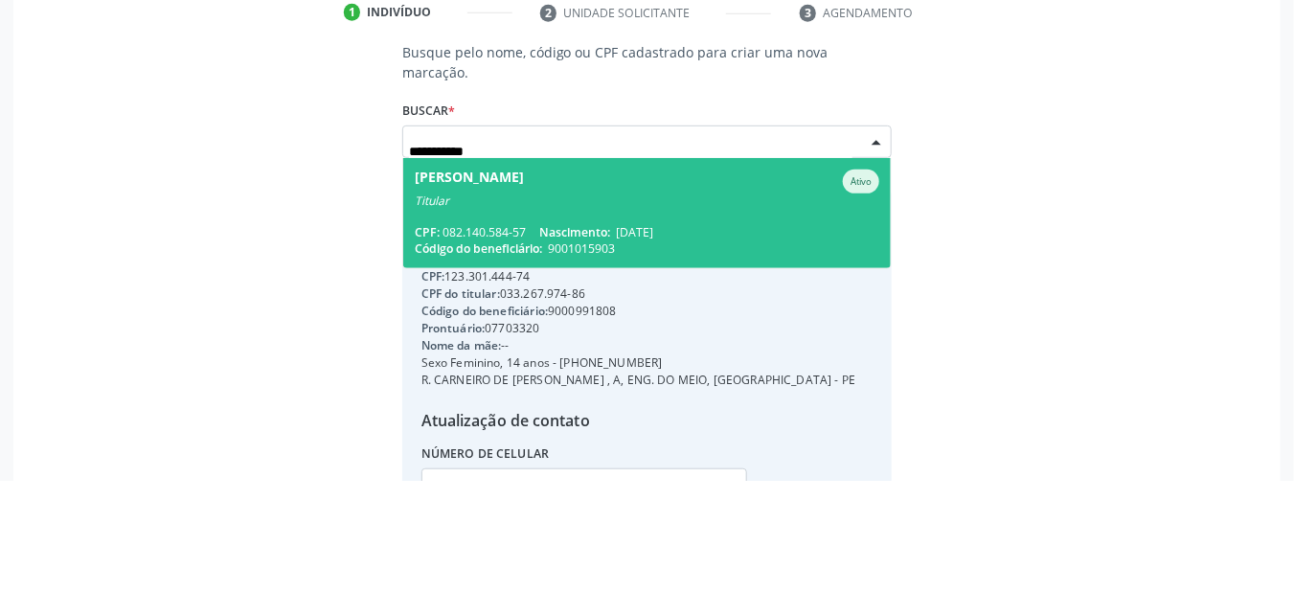
click at [482, 308] on span "Eliane Tavares Dias dos Santos Ativo Titular CPF: 082.140.584-57 Nascimento: 23…" at bounding box center [647, 324] width 488 height 110
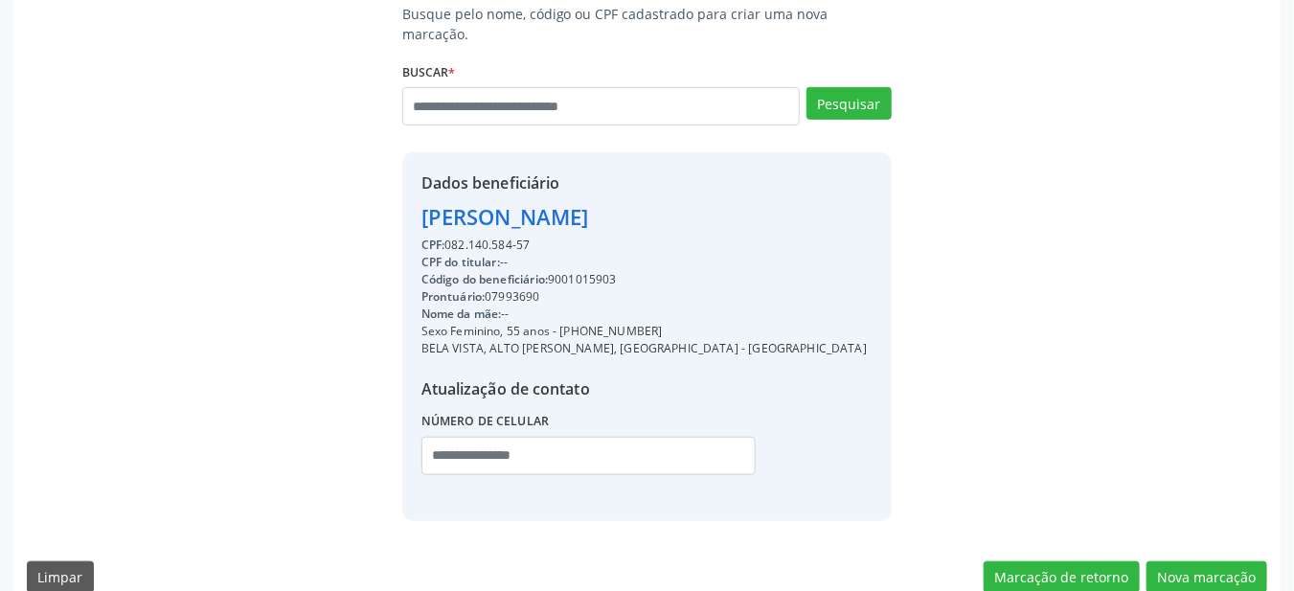
scroll to position [418, 0]
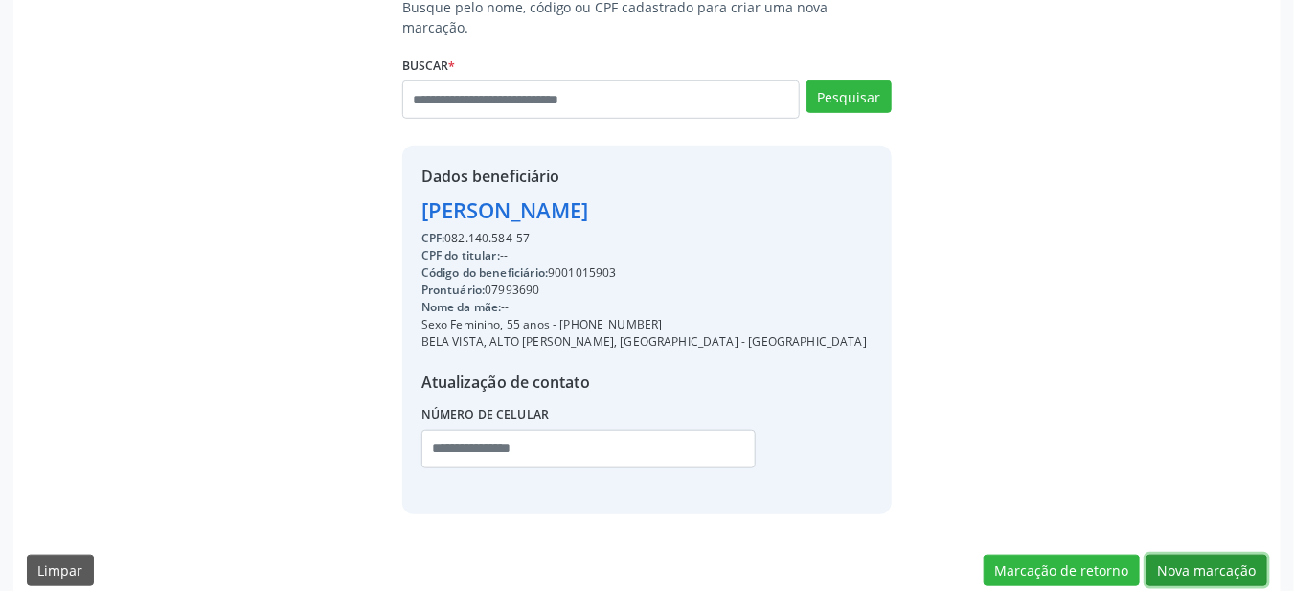
click at [1188, 554] on button "Nova marcação" at bounding box center [1206, 570] width 121 height 33
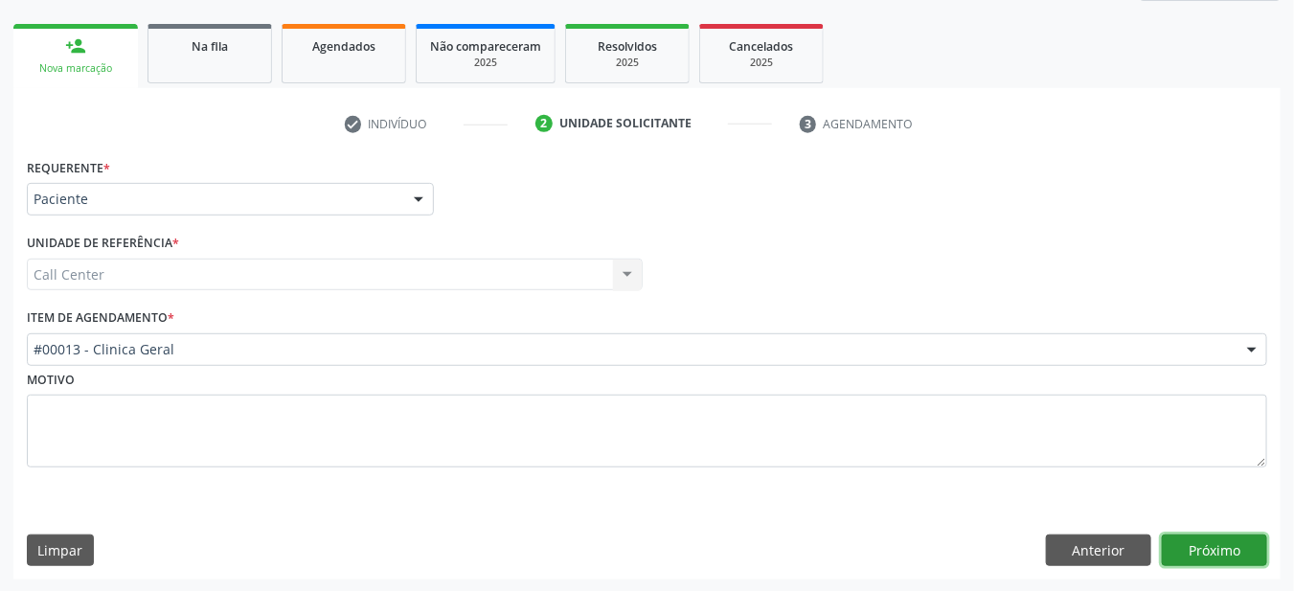
click at [1204, 538] on button "Próximo" at bounding box center [1214, 550] width 105 height 33
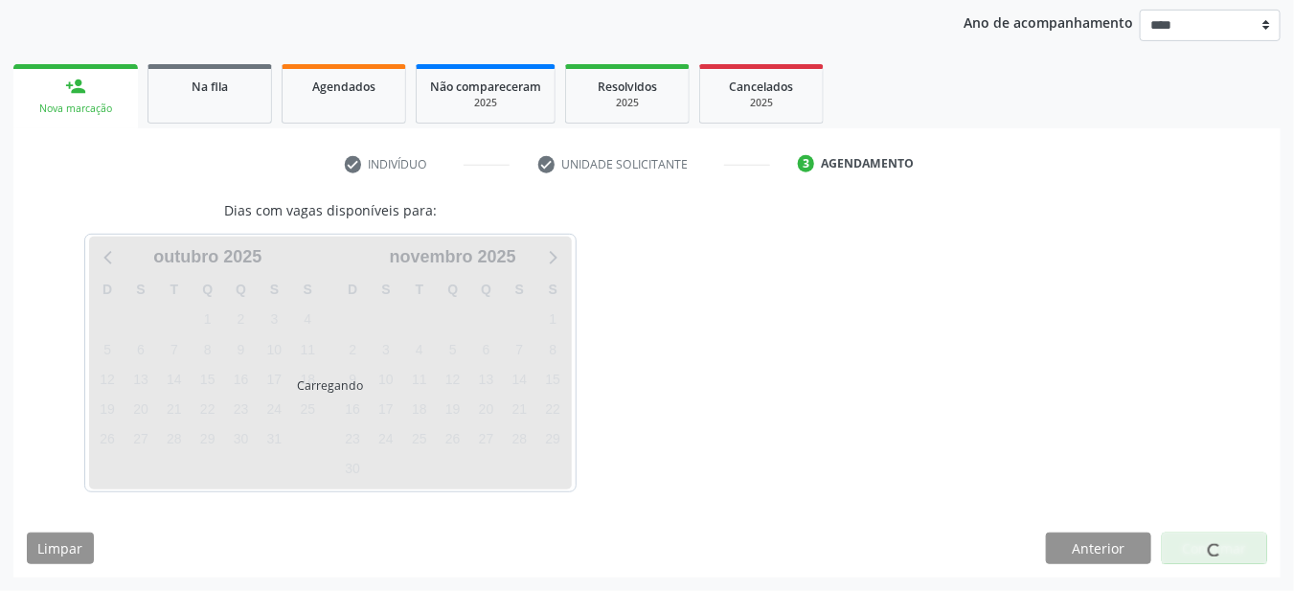
scroll to position [219, 0]
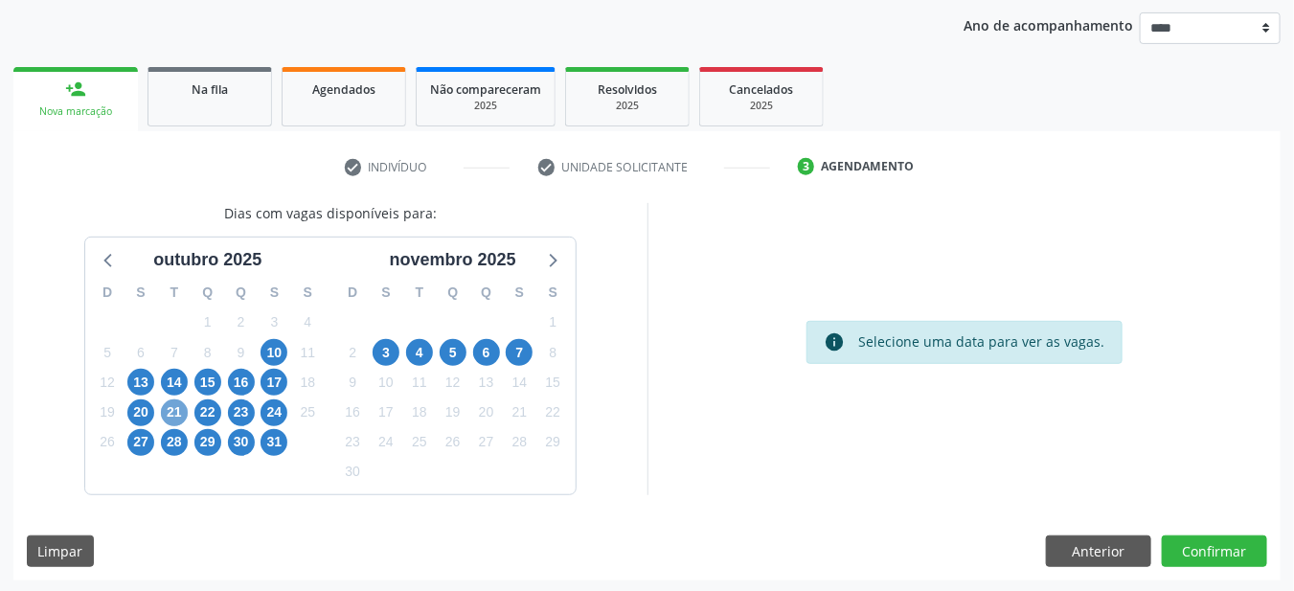
click at [170, 403] on span "21" at bounding box center [174, 412] width 27 height 27
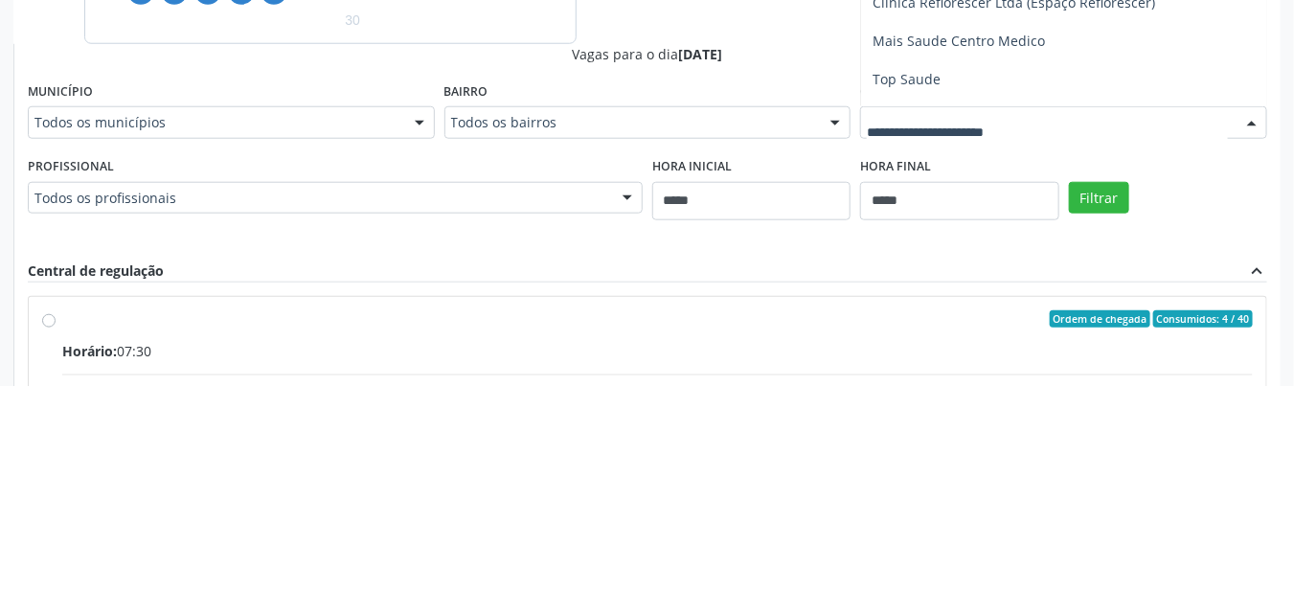
scroll to position [304, 0]
click at [898, 289] on span "Uspe" at bounding box center [888, 292] width 33 height 18
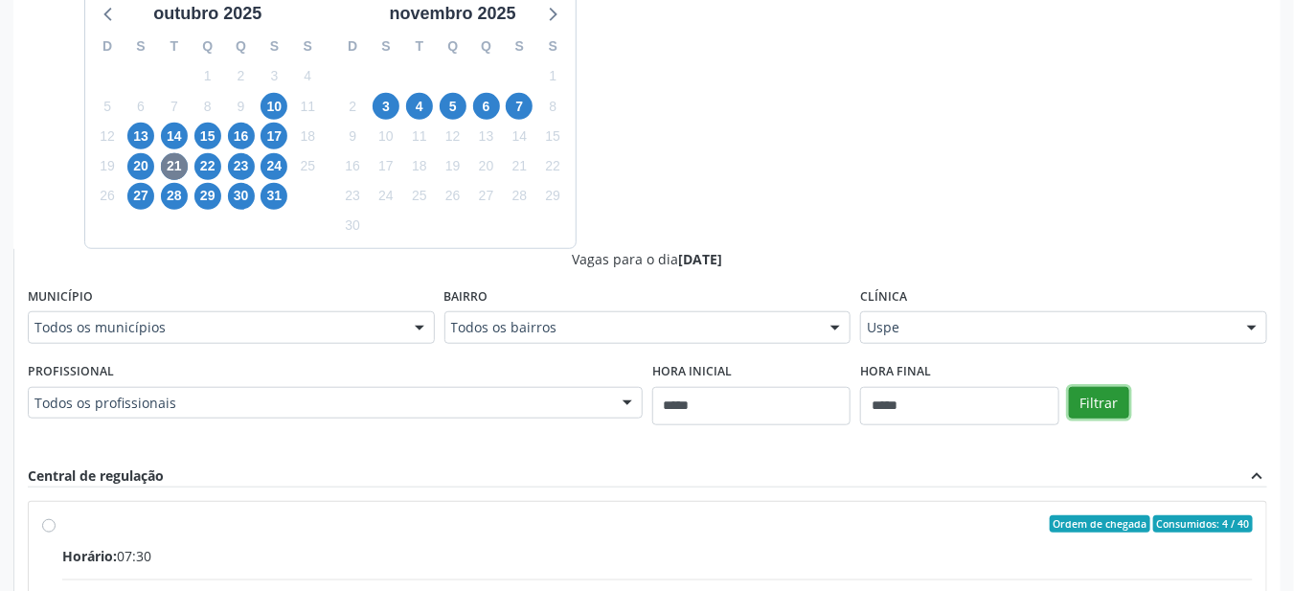
click at [1090, 392] on button "Filtrar" at bounding box center [1099, 403] width 60 height 33
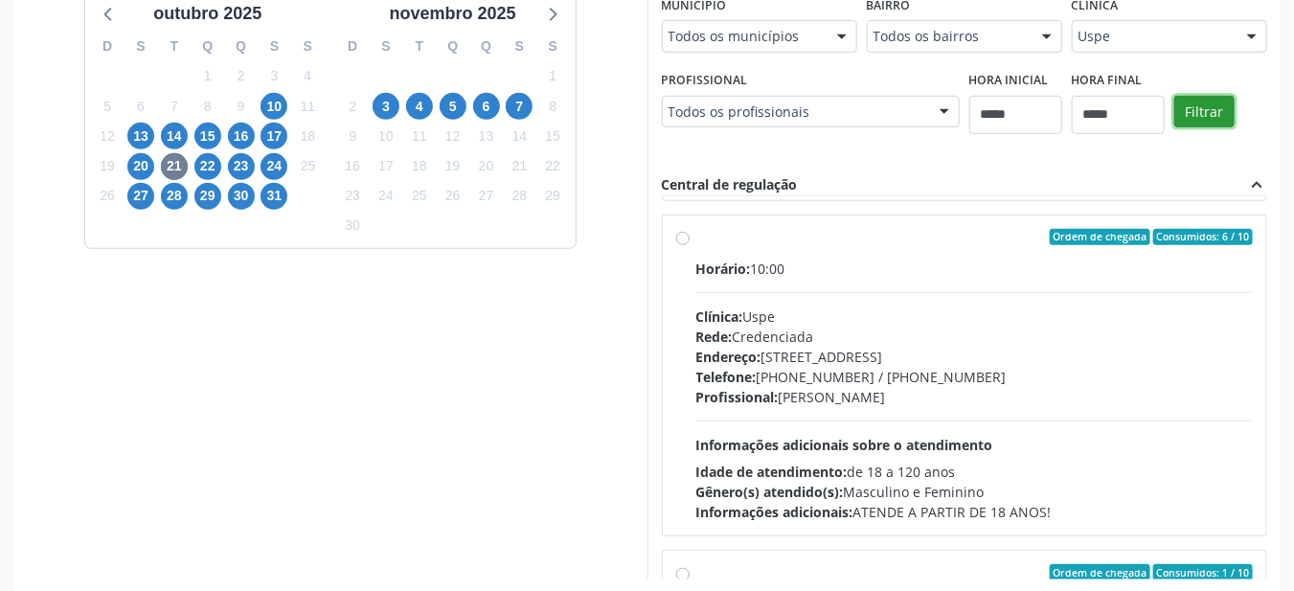
scroll to position [2358, 0]
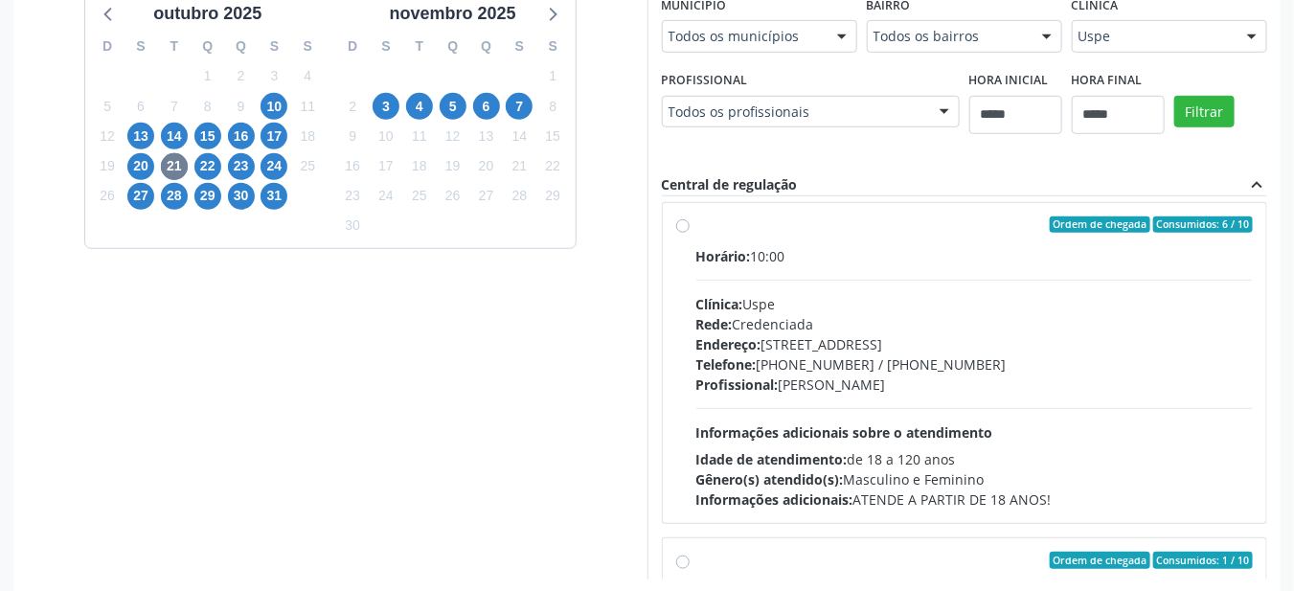
click at [770, 357] on div "Telefone: (81) 3221-8850 / 3035-7616" at bounding box center [974, 364] width 557 height 20
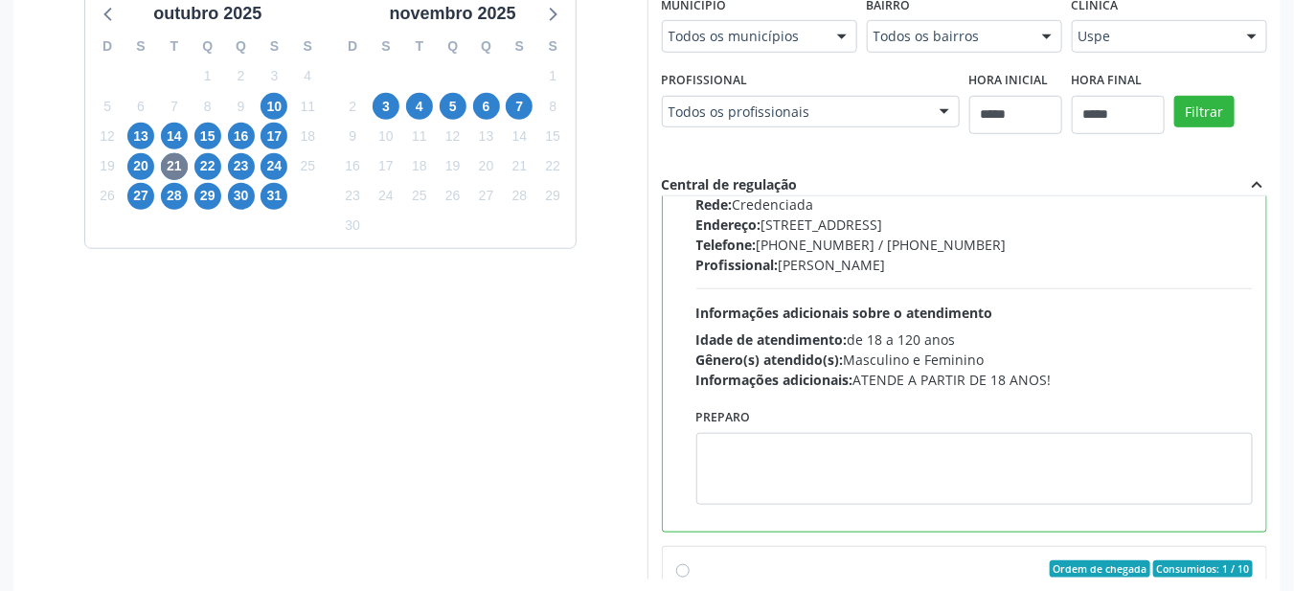
scroll to position [2478, 0]
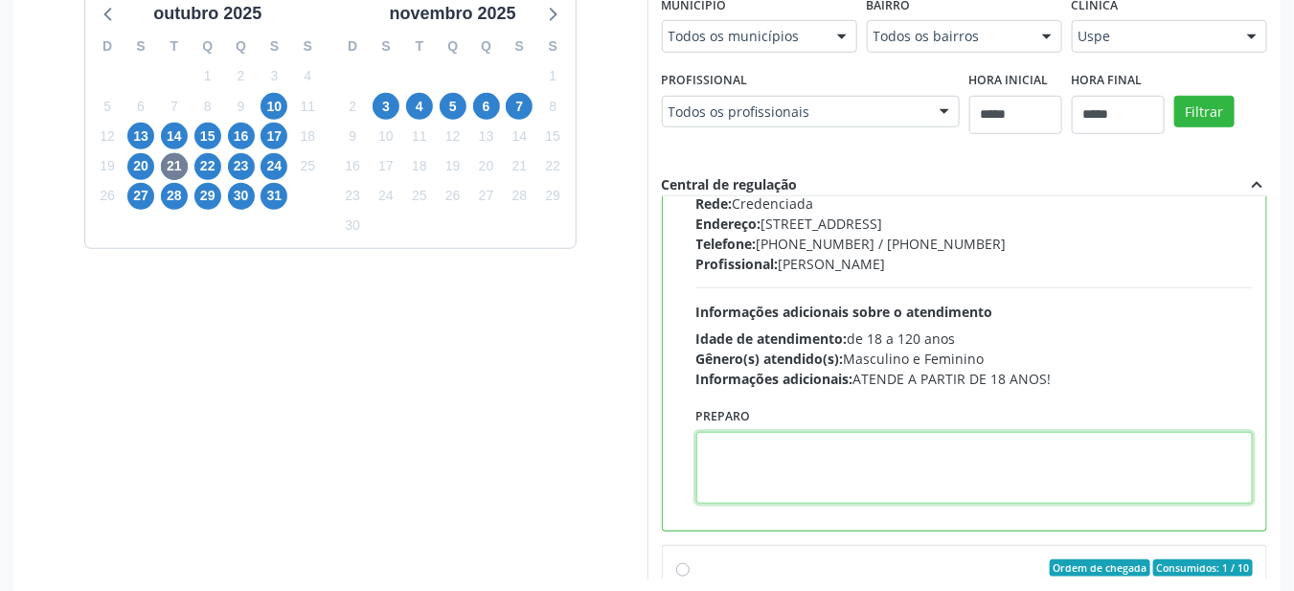
click at [793, 432] on textarea at bounding box center [974, 468] width 557 height 72
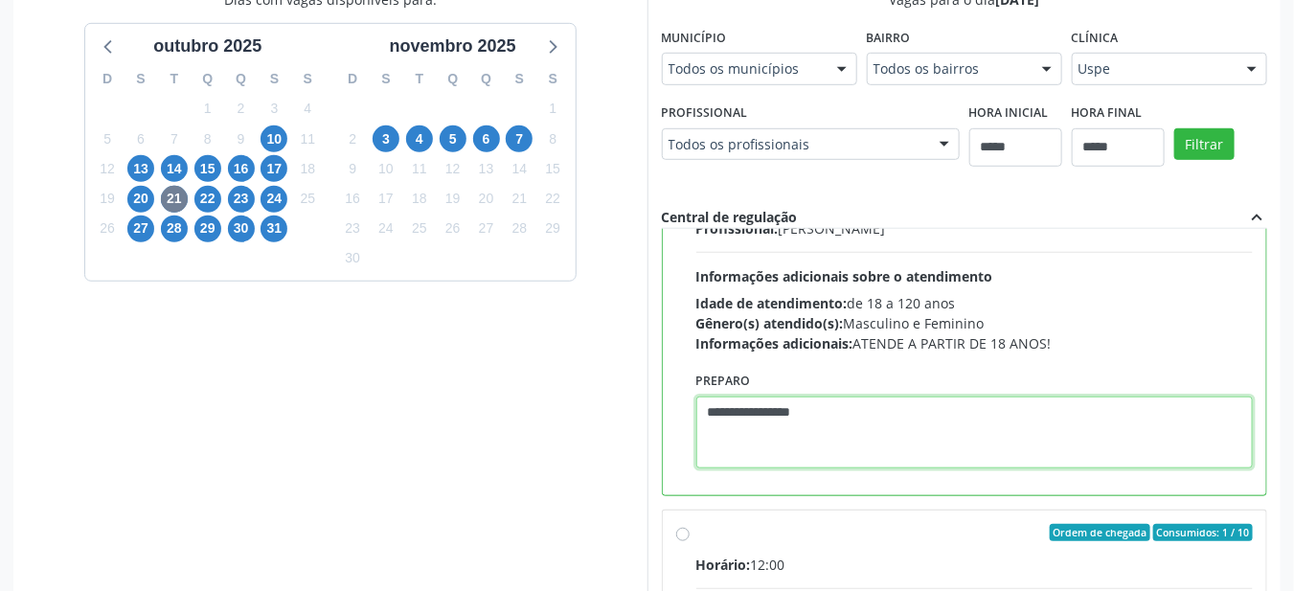
scroll to position [552, 0]
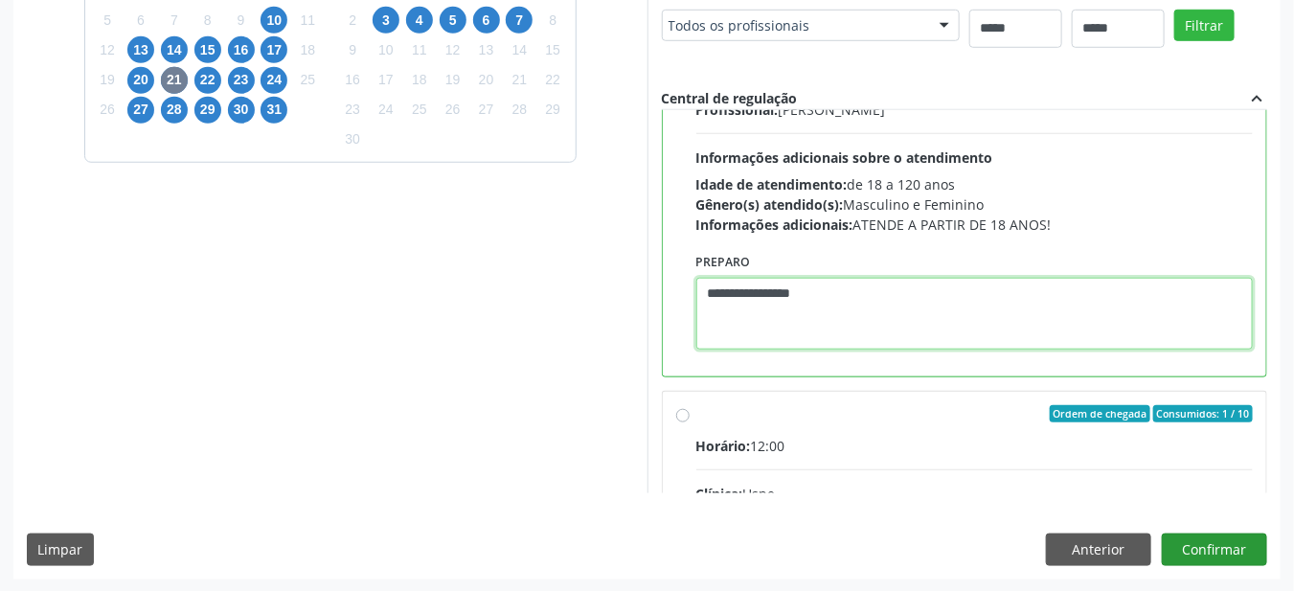
type textarea "**********"
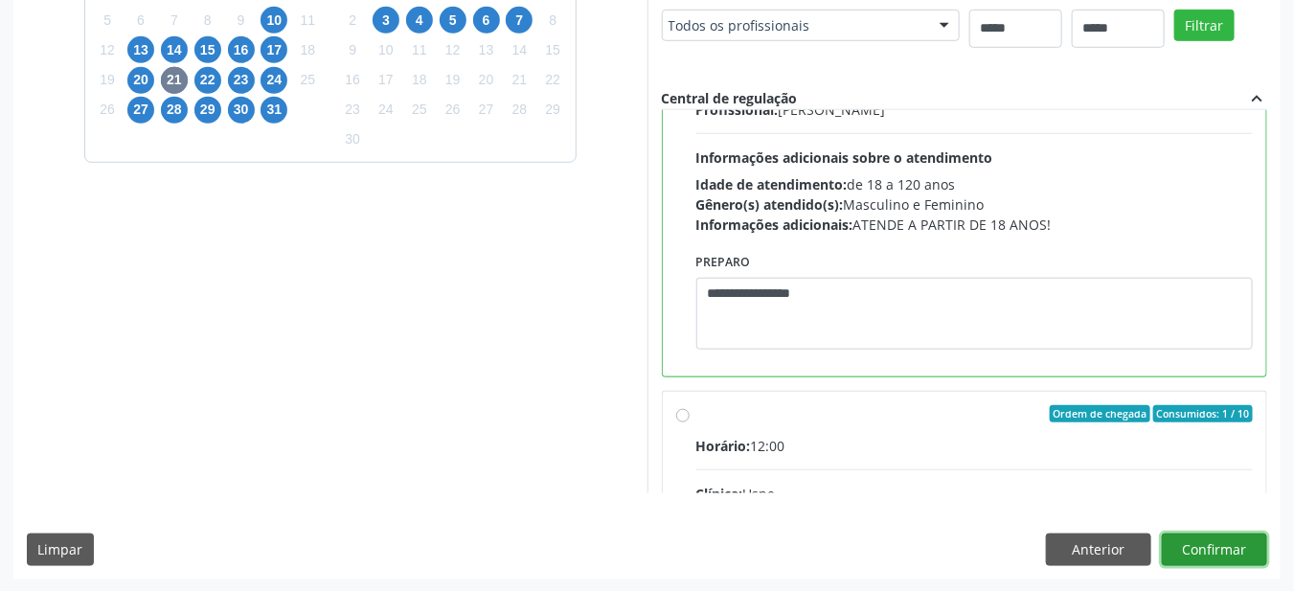
click at [1226, 539] on button "Confirmar" at bounding box center [1214, 549] width 105 height 33
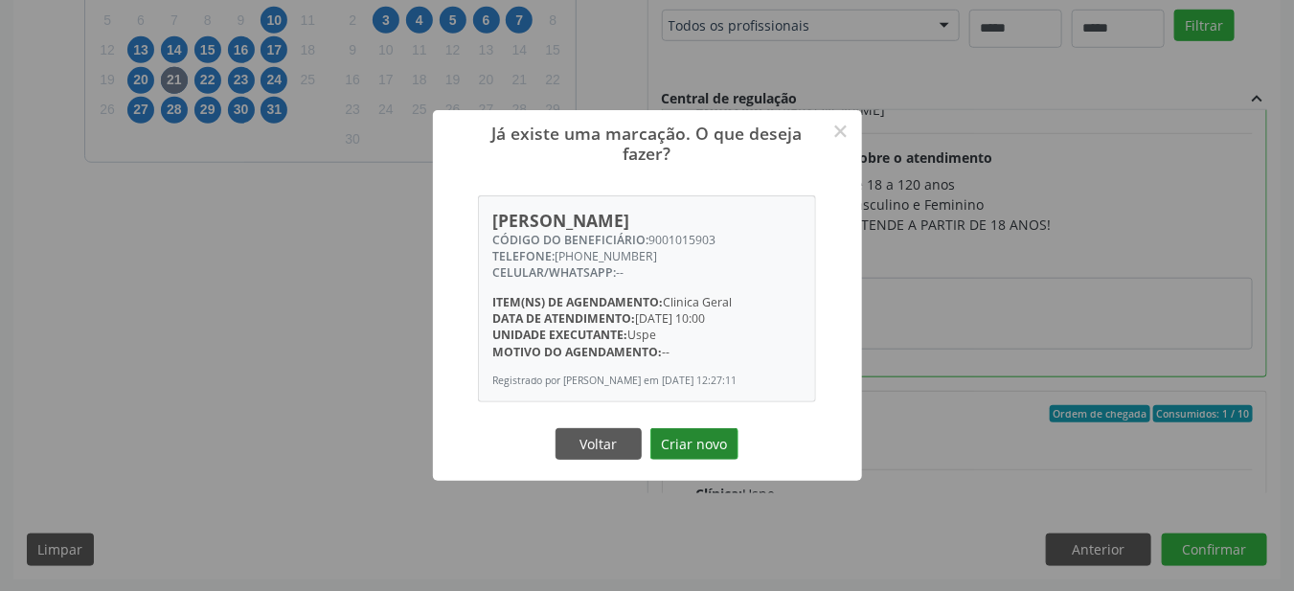
click at [677, 436] on button "Criar novo" at bounding box center [694, 444] width 88 height 33
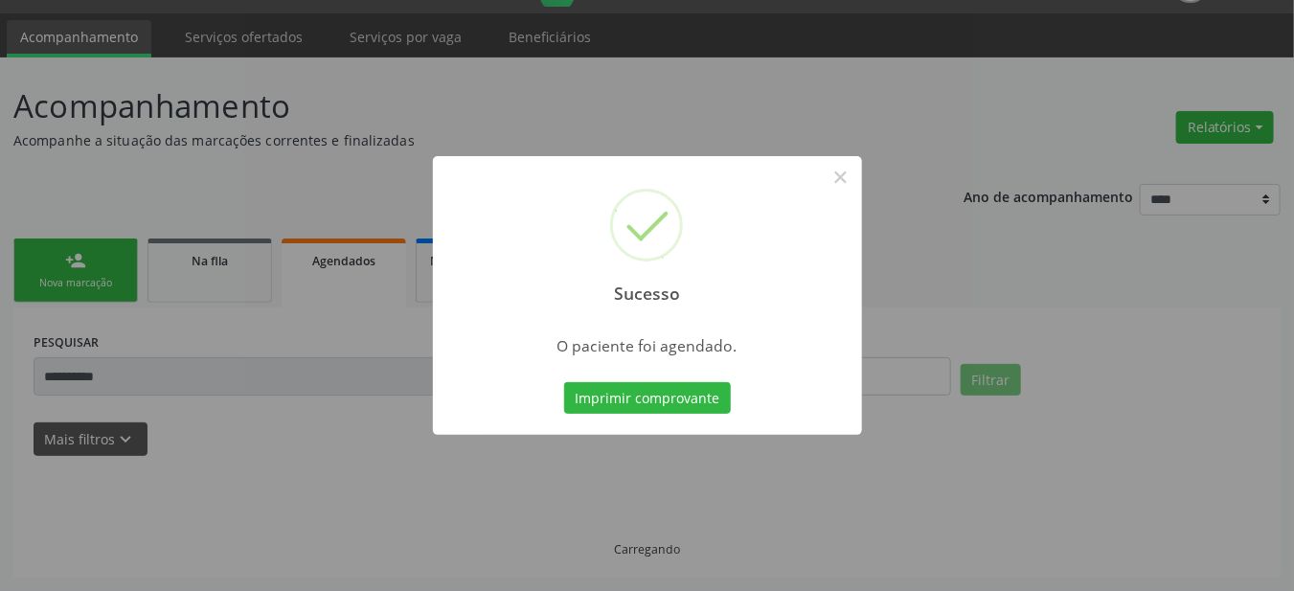
scroll to position [46, 0]
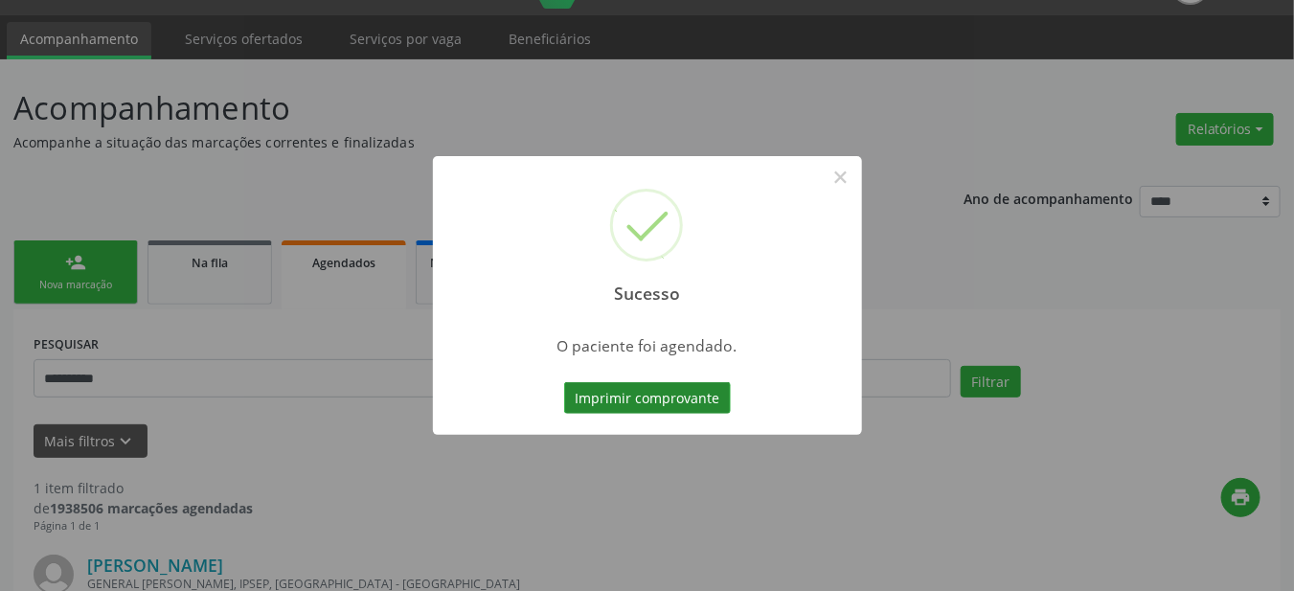
click at [611, 400] on button "Imprimir comprovante" at bounding box center [647, 398] width 167 height 33
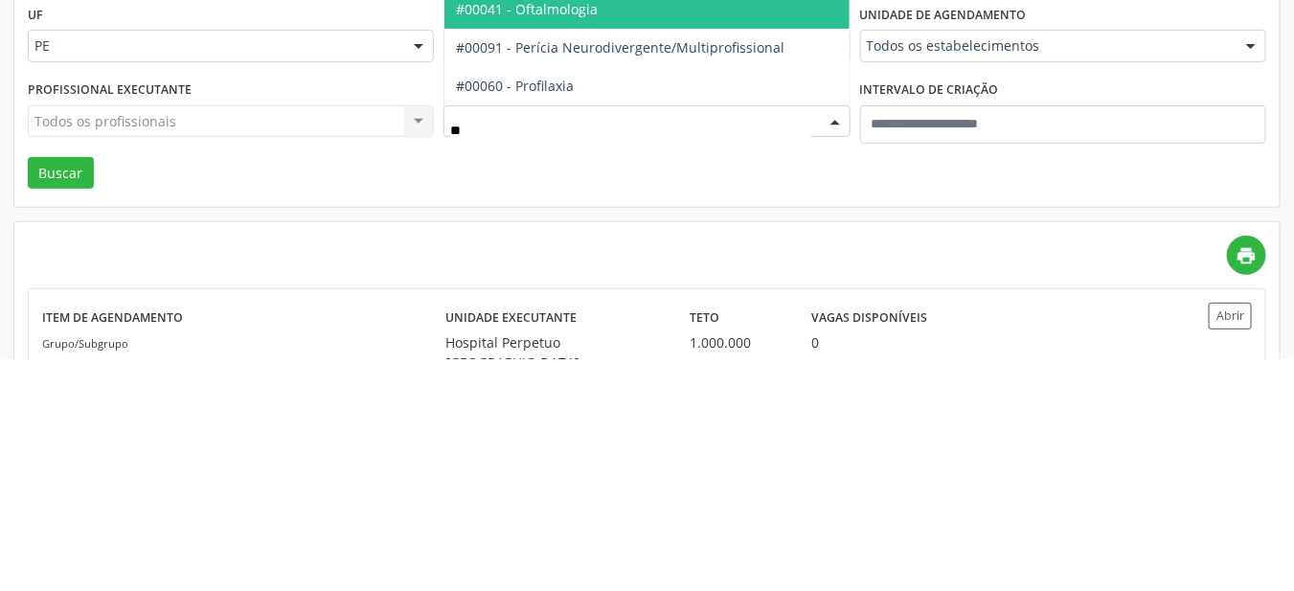
type input "***"
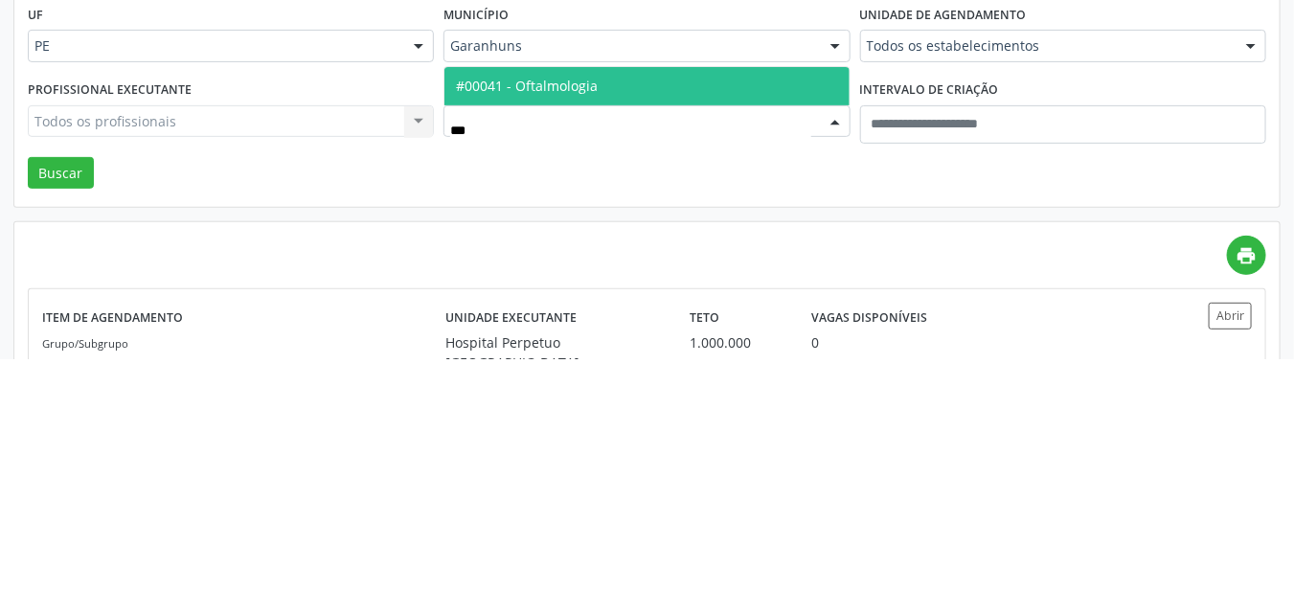
click at [721, 328] on span "#00041 - Oftalmologia" at bounding box center [646, 318] width 404 height 38
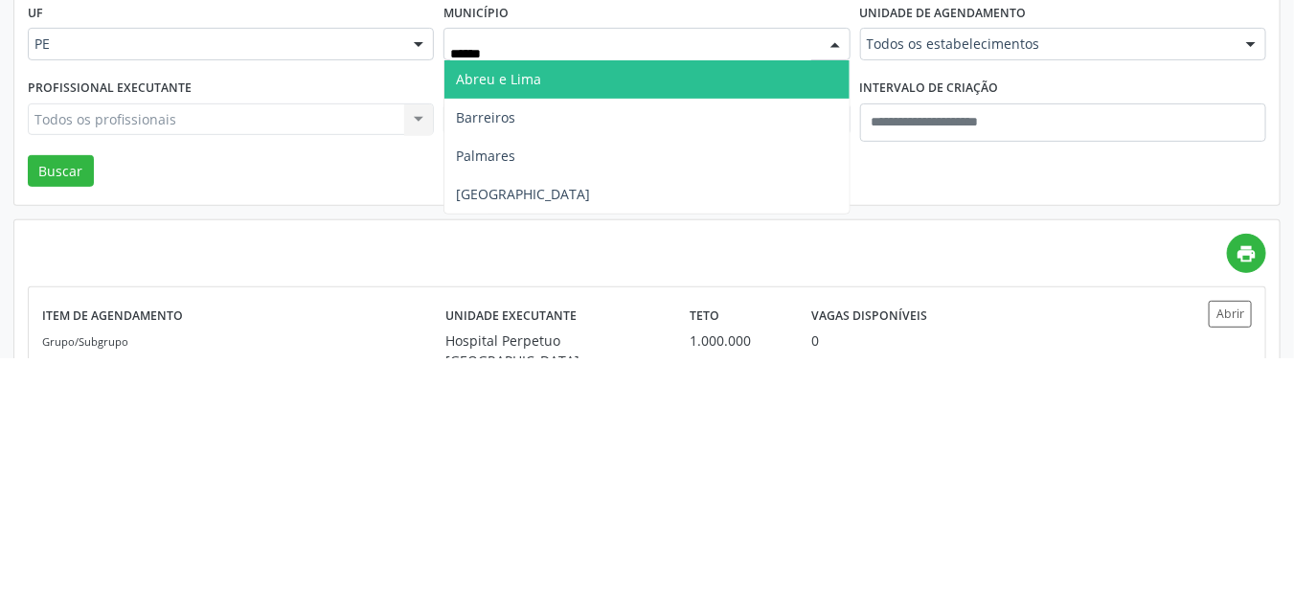
type input "******"
click at [762, 320] on span "[GEOGRAPHIC_DATA]" at bounding box center [646, 313] width 404 height 38
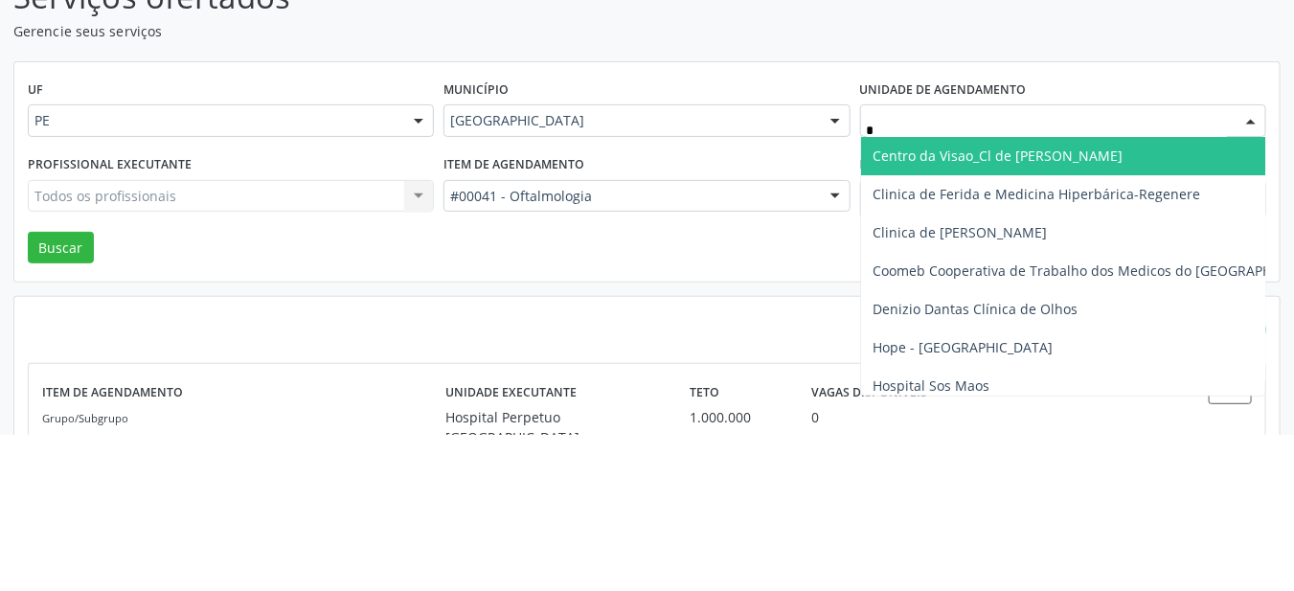
type input "**"
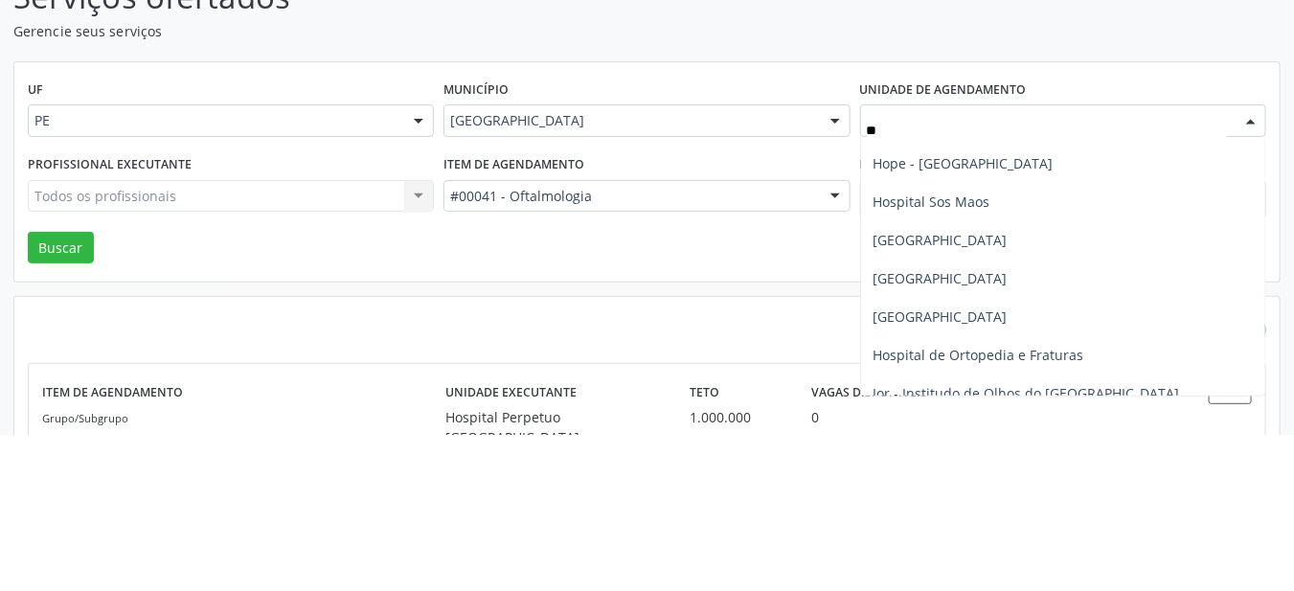
scroll to position [147, 0]
click at [1049, 324] on span "Hope - [GEOGRAPHIC_DATA]" at bounding box center [962, 319] width 180 height 18
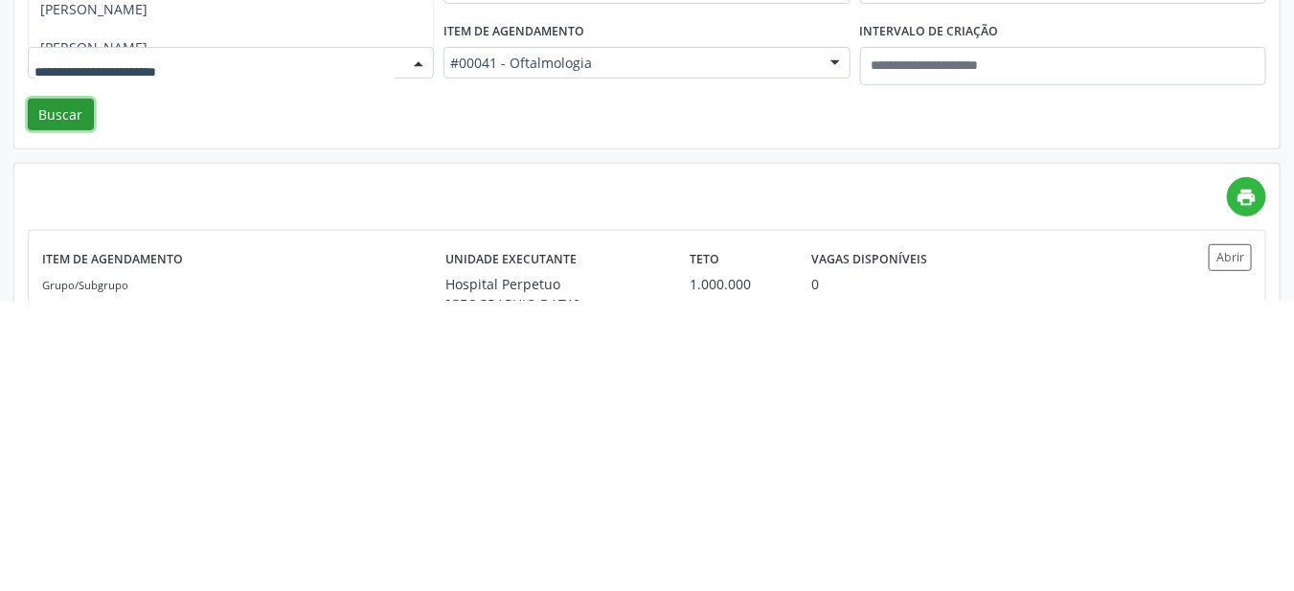
click at [73, 409] on button "Buscar" at bounding box center [61, 405] width 66 height 33
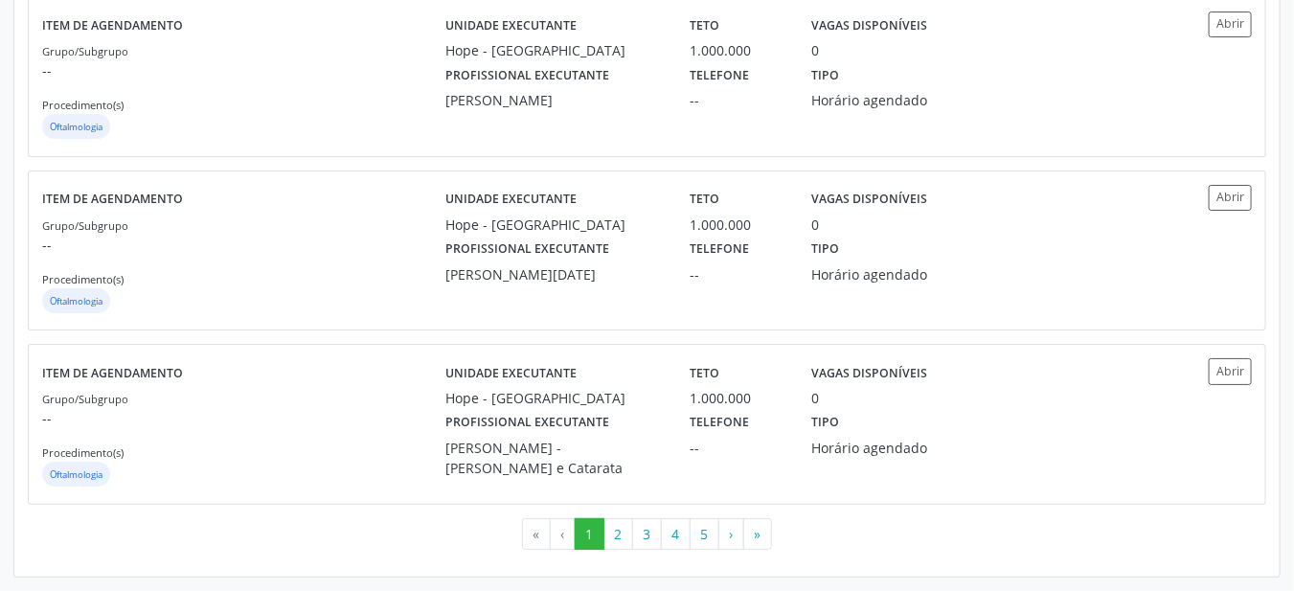
scroll to position [2715, 0]
click at [621, 541] on button "2" at bounding box center [618, 534] width 30 height 33
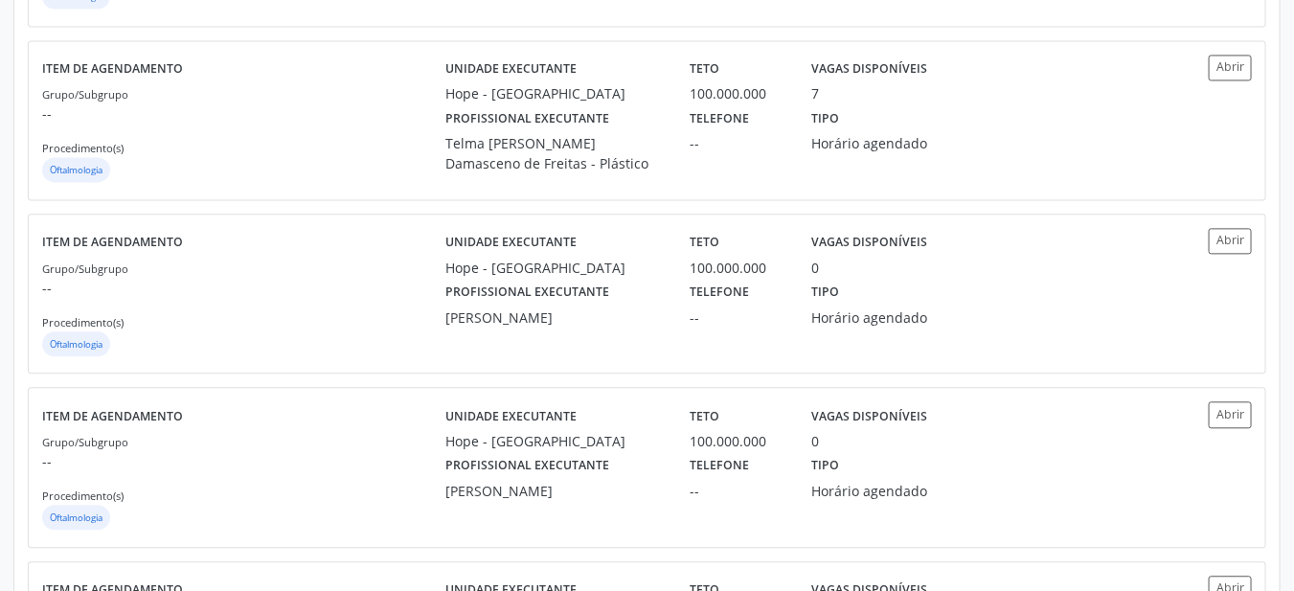
scroll to position [1522, 0]
click at [963, 172] on div "Tipo Horário agendado" at bounding box center [889, 139] width 183 height 70
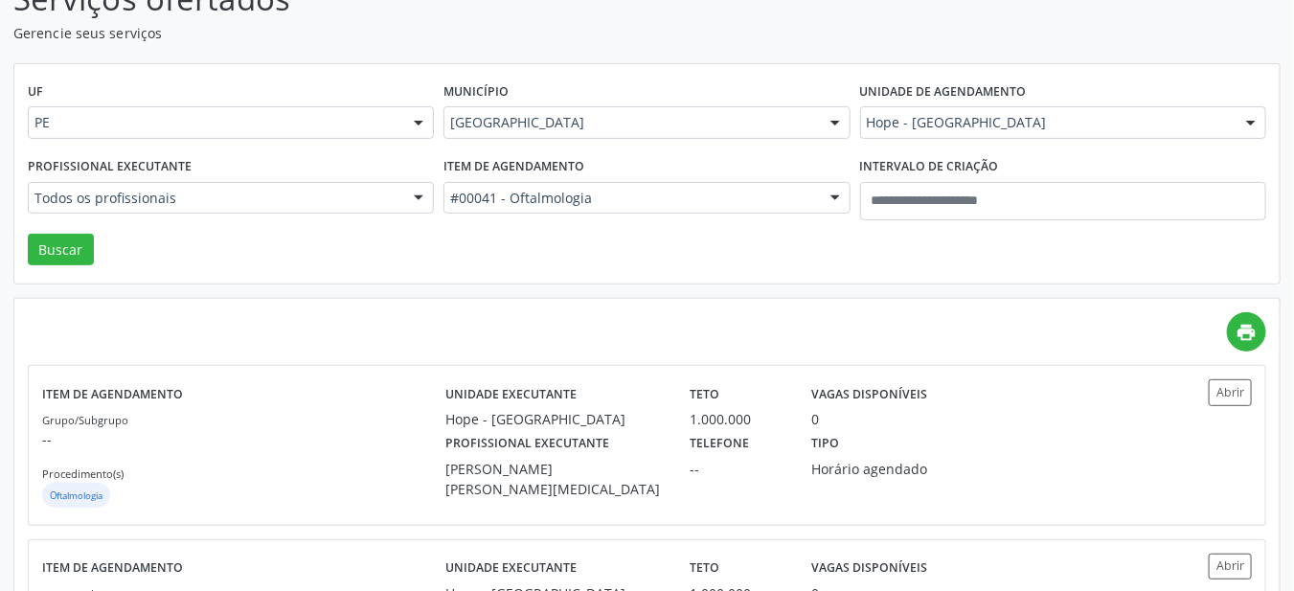
scroll to position [0, 0]
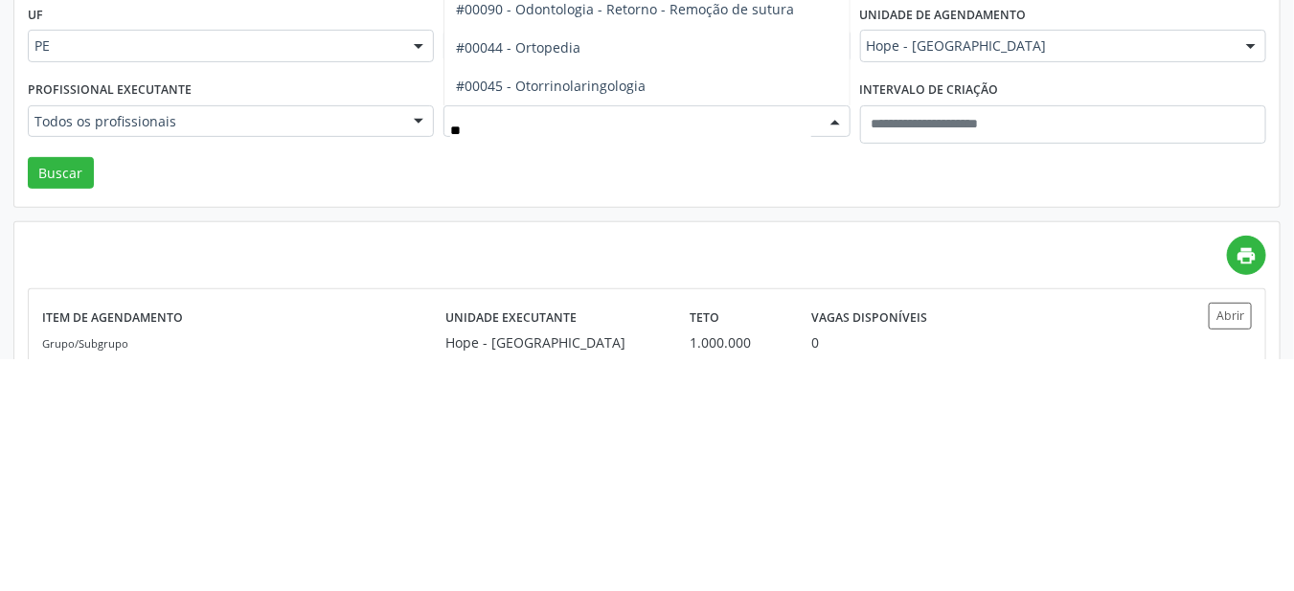
type input "***"
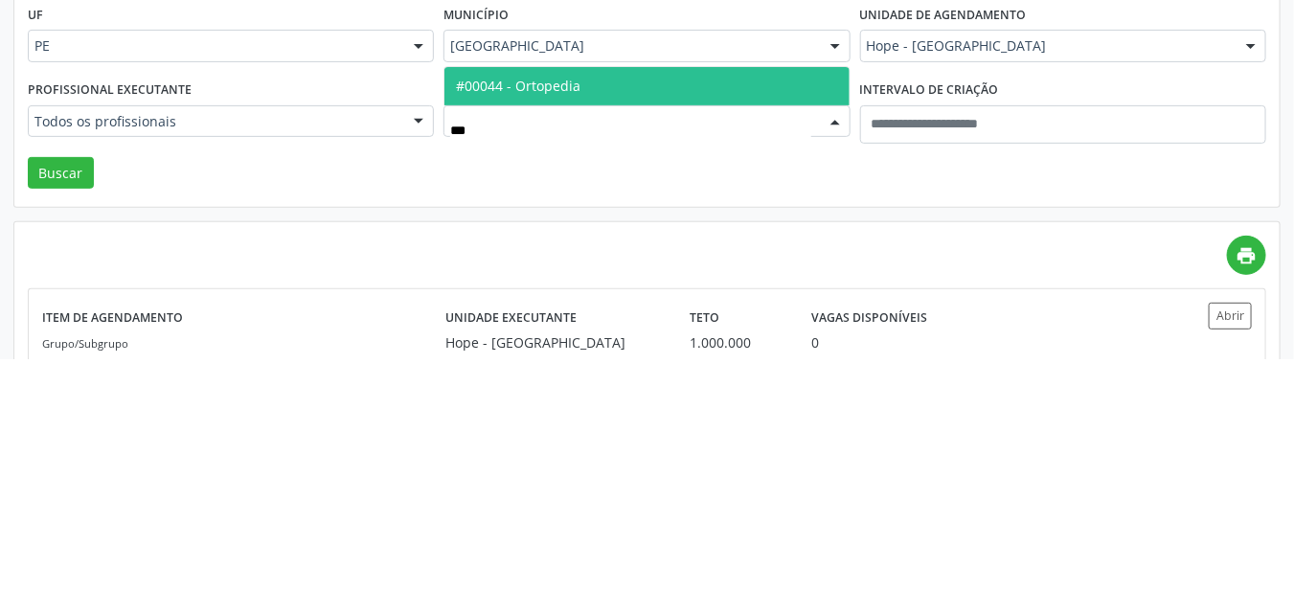
click at [705, 320] on span "#00044 - Ortopedia" at bounding box center [646, 318] width 404 height 38
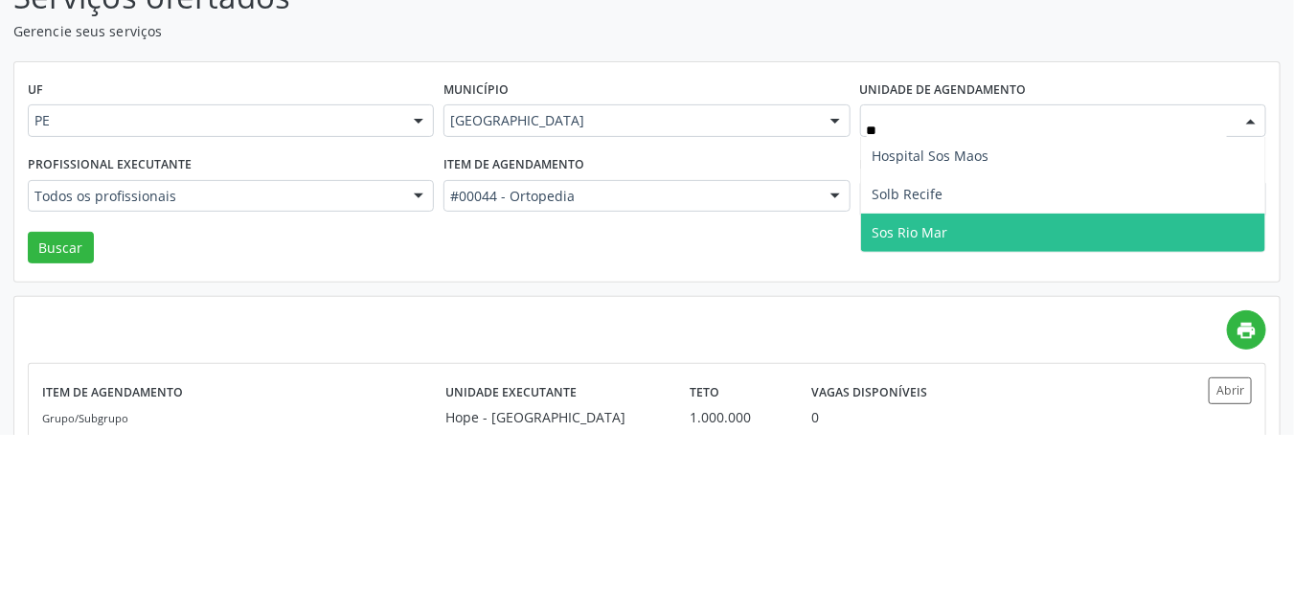
type input "***"
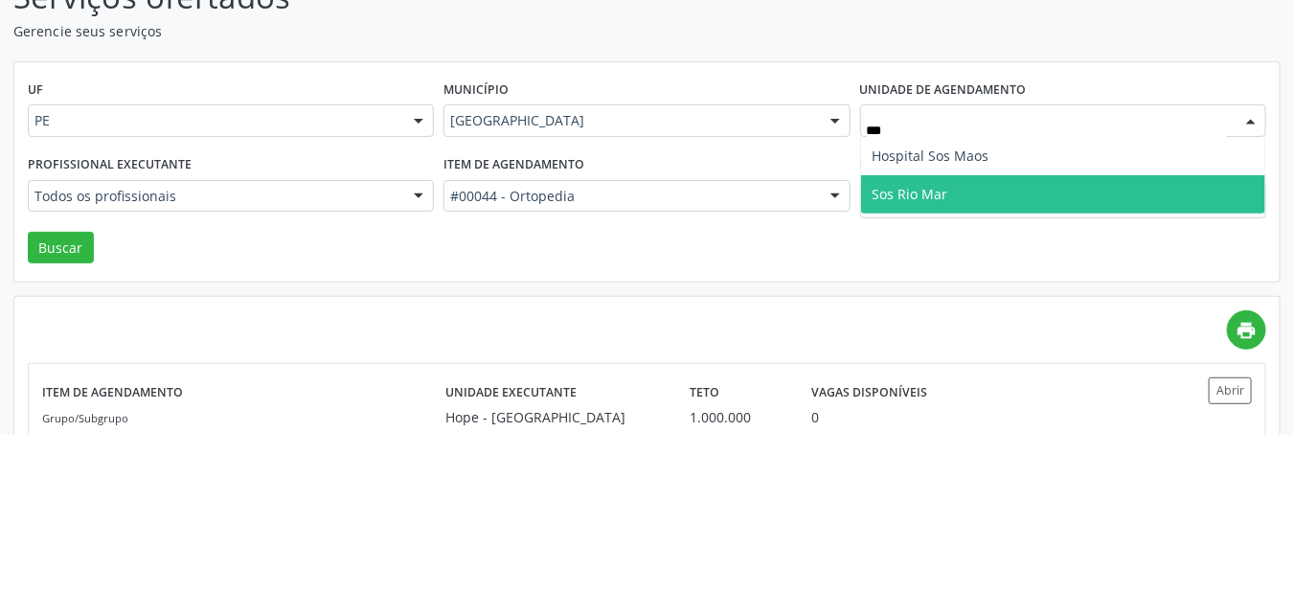
click at [978, 354] on span "Sos Rio Mar" at bounding box center [1063, 351] width 404 height 38
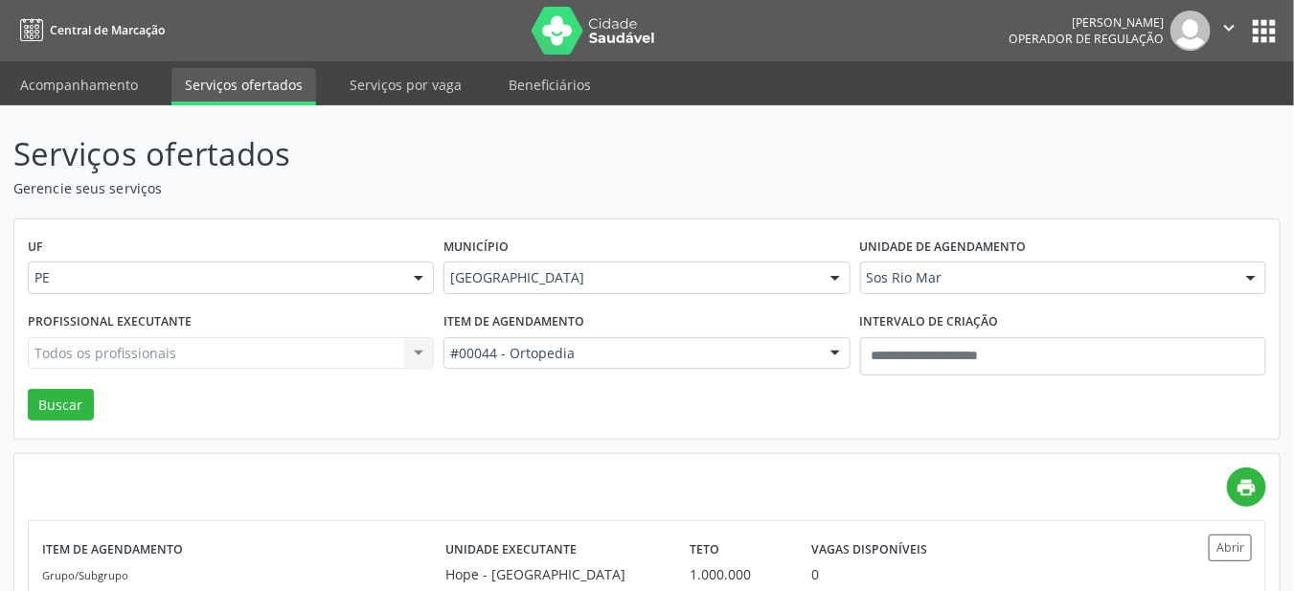
click at [135, 363] on div "Todos os profissionais Todos os profissionais [PERSON_NAME] [PERSON_NAME] [PERS…" at bounding box center [231, 353] width 406 height 33
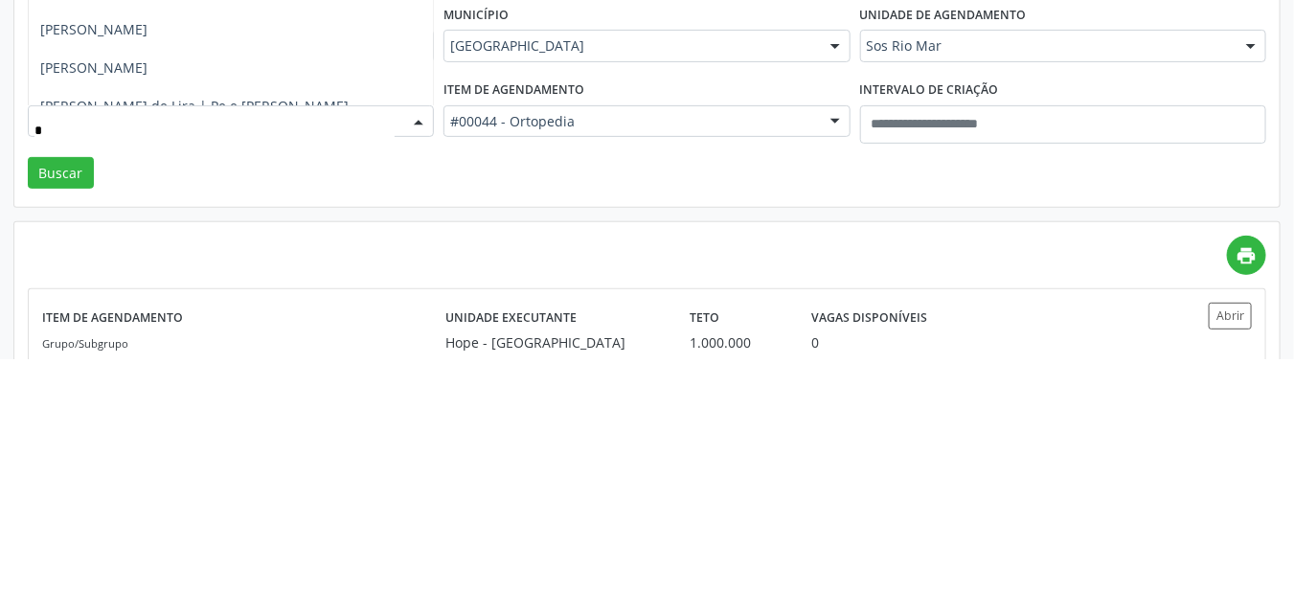
type input "**"
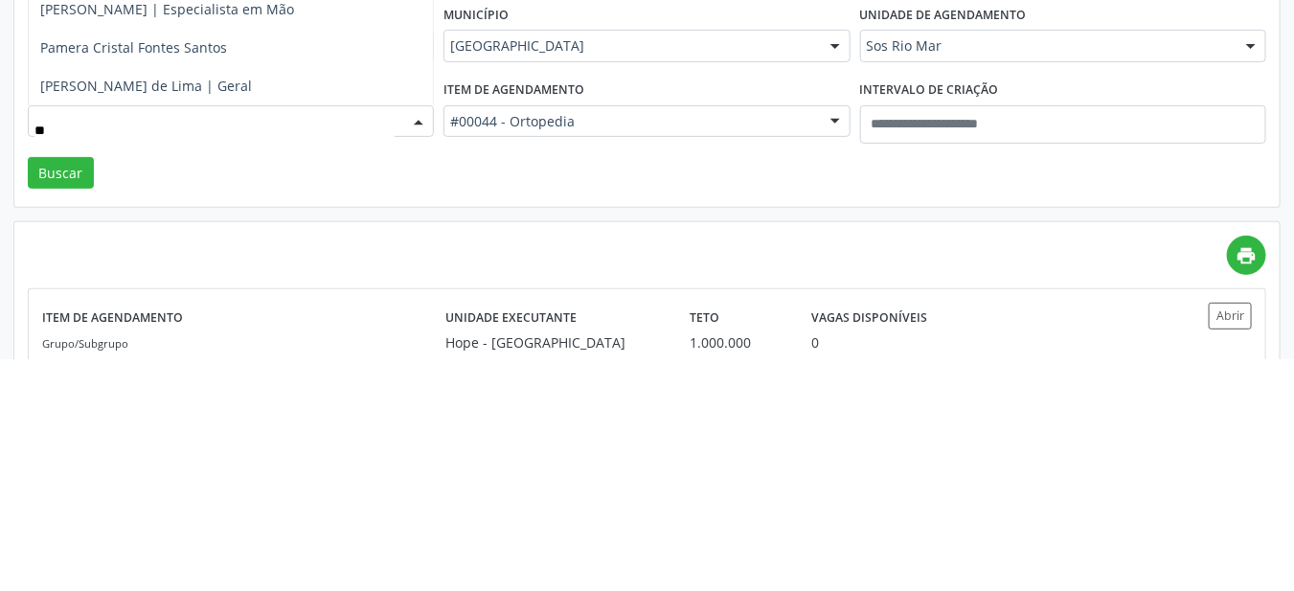
click at [88, 327] on span "[PERSON_NAME] de Lima | Geral" at bounding box center [231, 318] width 404 height 38
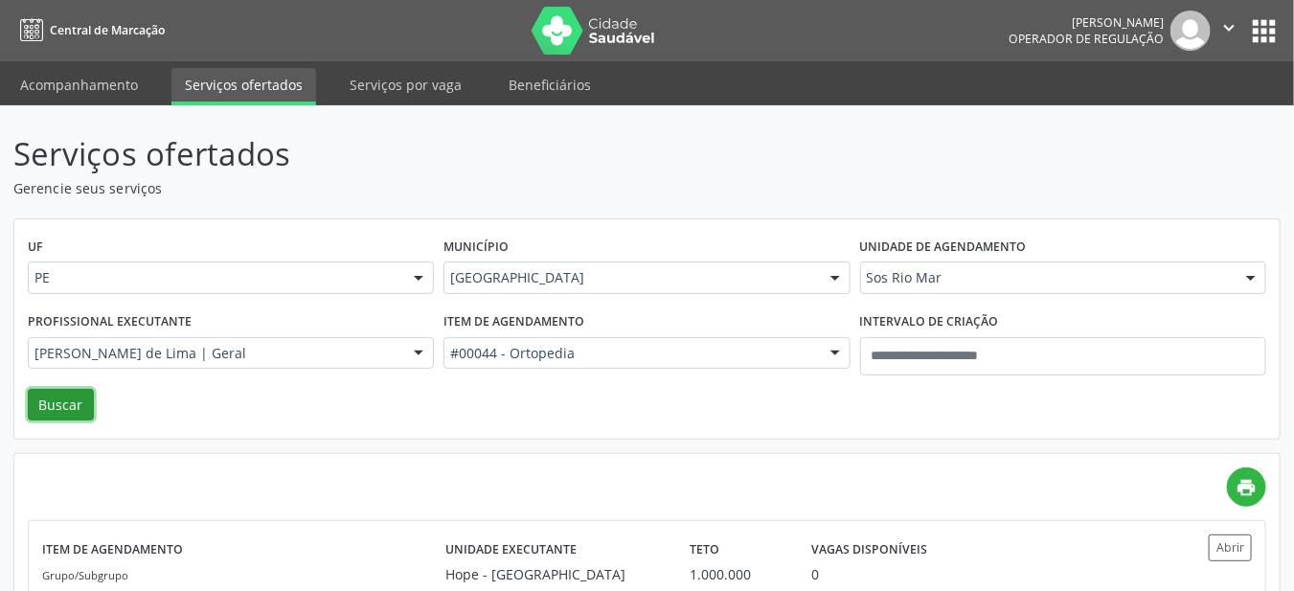
click at [70, 408] on button "Buscar" at bounding box center [61, 405] width 66 height 33
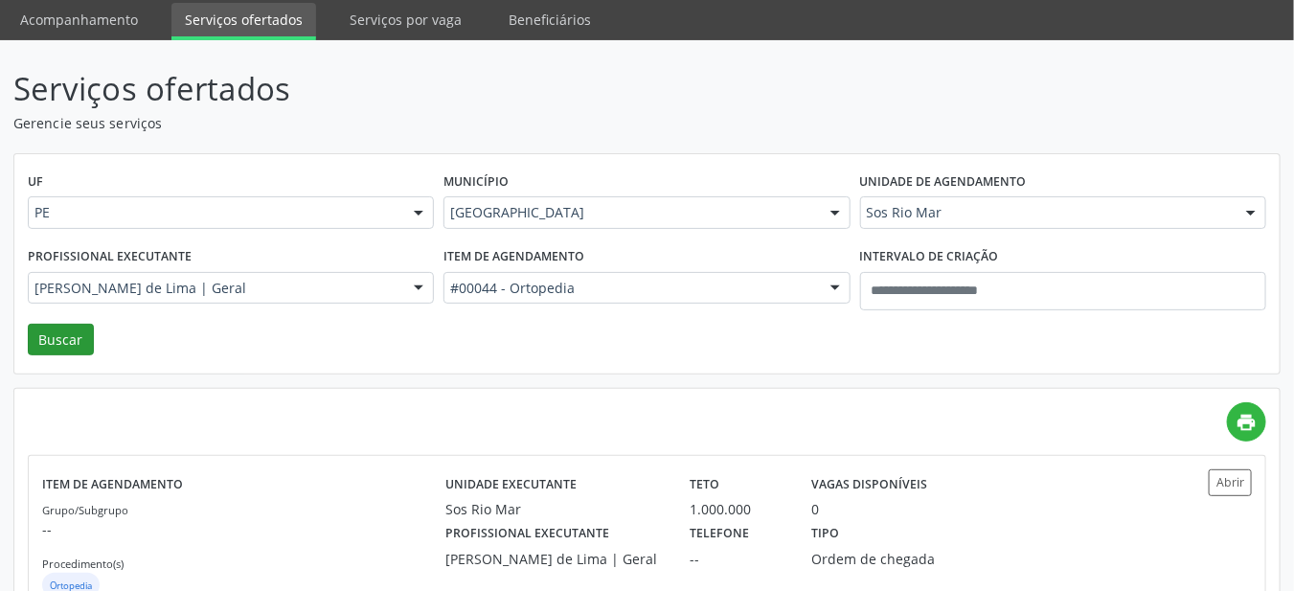
scroll to position [126, 0]
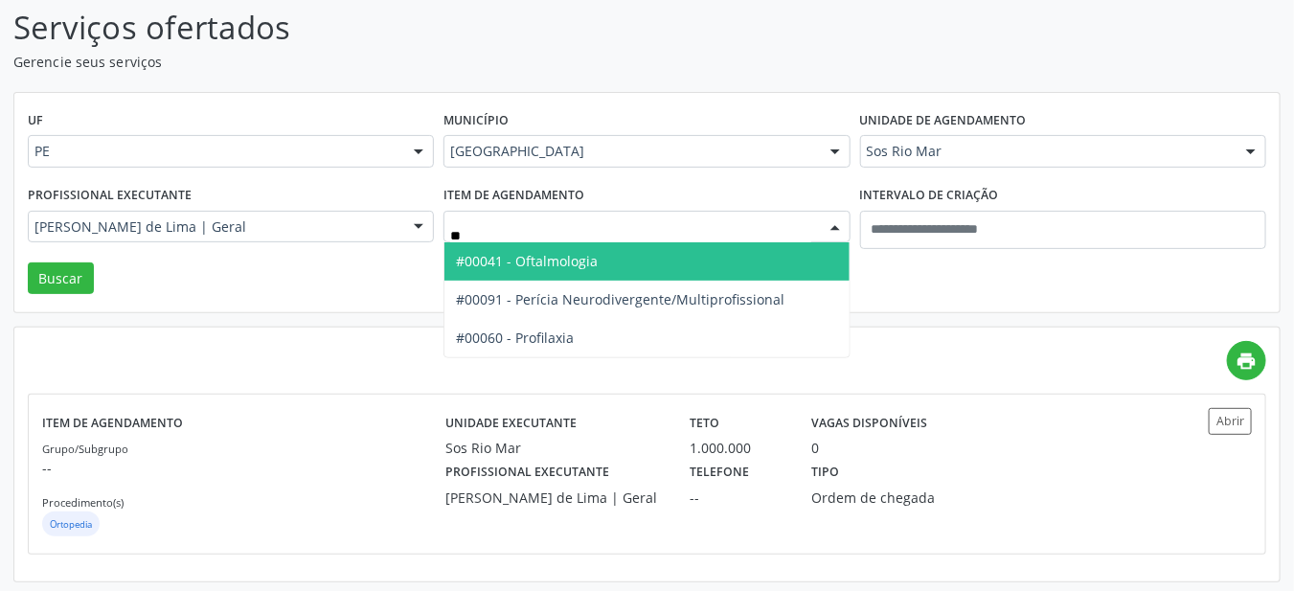
type input "***"
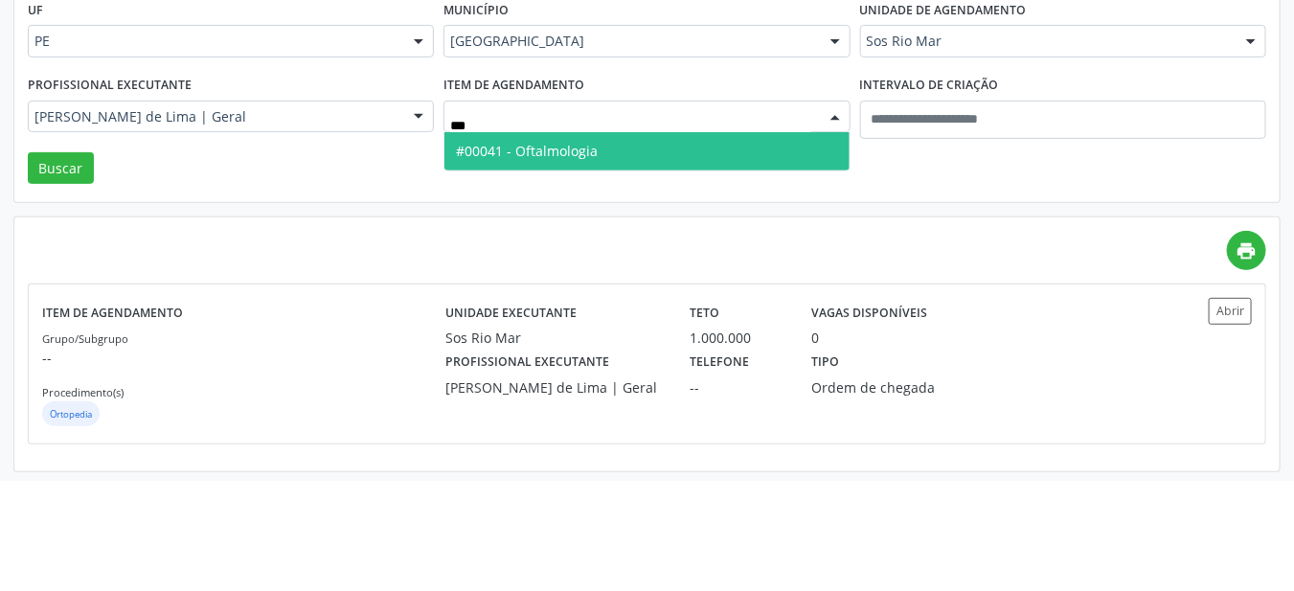
click at [480, 263] on span "#00041 - Oftalmologia" at bounding box center [527, 261] width 142 height 18
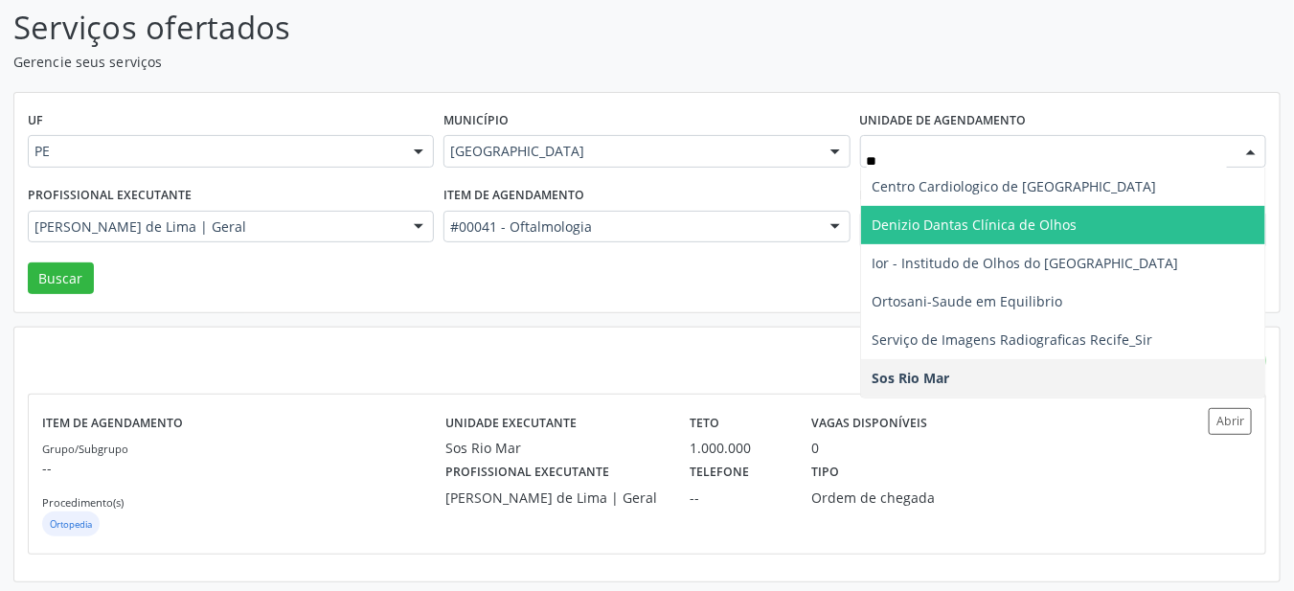
type input "***"
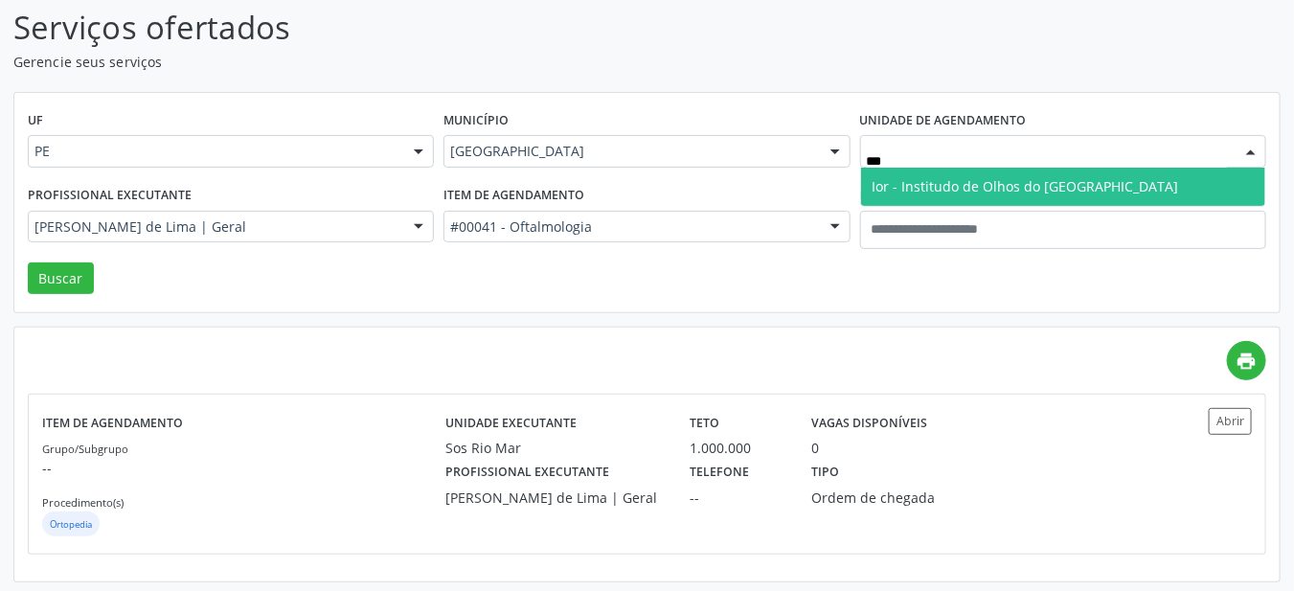
click at [915, 188] on span "Ior - Institudo de Olhos do [GEOGRAPHIC_DATA]" at bounding box center [1025, 186] width 306 height 18
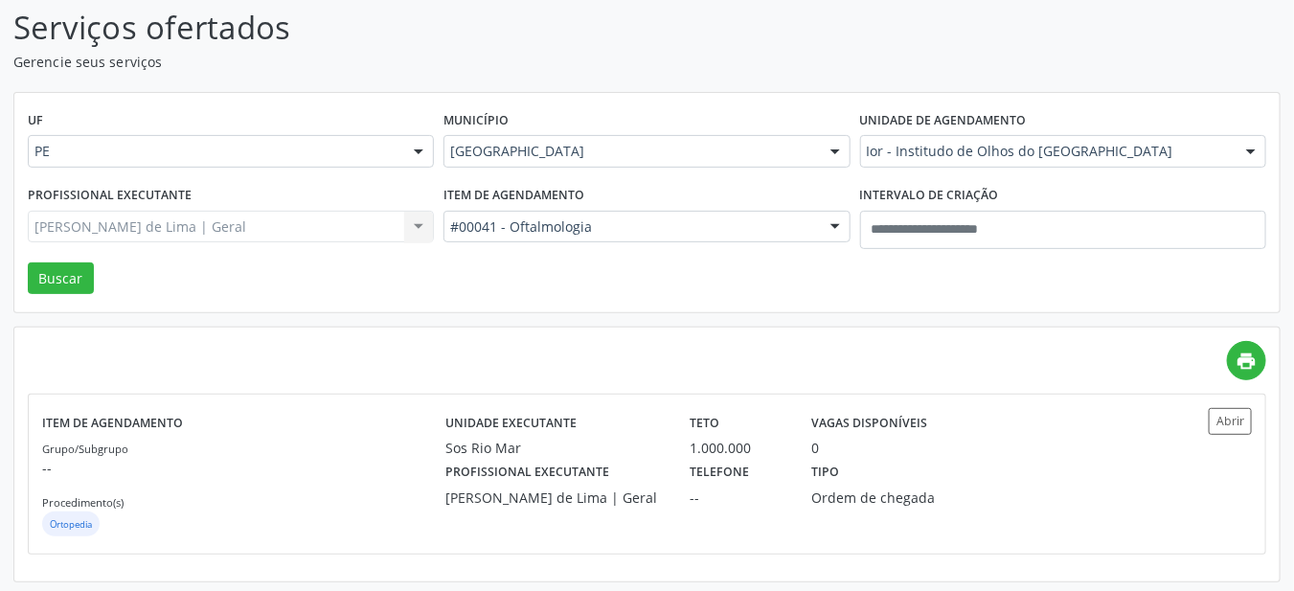
click at [171, 237] on div "[PERSON_NAME] de Lima | Geral" at bounding box center [231, 227] width 406 height 33
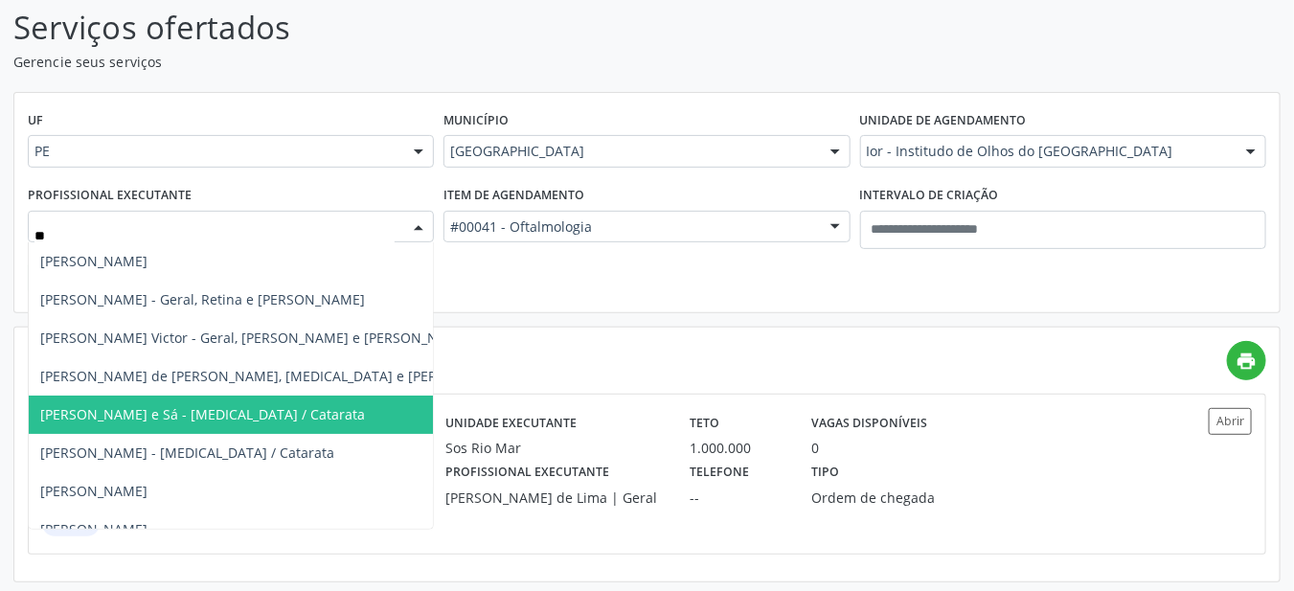
type input "***"
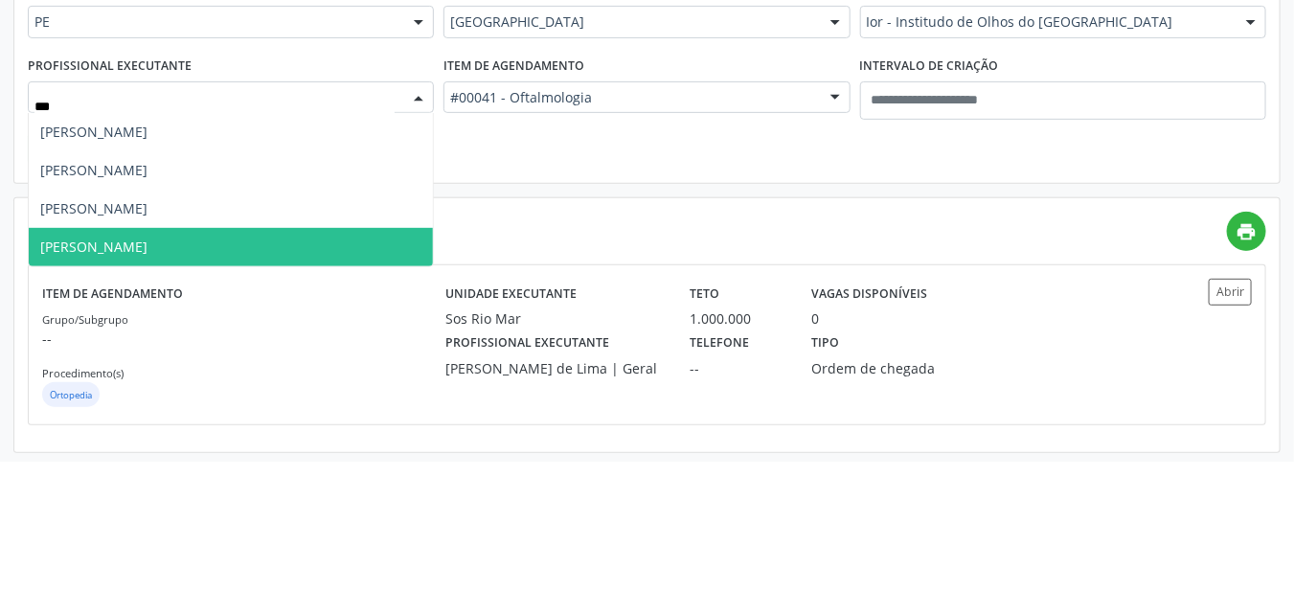
click at [85, 300] on span "[PERSON_NAME]" at bounding box center [93, 299] width 107 height 18
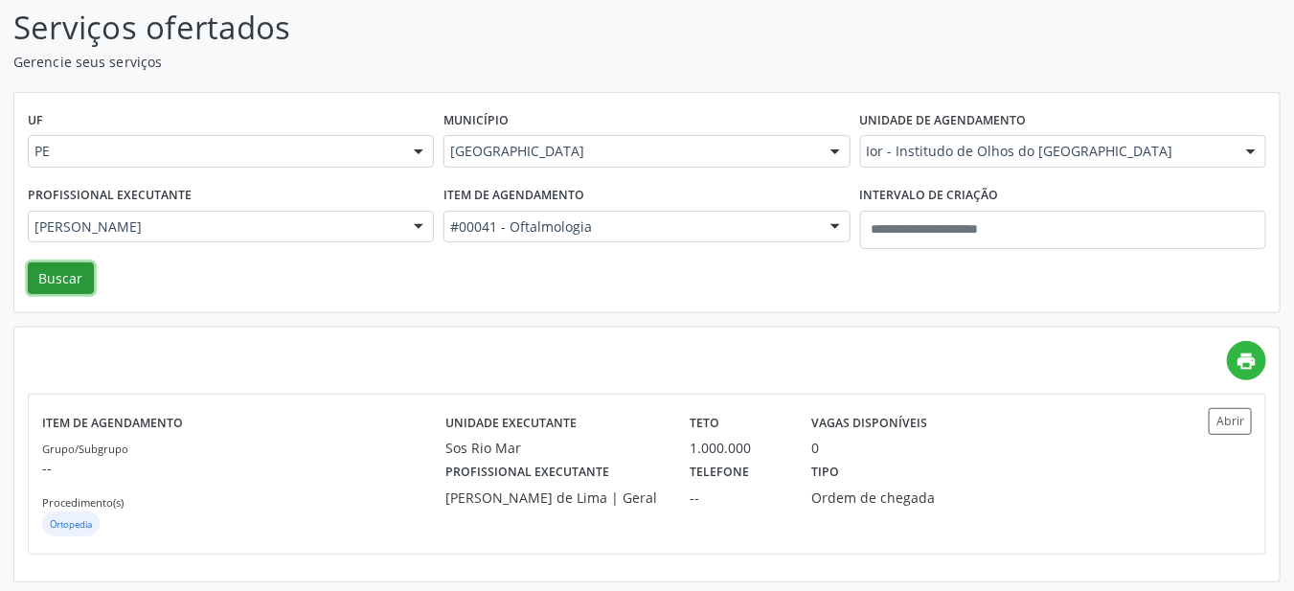
click at [58, 279] on button "Buscar" at bounding box center [61, 278] width 66 height 33
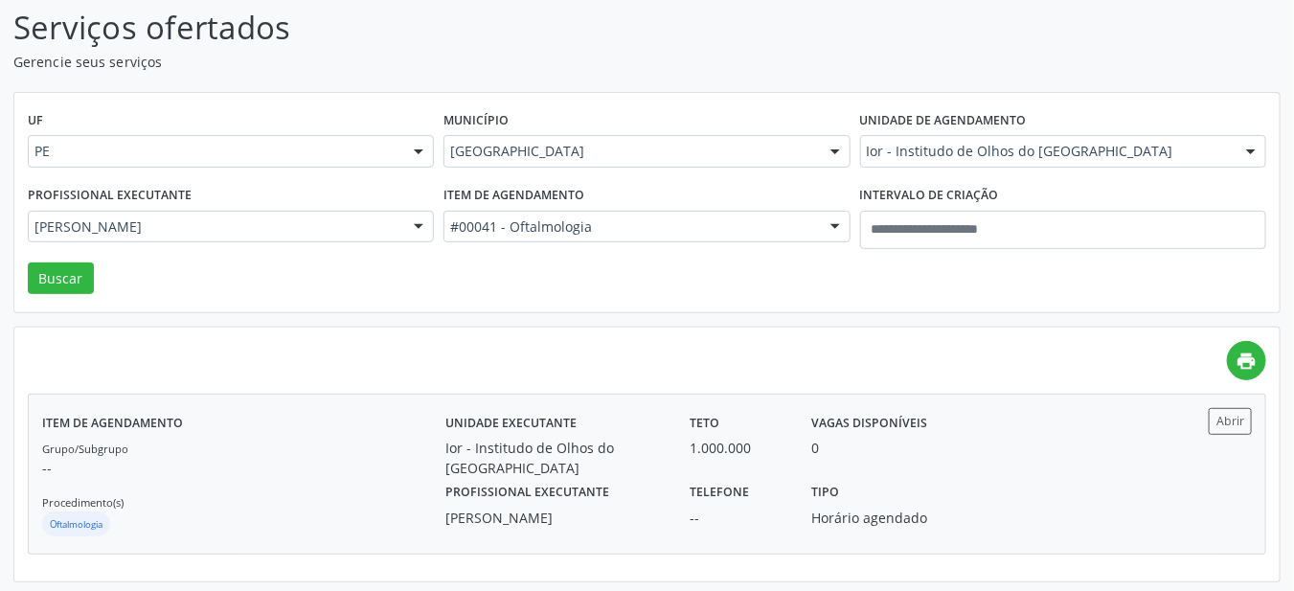
click at [548, 478] on label "Profissional executante" at bounding box center [527, 493] width 164 height 30
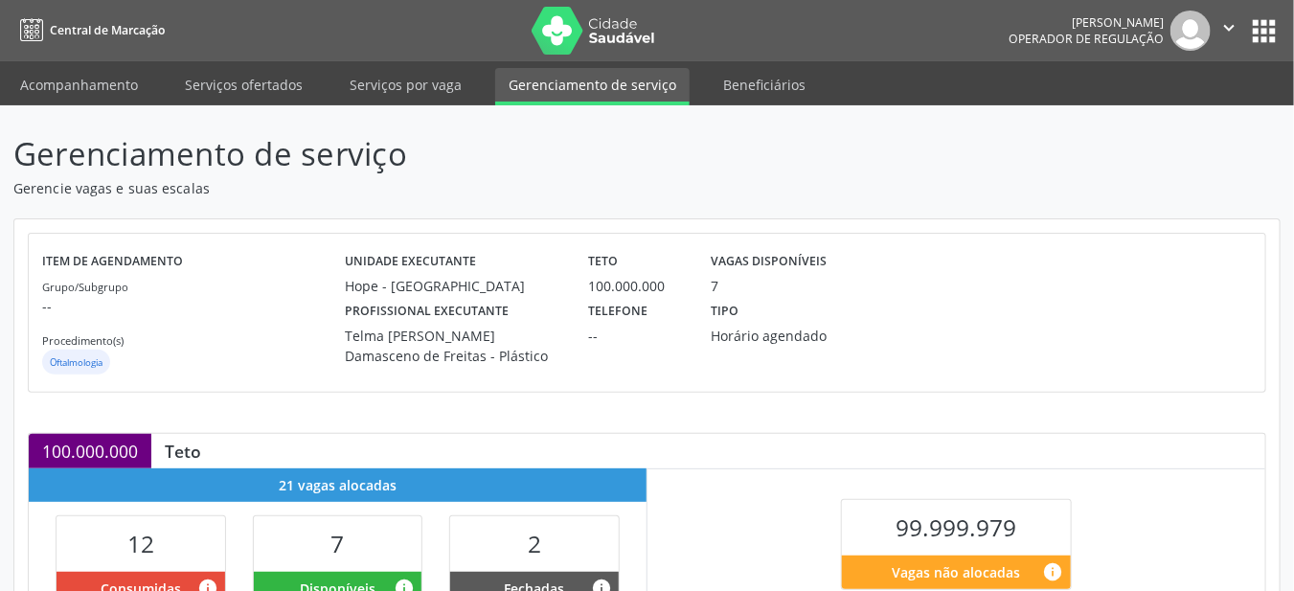
click at [195, 167] on p "Gerenciamento de serviço" at bounding box center [456, 154] width 887 height 48
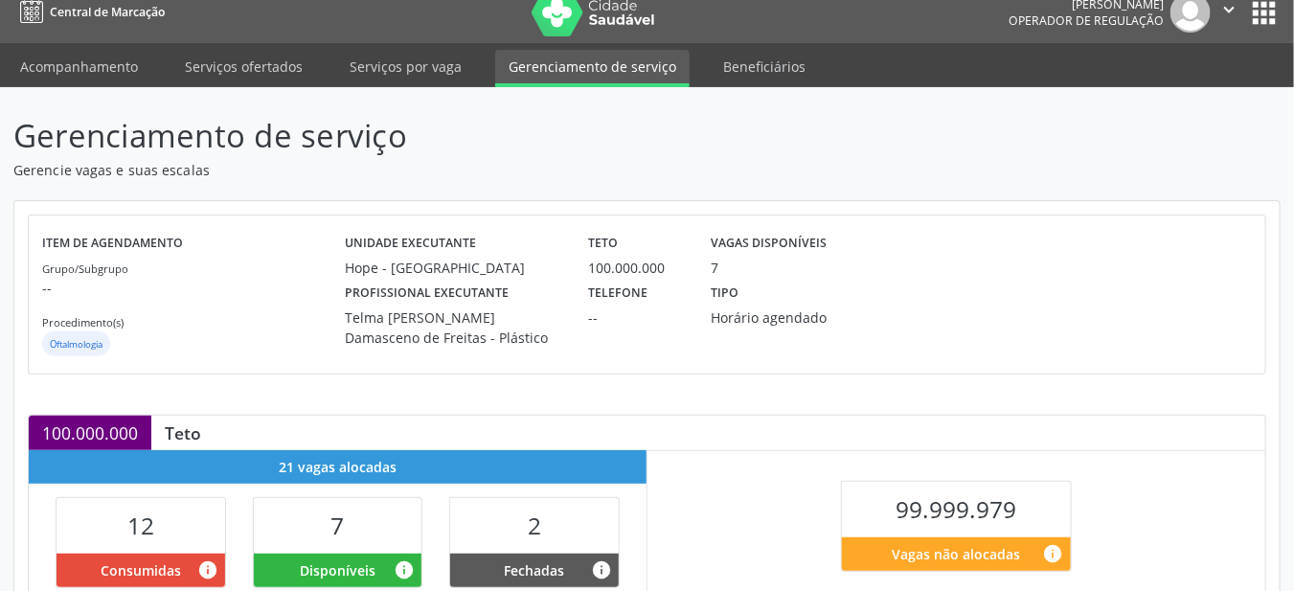
scroll to position [11, 0]
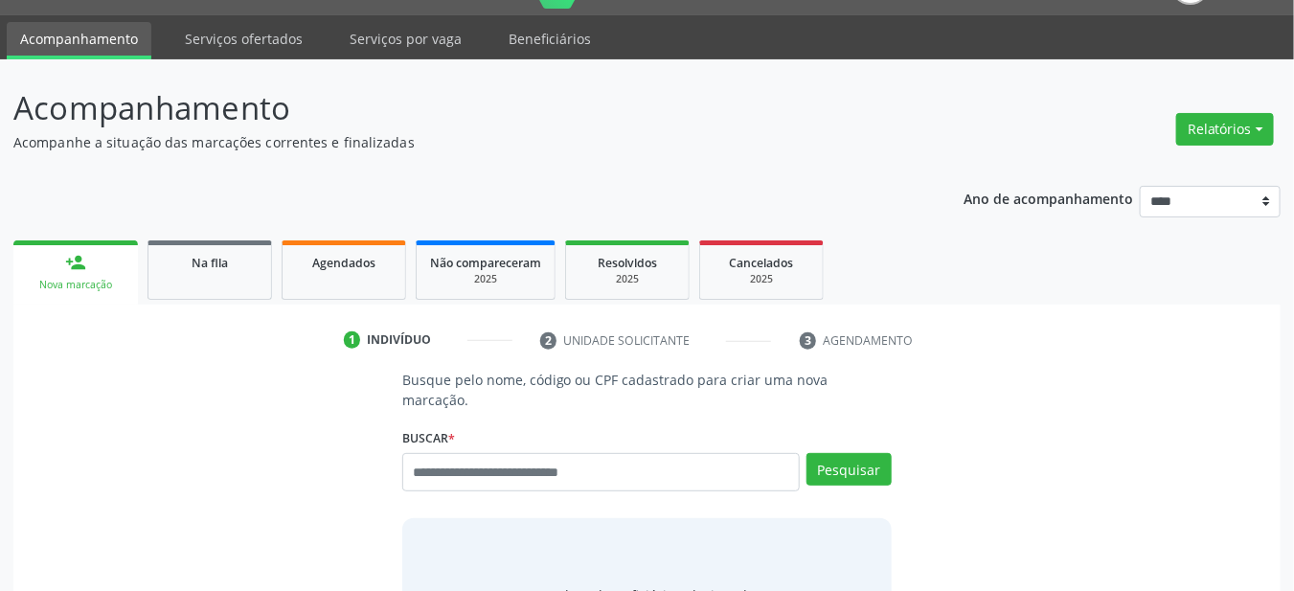
scroll to position [46, 0]
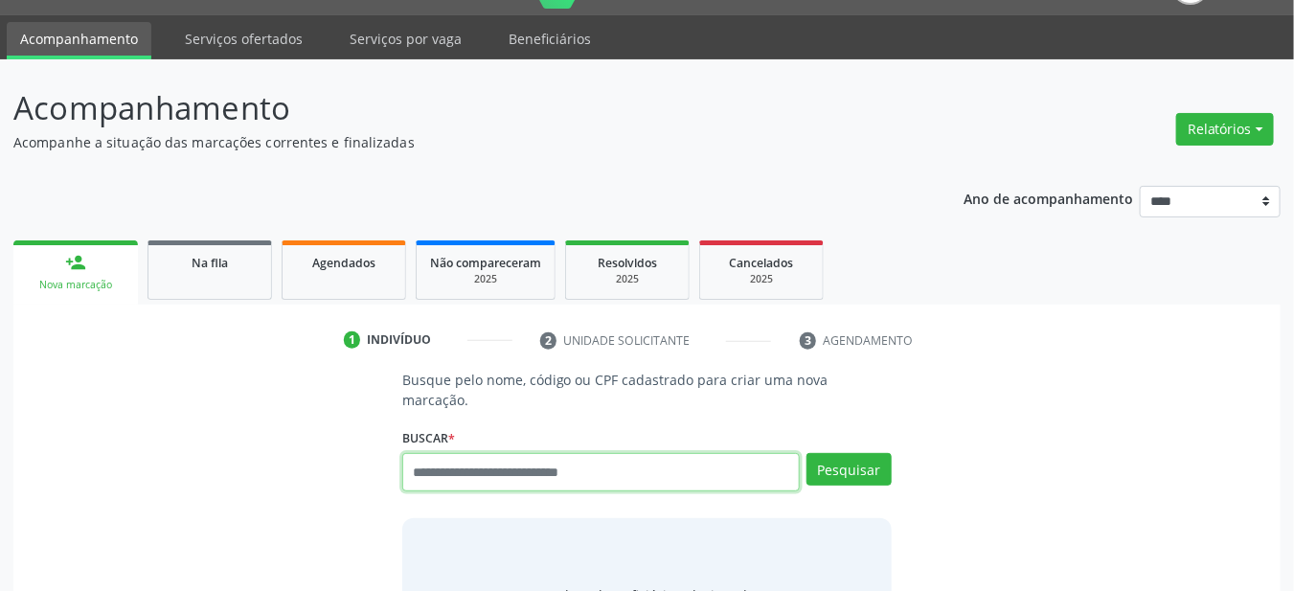
click at [442, 455] on input "text" at bounding box center [601, 472] width 398 height 38
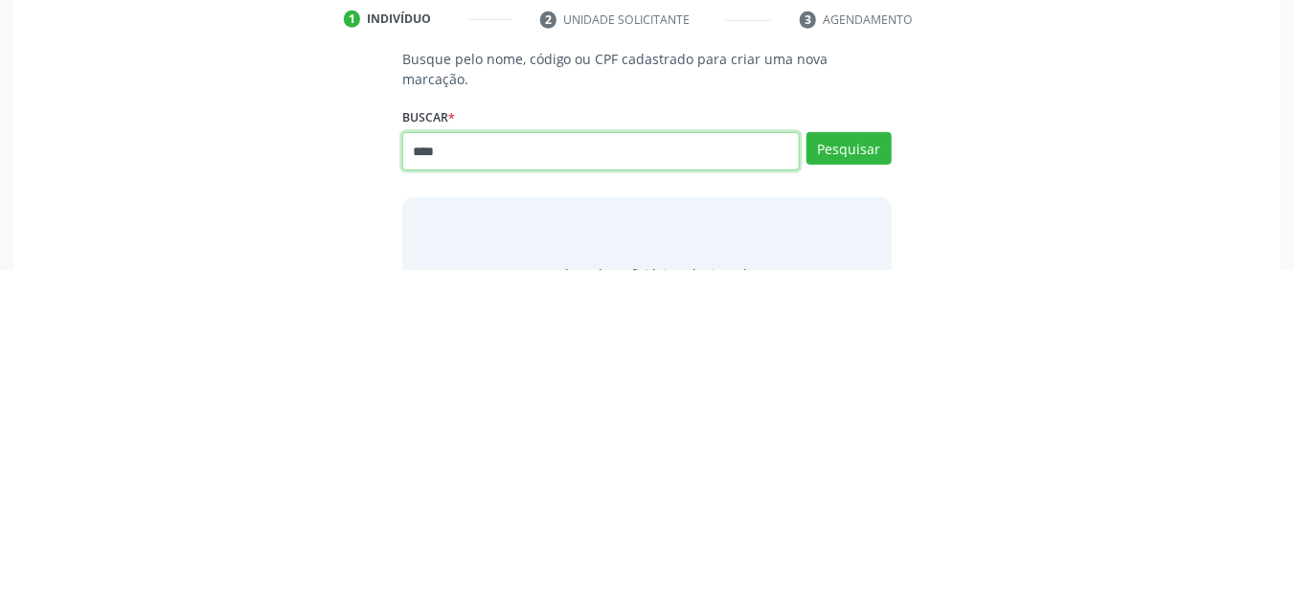
type input "****"
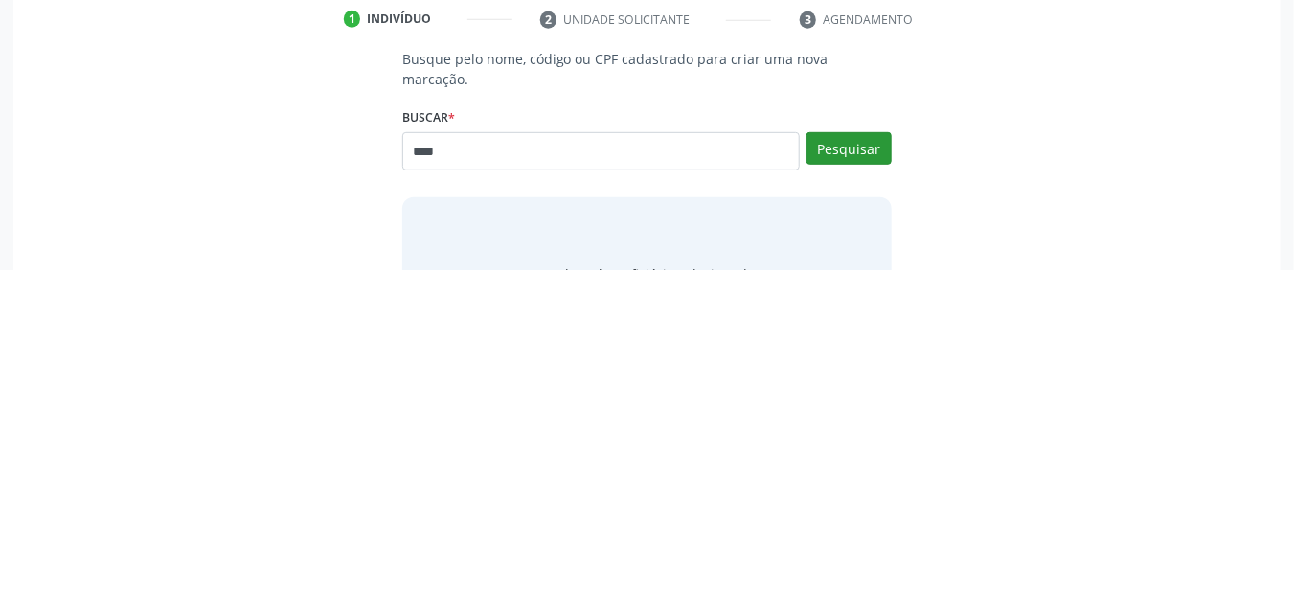
click at [847, 453] on button "Pesquisar" at bounding box center [848, 469] width 85 height 33
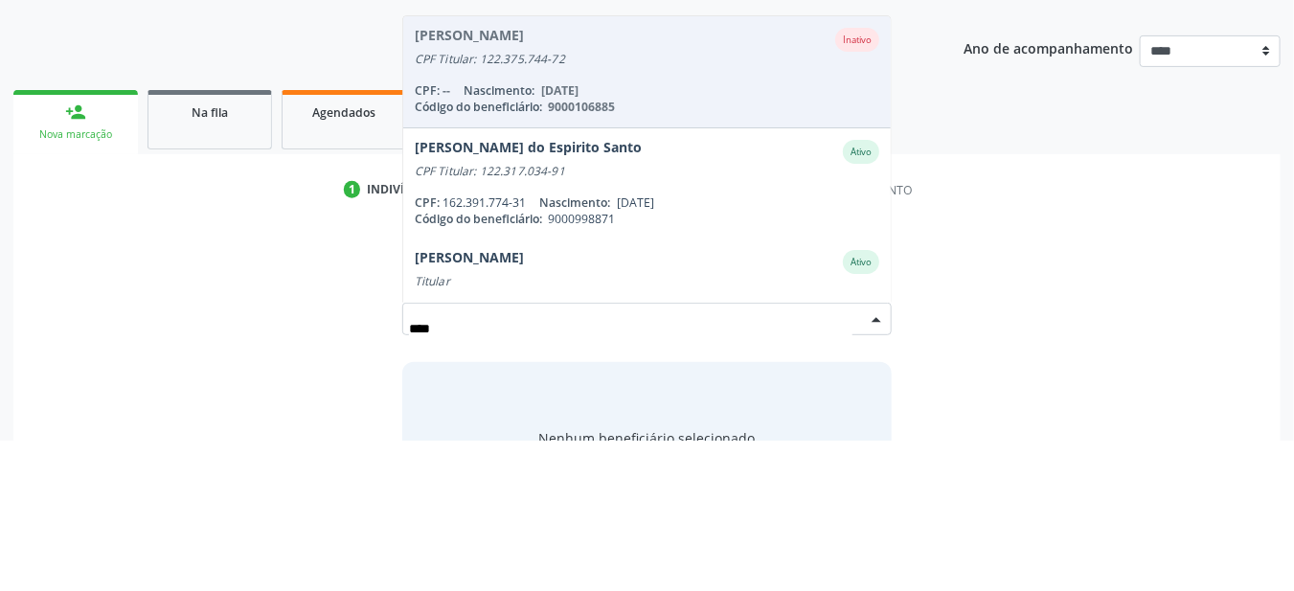
click at [448, 314] on div "CPF Titular: 122.317.034-91" at bounding box center [647, 321] width 465 height 15
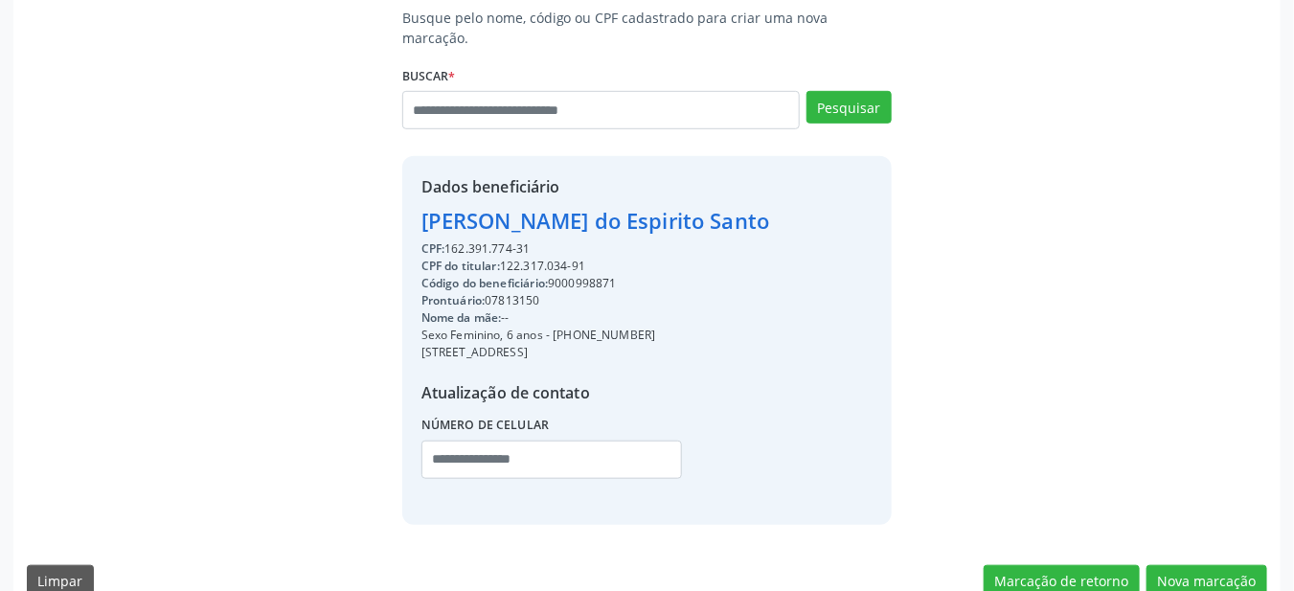
scroll to position [418, 0]
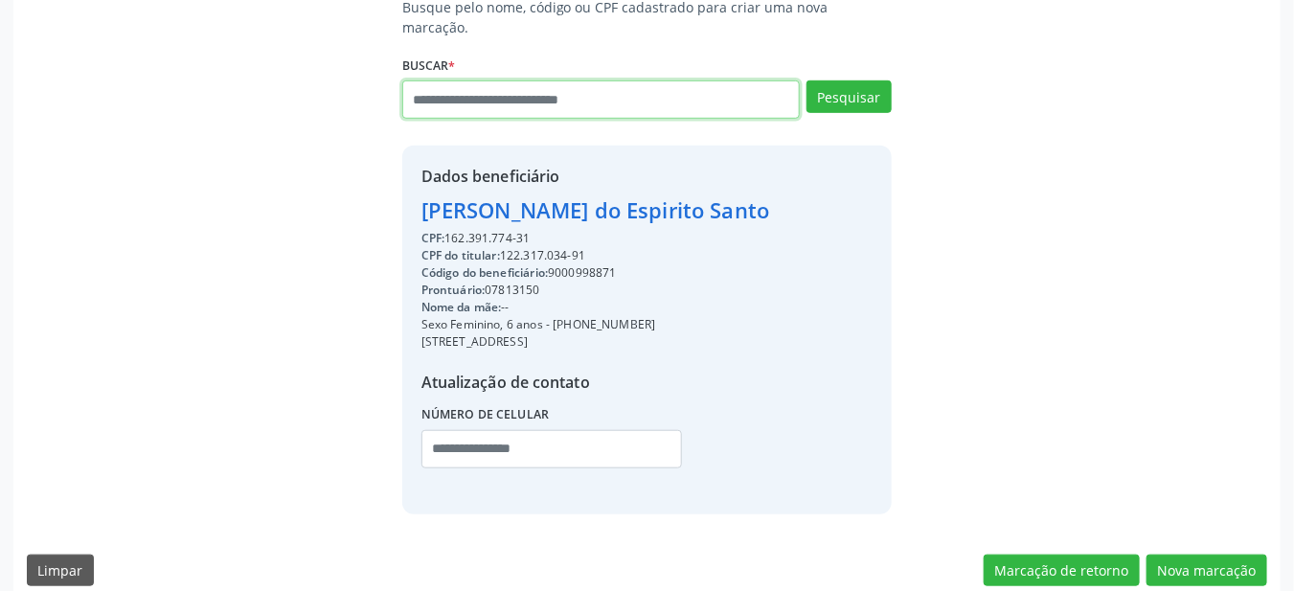
click at [489, 93] on input "text" at bounding box center [601, 99] width 398 height 38
type input "*********"
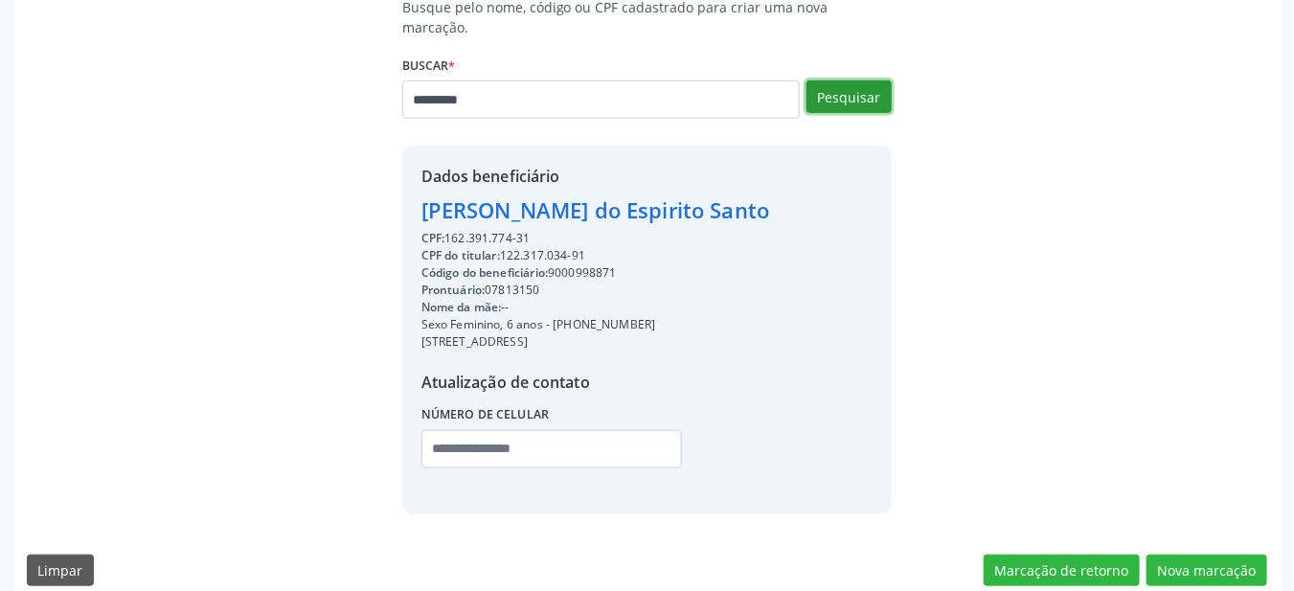
click at [843, 80] on button "Pesquisar" at bounding box center [848, 96] width 85 height 33
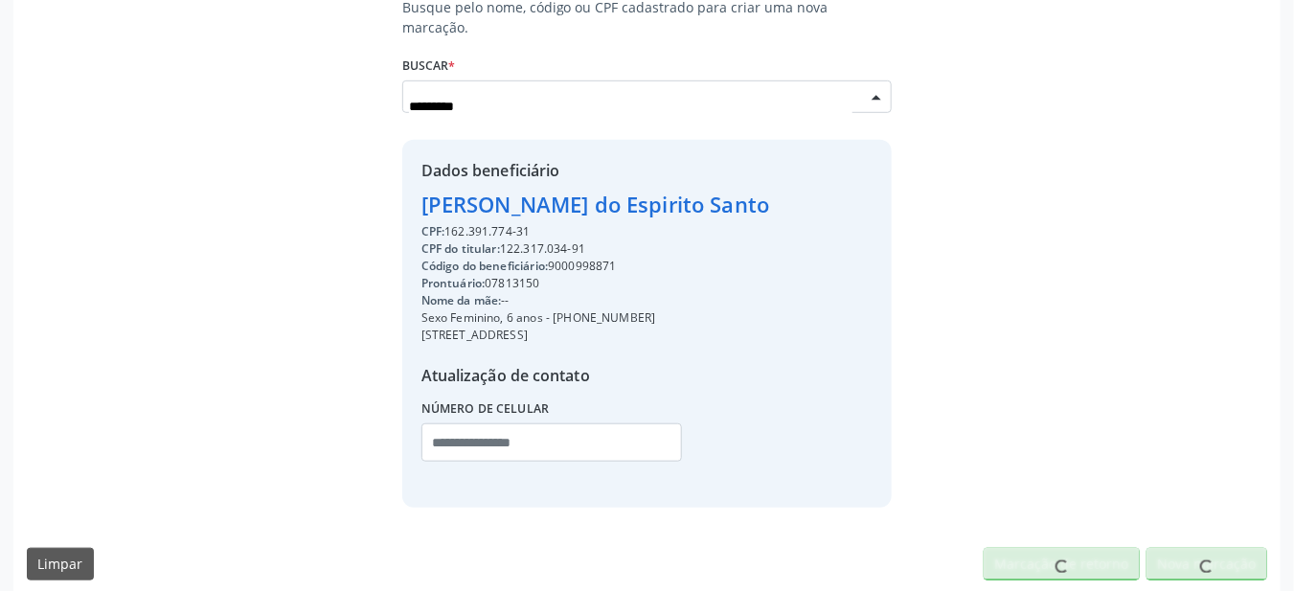
scroll to position [413, 0]
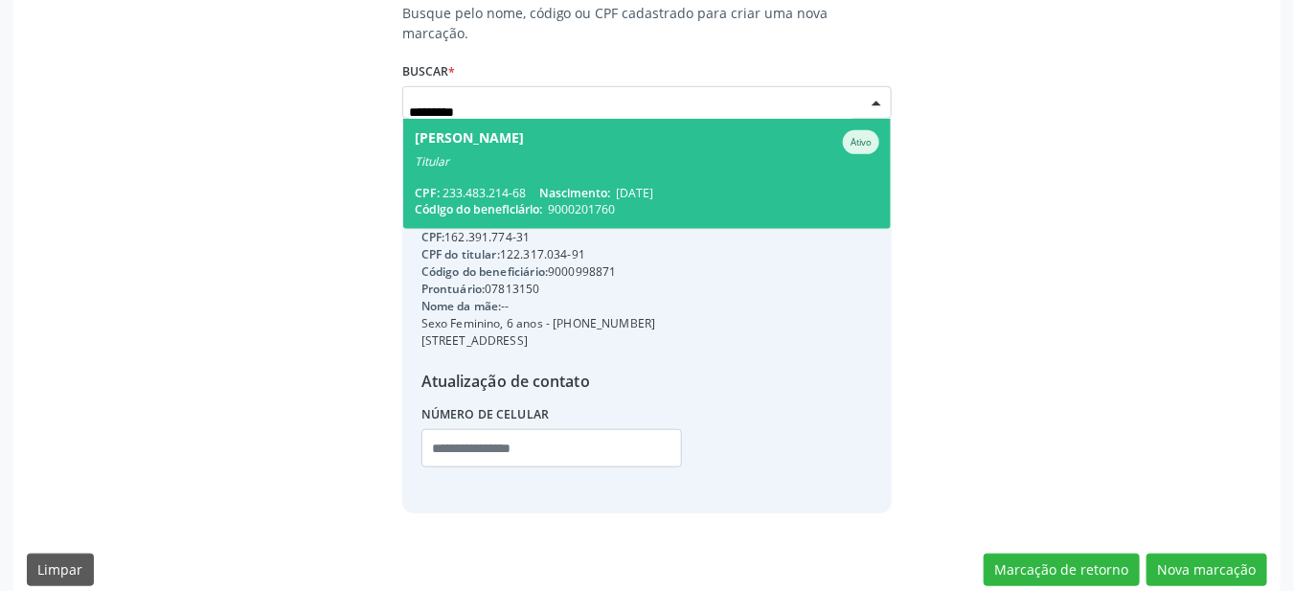
click at [466, 154] on div "Titular" at bounding box center [647, 161] width 465 height 15
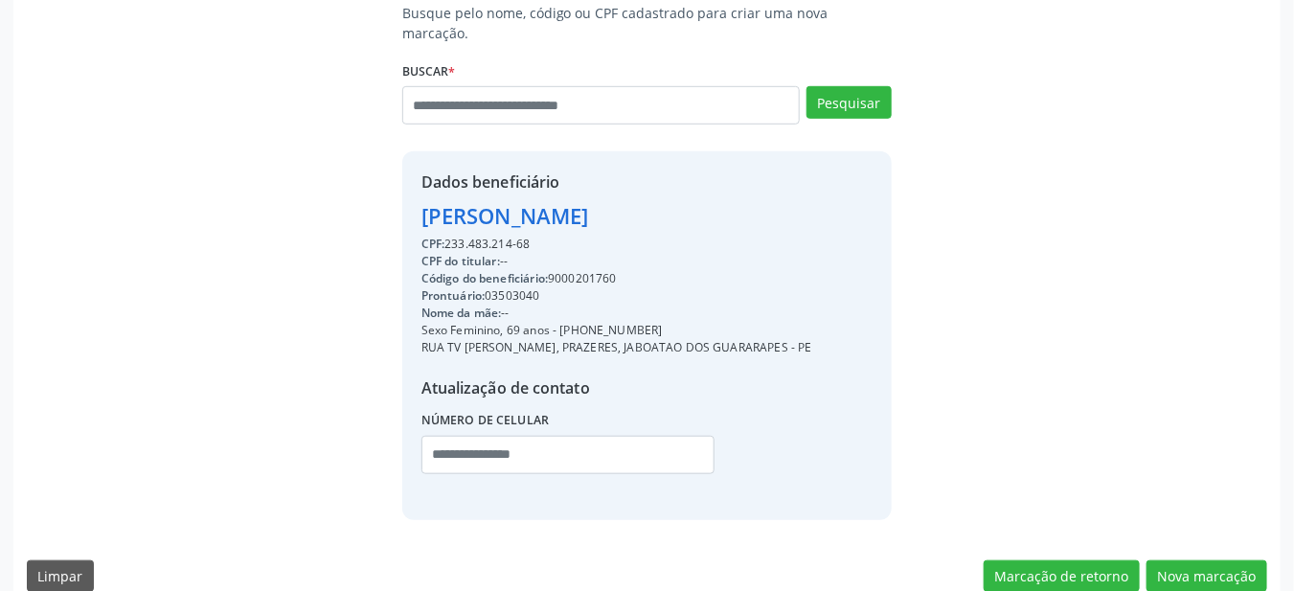
copy div "9000201760"
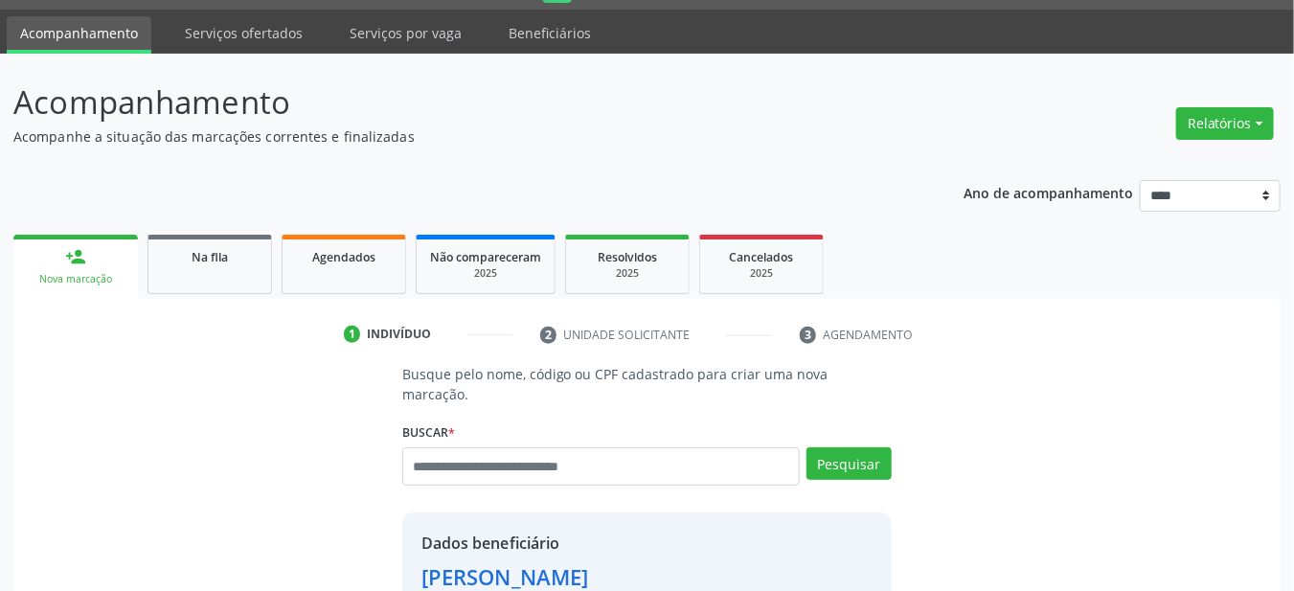
scroll to position [0, 0]
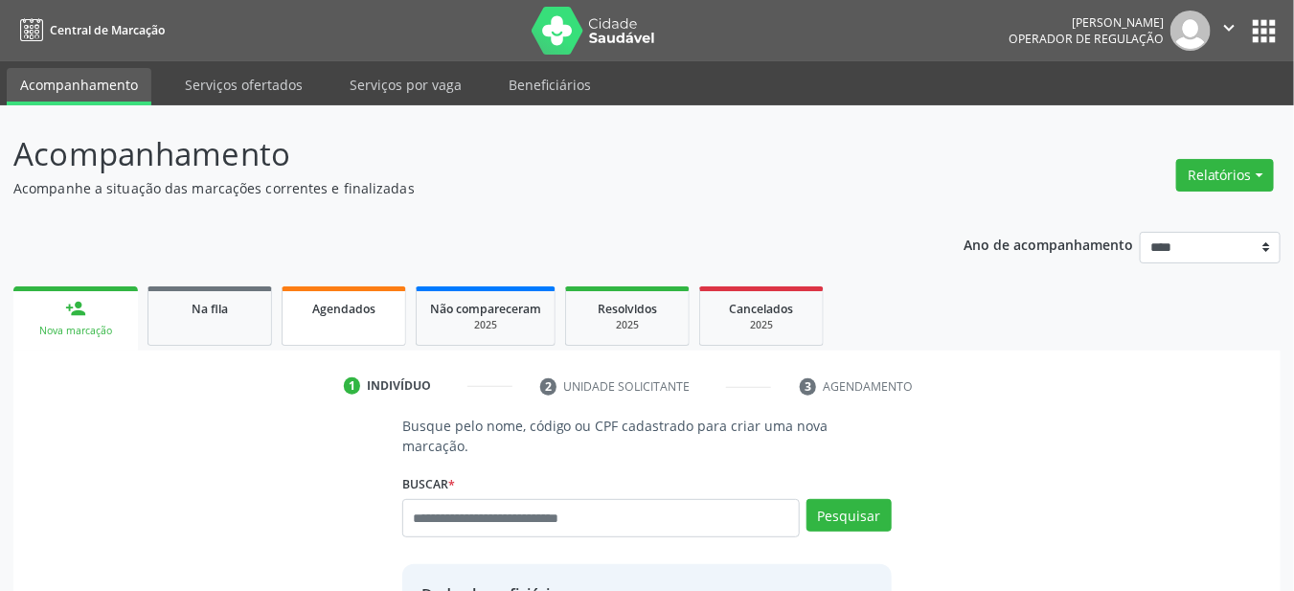
click at [339, 289] on link "Agendados" at bounding box center [344, 315] width 124 height 59
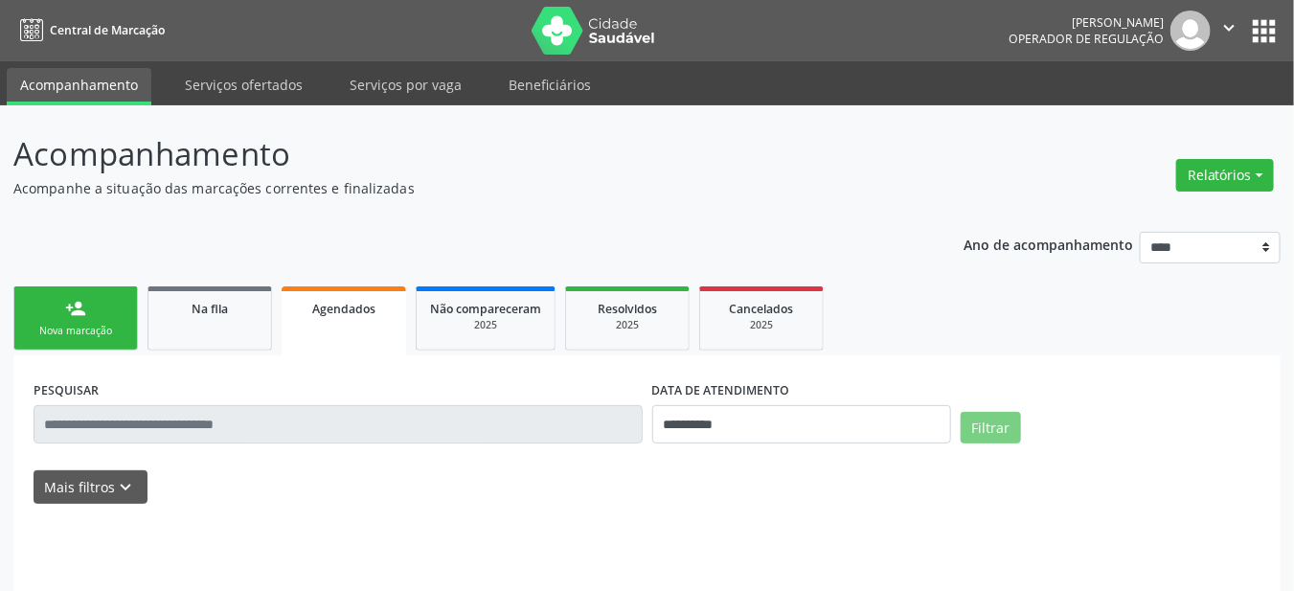
click at [341, 309] on span "Agendados" at bounding box center [343, 309] width 63 height 16
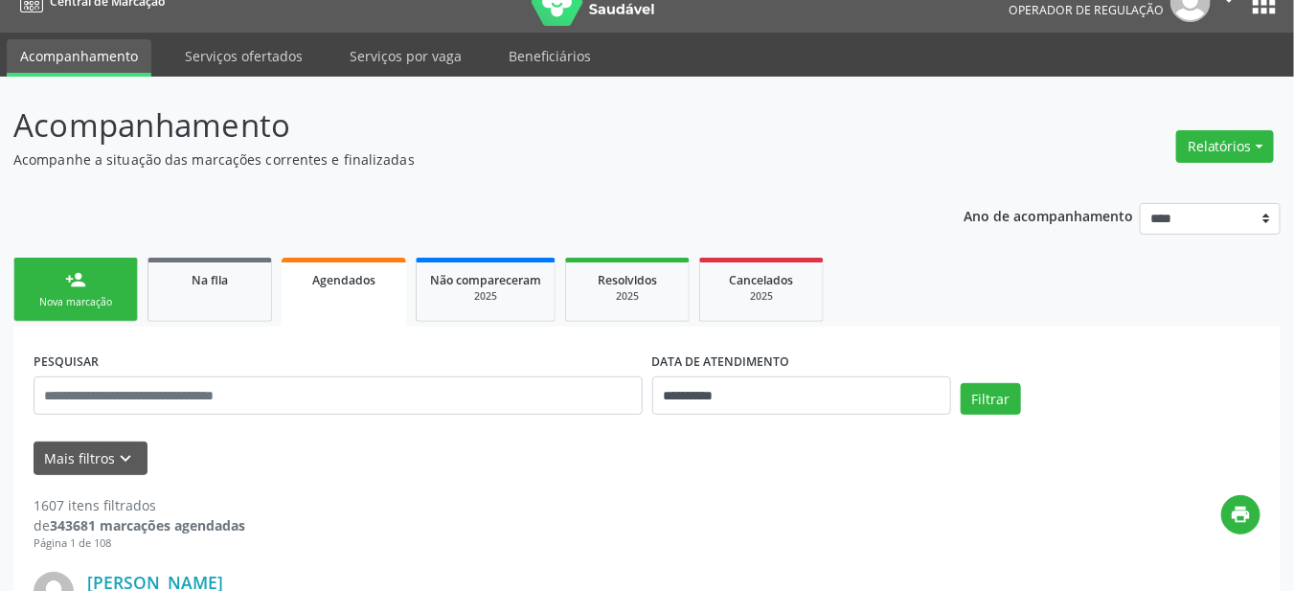
scroll to position [66, 0]
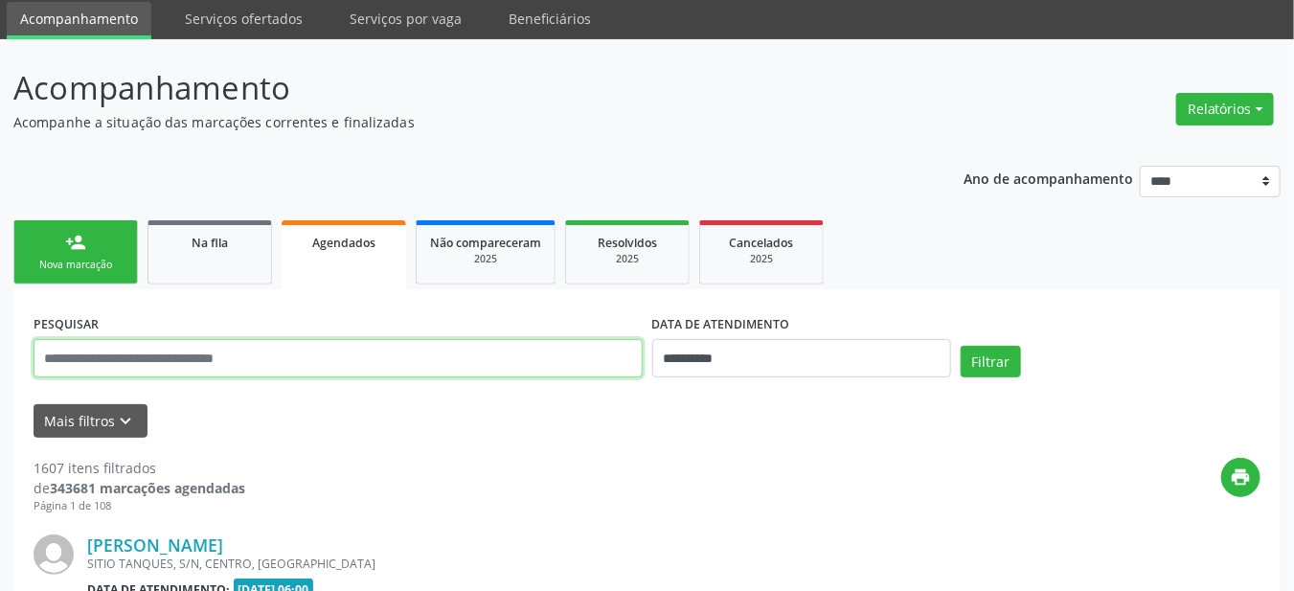
click at [272, 356] on input "text" at bounding box center [338, 358] width 609 height 38
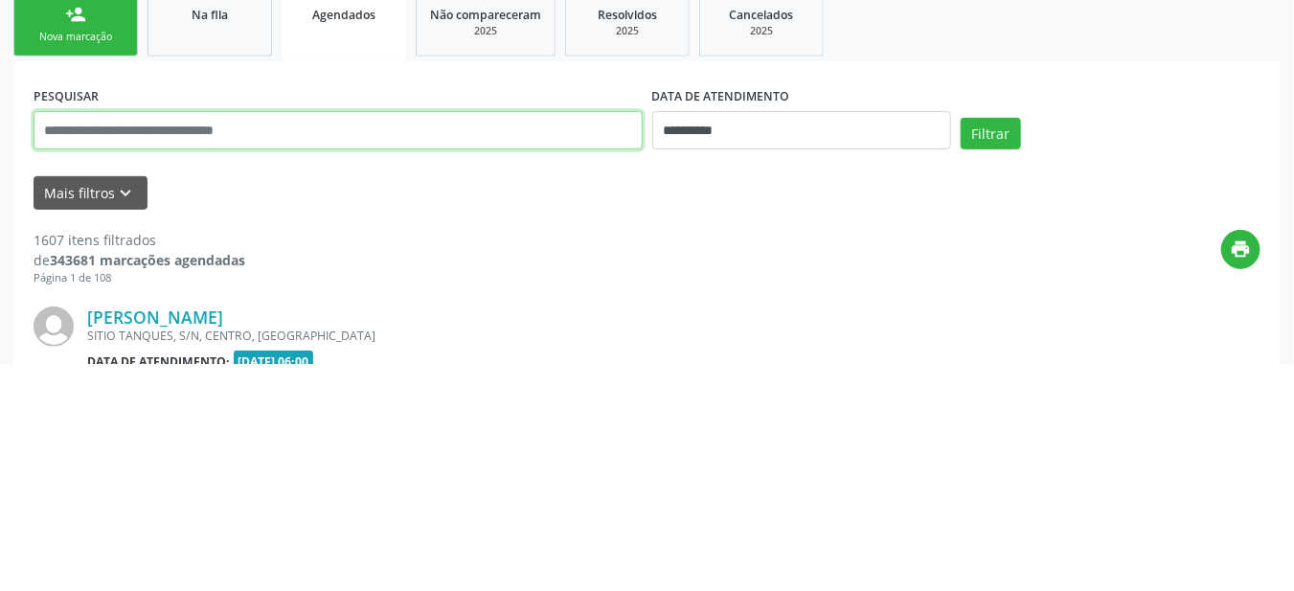
click at [197, 365] on input "text" at bounding box center [338, 358] width 609 height 38
click at [200, 363] on input "text" at bounding box center [338, 358] width 609 height 38
type input "**********"
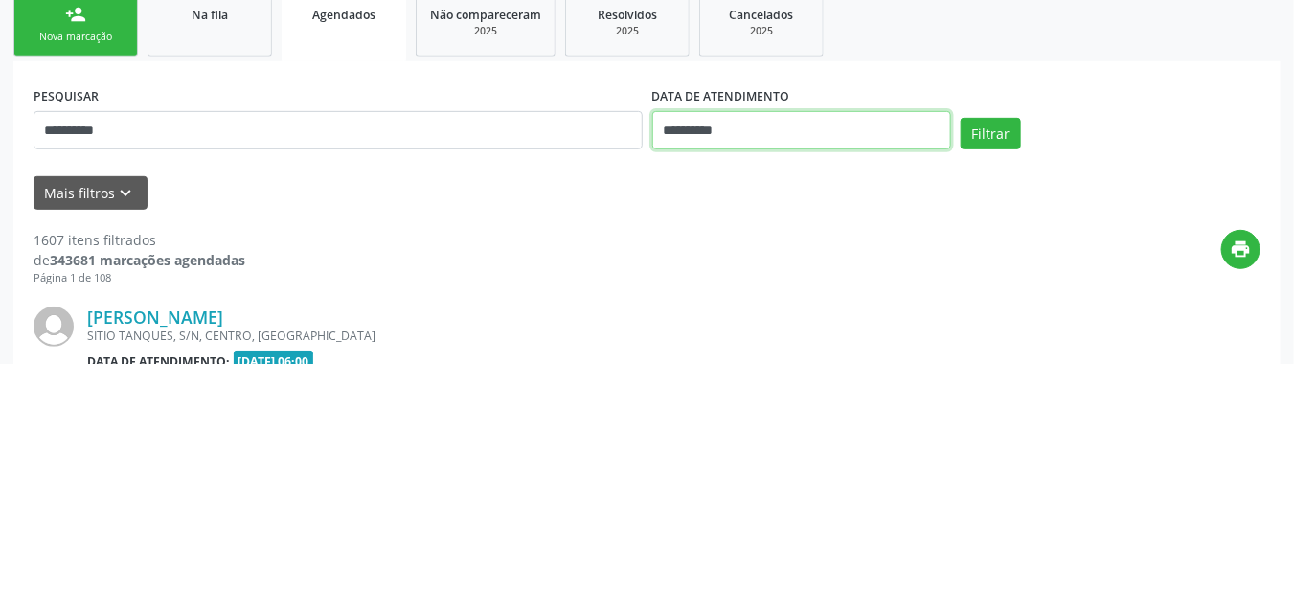
click at [720, 364] on input "**********" at bounding box center [802, 358] width 300 height 38
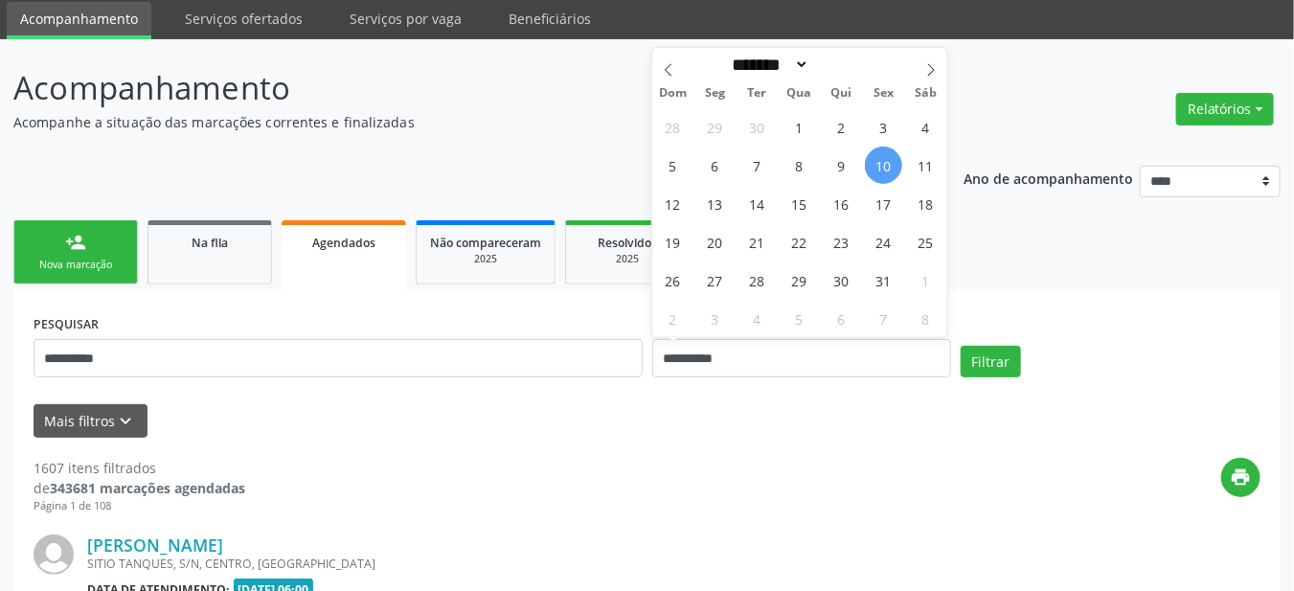
click at [885, 156] on span "10" at bounding box center [883, 165] width 37 height 37
type input "**********"
click at [671, 59] on span at bounding box center [668, 64] width 33 height 33
click at [694, 60] on div "******* ********* ***** ***** **** ***** ***** ****** ******** ******* ********…" at bounding box center [799, 64] width 221 height 33
click at [668, 56] on span at bounding box center [668, 64] width 33 height 33
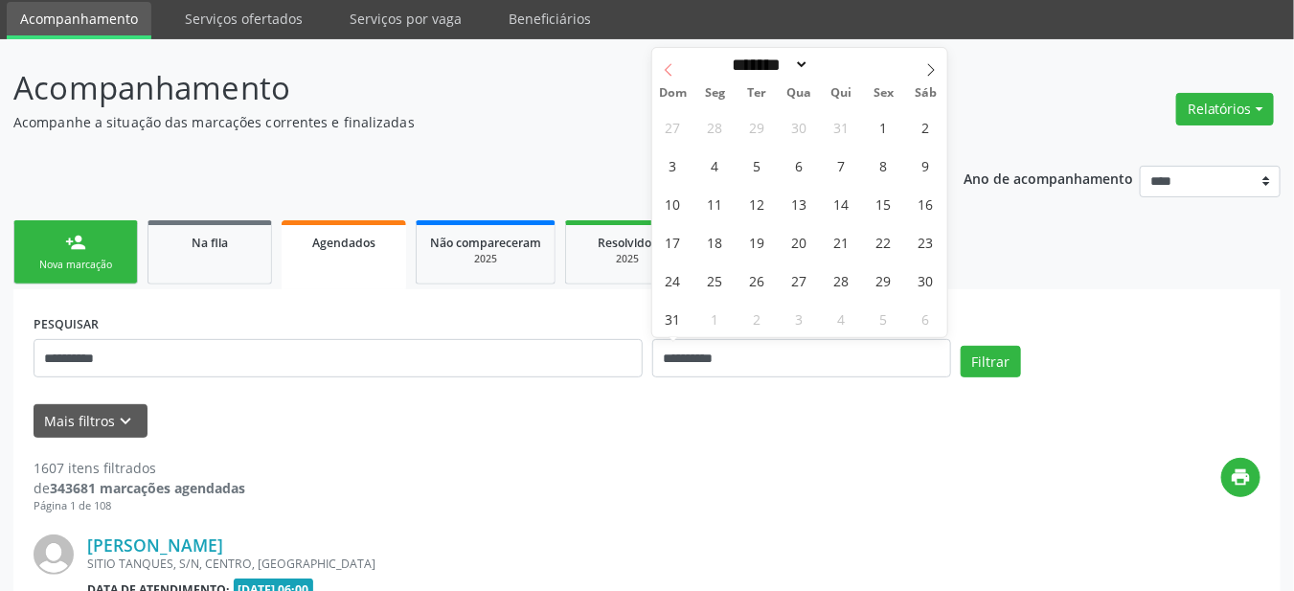
click at [667, 52] on span at bounding box center [668, 64] width 33 height 33
select select "*"
click at [756, 124] on span "1" at bounding box center [756, 126] width 37 height 37
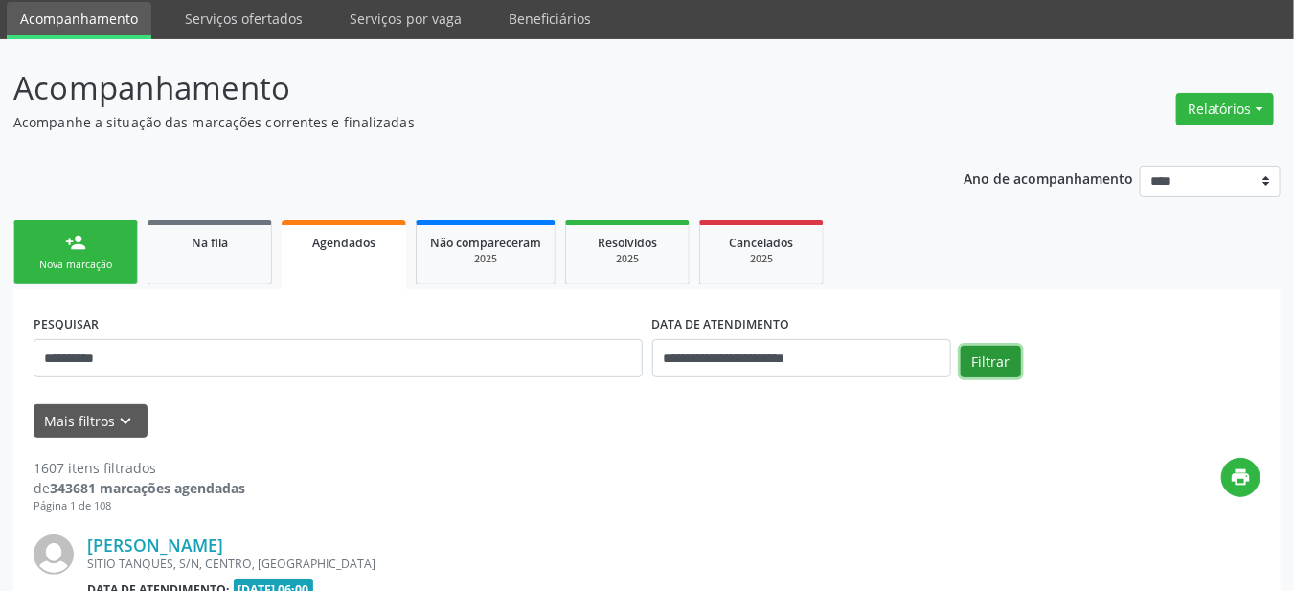
click at [999, 365] on button "Filtrar" at bounding box center [990, 362] width 60 height 33
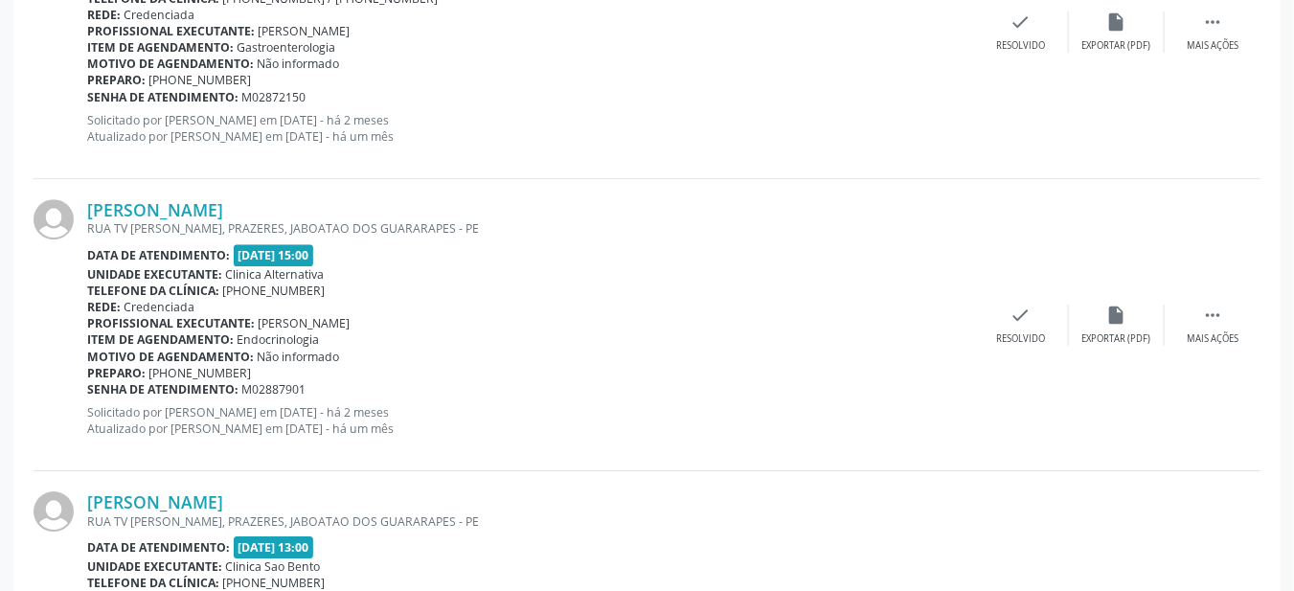
scroll to position [2160, 0]
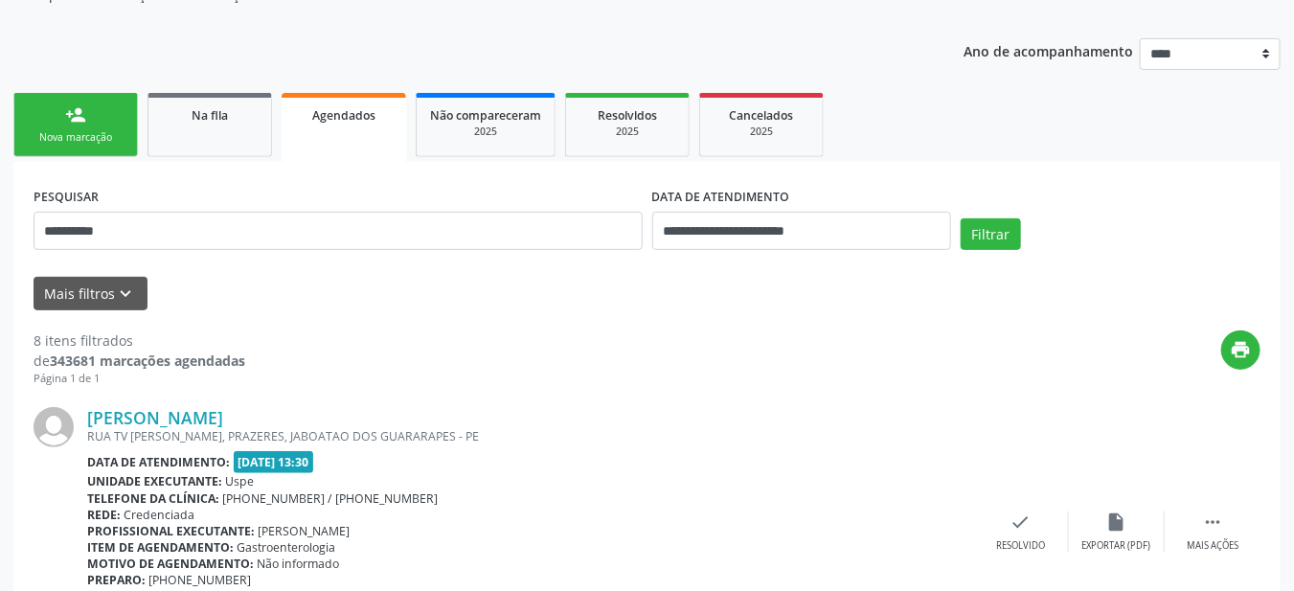
click at [647, 362] on div "print" at bounding box center [752, 358] width 1015 height 56
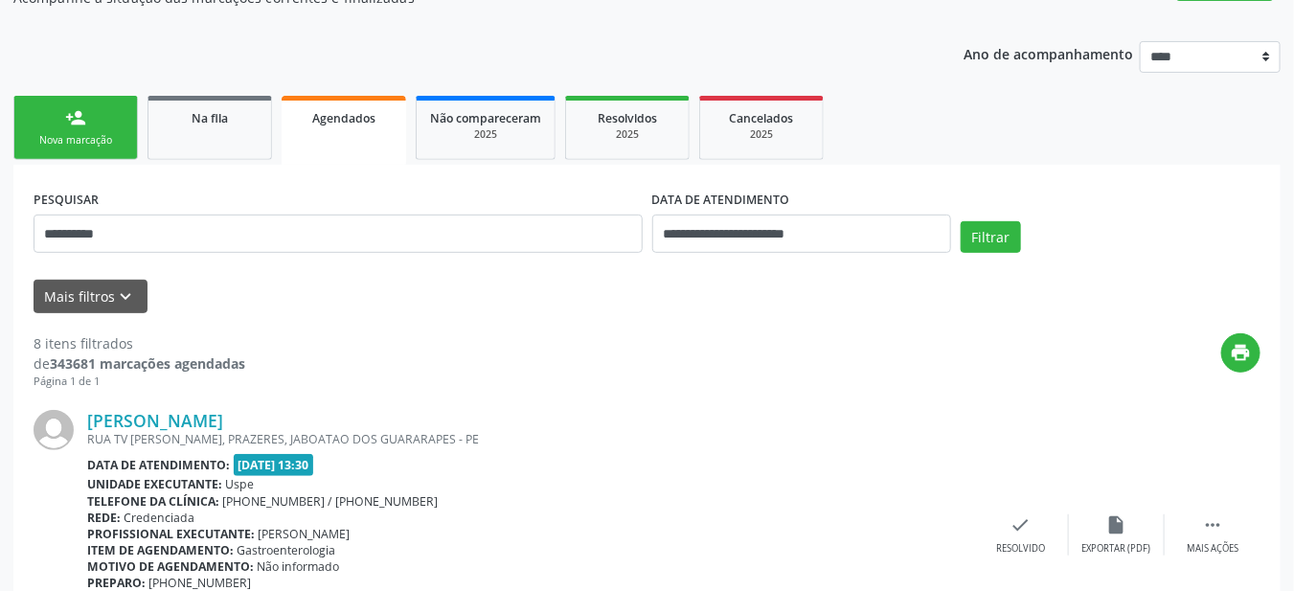
click at [71, 133] on div "Nova marcação" at bounding box center [76, 140] width 96 height 14
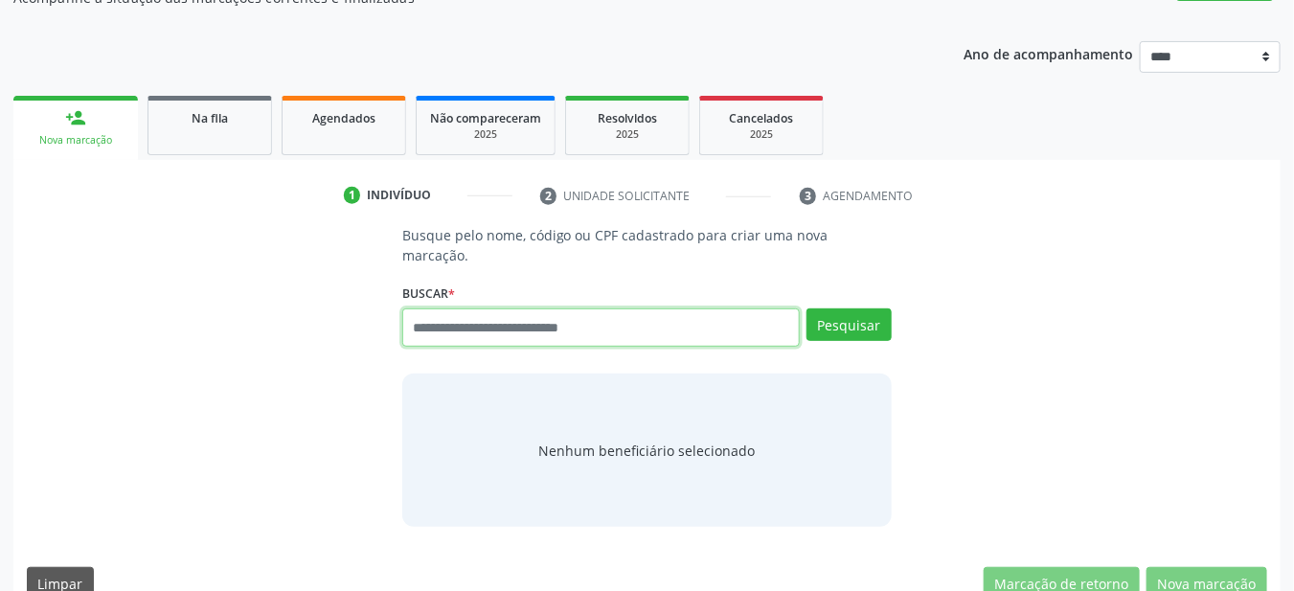
click at [684, 308] on input "text" at bounding box center [601, 327] width 398 height 38
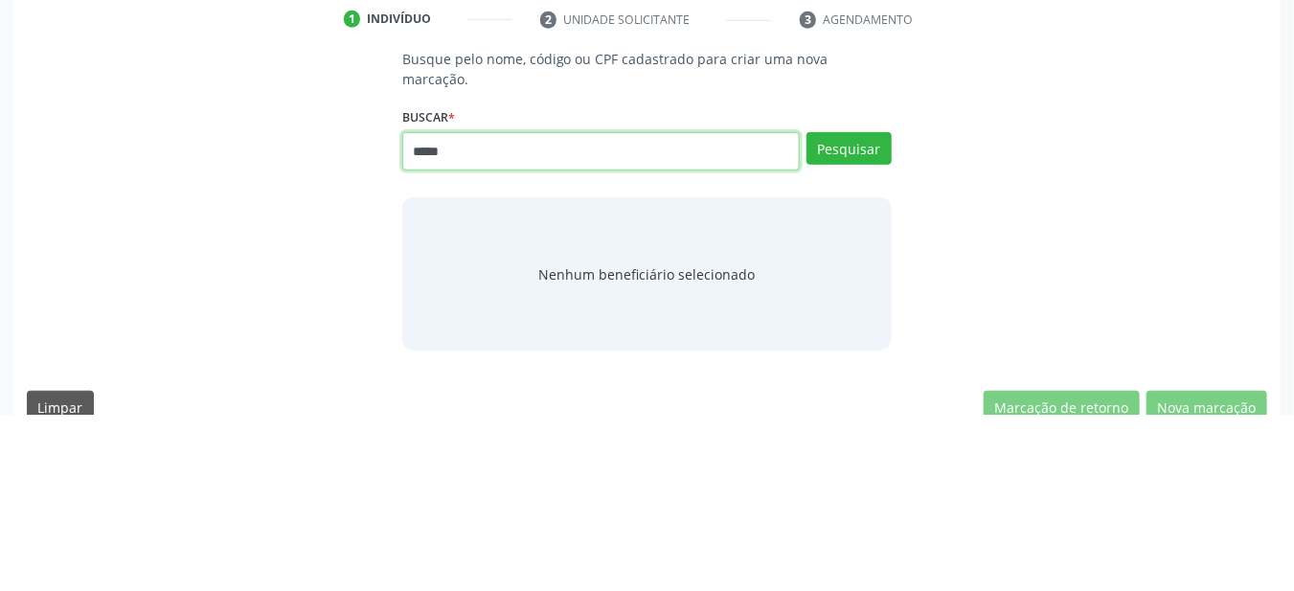
type input "*****"
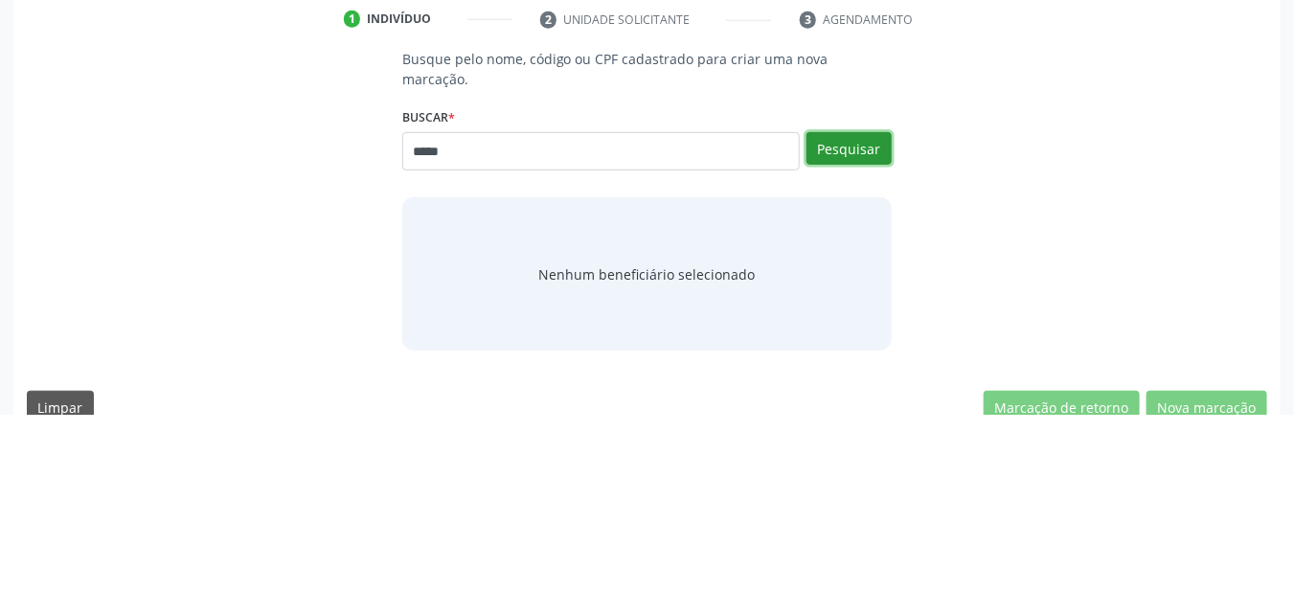
click at [866, 308] on button "Pesquisar" at bounding box center [848, 324] width 85 height 33
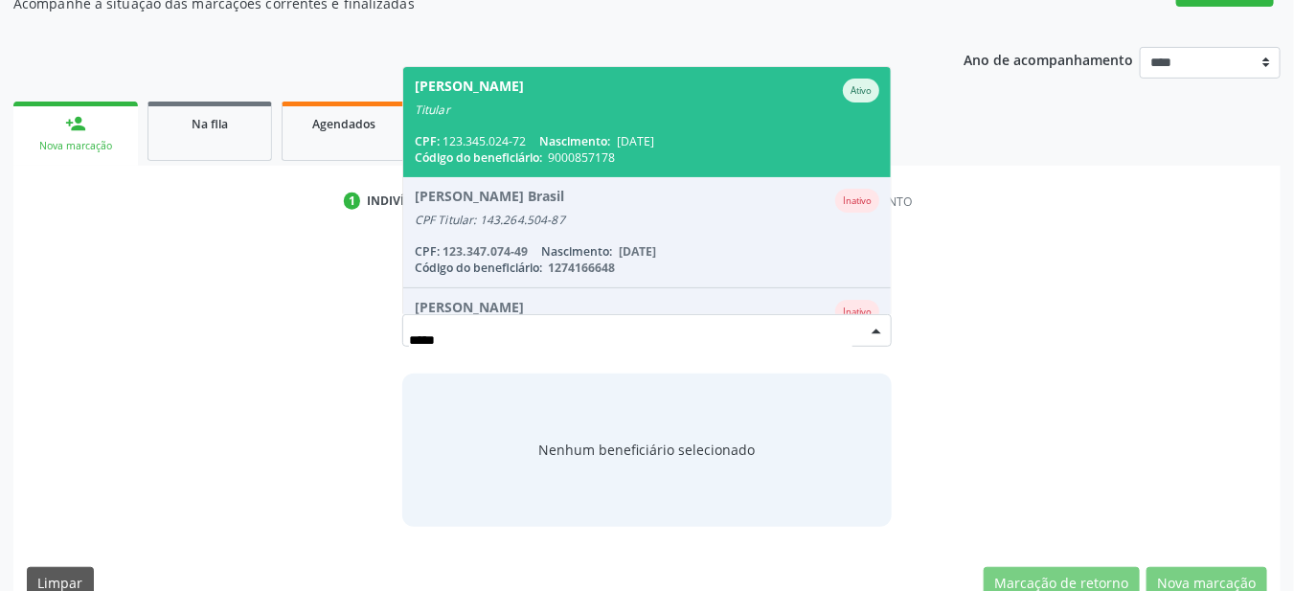
scroll to position [182, 0]
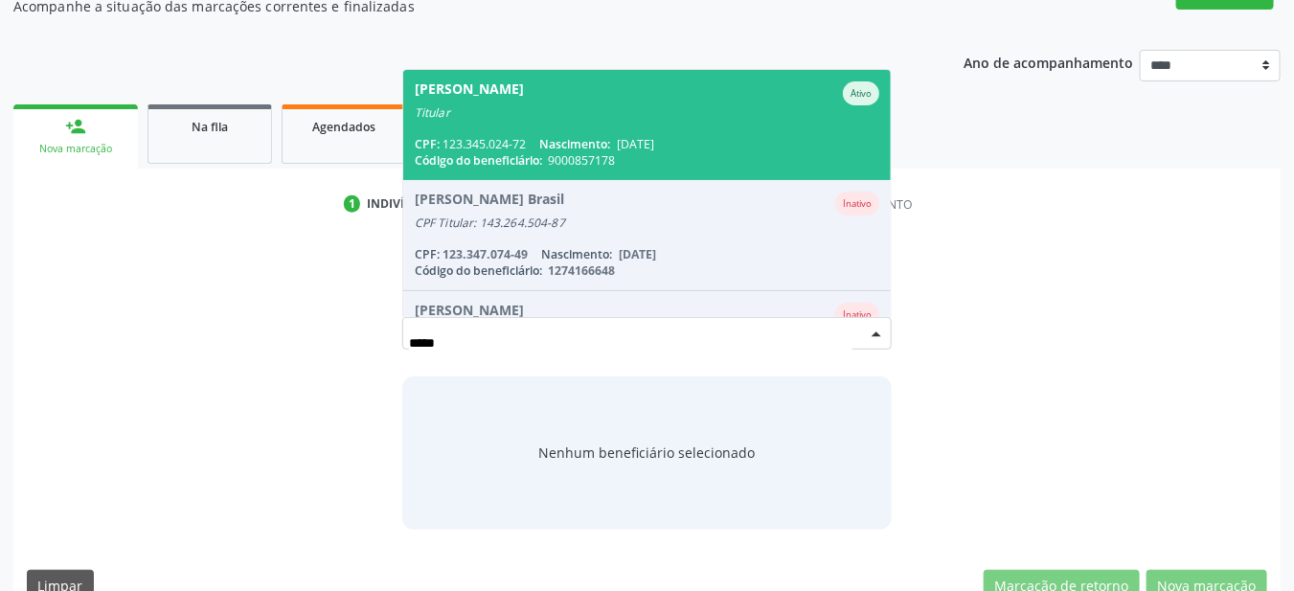
click at [660, 103] on span "Antonio Fernando Xerita Maux Ativo Titular CPF: 123.345.024-72 Nascimento: 07/0…" at bounding box center [647, 125] width 488 height 110
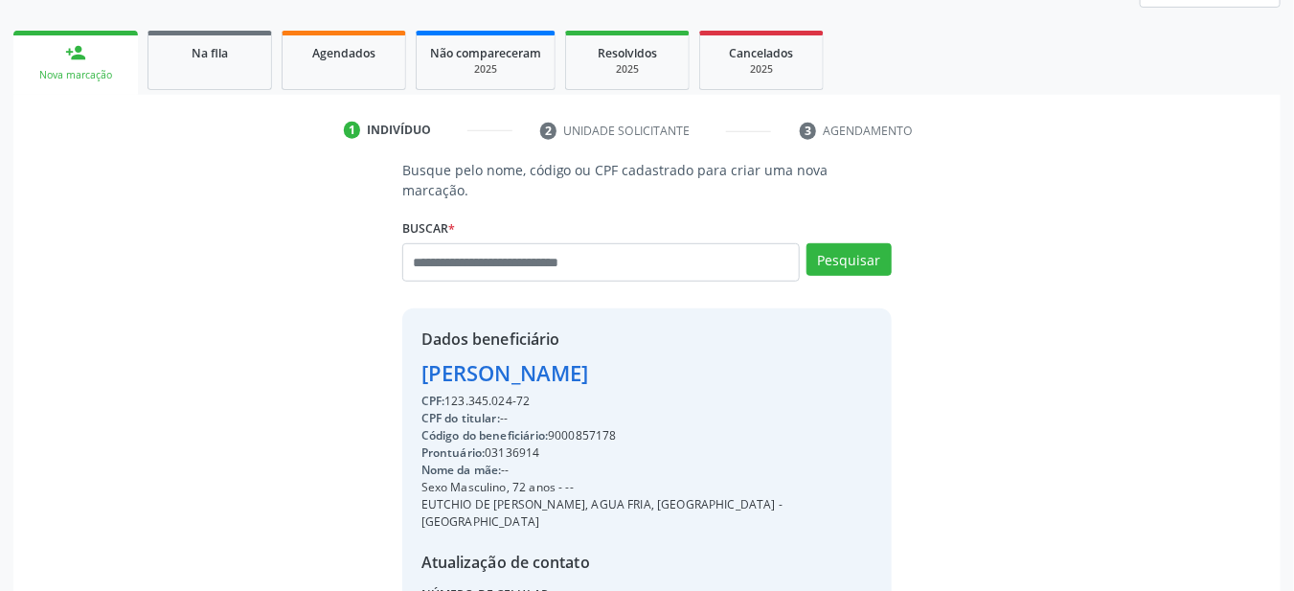
scroll to position [264, 0]
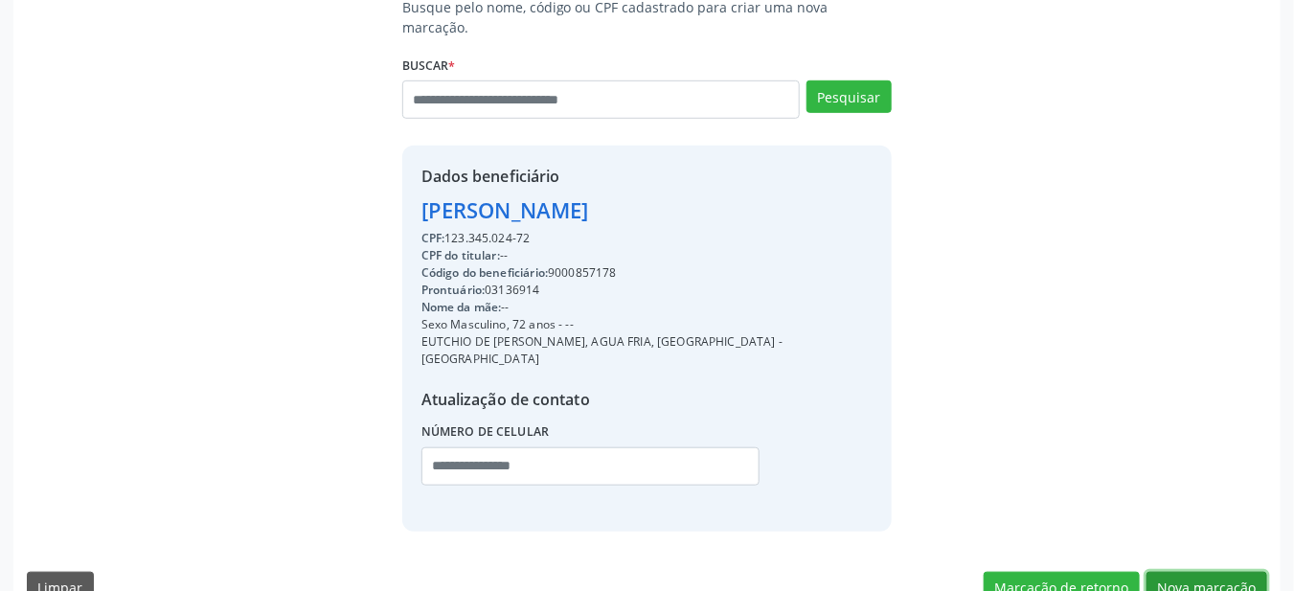
click at [1214, 572] on button "Nova marcação" at bounding box center [1206, 588] width 121 height 33
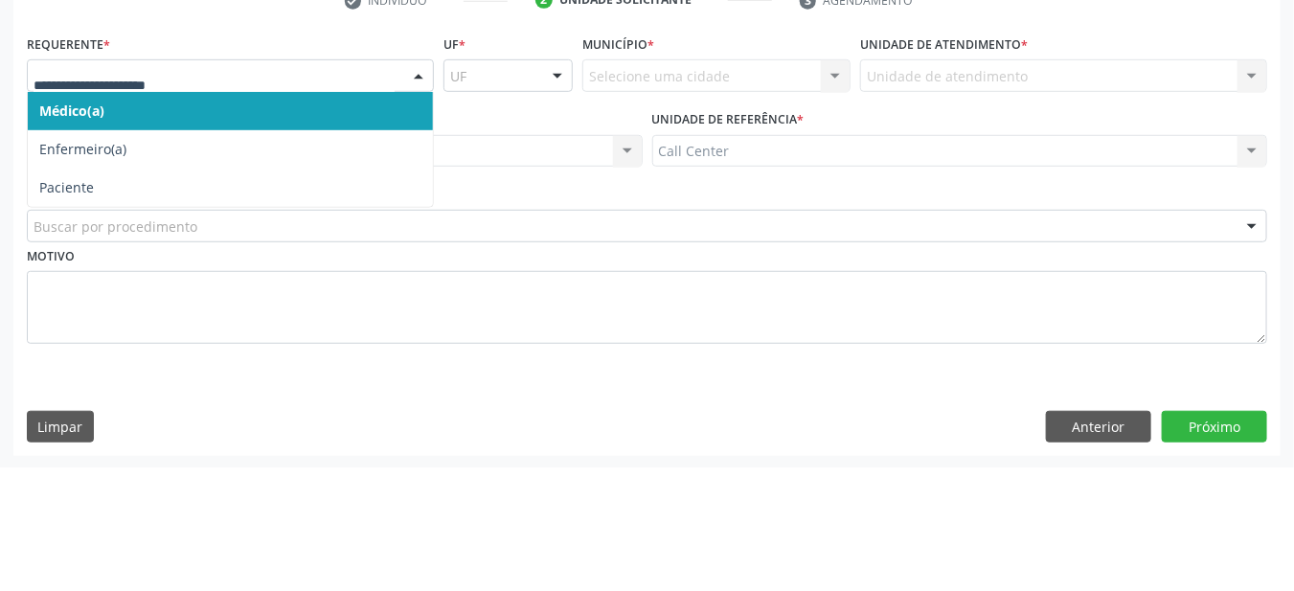
scroll to position [262, 0]
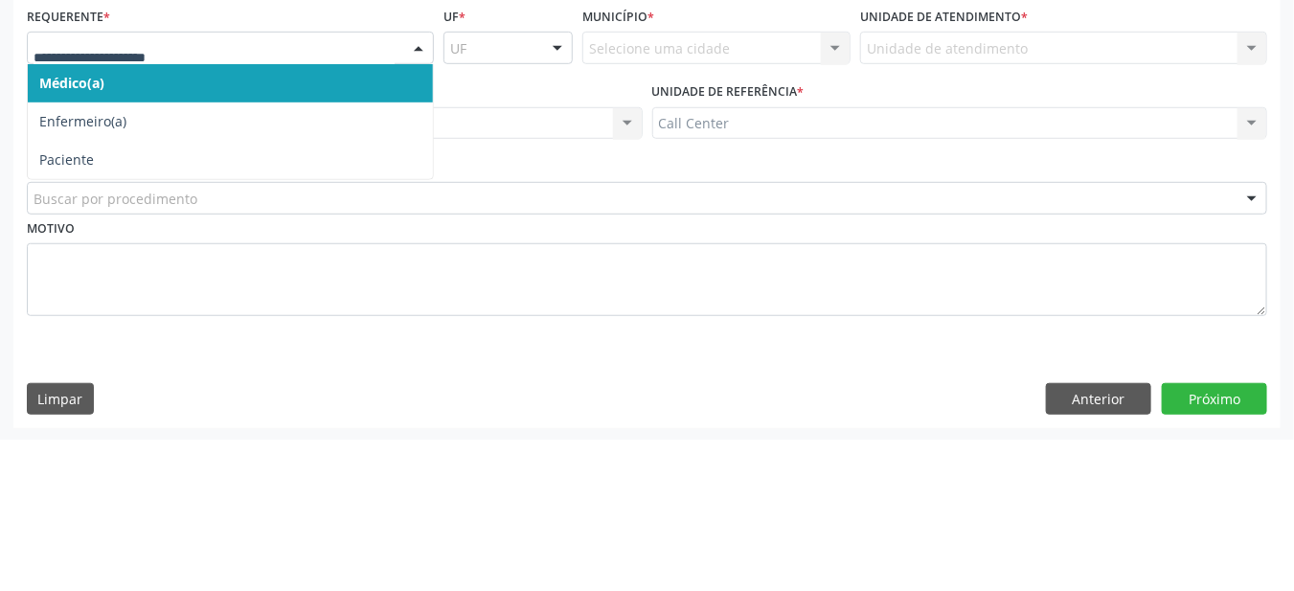
click at [160, 301] on span "Paciente" at bounding box center [230, 311] width 405 height 38
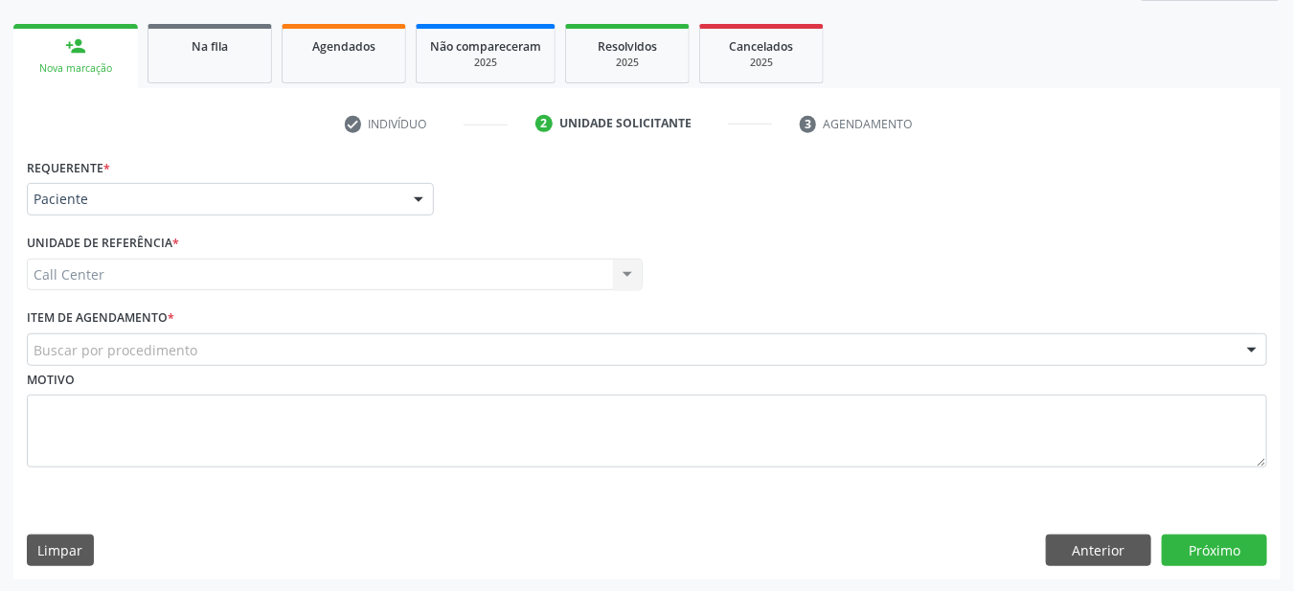
click at [418, 346] on div "Buscar por procedimento" at bounding box center [647, 349] width 1240 height 33
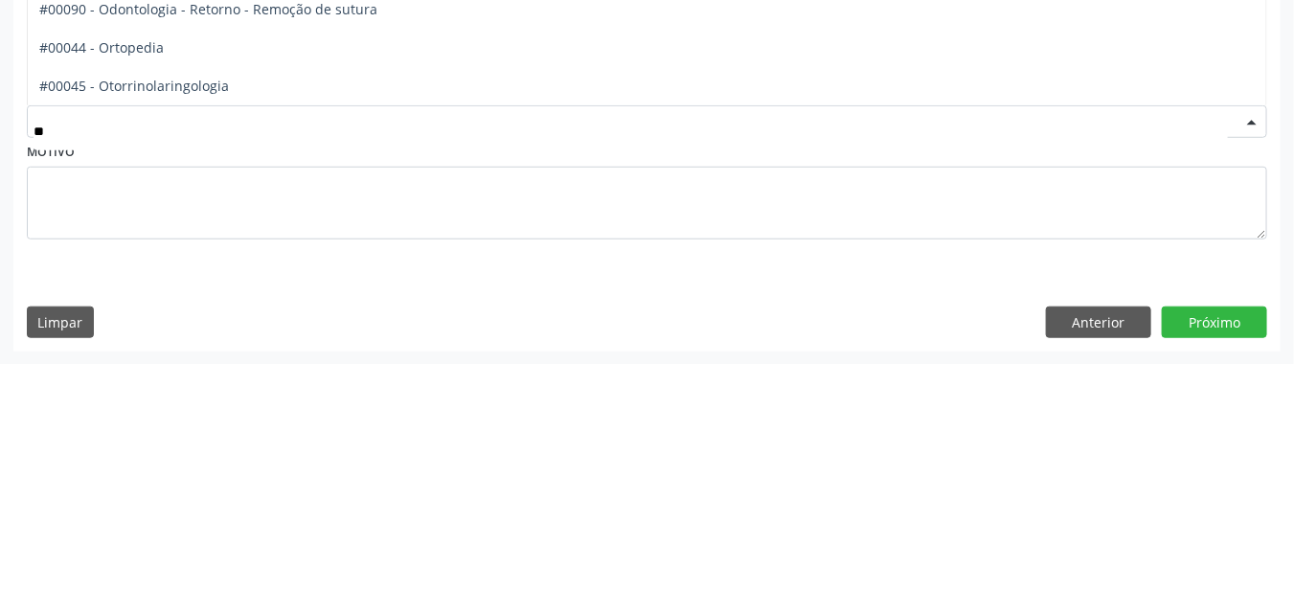
type input "***"
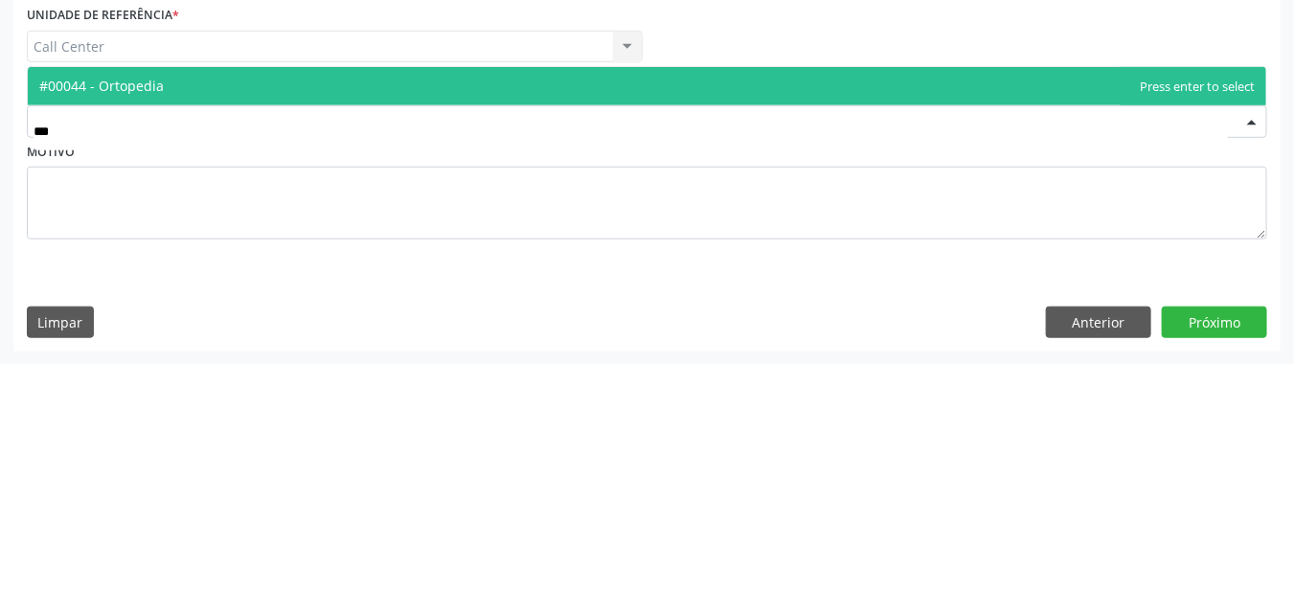
click at [189, 313] on span "#00044 - Ortopedia" at bounding box center [647, 314] width 1238 height 38
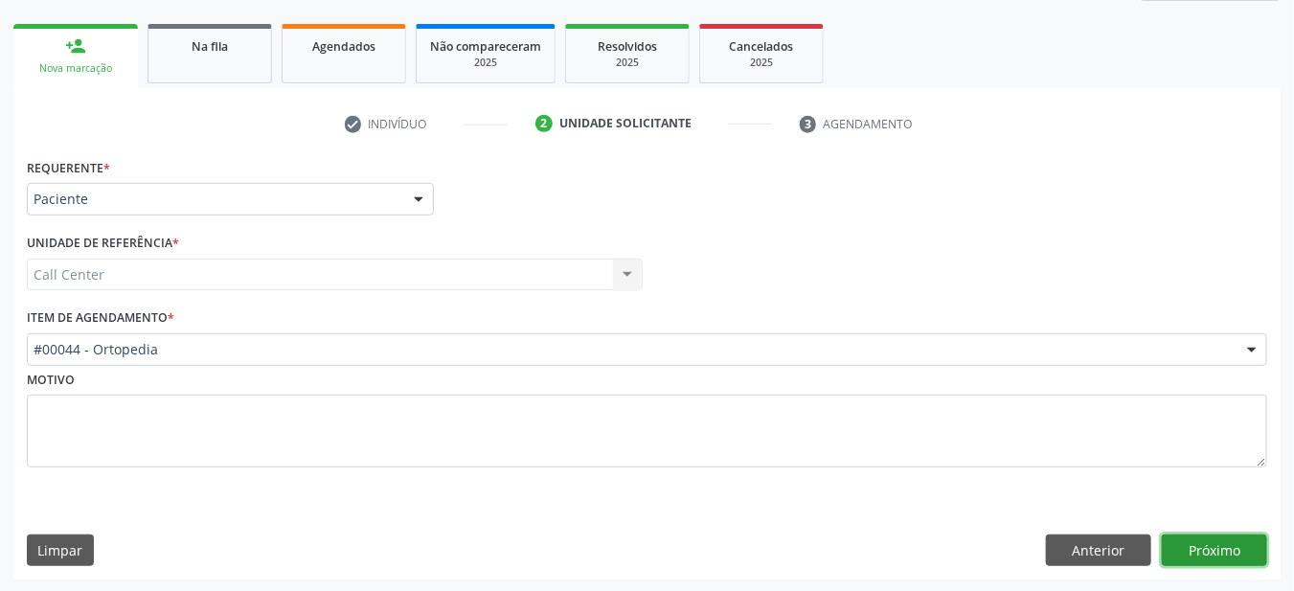
click at [1221, 538] on button "Próximo" at bounding box center [1214, 550] width 105 height 33
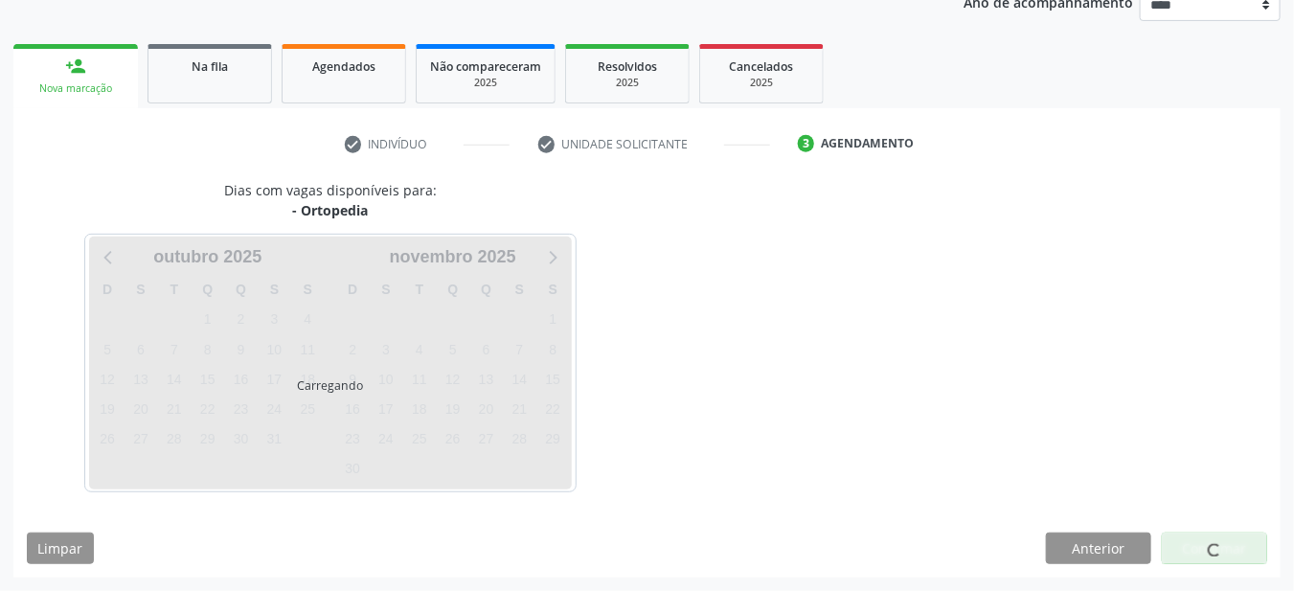
scroll to position [239, 0]
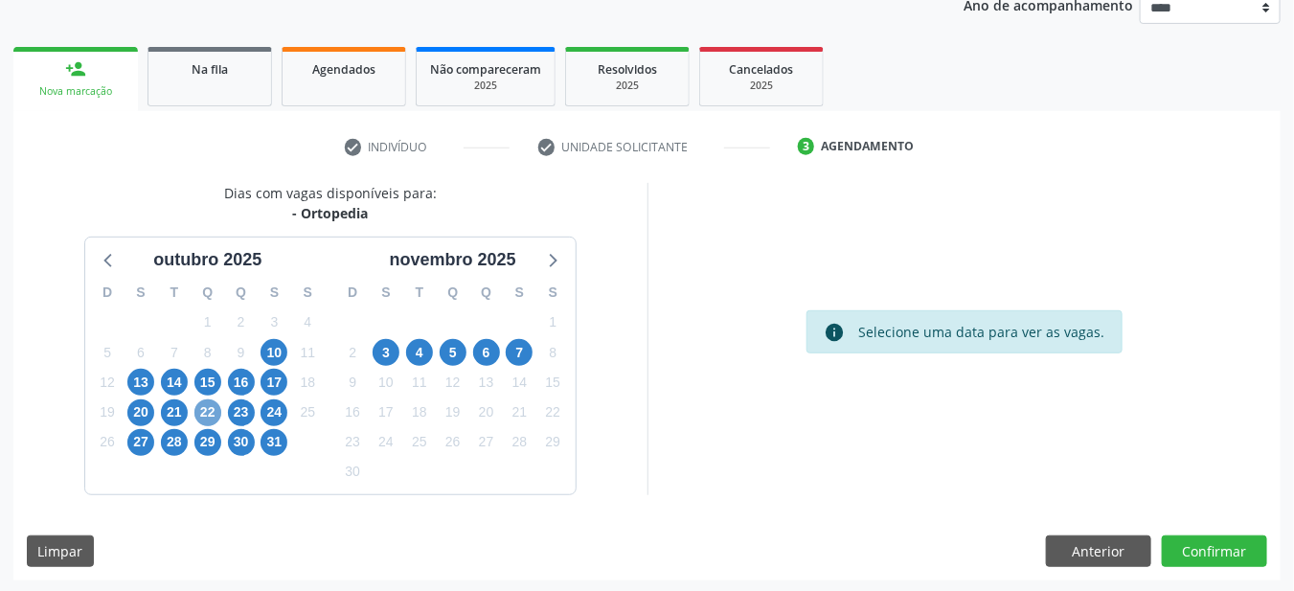
click at [208, 414] on span "22" at bounding box center [207, 412] width 27 height 27
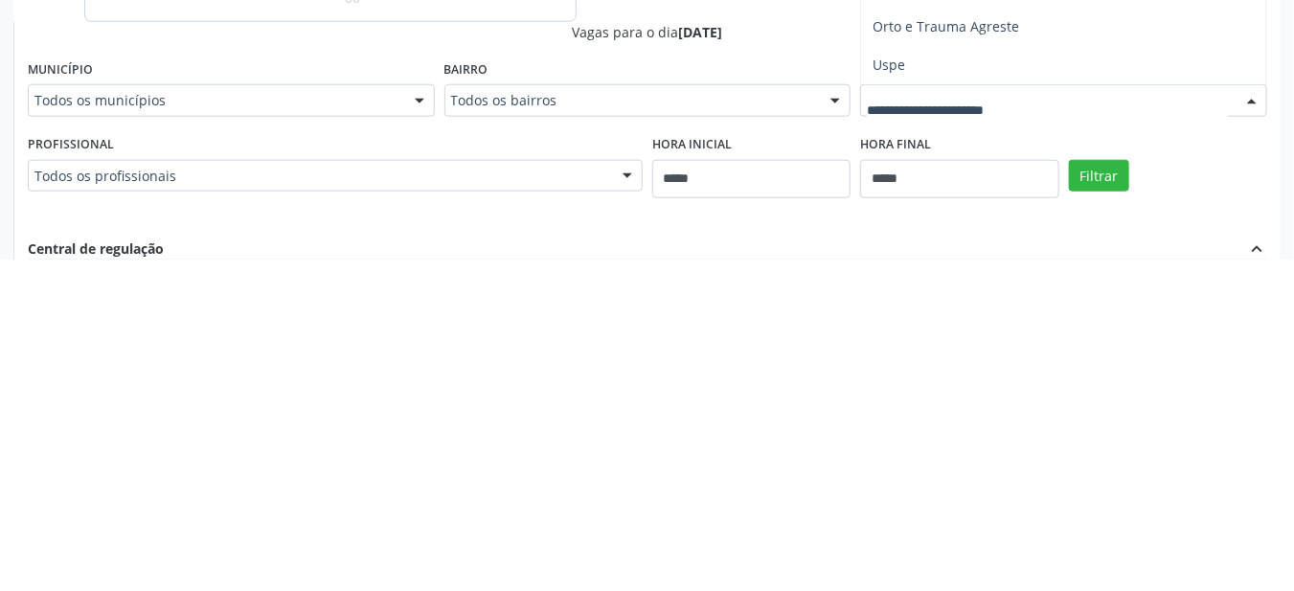
scroll to position [396, 0]
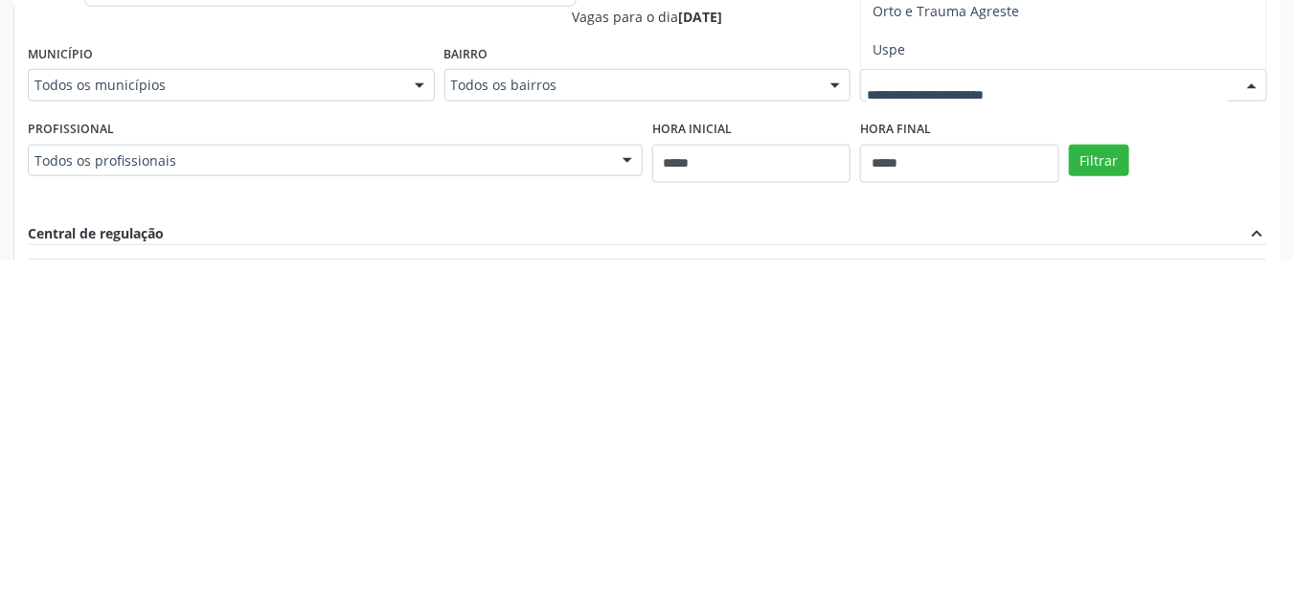
click at [985, 393] on span "Uspe" at bounding box center [1063, 381] width 405 height 38
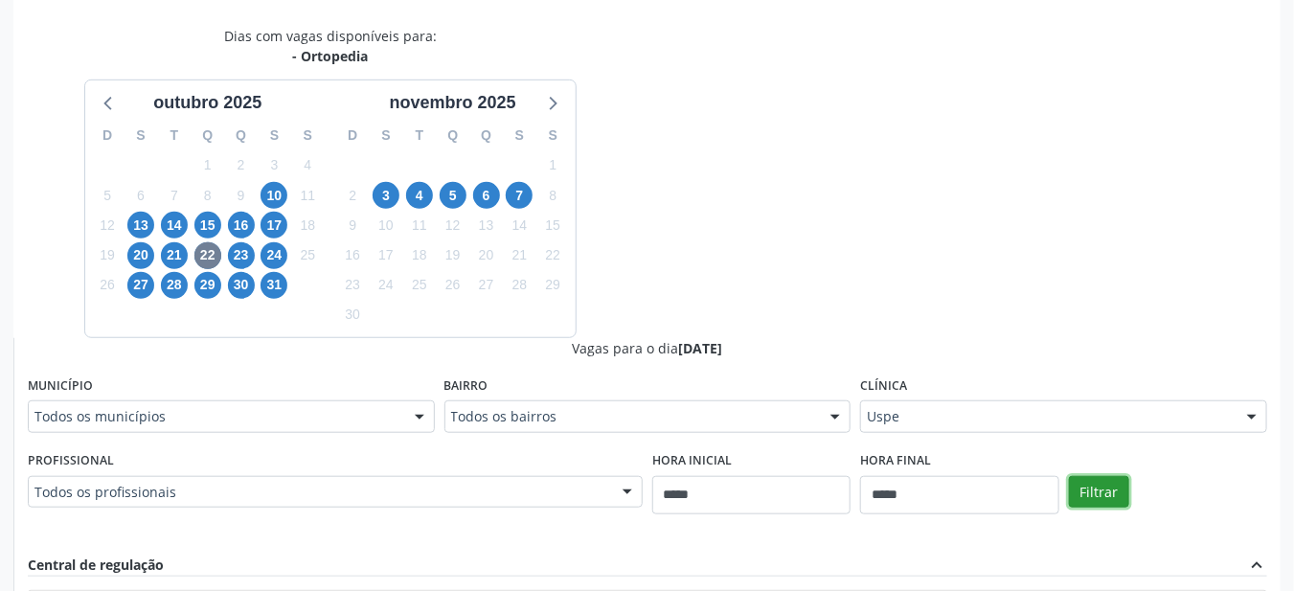
click at [1107, 491] on button "Filtrar" at bounding box center [1099, 492] width 60 height 33
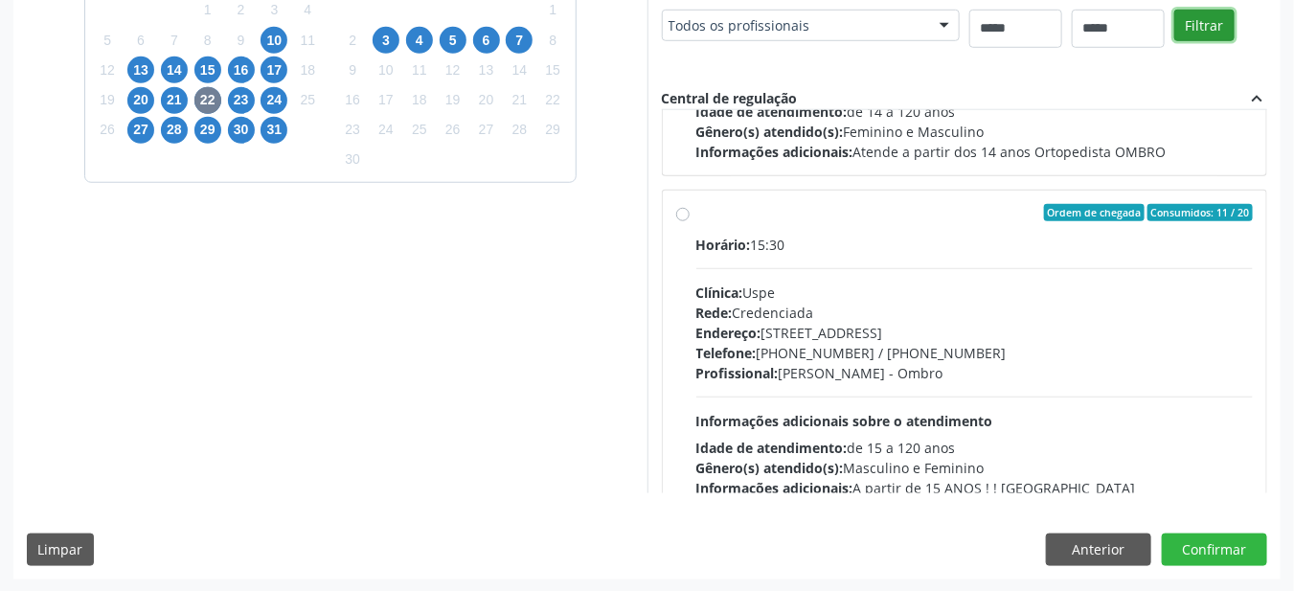
scroll to position [595, 0]
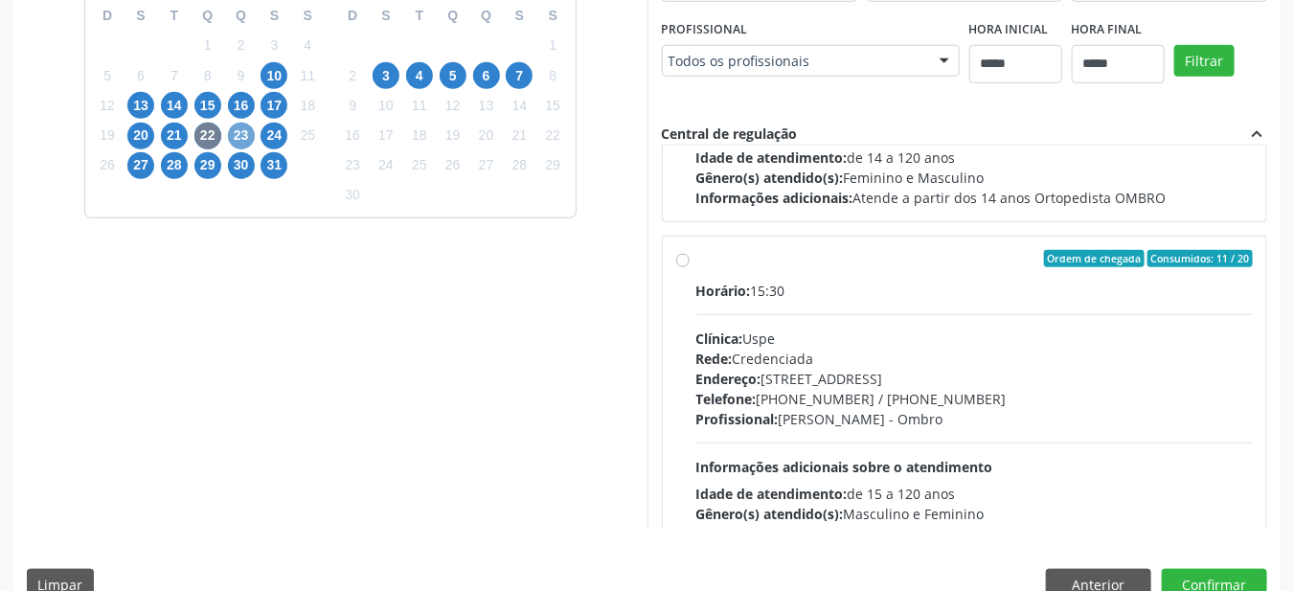
click at [243, 140] on span "23" at bounding box center [241, 136] width 27 height 27
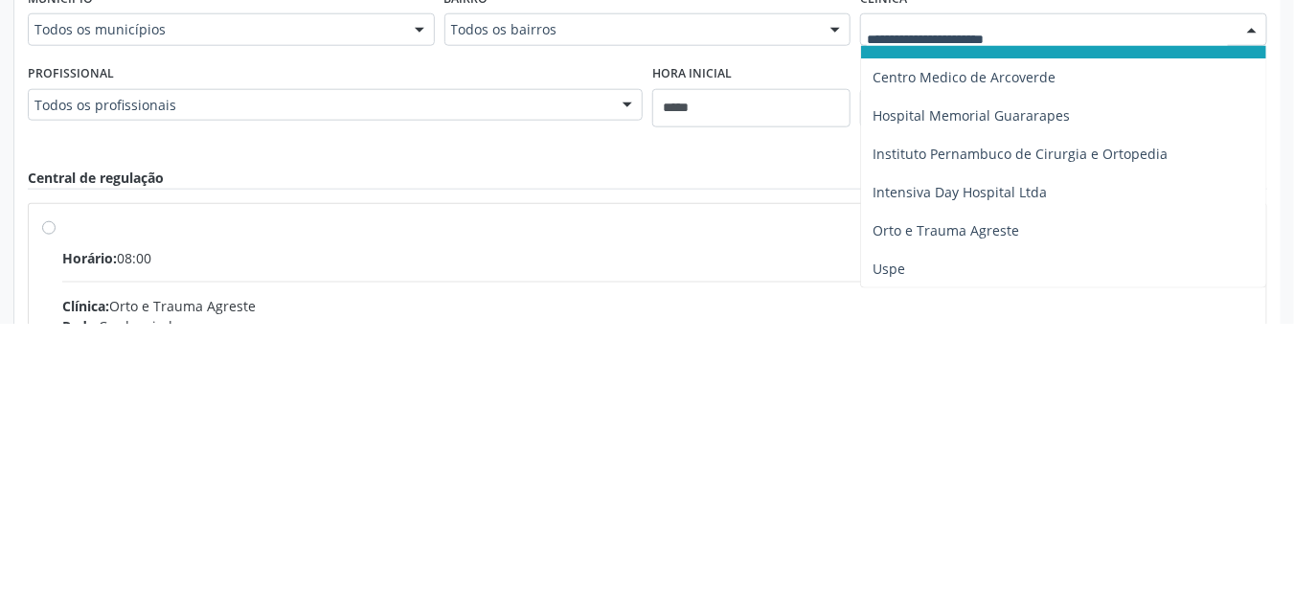
scroll to position [516, 0]
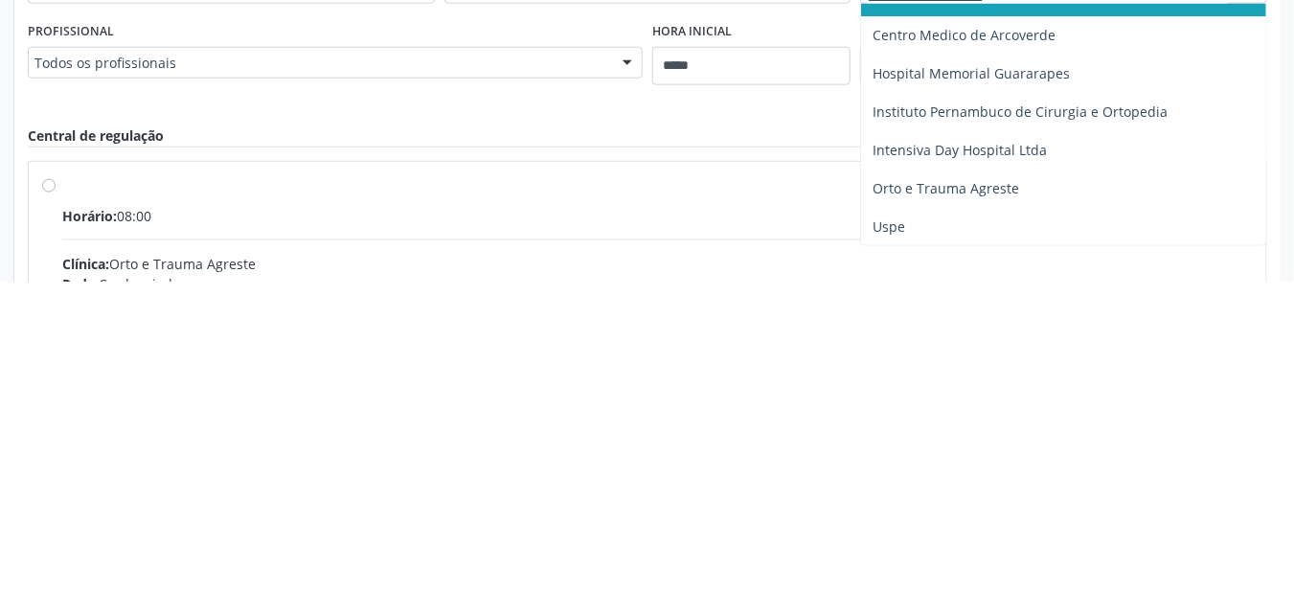
click at [987, 542] on span "Uspe" at bounding box center [1063, 536] width 405 height 38
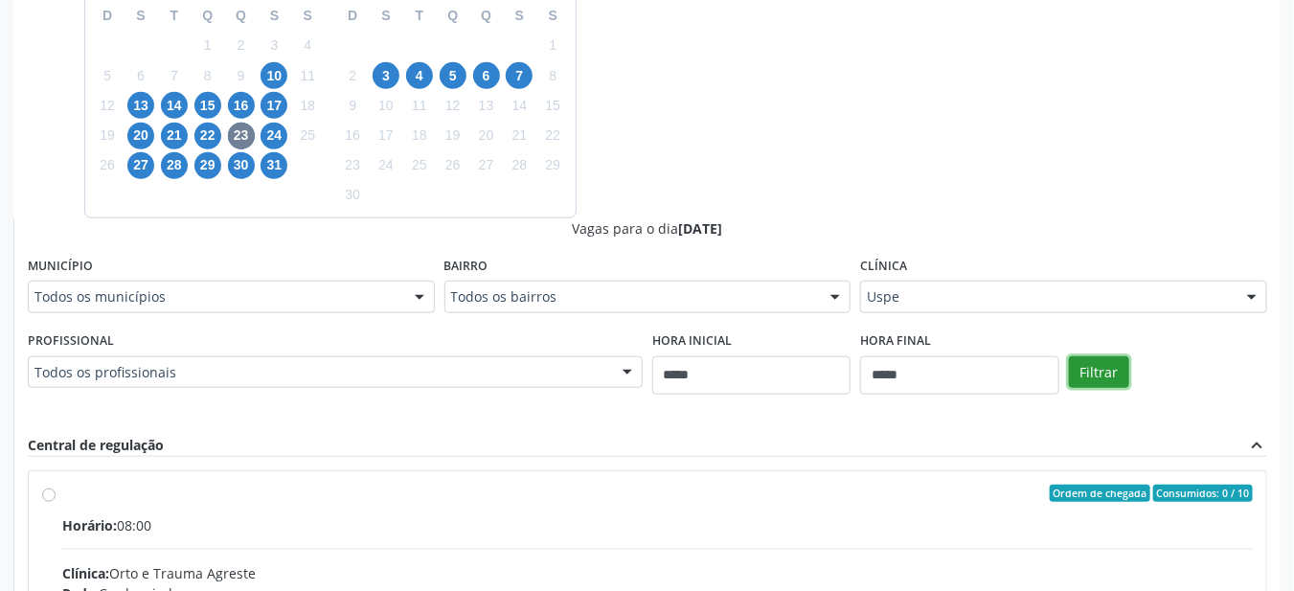
click at [1104, 368] on button "Filtrar" at bounding box center [1099, 372] width 60 height 33
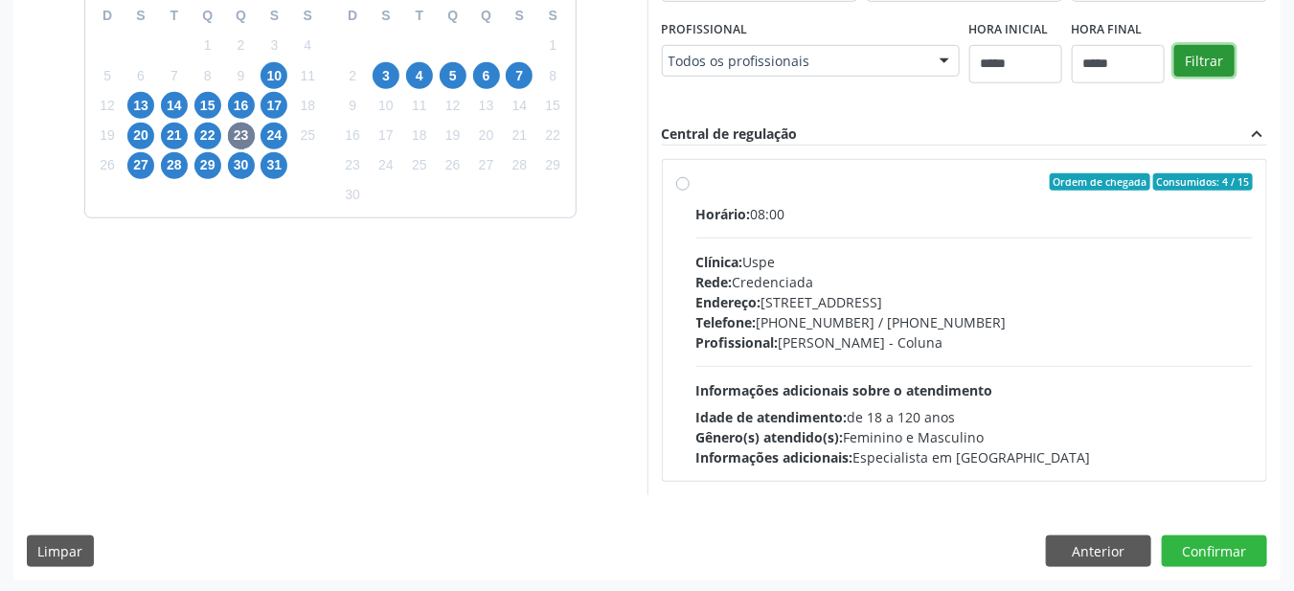
scroll to position [515, 0]
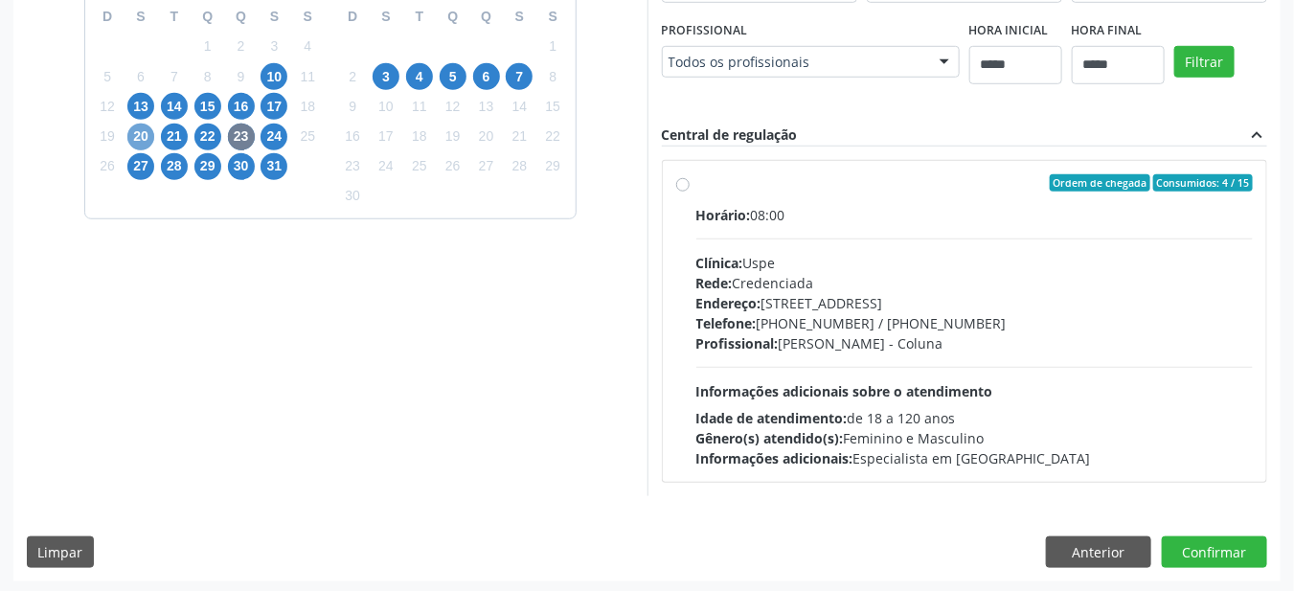
click at [140, 136] on span "20" at bounding box center [140, 137] width 27 height 27
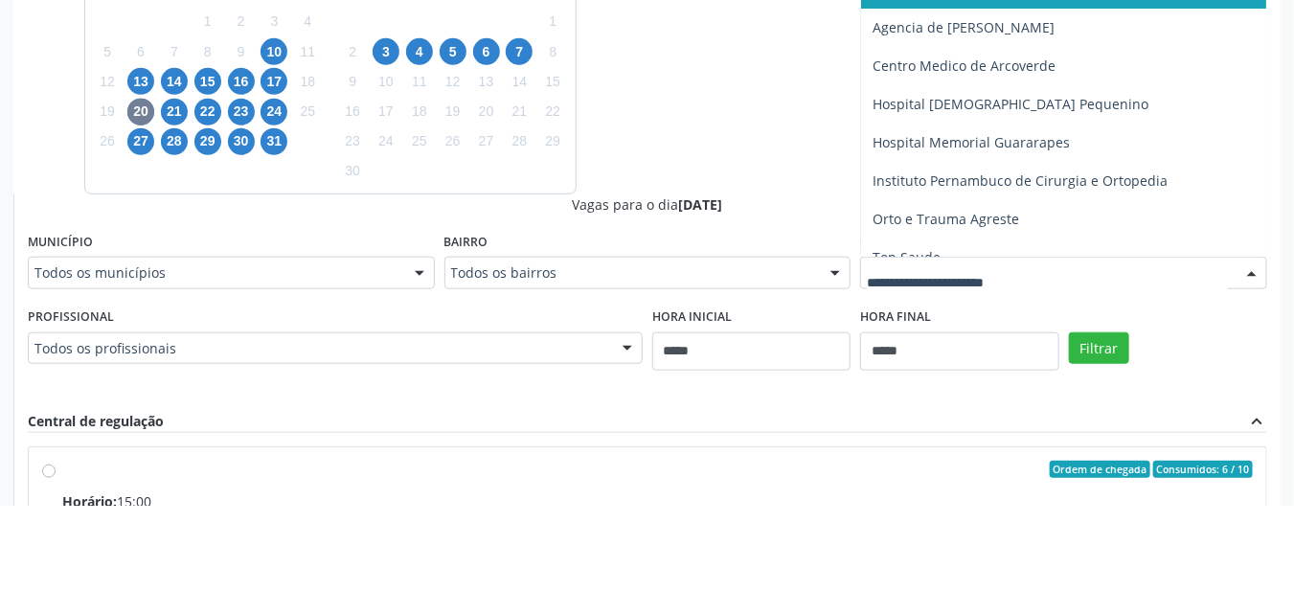
scroll to position [455, 0]
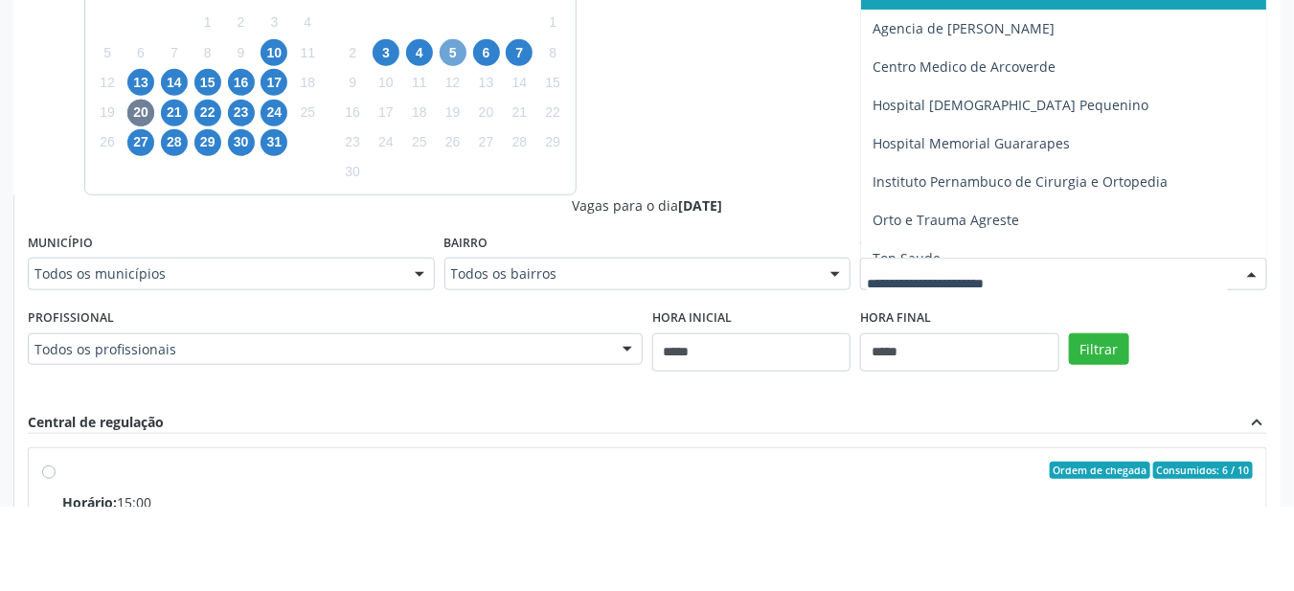
click at [453, 138] on span "5" at bounding box center [453, 137] width 27 height 27
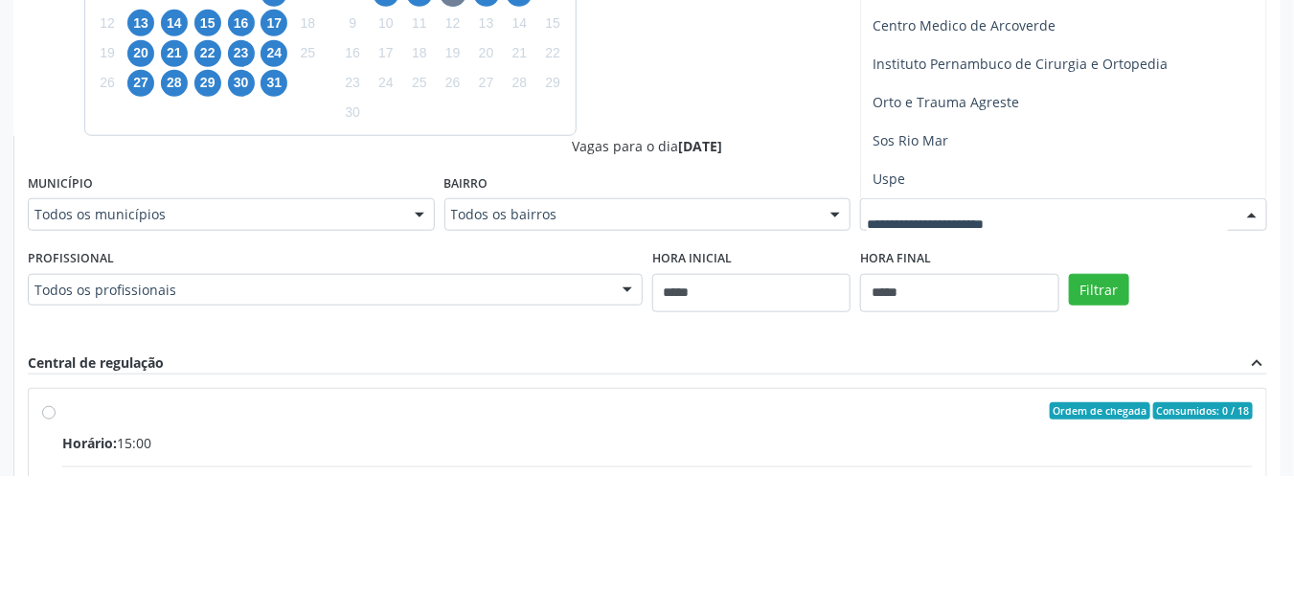
click at [963, 303] on span "Uspe" at bounding box center [1063, 294] width 405 height 38
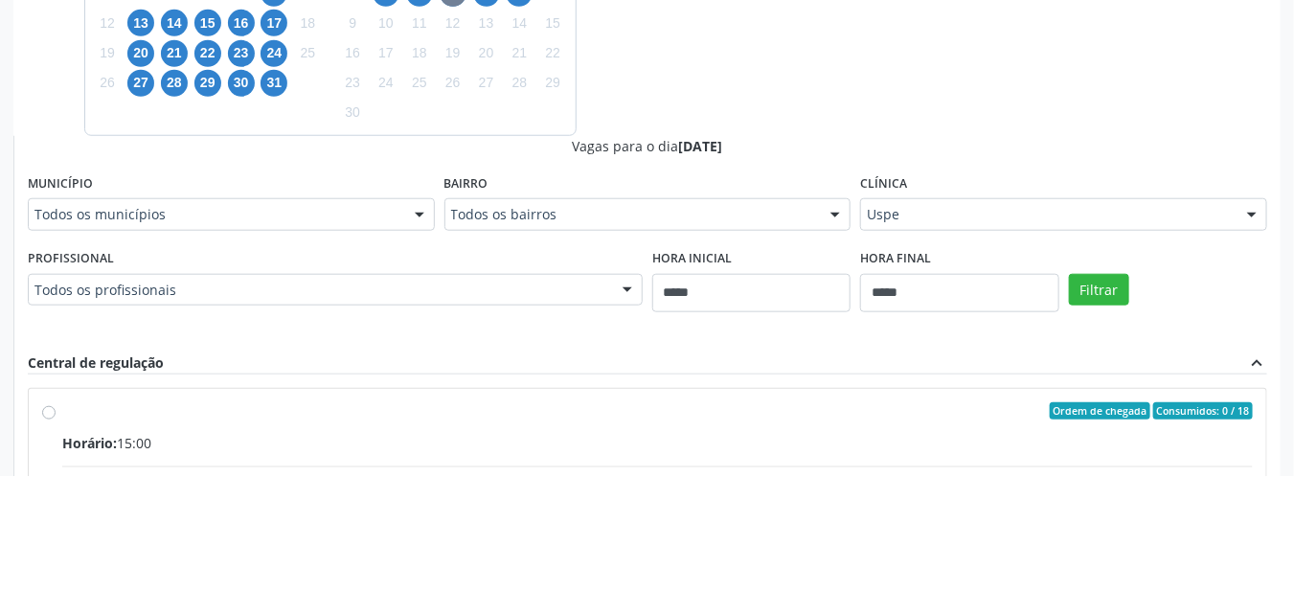
scroll to position [484, 0]
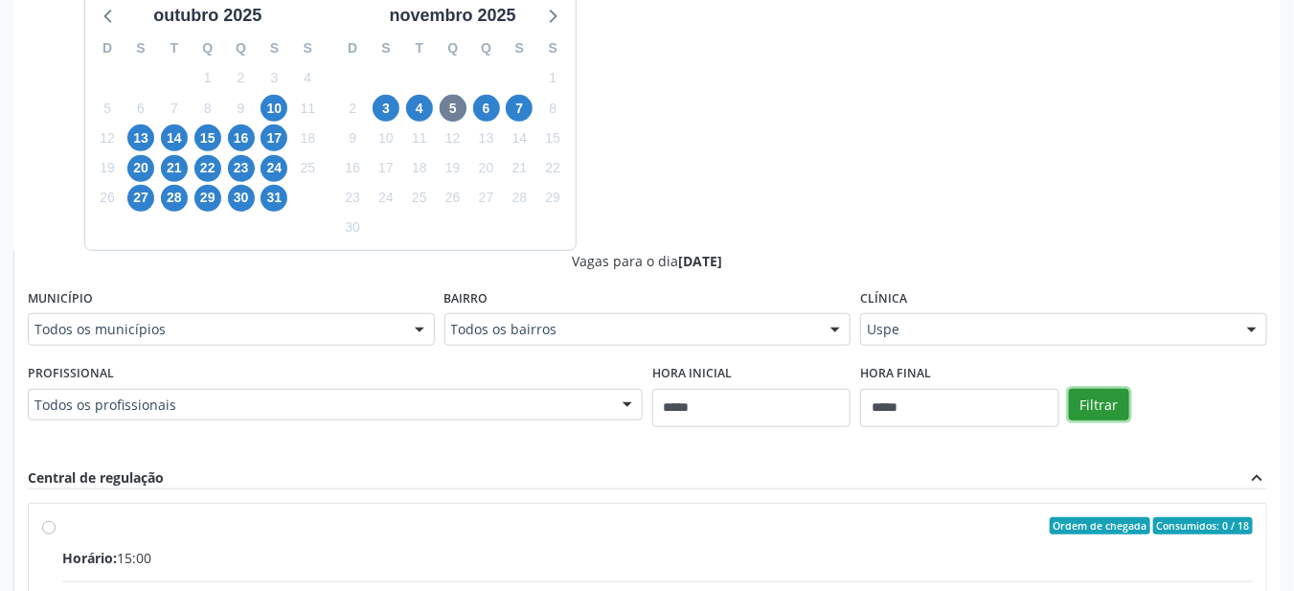
click at [1103, 401] on button "Filtrar" at bounding box center [1099, 405] width 60 height 33
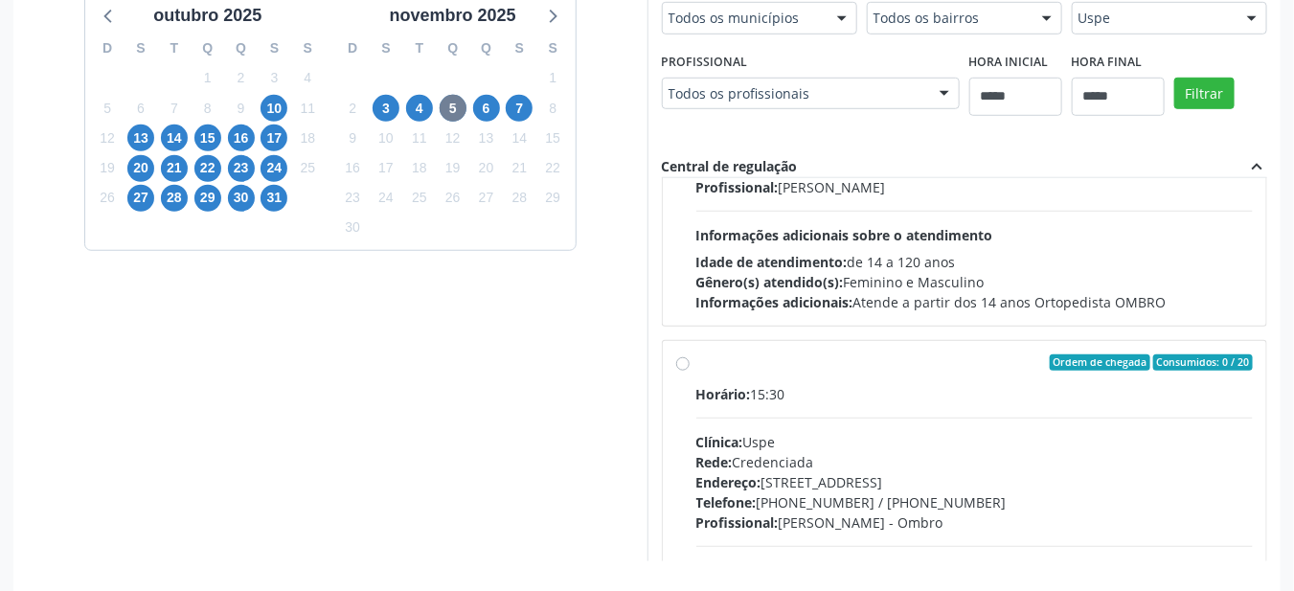
scroll to position [2300, 0]
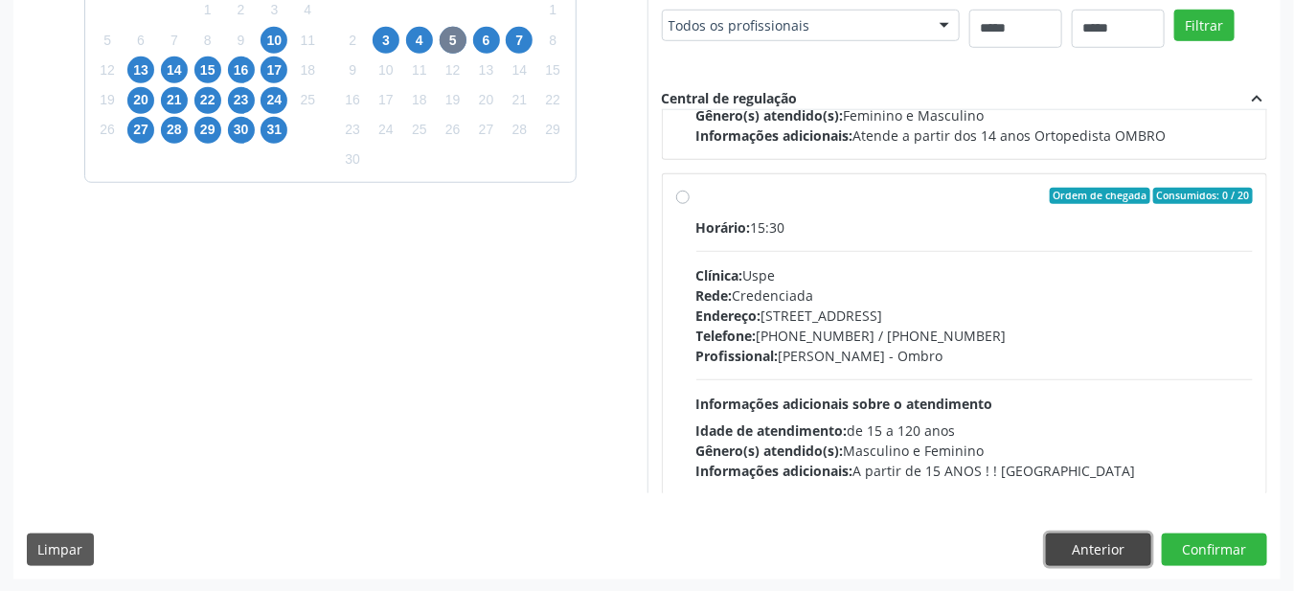
click at [1110, 553] on button "Anterior" at bounding box center [1098, 549] width 105 height 33
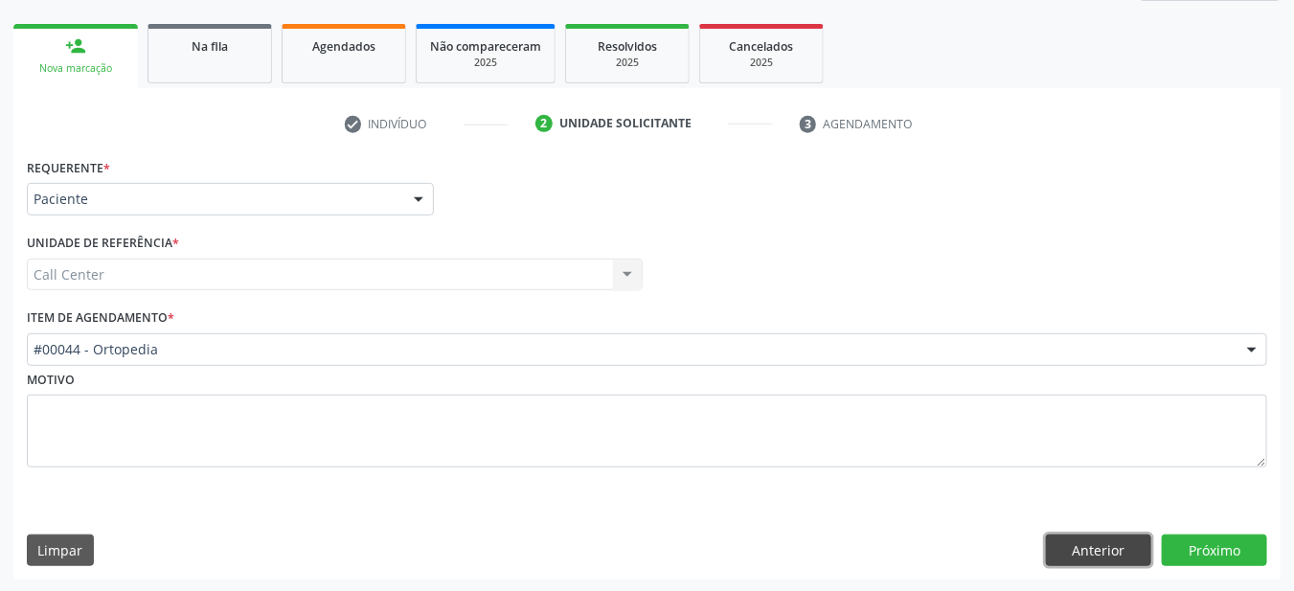
click at [1101, 554] on button "Anterior" at bounding box center [1098, 550] width 105 height 33
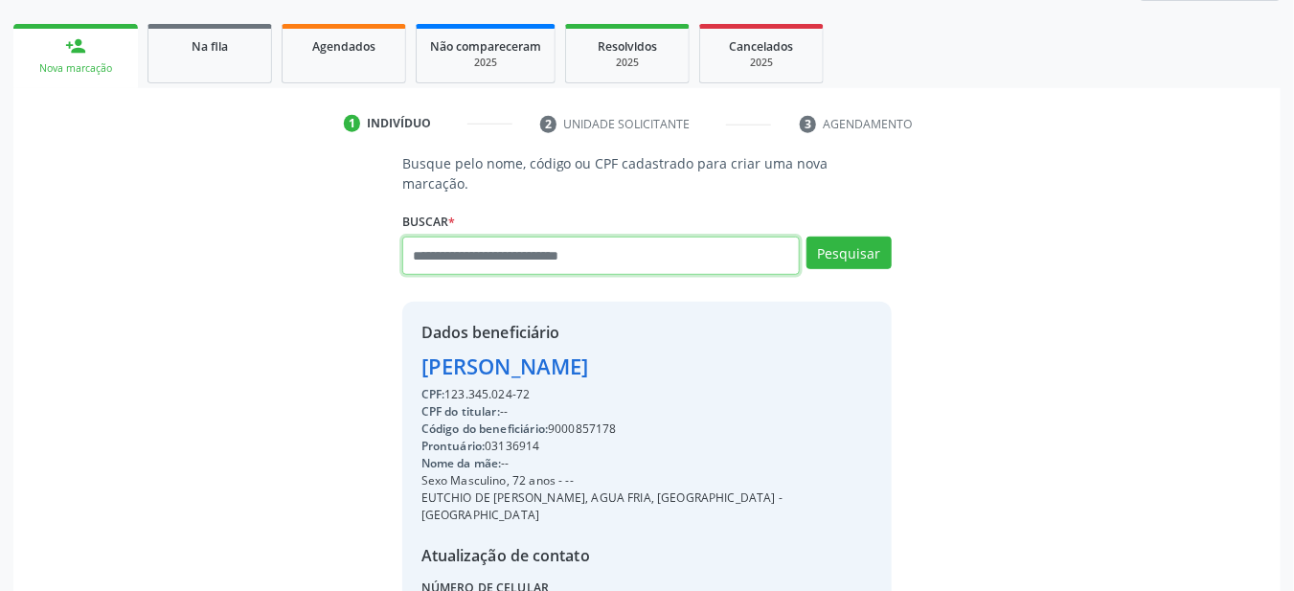
click at [642, 250] on input "text" at bounding box center [601, 256] width 398 height 38
type input "**********"
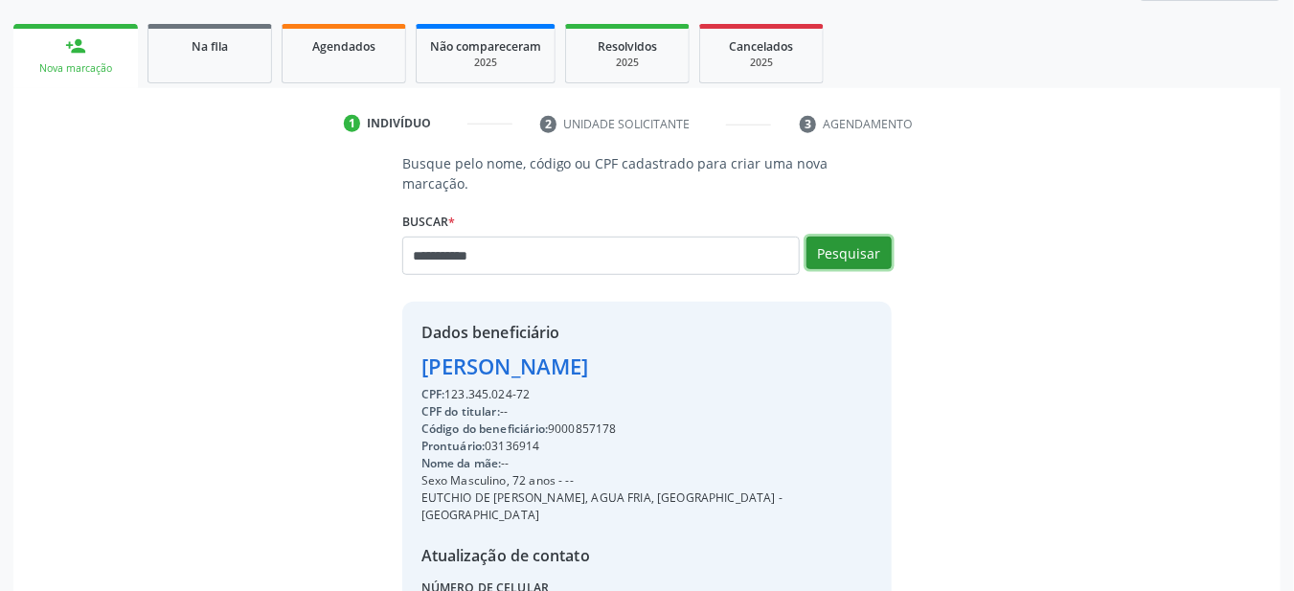
click at [864, 237] on button "Pesquisar" at bounding box center [848, 253] width 85 height 33
type input "*******"
click at [861, 237] on button "Pesquisar" at bounding box center [848, 253] width 85 height 33
type input "*"
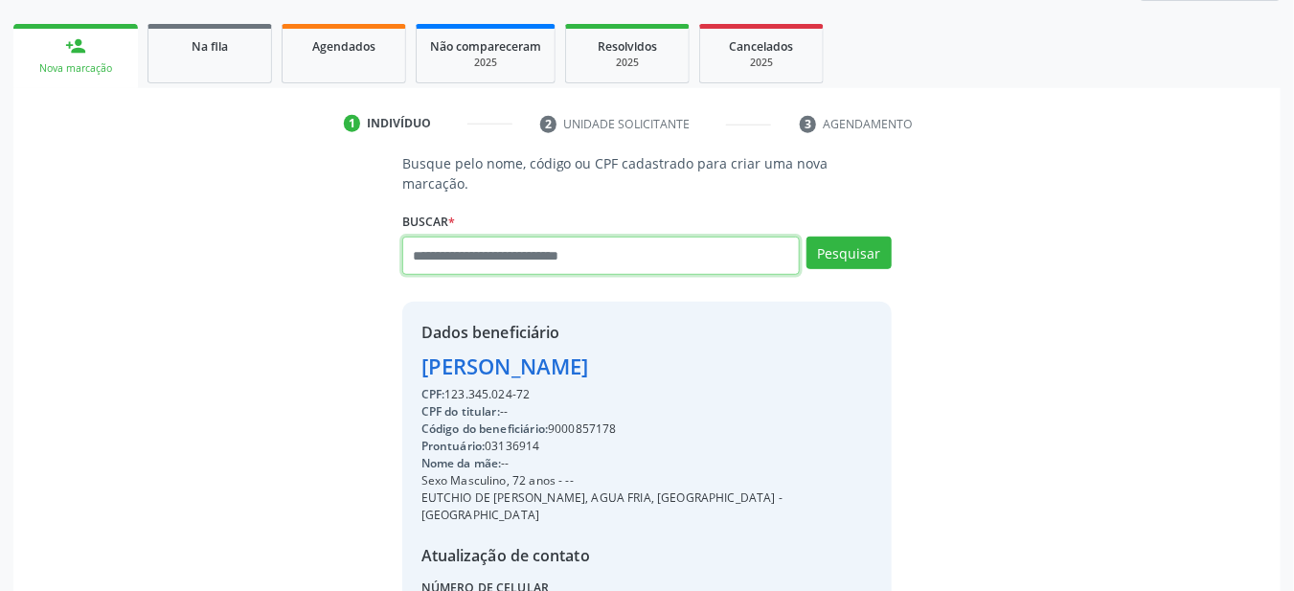
click at [563, 238] on input "text" at bounding box center [601, 256] width 398 height 38
type input "*"
type input "**********"
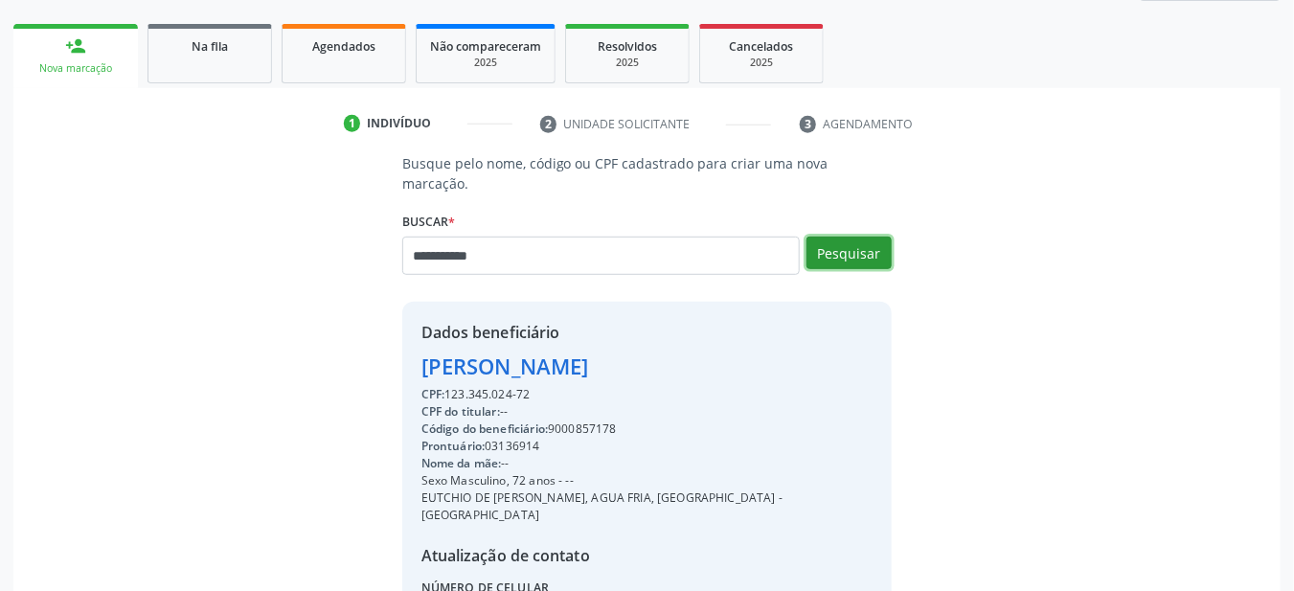
click at [867, 237] on button "Pesquisar" at bounding box center [848, 253] width 85 height 33
type input "**********"
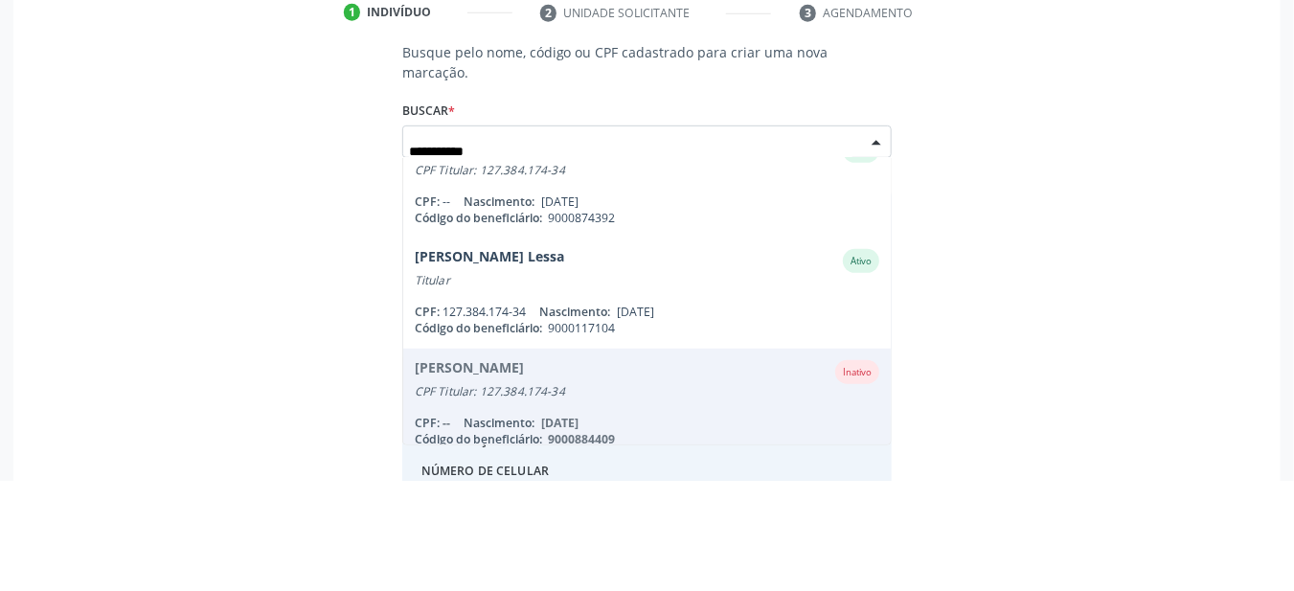
scroll to position [486, 0]
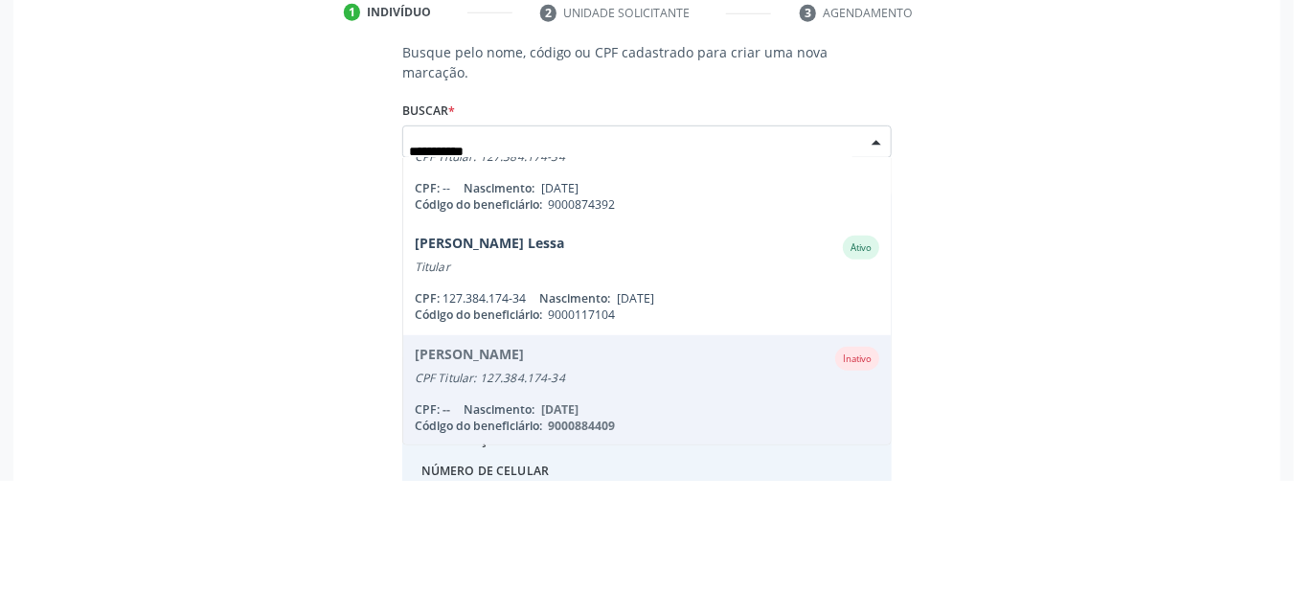
click at [560, 347] on div "Wilson Lacerda Lessa Ativo" at bounding box center [647, 359] width 465 height 24
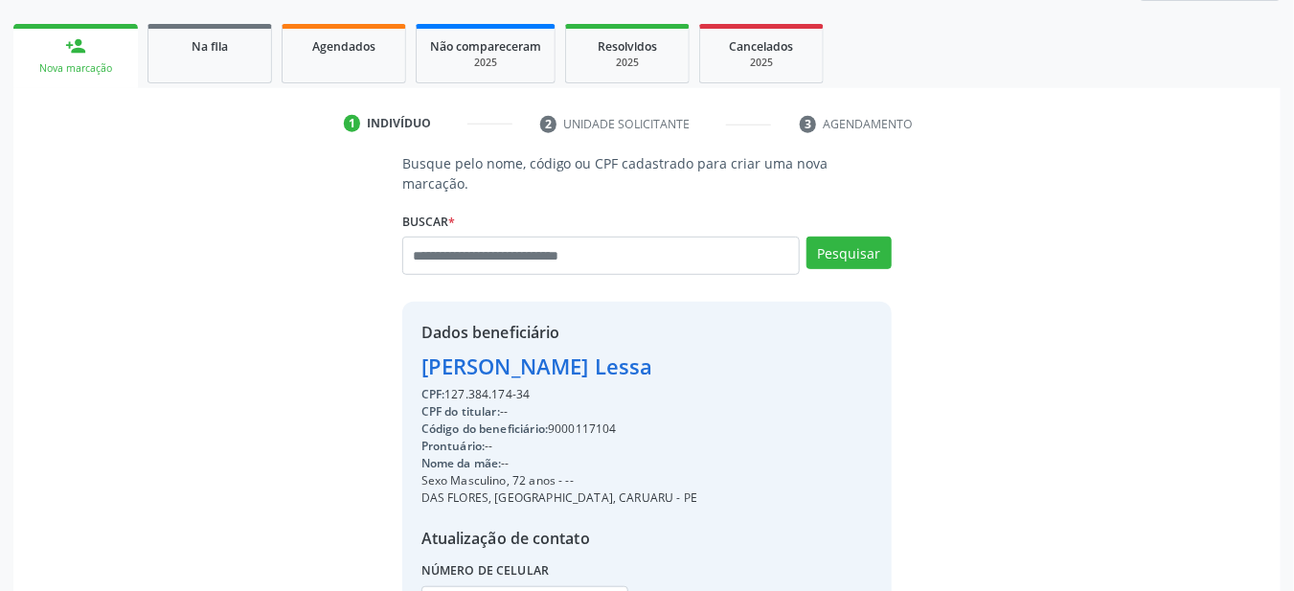
copy div "9000117104"
click at [363, 54] on div "Agendados" at bounding box center [344, 45] width 96 height 20
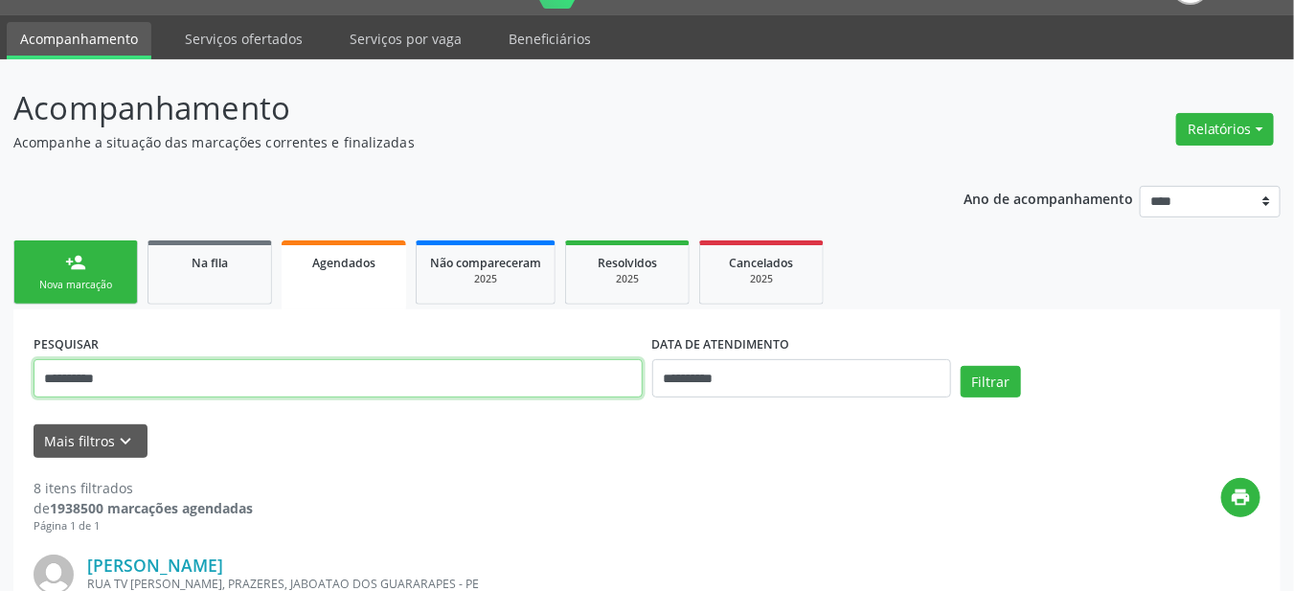
click at [408, 378] on input "**********" at bounding box center [338, 378] width 609 height 38
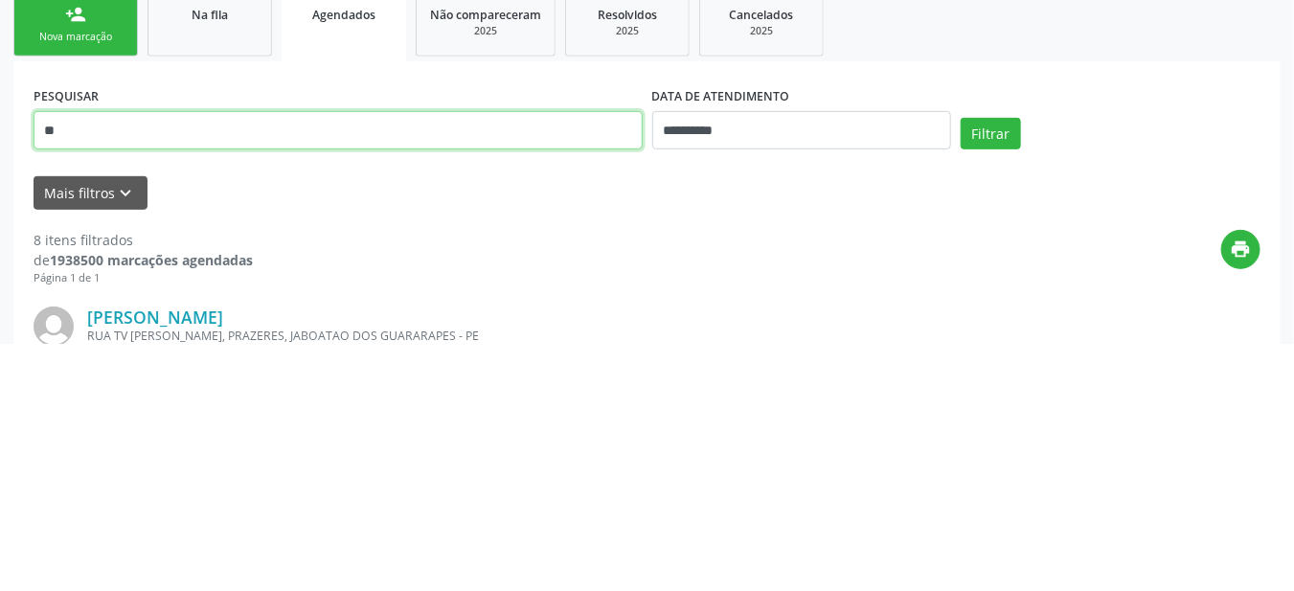
type input "*"
type input "**********"
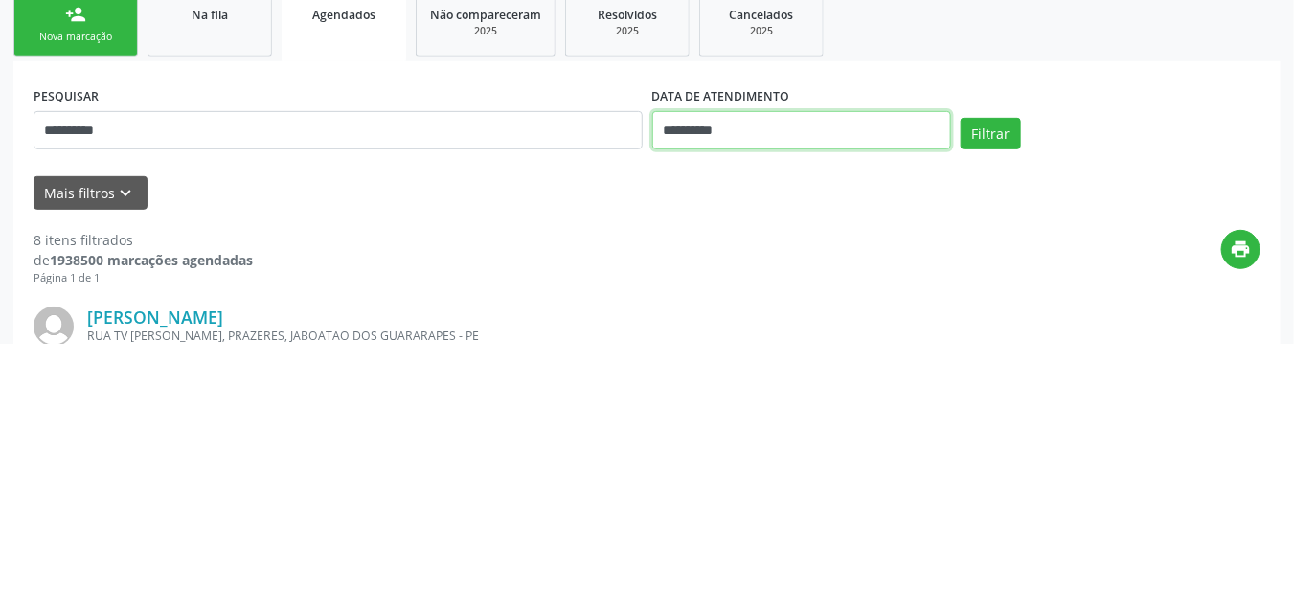
click at [839, 373] on input "**********" at bounding box center [802, 378] width 300 height 38
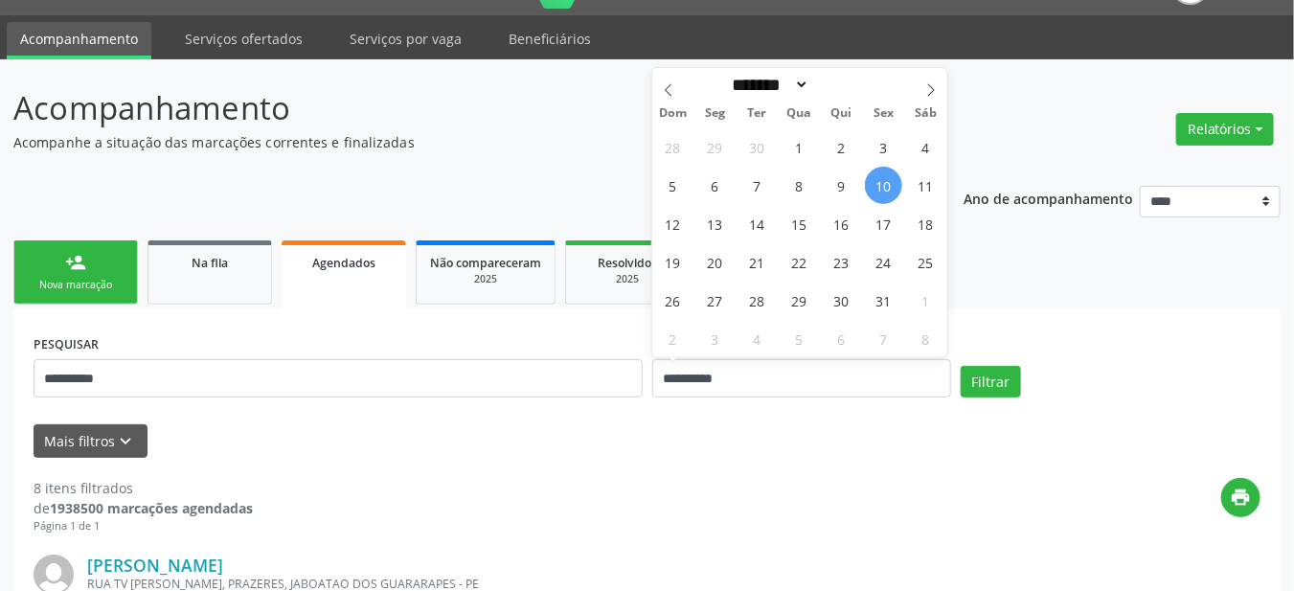
click at [886, 184] on span "10" at bounding box center [883, 185] width 37 height 37
type input "**********"
click at [875, 303] on span "31" at bounding box center [883, 300] width 37 height 37
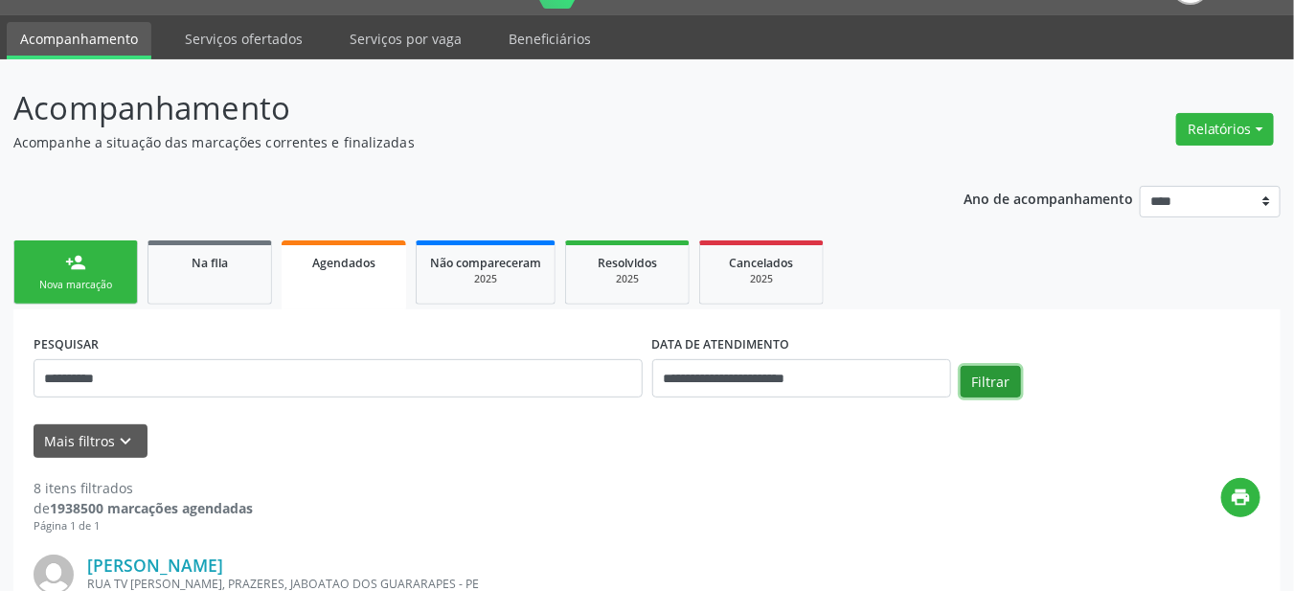
click at [993, 386] on button "Filtrar" at bounding box center [990, 382] width 60 height 33
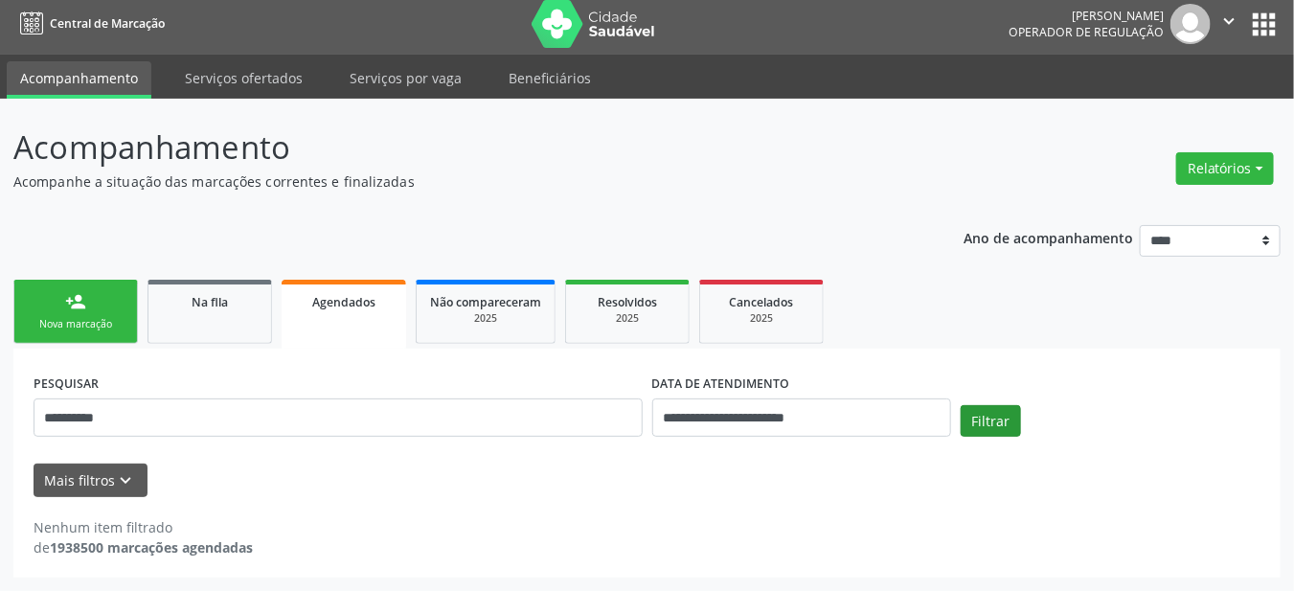
scroll to position [5, 0]
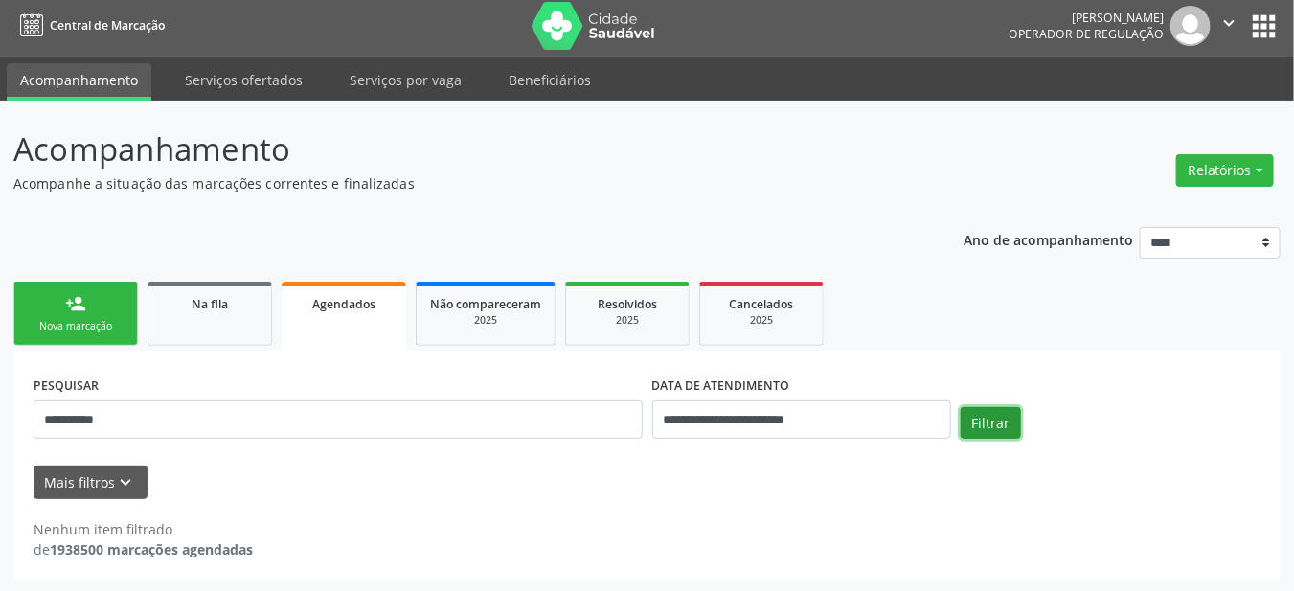
click at [983, 426] on button "Filtrar" at bounding box center [990, 423] width 60 height 33
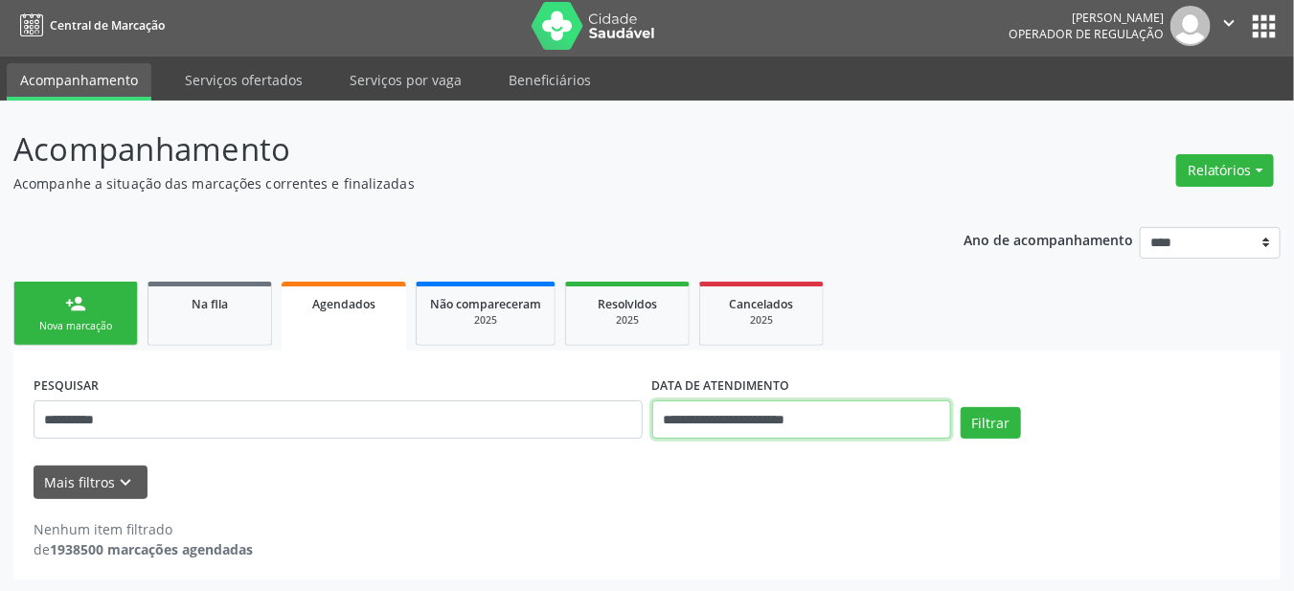
click at [815, 418] on input "**********" at bounding box center [802, 419] width 300 height 38
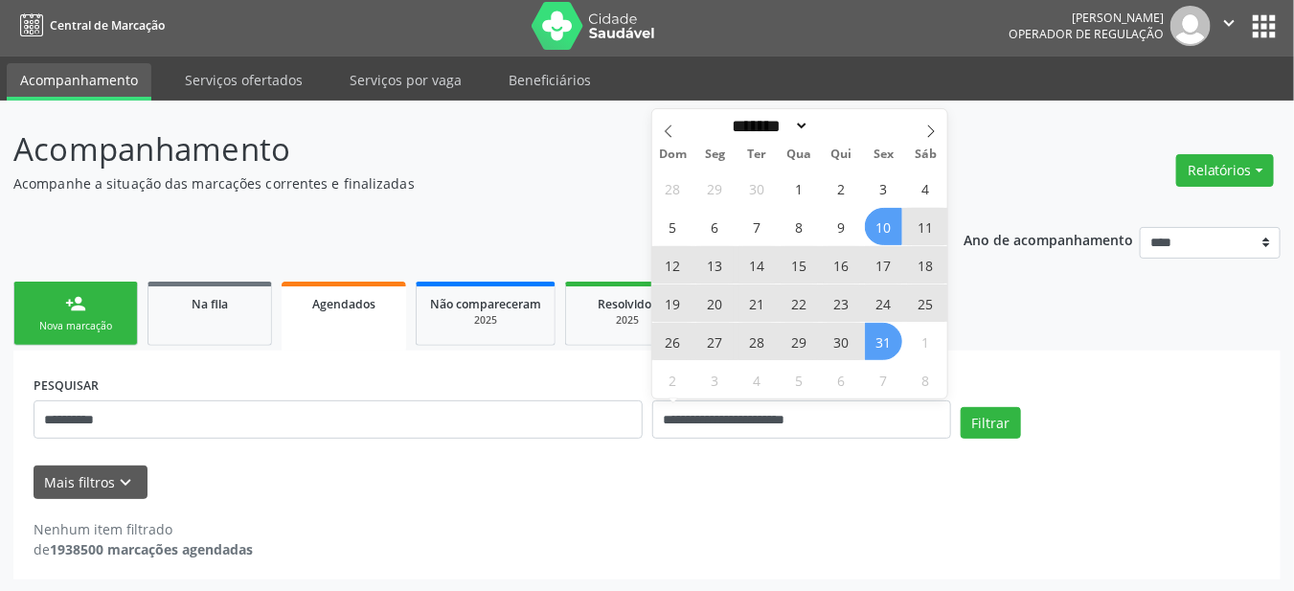
click at [885, 232] on span "10" at bounding box center [883, 226] width 37 height 37
type input "**********"
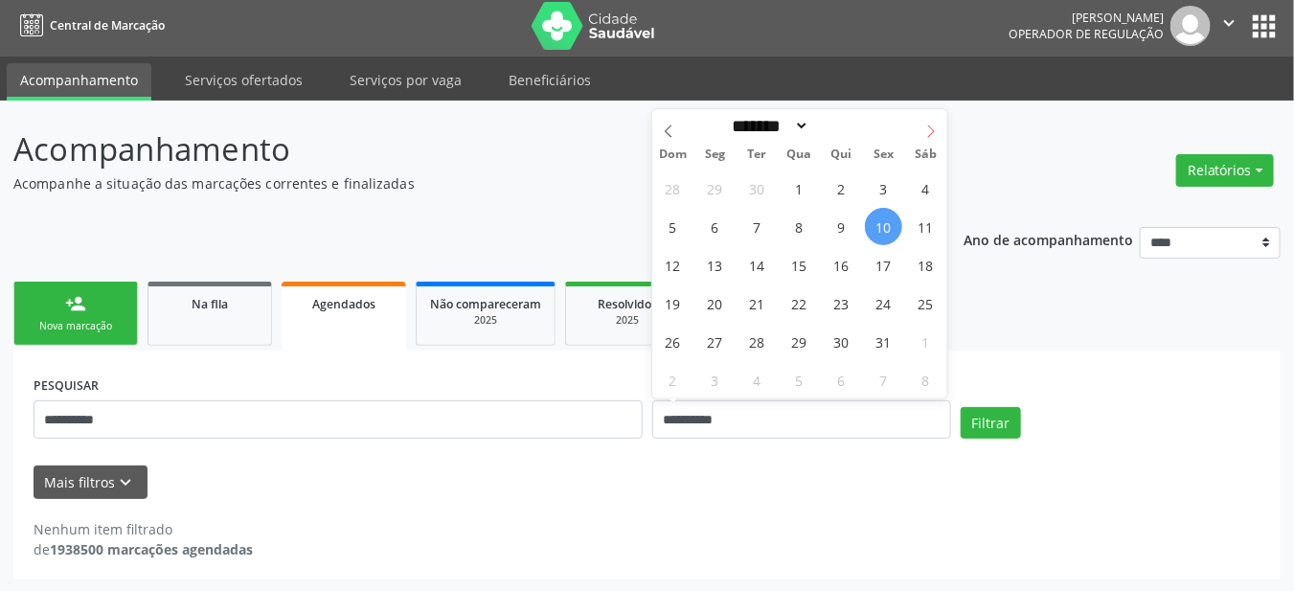
click at [934, 130] on icon at bounding box center [930, 130] width 13 height 13
select select "**"
click at [922, 294] on span "22" at bounding box center [925, 302] width 37 height 37
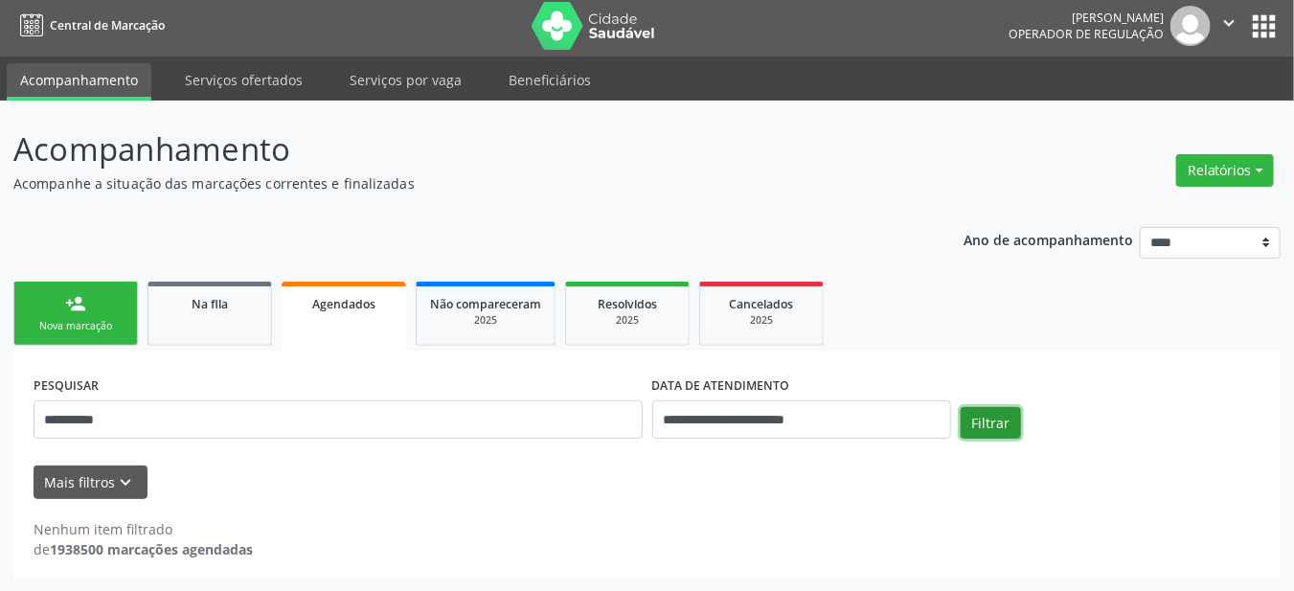
click at [993, 430] on button "Filtrar" at bounding box center [990, 423] width 60 height 33
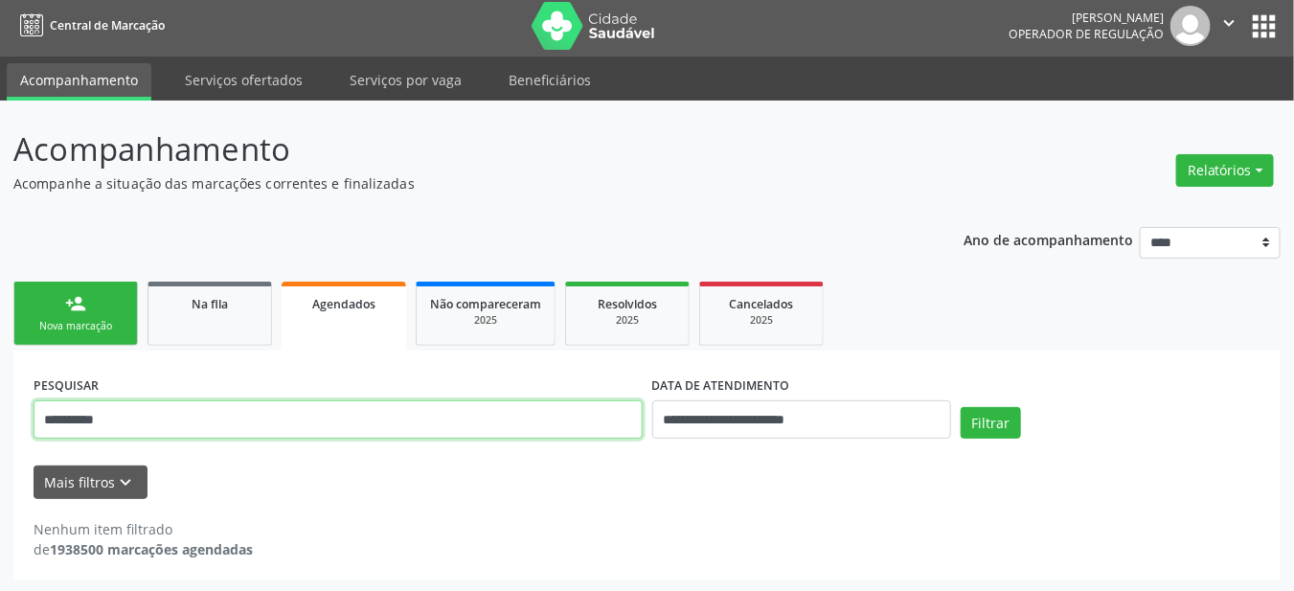
click at [491, 424] on input "**********" at bounding box center [338, 419] width 609 height 38
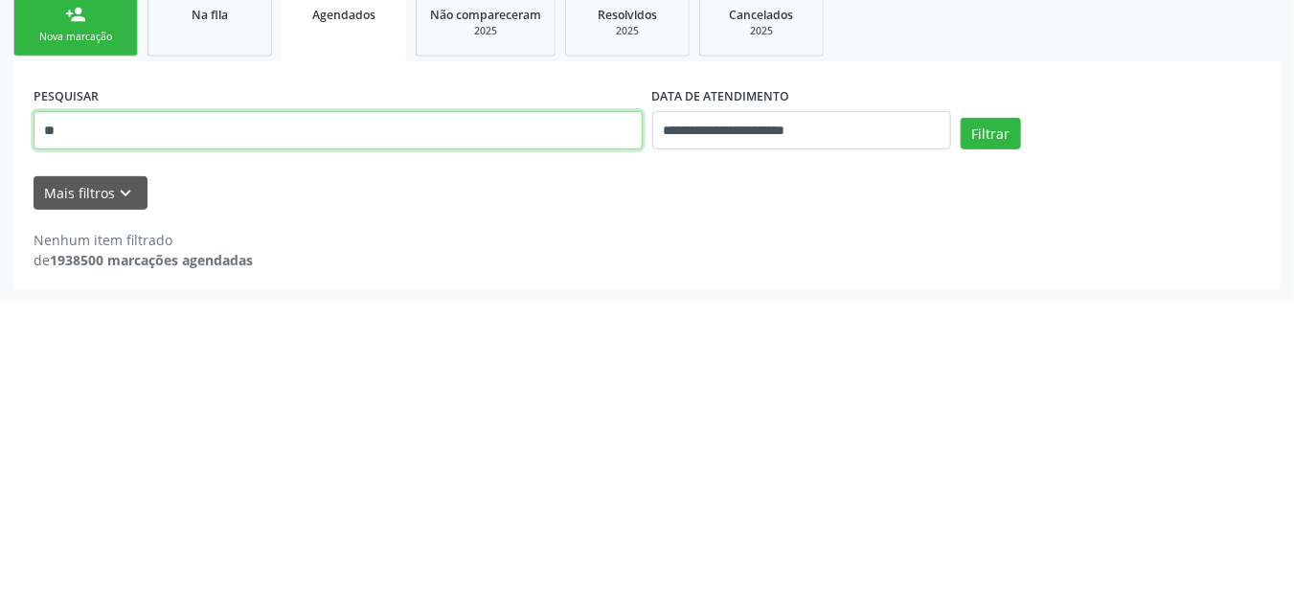
type input "*"
paste input "**********"
type input "**********"
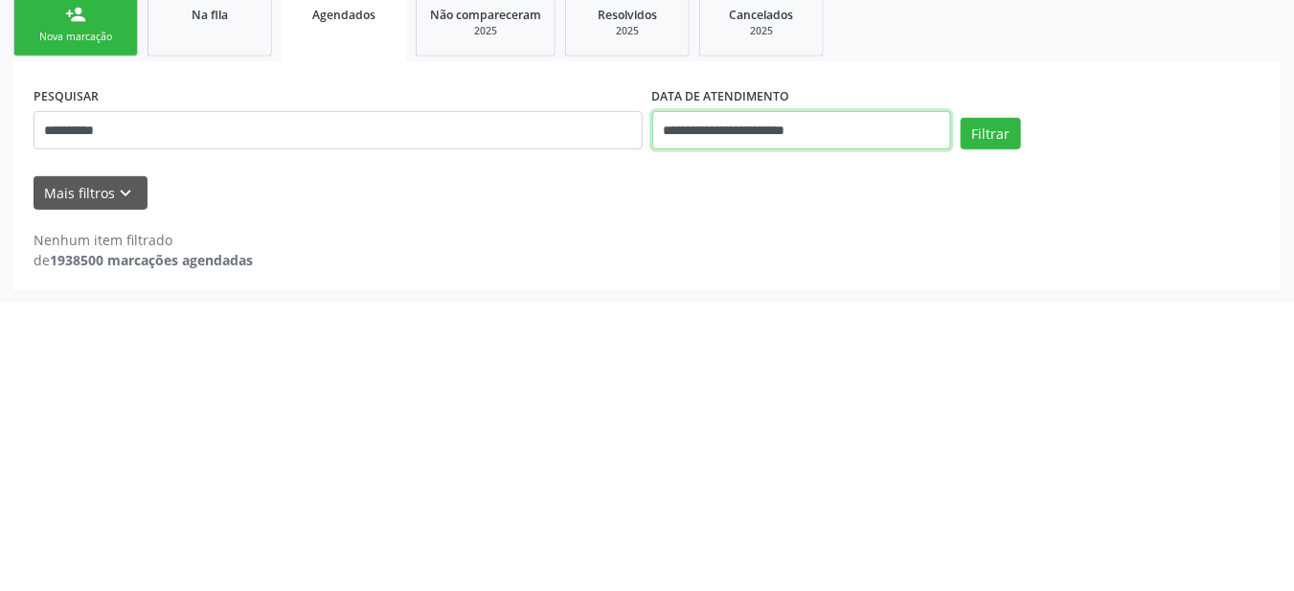
click at [832, 423] on input "**********" at bounding box center [802, 419] width 300 height 38
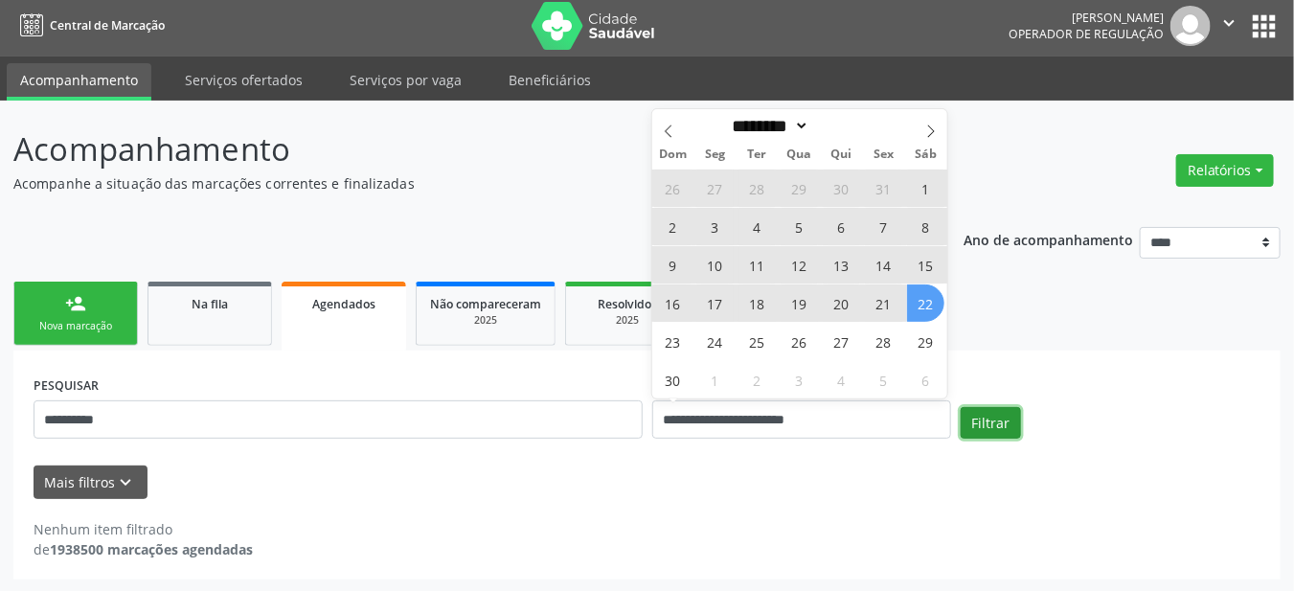
click at [996, 408] on button "Filtrar" at bounding box center [990, 423] width 60 height 33
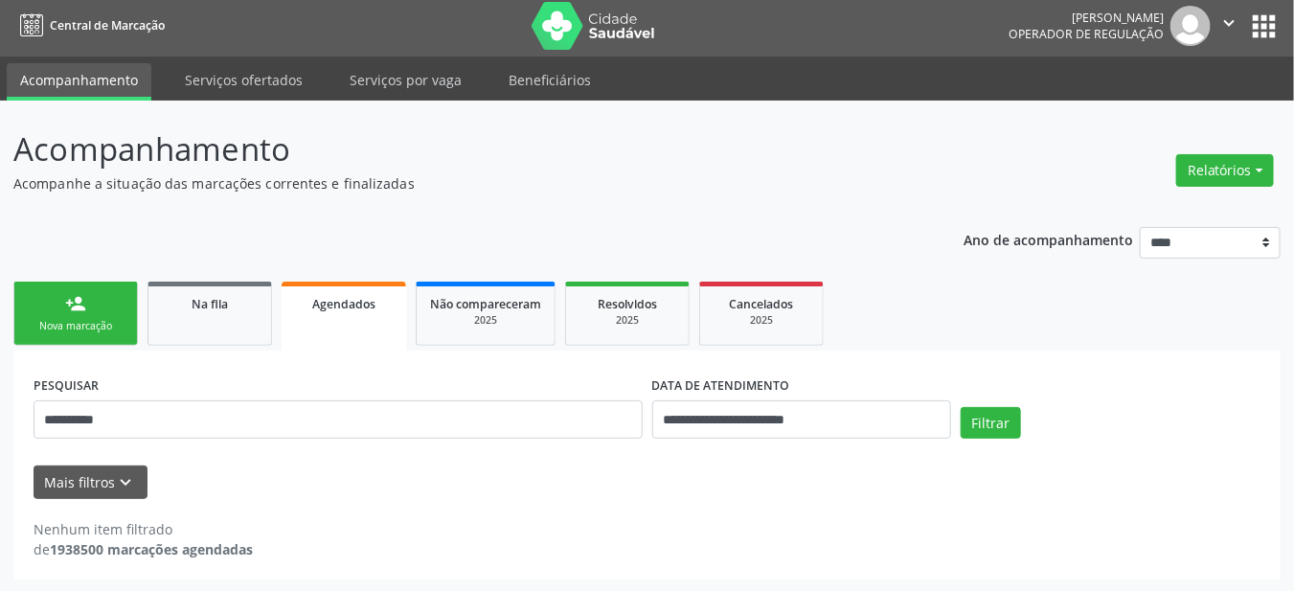
click at [79, 314] on link "person_add Nova marcação" at bounding box center [75, 314] width 124 height 64
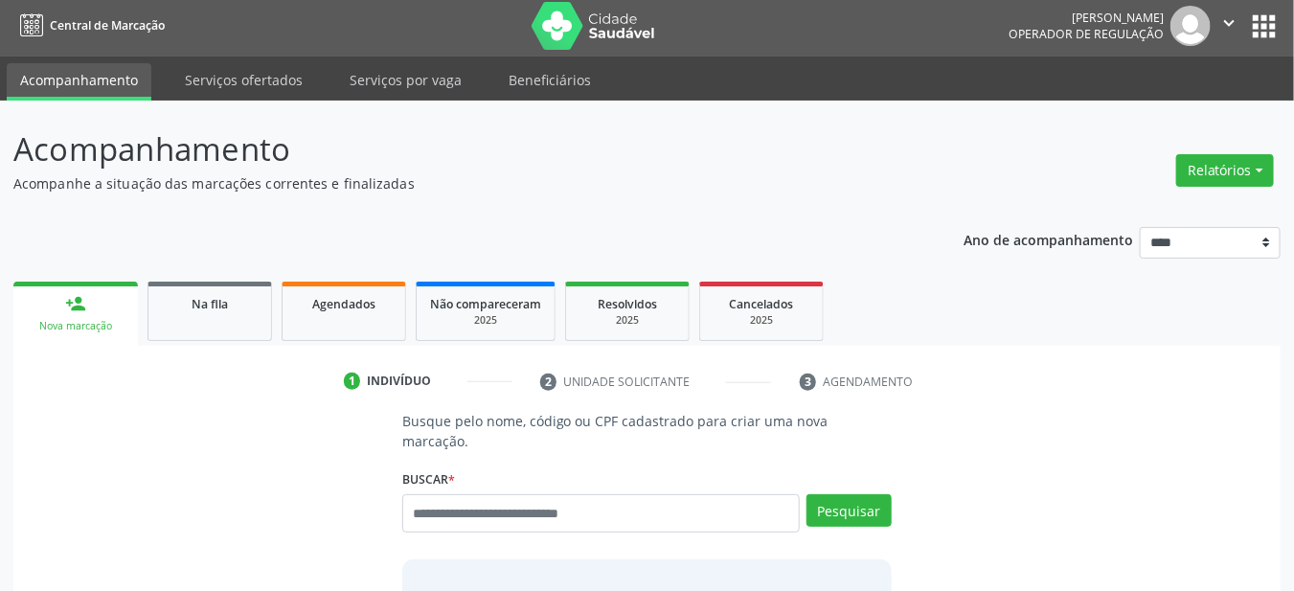
click at [570, 464] on div "Buscar * Busque por nome, código ou CPF Nenhum resultado encontrado para: " " D…" at bounding box center [647, 504] width 490 height 81
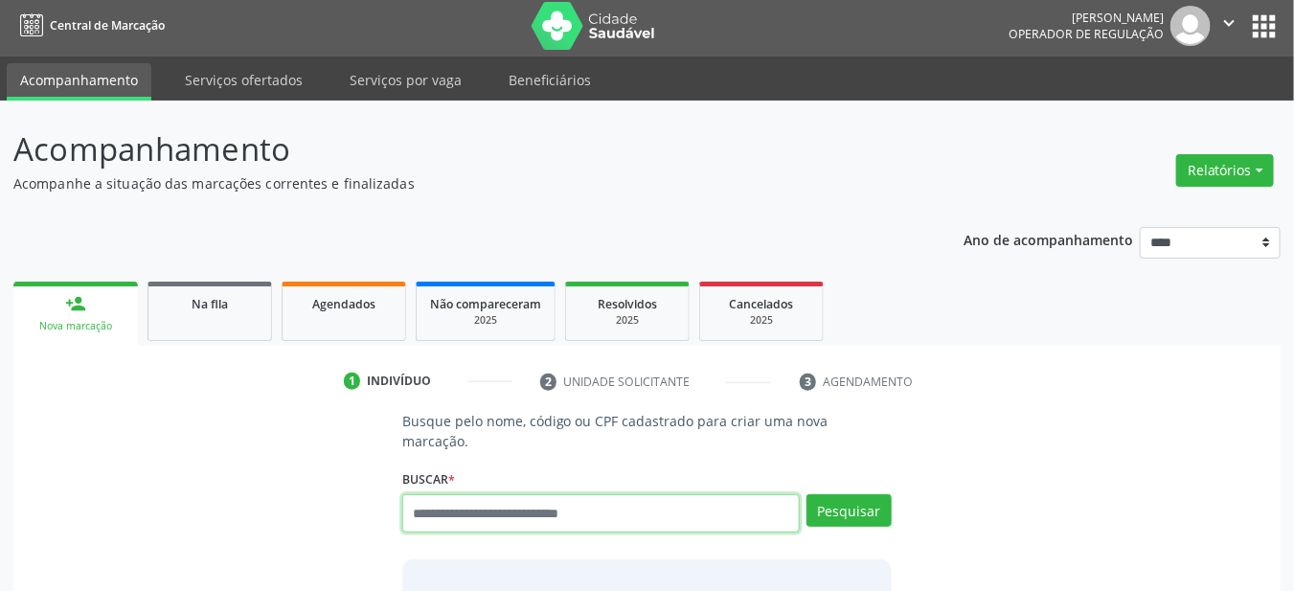
click at [578, 494] on input "text" at bounding box center [601, 513] width 398 height 38
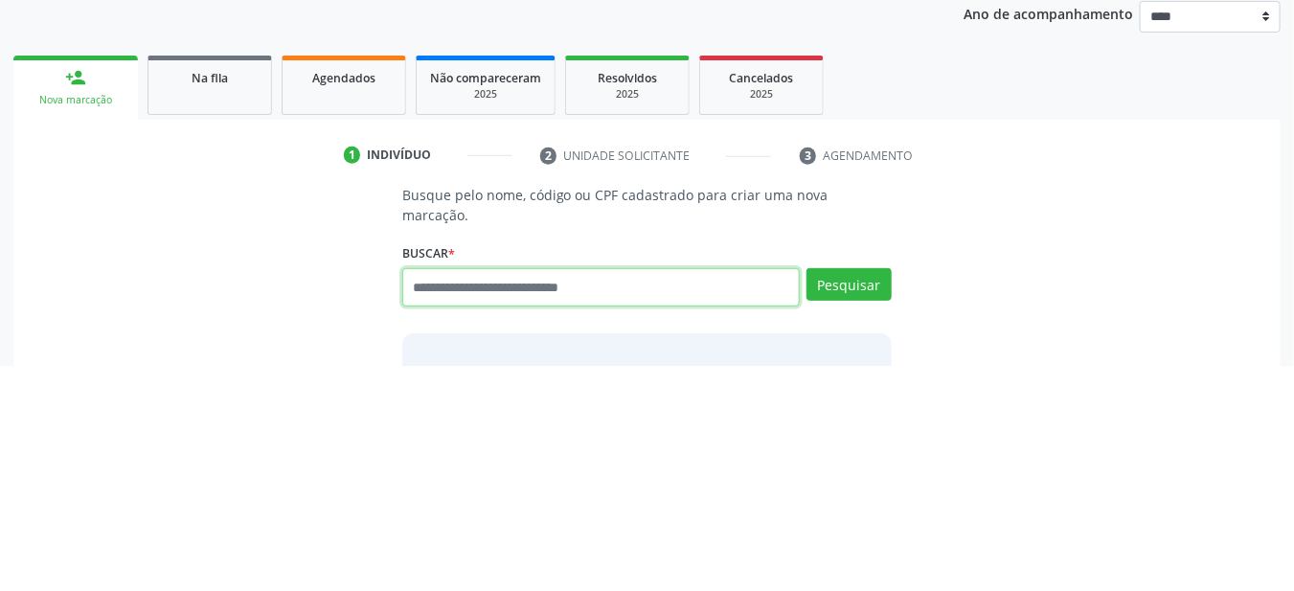
scroll to position [34, 0]
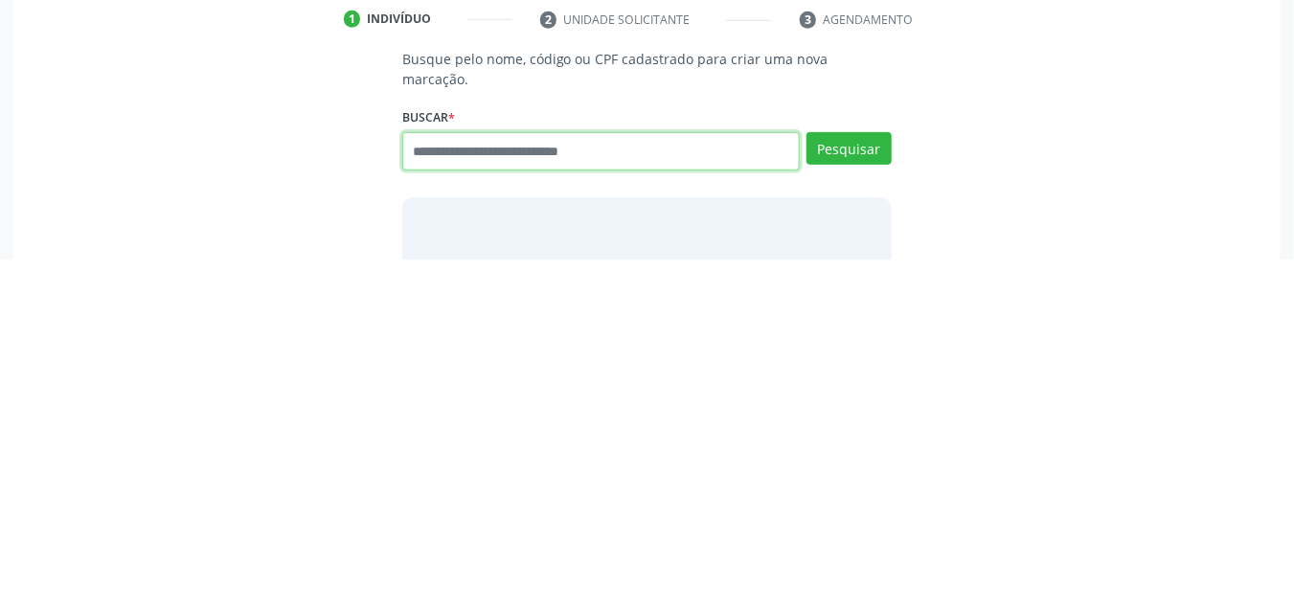
click at [600, 467] on input "text" at bounding box center [601, 483] width 398 height 38
click at [607, 464] on input "text" at bounding box center [601, 483] width 398 height 38
paste input "**********"
type input "**********"
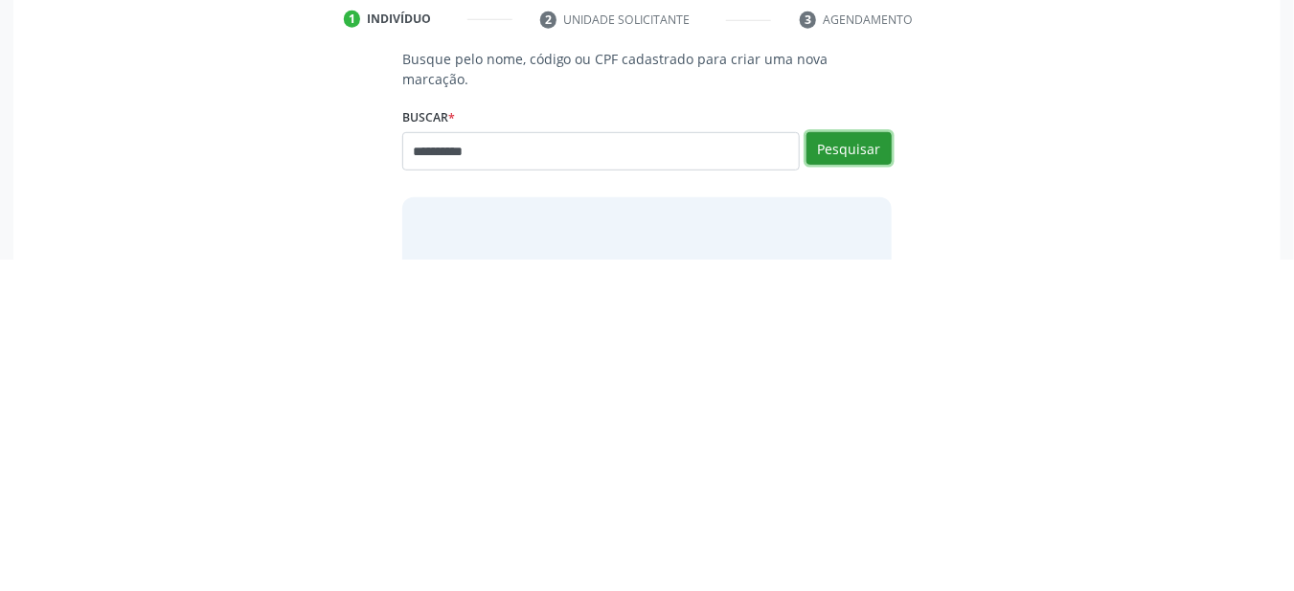
click at [868, 471] on button "Pesquisar" at bounding box center [848, 480] width 85 height 33
type input "**********"
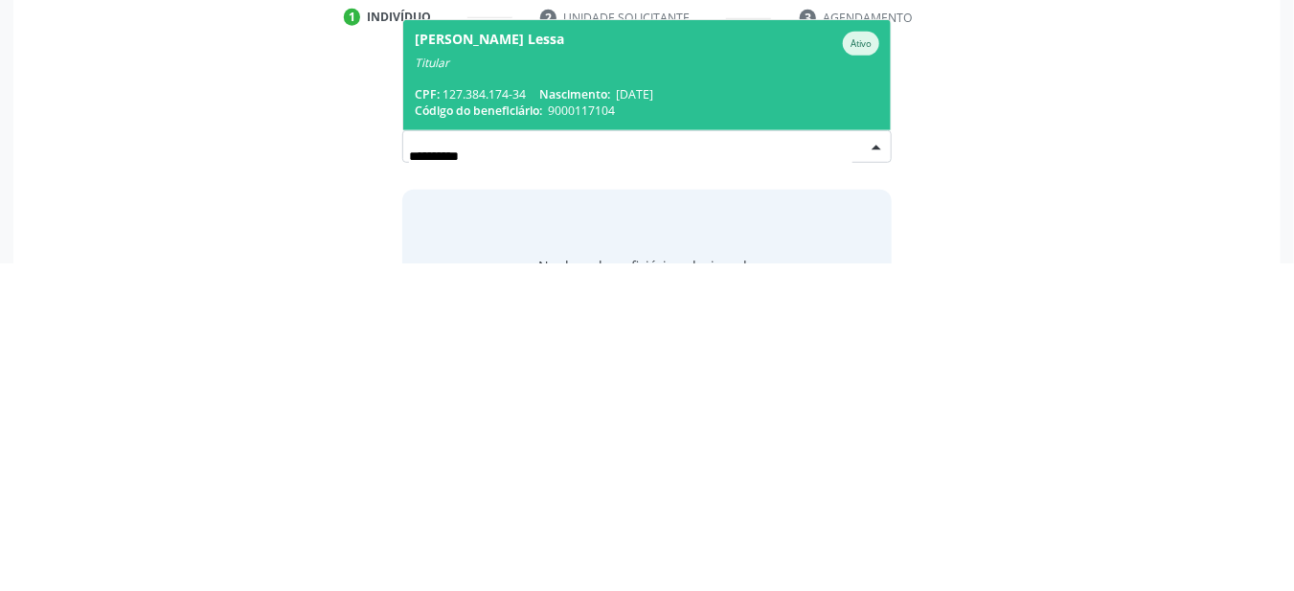
scroll to position [41, 0]
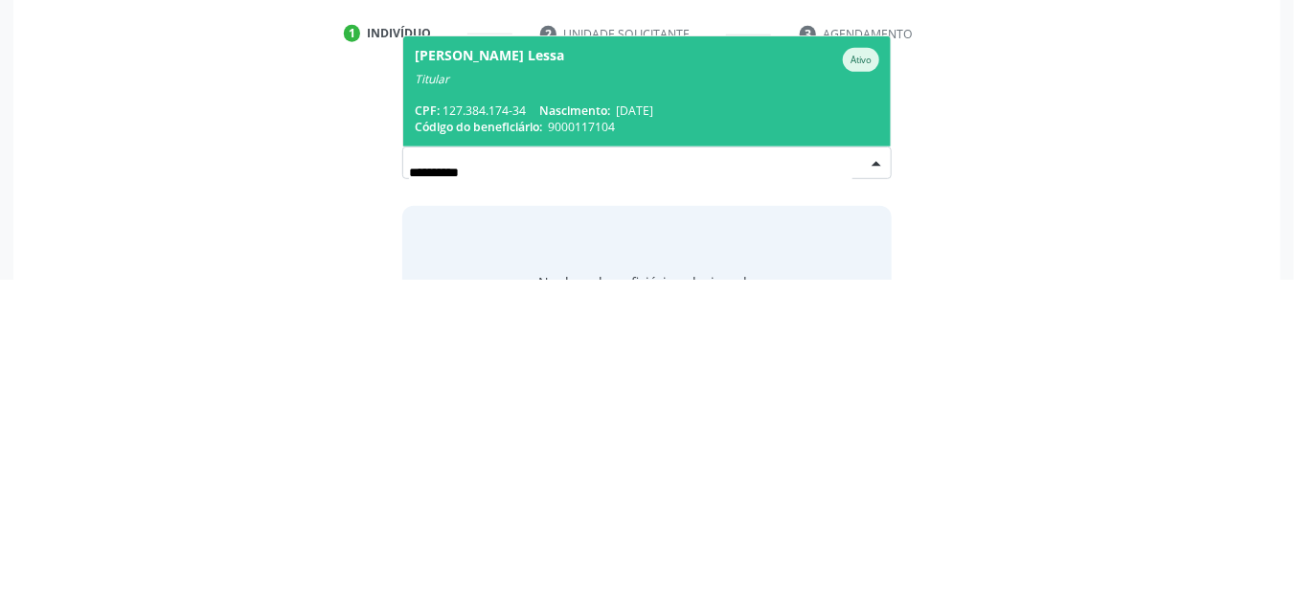
click at [644, 414] on span "14/02/1953" at bounding box center [635, 422] width 37 height 16
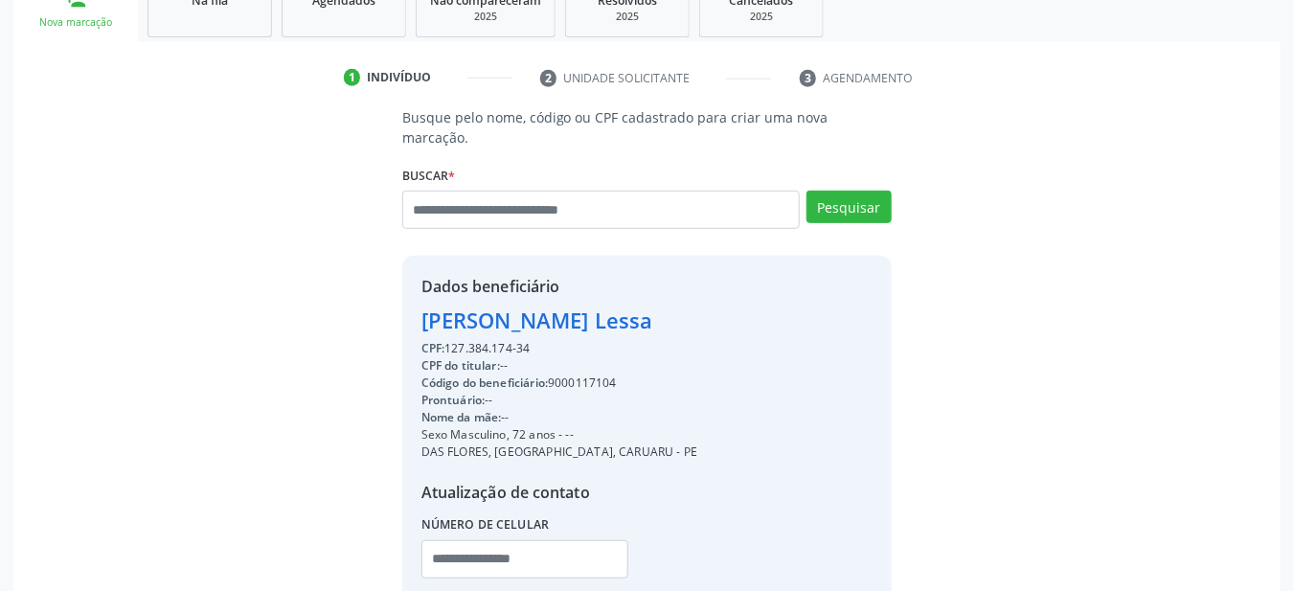
scroll to position [309, 0]
copy div "127.384.174-34"
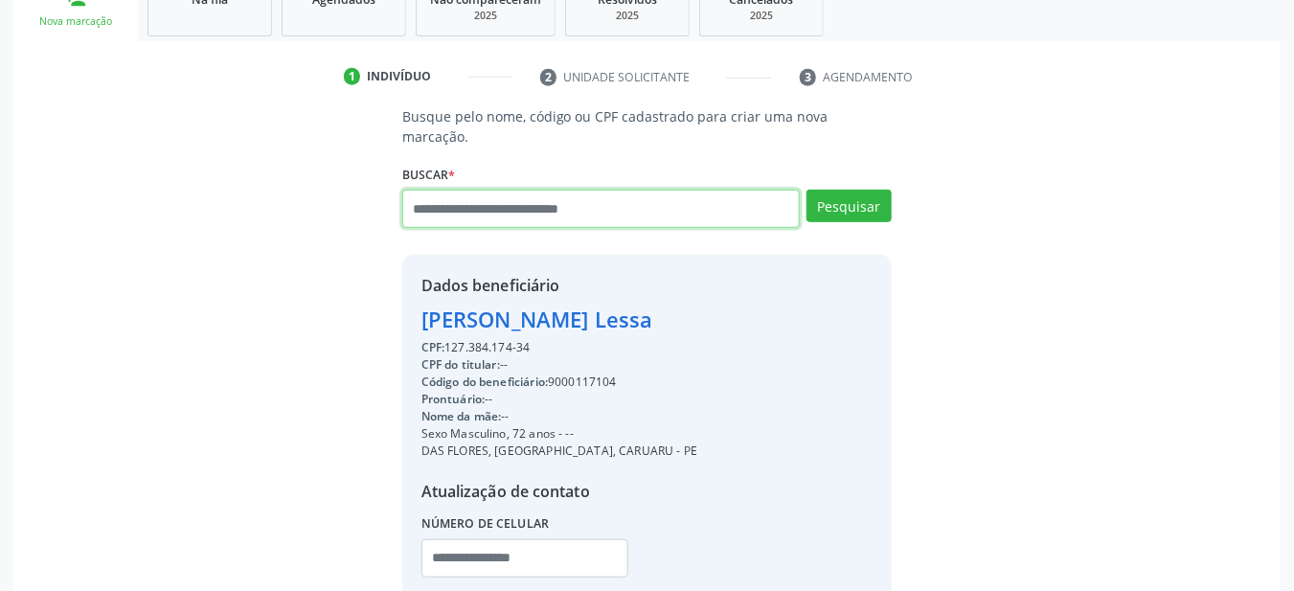
click at [546, 190] on input "text" at bounding box center [601, 209] width 398 height 38
type input "**********"
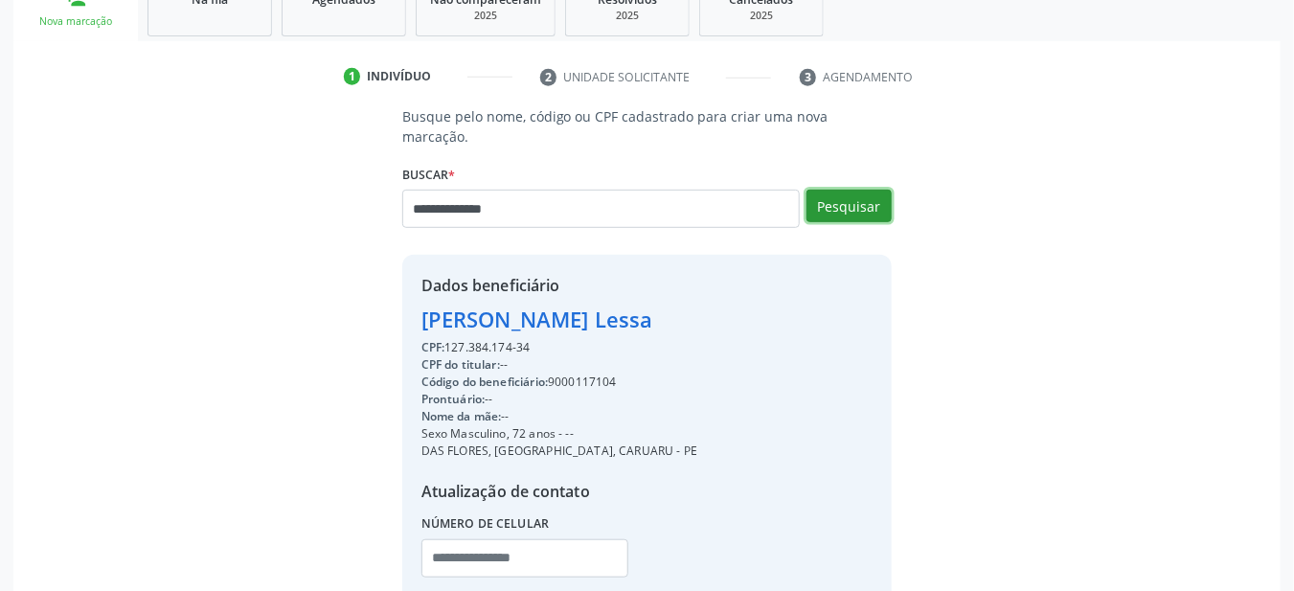
click at [859, 190] on button "Pesquisar" at bounding box center [848, 206] width 85 height 33
type input "**********"
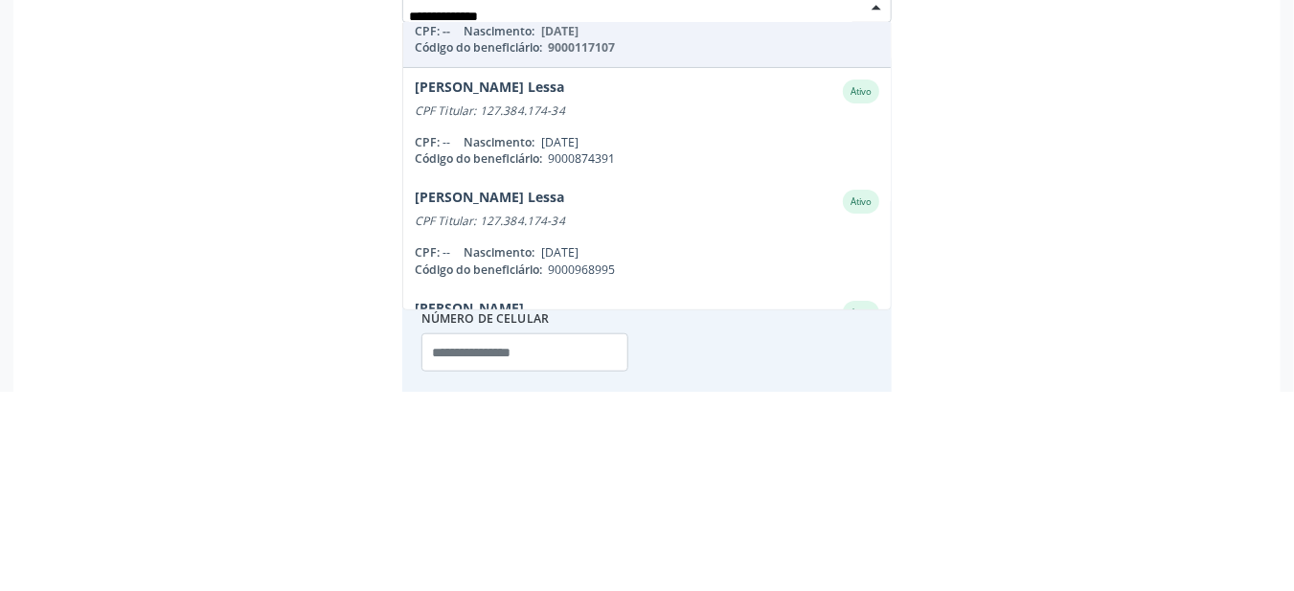
scroll to position [65, 0]
click at [605, 350] on span "9000874391" at bounding box center [581, 358] width 67 height 16
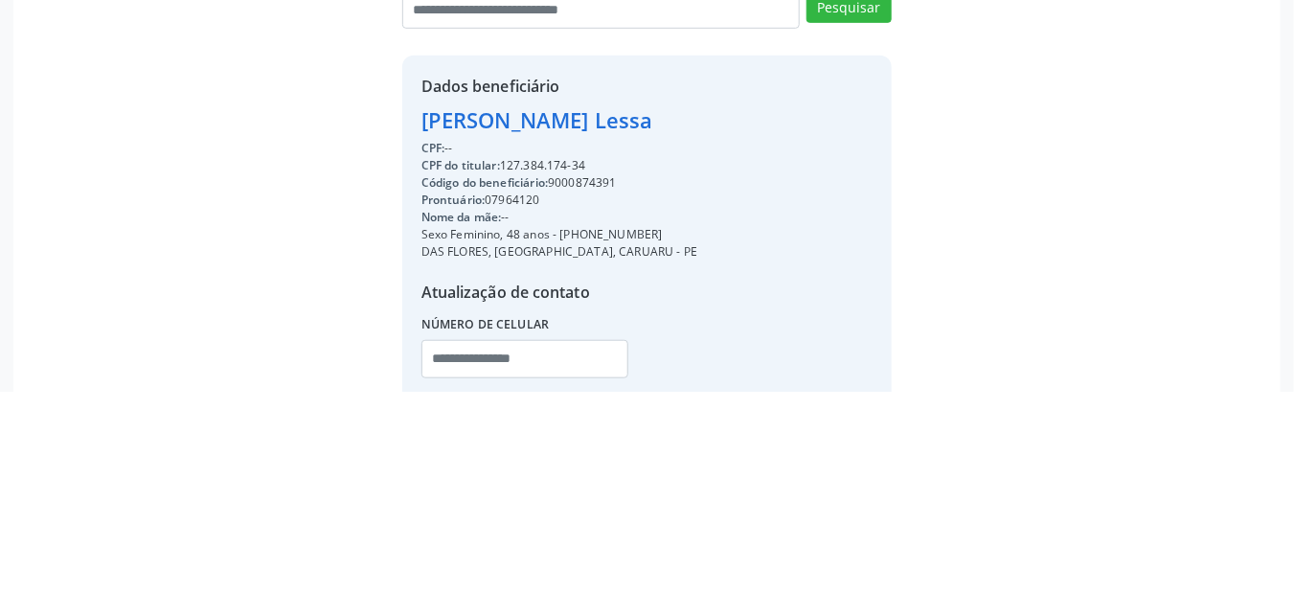
scroll to position [309, 0]
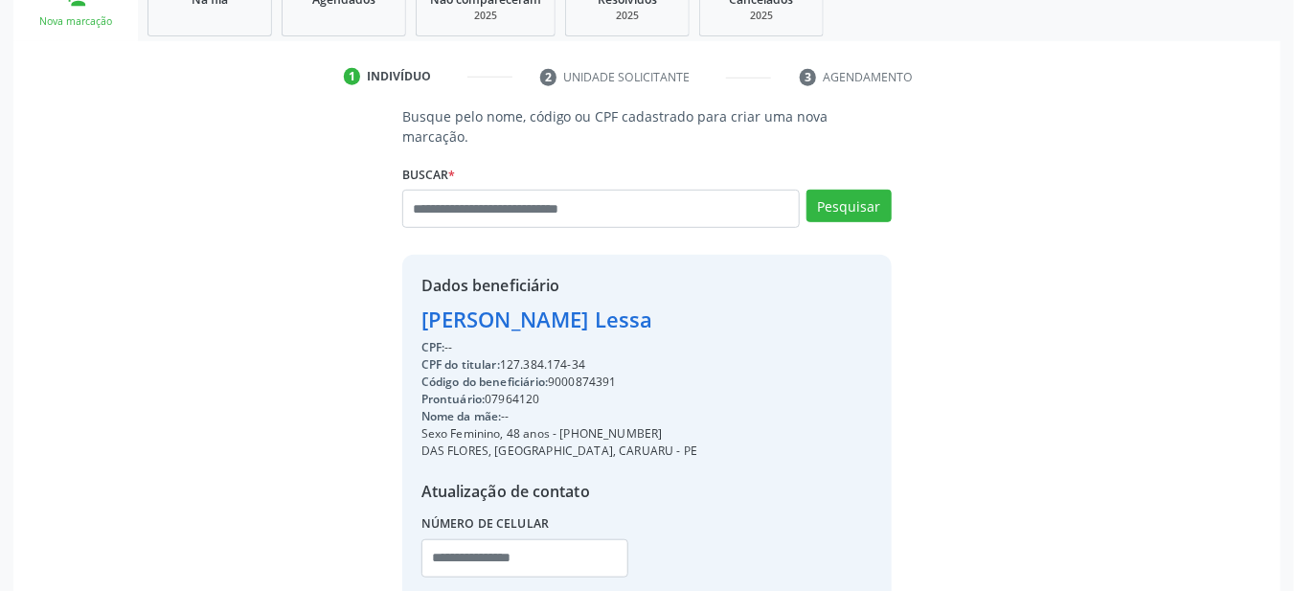
copy div "9000874391"
click at [328, 25] on link "Agendados" at bounding box center [344, 6] width 124 height 59
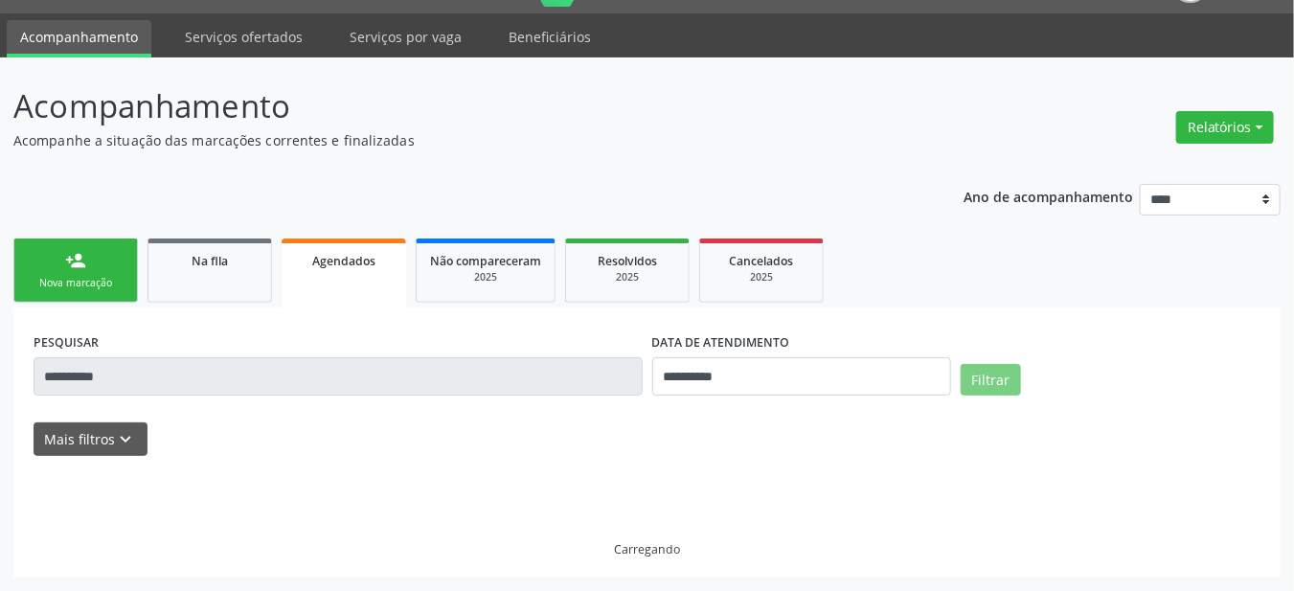
scroll to position [46, 0]
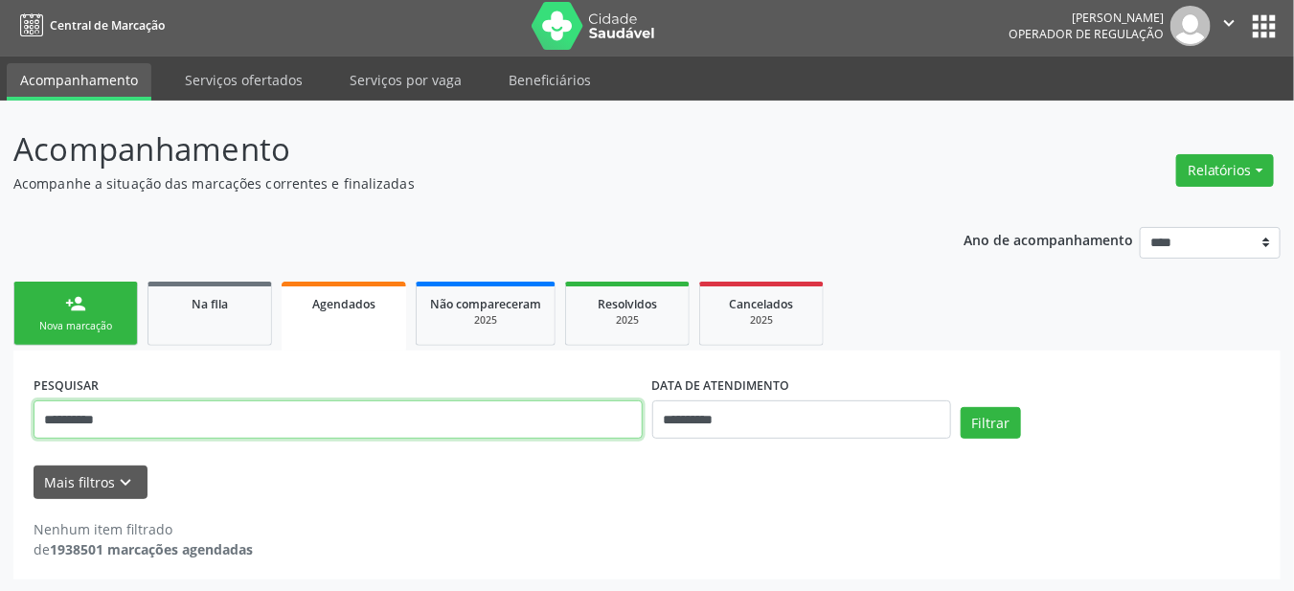
click at [348, 419] on input "**********" at bounding box center [338, 419] width 609 height 38
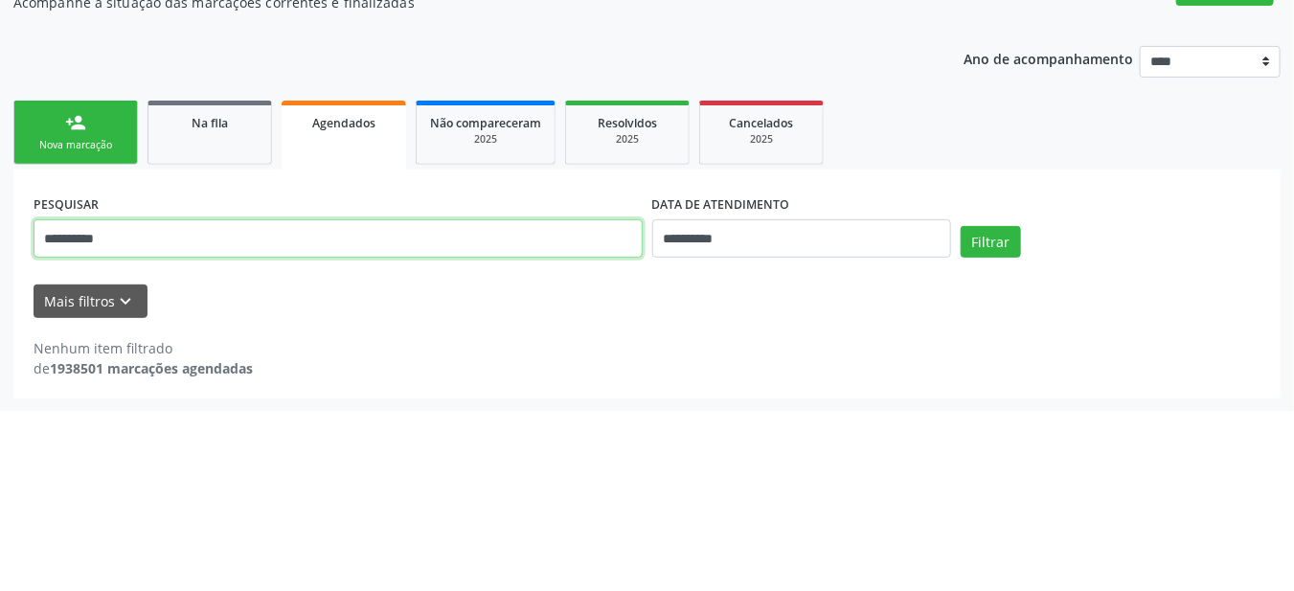
scroll to position [5, 0]
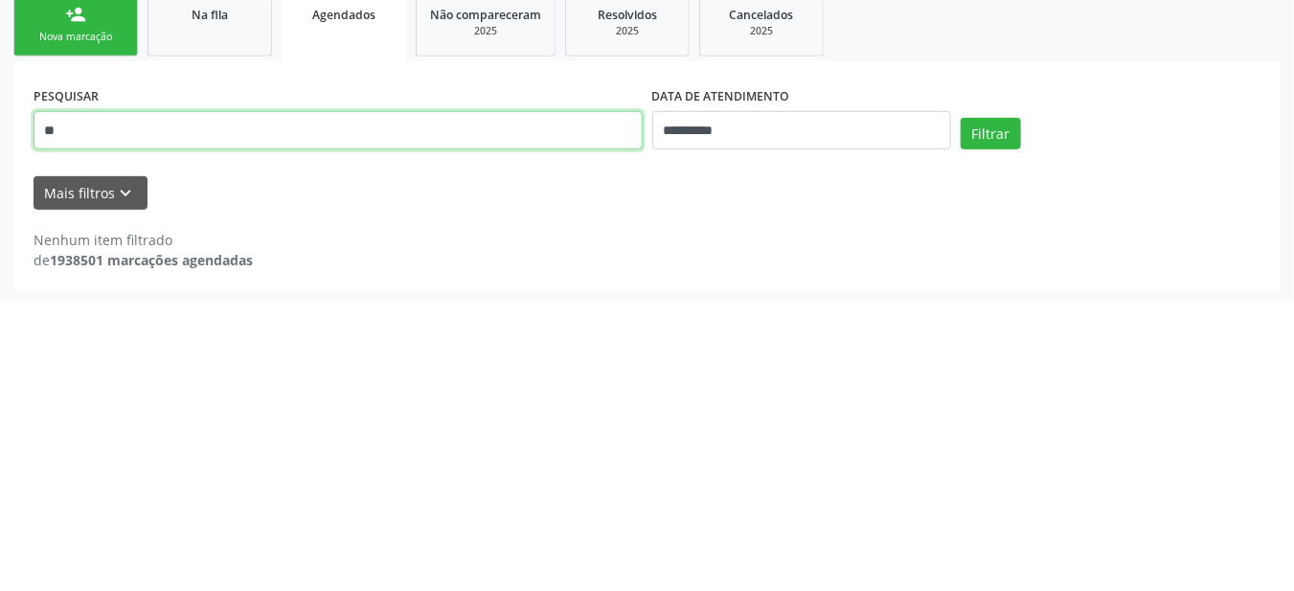
type input "*"
click at [463, 421] on input "text" at bounding box center [338, 419] width 609 height 38
click at [470, 416] on input "text" at bounding box center [338, 419] width 609 height 38
type input "**********"
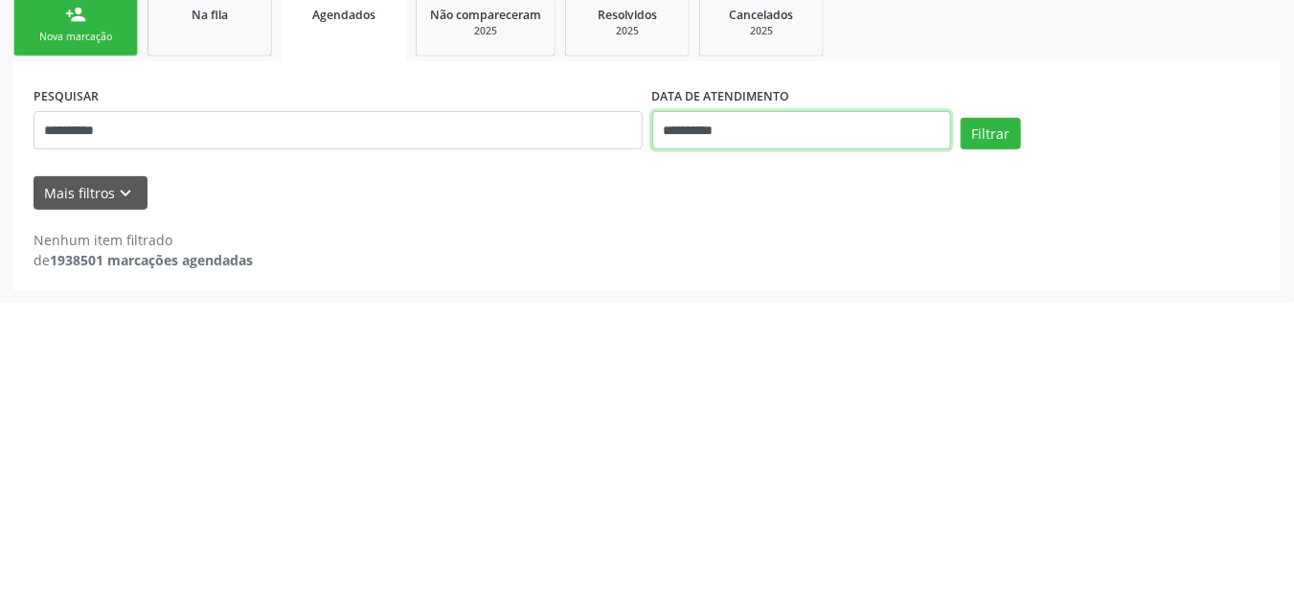
click at [839, 423] on input "**********" at bounding box center [802, 419] width 300 height 38
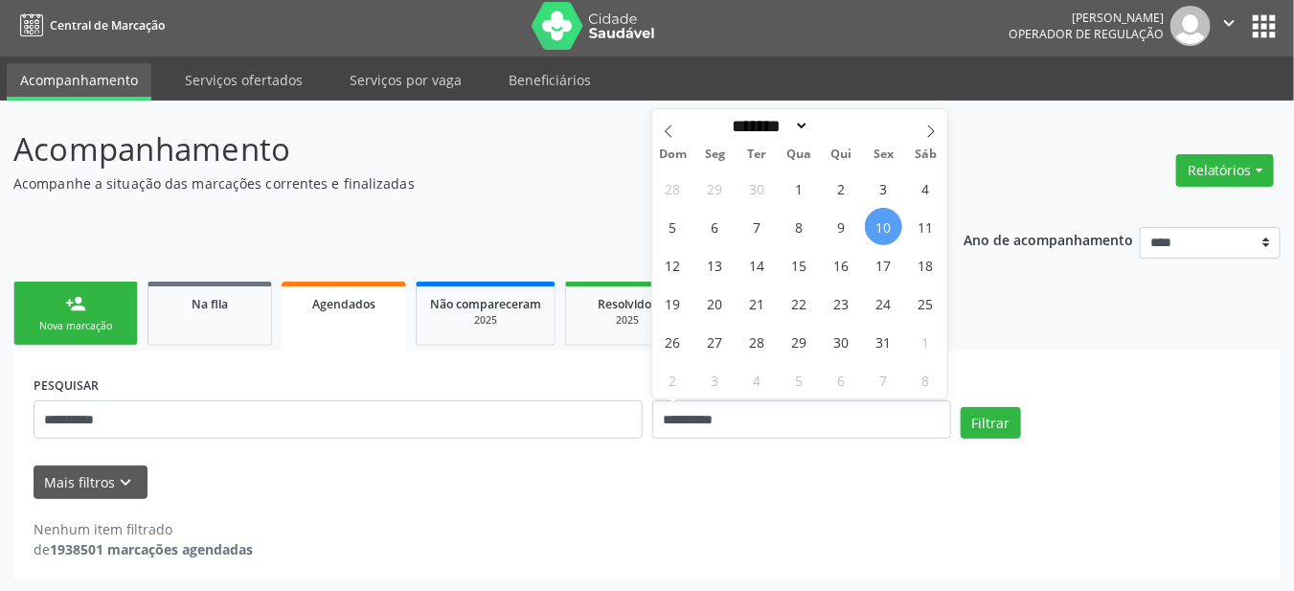
click at [886, 230] on span "10" at bounding box center [883, 226] width 37 height 37
type input "**********"
click at [879, 342] on span "31" at bounding box center [883, 341] width 37 height 37
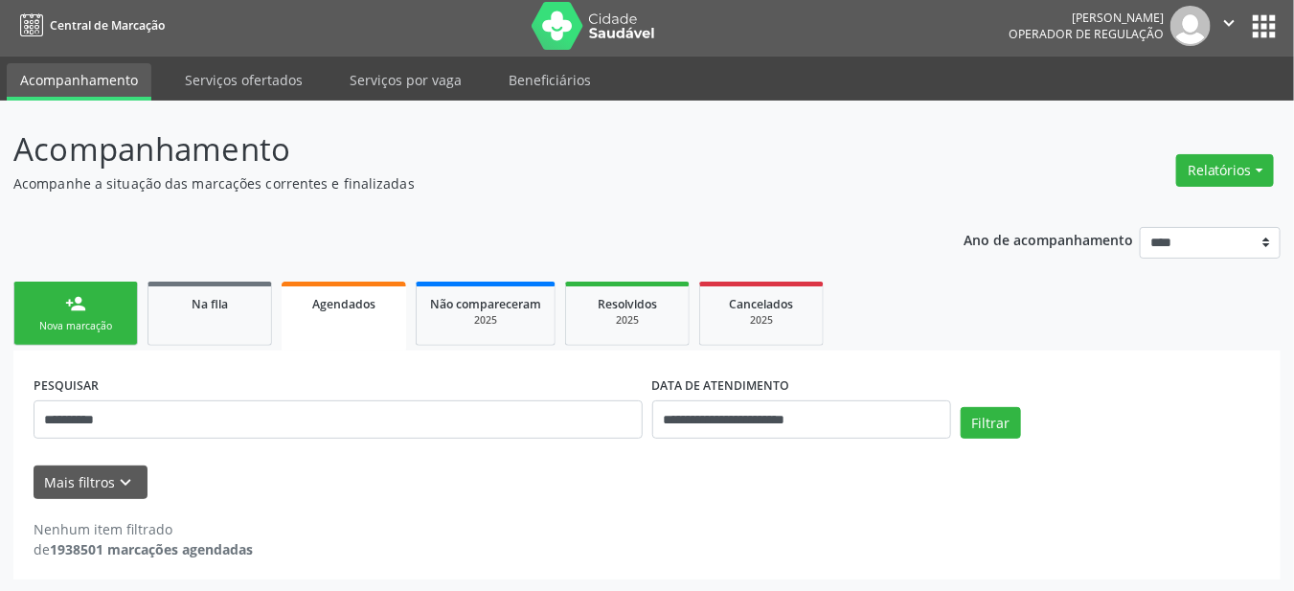
click at [1002, 453] on form "**********" at bounding box center [647, 434] width 1227 height 127
click at [996, 418] on button "Filtrar" at bounding box center [990, 423] width 60 height 33
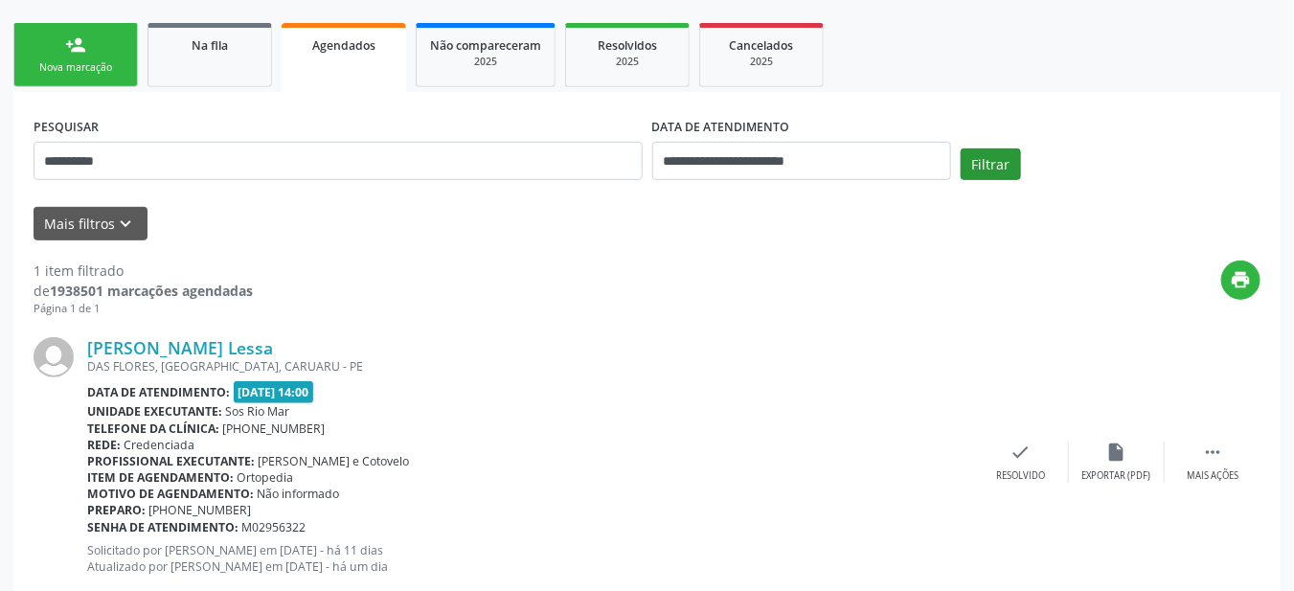
scroll to position [259, 0]
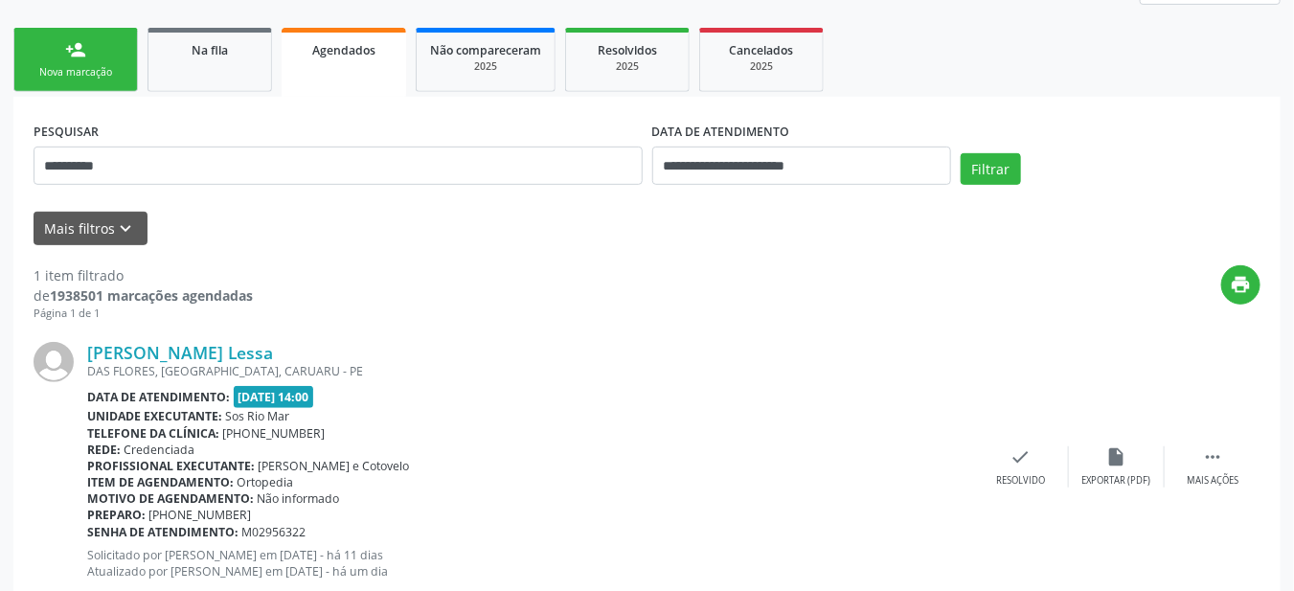
click at [62, 59] on link "person_add Nova marcação" at bounding box center [75, 60] width 124 height 64
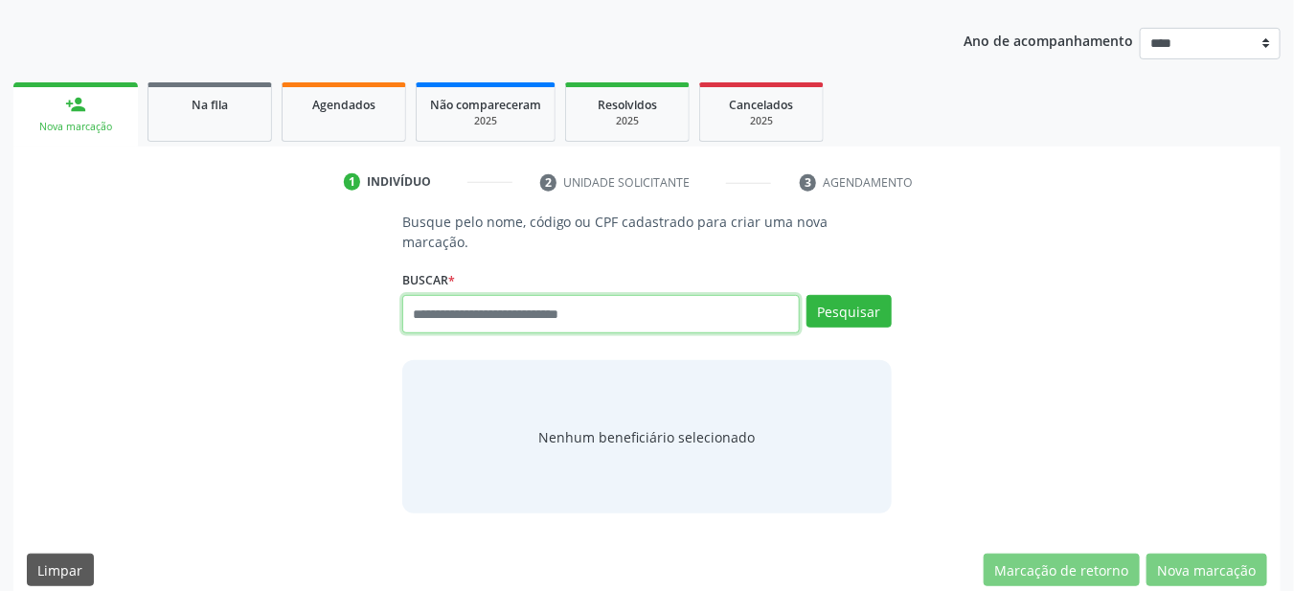
click at [522, 295] on input "text" at bounding box center [601, 314] width 398 height 38
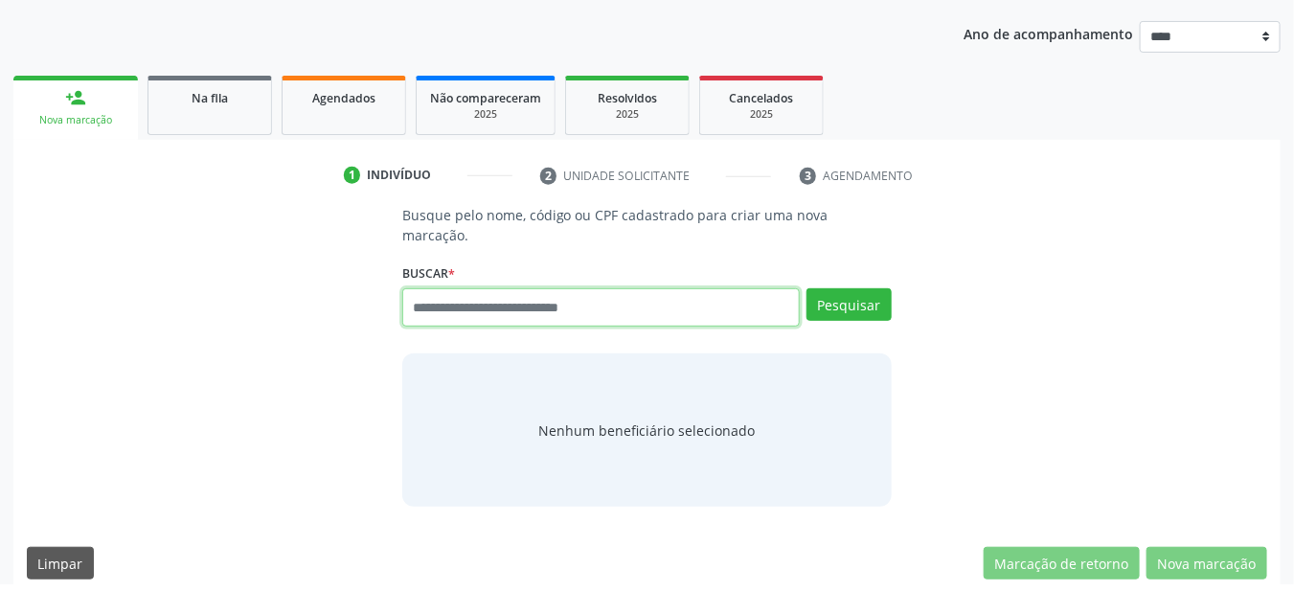
scroll to position [204, 0]
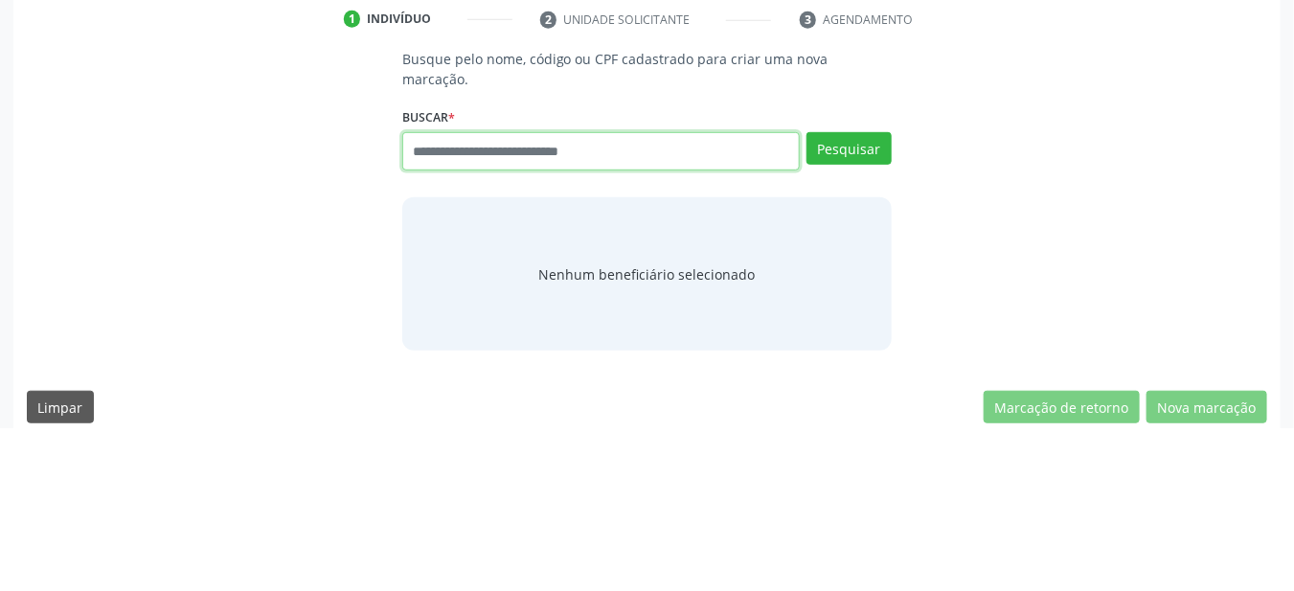
click at [476, 295] on input "text" at bounding box center [601, 314] width 398 height 38
click at [486, 295] on input "text" at bounding box center [601, 314] width 398 height 38
click at [462, 295] on input "text" at bounding box center [601, 314] width 398 height 38
paste input "**********"
type input "**********"
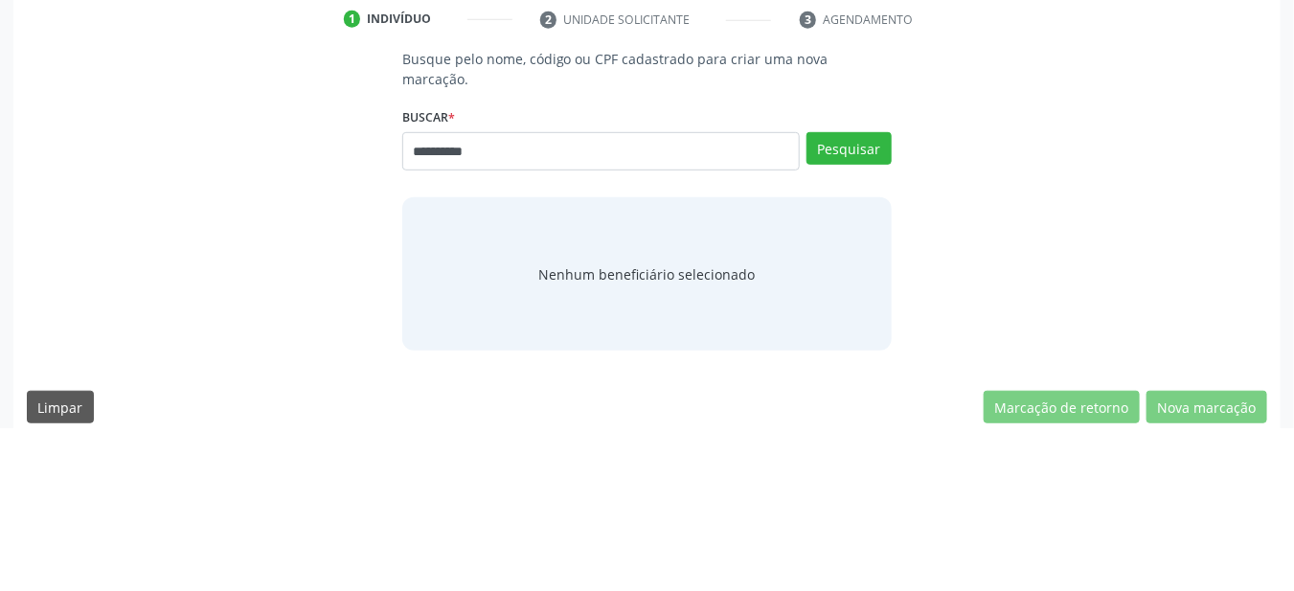
click at [953, 326] on div "**********" at bounding box center [647, 363] width 1240 height 302
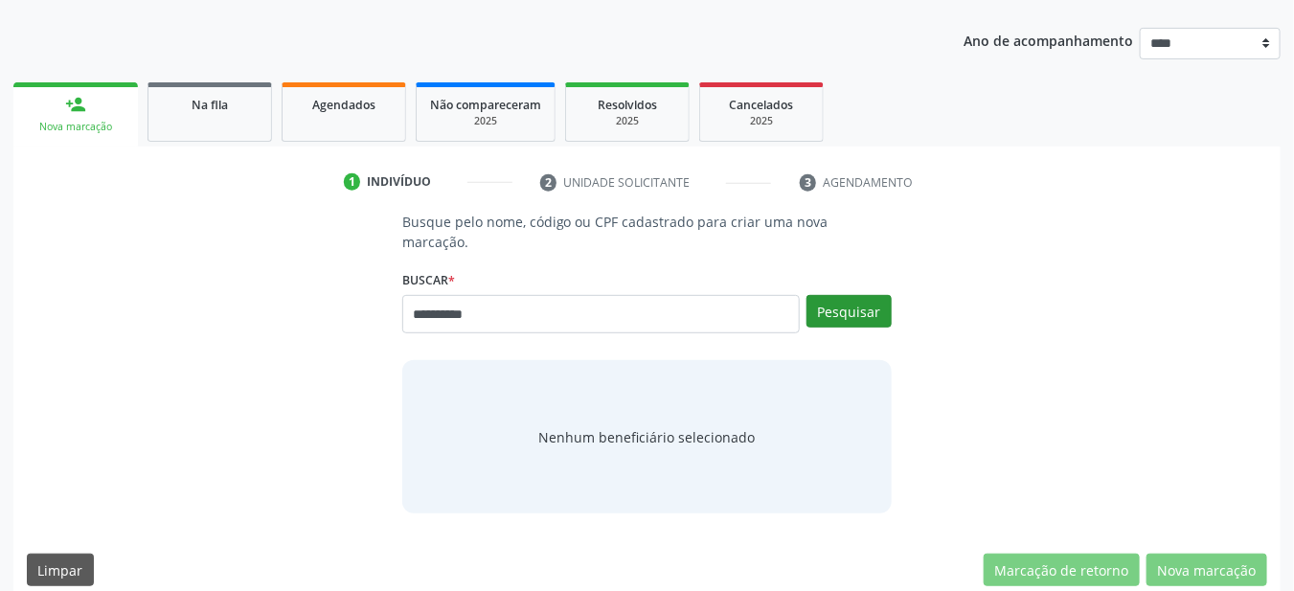
click at [846, 295] on button "Pesquisar" at bounding box center [848, 311] width 85 height 33
type input "**********"
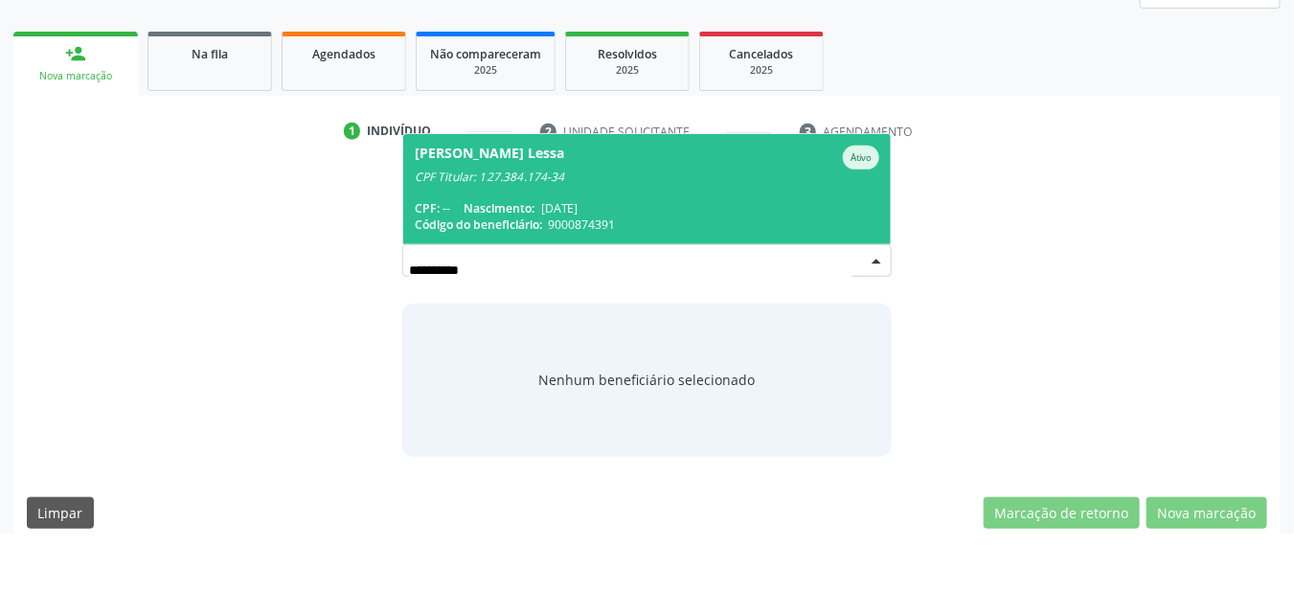
scroll to position [197, 0]
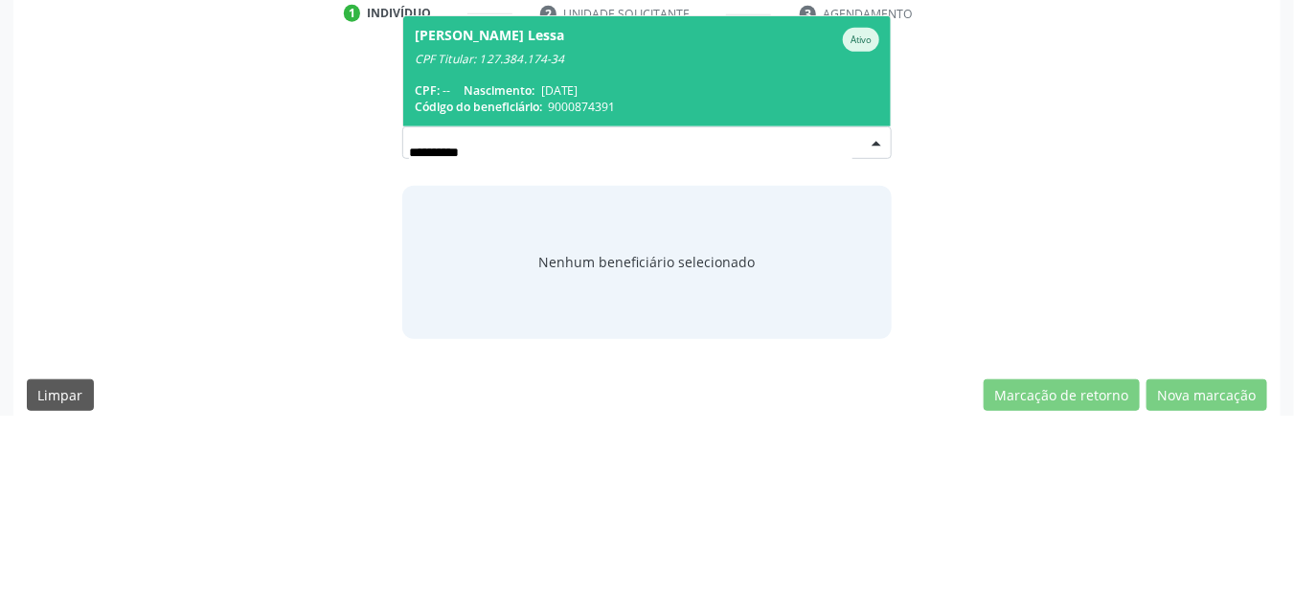
click at [576, 258] on span "20/10/1976" at bounding box center [559, 266] width 37 height 16
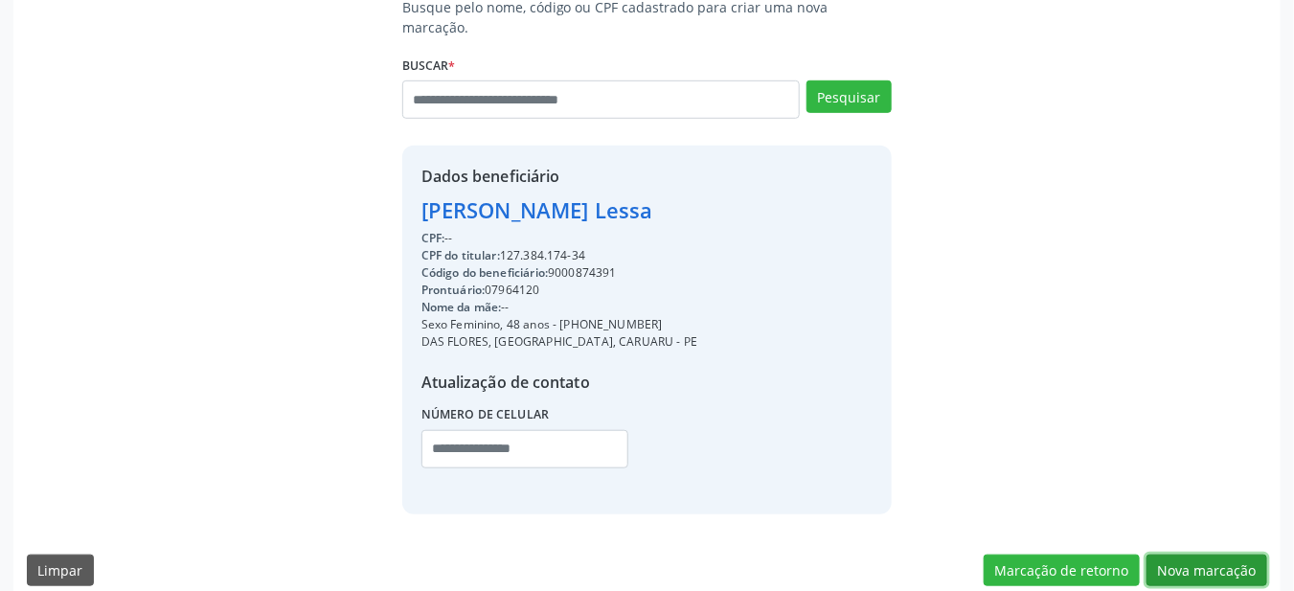
click at [1182, 554] on button "Nova marcação" at bounding box center [1206, 570] width 121 height 33
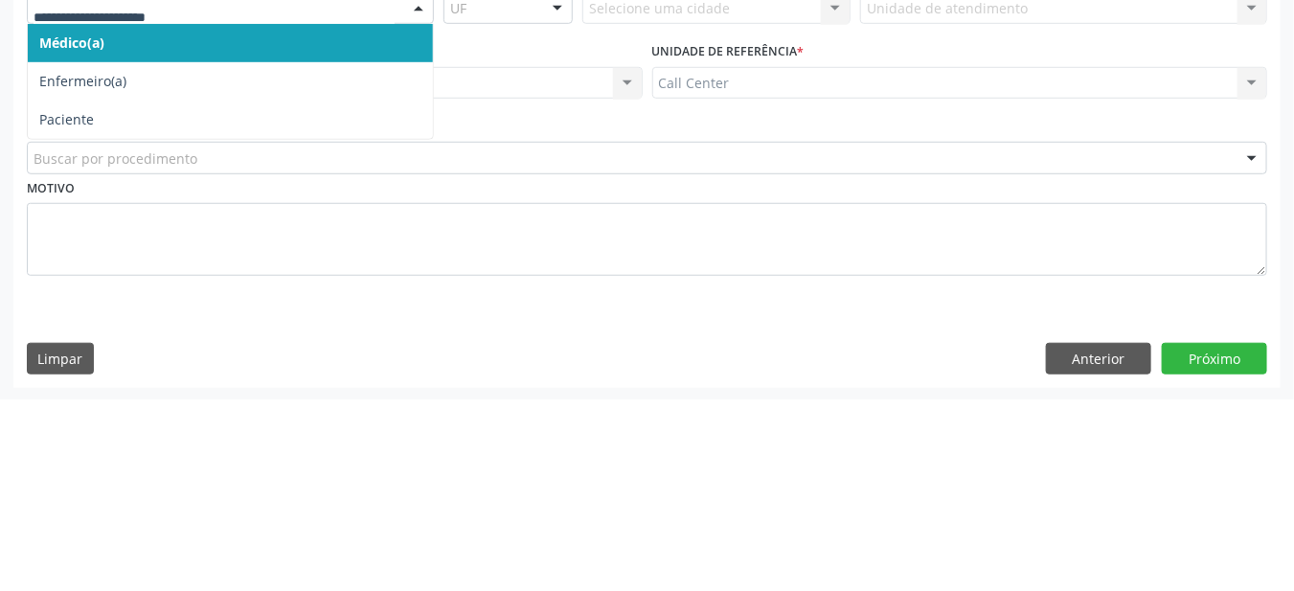
click at [67, 303] on span "Paciente" at bounding box center [66, 311] width 55 height 18
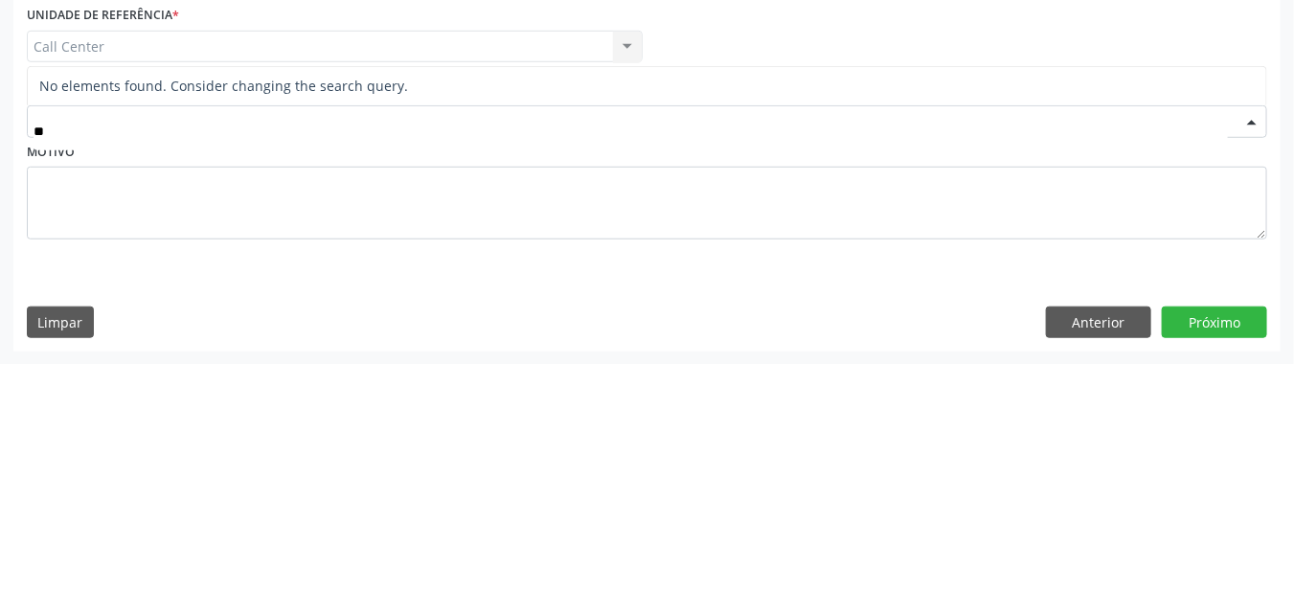
type input "*"
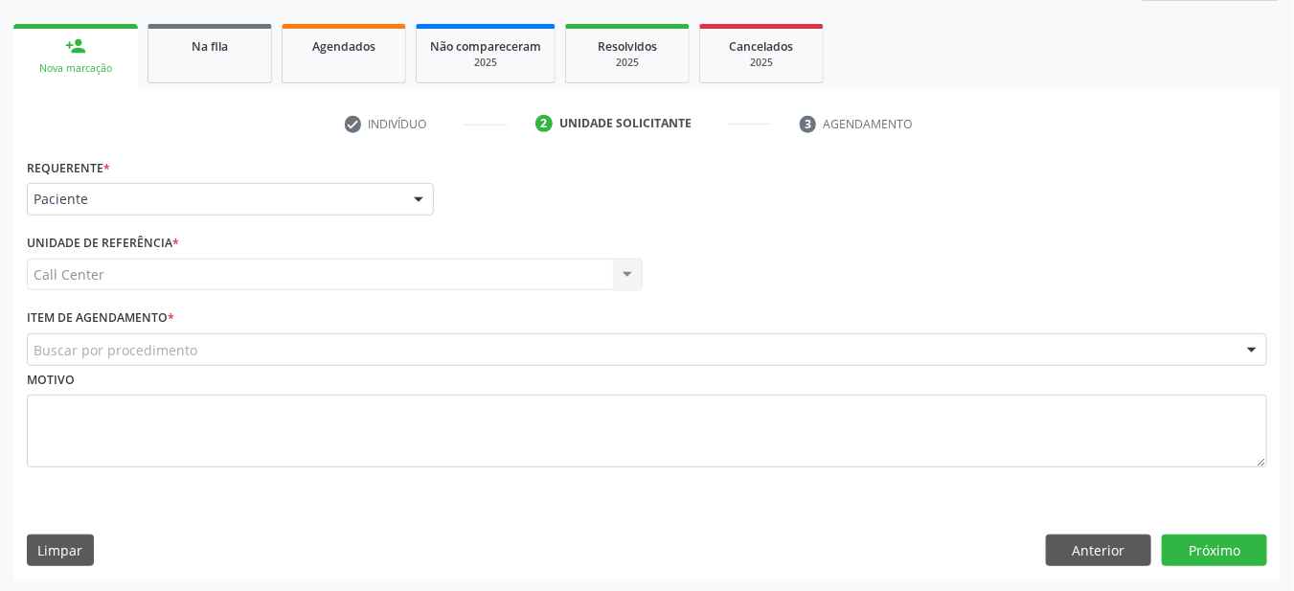
click at [637, 360] on div "Buscar por procedimento" at bounding box center [647, 349] width 1240 height 33
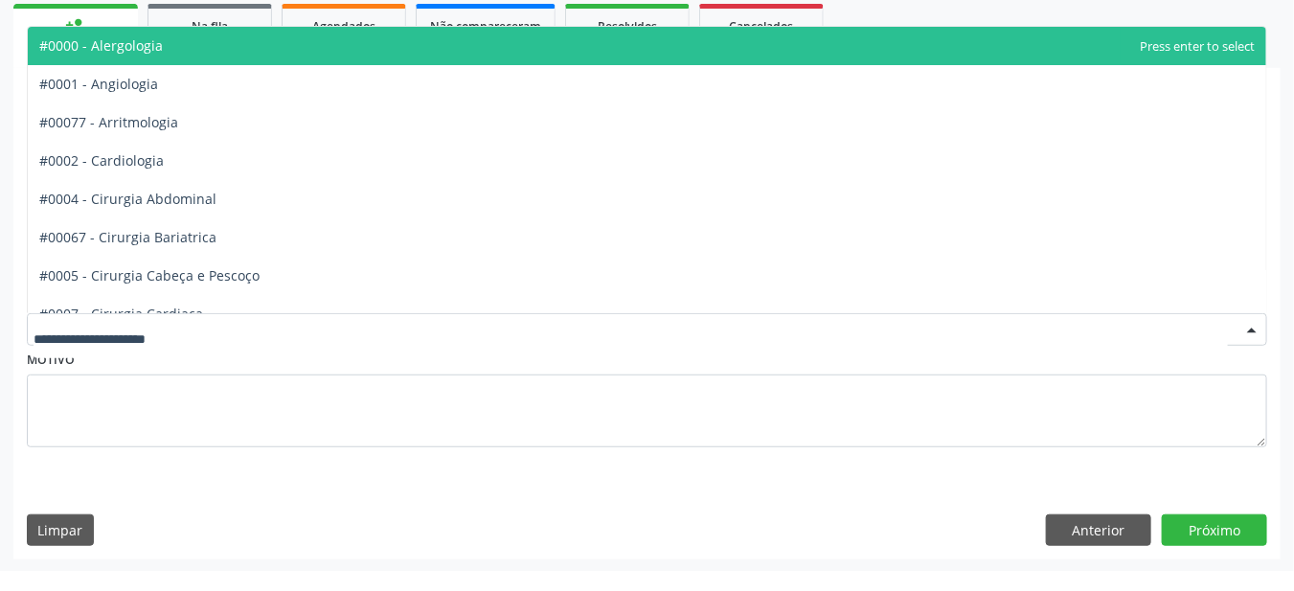
scroll to position [262, 0]
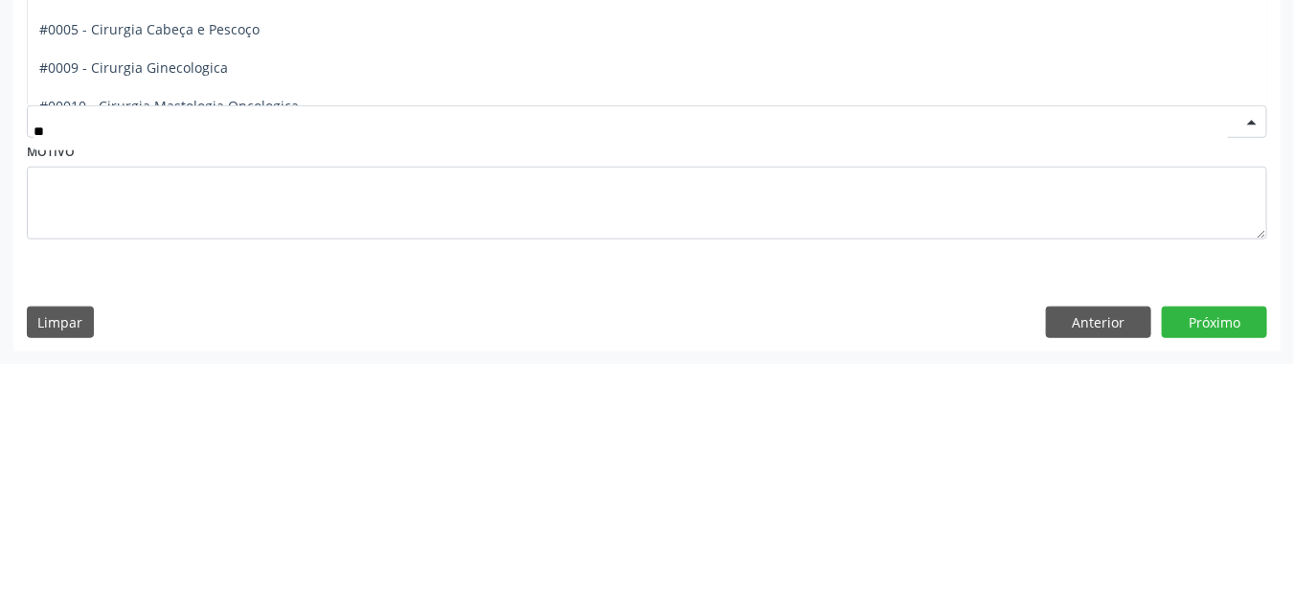
type input "***"
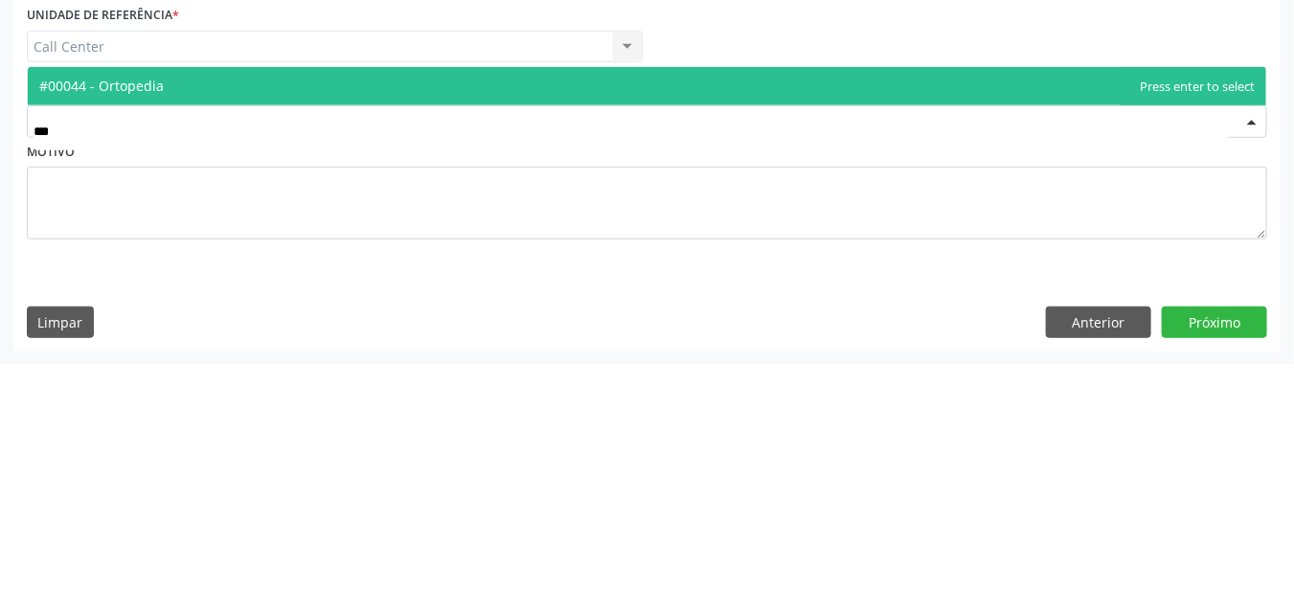
click at [840, 324] on span "#00044 - Ortopedia" at bounding box center [647, 314] width 1238 height 38
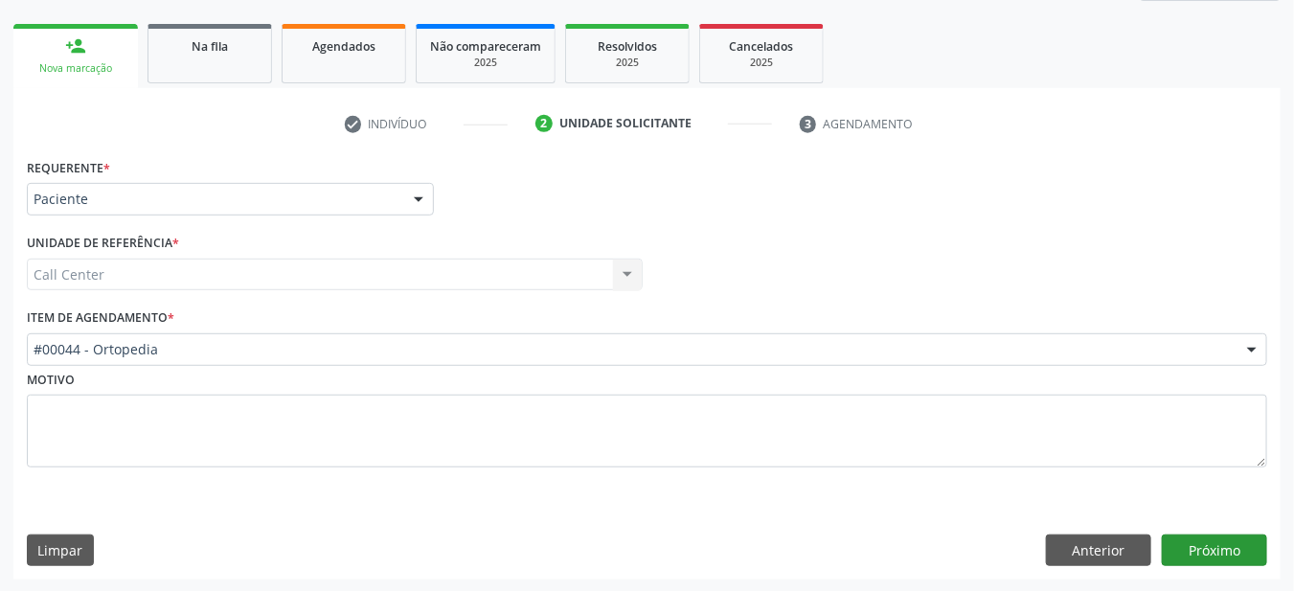
click at [1235, 544] on button "Próximo" at bounding box center [1214, 550] width 105 height 33
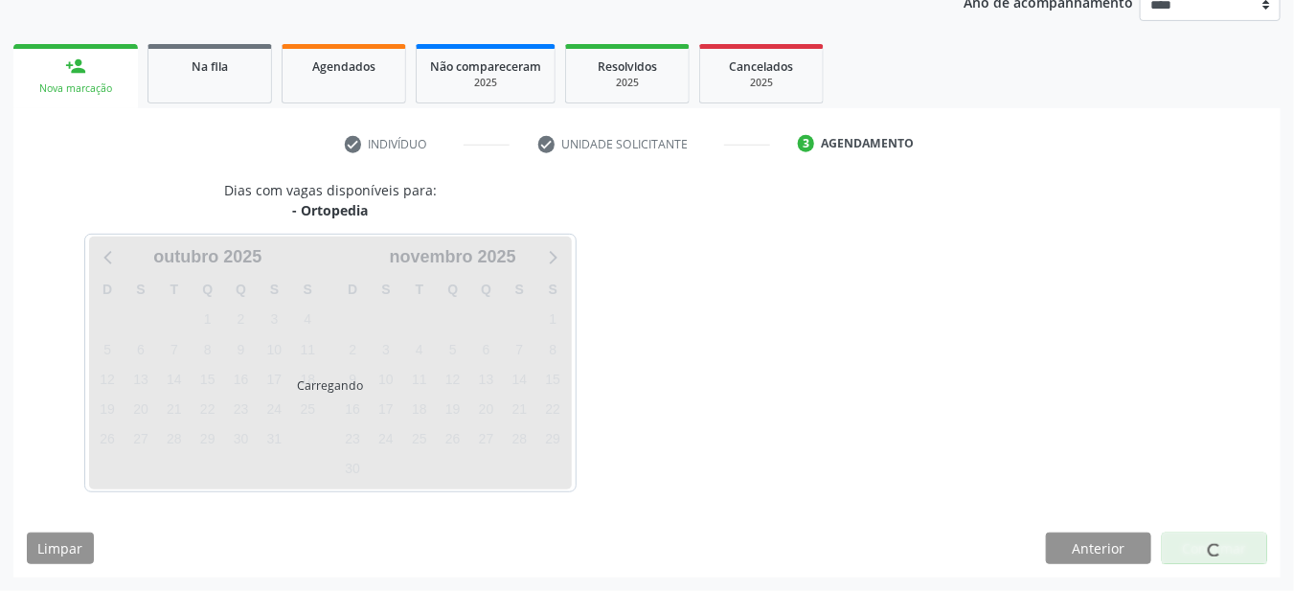
scroll to position [239, 0]
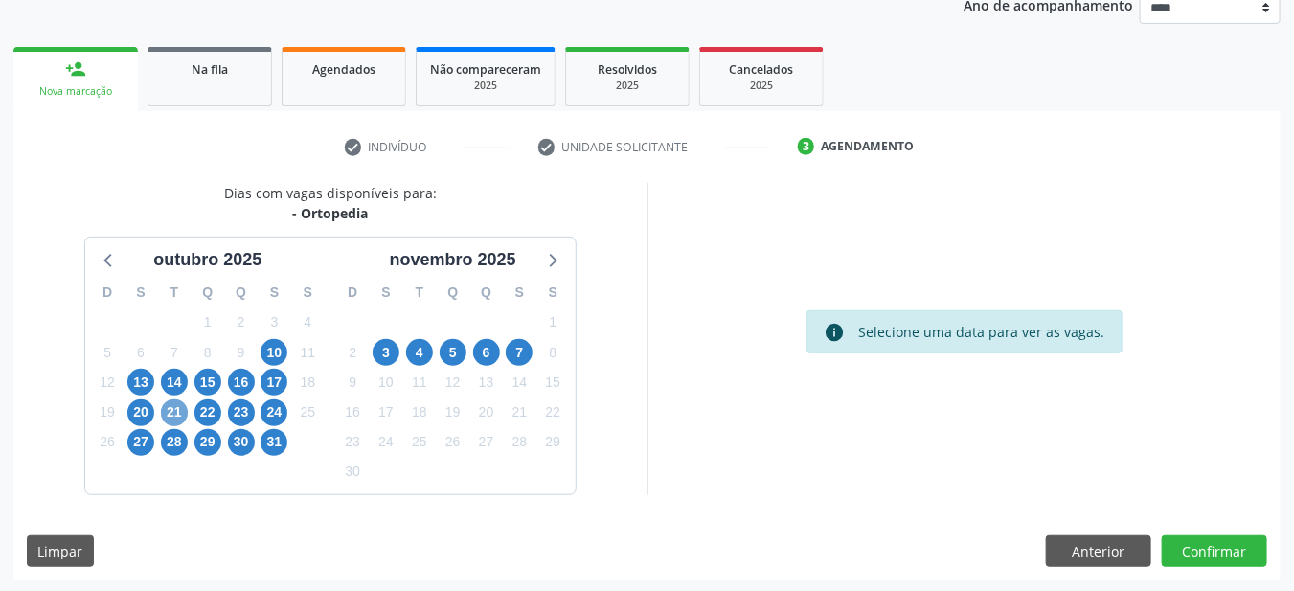
click at [173, 409] on span "21" at bounding box center [174, 412] width 27 height 27
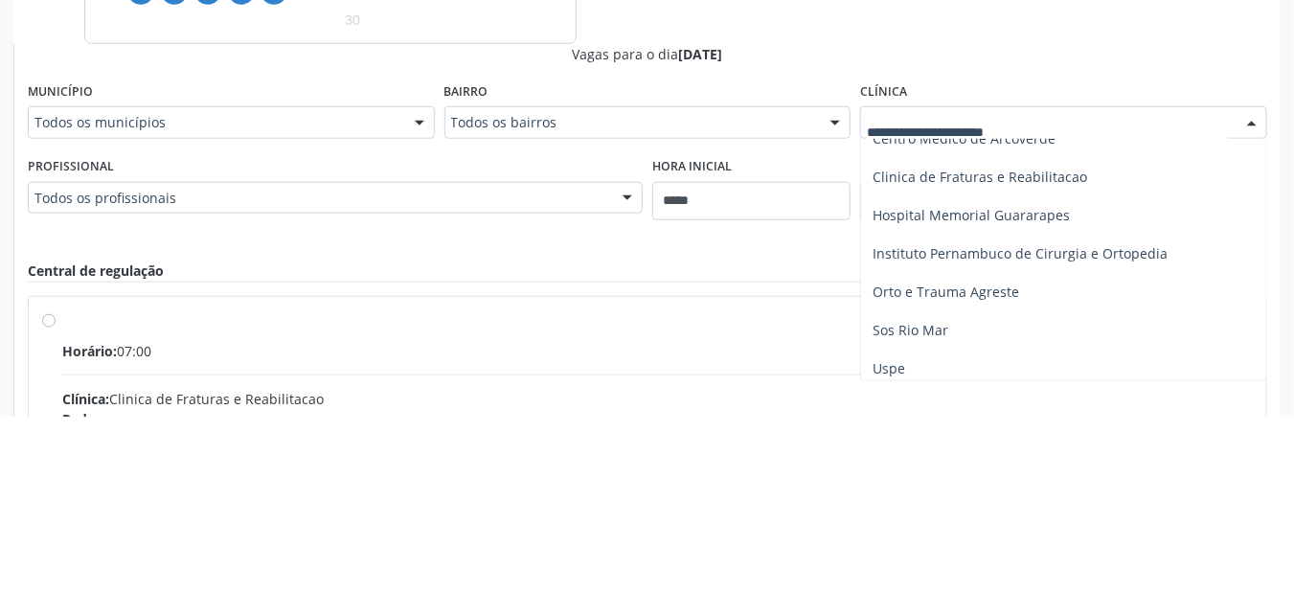
scroll to position [141, 0]
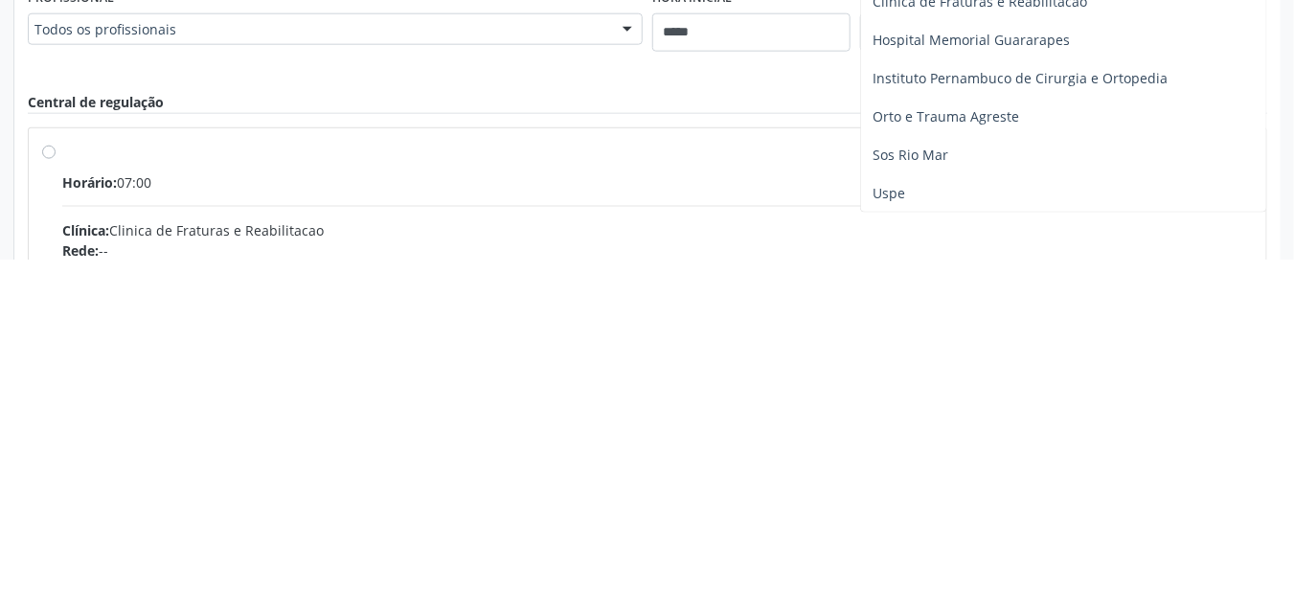
click at [969, 533] on span "Uspe" at bounding box center [1063, 525] width 405 height 38
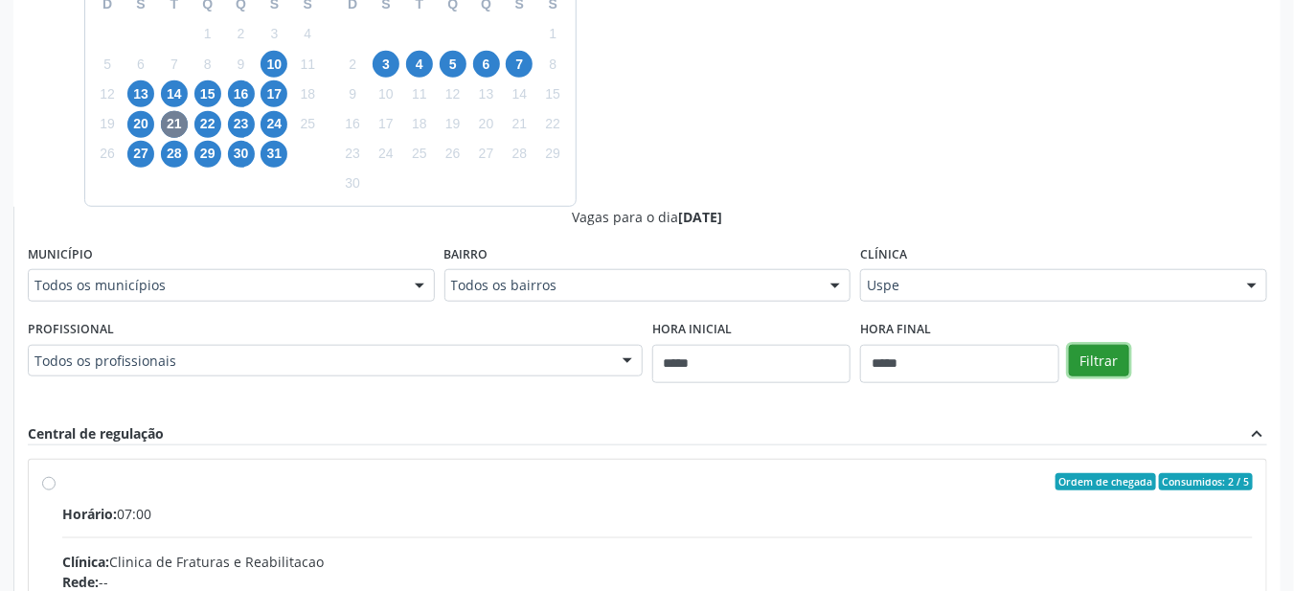
click at [1109, 363] on button "Filtrar" at bounding box center [1099, 361] width 60 height 33
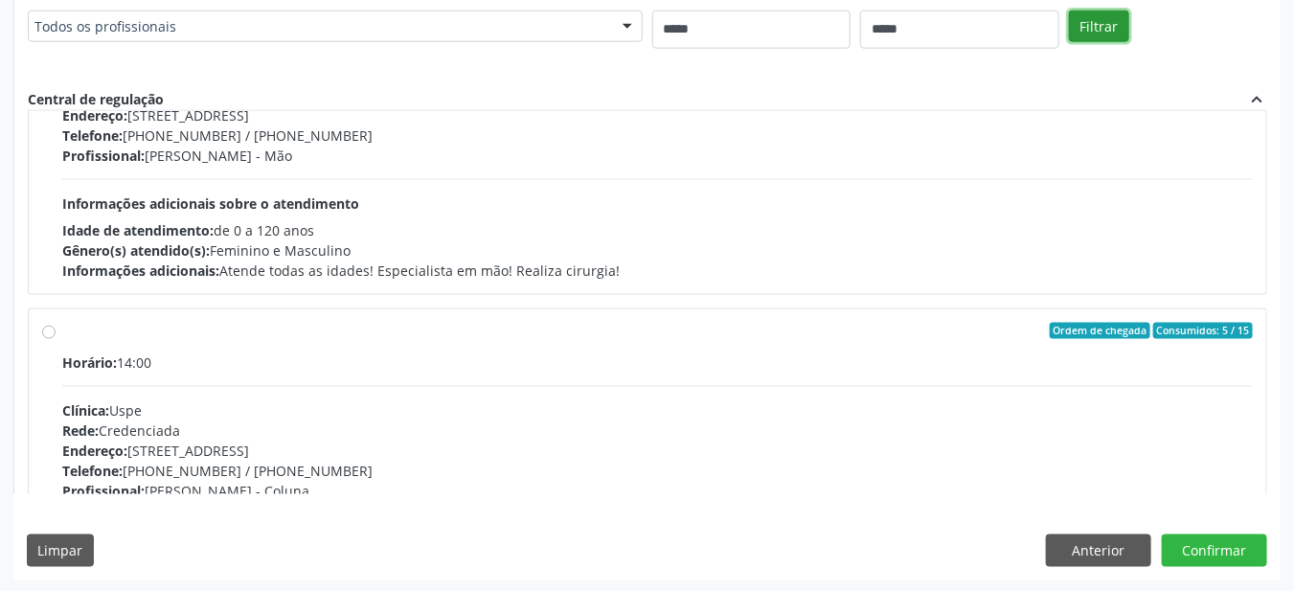
scroll to position [0, 0]
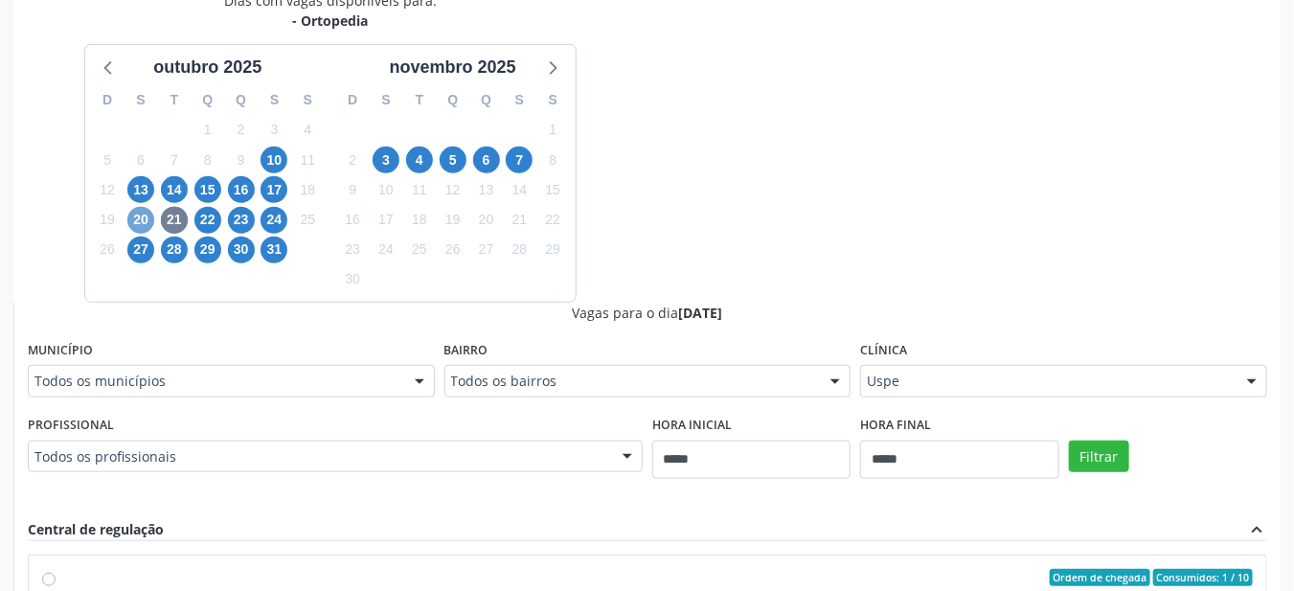
click at [139, 224] on span "20" at bounding box center [140, 220] width 27 height 27
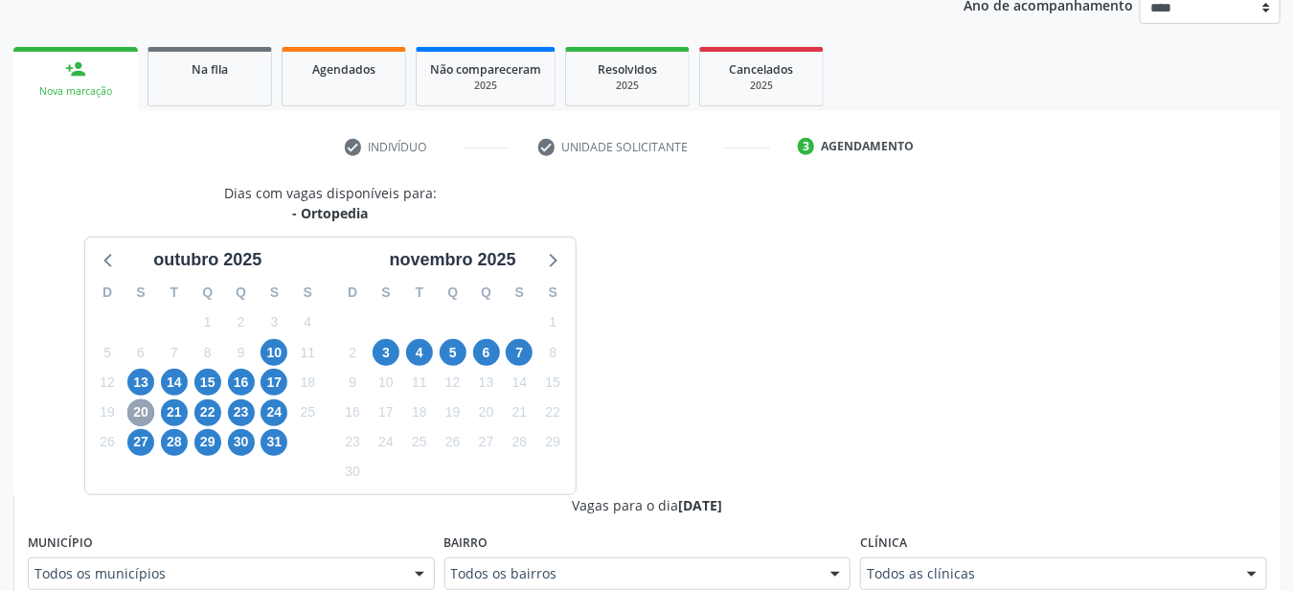
scroll to position [432, 0]
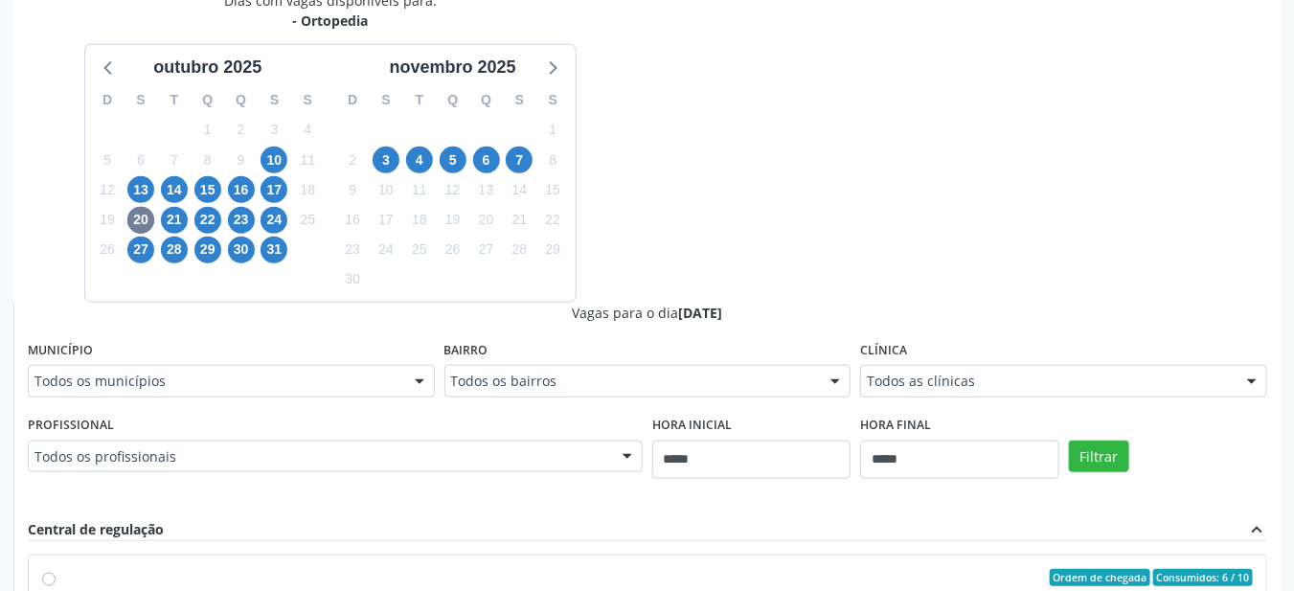
click at [1053, 411] on div "Hora final *****" at bounding box center [959, 445] width 198 height 68
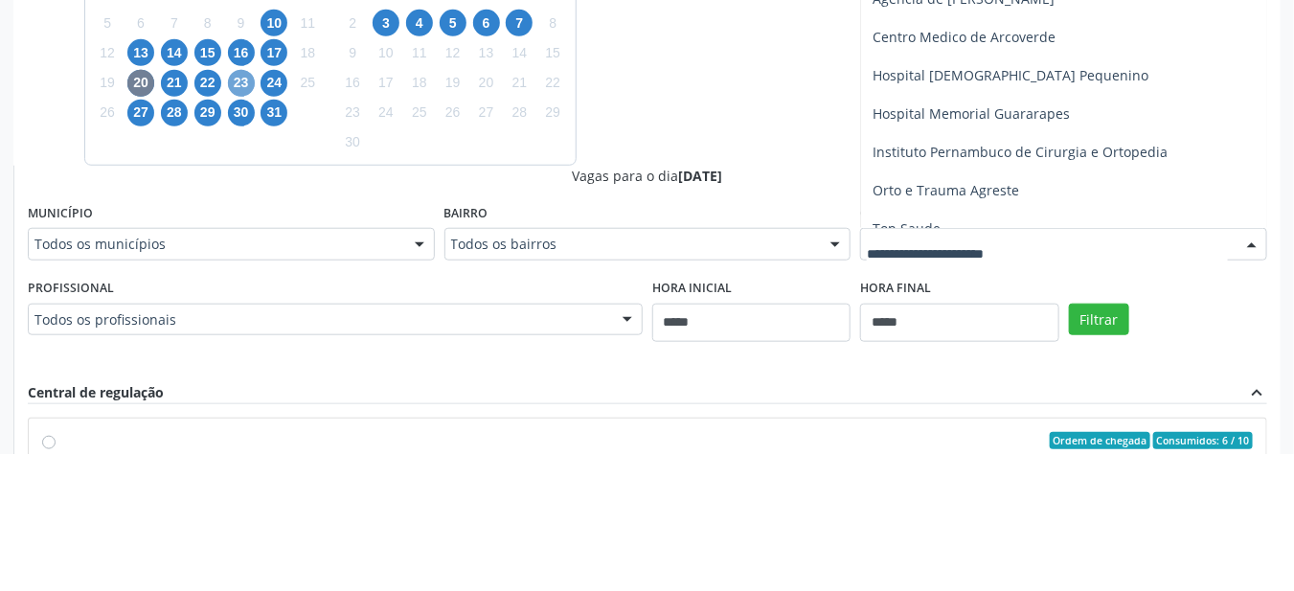
click at [237, 223] on span "23" at bounding box center [241, 220] width 27 height 27
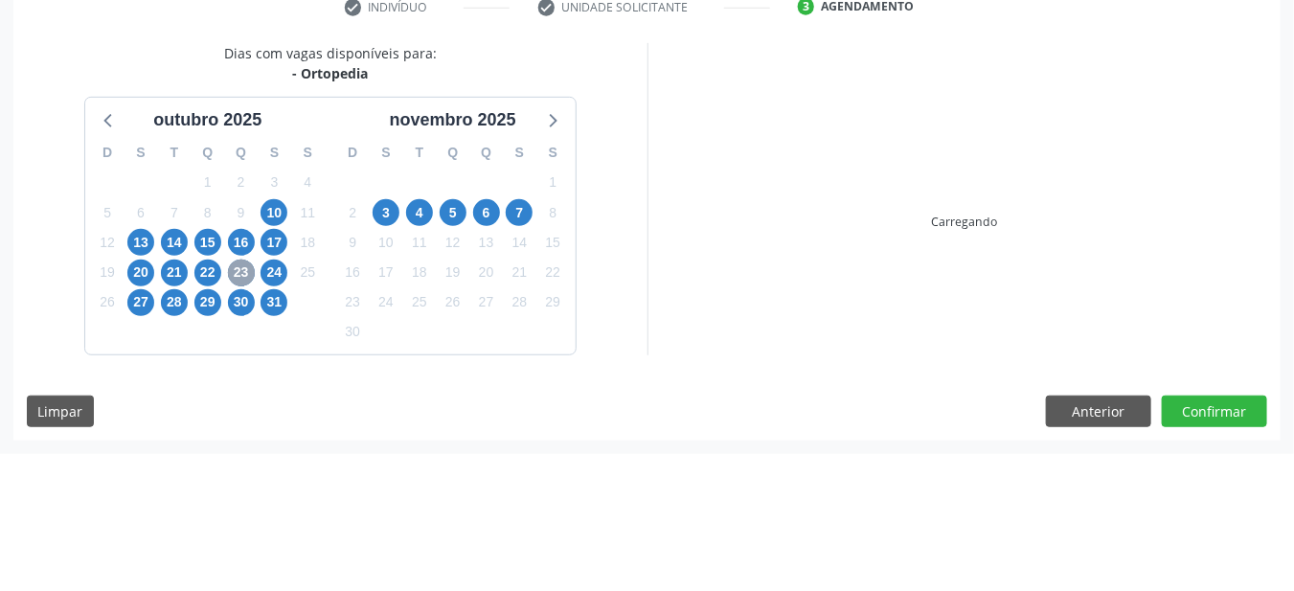
scroll to position [239, 0]
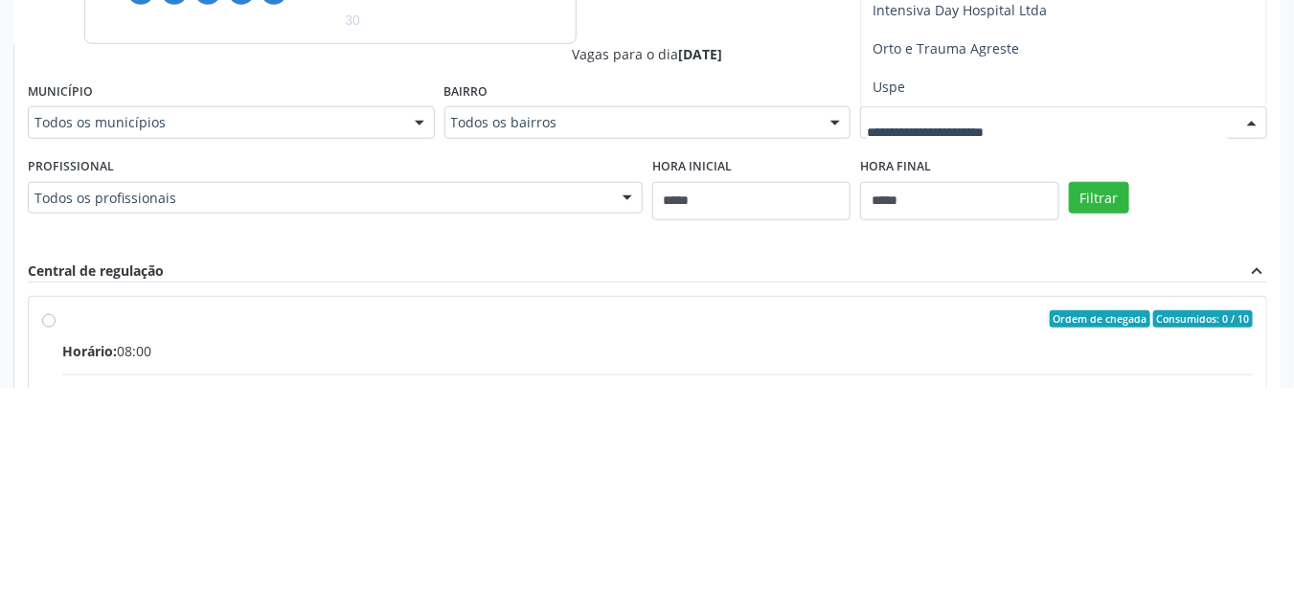
click at [1006, 300] on span "Uspe" at bounding box center [1063, 290] width 405 height 38
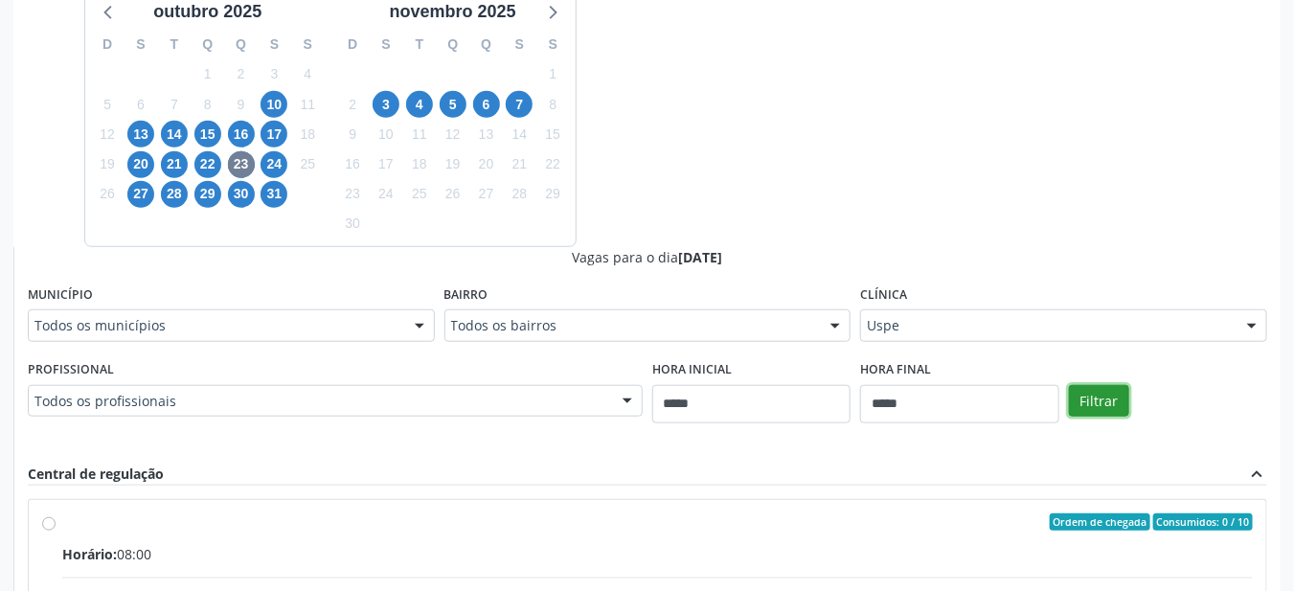
click at [1102, 391] on button "Filtrar" at bounding box center [1099, 401] width 60 height 33
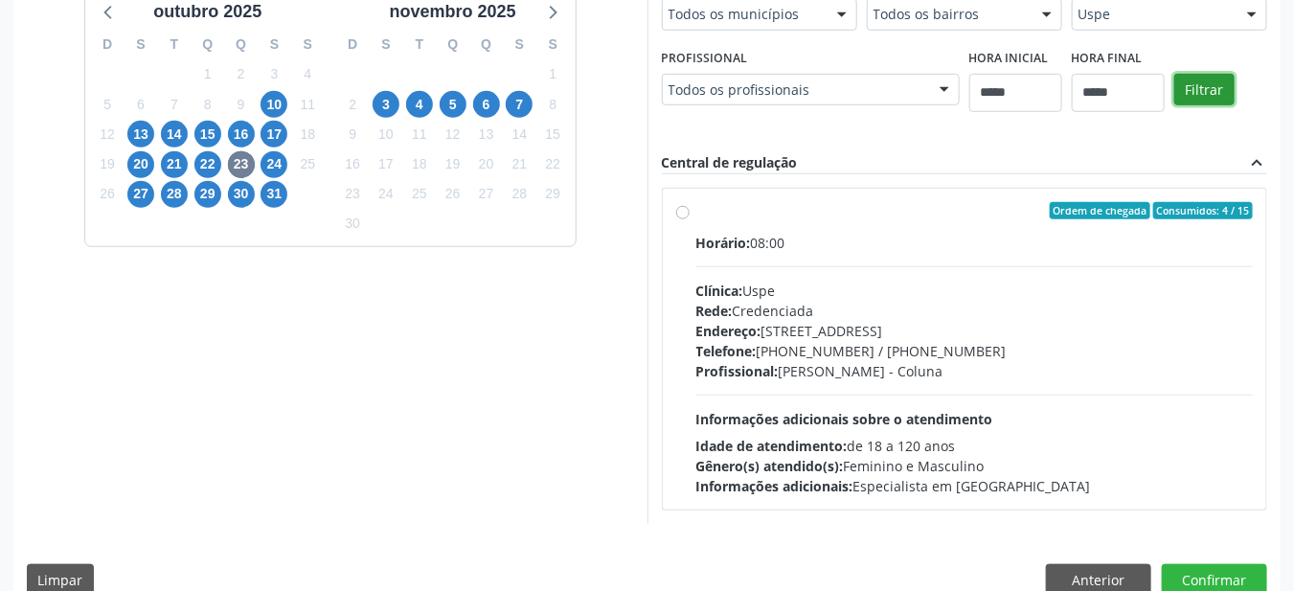
scroll to position [515, 0]
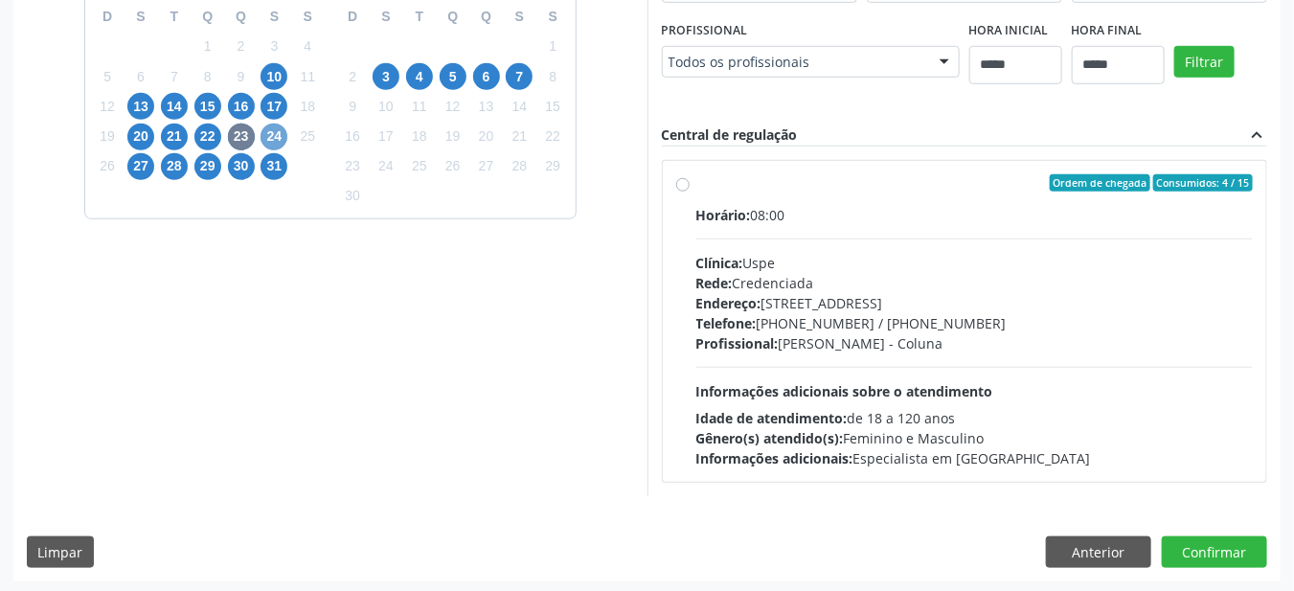
click at [278, 139] on span "24" at bounding box center [273, 137] width 27 height 27
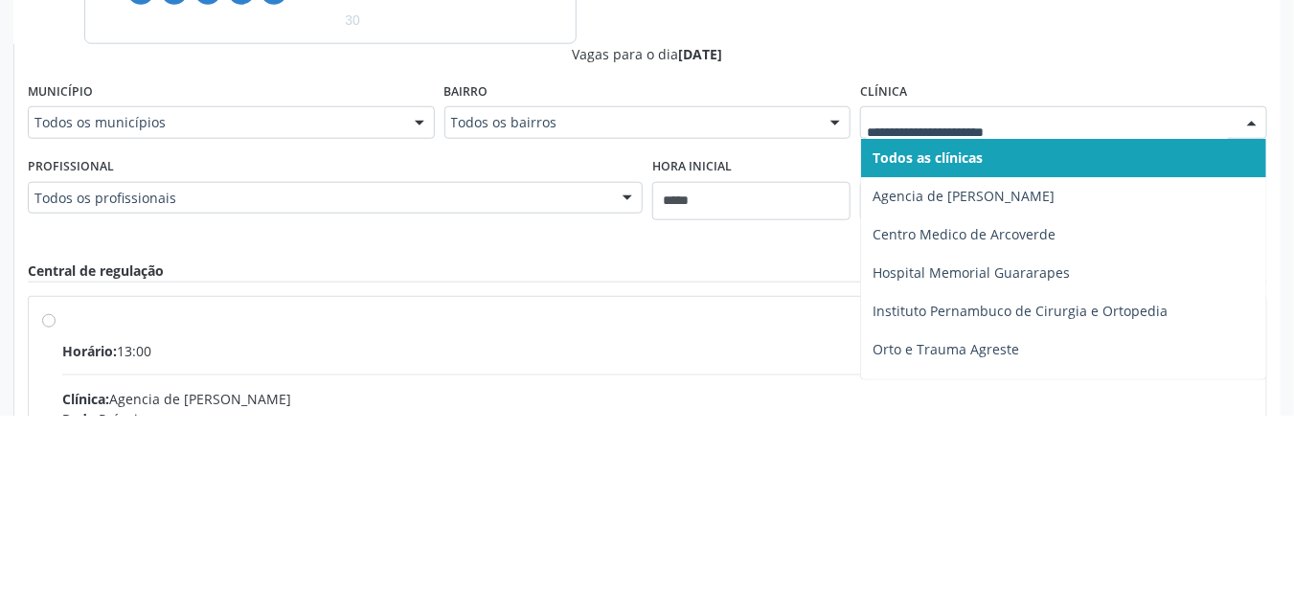
scroll to position [65, 0]
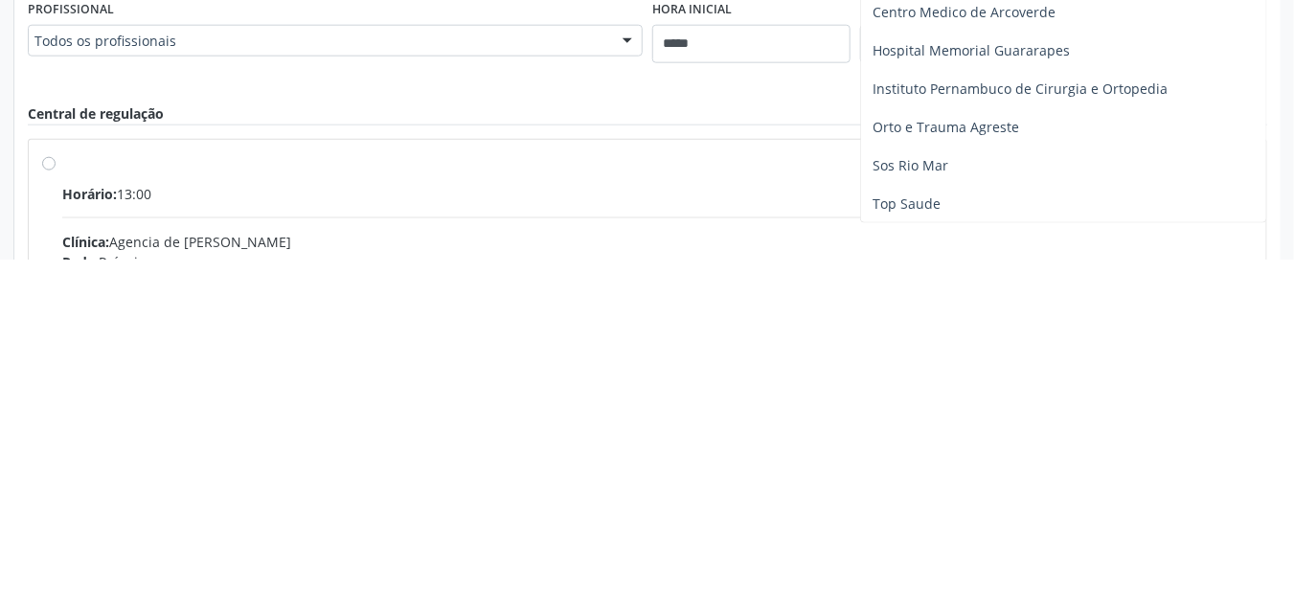
click at [975, 501] on span "Sos Rio Mar" at bounding box center [1063, 497] width 405 height 38
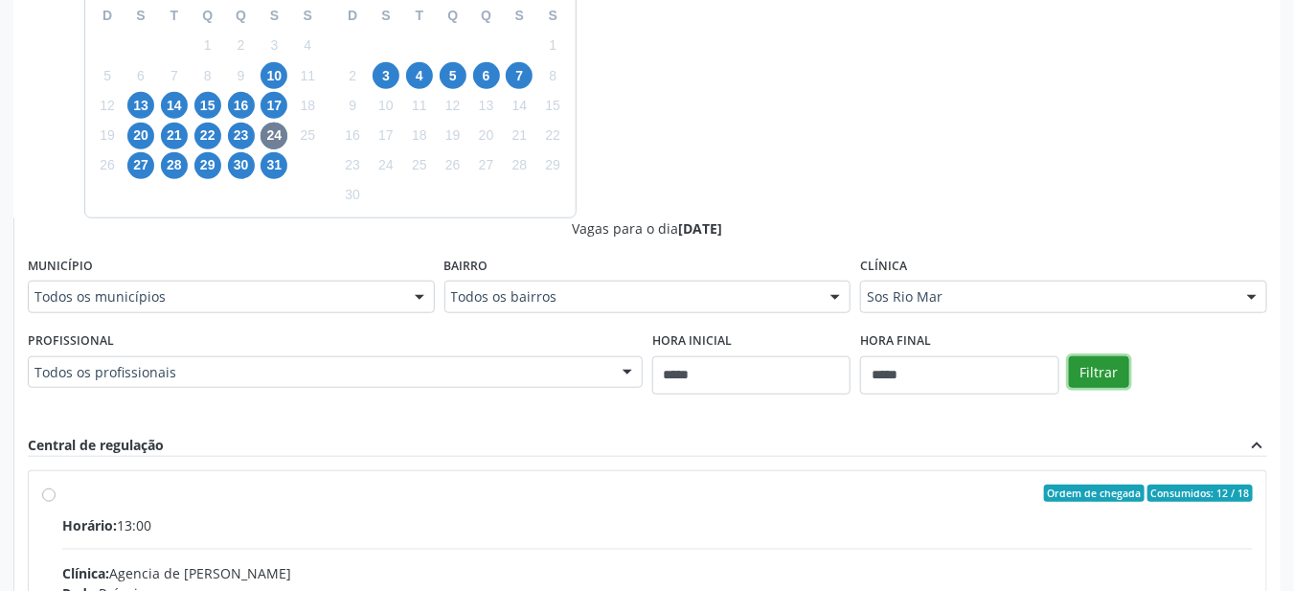
click at [1121, 375] on button "Filtrar" at bounding box center [1099, 372] width 60 height 33
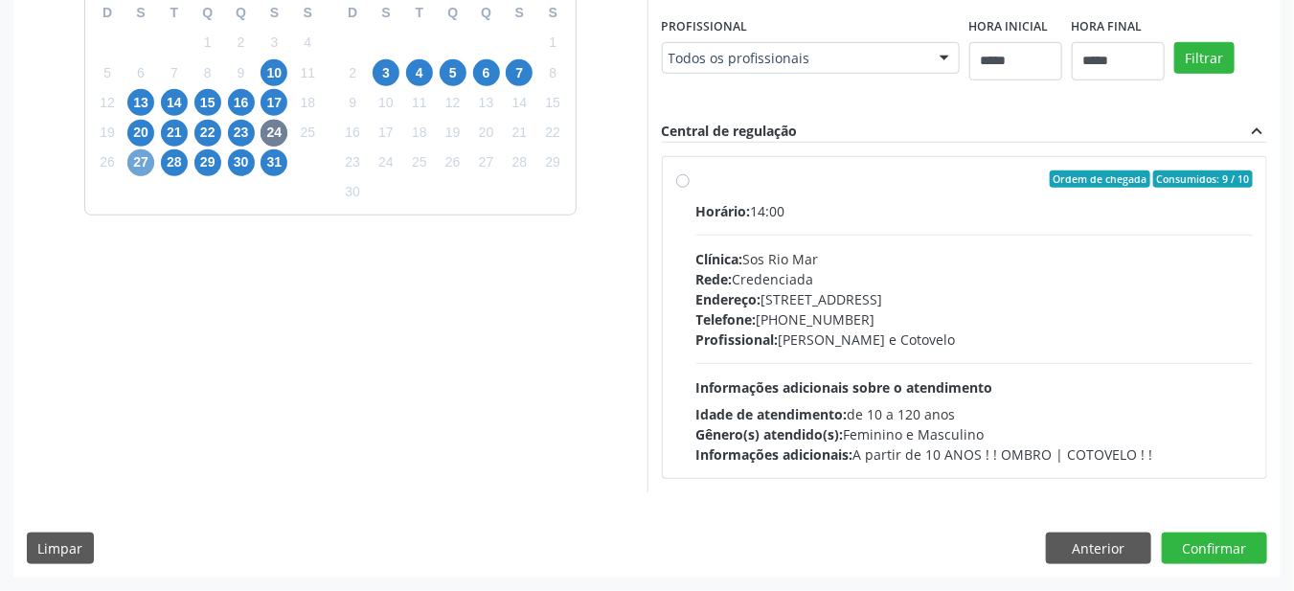
click at [139, 149] on span "27" at bounding box center [140, 162] width 27 height 27
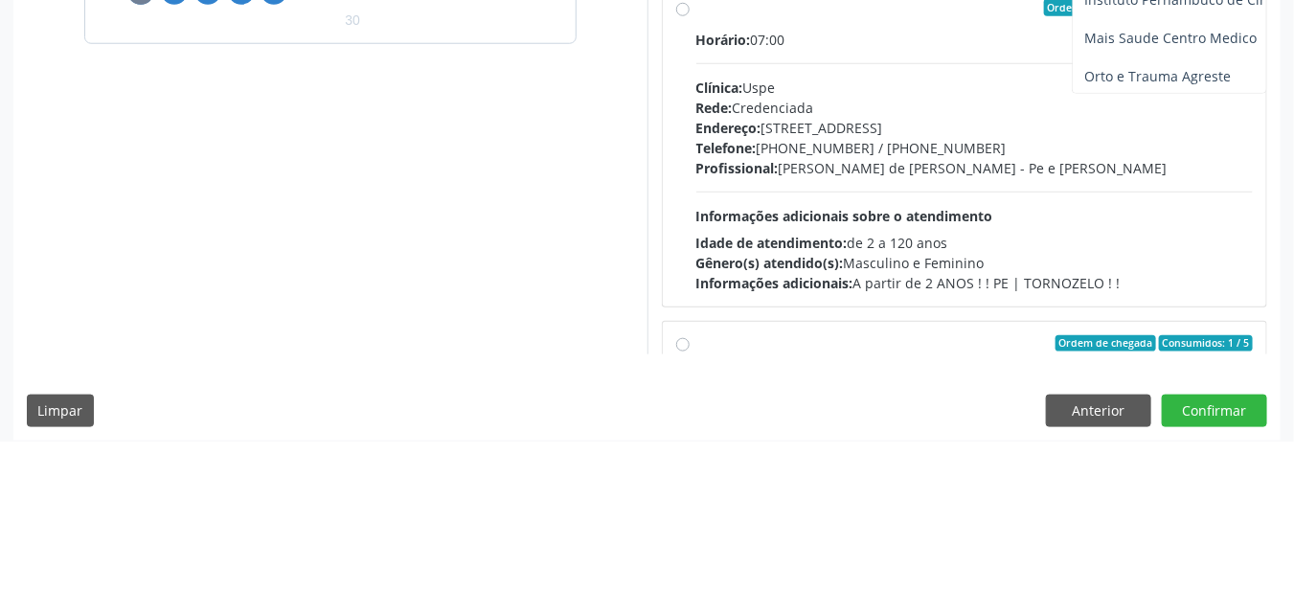
scroll to position [117, 0]
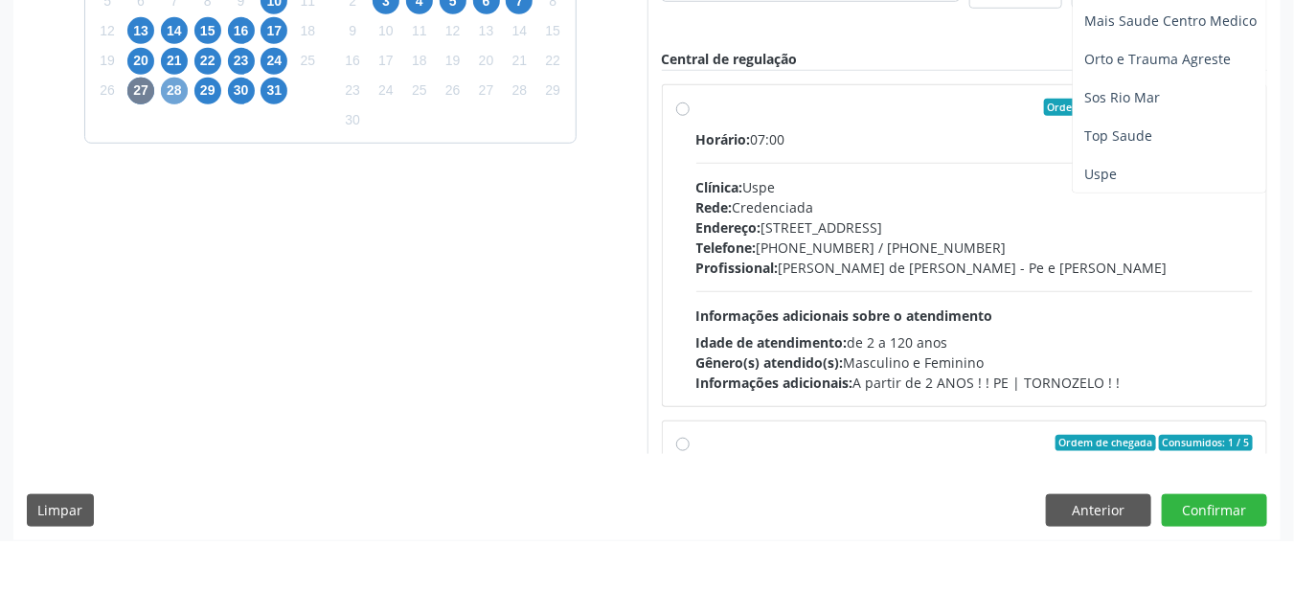
click at [169, 140] on span "28" at bounding box center [174, 141] width 27 height 27
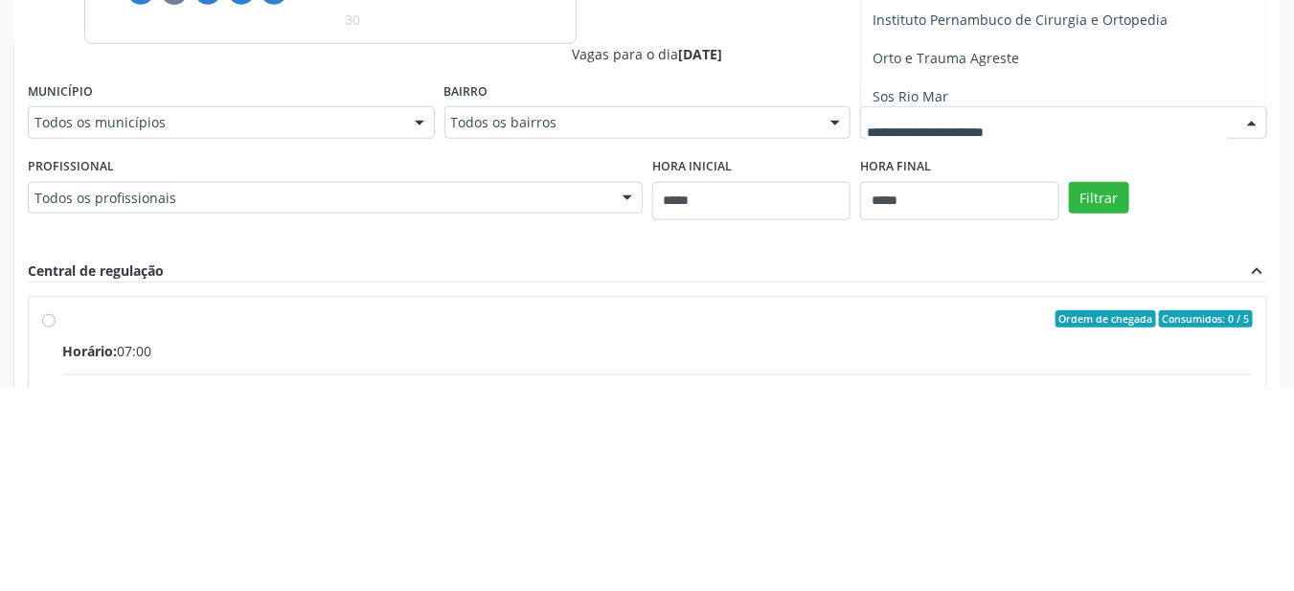
scroll to position [151, 0]
click at [991, 295] on span "Uspe" at bounding box center [1063, 292] width 405 height 38
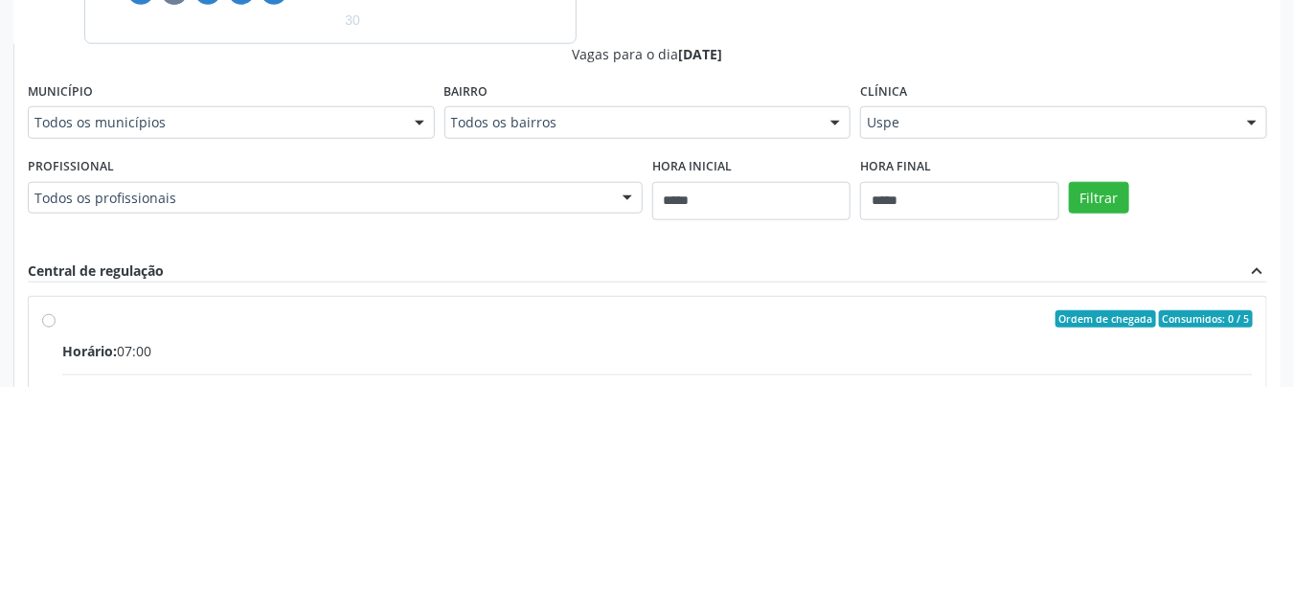
scroll to position [486, 0]
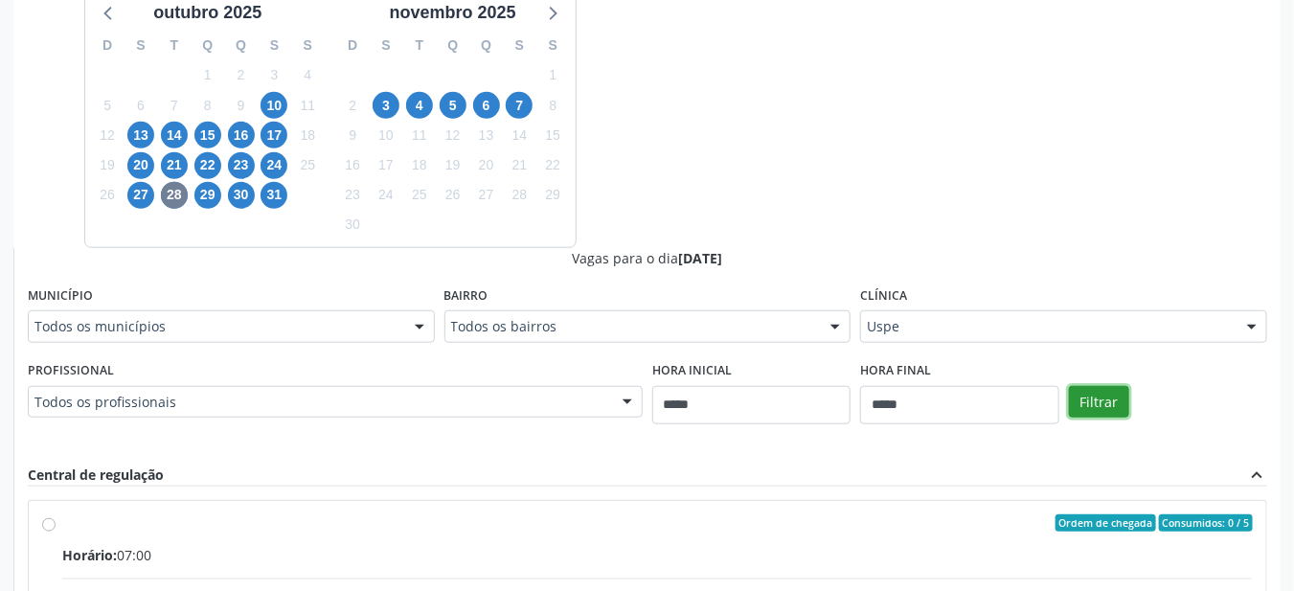
click at [1106, 400] on button "Filtrar" at bounding box center [1099, 402] width 60 height 33
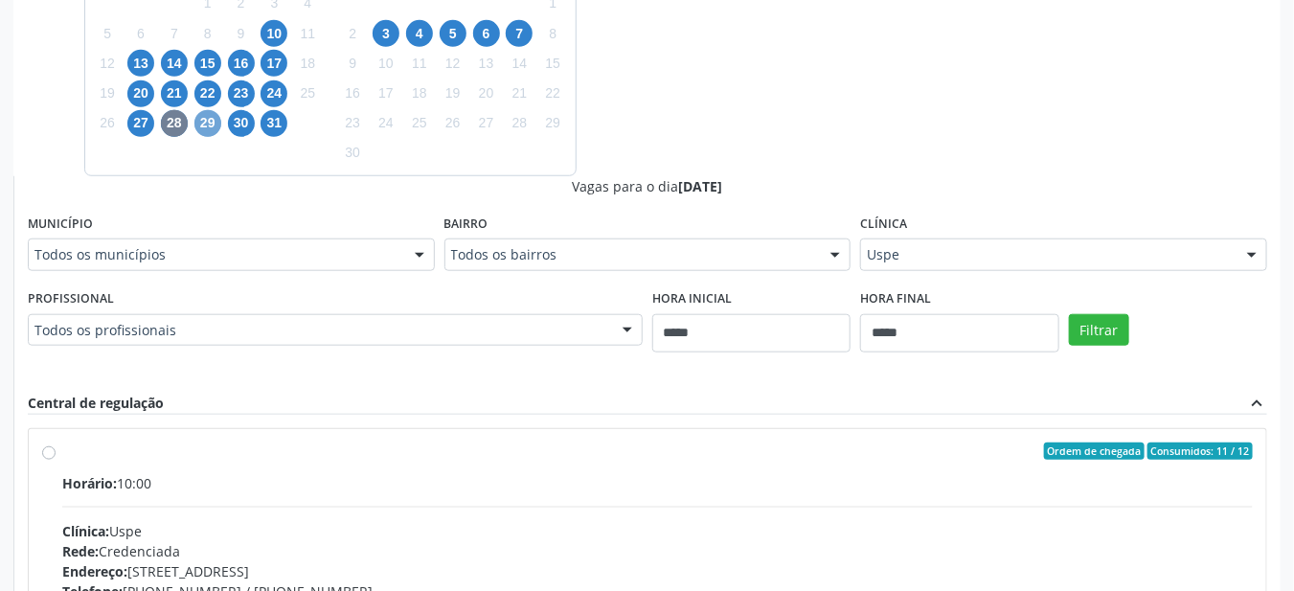
click at [212, 123] on span "29" at bounding box center [207, 123] width 27 height 27
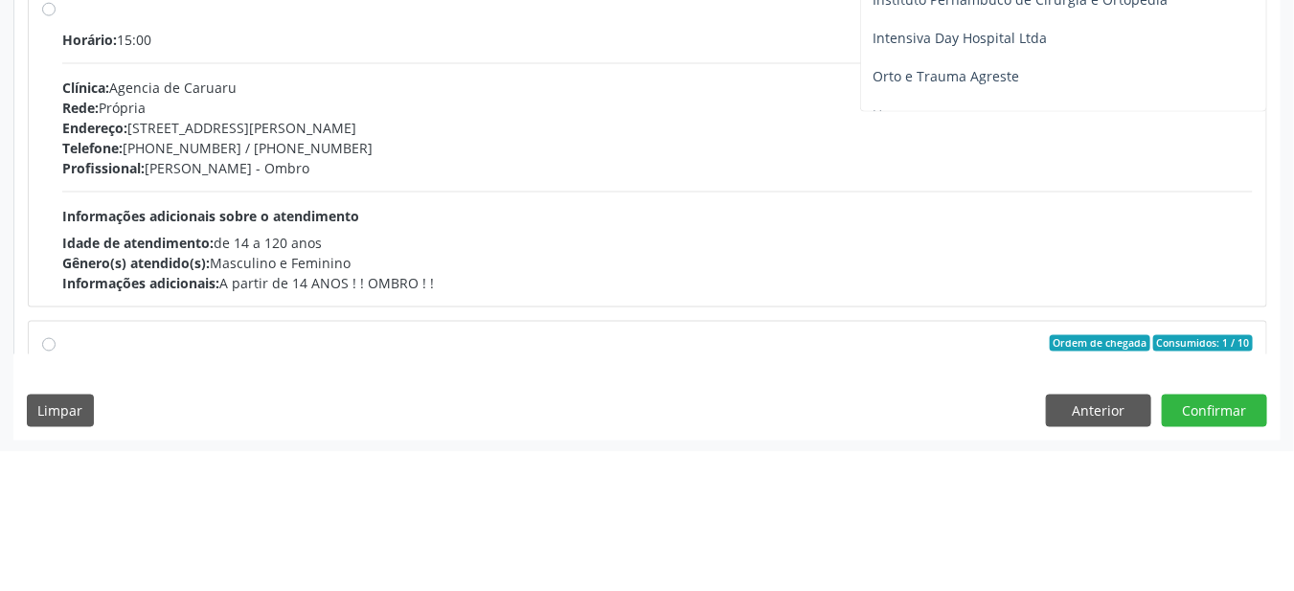
scroll to position [23, 0]
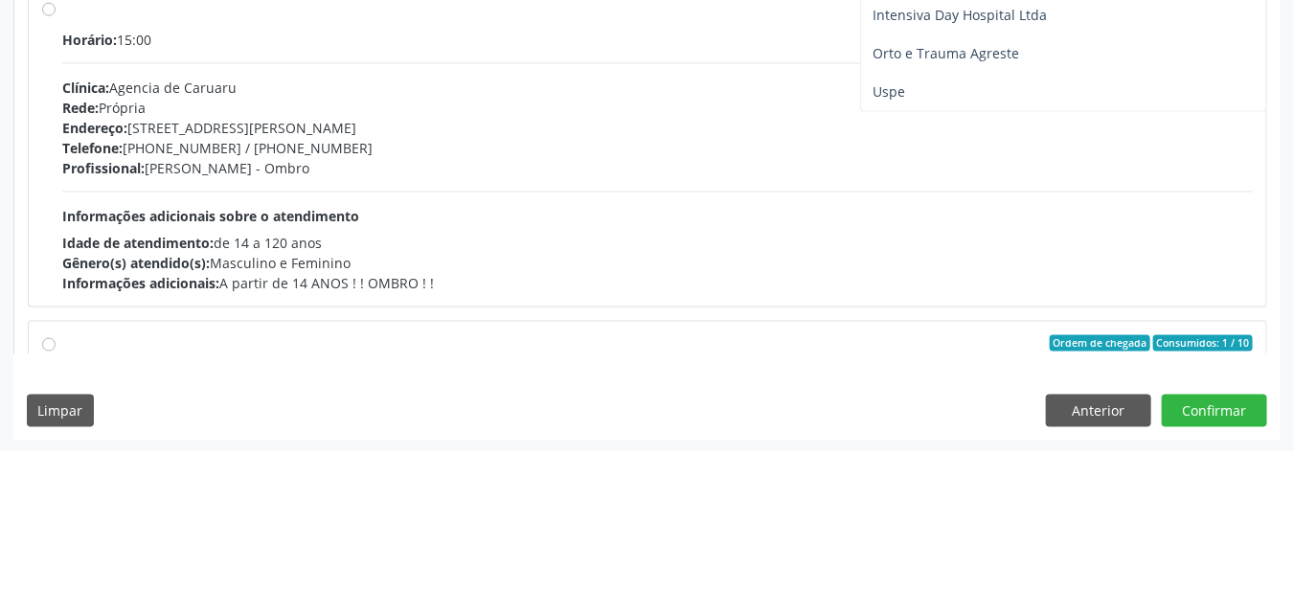
click at [910, 220] on span "Uspe" at bounding box center [1063, 232] width 405 height 38
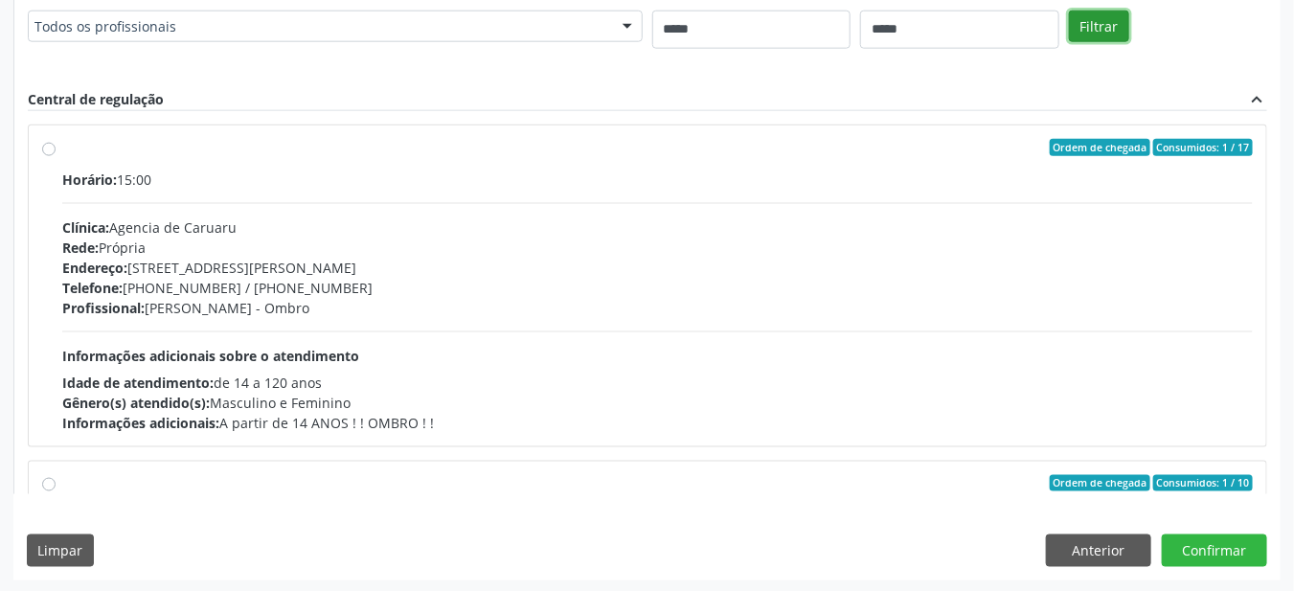
click at [1096, 17] on button "Filtrar" at bounding box center [1099, 27] width 60 height 33
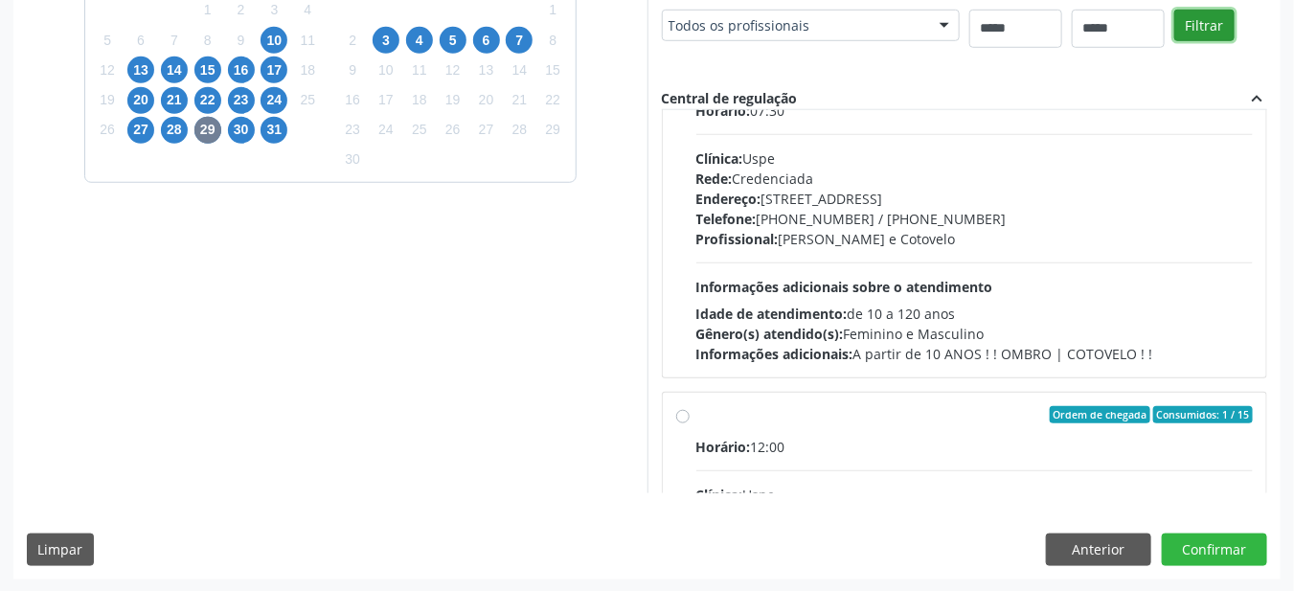
scroll to position [394, 0]
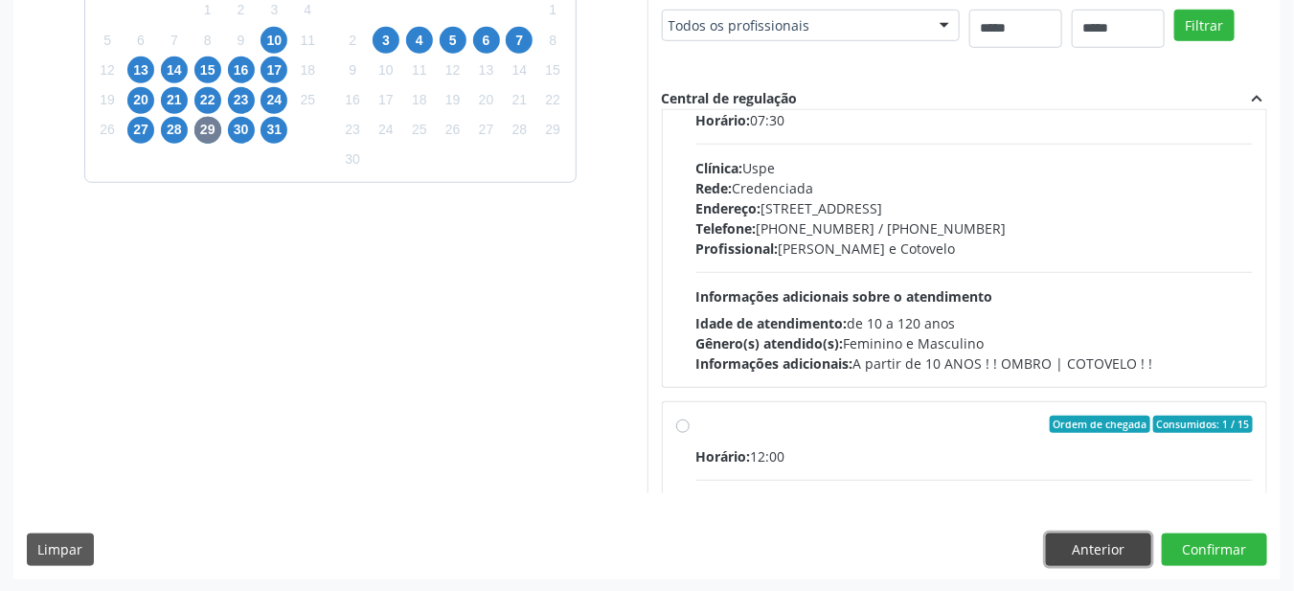
click at [1096, 549] on button "Anterior" at bounding box center [1098, 549] width 105 height 33
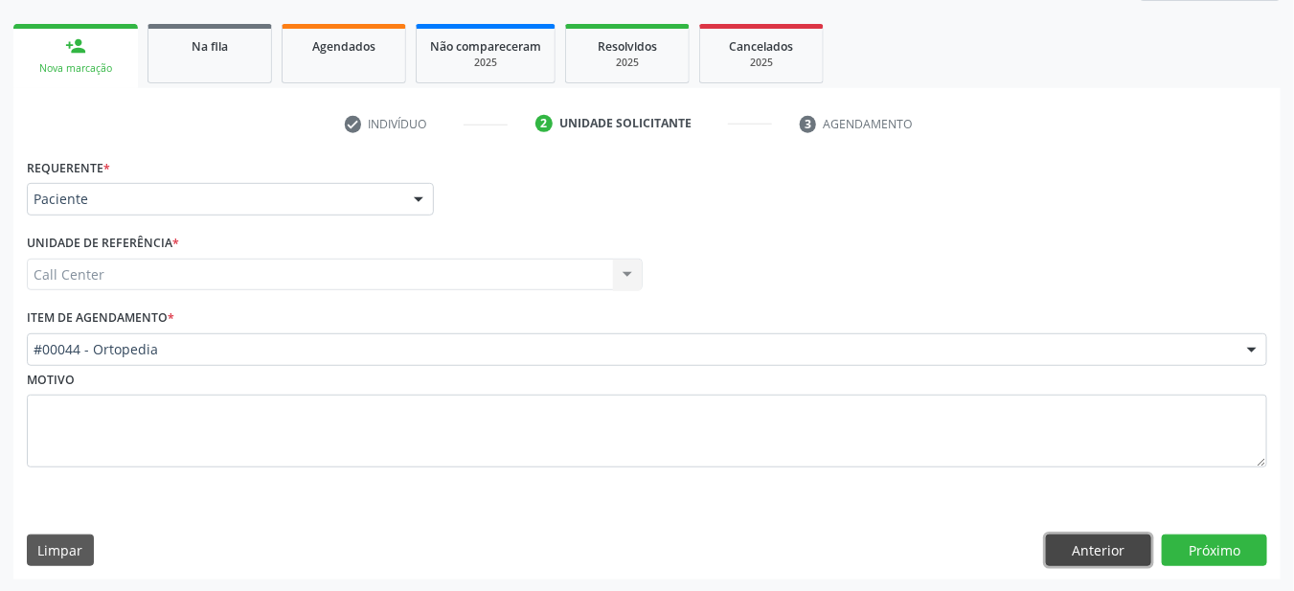
click at [1084, 554] on button "Anterior" at bounding box center [1098, 550] width 105 height 33
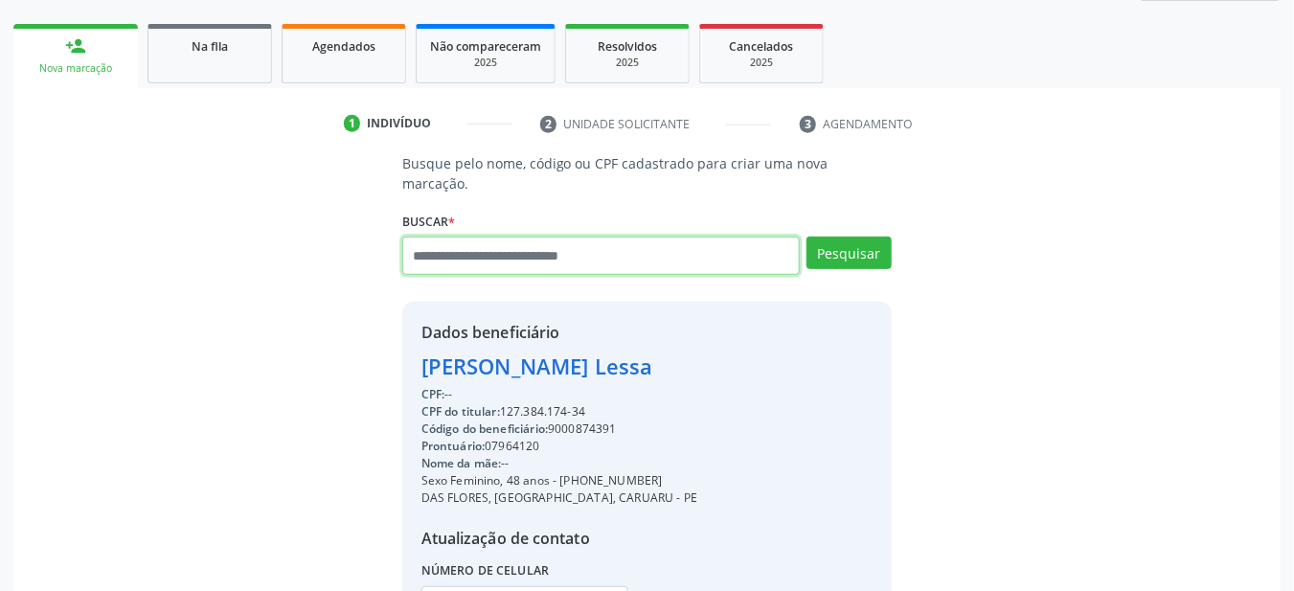
click at [535, 241] on input "text" at bounding box center [601, 256] width 398 height 38
type input "**********"
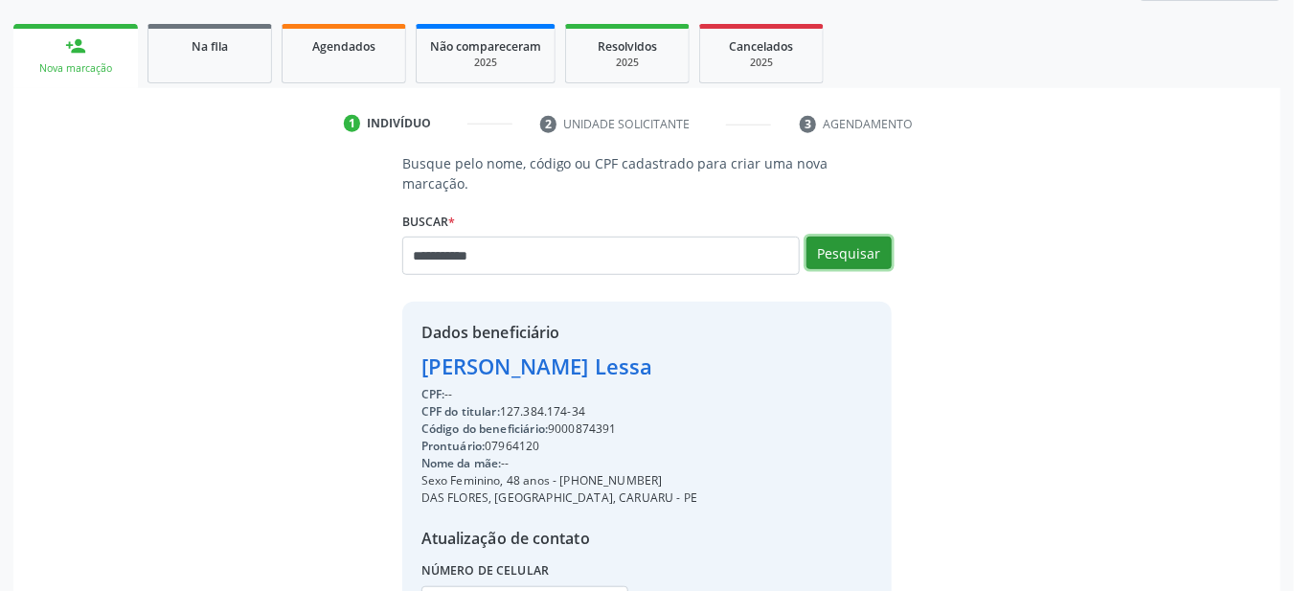
click at [847, 237] on button "Pesquisar" at bounding box center [848, 253] width 85 height 33
type input "********"
click at [862, 237] on button "Pesquisar" at bounding box center [848, 253] width 85 height 33
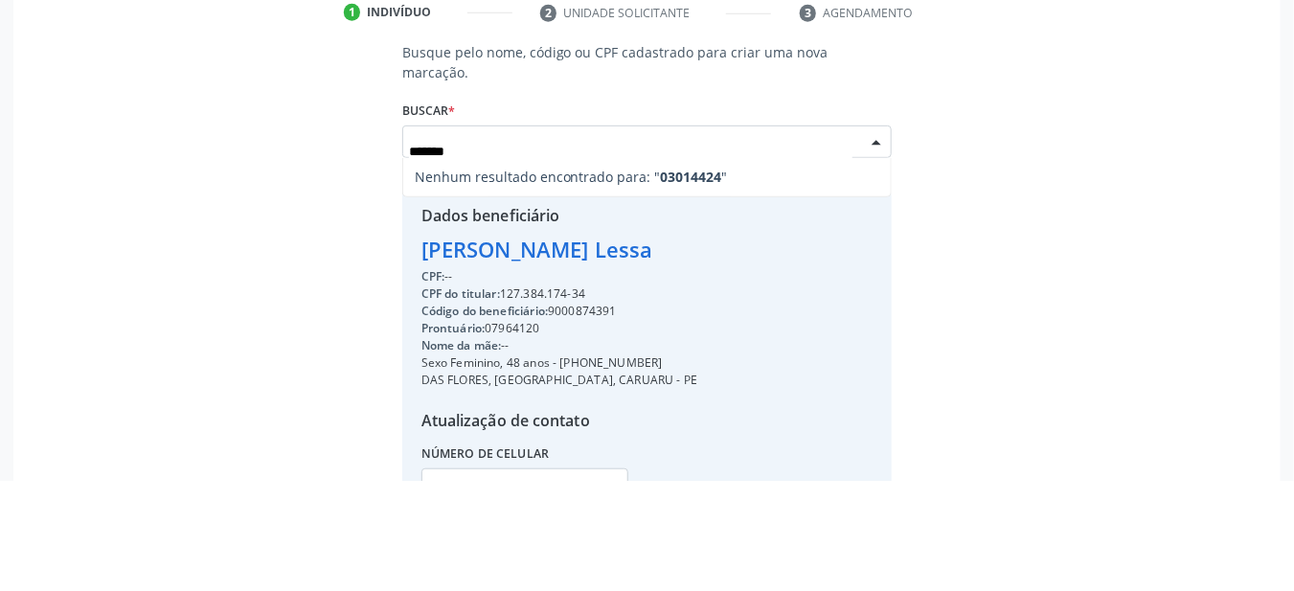
type input "*******"
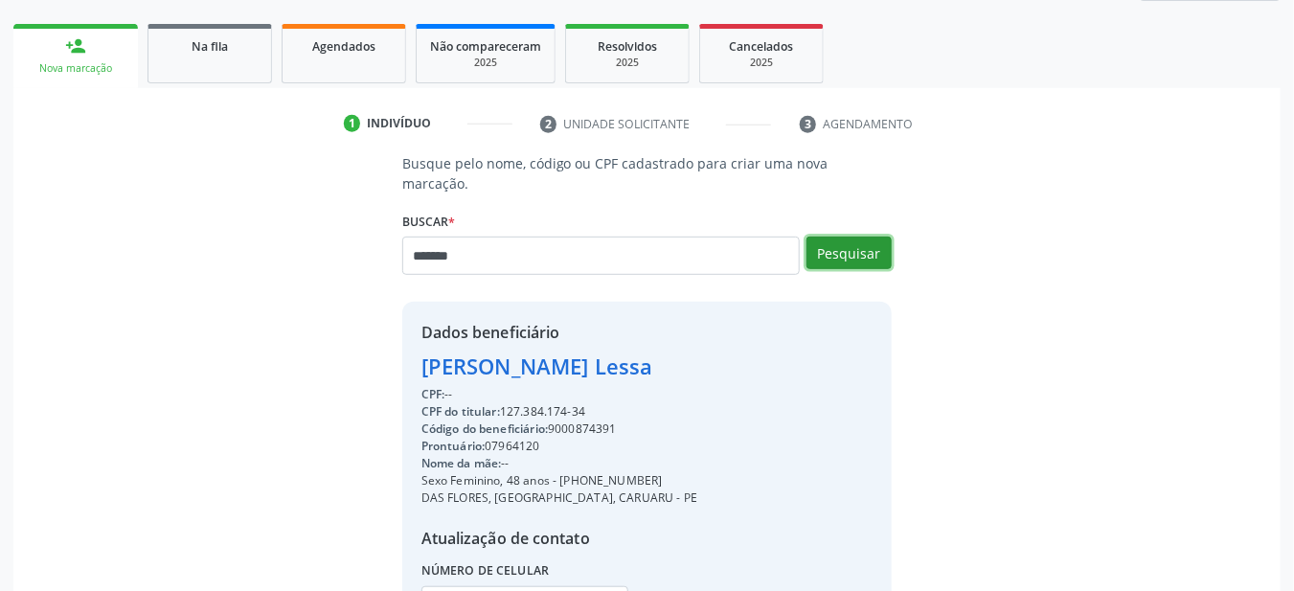
click at [866, 237] on button "Pesquisar" at bounding box center [848, 253] width 85 height 33
click at [873, 237] on button "Pesquisar" at bounding box center [848, 253] width 85 height 33
click at [870, 237] on button "Pesquisar" at bounding box center [848, 253] width 85 height 33
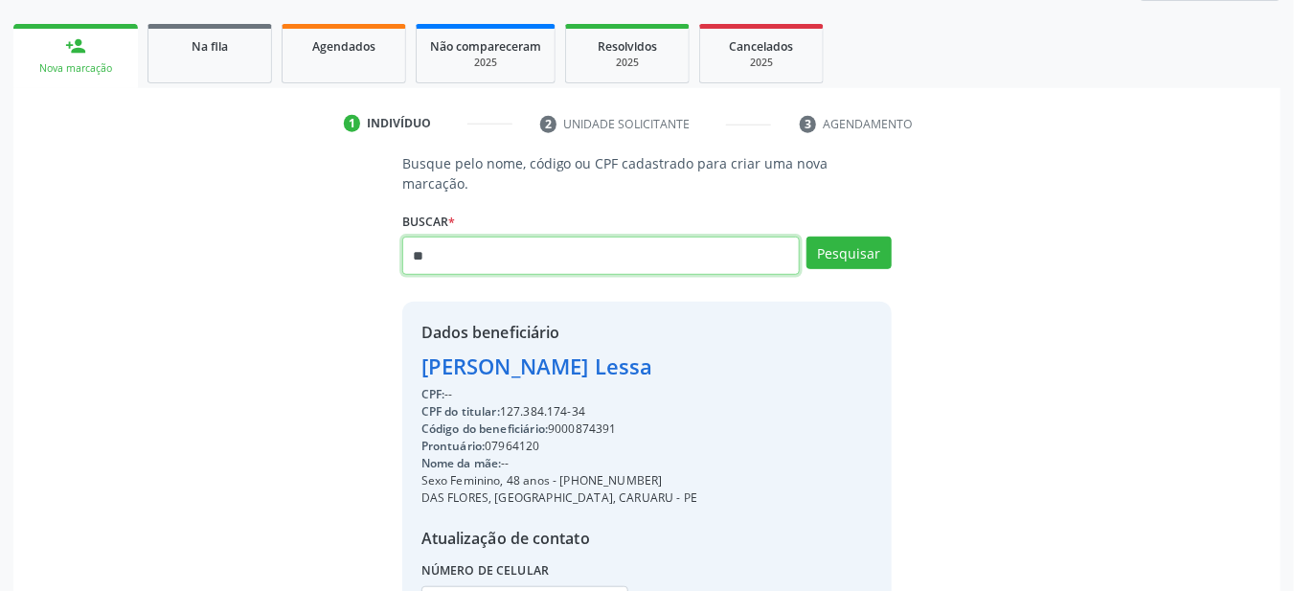
type input "*"
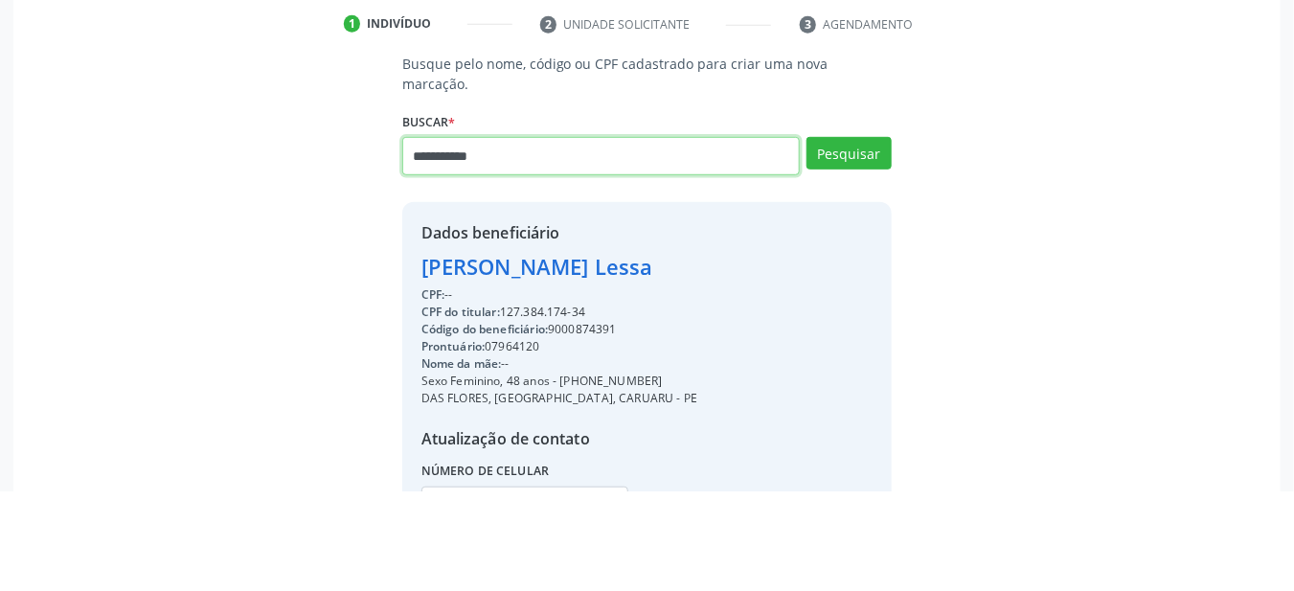
type input "**********"
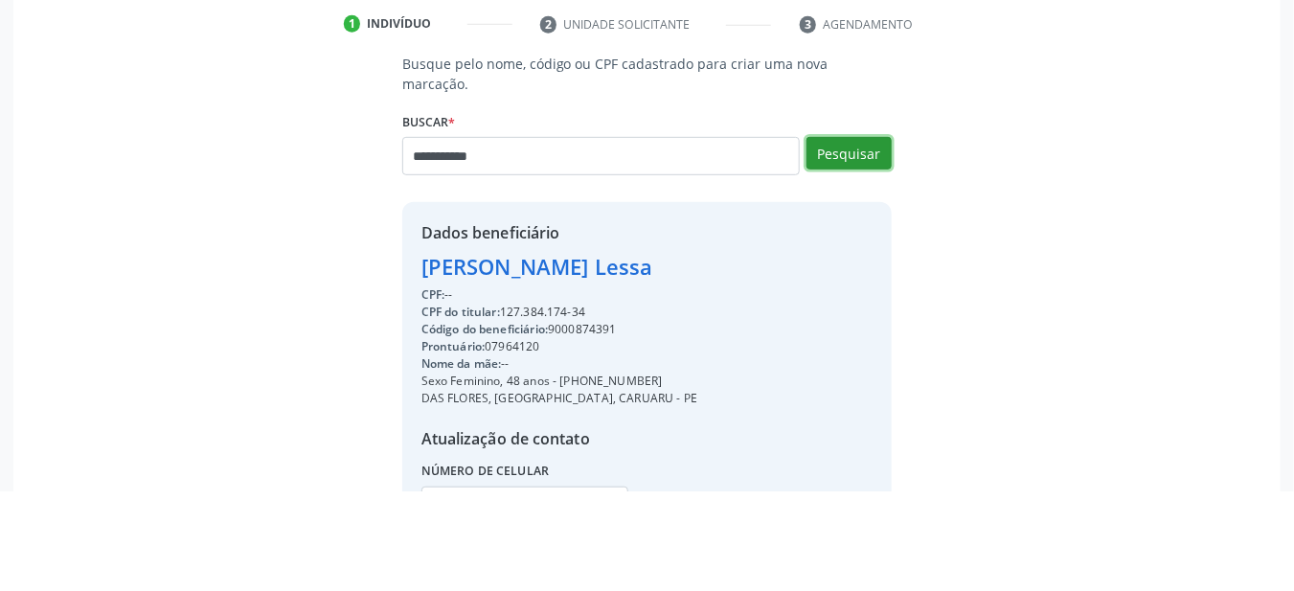
click at [854, 237] on button "Pesquisar" at bounding box center [848, 253] width 85 height 33
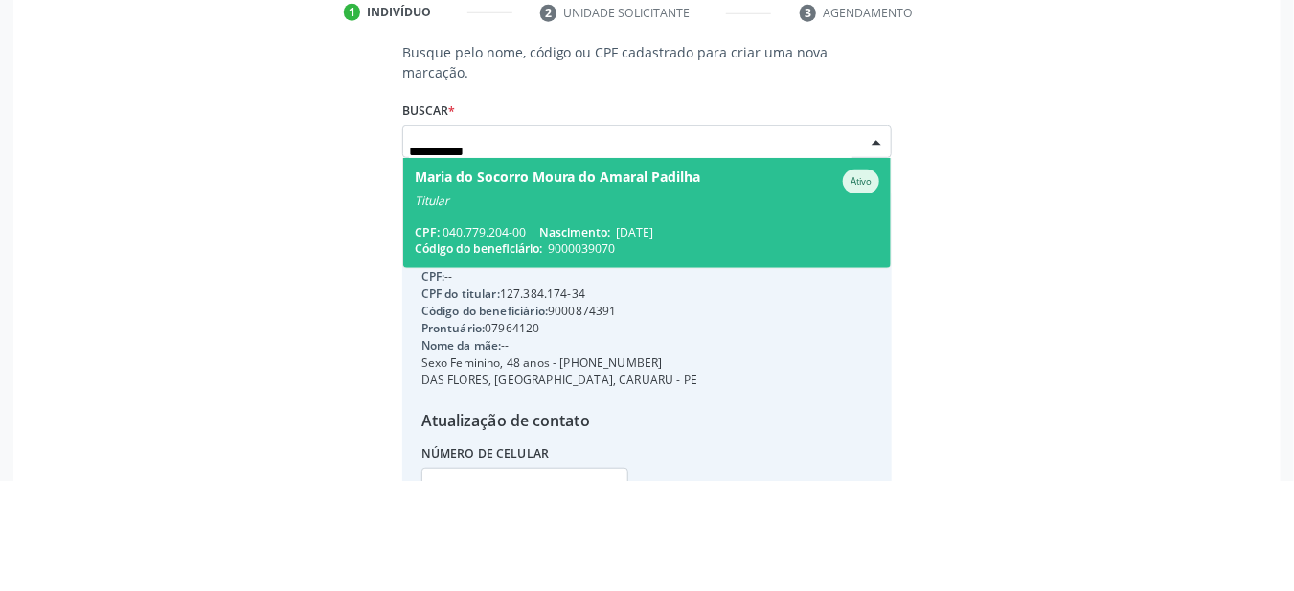
click at [455, 304] on span "Maria do Socorro Moura do Amaral Padilha Ativo Titular CPF: 040.779.204-00 Nasc…" at bounding box center [647, 324] width 488 height 110
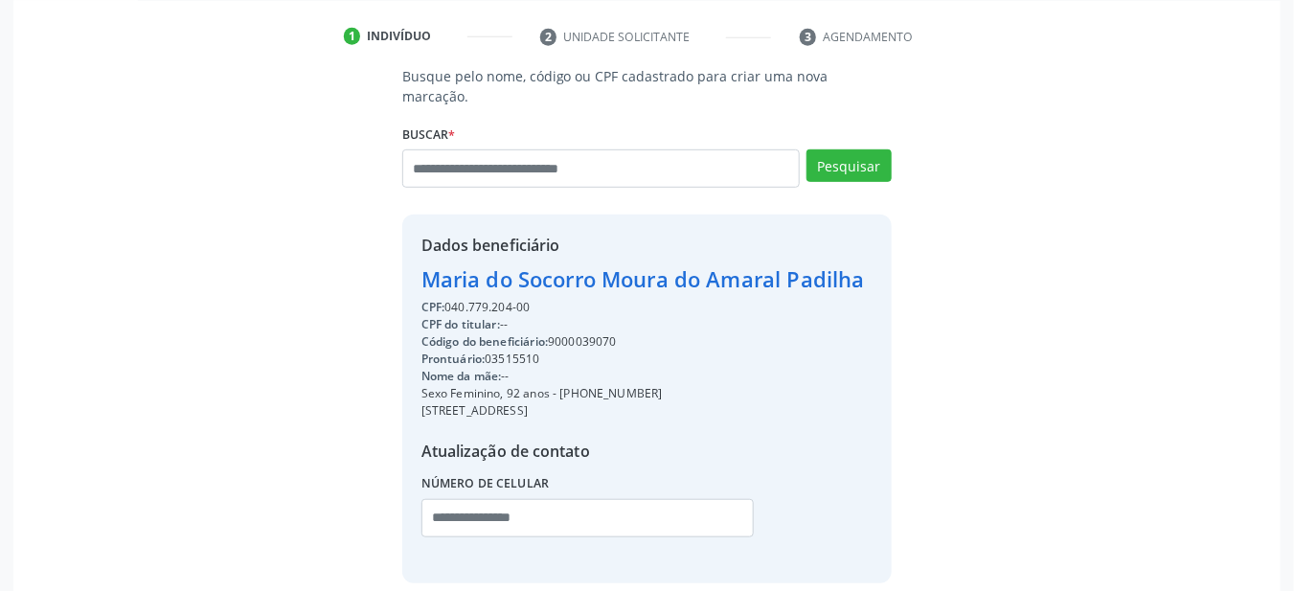
scroll to position [418, 0]
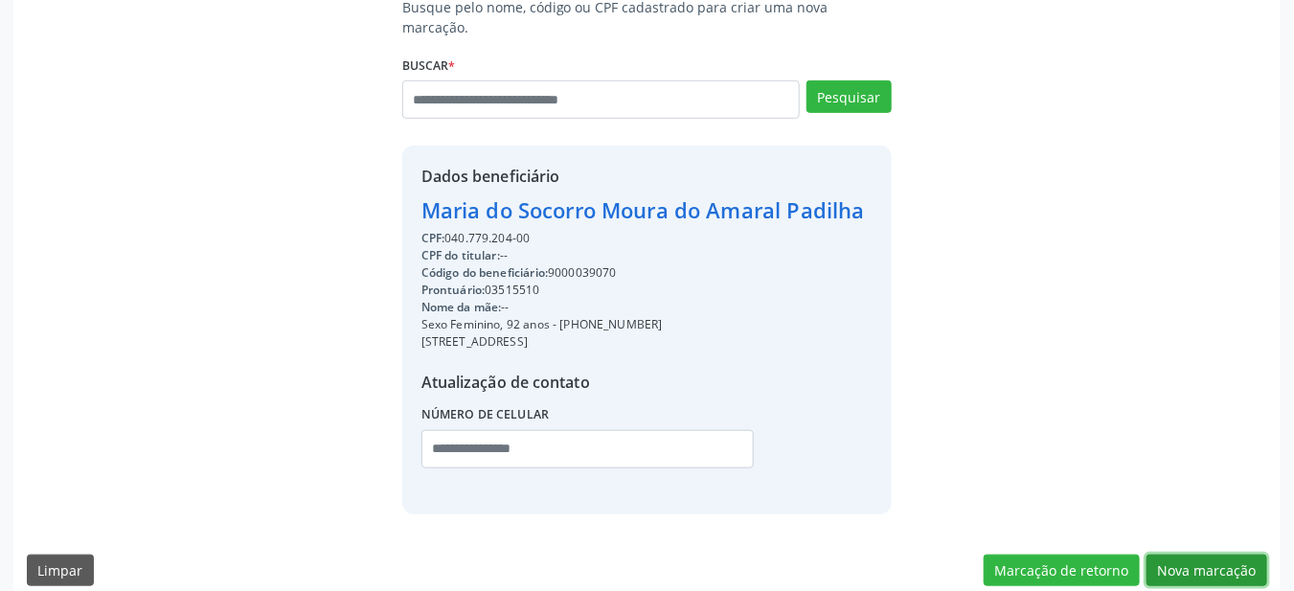
click at [1198, 554] on button "Nova marcação" at bounding box center [1206, 570] width 121 height 33
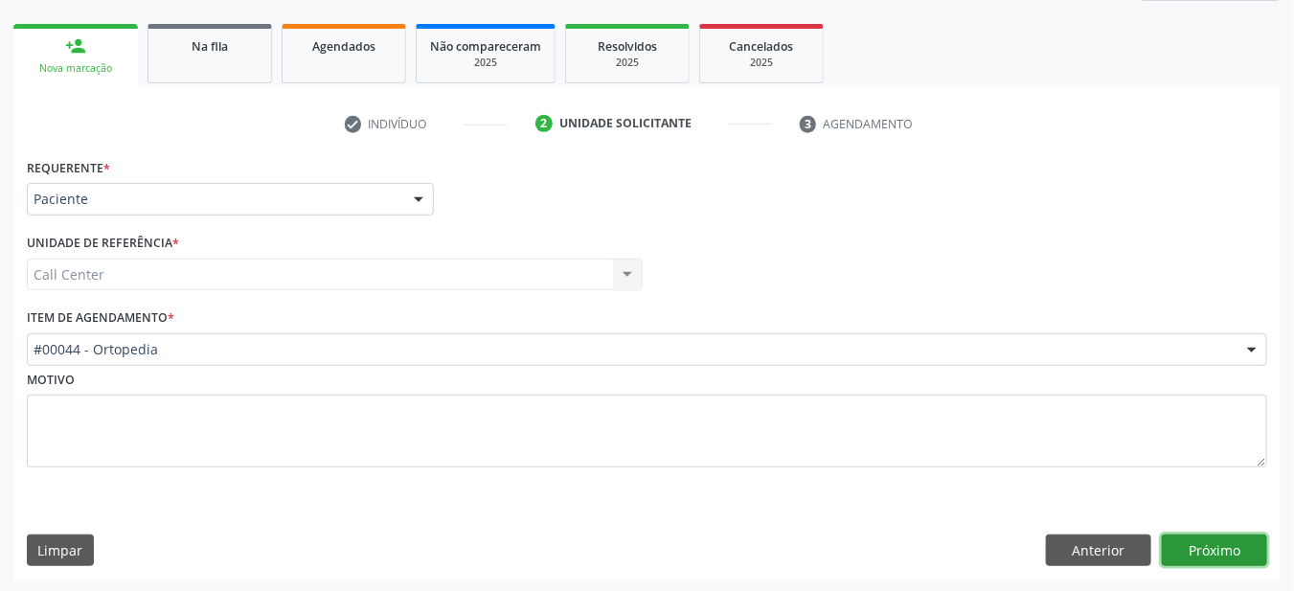
click at [1210, 562] on button "Próximo" at bounding box center [1214, 550] width 105 height 33
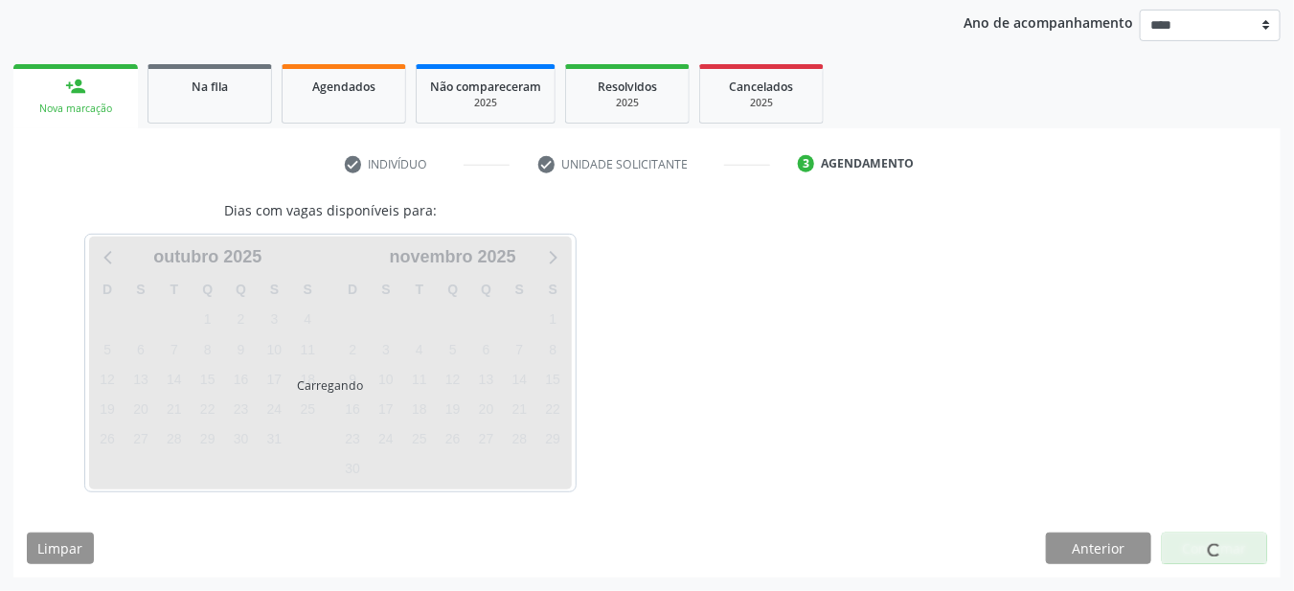
scroll to position [219, 0]
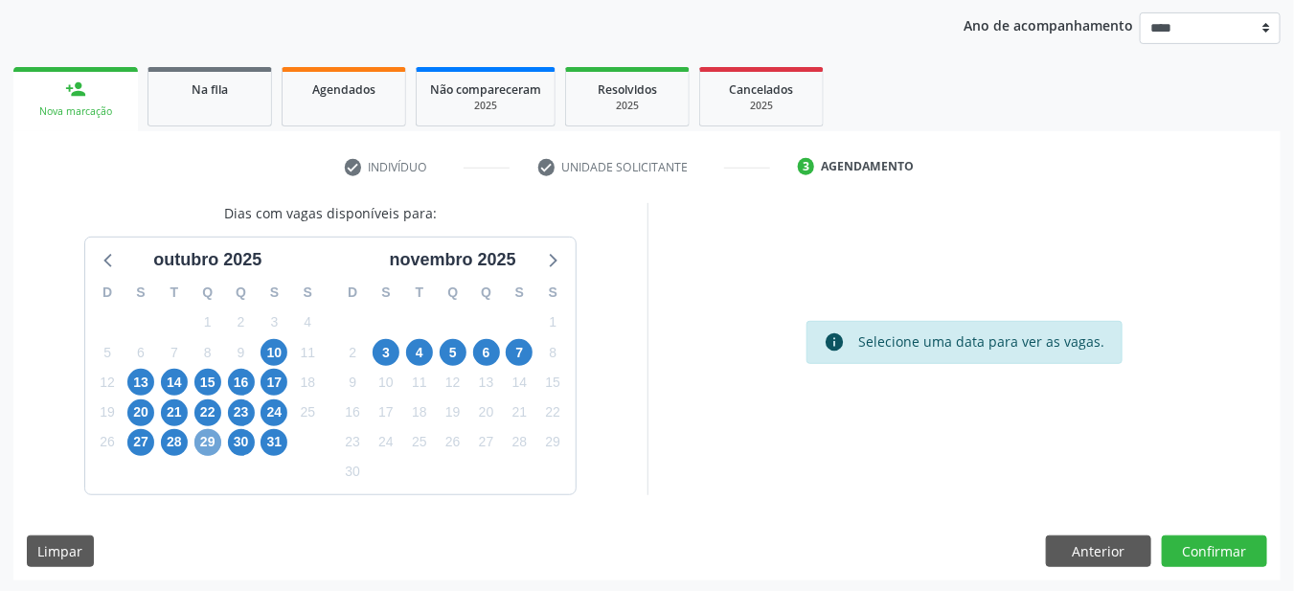
click at [214, 442] on span "29" at bounding box center [207, 442] width 27 height 27
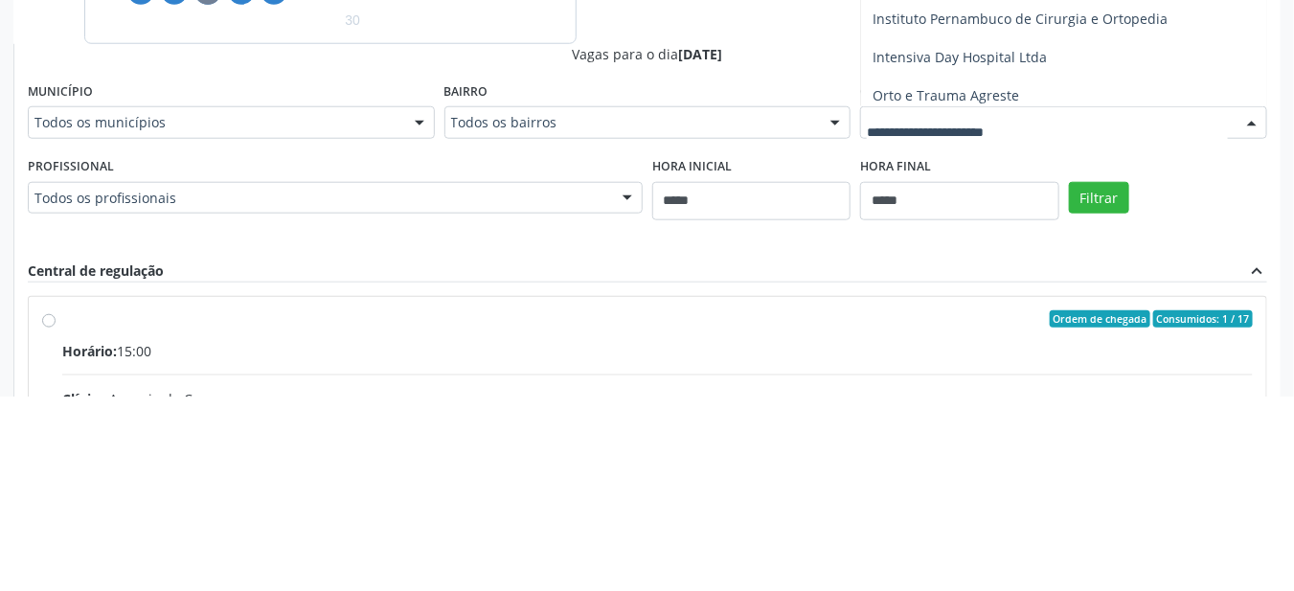
scroll to position [46, 0]
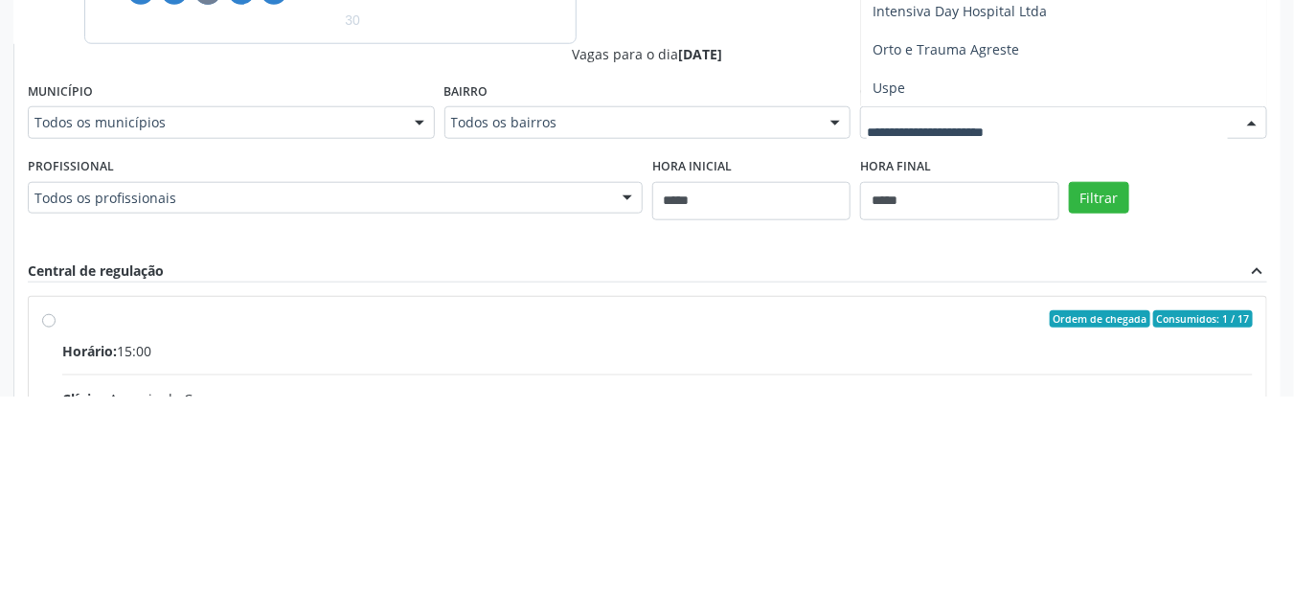
click at [909, 281] on span "Uspe" at bounding box center [1063, 282] width 405 height 38
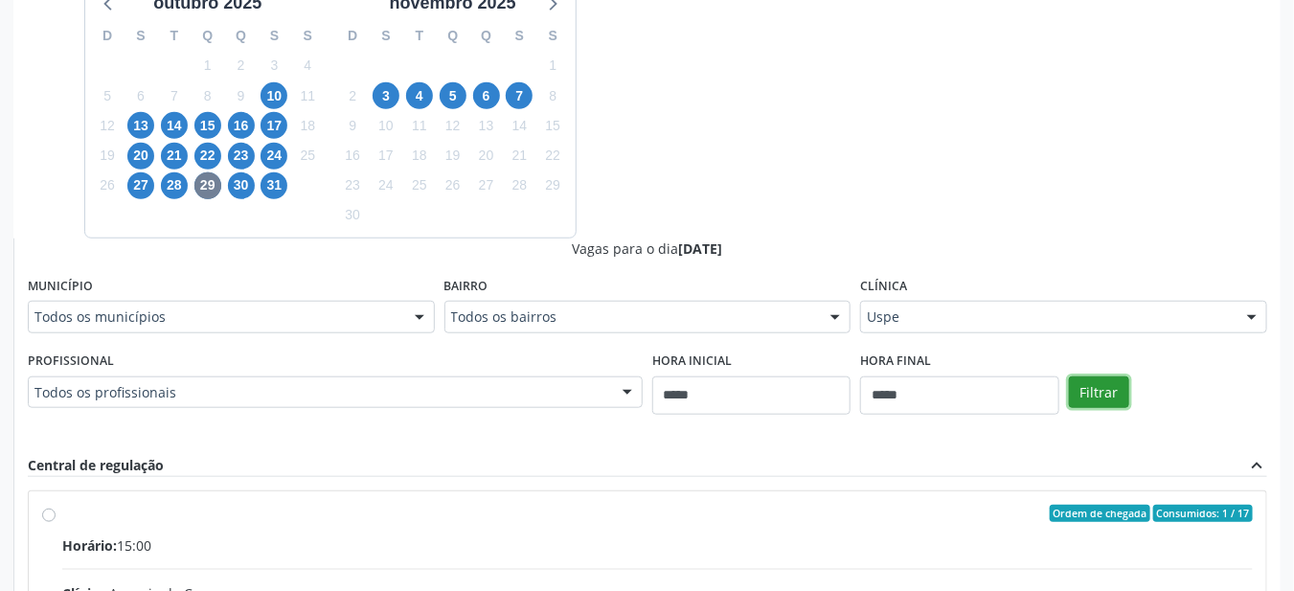
click at [1094, 384] on button "Filtrar" at bounding box center [1099, 392] width 60 height 33
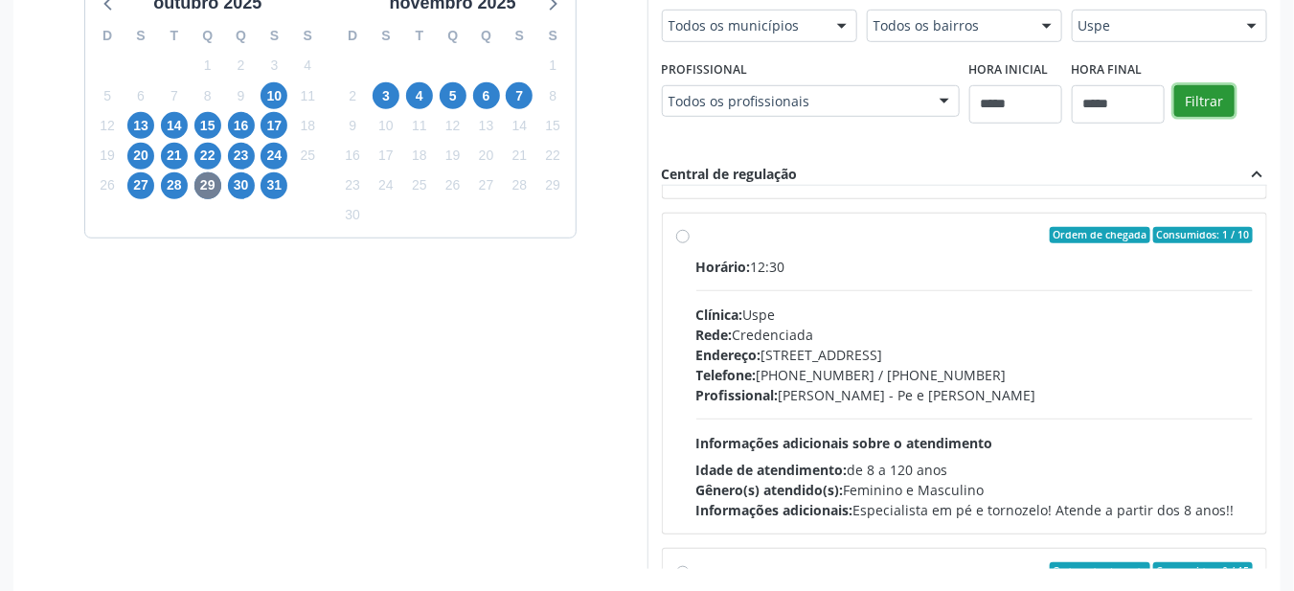
scroll to position [1002, 0]
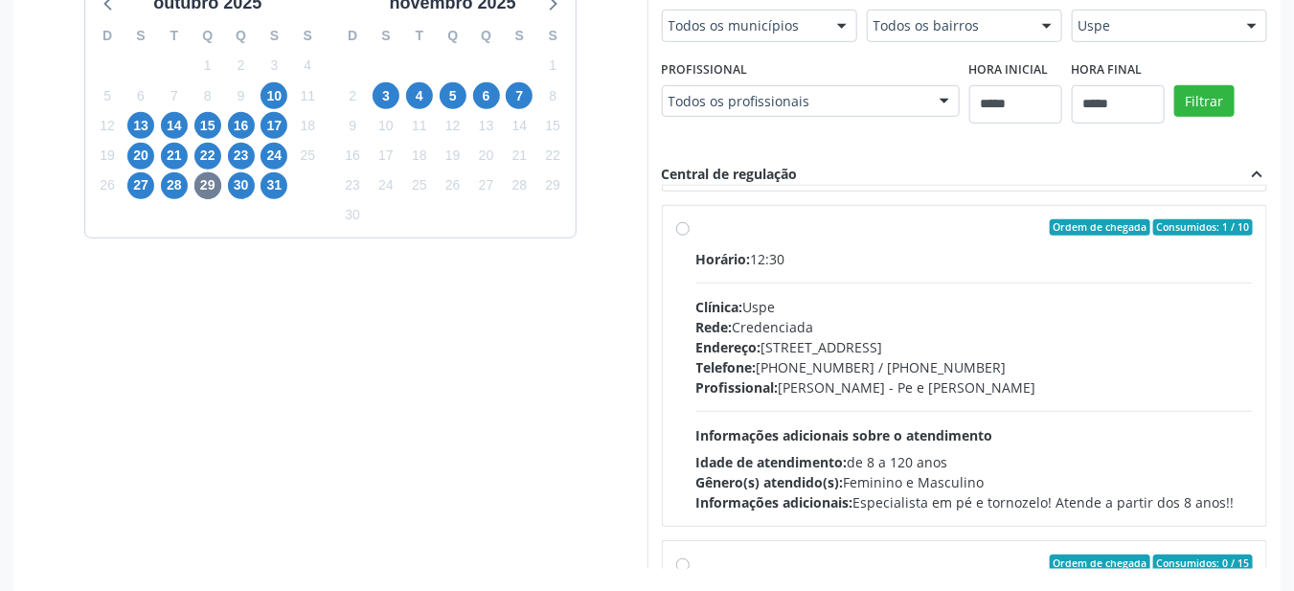
click at [767, 382] on span "Profissional:" at bounding box center [737, 387] width 82 height 18
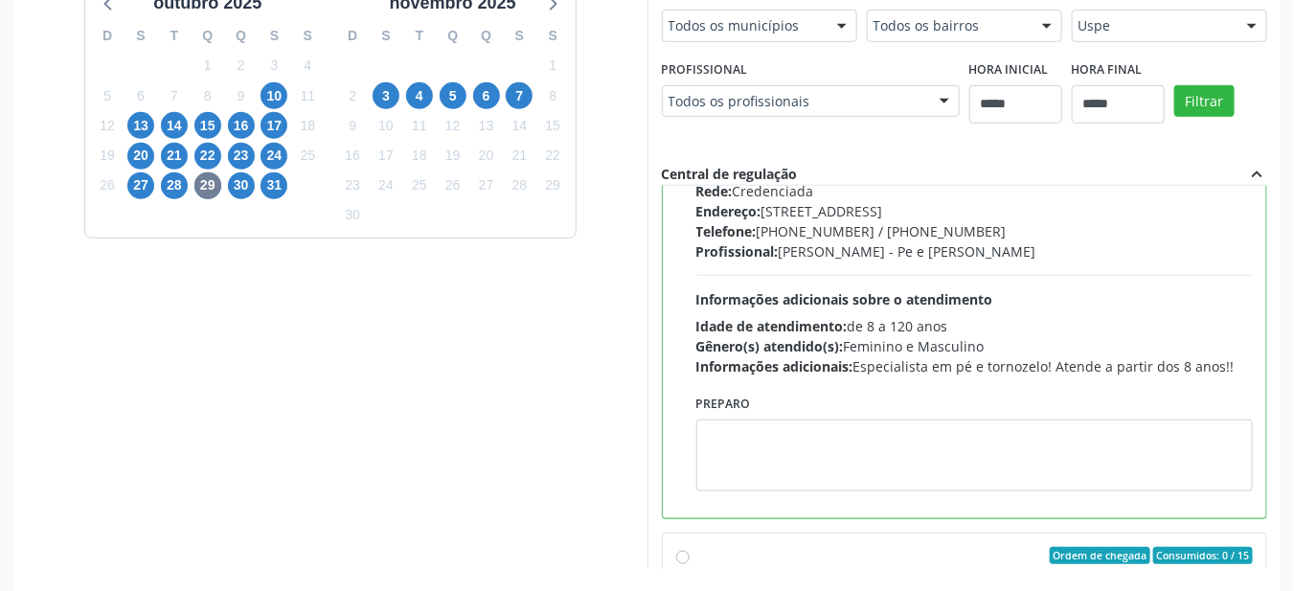
scroll to position [1141, 0]
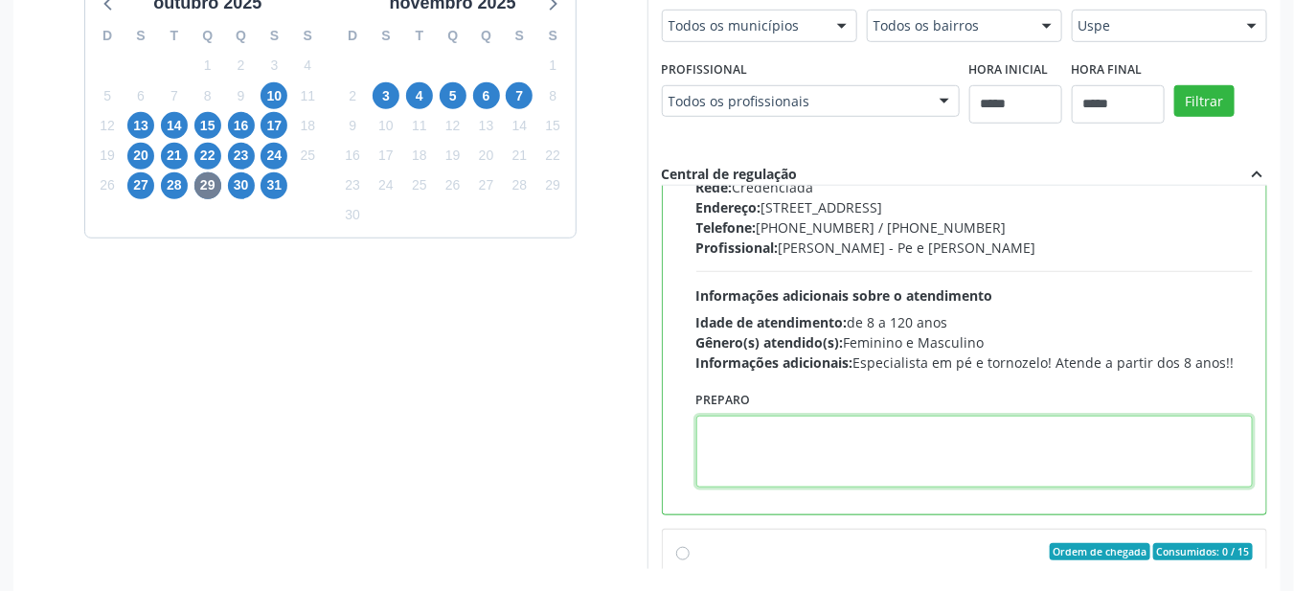
click at [744, 430] on textarea at bounding box center [974, 452] width 557 height 72
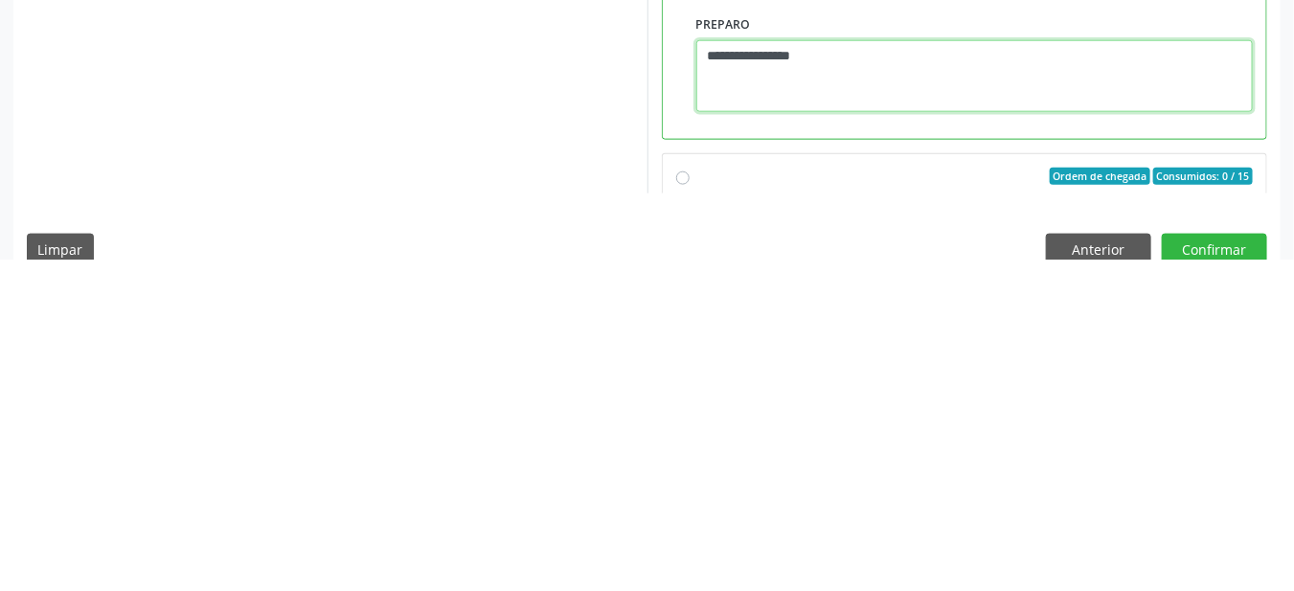
scroll to position [552, 0]
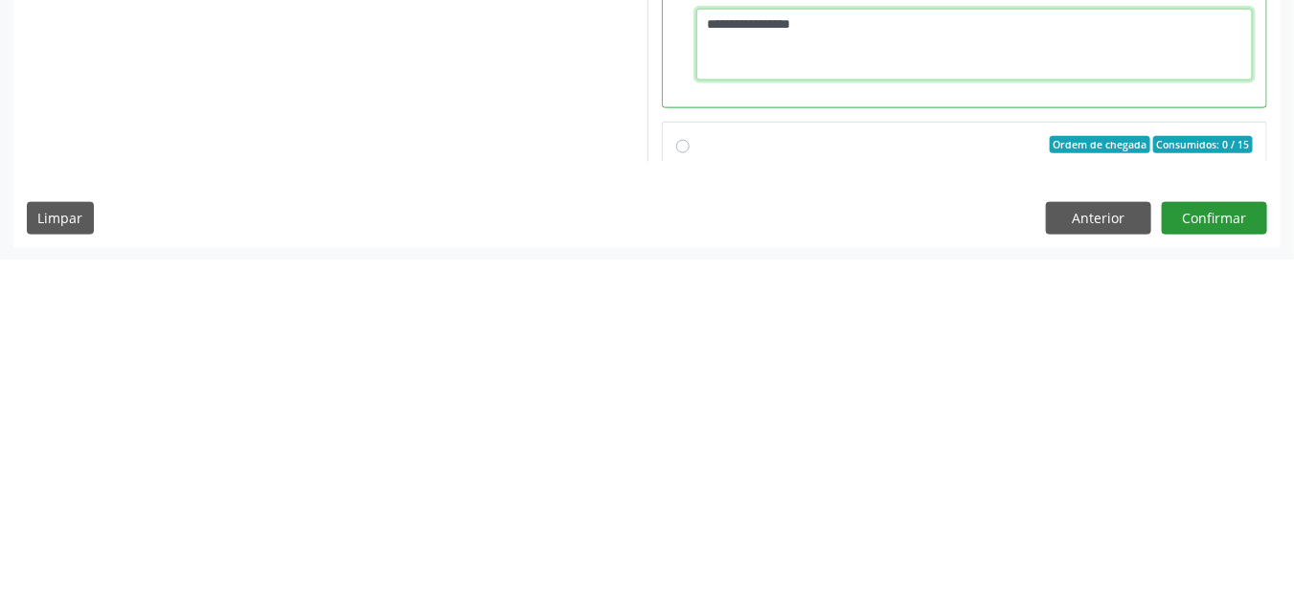
type textarea "**********"
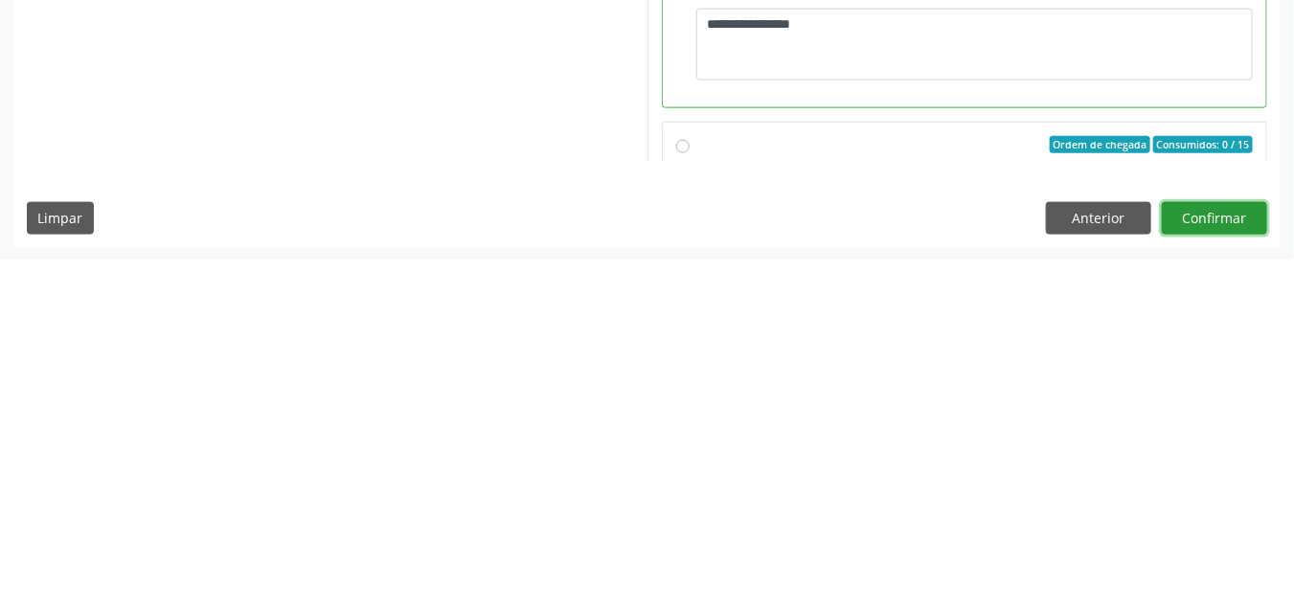
click at [1198, 553] on button "Confirmar" at bounding box center [1214, 549] width 105 height 33
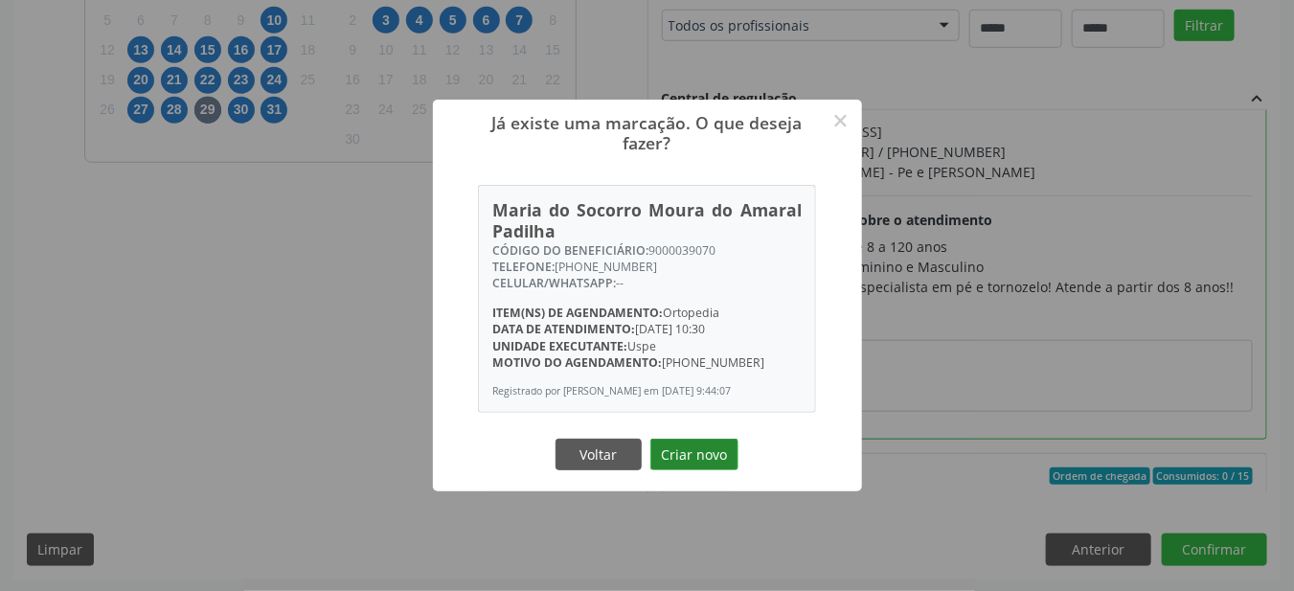
click at [693, 461] on button "Criar novo" at bounding box center [694, 455] width 88 height 33
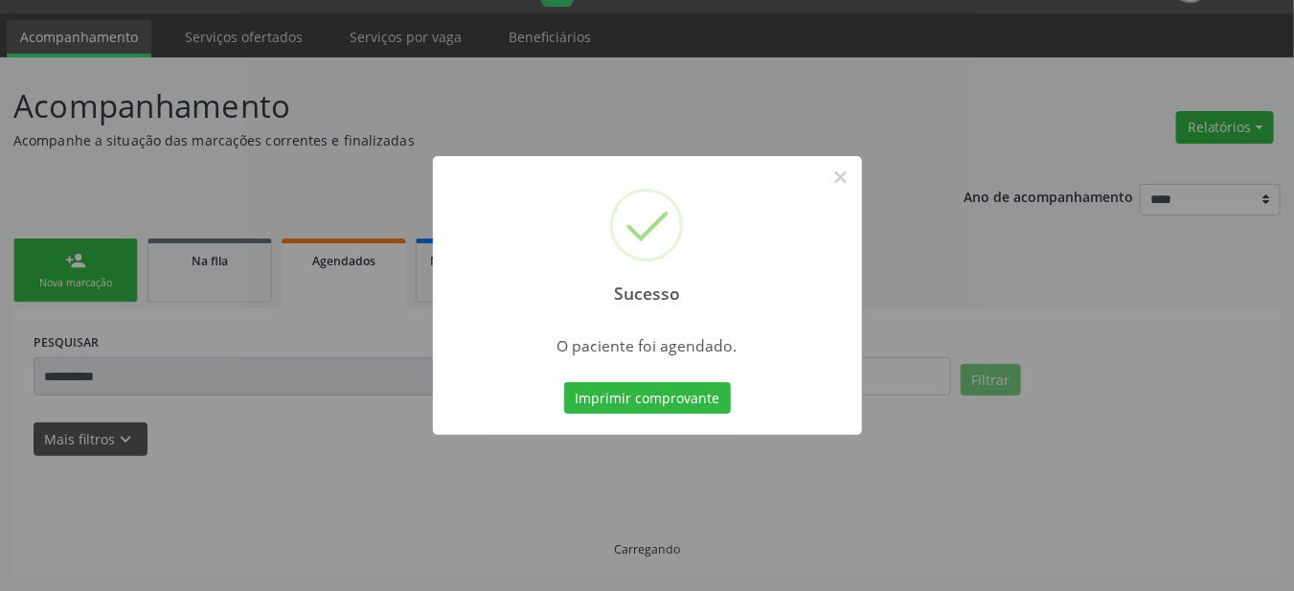
scroll to position [46, 0]
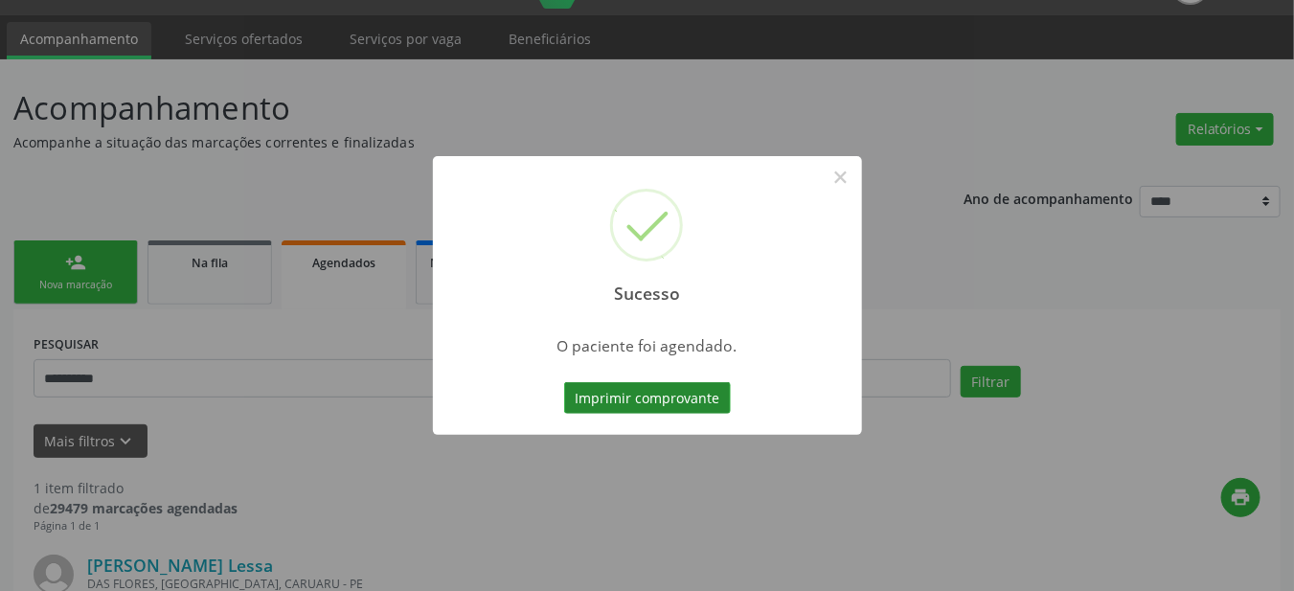
click at [647, 399] on button "Imprimir comprovante" at bounding box center [647, 398] width 167 height 33
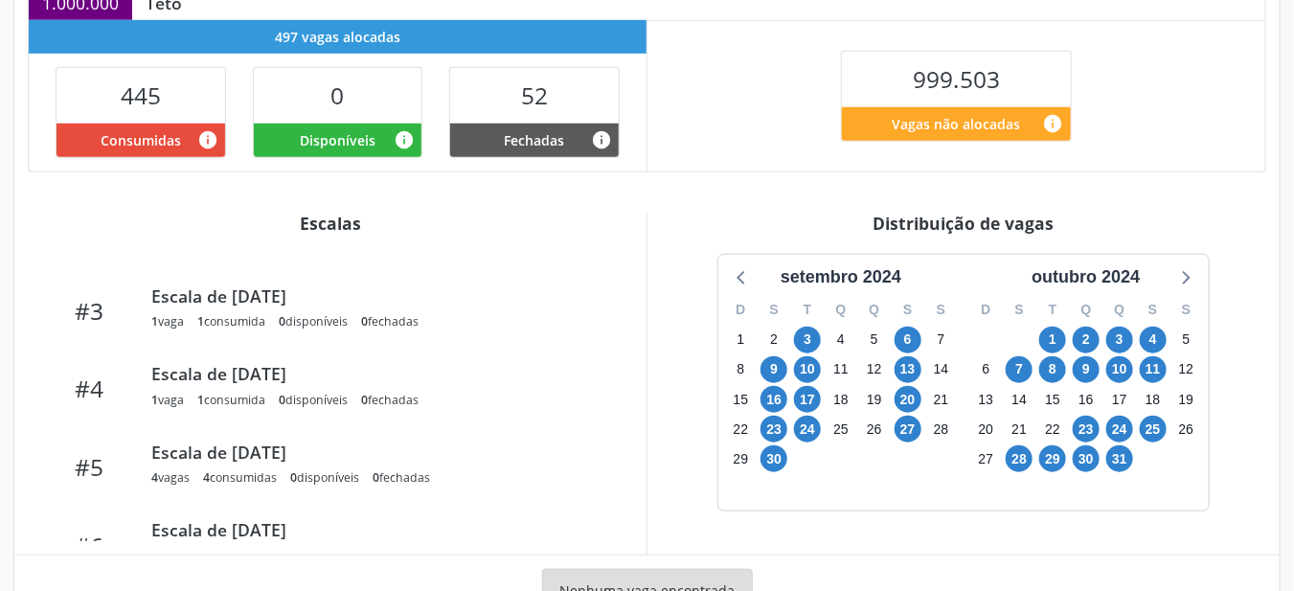
scroll to position [448, 0]
click at [1081, 280] on div "outubro 2024" at bounding box center [1086, 277] width 124 height 26
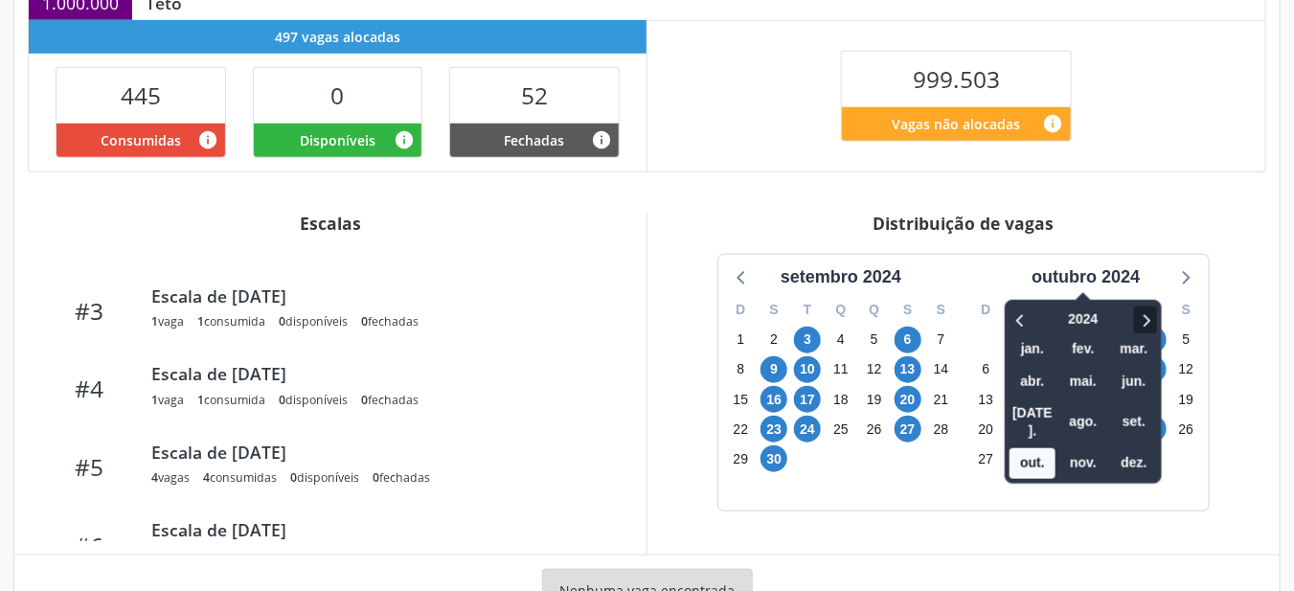
click at [1149, 315] on icon at bounding box center [1145, 319] width 19 height 23
click at [1029, 448] on span "out." at bounding box center [1032, 463] width 46 height 30
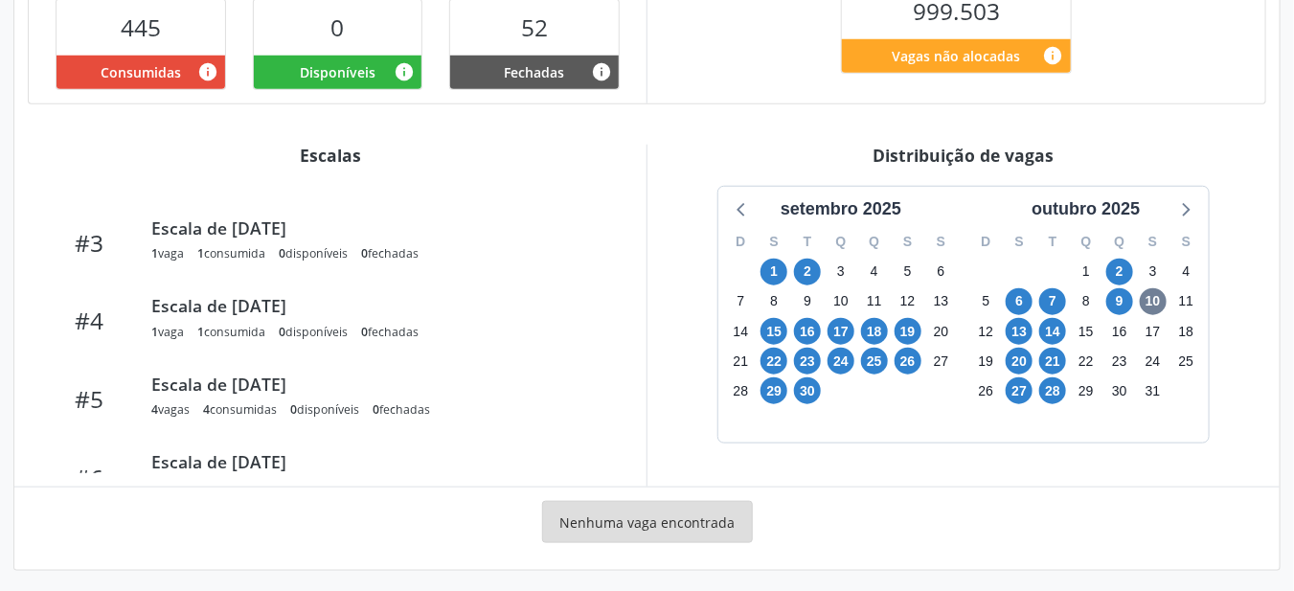
scroll to position [516, 0]
click at [1183, 194] on div at bounding box center [1184, 208] width 29 height 29
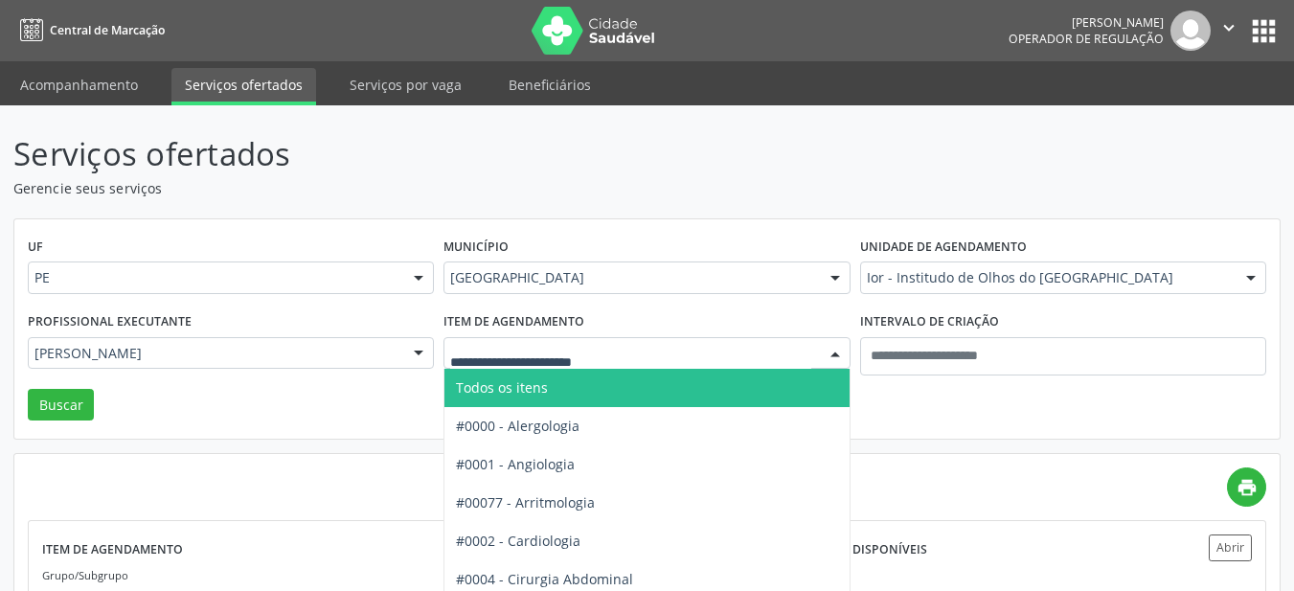
scroll to position [126, 0]
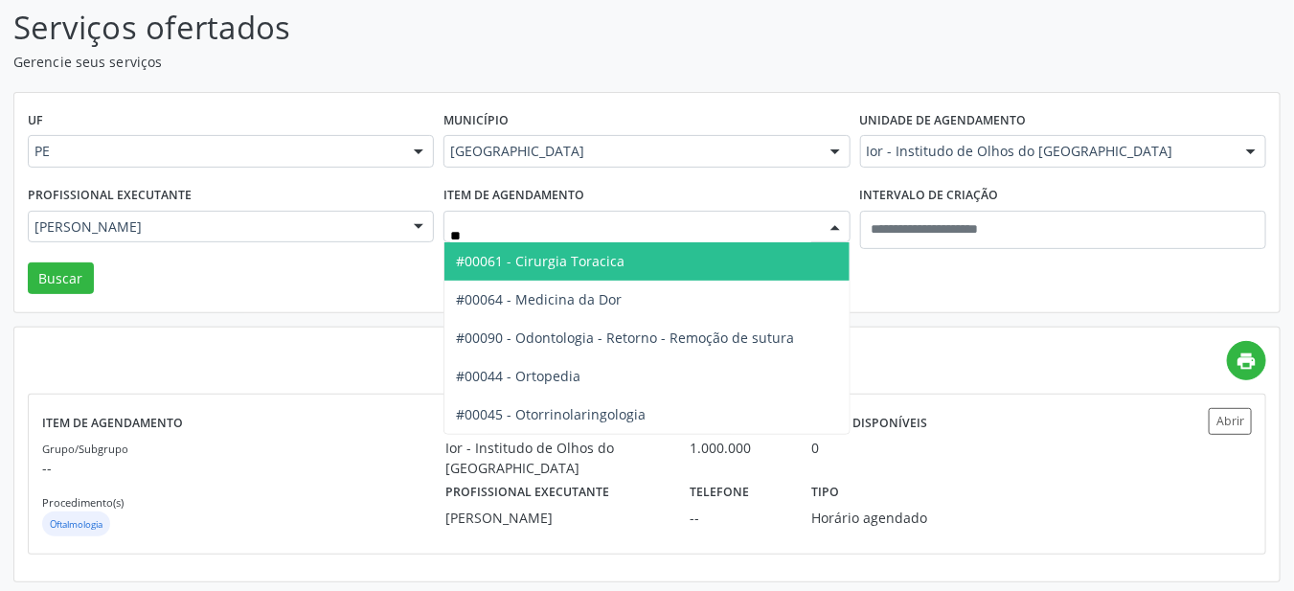
type input "***"
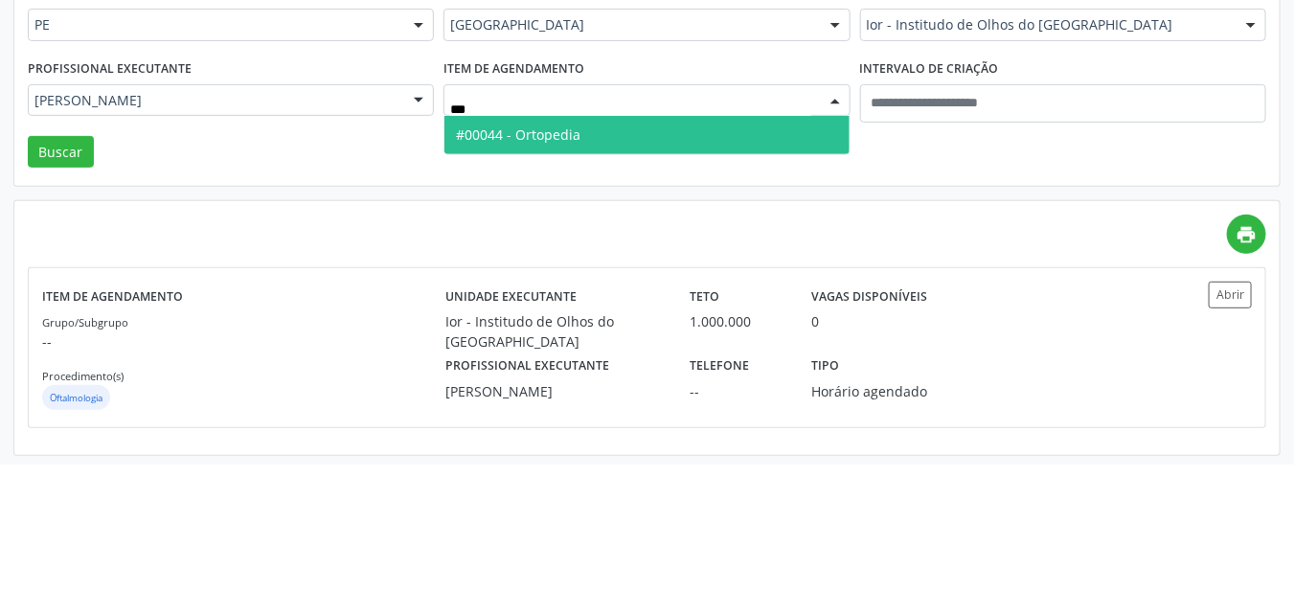
click at [689, 272] on span "#00044 - Ortopedia" at bounding box center [646, 261] width 404 height 38
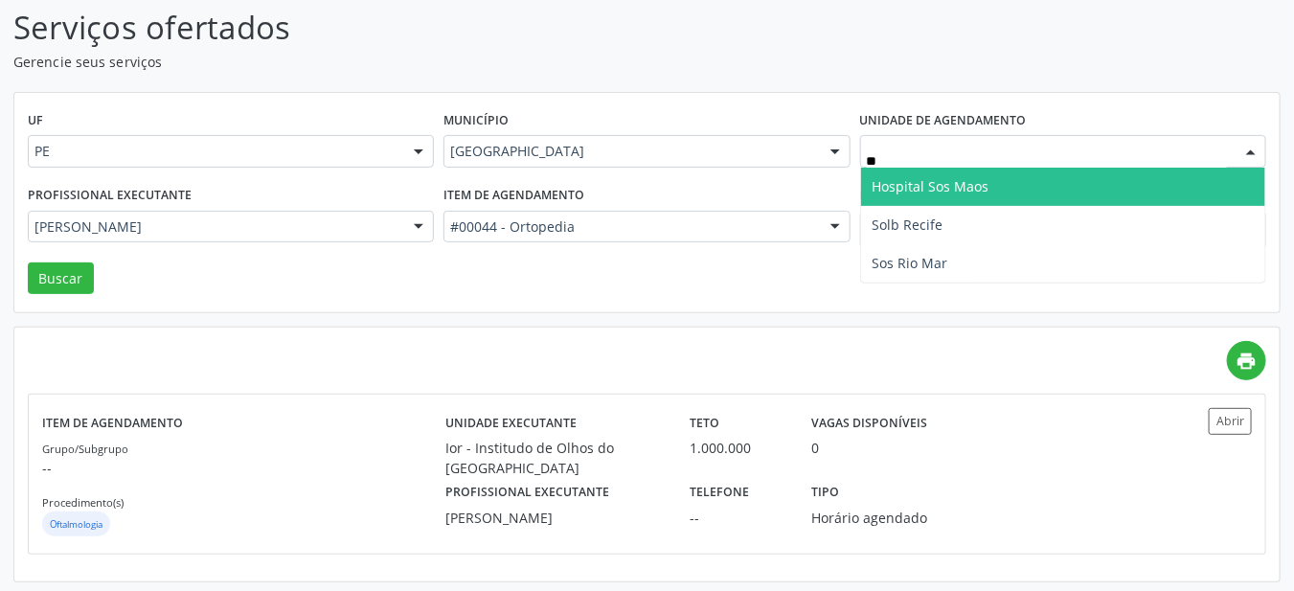
type input "***"
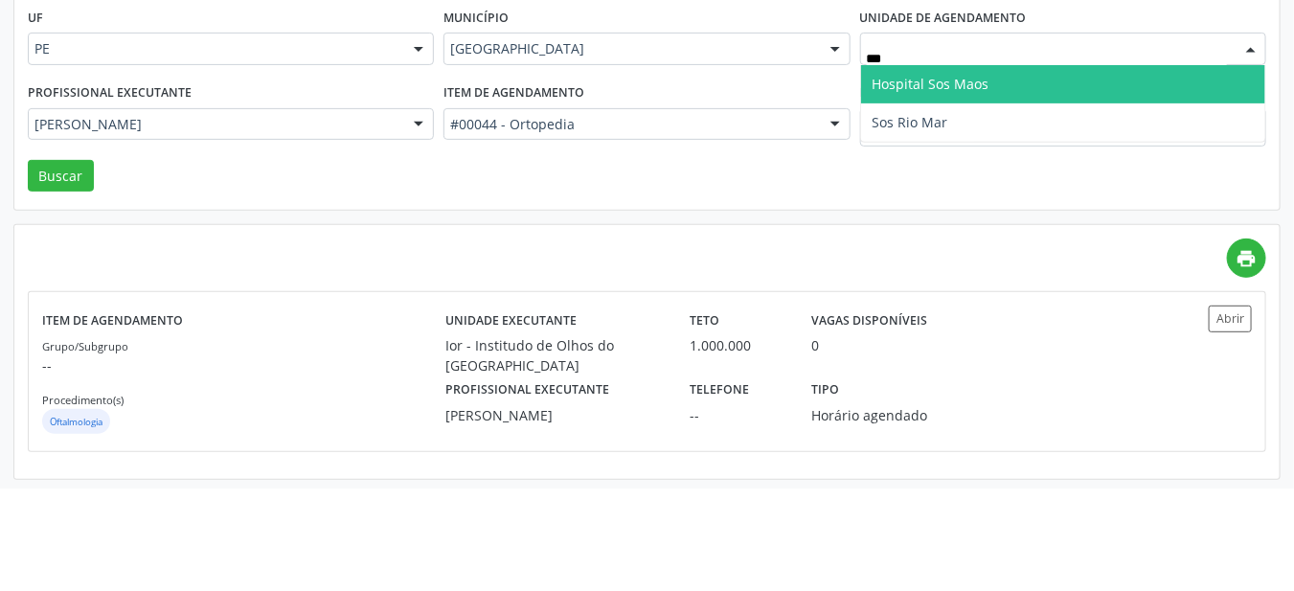
click at [953, 239] on span "Sos Rio Mar" at bounding box center [1063, 225] width 404 height 38
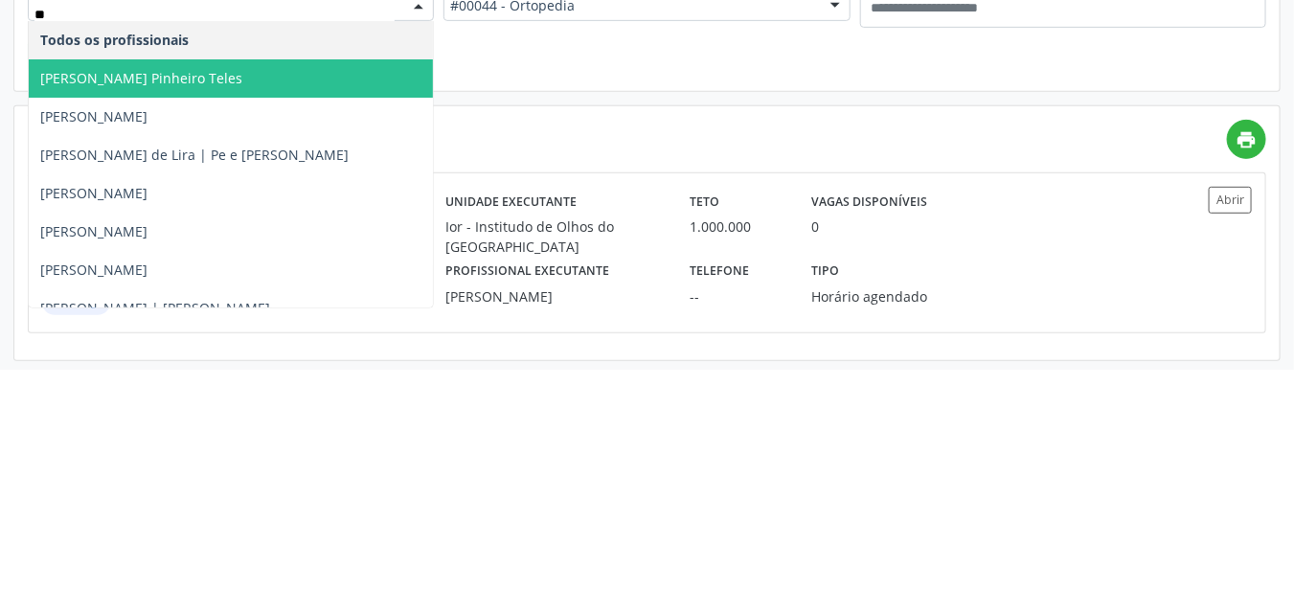
type input "***"
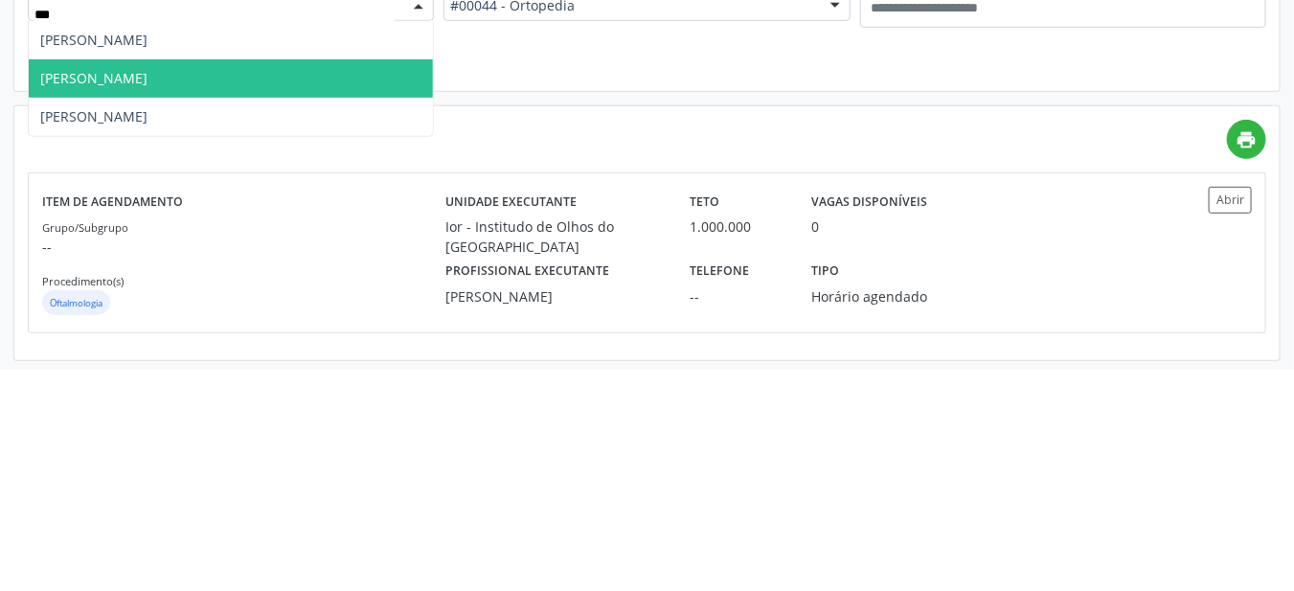
click at [90, 296] on span "[PERSON_NAME]" at bounding box center [93, 299] width 107 height 18
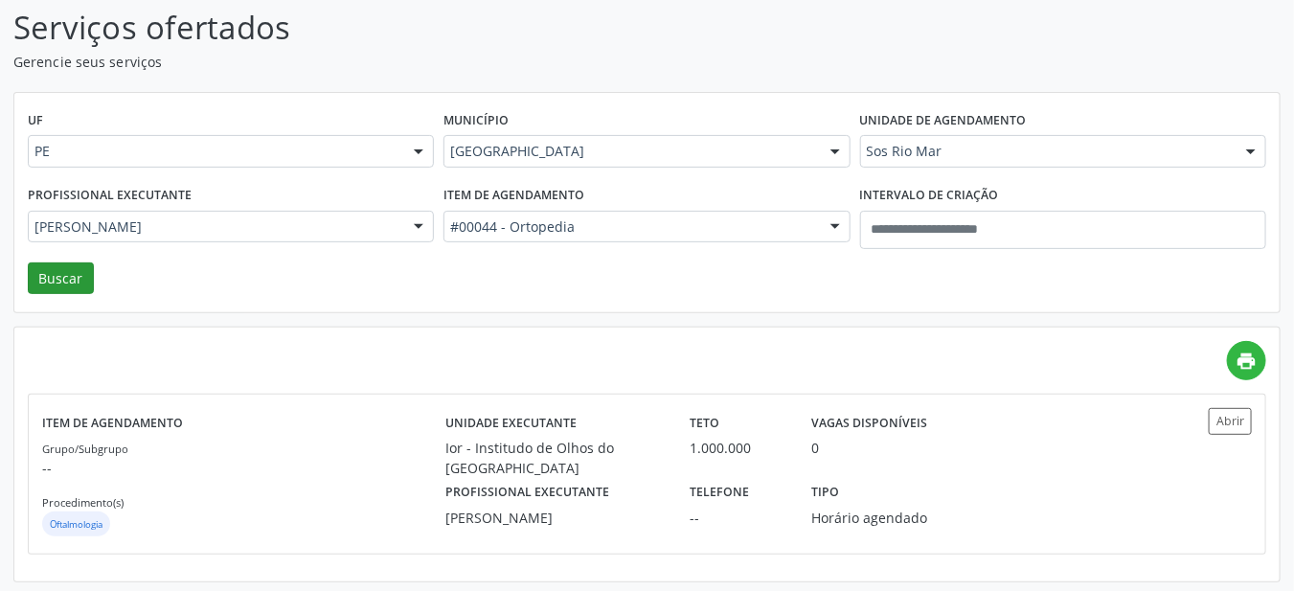
click at [60, 273] on button "Buscar" at bounding box center [61, 278] width 66 height 33
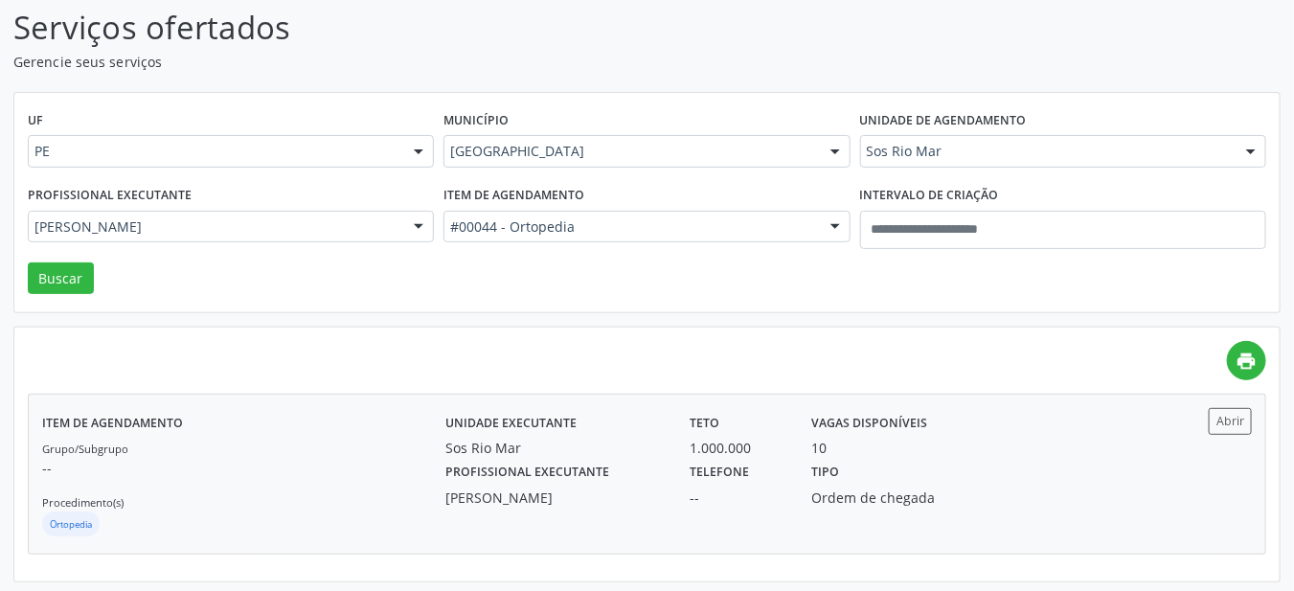
click at [825, 483] on label "Tipo" at bounding box center [825, 473] width 28 height 30
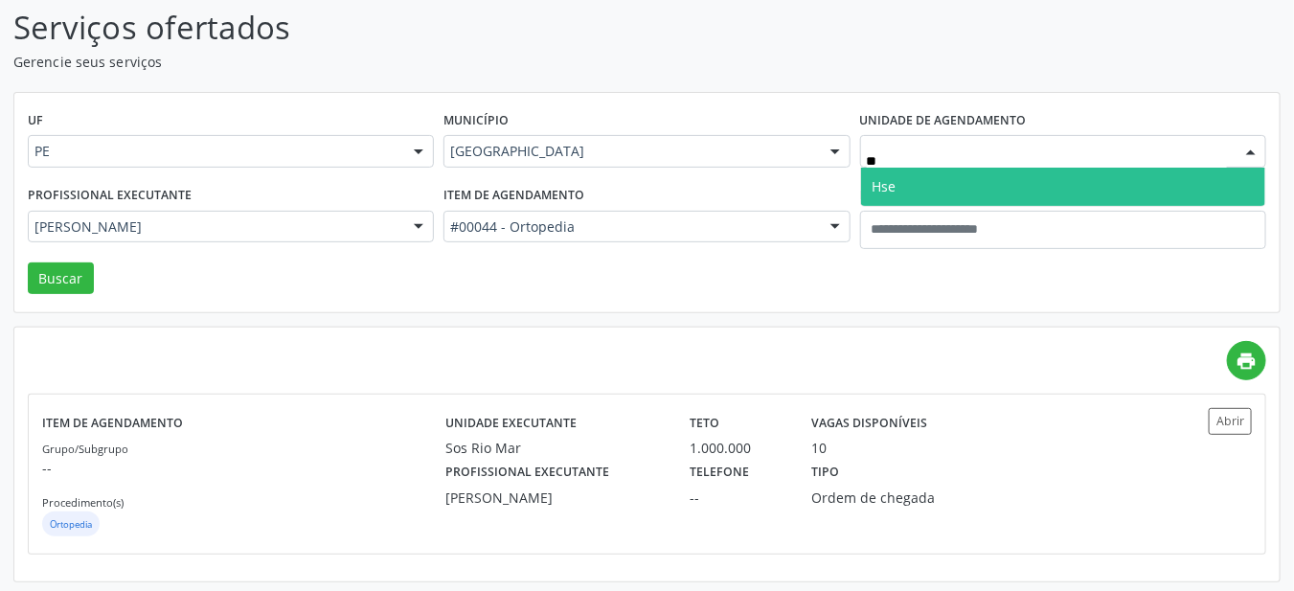
type input "***"
click at [955, 189] on span "Hse" at bounding box center [1063, 187] width 404 height 38
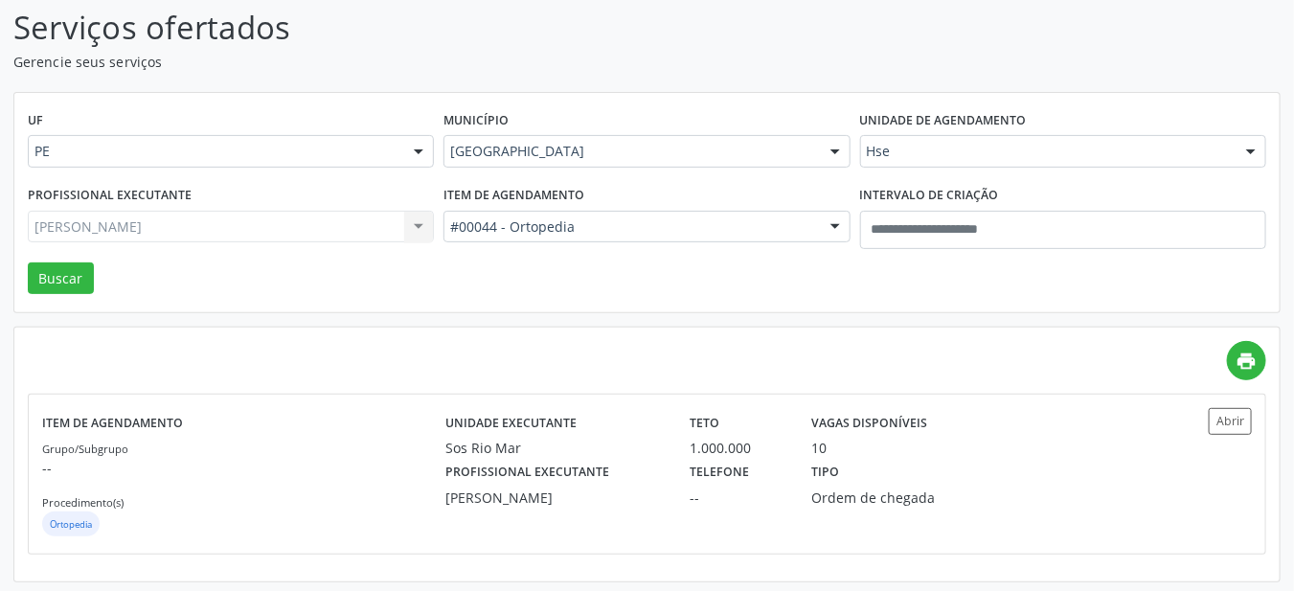
click at [234, 236] on div "[PERSON_NAME] Todos os profissionais [PERSON_NAME] | [PERSON_NAME] - Geral [PER…" at bounding box center [231, 227] width 406 height 33
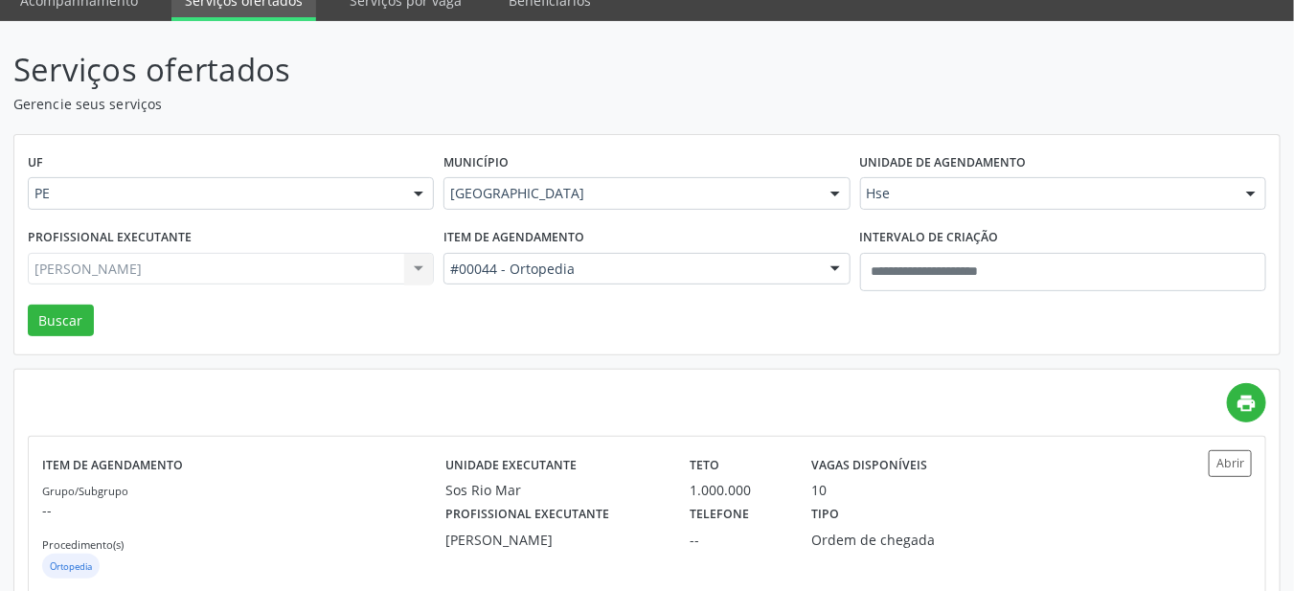
scroll to position [28, 0]
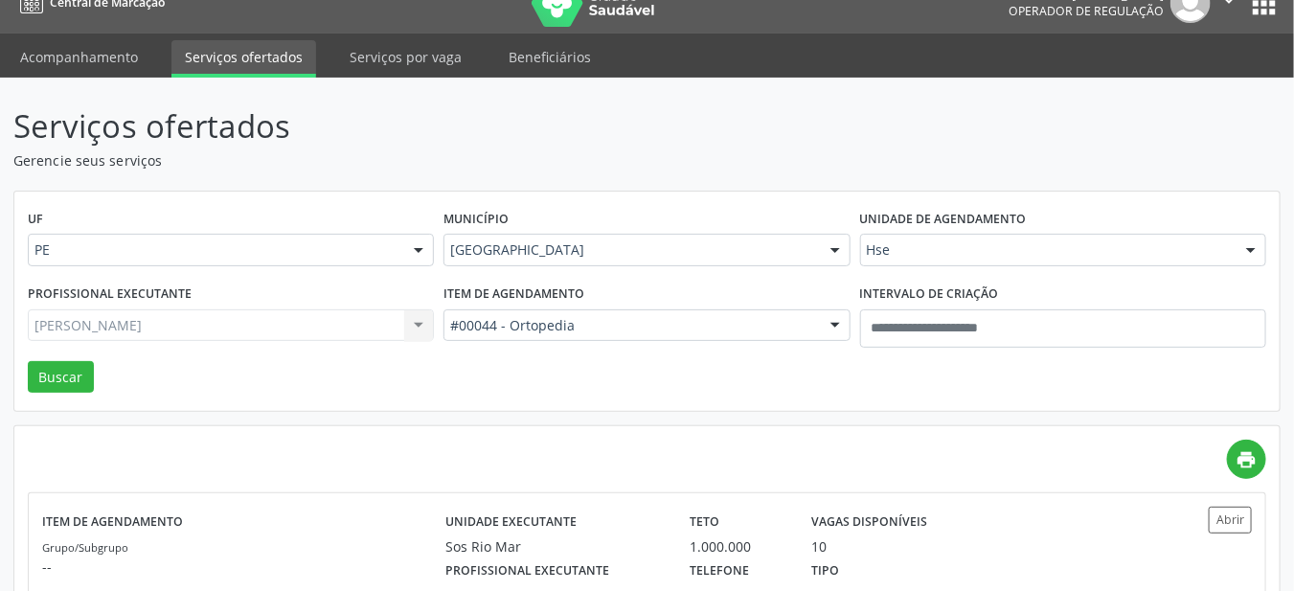
click at [282, 349] on div "Profissional executante Paulo Girao Todos os profissionais Alexandre de Albuque…" at bounding box center [231, 320] width 416 height 81
click at [286, 334] on div "Paulo Girao Todos os profissionais Alexandre de Albuquerque Galvao | Quadril Al…" at bounding box center [231, 325] width 406 height 33
click at [314, 335] on div "Paulo Girao Todos os profissionais Alexandre de Albuquerque Galvao | Quadril Al…" at bounding box center [231, 325] width 406 height 33
click at [335, 333] on div "[PERSON_NAME]" at bounding box center [231, 325] width 406 height 33
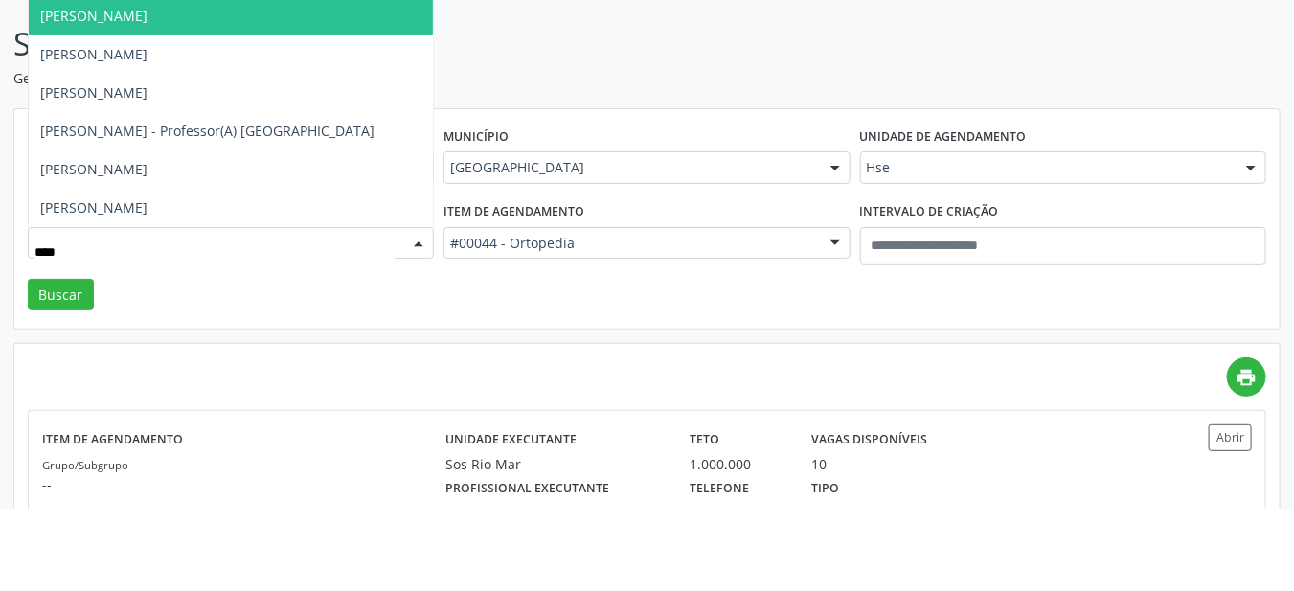
type input "*****"
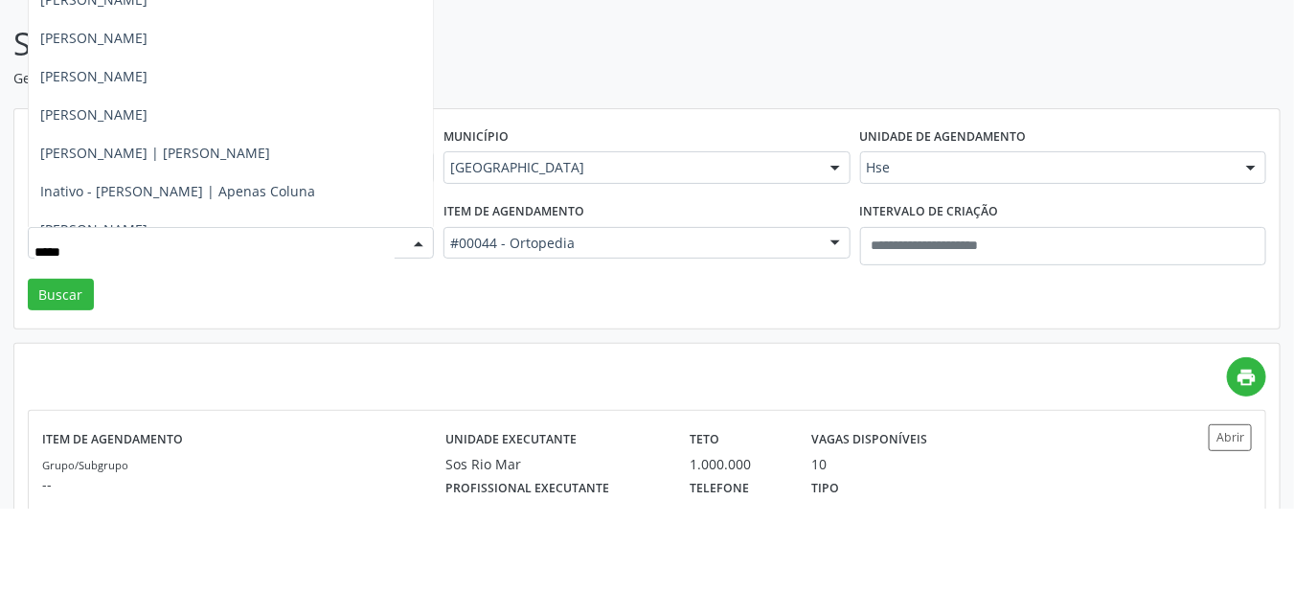
scroll to position [96, 0]
click at [255, 204] on span "Carlos Roberto Pinheiro Rihan" at bounding box center [231, 194] width 404 height 38
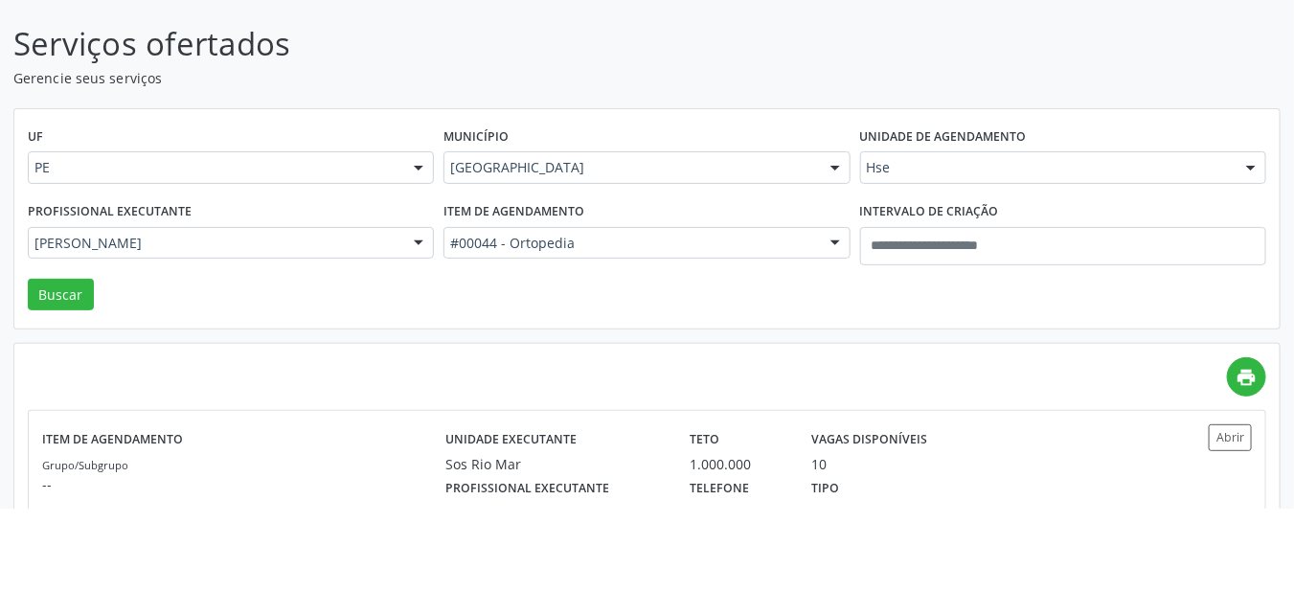
scroll to position [28, 0]
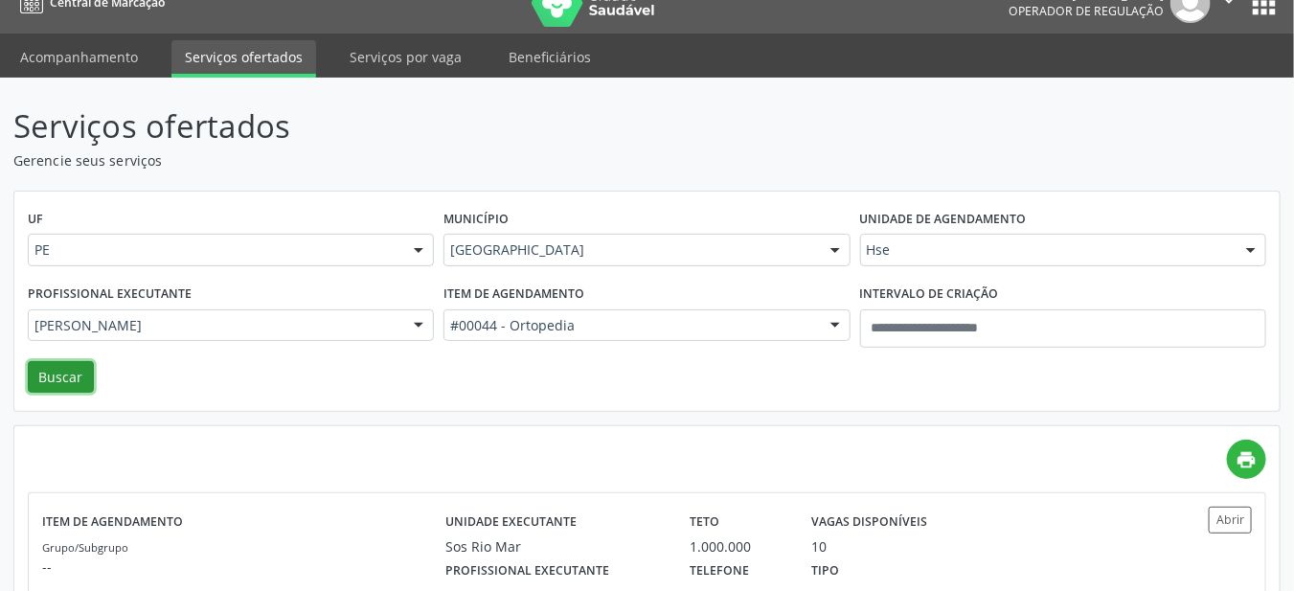
click at [56, 383] on button "Buscar" at bounding box center [61, 377] width 66 height 33
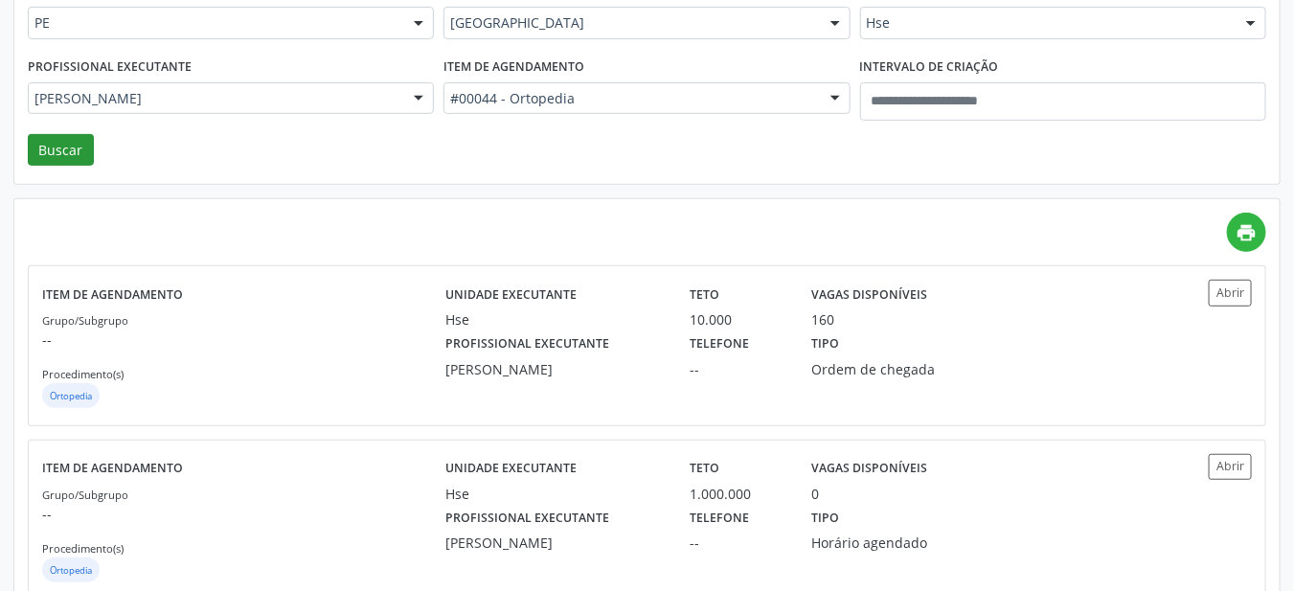
scroll to position [256, 0]
click at [883, 345] on div "Tipo Ordem de chegada" at bounding box center [889, 353] width 183 height 50
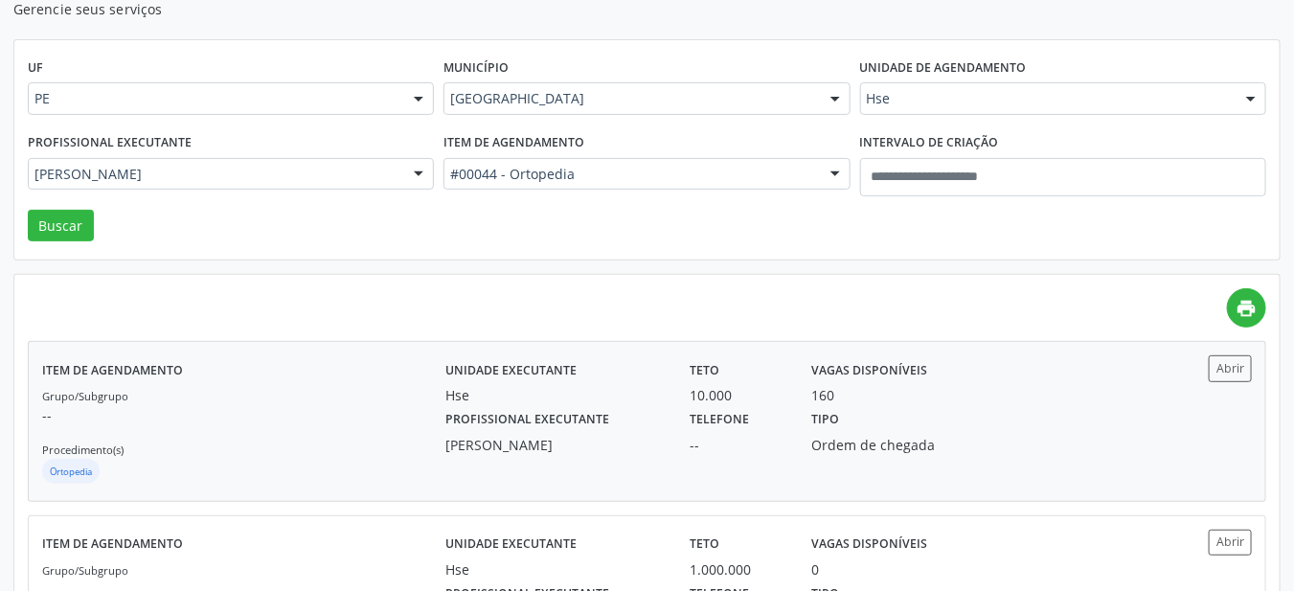
scroll to position [170, 0]
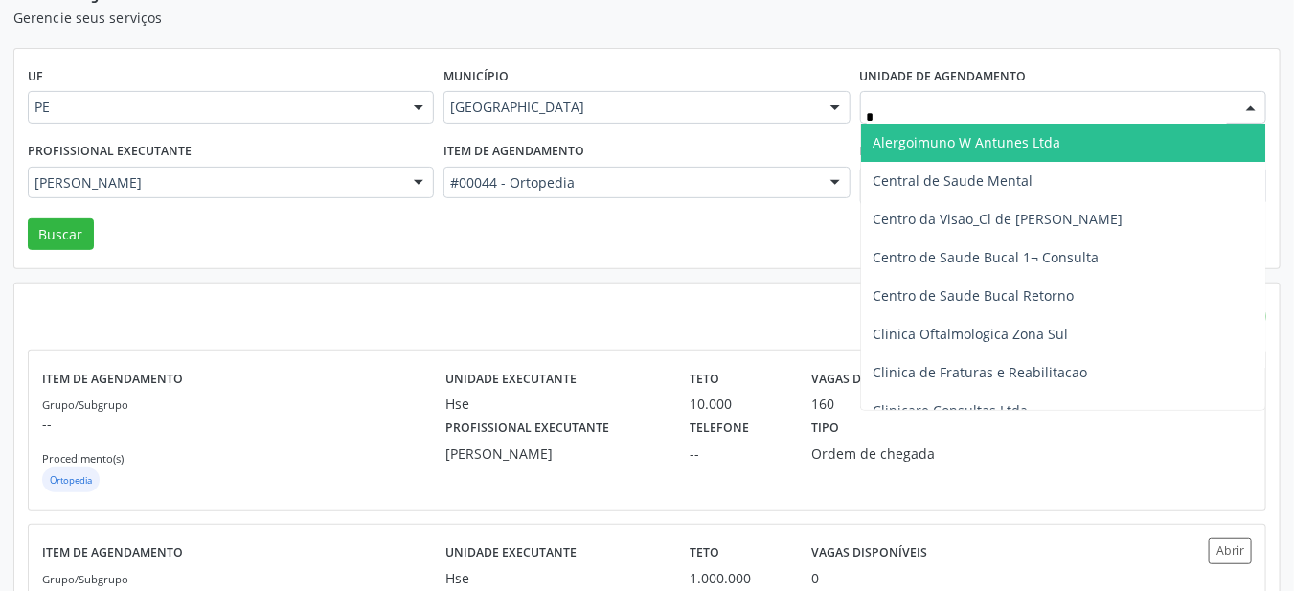
type input "**"
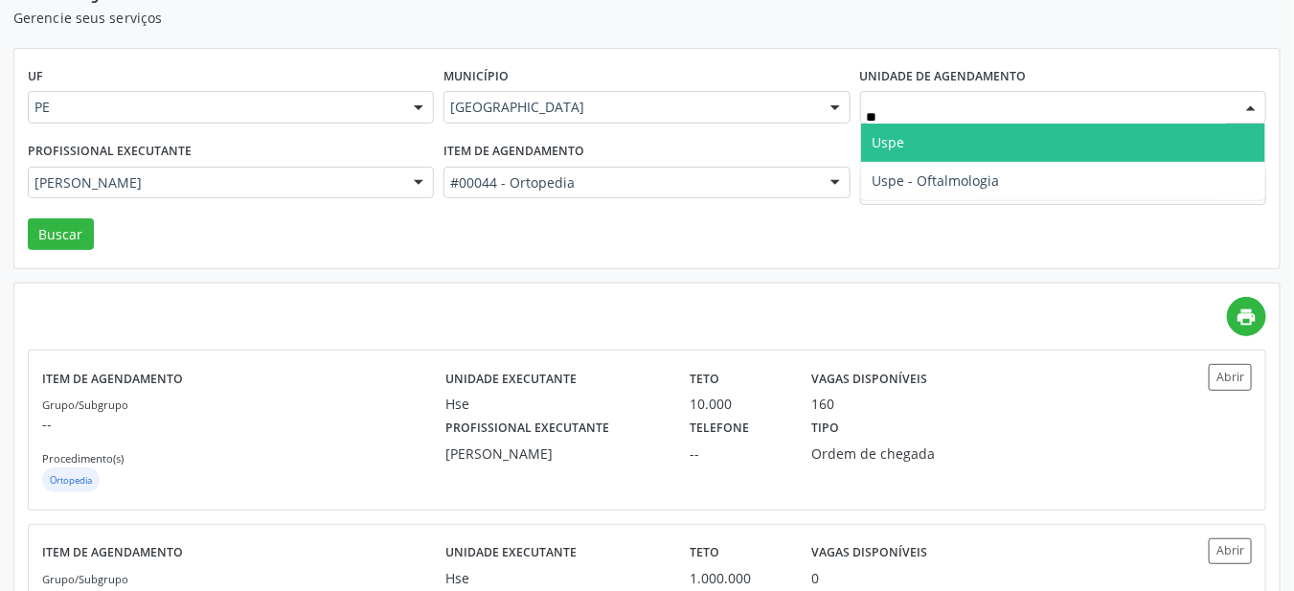
click at [958, 143] on span "Uspe" at bounding box center [1063, 143] width 404 height 38
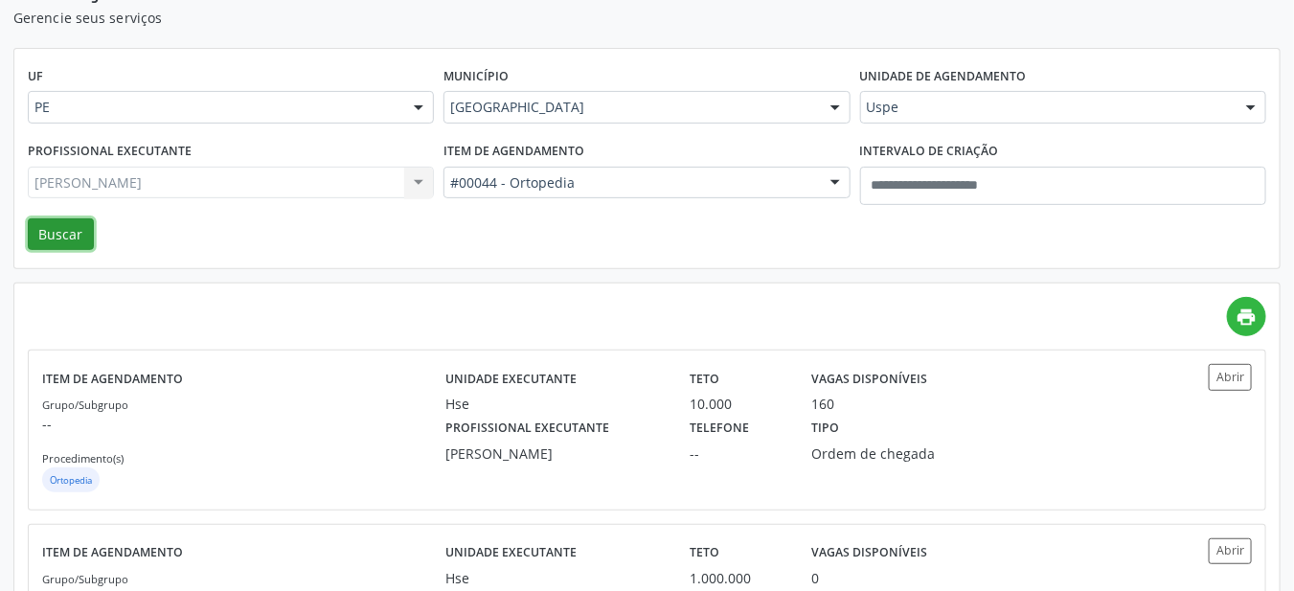
click at [66, 227] on button "Buscar" at bounding box center [61, 234] width 66 height 33
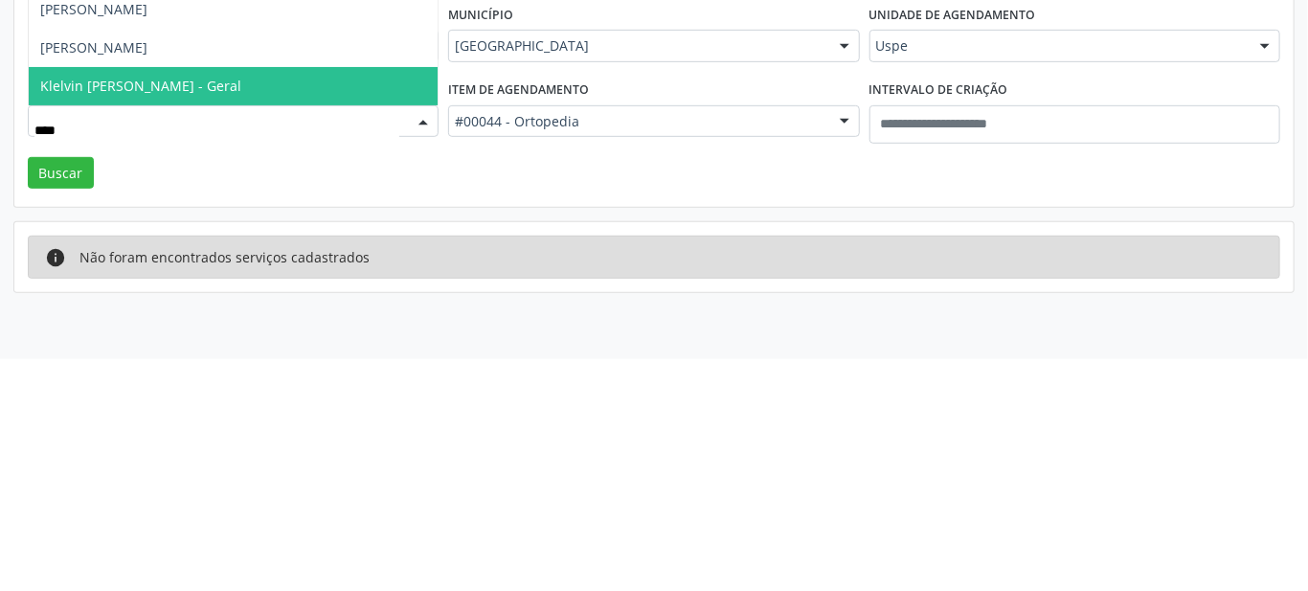
scroll to position [0, 0]
type input "******"
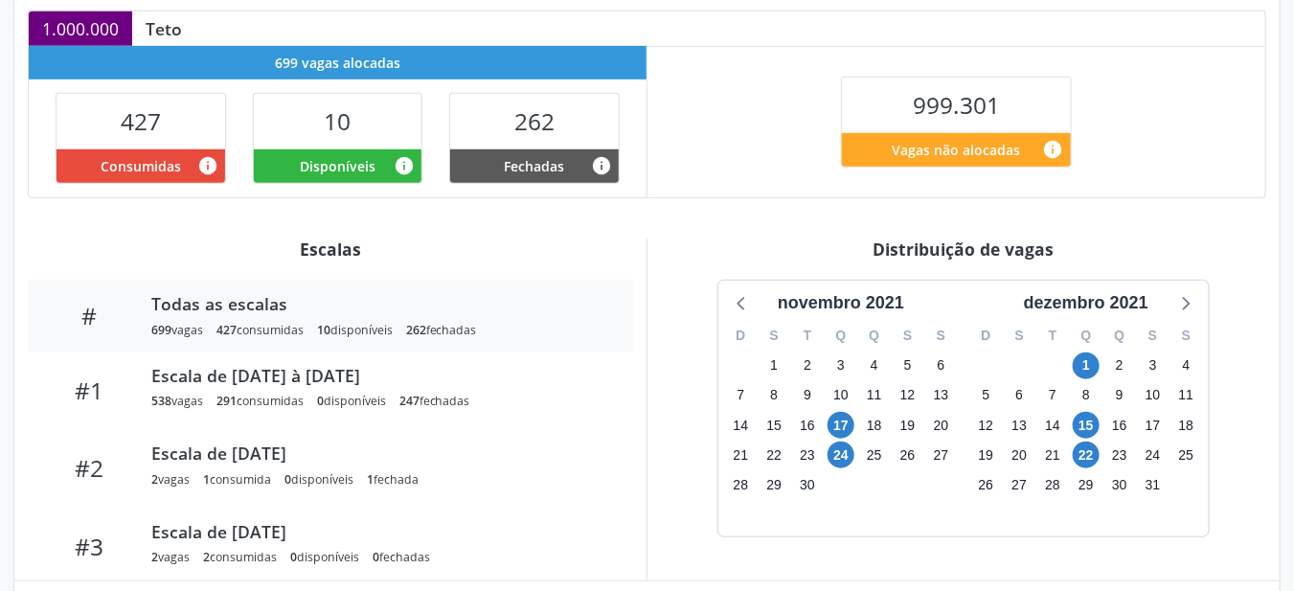
scroll to position [440, 0]
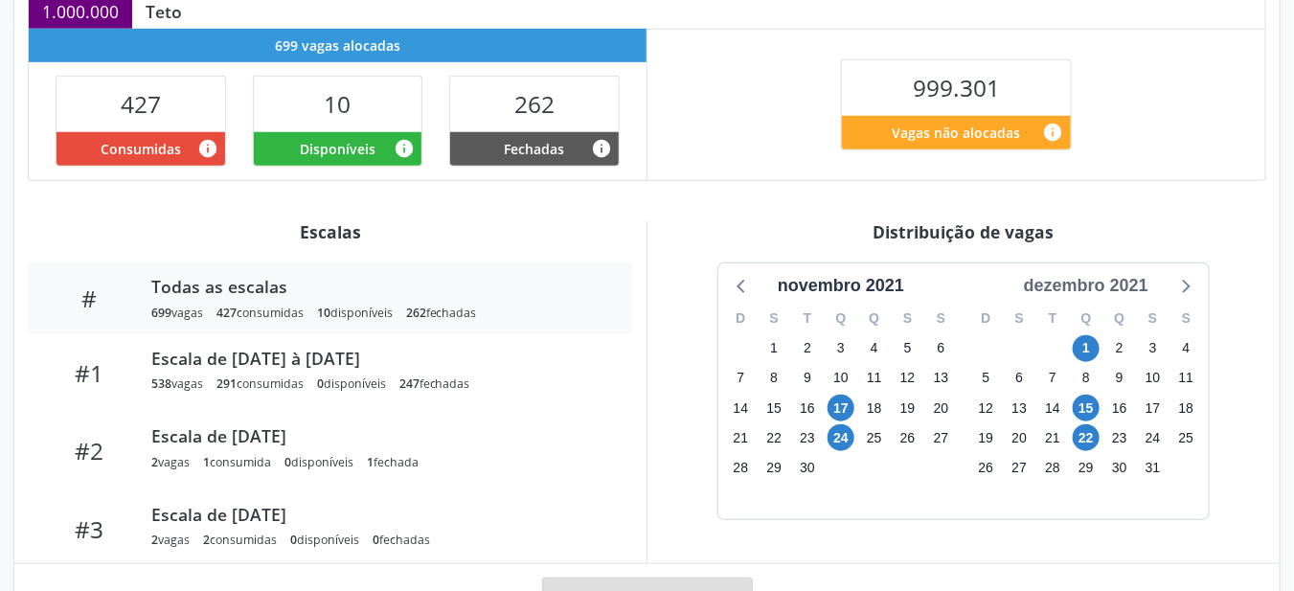
click at [1121, 273] on div "dezembro 2021" at bounding box center [1086, 286] width 140 height 26
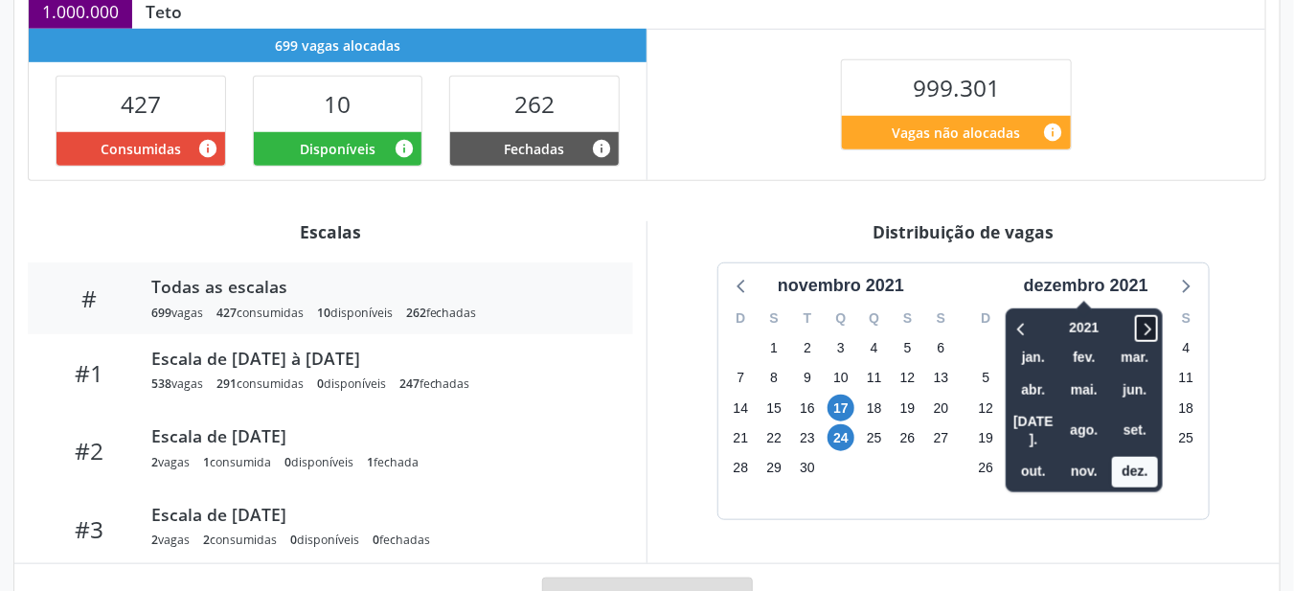
click at [1149, 328] on icon at bounding box center [1147, 329] width 7 height 12
click at [1151, 326] on icon at bounding box center [1147, 329] width 7 height 12
click at [1141, 326] on icon at bounding box center [1146, 328] width 19 height 23
click at [1149, 324] on icon at bounding box center [1146, 328] width 19 height 23
click at [1038, 457] on span "out." at bounding box center [1033, 472] width 46 height 30
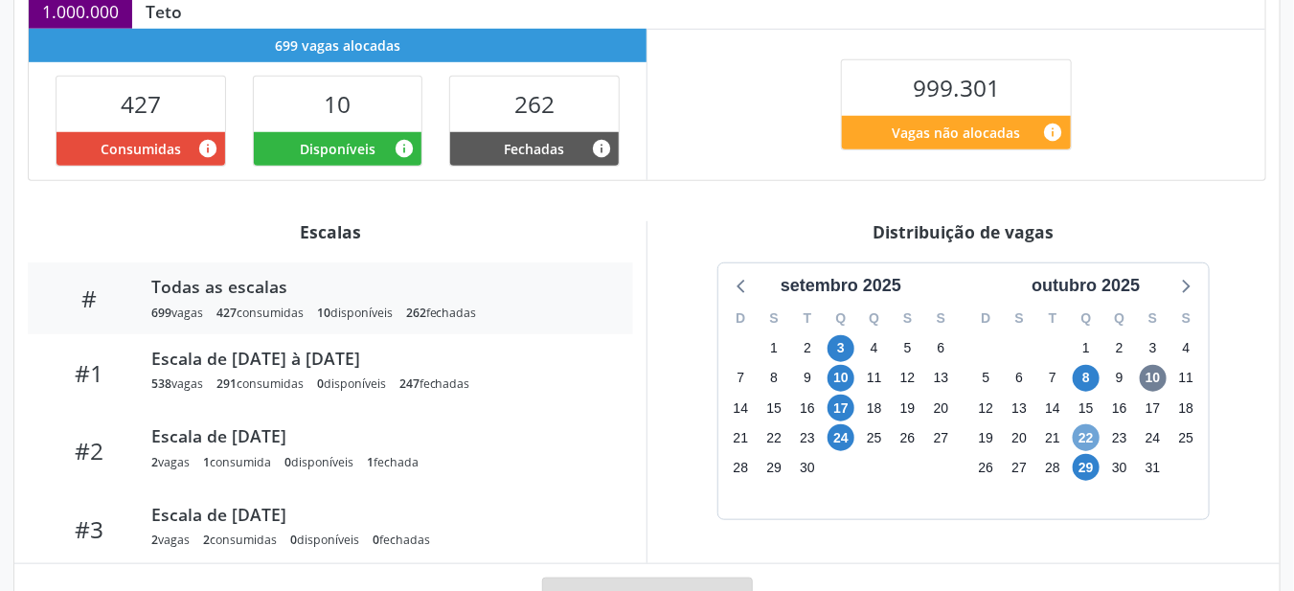
click at [1091, 437] on span "22" at bounding box center [1086, 437] width 27 height 27
click at [1086, 468] on span "29" at bounding box center [1086, 467] width 27 height 27
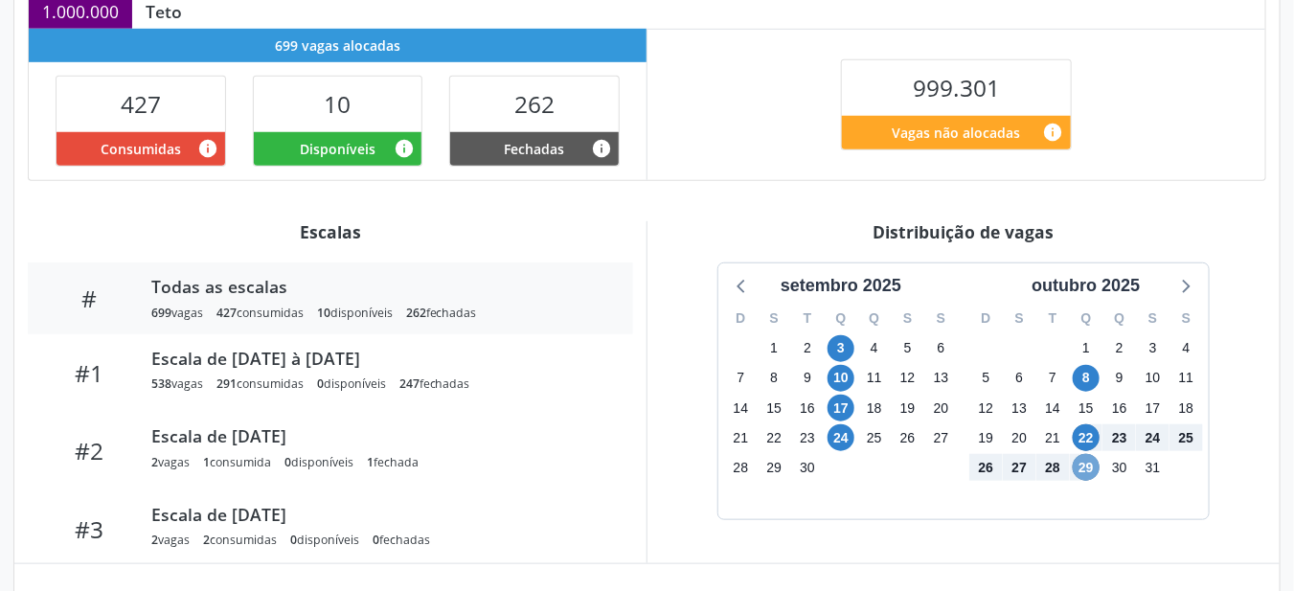
scroll to position [435, 0]
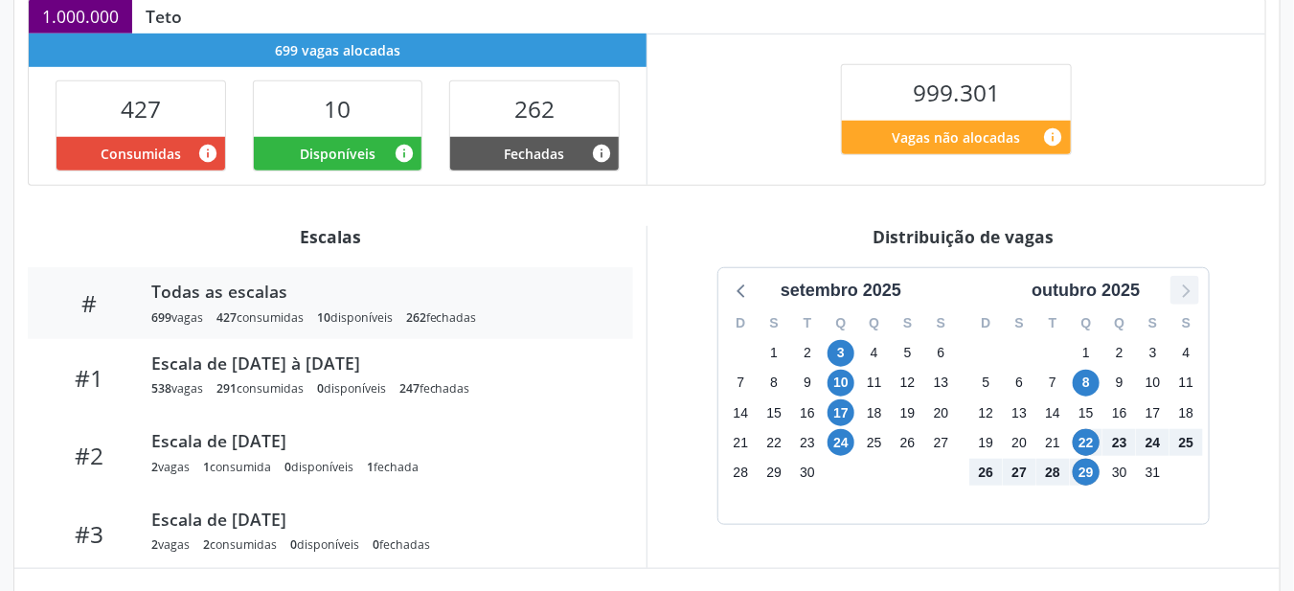
click at [1170, 291] on div at bounding box center [1184, 290] width 29 height 29
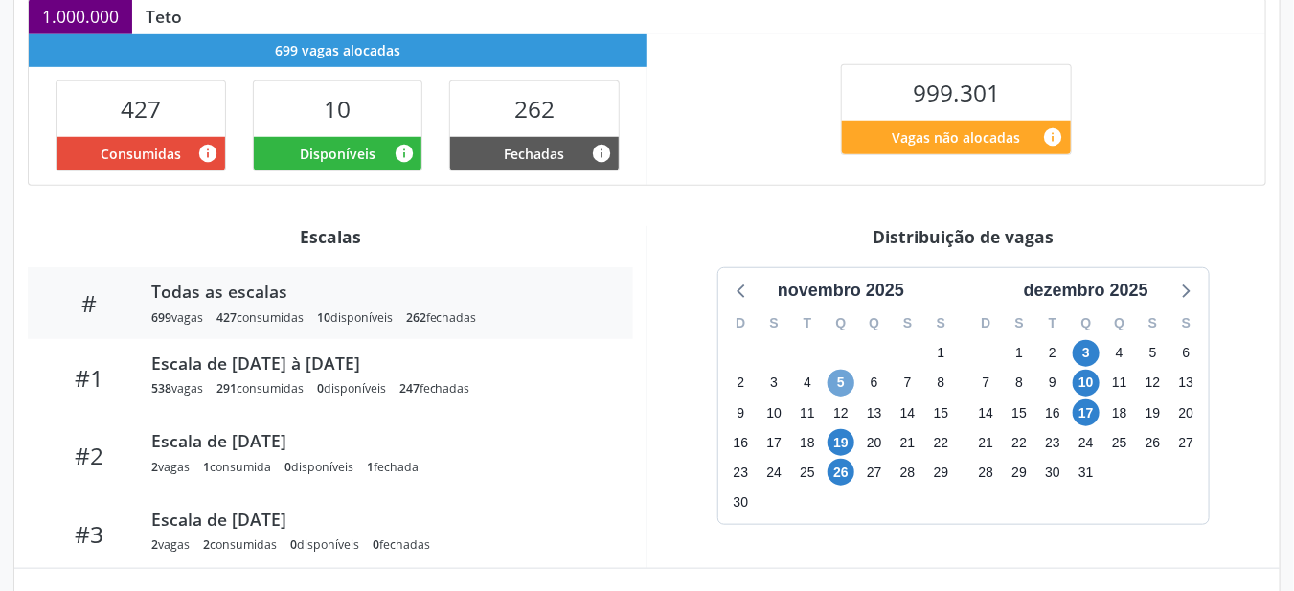
click at [841, 377] on span "5" at bounding box center [840, 383] width 27 height 27
click at [841, 384] on span "5" at bounding box center [840, 383] width 27 height 27
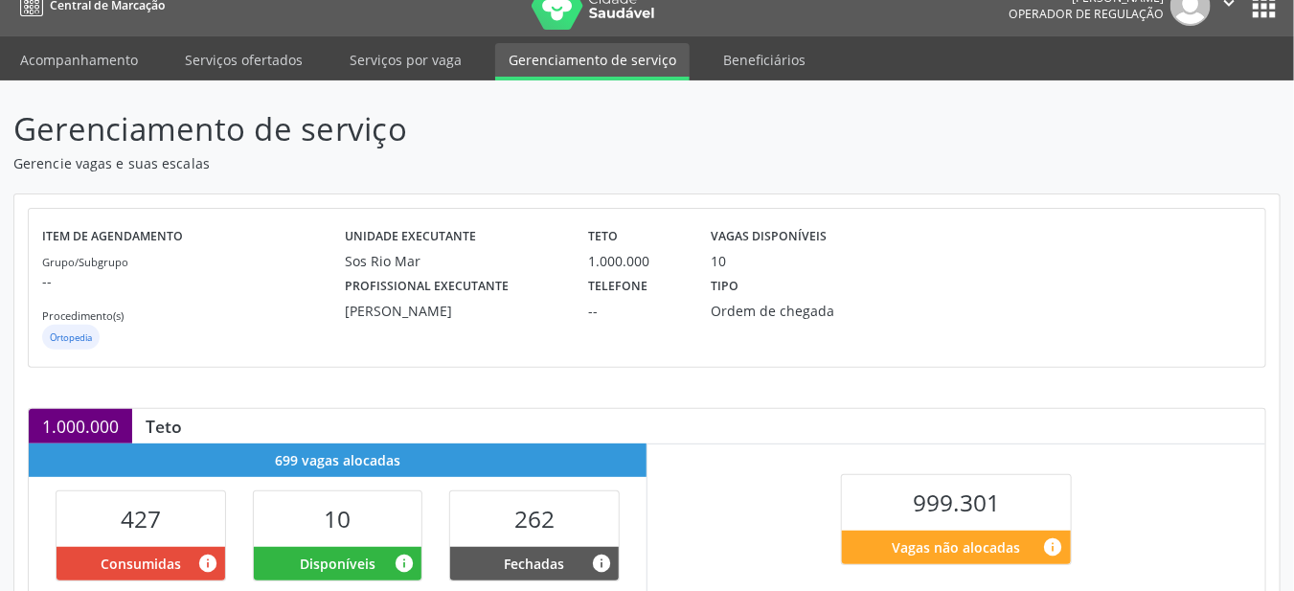
scroll to position [0, 0]
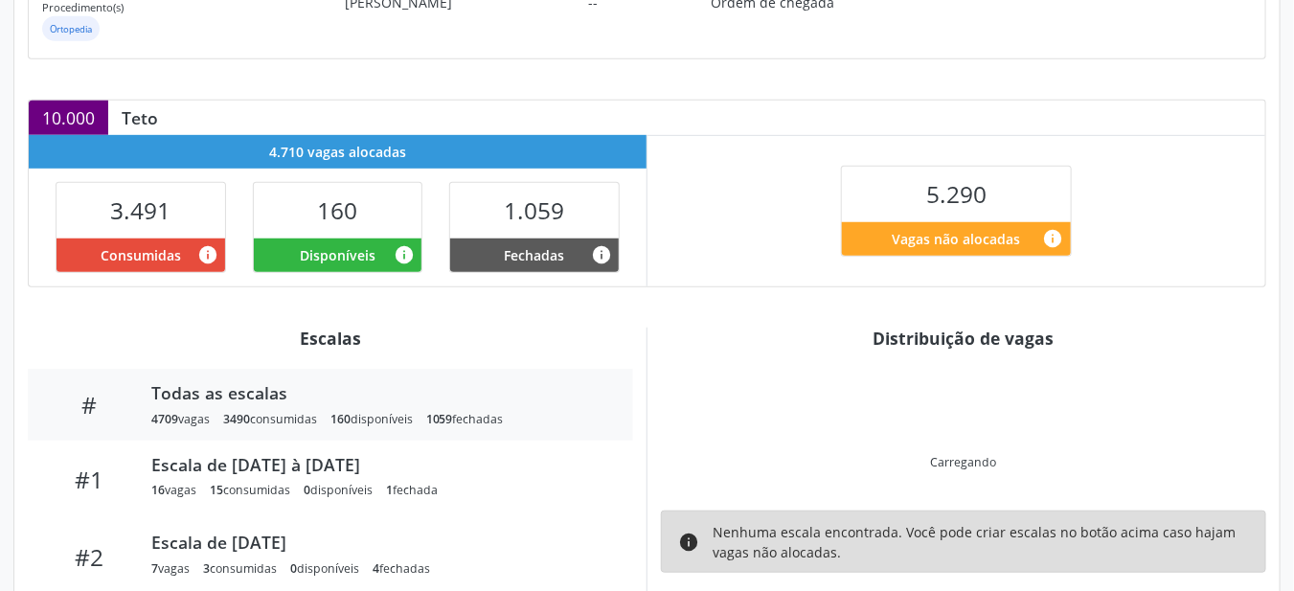
scroll to position [418, 0]
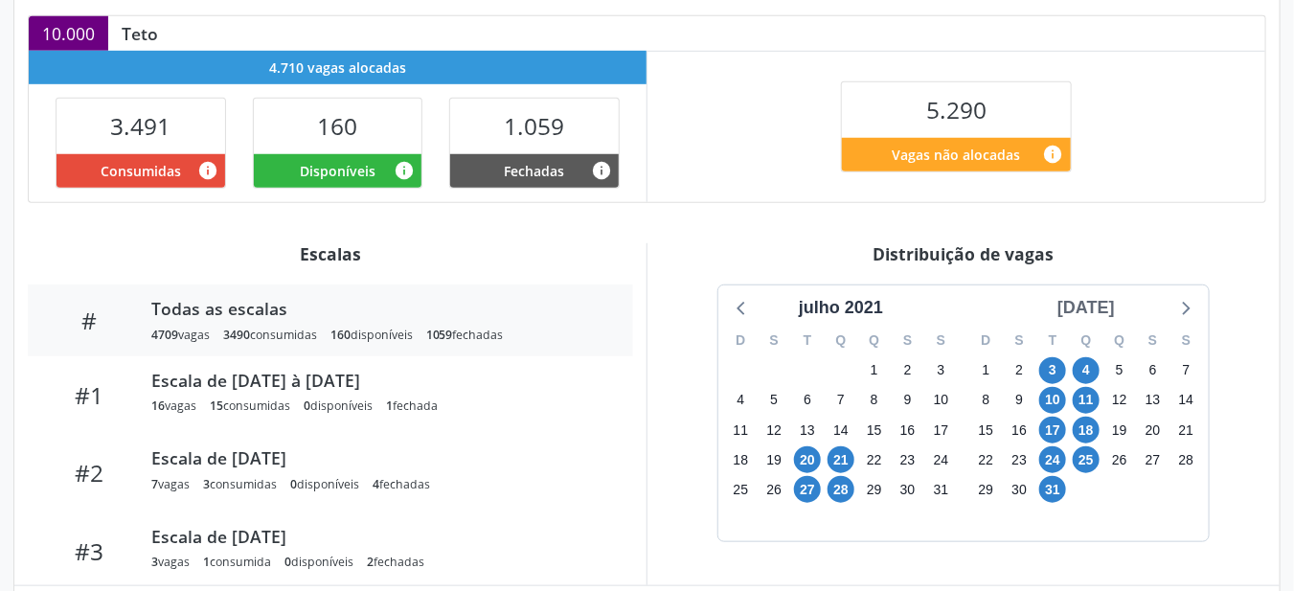
click at [1107, 307] on div "[DATE]" at bounding box center [1086, 308] width 73 height 26
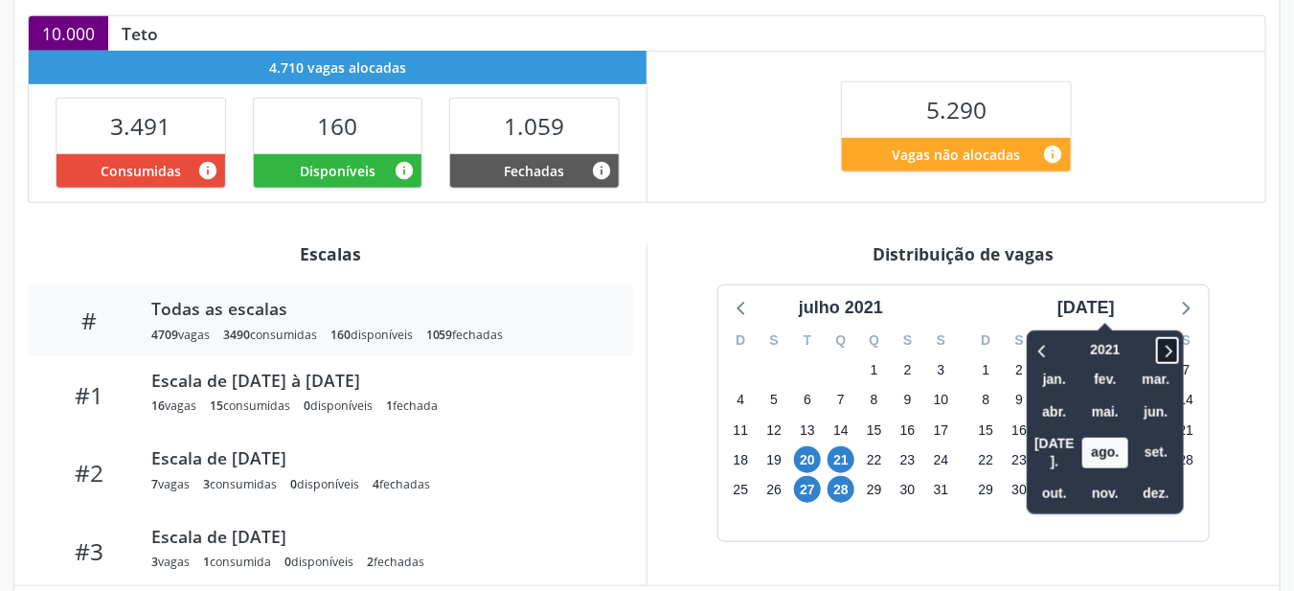
click at [1165, 352] on icon at bounding box center [1168, 351] width 7 height 12
click at [1158, 354] on icon at bounding box center [1167, 350] width 19 height 23
click at [1158, 350] on icon at bounding box center [1167, 350] width 19 height 23
click at [1158, 347] on icon at bounding box center [1167, 350] width 19 height 23
click at [1027, 485] on div "2025 jan. fev. mar. abr. mai. jun. jul. ago. set. out. nov. dez." at bounding box center [1105, 422] width 157 height 184
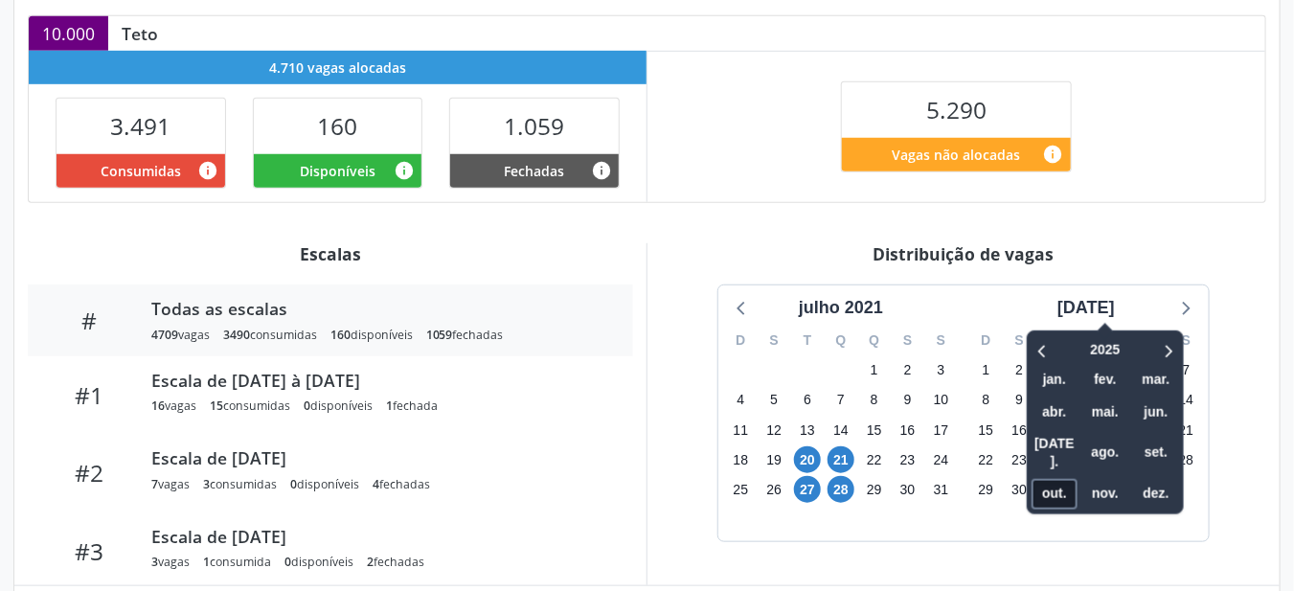
click at [1037, 479] on span "out." at bounding box center [1054, 494] width 46 height 30
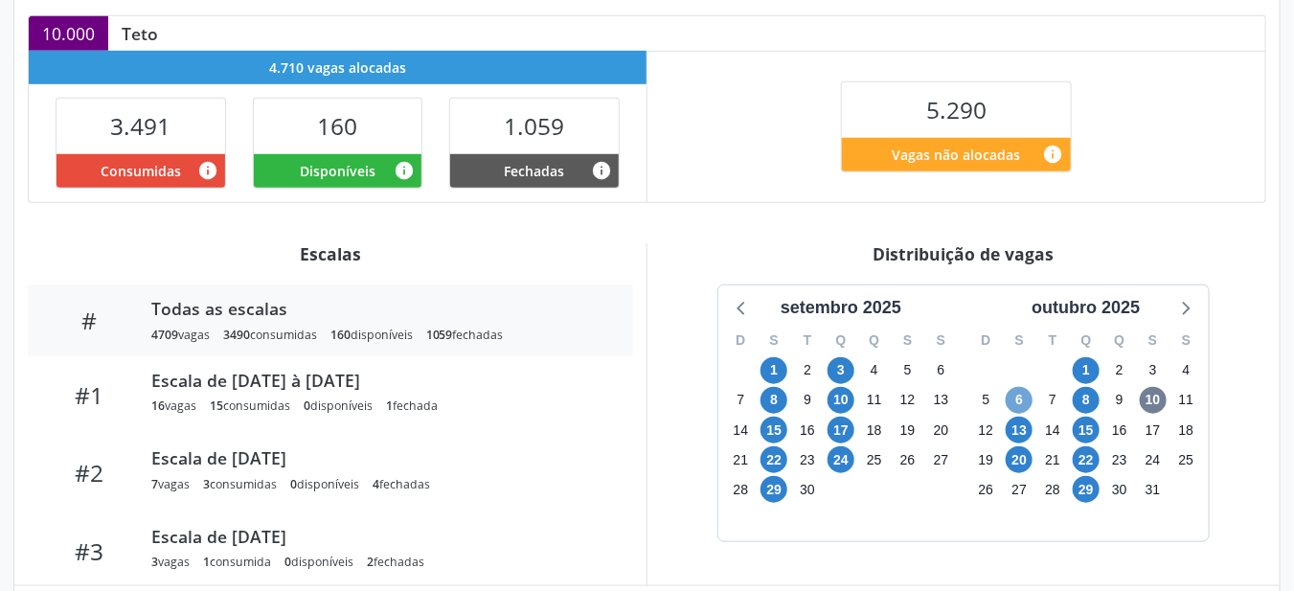
click at [1019, 395] on span "6" at bounding box center [1019, 400] width 27 height 27
click at [1189, 312] on icon at bounding box center [1184, 307] width 25 height 25
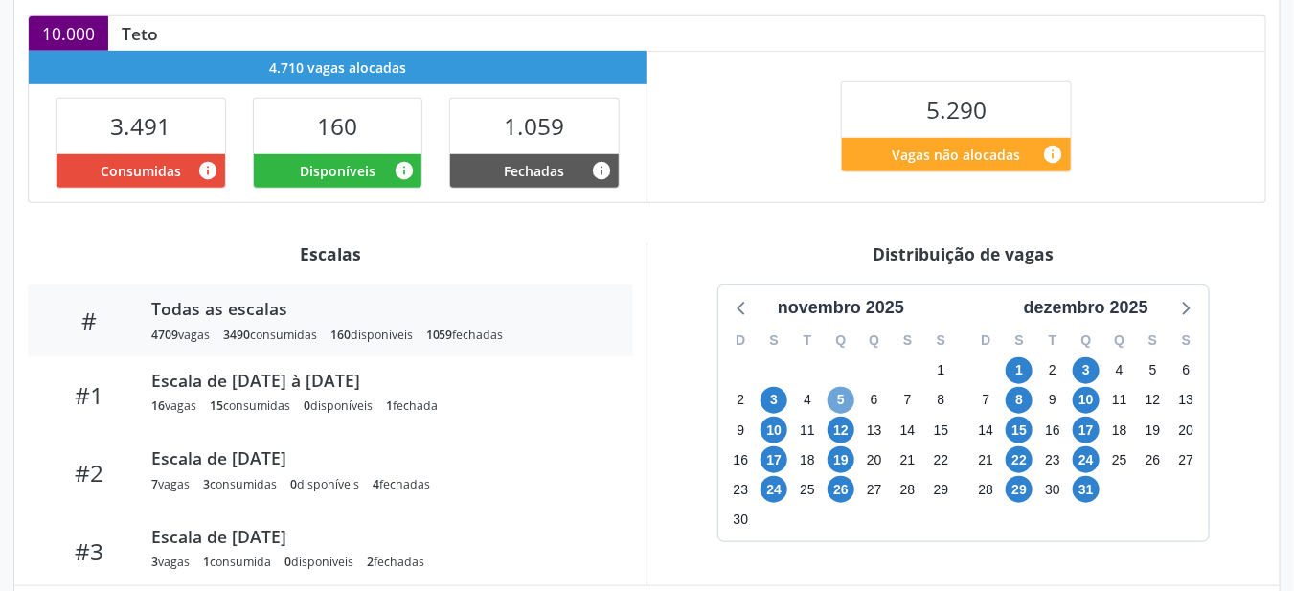
click at [844, 396] on span "5" at bounding box center [840, 400] width 27 height 27
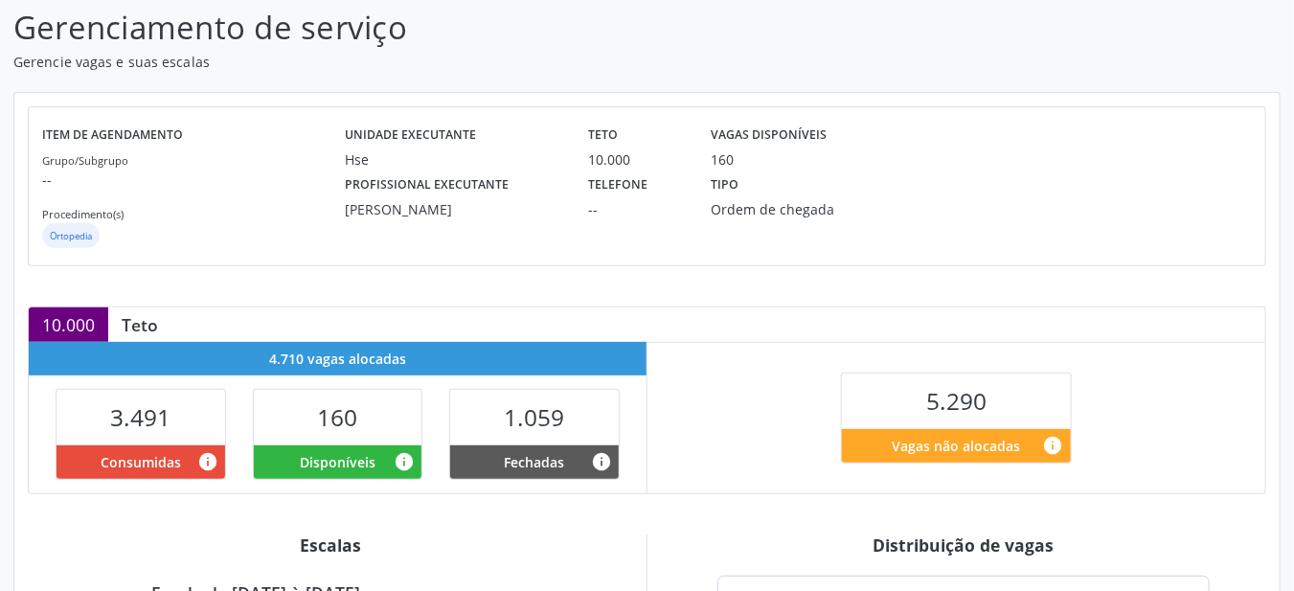
scroll to position [0, 0]
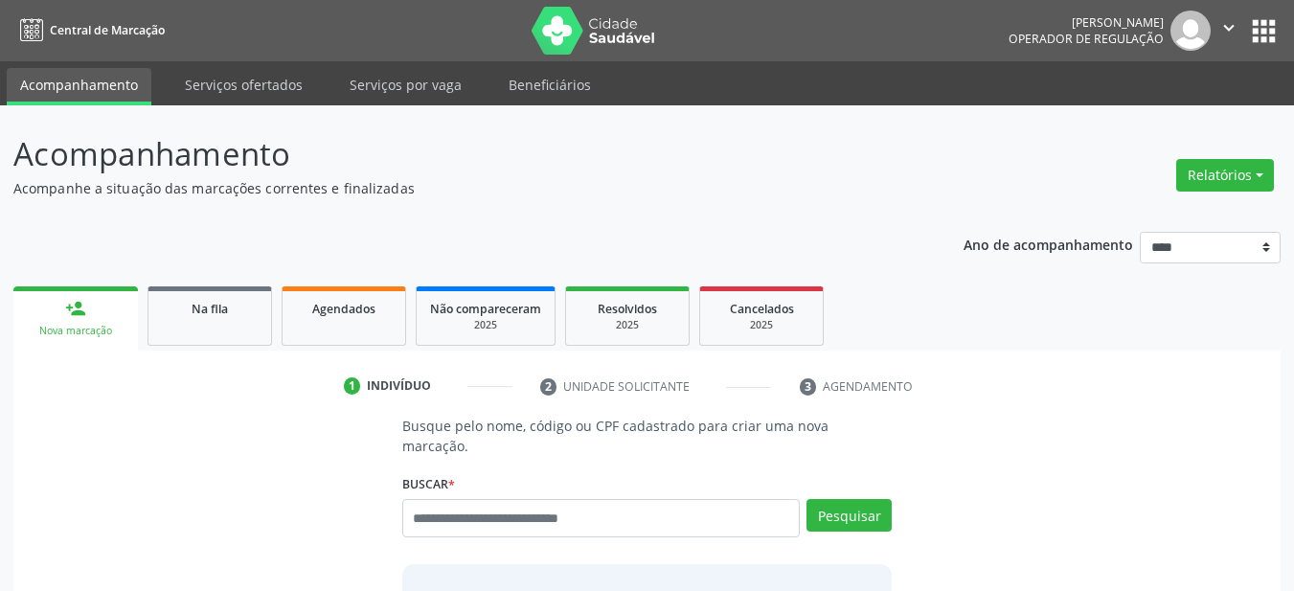
scroll to position [46, 0]
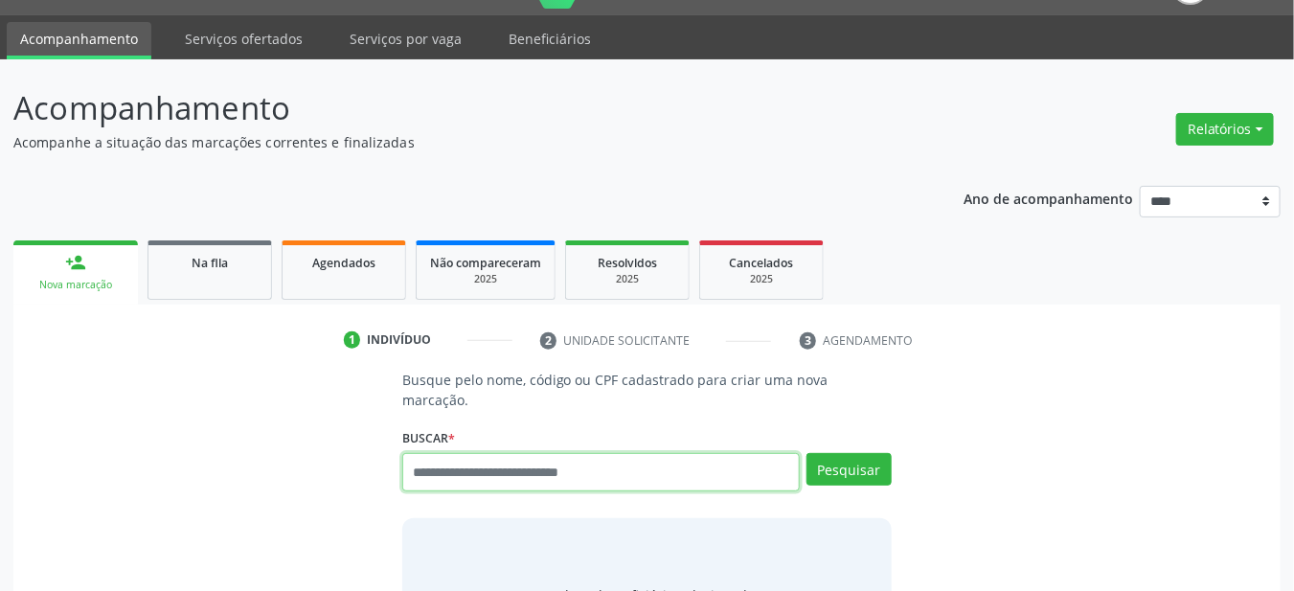
click at [470, 459] on input "text" at bounding box center [601, 472] width 398 height 38
click at [485, 459] on input "text" at bounding box center [601, 472] width 398 height 38
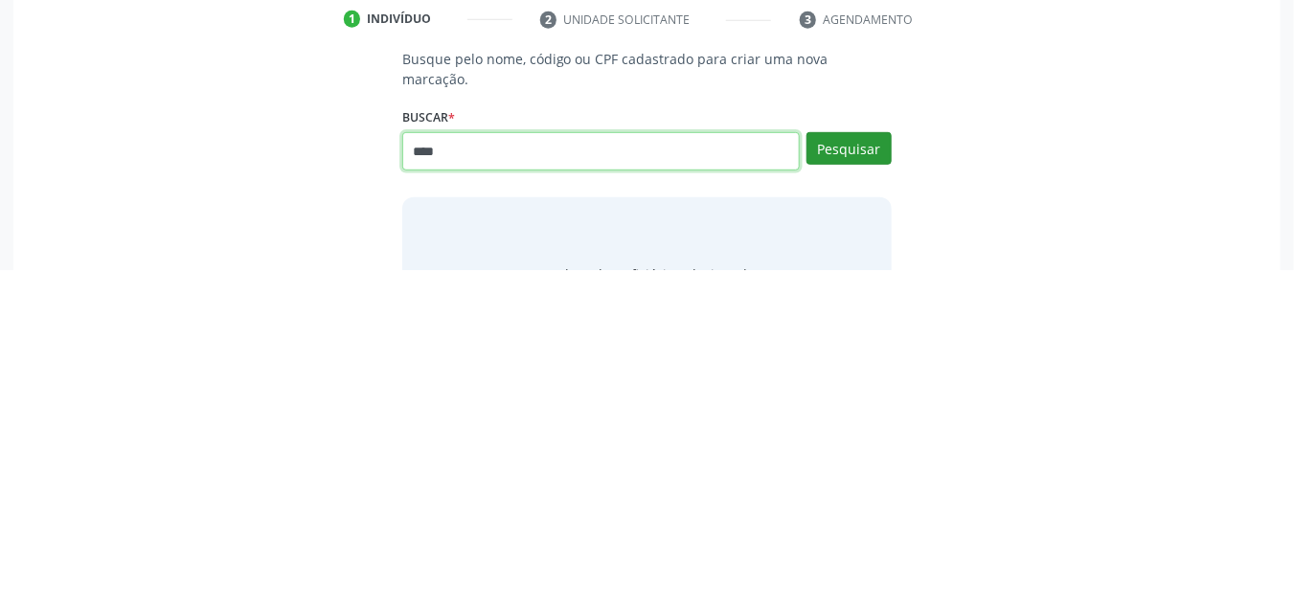
type input "****"
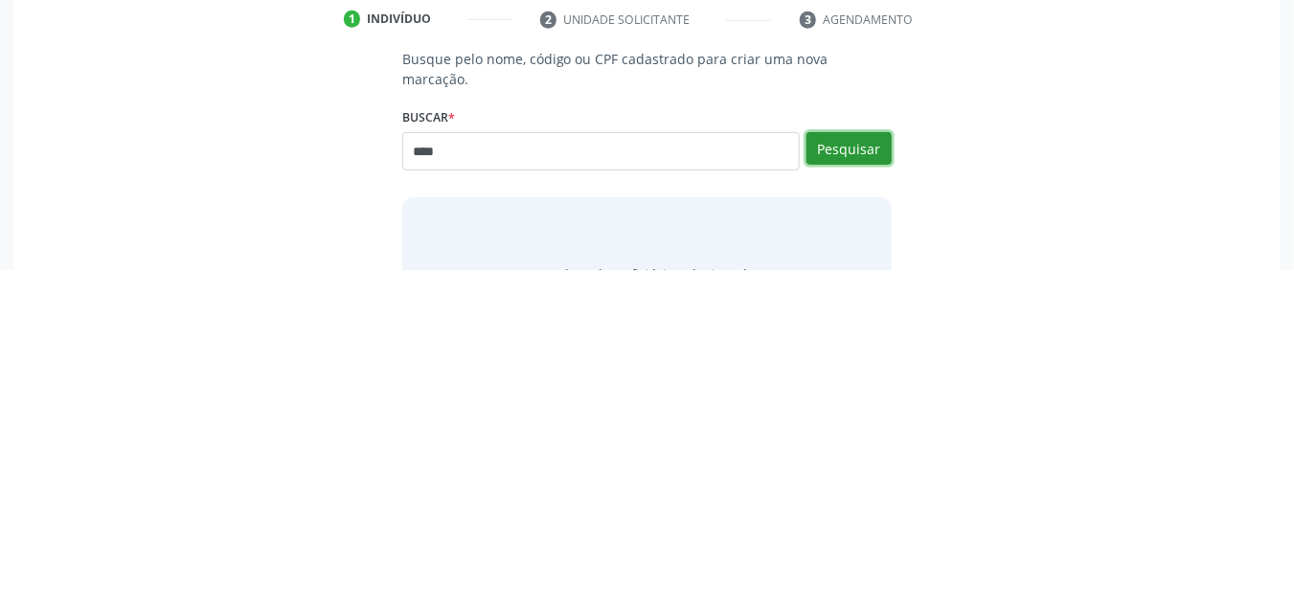
click at [862, 453] on button "Pesquisar" at bounding box center [848, 469] width 85 height 33
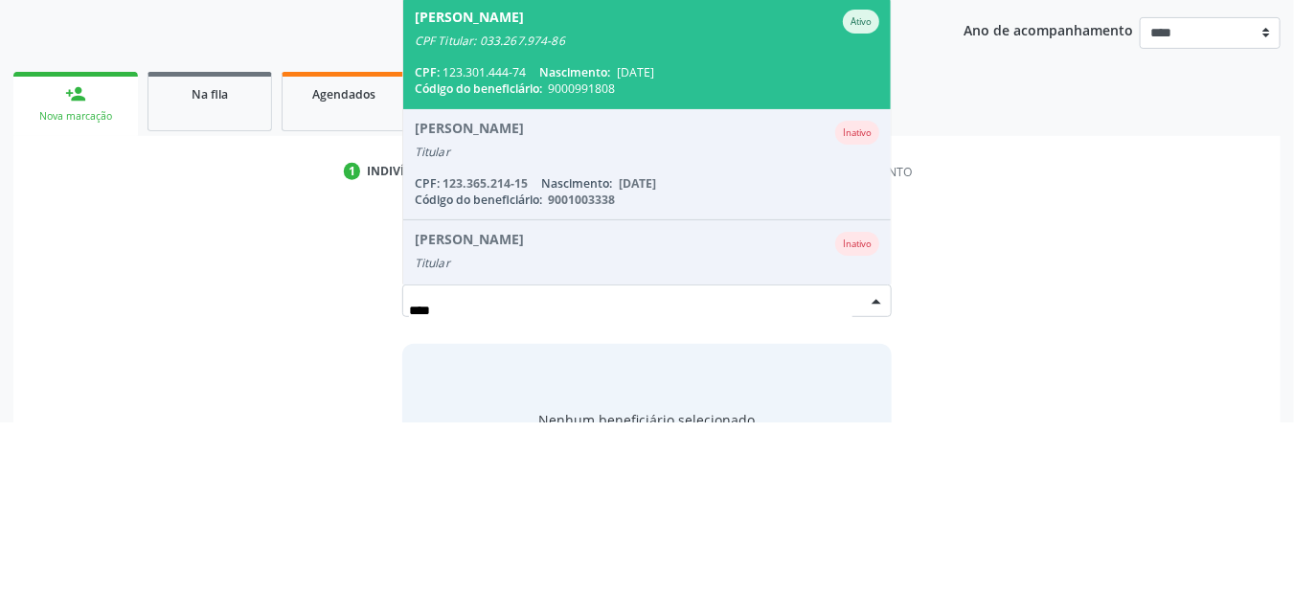
click at [787, 208] on span "[PERSON_NAME] Ativo CPF Titular: 033.267.974-86 CPF: 123.301.444-74 Nascimento:…" at bounding box center [647, 222] width 488 height 110
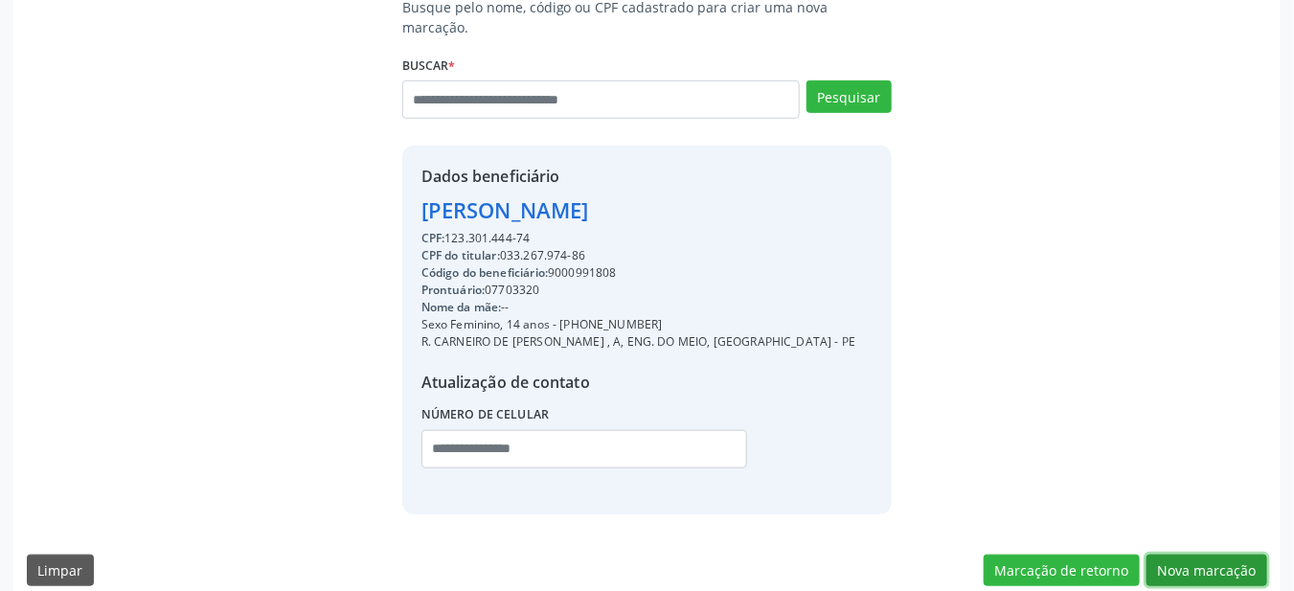
click at [1224, 554] on button "Nova marcação" at bounding box center [1206, 570] width 121 height 33
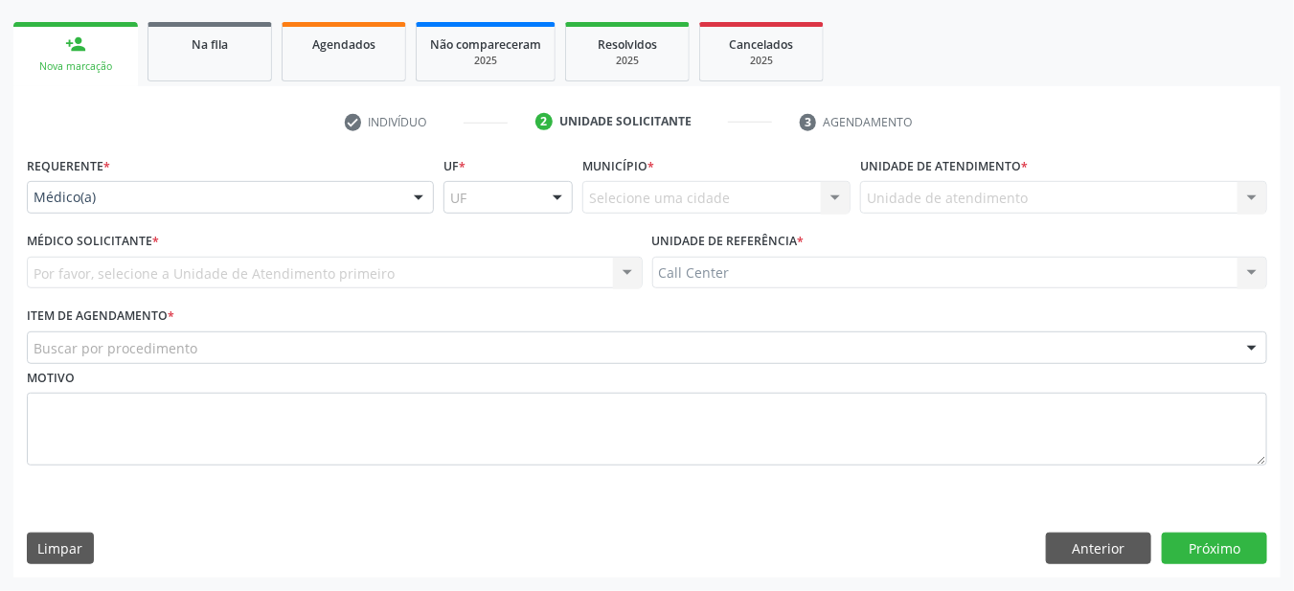
scroll to position [262, 0]
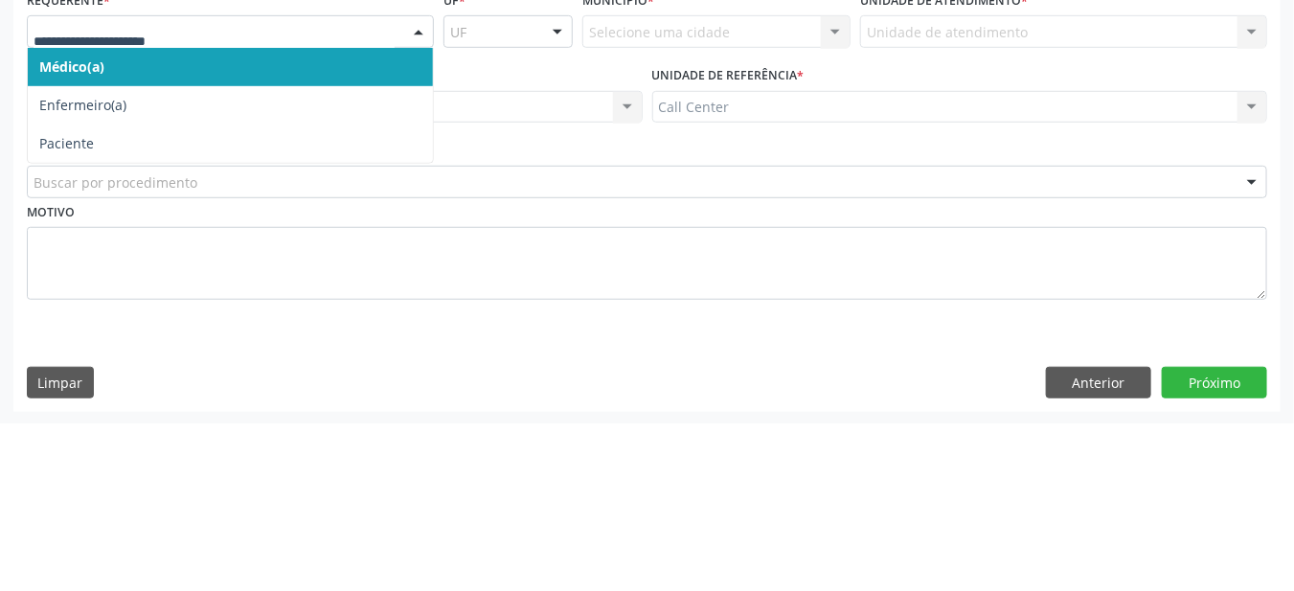
click at [243, 305] on span "Paciente" at bounding box center [230, 311] width 405 height 38
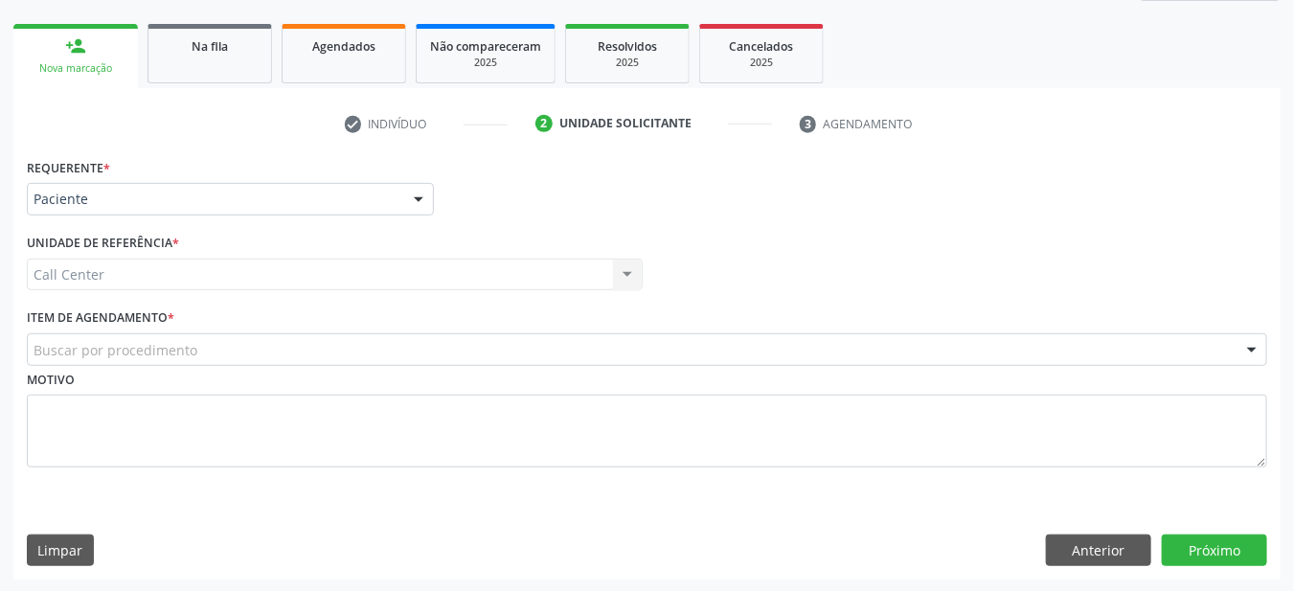
click at [542, 373] on div "Motivo" at bounding box center [647, 417] width 1240 height 102
click at [759, 362] on div "Buscar por procedimento" at bounding box center [647, 349] width 1240 height 33
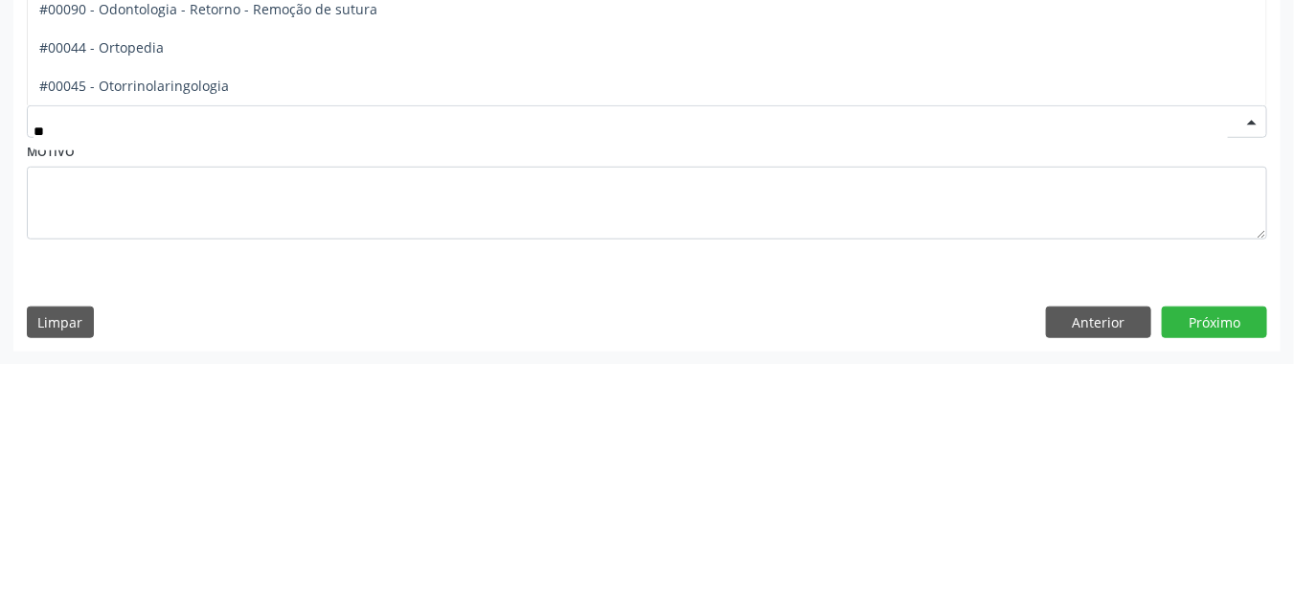
type input "***"
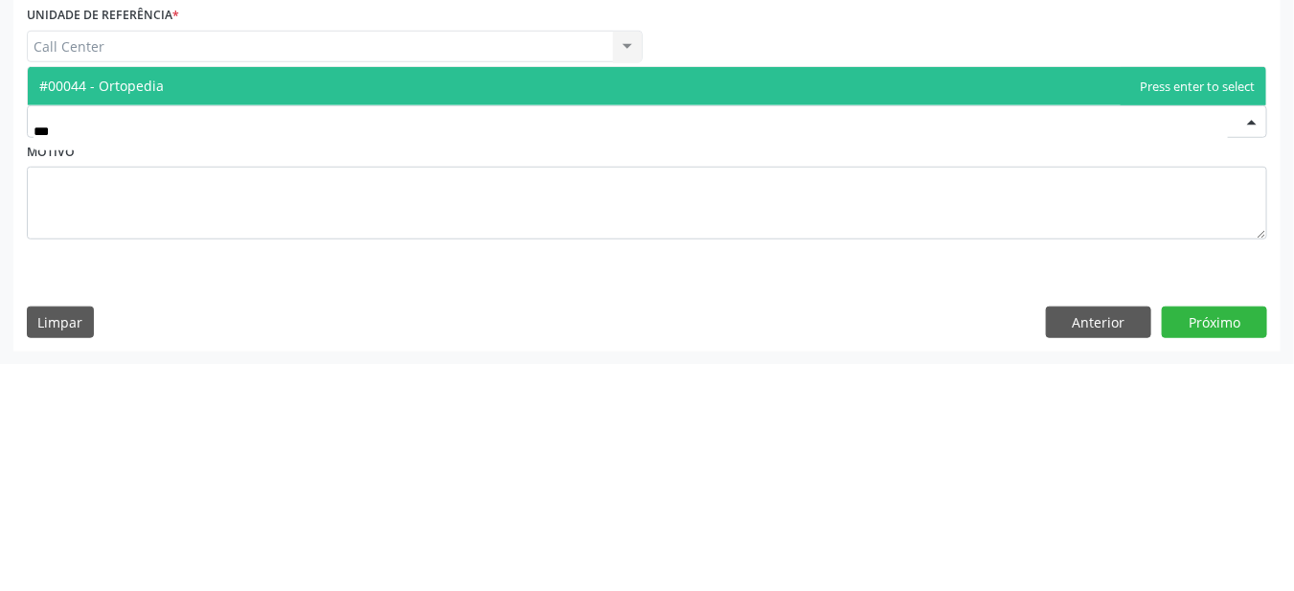
click at [126, 326] on span "#00044 - Ortopedia" at bounding box center [647, 314] width 1238 height 38
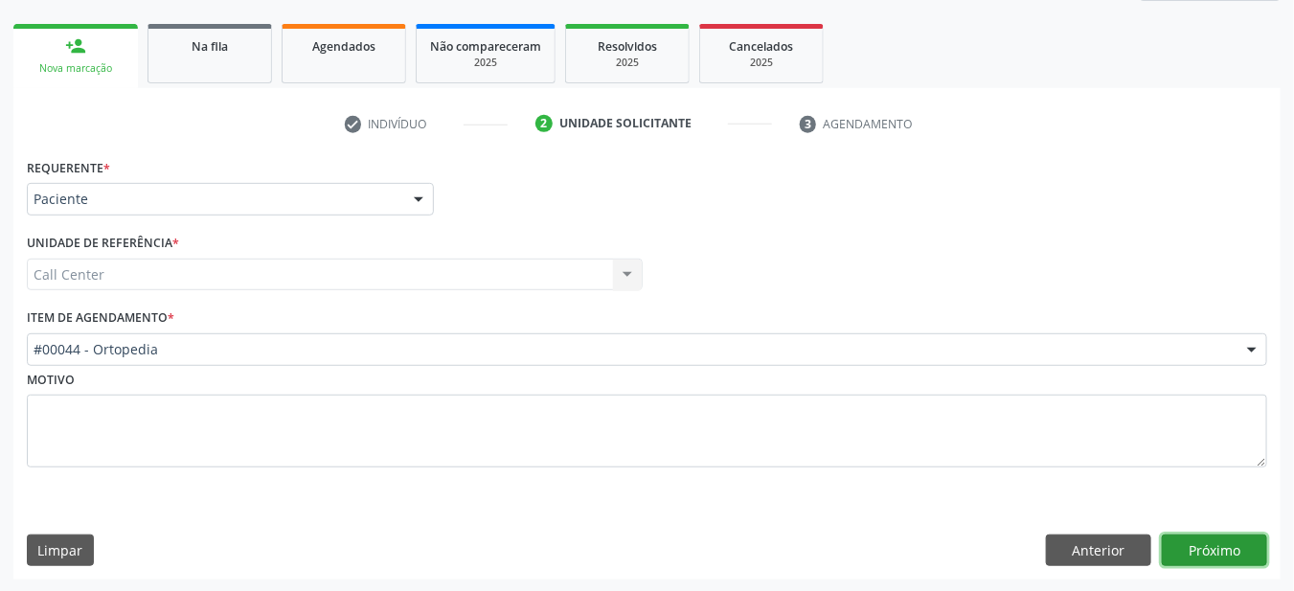
click at [1215, 554] on button "Próximo" at bounding box center [1214, 550] width 105 height 33
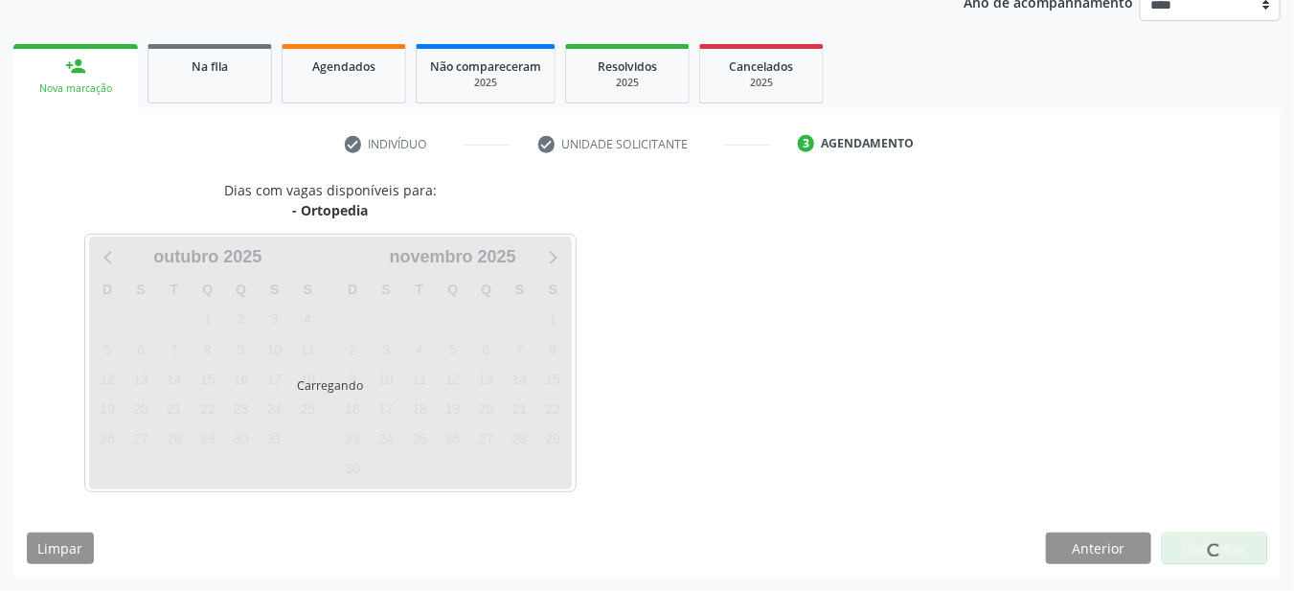
scroll to position [239, 0]
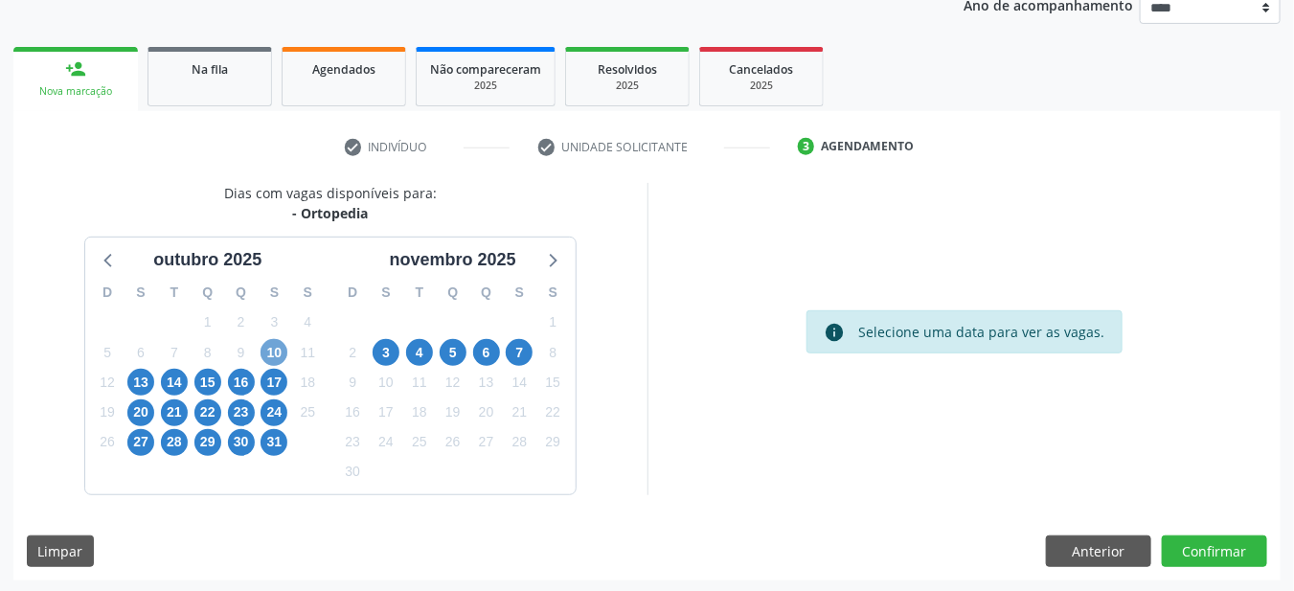
click at [274, 352] on span "10" at bounding box center [273, 352] width 27 height 27
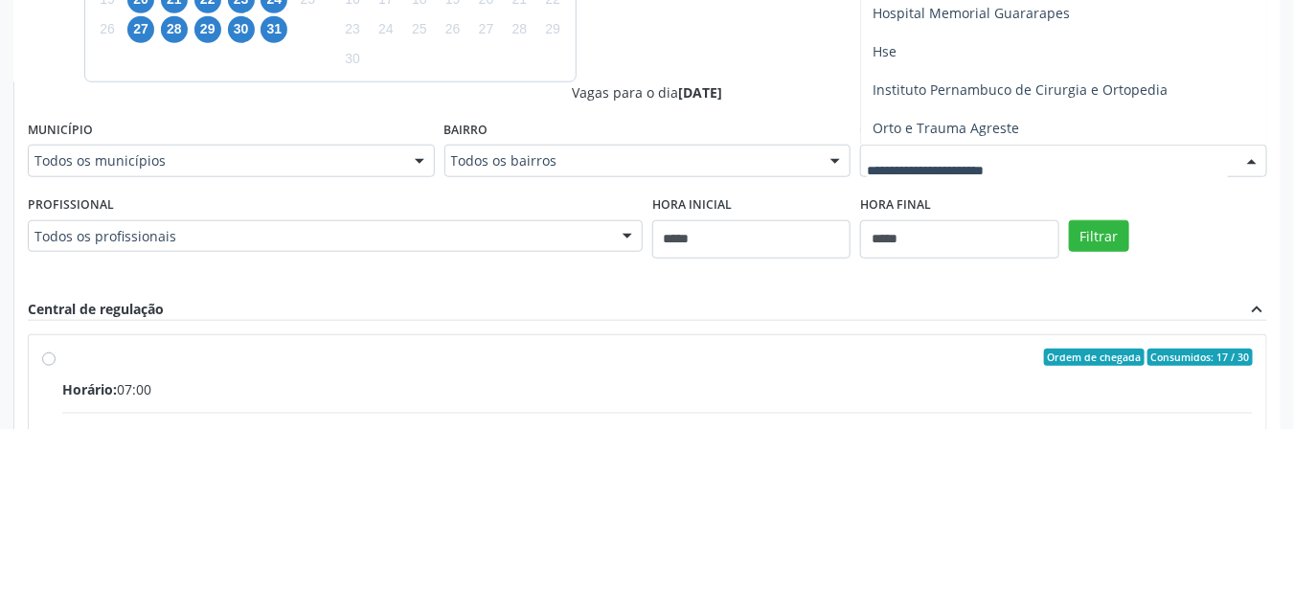
scroll to position [489, 0]
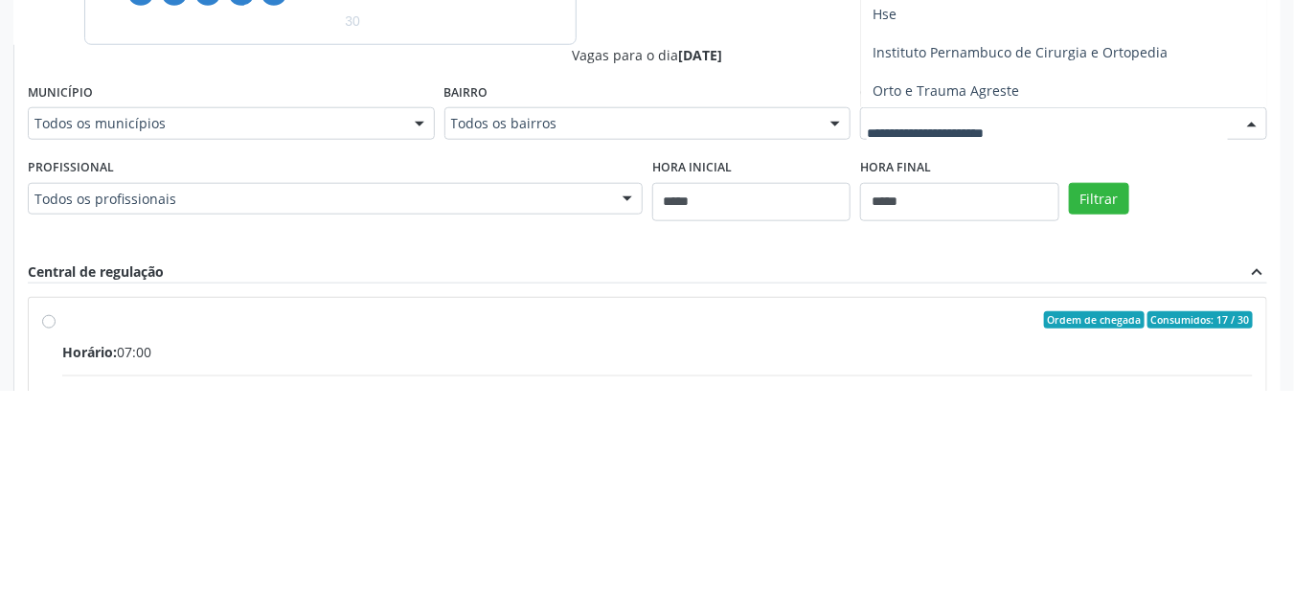
click at [1146, 253] on span "Instituto Pernambuco de Cirurgia e Ortopedia" at bounding box center [1019, 252] width 295 height 18
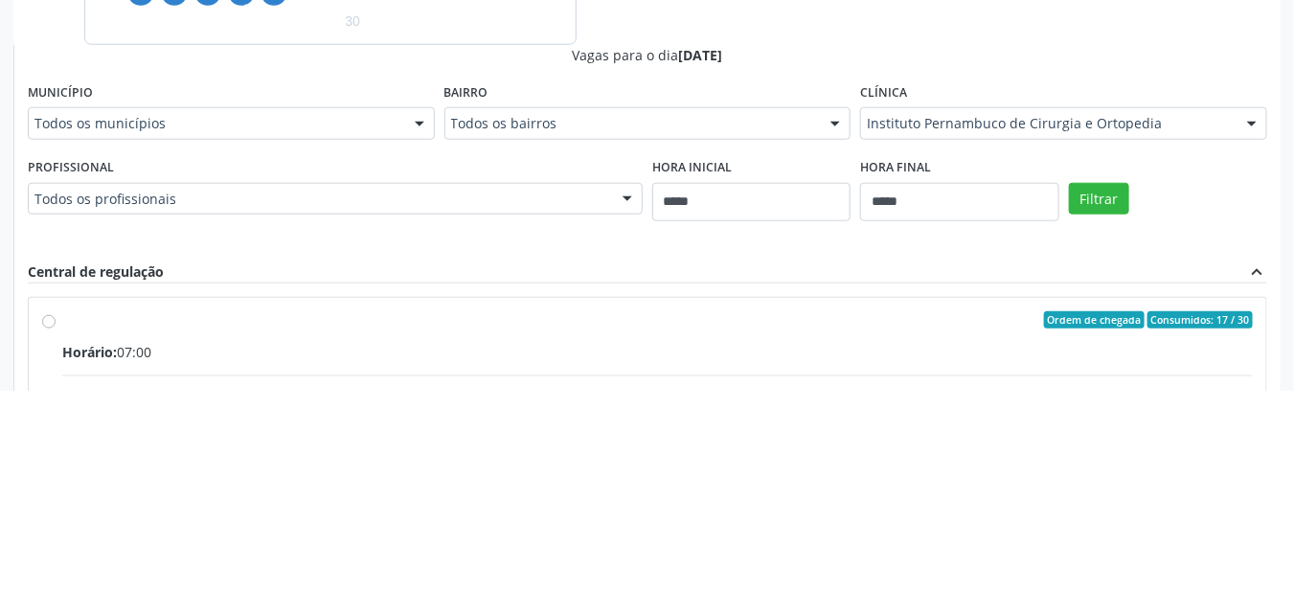
scroll to position [490, 0]
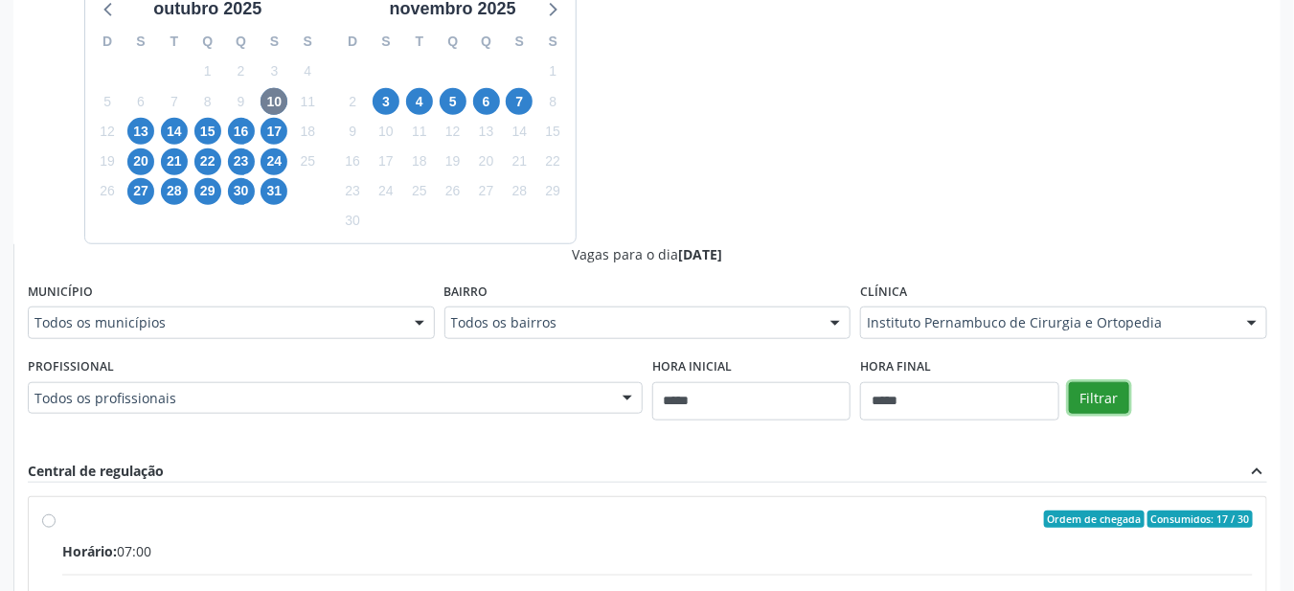
click at [1113, 395] on button "Filtrar" at bounding box center [1099, 398] width 60 height 33
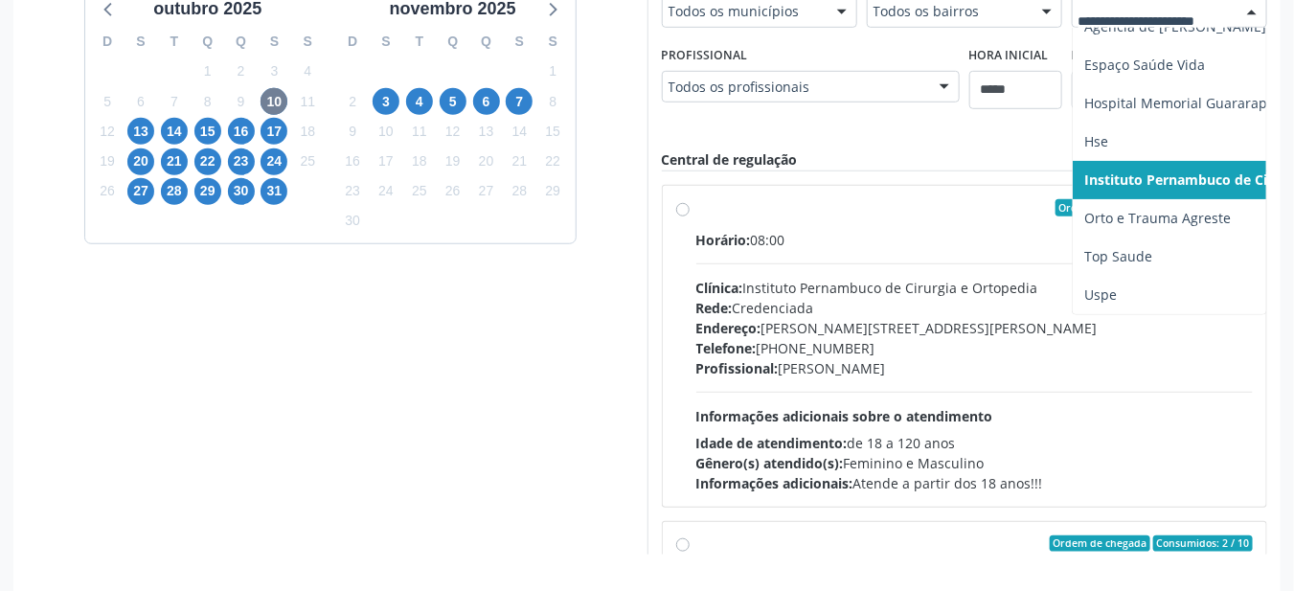
scroll to position [72, 0]
click at [1195, 215] on span "Orto e Trauma Agreste" at bounding box center [1237, 218] width 328 height 38
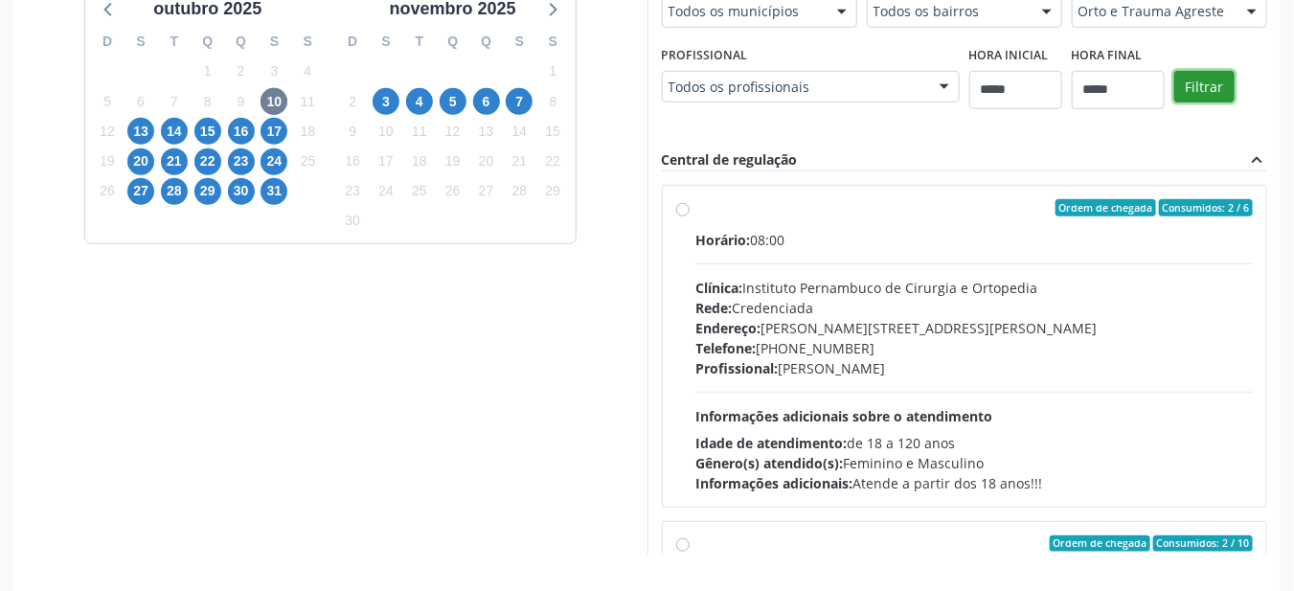
click at [1199, 86] on button "Filtrar" at bounding box center [1204, 87] width 60 height 33
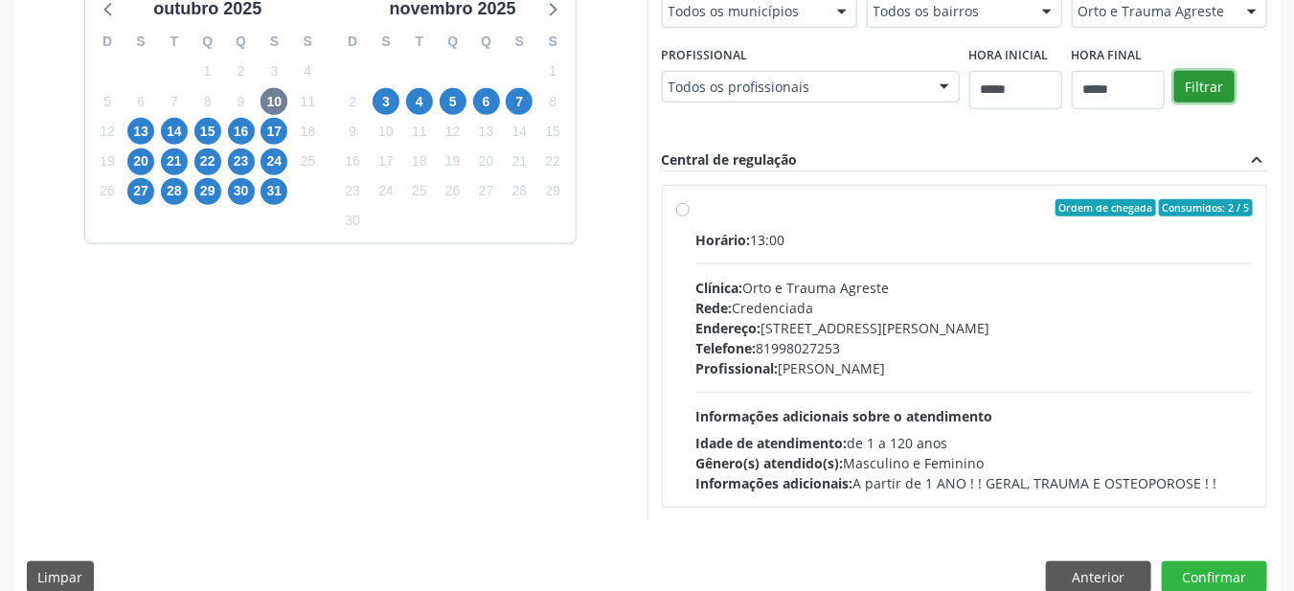
scroll to position [515, 0]
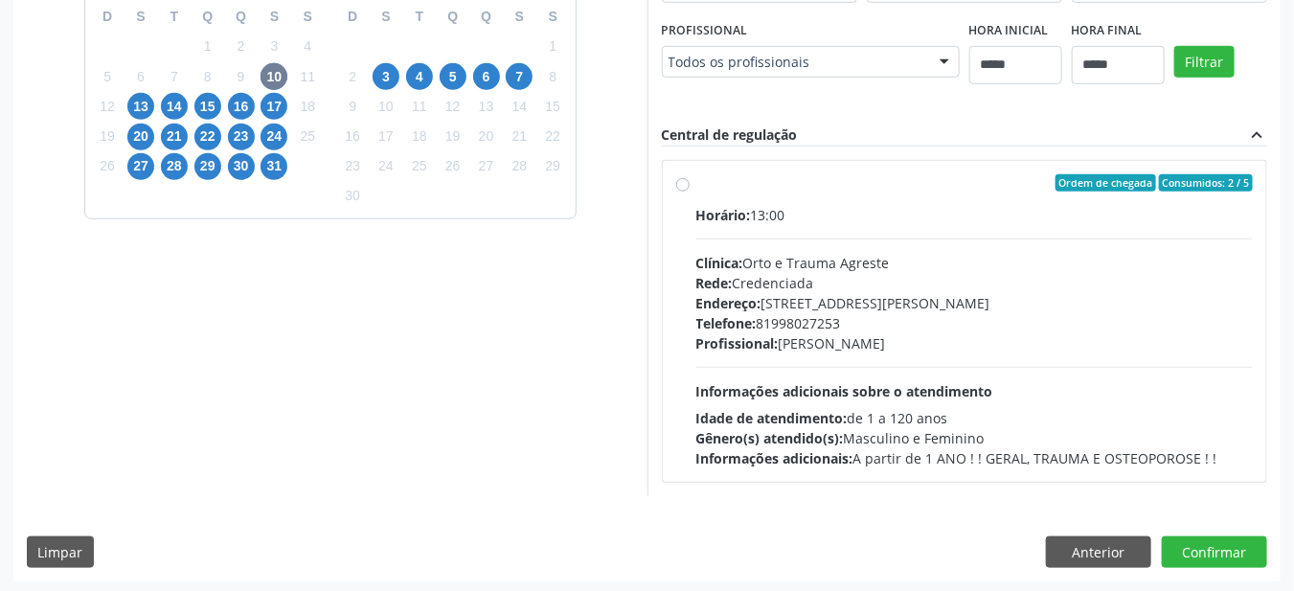
click at [768, 338] on span "Profissional:" at bounding box center [737, 343] width 82 height 18
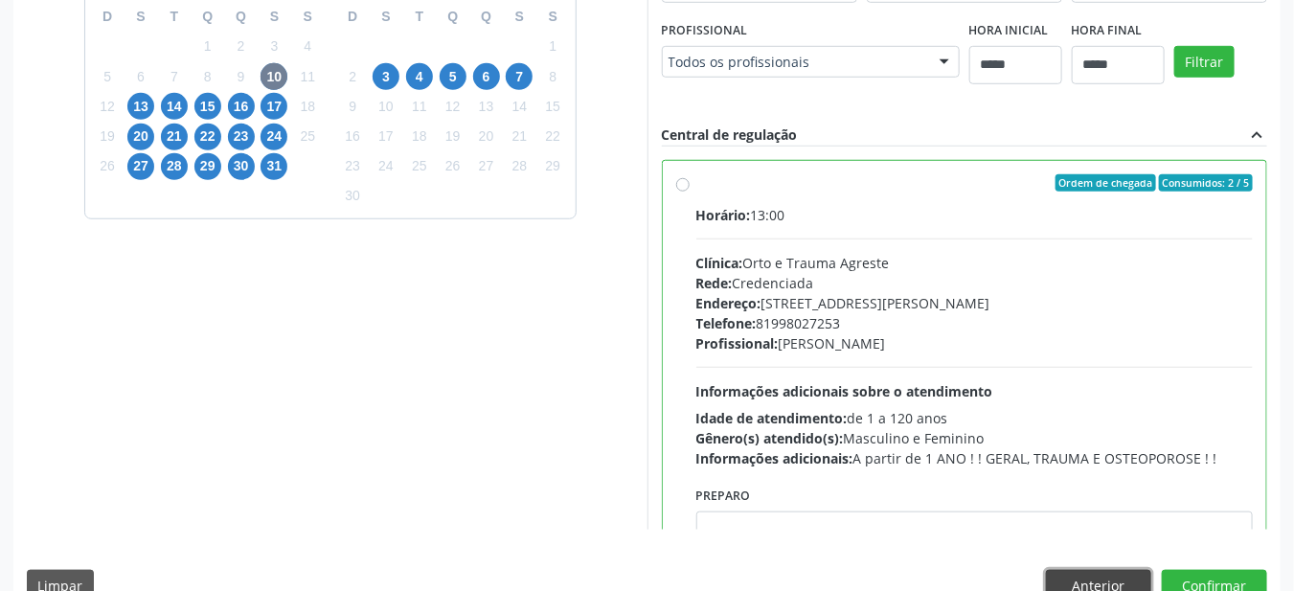
click at [1103, 580] on button "Anterior" at bounding box center [1098, 586] width 105 height 33
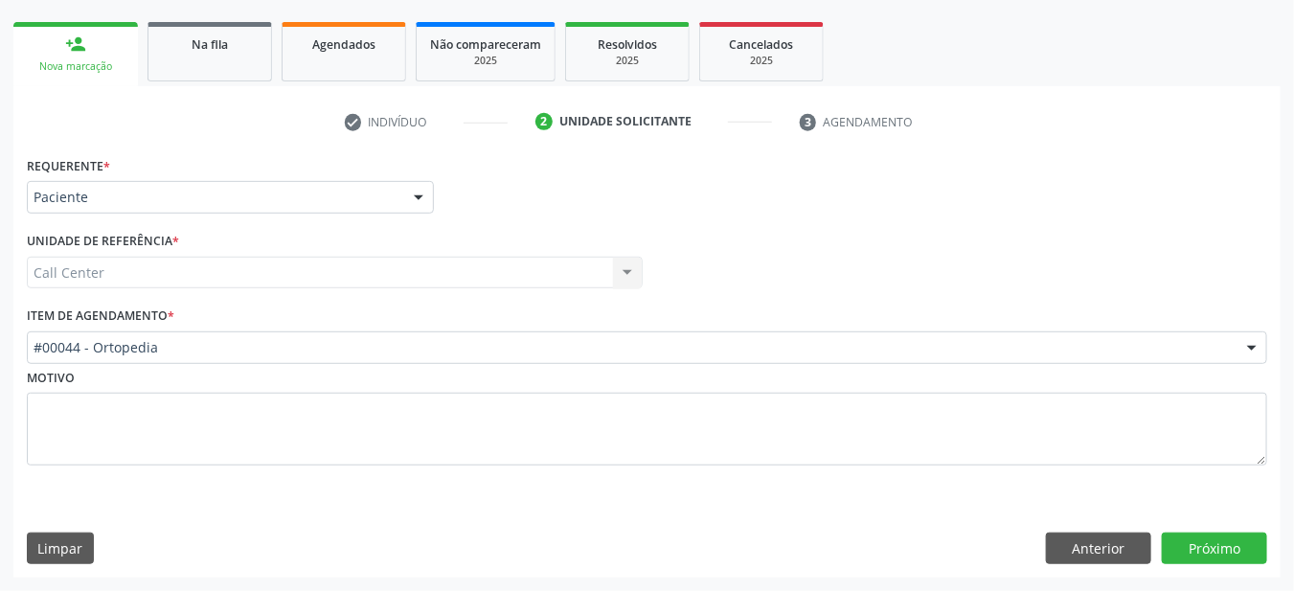
scroll to position [262, 0]
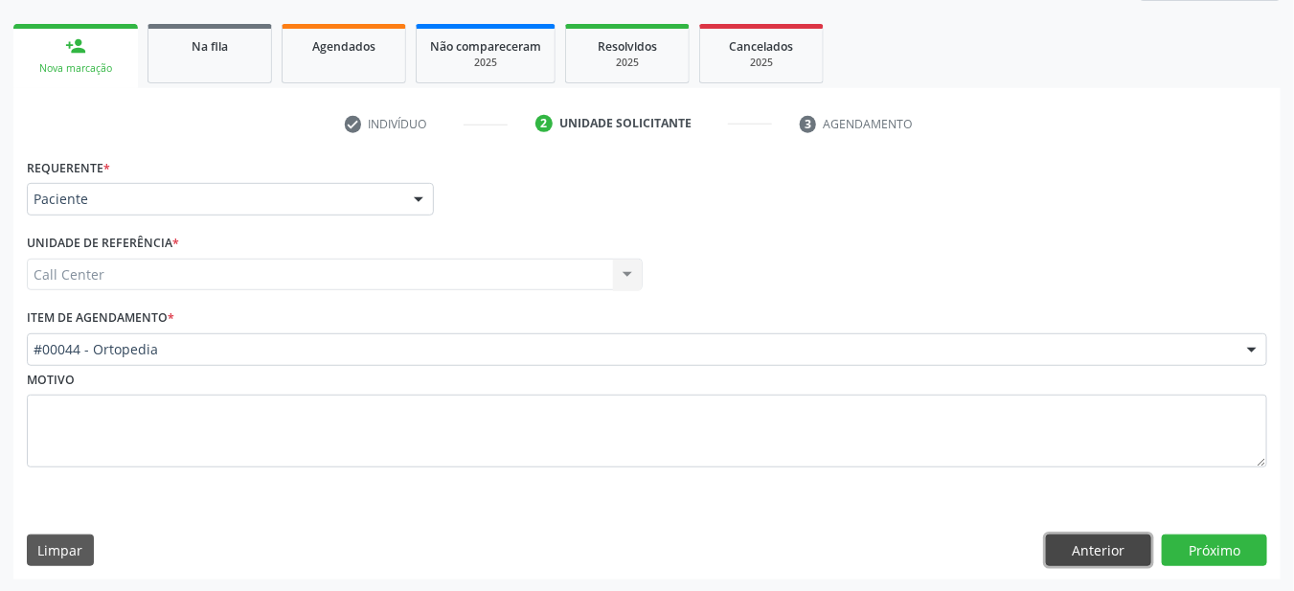
click at [1083, 554] on button "Anterior" at bounding box center [1098, 550] width 105 height 33
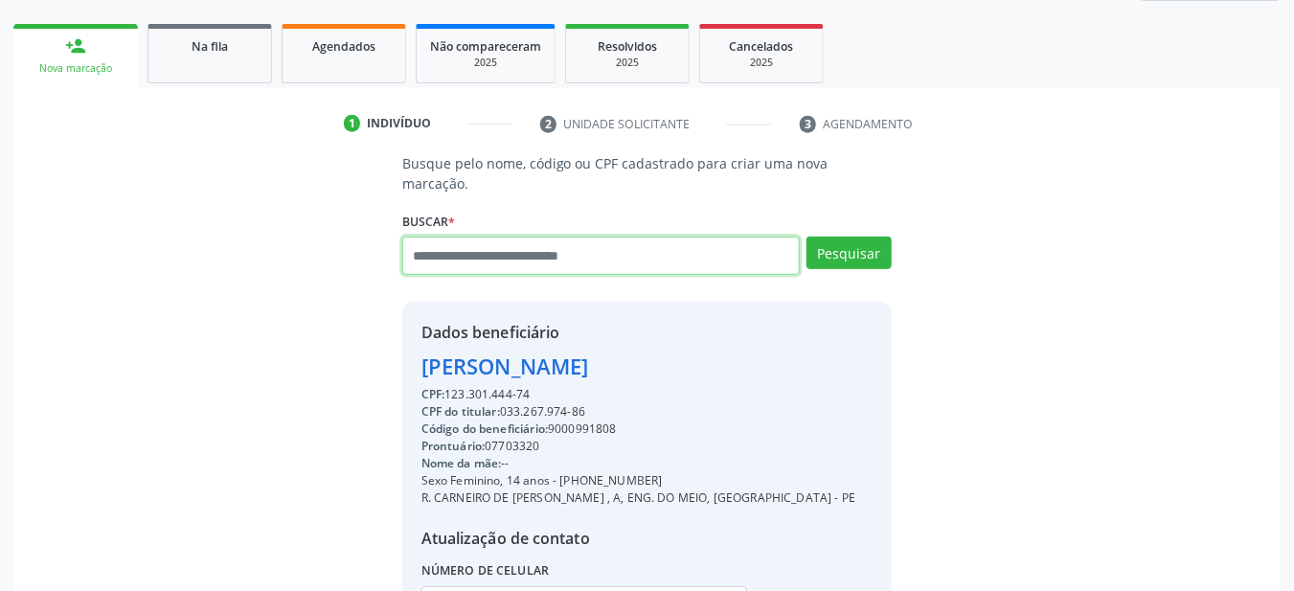
click at [523, 237] on input "text" at bounding box center [601, 256] width 398 height 38
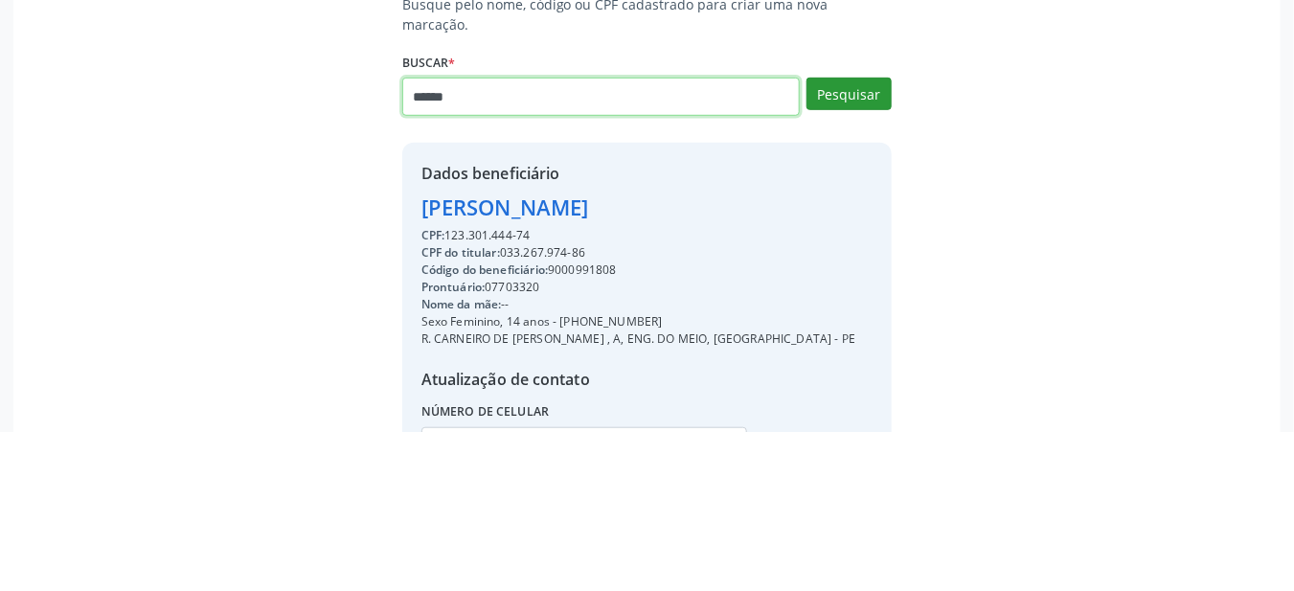
type input "******"
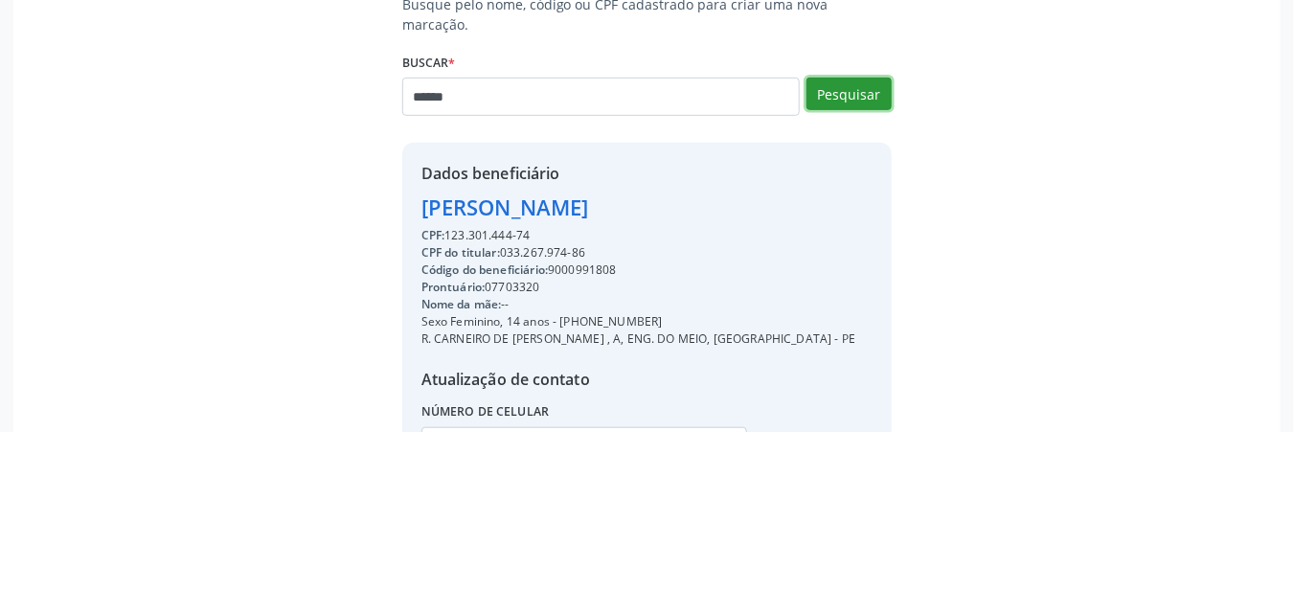
click at [832, 237] on button "Pesquisar" at bounding box center [848, 253] width 85 height 33
type input "******"
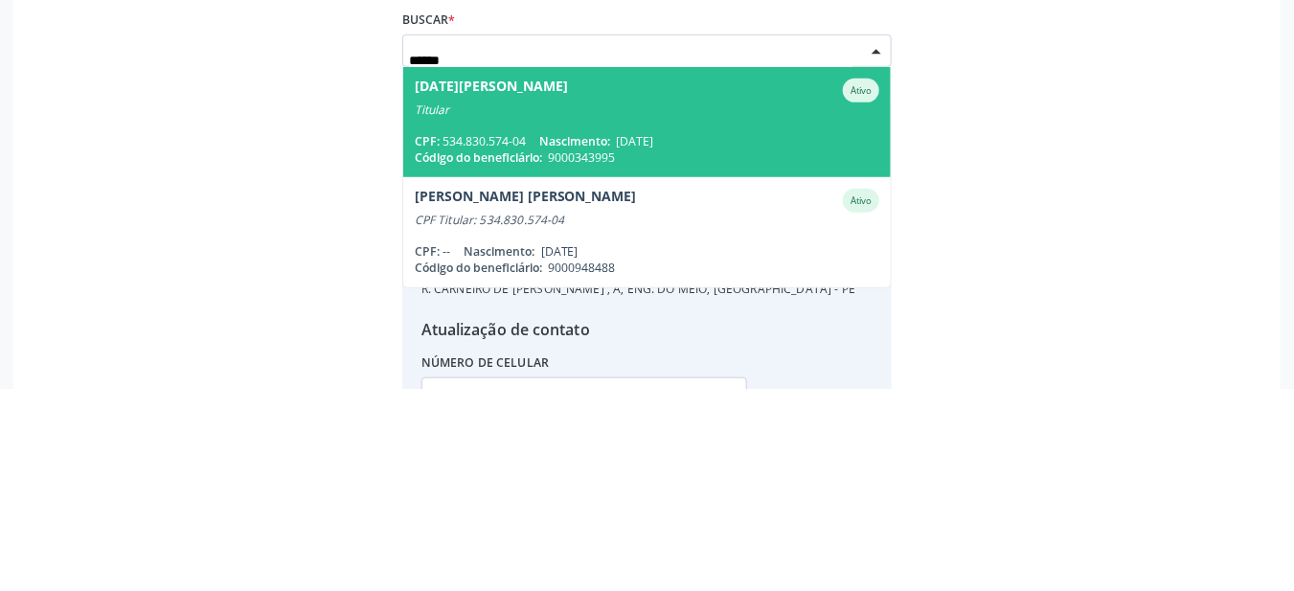
click at [530, 335] on div "CPF: 534.830.574-04 Nascimento: 15/04/1968" at bounding box center [647, 343] width 465 height 16
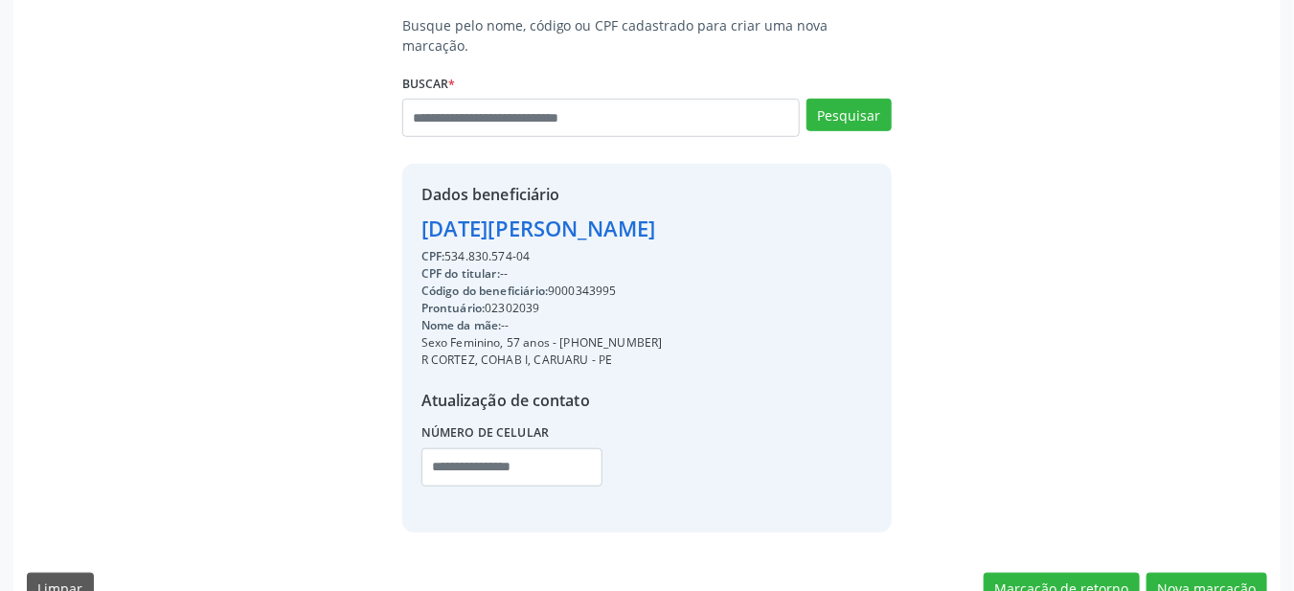
scroll to position [418, 0]
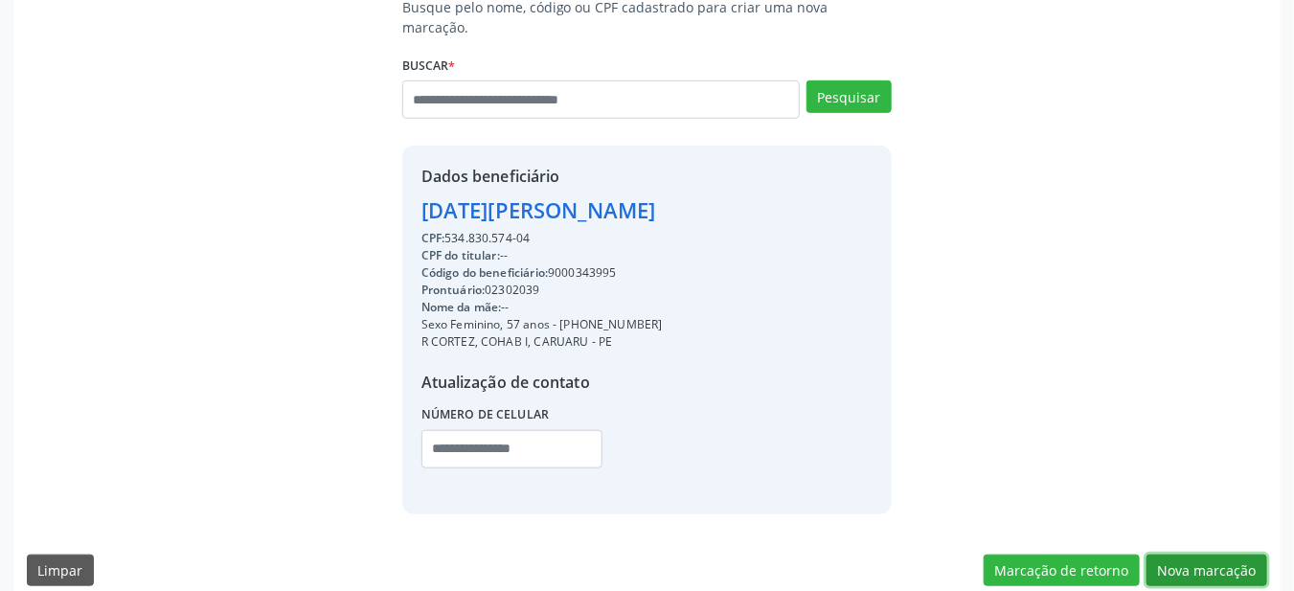
click at [1214, 554] on button "Nova marcação" at bounding box center [1206, 570] width 121 height 33
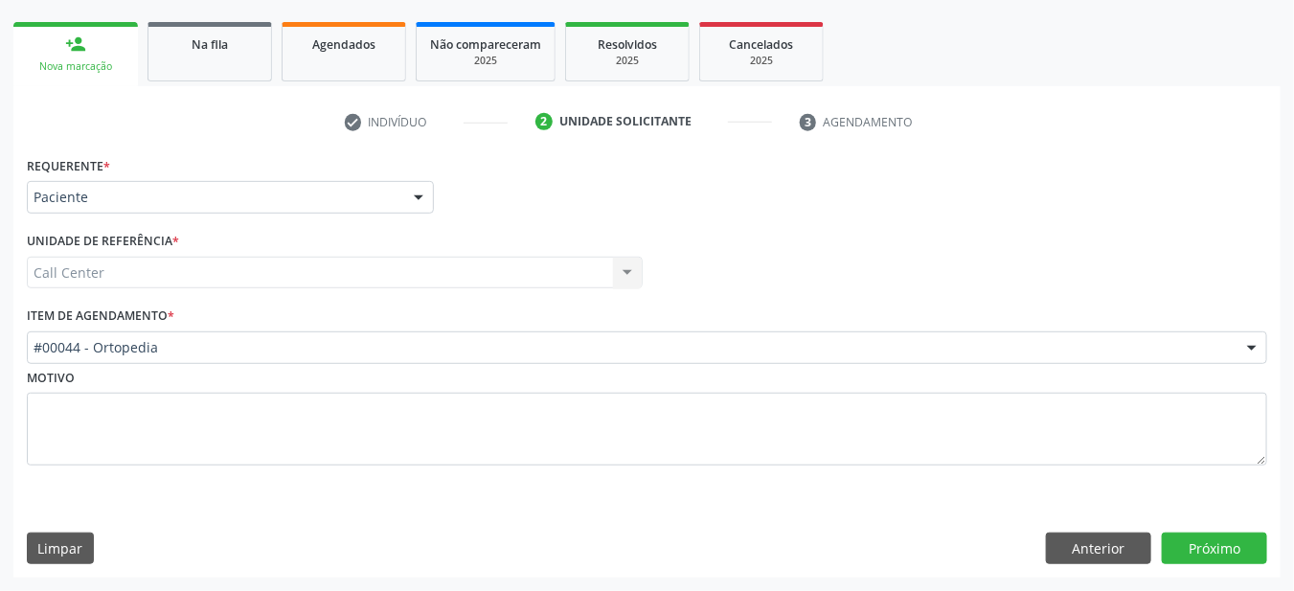
scroll to position [262, 0]
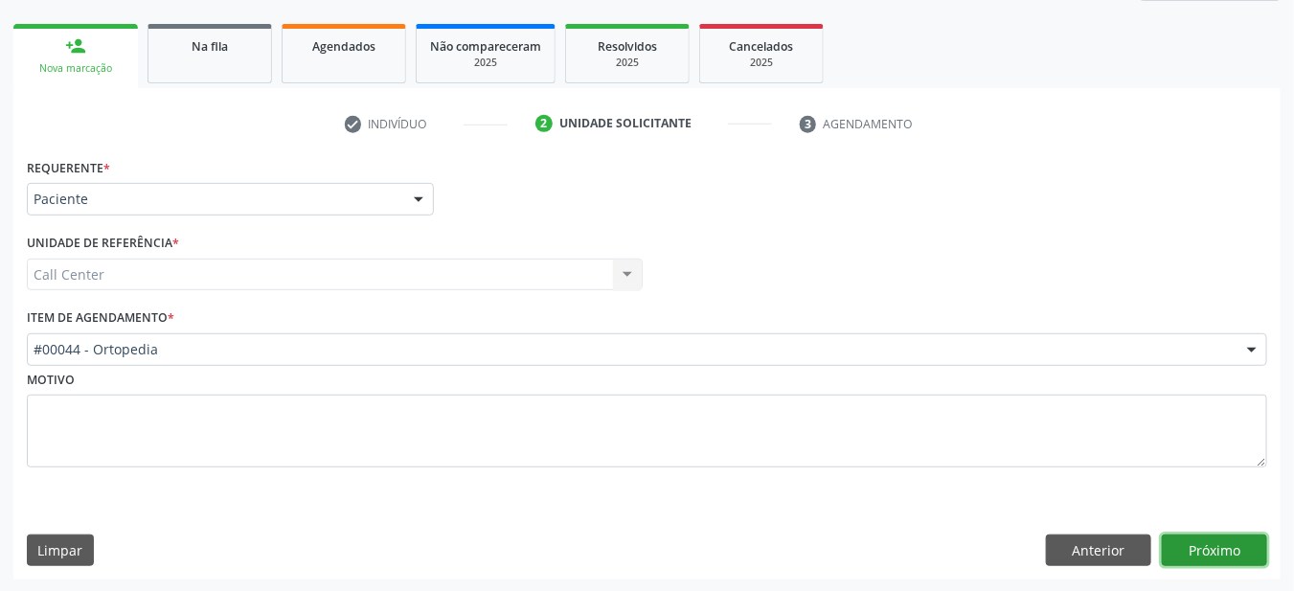
click at [1209, 542] on button "Próximo" at bounding box center [1214, 550] width 105 height 33
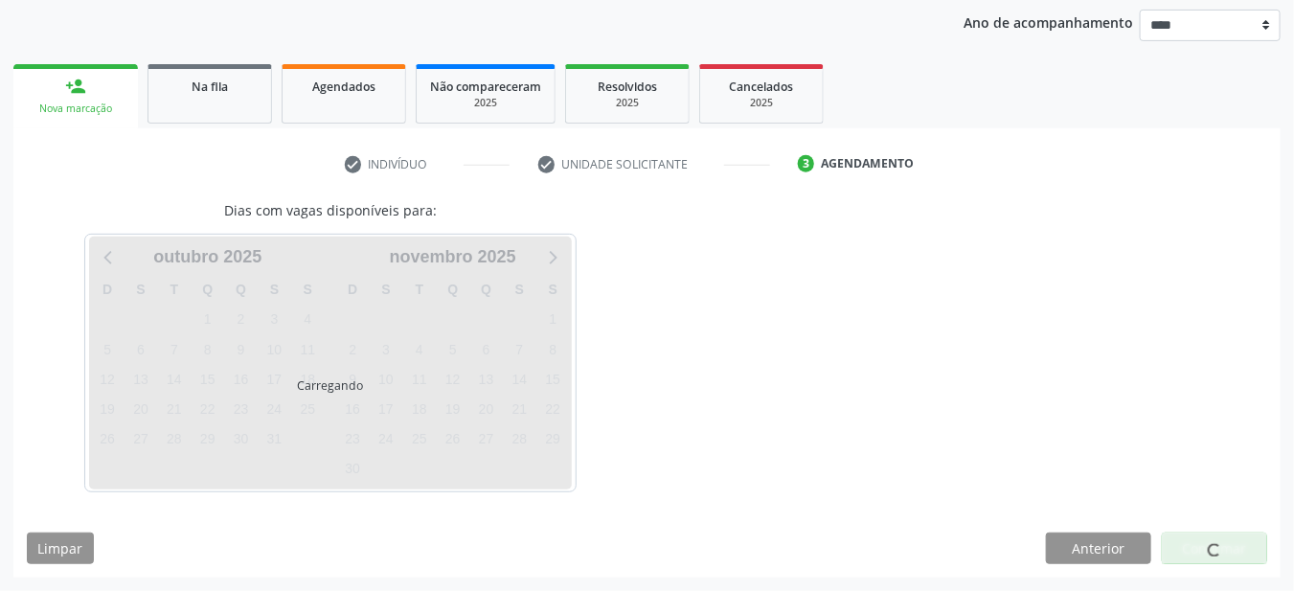
scroll to position [219, 0]
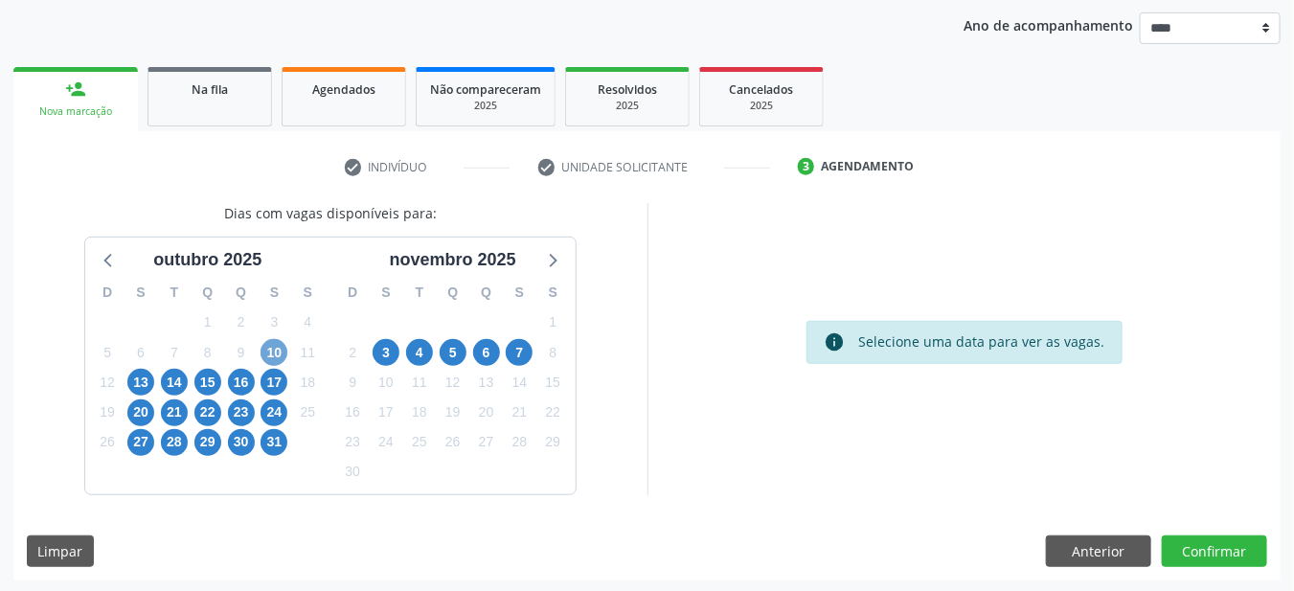
click at [273, 349] on span "10" at bounding box center [273, 352] width 27 height 27
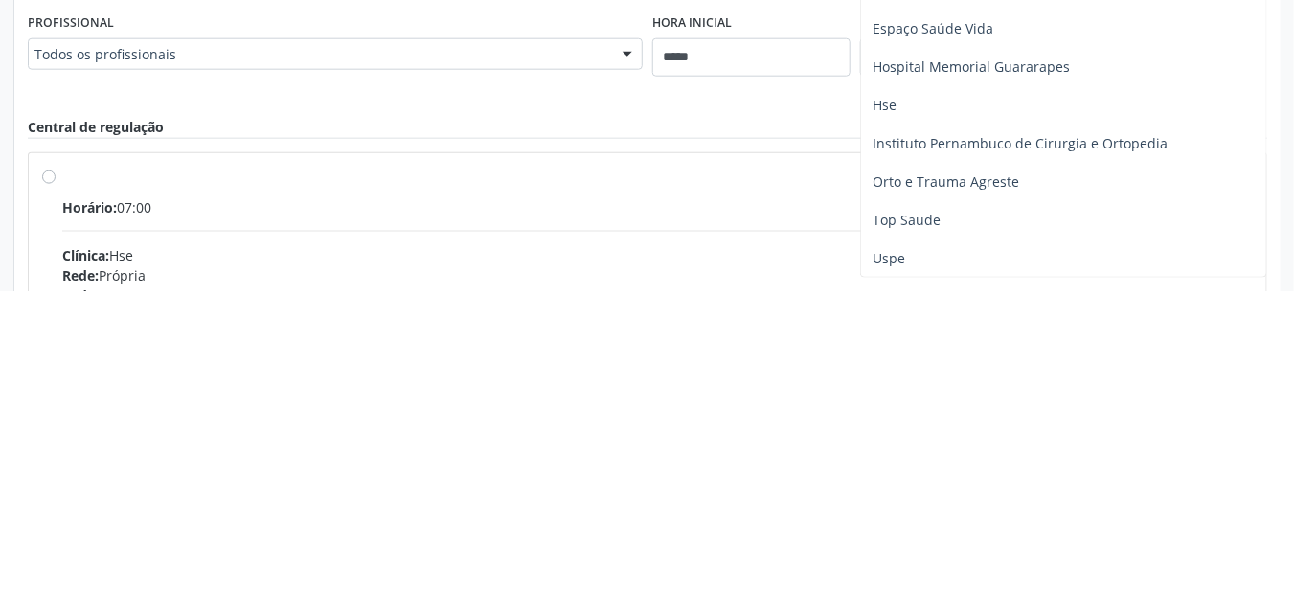
scroll to position [514, 0]
click at [919, 487] on span "Orto e Trauma Agreste" at bounding box center [1063, 482] width 405 height 38
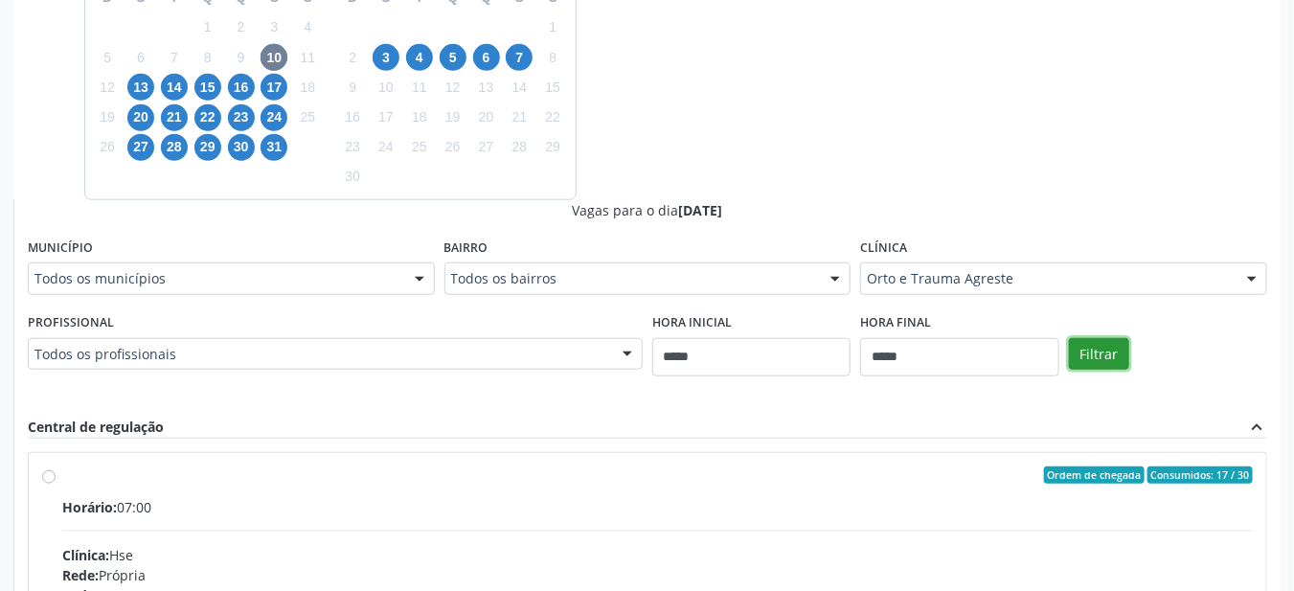
click at [1089, 355] on button "Filtrar" at bounding box center [1099, 354] width 60 height 33
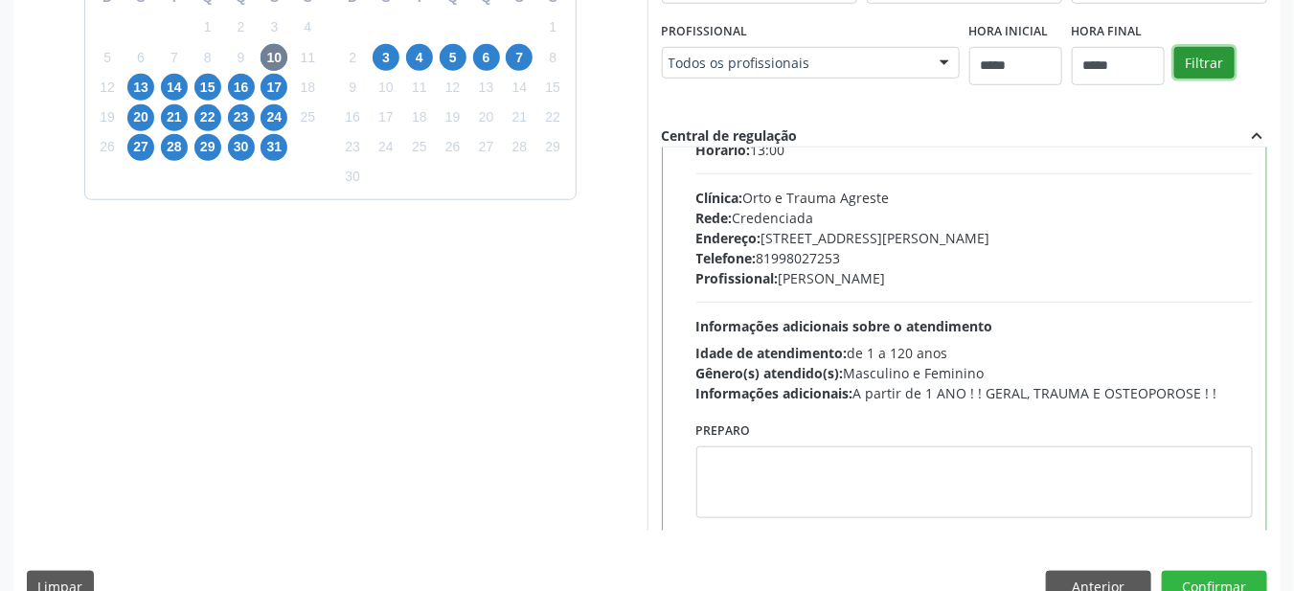
scroll to position [92, 0]
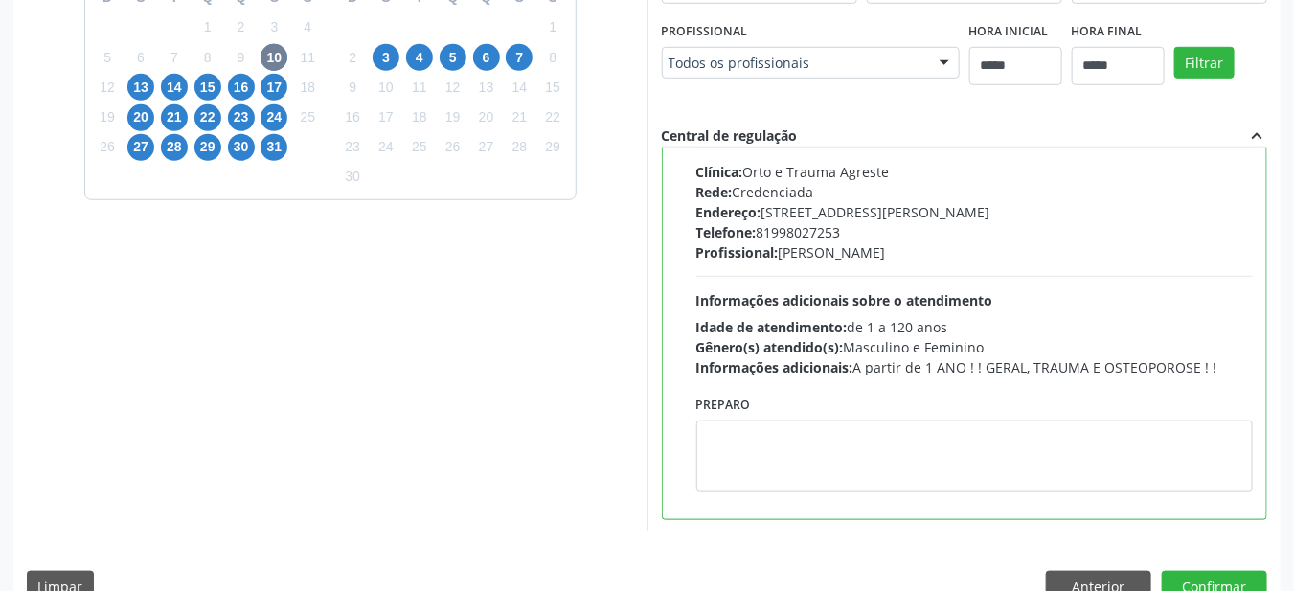
click at [792, 300] on span "Informações adicionais sobre o atendimento" at bounding box center [844, 300] width 297 height 18
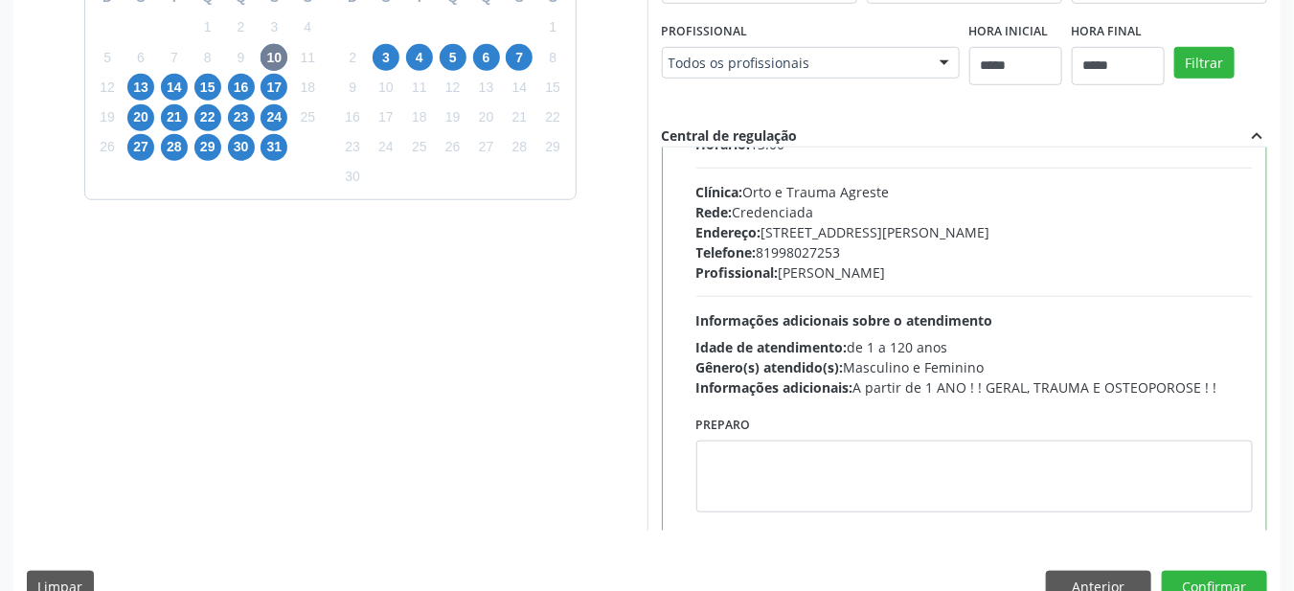
scroll to position [71, 0]
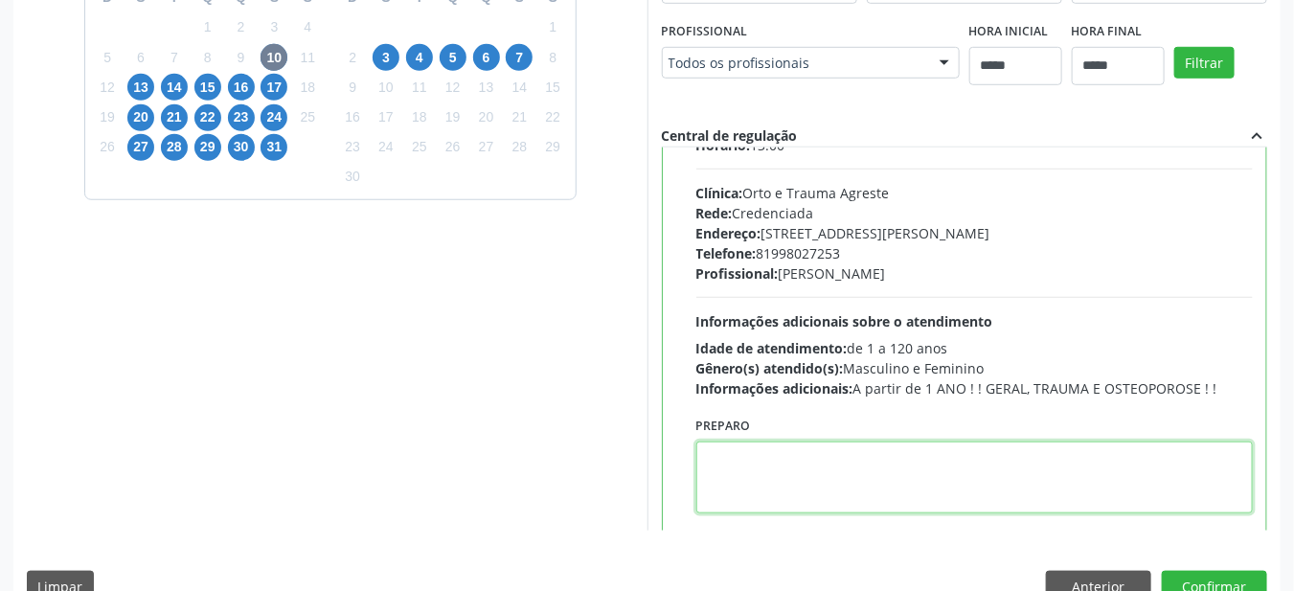
click at [793, 460] on textarea at bounding box center [974, 477] width 557 height 72
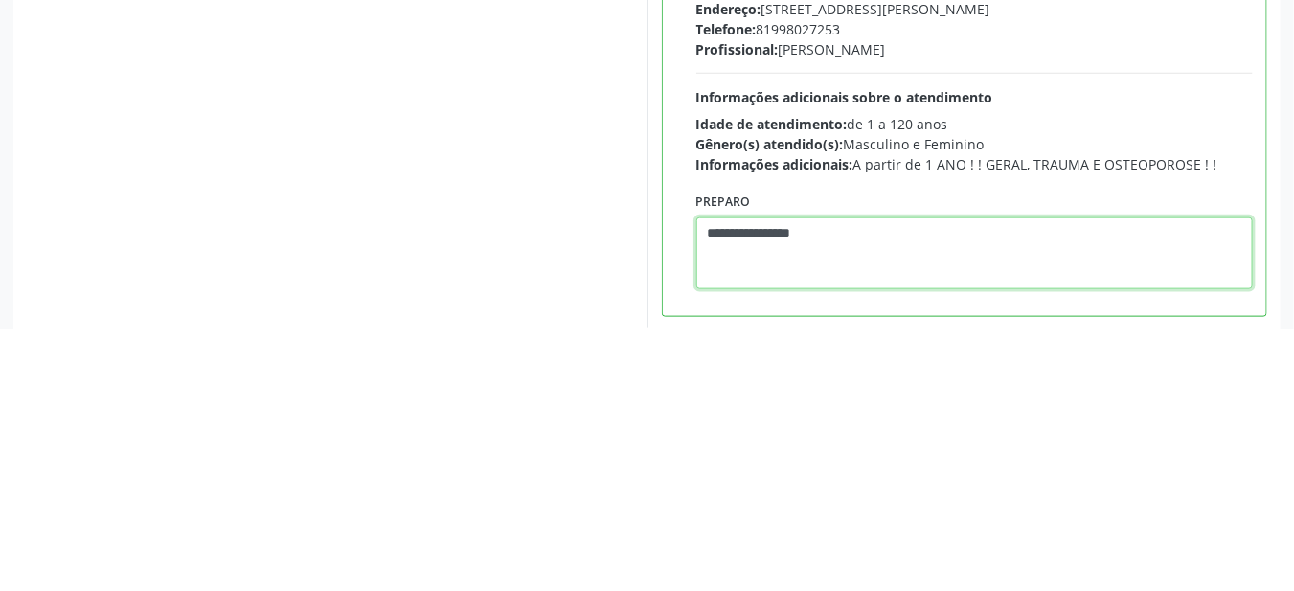
scroll to position [552, 0]
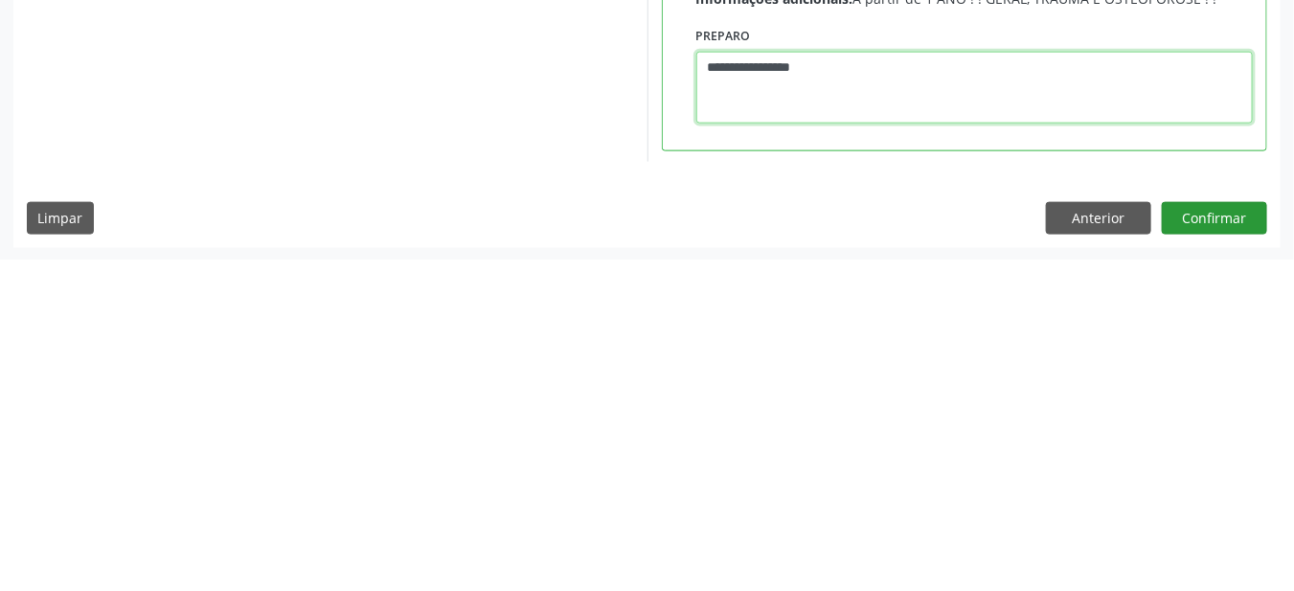
type textarea "**********"
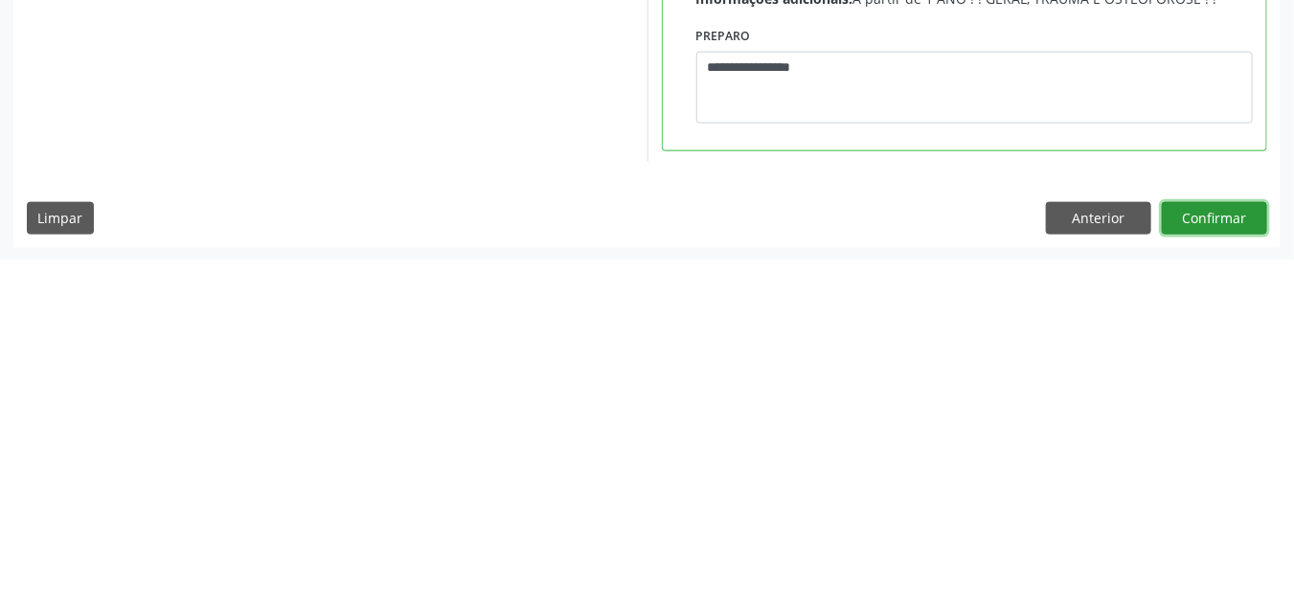
click at [1223, 554] on button "Confirmar" at bounding box center [1214, 549] width 105 height 33
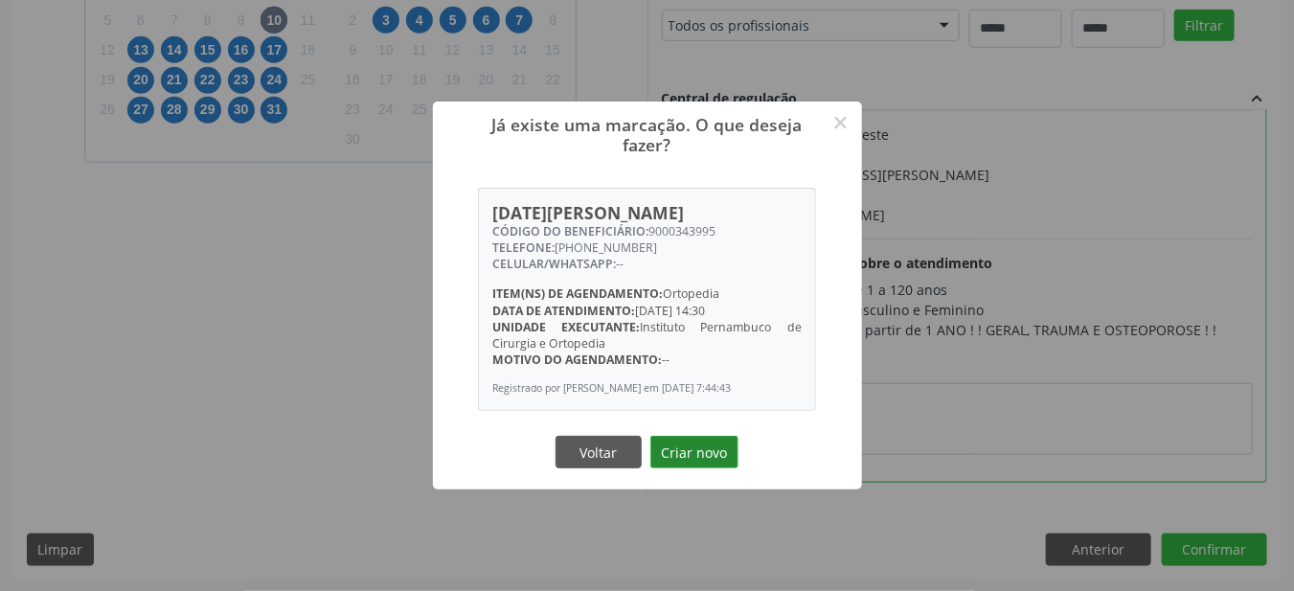
click at [701, 458] on button "Criar novo" at bounding box center [694, 452] width 88 height 33
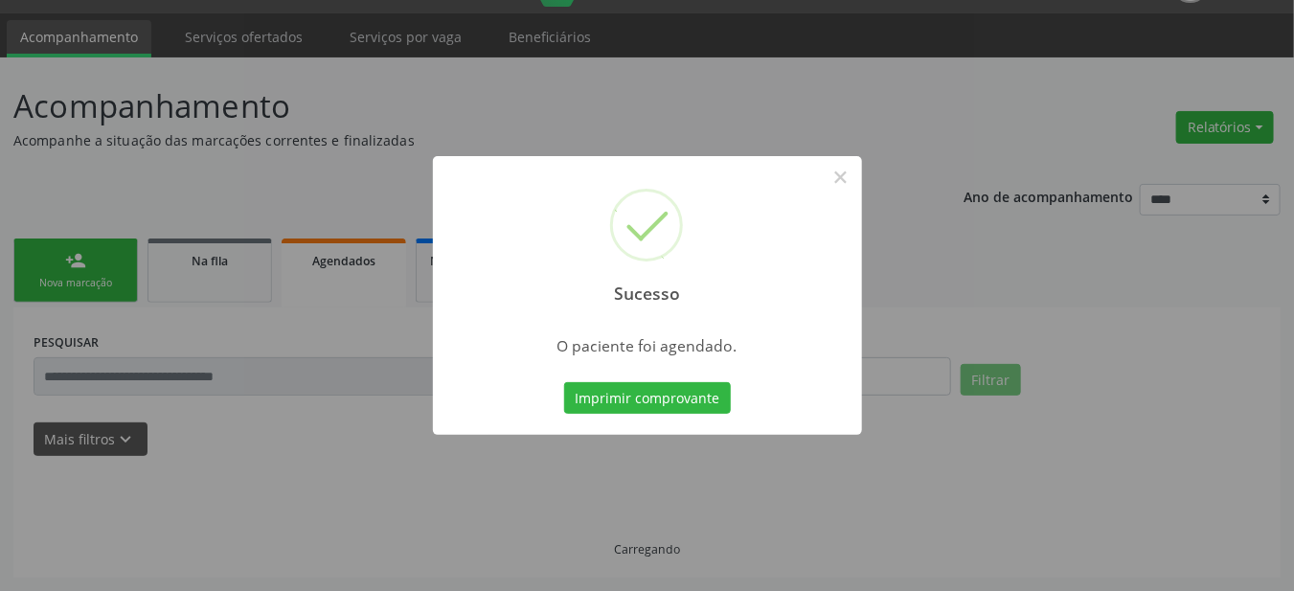
scroll to position [46, 0]
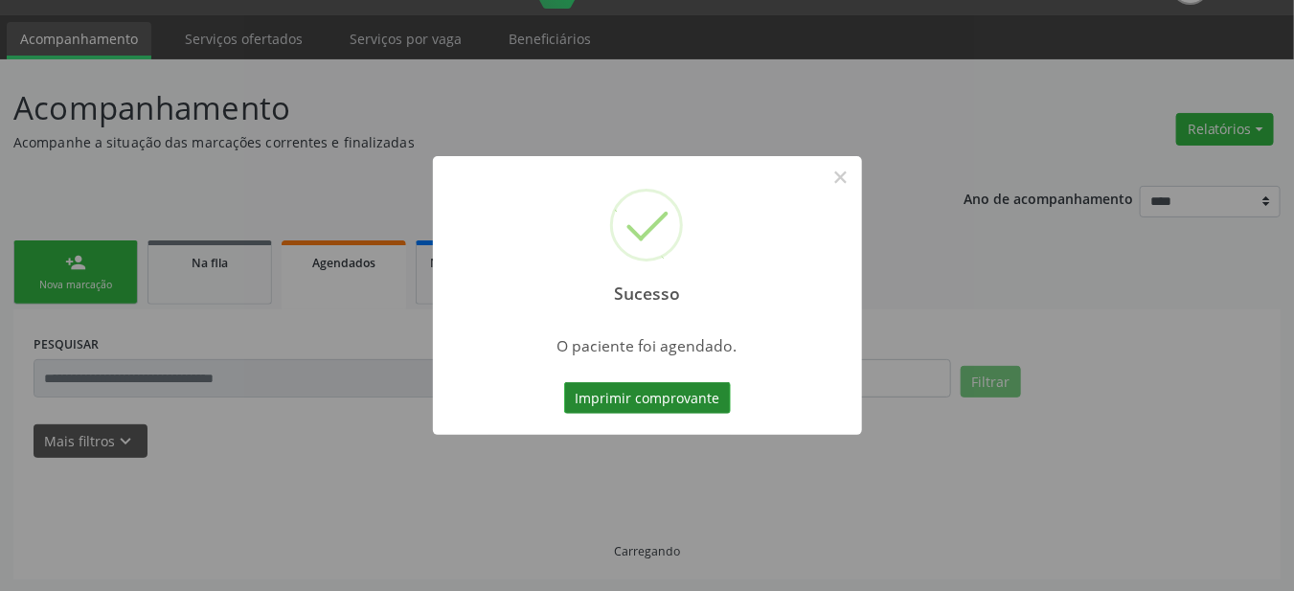
click at [614, 398] on button "Imprimir comprovante" at bounding box center [647, 398] width 167 height 33
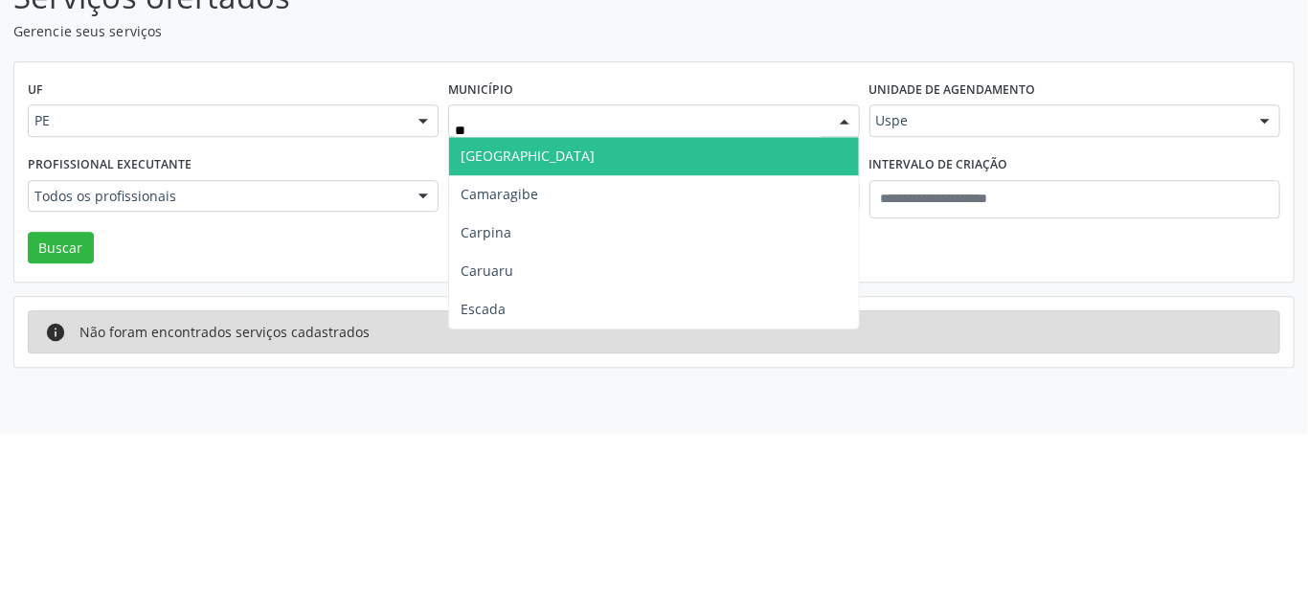
type input "***"
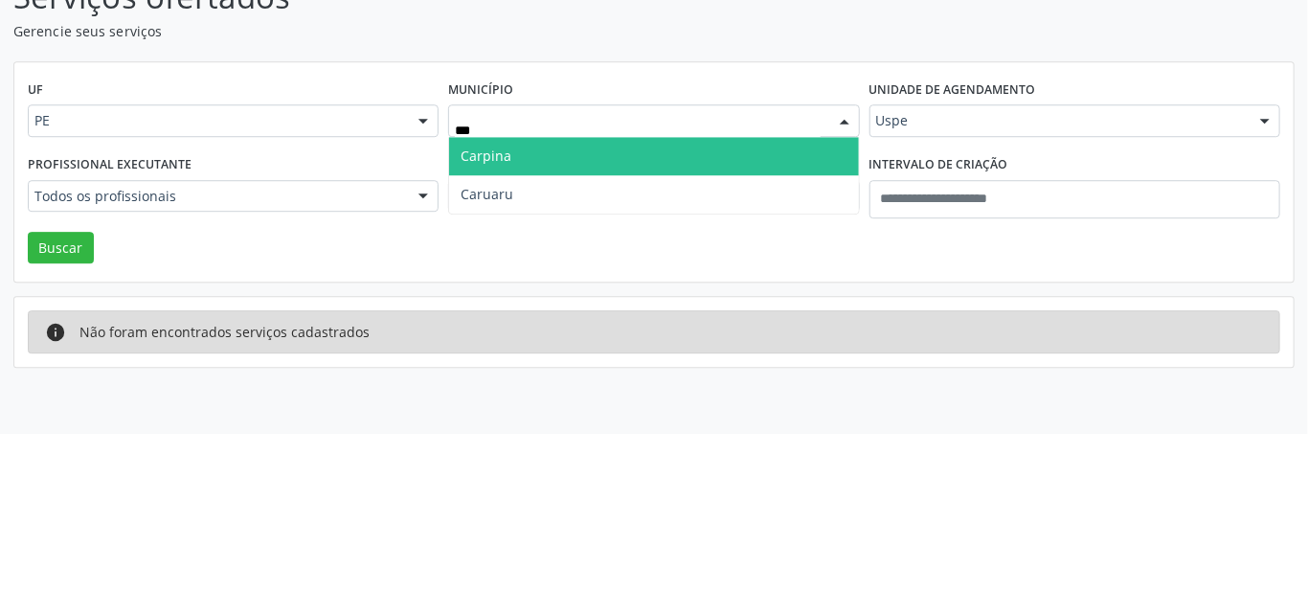
click at [668, 363] on span "Caruaru" at bounding box center [653, 351] width 409 height 38
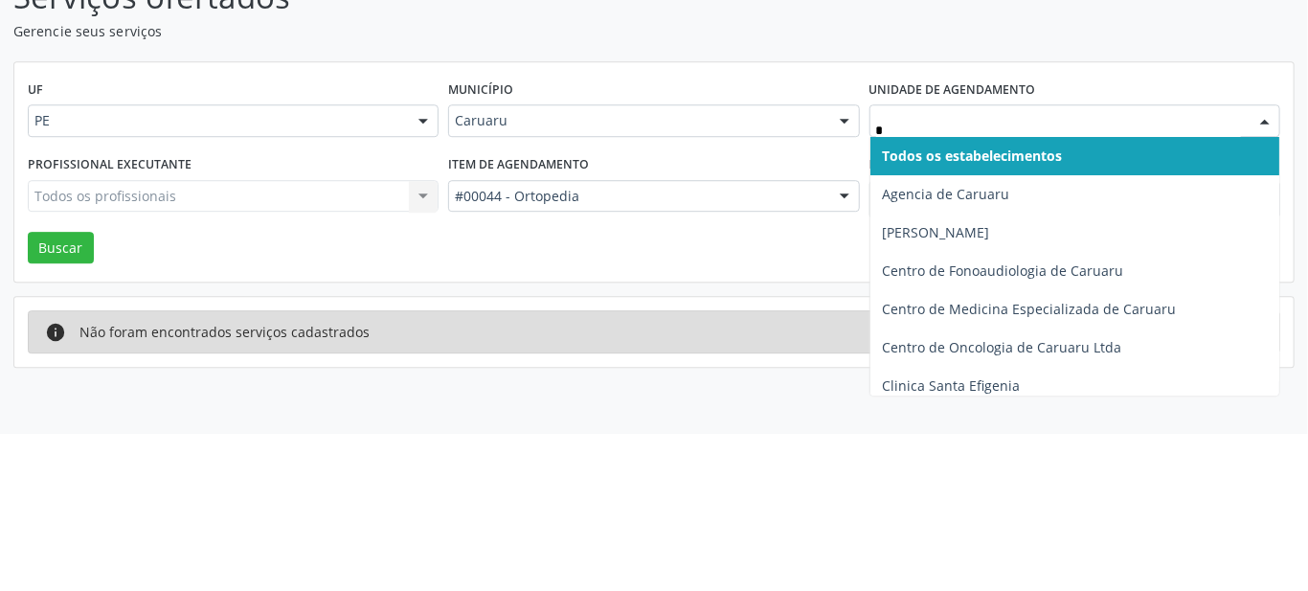
type input "**"
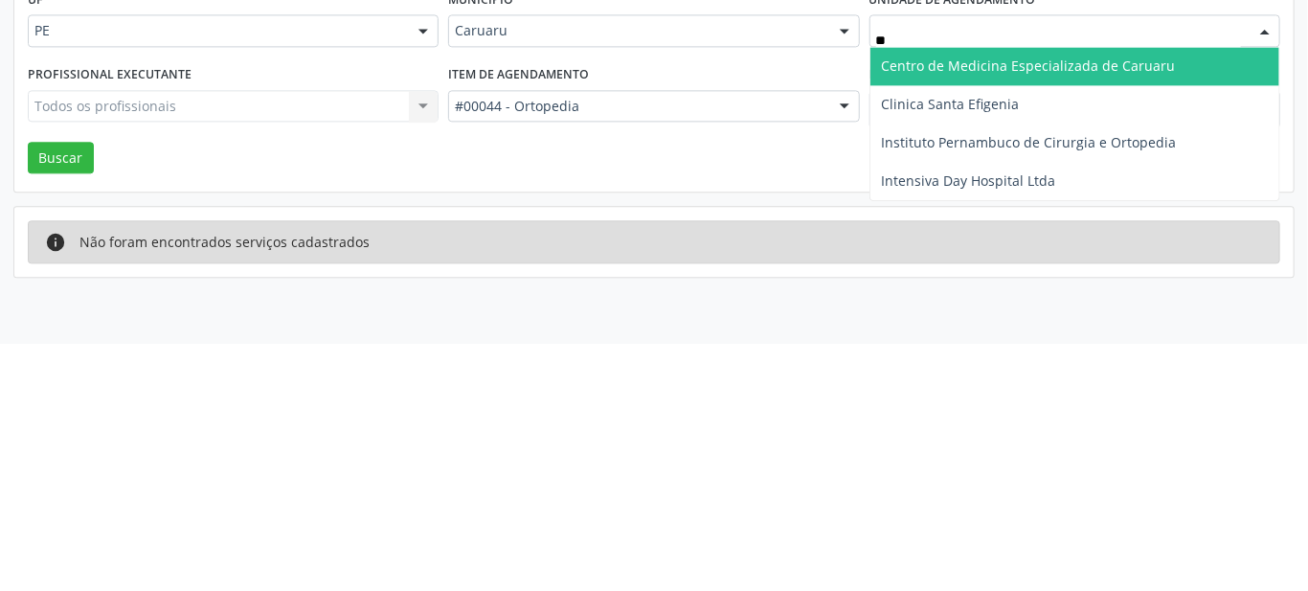
click at [916, 395] on span "Instituto Pernambuco de Cirurgia e Ortopedia" at bounding box center [1029, 389] width 295 height 18
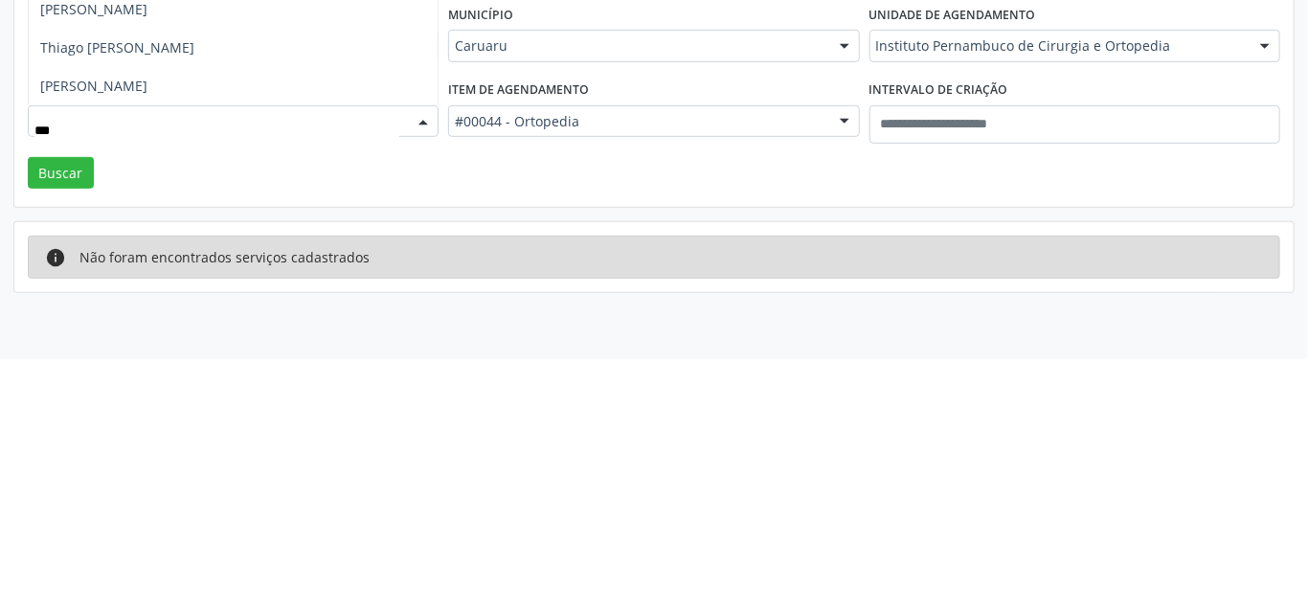
click at [79, 289] on span "Thiago [PERSON_NAME]" at bounding box center [233, 279] width 409 height 38
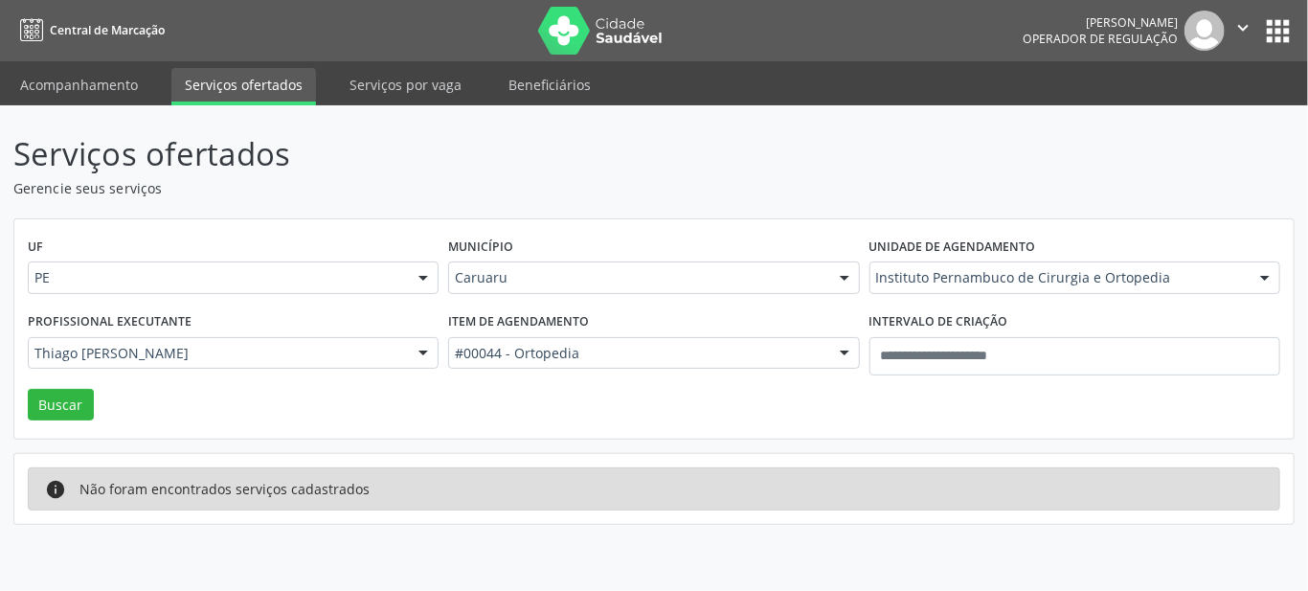
click at [102, 396] on div "UF PE PE Nenhum resultado encontrado para: " " Não há nenhuma opção para ser ex…" at bounding box center [653, 329] width 1279 height 220
click at [77, 401] on button "Buscar" at bounding box center [61, 405] width 66 height 33
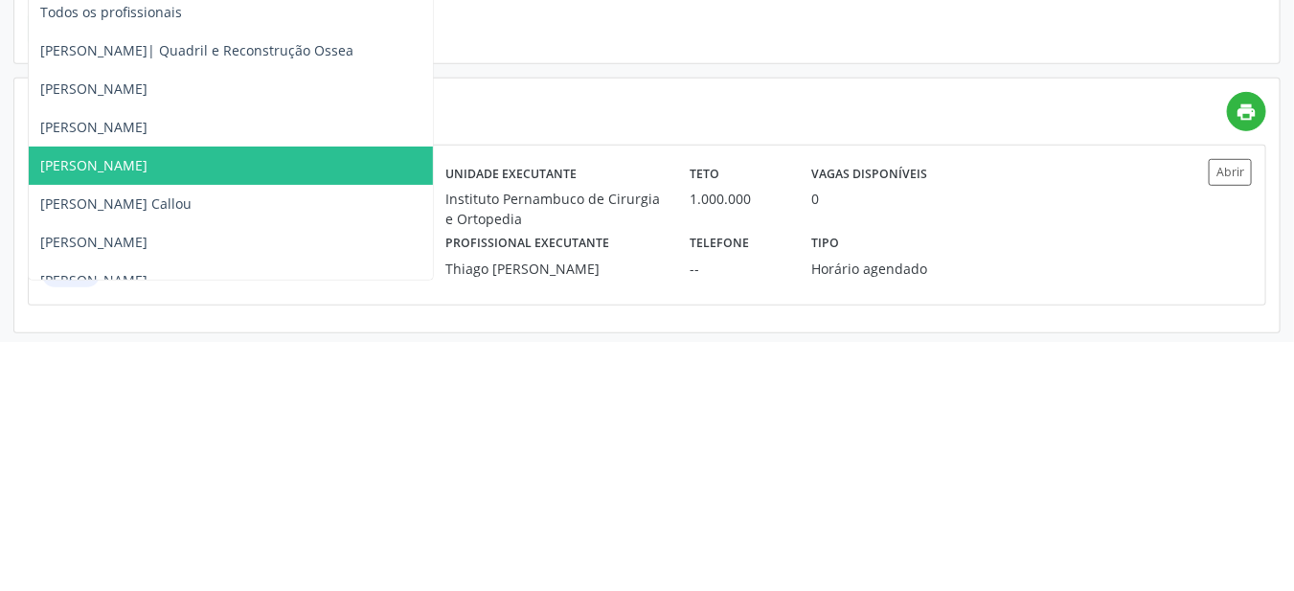
scroll to position [126, 0]
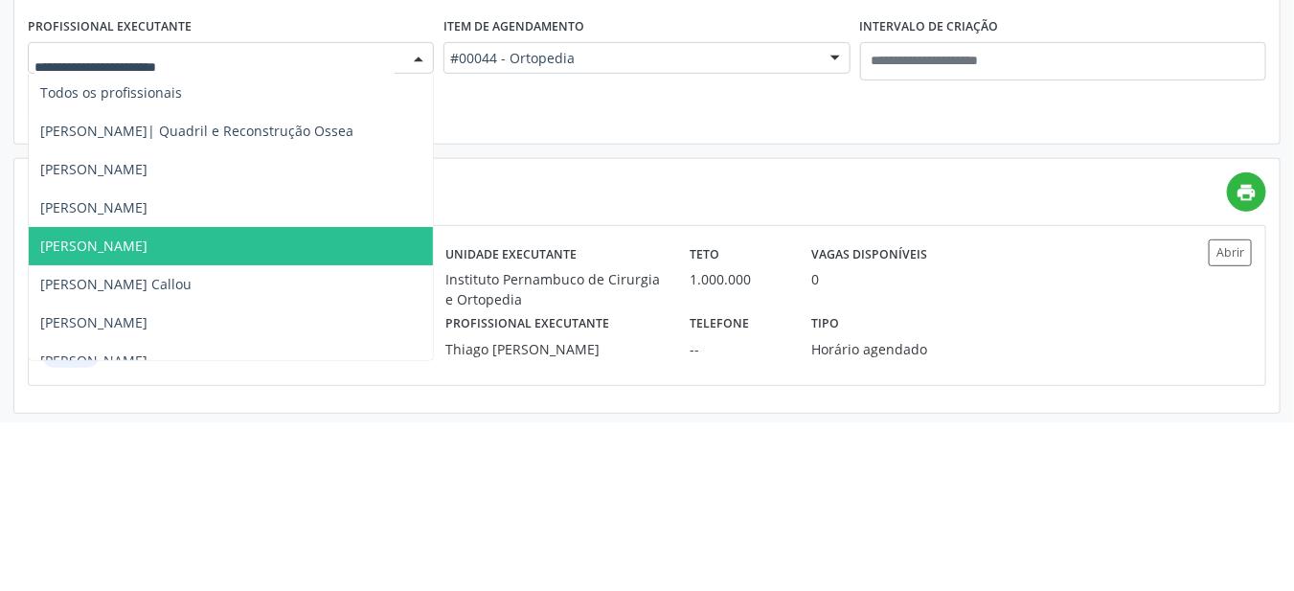
click at [56, 257] on span "Todos os profissionais" at bounding box center [111, 261] width 142 height 18
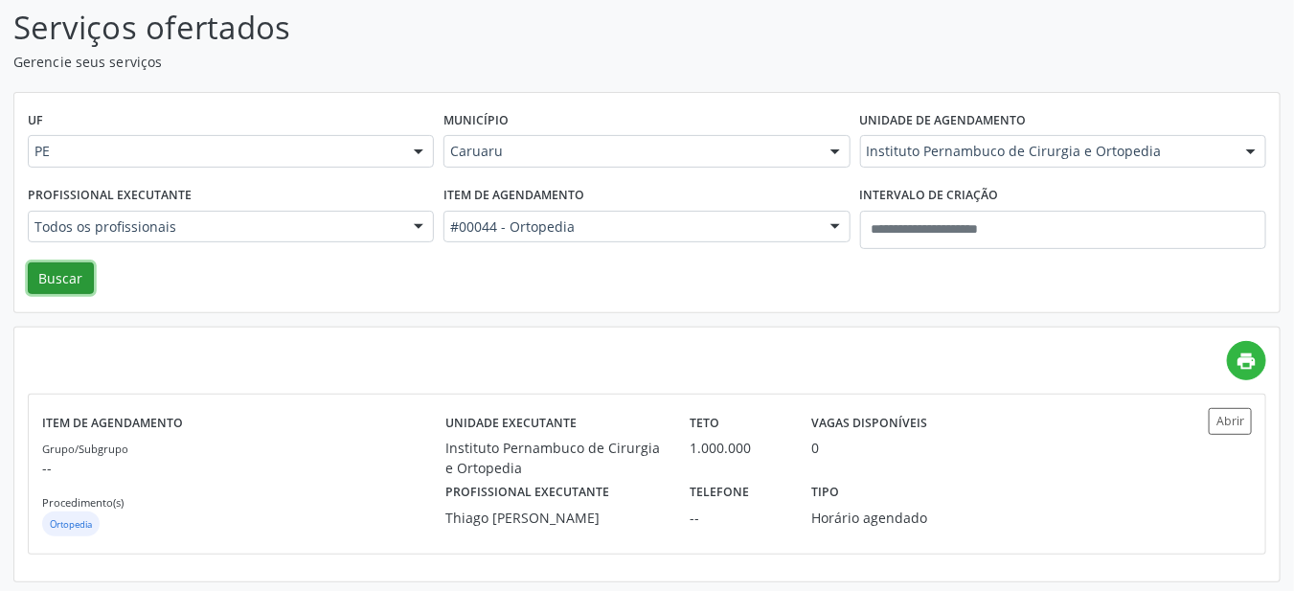
click at [48, 281] on button "Buscar" at bounding box center [61, 278] width 66 height 33
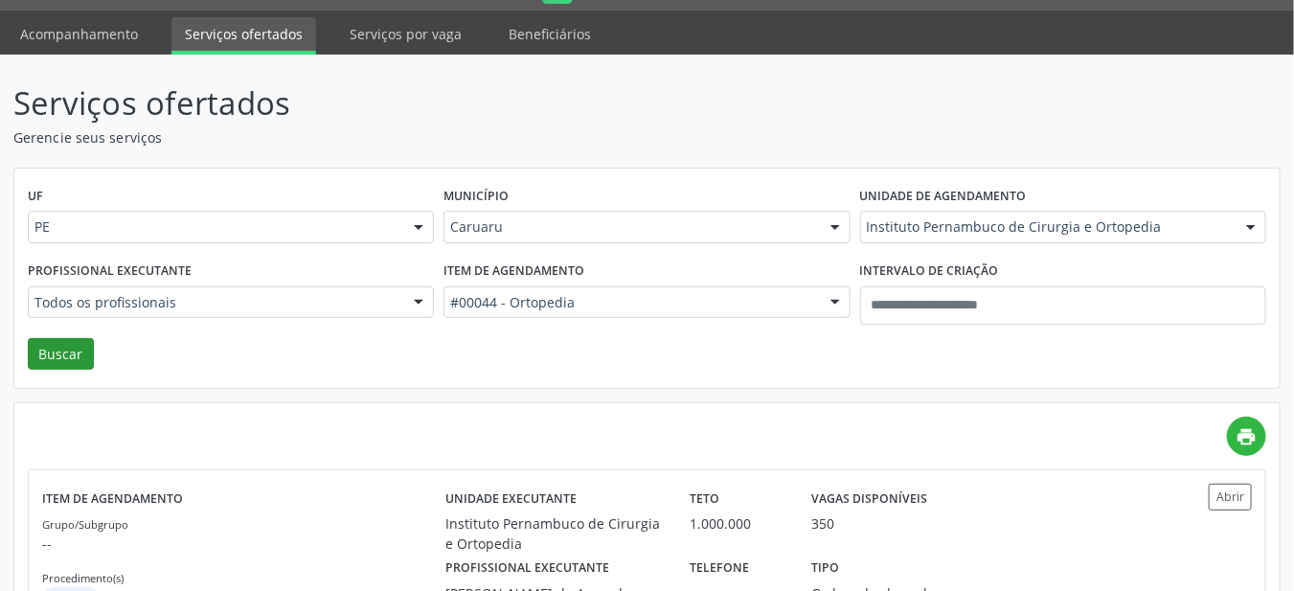
scroll to position [0, 0]
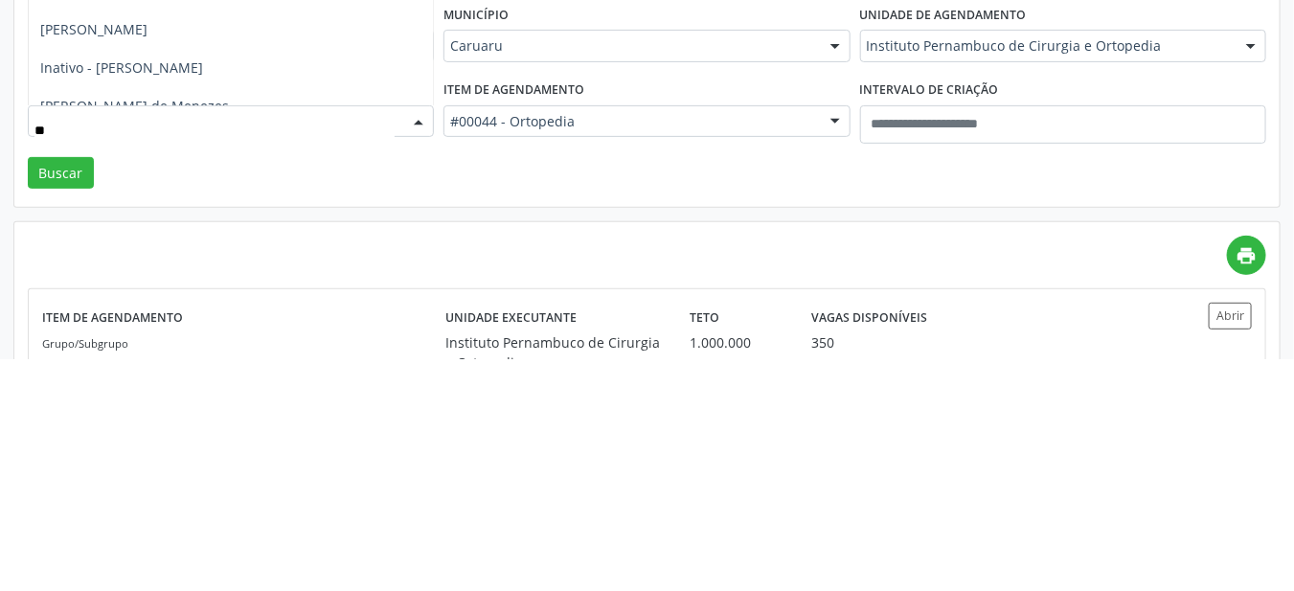
type input "***"
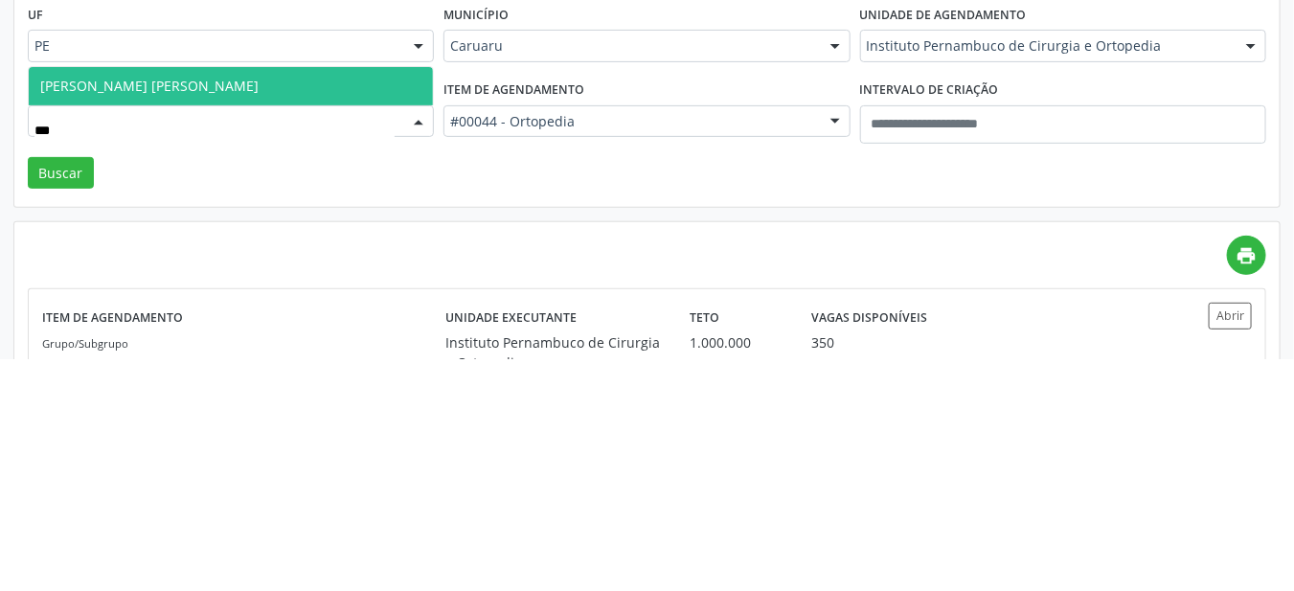
click at [108, 315] on span "[PERSON_NAME] [PERSON_NAME]" at bounding box center [149, 317] width 218 height 18
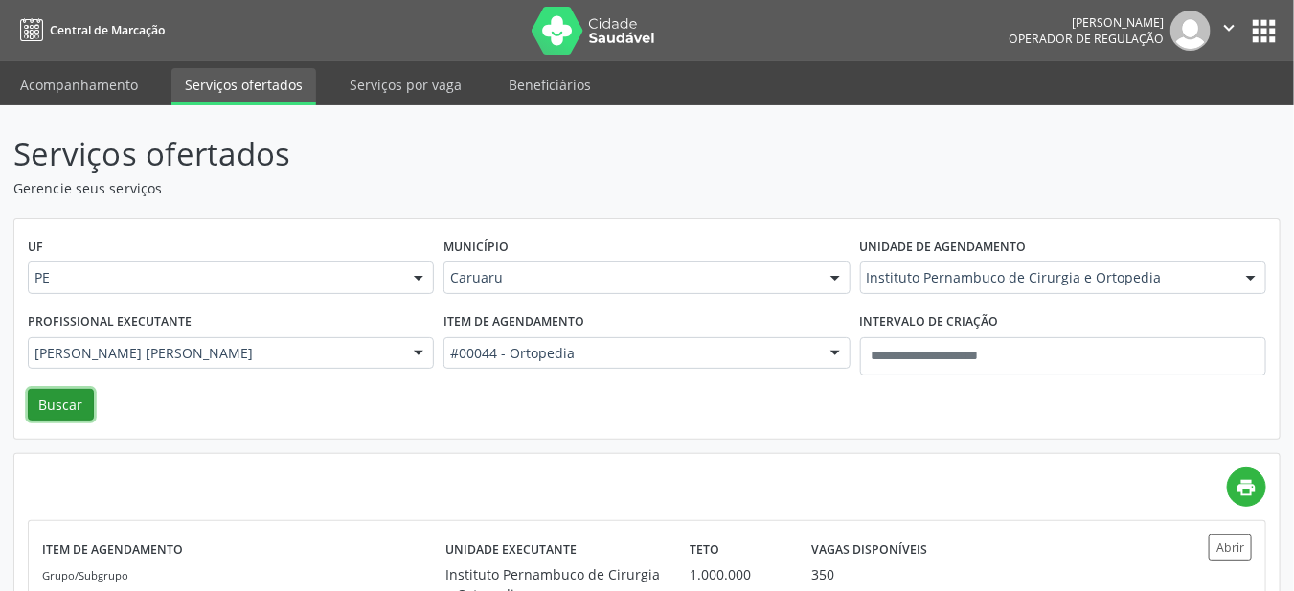
click at [51, 411] on button "Buscar" at bounding box center [61, 405] width 66 height 33
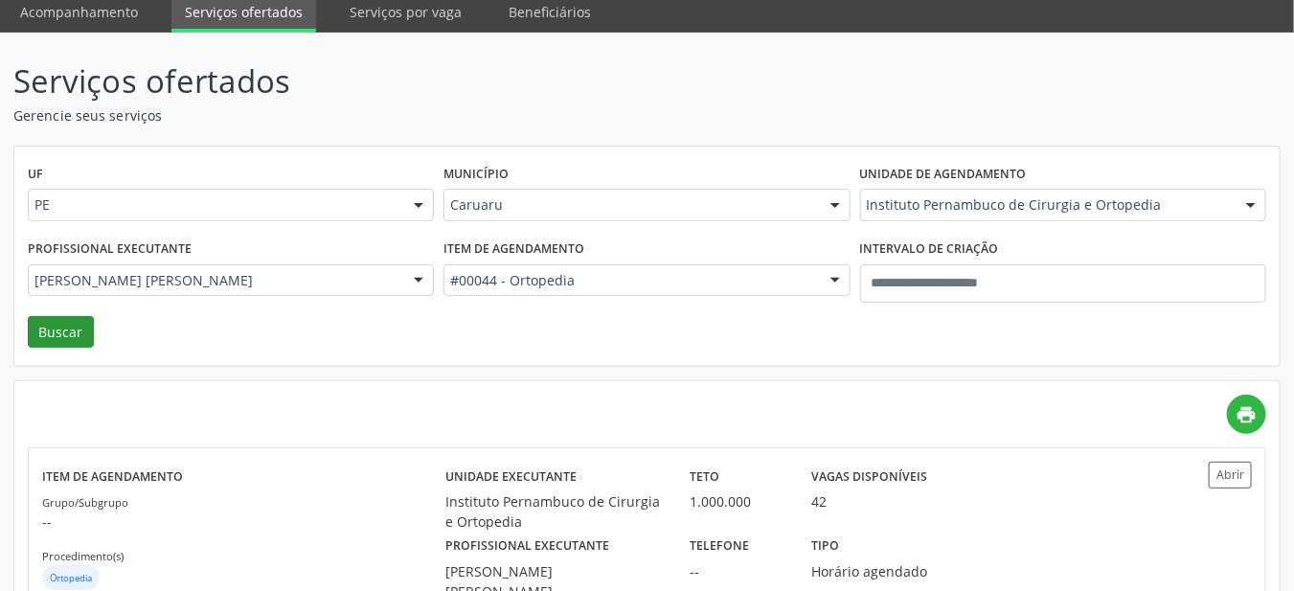
scroll to position [126, 0]
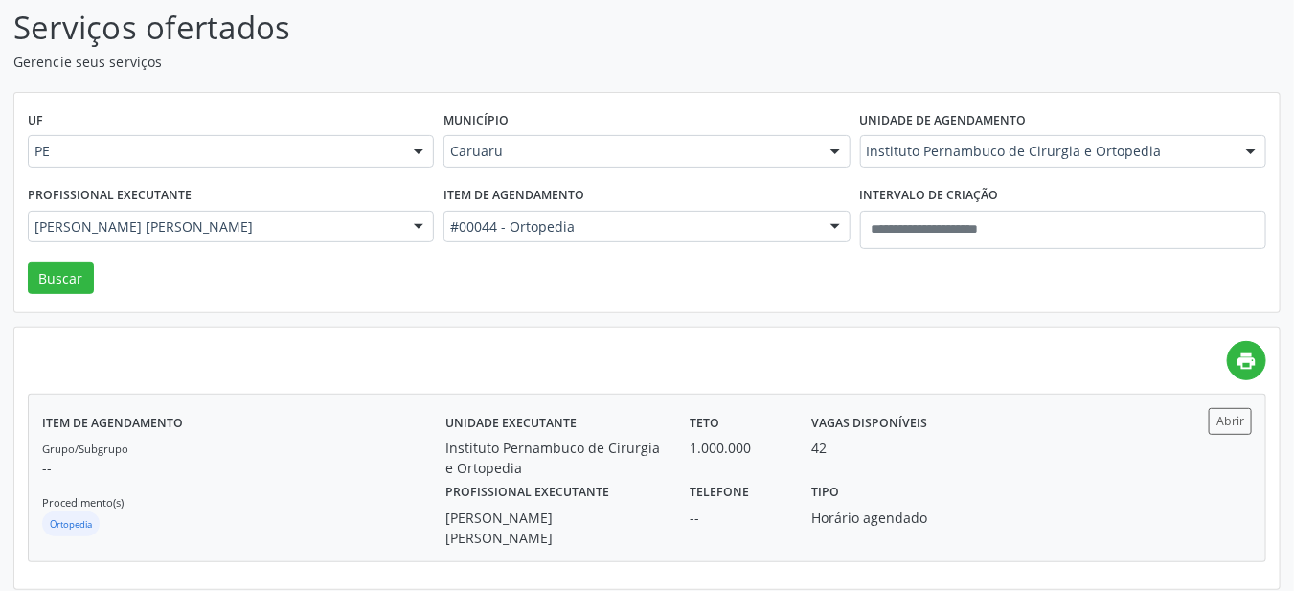
click at [661, 460] on div "Instituto Pernambuco de Cirurgia e Ortopedia" at bounding box center [553, 458] width 217 height 40
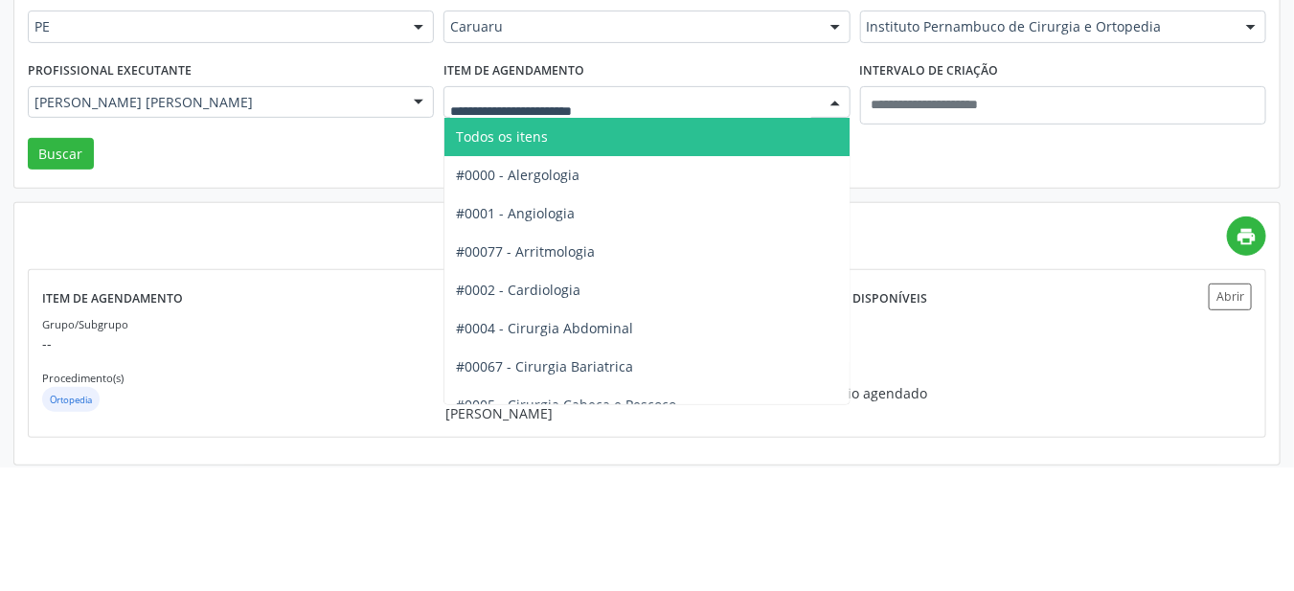
type input "*"
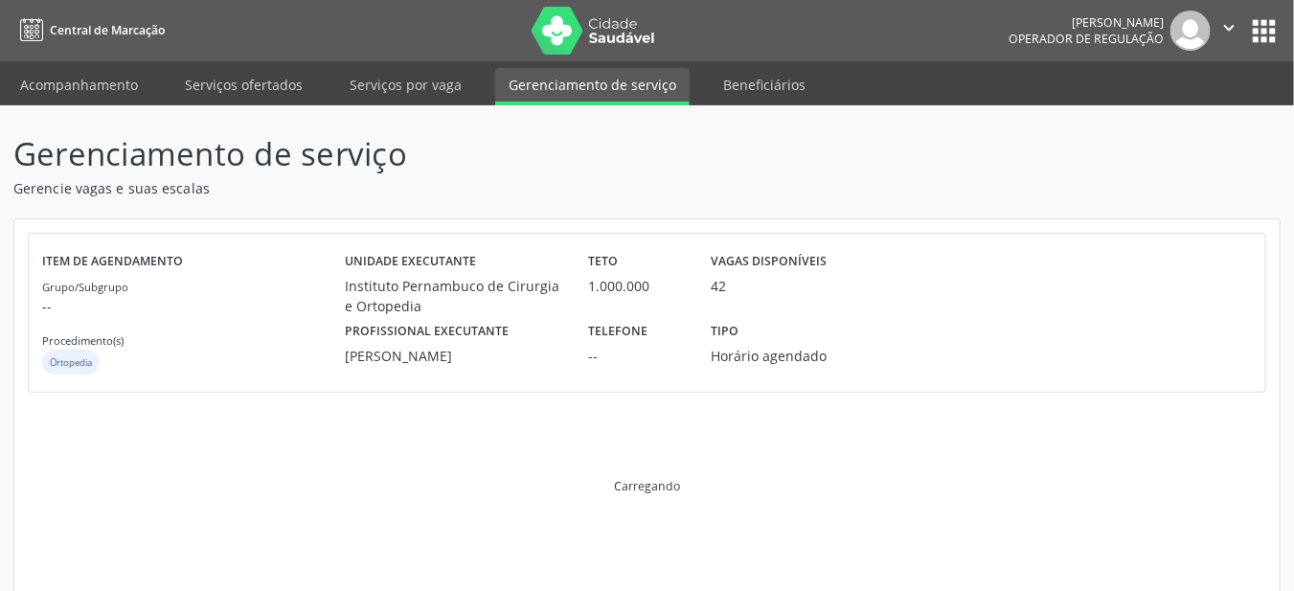
scroll to position [430, 0]
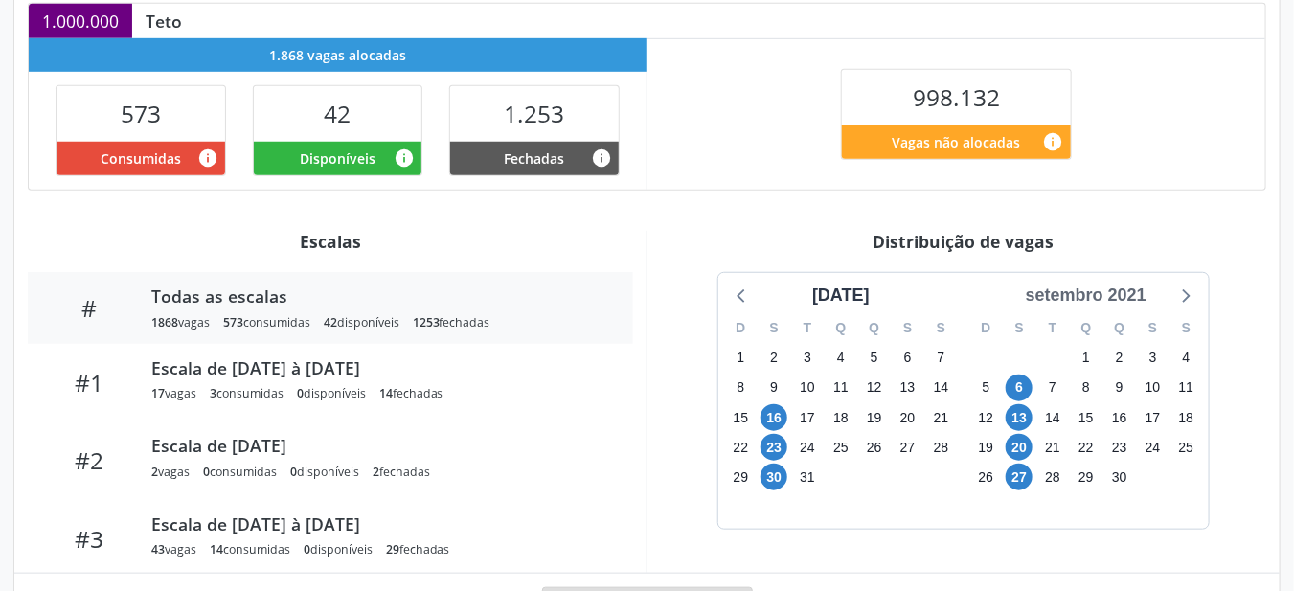
click at [1077, 293] on div "setembro 2021" at bounding box center [1086, 295] width 136 height 26
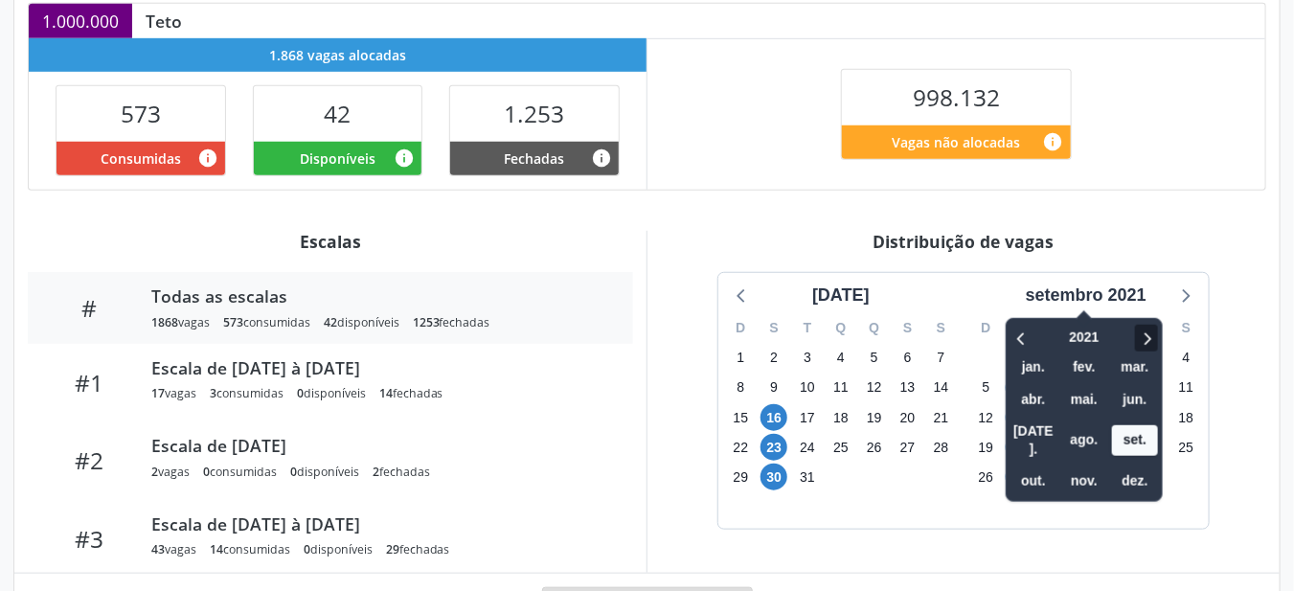
click at [1141, 336] on icon at bounding box center [1146, 338] width 19 height 23
click at [1137, 333] on span at bounding box center [1146, 338] width 23 height 27
click at [1138, 335] on span at bounding box center [1146, 338] width 23 height 27
click at [1139, 328] on icon at bounding box center [1146, 338] width 19 height 23
click at [1139, 327] on icon at bounding box center [1146, 338] width 19 height 23
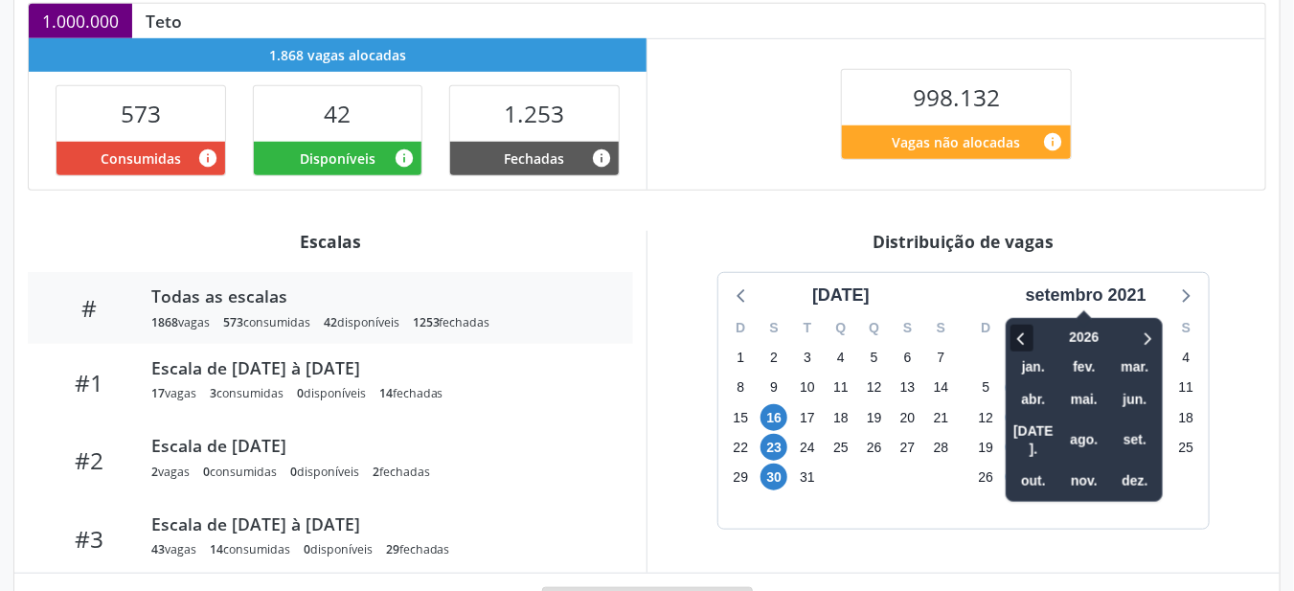
click at [1022, 327] on icon at bounding box center [1021, 338] width 19 height 23
click at [1026, 466] on span "out." at bounding box center [1033, 481] width 46 height 30
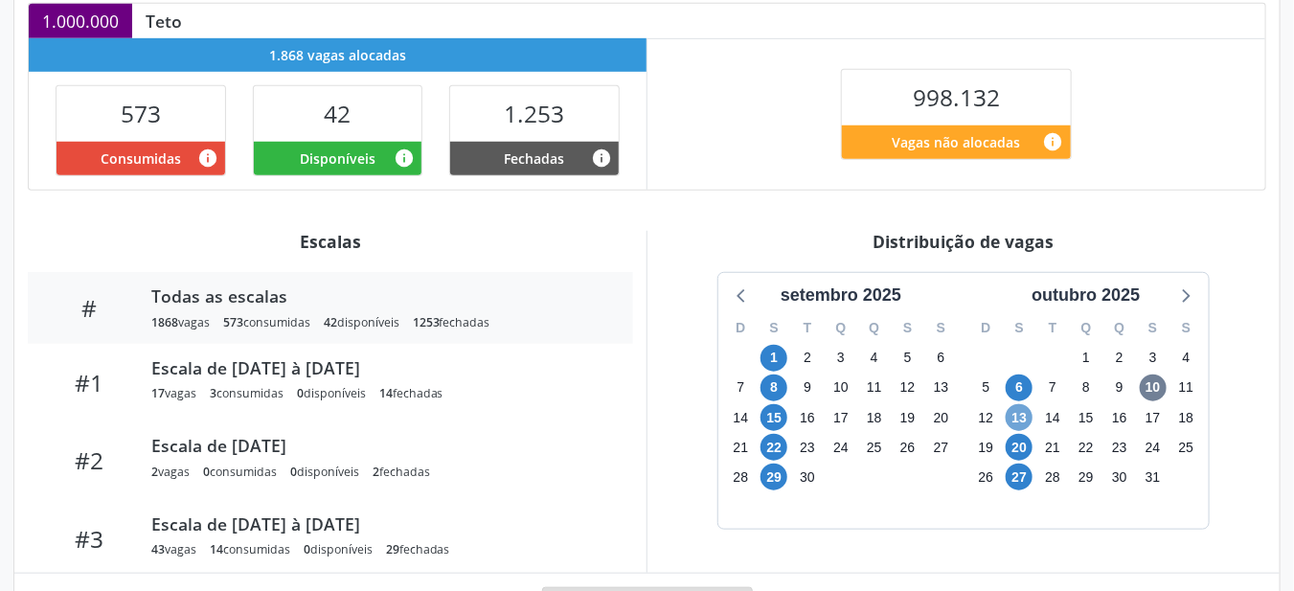
click at [1019, 409] on span "13" at bounding box center [1019, 417] width 27 height 27
click at [1013, 471] on span "27" at bounding box center [1019, 476] width 27 height 27
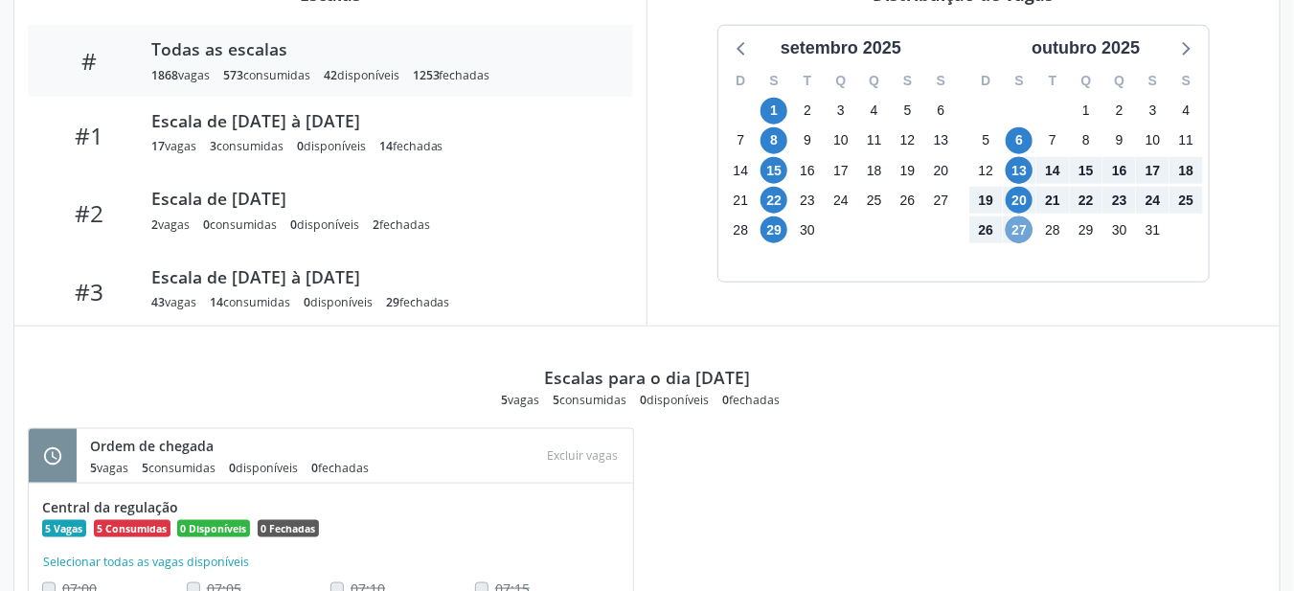
scroll to position [677, 0]
click at [1170, 45] on div at bounding box center [1184, 48] width 29 height 29
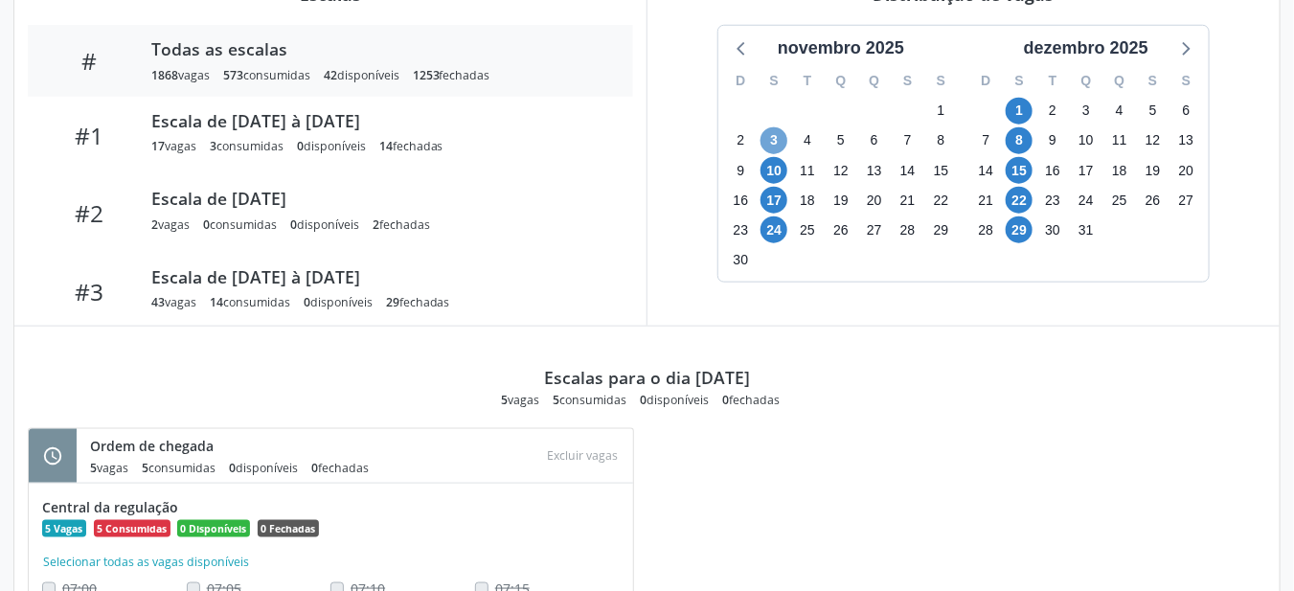
click at [764, 127] on span "3" at bounding box center [773, 140] width 27 height 27
click at [778, 168] on span "10" at bounding box center [773, 170] width 27 height 27
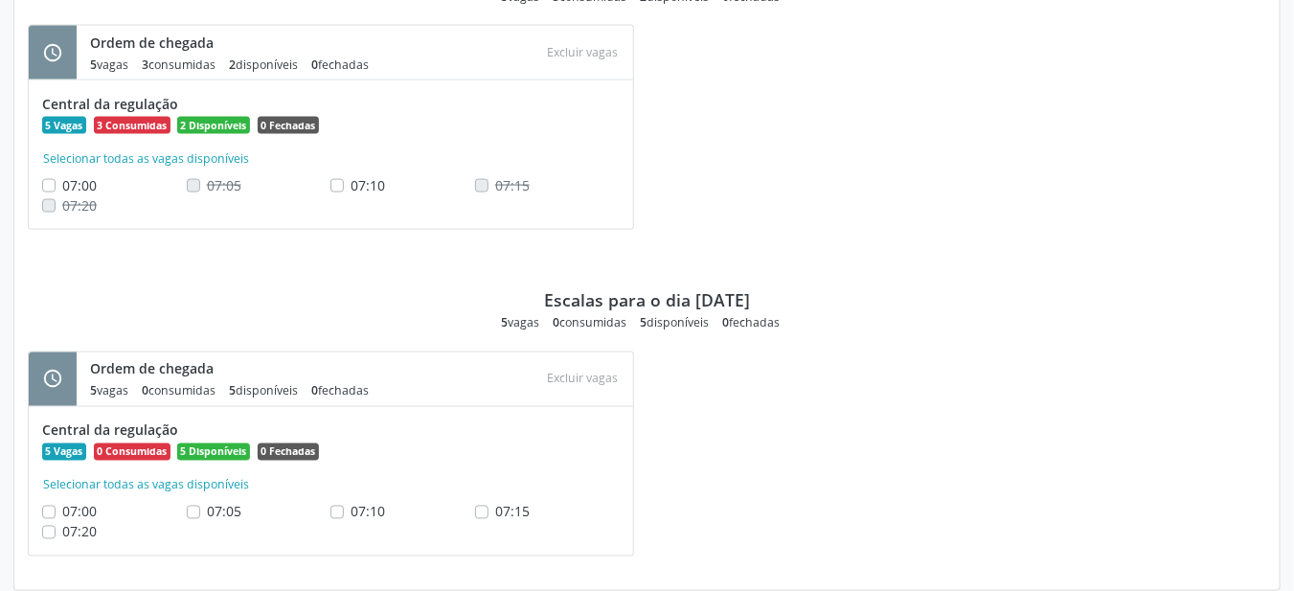
scroll to position [1078, 0]
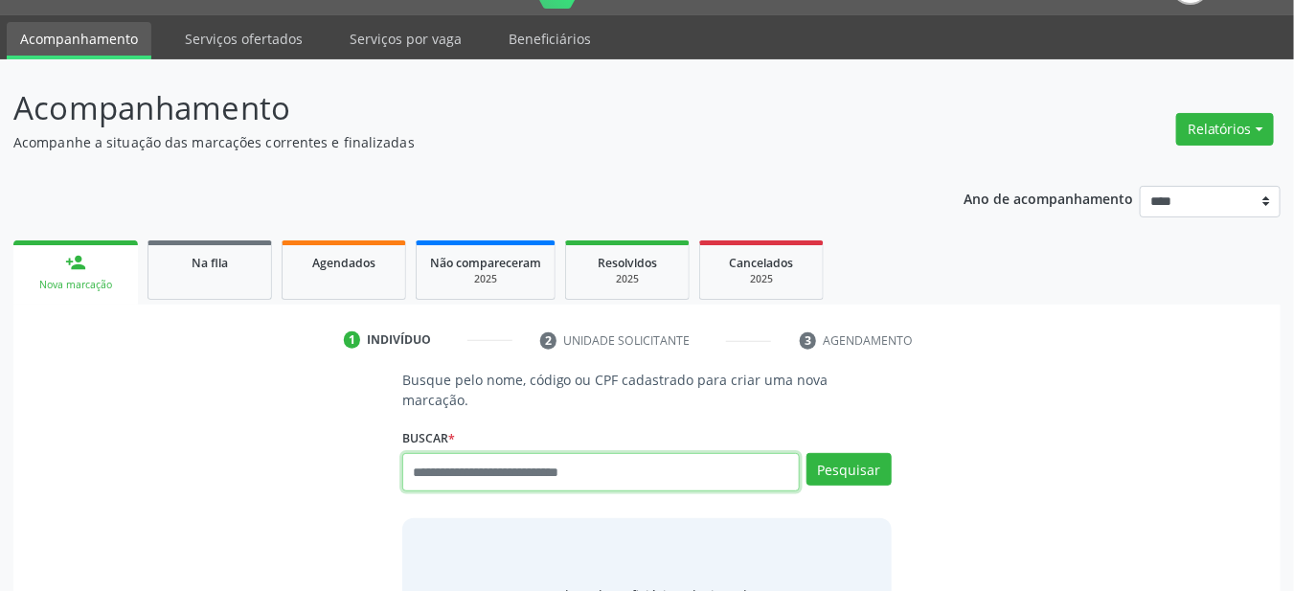
click at [460, 453] on input "text" at bounding box center [601, 472] width 398 height 38
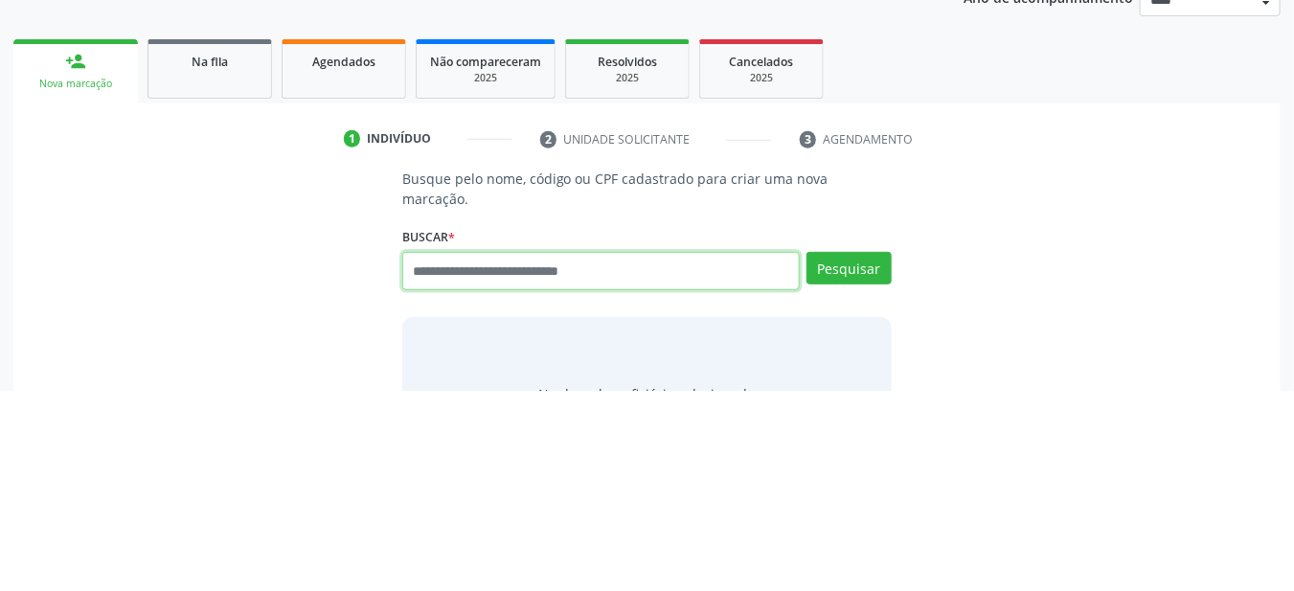
scroll to position [46, 0]
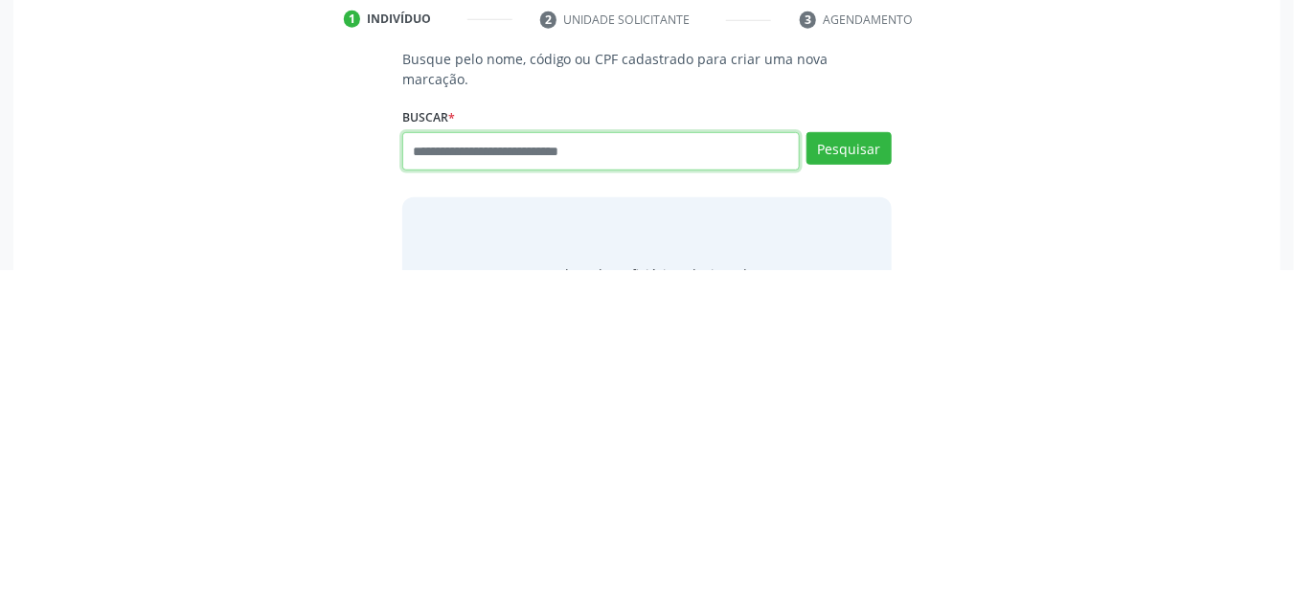
paste input "**********"
type input "**********"
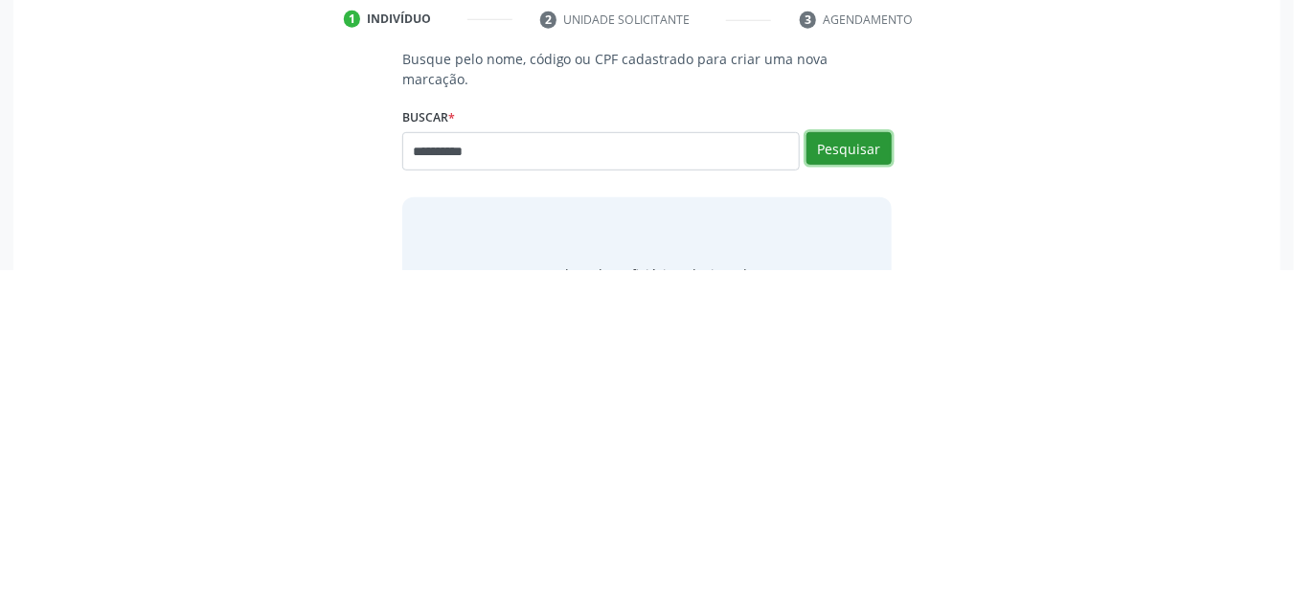
click at [834, 453] on button "Pesquisar" at bounding box center [848, 469] width 85 height 33
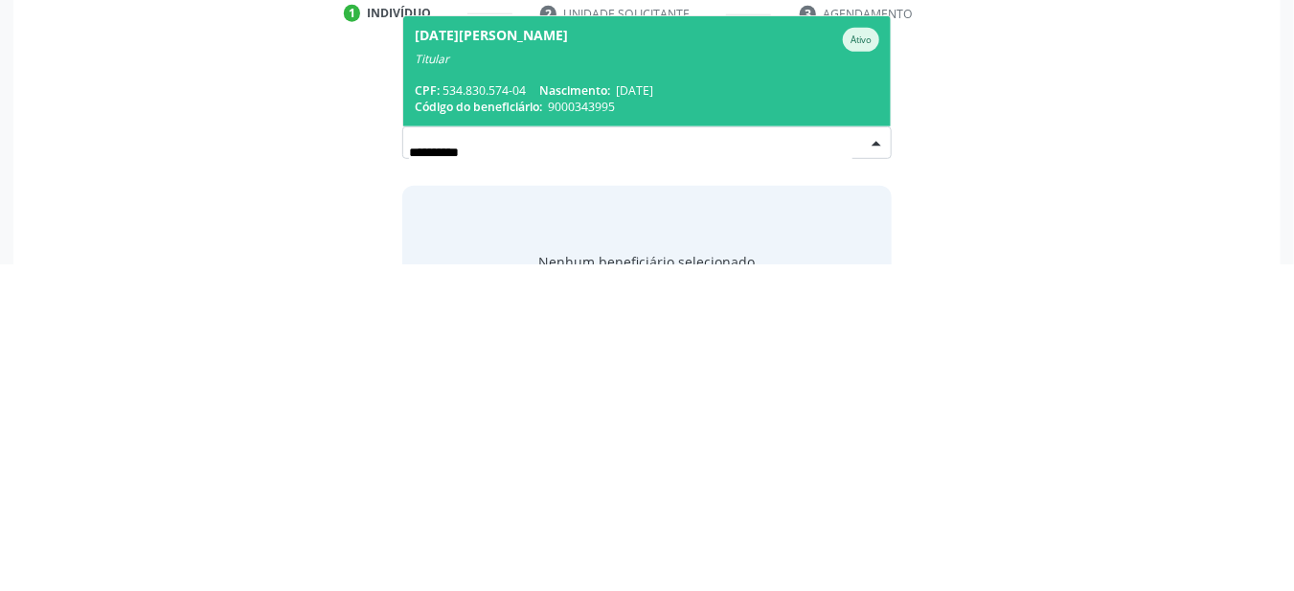
click at [505, 409] on div "CPF: 534.830.574-04 Nascimento: [DATE]" at bounding box center [647, 417] width 465 height 16
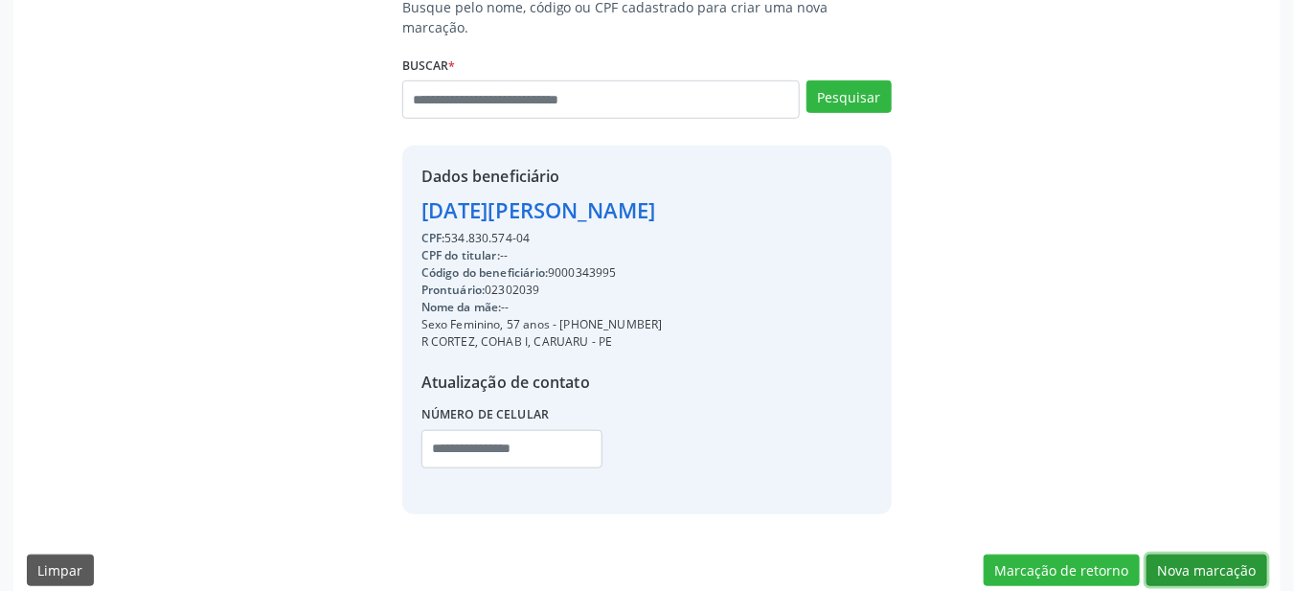
click at [1190, 554] on button "Nova marcação" at bounding box center [1206, 570] width 121 height 33
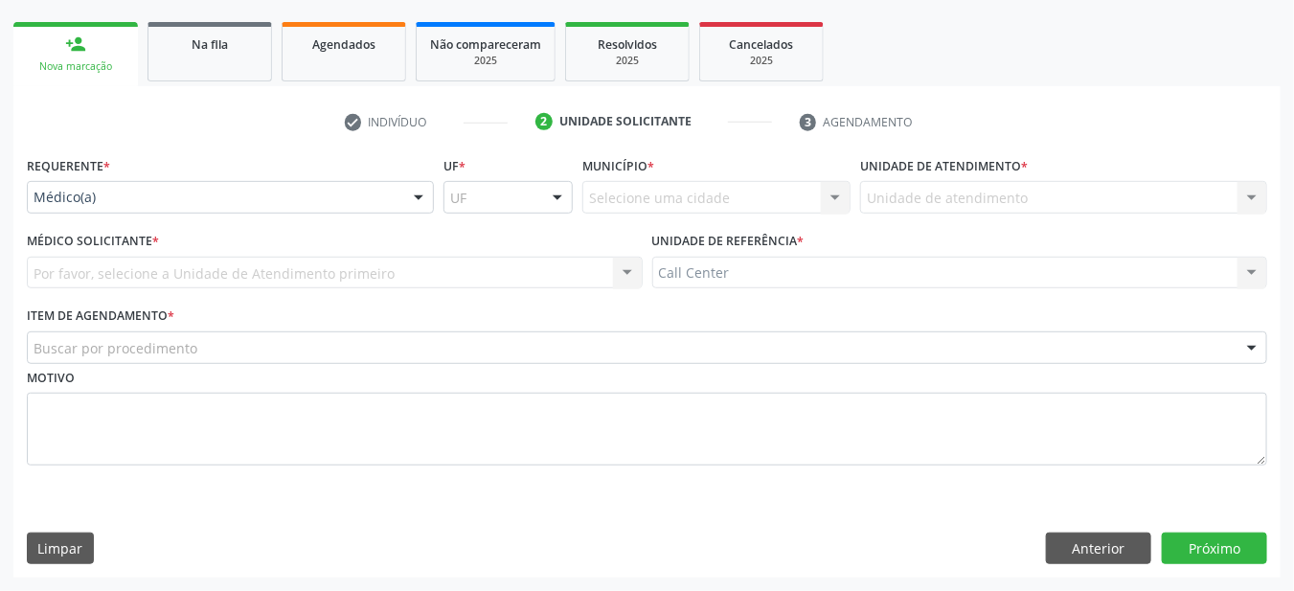
scroll to position [262, 0]
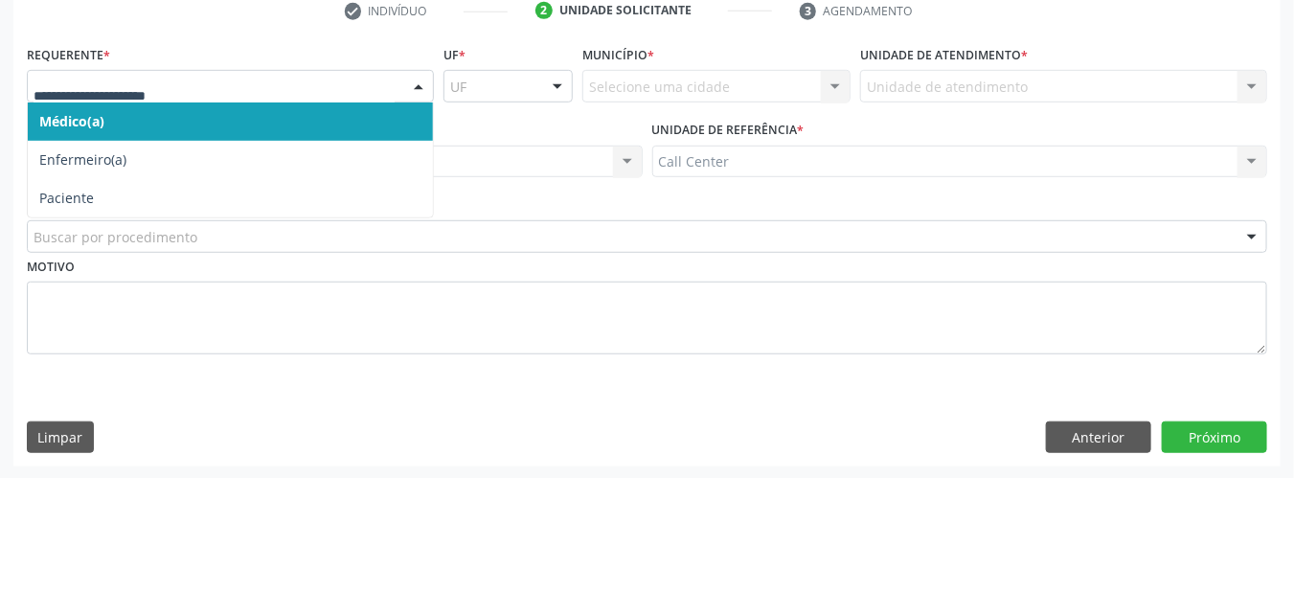
click at [93, 310] on span "Paciente" at bounding box center [230, 311] width 405 height 38
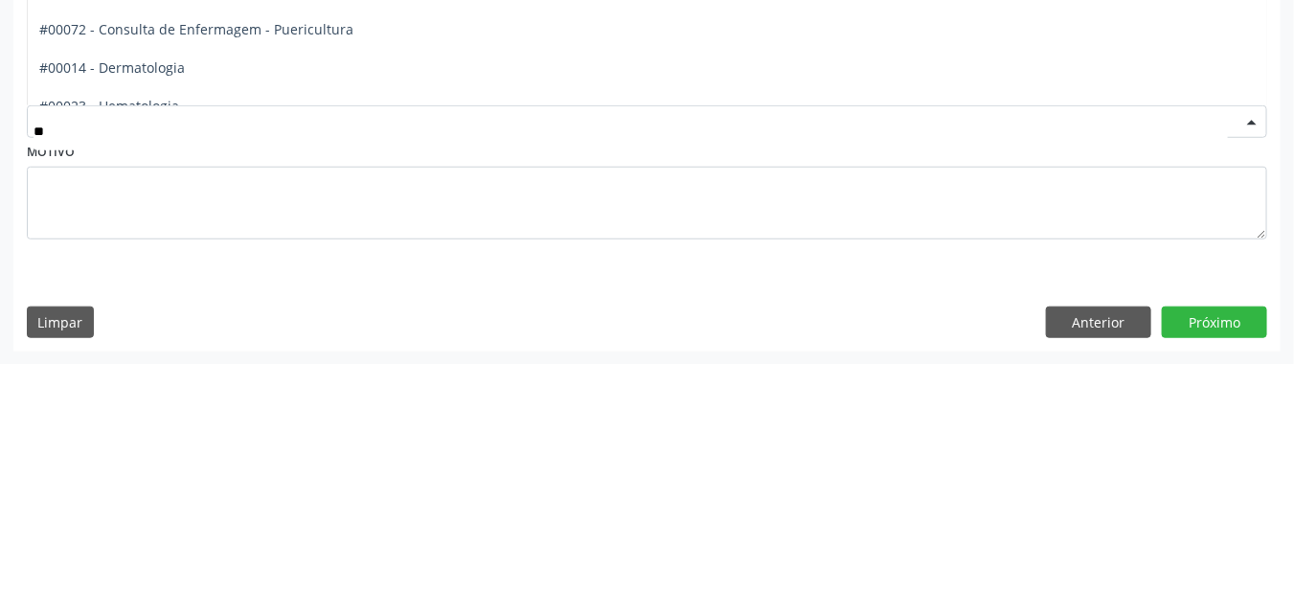
type input "***"
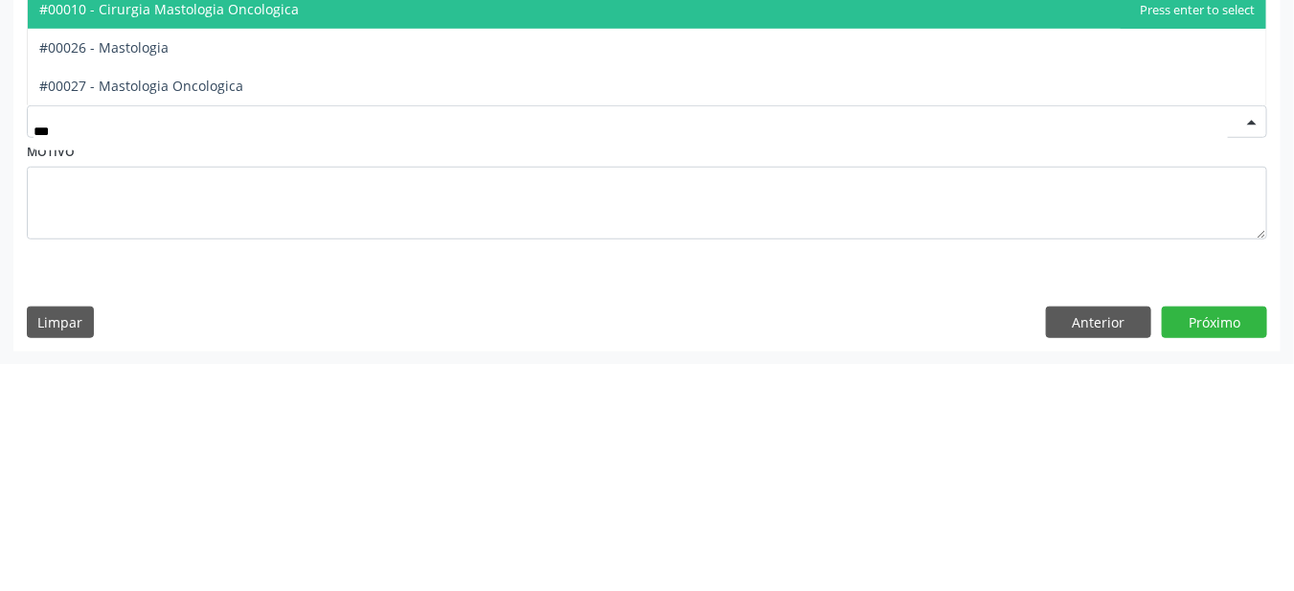
click at [120, 272] on span "#00026 - Mastologia" at bounding box center [103, 275] width 129 height 18
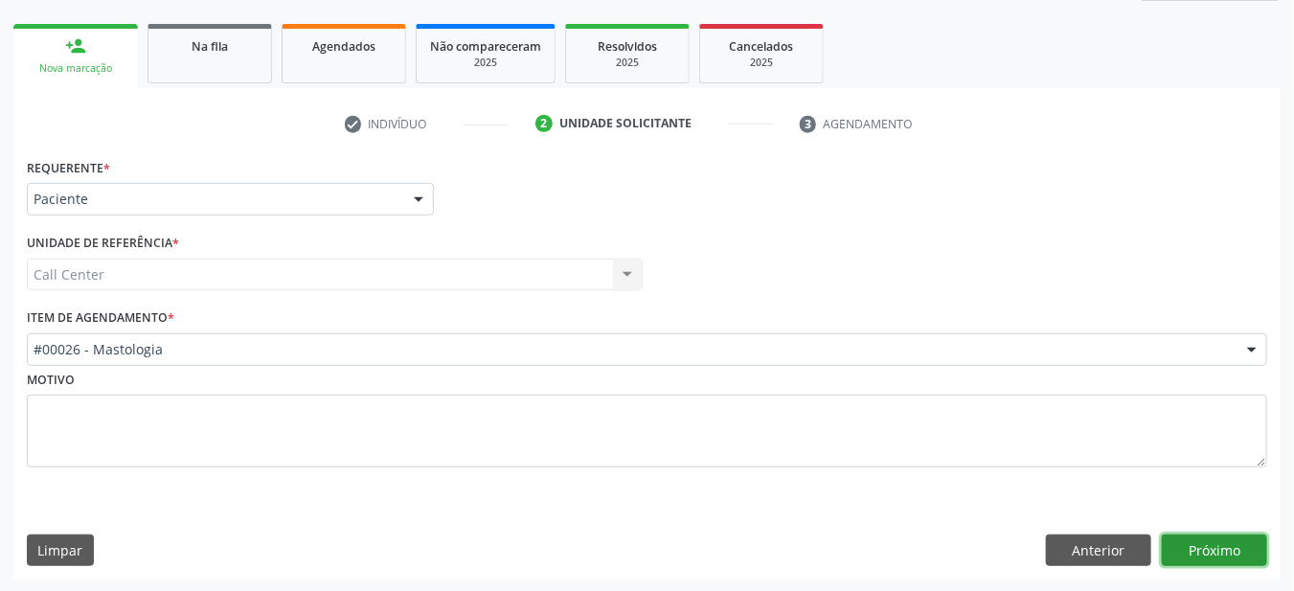
click at [1212, 541] on button "Próximo" at bounding box center [1214, 550] width 105 height 33
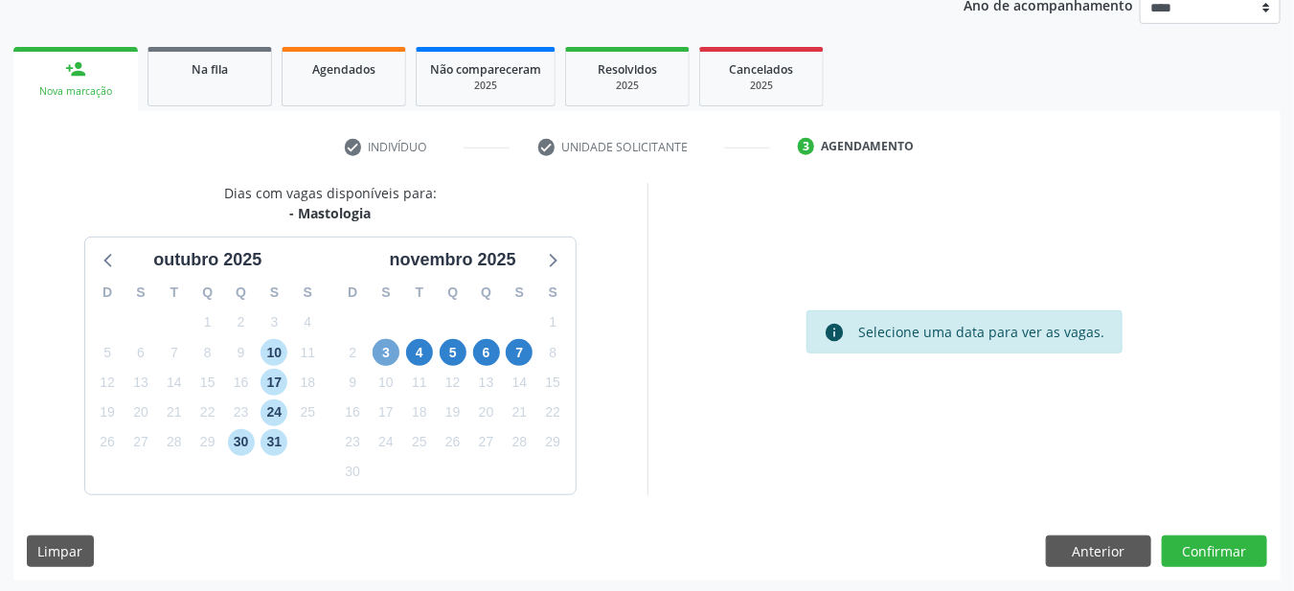
click at [388, 352] on span "3" at bounding box center [386, 352] width 27 height 27
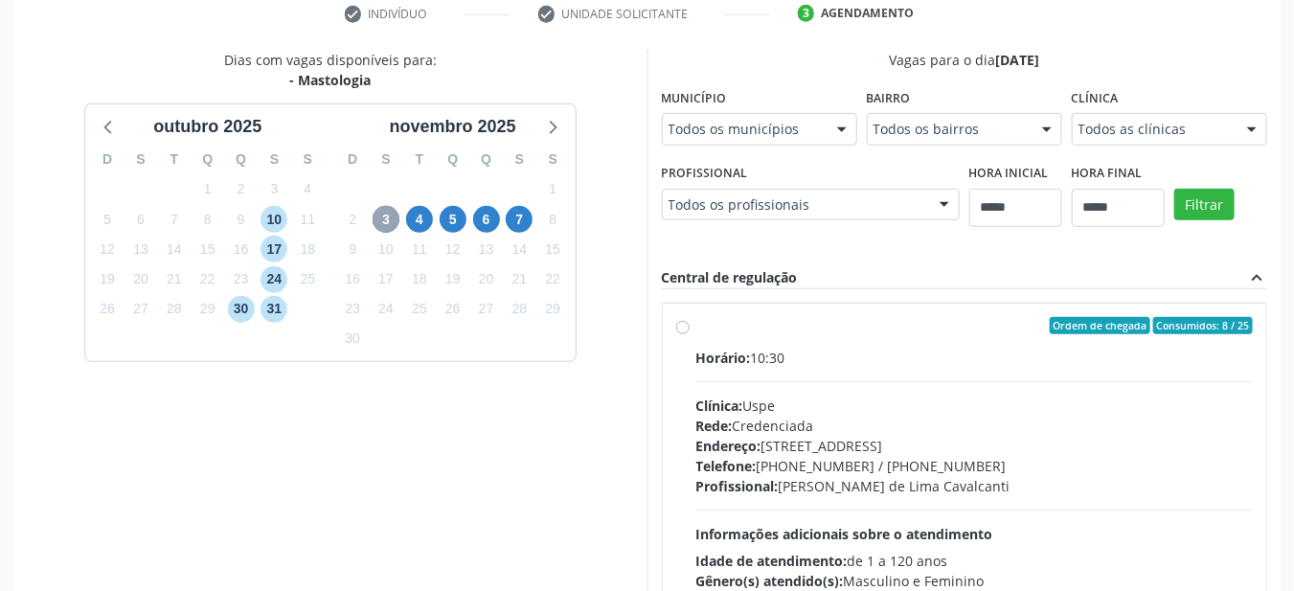
scroll to position [390, 0]
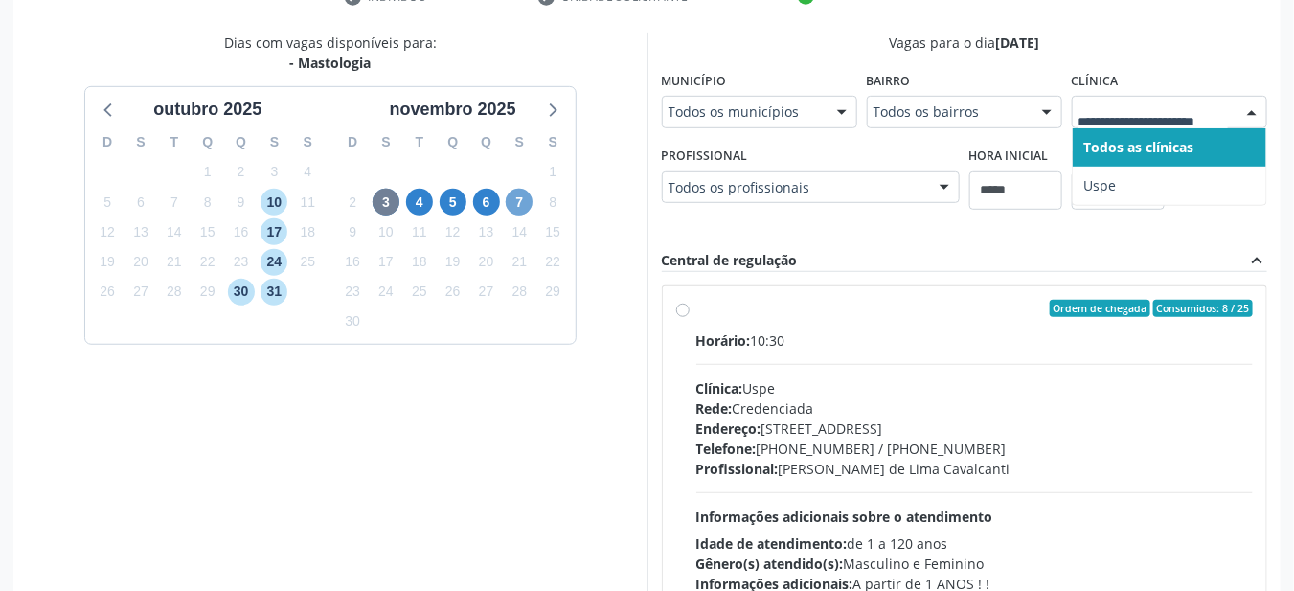
click at [519, 201] on span "7" at bounding box center [519, 202] width 27 height 27
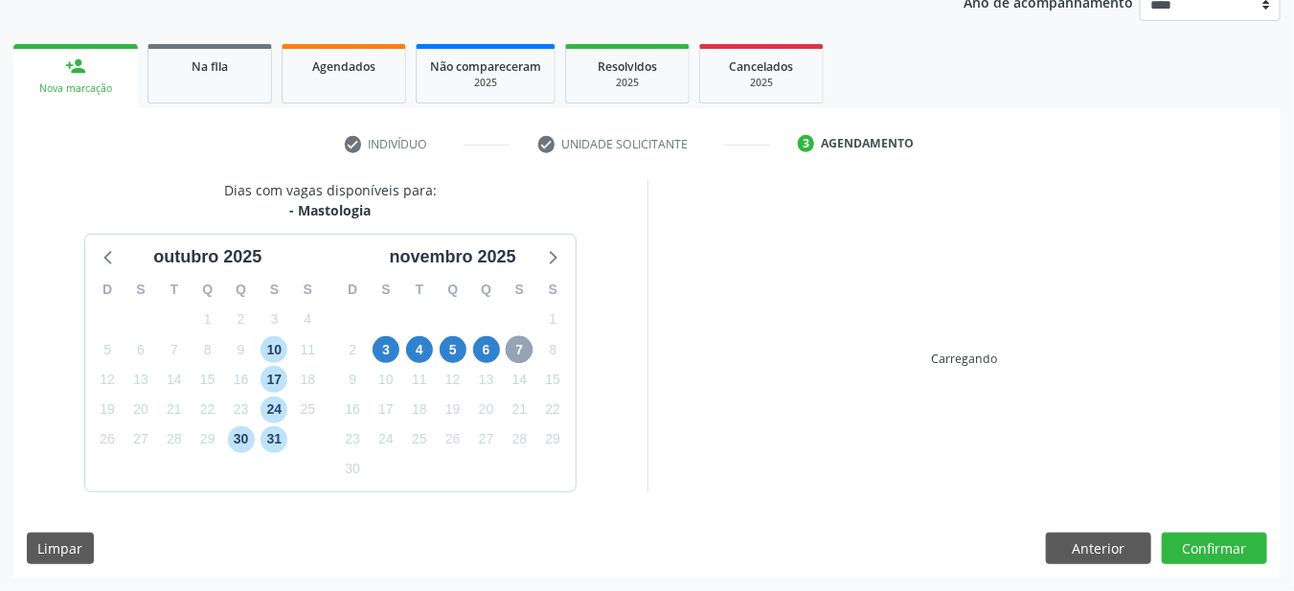
scroll to position [239, 0]
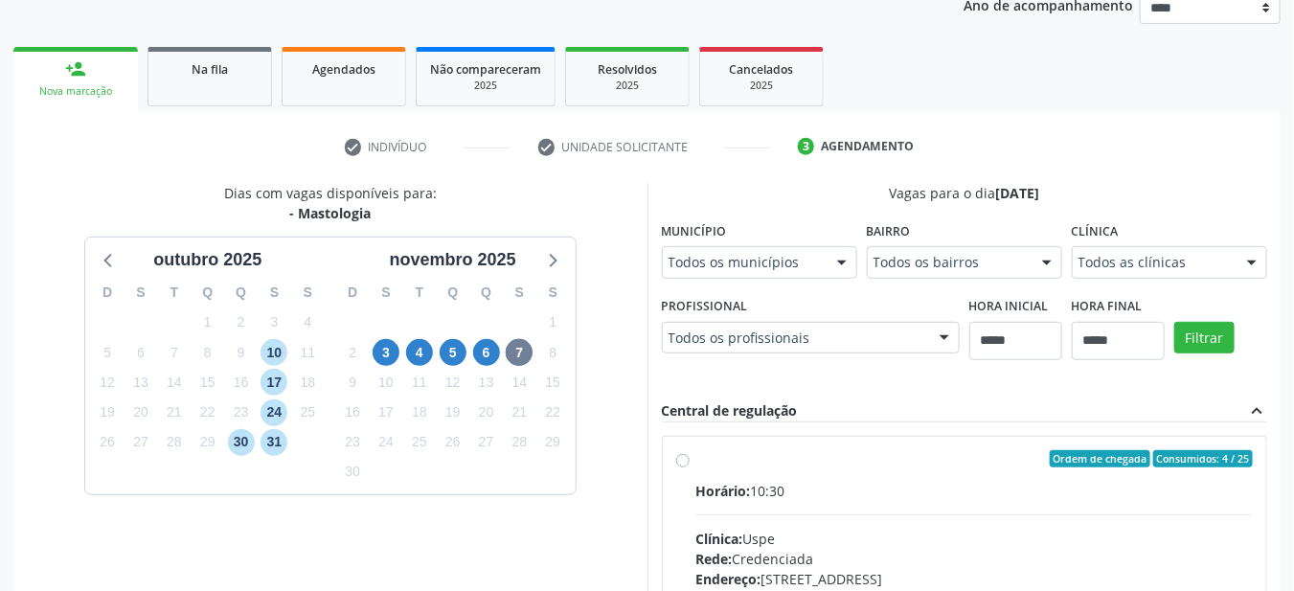
click at [1108, 219] on label "Clínica" at bounding box center [1095, 231] width 47 height 30
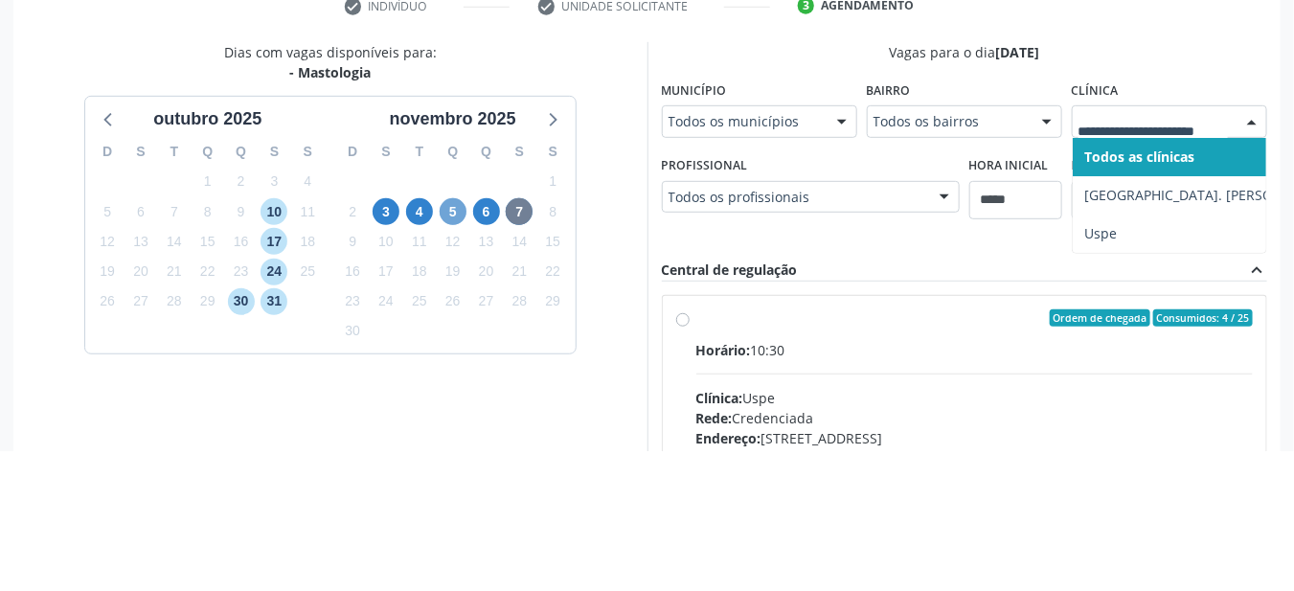
click at [453, 350] on span "5" at bounding box center [453, 352] width 27 height 27
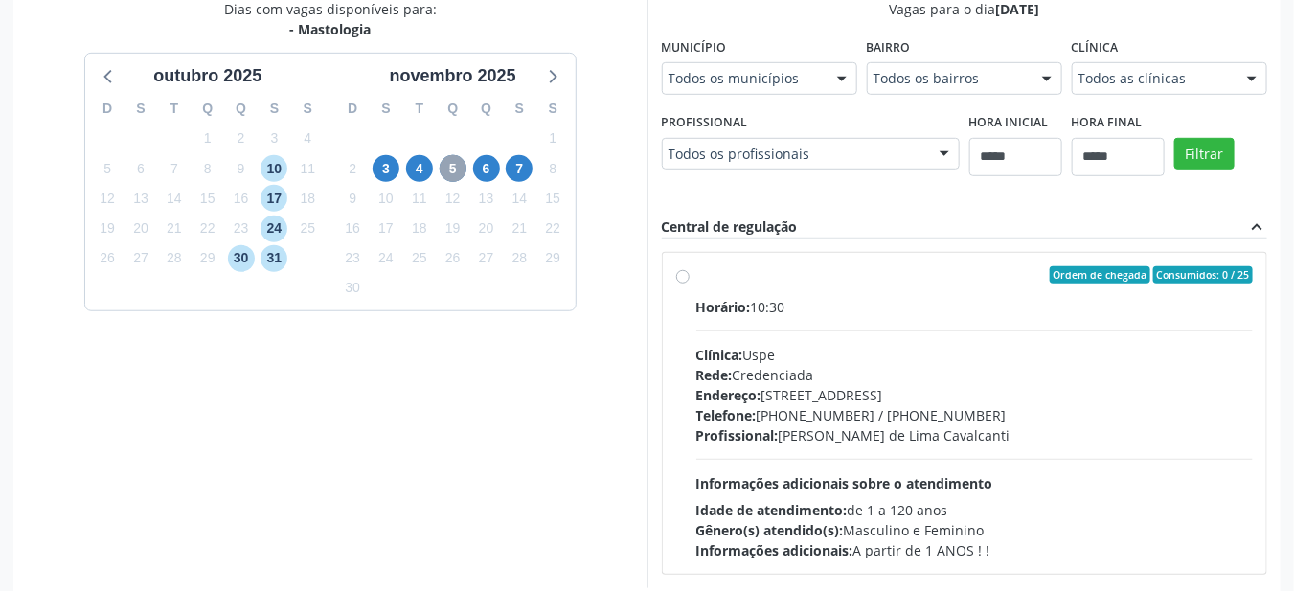
scroll to position [426, 0]
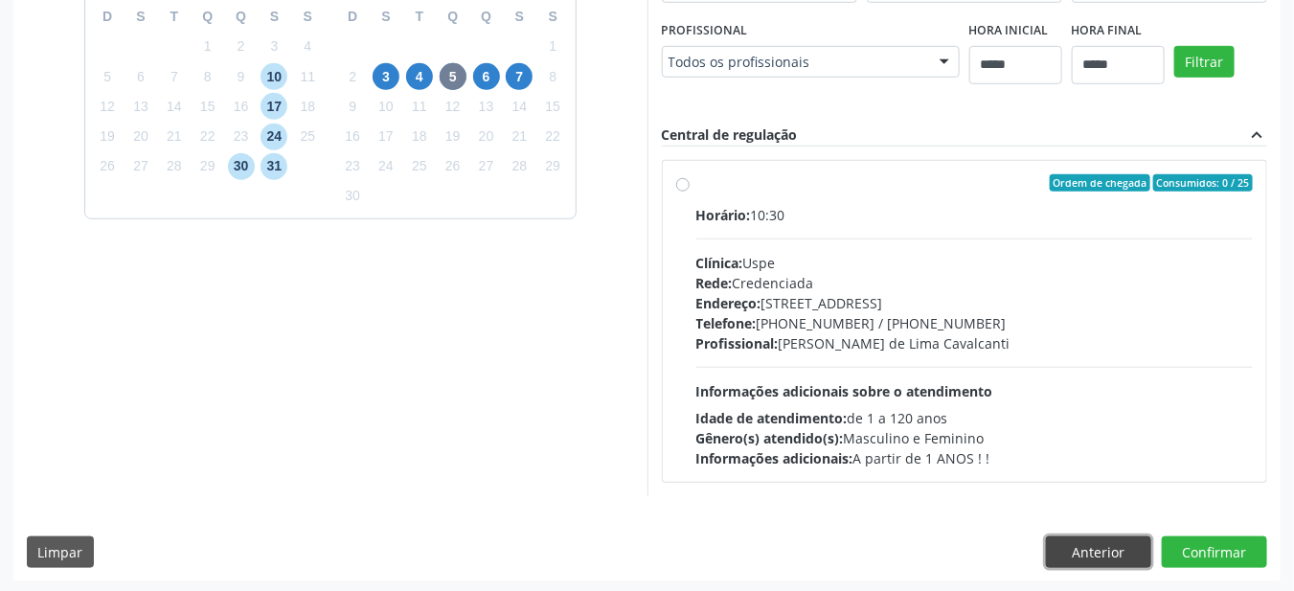
click at [1086, 552] on button "Anterior" at bounding box center [1098, 552] width 105 height 33
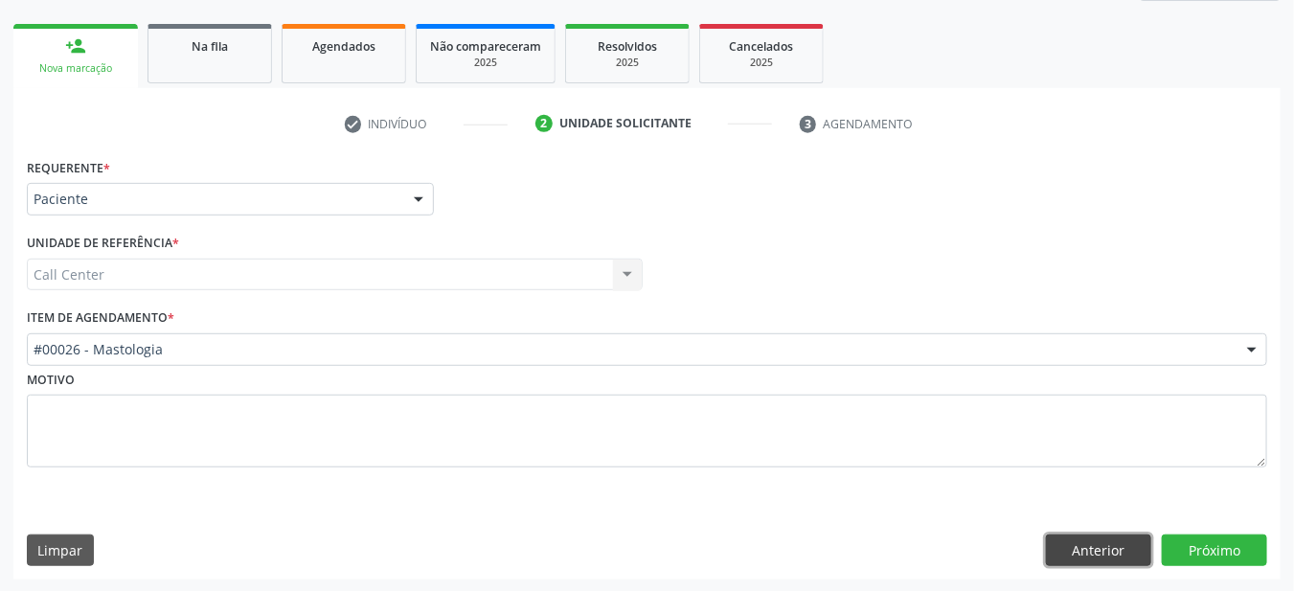
click at [1093, 555] on button "Anterior" at bounding box center [1098, 550] width 105 height 33
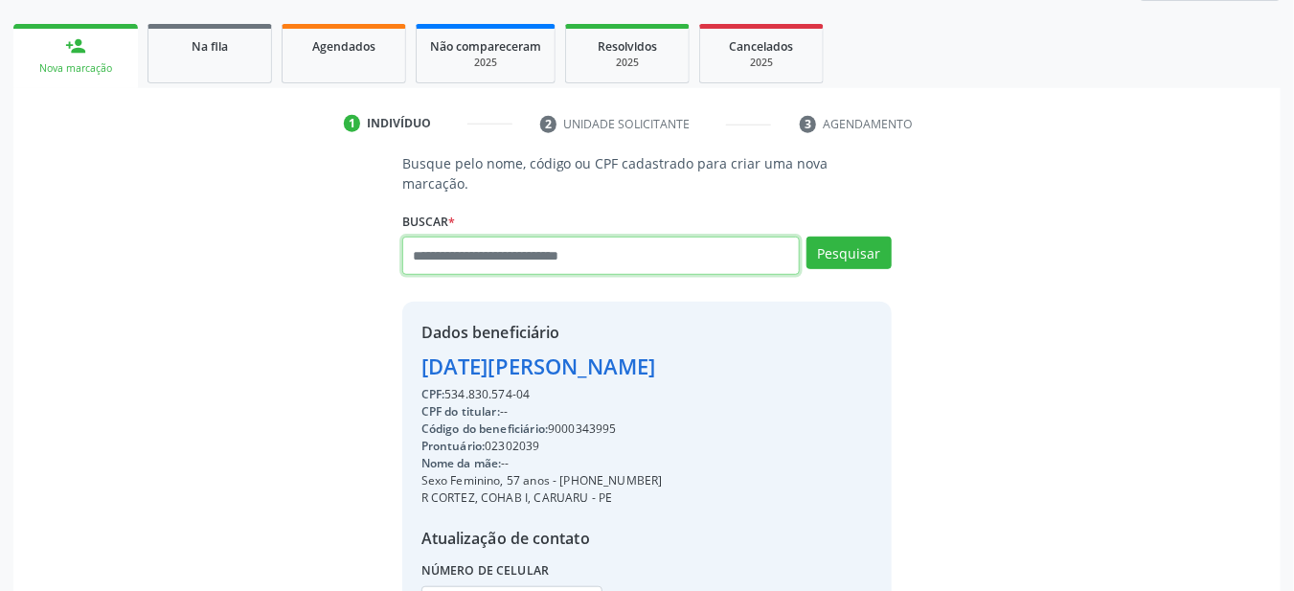
click at [664, 253] on input "text" at bounding box center [601, 256] width 398 height 38
click at [673, 238] on input "text" at bounding box center [601, 256] width 398 height 38
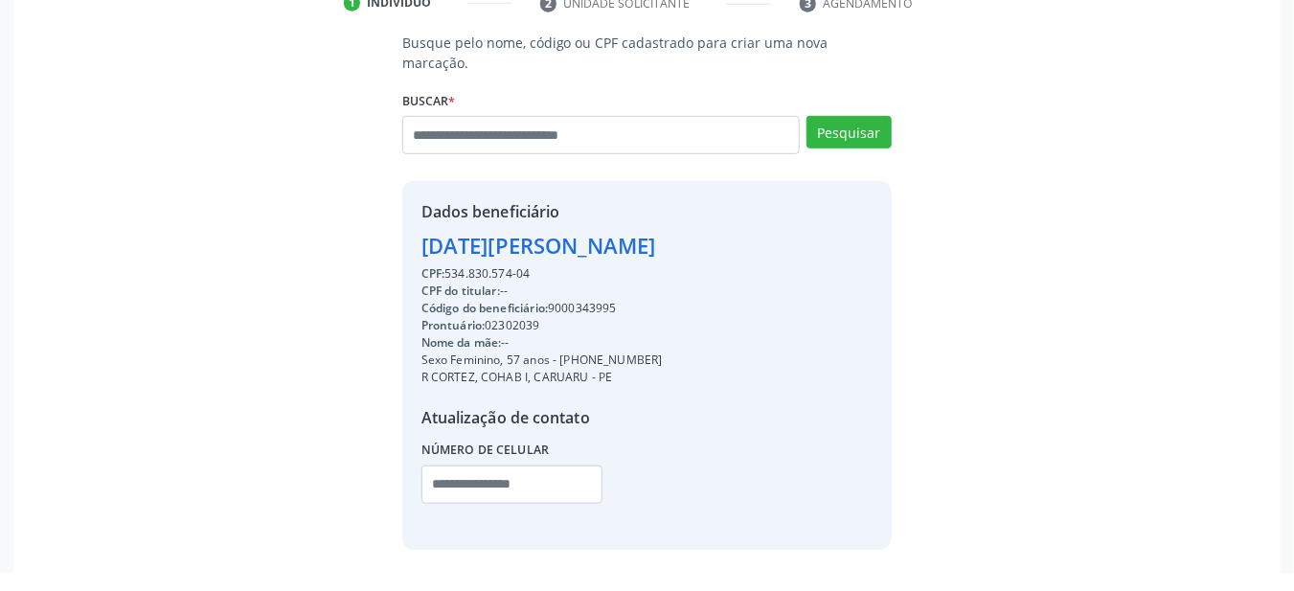
click at [985, 173] on div "Busque pelo nome, código ou CPF cadastrado para criar uma nova marcação. [GEOGR…" at bounding box center [647, 310] width 1240 height 516
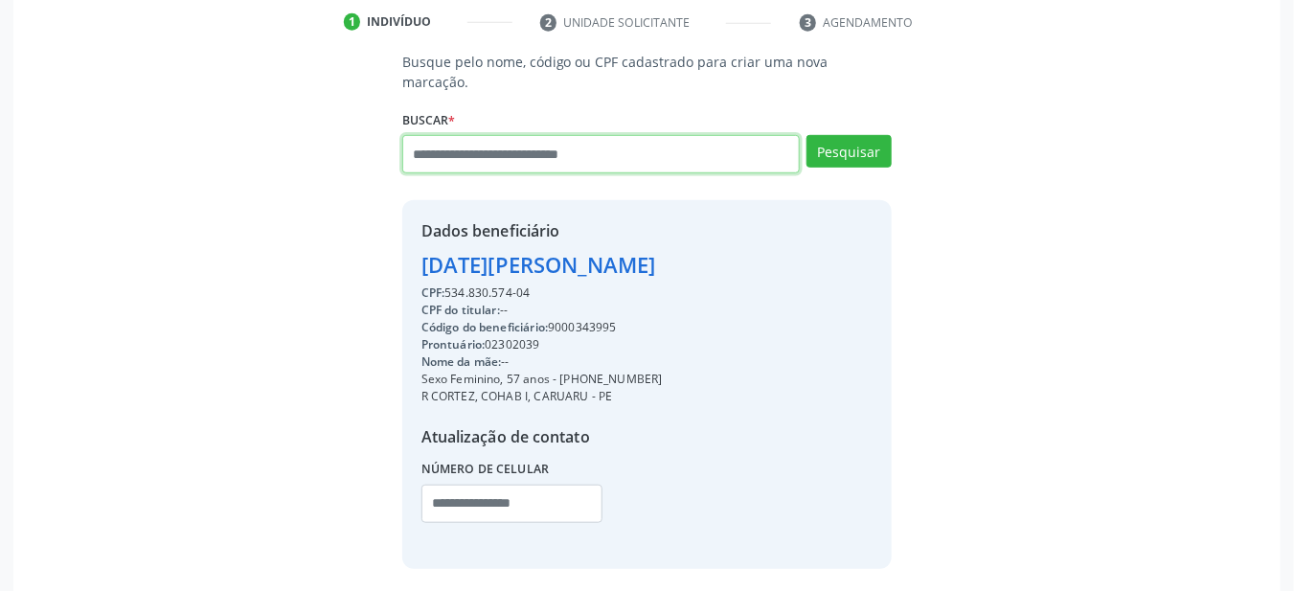
click at [715, 138] on input "text" at bounding box center [601, 154] width 398 height 38
type input "*********"
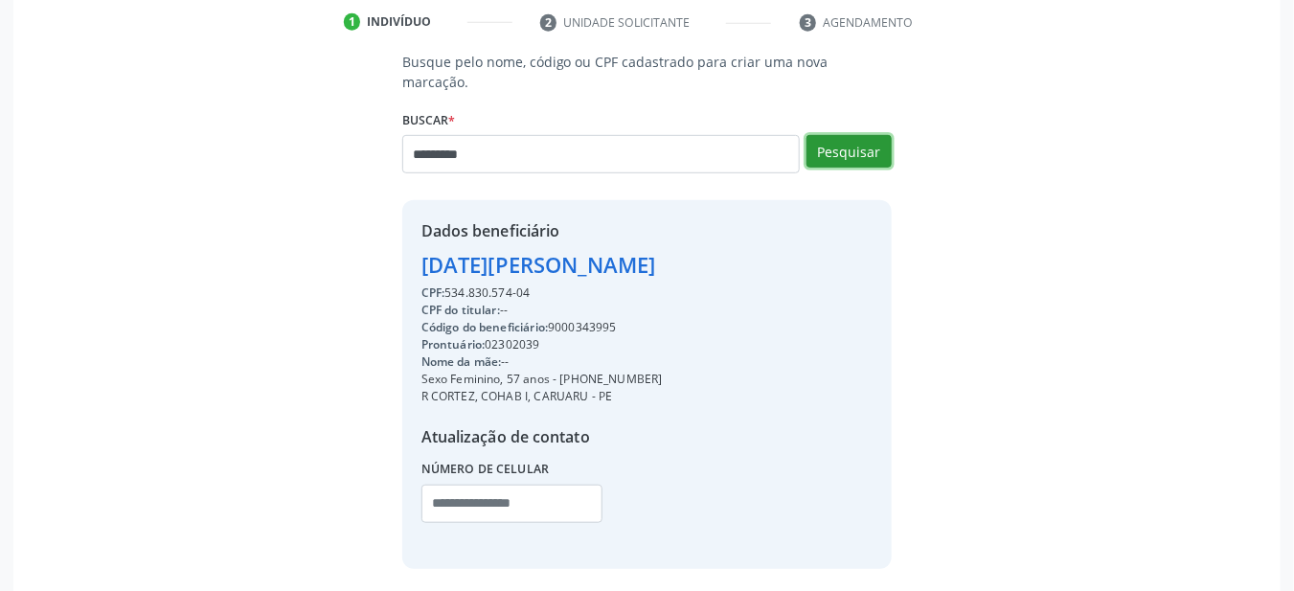
click at [852, 135] on button "Pesquisar" at bounding box center [848, 151] width 85 height 33
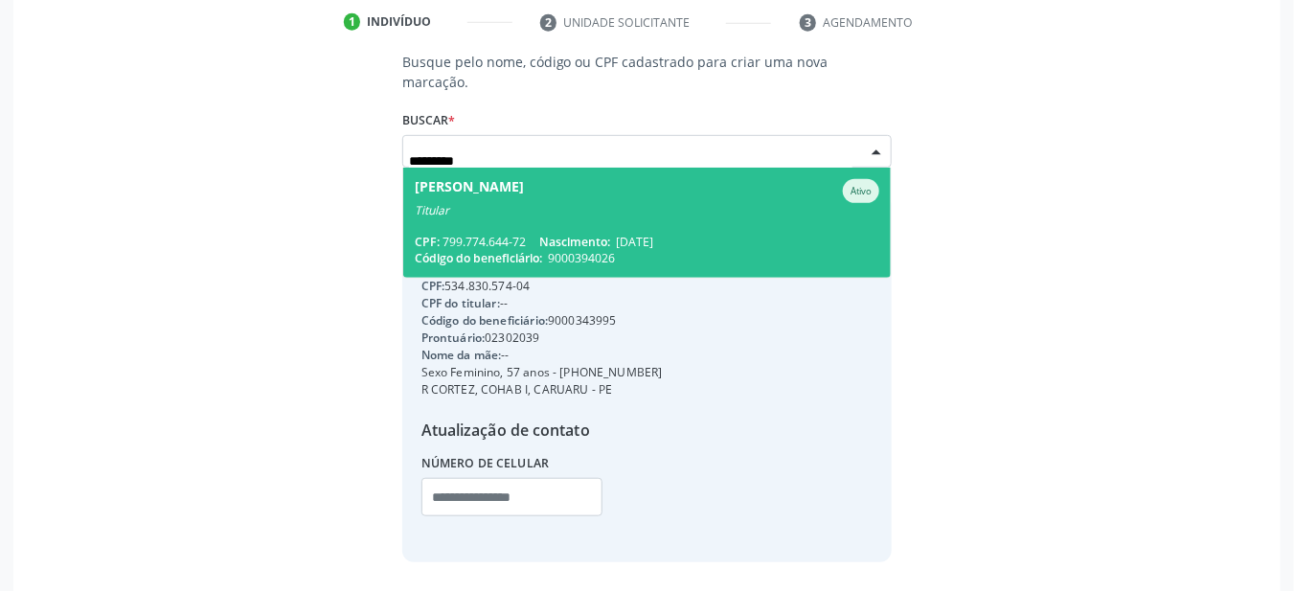
click at [694, 203] on div "Titular" at bounding box center [647, 210] width 465 height 15
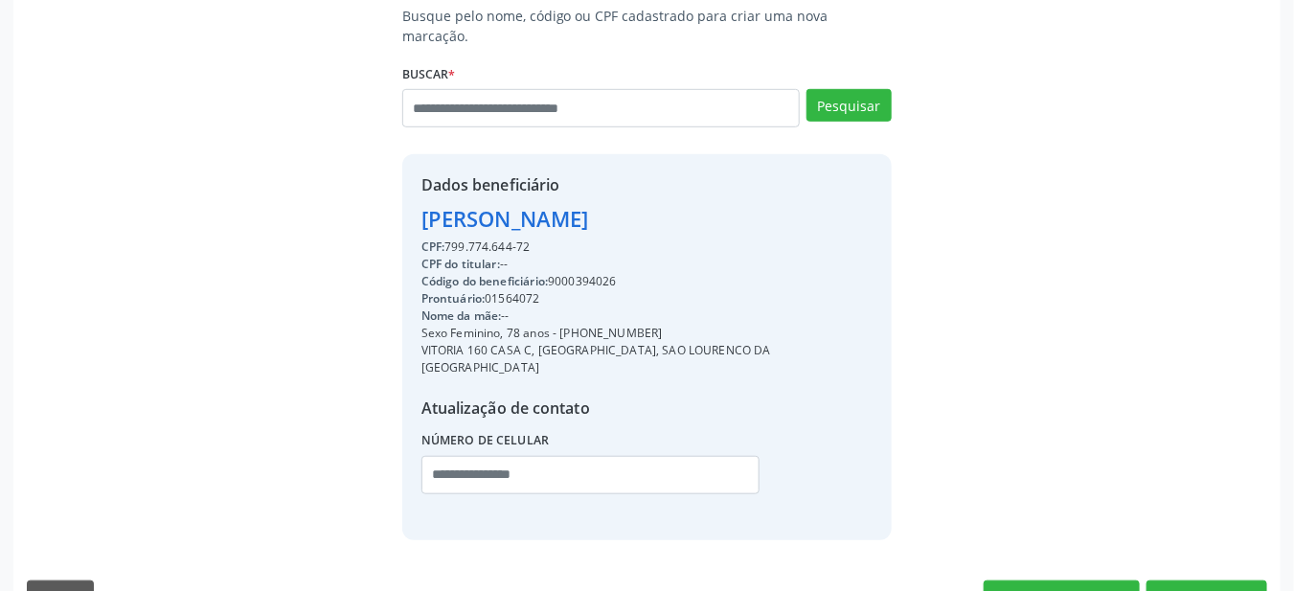
scroll to position [410, 0]
copy div "9000394026"
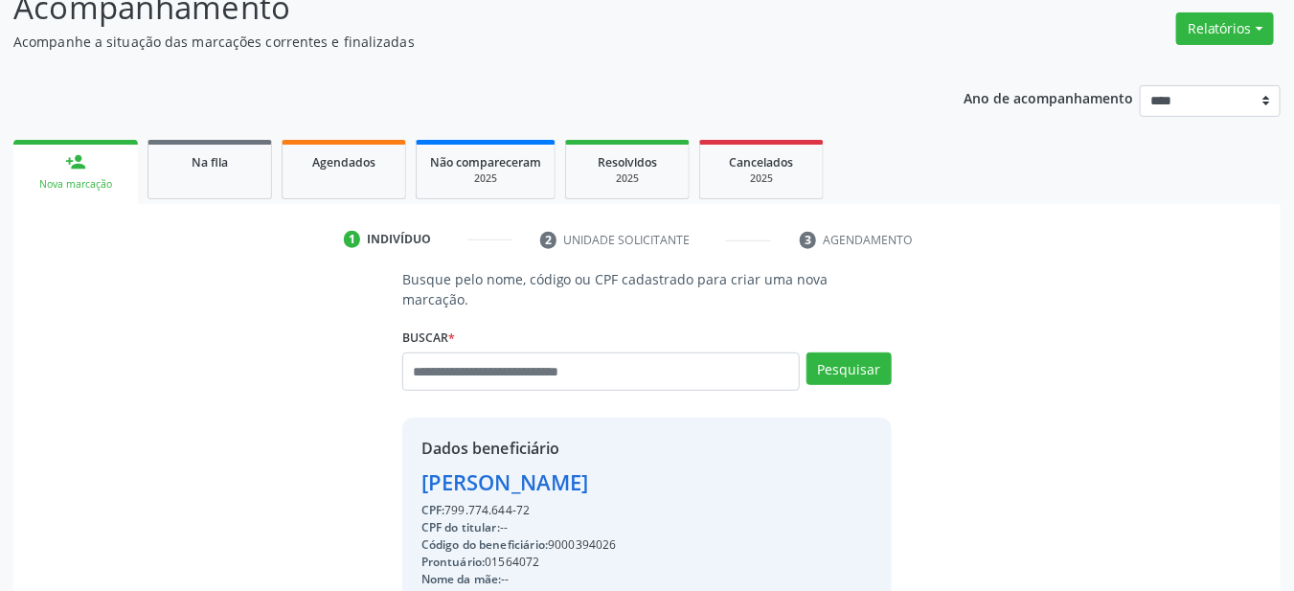
scroll to position [144, 0]
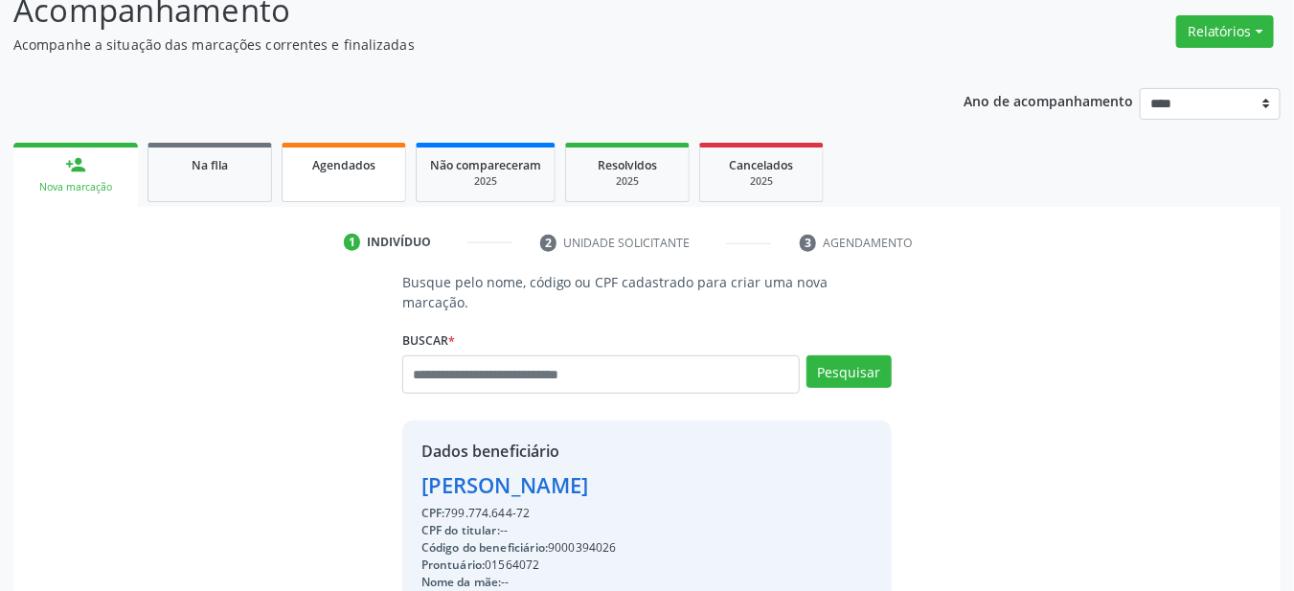
click at [375, 188] on link "Agendados" at bounding box center [344, 172] width 124 height 59
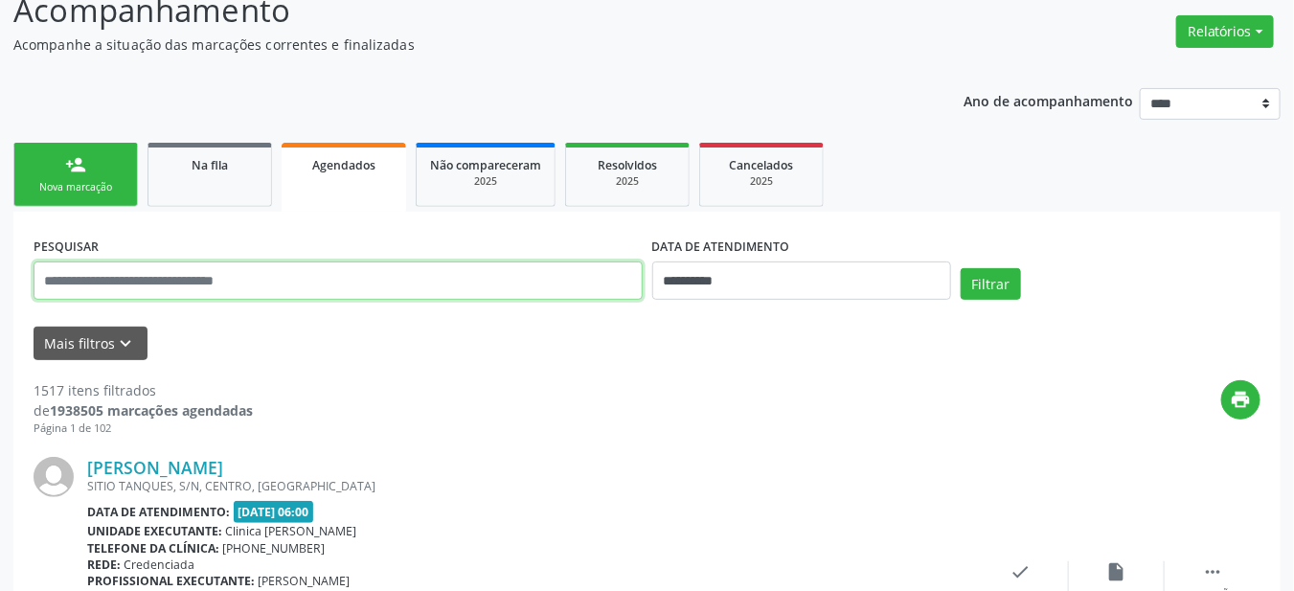
click at [471, 273] on input "text" at bounding box center [338, 280] width 609 height 38
click at [476, 274] on input "text" at bounding box center [338, 280] width 609 height 38
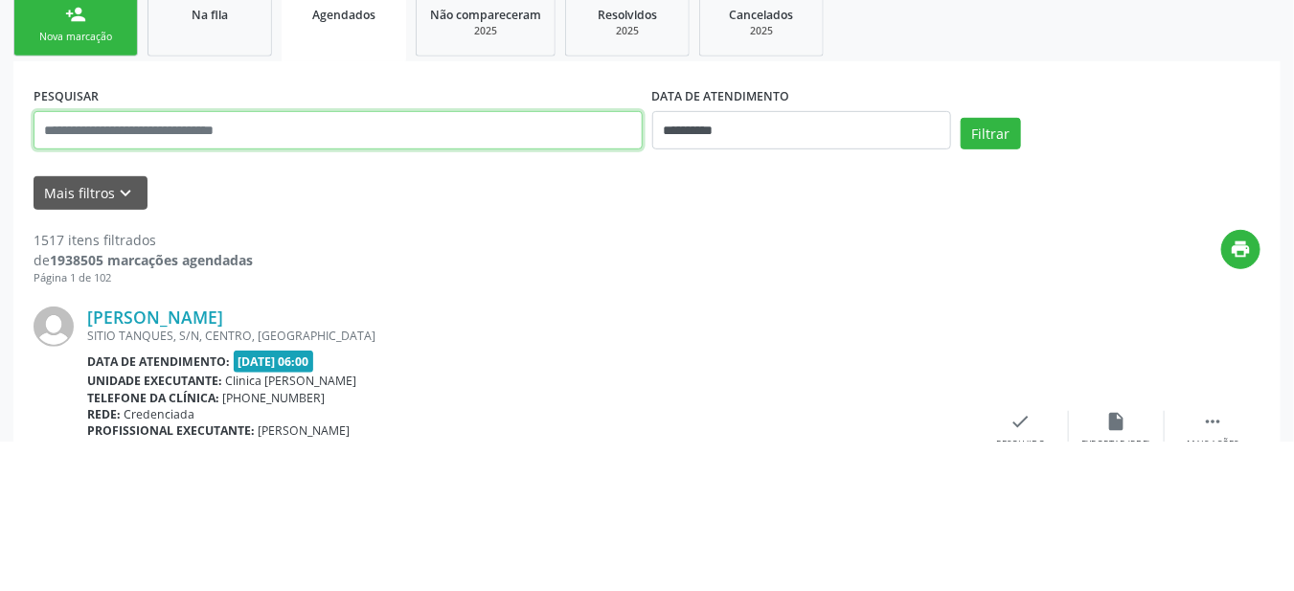
paste input "**********"
type input "**********"
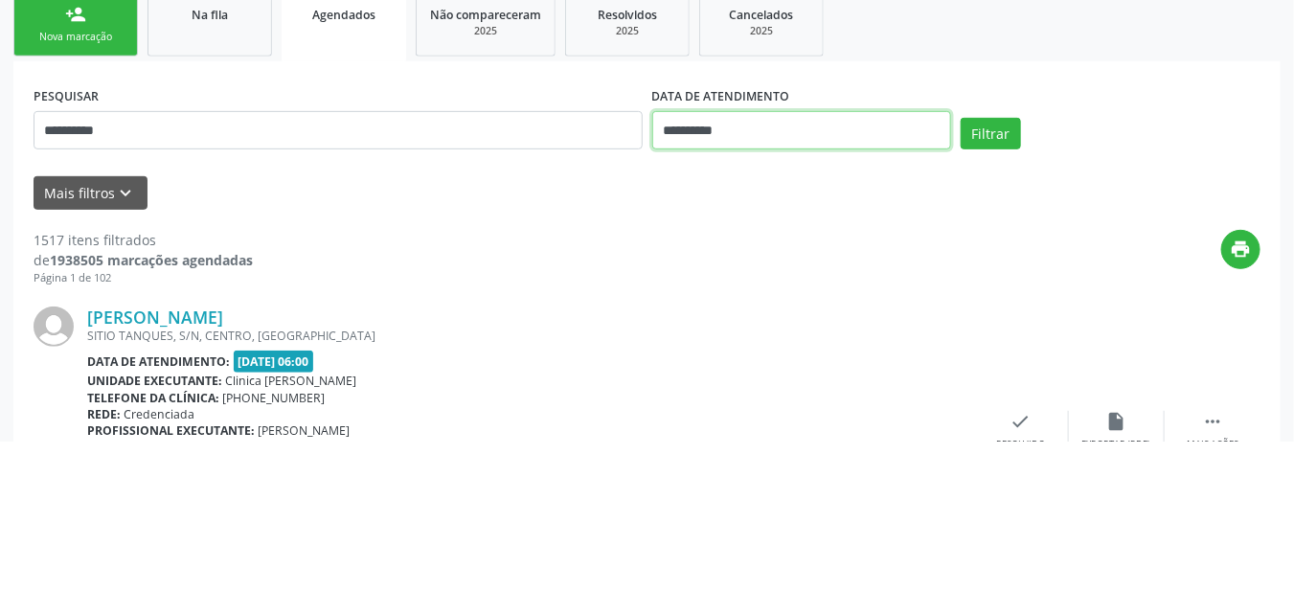
click at [900, 294] on body "**********" at bounding box center [647, 151] width 1294 height 591
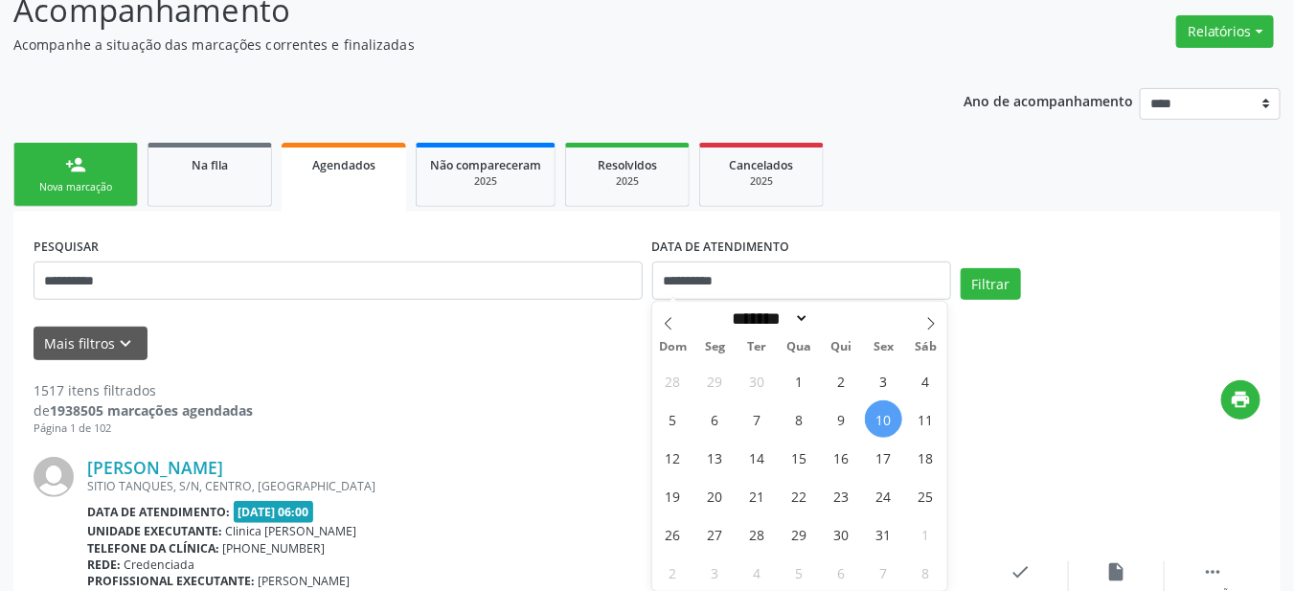
click at [890, 419] on span "10" at bounding box center [883, 418] width 37 height 37
type input "**********"
click at [885, 536] on span "31" at bounding box center [883, 533] width 37 height 37
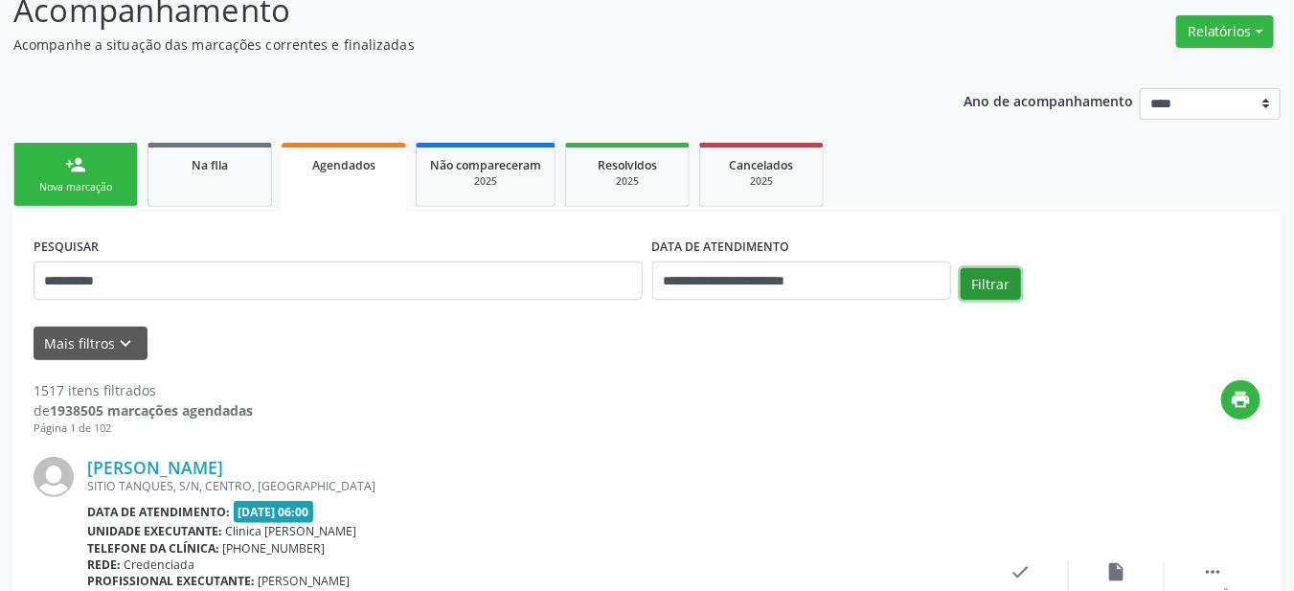
click at [1000, 288] on button "Filtrar" at bounding box center [990, 284] width 60 height 33
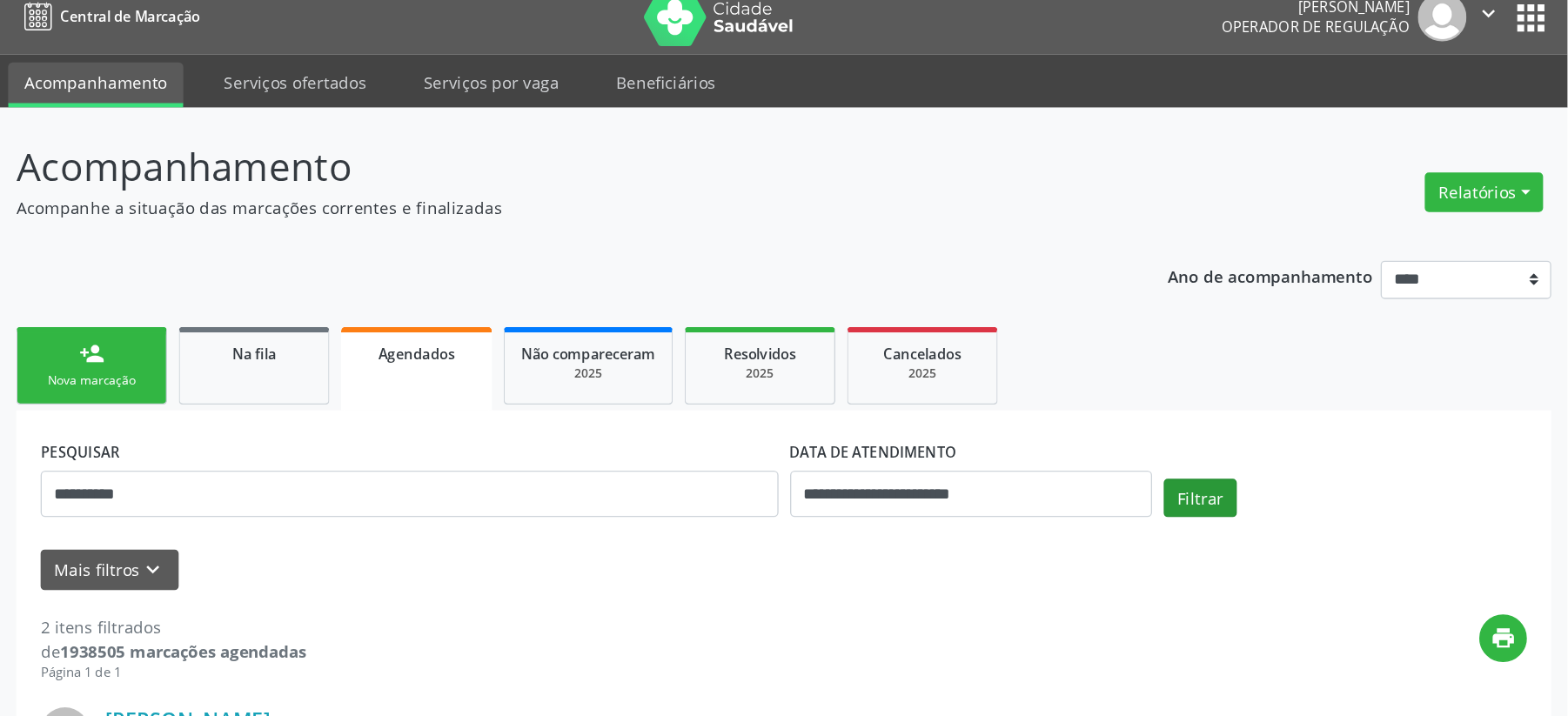
scroll to position [15, 0]
